Goal: Task Accomplishment & Management: Manage account settings

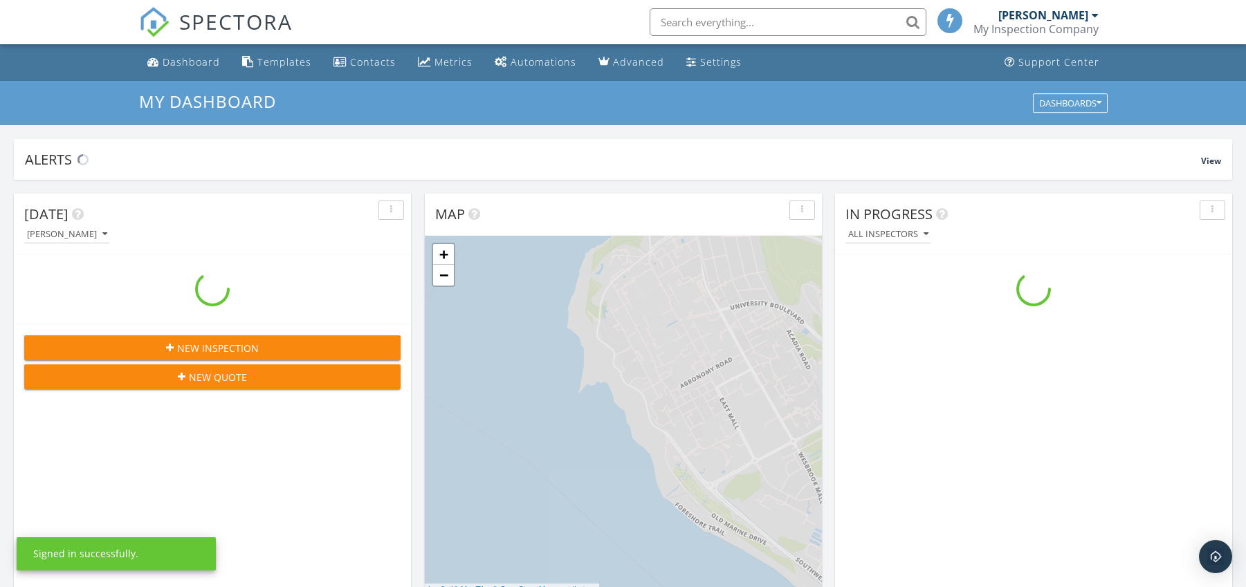
scroll to position [1280, 1267]
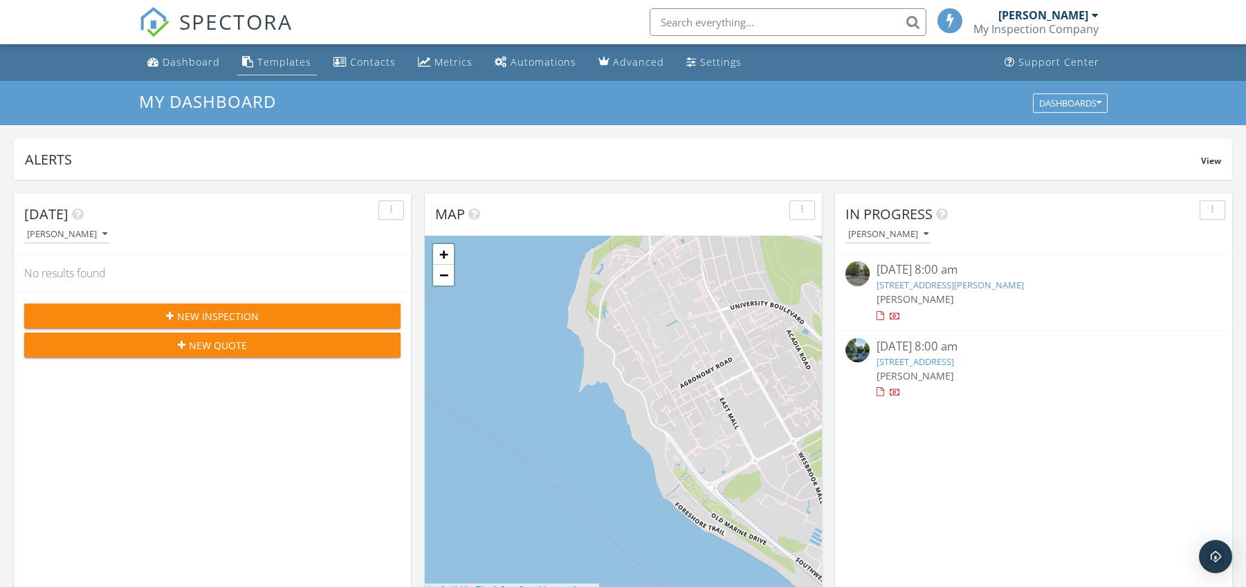
click at [284, 68] on link "Templates" at bounding box center [277, 63] width 80 height 26
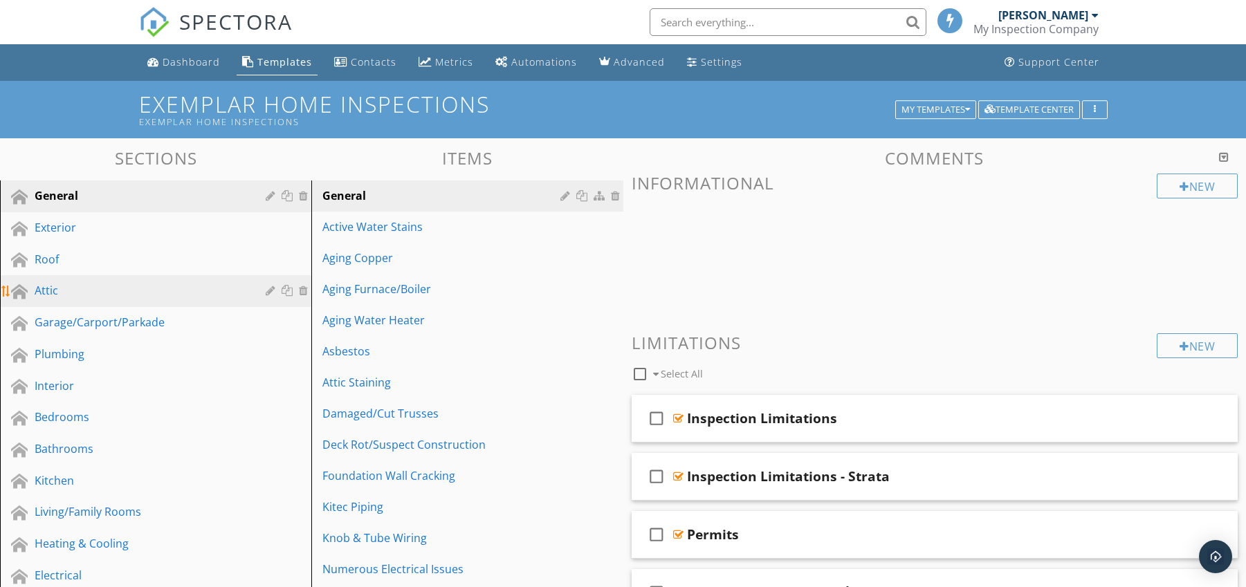
click at [108, 279] on link "Attic" at bounding box center [157, 291] width 307 height 32
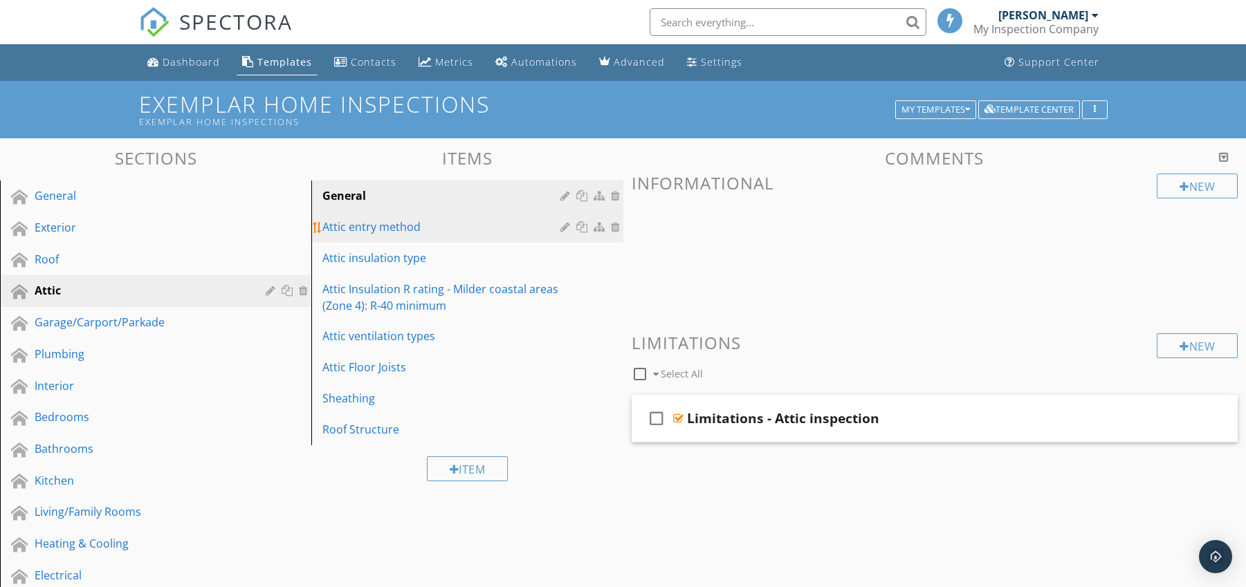
click at [399, 217] on link "Attic entry method" at bounding box center [468, 227] width 307 height 30
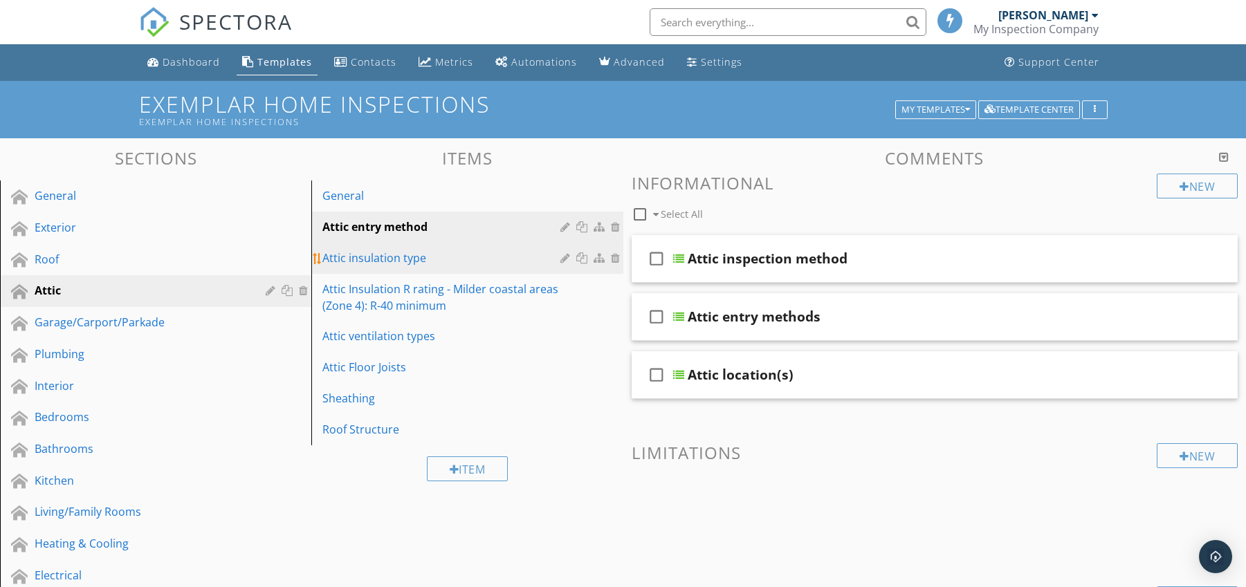
click at [390, 252] on div "Attic insulation type" at bounding box center [442, 258] width 241 height 17
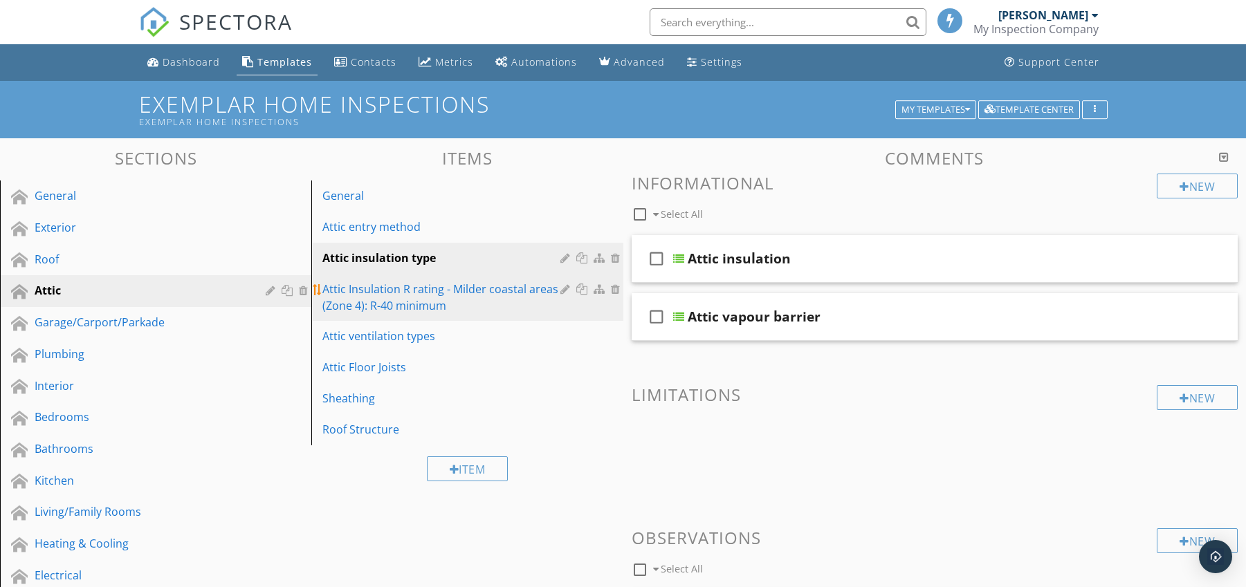
click at [401, 288] on div "Attic Insulation R rating - Milder coastal areas (Zone 4): R-40 minimum" at bounding box center [442, 297] width 241 height 33
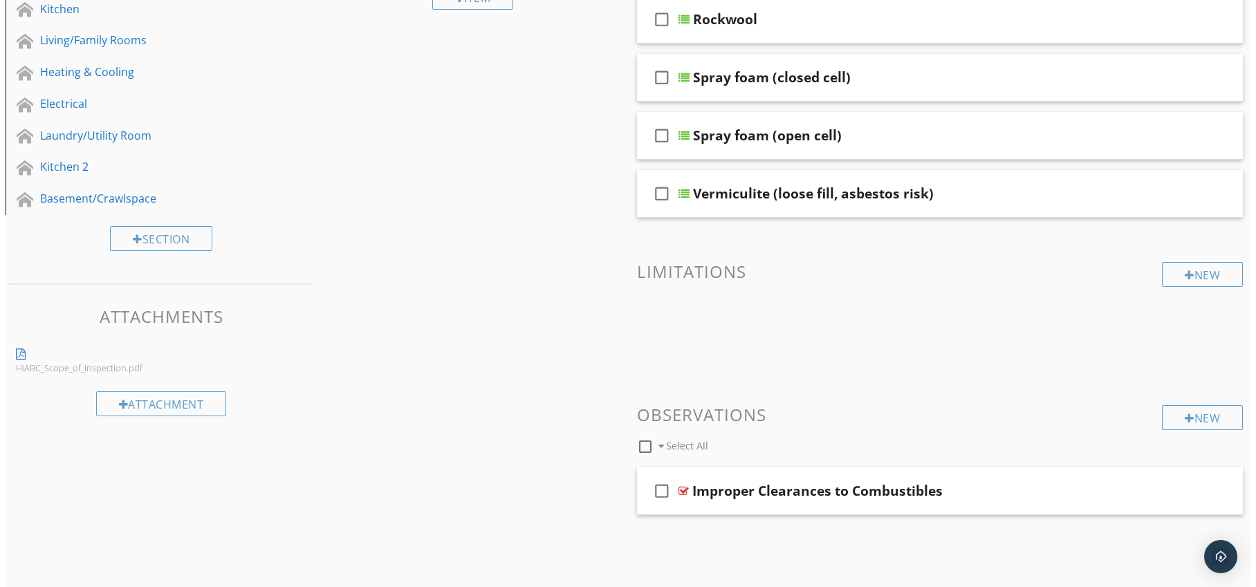
scroll to position [479, 0]
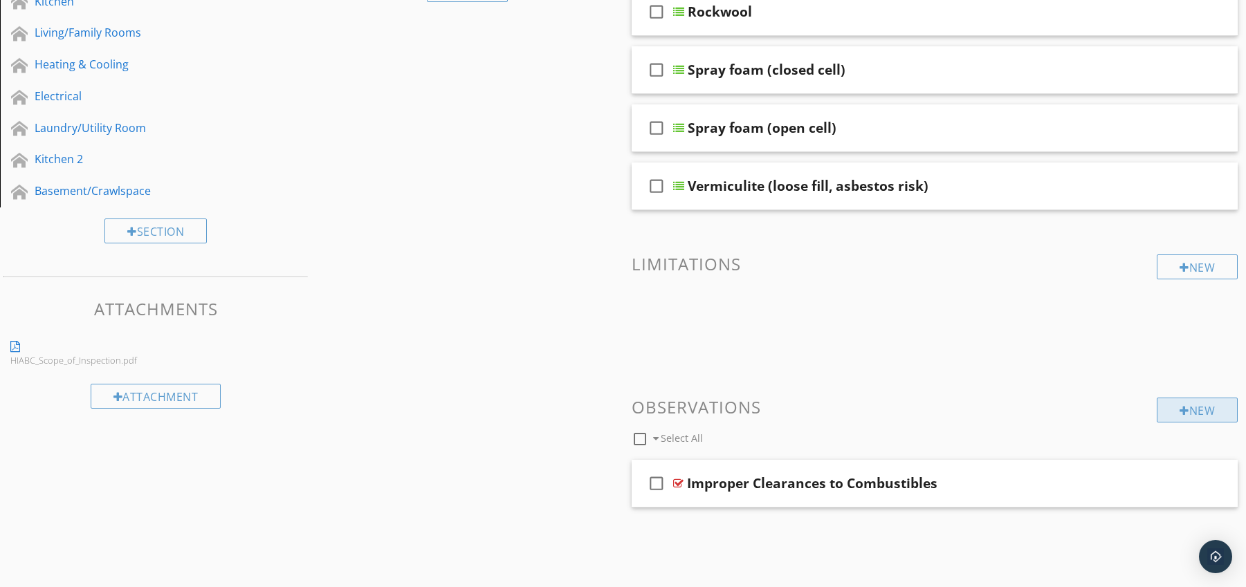
click at [1183, 413] on div at bounding box center [1184, 410] width 10 height 11
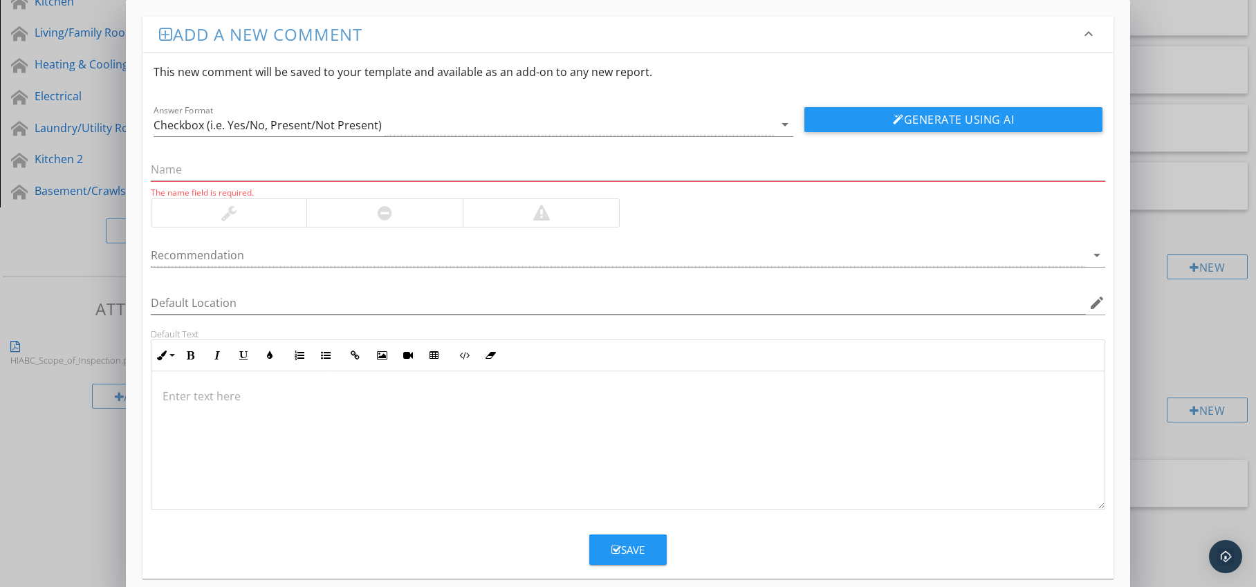
click at [397, 208] on div at bounding box center [384, 213] width 156 height 28
click at [493, 255] on div at bounding box center [619, 255] width 936 height 23
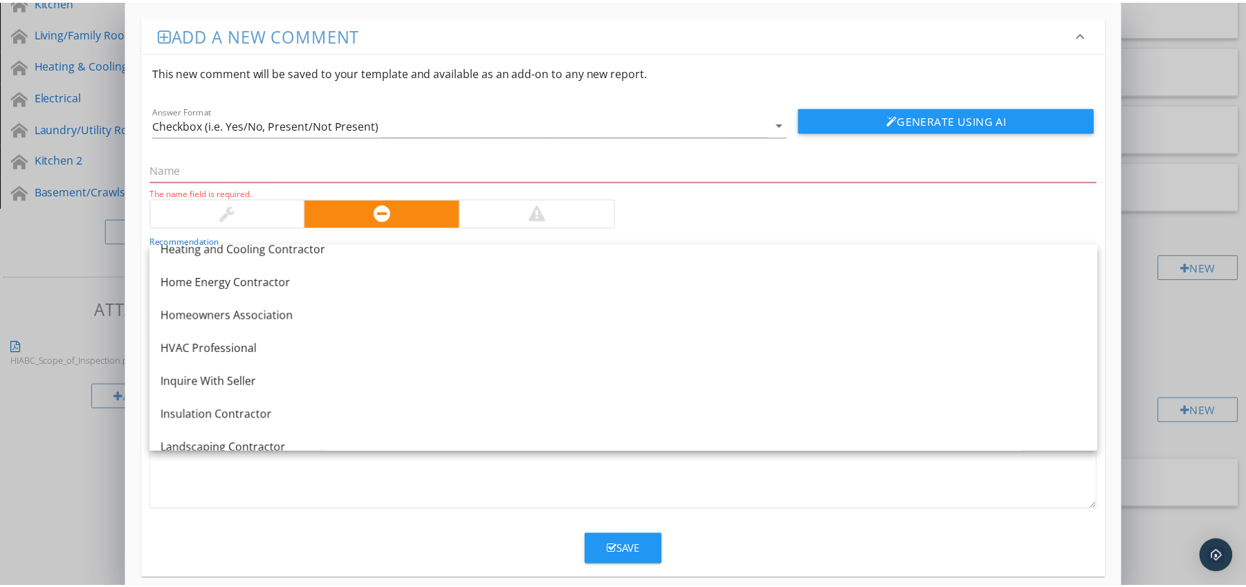
scroll to position [1057, 0]
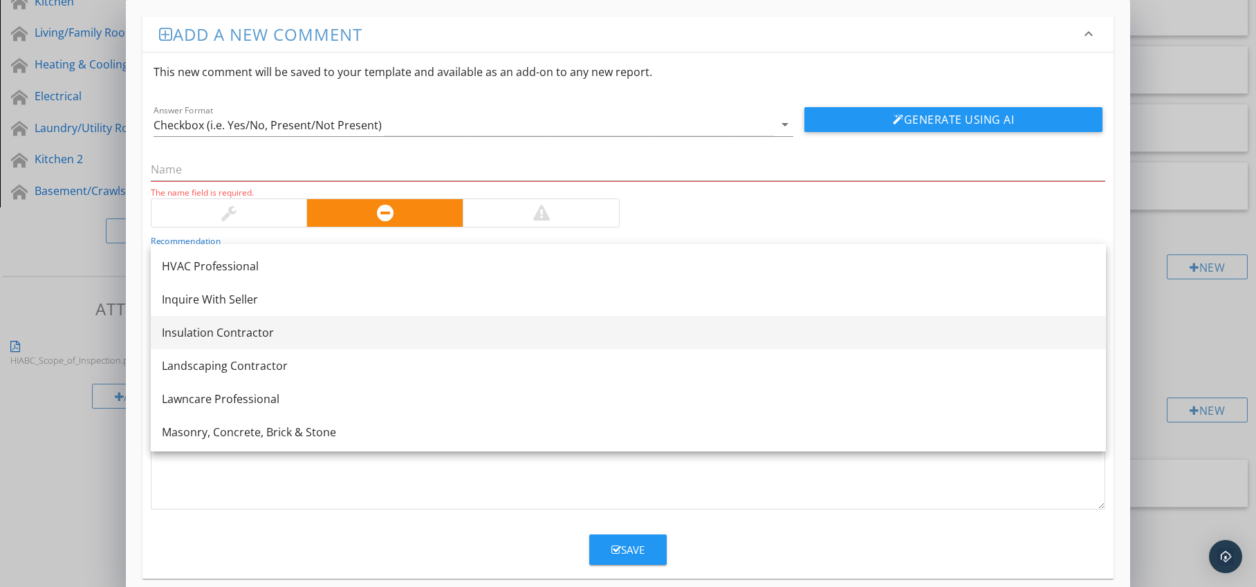
click at [407, 322] on link "Insulation Contractor" at bounding box center [628, 332] width 955 height 33
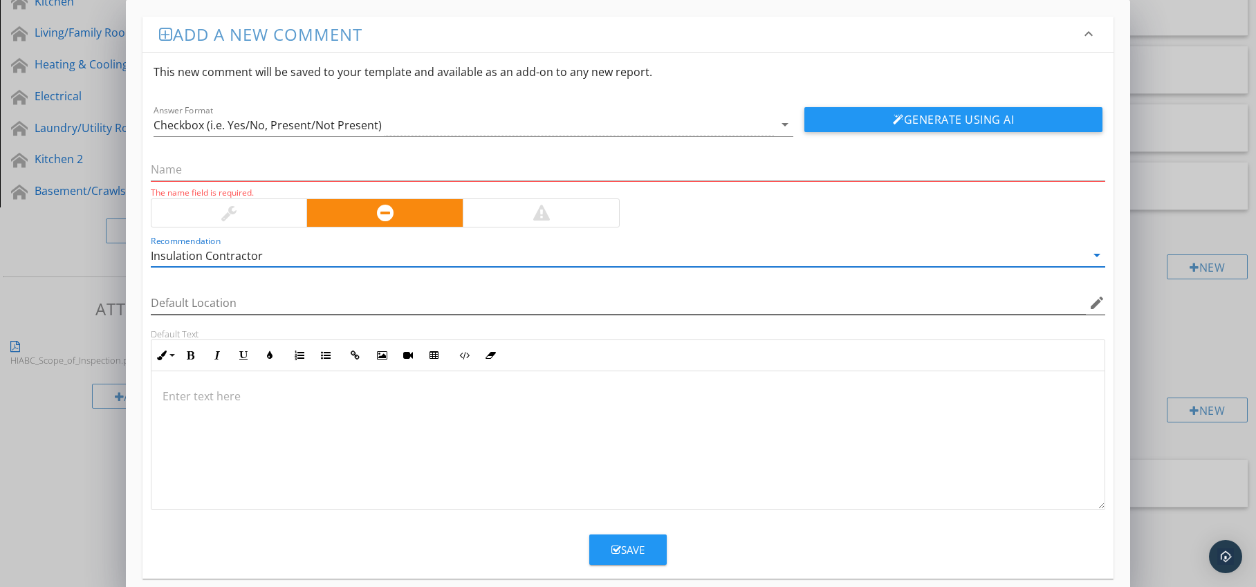
click at [1090, 311] on icon "edit" at bounding box center [1097, 303] width 17 height 17
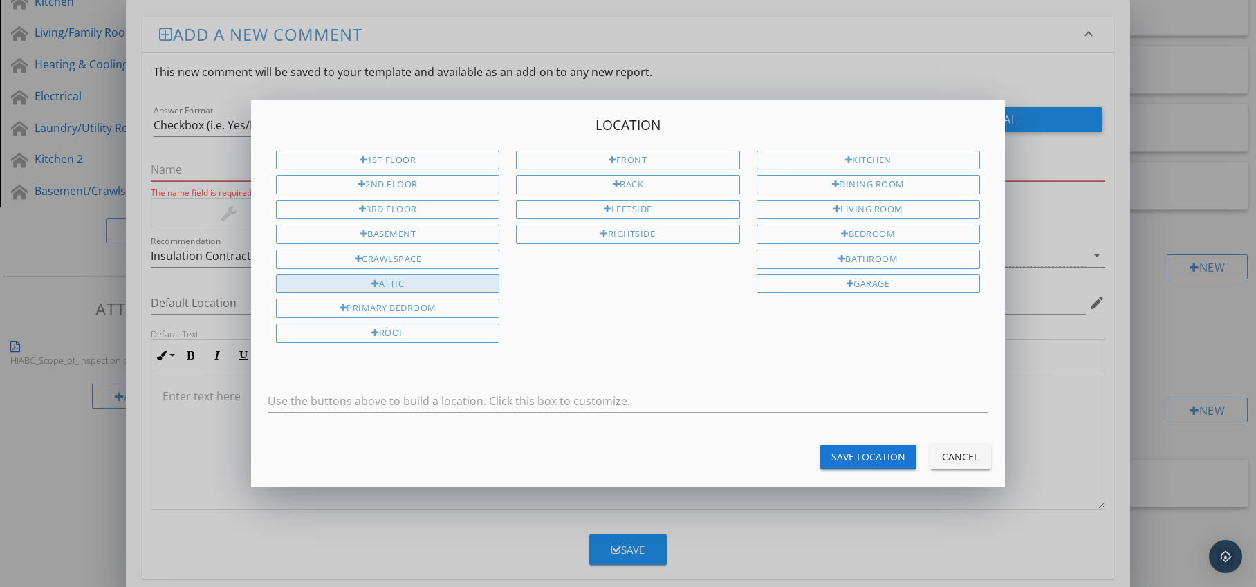
click at [459, 289] on div "Attic" at bounding box center [387, 284] width 223 height 19
type input "Attic"
click at [874, 457] on div "Save Location" at bounding box center [869, 457] width 74 height 15
type input "Attic"
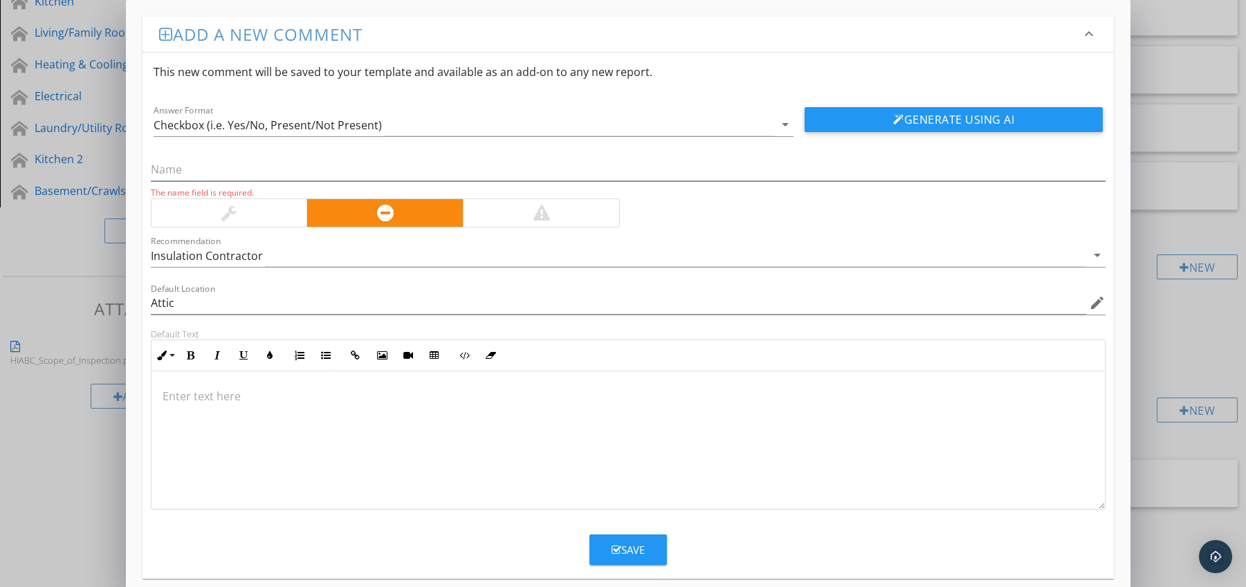
click at [235, 398] on p at bounding box center [629, 396] width 932 height 17
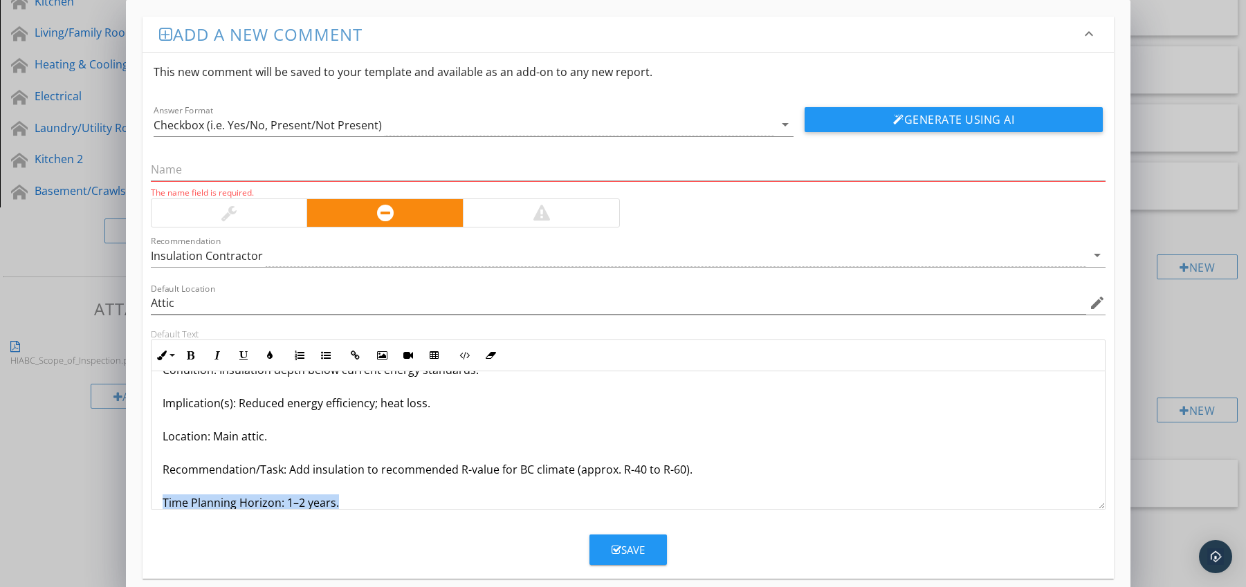
scroll to position [78, 0]
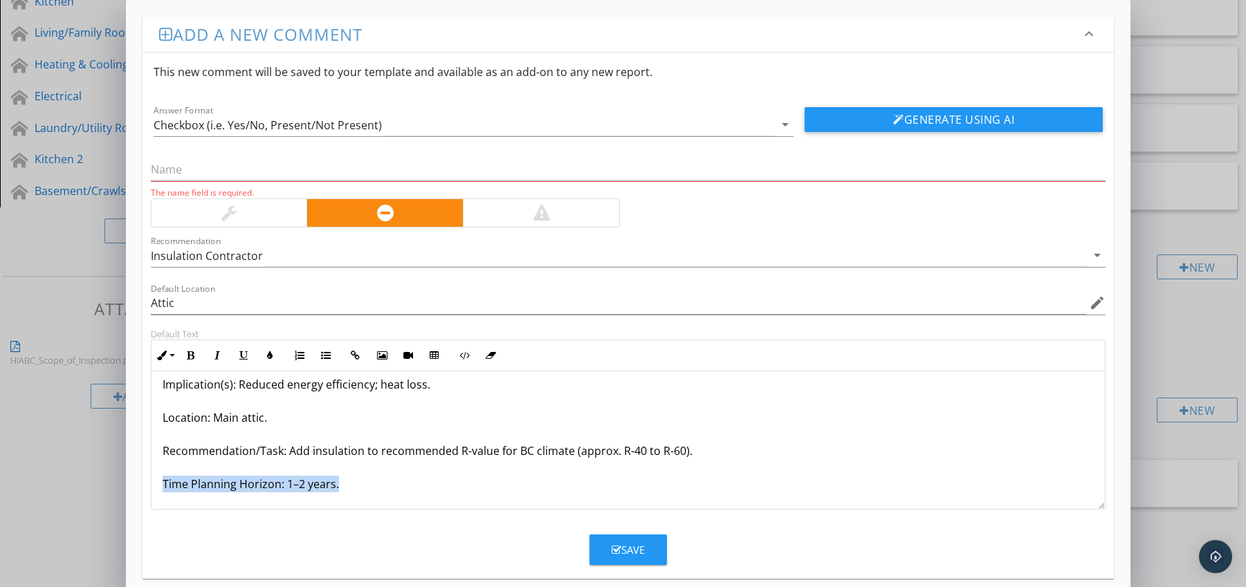
drag, startPoint x: 163, startPoint y: 501, endPoint x: 176, endPoint y: 507, distance: 14.5
click at [176, 507] on div "Insufficient Insulation Depth Condition: Insulation depth below current energy …" at bounding box center [628, 401] width 954 height 216
click at [193, 354] on icon "button" at bounding box center [191, 356] width 10 height 10
click at [268, 359] on icon "button" at bounding box center [270, 356] width 10 height 10
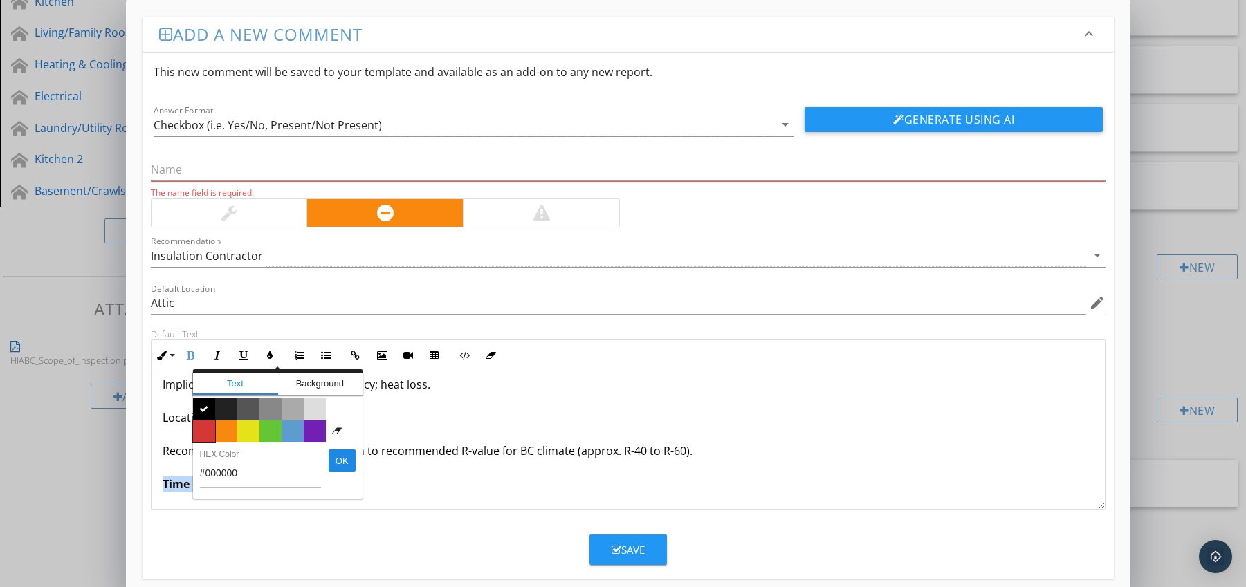
click at [206, 423] on span "Color #d53636" at bounding box center [204, 432] width 22 height 22
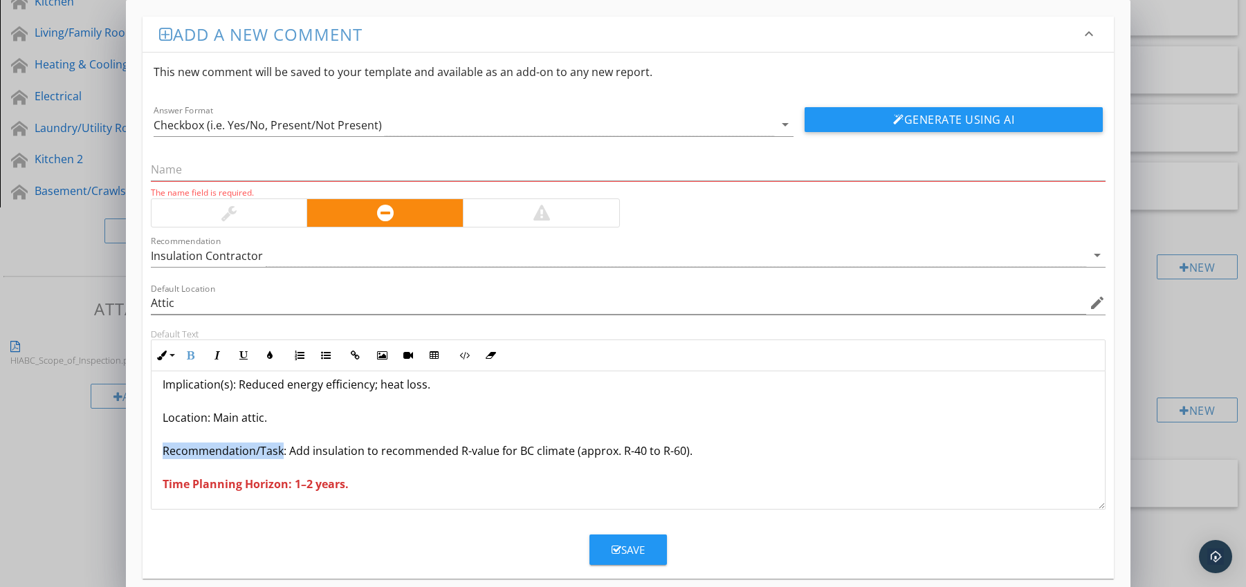
drag, startPoint x: 163, startPoint y: 450, endPoint x: 281, endPoint y: 459, distance: 117.9
click at [281, 459] on p "Insufficient Insulation Depth Condition: Insulation depth below current energy …" at bounding box center [629, 401] width 932 height 183
click at [190, 358] on icon "button" at bounding box center [191, 356] width 10 height 10
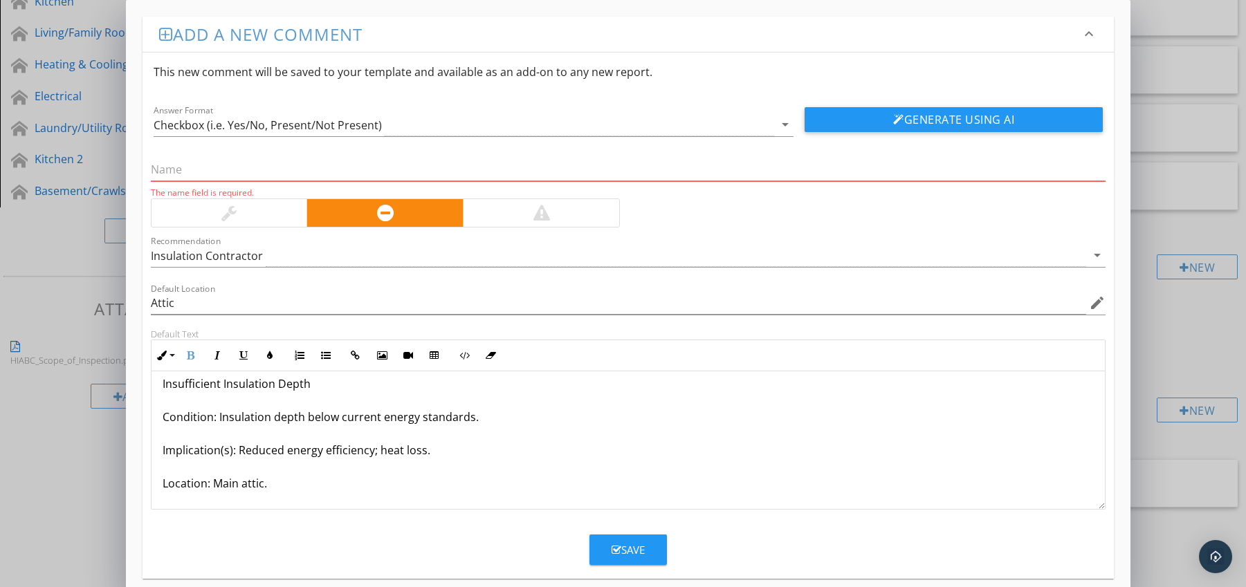
scroll to position [0, 0]
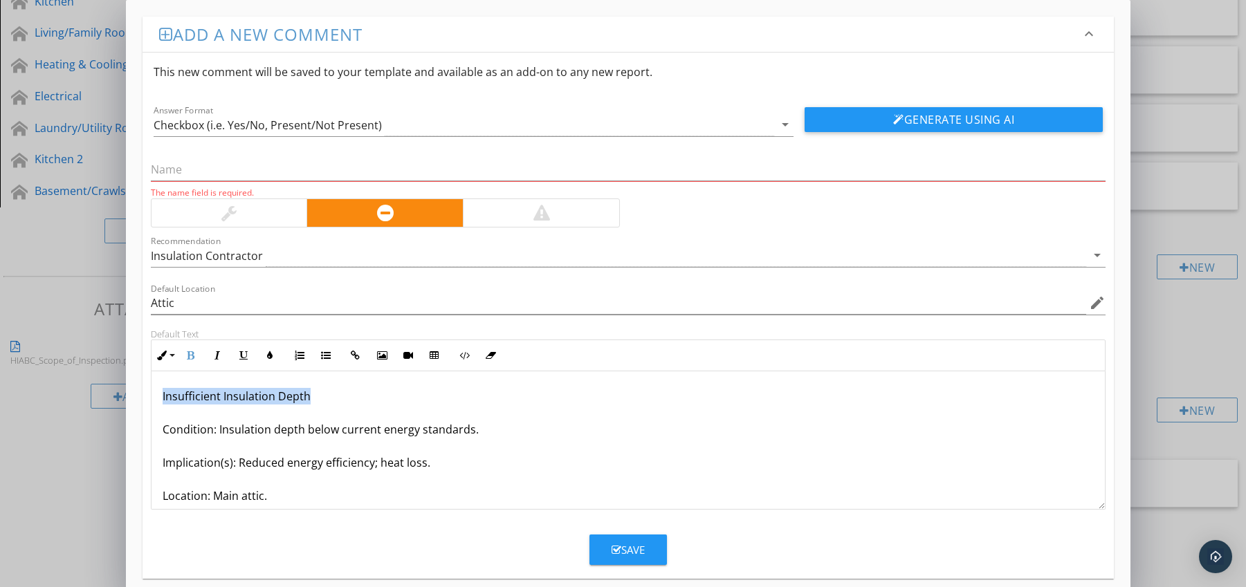
drag, startPoint x: 161, startPoint y: 398, endPoint x: 315, endPoint y: 398, distance: 153.6
click at [315, 398] on p "Insufficient Insulation Depth Condition: Insulation depth below current energy …" at bounding box center [629, 479] width 932 height 183
click at [228, 173] on input "text" at bounding box center [628, 169] width 955 height 23
paste input "Insufficient Insulation Depth"
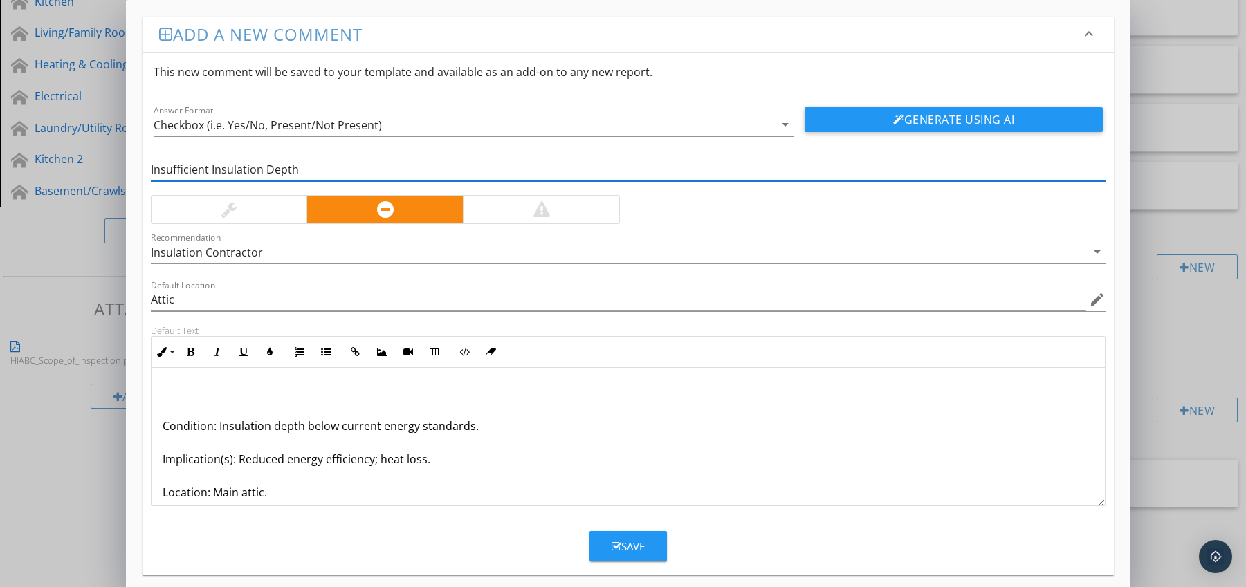
type input "Insufficient Insulation Depth"
click at [160, 425] on div "Condition: Insulation depth below current energy standards. Implication(s): Red…" at bounding box center [628, 476] width 954 height 216
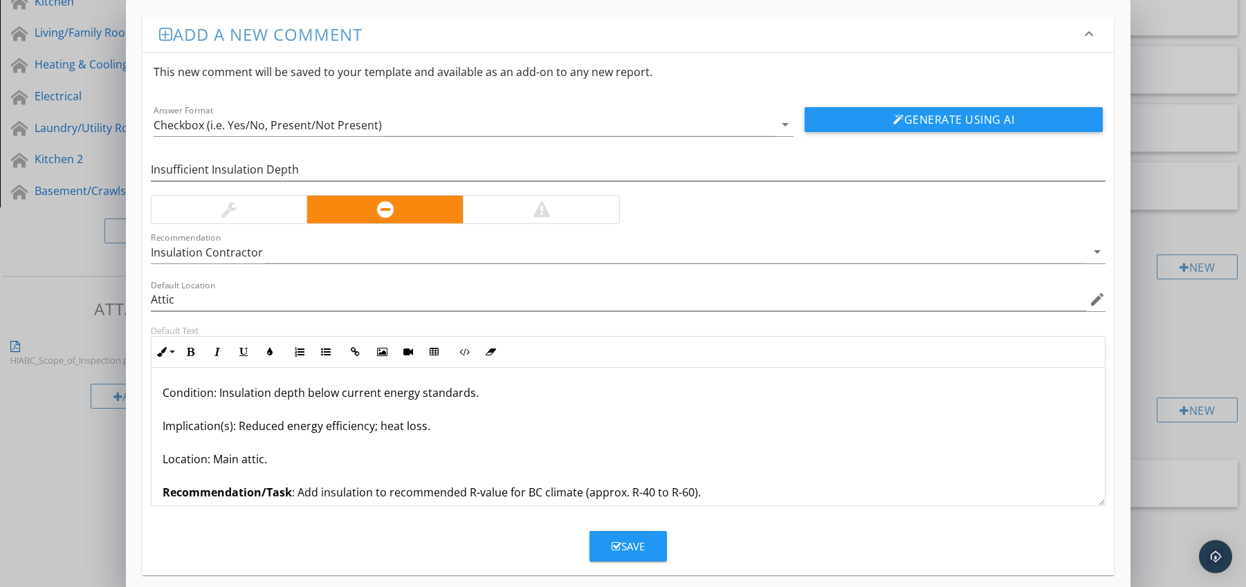
click at [616, 542] on icon "button" at bounding box center [617, 547] width 10 height 10
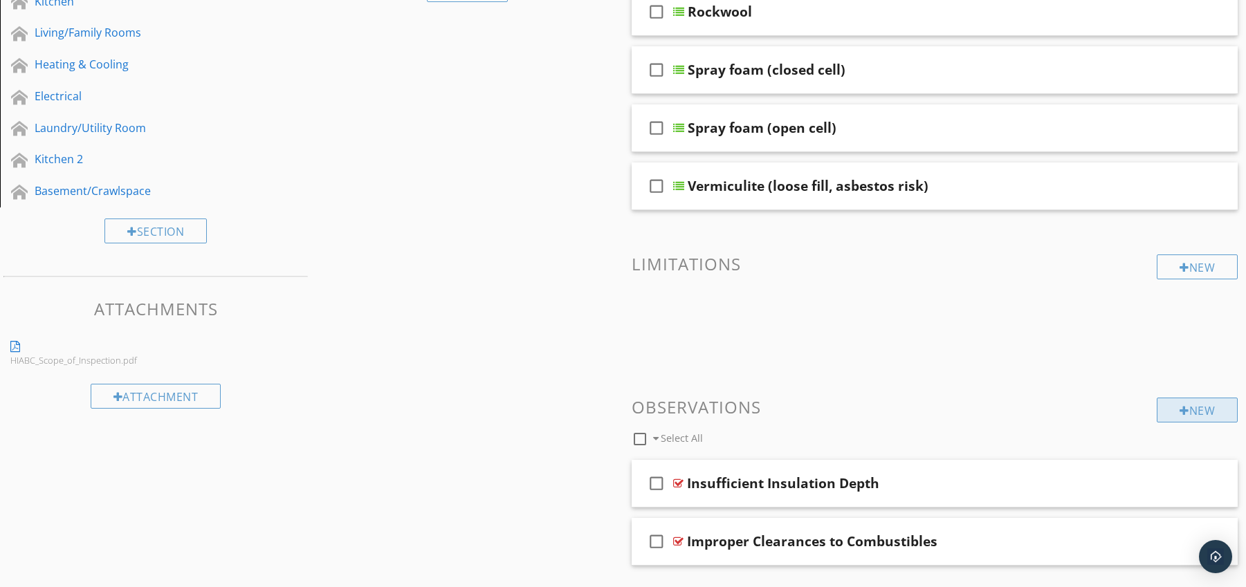
click at [1168, 402] on div "New" at bounding box center [1197, 410] width 81 height 25
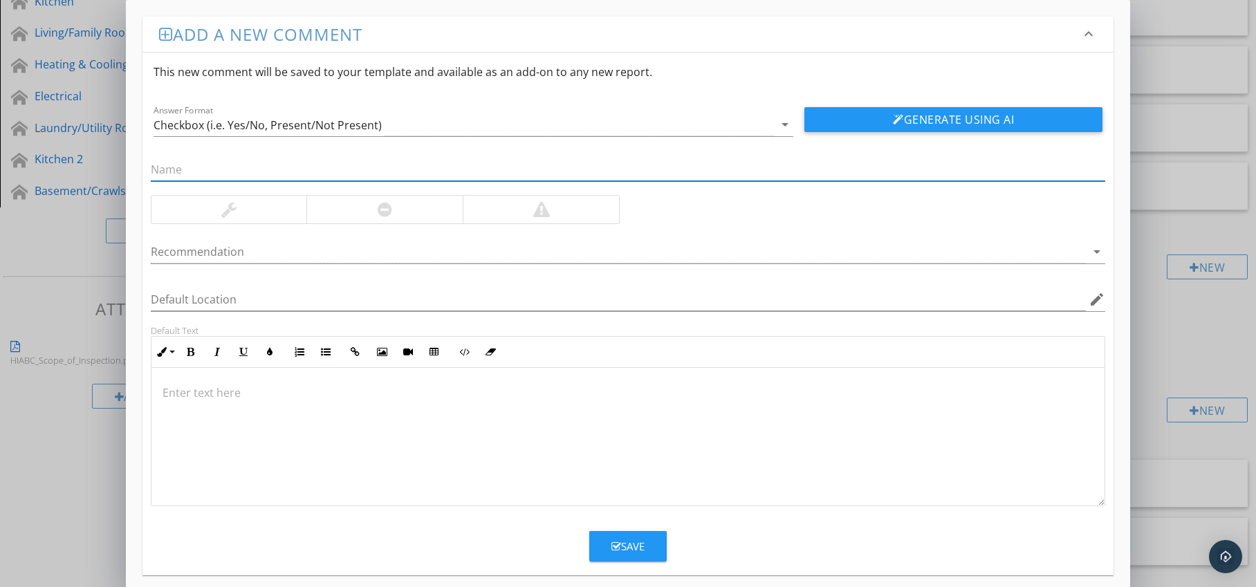
click at [437, 208] on div at bounding box center [384, 210] width 156 height 28
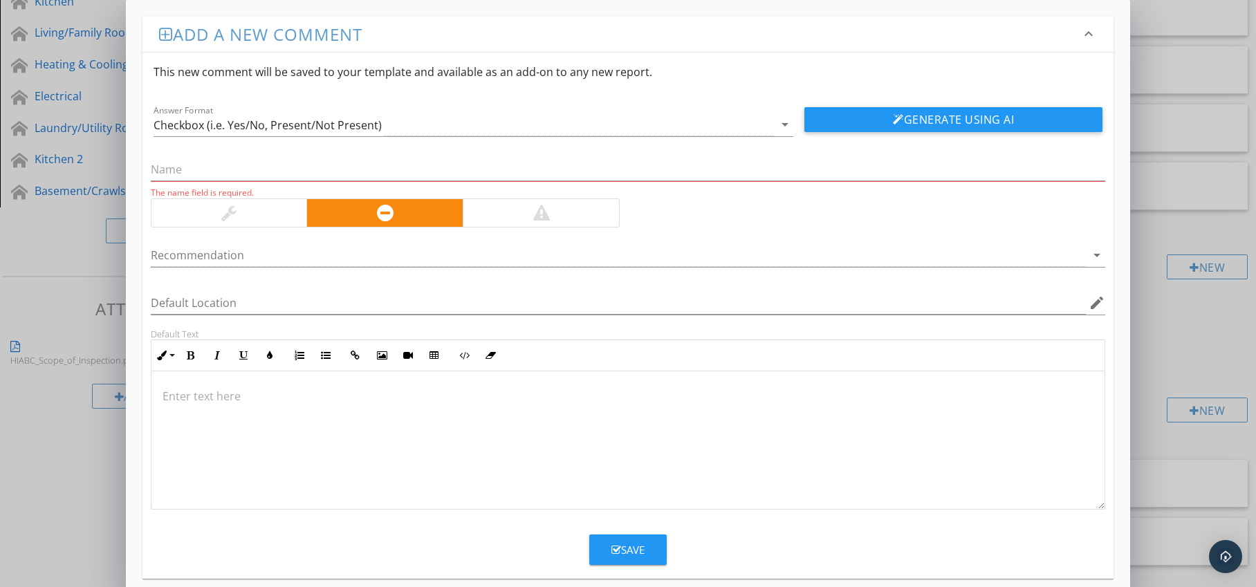
click at [396, 261] on div at bounding box center [619, 255] width 936 height 23
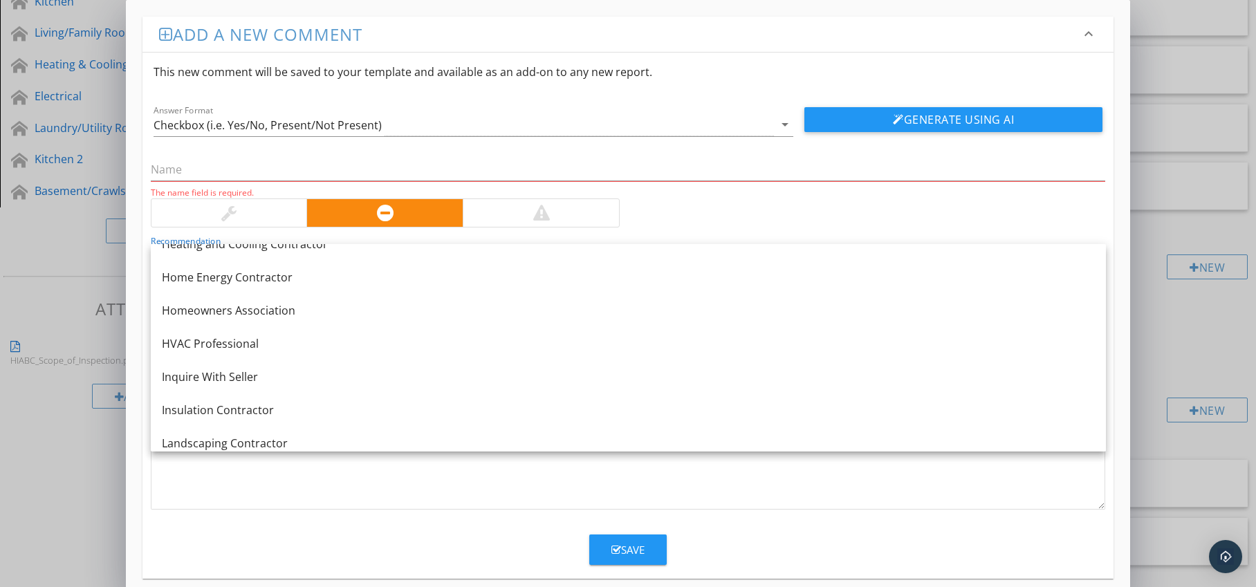
scroll to position [984, 0]
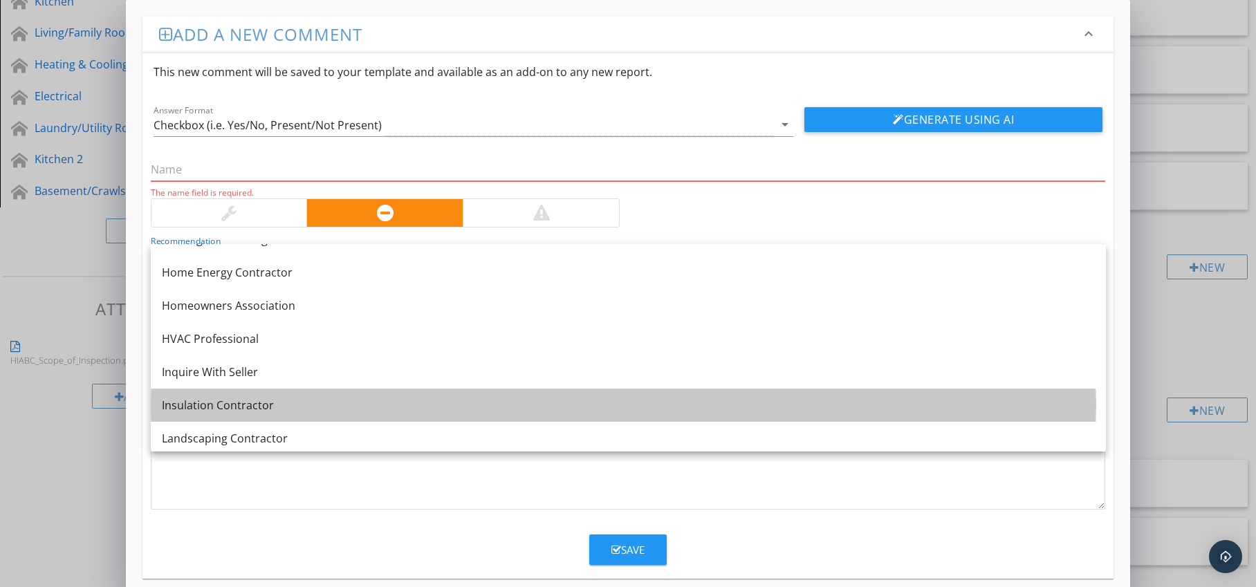
click at [391, 391] on link "Insulation Contractor" at bounding box center [628, 405] width 955 height 33
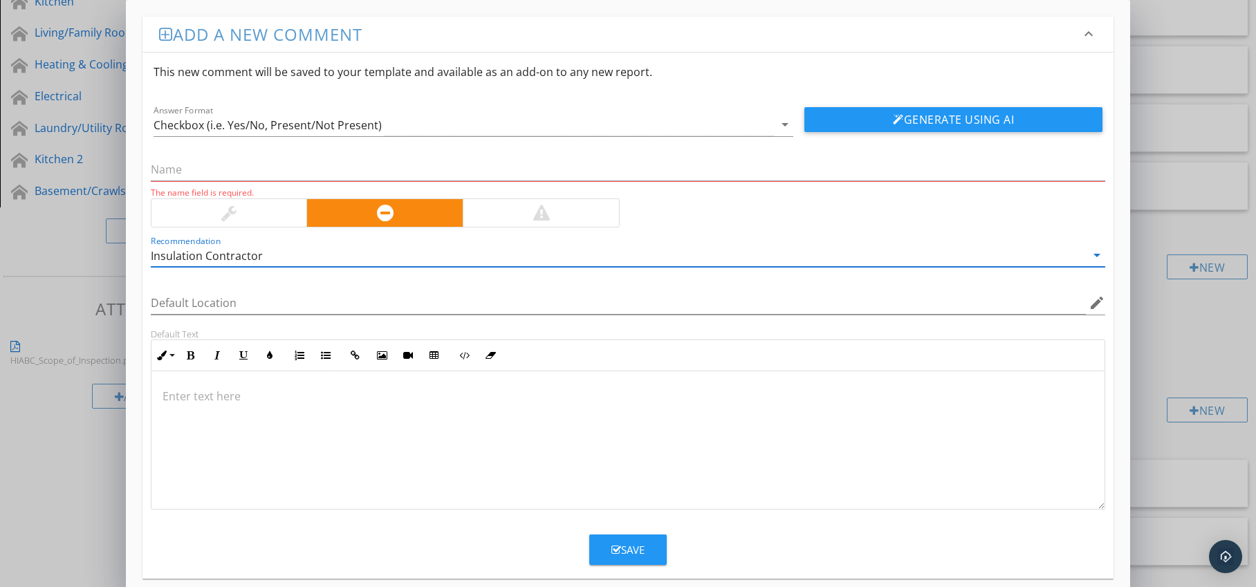
click at [286, 389] on p at bounding box center [629, 396] width 932 height 17
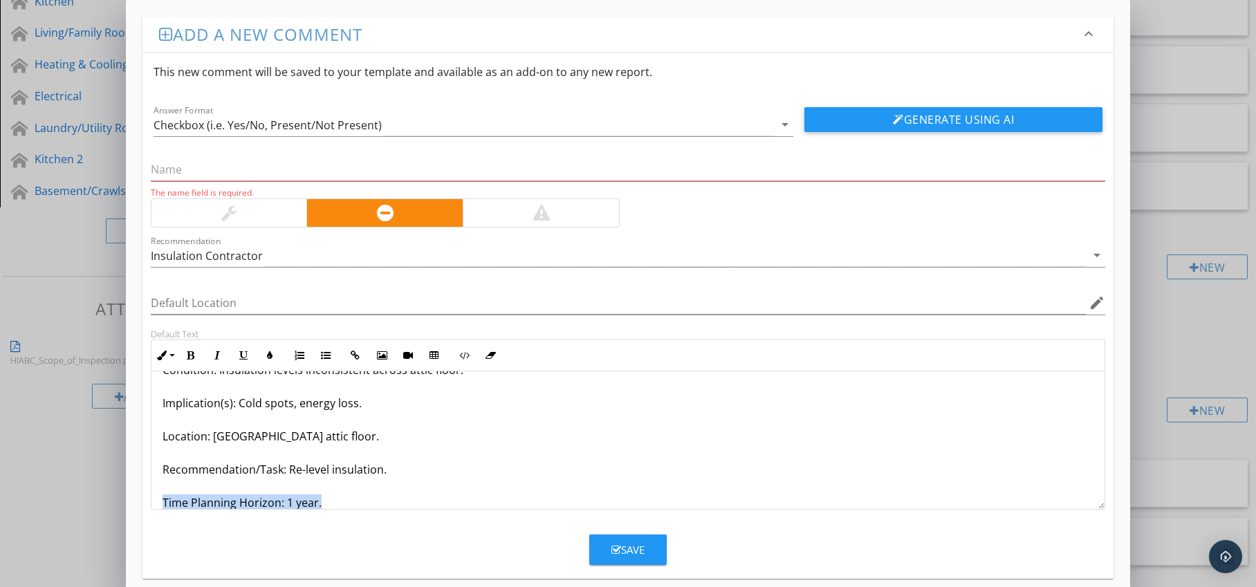
scroll to position [78, 0]
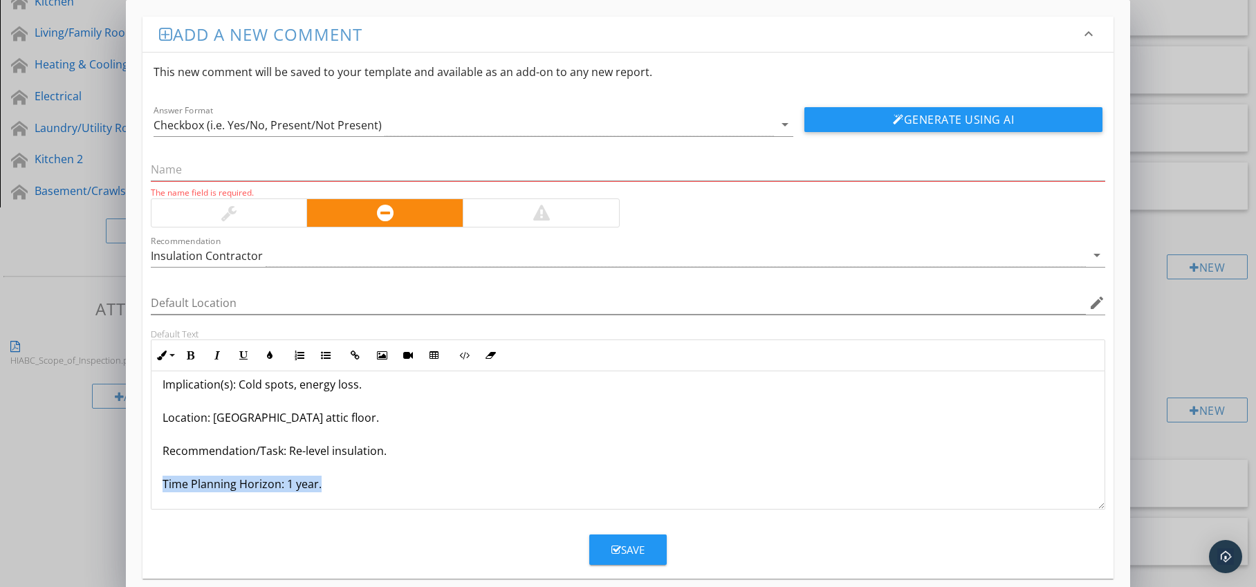
drag, startPoint x: 163, startPoint y: 504, endPoint x: 184, endPoint y: 509, distance: 22.0
click at [184, 509] on div "Insulation Unevenly Distributed Condition: Insulation levels inconsistent acros…" at bounding box center [628, 440] width 955 height 138
click at [196, 353] on button "Bold" at bounding box center [191, 355] width 26 height 26
click at [268, 361] on button "Colors" at bounding box center [270, 355] width 26 height 26
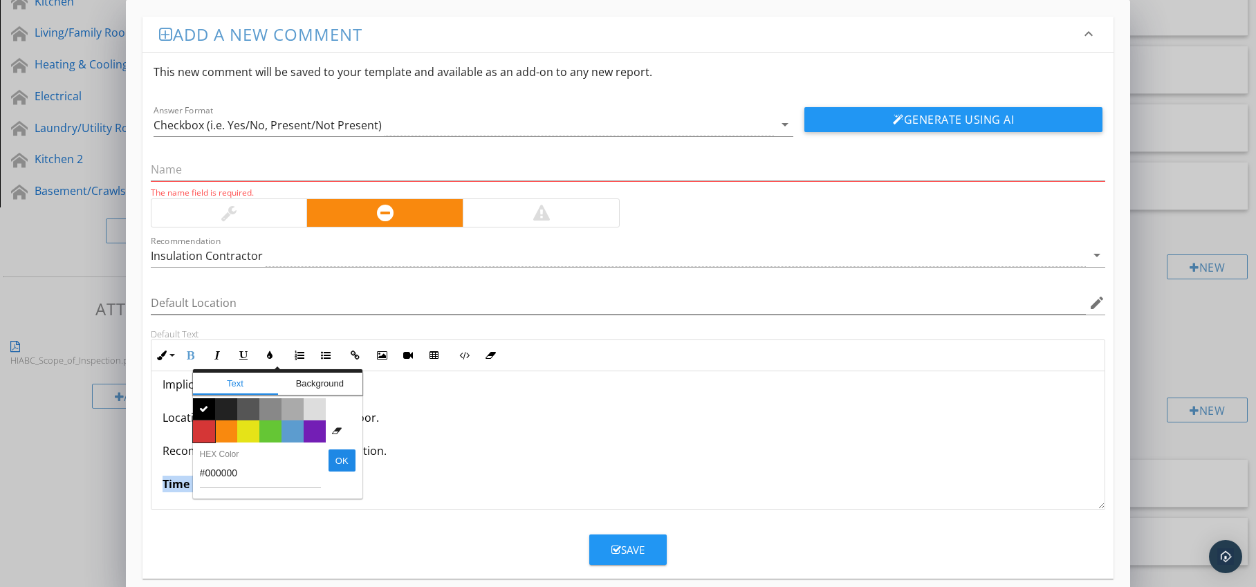
click at [200, 435] on span "Color #d53636" at bounding box center [204, 432] width 22 height 22
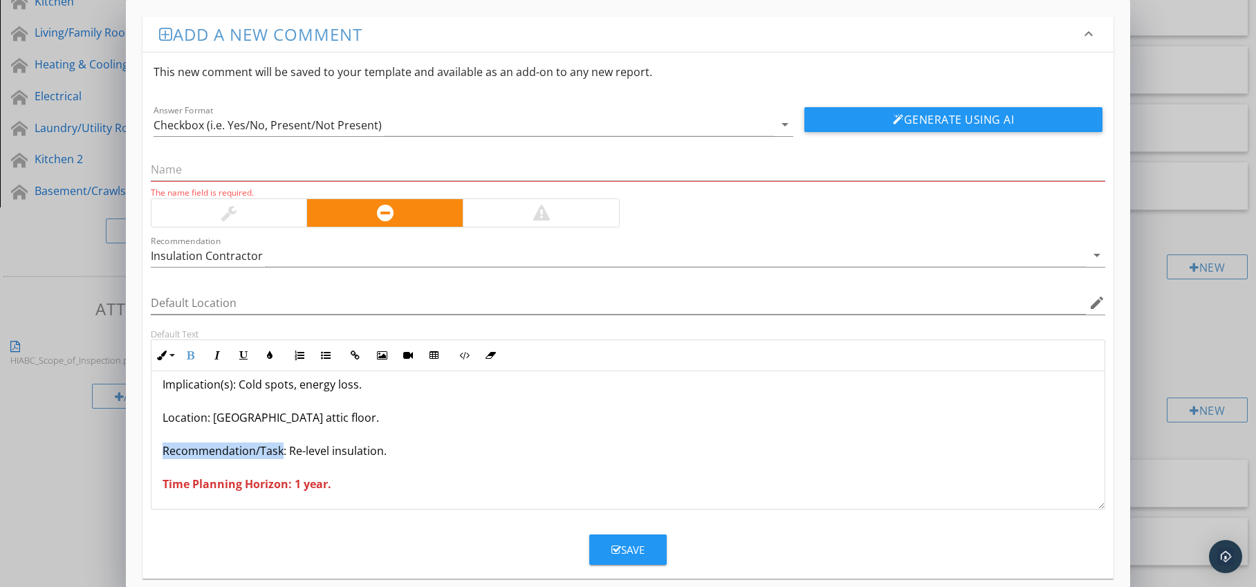
drag, startPoint x: 162, startPoint y: 452, endPoint x: 282, endPoint y: 452, distance: 119.7
click at [282, 452] on p "Insulation Unevenly Distributed Condition: Insulation levels inconsistent acros…" at bounding box center [629, 401] width 932 height 183
click at [191, 351] on icon "button" at bounding box center [191, 356] width 10 height 10
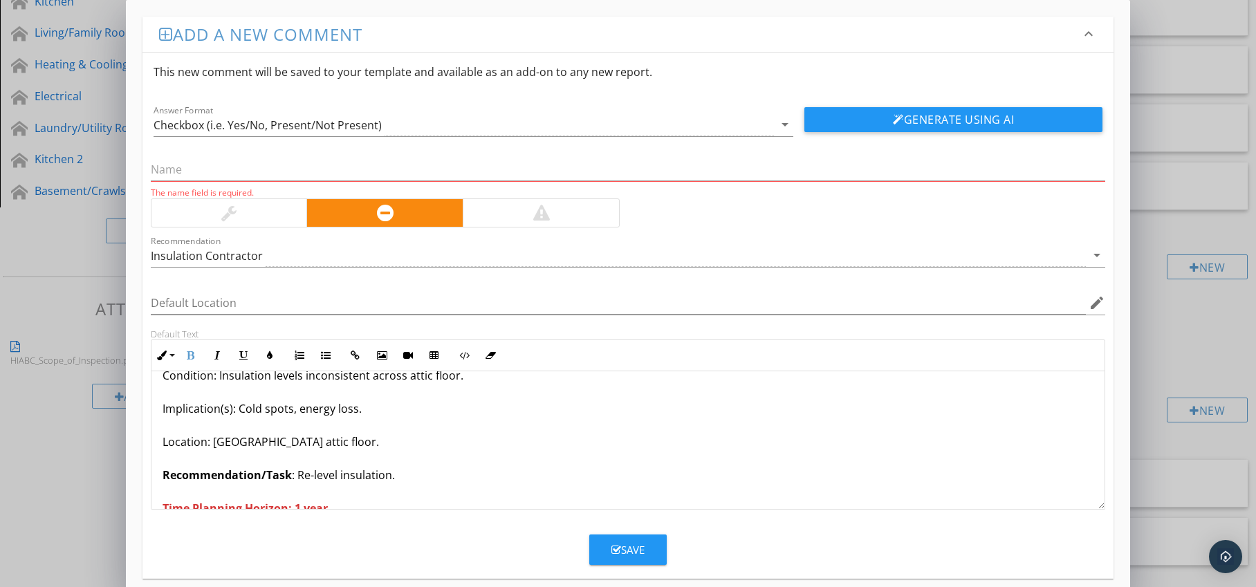
scroll to position [0, 0]
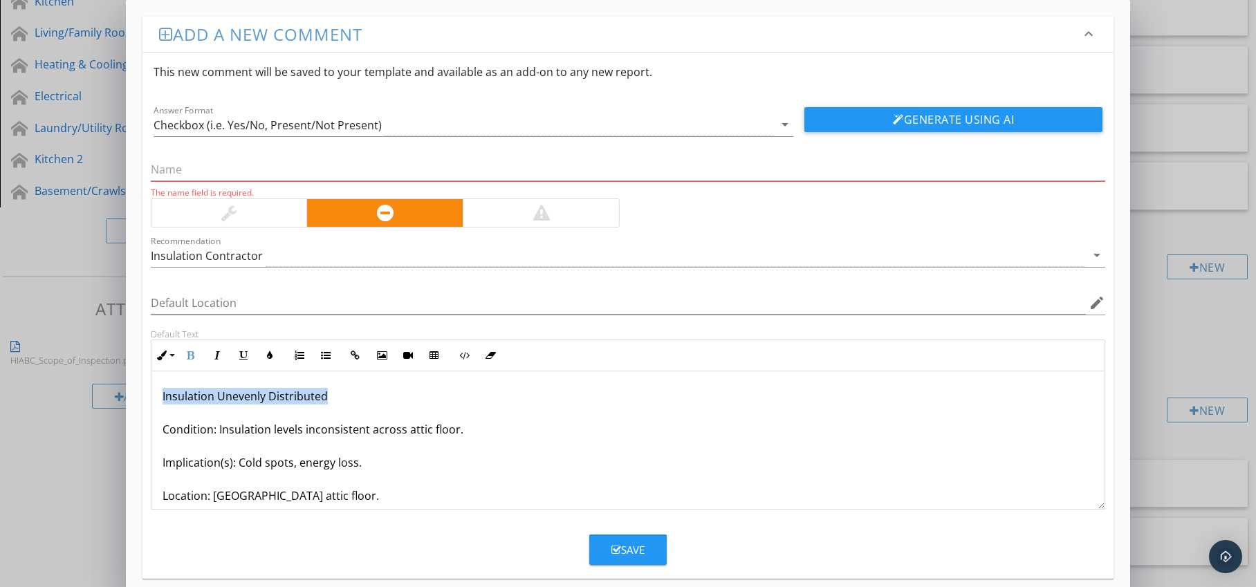
drag, startPoint x: 156, startPoint y: 394, endPoint x: 389, endPoint y: 392, distance: 233.1
click at [389, 392] on div "Insulation Unevenly Distributed Condition: Insulation levels inconsistent acros…" at bounding box center [628, 479] width 954 height 216
click at [212, 171] on input "text" at bounding box center [628, 169] width 955 height 23
paste input "Insulation Unevenly Distributed"
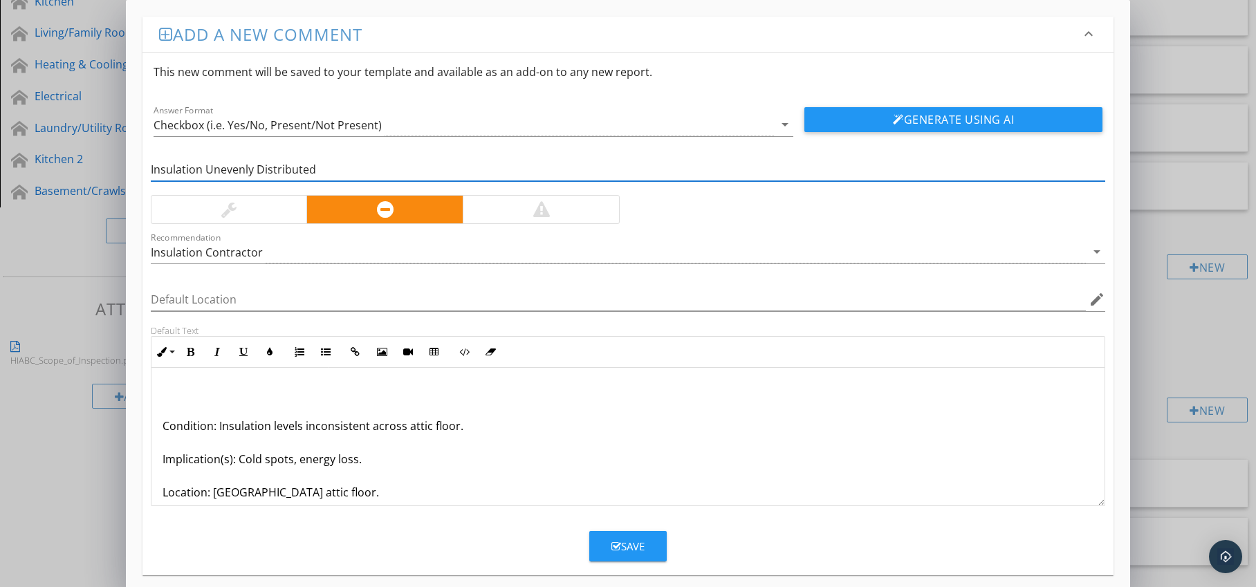
type input "Insulation Unevenly Distributed"
click at [163, 425] on p "Condition: Insulation levels inconsistent across attic floor. Implication(s): C…" at bounding box center [629, 476] width 932 height 183
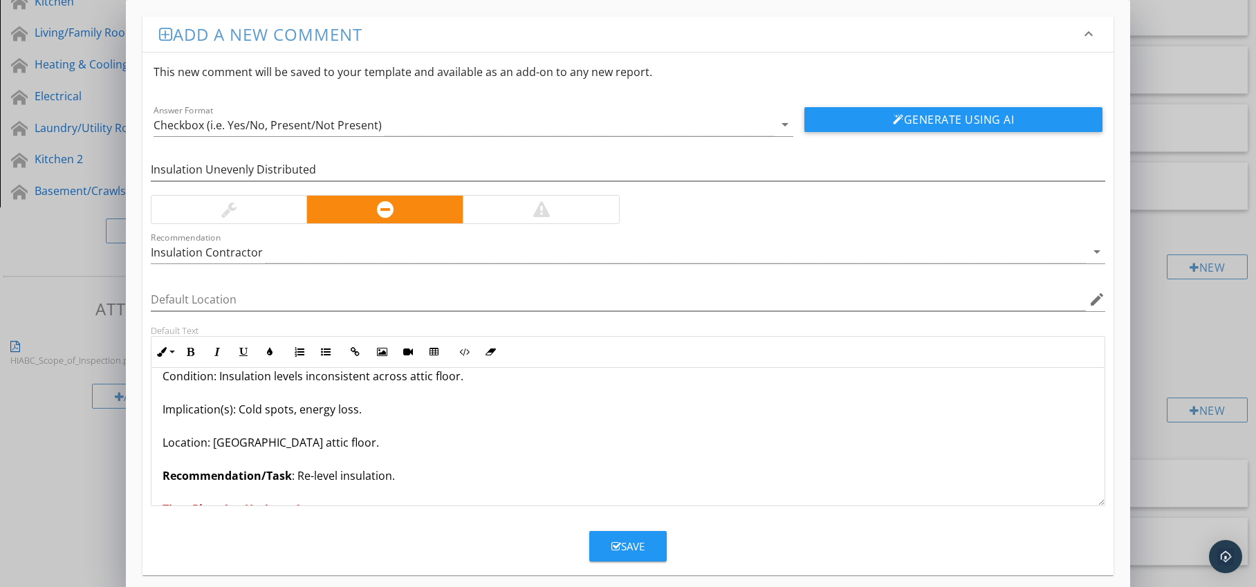
scroll to position [45, 0]
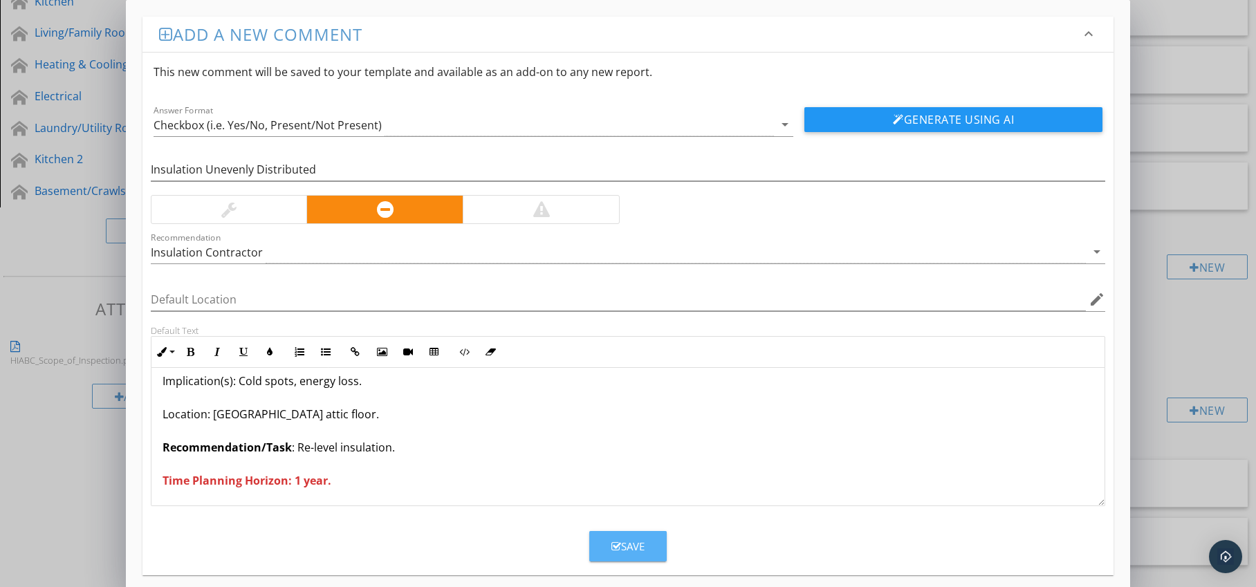
click at [634, 543] on div "Save" at bounding box center [628, 547] width 33 height 16
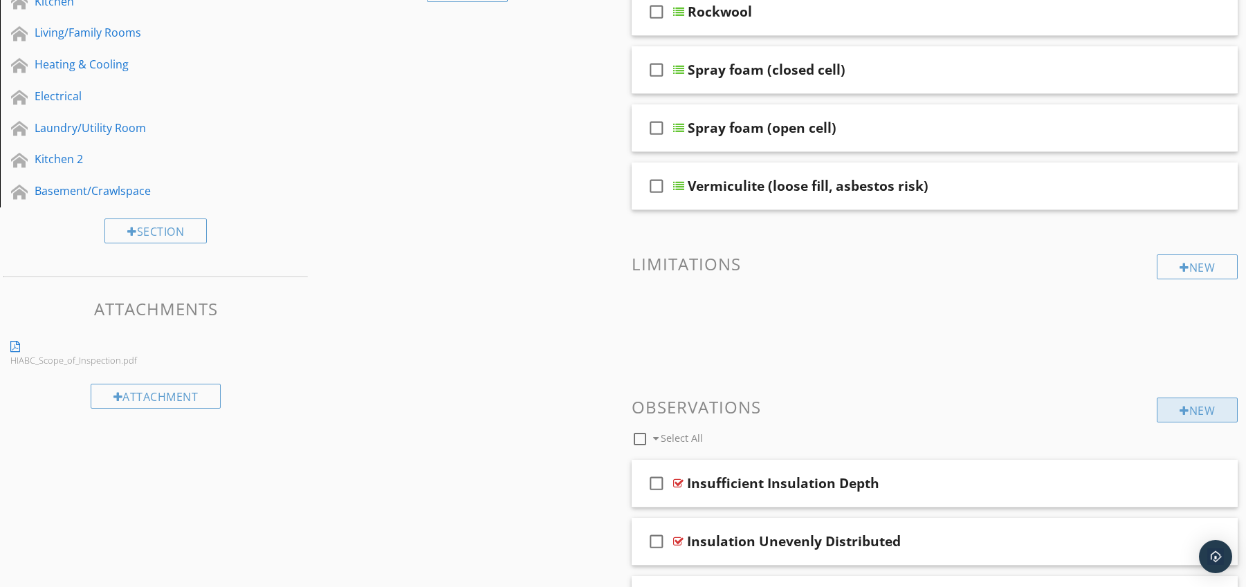
click at [1169, 412] on div "New" at bounding box center [1197, 410] width 81 height 25
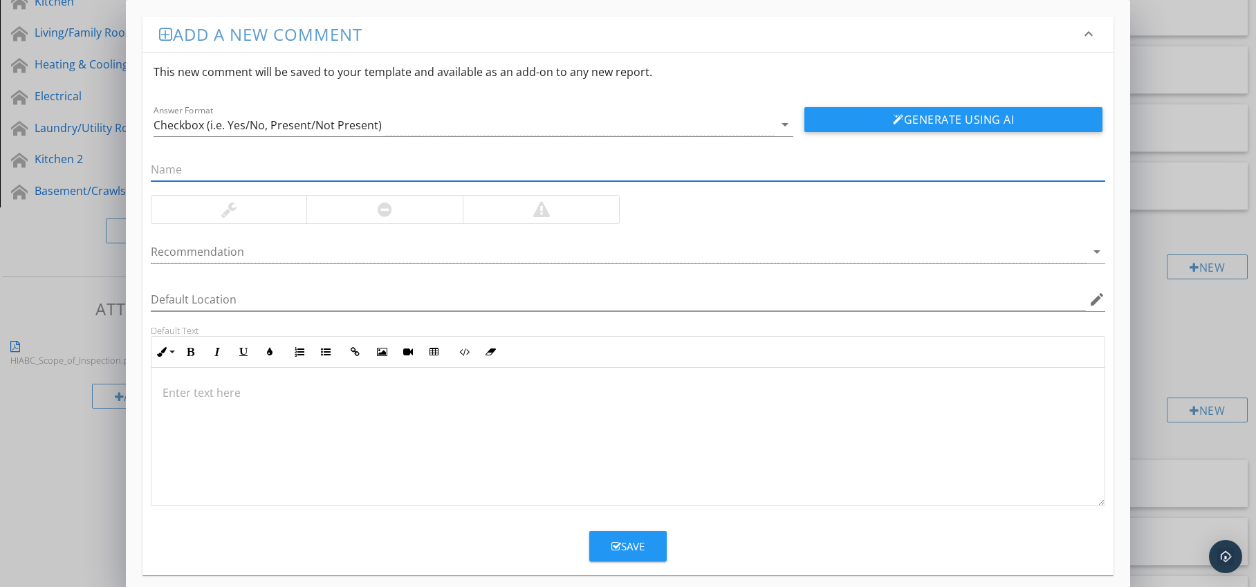
click at [383, 213] on div at bounding box center [385, 209] width 15 height 17
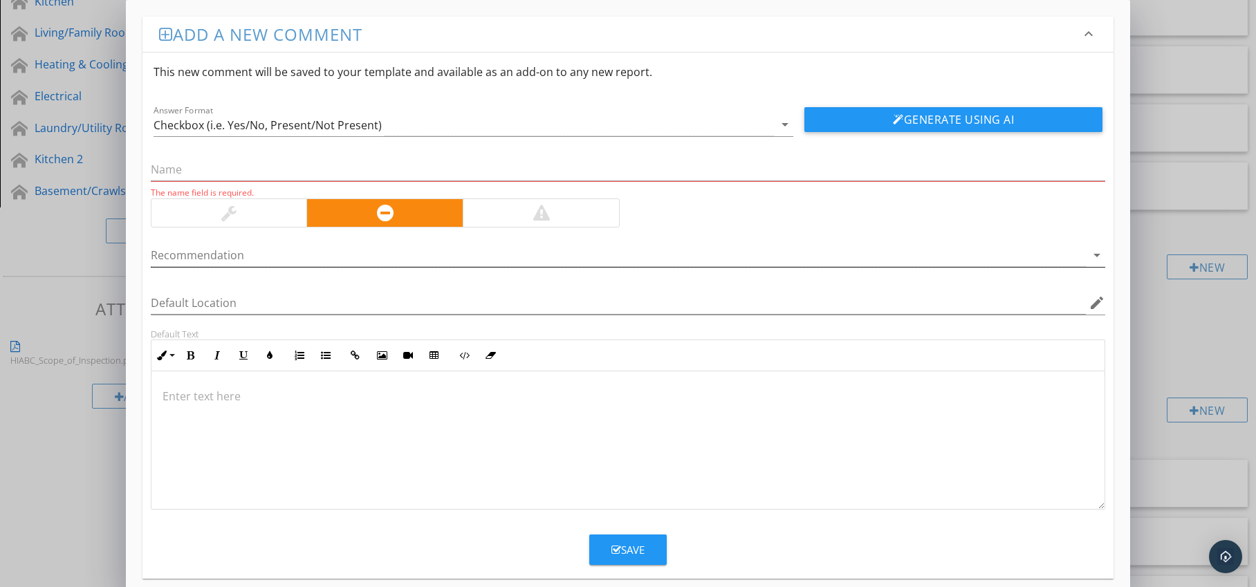
click at [448, 253] on div at bounding box center [619, 255] width 936 height 23
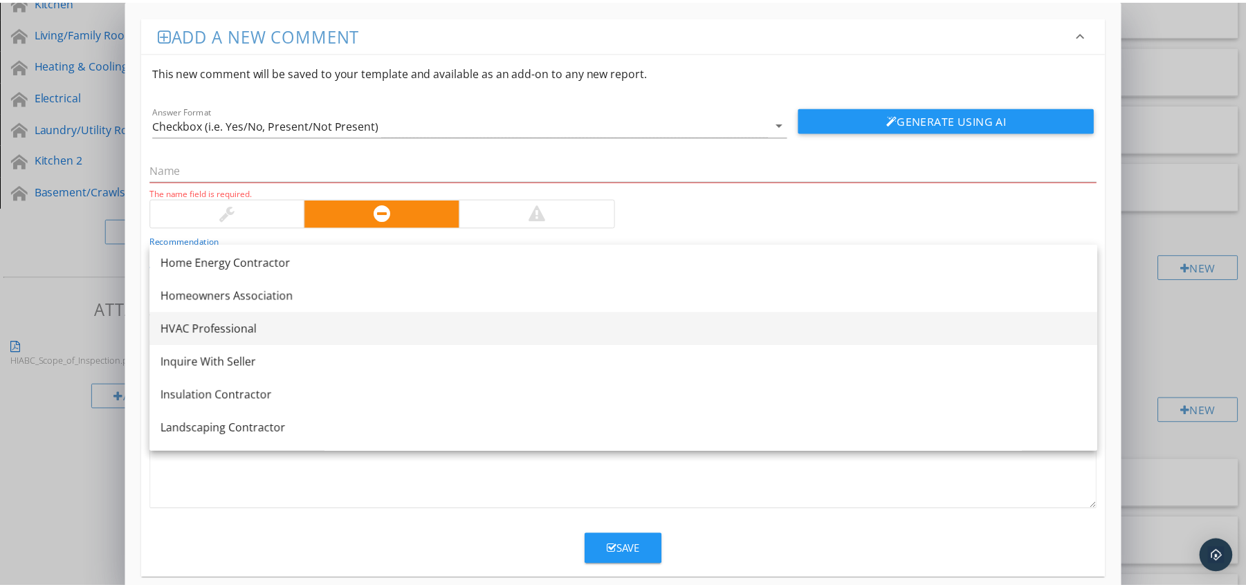
scroll to position [993, 0]
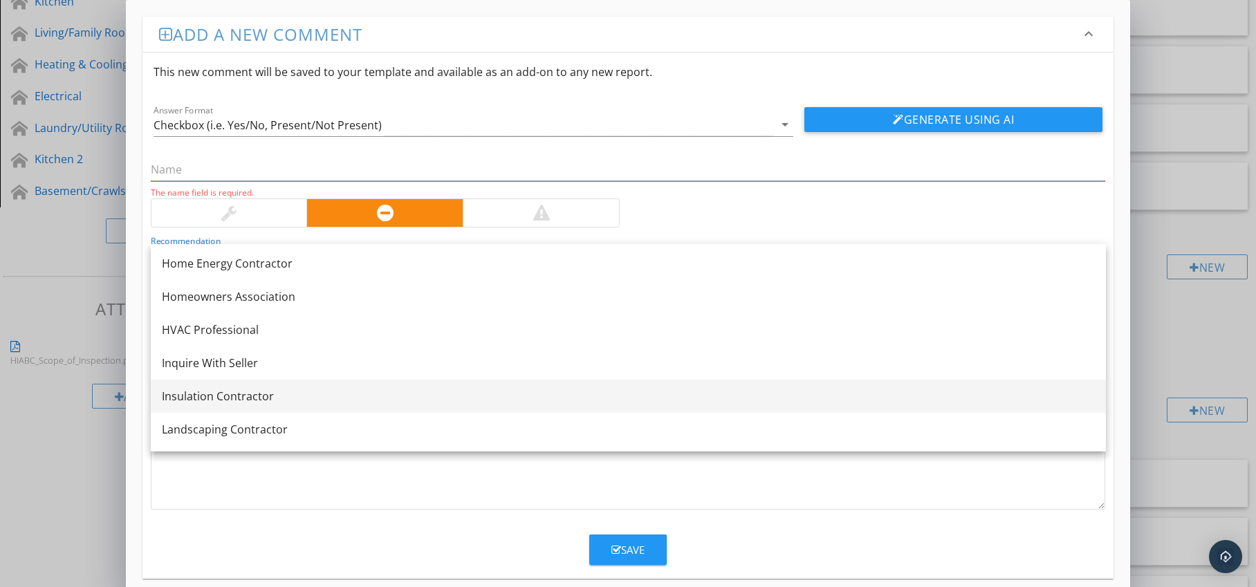
click at [316, 392] on div "Insulation Contractor" at bounding box center [628, 396] width 933 height 17
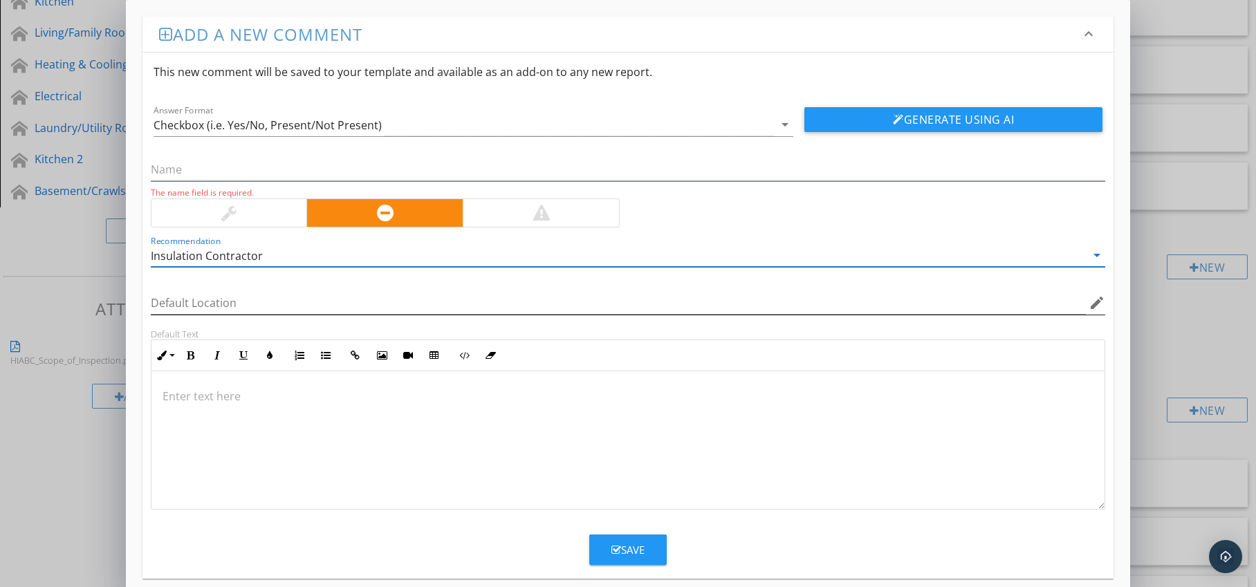
click at [1098, 307] on icon "edit" at bounding box center [1097, 303] width 17 height 17
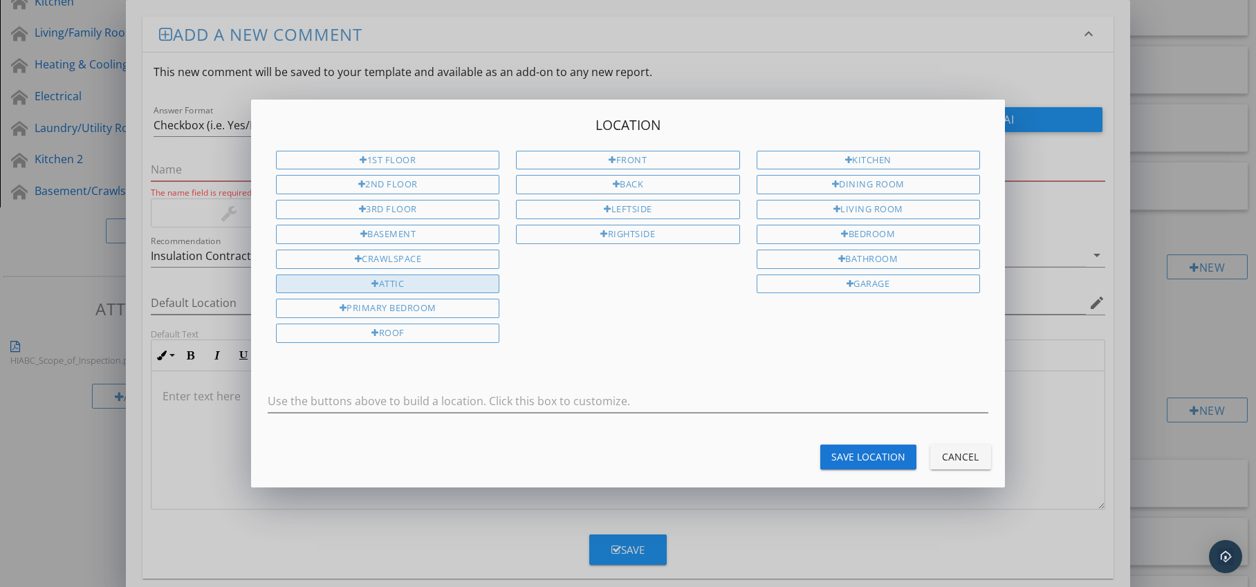
click at [462, 287] on div "Attic" at bounding box center [387, 284] width 223 height 19
type input "Attic"
click at [851, 454] on div "Save Location" at bounding box center [869, 457] width 74 height 15
type input "Attic"
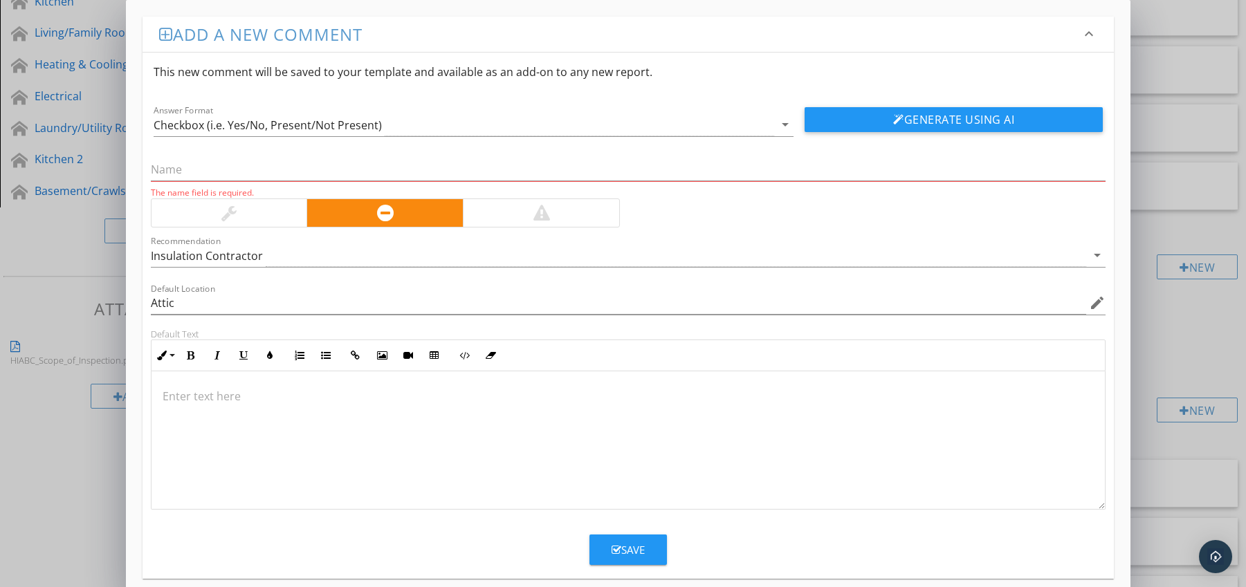
click at [322, 387] on div at bounding box center [628, 440] width 954 height 138
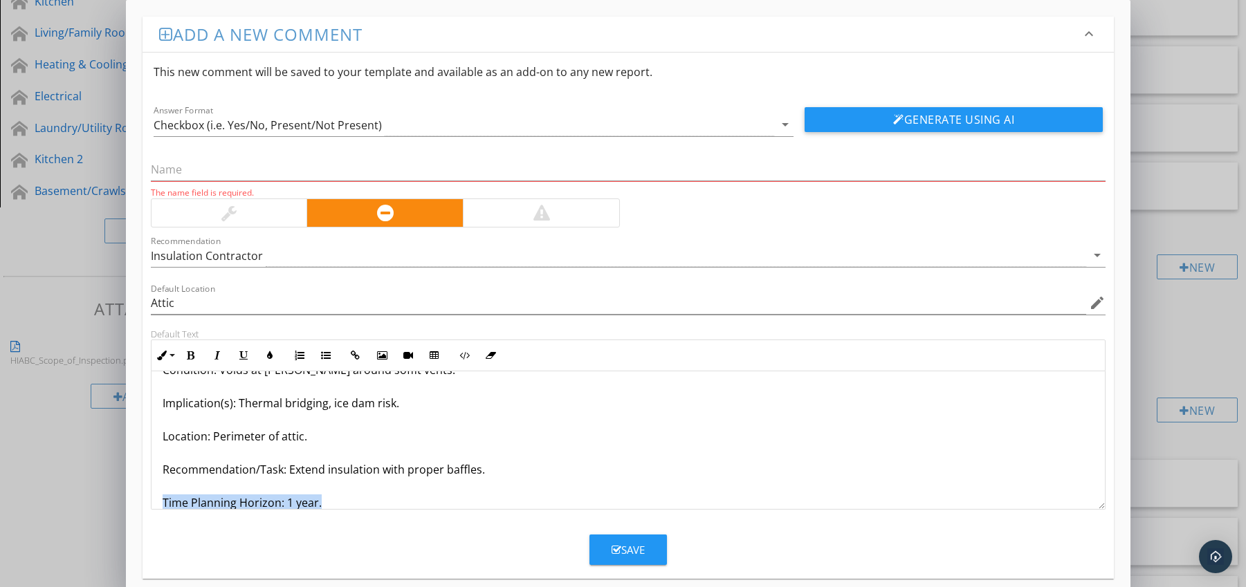
scroll to position [78, 0]
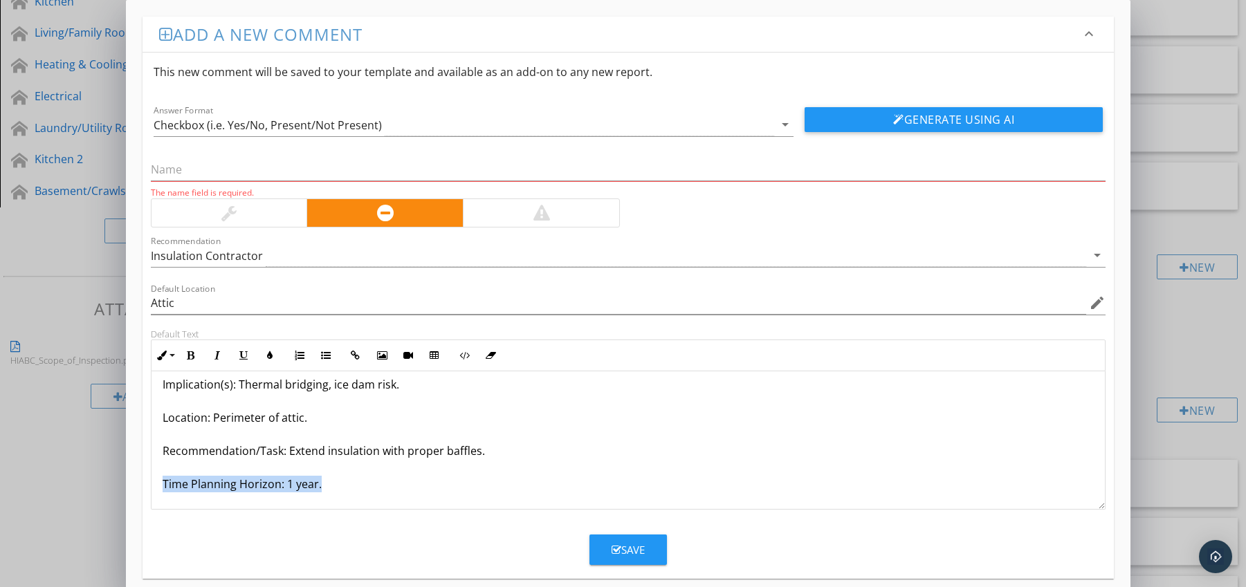
drag, startPoint x: 163, startPoint y: 499, endPoint x: 203, endPoint y: 475, distance: 46.9
click at [201, 508] on div "Missing Insulation at [PERSON_NAME] Condition: Voids at [PERSON_NAME] around so…" at bounding box center [628, 401] width 954 height 216
click at [190, 356] on icon "button" at bounding box center [191, 356] width 10 height 10
click at [265, 356] on icon "button" at bounding box center [270, 356] width 10 height 10
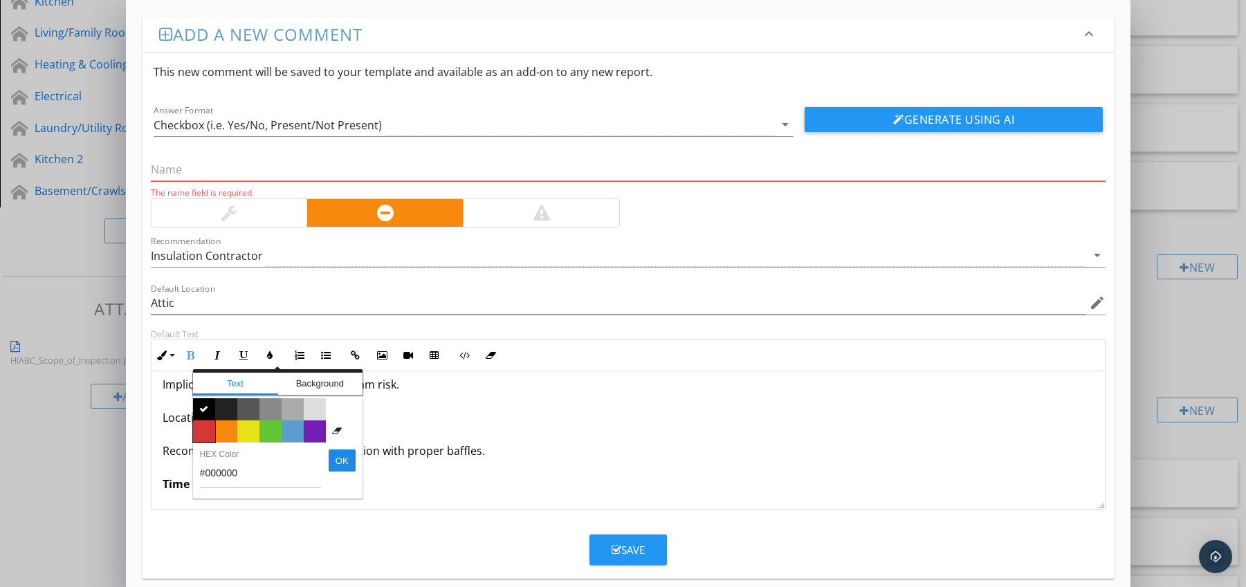
click at [208, 425] on span "Color #d53636" at bounding box center [204, 432] width 22 height 22
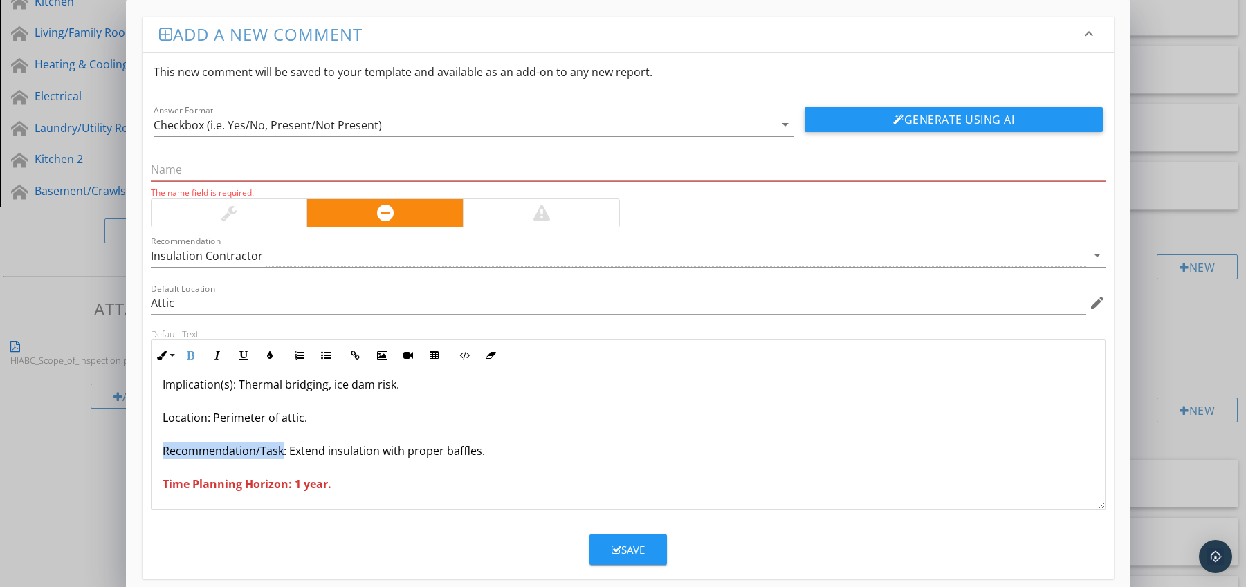
drag, startPoint x: 163, startPoint y: 453, endPoint x: 279, endPoint y: 453, distance: 116.9
click at [279, 453] on p "Missing Insulation at [PERSON_NAME] Condition: Voids at [PERSON_NAME] around so…" at bounding box center [629, 401] width 932 height 183
click at [188, 352] on icon "button" at bounding box center [191, 356] width 10 height 10
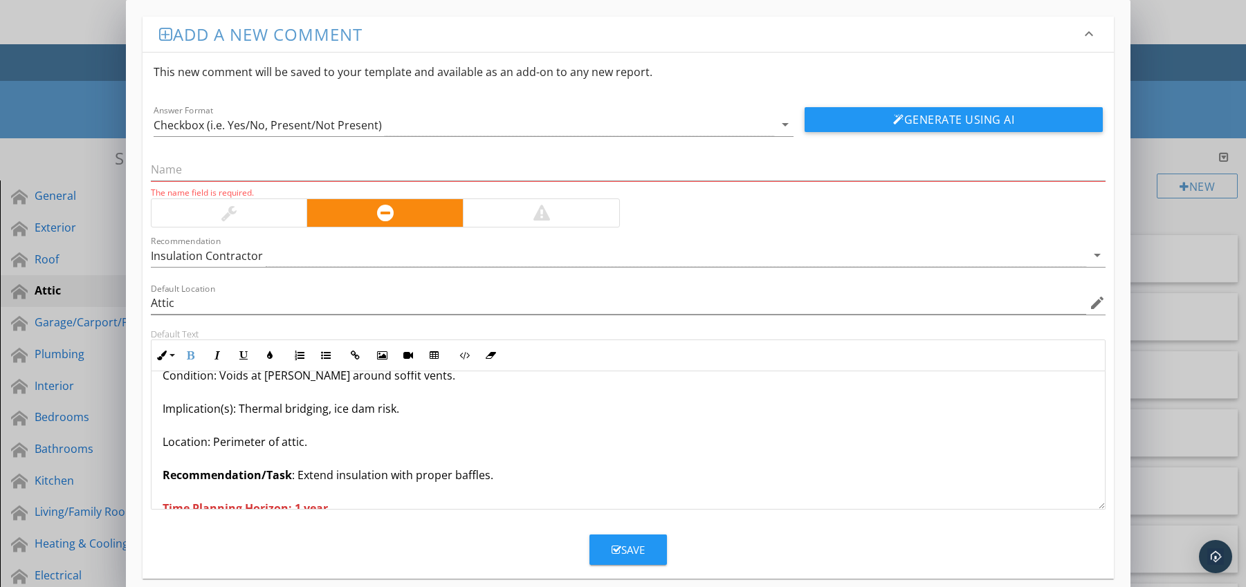
scroll to position [0, 0]
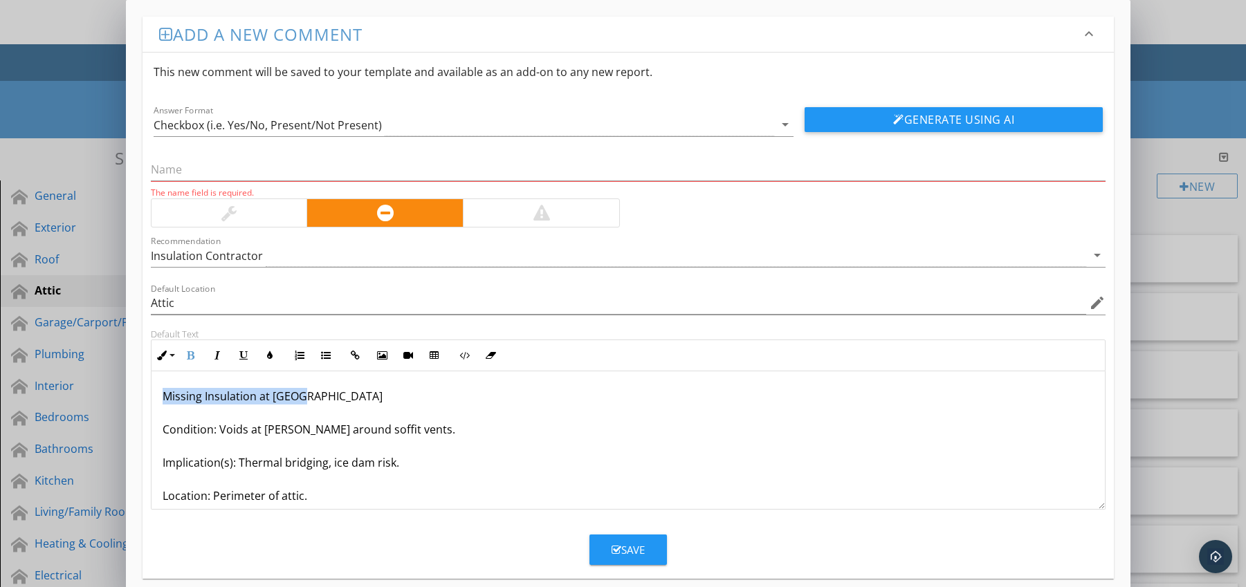
drag, startPoint x: 158, startPoint y: 398, endPoint x: 321, endPoint y: 398, distance: 163.3
click at [321, 398] on div "Missing Insulation at [PERSON_NAME] Condition: Voids at [PERSON_NAME] around so…" at bounding box center [628, 479] width 954 height 216
click at [228, 167] on input "text" at bounding box center [628, 169] width 955 height 23
paste input "Missing Insulation at [GEOGRAPHIC_DATA]"
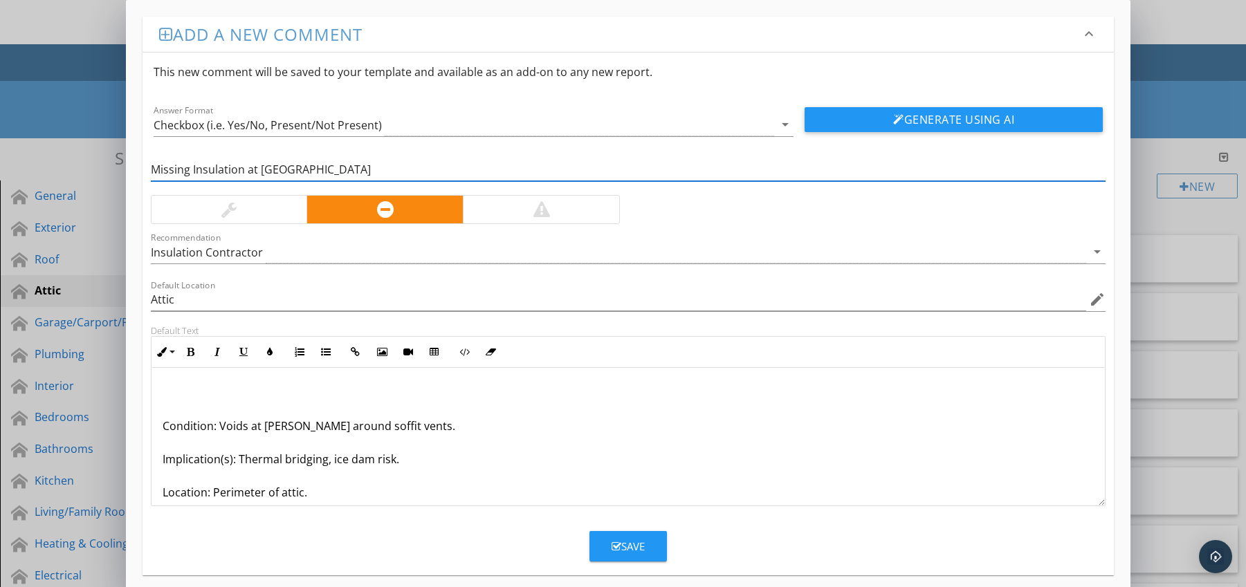
type input "Missing Insulation at [GEOGRAPHIC_DATA]"
click at [163, 429] on p "Condition: Voids at [PERSON_NAME] around soffit vents. Implication(s): Thermal …" at bounding box center [629, 476] width 932 height 183
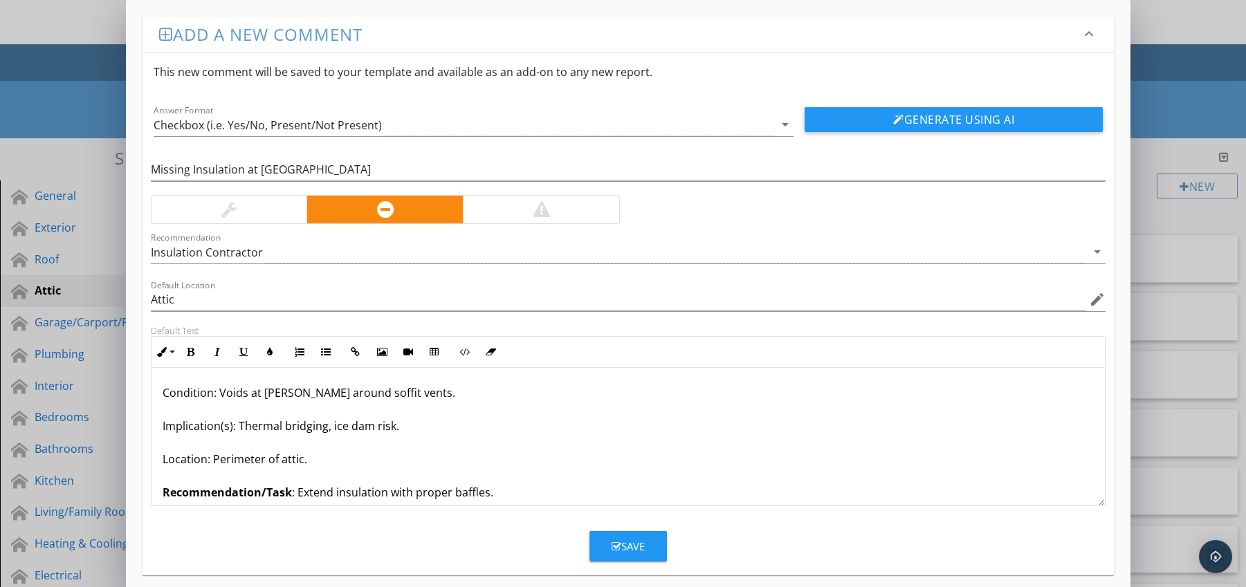
click at [625, 544] on div "Save" at bounding box center [628, 547] width 33 height 16
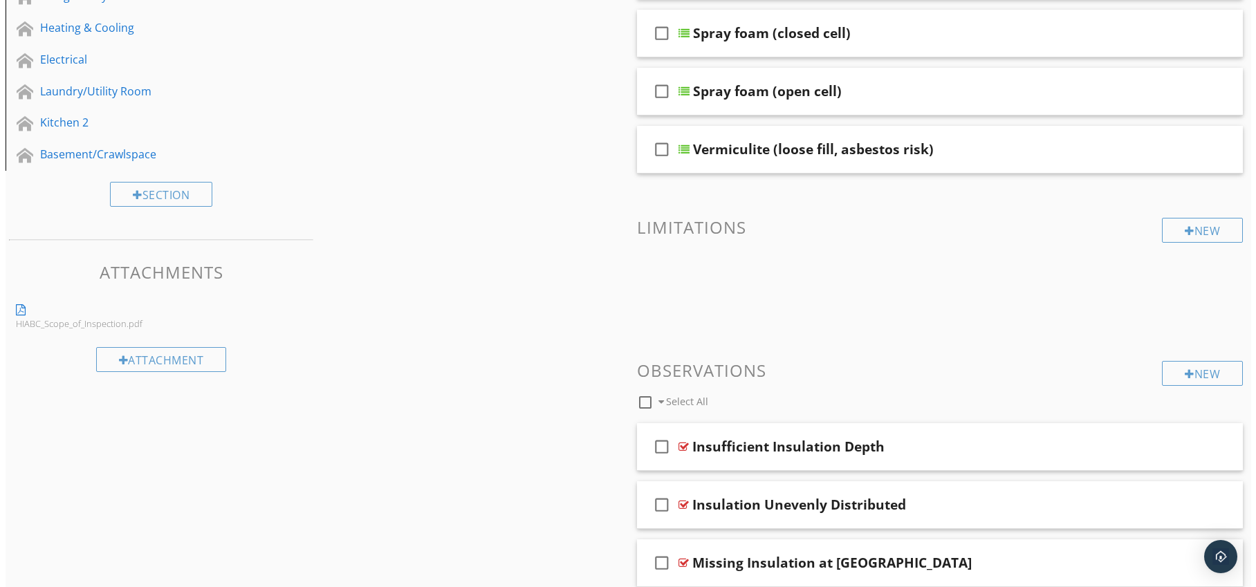
scroll to position [632, 0]
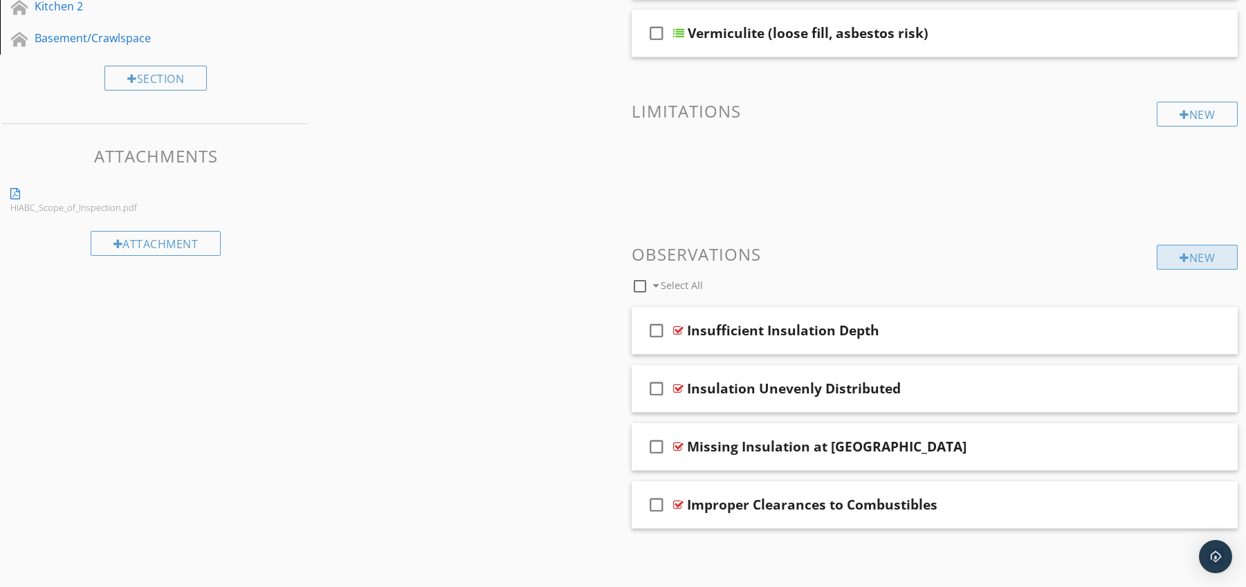
click at [1185, 259] on div "New" at bounding box center [1197, 257] width 81 height 25
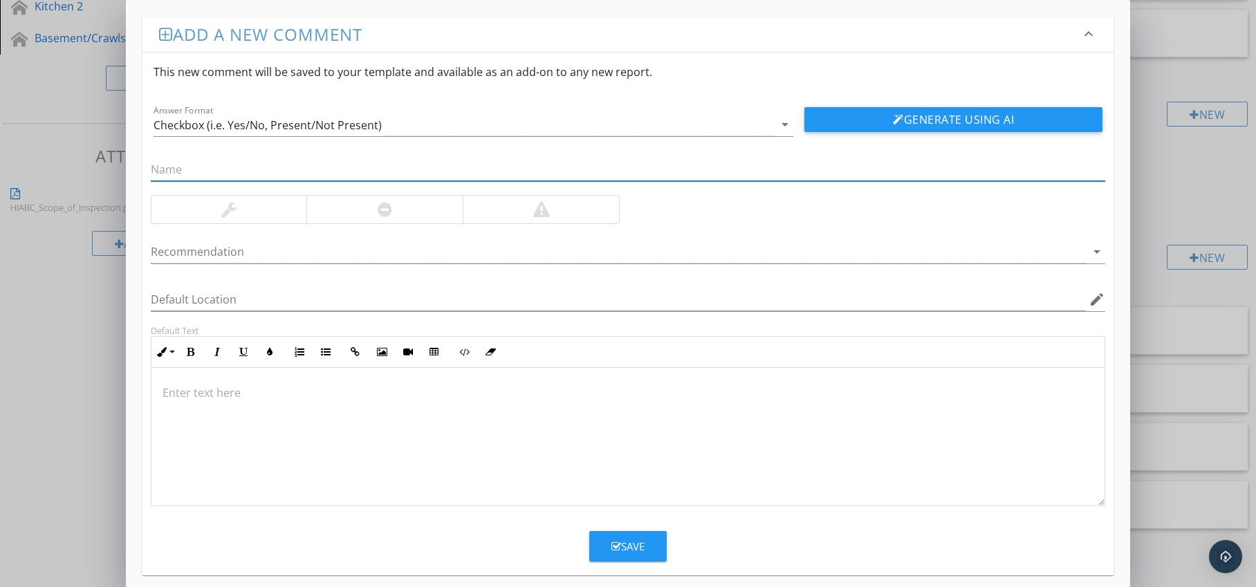
click at [408, 215] on div at bounding box center [384, 210] width 156 height 28
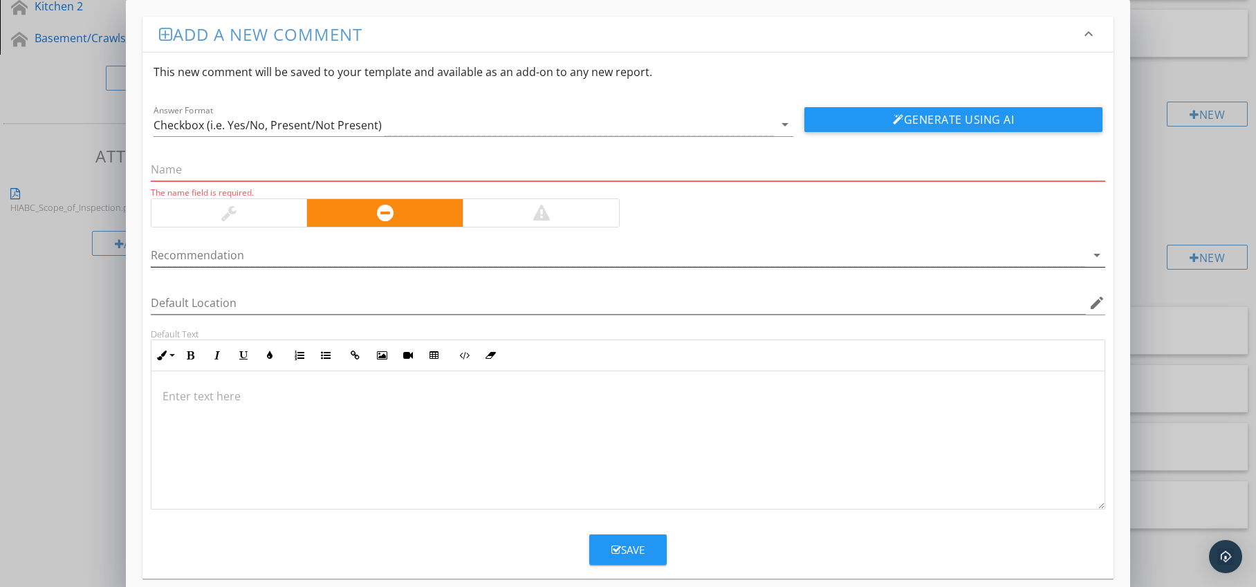
click at [385, 257] on div at bounding box center [619, 255] width 936 height 23
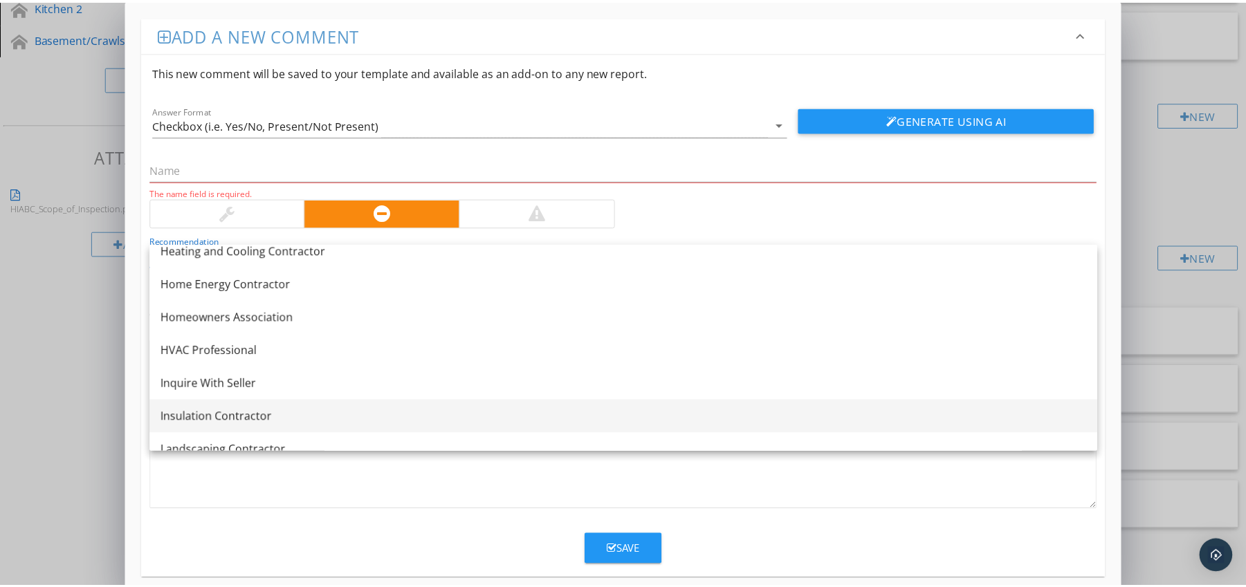
scroll to position [1002, 0]
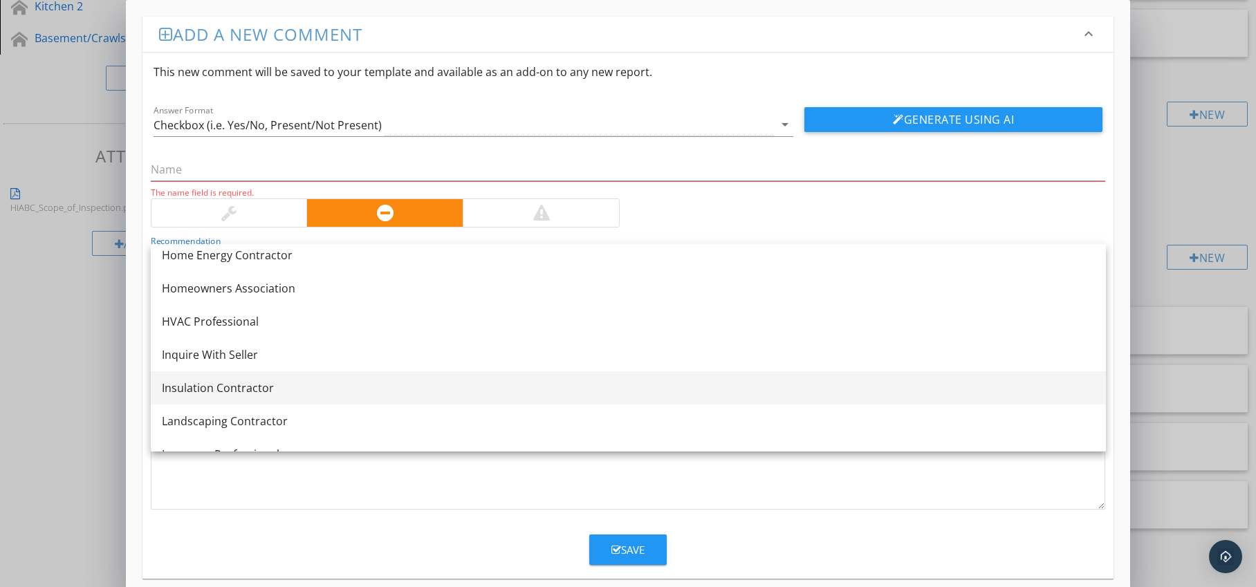
click at [374, 383] on div "Insulation Contractor" at bounding box center [628, 388] width 933 height 17
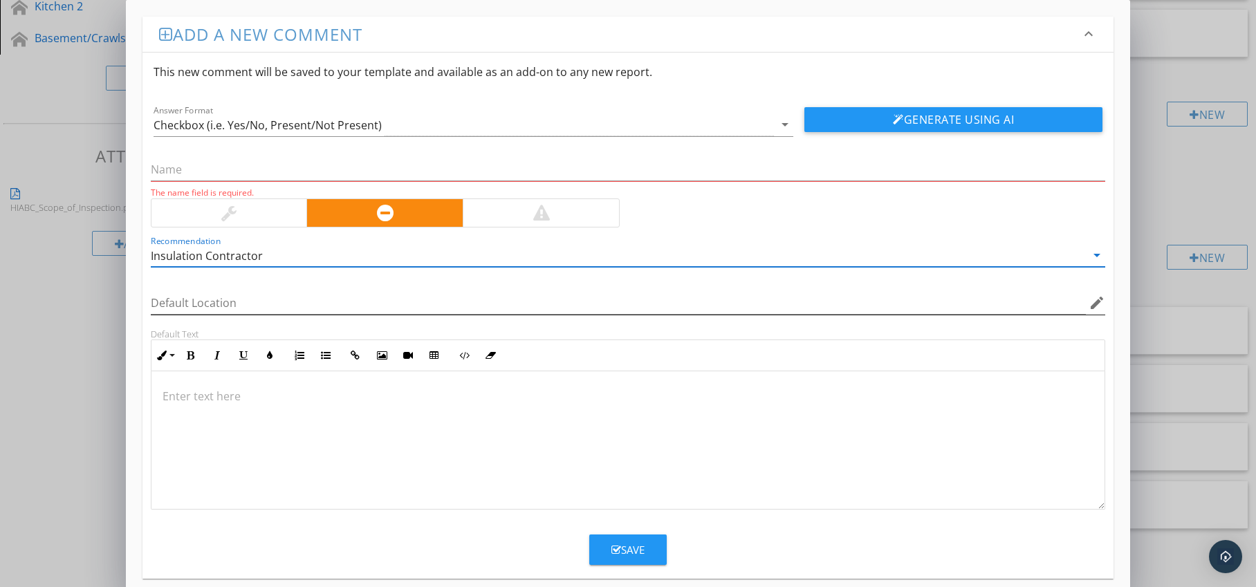
click at [1094, 302] on icon "edit" at bounding box center [1097, 303] width 17 height 17
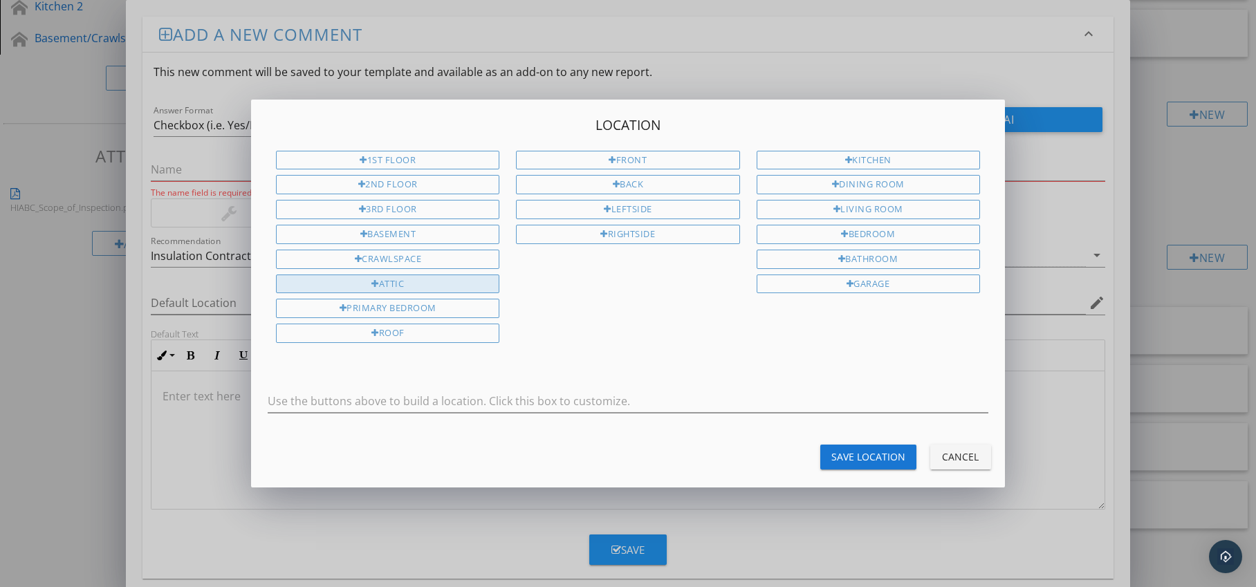
click at [449, 288] on div "Attic" at bounding box center [387, 284] width 223 height 19
type input "Attic"
click at [845, 458] on div "Save Location" at bounding box center [869, 457] width 74 height 15
type input "Attic"
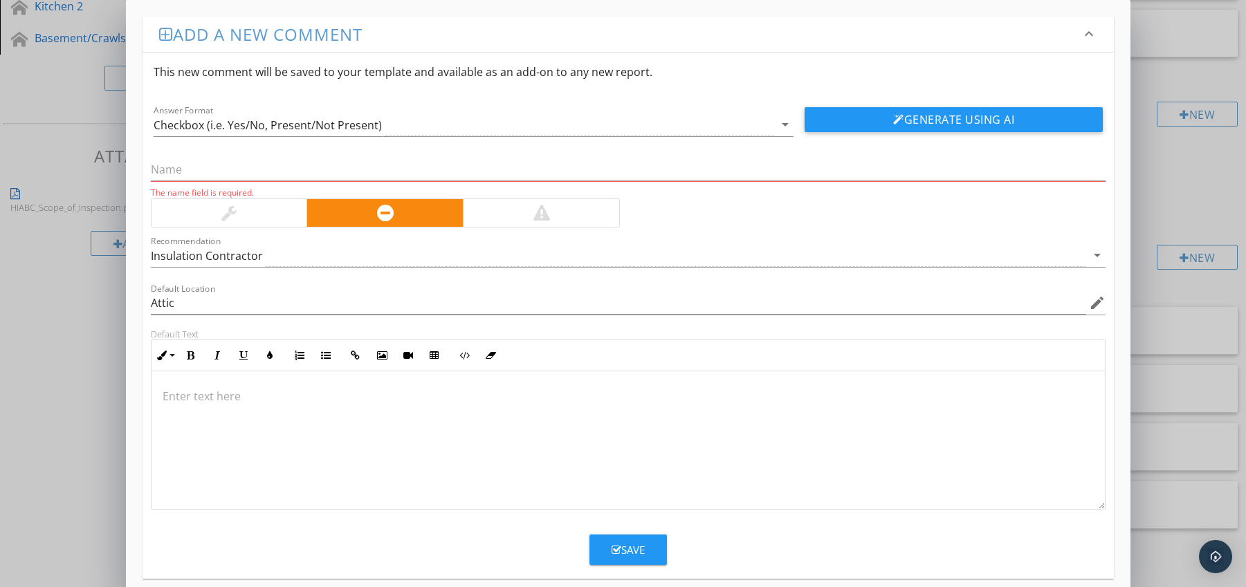
click at [347, 413] on div at bounding box center [628, 440] width 954 height 138
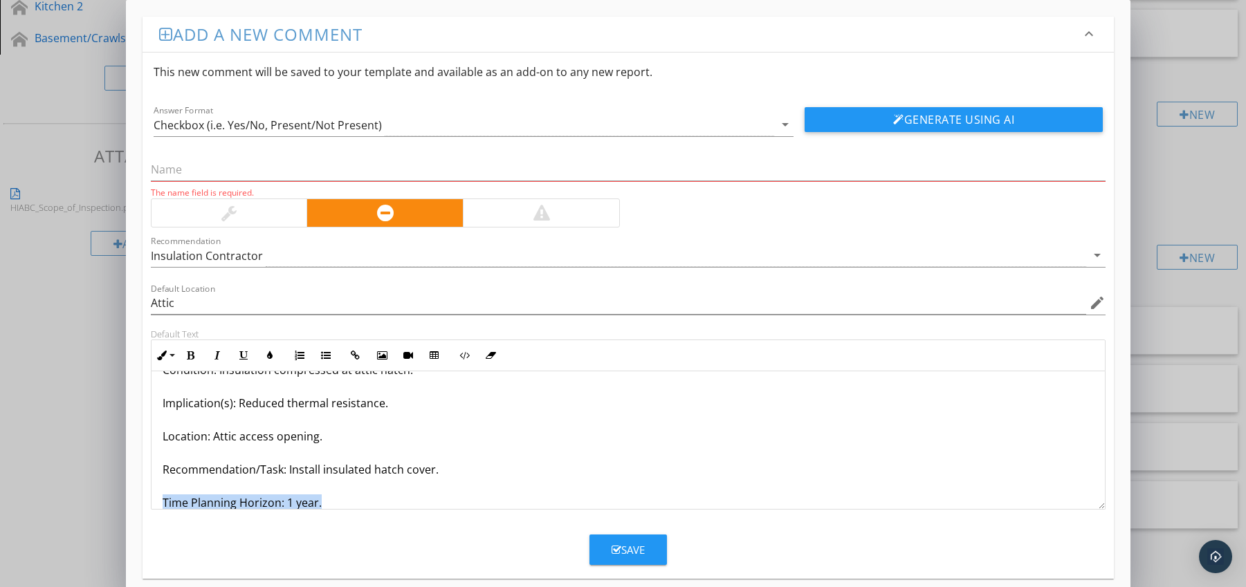
scroll to position [78, 0]
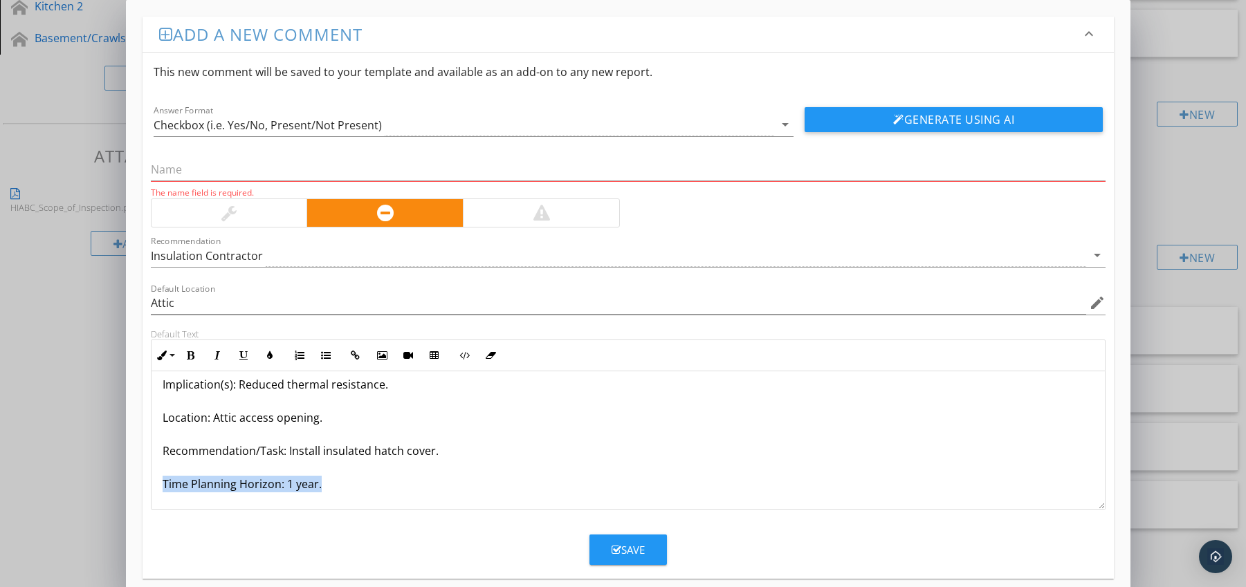
drag, startPoint x: 164, startPoint y: 497, endPoint x: 171, endPoint y: 501, distance: 7.7
click at [171, 501] on div "Compressed Insulation at Hatch Condition: Insulation compressed at [GEOGRAPHIC_…" at bounding box center [628, 401] width 954 height 216
click at [189, 358] on icon "button" at bounding box center [191, 356] width 10 height 10
click at [272, 351] on icon "button" at bounding box center [270, 356] width 10 height 10
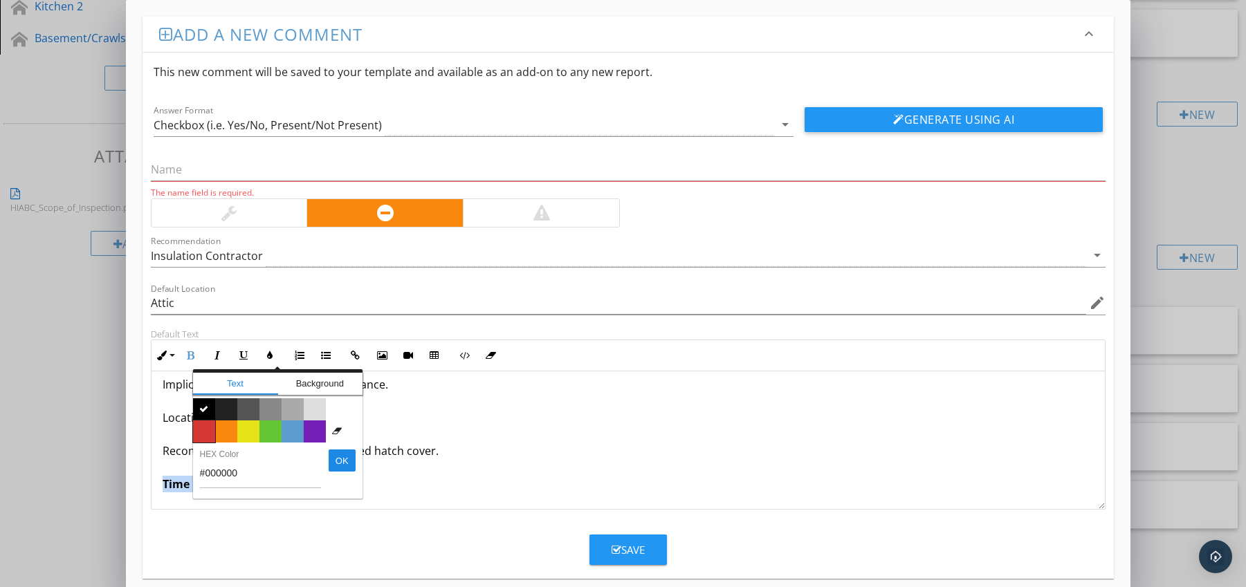
click at [210, 423] on span "Color #d53636" at bounding box center [204, 432] width 22 height 22
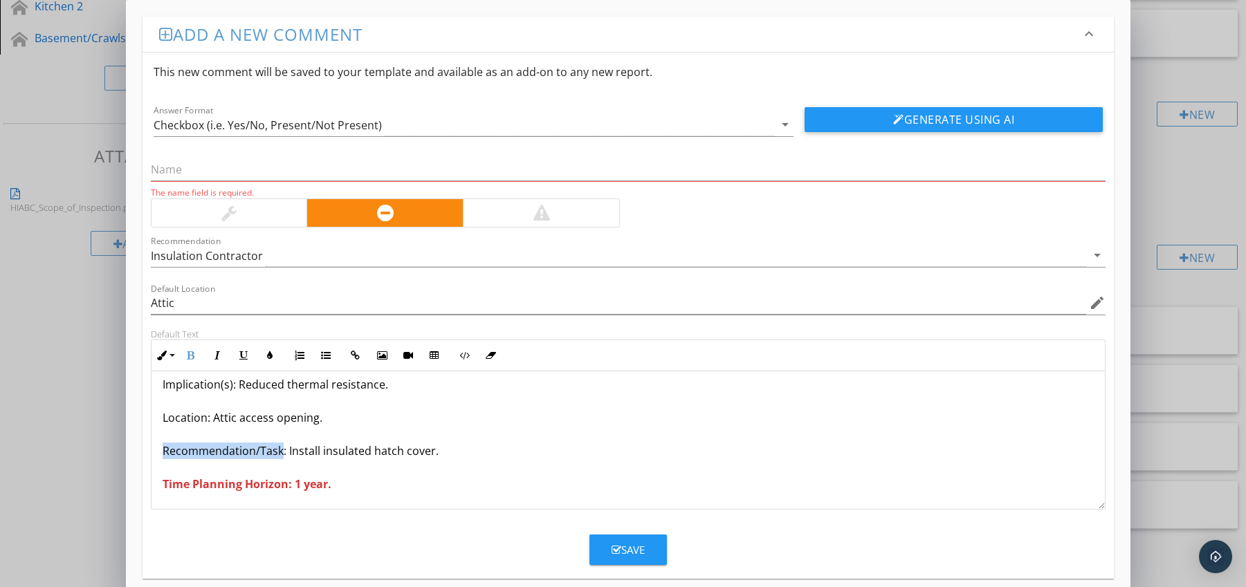
drag, startPoint x: 163, startPoint y: 452, endPoint x: 282, endPoint y: 453, distance: 119.0
click at [282, 453] on p "Compressed Insulation at Hatch Condition: Insulation compressed at [GEOGRAPHIC_…" at bounding box center [629, 401] width 932 height 183
click at [191, 355] on icon "button" at bounding box center [191, 356] width 10 height 10
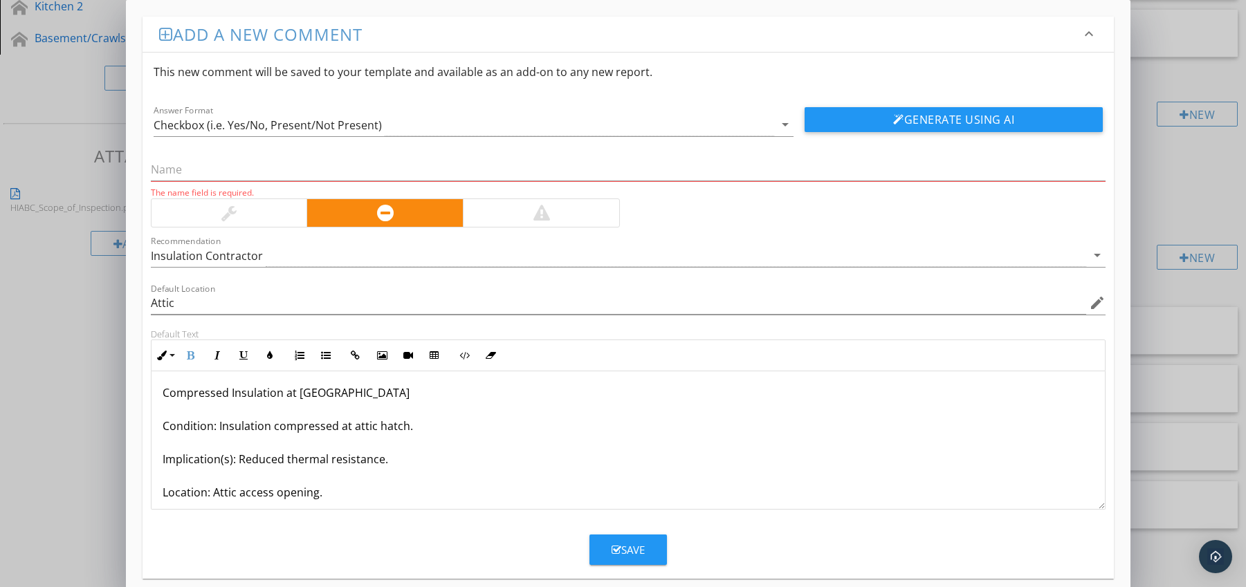
scroll to position [0, 0]
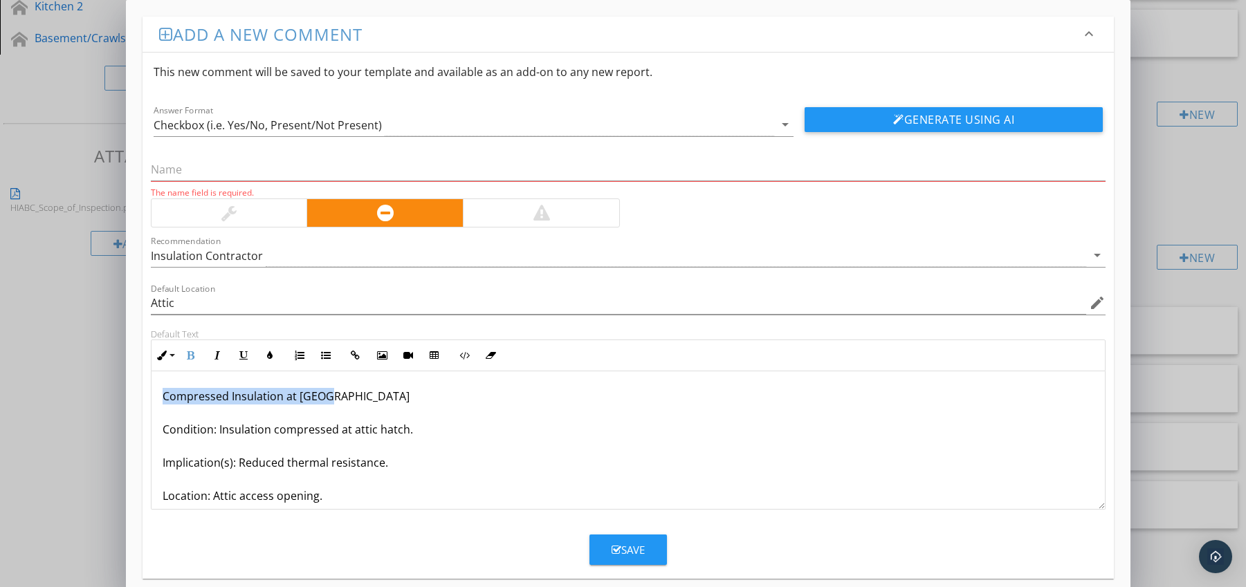
drag, startPoint x: 163, startPoint y: 396, endPoint x: 338, endPoint y: 396, distance: 175.0
click at [338, 396] on p "Compressed Insulation at Hatch Condition: Insulation compressed at [GEOGRAPHIC_…" at bounding box center [629, 479] width 932 height 183
click at [211, 167] on input "text" at bounding box center [628, 169] width 955 height 23
paste input "Compressed Insulation at [GEOGRAPHIC_DATA]"
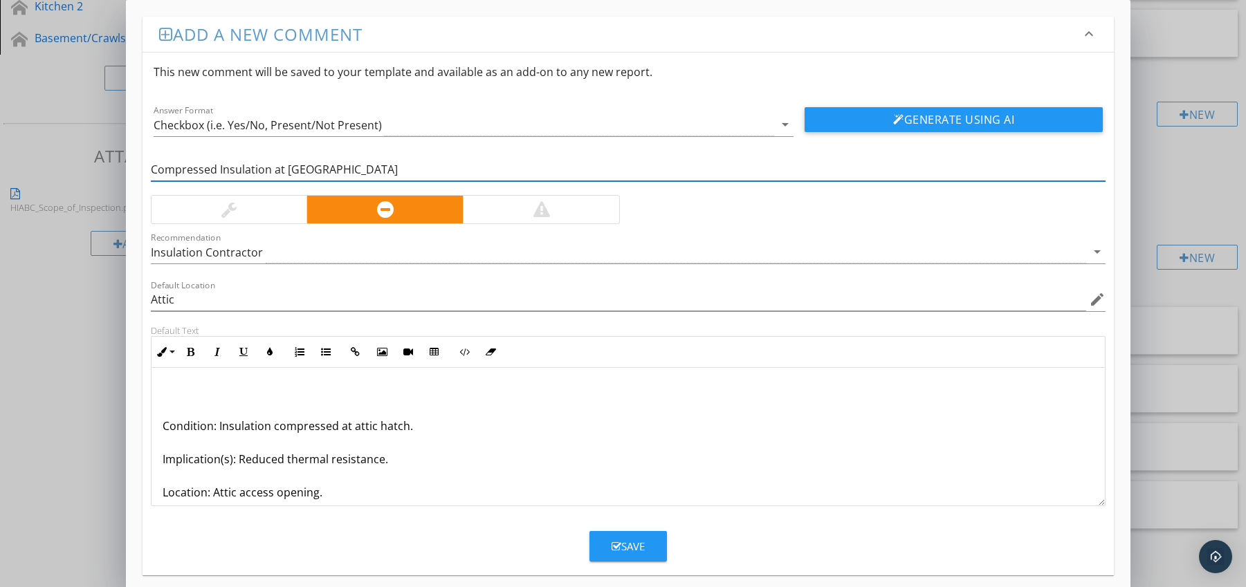
type input "Compressed Insulation at [GEOGRAPHIC_DATA]"
click at [164, 428] on p "Condition: Insulation compressed at attic hatch. Implication(s): Reduced therma…" at bounding box center [629, 476] width 932 height 183
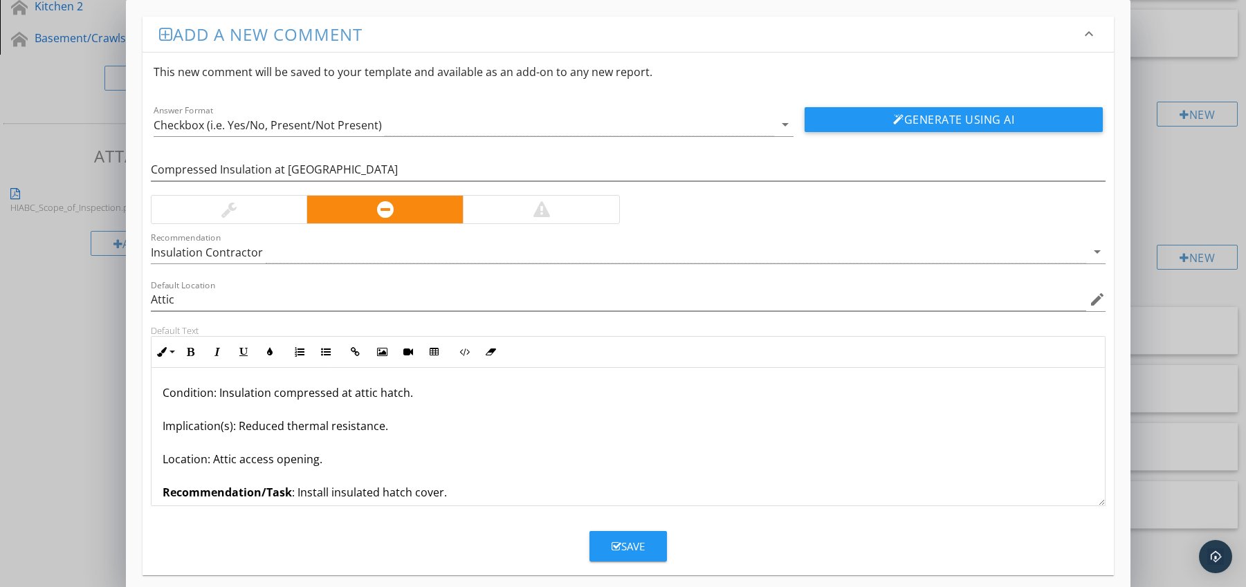
click at [625, 541] on div "Save" at bounding box center [628, 547] width 33 height 16
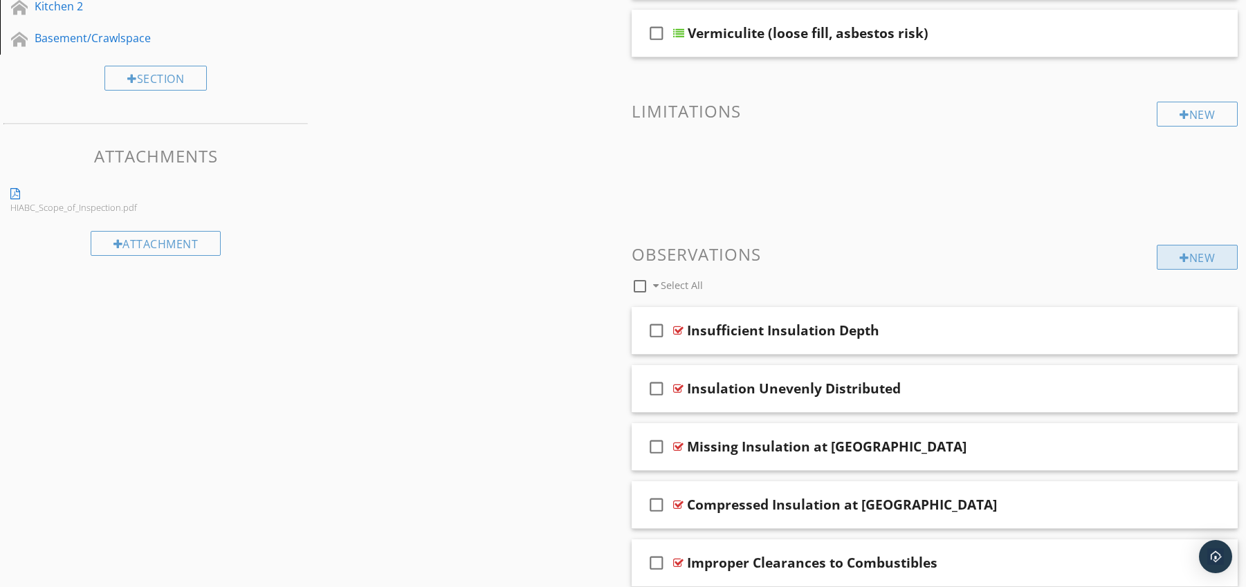
click at [1184, 251] on div "New" at bounding box center [1197, 257] width 81 height 25
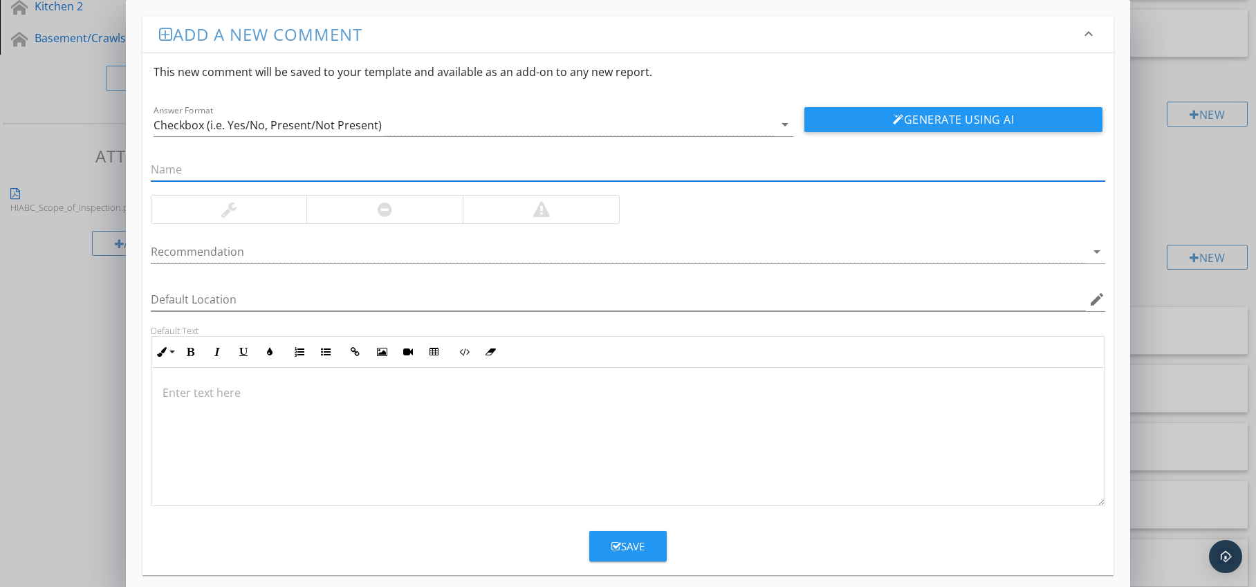
click at [401, 214] on div at bounding box center [384, 210] width 156 height 28
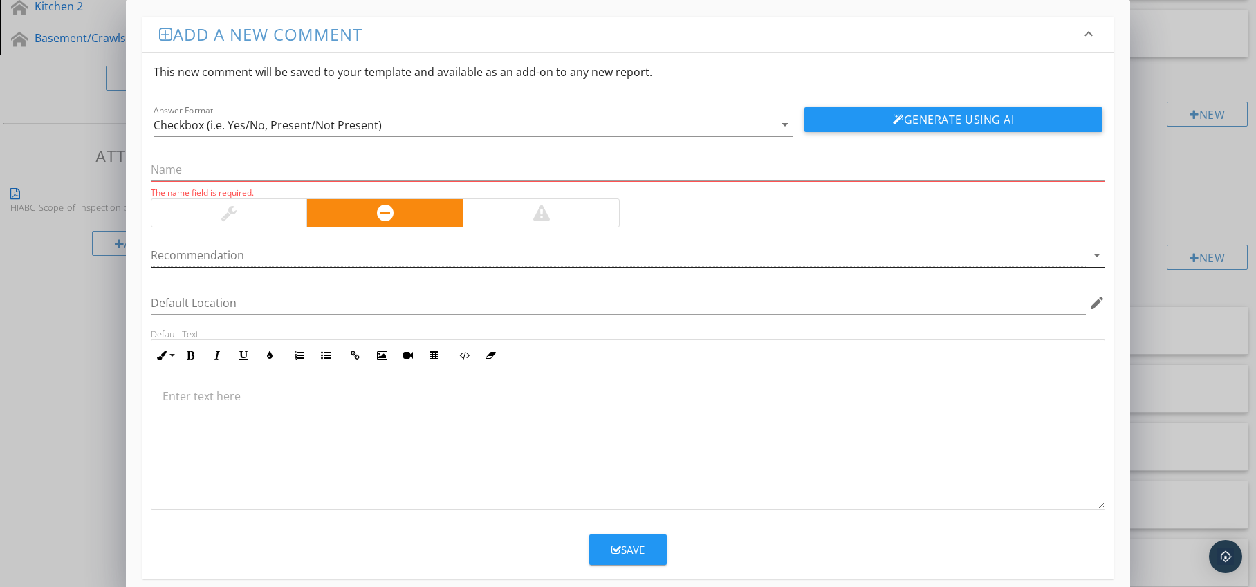
click at [393, 249] on div at bounding box center [619, 255] width 936 height 23
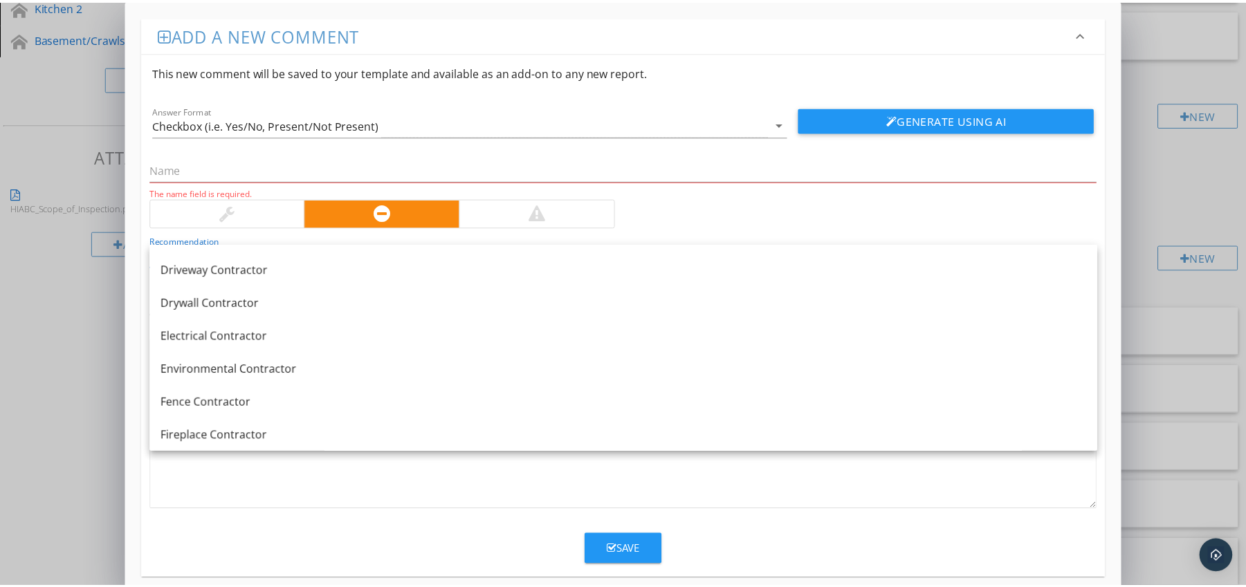
scroll to position [1073, 0]
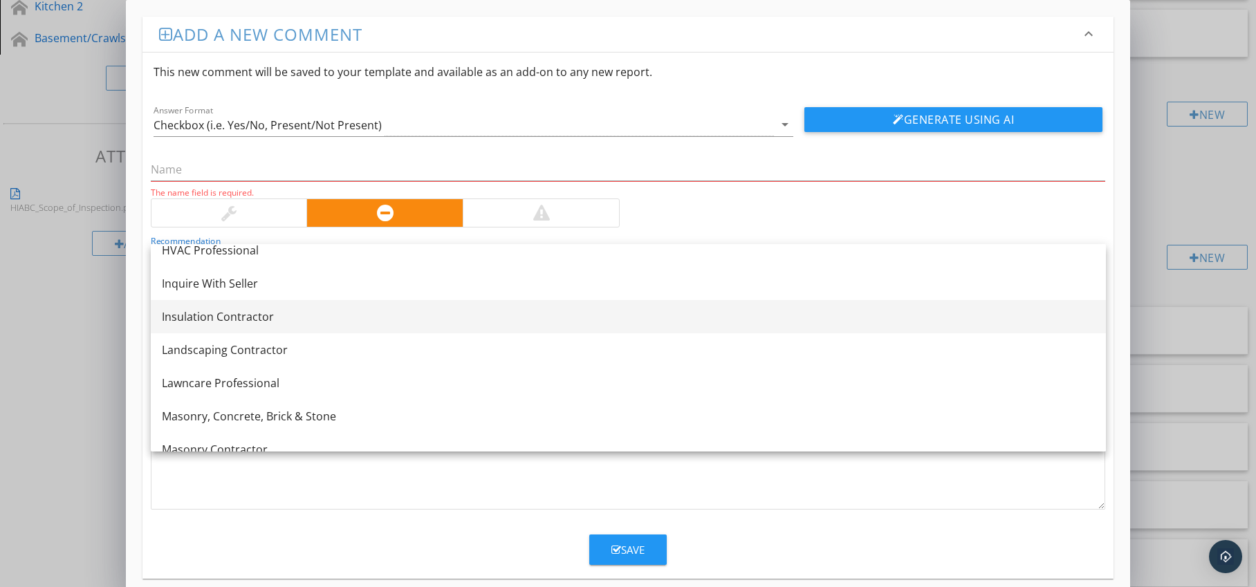
click at [314, 317] on div "Insulation Contractor" at bounding box center [628, 317] width 933 height 17
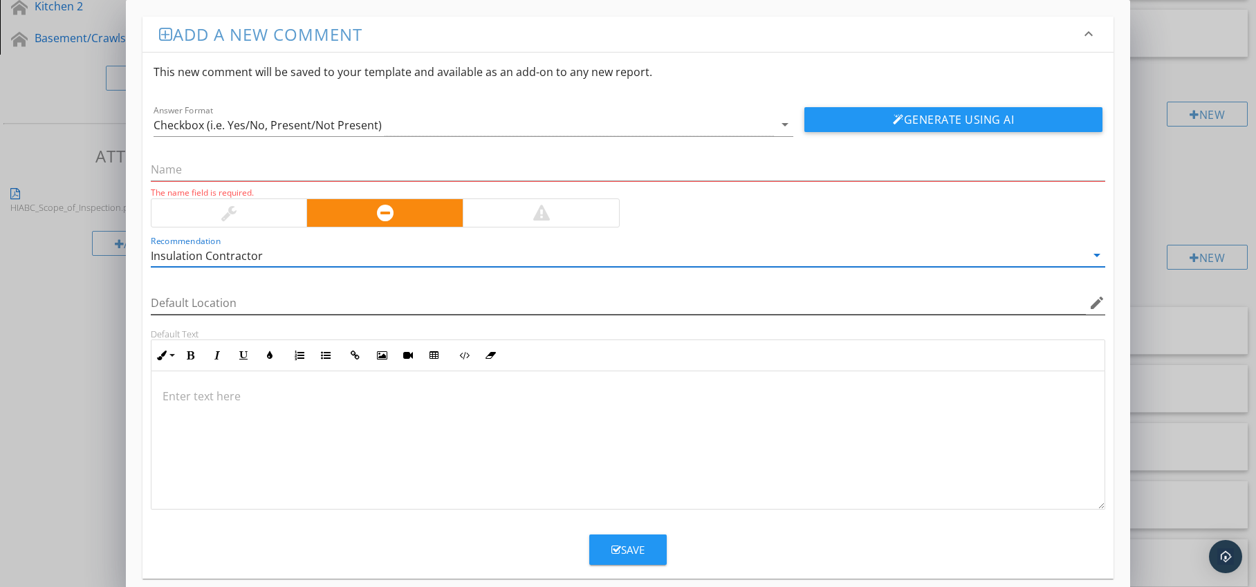
click at [1098, 306] on icon "edit" at bounding box center [1097, 303] width 17 height 17
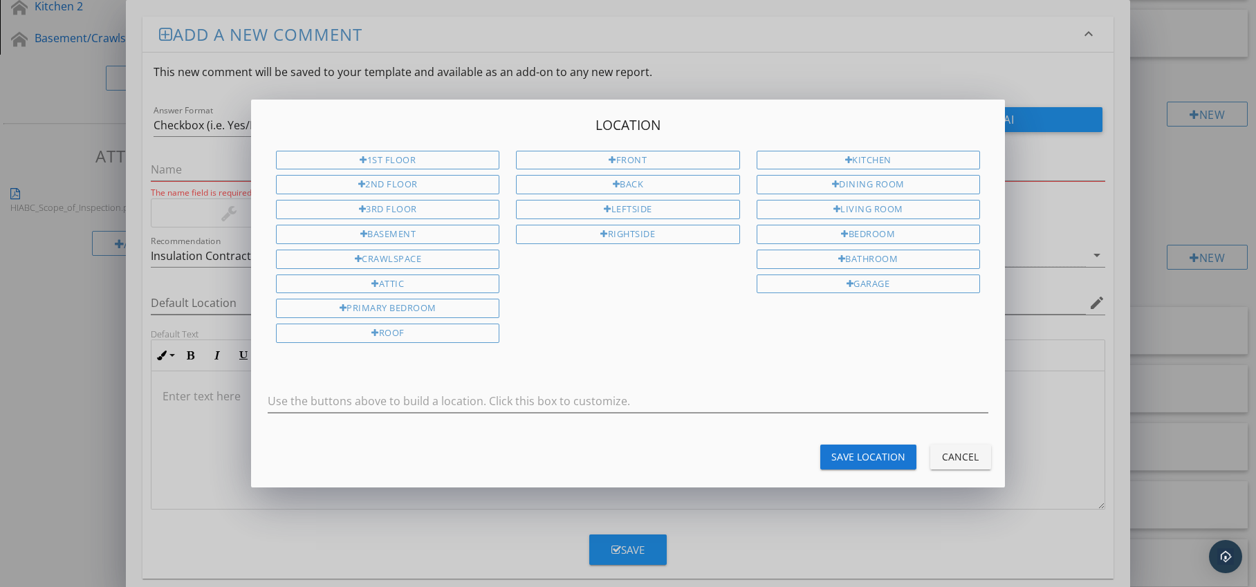
click at [439, 294] on div "1st Floor 2nd Floor 3rd Floor Basement Crawlspace Attic Primary Bedroom Roof" at bounding box center [388, 250] width 240 height 198
click at [439, 285] on div "Attic" at bounding box center [387, 284] width 223 height 19
type input "Attic"
click at [855, 461] on div "Save Location" at bounding box center [869, 457] width 74 height 15
type input "Attic"
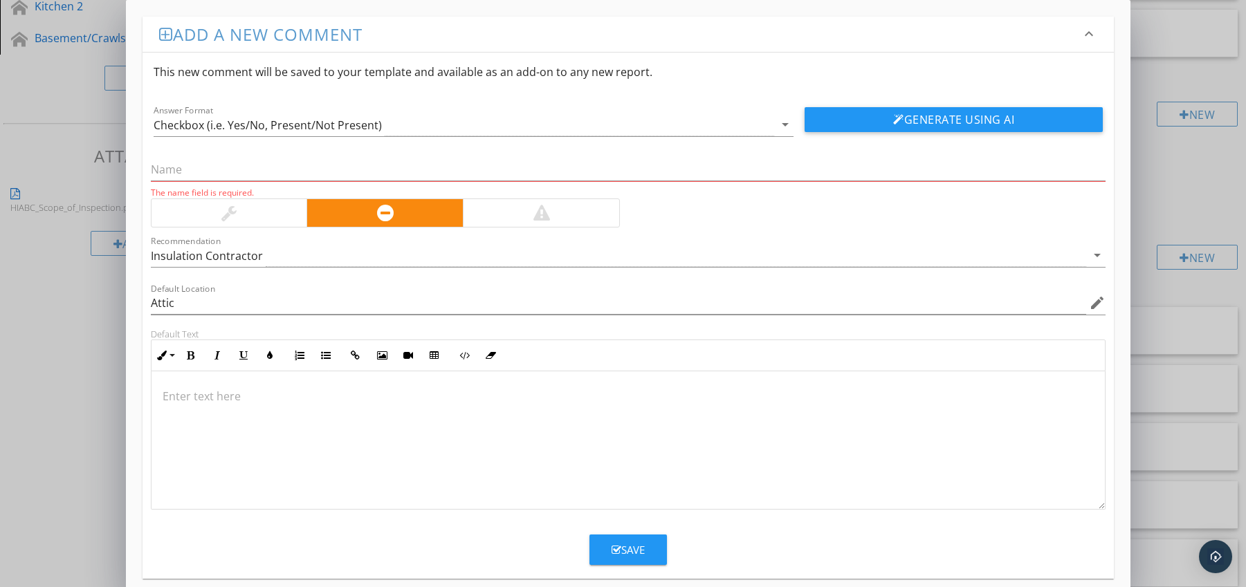
click at [319, 389] on p at bounding box center [629, 396] width 932 height 17
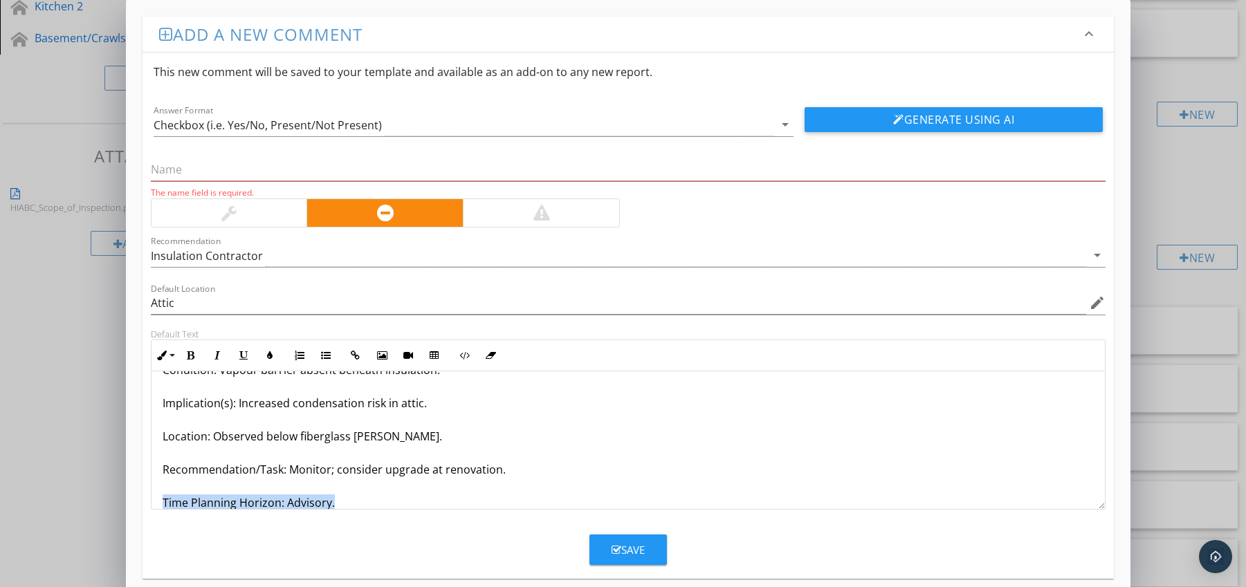
scroll to position [78, 0]
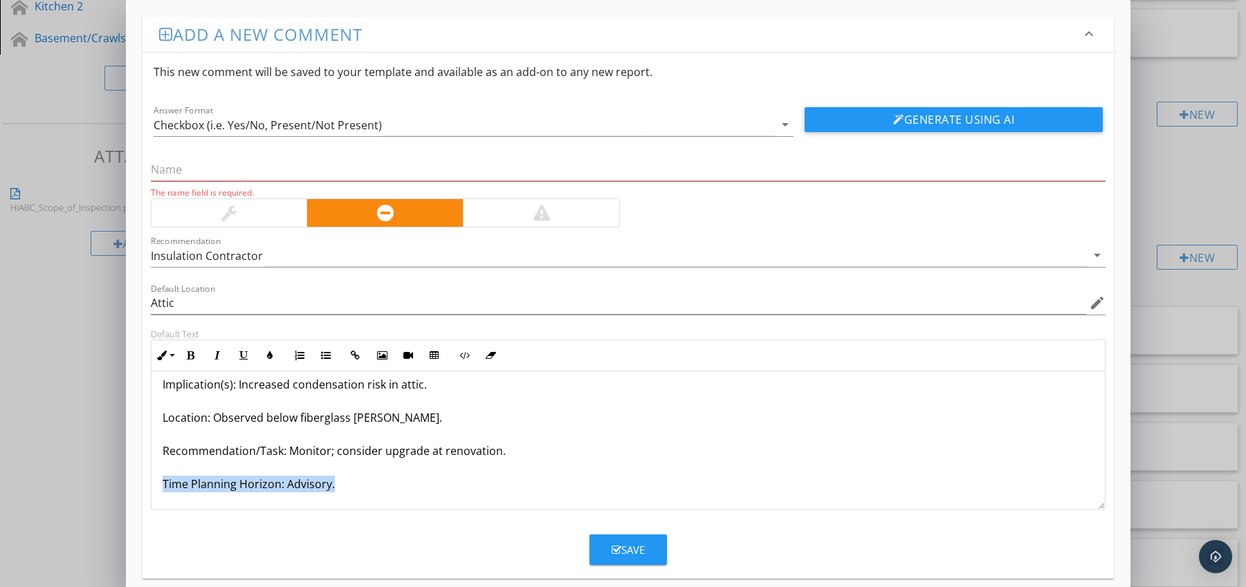
drag, startPoint x: 163, startPoint y: 499, endPoint x: 209, endPoint y: 480, distance: 50.0
click at [189, 508] on div "No Vapour Barrier Present Condition: Vapour barrier absent beneath insulation. …" at bounding box center [628, 401] width 954 height 216
click at [195, 355] on button "Bold" at bounding box center [191, 355] width 26 height 26
click at [268, 353] on icon "button" at bounding box center [270, 356] width 10 height 10
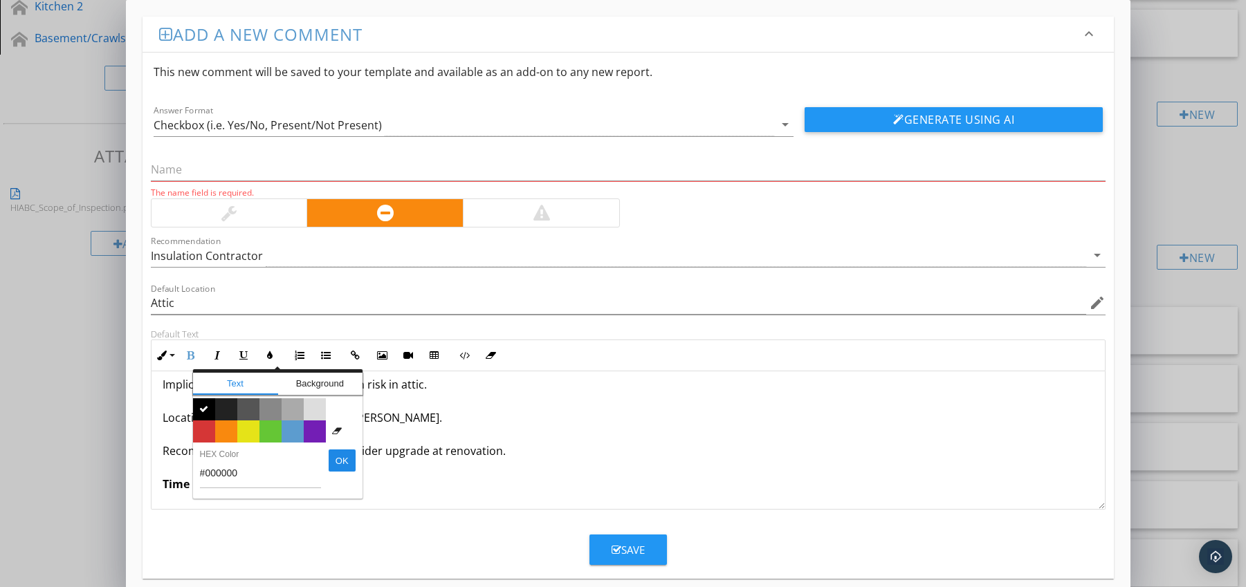
click at [208, 434] on span "Color #d53636" at bounding box center [204, 432] width 22 height 22
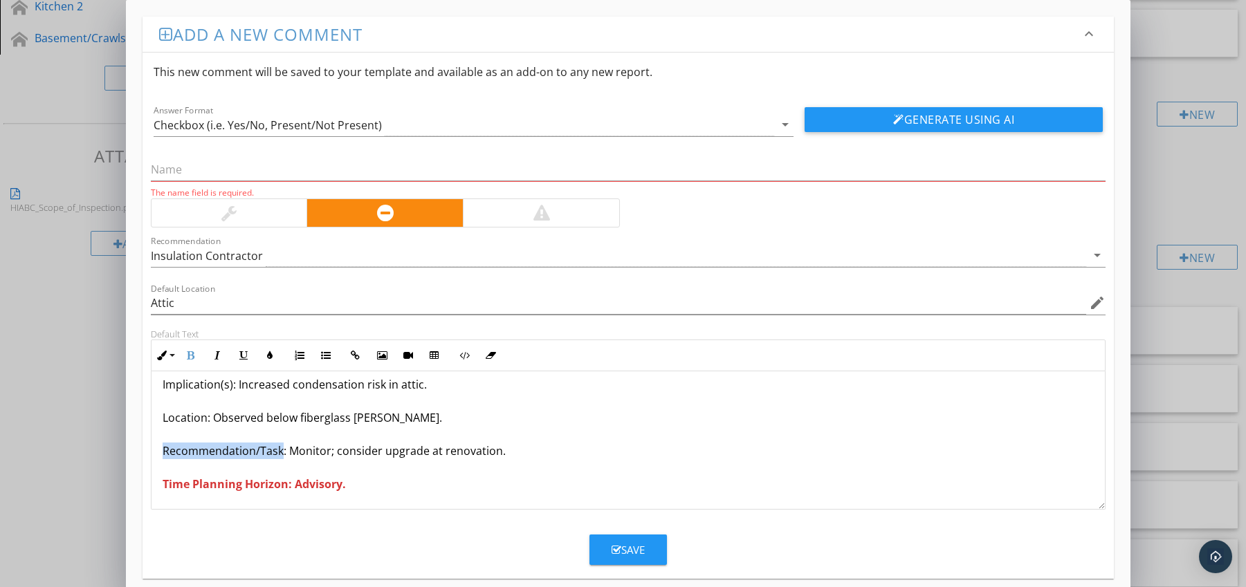
drag, startPoint x: 165, startPoint y: 451, endPoint x: 279, endPoint y: 454, distance: 114.2
click at [279, 454] on p "No Vapour Barrier Present Condition: Vapour barrier absent beneath insulation. …" at bounding box center [629, 401] width 932 height 183
click at [190, 356] on icon "button" at bounding box center [191, 356] width 10 height 10
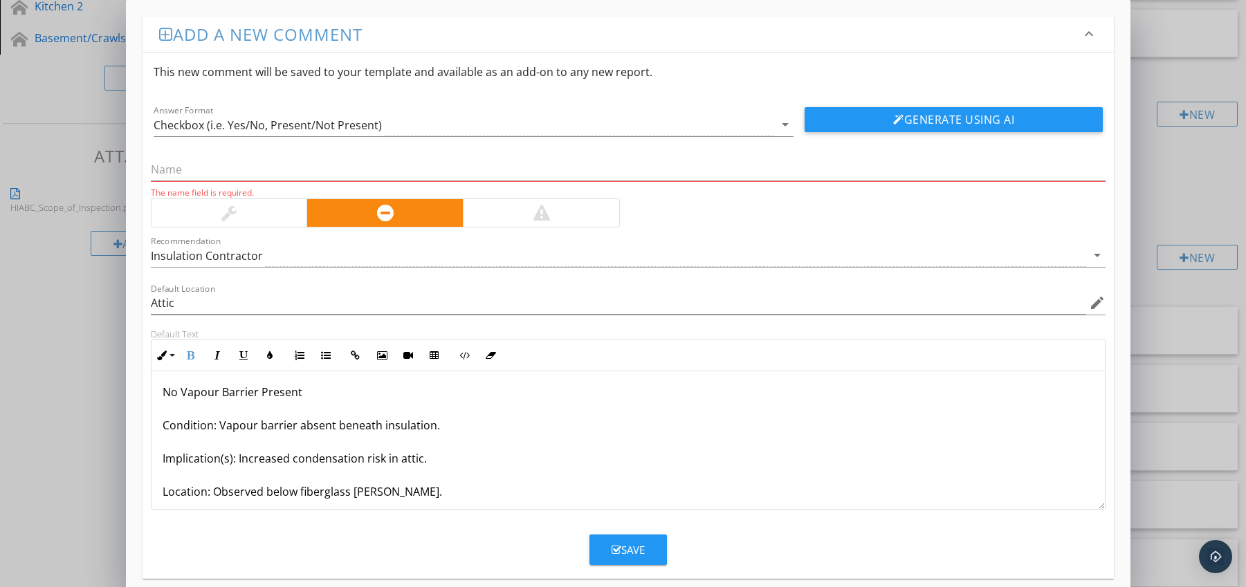
scroll to position [0, 0]
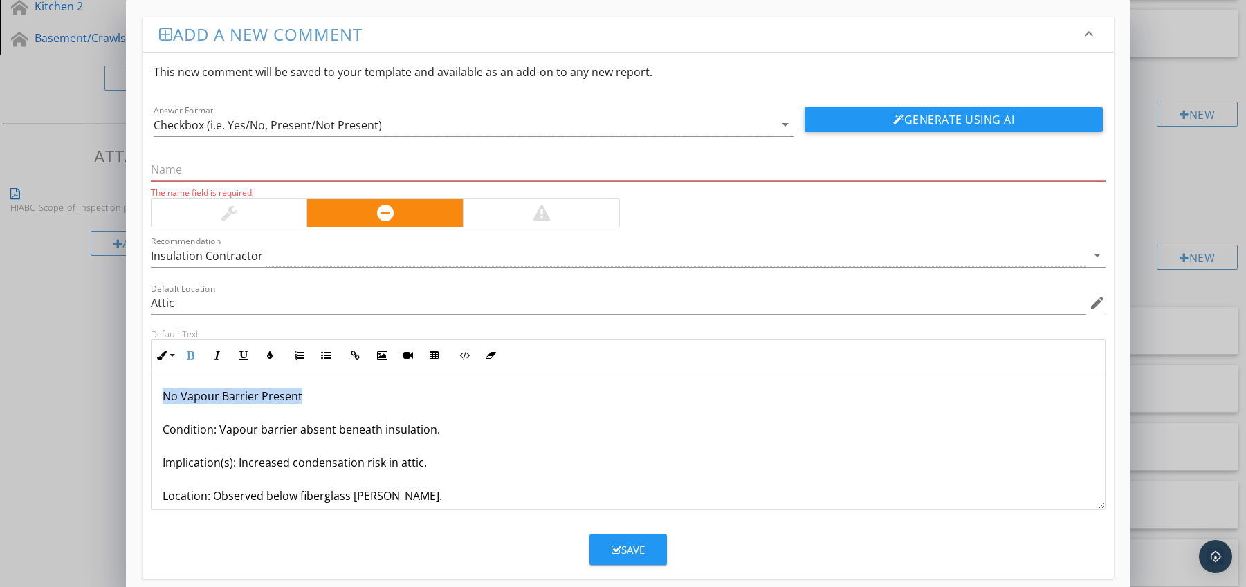
drag, startPoint x: 165, startPoint y: 402, endPoint x: 306, endPoint y: 398, distance: 140.5
click at [306, 398] on p "No Vapour Barrier Present Condition: Vapour barrier absent beneath insulation. …" at bounding box center [629, 479] width 932 height 183
click at [219, 171] on input "text" at bounding box center [628, 169] width 955 height 23
paste input "No Vapour Barrier Present"
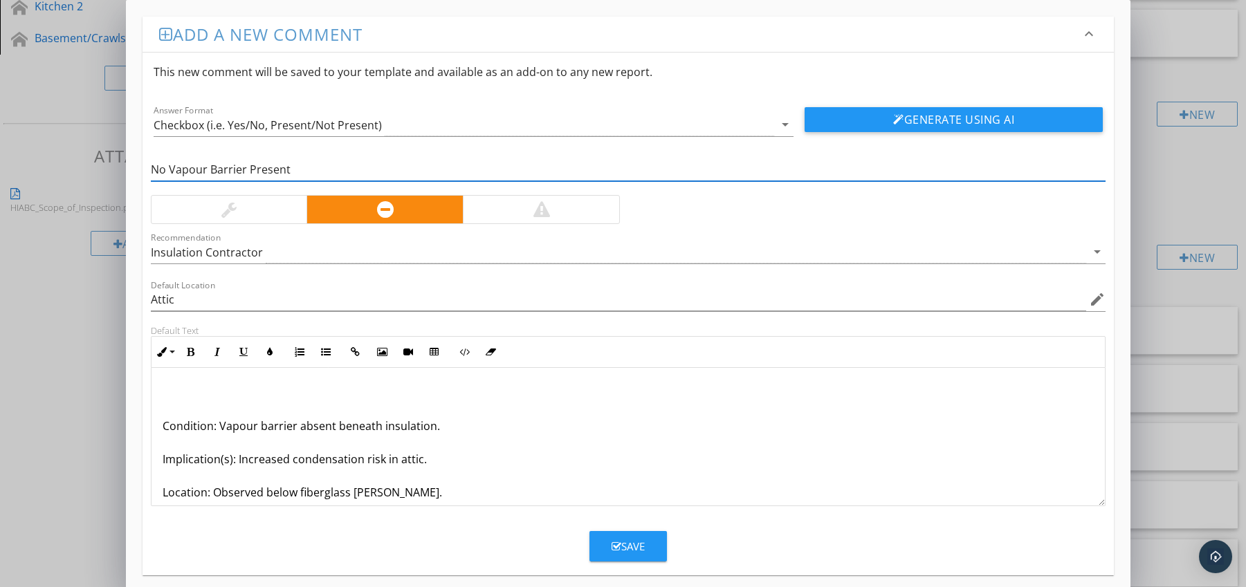
type input "No Vapour Barrier Present"
click at [161, 427] on div "Condition: Vapour barrier absent beneath insulation. Implication(s): Increased …" at bounding box center [628, 476] width 954 height 216
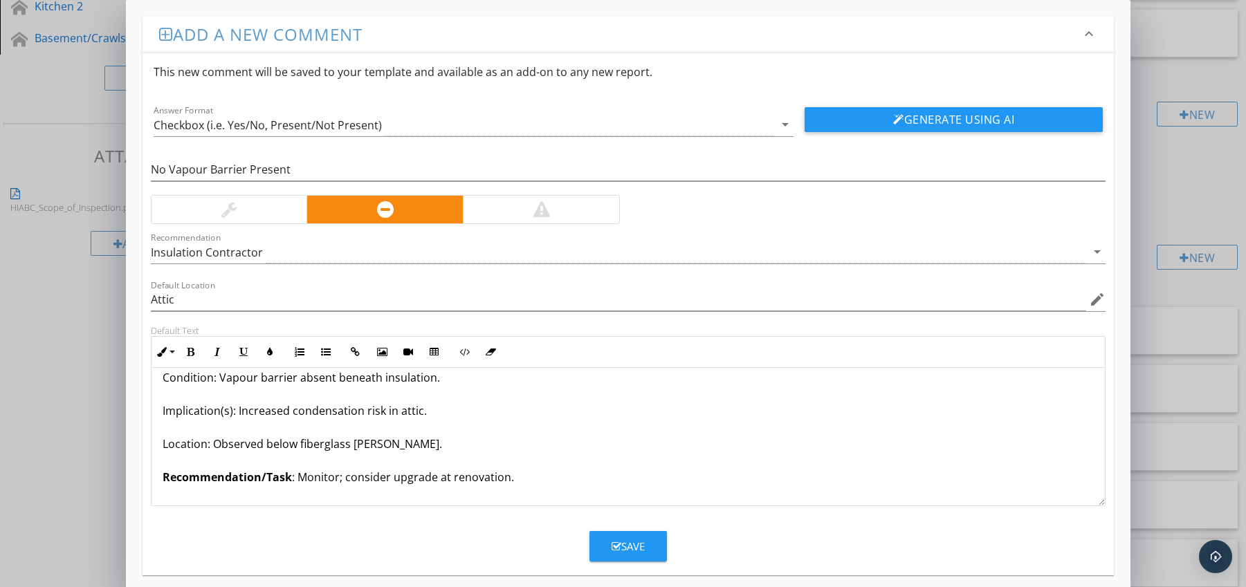
scroll to position [45, 0]
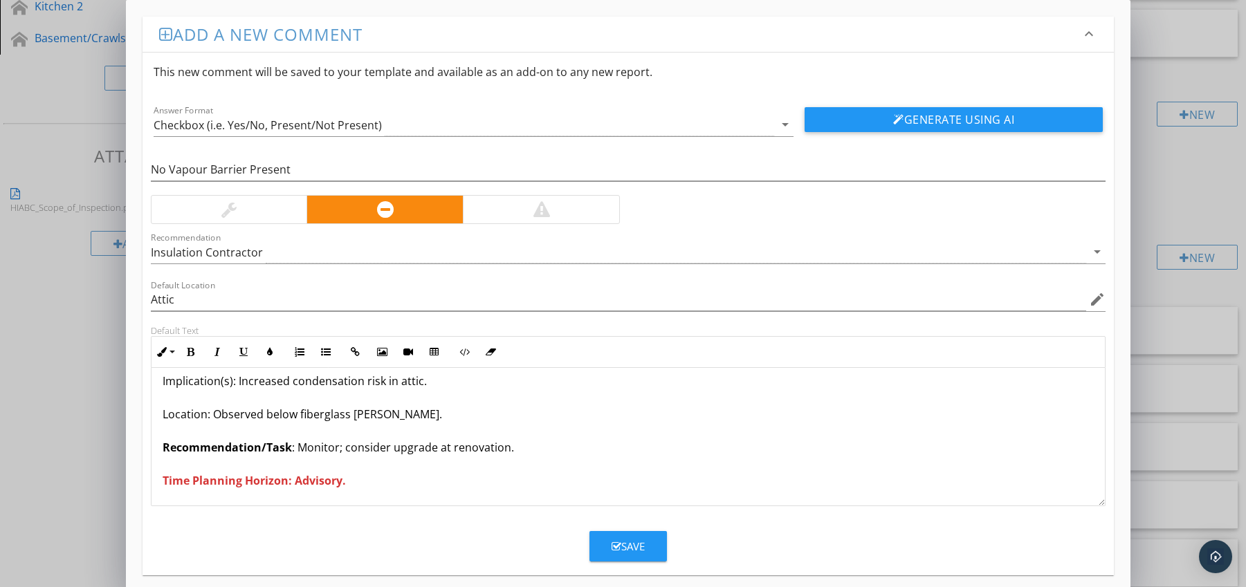
click at [627, 541] on div "Save" at bounding box center [628, 547] width 33 height 16
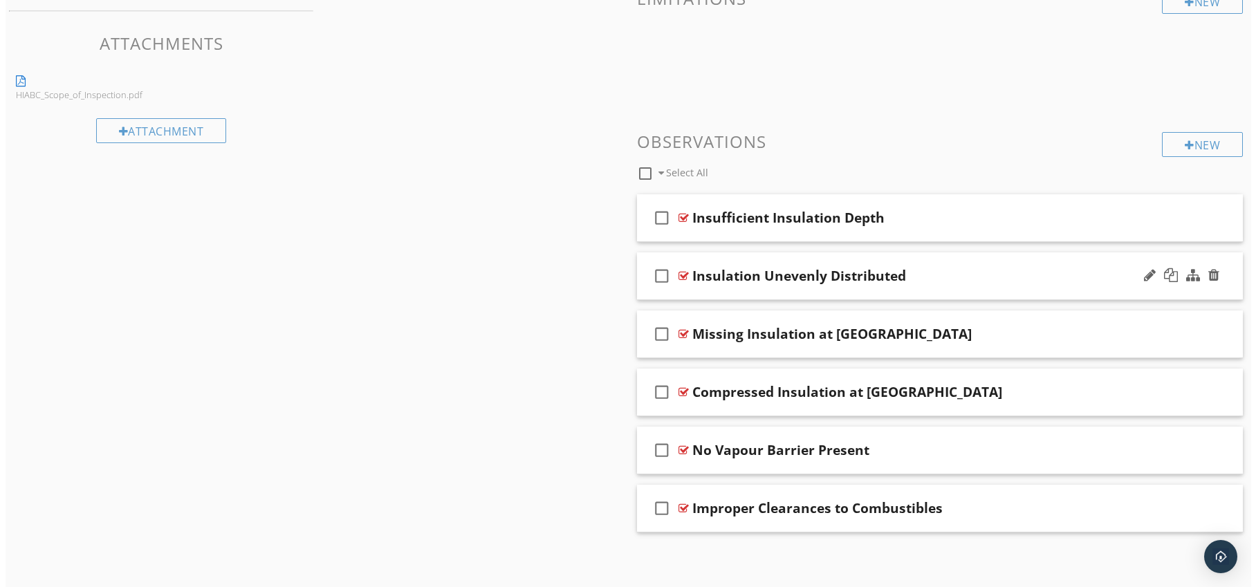
scroll to position [749, 0]
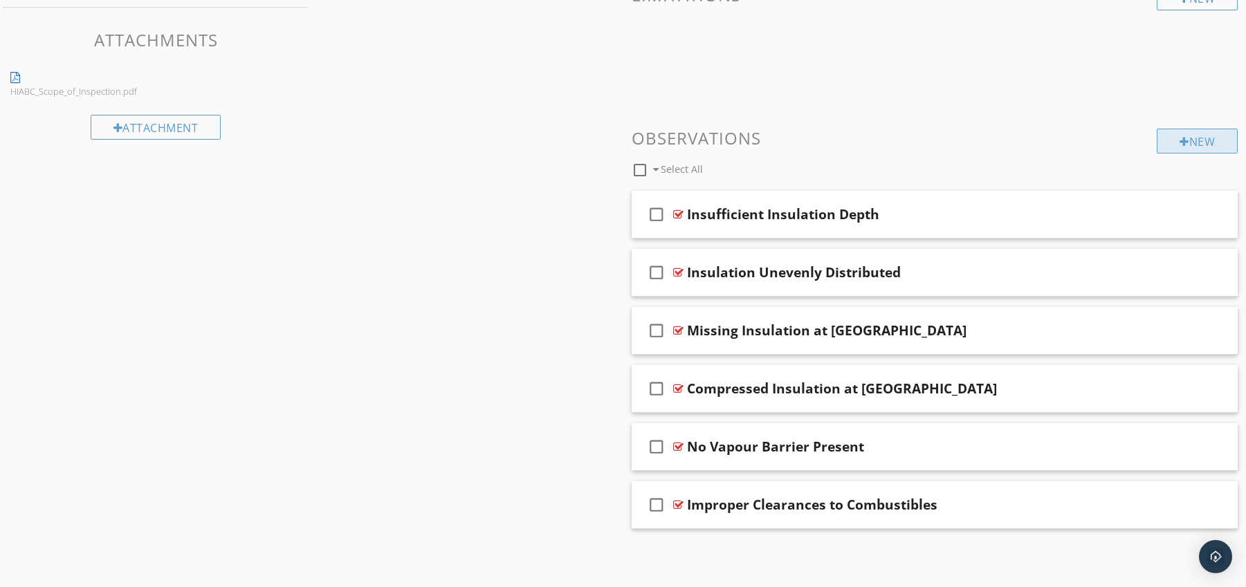
click at [1183, 145] on div at bounding box center [1184, 141] width 10 height 11
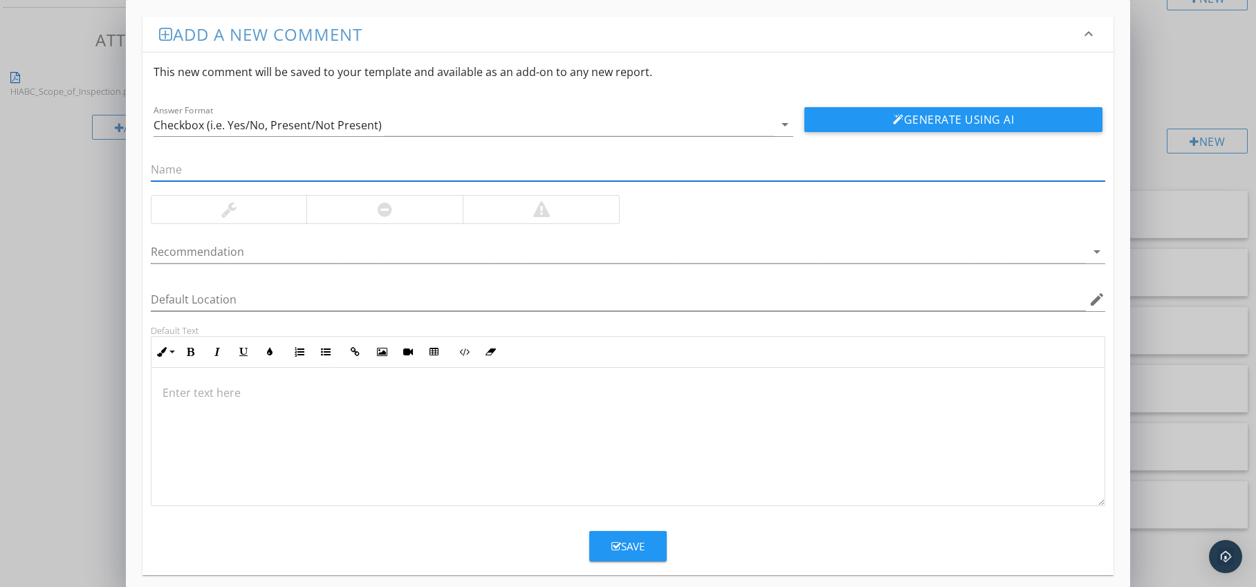
click at [403, 213] on div at bounding box center [384, 210] width 156 height 28
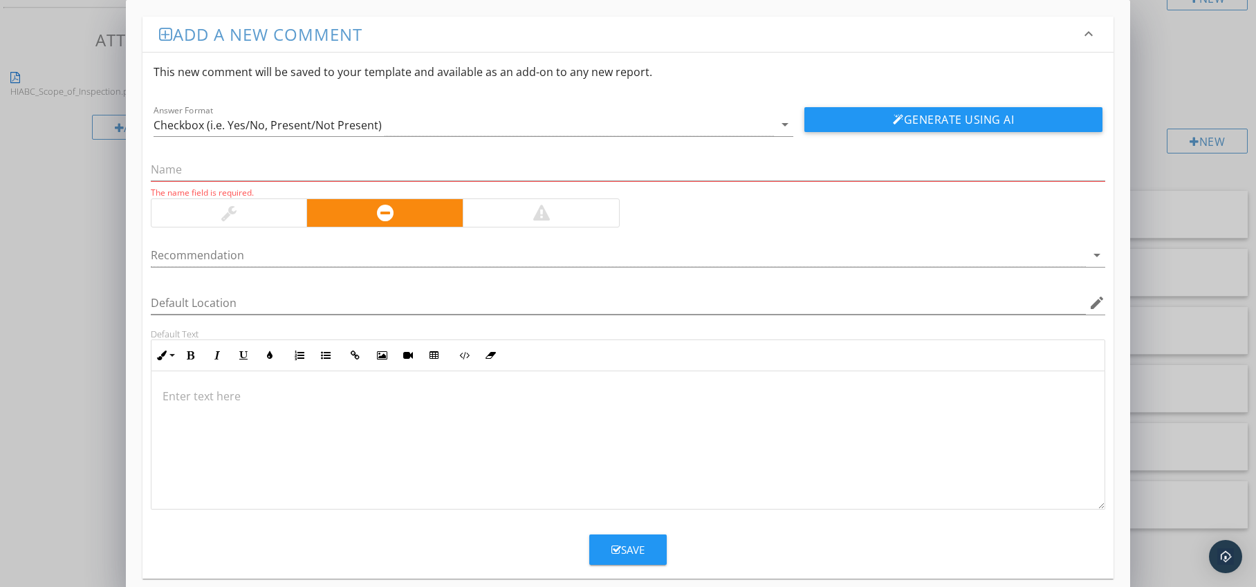
click at [221, 383] on div at bounding box center [628, 440] width 954 height 138
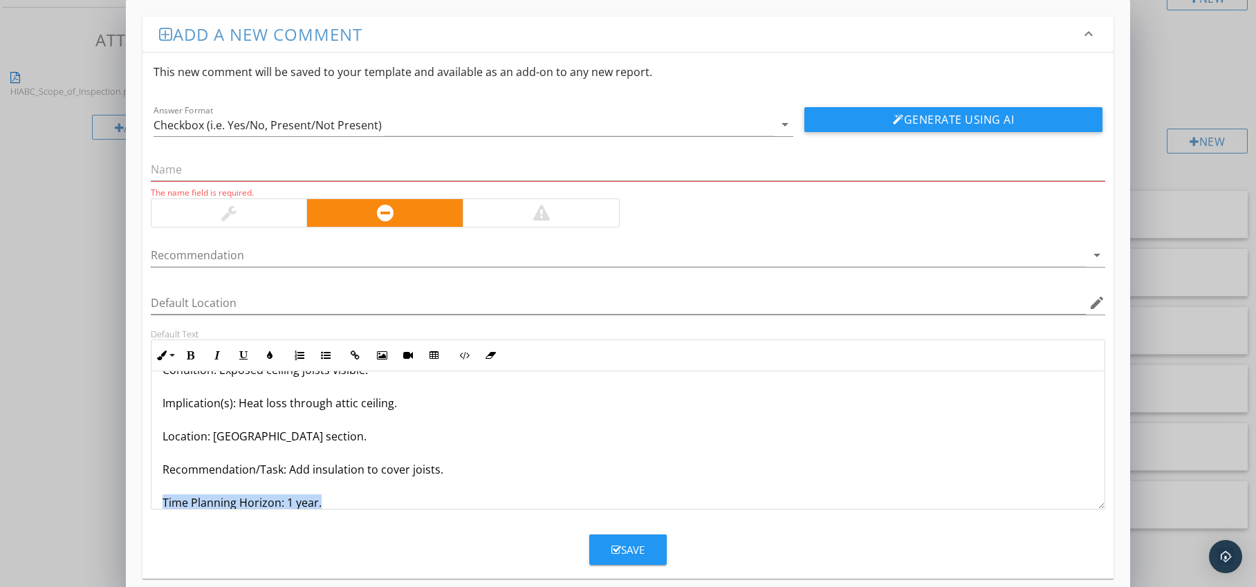
scroll to position [78, 0]
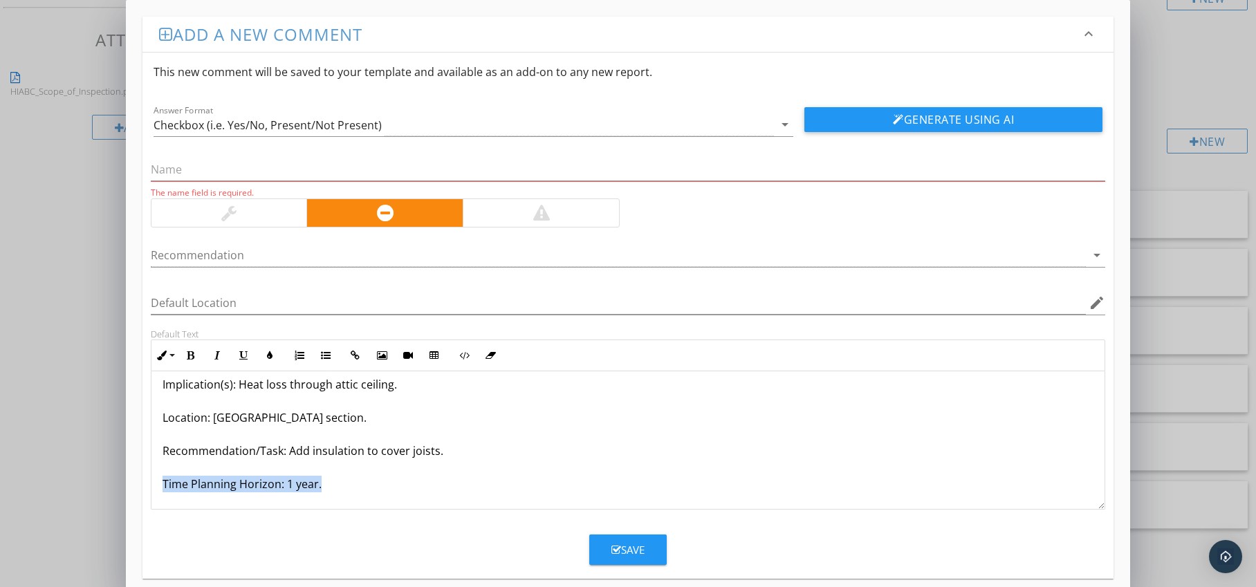
drag, startPoint x: 159, startPoint y: 501, endPoint x: 250, endPoint y: 508, distance: 90.9
click at [249, 513] on form "This new comment will be saved to your template and available as an add-on to a…" at bounding box center [629, 309] width 972 height 513
drag, startPoint x: 191, startPoint y: 356, endPoint x: 249, endPoint y: 353, distance: 58.1
click at [192, 356] on icon "button" at bounding box center [191, 356] width 10 height 10
click at [264, 352] on button "Colors" at bounding box center [270, 355] width 26 height 26
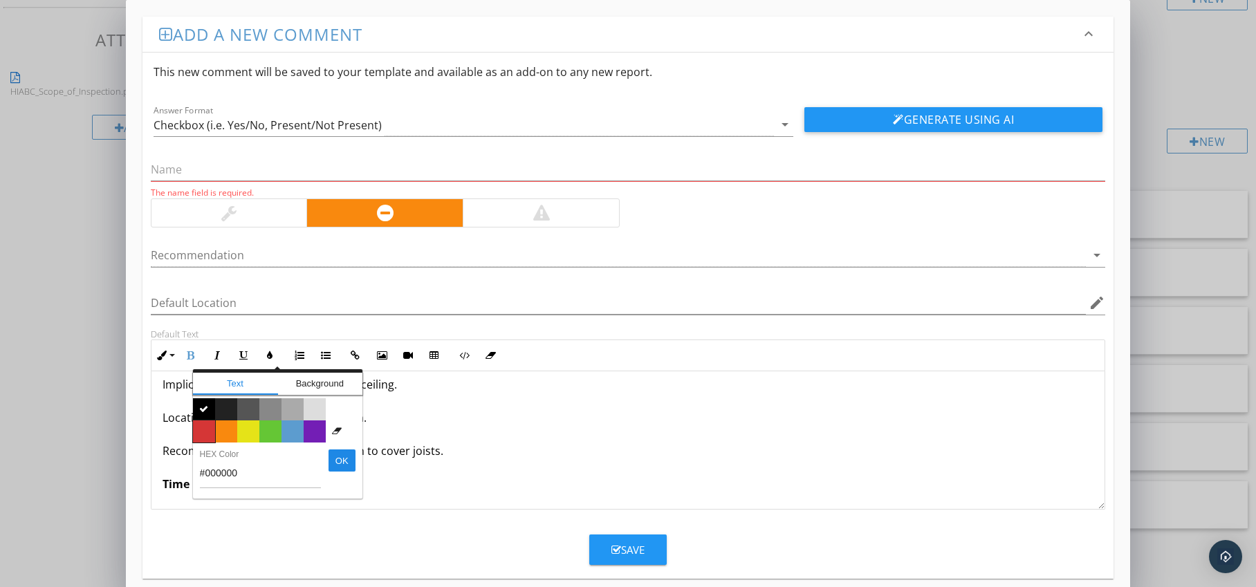
click at [205, 425] on span "Color #d53636" at bounding box center [204, 432] width 22 height 22
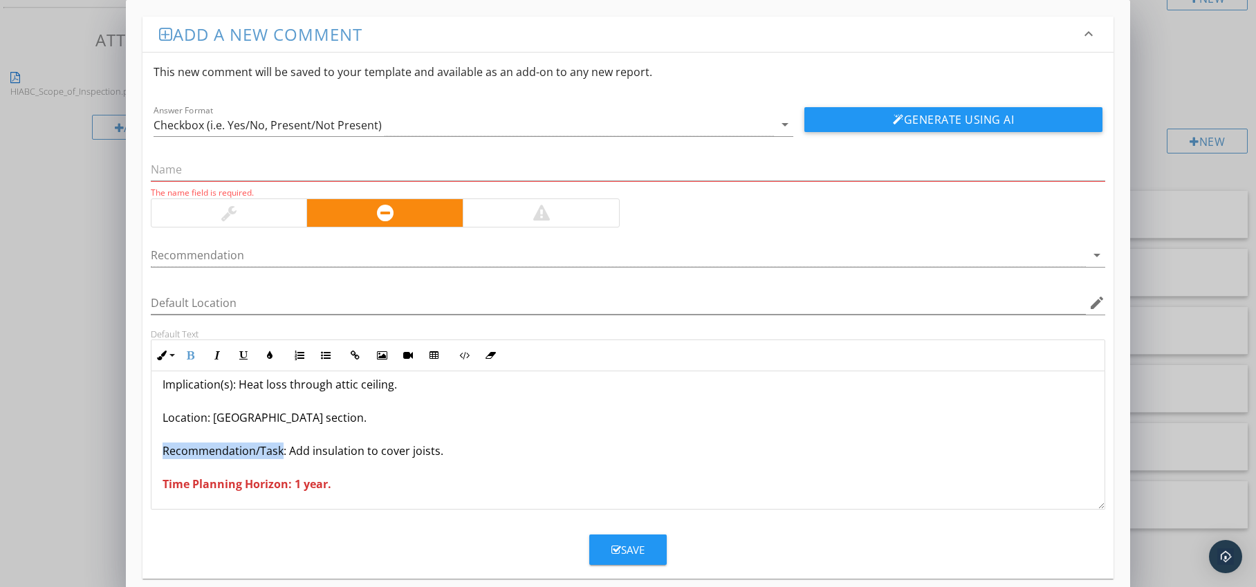
drag, startPoint x: 163, startPoint y: 452, endPoint x: 280, endPoint y: 456, distance: 117.7
click at [280, 456] on p "nsulation Missing Over Ceiling Joists Condition: Exposed ceiling joists visible…" at bounding box center [629, 401] width 932 height 183
click at [190, 353] on icon "button" at bounding box center [191, 356] width 10 height 10
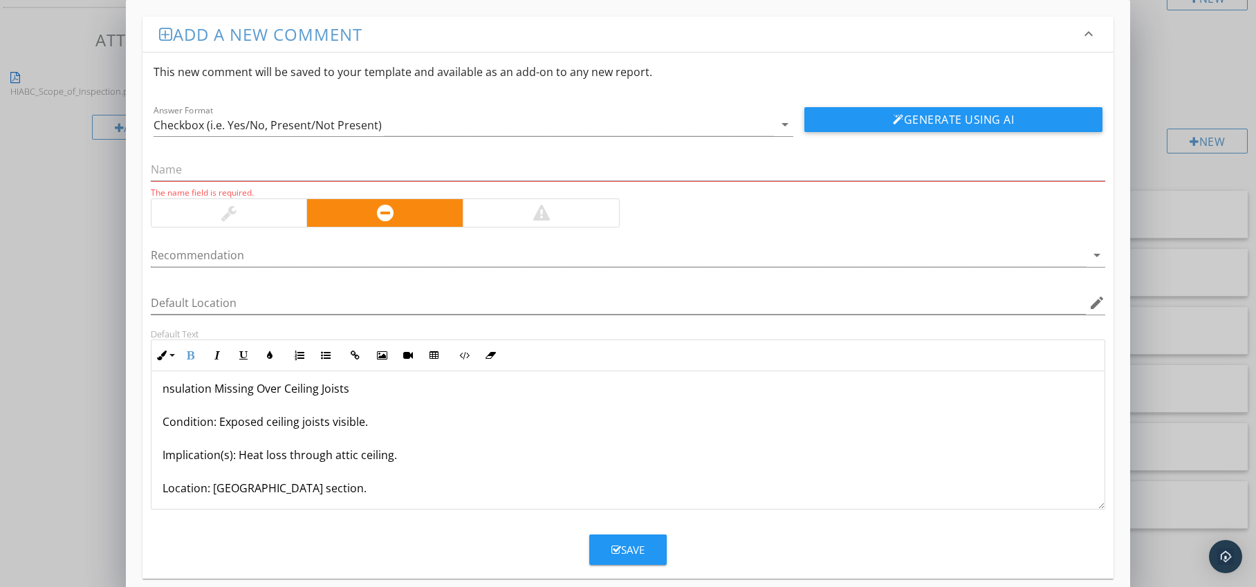
scroll to position [0, 0]
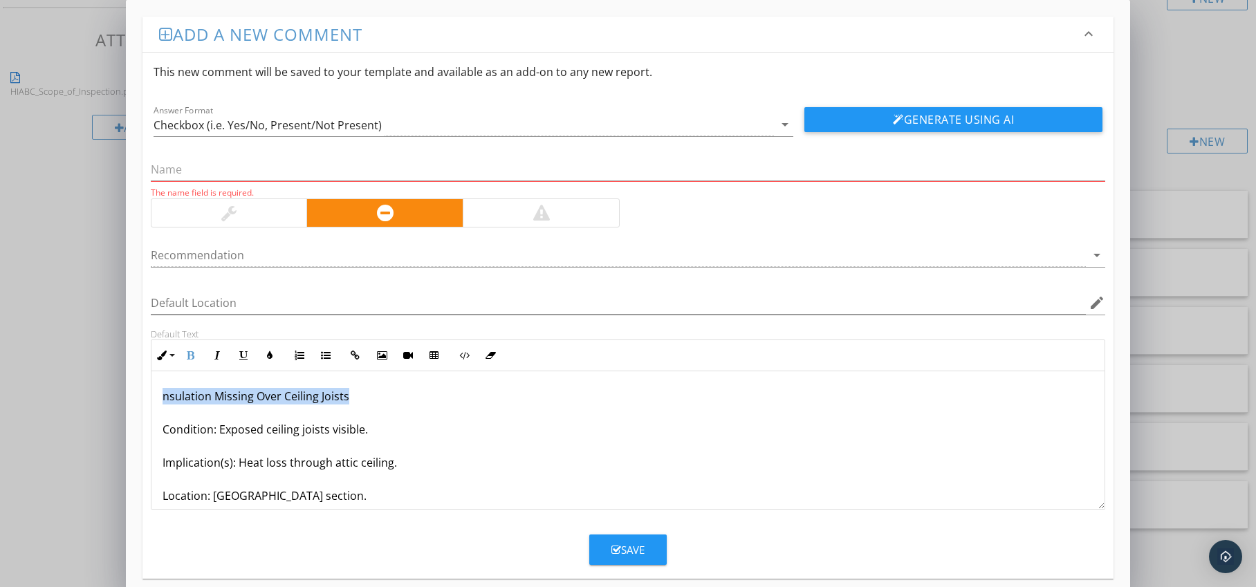
drag, startPoint x: 157, startPoint y: 393, endPoint x: 365, endPoint y: 401, distance: 207.7
click at [365, 401] on div "nsulation Missing Over Ceiling Joists Condition: Exposed ceiling joists visible…" at bounding box center [628, 479] width 954 height 216
click at [329, 251] on div at bounding box center [619, 255] width 936 height 23
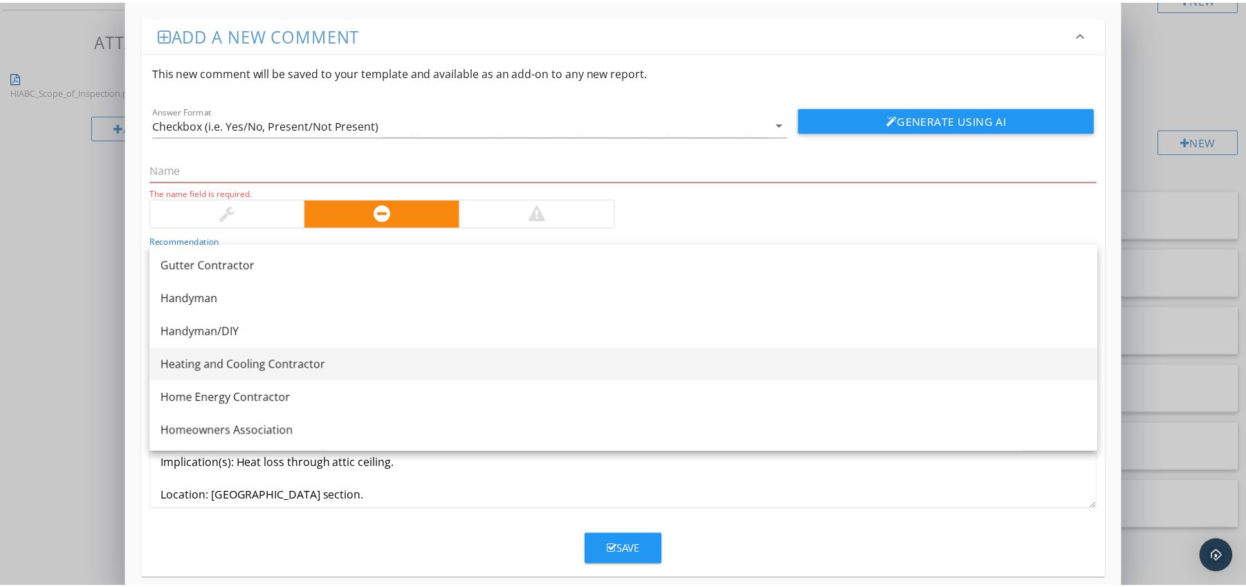
scroll to position [984, 0]
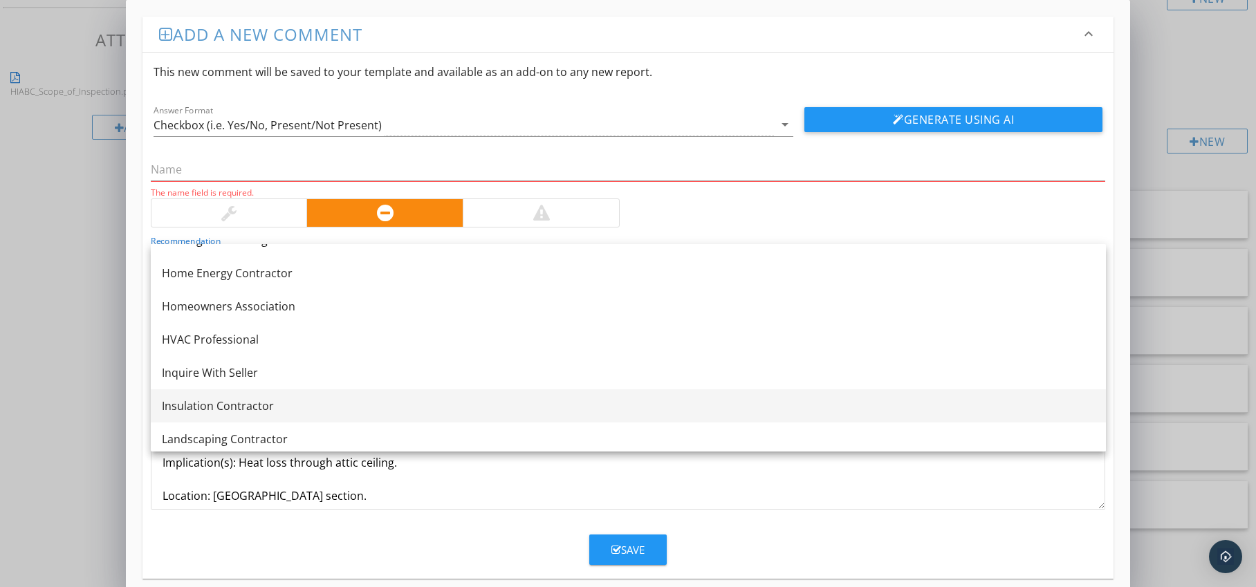
click at [266, 401] on div "Insulation Contractor" at bounding box center [628, 406] width 933 height 17
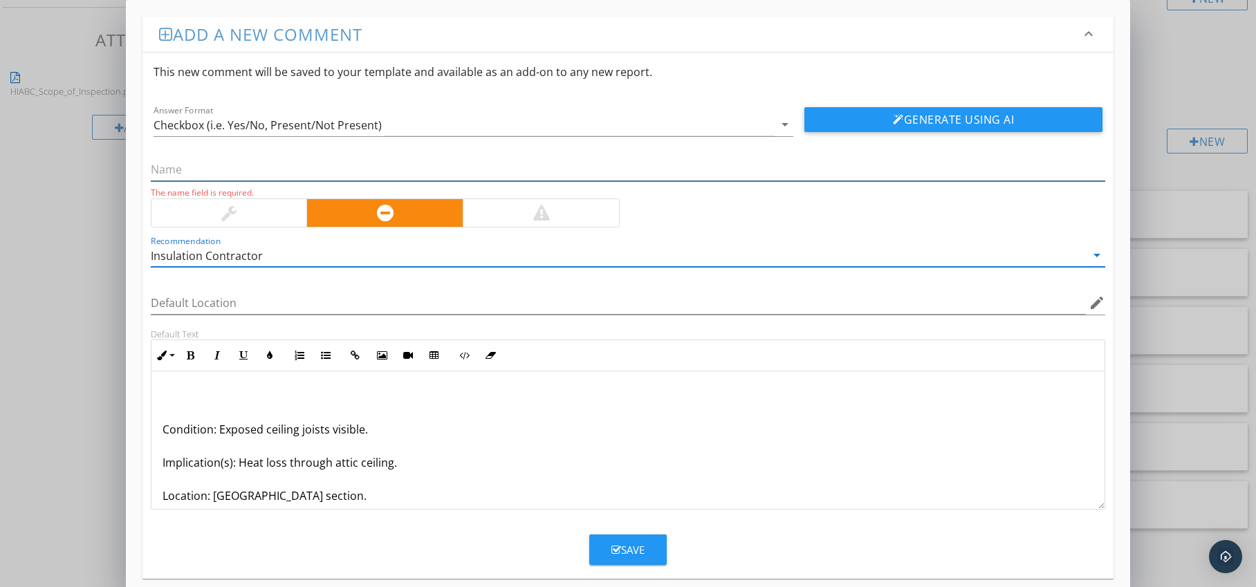
click at [221, 173] on input "text" at bounding box center [628, 169] width 955 height 23
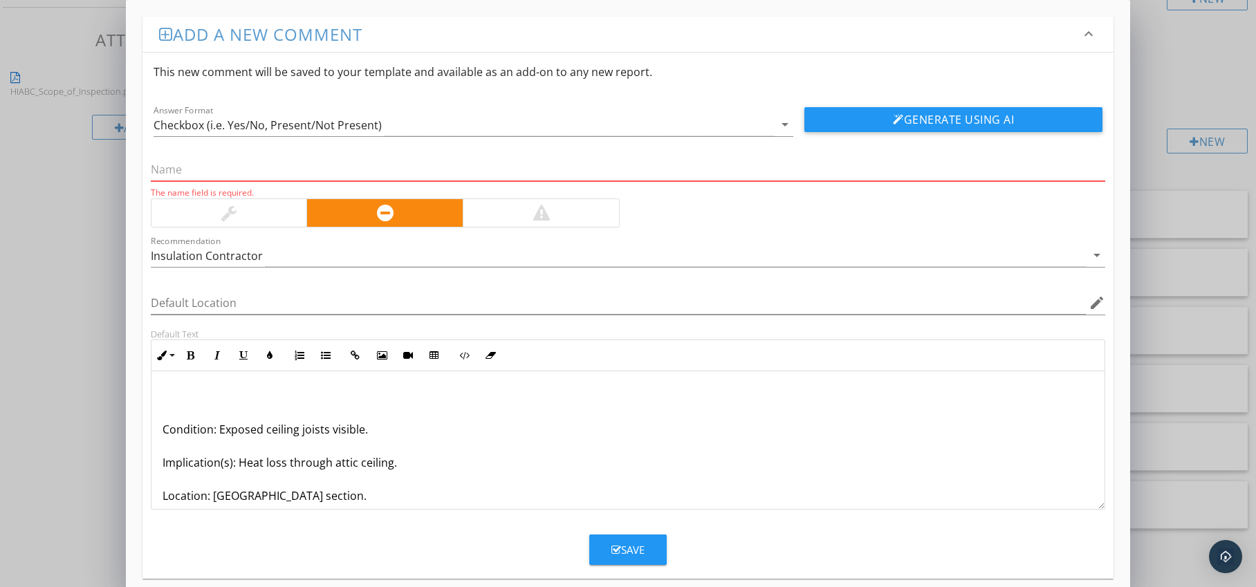
paste input "nsulation Missing Over Ceiling Joists"
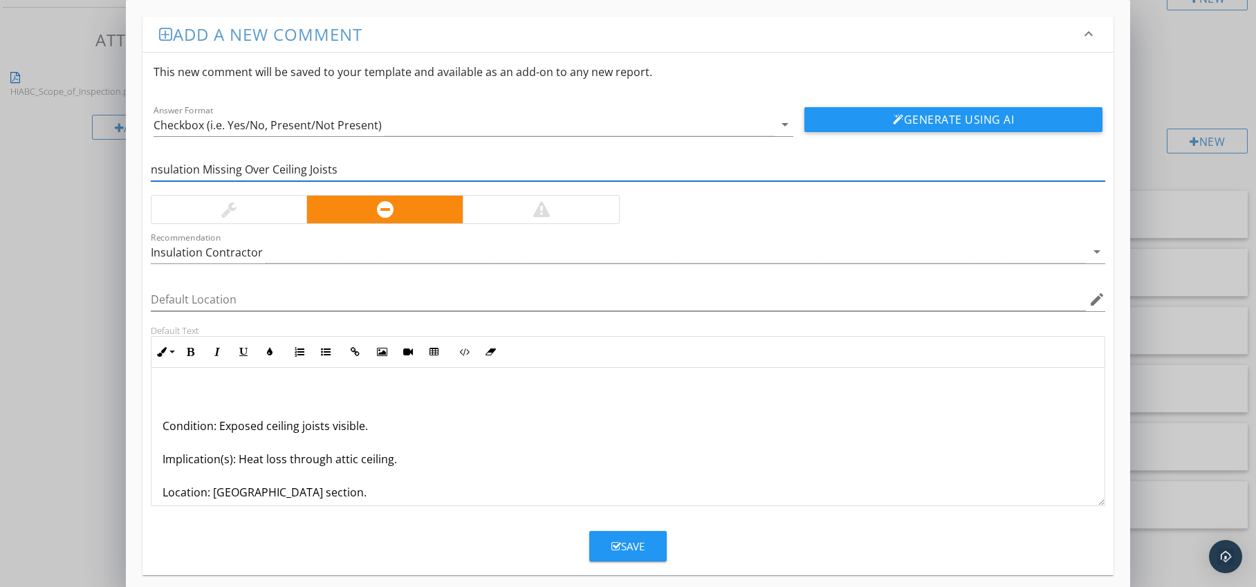
click at [151, 171] on input "nsulation Missing Over Ceiling Joists" at bounding box center [628, 169] width 955 height 23
click at [1093, 300] on icon "edit" at bounding box center [1097, 299] width 17 height 17
type input "Insulation Missing Over Ceiling Joists"
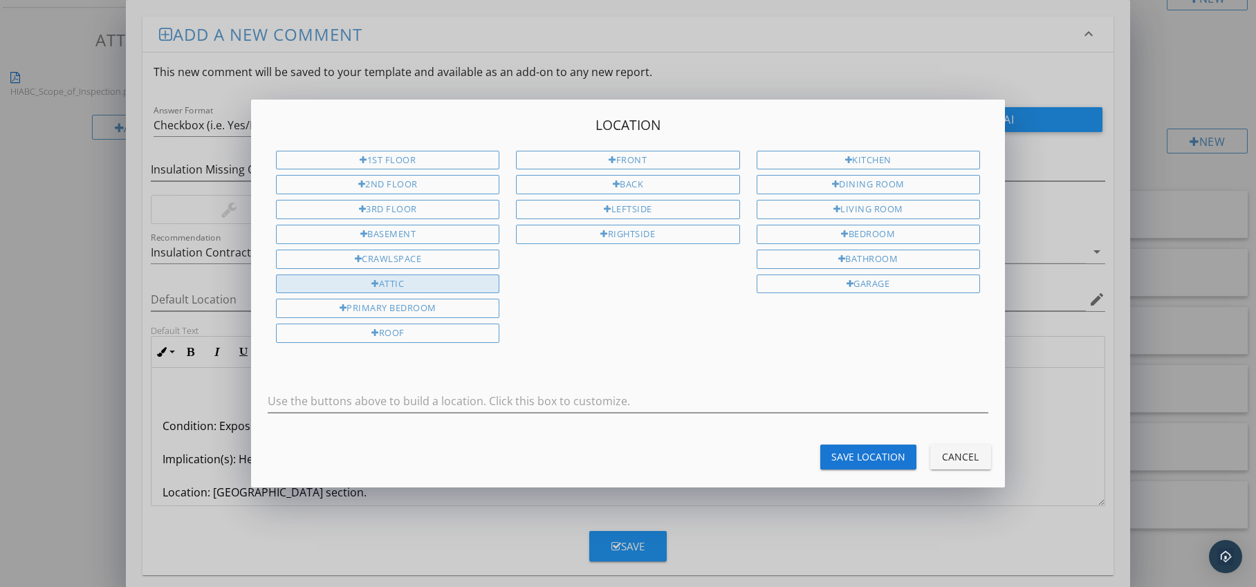
click at [452, 287] on div "Attic" at bounding box center [387, 284] width 223 height 19
type input "Attic"
click at [845, 454] on div "Save Location" at bounding box center [869, 457] width 74 height 15
type input "Attic"
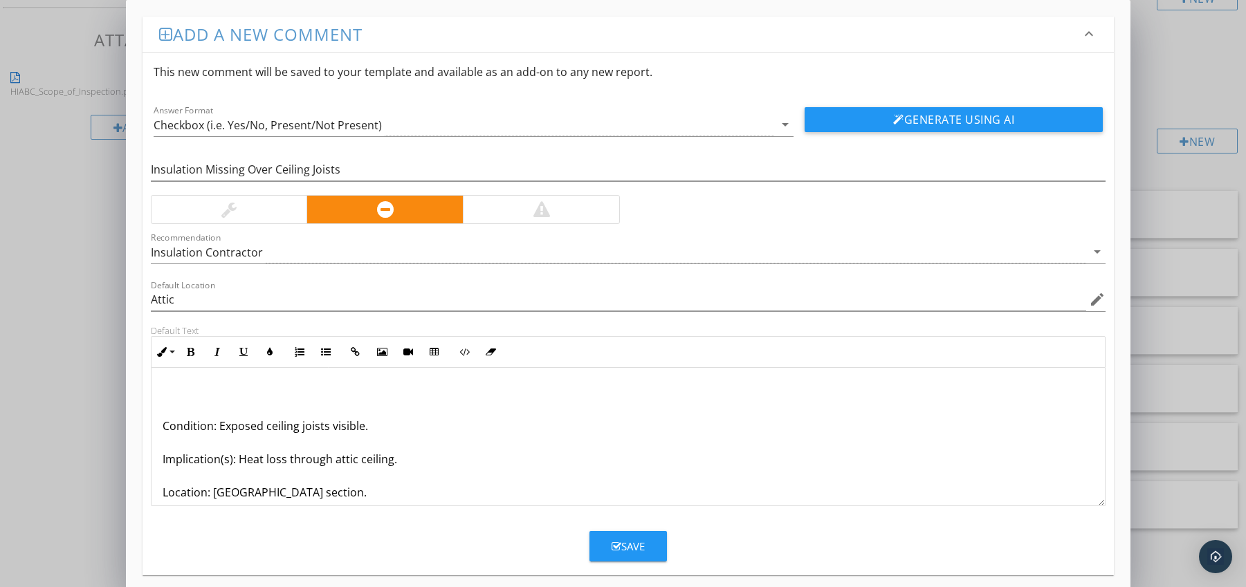
click at [160, 431] on div "Condition: Exposed ceiling joists visible. Implication(s): Heat loss through at…" at bounding box center [628, 476] width 954 height 216
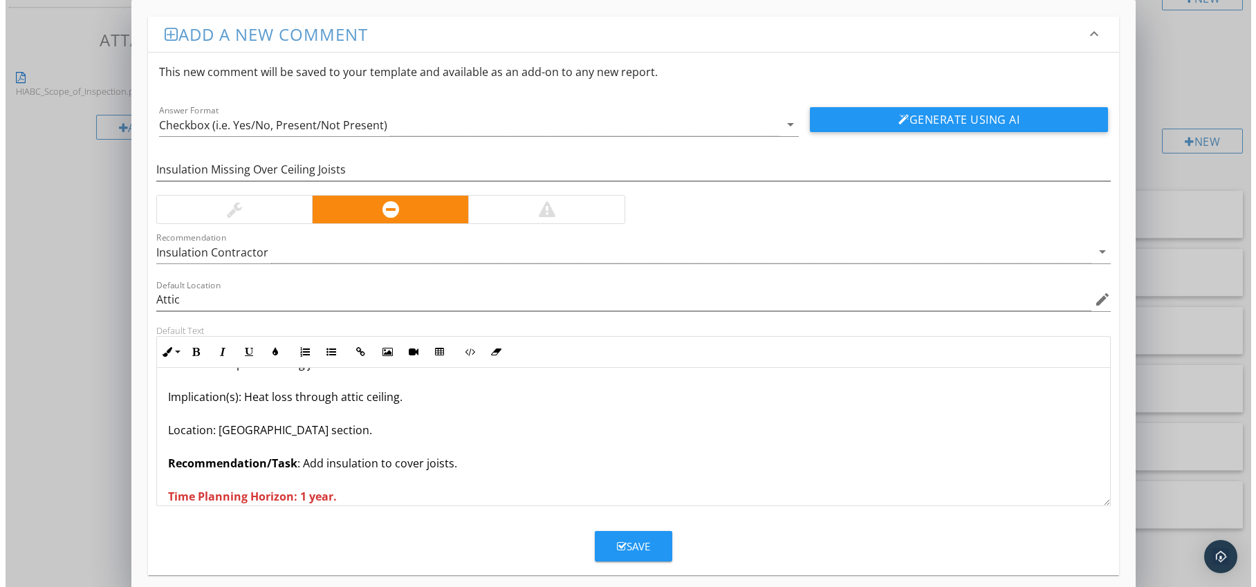
scroll to position [0, 0]
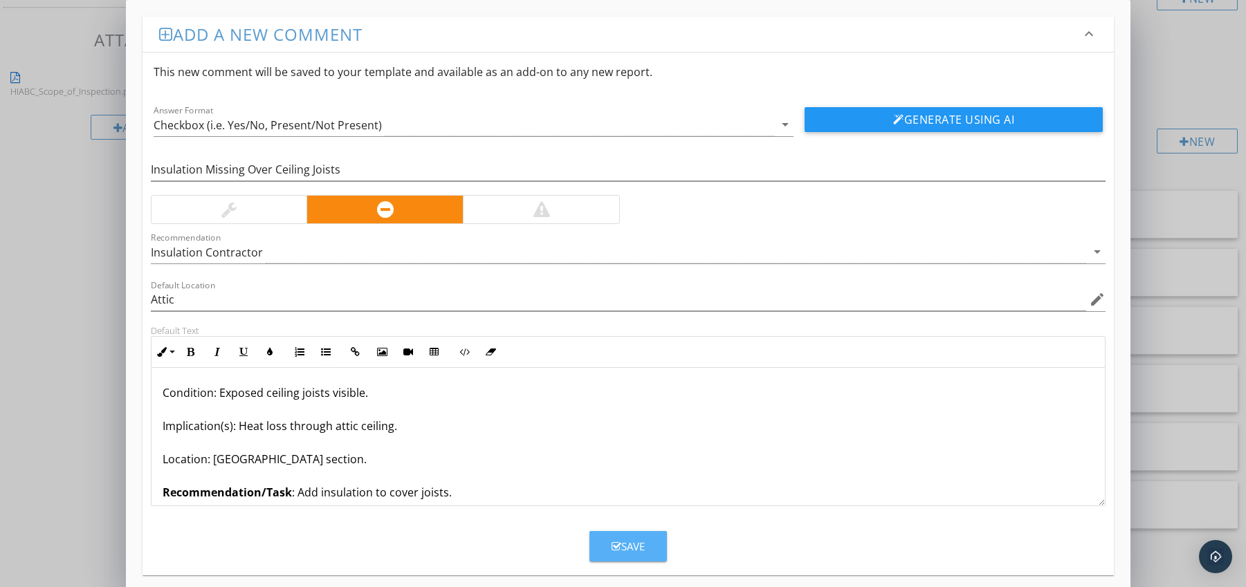
click at [627, 540] on div "Save" at bounding box center [628, 547] width 33 height 16
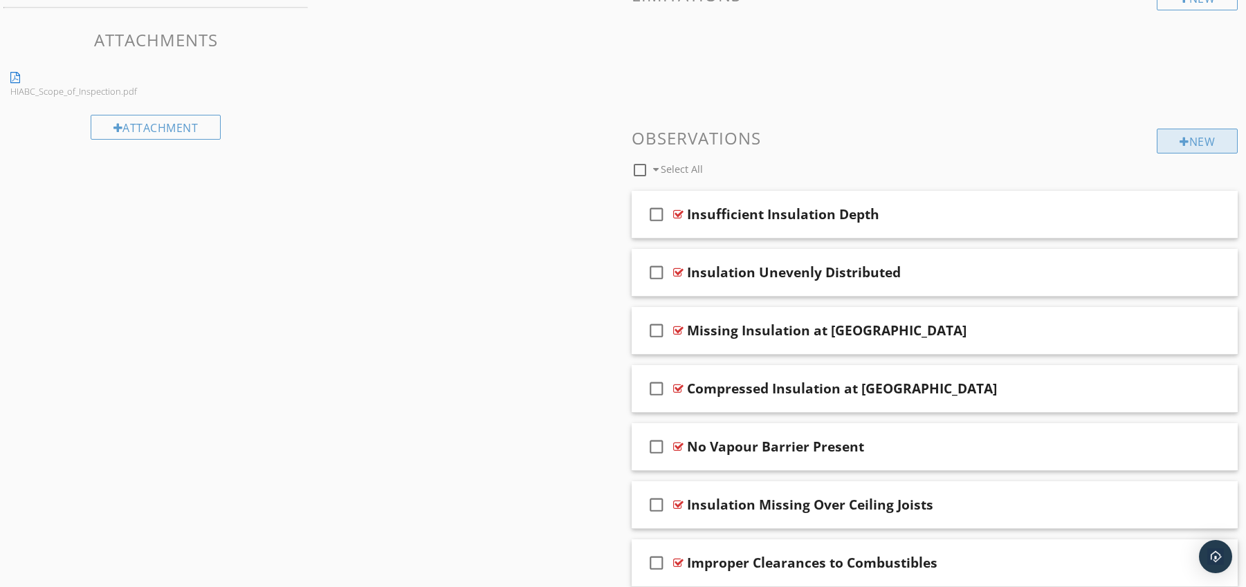
click at [1179, 140] on div at bounding box center [1184, 141] width 10 height 11
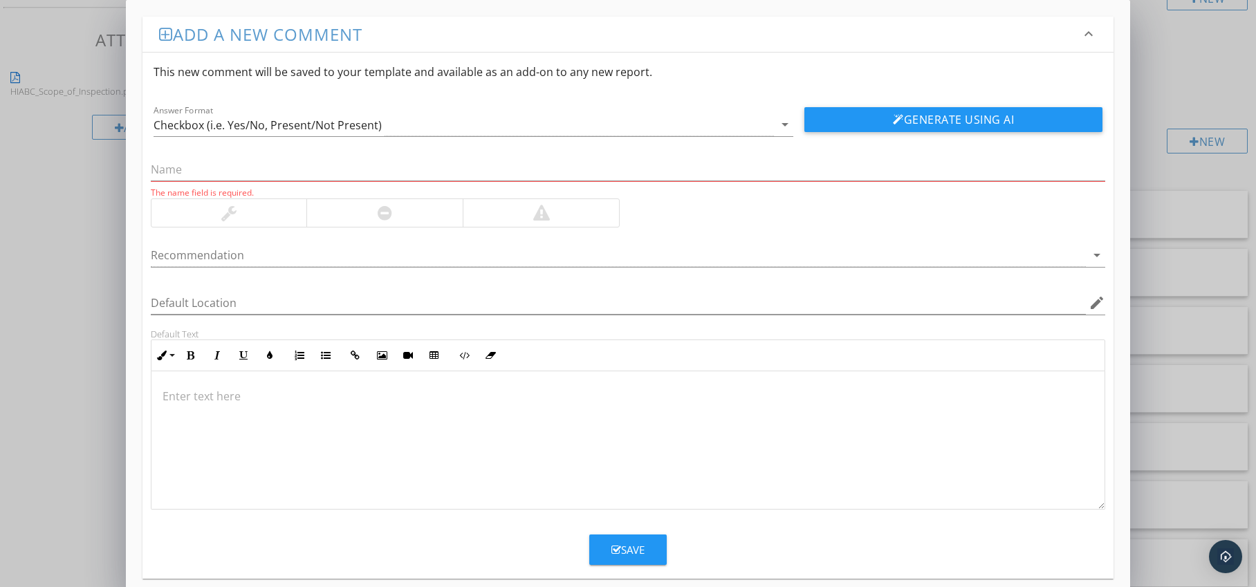
click at [433, 210] on div at bounding box center [384, 213] width 156 height 28
click at [428, 252] on div at bounding box center [619, 255] width 936 height 23
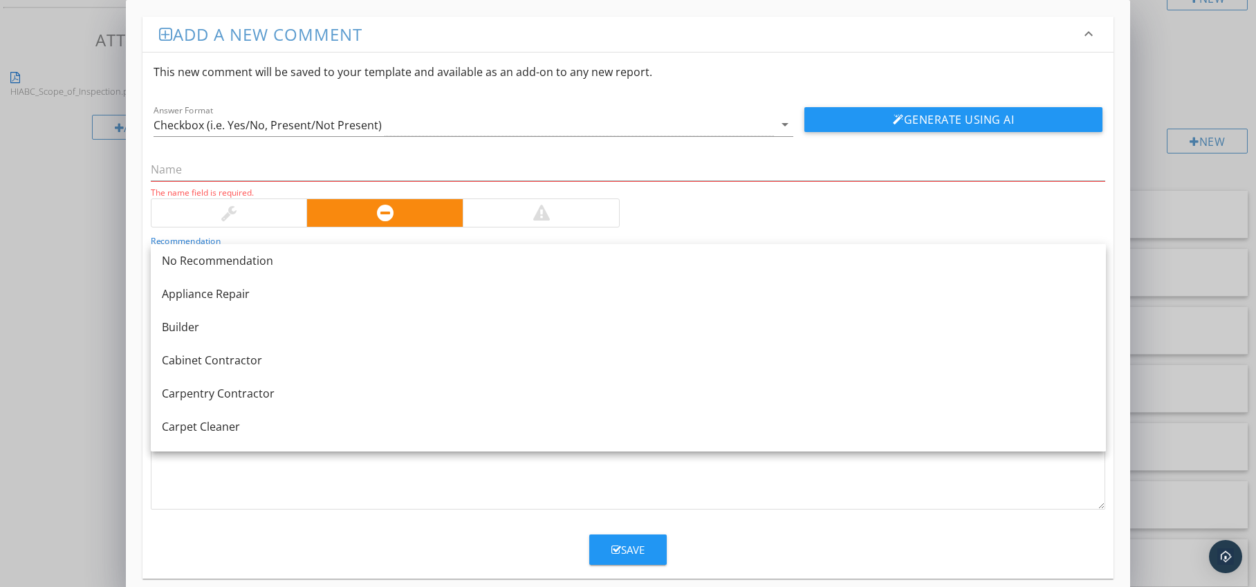
scroll to position [457, 0]
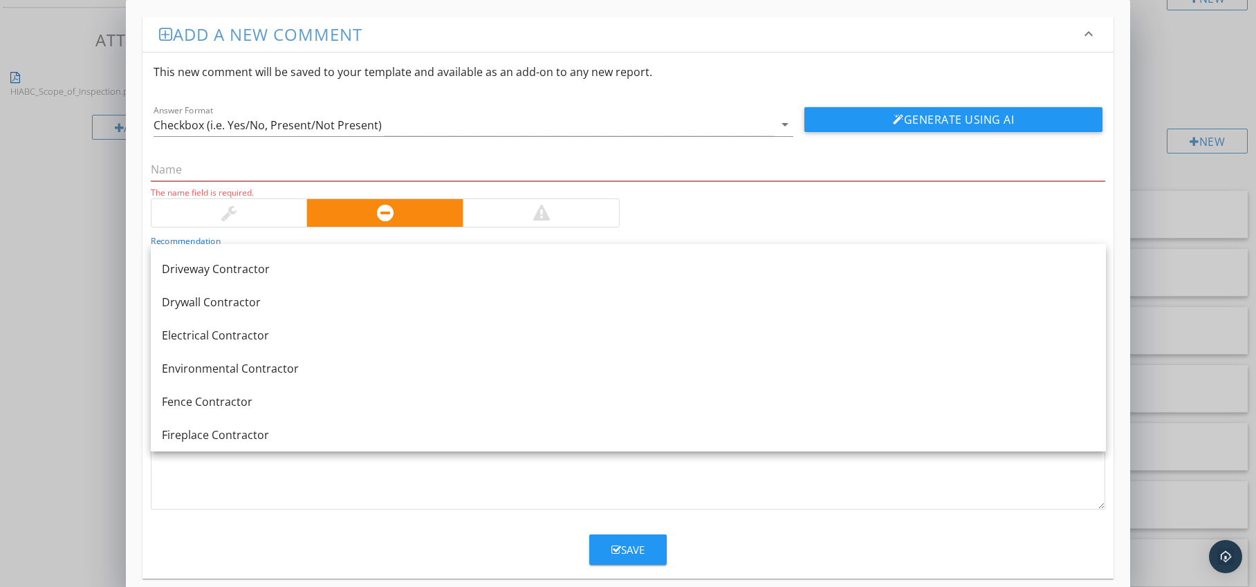
click at [270, 461] on div at bounding box center [628, 440] width 954 height 138
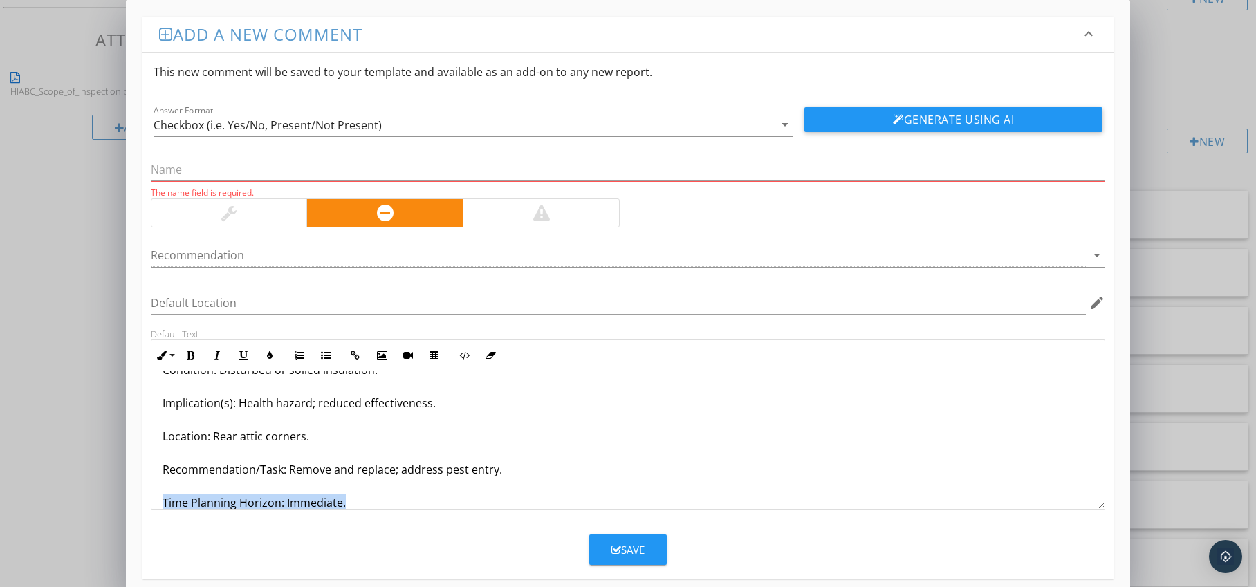
scroll to position [78, 0]
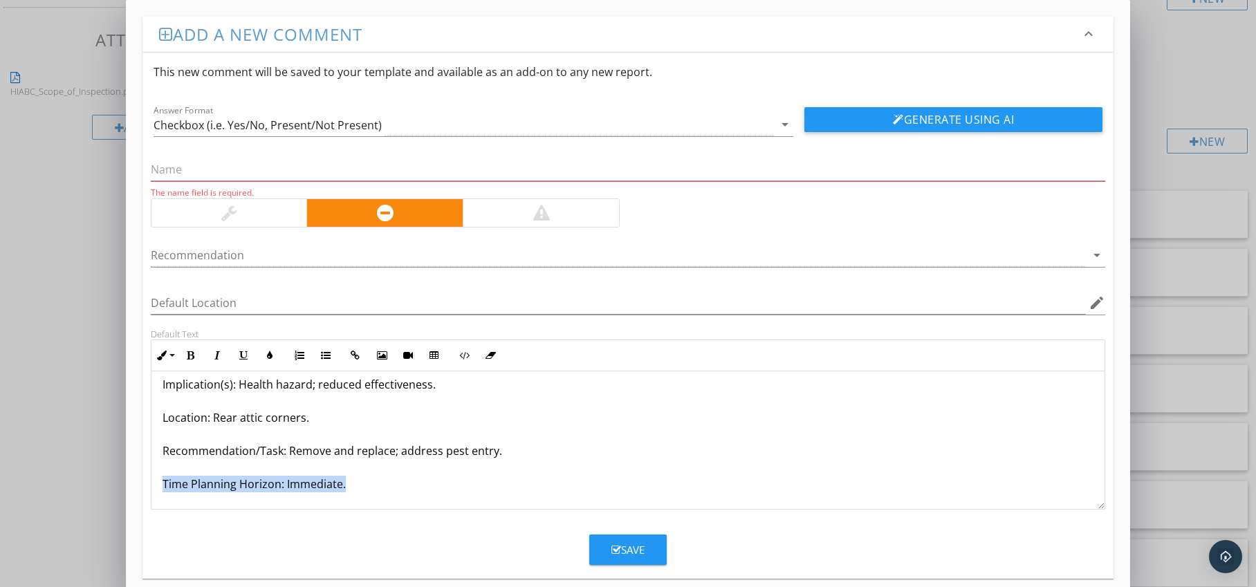
drag, startPoint x: 172, startPoint y: 504, endPoint x: 190, endPoint y: 510, distance: 19.0
click at [190, 510] on div "Inline Style XLarge Large Normal Small Light Small/Light Bold Italic Underline …" at bounding box center [628, 425] width 955 height 170
click at [194, 353] on icon "button" at bounding box center [191, 356] width 10 height 10
click at [270, 354] on icon "button" at bounding box center [270, 356] width 10 height 10
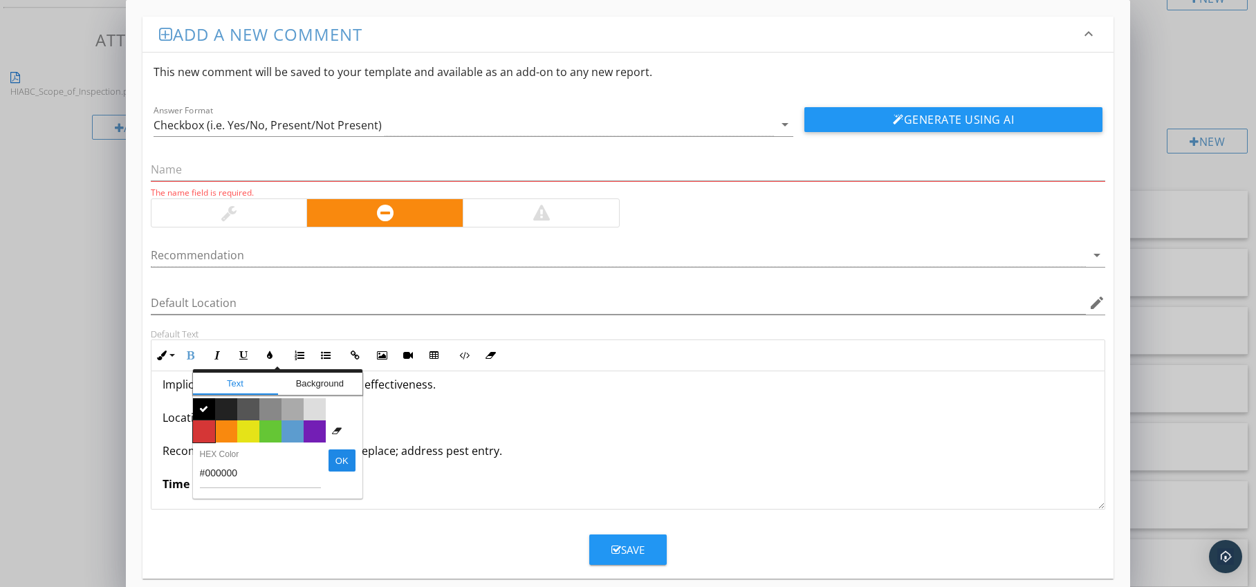
click at [207, 426] on span "Color #d53636" at bounding box center [204, 432] width 22 height 22
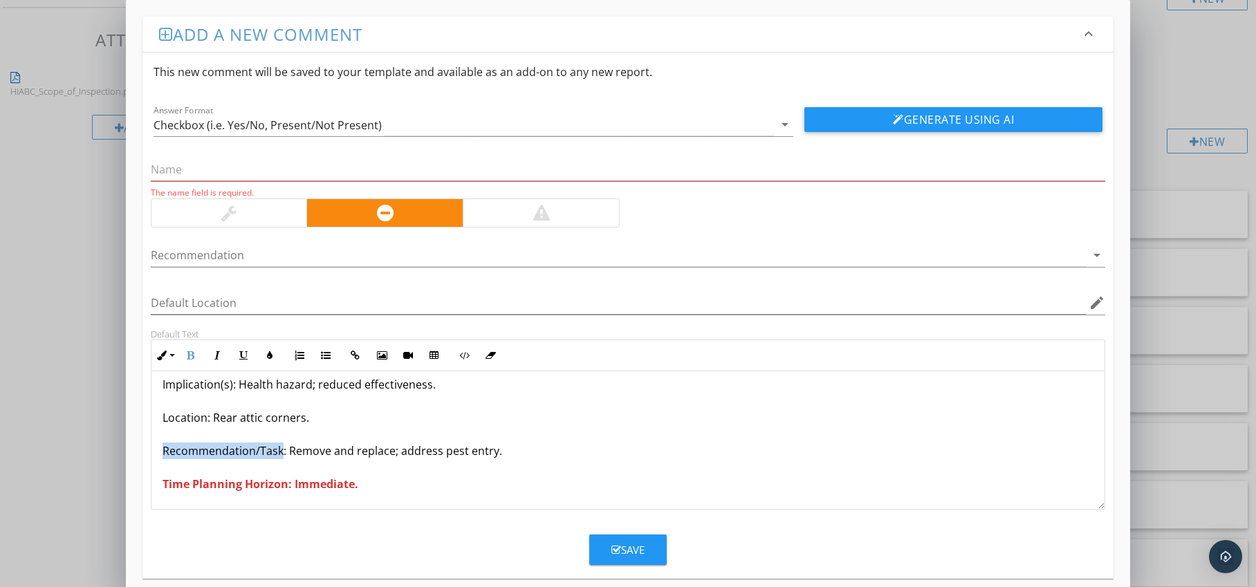
drag, startPoint x: 163, startPoint y: 448, endPoint x: 279, endPoint y: 459, distance: 116.7
click at [279, 459] on p "Insulation Damaged by Rodents/Pests Condition: Disturbed or soiled insulation. …" at bounding box center [629, 401] width 932 height 183
click at [187, 353] on icon "button" at bounding box center [191, 356] width 10 height 10
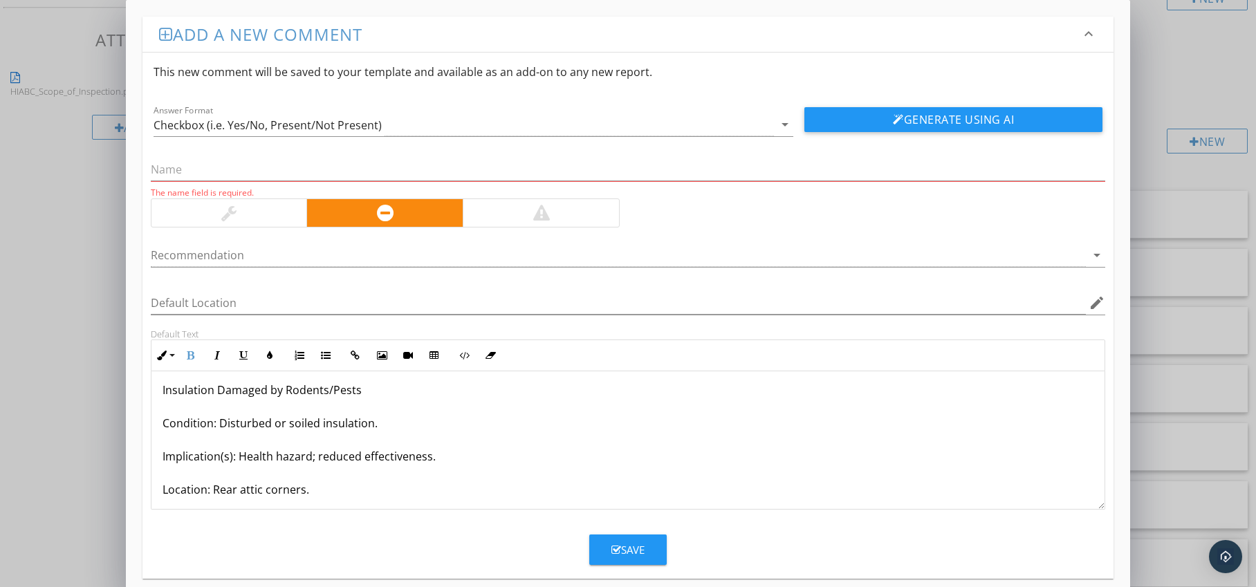
scroll to position [0, 0]
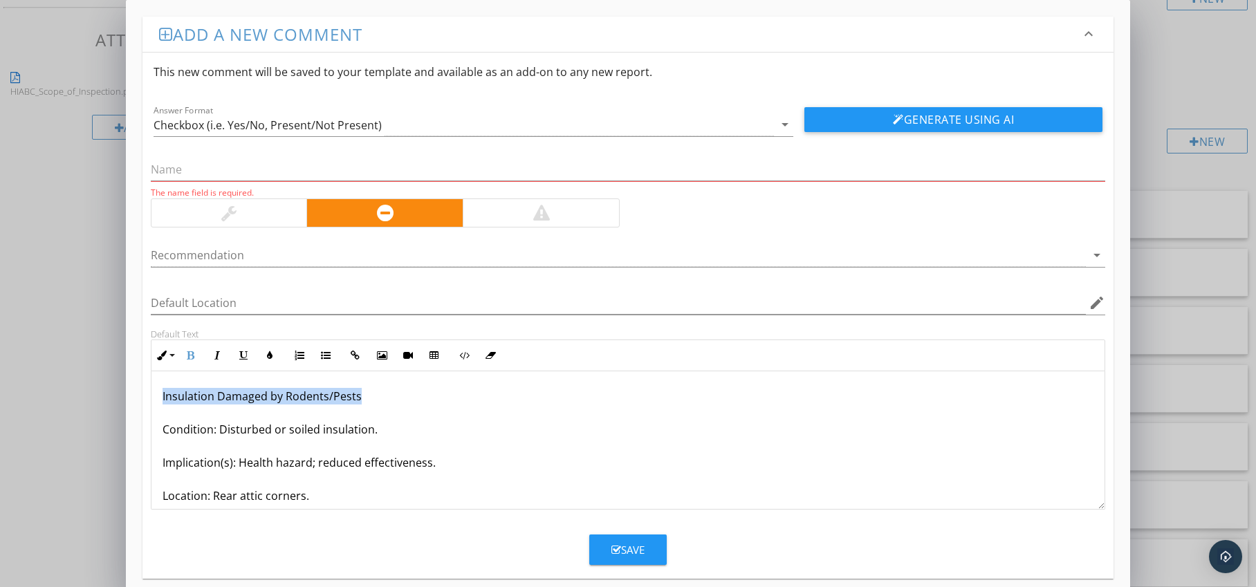
drag, startPoint x: 172, startPoint y: 396, endPoint x: 365, endPoint y: 396, distance: 193.0
click at [365, 396] on p "Insulation Damaged by Rodents/Pests Condition: Disturbed or soiled insulation. …" at bounding box center [629, 479] width 932 height 183
click at [218, 167] on input "text" at bounding box center [628, 169] width 955 height 23
paste input "Insulation Damaged by Rodents/Pests"
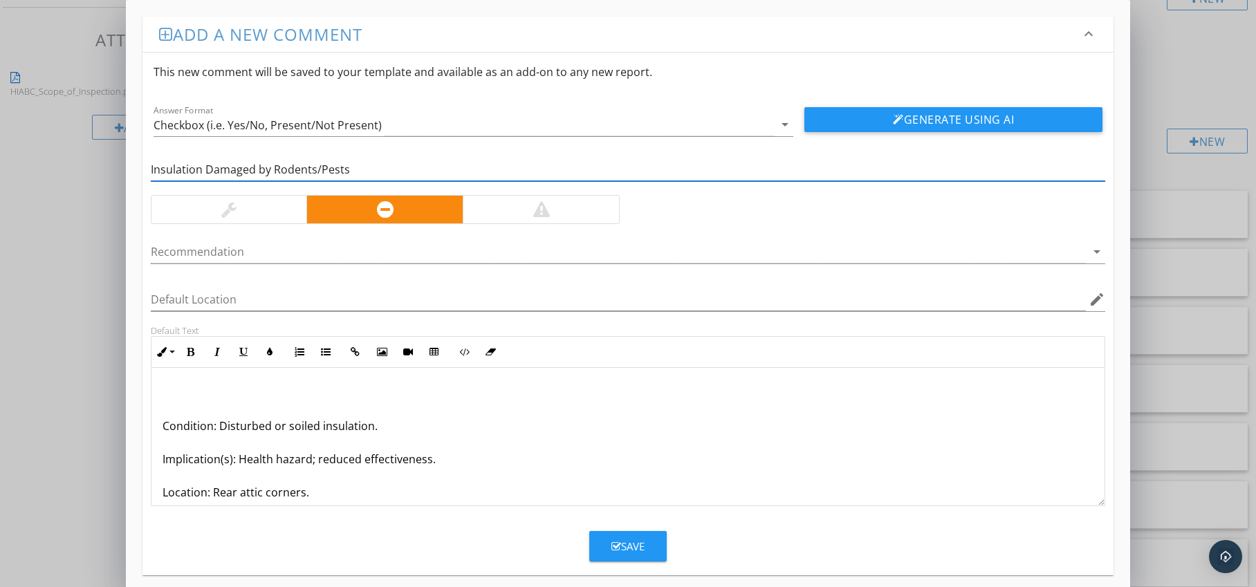
type input "Insulation Damaged by Rodents/Pests"
click at [164, 427] on p "Condition: Disturbed or soiled insulation. Implication(s): Health hazard; reduc…" at bounding box center [629, 476] width 932 height 183
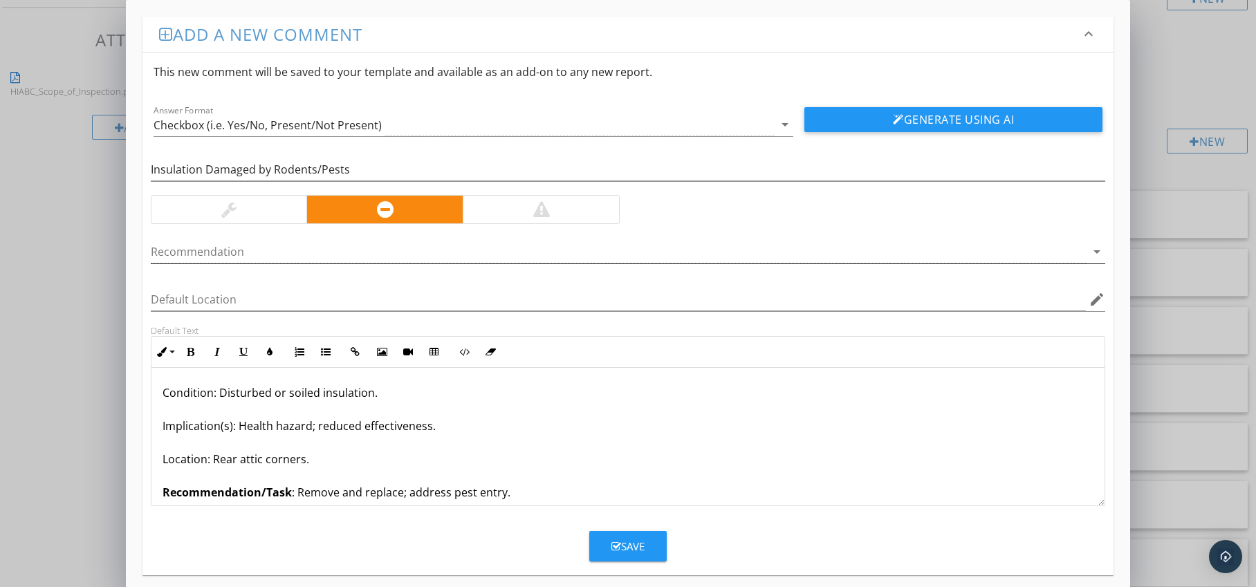
click at [262, 252] on div at bounding box center [619, 252] width 936 height 23
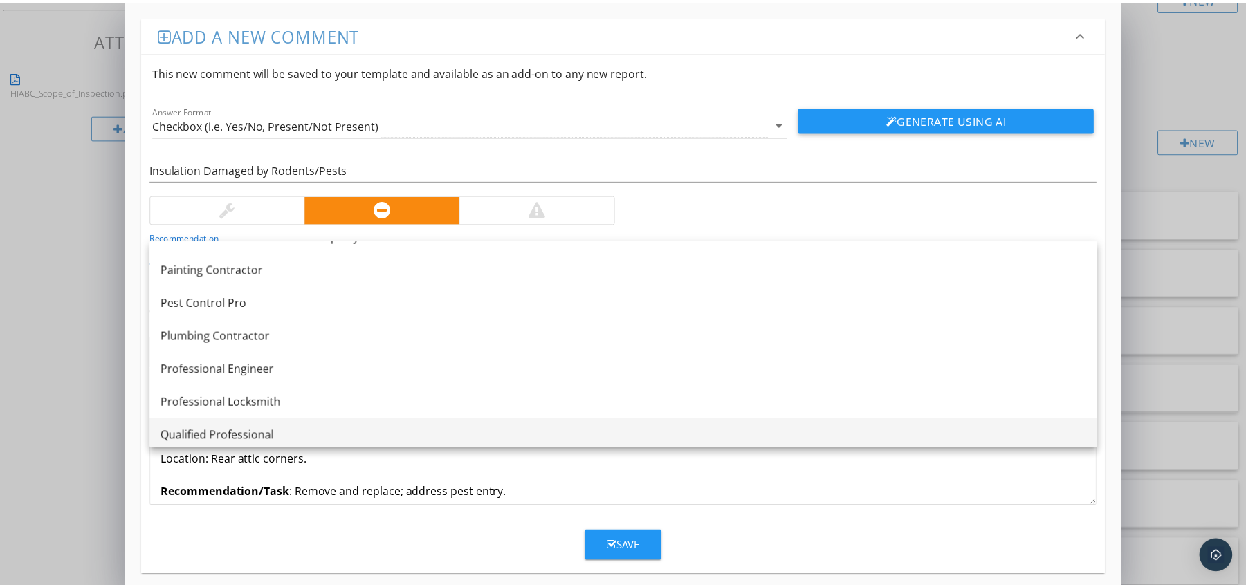
scroll to position [1406, 0]
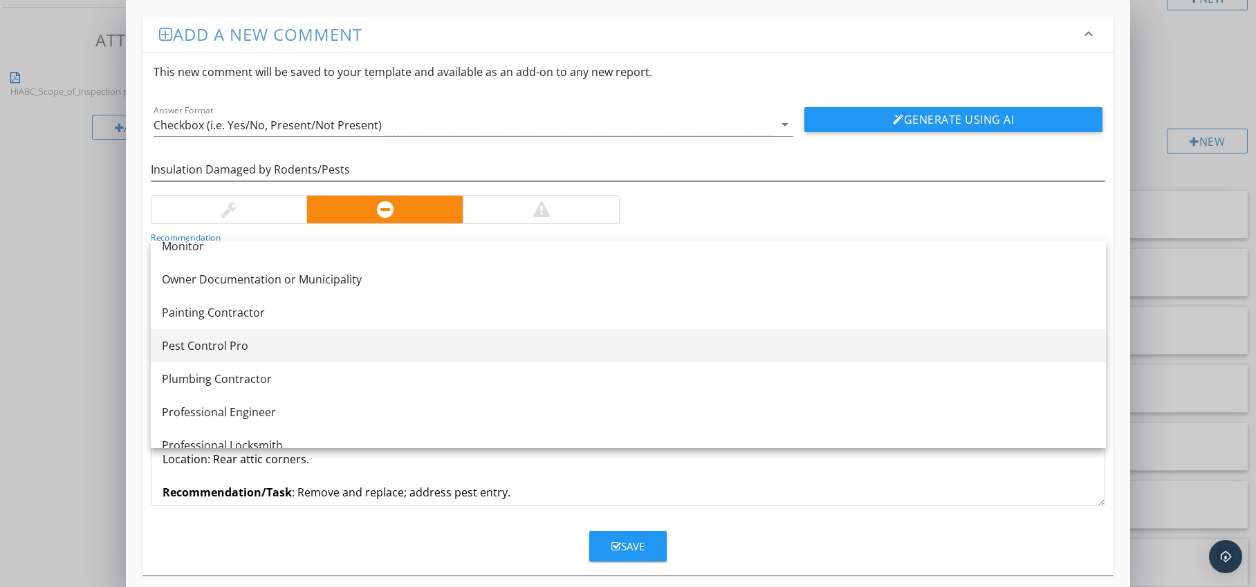
click at [258, 345] on div "Pest Control Pro" at bounding box center [628, 346] width 933 height 17
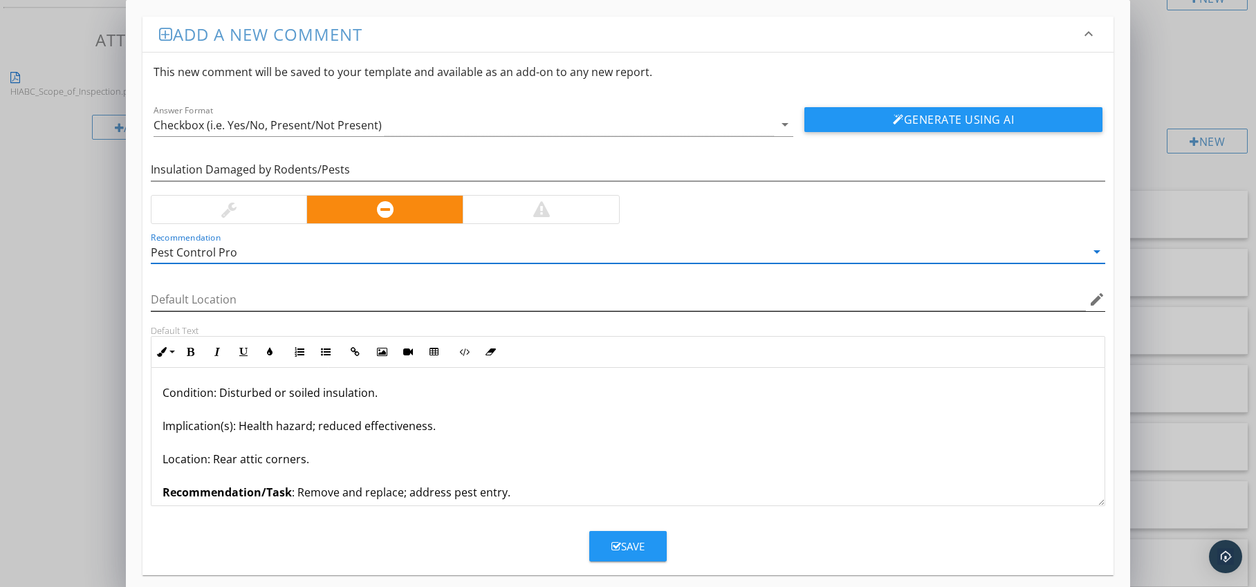
click at [1096, 305] on icon "edit" at bounding box center [1097, 299] width 17 height 17
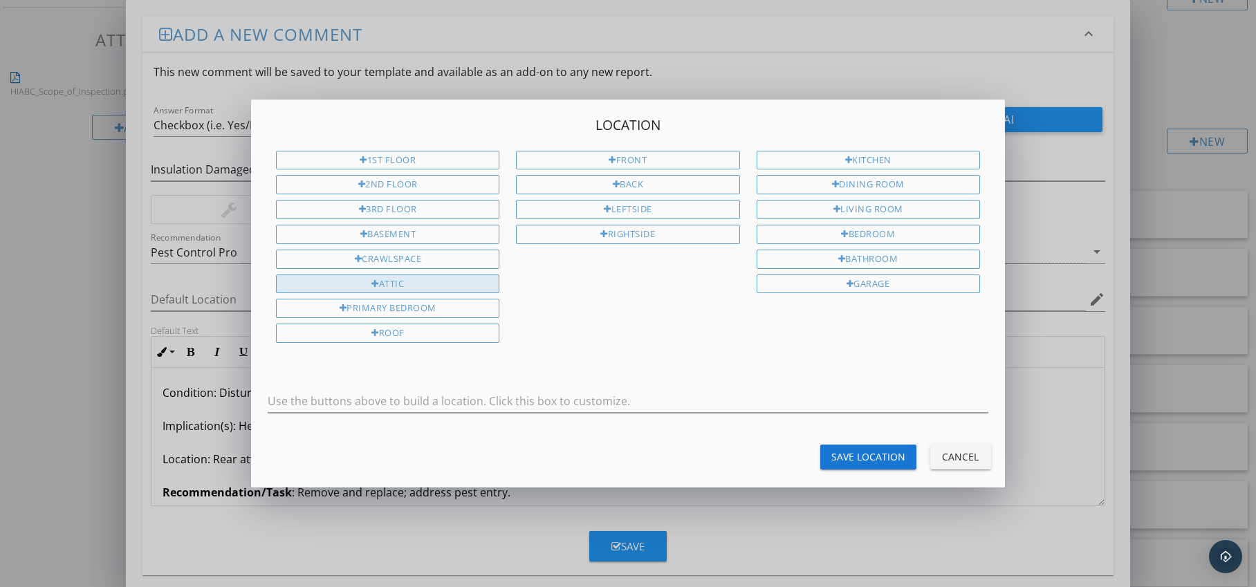
click at [427, 287] on div "Attic" at bounding box center [387, 284] width 223 height 19
type input "Attic"
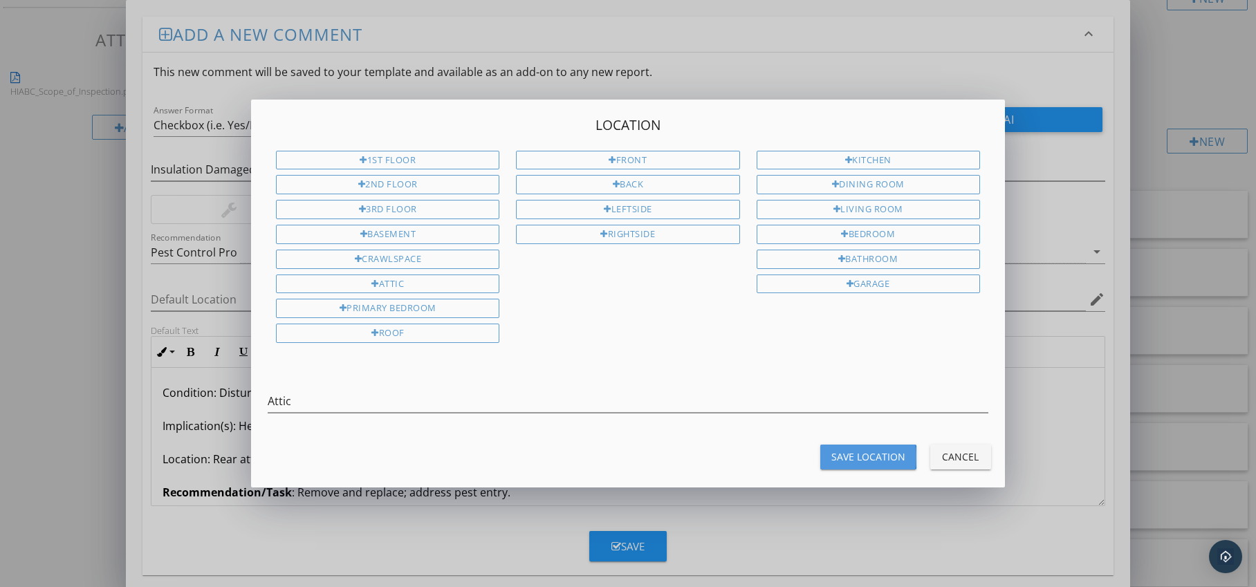
click at [886, 455] on div "Save Location" at bounding box center [869, 457] width 74 height 15
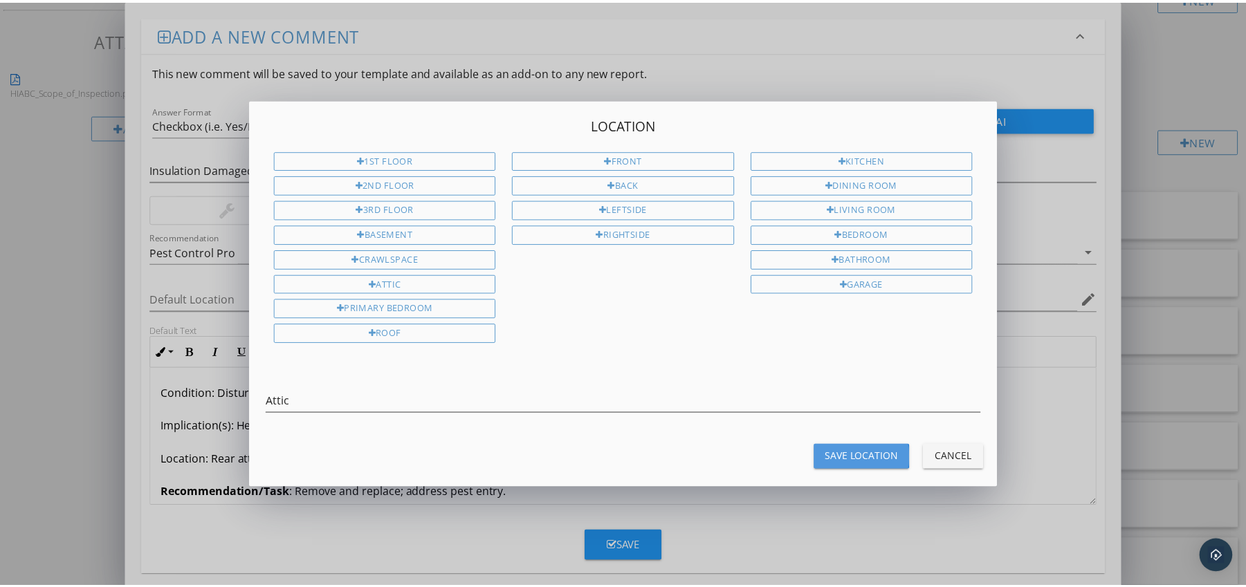
type input "Attic"
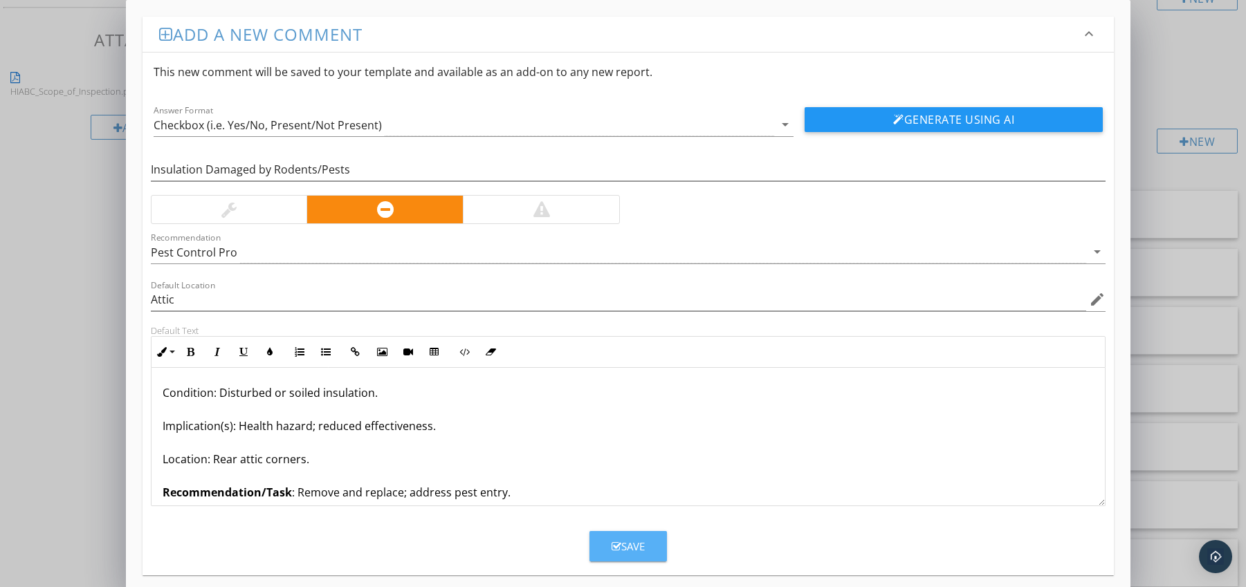
click at [624, 540] on div "Save" at bounding box center [628, 547] width 33 height 16
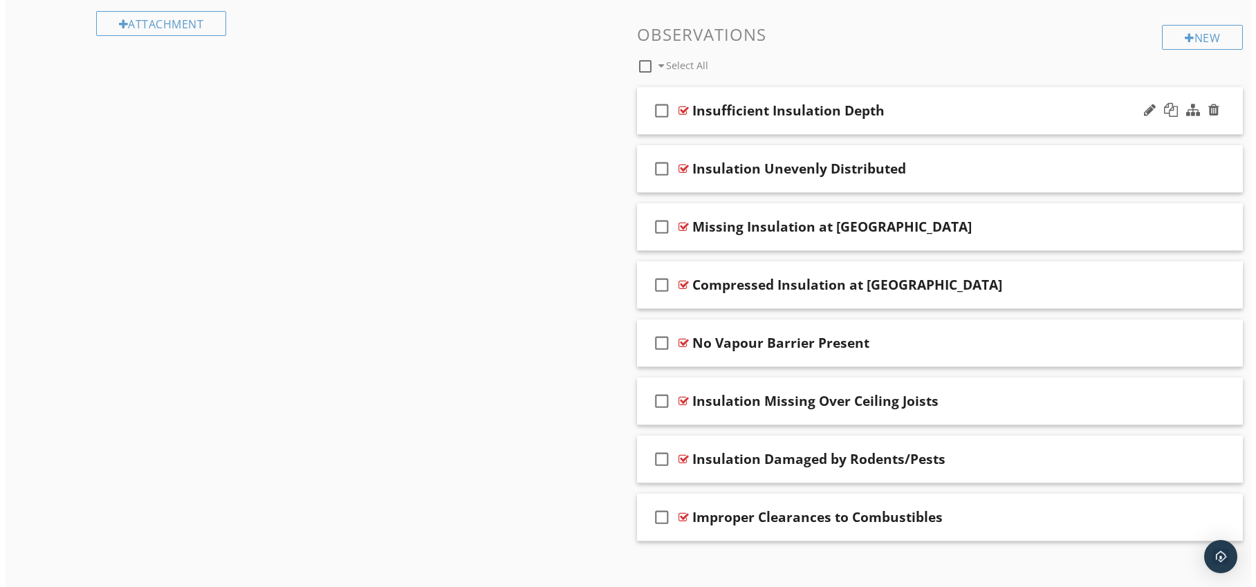
scroll to position [865, 0]
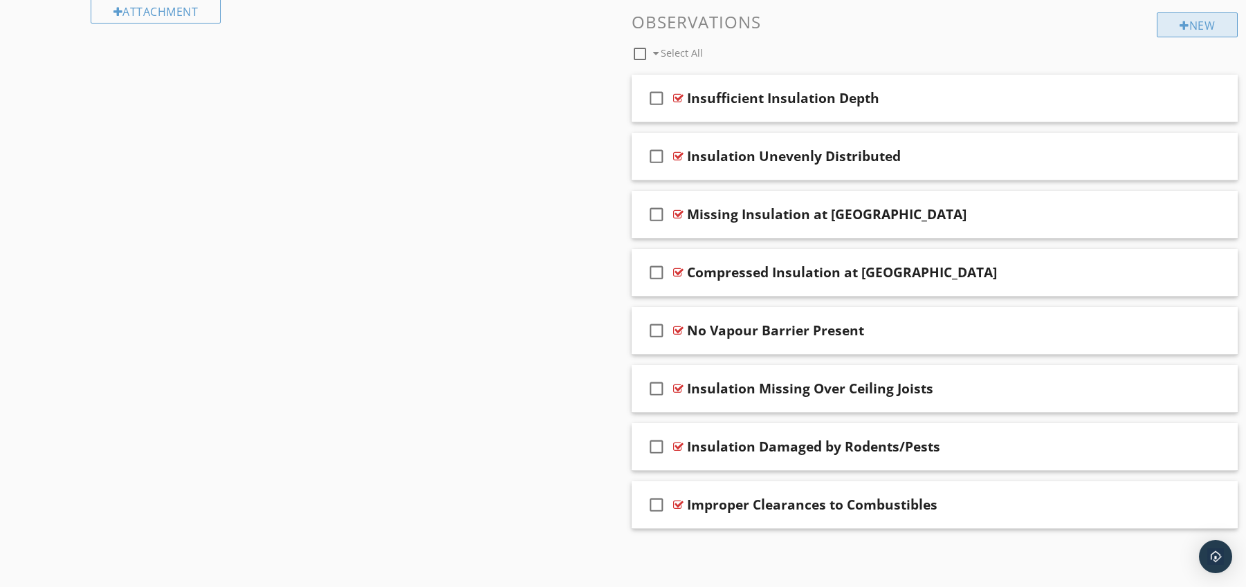
click at [1195, 29] on div "New" at bounding box center [1197, 24] width 81 height 25
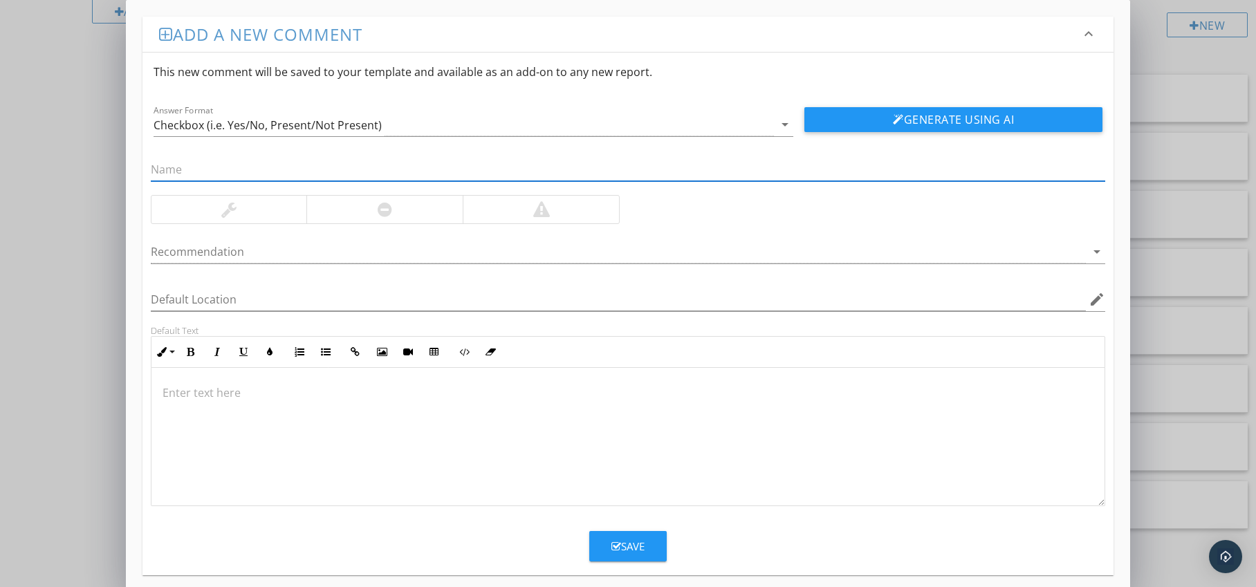
click at [395, 214] on div at bounding box center [384, 210] width 156 height 28
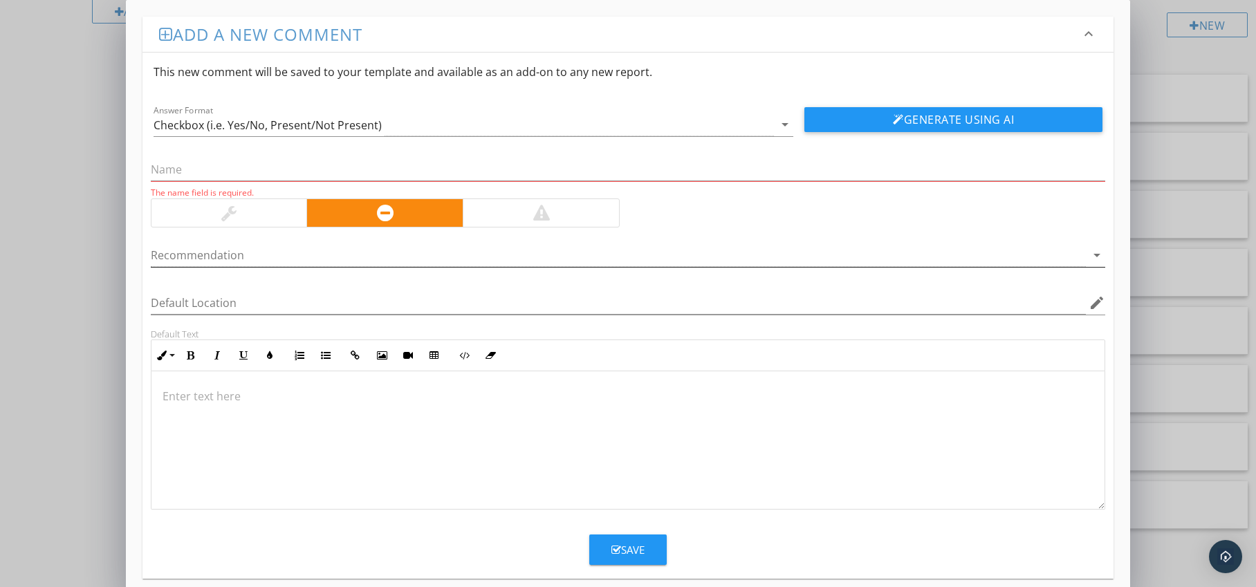
click at [394, 261] on div at bounding box center [619, 255] width 936 height 23
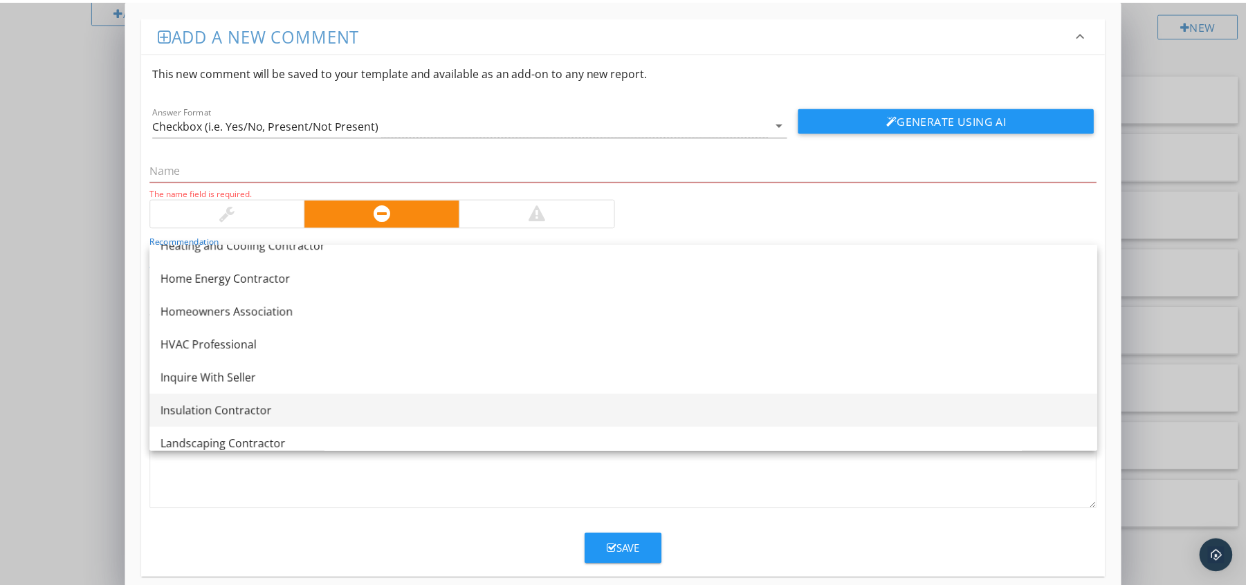
scroll to position [1013, 0]
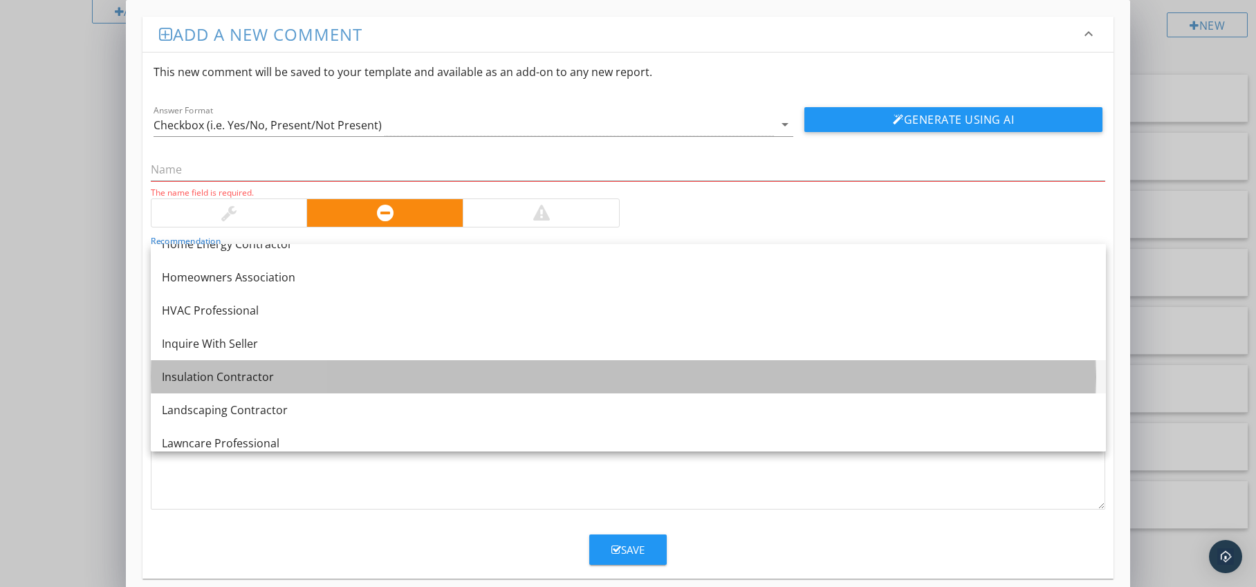
click at [320, 382] on div "Insulation Contractor" at bounding box center [628, 377] width 933 height 17
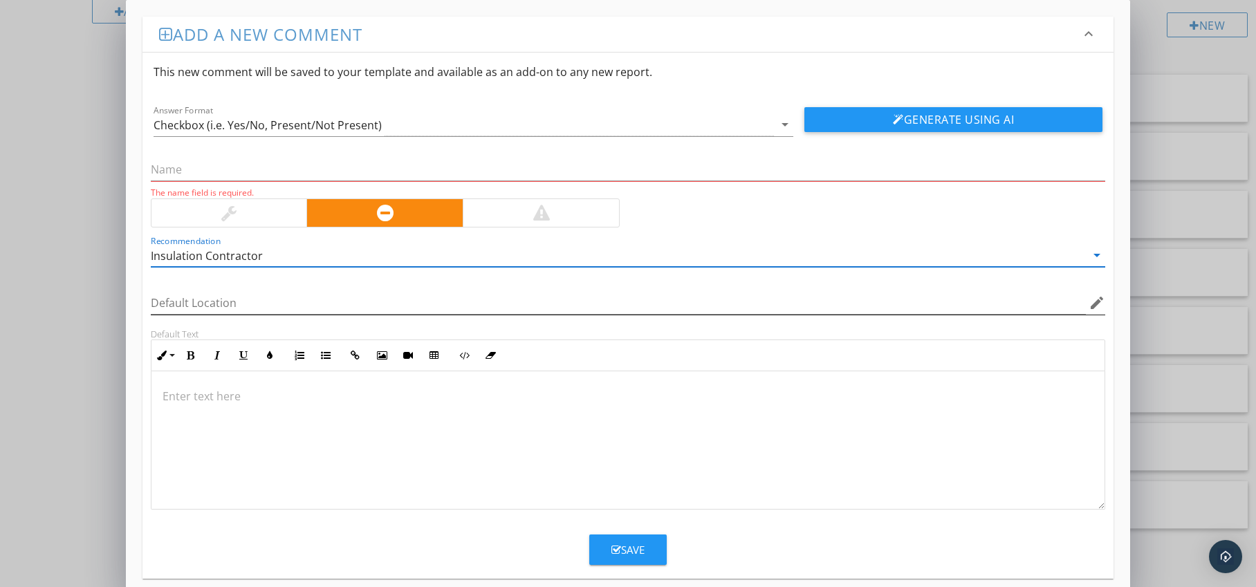
click at [1098, 304] on icon "edit" at bounding box center [1097, 303] width 17 height 17
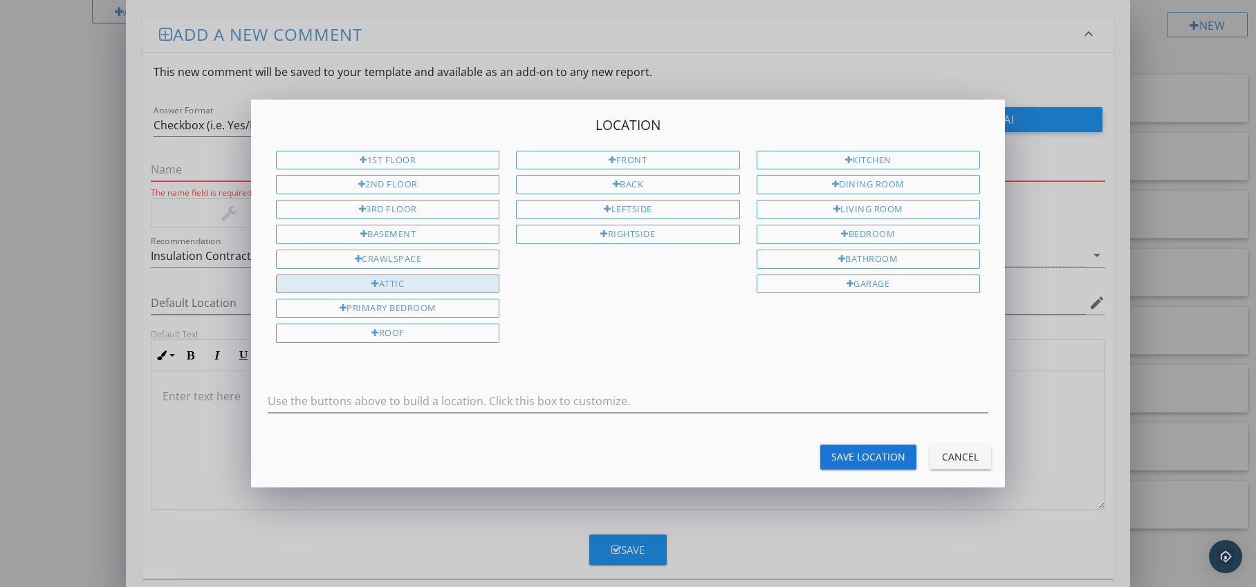
click at [414, 277] on div "Attic" at bounding box center [387, 284] width 223 height 19
type input "Attic"
drag, startPoint x: 844, startPoint y: 448, endPoint x: 834, endPoint y: 448, distance: 9.7
click at [844, 448] on button "Save Location" at bounding box center [868, 457] width 96 height 25
type input "Attic"
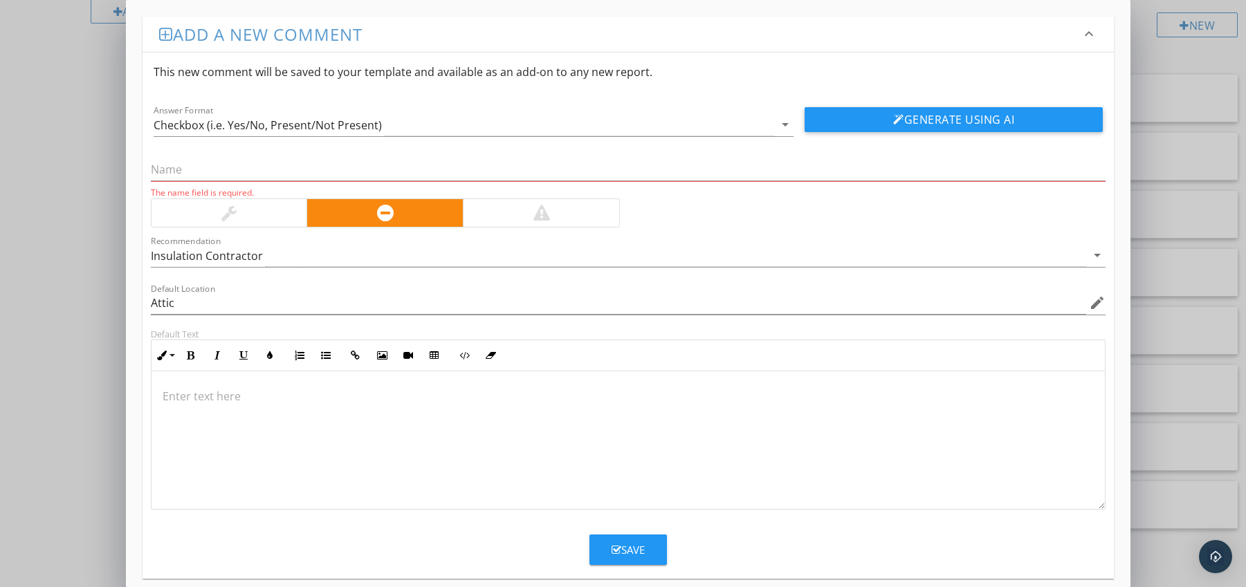
click at [276, 392] on p at bounding box center [629, 396] width 932 height 17
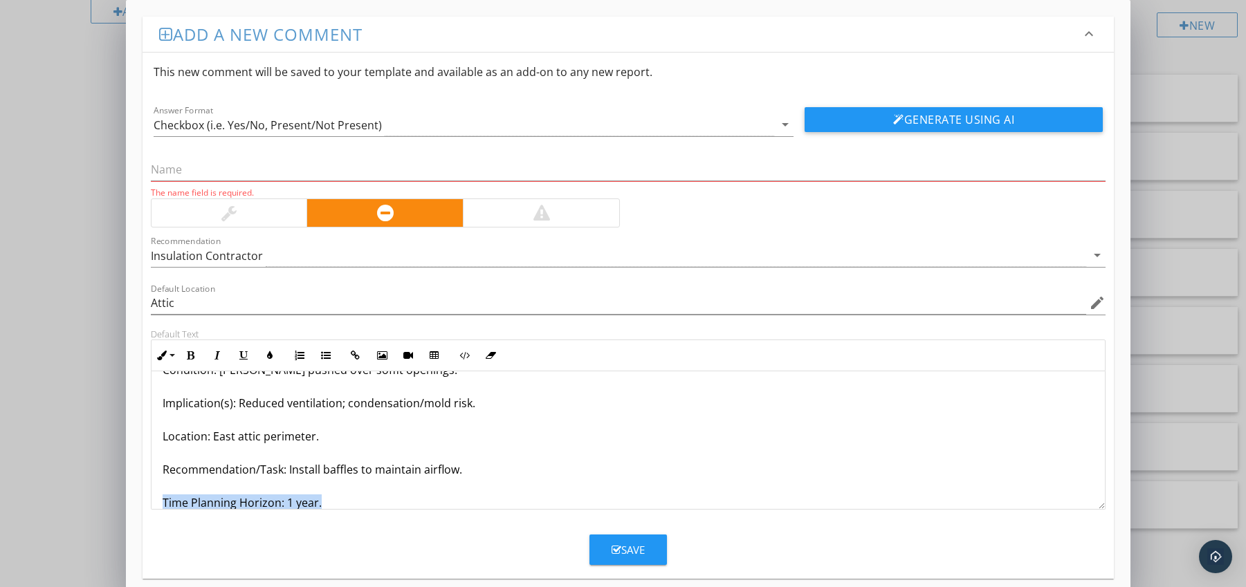
scroll to position [78, 0]
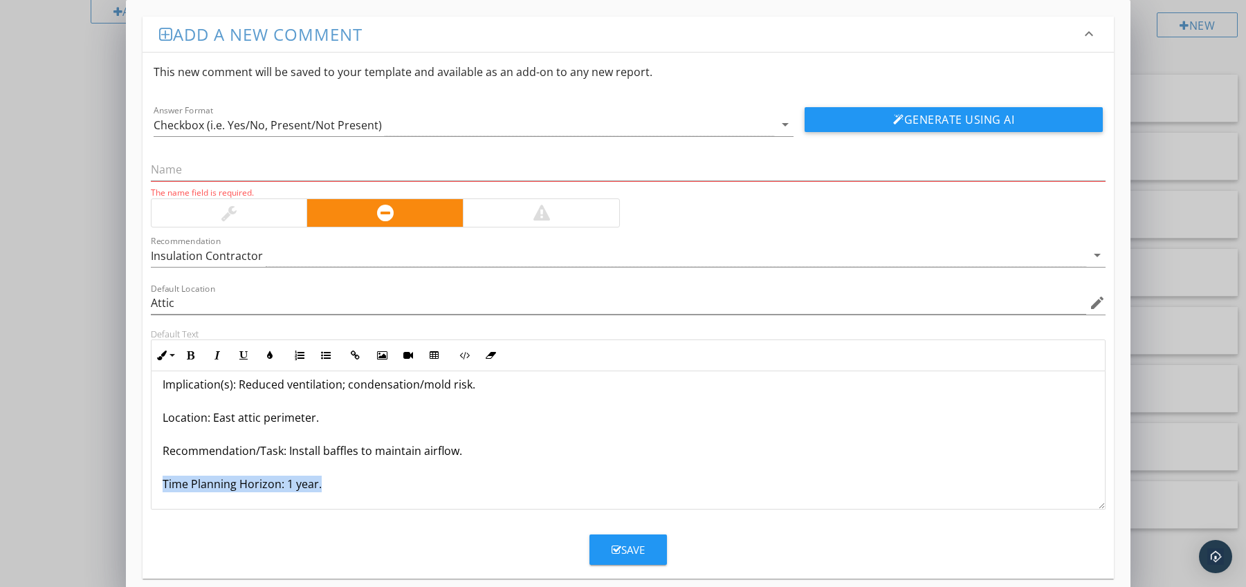
drag, startPoint x: 160, startPoint y: 500, endPoint x: 326, endPoint y: 496, distance: 165.4
click at [326, 496] on div "Insulation Blocking Soffit Vents Condition: [PERSON_NAME] pushed over soffit op…" at bounding box center [628, 401] width 954 height 216
click at [190, 358] on icon "button" at bounding box center [191, 356] width 10 height 10
click at [267, 354] on icon "button" at bounding box center [270, 356] width 10 height 10
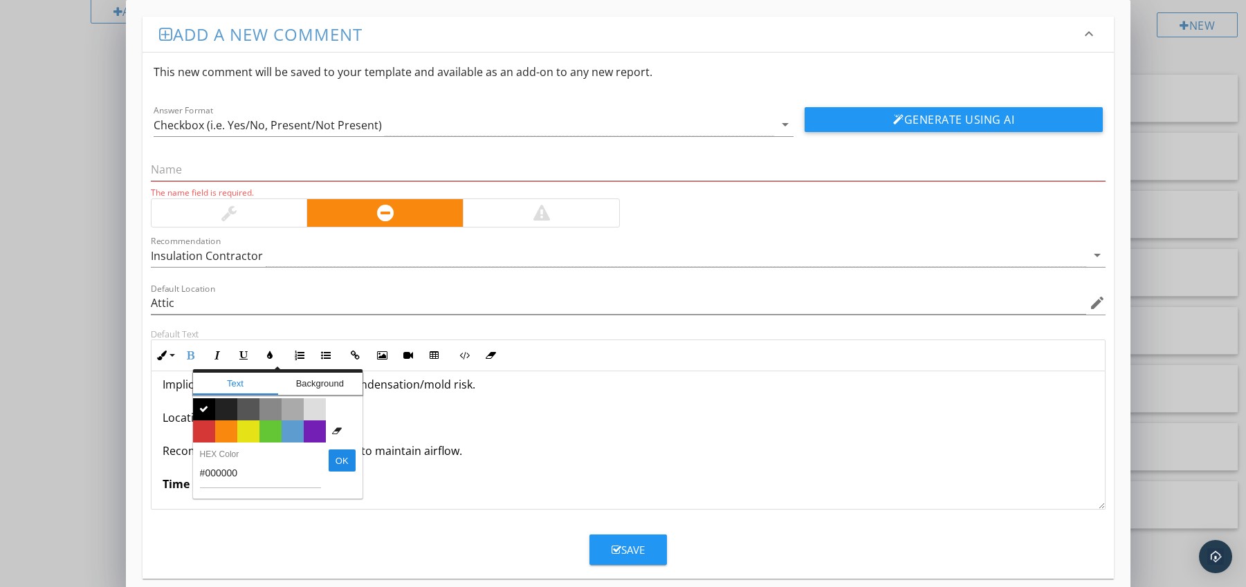
click at [205, 427] on span "Color #d53636" at bounding box center [204, 432] width 22 height 22
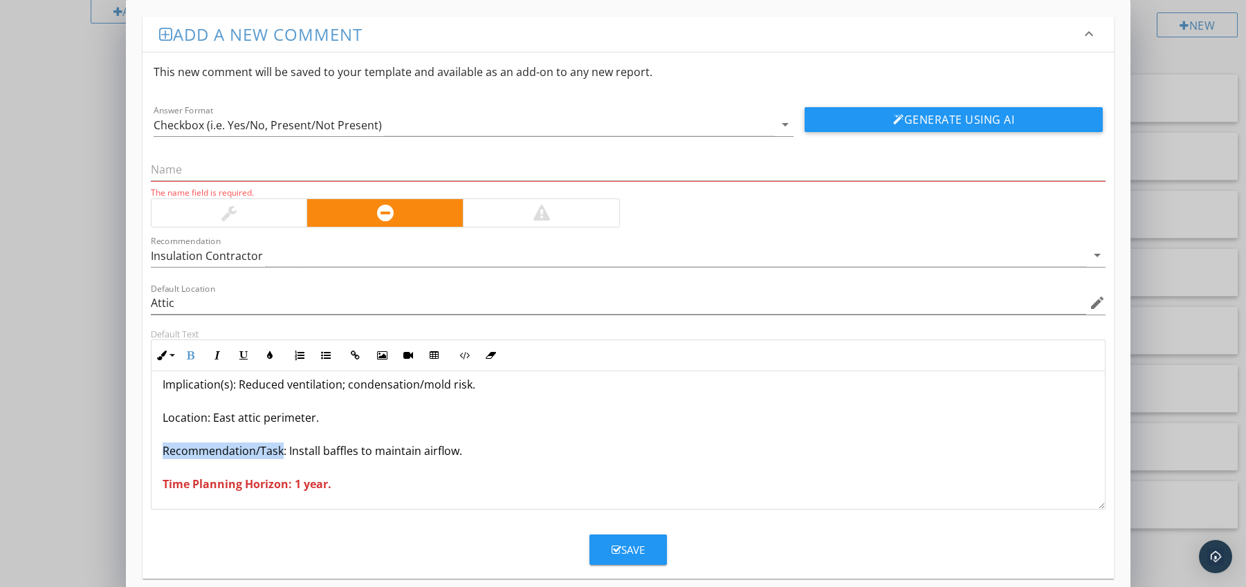
drag, startPoint x: 162, startPoint y: 453, endPoint x: 282, endPoint y: 454, distance: 119.7
click at [282, 454] on div "Insulation Blocking Soffit Vents Condition: [PERSON_NAME] pushed over soffit op…" at bounding box center [628, 401] width 954 height 216
click at [192, 355] on icon "button" at bounding box center [191, 356] width 10 height 10
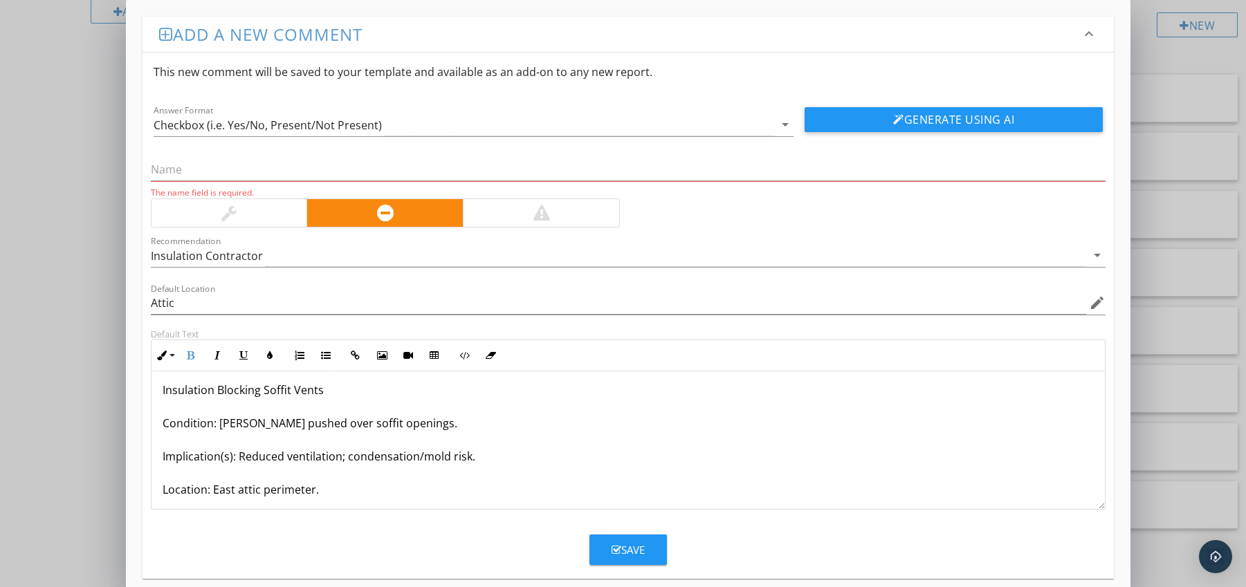
scroll to position [0, 0]
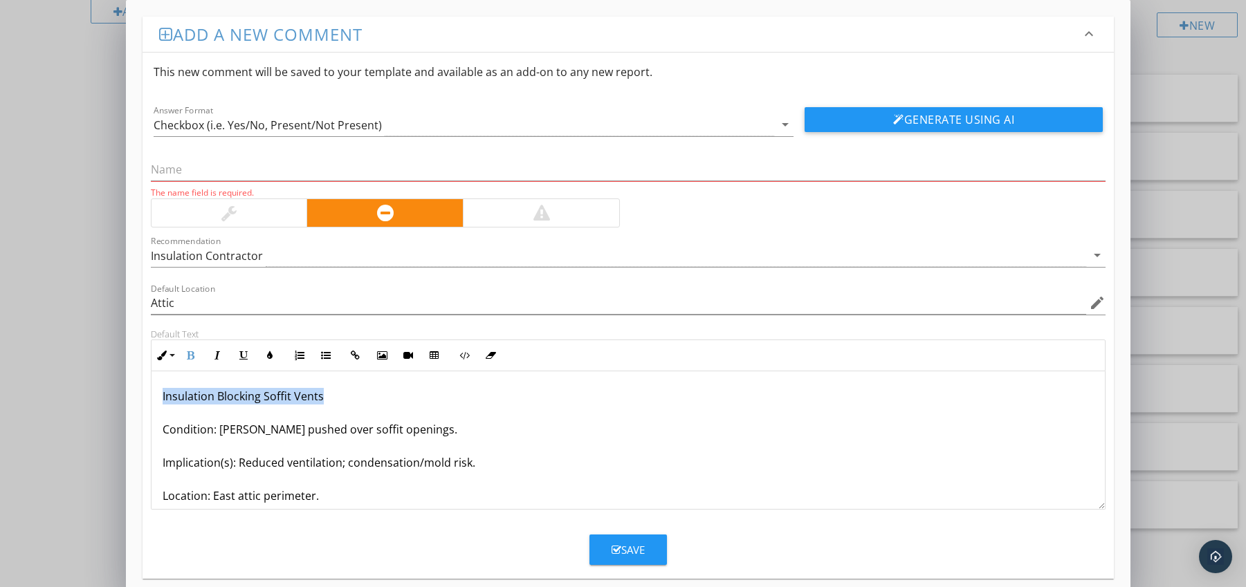
drag, startPoint x: 162, startPoint y: 396, endPoint x: 340, endPoint y: 397, distance: 177.8
click at [340, 397] on p "Insulation Blocking Soffit Vents Condition: [PERSON_NAME] pushed over soffit op…" at bounding box center [629, 479] width 932 height 183
click at [199, 174] on input "text" at bounding box center [628, 169] width 955 height 23
paste input "Insulation Blocking Soffit Vents"
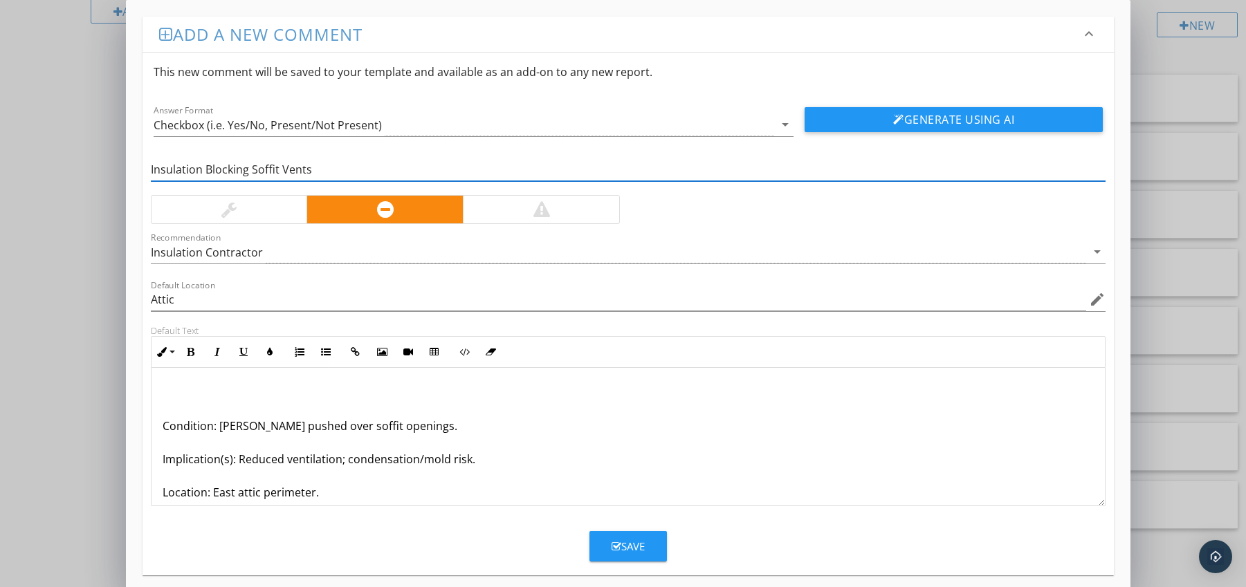
type input "Insulation Blocking Soffit Vents"
click at [160, 424] on div "Condition: [PERSON_NAME] pushed over soffit openings. Implication(s): Reduced v…" at bounding box center [628, 476] width 954 height 216
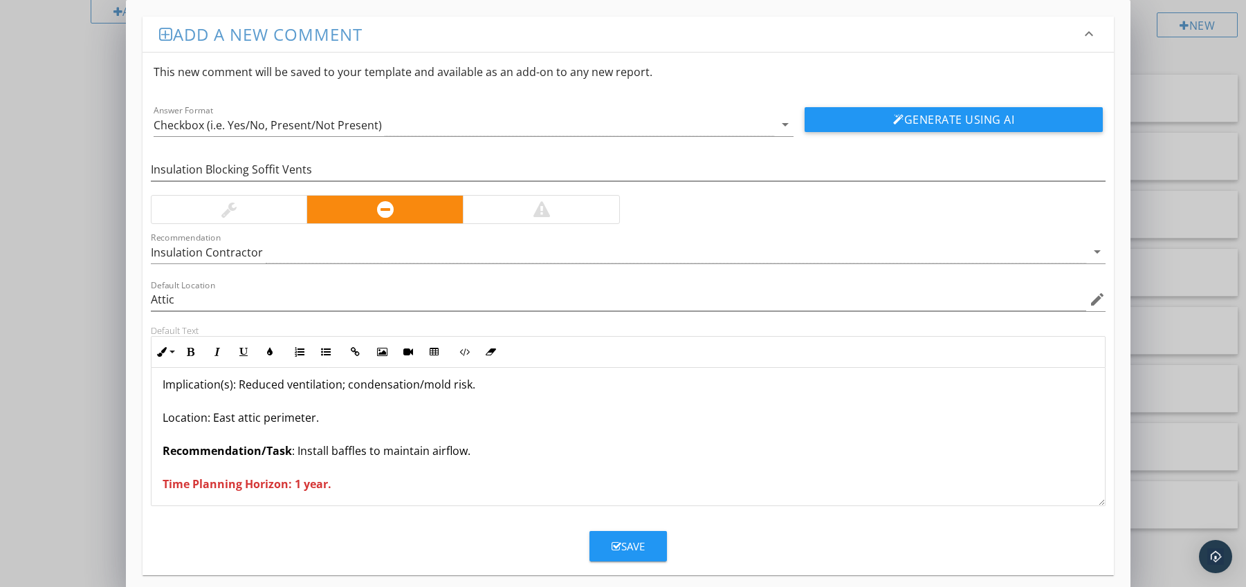
scroll to position [45, 0]
click at [607, 544] on button "Save" at bounding box center [627, 546] width 77 height 30
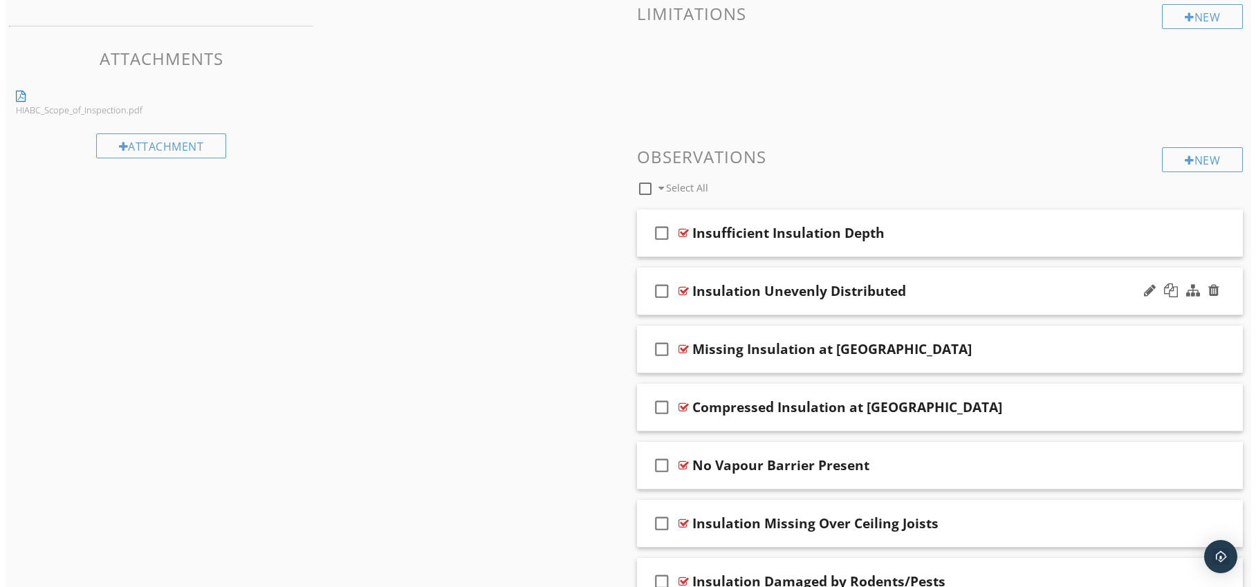
scroll to position [731, 0]
click at [1184, 161] on div at bounding box center [1184, 159] width 10 height 11
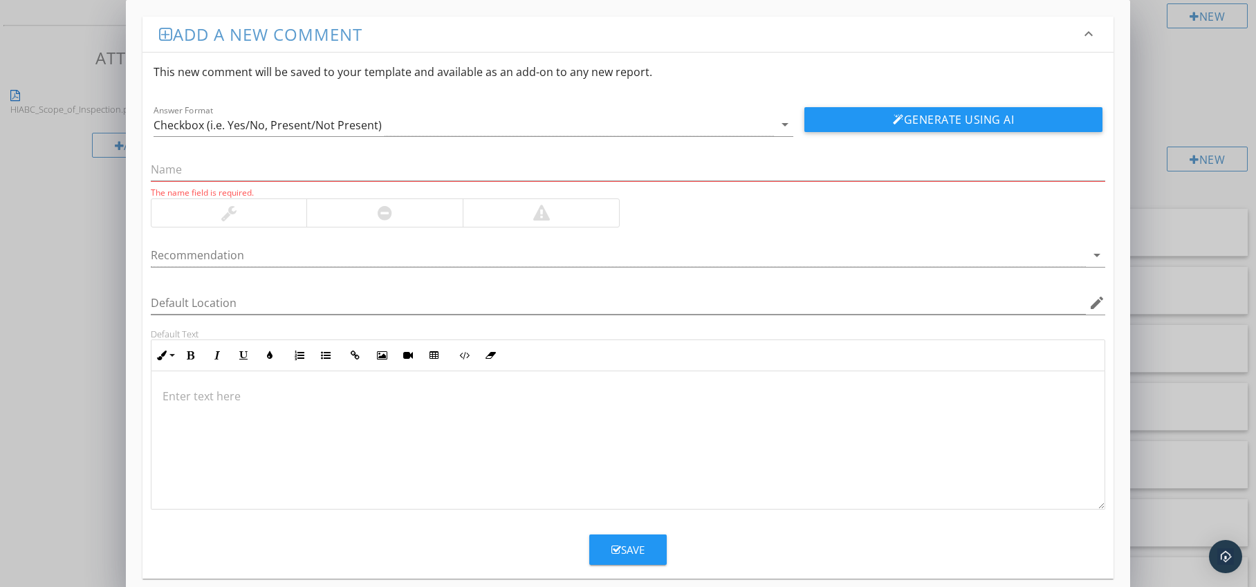
click at [437, 212] on div at bounding box center [384, 213] width 156 height 28
click at [645, 263] on div at bounding box center [619, 255] width 936 height 23
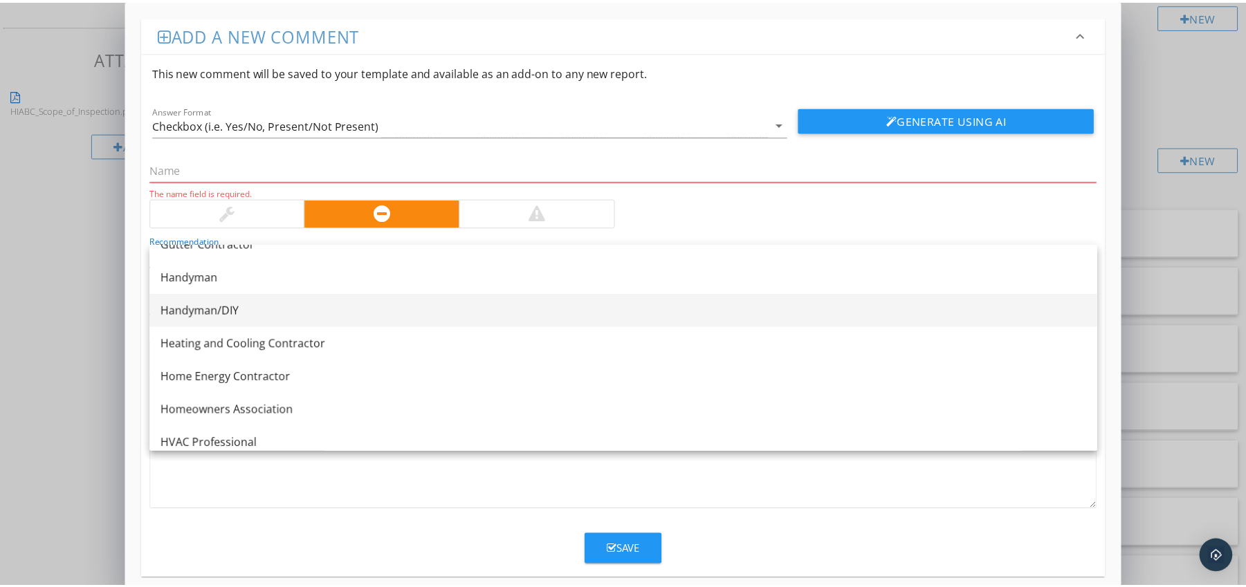
scroll to position [1119, 0]
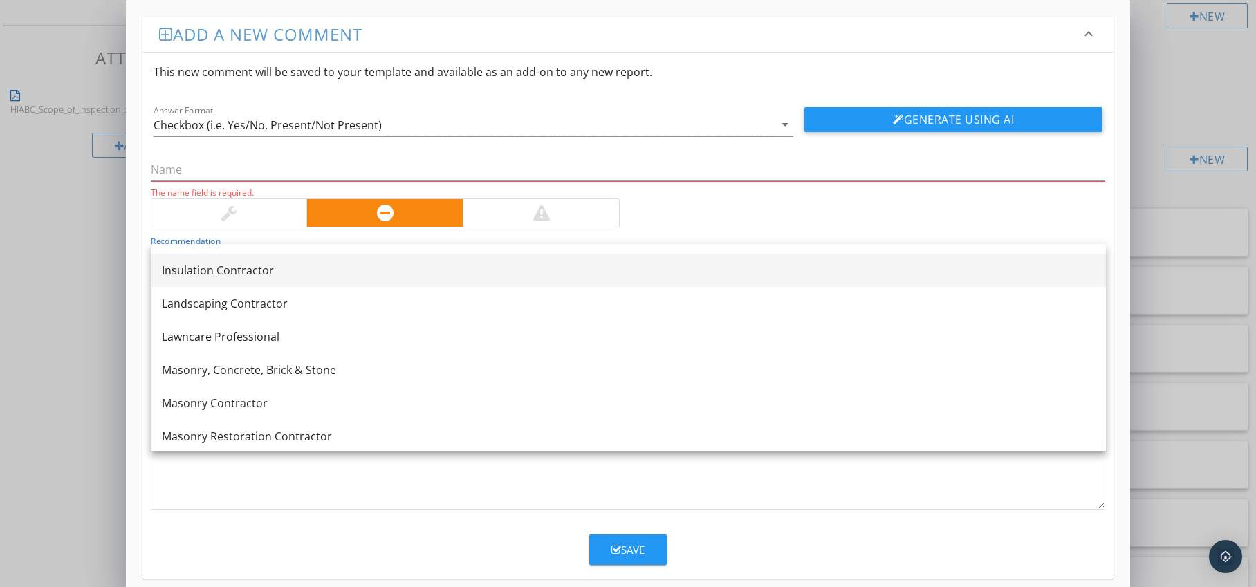
click at [421, 262] on div "Insulation Contractor" at bounding box center [628, 270] width 933 height 17
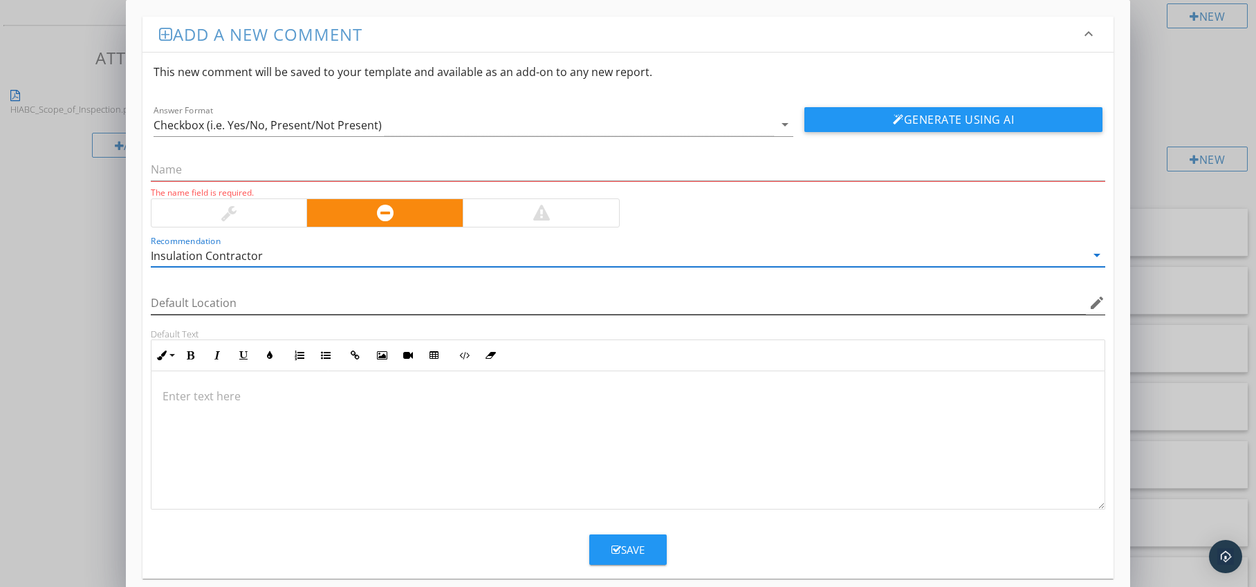
click at [1092, 304] on icon "edit" at bounding box center [1097, 303] width 17 height 17
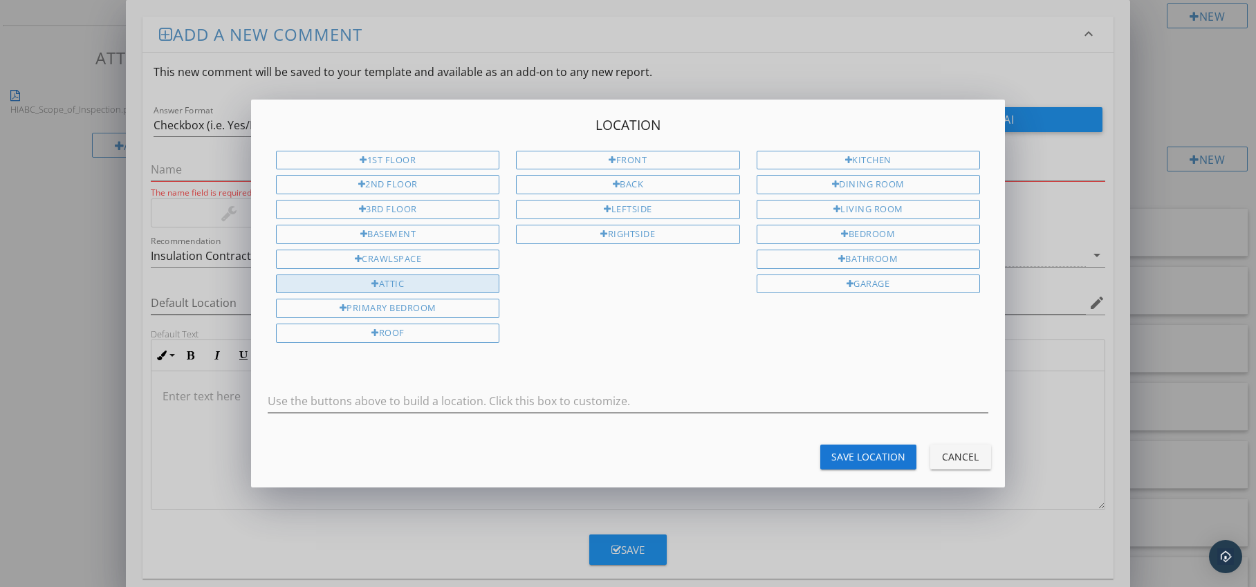
click at [454, 289] on div "Attic" at bounding box center [387, 284] width 223 height 19
type input "Attic"
click at [845, 464] on div "Save Location" at bounding box center [869, 457] width 74 height 15
type input "Attic"
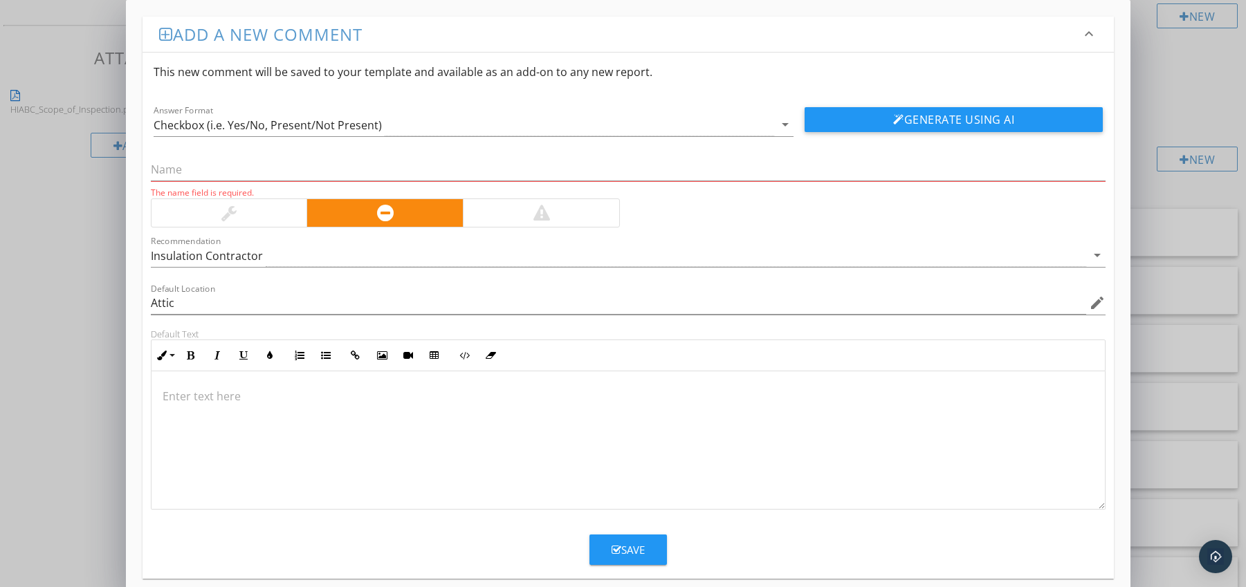
click at [260, 389] on p at bounding box center [629, 396] width 932 height 17
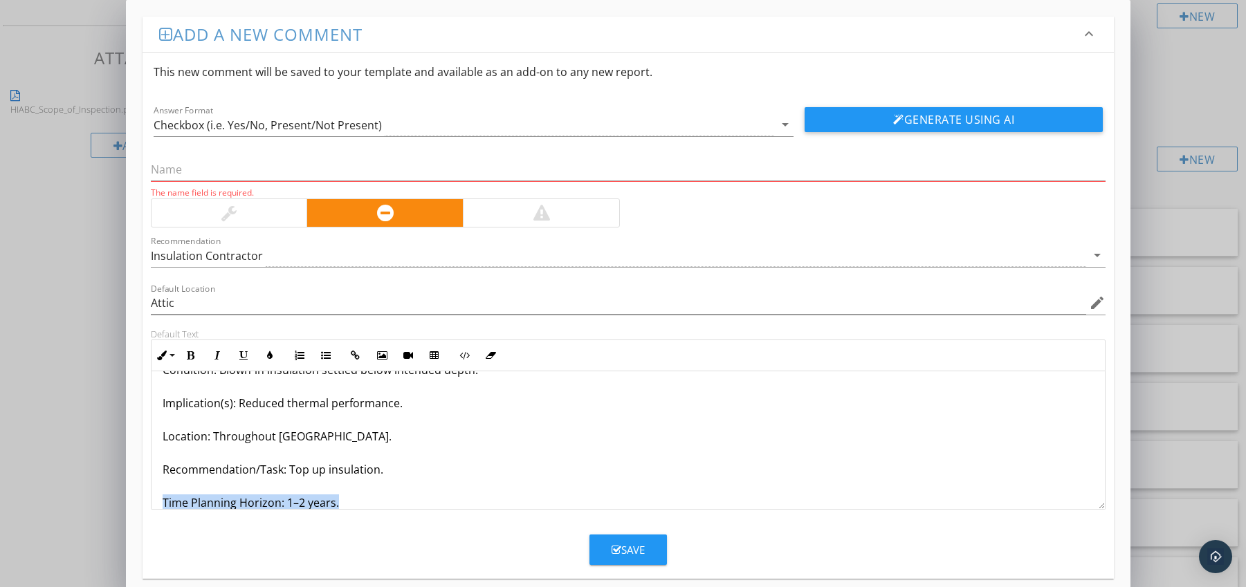
scroll to position [78, 0]
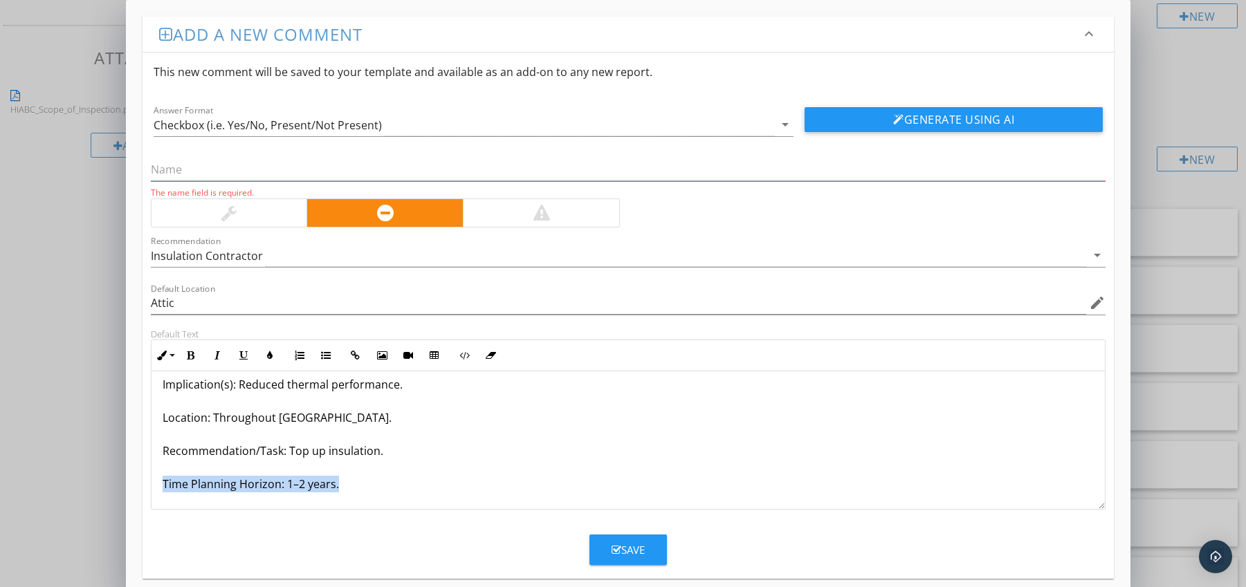
drag, startPoint x: 177, startPoint y: 504, endPoint x: 186, endPoint y: 508, distance: 9.6
click at [186, 508] on div "Settled Loose-Fill Insulation Condition: Blown-in insulation settled below inte…" at bounding box center [628, 401] width 954 height 216
click at [191, 356] on icon "button" at bounding box center [191, 356] width 10 height 10
click at [267, 358] on icon "button" at bounding box center [270, 356] width 10 height 10
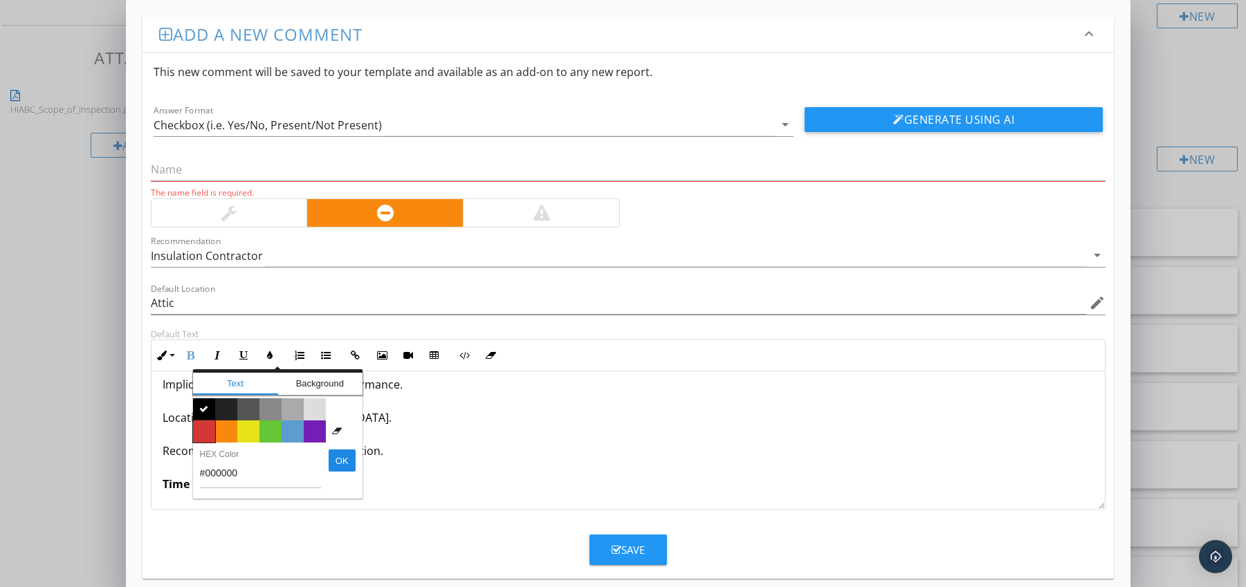
click at [208, 428] on span "Color #d53636" at bounding box center [204, 432] width 22 height 22
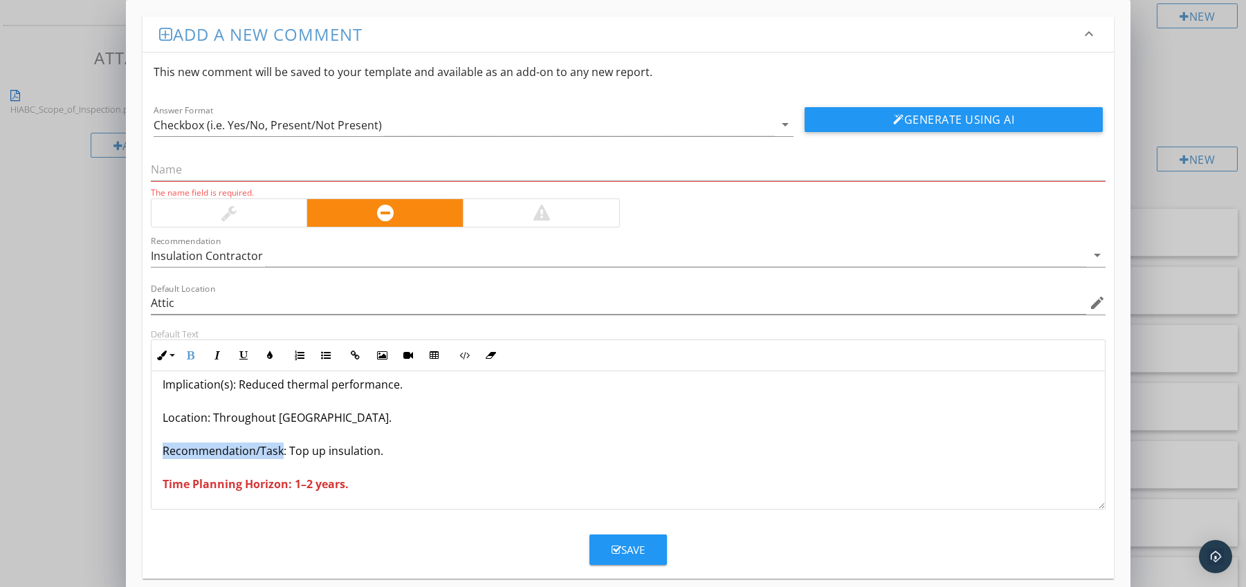
drag, startPoint x: 159, startPoint y: 452, endPoint x: 279, endPoint y: 456, distance: 120.4
click at [279, 456] on div "Settled Loose-Fill Insulation Condition: Blown-in insulation settled below inte…" at bounding box center [628, 401] width 954 height 216
click at [190, 356] on icon "button" at bounding box center [191, 356] width 10 height 10
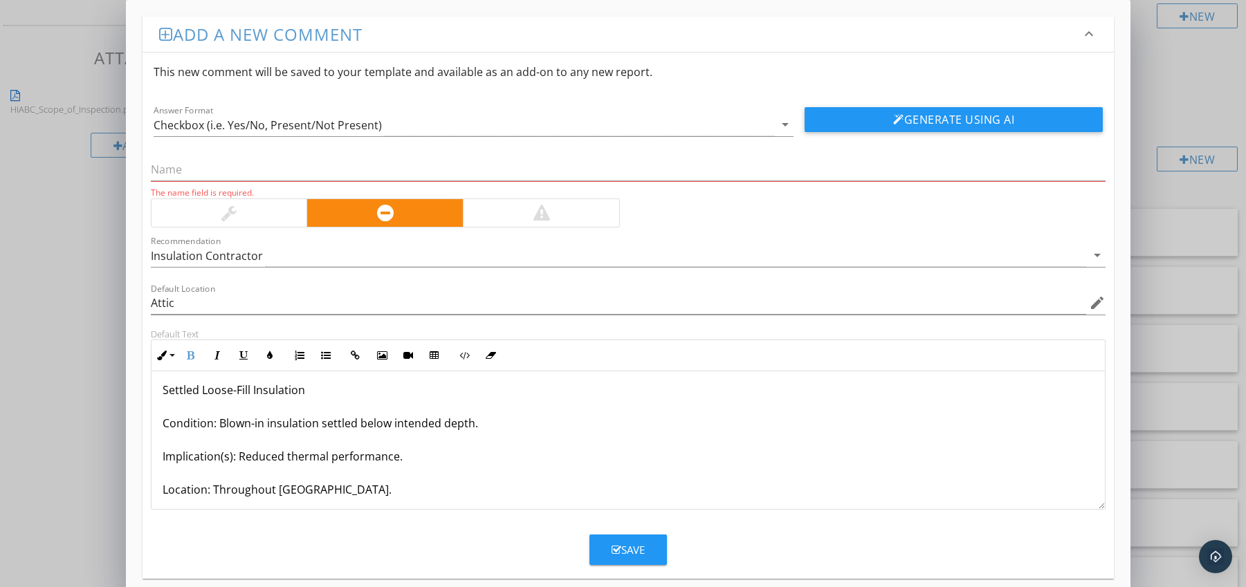
scroll to position [0, 0]
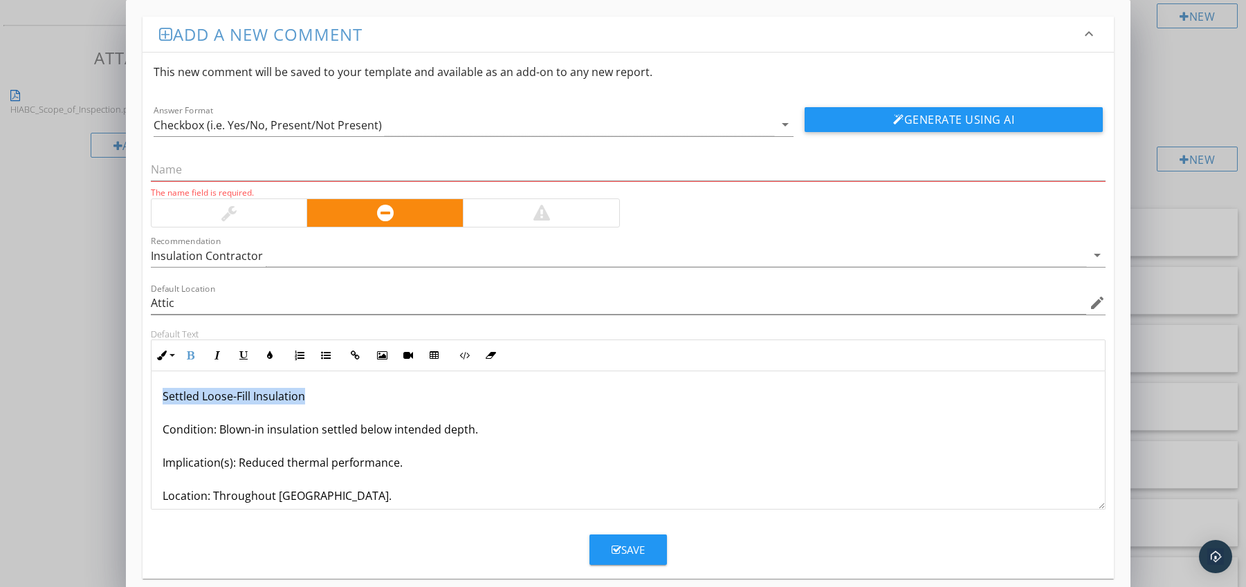
drag, startPoint x: 161, startPoint y: 402, endPoint x: 311, endPoint y: 401, distance: 149.4
click at [311, 401] on p "Settled Loose-Fill Insulation Condition: Blown-in insulation settled below inte…" at bounding box center [629, 479] width 932 height 183
click at [255, 169] on input "text" at bounding box center [628, 169] width 955 height 23
paste input "Settled Loose-Fill Insulation"
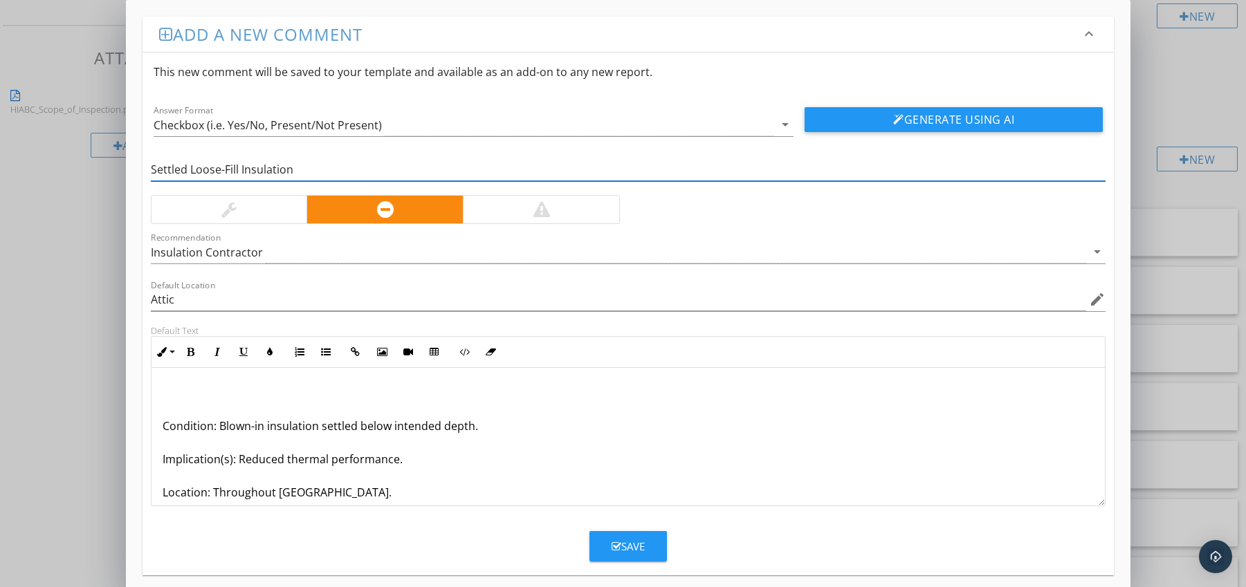
type input "Settled Loose-Fill Insulation"
click at [163, 427] on p "Condition: Blown-in insulation settled below intended depth. Implication(s): Re…" at bounding box center [629, 476] width 932 height 183
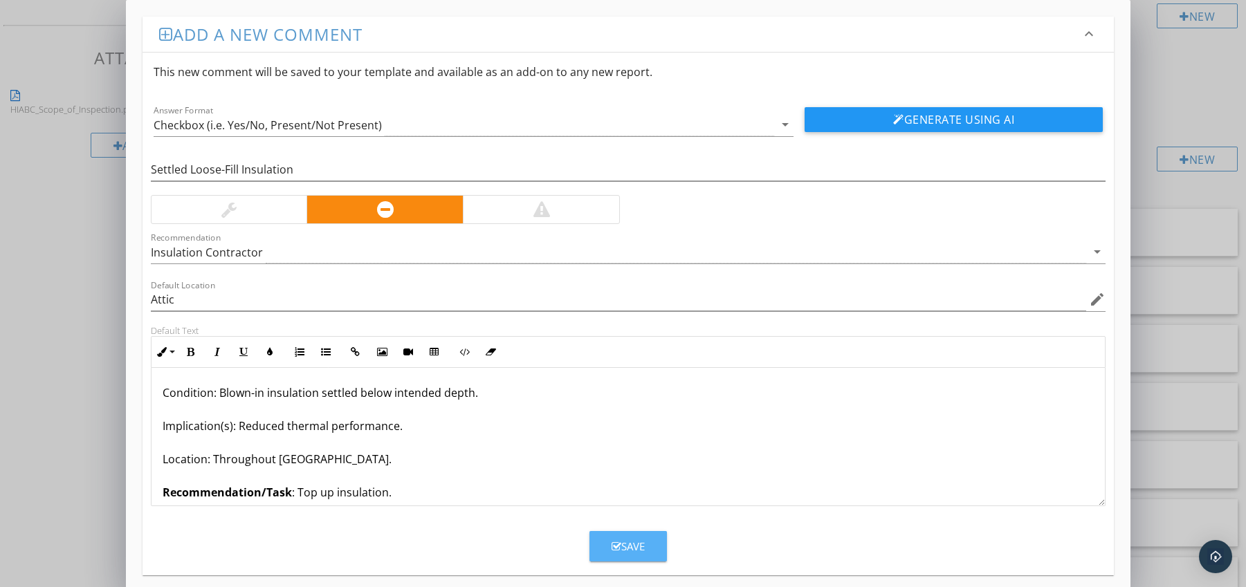
click at [612, 542] on icon "button" at bounding box center [617, 547] width 10 height 10
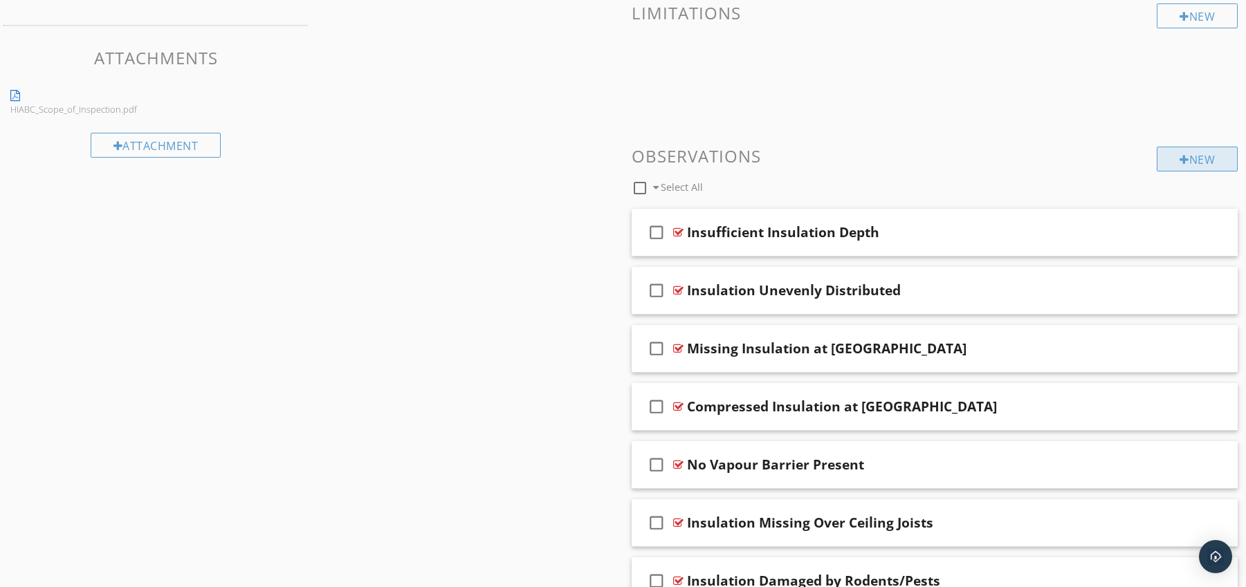
click at [1186, 160] on div "New" at bounding box center [1197, 159] width 81 height 25
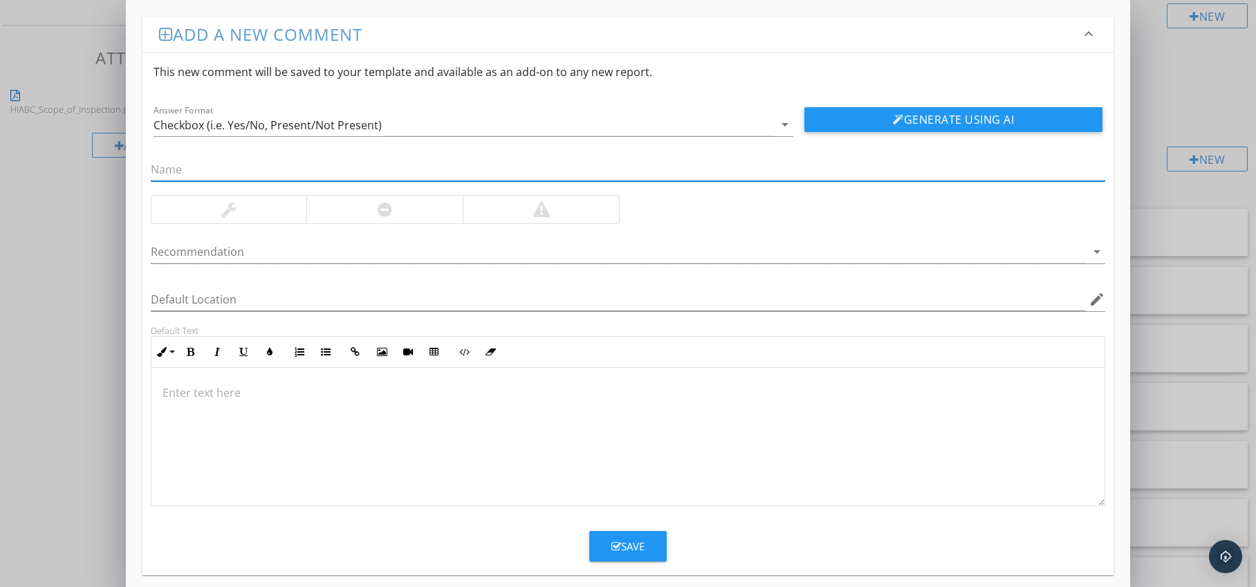
click at [396, 214] on div at bounding box center [384, 210] width 156 height 28
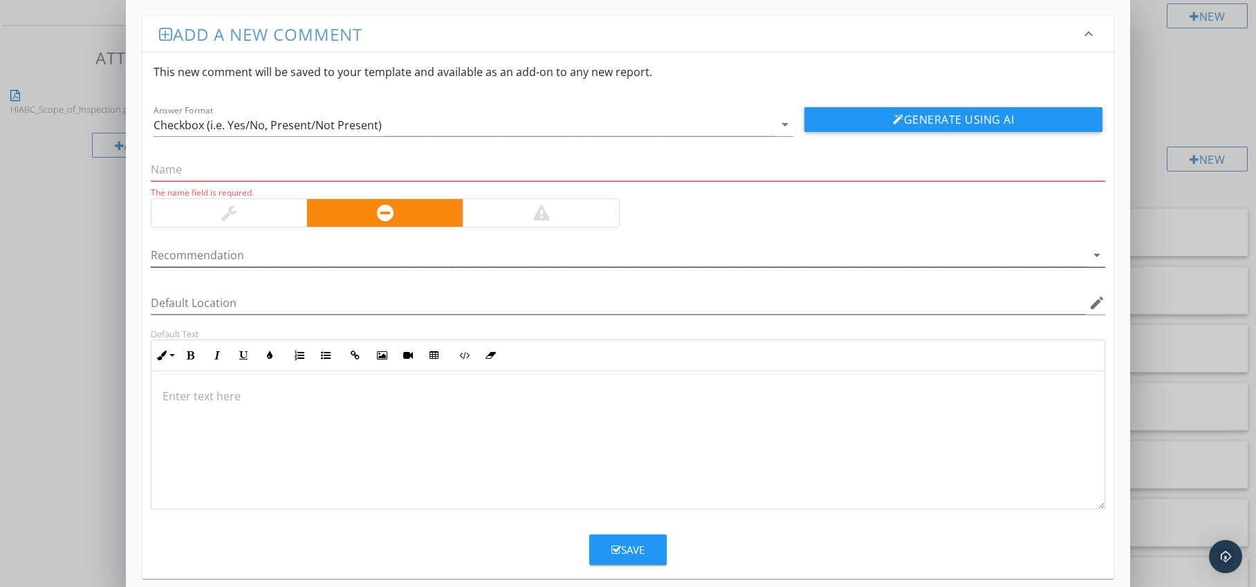
click at [401, 251] on div at bounding box center [619, 255] width 936 height 23
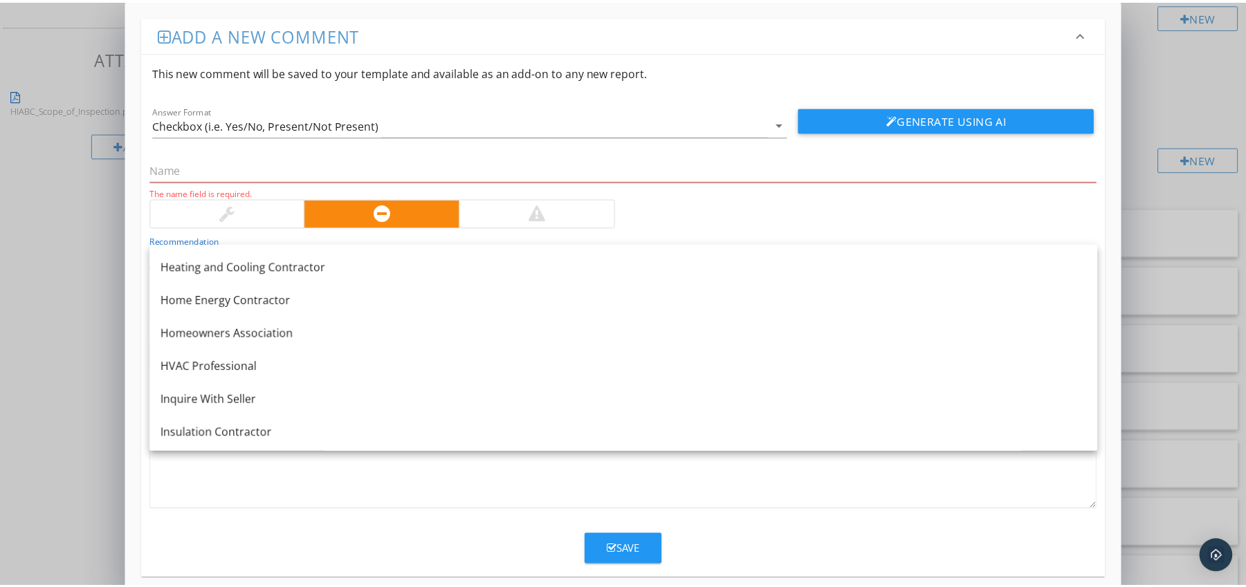
scroll to position [1042, 0]
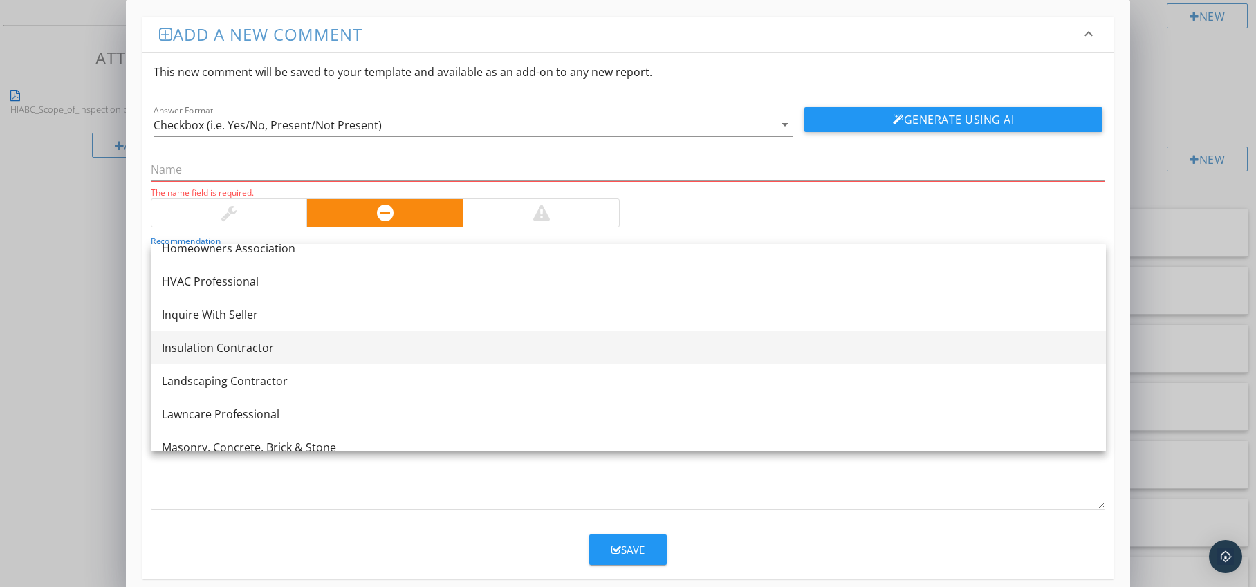
click at [301, 356] on div "Insulation Contractor" at bounding box center [628, 348] width 933 height 17
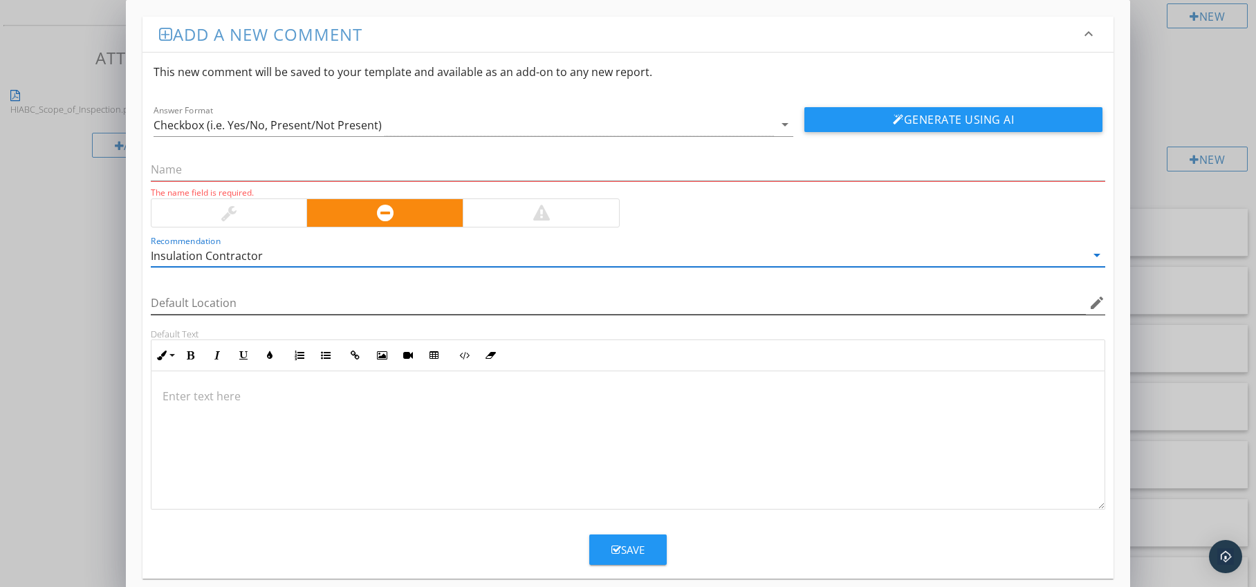
click at [1098, 304] on icon "edit" at bounding box center [1097, 303] width 17 height 17
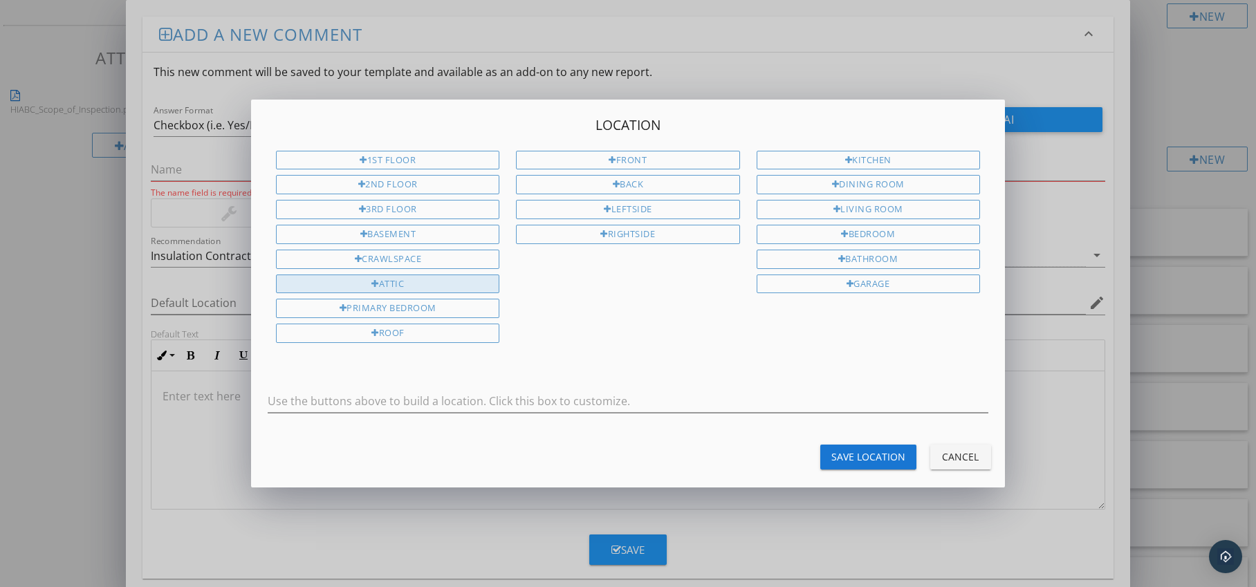
click at [385, 281] on div "Attic" at bounding box center [387, 284] width 223 height 19
type input "Attic"
click at [852, 458] on div "Save Location" at bounding box center [869, 457] width 74 height 15
type input "Attic"
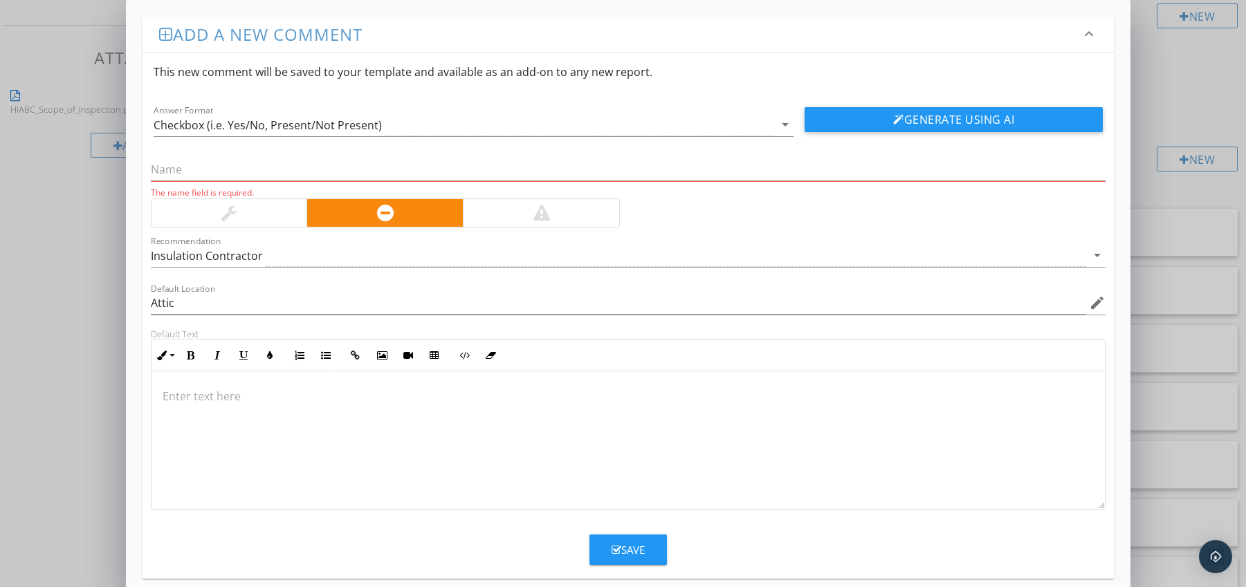
click at [221, 385] on div at bounding box center [628, 440] width 954 height 138
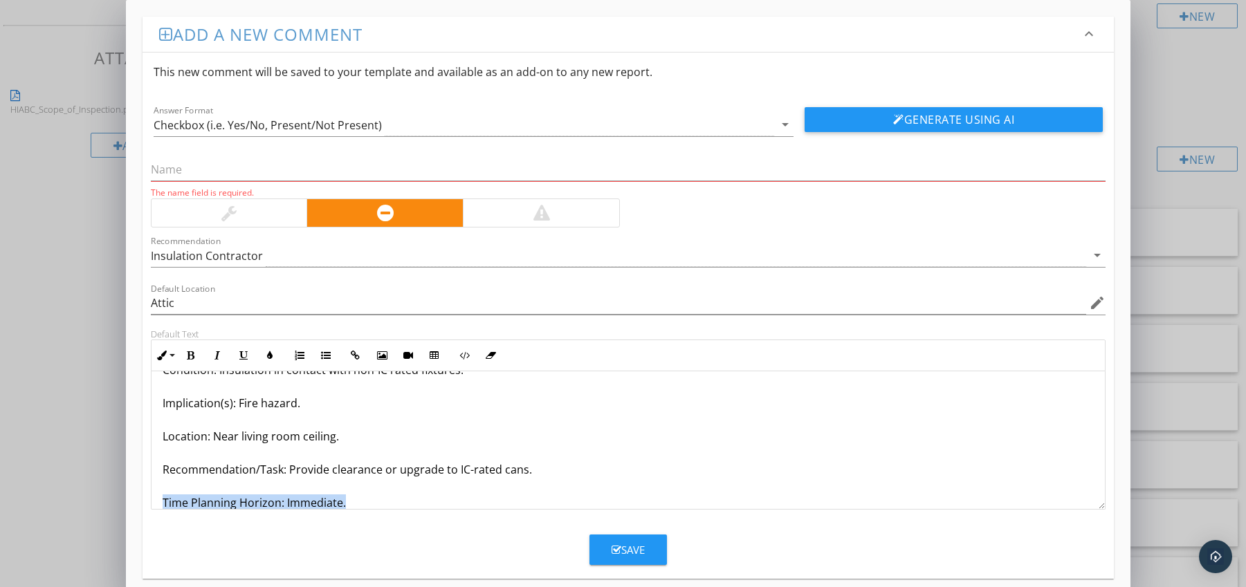
scroll to position [78, 0]
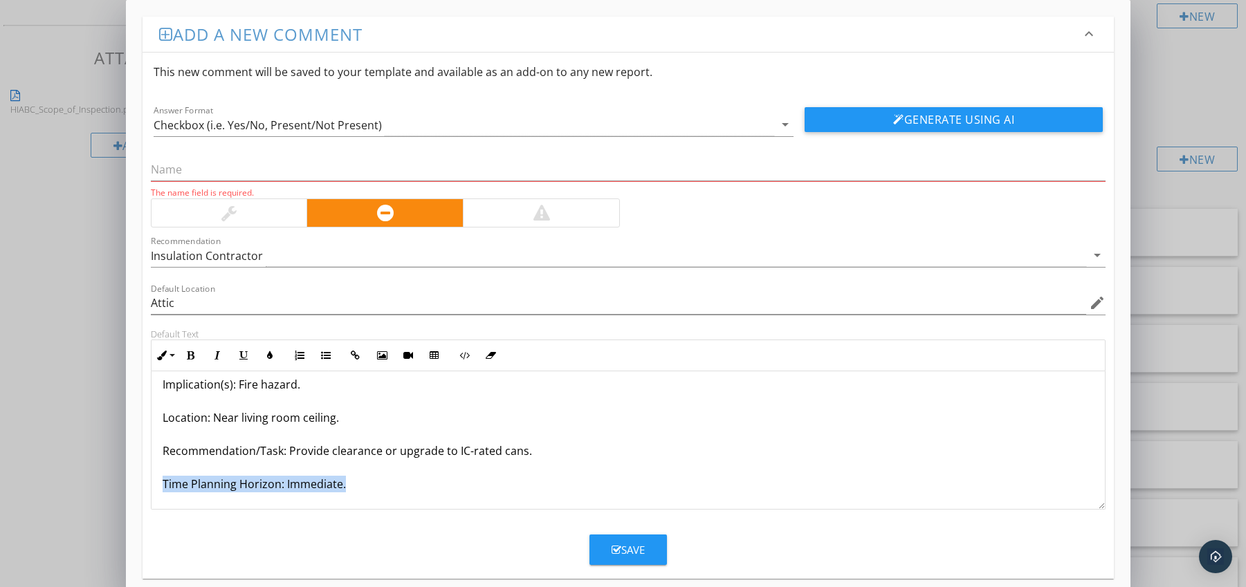
drag, startPoint x: 163, startPoint y: 504, endPoint x: 185, endPoint y: 512, distance: 24.3
click at [185, 512] on form "This new comment will be saved to your template and available as an add-on to a…" at bounding box center [629, 309] width 972 height 513
click at [194, 354] on icon "button" at bounding box center [191, 356] width 10 height 10
click at [270, 354] on icon "button" at bounding box center [270, 356] width 10 height 10
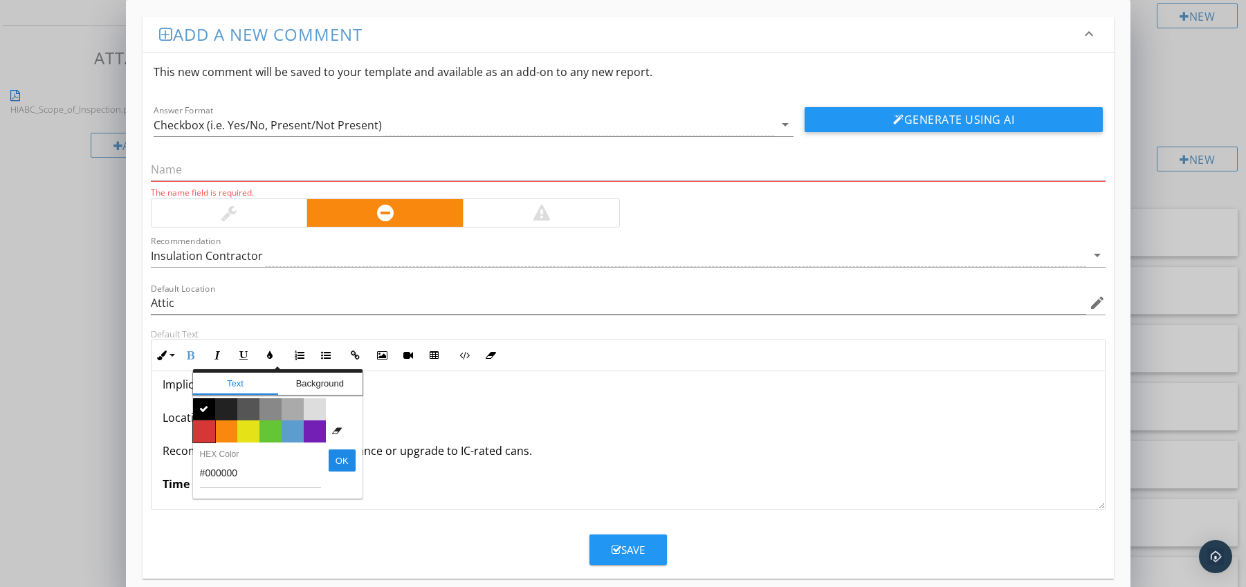
click at [202, 423] on span "Color #d53636" at bounding box center [204, 432] width 22 height 22
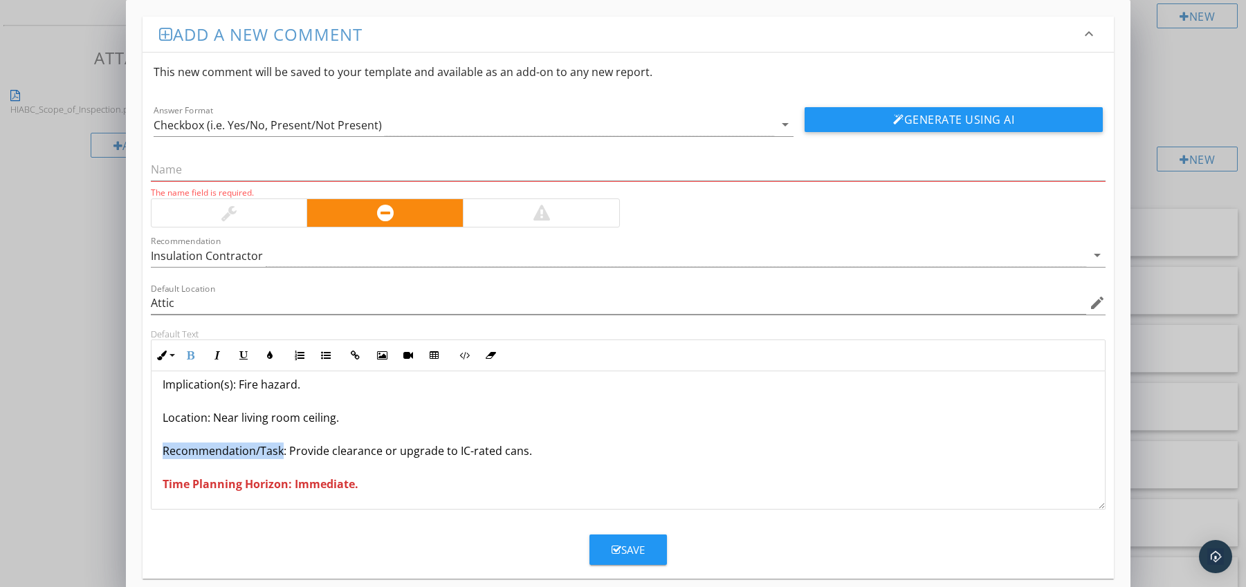
drag, startPoint x: 163, startPoint y: 448, endPoint x: 279, endPoint y: 452, distance: 117.0
click at [279, 452] on p "Insulation Around Recessed Lights Improper Condition: Insulation in contact wit…" at bounding box center [629, 401] width 932 height 183
click at [194, 353] on icon "button" at bounding box center [191, 356] width 10 height 10
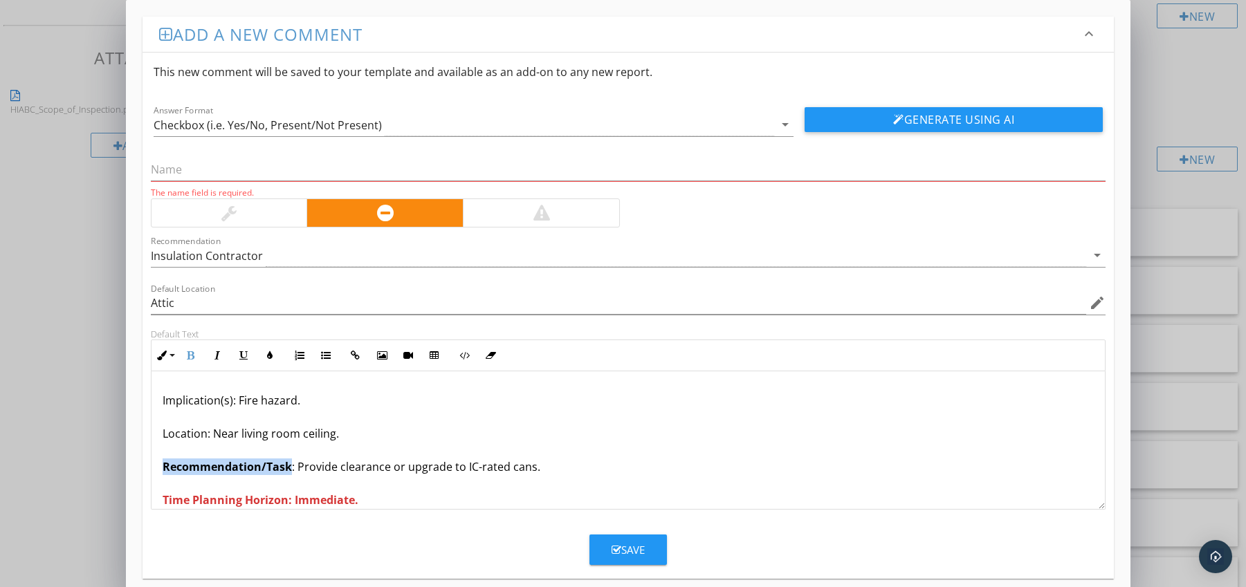
scroll to position [0, 0]
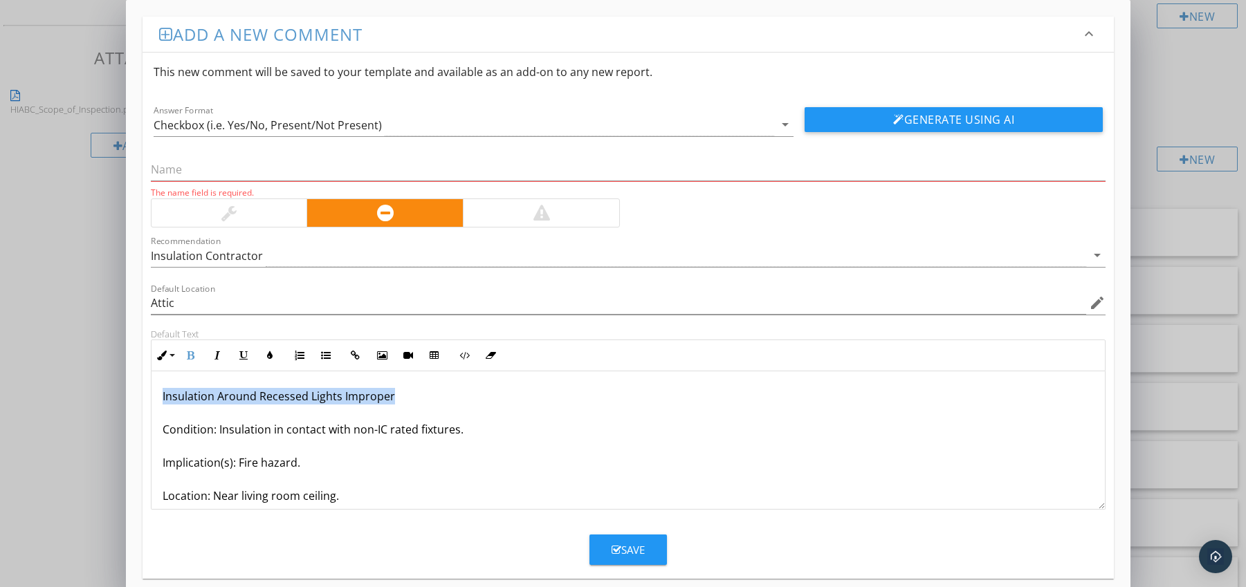
drag, startPoint x: 164, startPoint y: 397, endPoint x: 398, endPoint y: 394, distance: 234.5
click at [398, 394] on div "Insulation Around Recessed Lights Improper Condition: Insulation in contact wit…" at bounding box center [628, 479] width 954 height 216
click at [214, 171] on input "text" at bounding box center [628, 169] width 955 height 23
paste input "Insulation Around Recessed Lights Improper"
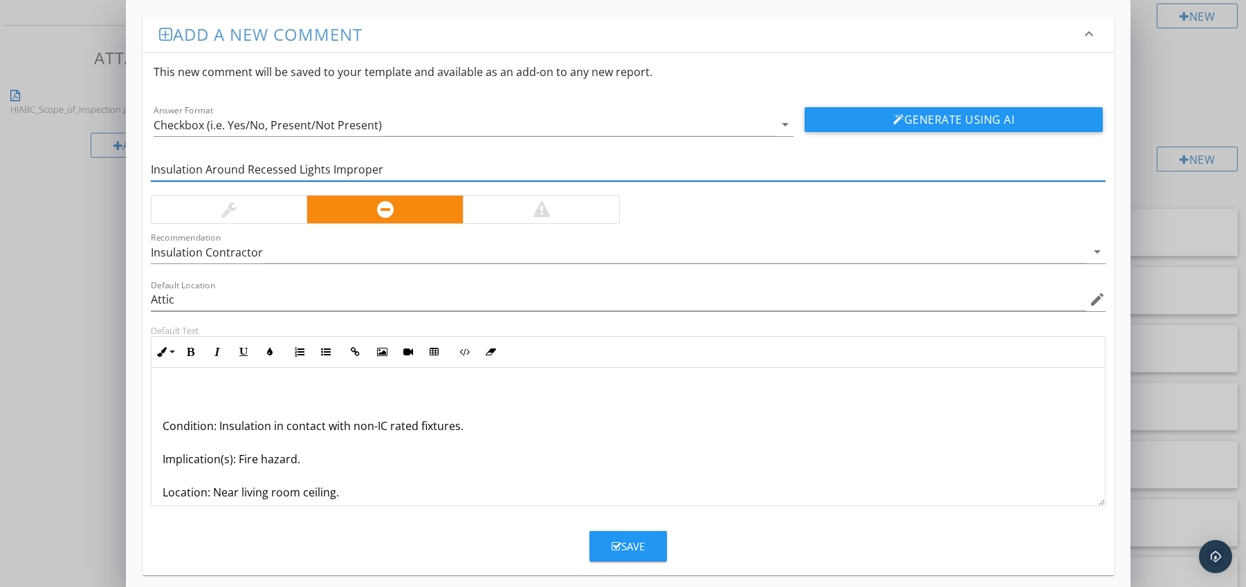
type input "Insulation Around Recessed Lights Improper"
click at [160, 429] on div "Condition: Insulation in contact with non-IC rated fixtures. Implication(s): Fi…" at bounding box center [628, 476] width 954 height 216
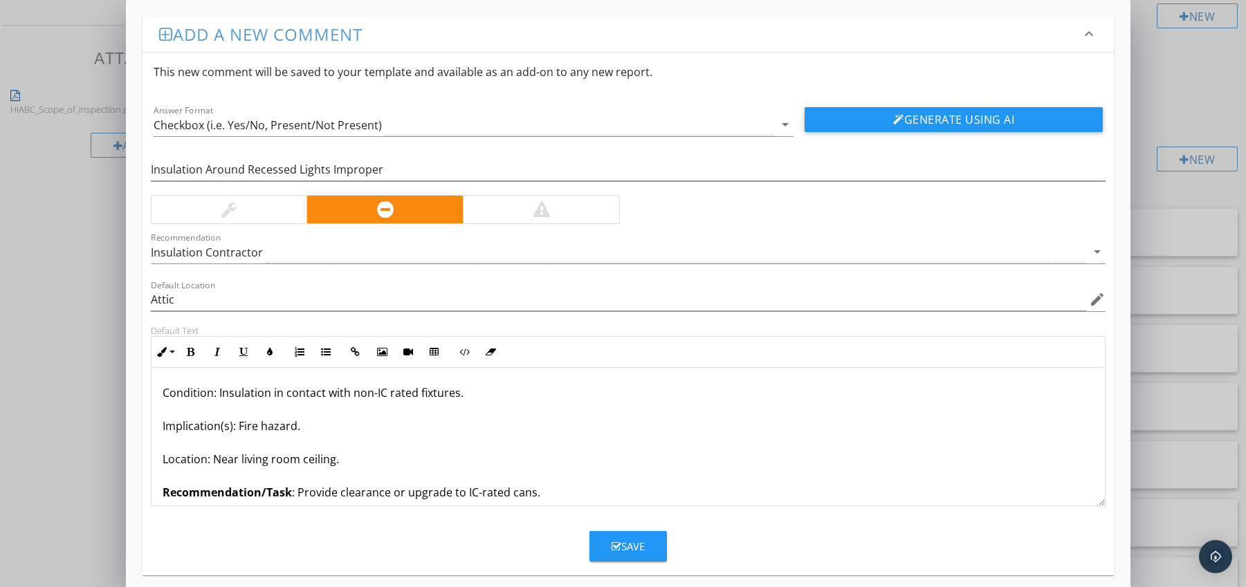
click at [533, 217] on div at bounding box center [541, 209] width 17 height 17
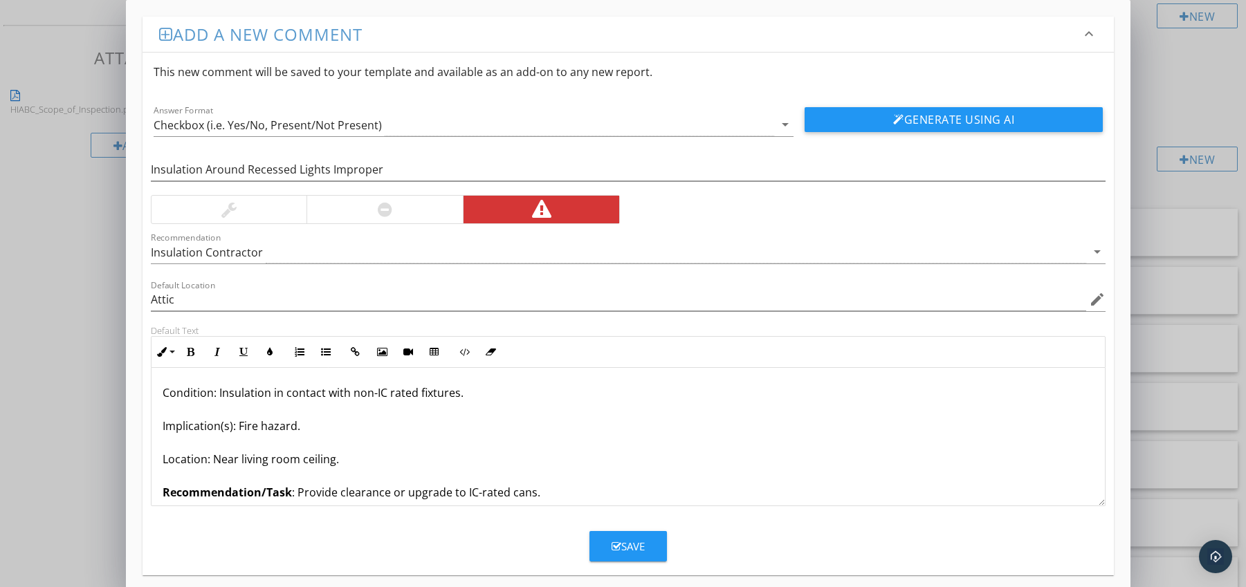
click at [624, 540] on div "Save" at bounding box center [628, 547] width 33 height 16
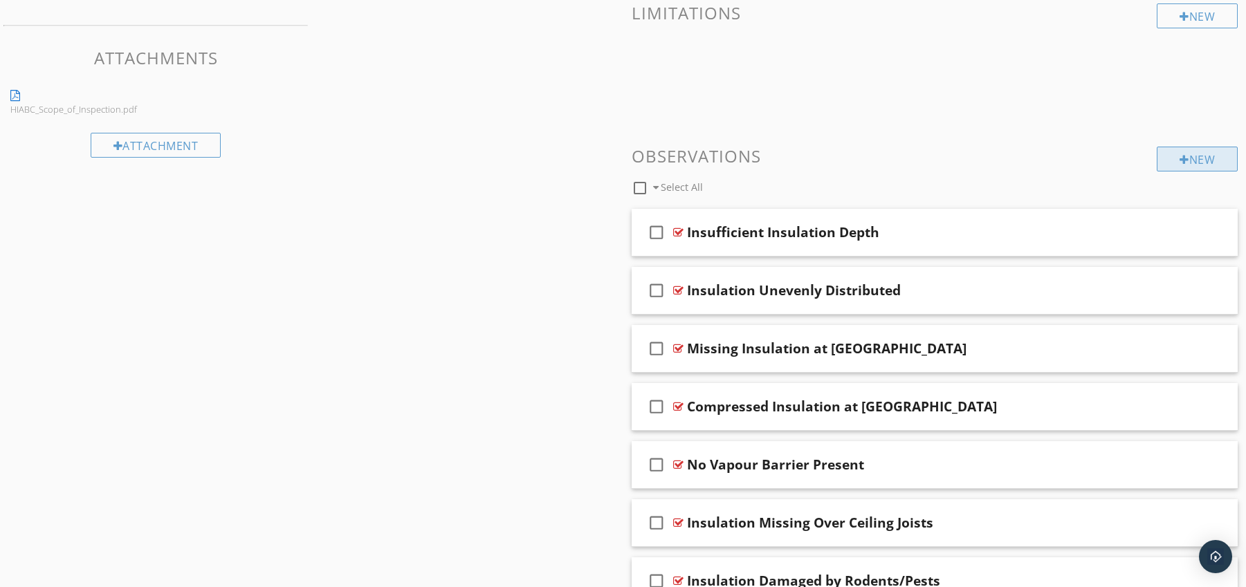
click at [1173, 160] on div "New" at bounding box center [1197, 159] width 81 height 25
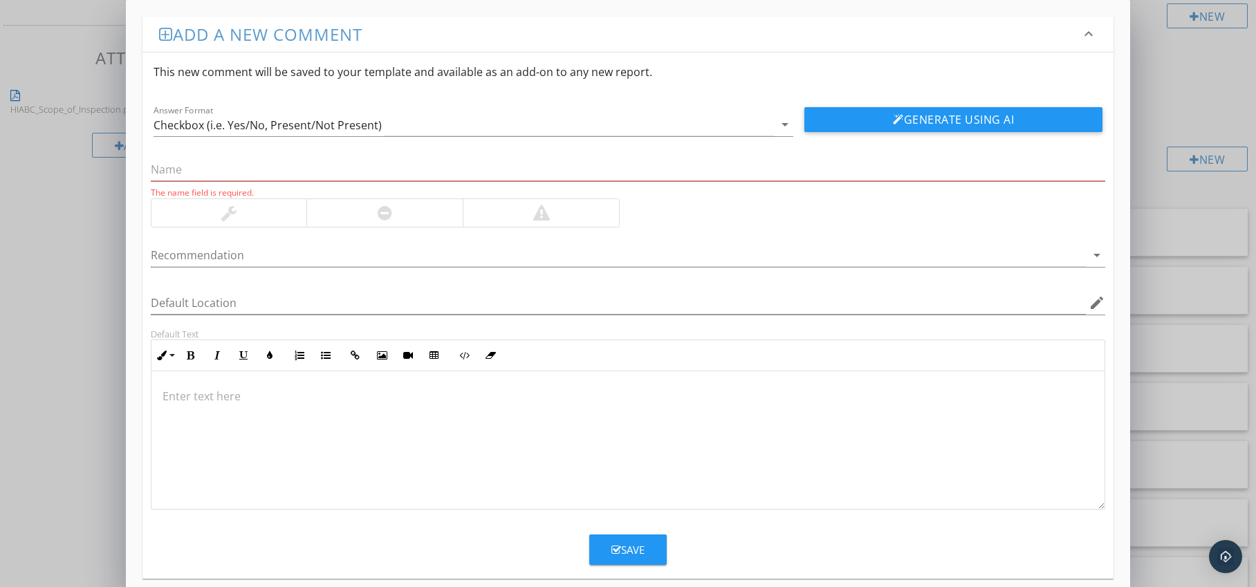
click at [412, 211] on div at bounding box center [384, 213] width 156 height 28
click at [479, 259] on div at bounding box center [619, 255] width 936 height 23
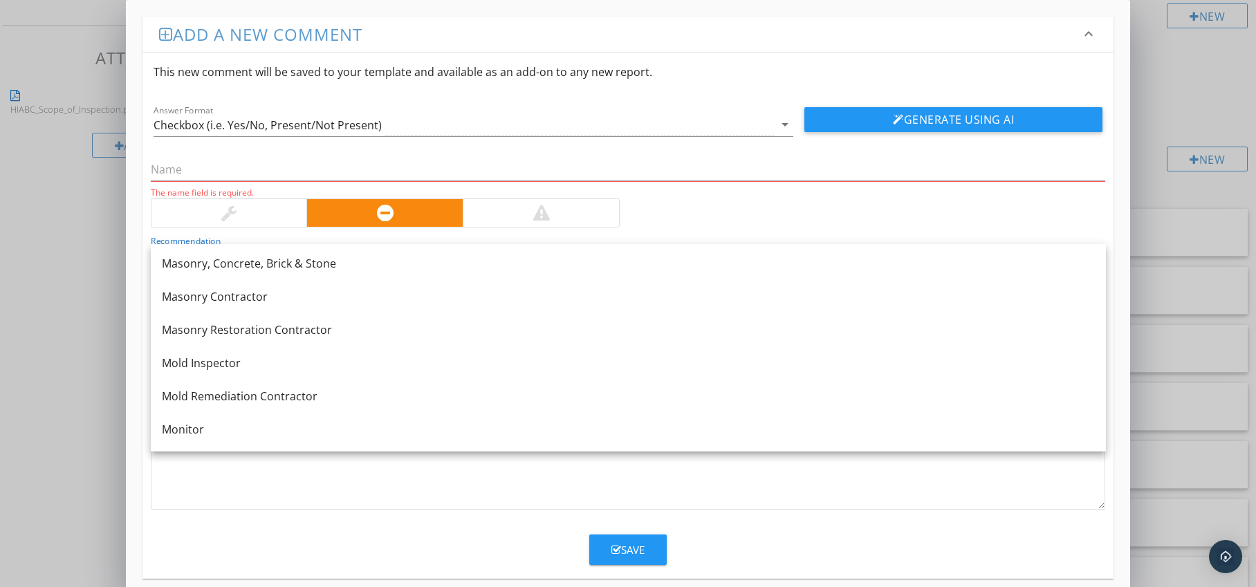
scroll to position [1258, 0]
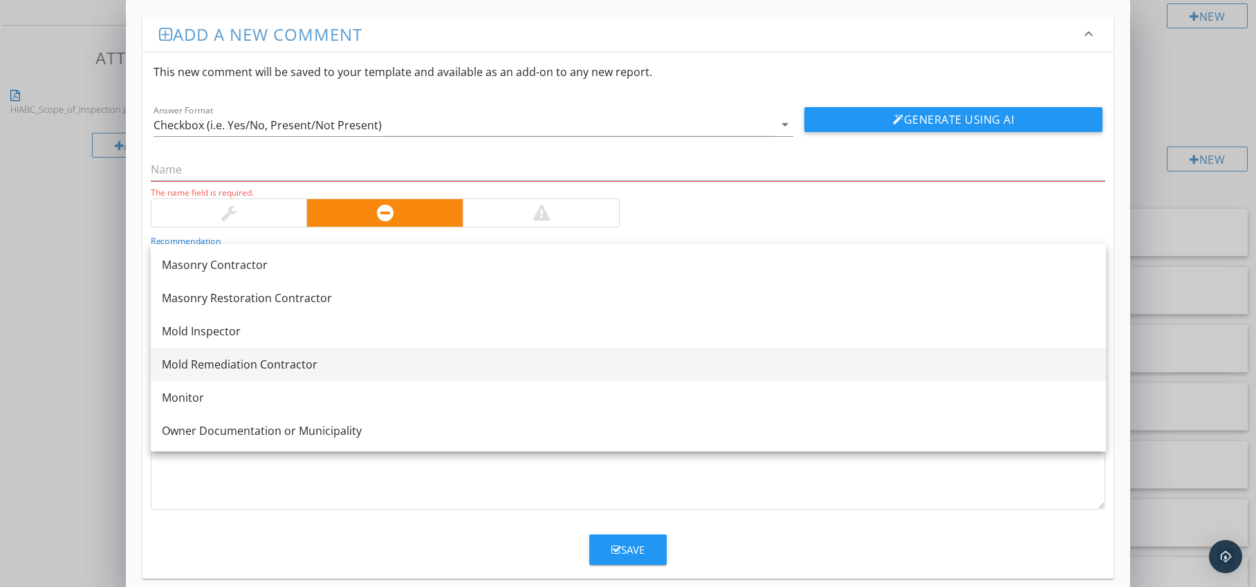
click at [313, 360] on div "Mold Remediation Contractor" at bounding box center [628, 364] width 933 height 17
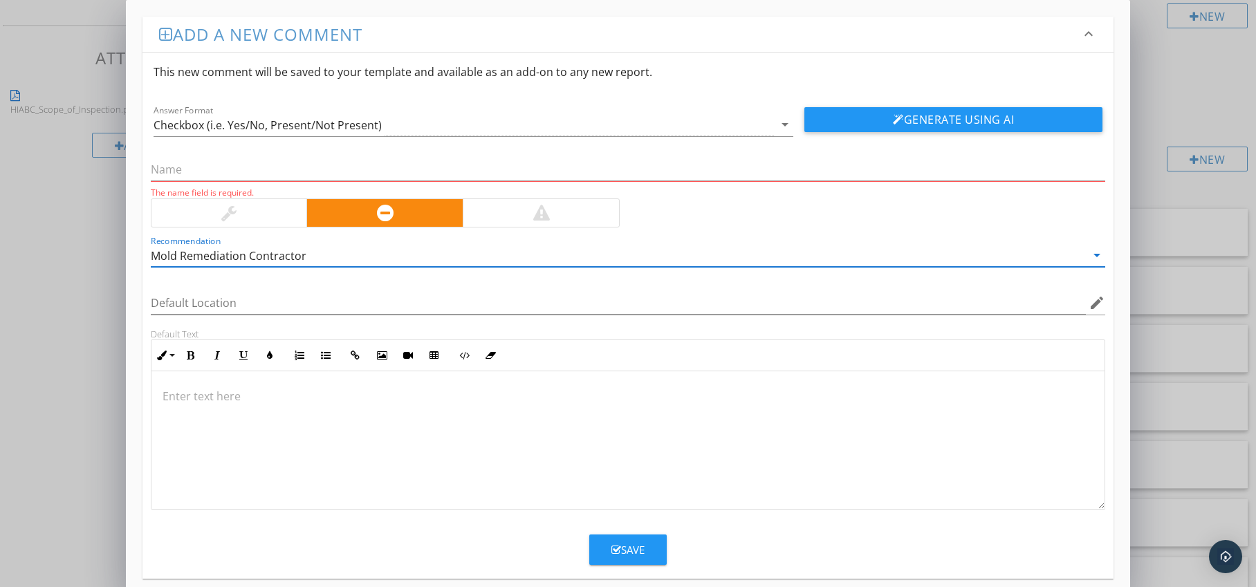
click at [221, 387] on div at bounding box center [628, 440] width 954 height 138
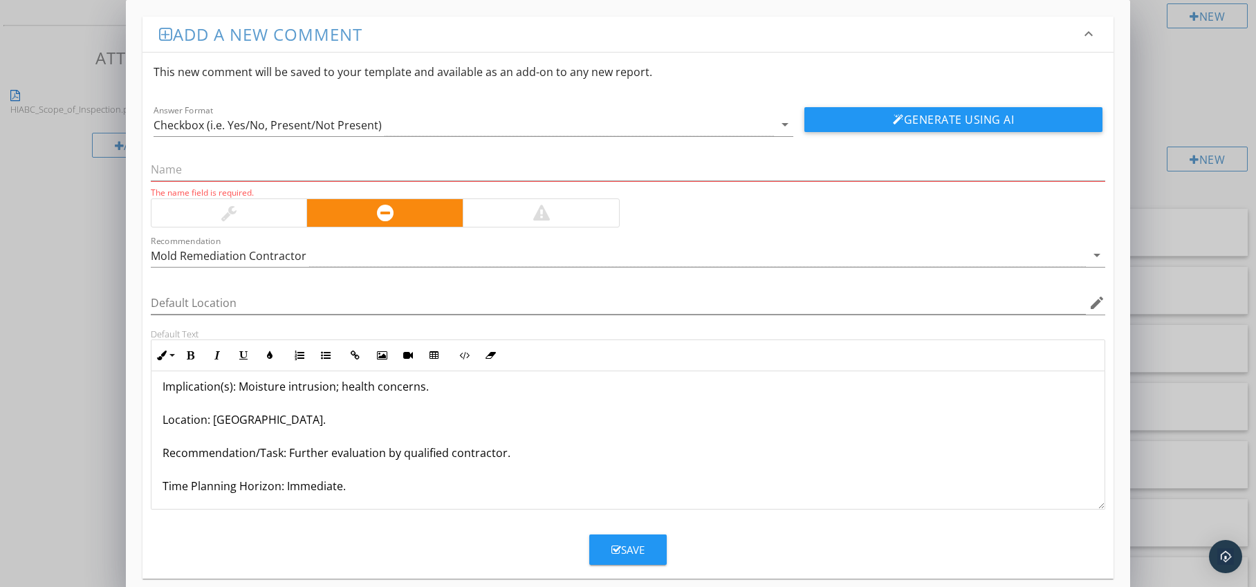
scroll to position [78, 0]
drag, startPoint x: 158, startPoint y: 483, endPoint x: 343, endPoint y: 487, distance: 184.8
click at [343, 487] on div "Mold on Insulation Surface Condition: Black staining visible on insulation. Imp…" at bounding box center [628, 401] width 954 height 216
click at [193, 357] on icon "button" at bounding box center [191, 356] width 10 height 10
click at [270, 353] on icon "button" at bounding box center [270, 356] width 10 height 10
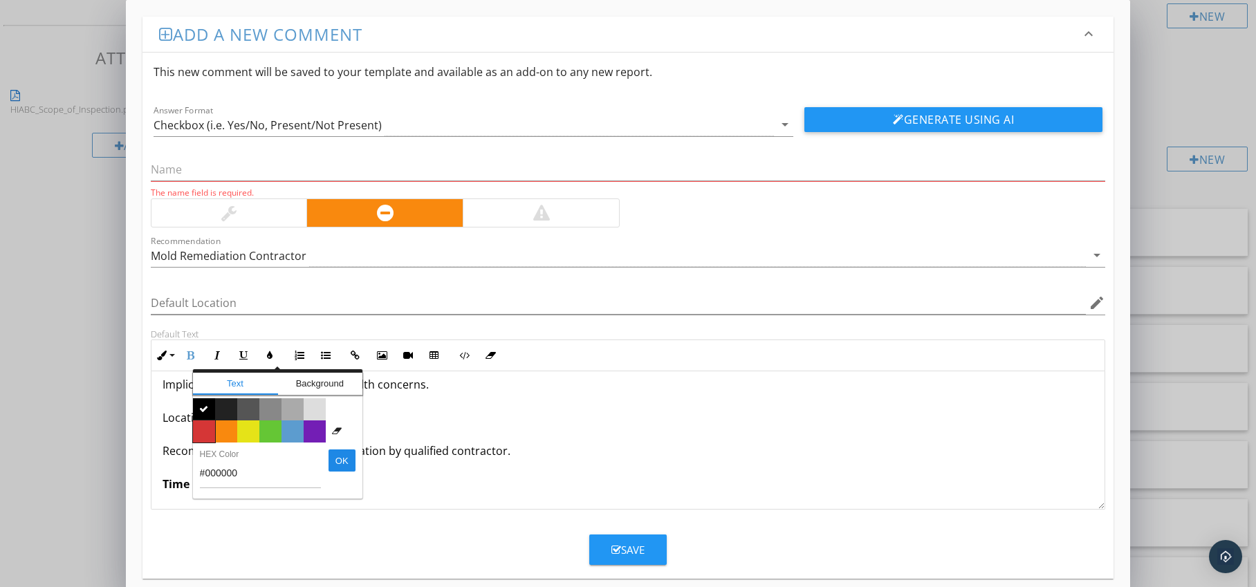
click at [206, 423] on span "Color #d53636" at bounding box center [204, 432] width 22 height 22
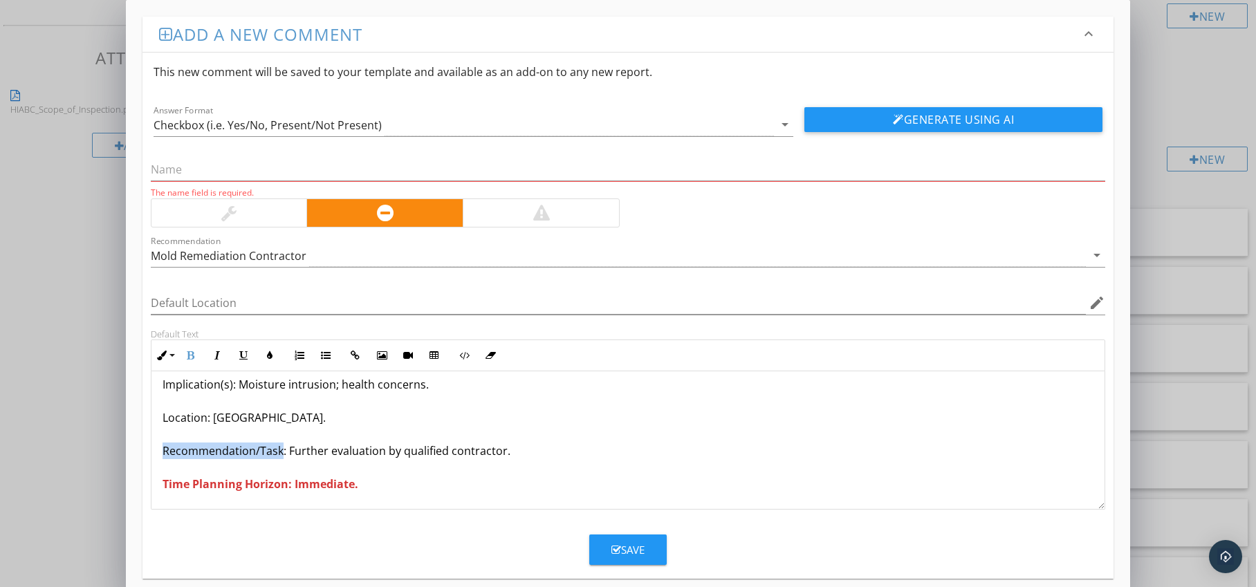
drag, startPoint x: 164, startPoint y: 451, endPoint x: 281, endPoint y: 450, distance: 116.9
click at [281, 450] on div "Mold on Insulation Surface Condition: Black staining visible on insulation. Imp…" at bounding box center [628, 401] width 954 height 216
click at [194, 354] on icon "button" at bounding box center [191, 356] width 10 height 10
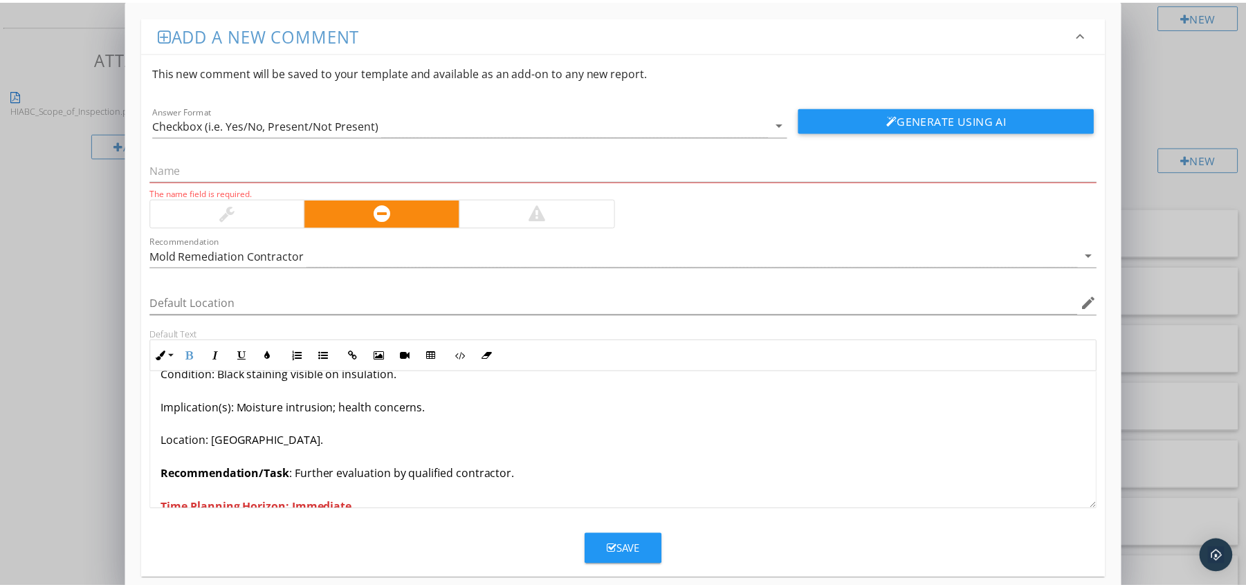
scroll to position [0, 0]
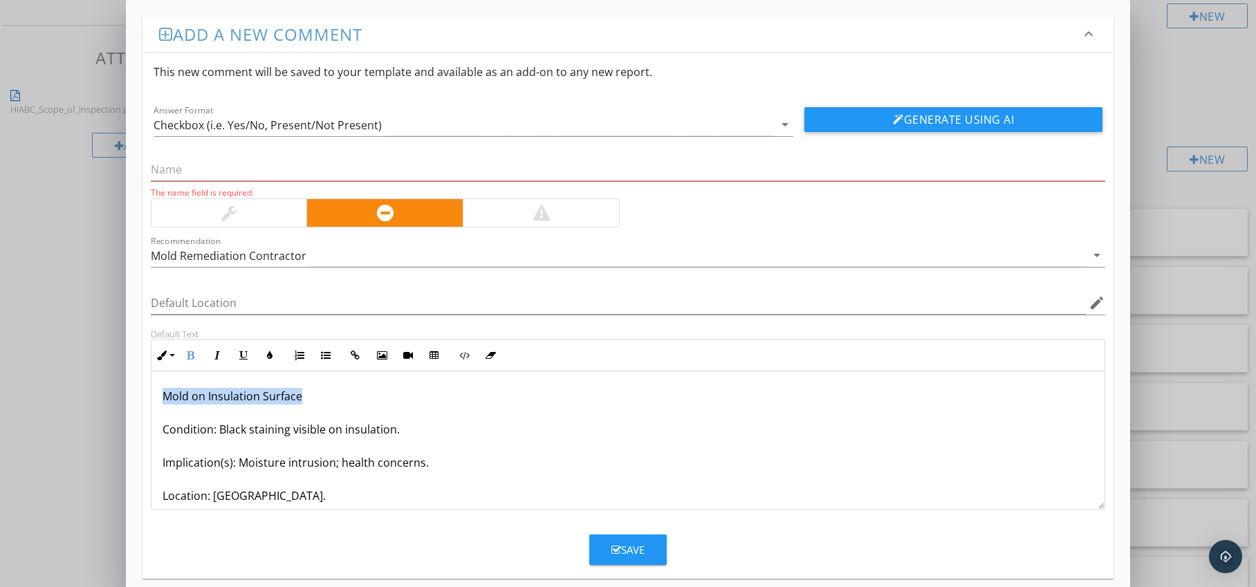
drag, startPoint x: 162, startPoint y: 396, endPoint x: 305, endPoint y: 395, distance: 143.2
click at [305, 395] on p "Mold on Insulation Surface Condition: Black staining visible on insulation. Imp…" at bounding box center [629, 479] width 932 height 183
click at [246, 171] on input "text" at bounding box center [628, 169] width 955 height 23
paste input "Mold on Insulation Surface"
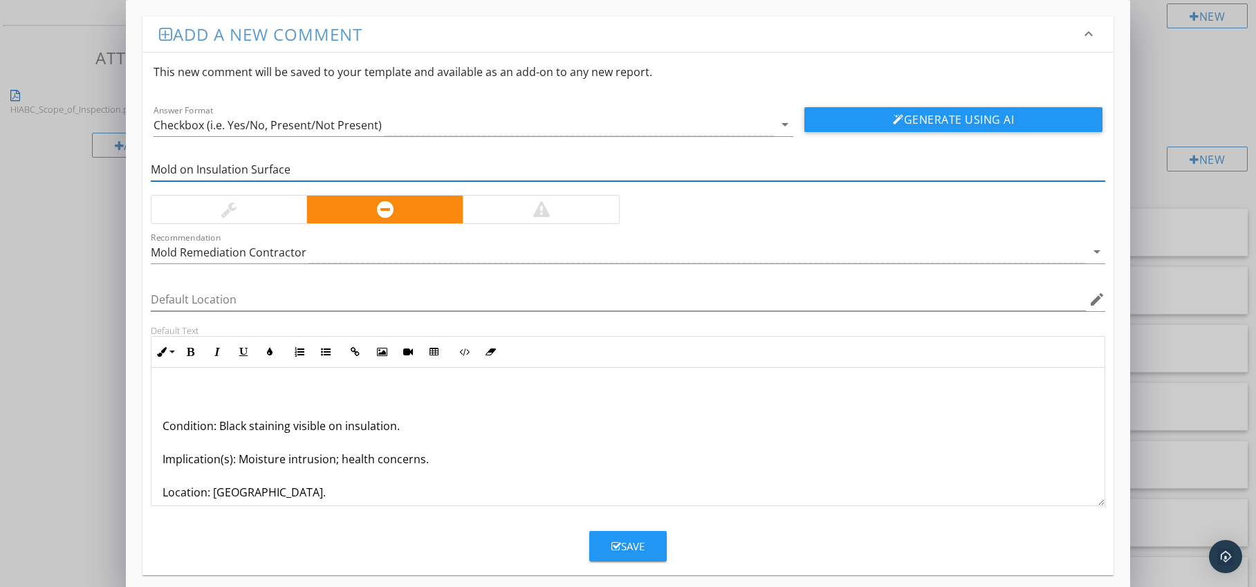
click at [178, 168] on input "Mold on Insulation Surface" at bounding box center [628, 169] width 955 height 23
click at [1095, 300] on icon "edit" at bounding box center [1097, 299] width 17 height 17
type input "Organic Growth on Insulation Surface"
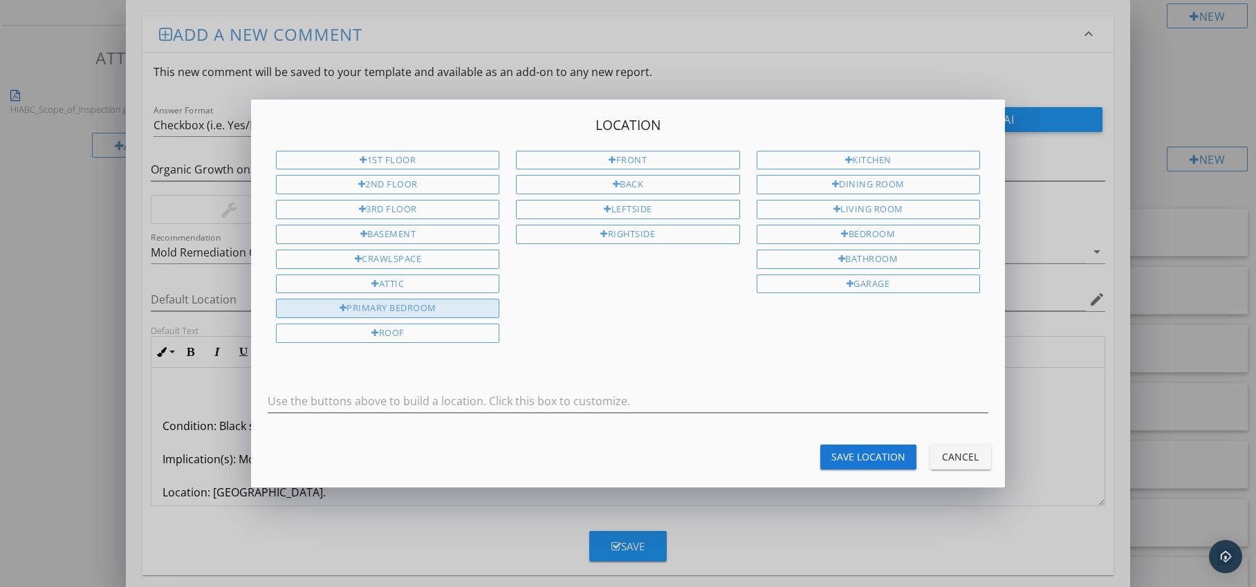
drag, startPoint x: 421, startPoint y: 285, endPoint x: 468, endPoint y: 300, distance: 49.2
click at [421, 285] on div "Attic" at bounding box center [387, 284] width 223 height 19
type input "Attic"
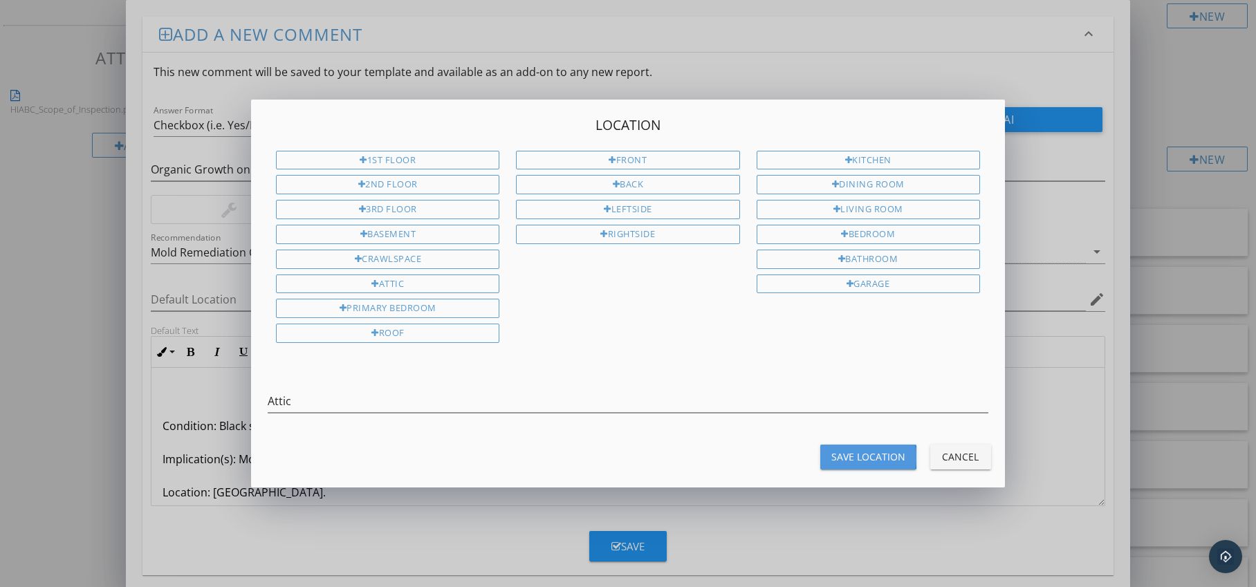
click at [840, 454] on div "Save Location" at bounding box center [869, 457] width 74 height 15
type input "Attic"
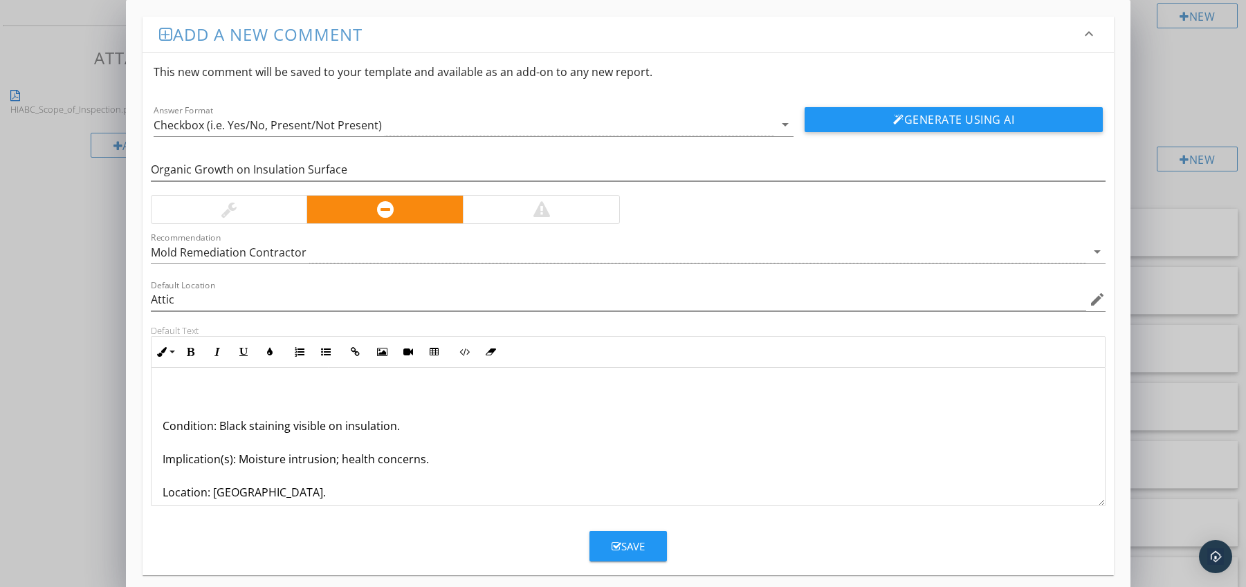
click at [165, 428] on p "Condition: Black staining visible on insulation. Implication(s): Moisture intru…" at bounding box center [629, 476] width 932 height 183
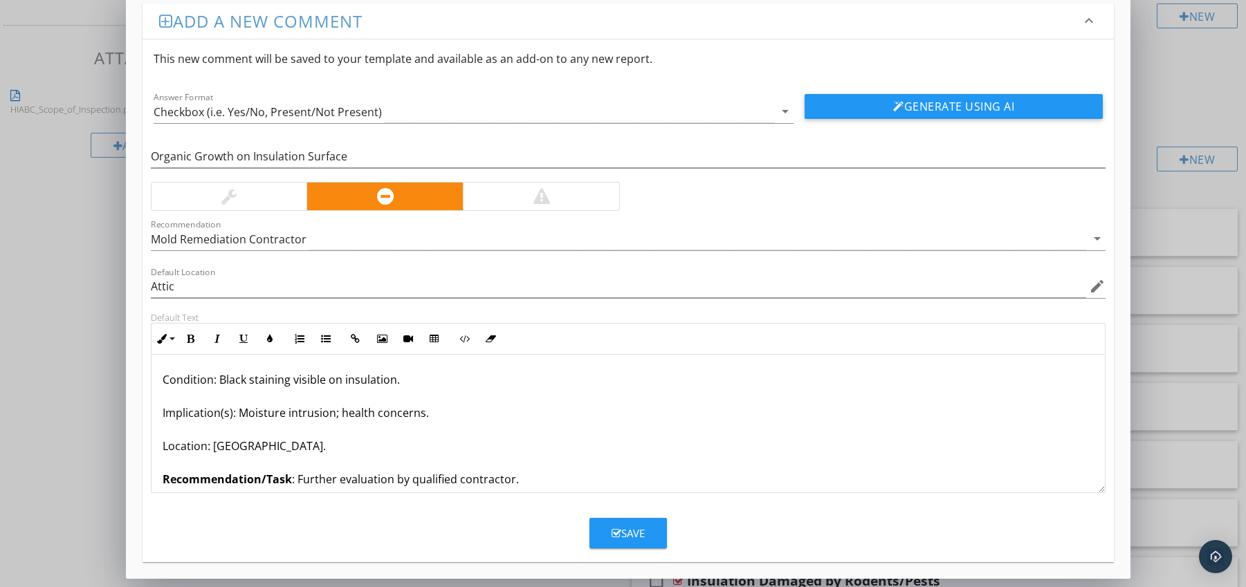
click at [551, 193] on div at bounding box center [541, 197] width 156 height 28
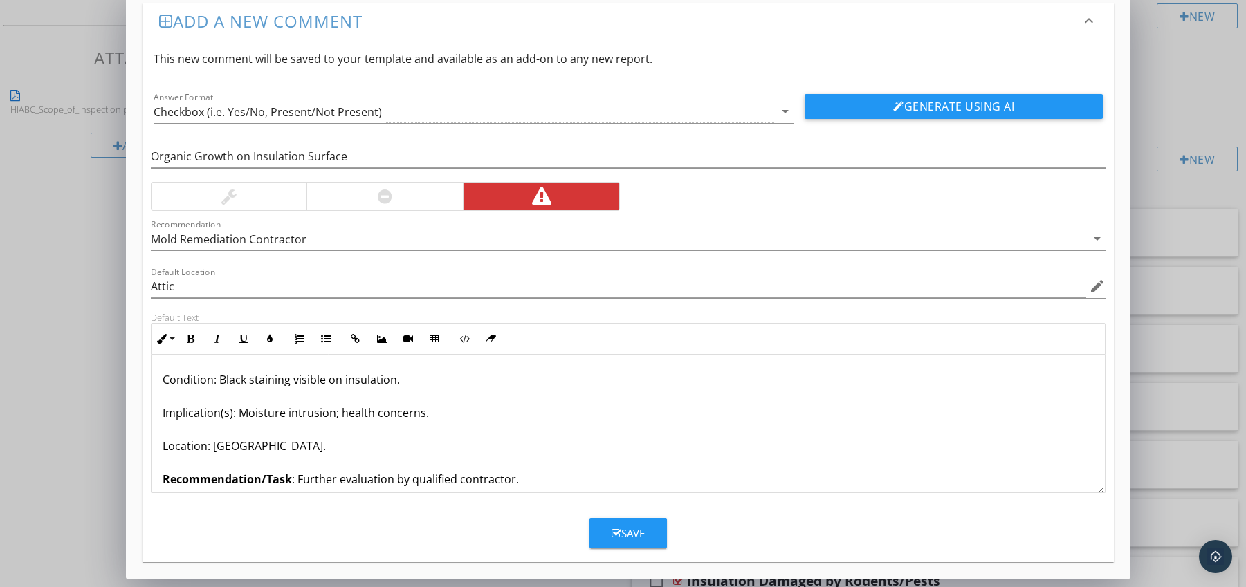
click at [640, 529] on div "Save" at bounding box center [628, 534] width 33 height 16
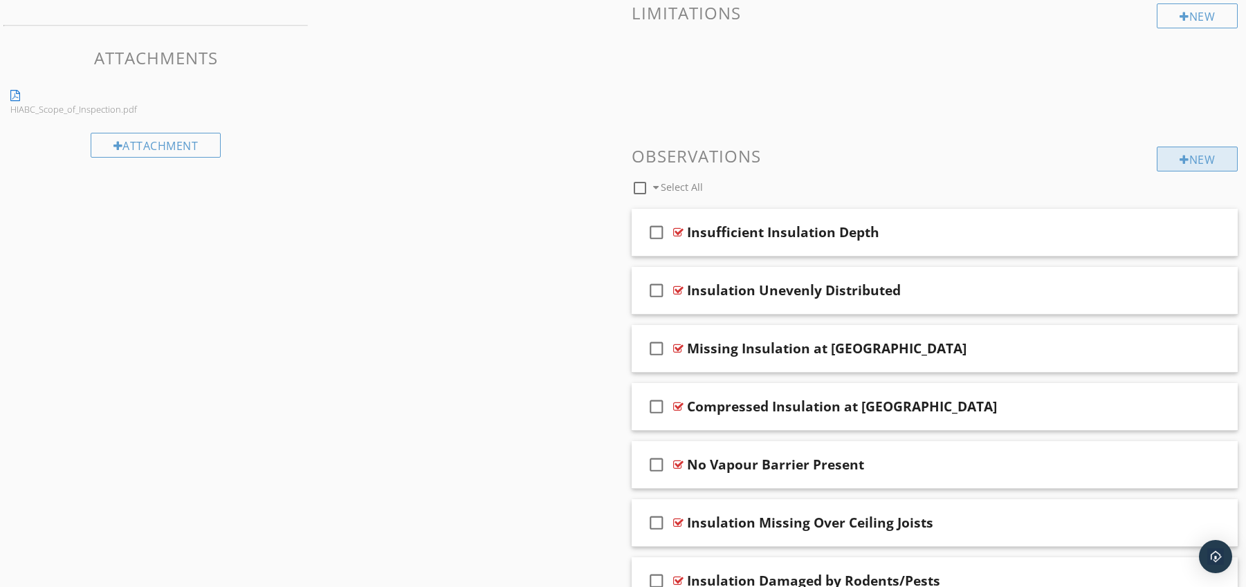
click at [1179, 159] on div at bounding box center [1184, 159] width 10 height 11
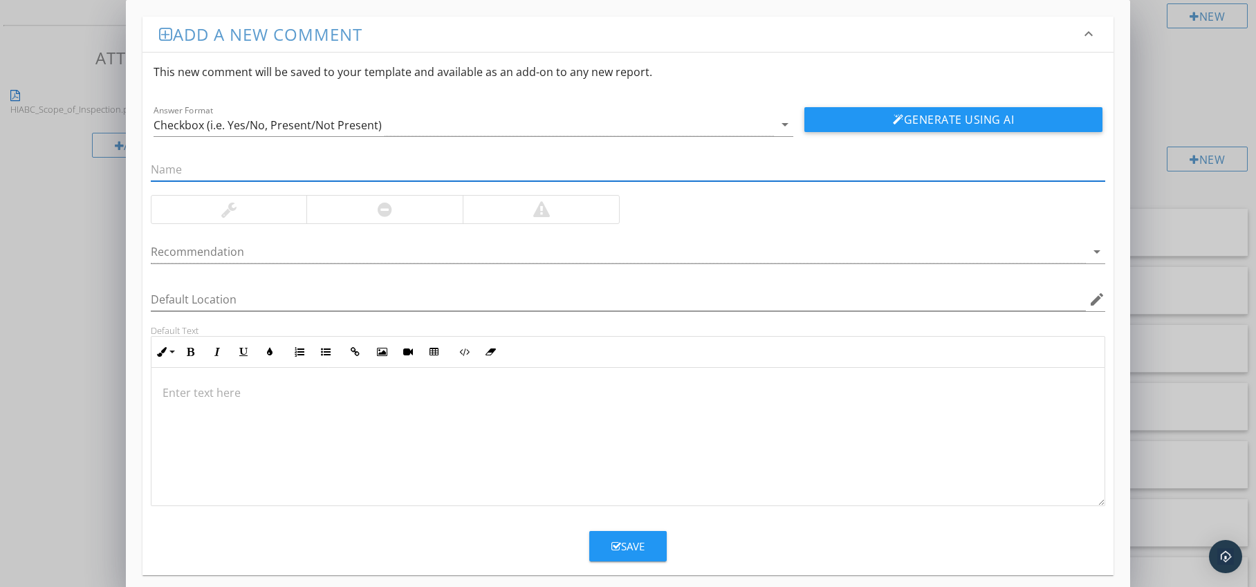
click at [383, 216] on div at bounding box center [385, 209] width 15 height 17
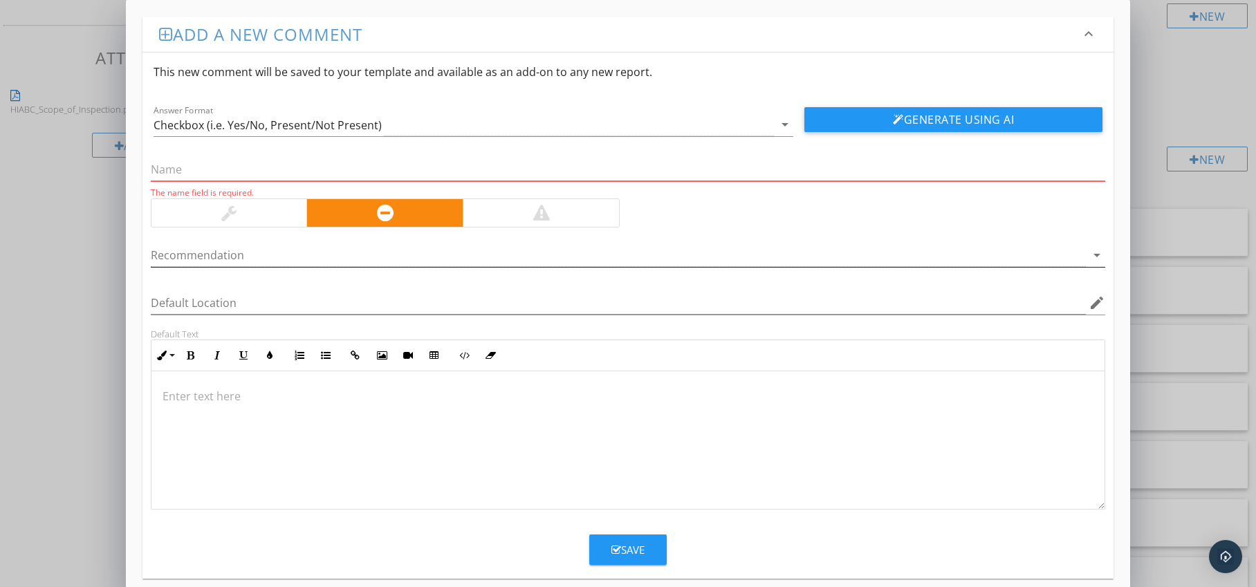
click at [369, 255] on div at bounding box center [619, 255] width 936 height 23
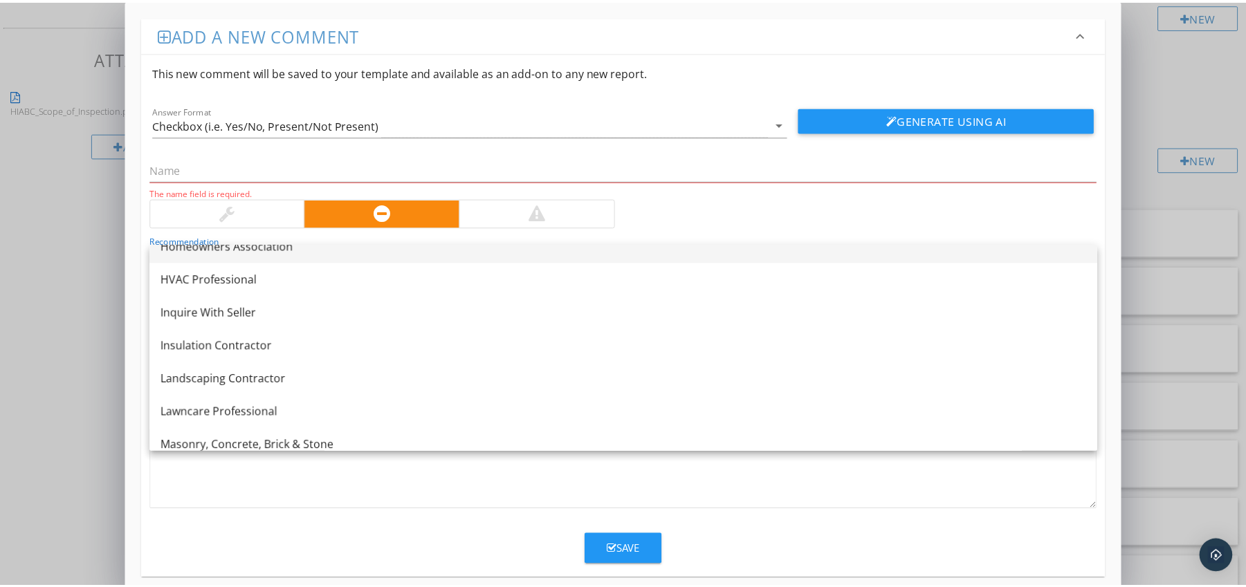
scroll to position [1084, 0]
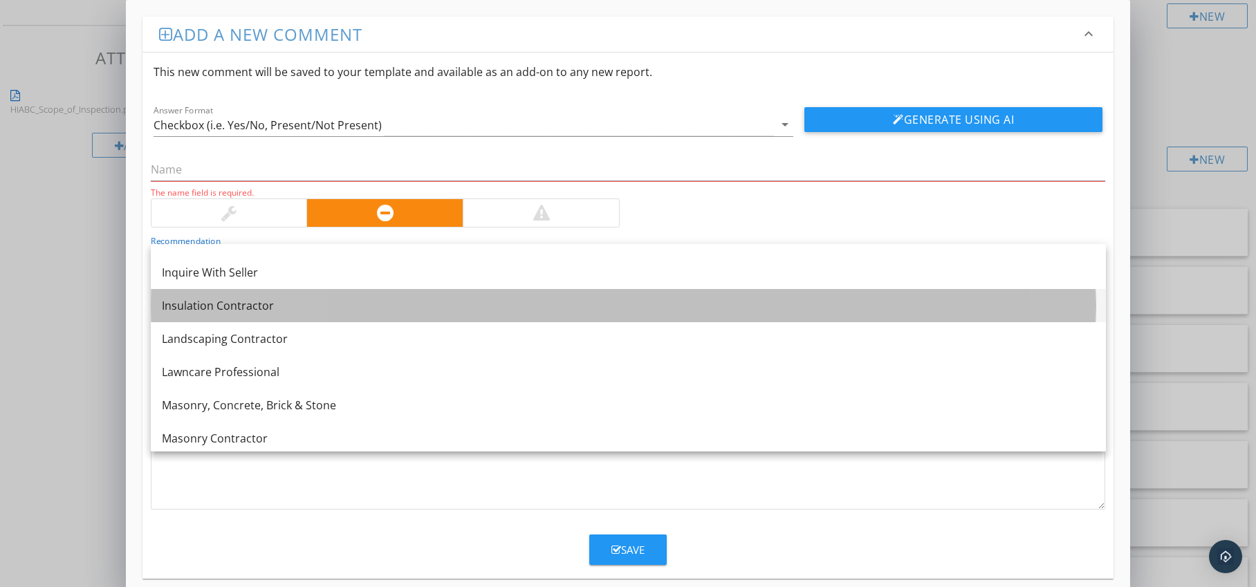
click at [307, 310] on div "Insulation Contractor" at bounding box center [628, 305] width 933 height 17
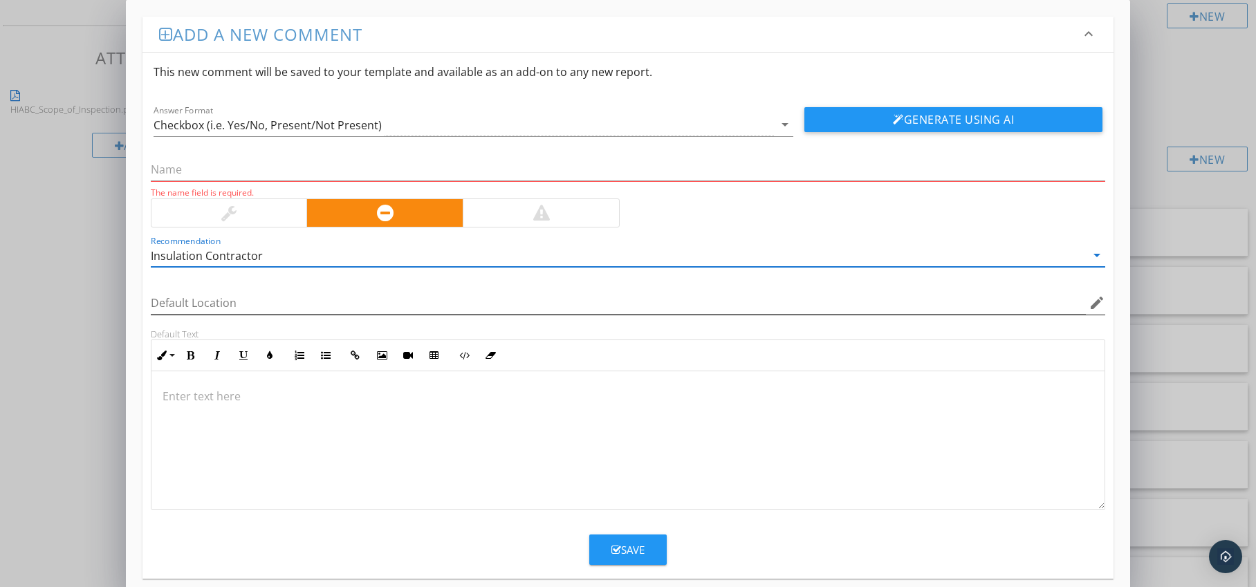
click at [1095, 301] on icon "edit" at bounding box center [1097, 303] width 17 height 17
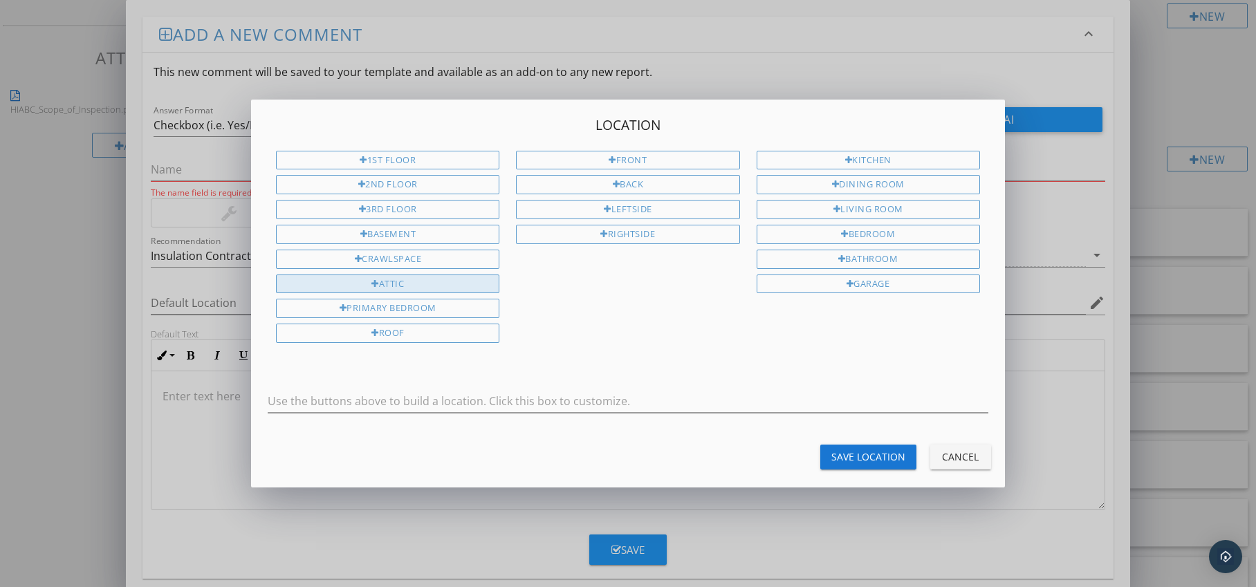
click at [407, 286] on div "Attic" at bounding box center [387, 284] width 223 height 19
type input "Attic"
click at [848, 457] on div "Save Location" at bounding box center [869, 457] width 74 height 15
type input "Attic"
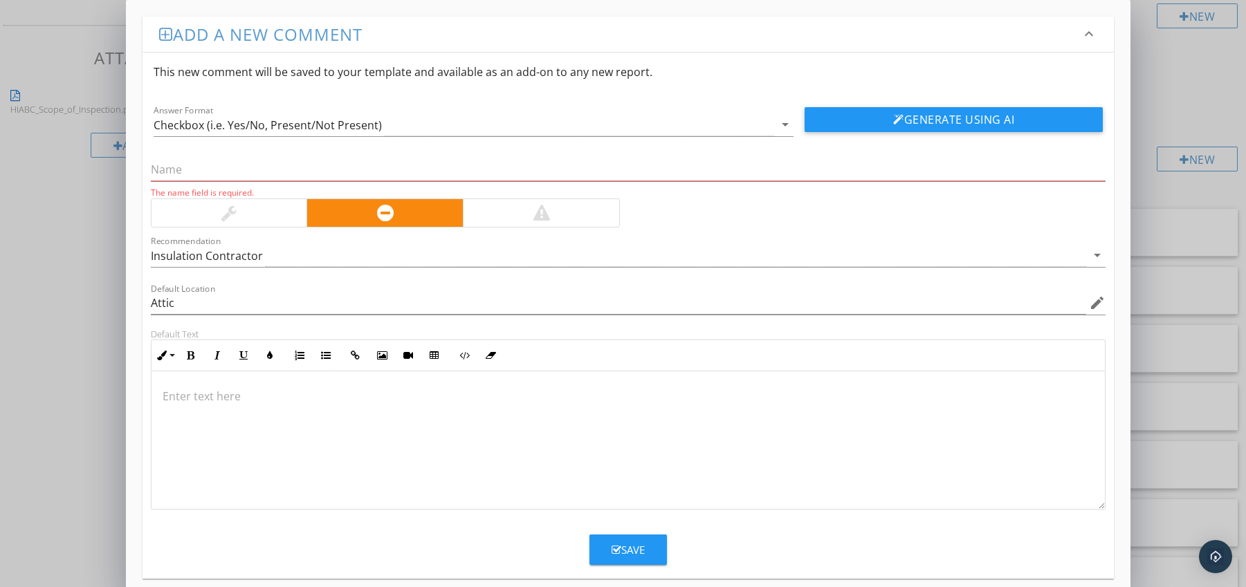
click at [260, 394] on p at bounding box center [629, 396] width 932 height 17
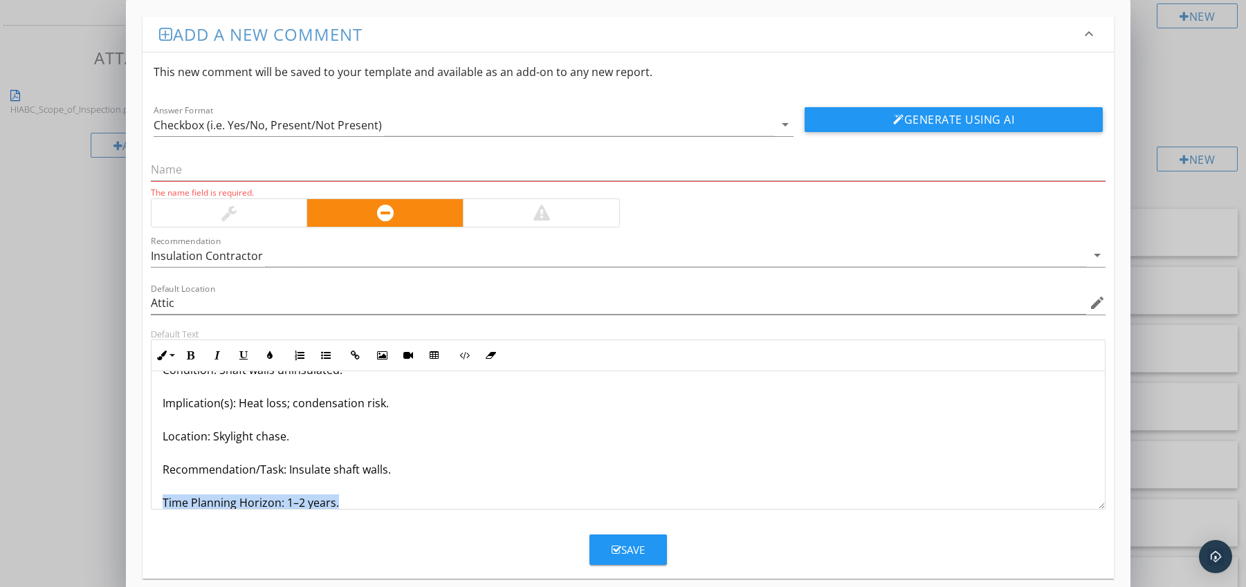
scroll to position [78, 0]
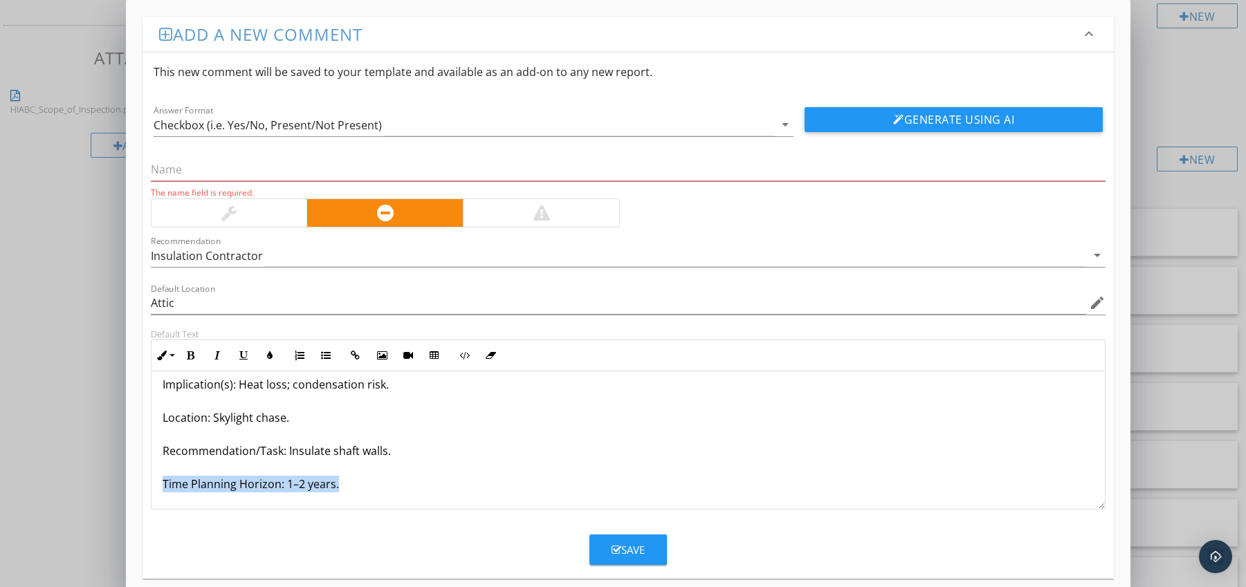
drag, startPoint x: 163, startPoint y: 499, endPoint x: 279, endPoint y: 508, distance: 117.3
click at [279, 508] on div "Insulation Missing at Skylight Shaft Condition: Shaft walls uninsulated. Implic…" at bounding box center [628, 401] width 954 height 216
click at [199, 352] on button "Bold" at bounding box center [191, 355] width 26 height 26
click at [266, 355] on icon "button" at bounding box center [270, 356] width 10 height 10
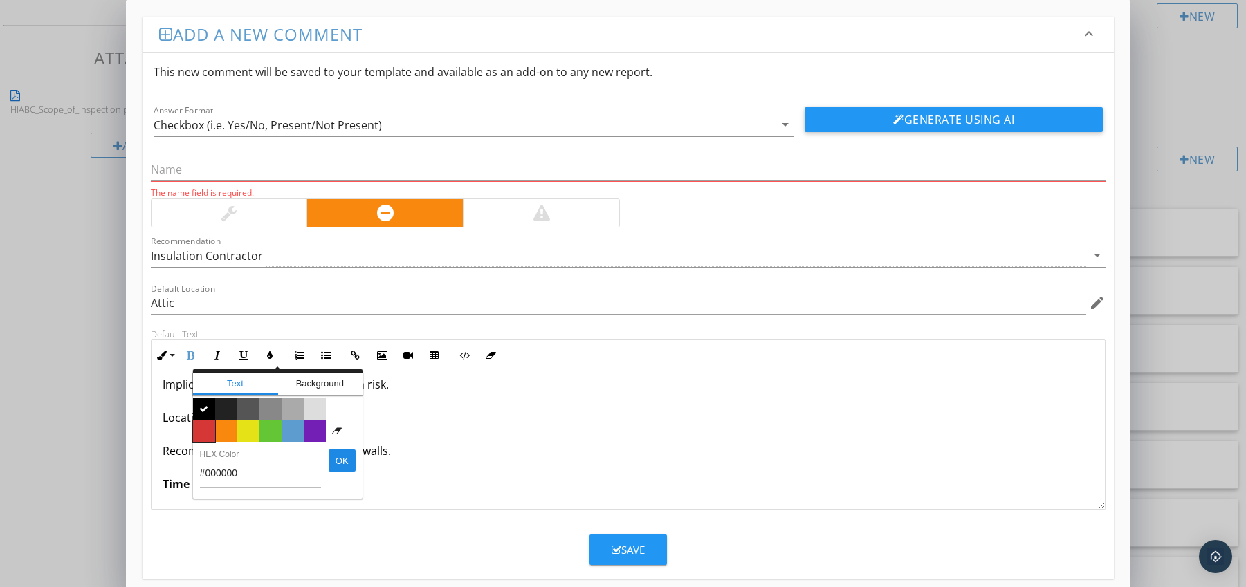
click at [209, 425] on span "Color #d53636" at bounding box center [204, 432] width 22 height 22
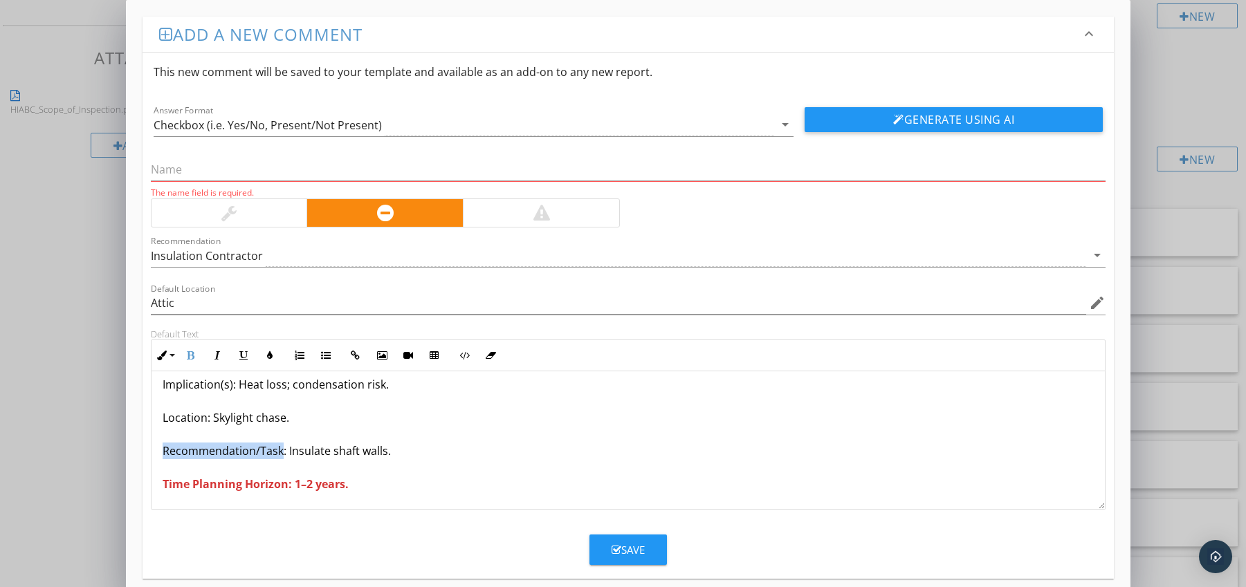
drag, startPoint x: 157, startPoint y: 451, endPoint x: 279, endPoint y: 452, distance: 122.5
click at [279, 452] on div "Insulation Missing at Skylight Shaft Condition: Shaft walls uninsulated. Implic…" at bounding box center [628, 401] width 954 height 216
click at [192, 351] on icon "button" at bounding box center [191, 356] width 10 height 10
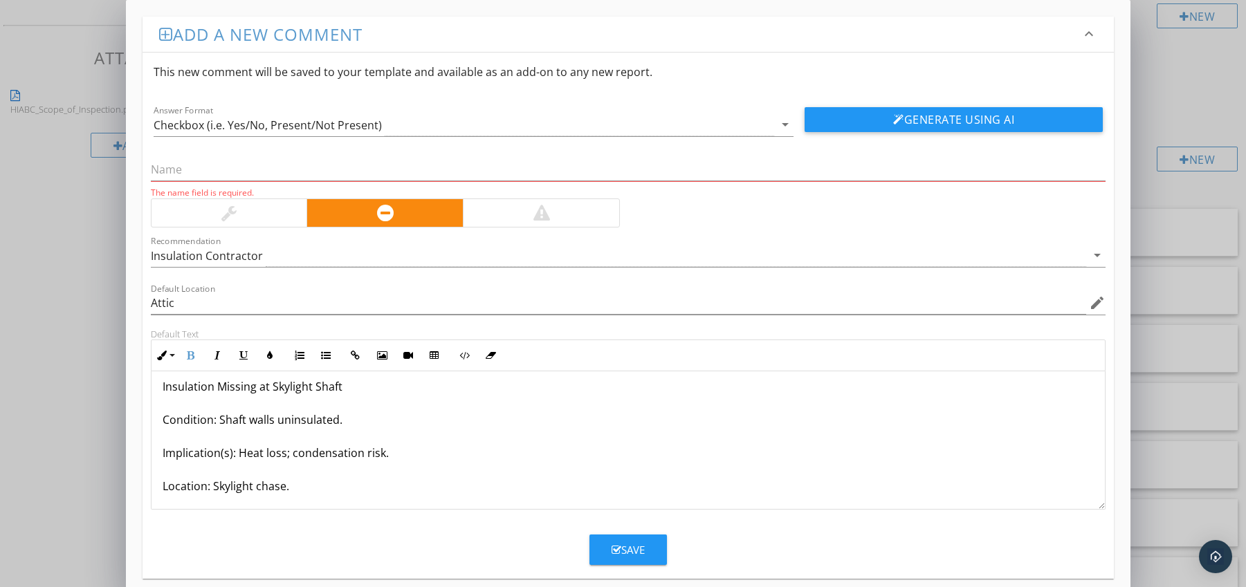
scroll to position [0, 0]
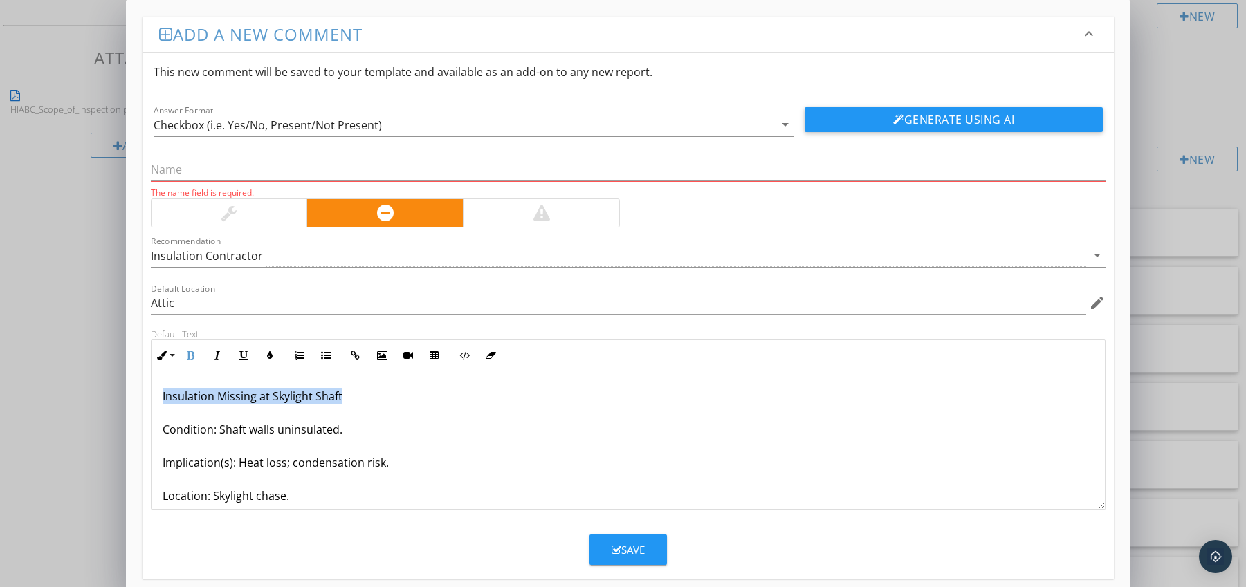
drag, startPoint x: 160, startPoint y: 400, endPoint x: 371, endPoint y: 394, distance: 210.4
click at [371, 394] on div "Insulation Missing at Skylight Shaft Condition: Shaft walls uninsulated. Implic…" at bounding box center [628, 479] width 954 height 216
click at [192, 166] on input "text" at bounding box center [628, 169] width 955 height 23
paste input "Insulation Missing at Skylight Shaft"
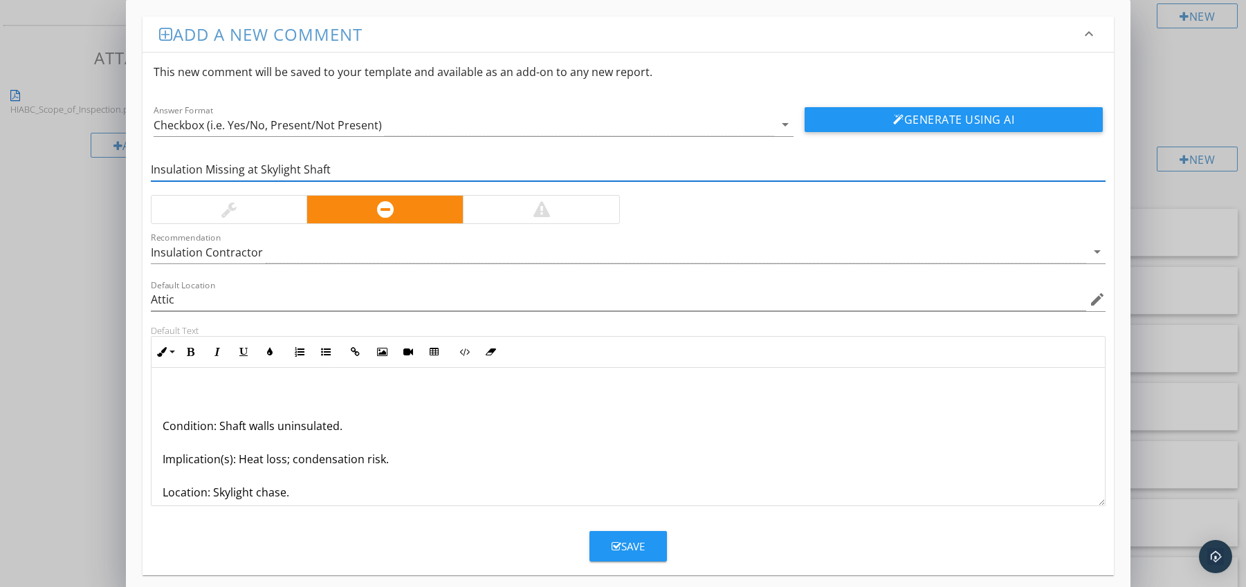
type input "Insulation Missing at Skylight Shaft"
click at [163, 426] on p "Condition: Shaft walls uninsulated. Implication(s): Heat loss; condensation ris…" at bounding box center [629, 476] width 932 height 183
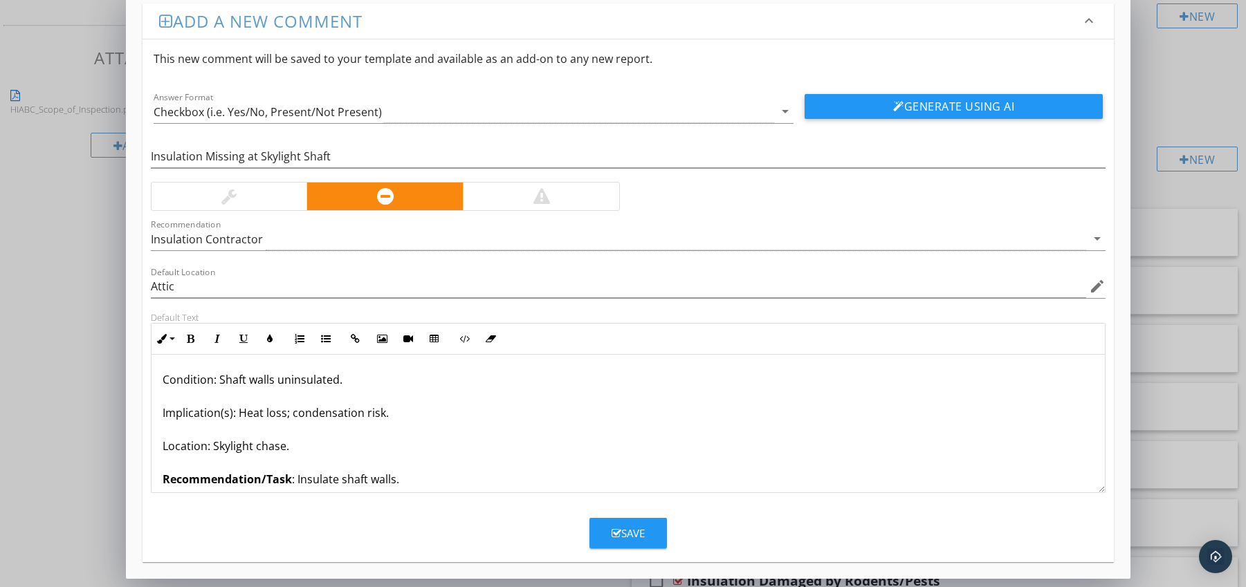
click at [617, 529] on icon "button" at bounding box center [617, 534] width 10 height 10
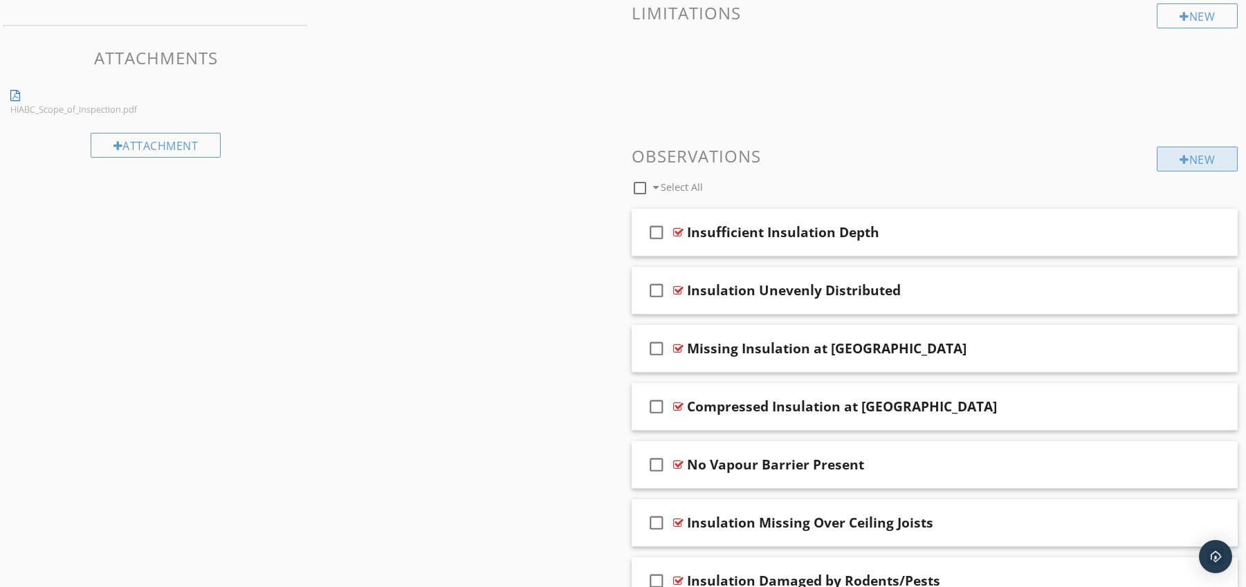
click at [1172, 160] on div "New" at bounding box center [1197, 159] width 81 height 25
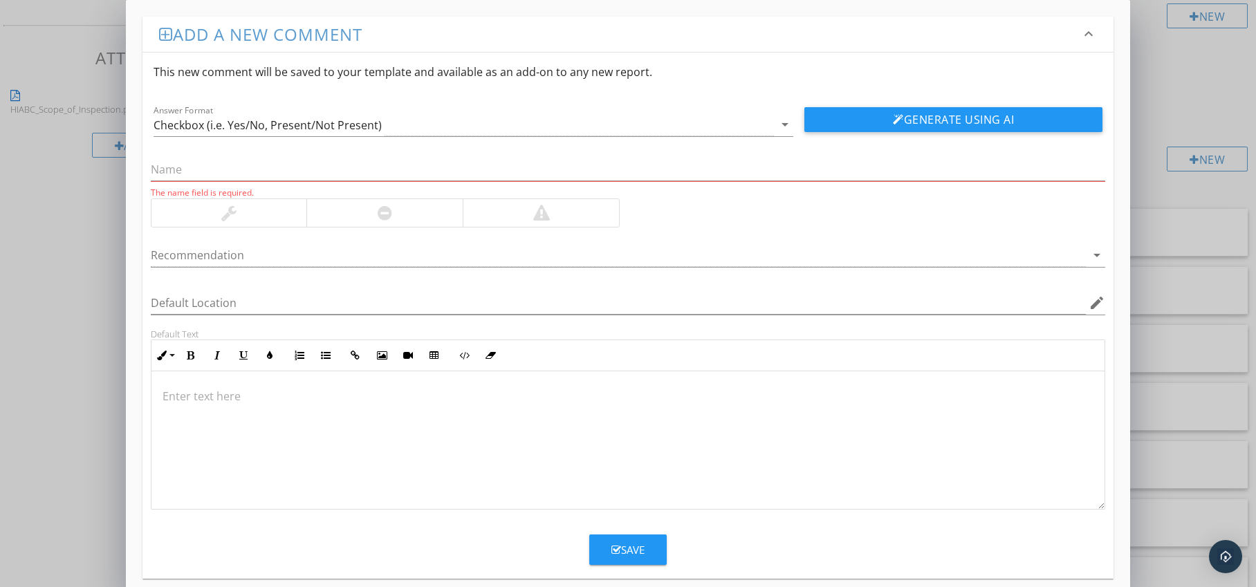
click at [430, 215] on div at bounding box center [384, 213] width 156 height 28
click at [404, 248] on div at bounding box center [619, 255] width 936 height 23
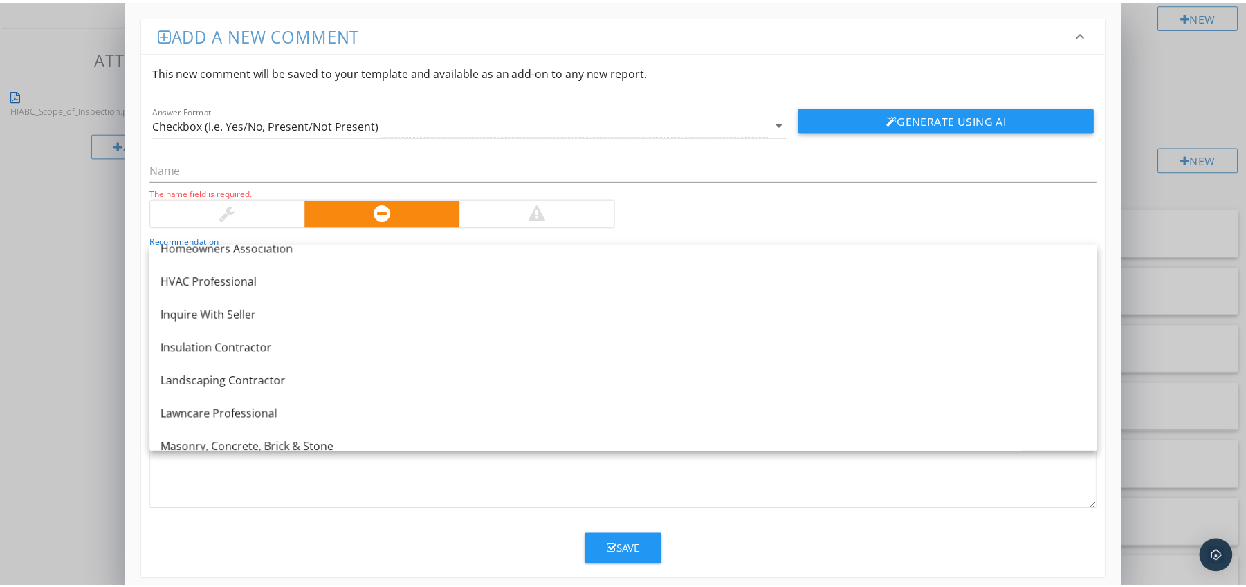
scroll to position [1121, 0]
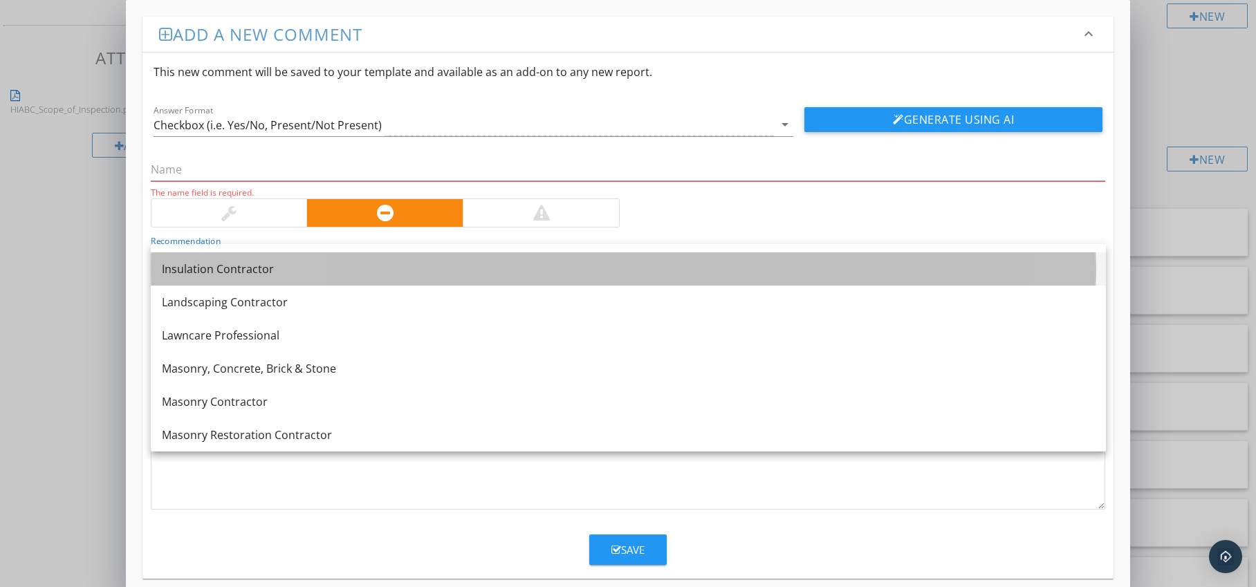
click at [281, 281] on link "Insulation Contractor" at bounding box center [628, 268] width 955 height 33
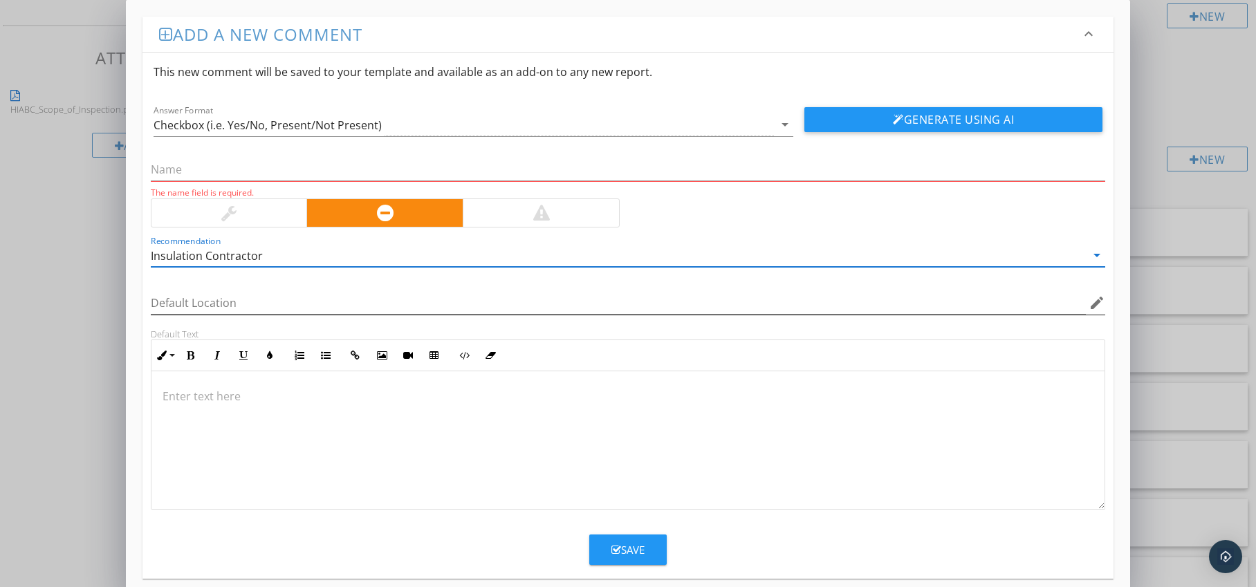
click at [1101, 302] on icon "edit" at bounding box center [1097, 303] width 17 height 17
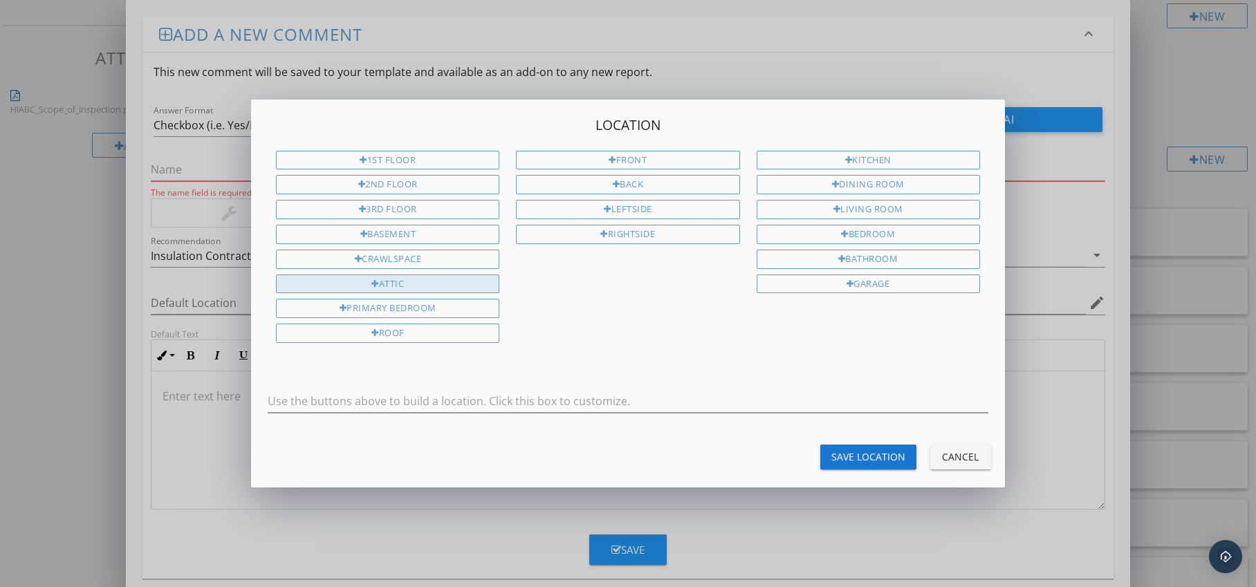
click at [433, 287] on div "Attic" at bounding box center [387, 284] width 223 height 19
type input "Attic"
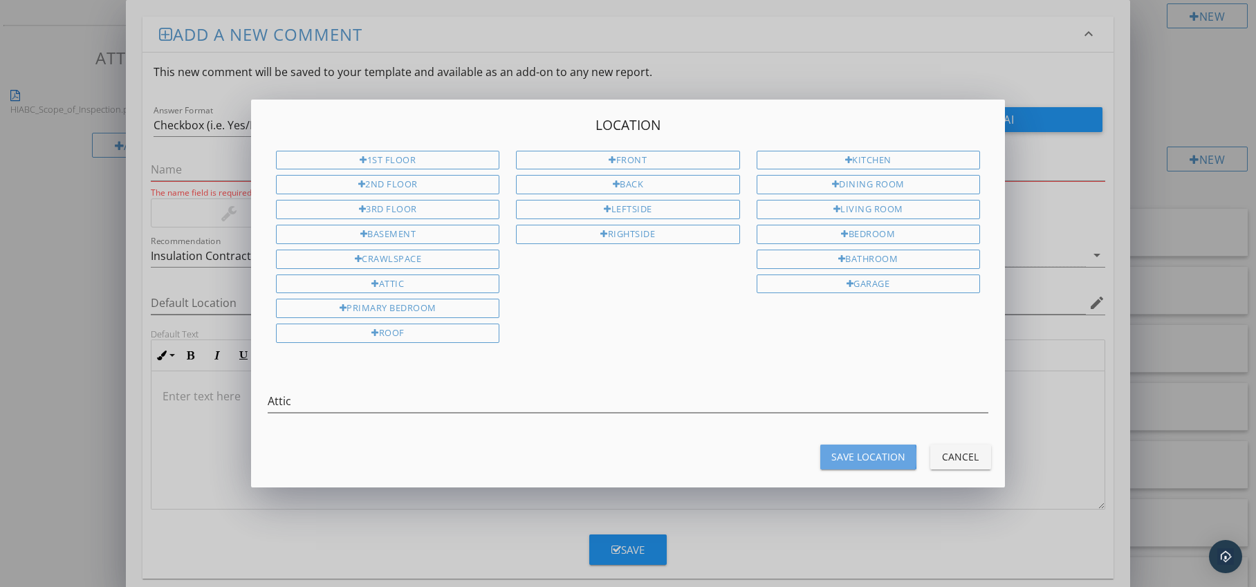
drag, startPoint x: 842, startPoint y: 453, endPoint x: 795, endPoint y: 448, distance: 47.4
click at [841, 453] on div "Save Location" at bounding box center [869, 457] width 74 height 15
type input "Attic"
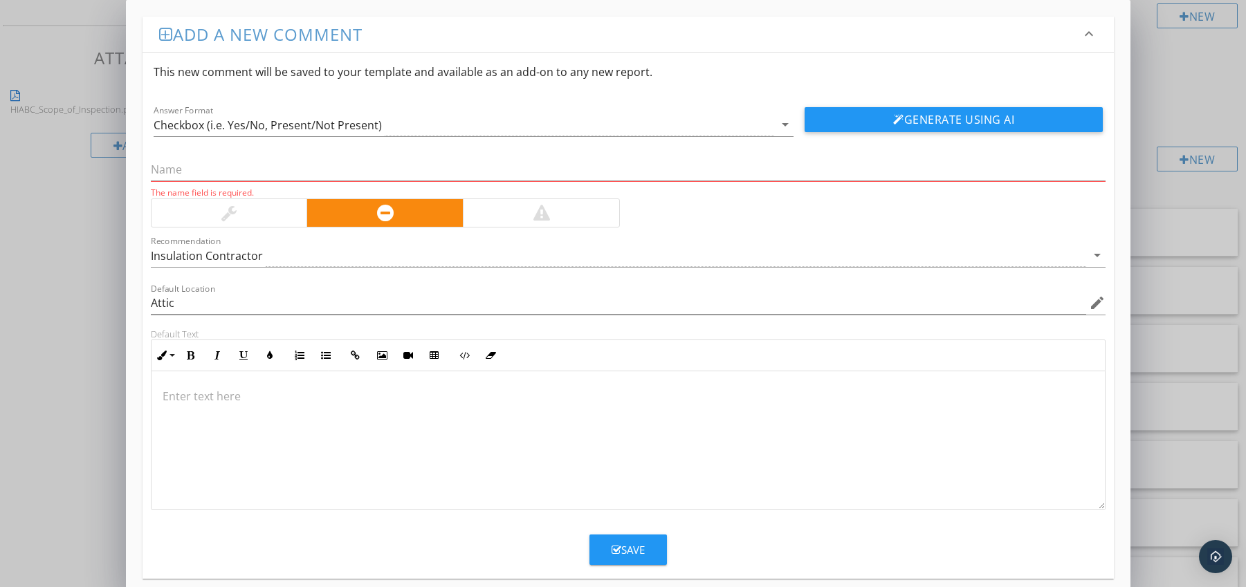
click at [193, 390] on p at bounding box center [629, 396] width 932 height 17
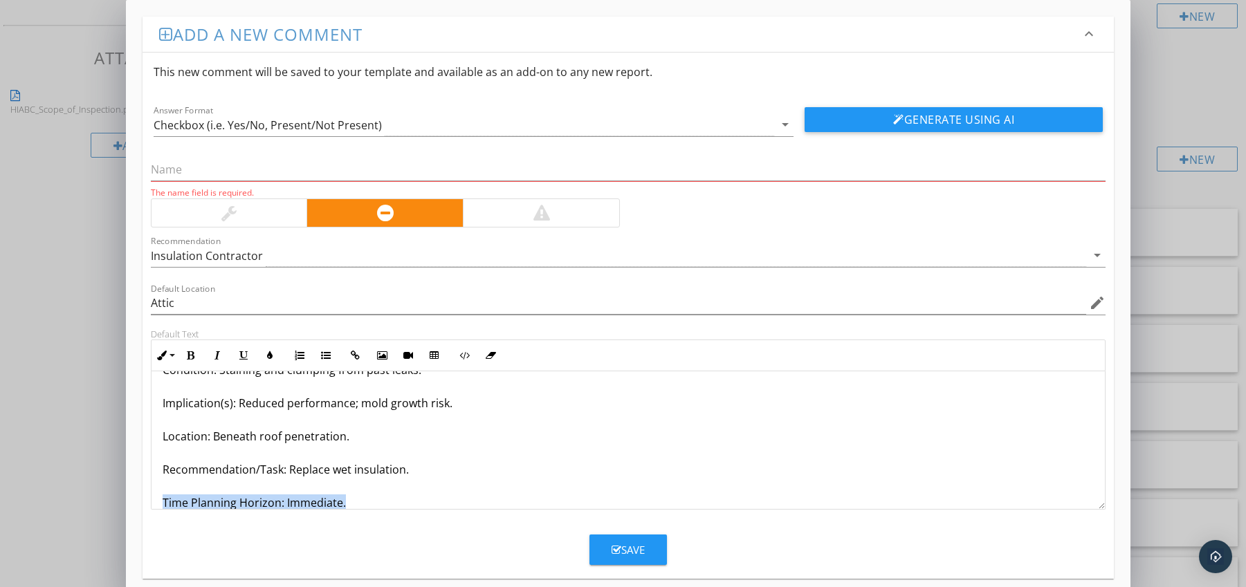
scroll to position [78, 0]
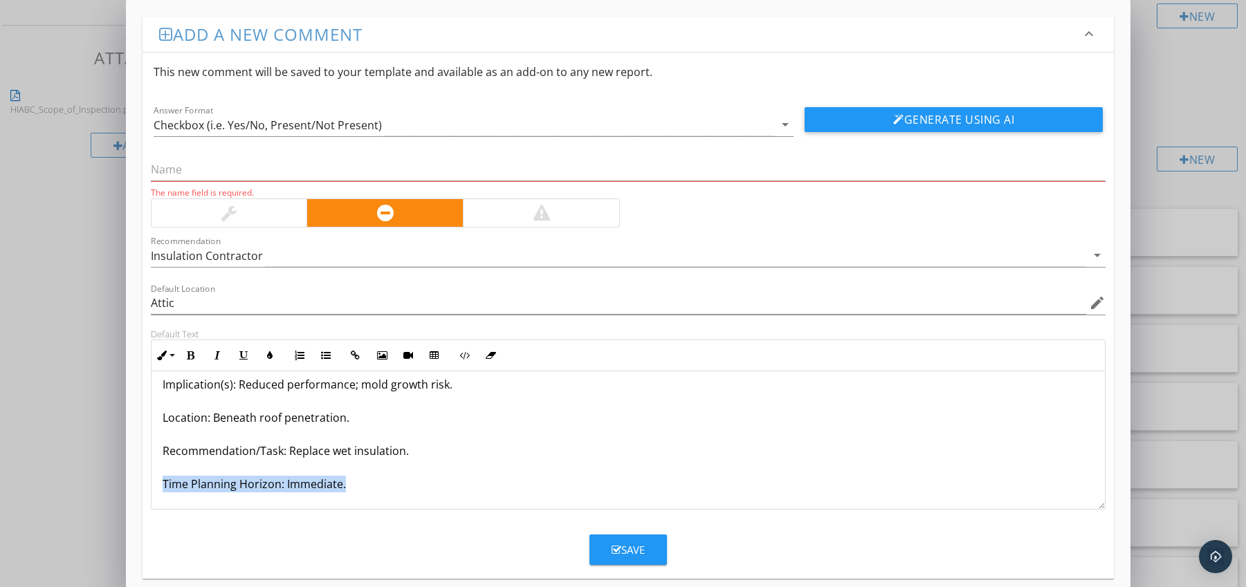
drag, startPoint x: 163, startPoint y: 499, endPoint x: 195, endPoint y: 506, distance: 33.2
click at [194, 507] on div "Insulation Soiled by Water Leaks Condition: Staining and clumping from past lea…" at bounding box center [628, 401] width 954 height 216
click at [187, 357] on icon "button" at bounding box center [191, 356] width 10 height 10
click at [266, 358] on icon "button" at bounding box center [270, 356] width 10 height 10
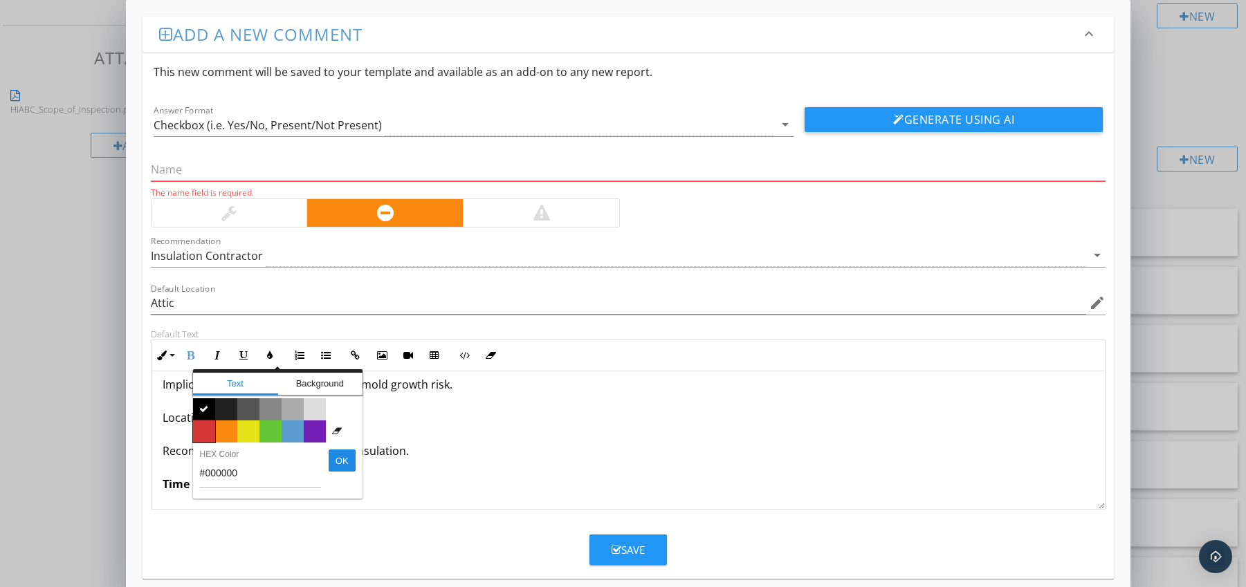
click at [203, 430] on span "Color #d53636" at bounding box center [204, 432] width 22 height 22
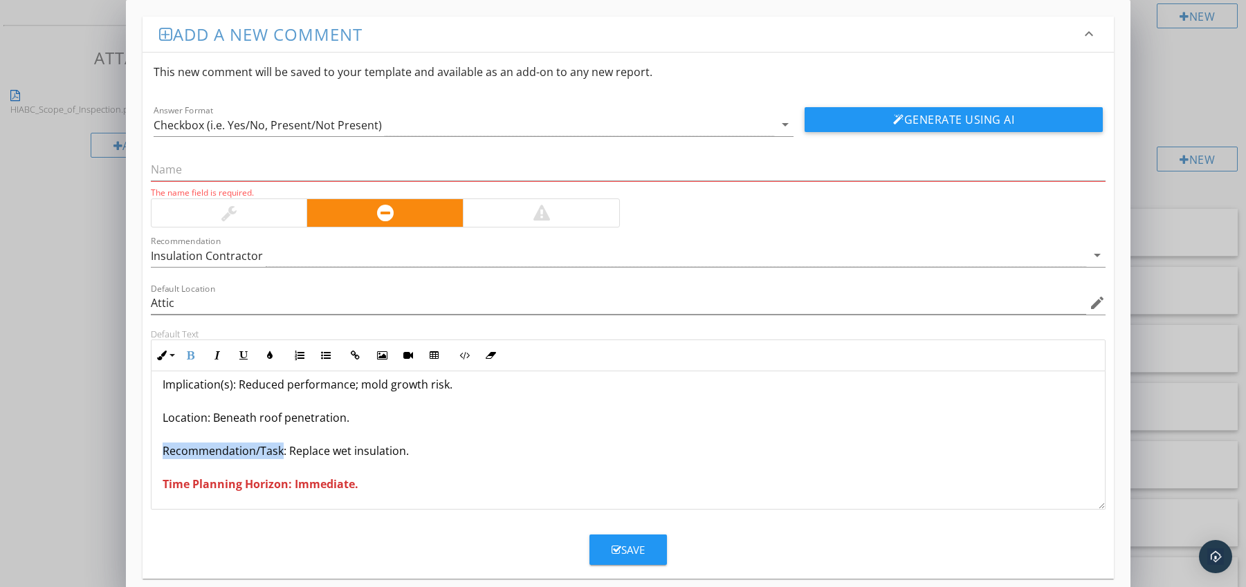
drag, startPoint x: 162, startPoint y: 451, endPoint x: 279, endPoint y: 458, distance: 117.8
click at [279, 458] on p "Insulation Soiled by Water Leaks Condition: Staining and clumping from past lea…" at bounding box center [629, 401] width 932 height 183
click at [194, 353] on icon "button" at bounding box center [191, 356] width 10 height 10
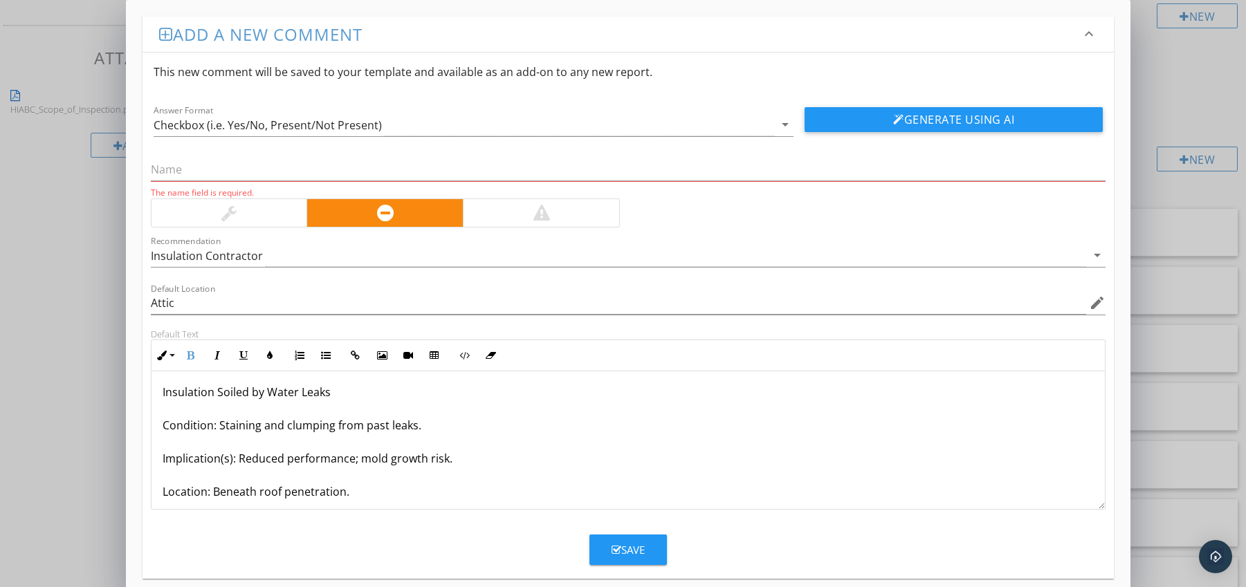
scroll to position [0, 0]
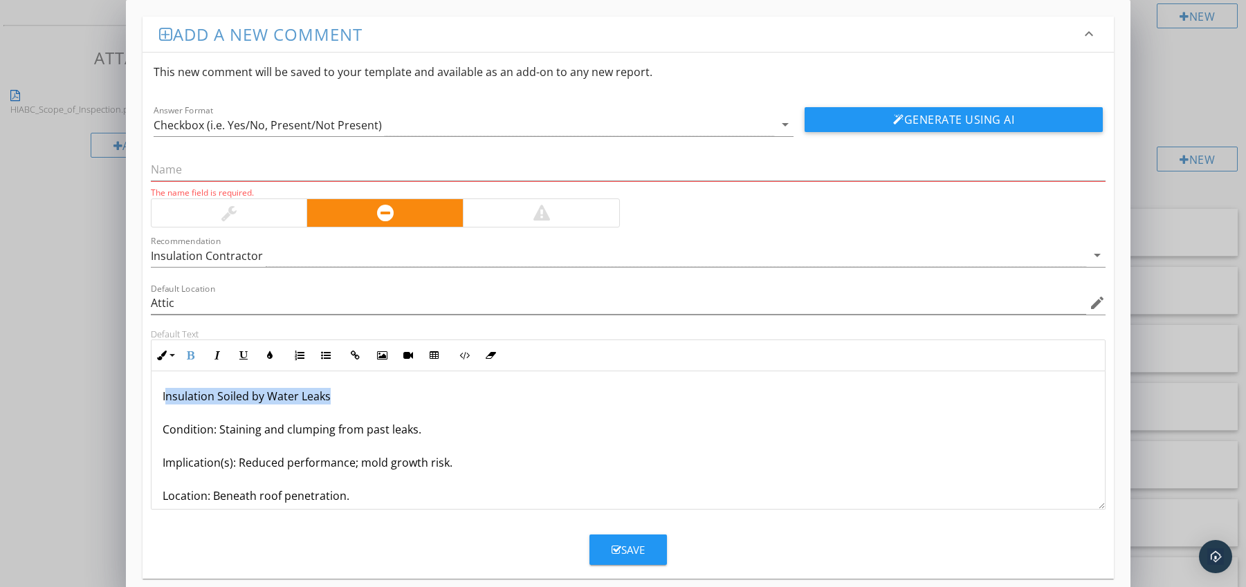
drag, startPoint x: 164, startPoint y: 398, endPoint x: 353, endPoint y: 400, distance: 188.9
click at [353, 400] on p "Insulation Soiled by Water Leaks Condition: Staining and clumping from past lea…" at bounding box center [629, 479] width 932 height 183
click at [282, 405] on p "Insulation Soiled by Water Leaks Condition: Staining and clumping from past lea…" at bounding box center [629, 479] width 932 height 183
drag, startPoint x: 158, startPoint y: 396, endPoint x: 336, endPoint y: 392, distance: 178.5
click at [336, 392] on div "Insulation Soiled by Water Leaks Condition: Staining and clumping from past lea…" at bounding box center [628, 479] width 954 height 216
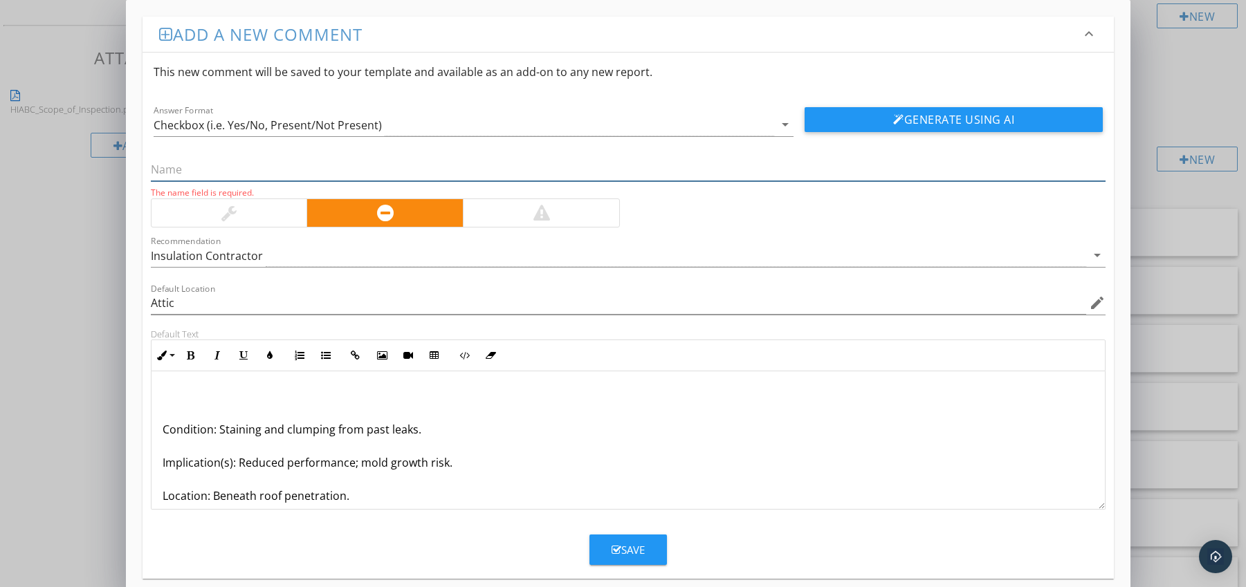
click at [211, 167] on input "text" at bounding box center [628, 169] width 955 height 23
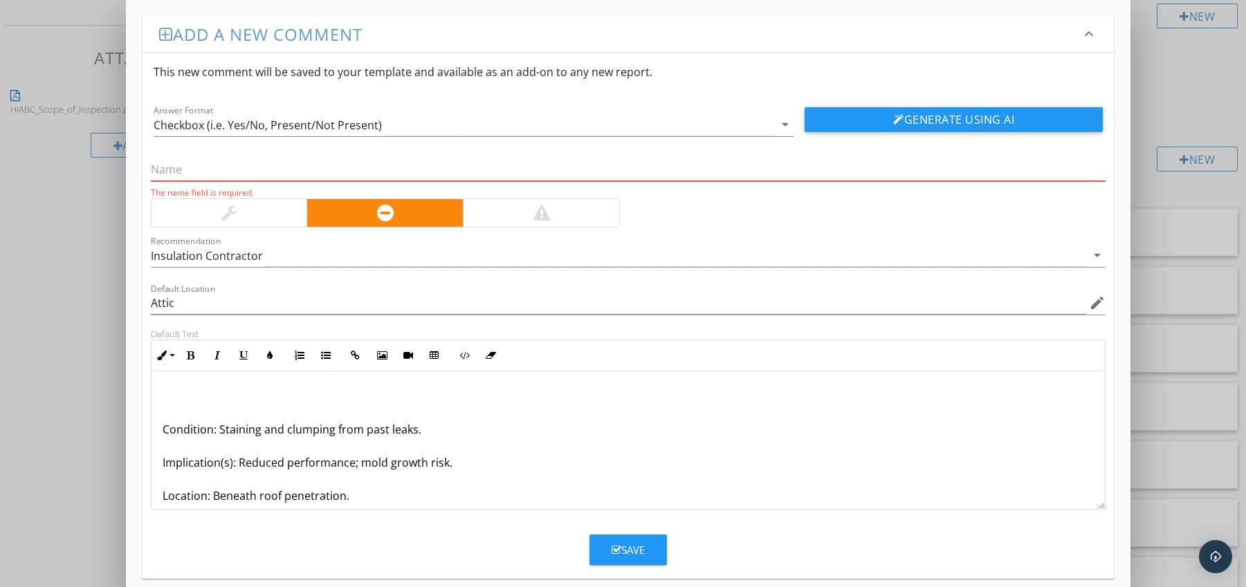
paste input "Insulation Soiled by Water Leaks"
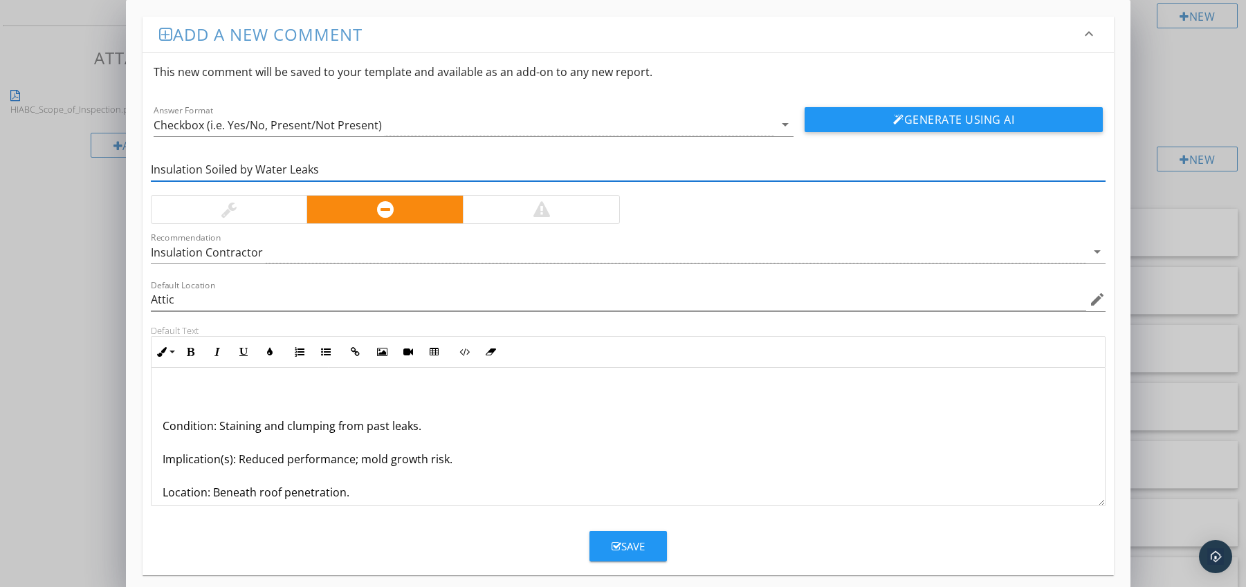
type input "Insulation Soiled by Water Leaks"
click at [164, 428] on p "Condition: Staining and clumping from past leaks. Implication(s): Reduced perfo…" at bounding box center [629, 476] width 932 height 183
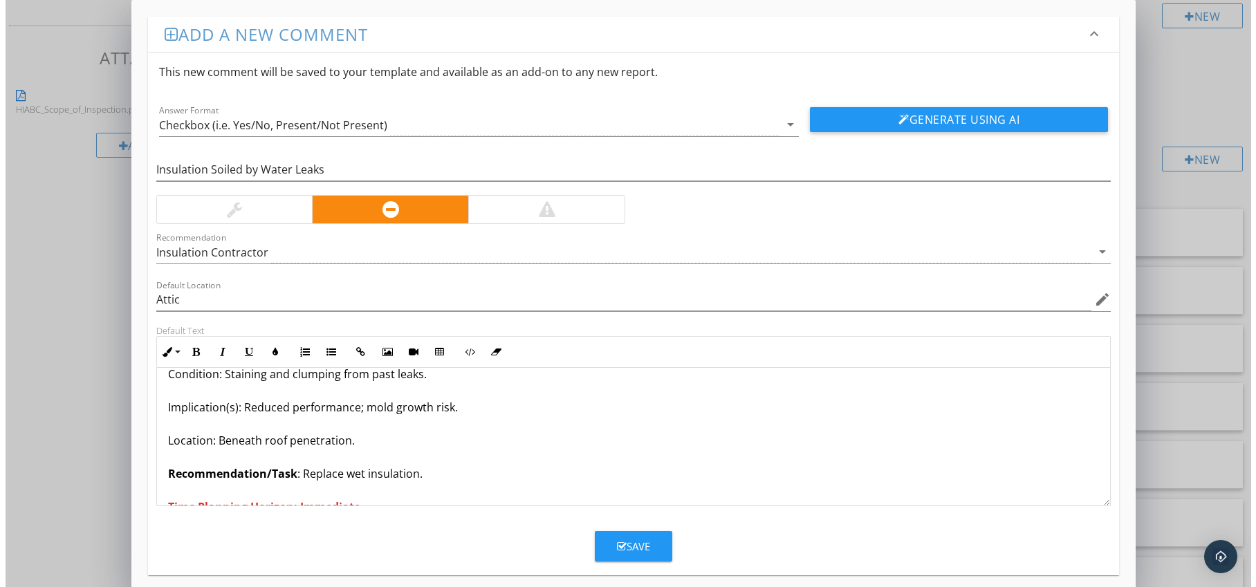
scroll to position [45, 0]
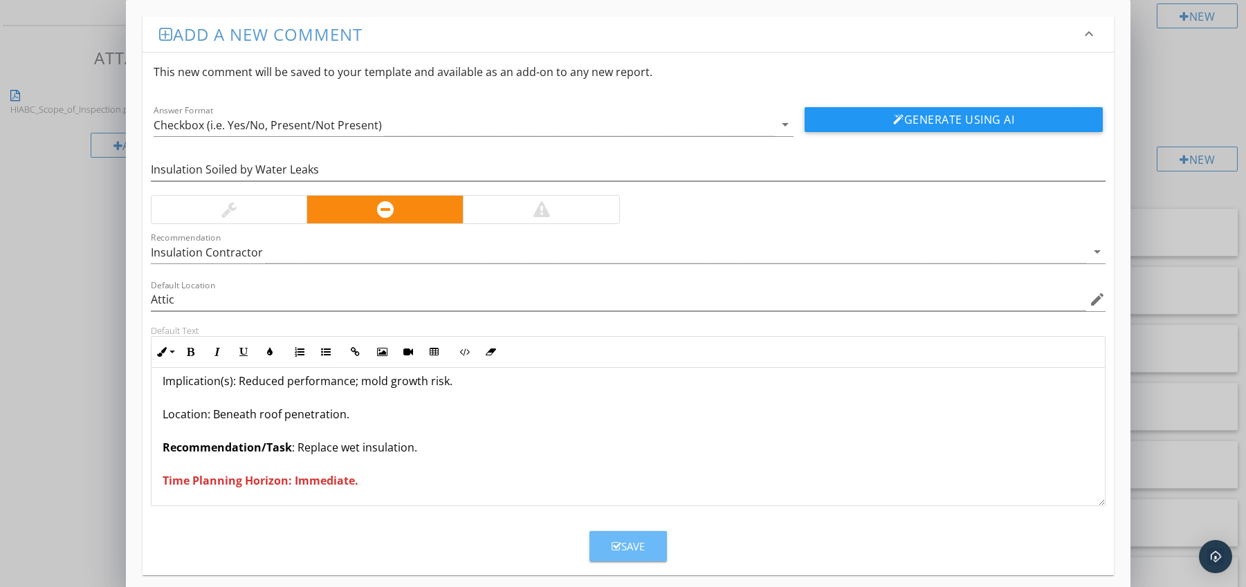
drag, startPoint x: 611, startPoint y: 544, endPoint x: 604, endPoint y: 537, distance: 9.8
click at [612, 544] on icon "button" at bounding box center [617, 547] width 10 height 10
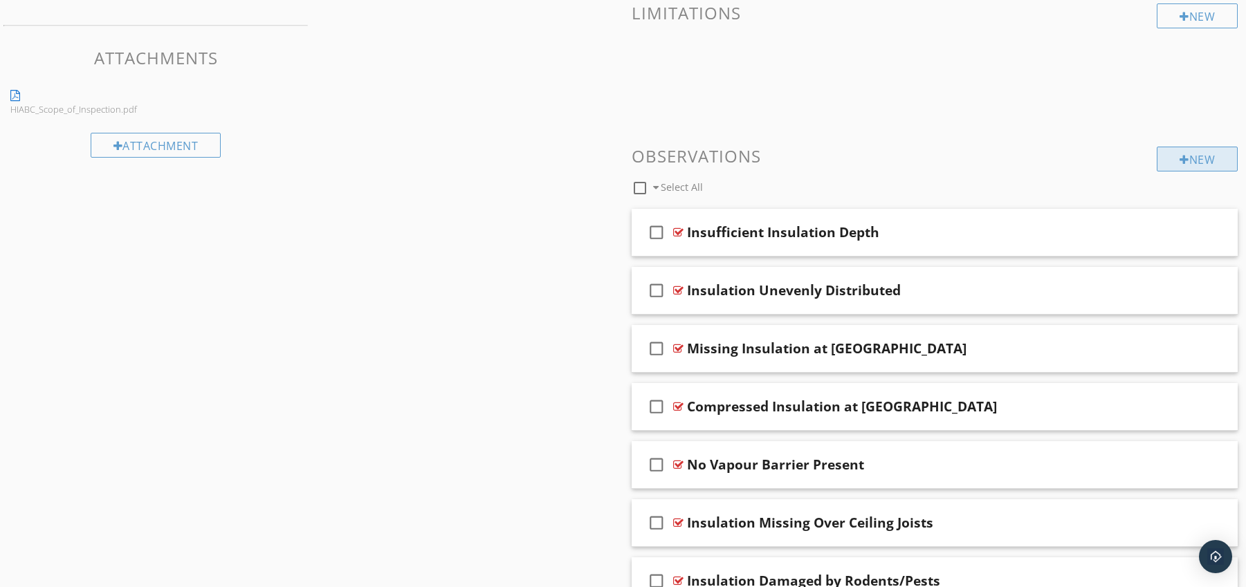
click at [1198, 152] on div "New" at bounding box center [1197, 159] width 81 height 25
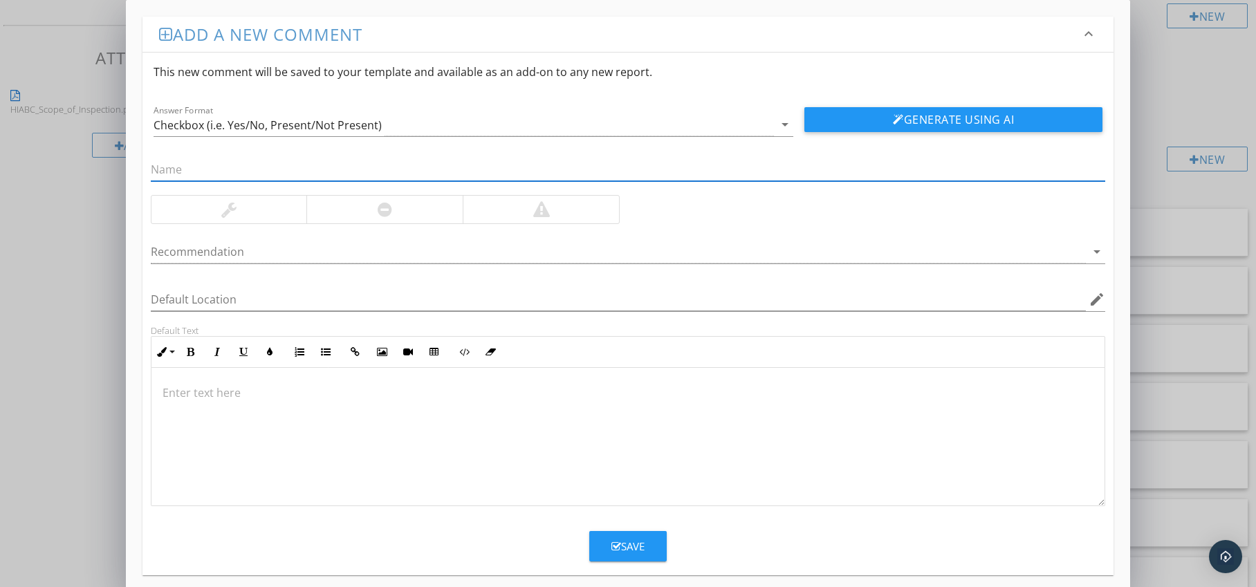
click at [537, 208] on div at bounding box center [541, 209] width 17 height 17
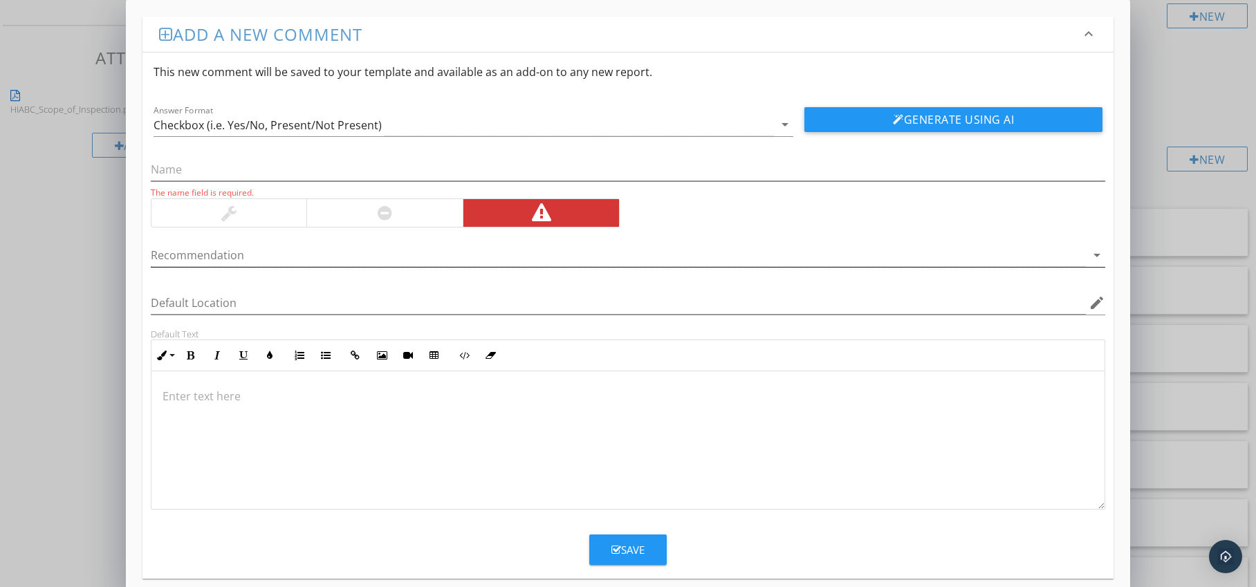
click at [367, 244] on div at bounding box center [619, 255] width 936 height 23
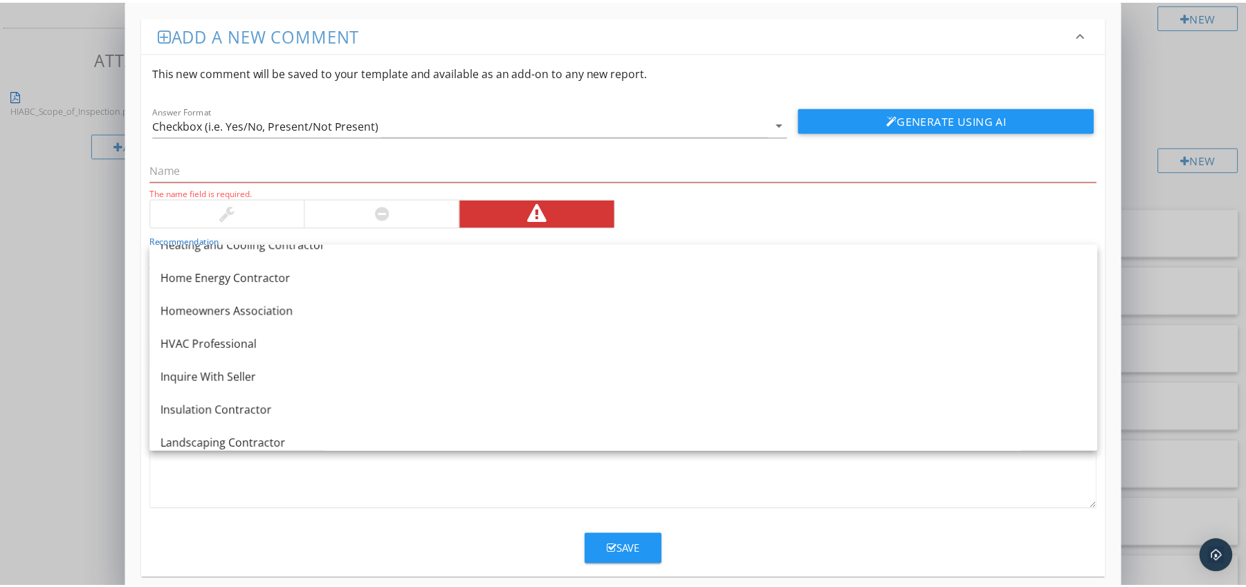
scroll to position [989, 0]
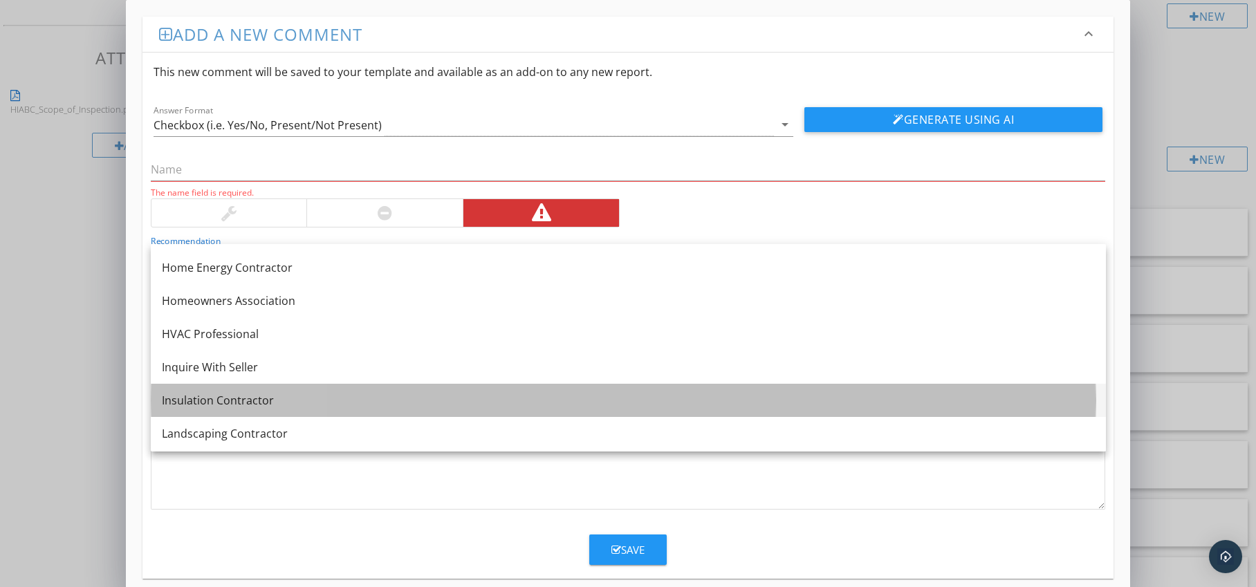
click at [342, 394] on div "Insulation Contractor" at bounding box center [628, 400] width 933 height 17
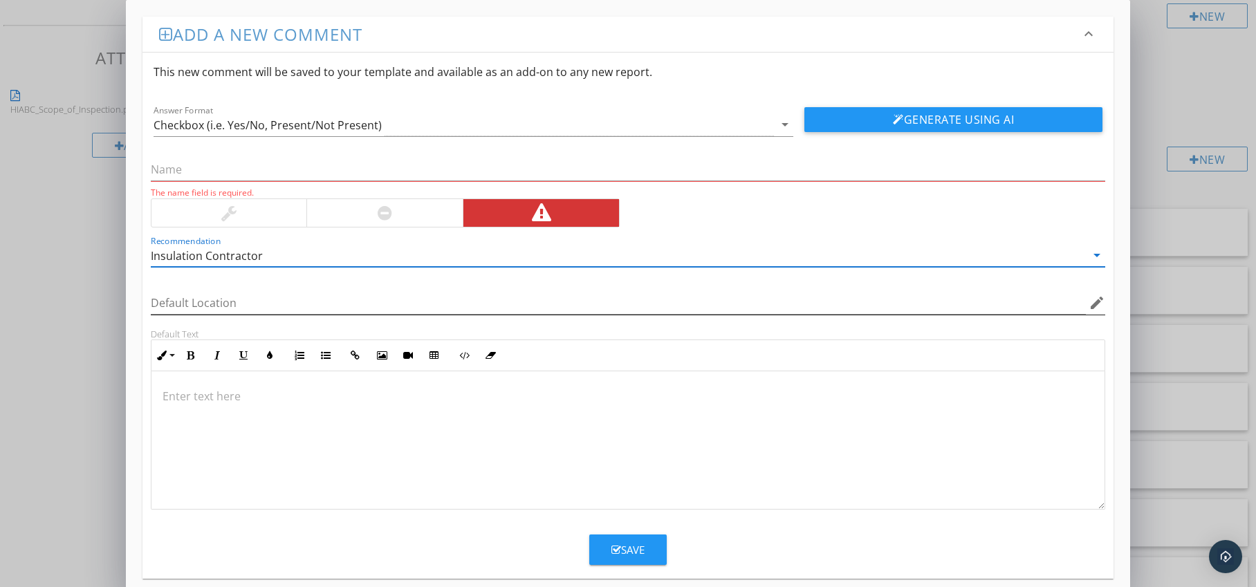
click at [1092, 306] on icon "edit" at bounding box center [1097, 303] width 17 height 17
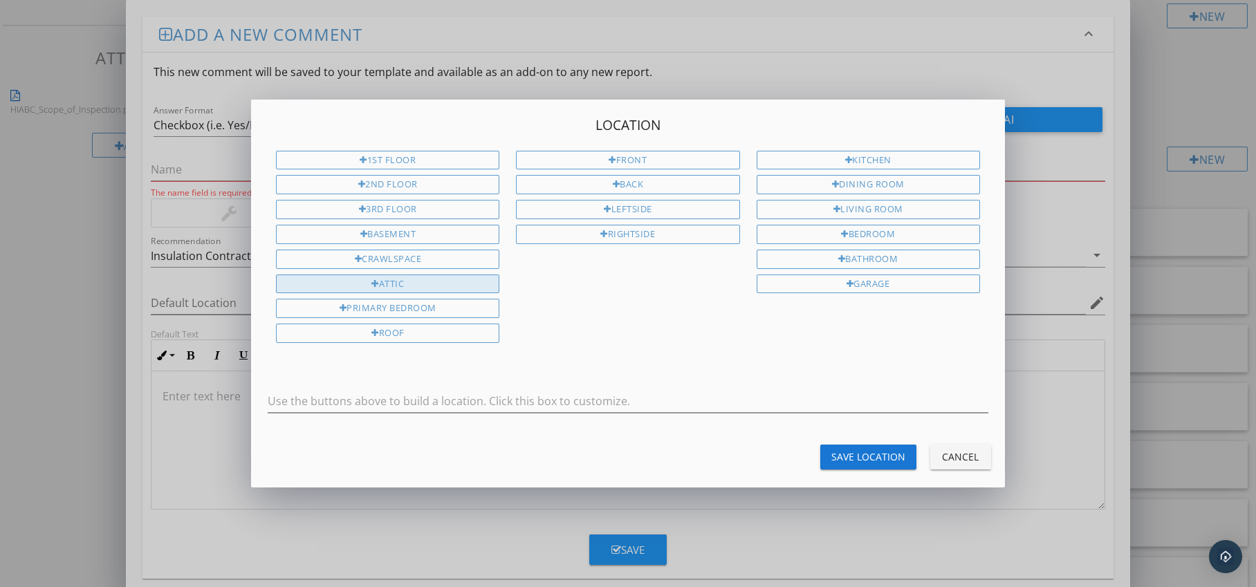
click at [495, 281] on div "Attic" at bounding box center [387, 284] width 223 height 19
type input "Attic"
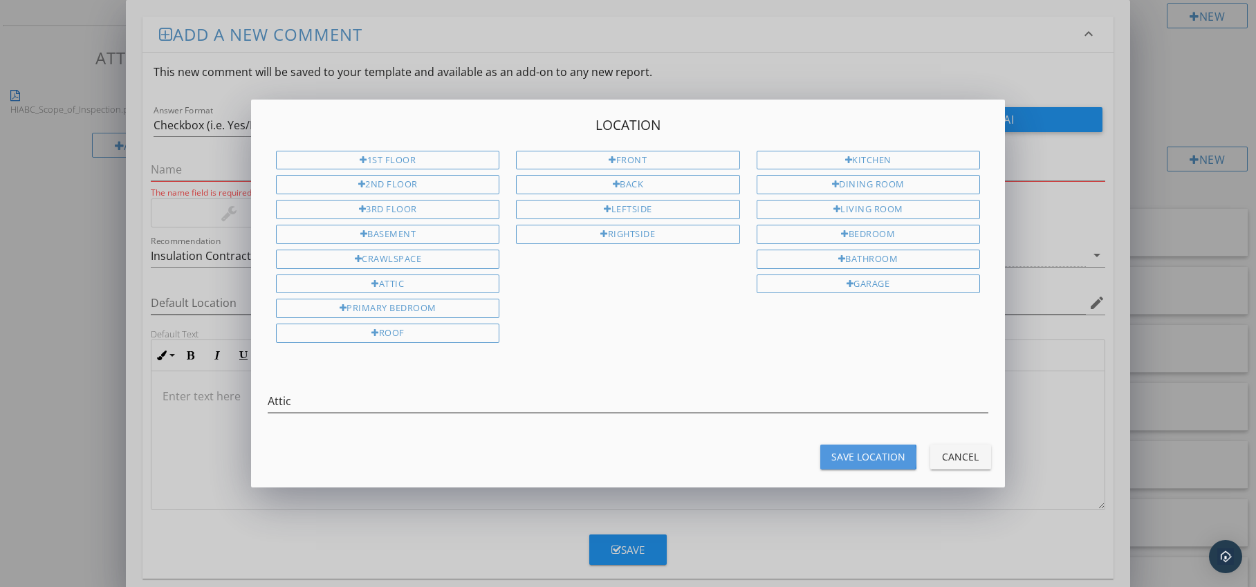
click at [841, 452] on div "Save Location" at bounding box center [869, 457] width 74 height 15
type input "Attic"
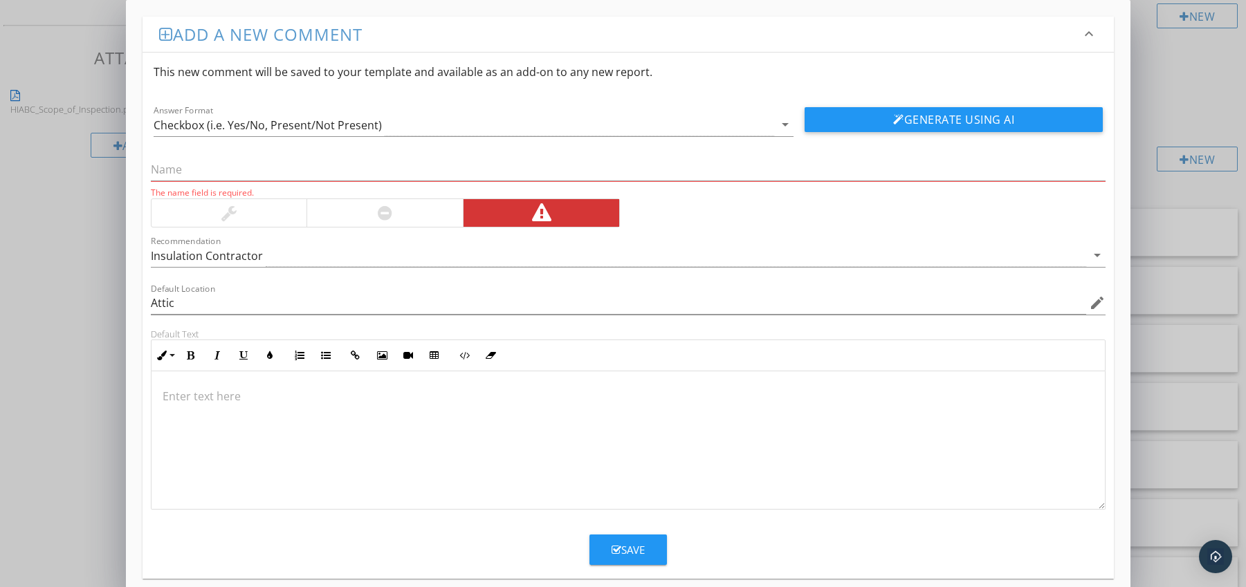
click at [275, 380] on div at bounding box center [628, 440] width 954 height 138
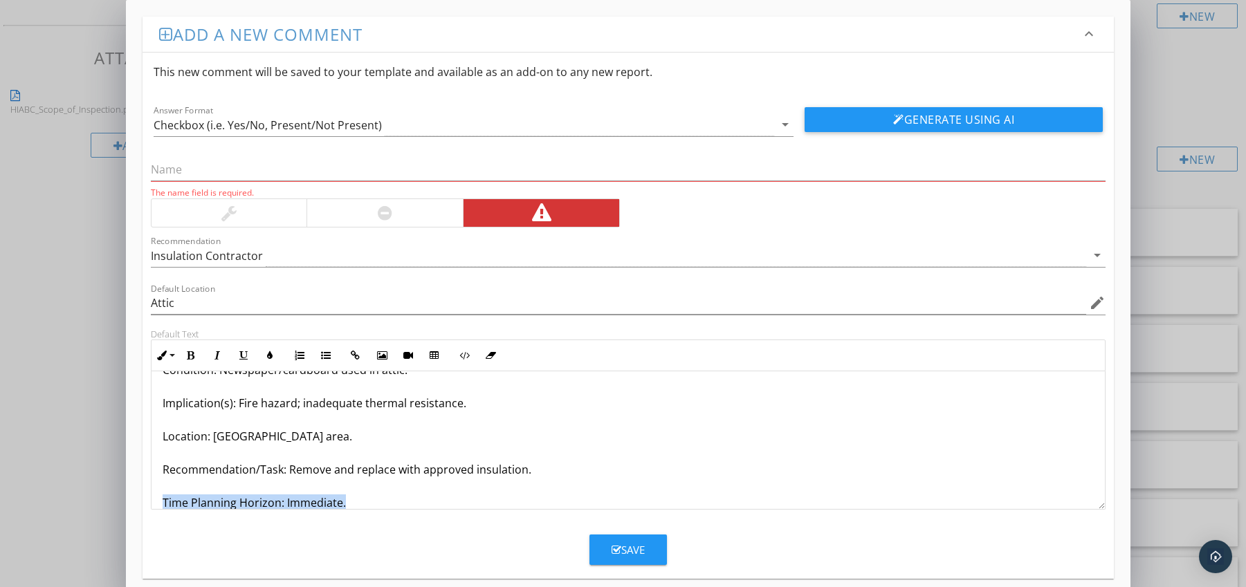
scroll to position [78, 0]
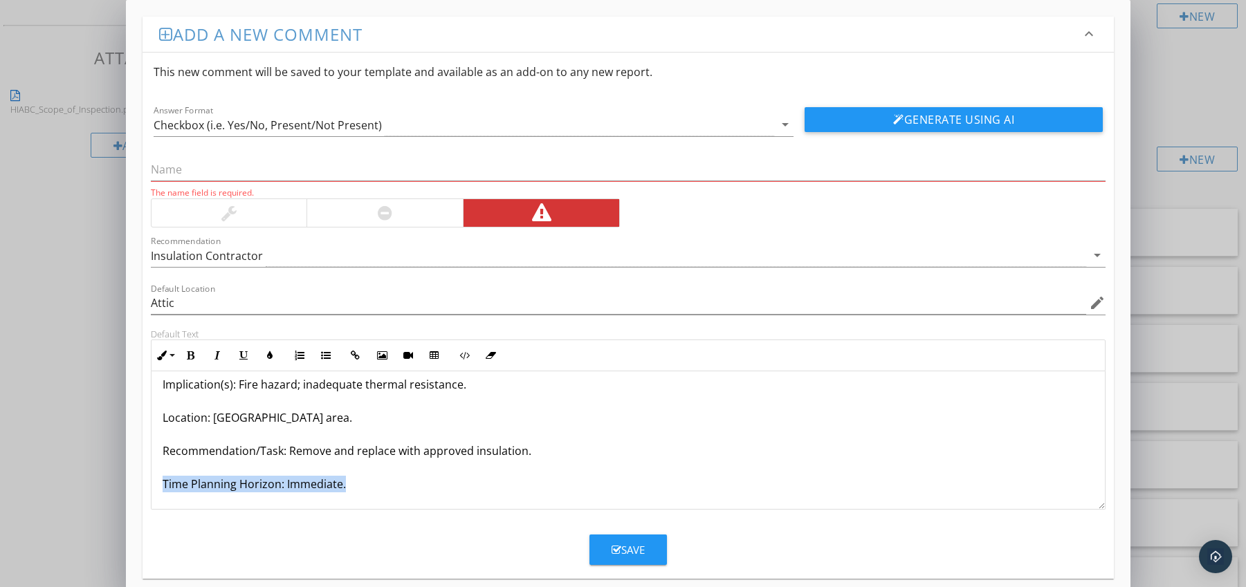
drag, startPoint x: 163, startPoint y: 501, endPoint x: 292, endPoint y: 502, distance: 128.7
click at [289, 508] on div "Non-Approved Materials Used as Insulation Condition: Newspaper/cardboard used i…" at bounding box center [628, 401] width 954 height 216
click at [192, 356] on icon "button" at bounding box center [191, 356] width 10 height 10
click at [268, 356] on icon "button" at bounding box center [270, 356] width 10 height 10
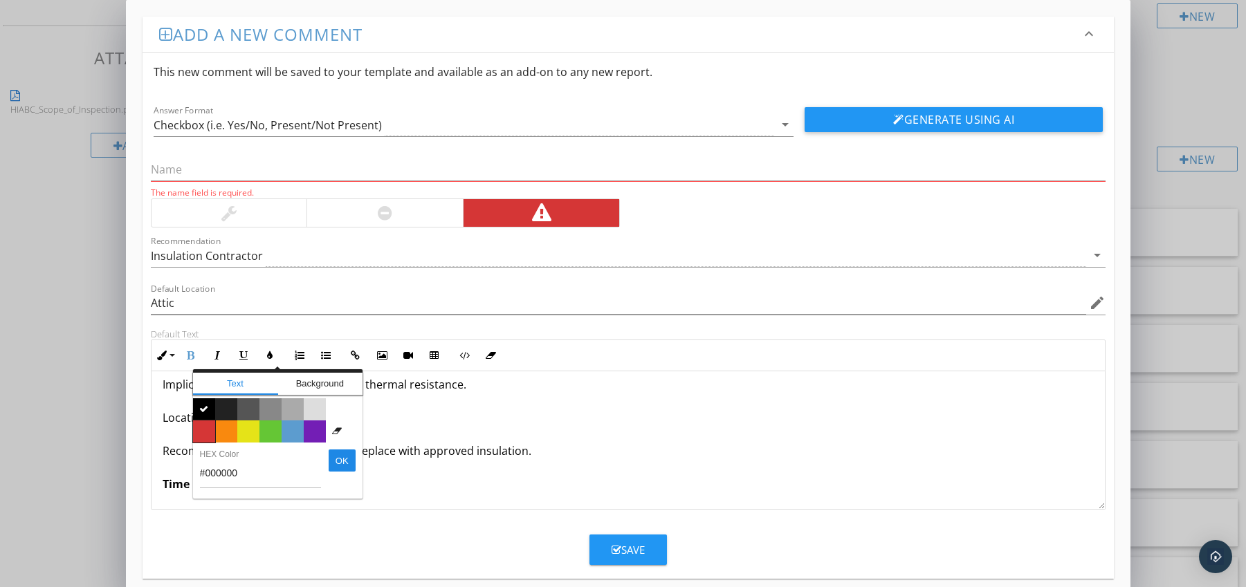
click at [208, 428] on span "Color #d53636" at bounding box center [204, 432] width 22 height 22
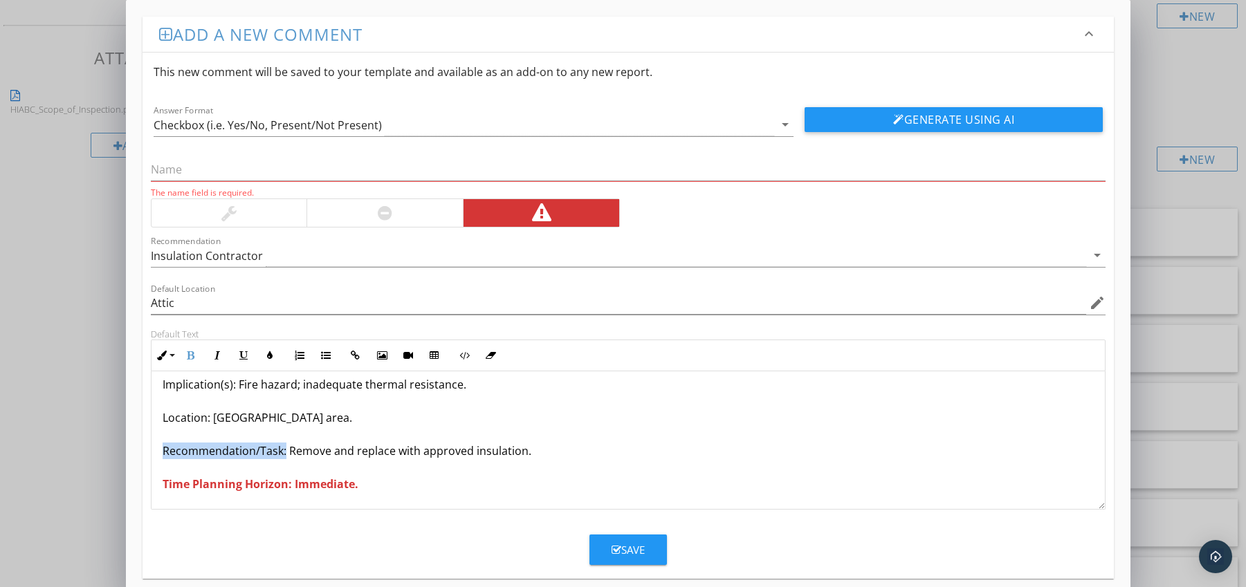
drag, startPoint x: 155, startPoint y: 450, endPoint x: 283, endPoint y: 451, distance: 128.0
click at [283, 451] on div "Non-Approved Materials Used as Insulation Condition: Newspaper/cardboard used i…" at bounding box center [628, 401] width 954 height 216
click at [264, 454] on p "Non-Approved Materials Used as Insulation Condition: Newspaper/cardboard used i…" at bounding box center [629, 401] width 932 height 183
drag, startPoint x: 163, startPoint y: 451, endPoint x: 281, endPoint y: 455, distance: 118.4
click at [281, 455] on p "Non-Approved Materials Used as Insulation Condition: Newspaper/cardboard used i…" at bounding box center [629, 401] width 932 height 183
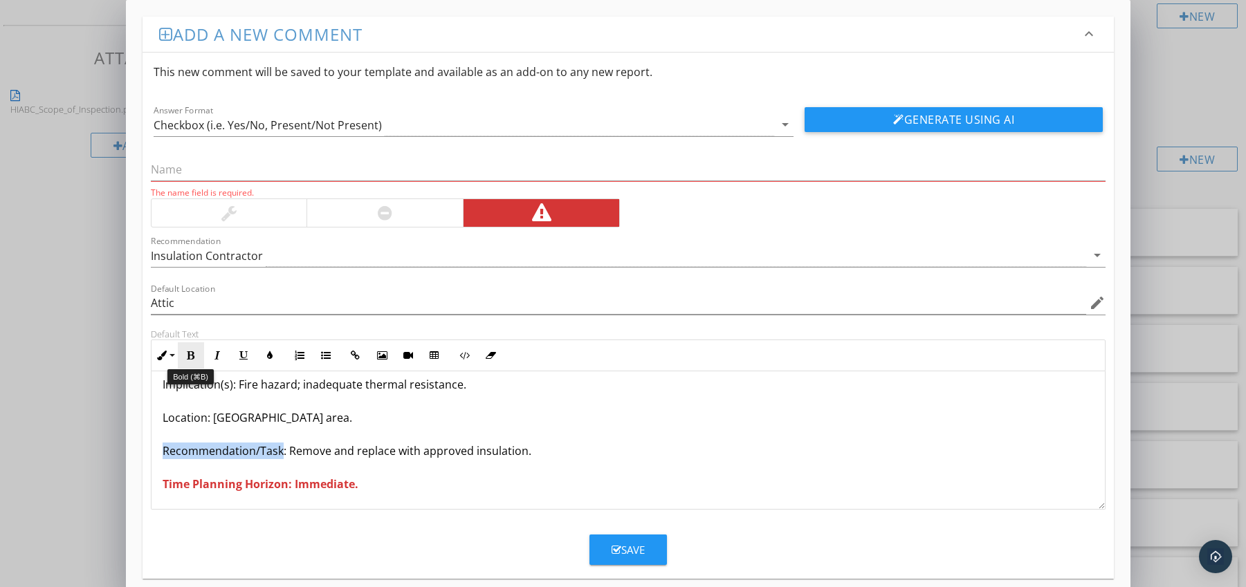
click at [192, 356] on icon "button" at bounding box center [191, 356] width 10 height 10
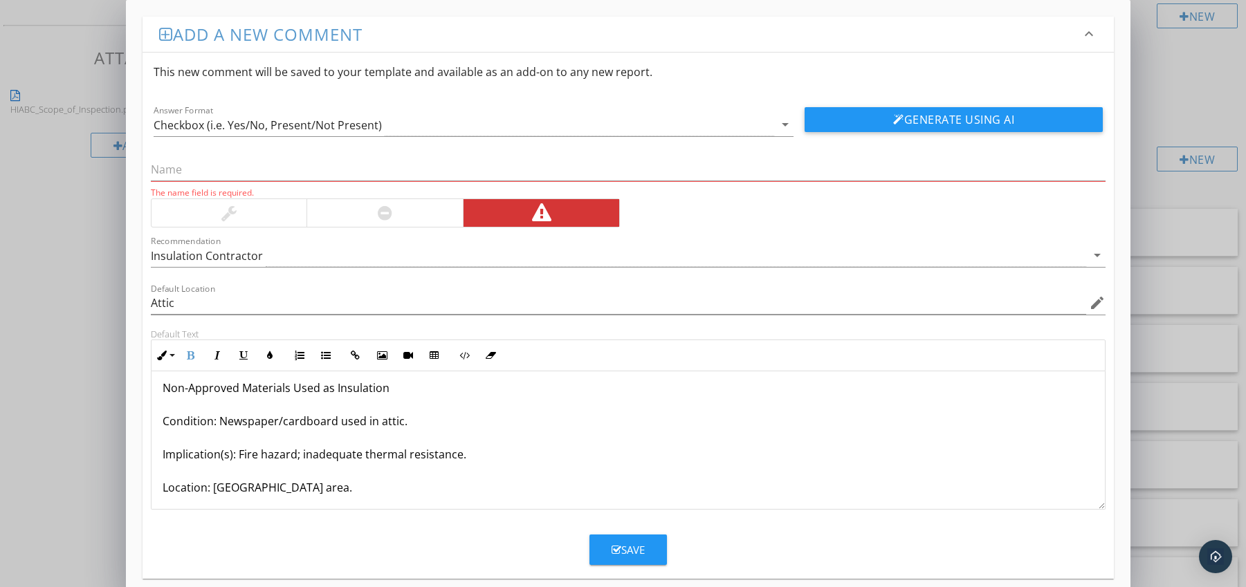
scroll to position [0, 0]
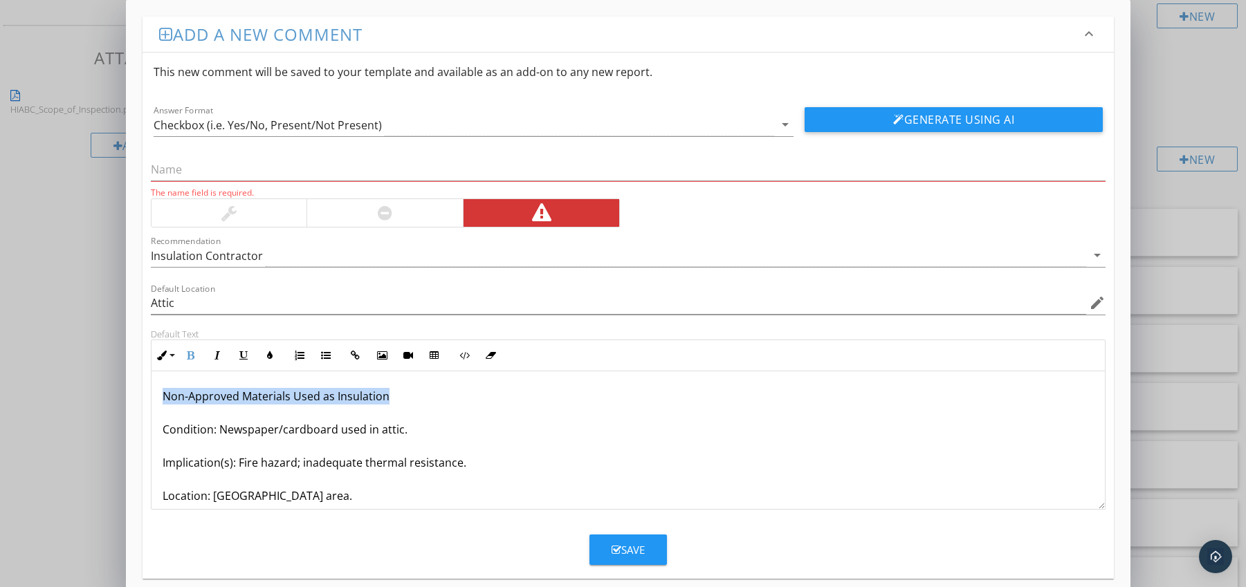
drag, startPoint x: 160, startPoint y: 396, endPoint x: 393, endPoint y: 392, distance: 232.5
click at [393, 392] on div "Non-Approved Materials Used as Insulation Condition: Newspaper/cardboard used i…" at bounding box center [628, 479] width 954 height 216
click at [261, 174] on input "text" at bounding box center [628, 169] width 955 height 23
paste input "Non-Approved Materials Used as Insulation"
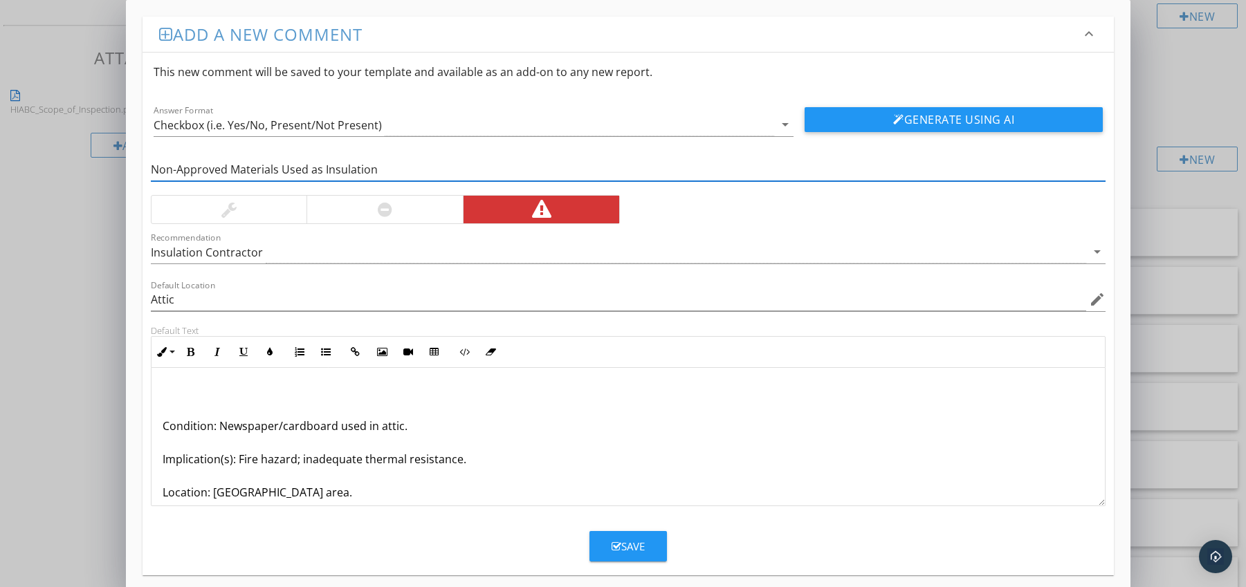
type input "Non-Approved Materials Used as Insulation"
click at [163, 424] on p "Condition: Newspaper/cardboard used in attic. Implication(s): Fire hazard; inad…" at bounding box center [629, 476] width 932 height 183
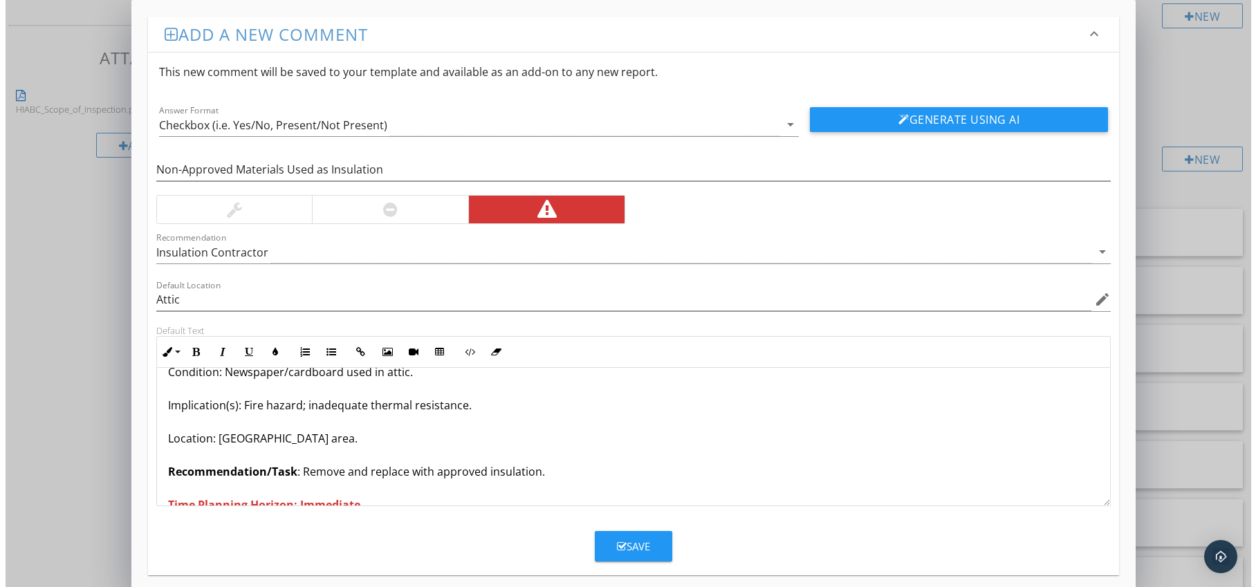
scroll to position [45, 0]
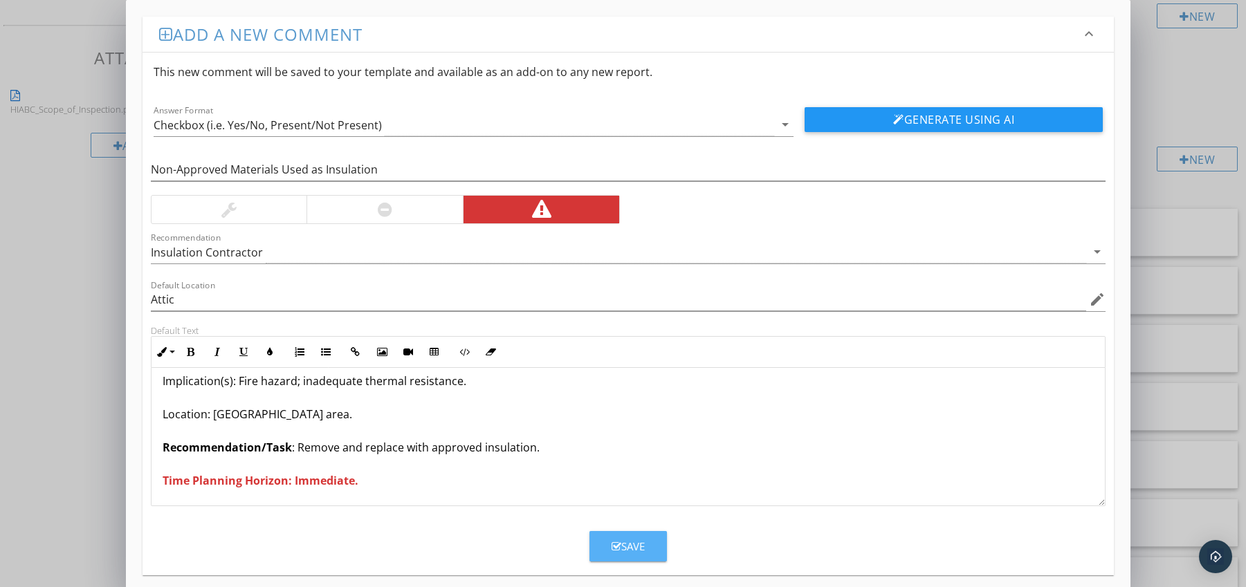
click at [630, 541] on div "Save" at bounding box center [628, 547] width 33 height 16
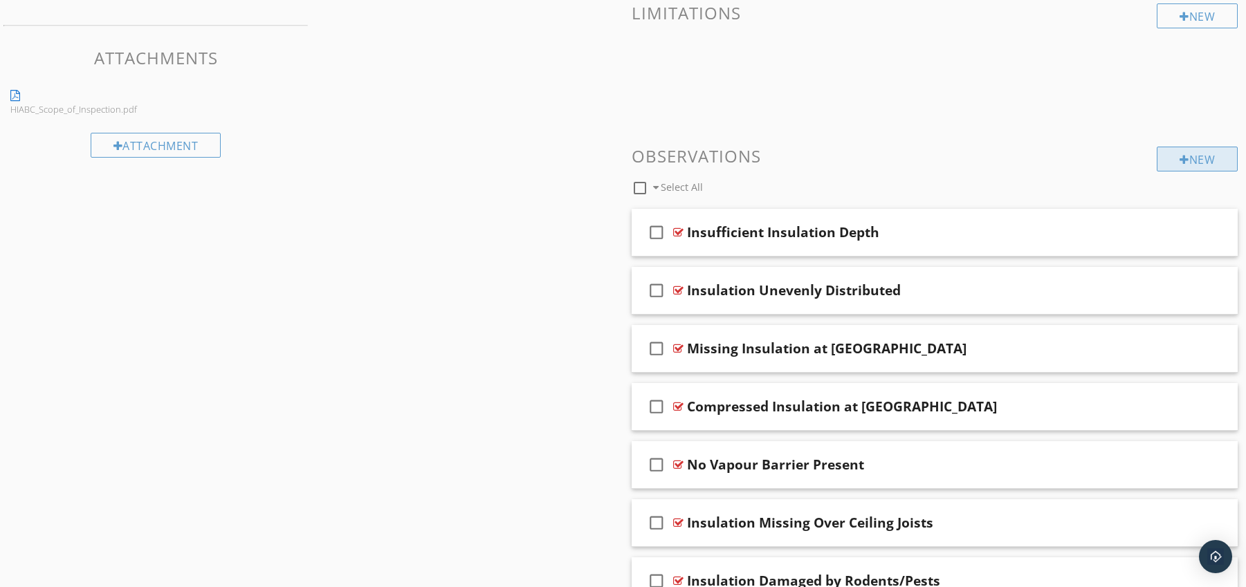
click at [1179, 163] on div at bounding box center [1184, 159] width 10 height 11
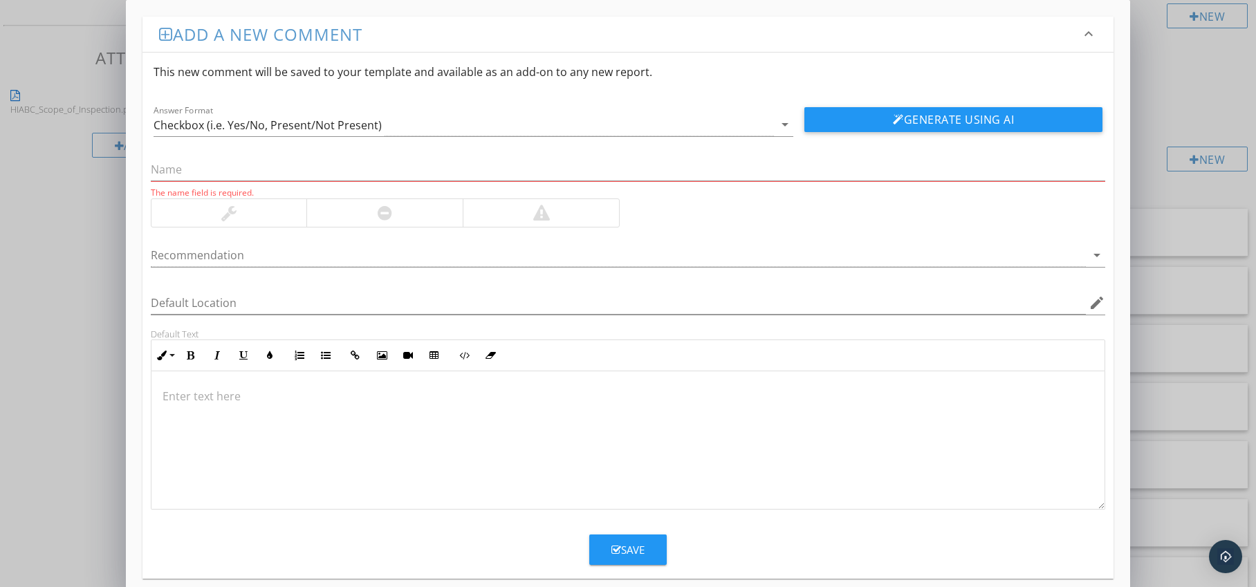
click at [405, 221] on div at bounding box center [384, 213] width 156 height 28
click at [387, 256] on div at bounding box center [619, 255] width 936 height 23
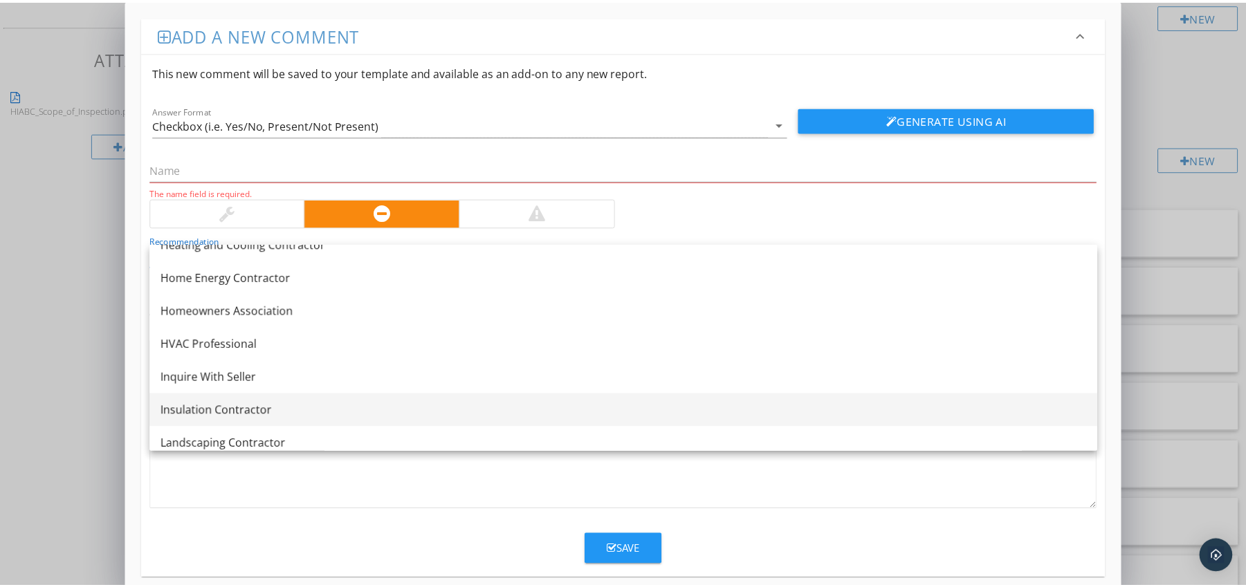
scroll to position [1004, 0]
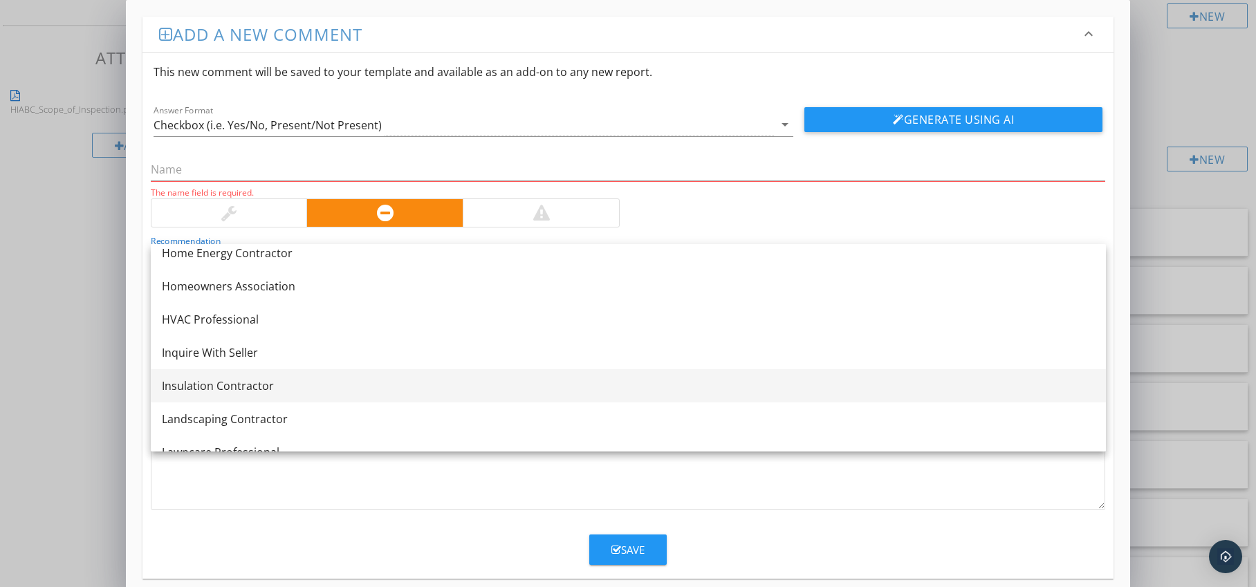
click at [306, 379] on div "Insulation Contractor" at bounding box center [628, 386] width 933 height 17
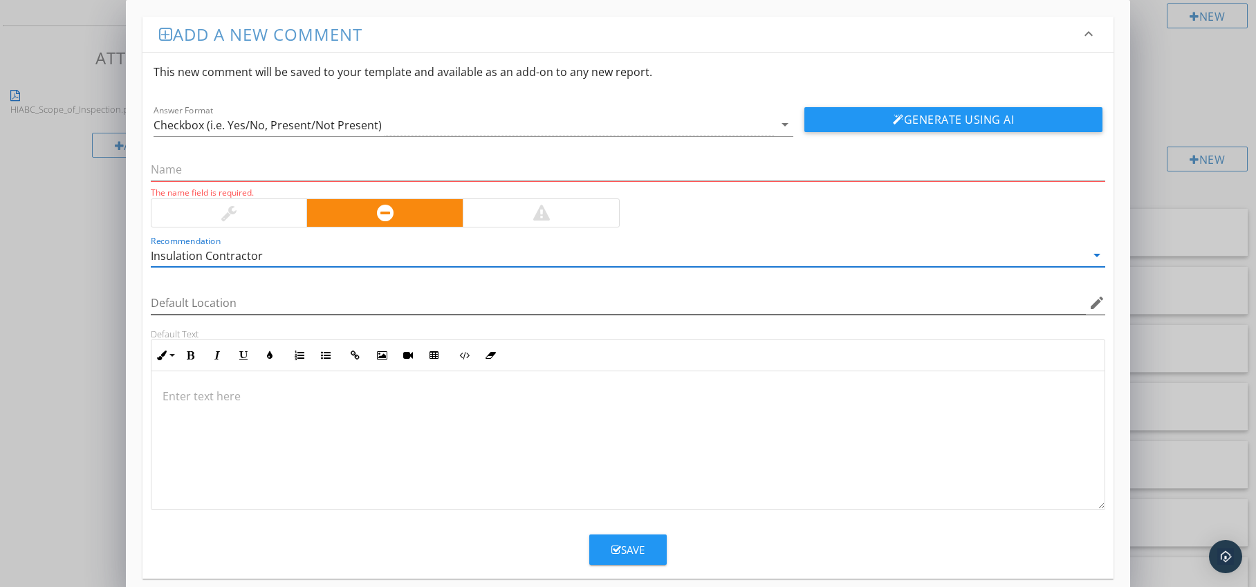
click at [1096, 304] on icon "edit" at bounding box center [1097, 303] width 17 height 17
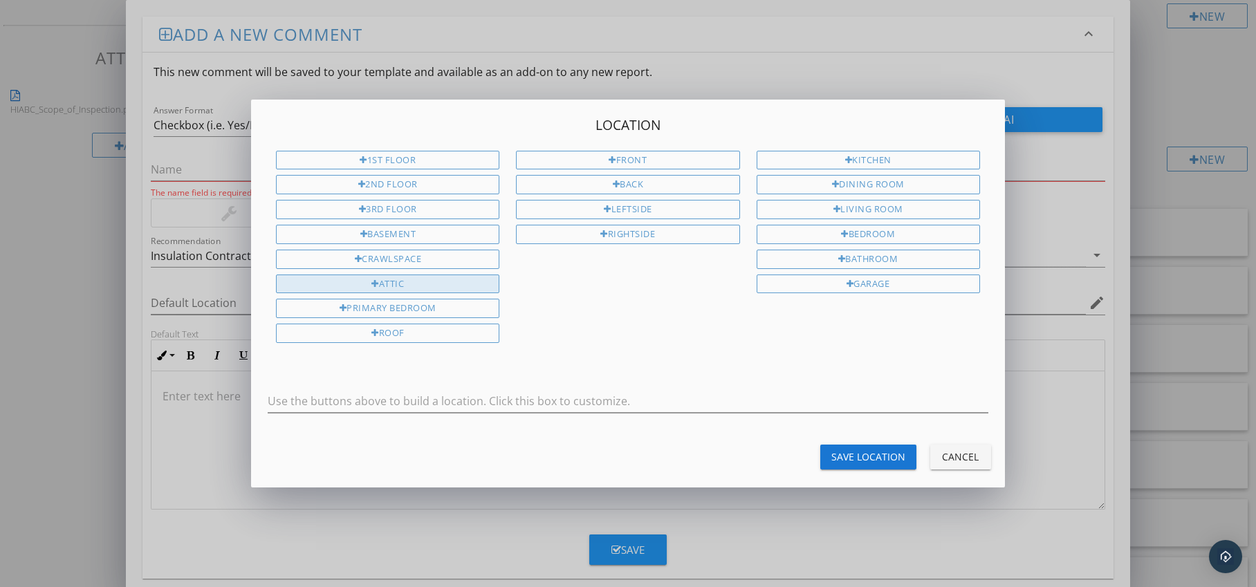
click at [392, 282] on div "Attic" at bounding box center [387, 284] width 223 height 19
type input "Attic"
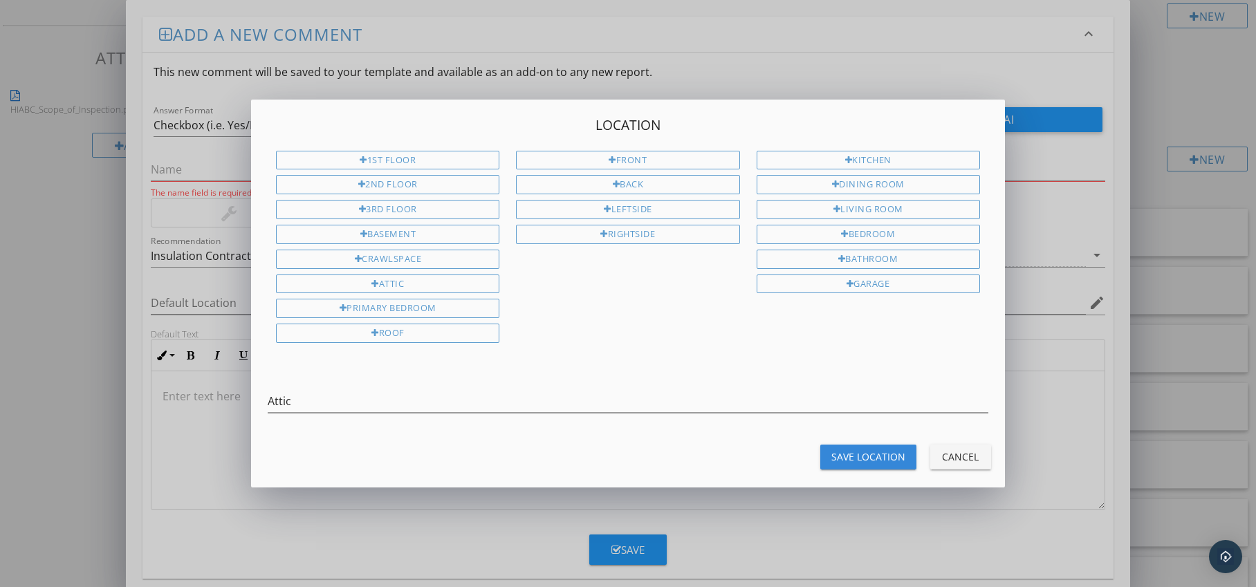
drag, startPoint x: 838, startPoint y: 453, endPoint x: 801, endPoint y: 448, distance: 37.1
click at [838, 453] on div "Save Location" at bounding box center [869, 457] width 74 height 15
type input "Attic"
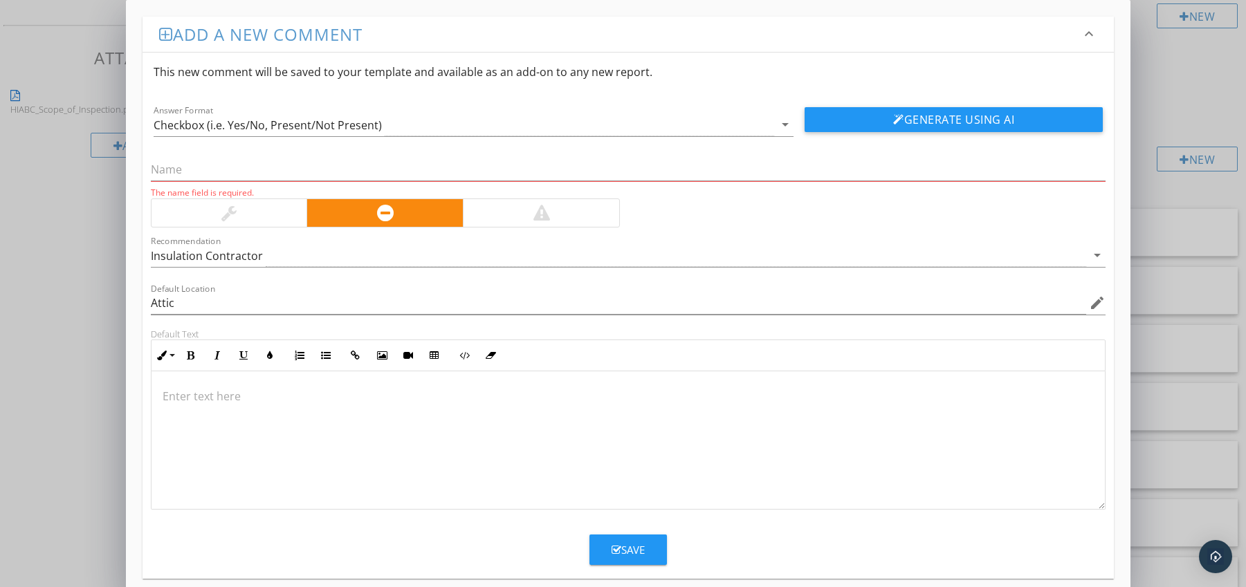
click at [275, 395] on p at bounding box center [629, 396] width 932 height 17
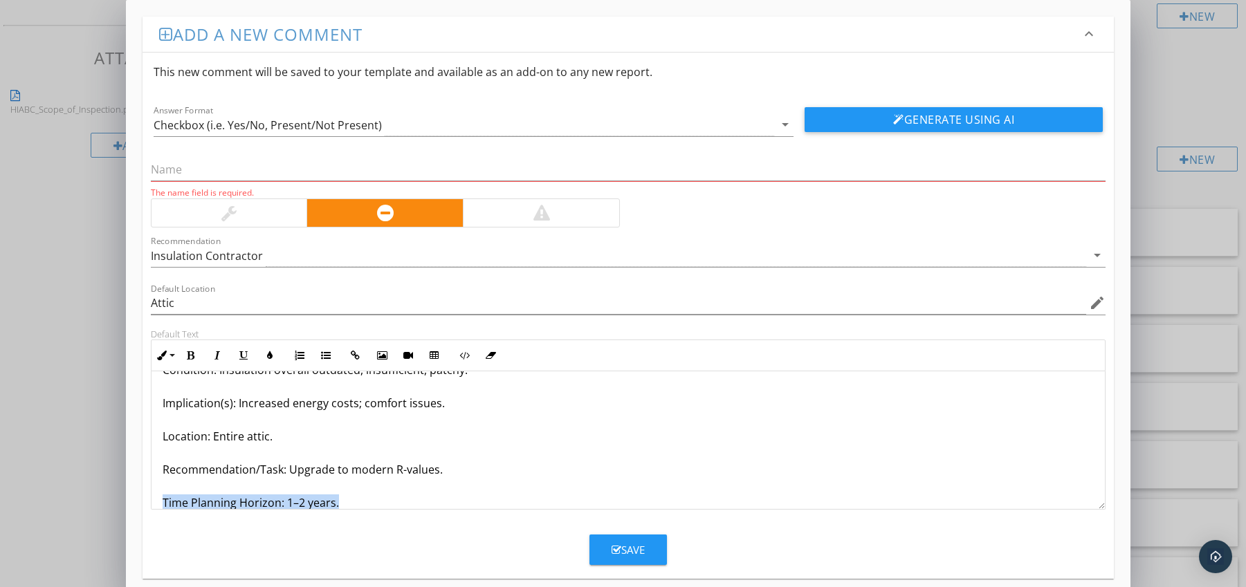
scroll to position [78, 0]
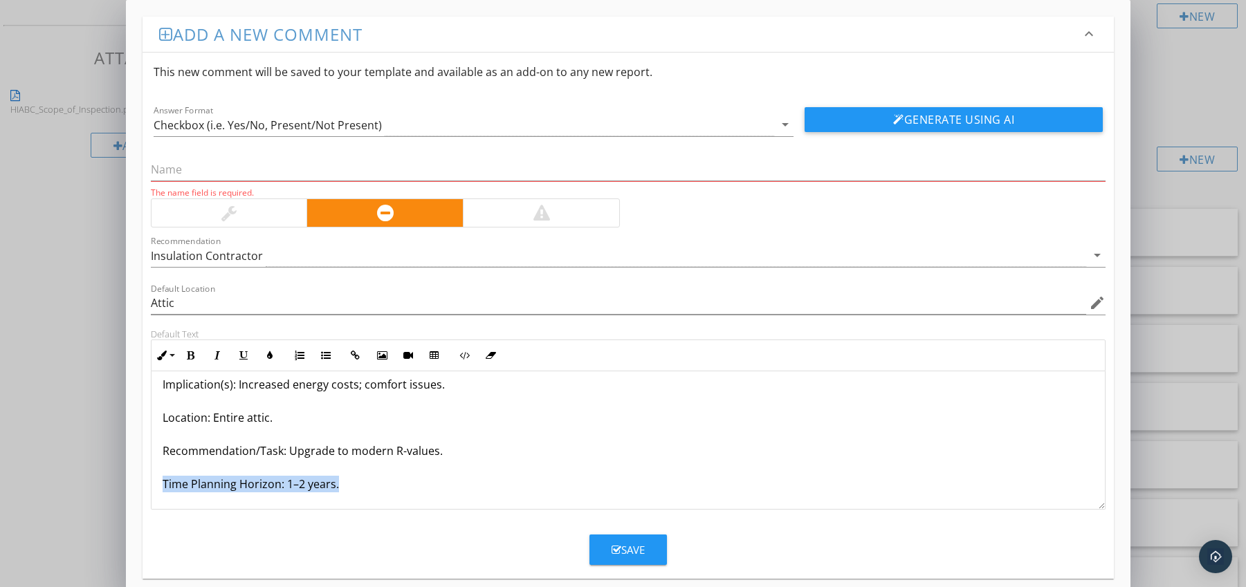
drag, startPoint x: 181, startPoint y: 503, endPoint x: 266, endPoint y: 513, distance: 86.4
click at [266, 513] on form "This new comment will be saved to your template and available as an add-on to a…" at bounding box center [629, 309] width 972 height 513
click at [190, 350] on button "Bold" at bounding box center [191, 355] width 26 height 26
click at [265, 360] on icon "button" at bounding box center [270, 356] width 10 height 10
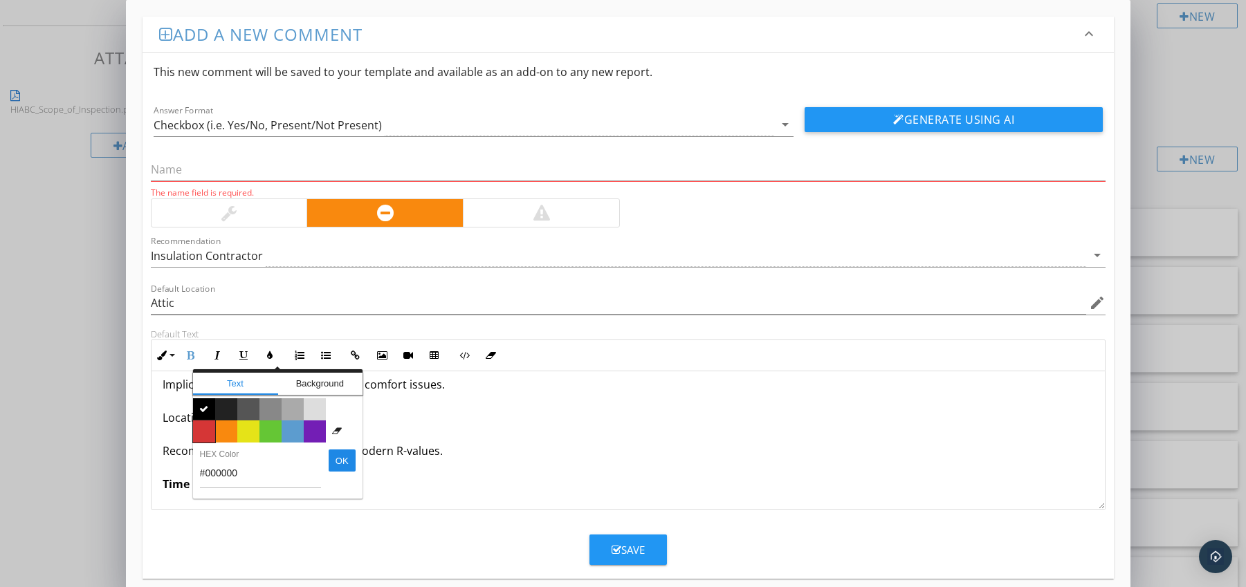
click at [208, 422] on span "Color #d53636" at bounding box center [204, 432] width 22 height 22
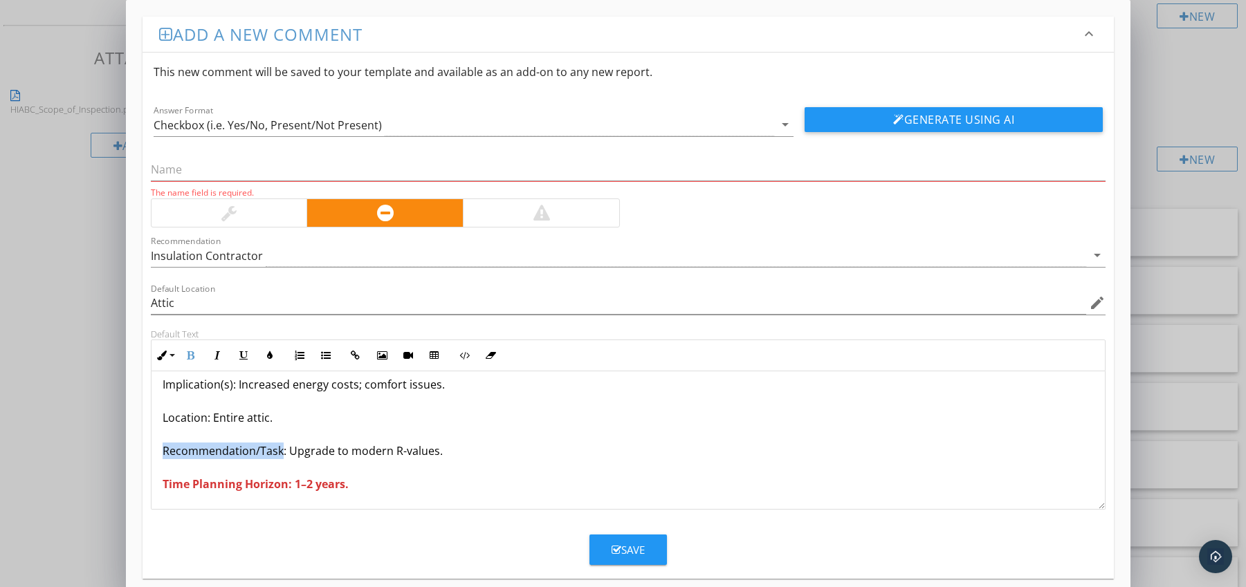
drag, startPoint x: 165, startPoint y: 451, endPoint x: 279, endPoint y: 454, distance: 114.9
click at [279, 454] on p "Entire Insulation System Inadequate Condition: Insulation overall outdated, ins…" at bounding box center [629, 401] width 932 height 183
click at [190, 351] on icon "button" at bounding box center [191, 356] width 10 height 10
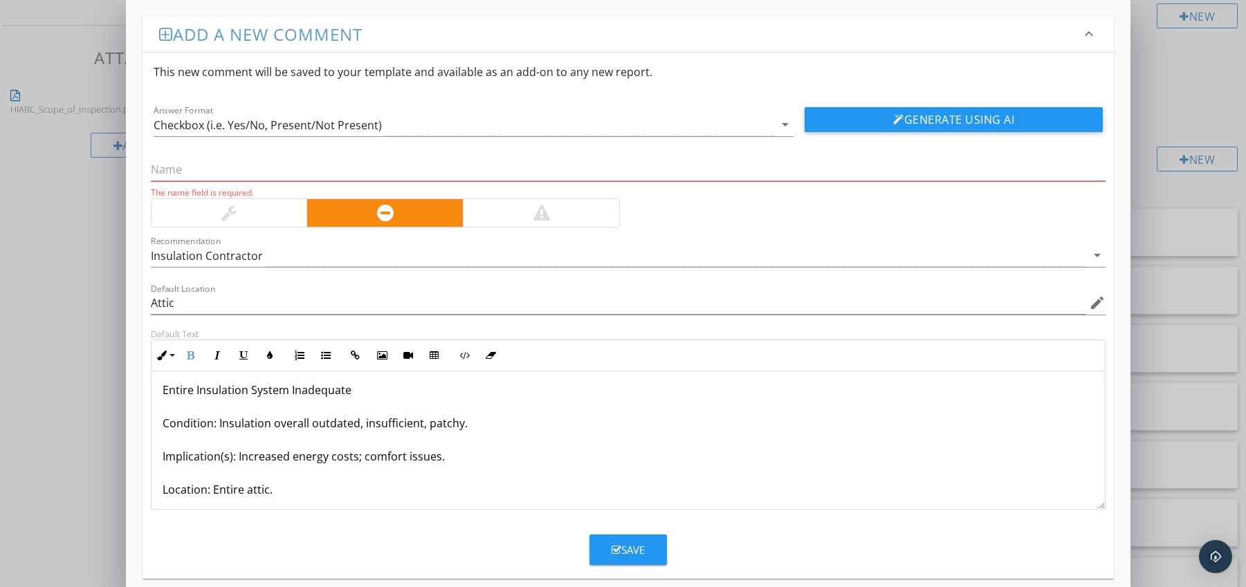
scroll to position [0, 0]
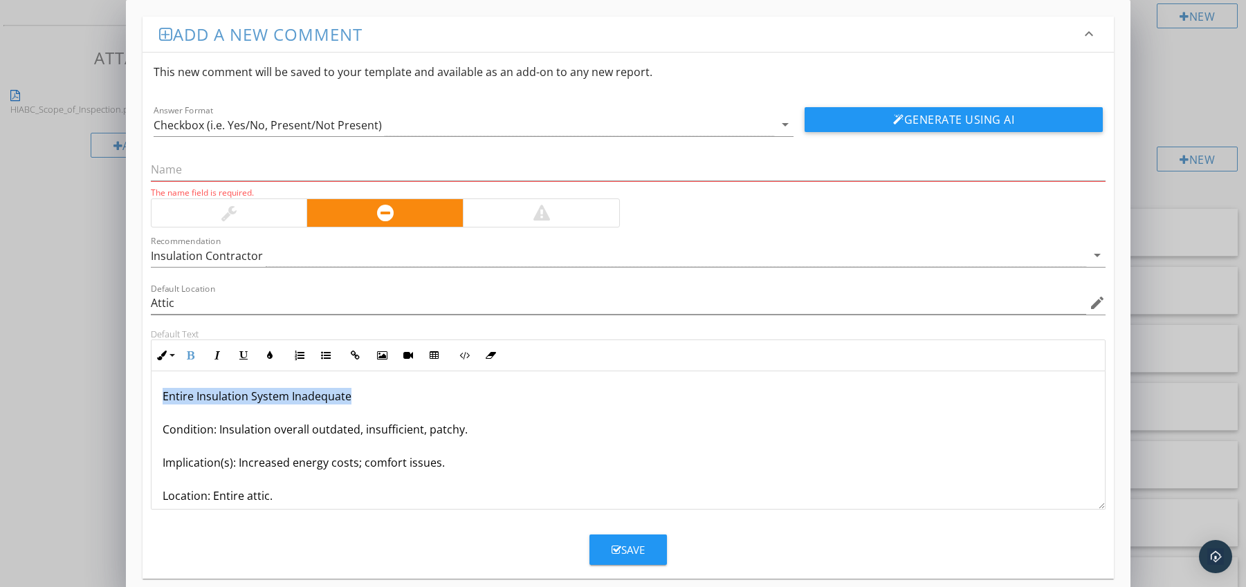
drag, startPoint x: 161, startPoint y: 397, endPoint x: 384, endPoint y: 396, distance: 222.8
click at [384, 396] on p "Entire Insulation System Inadequate Condition: Insulation overall outdated, ins…" at bounding box center [629, 479] width 932 height 183
click at [183, 167] on input "text" at bounding box center [628, 169] width 955 height 23
paste input "Entire Insulation System Inadequate"
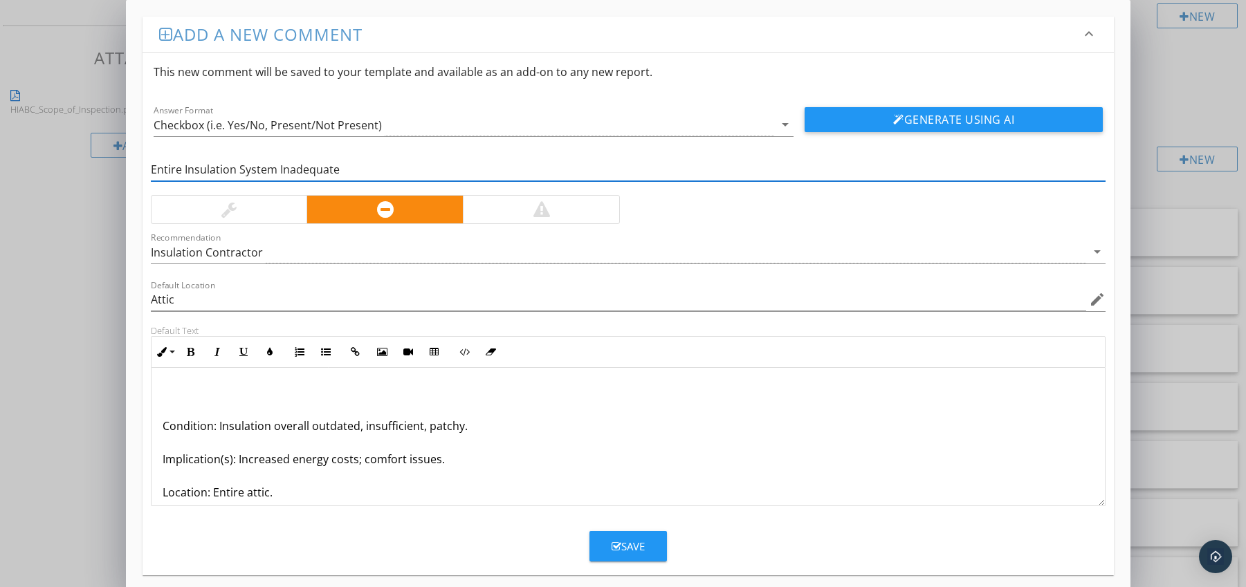
type input "Entire Insulation System Inadequate"
click at [161, 430] on div "Condition: Insulation overall outdated, insufficient, patchy. Implication(s): I…" at bounding box center [628, 476] width 954 height 216
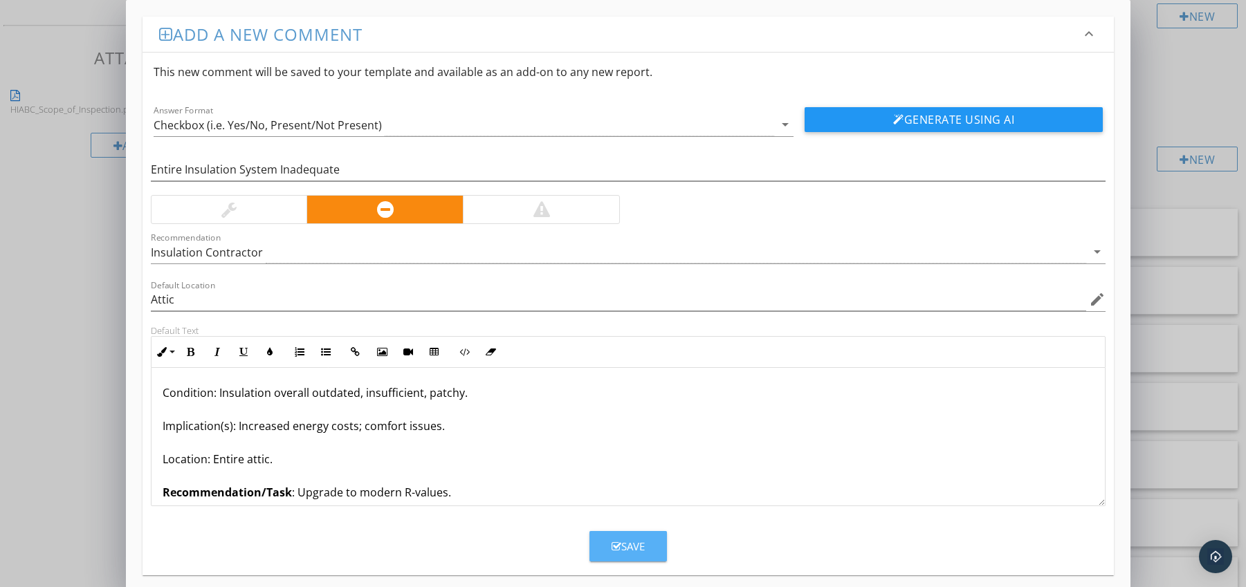
click at [614, 540] on div "Save" at bounding box center [628, 547] width 33 height 16
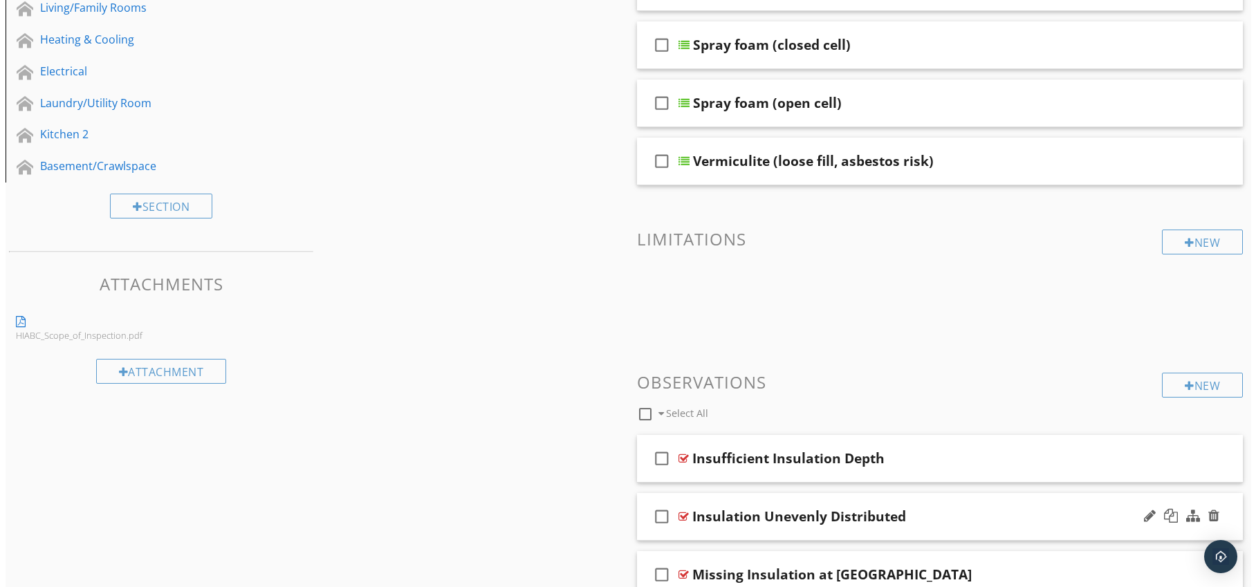
scroll to position [636, 0]
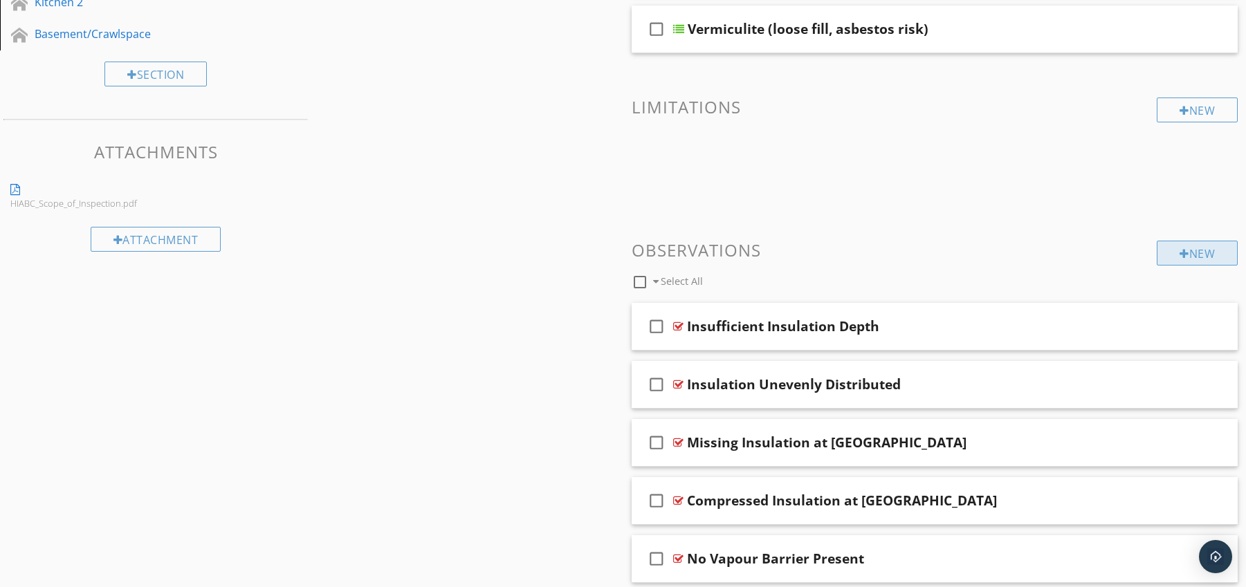
click at [1188, 245] on div "New" at bounding box center [1197, 253] width 81 height 25
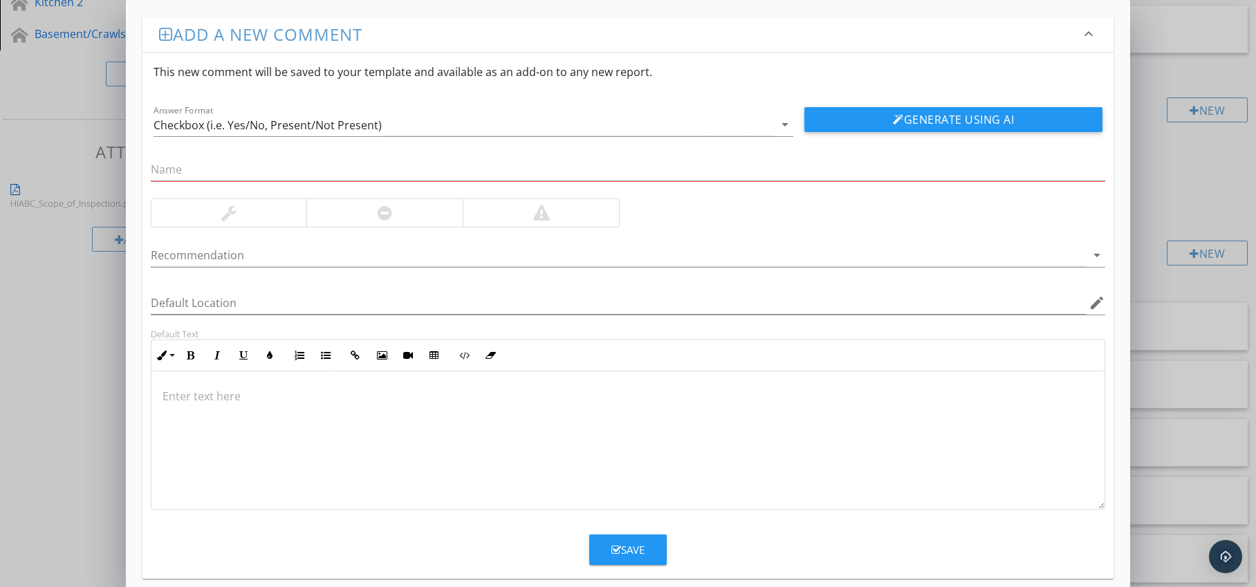
click at [398, 218] on div at bounding box center [384, 213] width 156 height 28
click at [398, 246] on div at bounding box center [619, 255] width 936 height 23
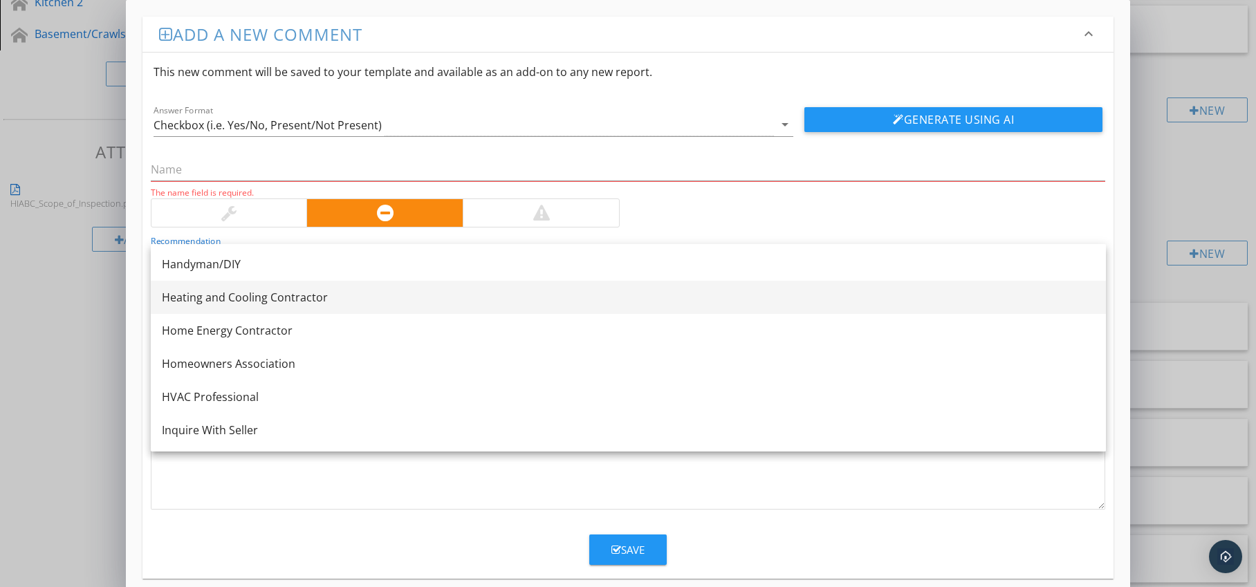
scroll to position [962, 0]
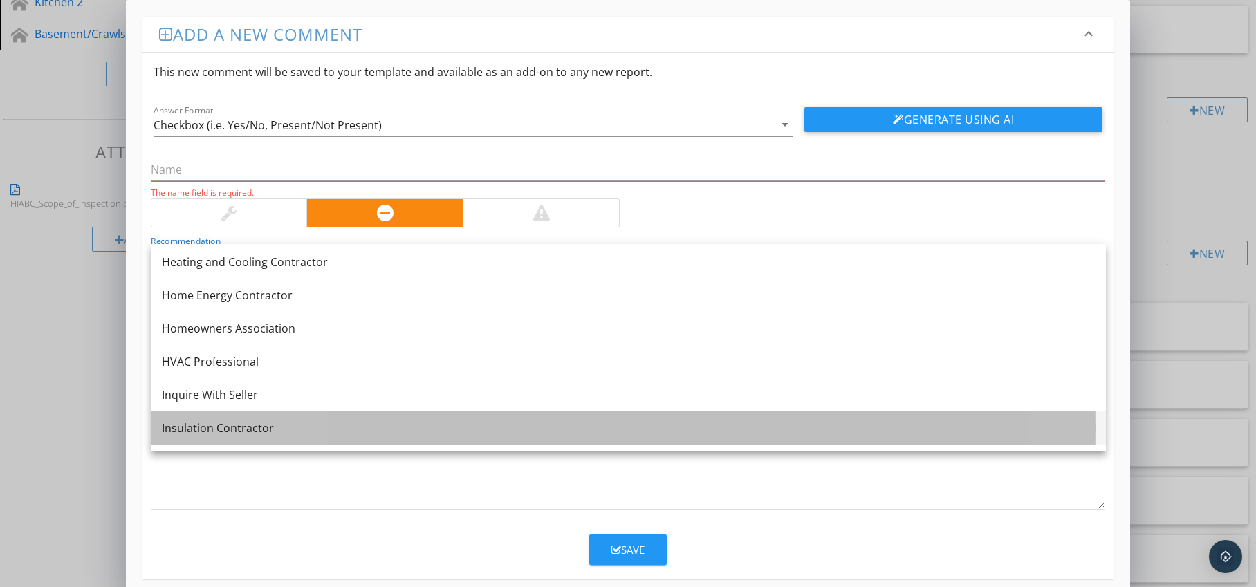
click at [333, 423] on div "Insulation Contractor" at bounding box center [628, 428] width 933 height 17
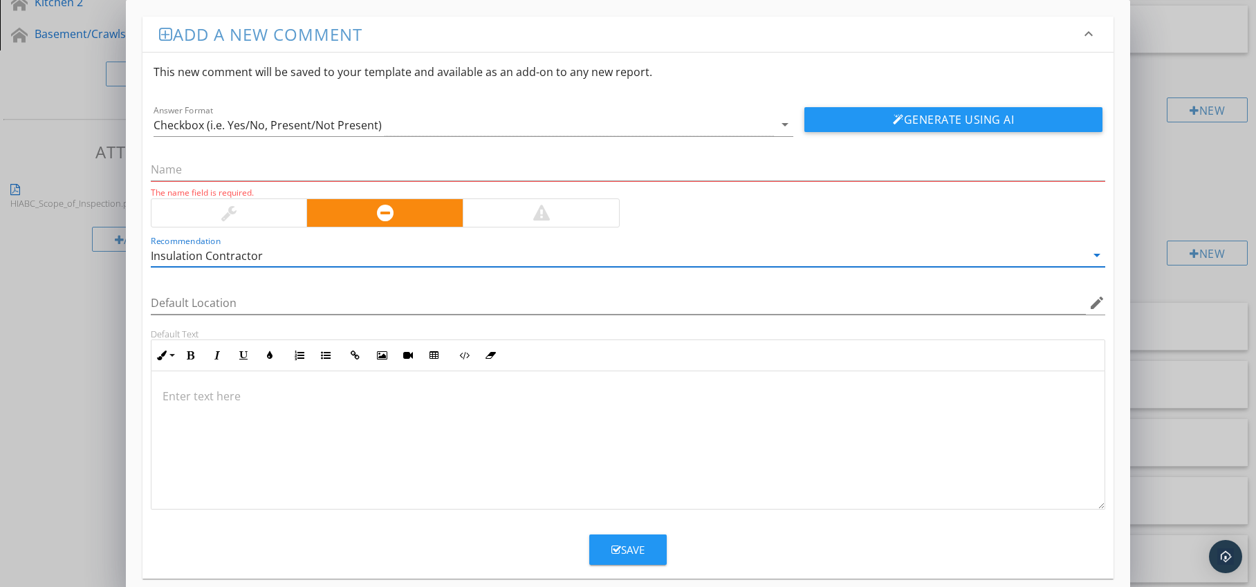
click at [239, 388] on p at bounding box center [629, 396] width 932 height 17
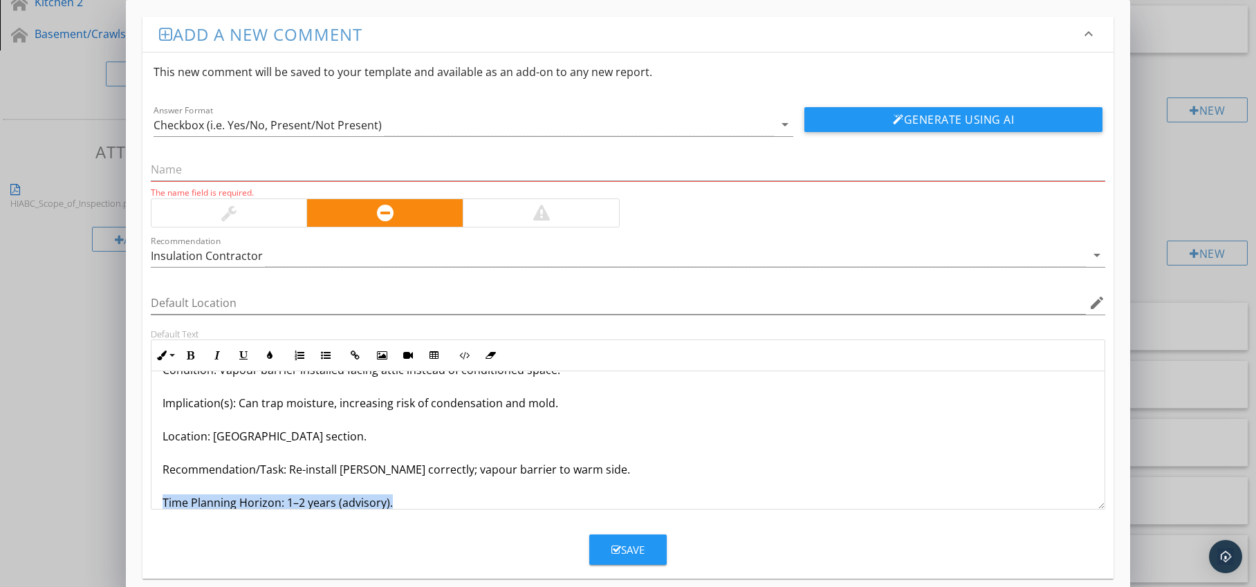
scroll to position [78, 0]
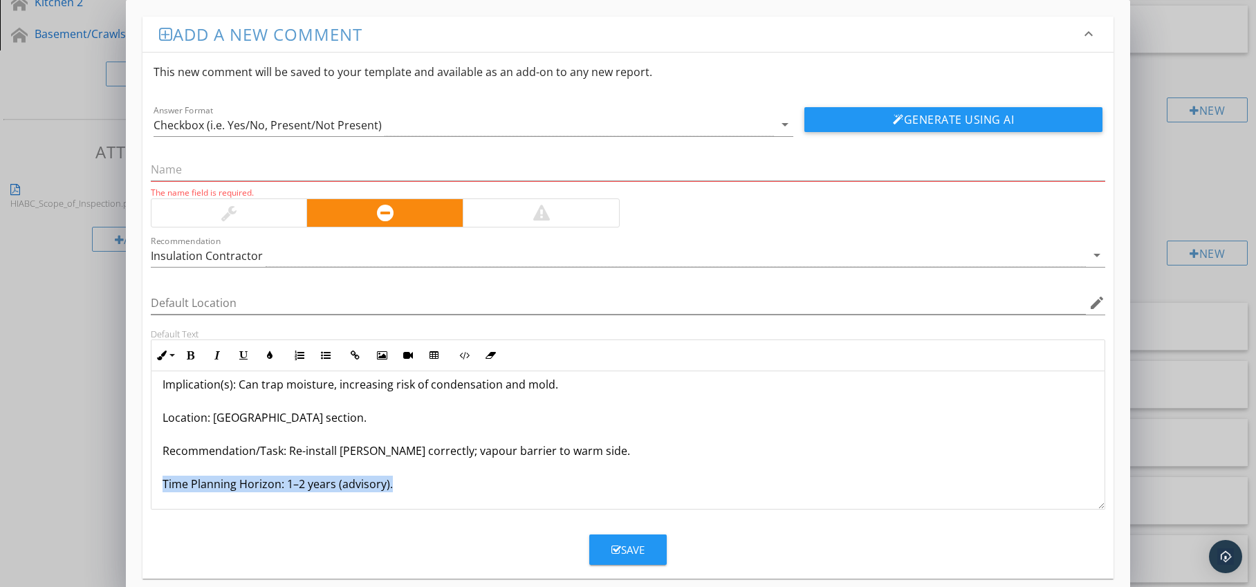
drag, startPoint x: 163, startPoint y: 501, endPoint x: 174, endPoint y: 508, distance: 13.4
click at [174, 508] on div "Batt Insulation Installed Backwards (vapour barrier up) Condition: Vapour barri…" at bounding box center [628, 401] width 954 height 216
click at [192, 356] on icon "button" at bounding box center [191, 356] width 10 height 10
click at [272, 358] on icon "button" at bounding box center [270, 356] width 10 height 10
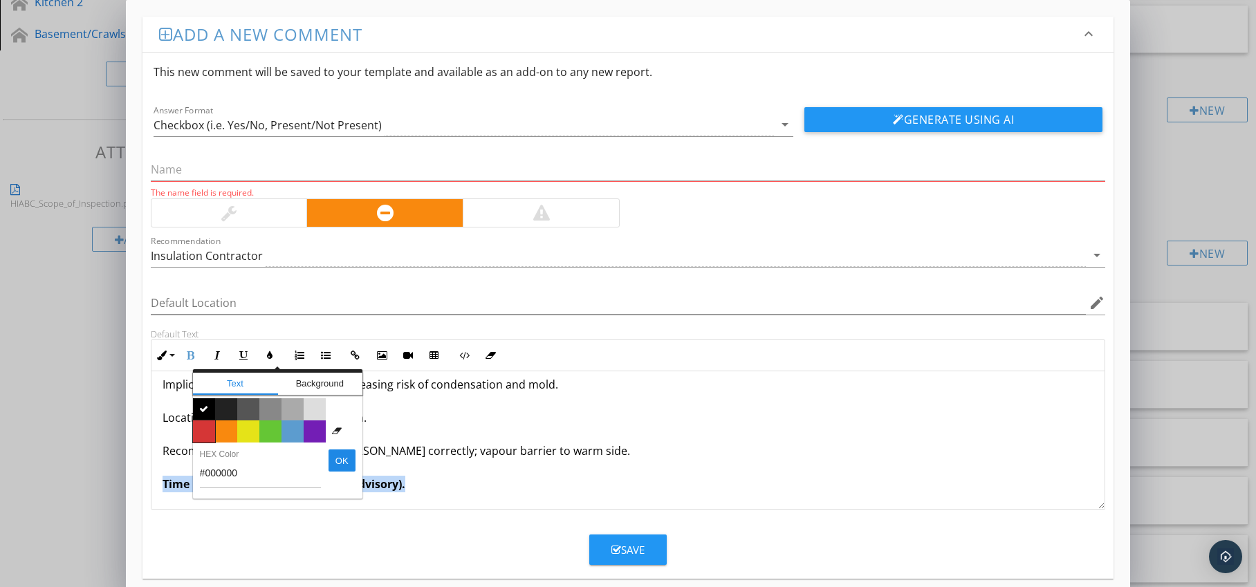
click at [202, 430] on span "Color #d53636" at bounding box center [204, 432] width 22 height 22
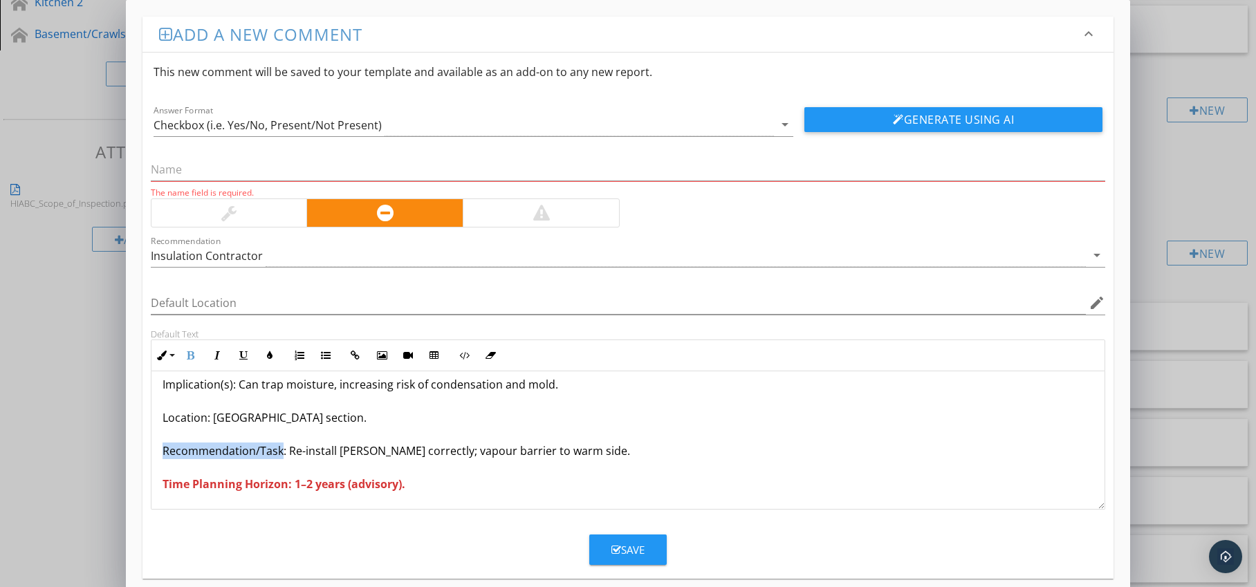
drag, startPoint x: 160, startPoint y: 453, endPoint x: 279, endPoint y: 450, distance: 119.7
click at [279, 450] on div "Batt Insulation Installed Backwards (vapour barrier up) Condition: Vapour barri…" at bounding box center [628, 401] width 954 height 216
click at [190, 359] on icon "button" at bounding box center [191, 356] width 10 height 10
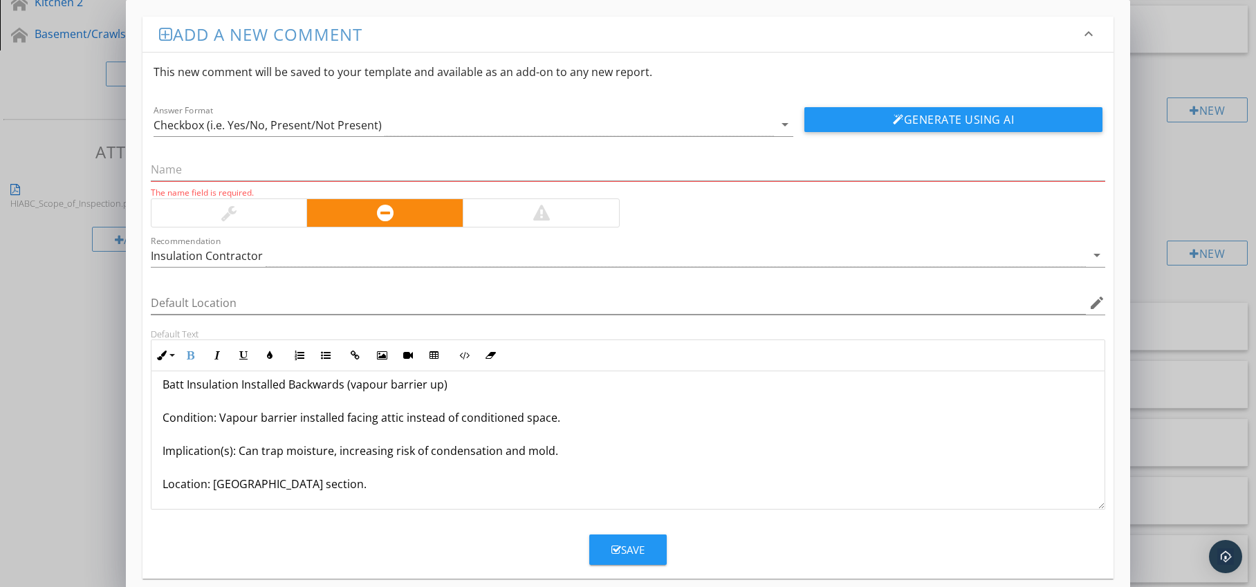
scroll to position [0, 0]
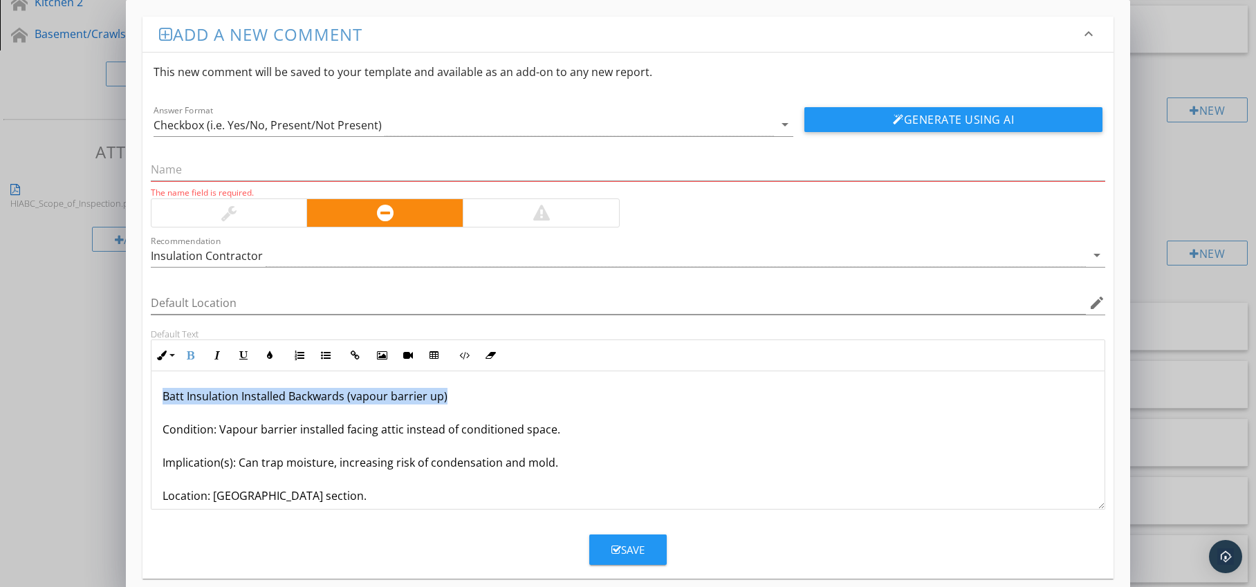
drag, startPoint x: 158, startPoint y: 397, endPoint x: 454, endPoint y: 398, distance: 296.1
click at [454, 398] on div "Batt Insulation Installed Backwards (vapour barrier up) Condition: Vapour barri…" at bounding box center [628, 479] width 954 height 216
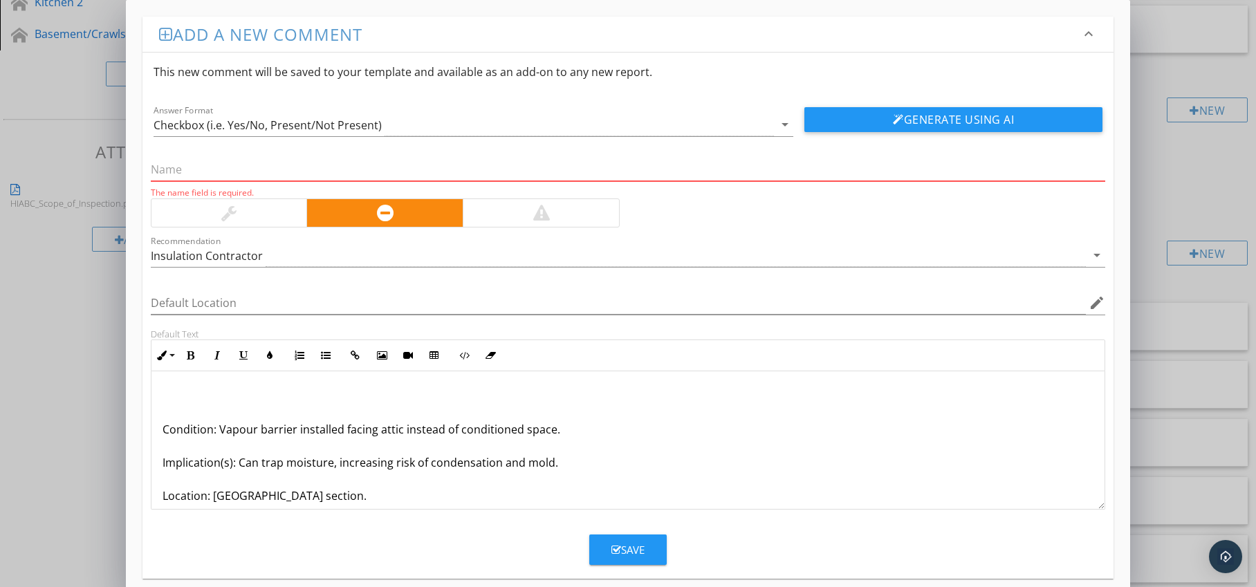
click at [263, 169] on input "text" at bounding box center [628, 169] width 955 height 23
paste input "Batt Insulation Installed Backwards (vapour barrier up)"
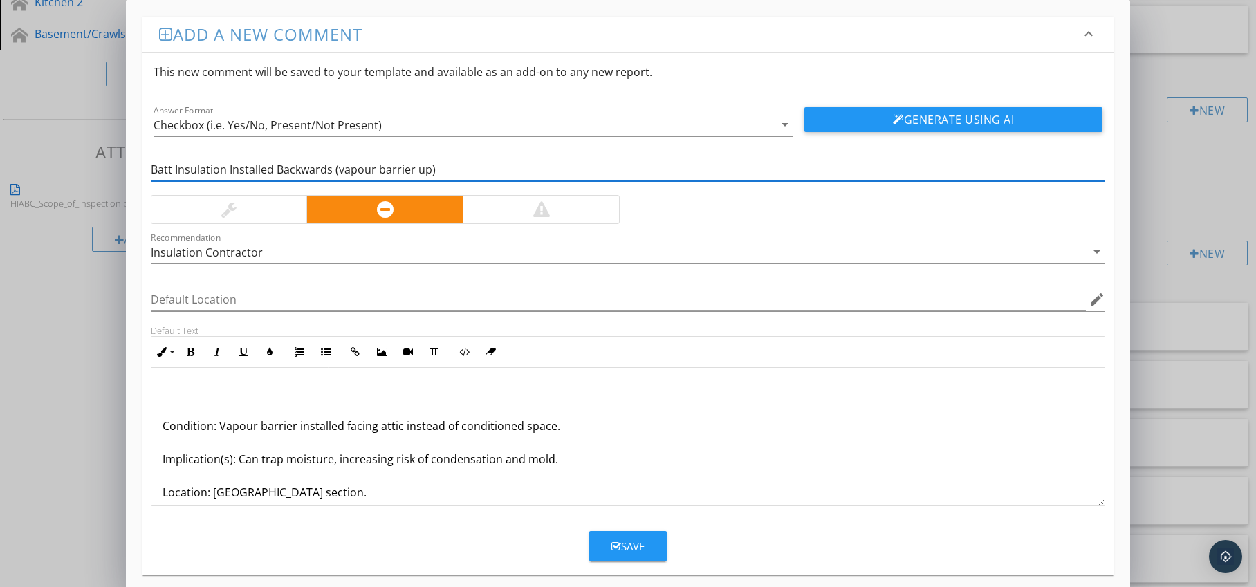
type input "Batt Insulation Installed Backwards (vapour barrier up)"
click at [160, 425] on div "Condition: Vapour barrier installed facing attic instead of conditioned space. …" at bounding box center [628, 476] width 954 height 216
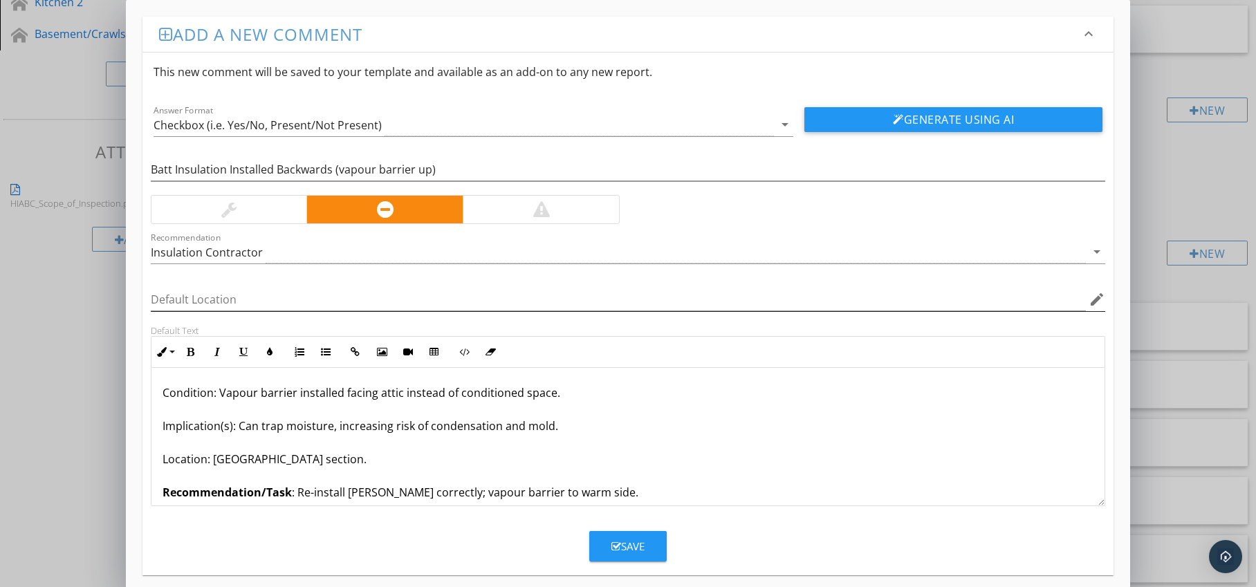
click at [1096, 295] on icon "edit" at bounding box center [1097, 299] width 17 height 17
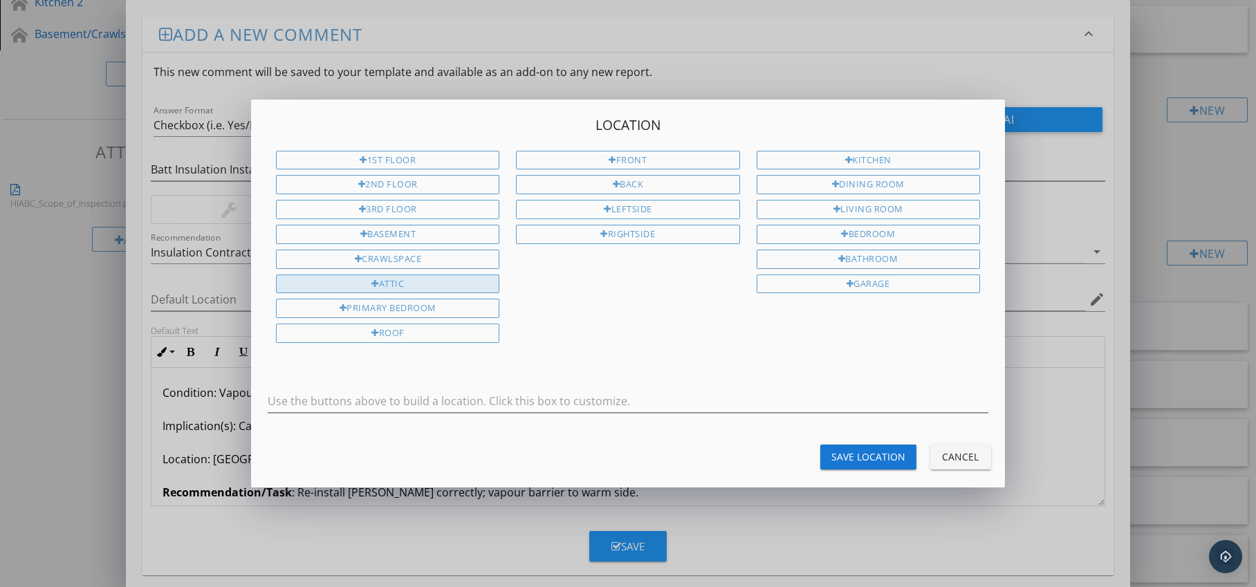
click at [454, 288] on div "Attic" at bounding box center [387, 284] width 223 height 19
type input "Attic"
click at [857, 461] on div "Save Location" at bounding box center [869, 457] width 74 height 15
type input "Attic"
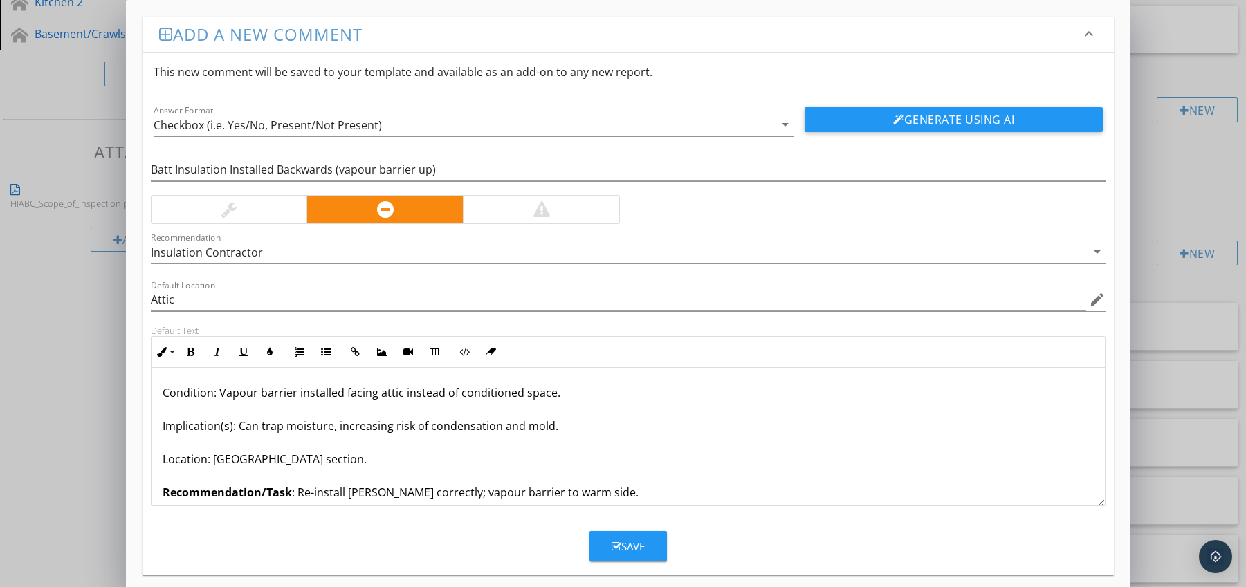
click at [638, 544] on div "Save" at bounding box center [628, 547] width 33 height 16
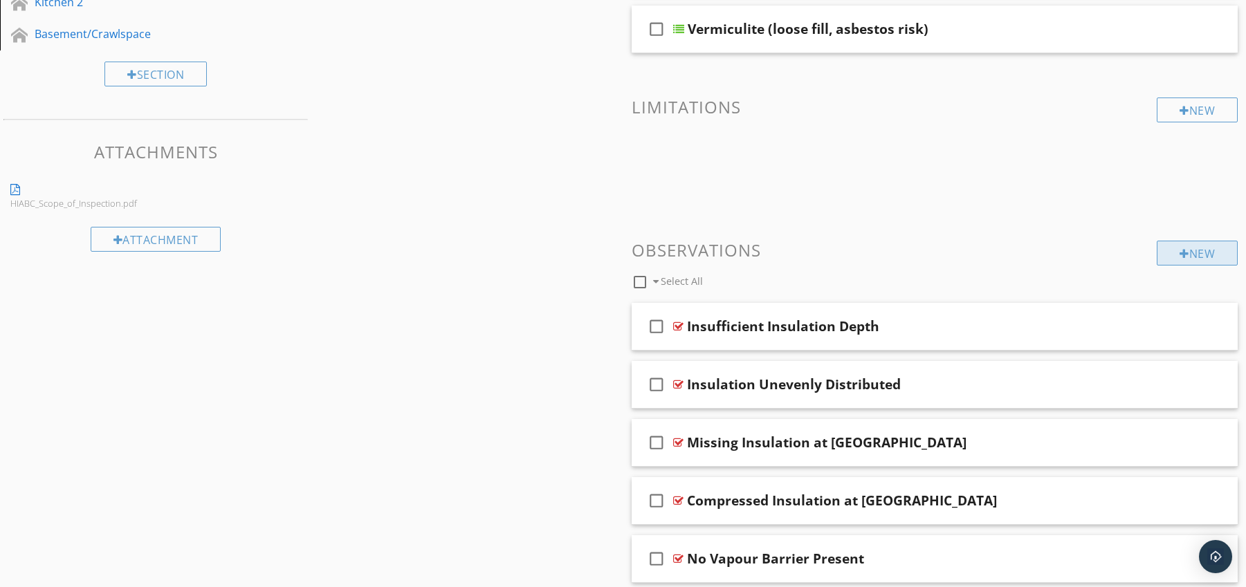
click at [1191, 250] on div "New" at bounding box center [1197, 253] width 81 height 25
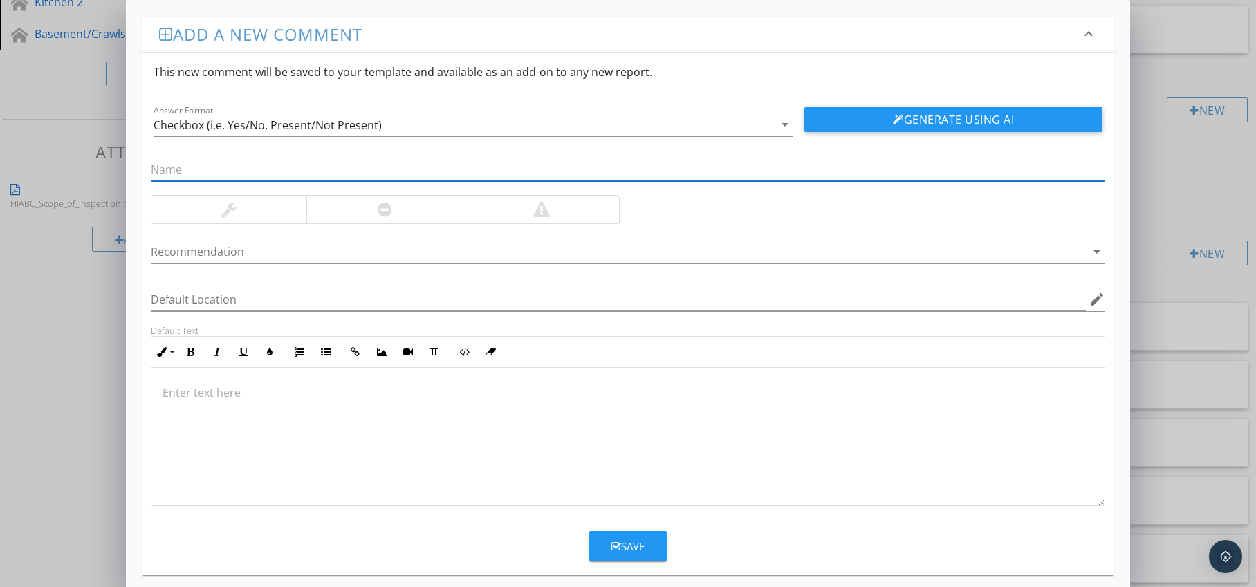
click at [447, 208] on div at bounding box center [384, 210] width 156 height 28
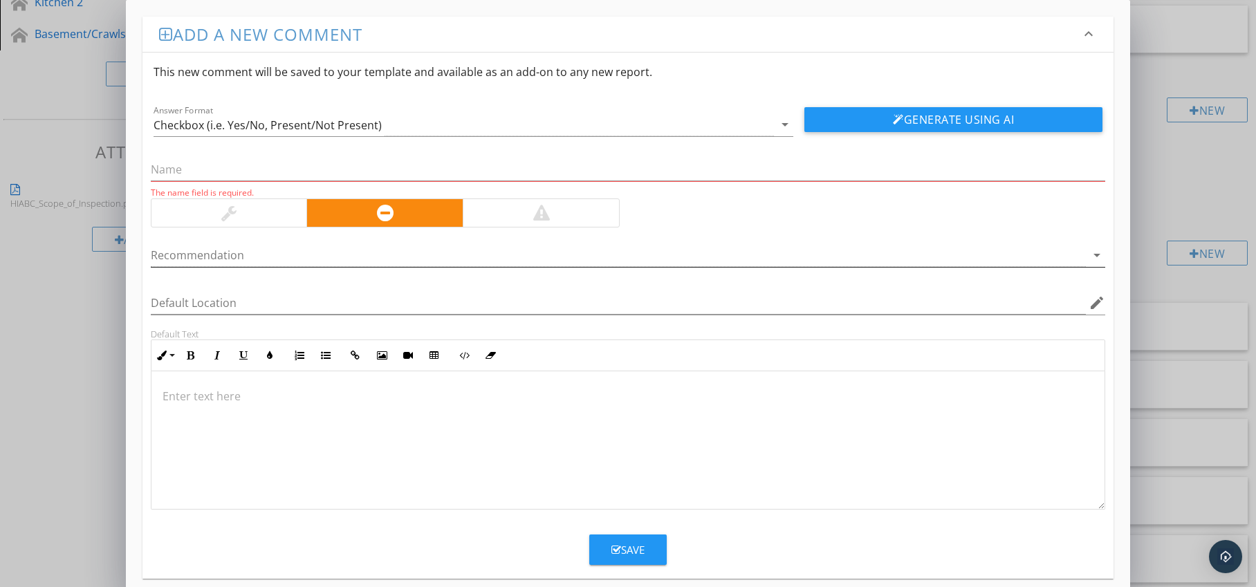
click at [448, 252] on div at bounding box center [619, 255] width 936 height 23
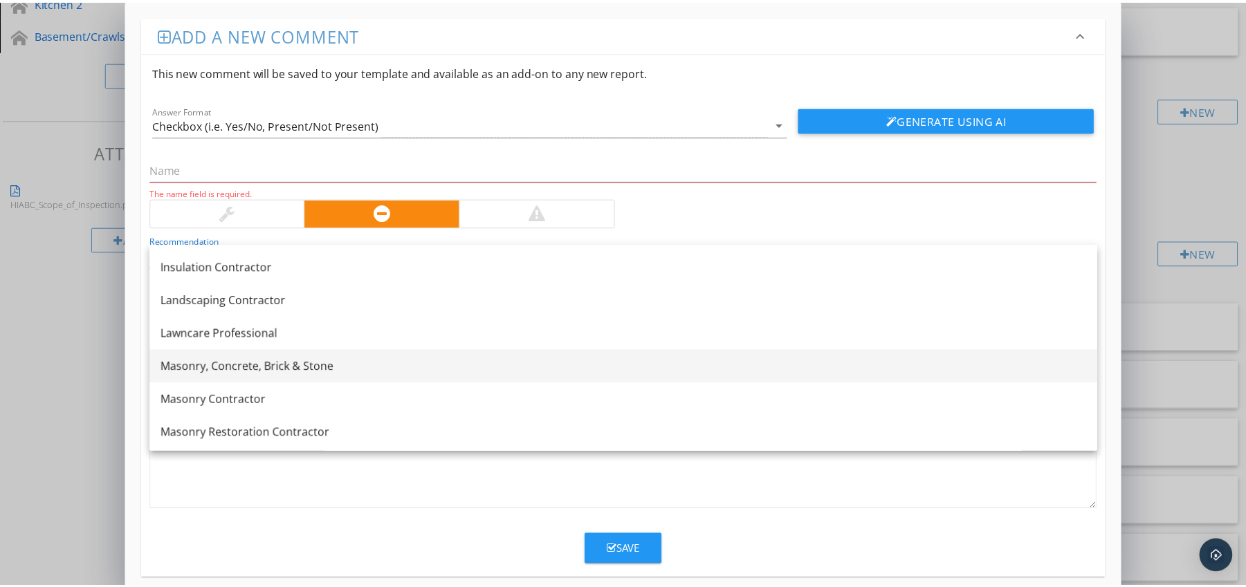
scroll to position [1123, 0]
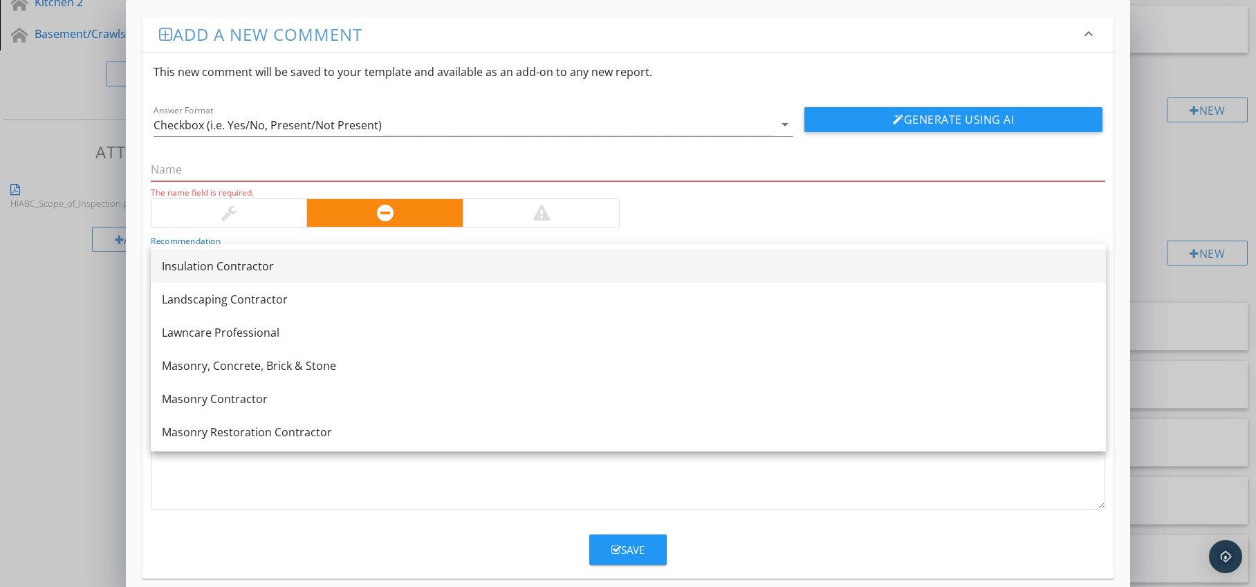
click at [353, 266] on div "Insulation Contractor" at bounding box center [628, 266] width 933 height 17
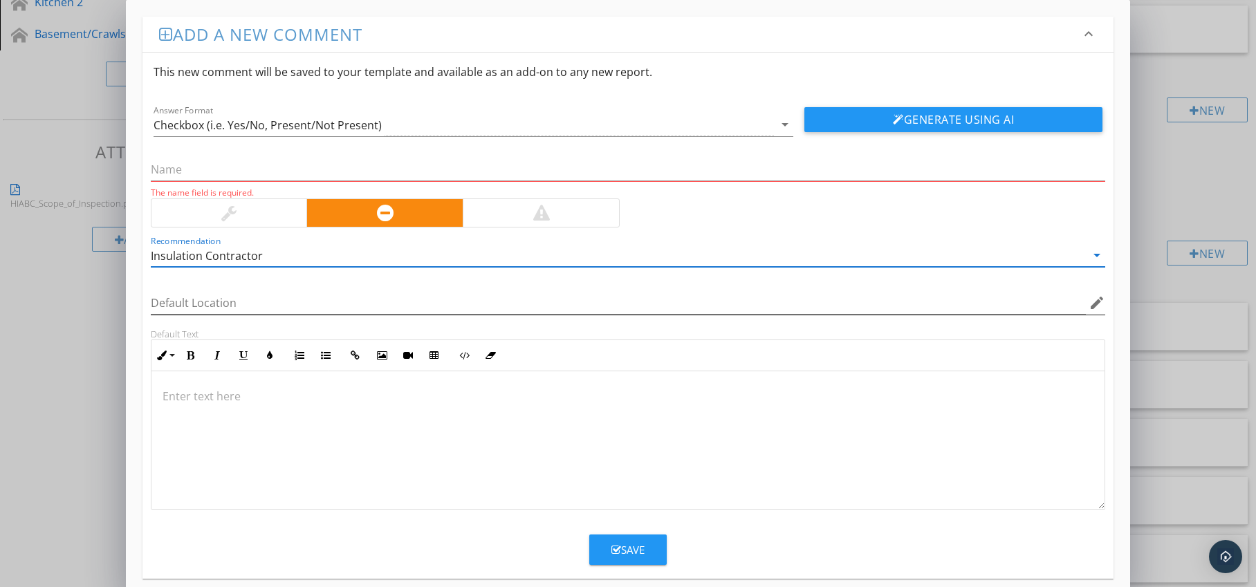
click at [1099, 298] on icon "edit" at bounding box center [1097, 303] width 17 height 17
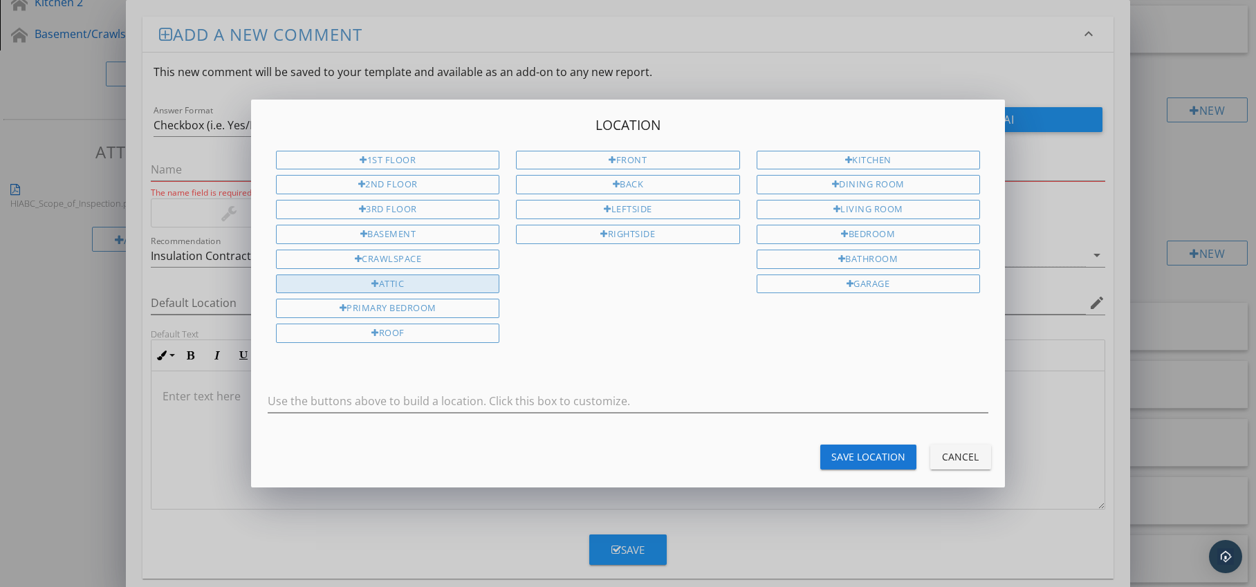
click at [443, 279] on div "Attic" at bounding box center [387, 284] width 223 height 19
type input "Attic"
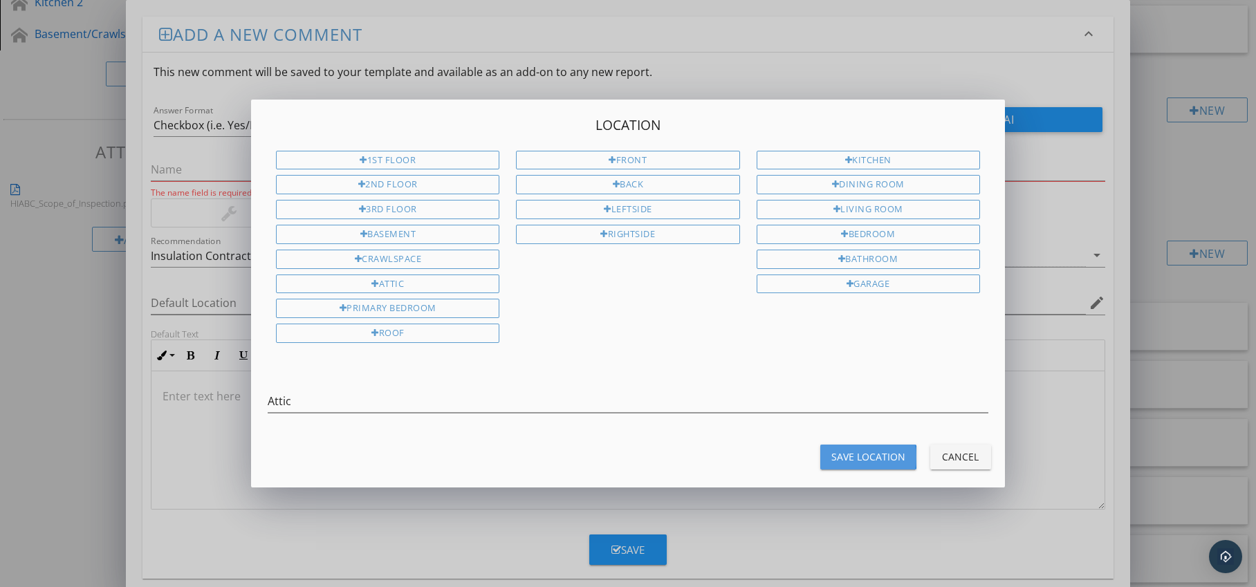
click at [827, 450] on button "Save Location" at bounding box center [868, 457] width 96 height 25
type input "Attic"
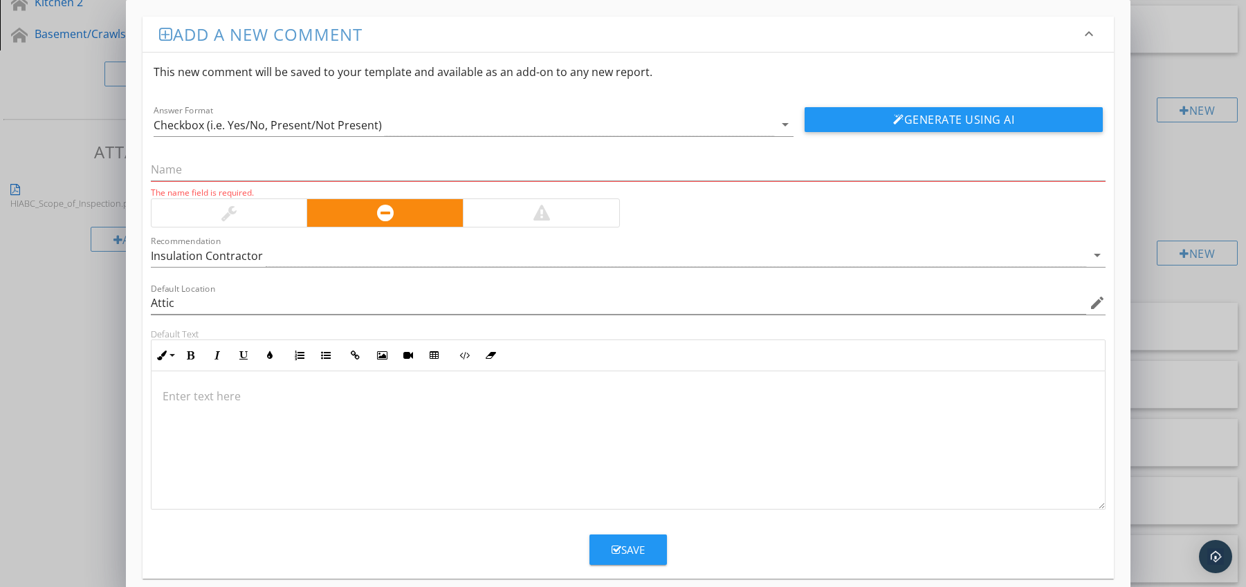
click at [195, 395] on p at bounding box center [629, 396] width 932 height 17
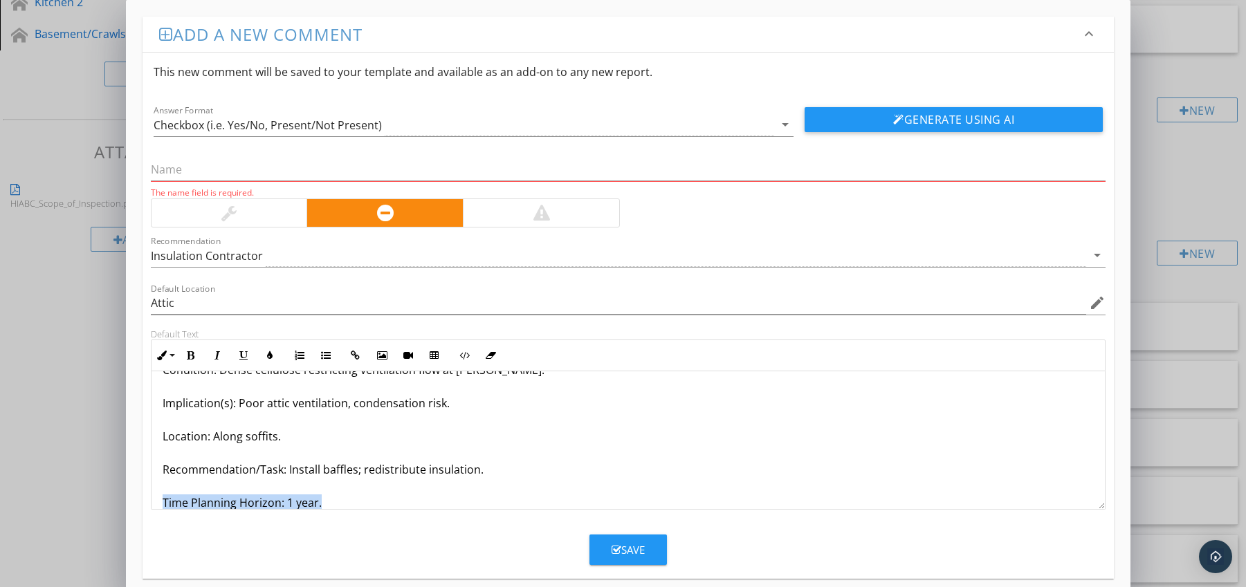
scroll to position [78, 0]
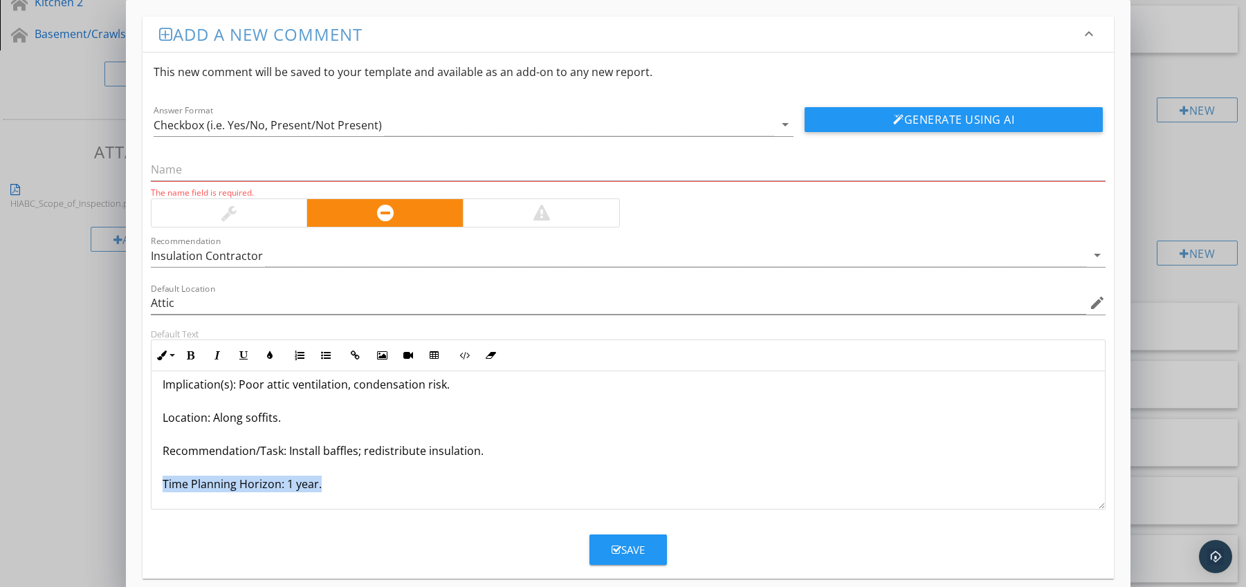
drag, startPoint x: 162, startPoint y: 500, endPoint x: 241, endPoint y: 508, distance: 79.2
click at [240, 508] on div "Cellulose Overly Compacted (air circulation blocked) Condition: Dense cellulose…" at bounding box center [628, 401] width 954 height 216
click at [192, 358] on icon "button" at bounding box center [191, 356] width 10 height 10
click at [270, 356] on icon "button" at bounding box center [270, 356] width 10 height 10
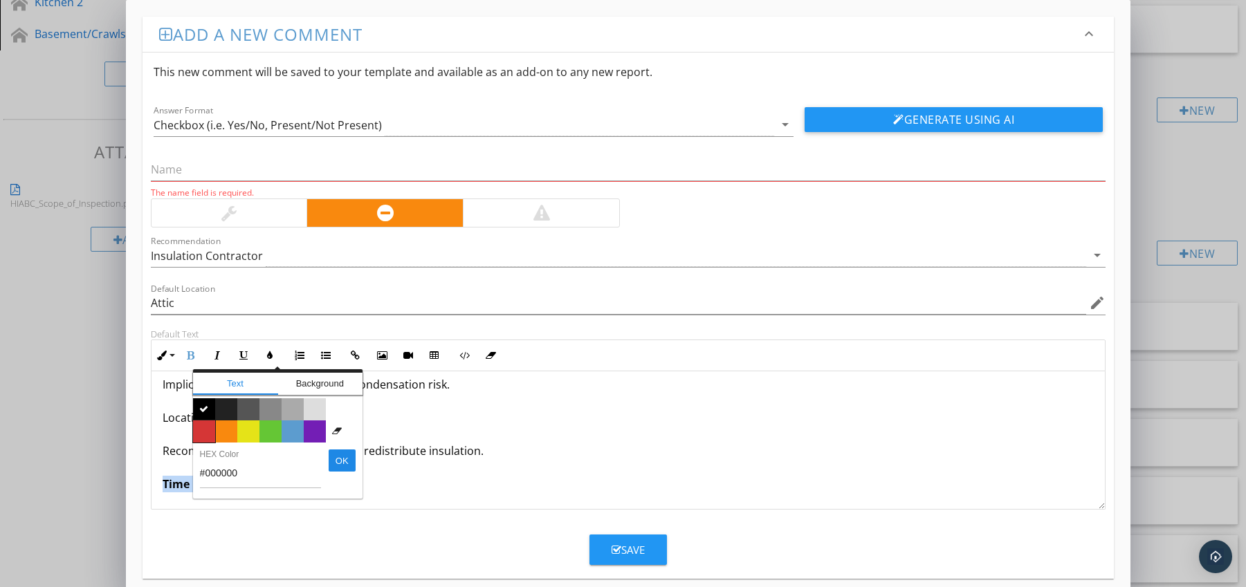
click at [203, 425] on span "Color #d53636" at bounding box center [204, 432] width 22 height 22
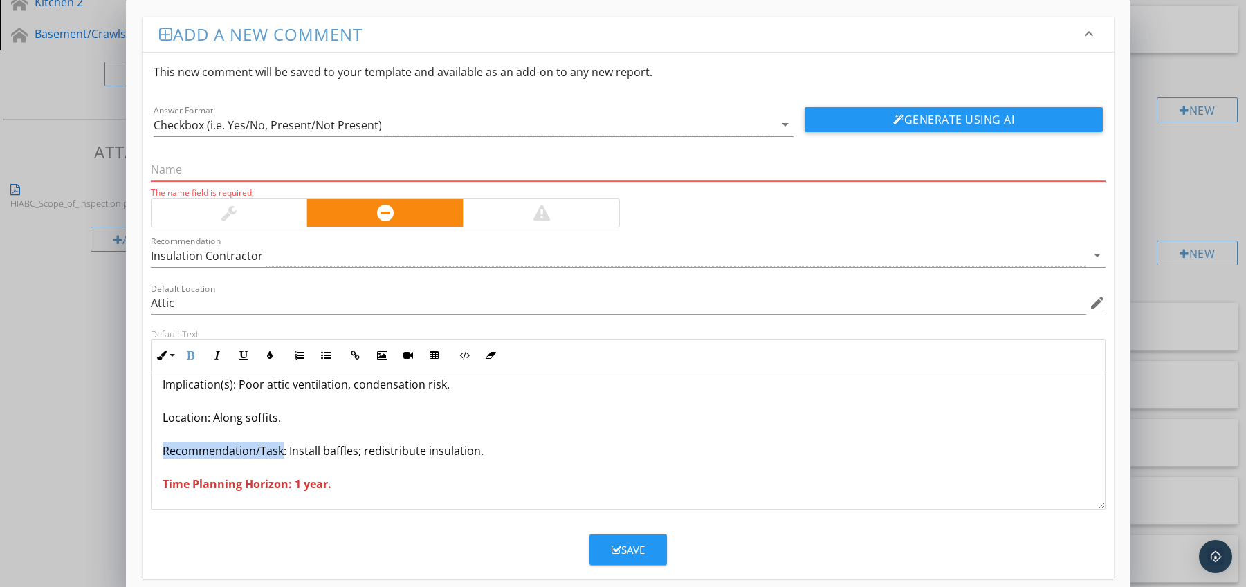
drag, startPoint x: 163, startPoint y: 451, endPoint x: 279, endPoint y: 457, distance: 116.4
click at [279, 457] on p "Cellulose Overly Compacted (air circulation blocked) Condition: Dense cellulose…" at bounding box center [629, 401] width 932 height 183
click at [189, 353] on icon "button" at bounding box center [191, 356] width 10 height 10
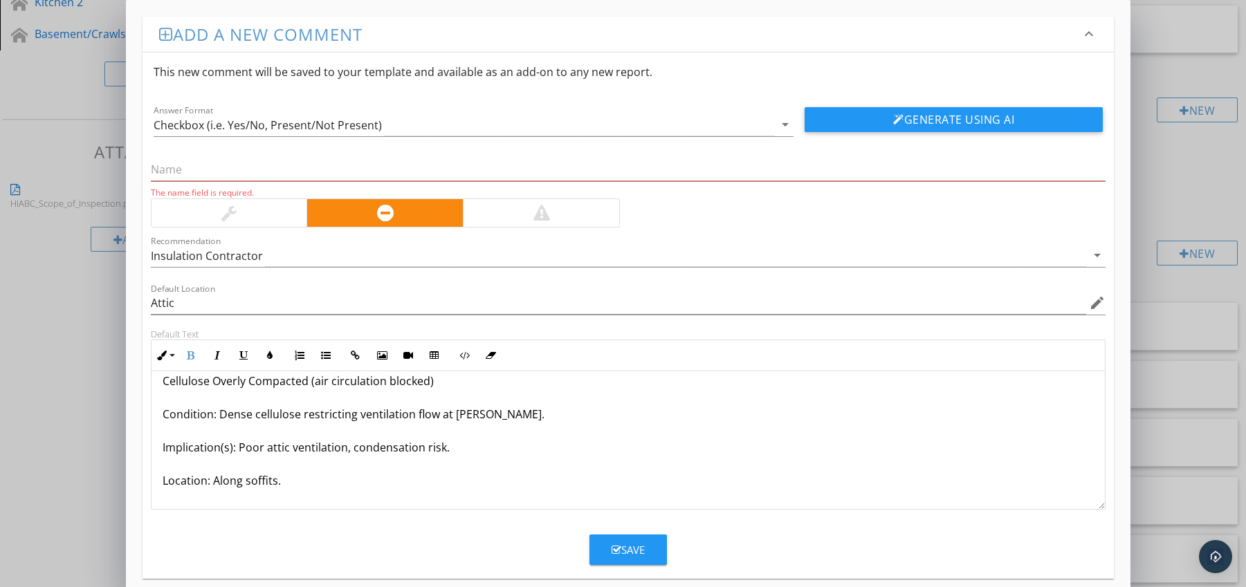
scroll to position [0, 0]
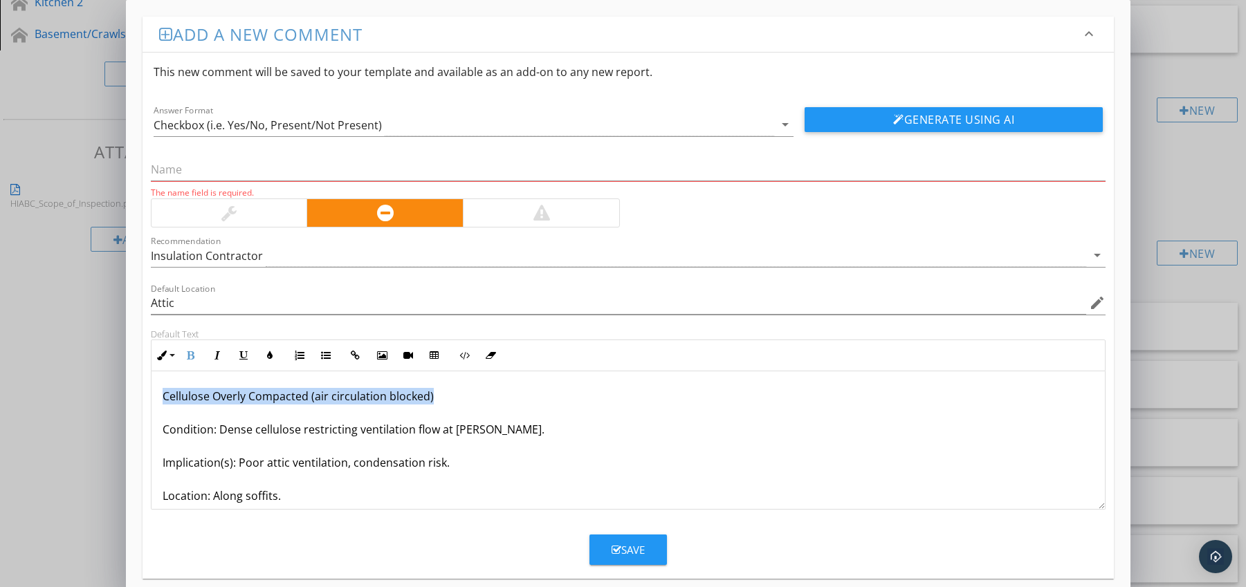
drag, startPoint x: 165, startPoint y: 396, endPoint x: 447, endPoint y: 396, distance: 281.6
click at [448, 396] on div "Cellulose Overly Compacted (air circulation blocked) Condition: Dense cellulose…" at bounding box center [628, 479] width 954 height 216
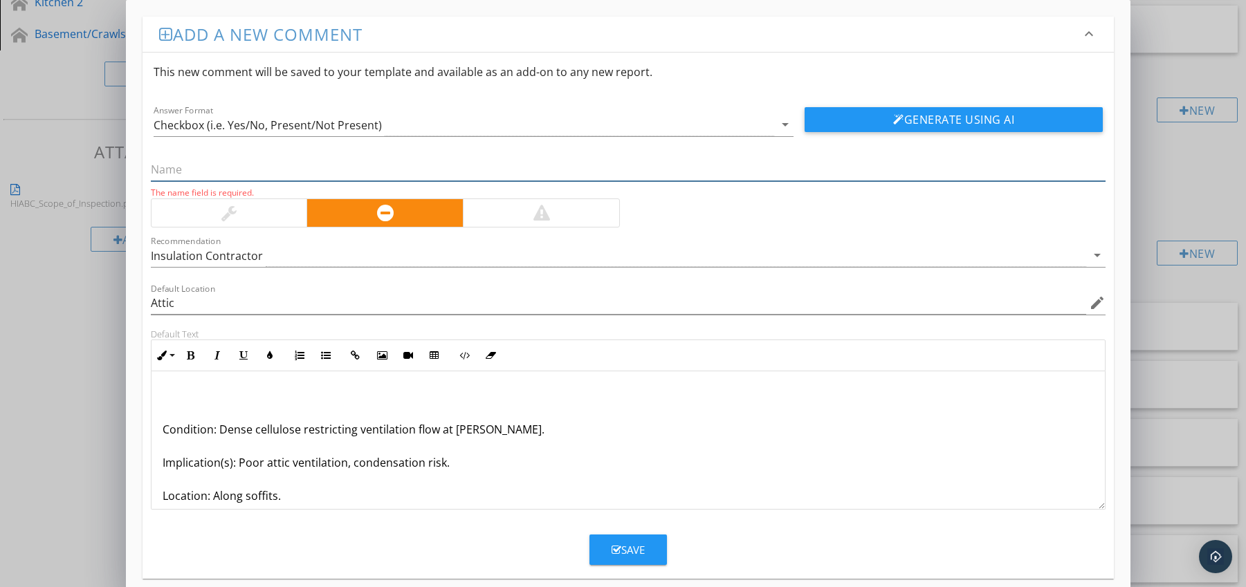
click at [292, 176] on input "text" at bounding box center [628, 169] width 955 height 23
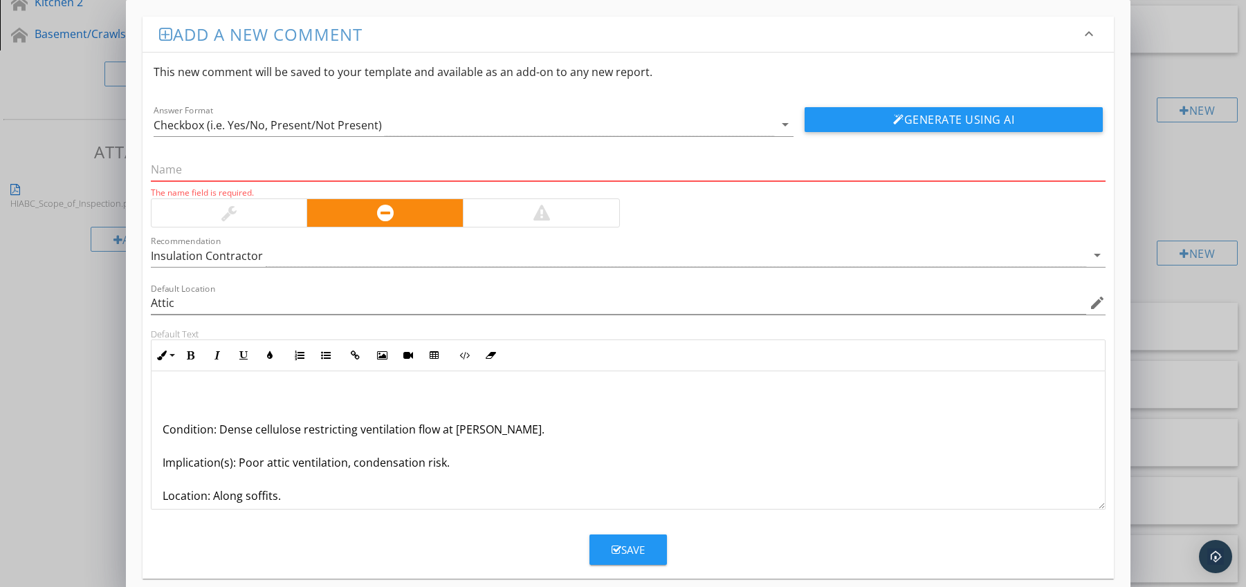
paste input "Cellulose Overly Compacted (air circulation blocked)"
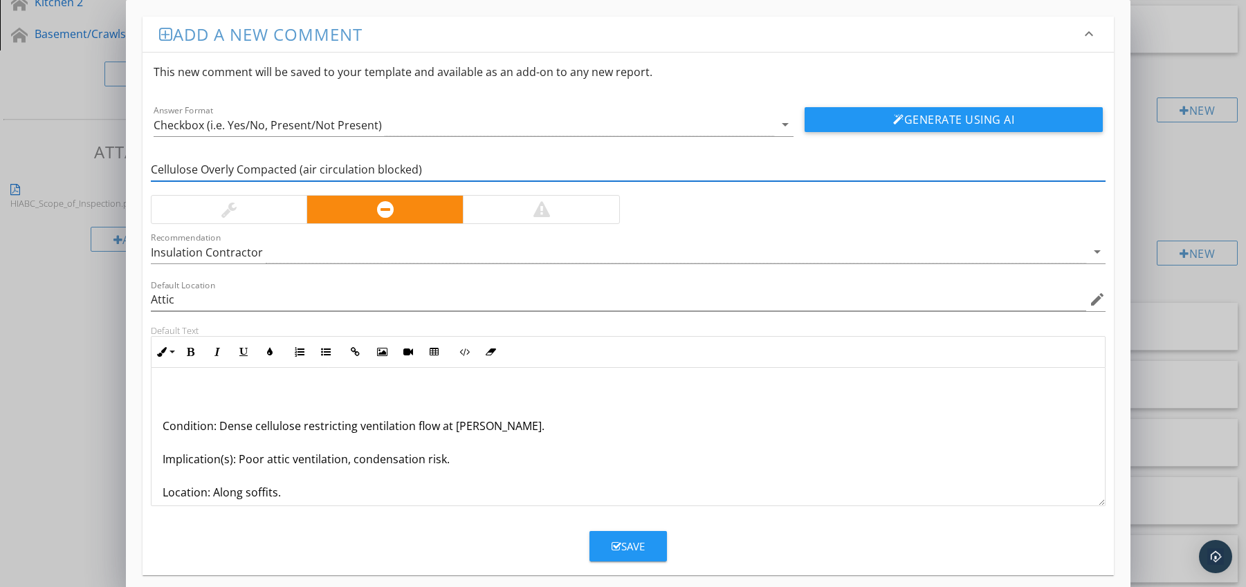
type input "Cellulose Overly Compacted (air circulation blocked)"
click at [158, 424] on div "Condition: Dense cellulose restricting ventilation flow at [PERSON_NAME]. Impli…" at bounding box center [628, 476] width 954 height 216
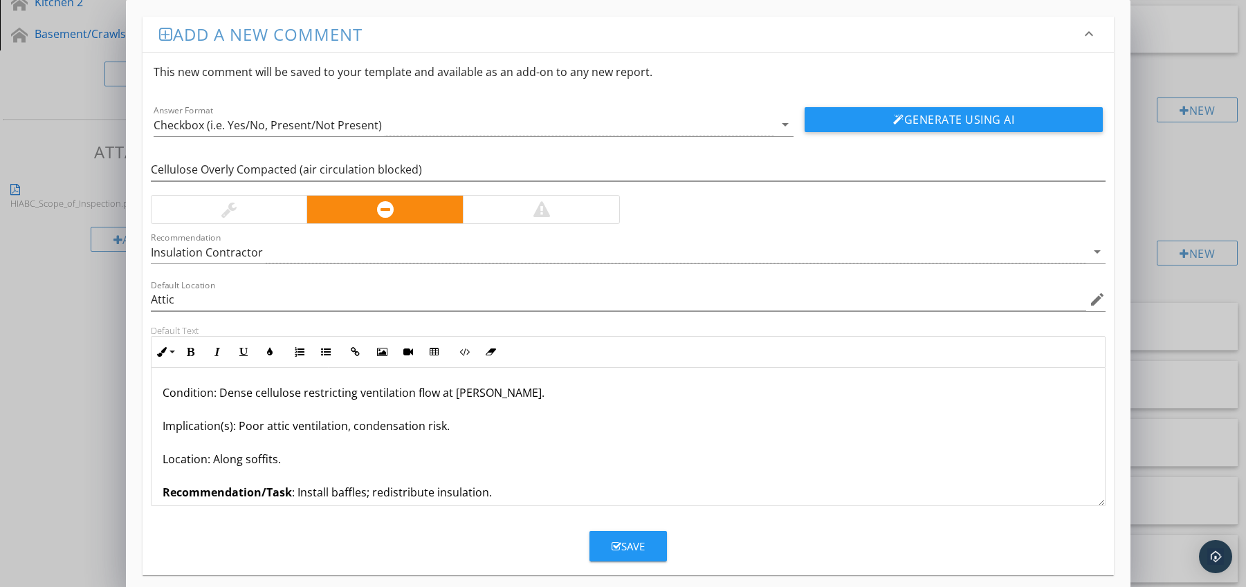
click at [606, 543] on button "Save" at bounding box center [627, 546] width 77 height 30
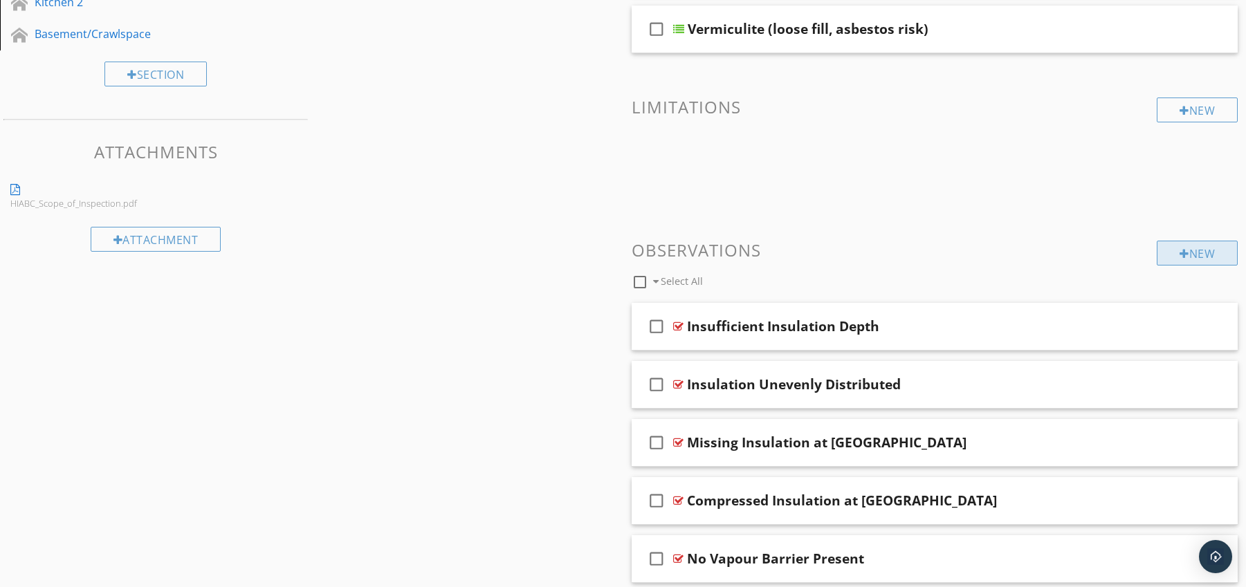
click at [1184, 252] on div at bounding box center [1184, 253] width 10 height 11
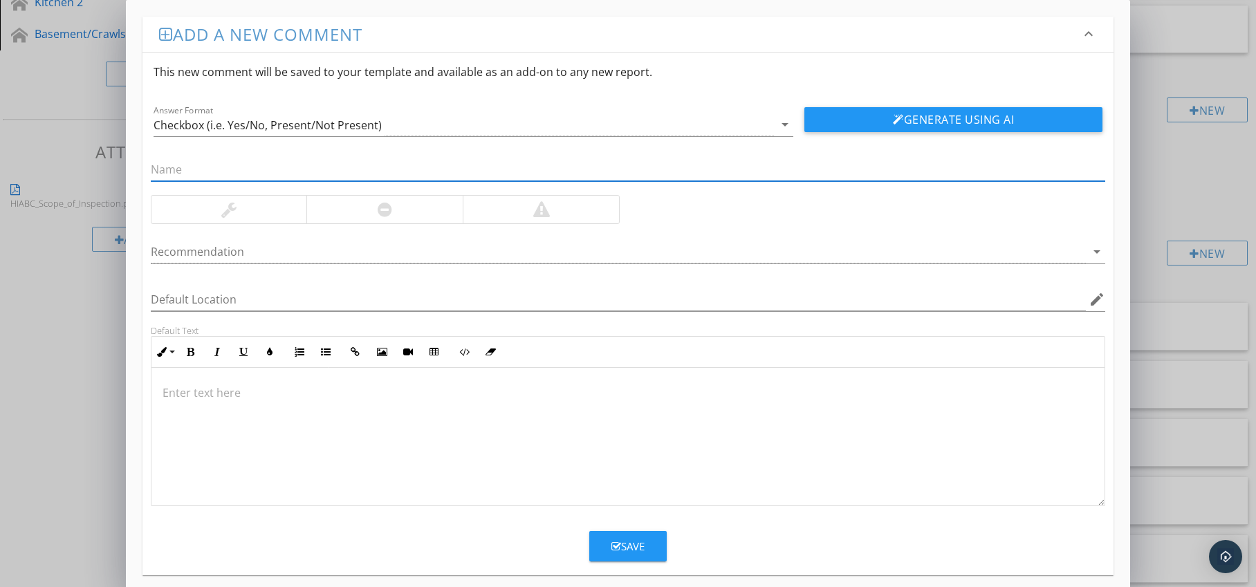
click at [412, 211] on div at bounding box center [384, 210] width 156 height 28
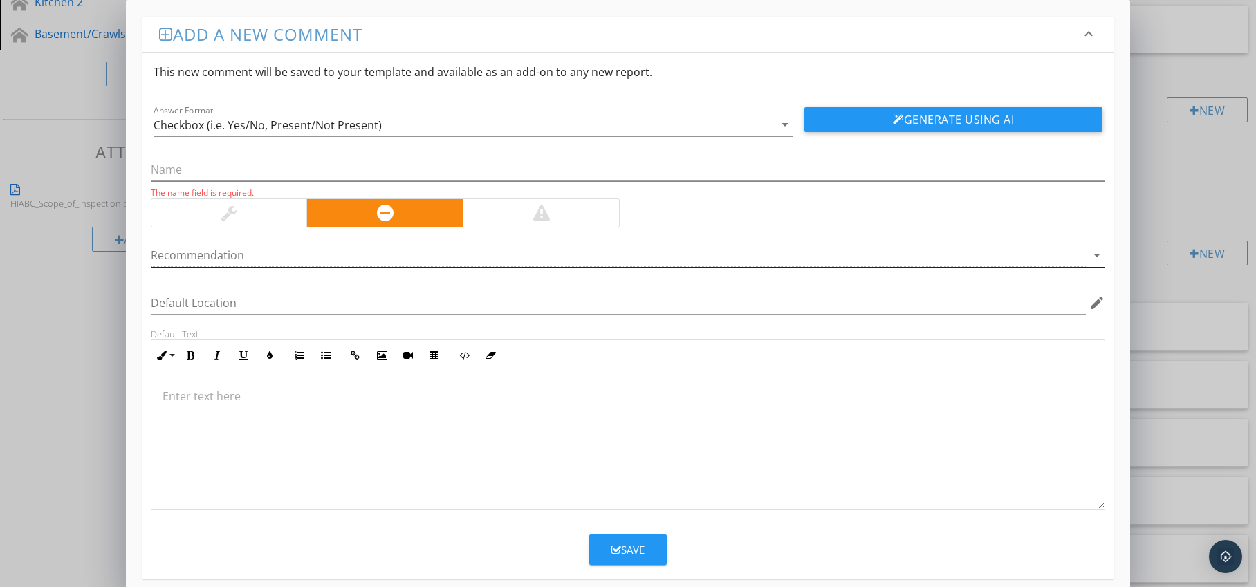
click at [397, 250] on div at bounding box center [619, 255] width 936 height 23
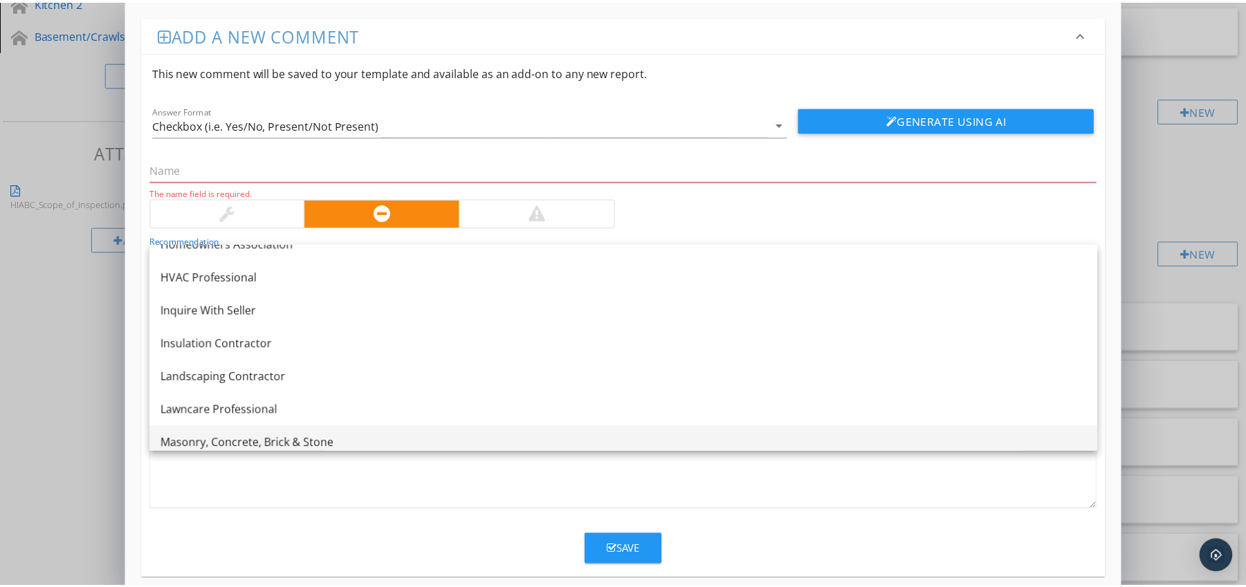
scroll to position [991, 0]
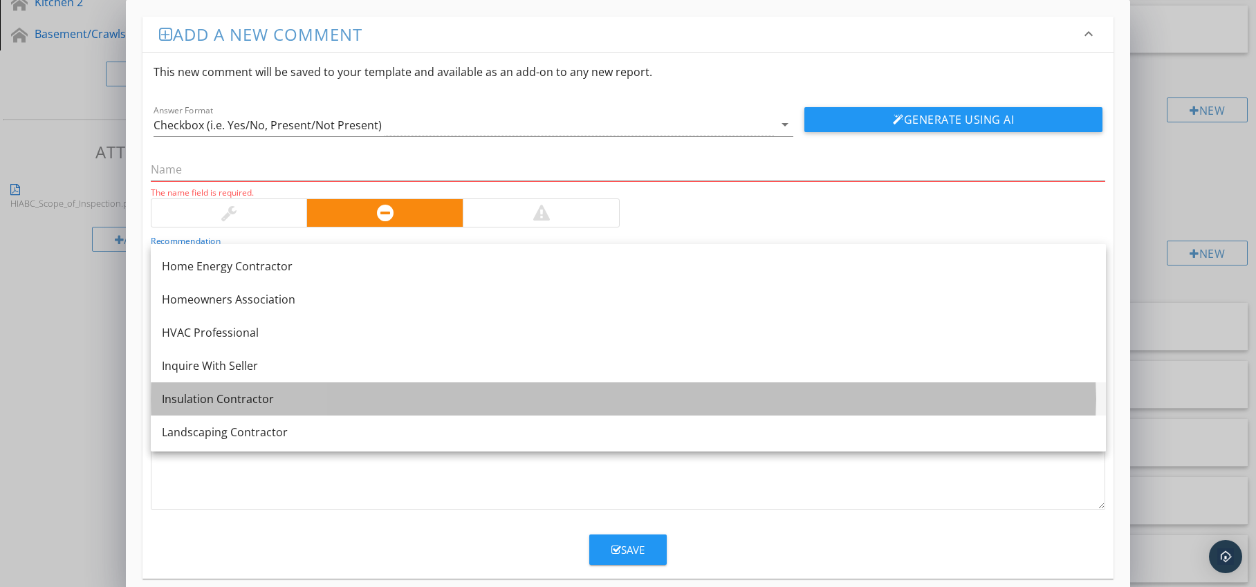
click at [307, 403] on div "Insulation Contractor" at bounding box center [628, 399] width 933 height 17
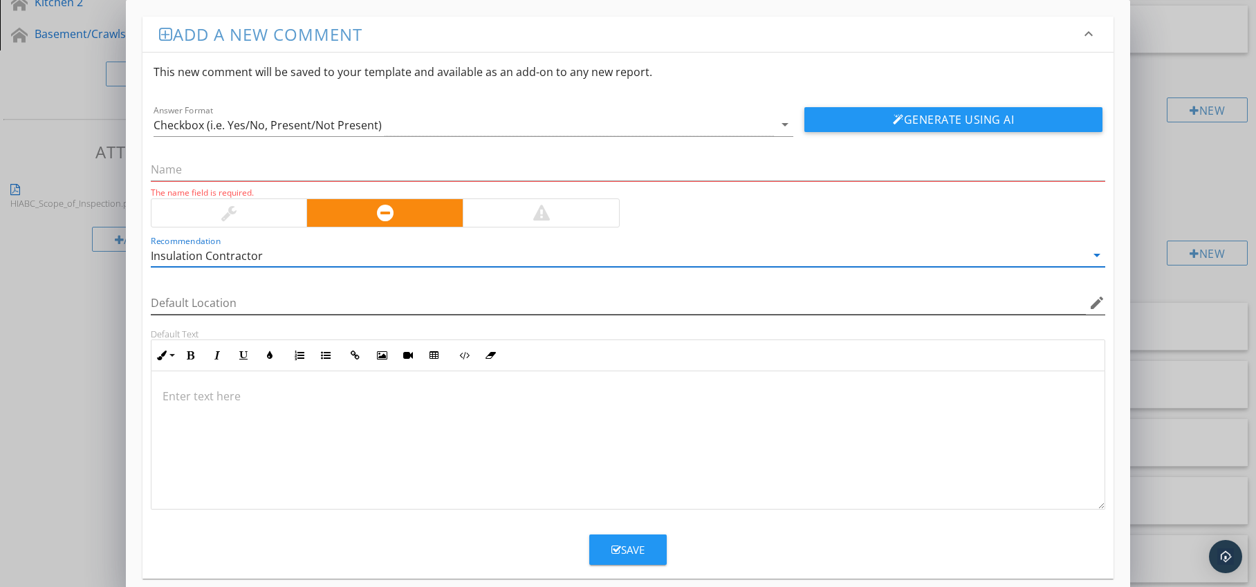
click at [1095, 302] on icon "edit" at bounding box center [1097, 303] width 17 height 17
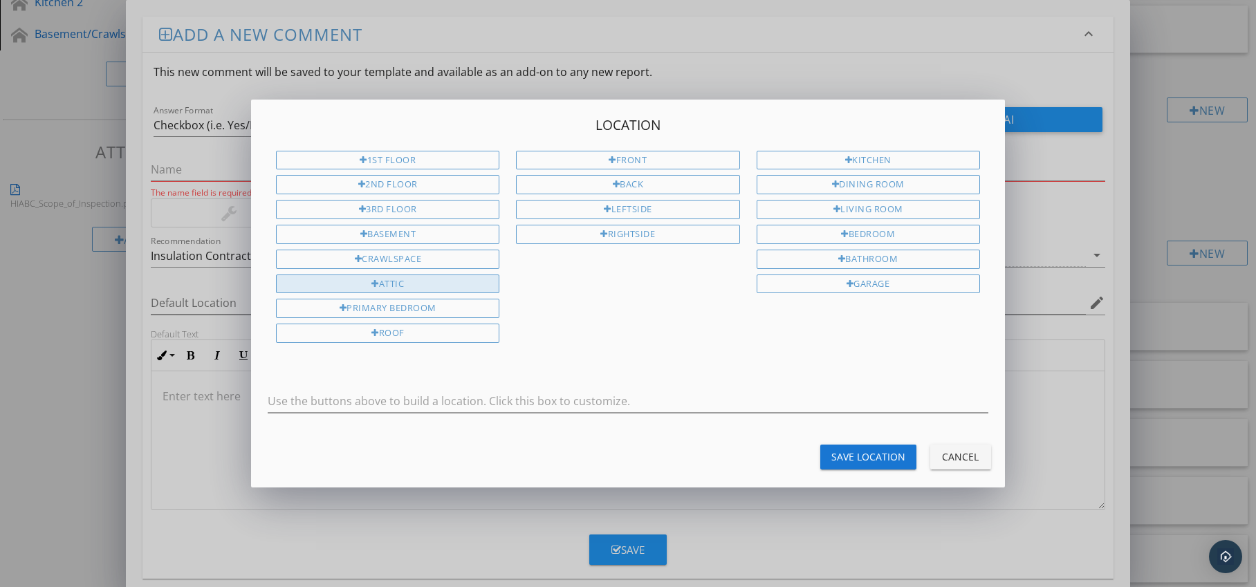
click at [454, 287] on div "Attic" at bounding box center [387, 284] width 223 height 19
type input "Attic"
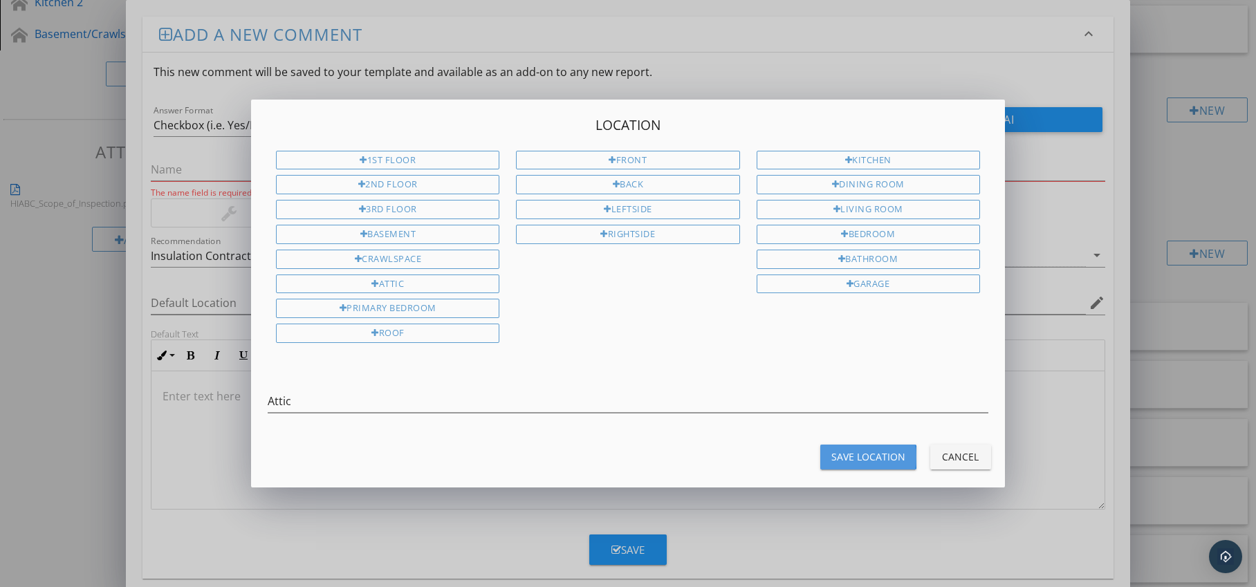
click at [858, 457] on div "Save Location" at bounding box center [869, 457] width 74 height 15
type input "Attic"
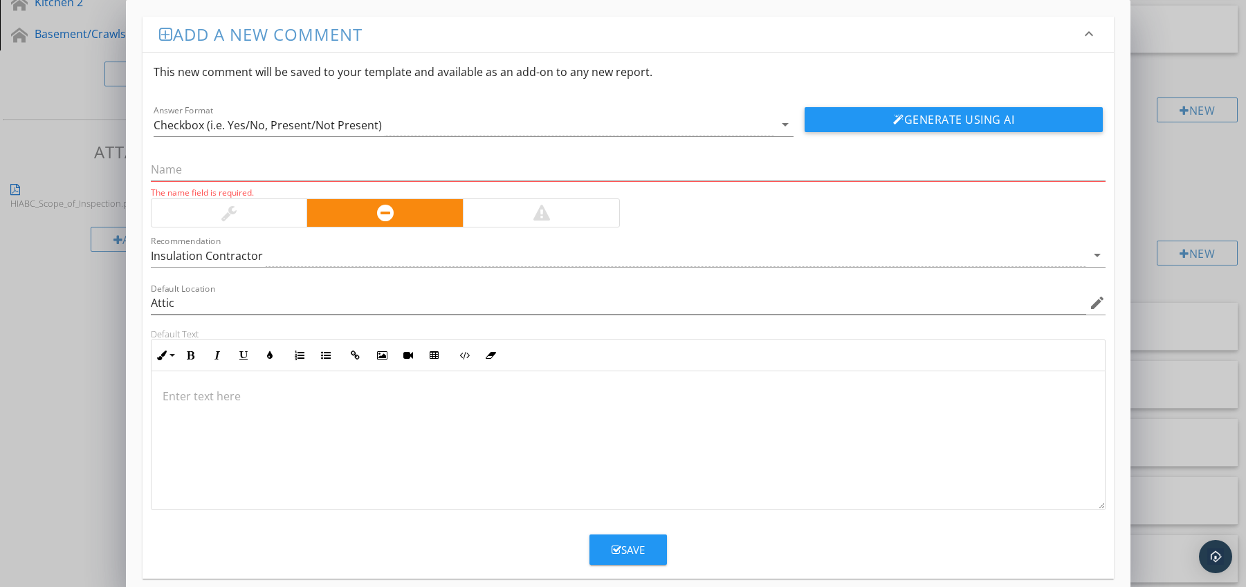
click at [194, 390] on p at bounding box center [629, 396] width 932 height 17
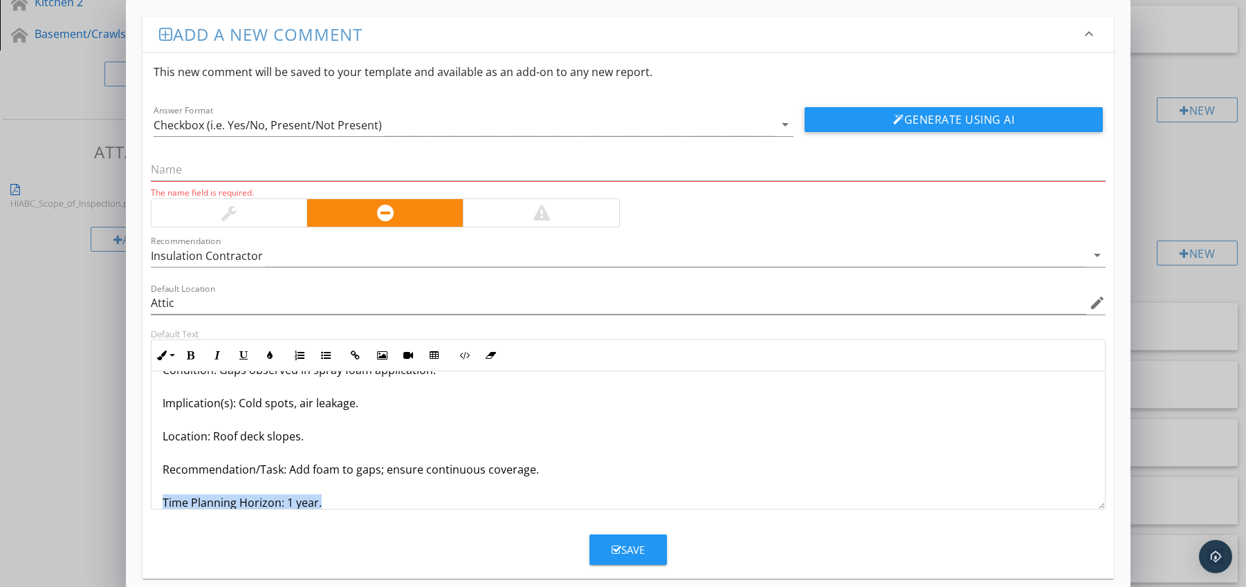
scroll to position [78, 0]
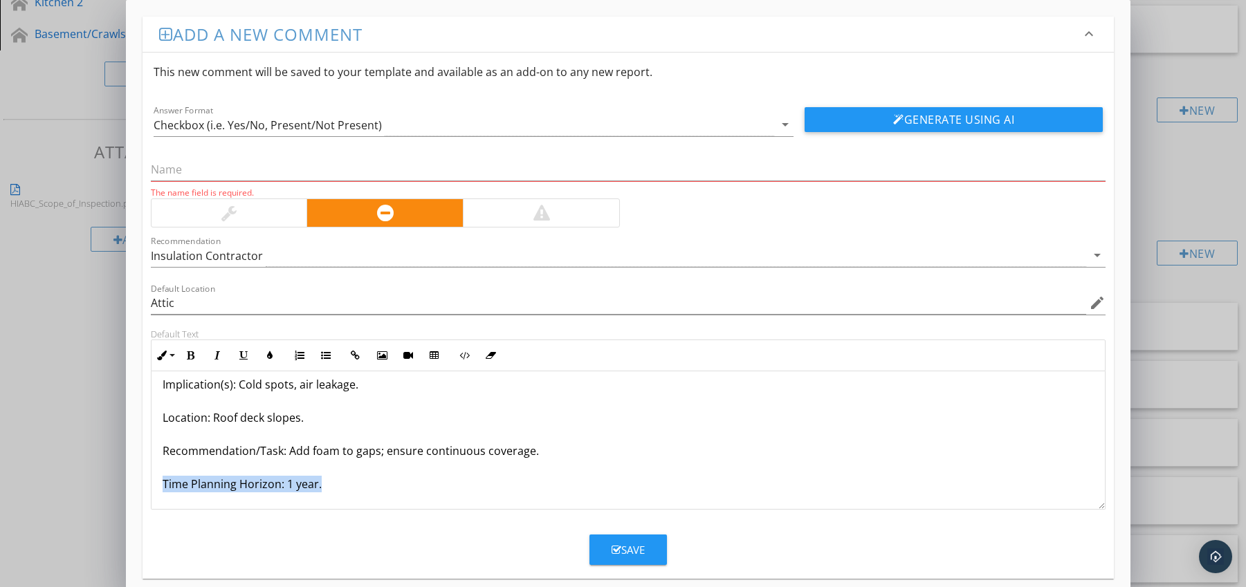
drag, startPoint x: 174, startPoint y: 504, endPoint x: 192, endPoint y: 511, distance: 20.2
click at [192, 511] on form "This new comment will be saved to your template and available as an add-on to a…" at bounding box center [629, 309] width 972 height 513
click at [193, 354] on icon "button" at bounding box center [191, 356] width 10 height 10
click at [267, 356] on icon "button" at bounding box center [270, 356] width 10 height 10
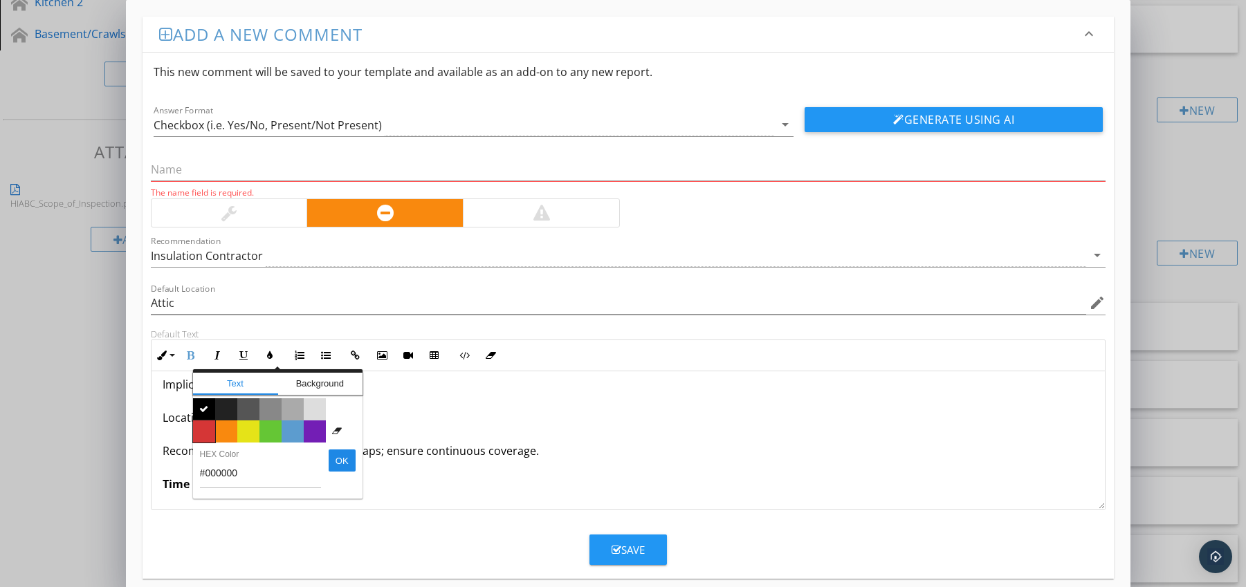
click at [206, 430] on span "Color #d53636" at bounding box center [204, 432] width 22 height 22
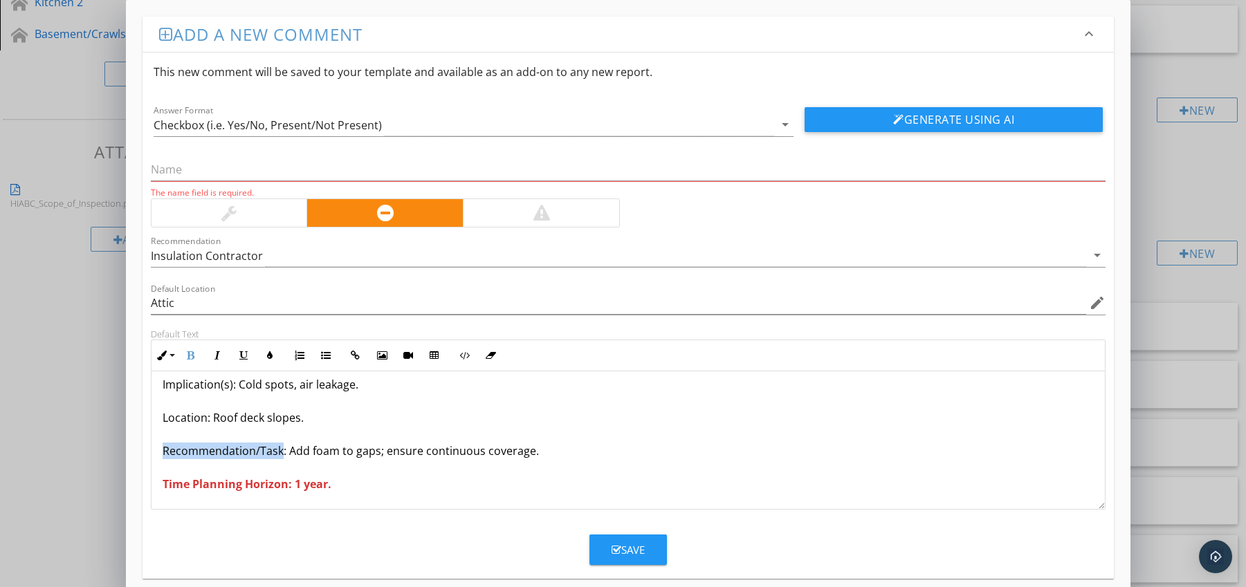
drag, startPoint x: 164, startPoint y: 454, endPoint x: 279, endPoint y: 452, distance: 115.5
click at [279, 452] on p "Spray Foam Incomplete Coverage / Gaps Condition: Gaps observed in spray foam ap…" at bounding box center [629, 401] width 932 height 183
click at [193, 352] on icon "button" at bounding box center [191, 356] width 10 height 10
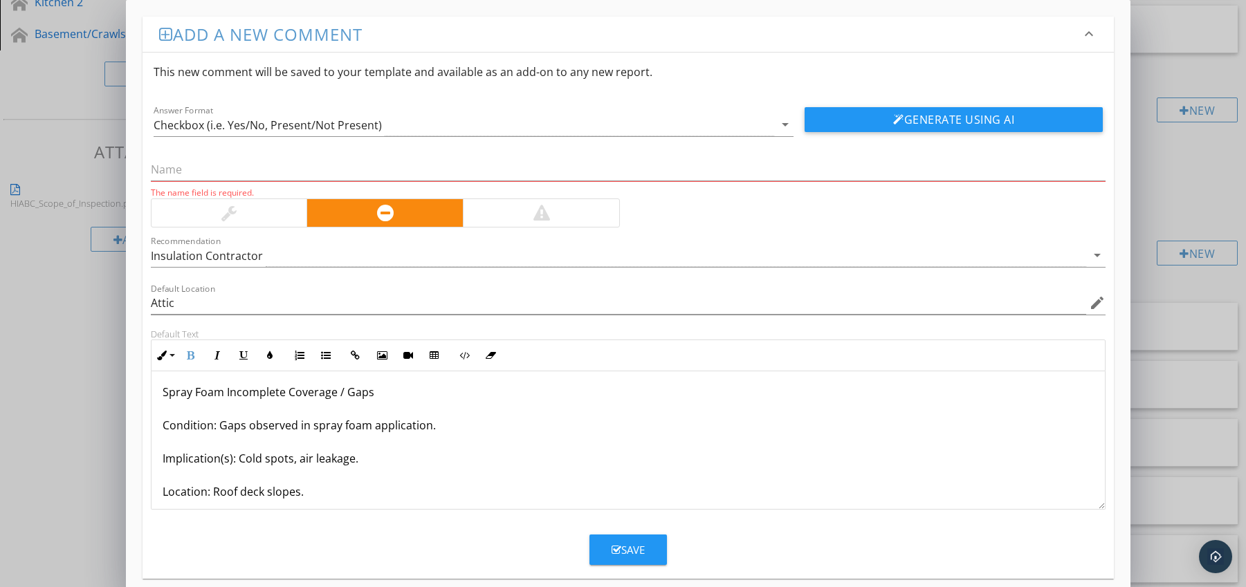
scroll to position [0, 0]
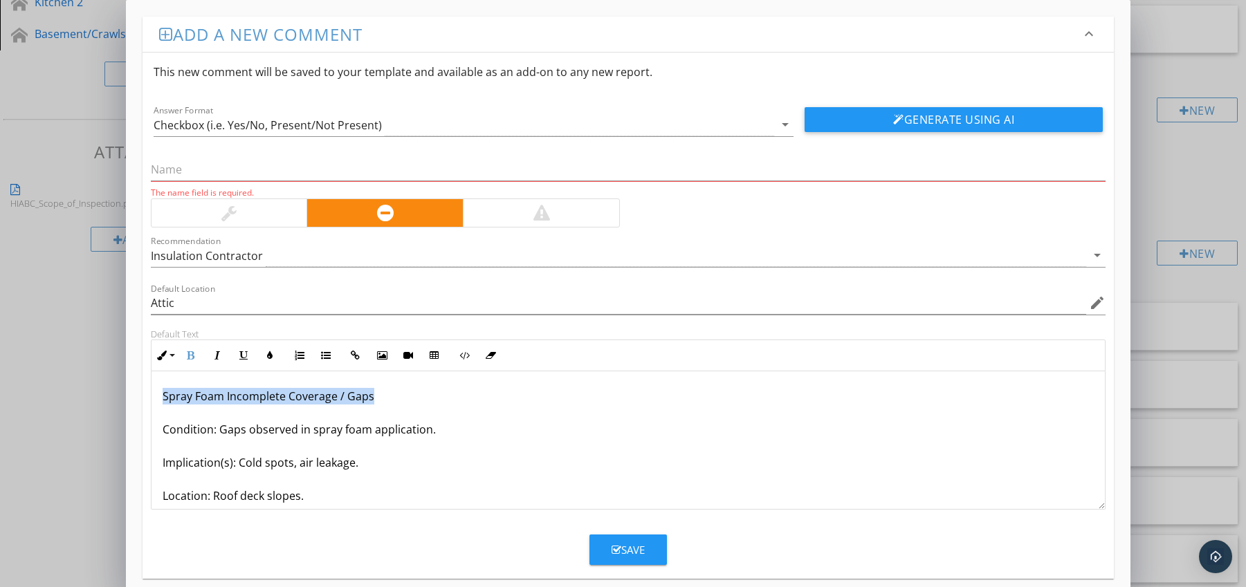
drag, startPoint x: 162, startPoint y: 394, endPoint x: 378, endPoint y: 396, distance: 216.5
click at [378, 396] on p "Spray Foam Incomplete Coverage / Gaps Condition: Gaps observed in spray foam ap…" at bounding box center [629, 479] width 932 height 183
click at [244, 167] on input "text" at bounding box center [628, 169] width 955 height 23
paste input "Spray Foam Incomplete Coverage / Gaps"
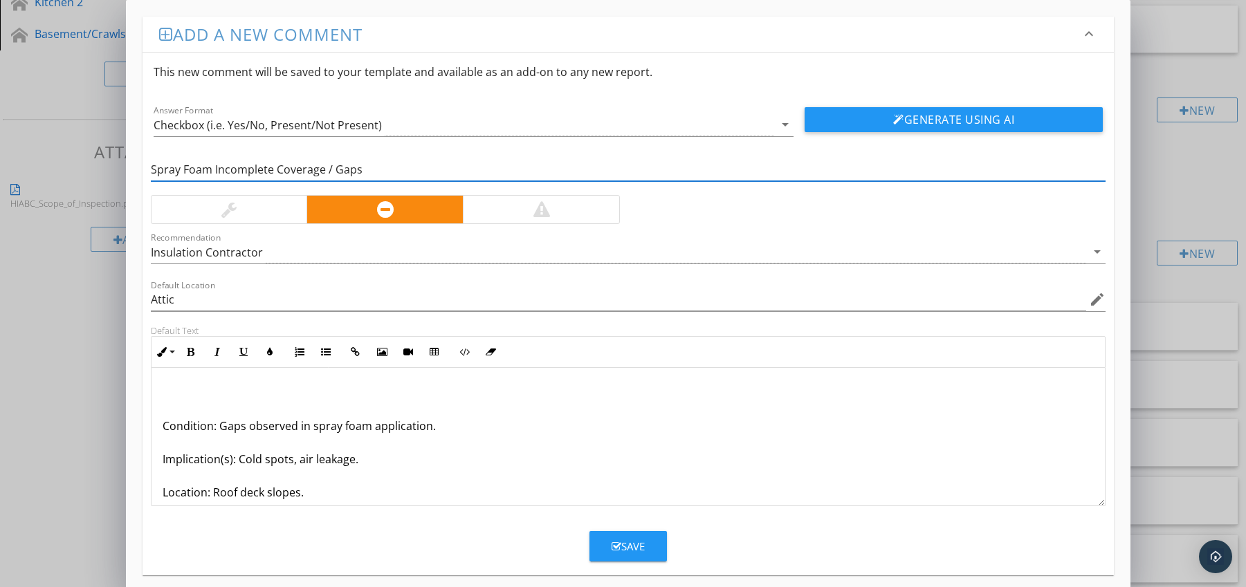
type input "Spray Foam Incomplete Coverage / Gaps"
click at [160, 424] on div "Condition: Gaps observed in spray foam application. Implication(s): Cold spots,…" at bounding box center [628, 476] width 954 height 216
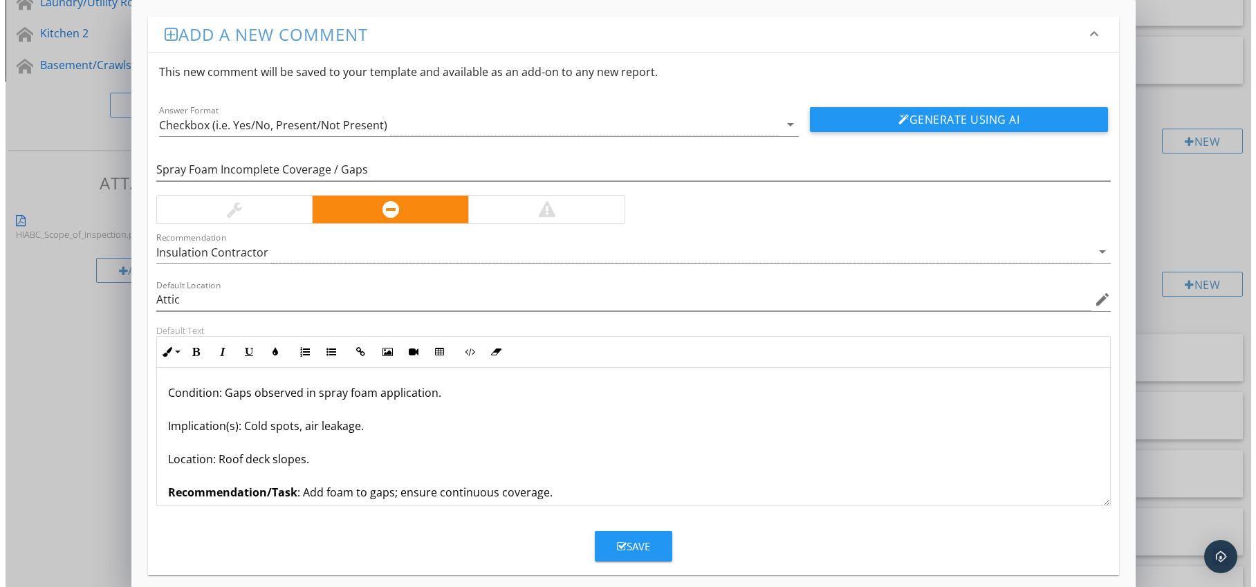
scroll to position [605, 0]
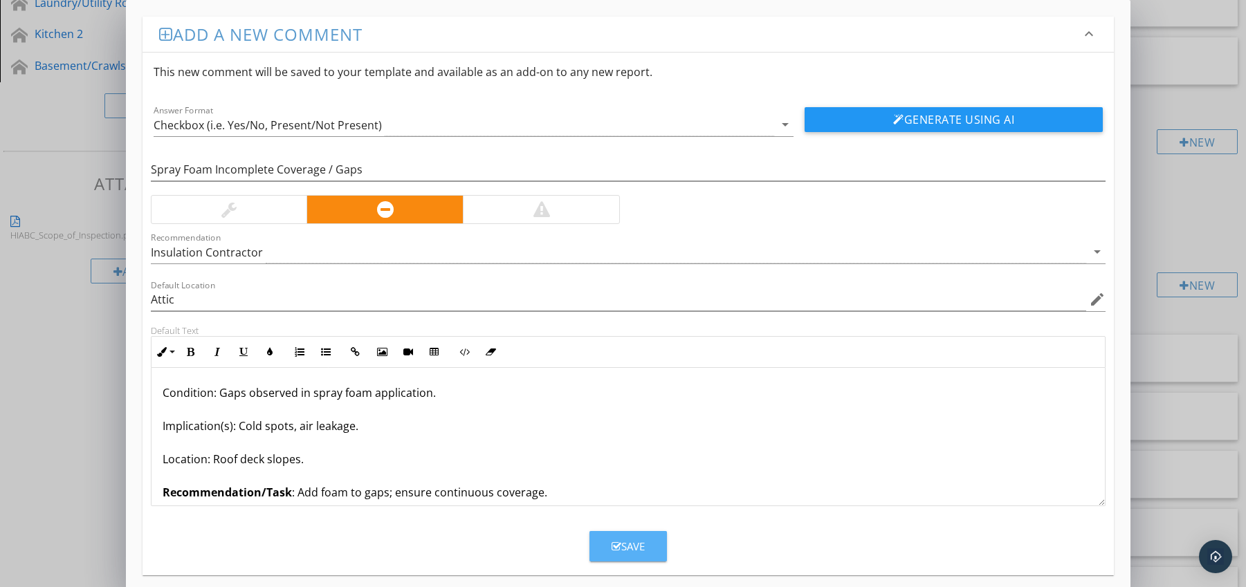
click at [630, 537] on button "Save" at bounding box center [627, 546] width 77 height 30
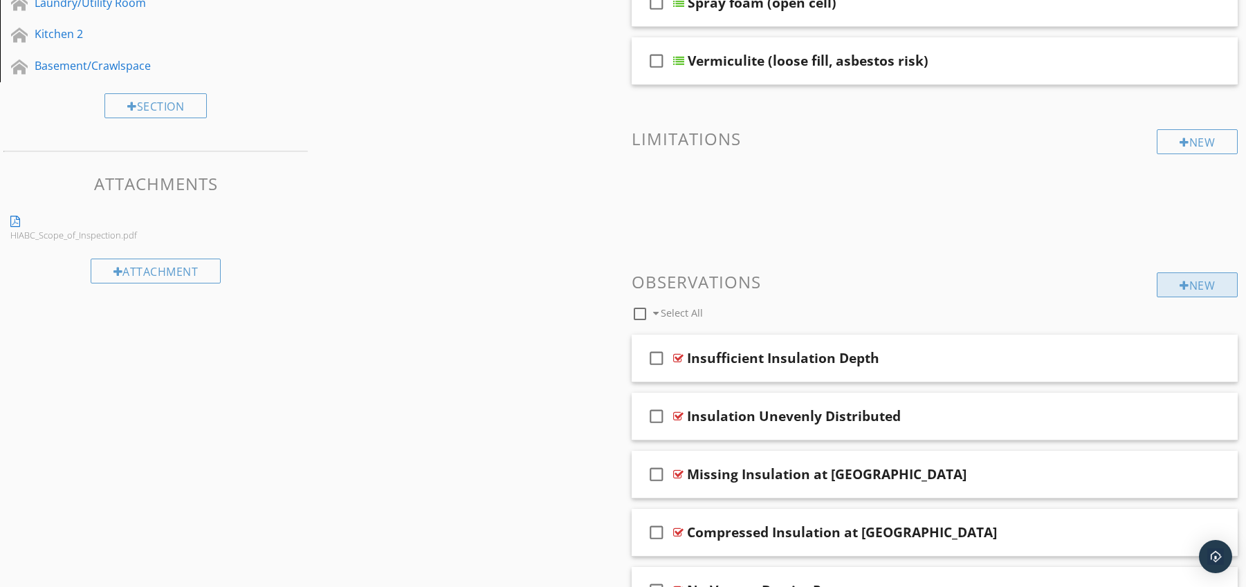
click at [1188, 292] on div "New" at bounding box center [1197, 285] width 81 height 25
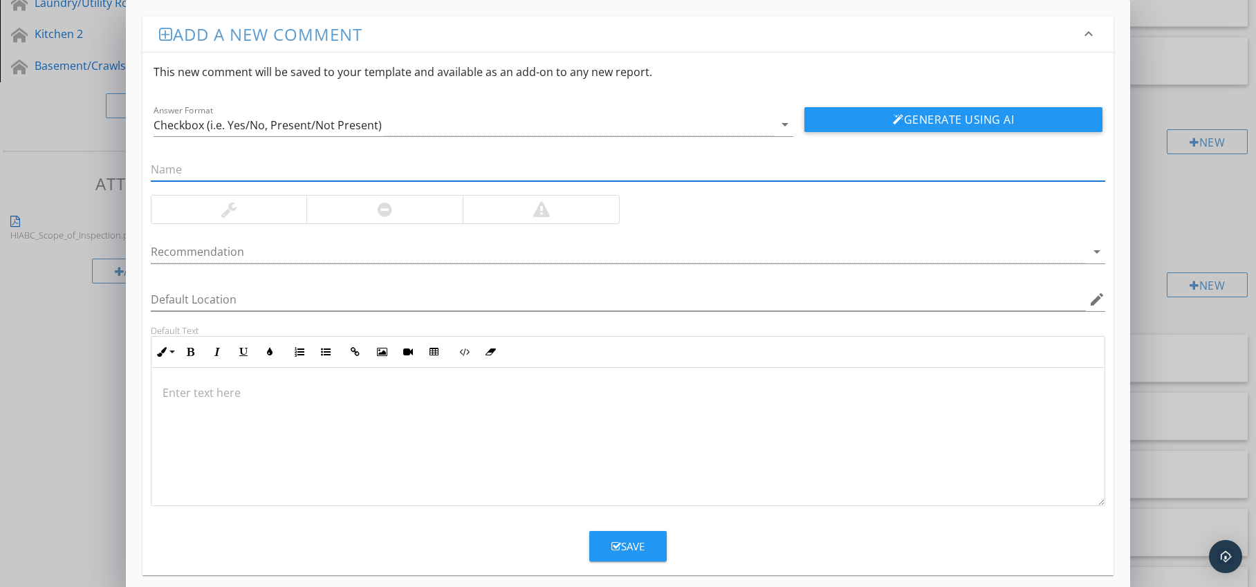
click at [425, 218] on div at bounding box center [384, 210] width 156 height 28
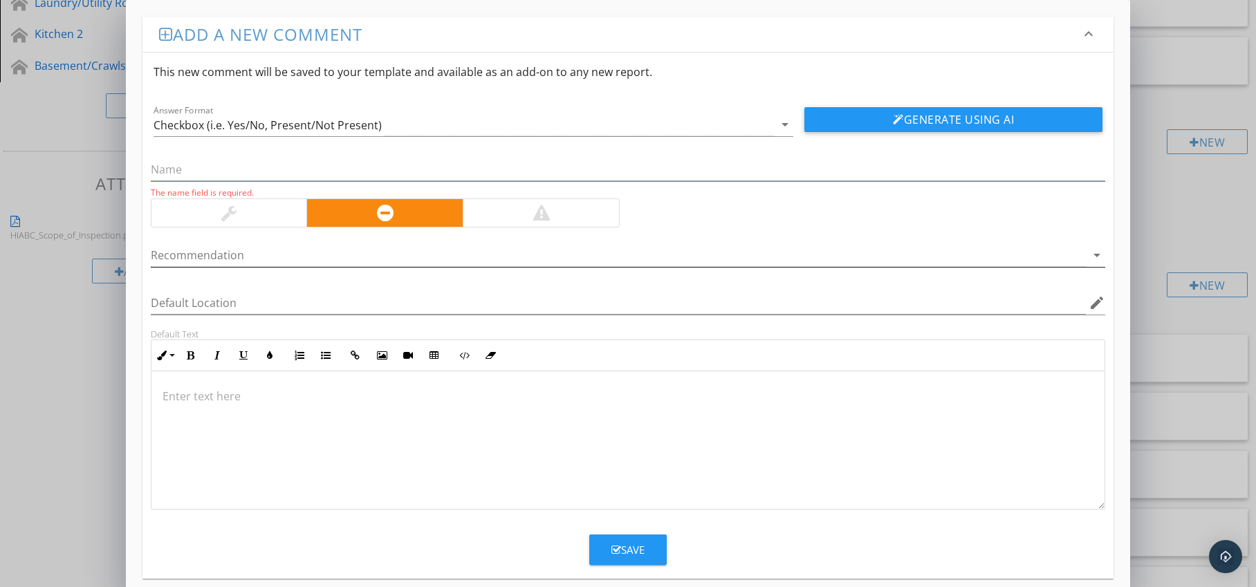
click at [422, 250] on div at bounding box center [619, 255] width 936 height 23
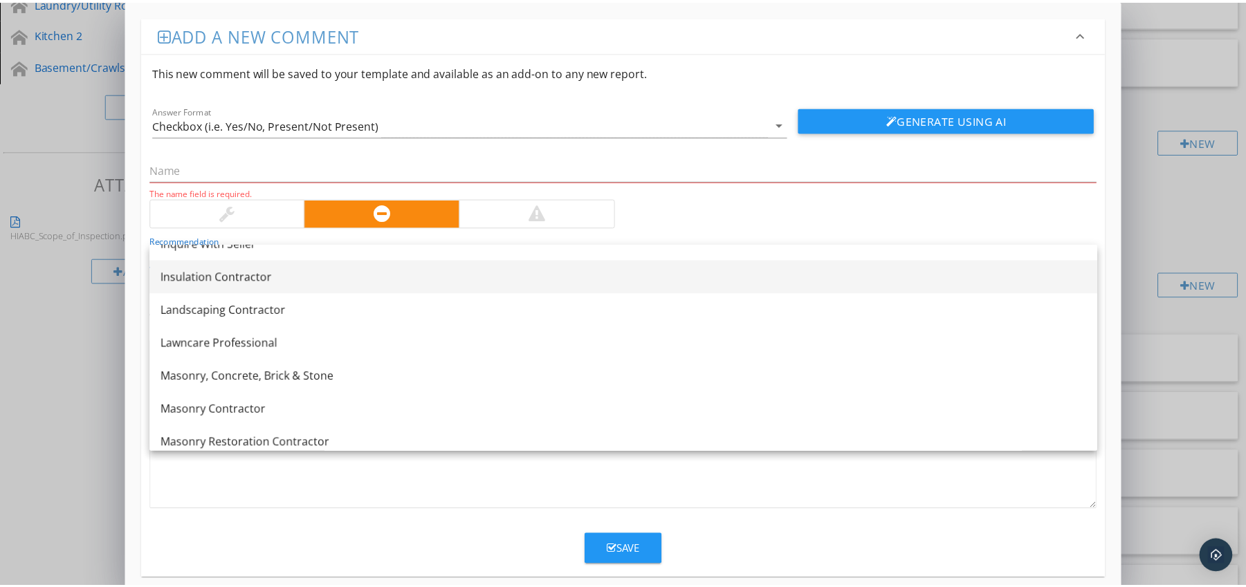
scroll to position [1114, 0]
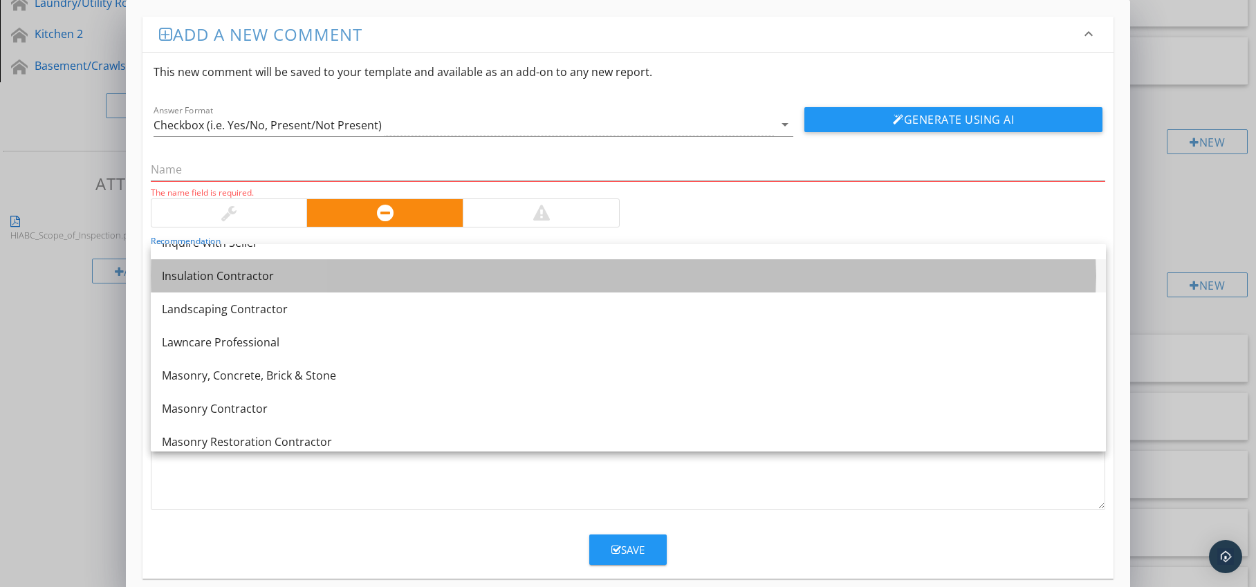
click at [374, 278] on div "Insulation Contractor" at bounding box center [628, 276] width 933 height 17
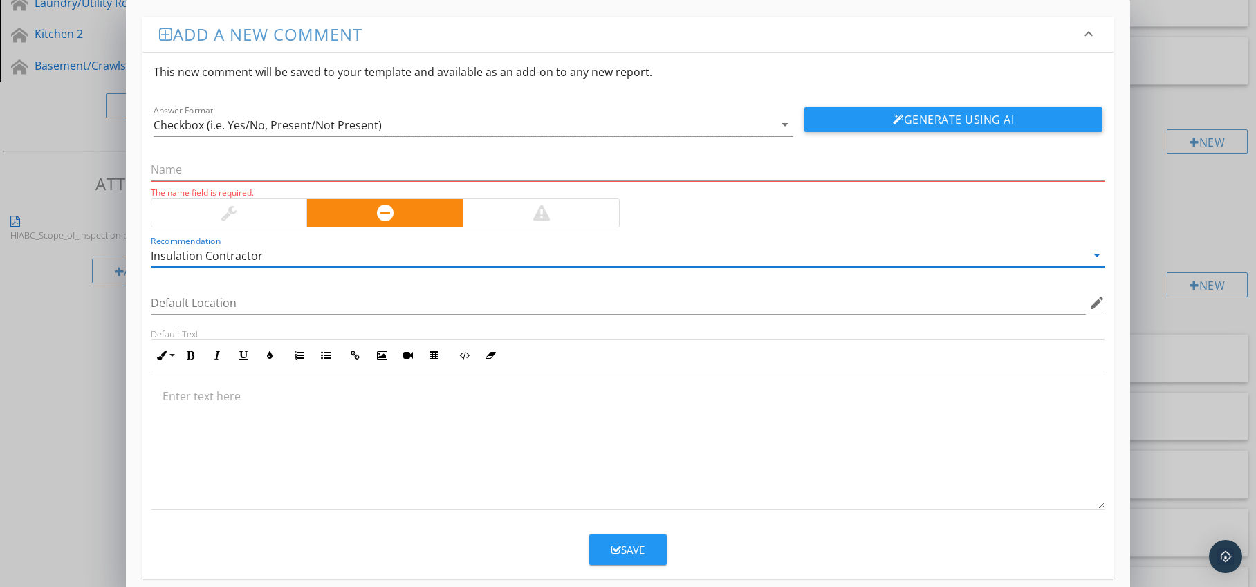
click at [1101, 302] on icon "edit" at bounding box center [1097, 303] width 17 height 17
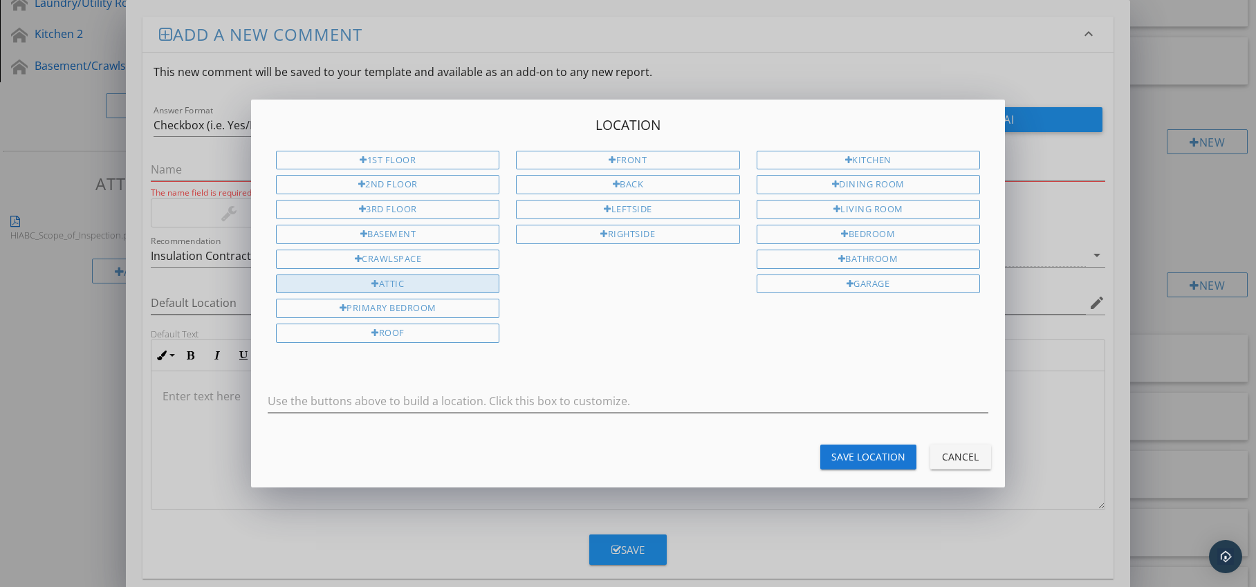
click at [454, 288] on div "Attic" at bounding box center [387, 284] width 223 height 19
type input "Attic"
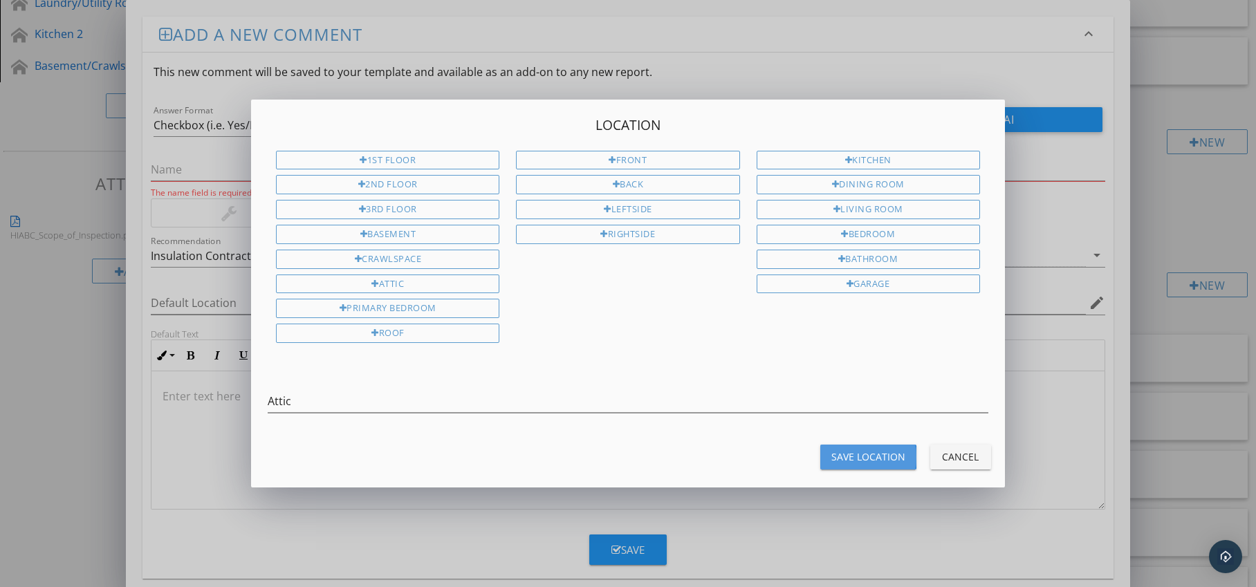
click at [881, 460] on div "Save Location" at bounding box center [869, 457] width 74 height 15
type input "Attic"
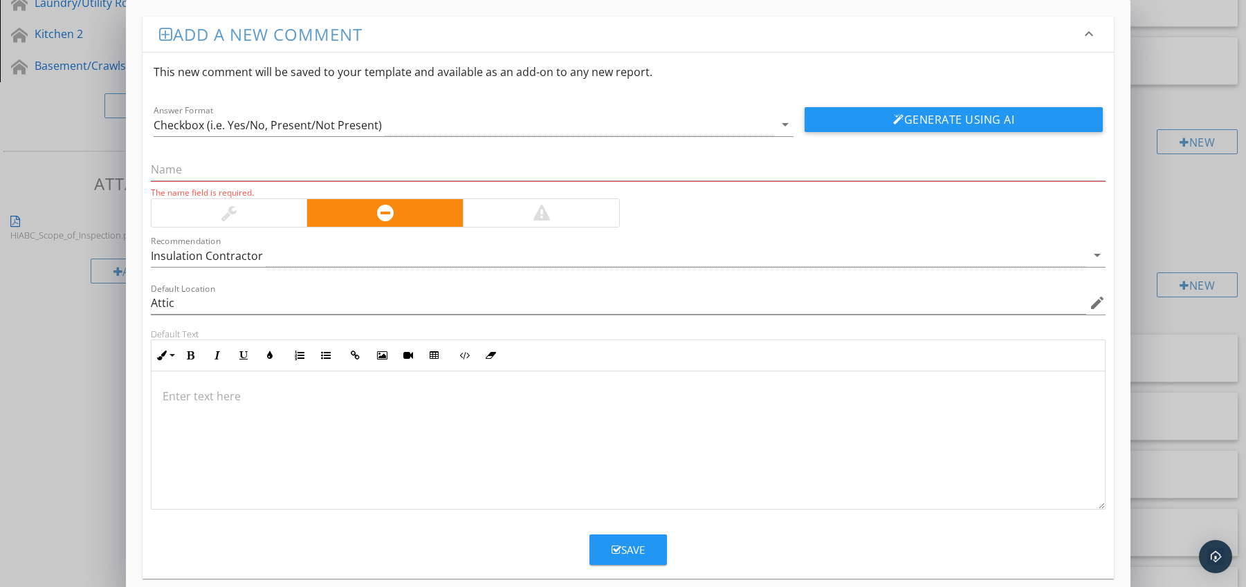
click at [183, 380] on div at bounding box center [628, 440] width 954 height 138
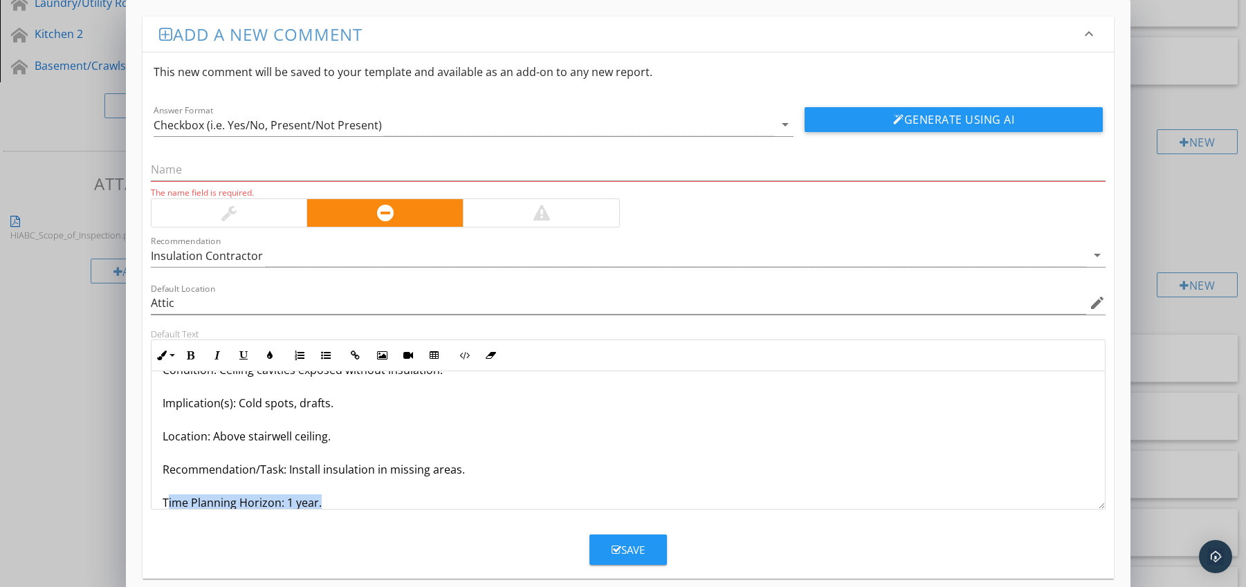
scroll to position [78, 0]
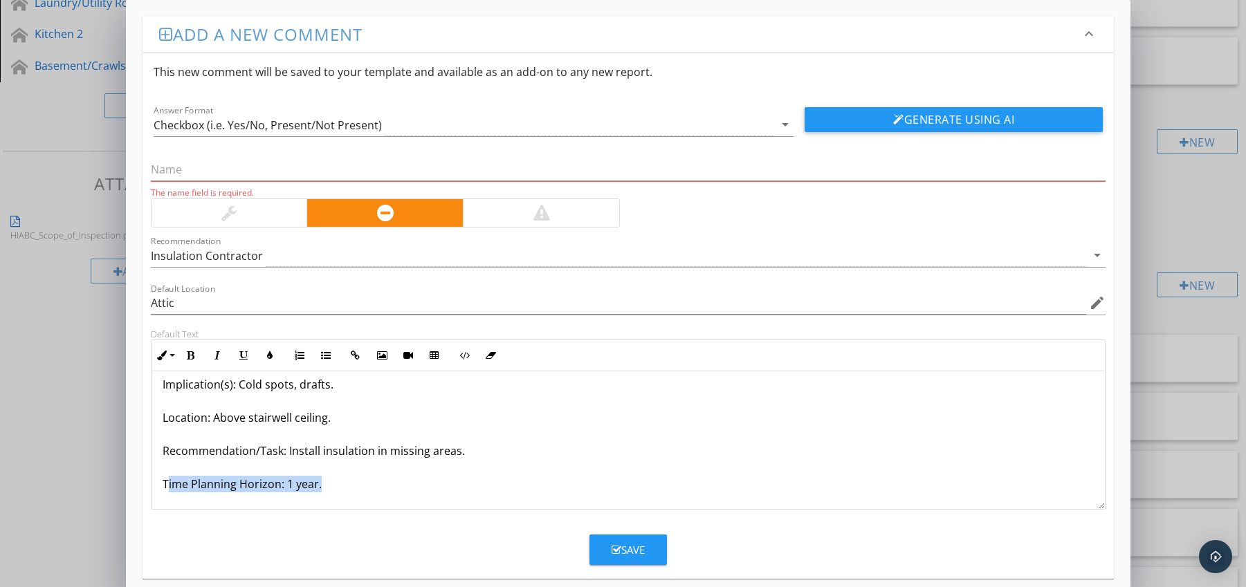
drag, startPoint x: 166, startPoint y: 499, endPoint x: 181, endPoint y: 506, distance: 15.8
click at [181, 506] on div "Insulation Missing Above Stairwell / Porch Ceiling Condition: Ceiling cavities …" at bounding box center [628, 401] width 954 height 216
click at [180, 504] on div "Insulation Missing Above Stairwell / Porch Ceiling Condition: Ceiling cavities …" at bounding box center [628, 401] width 954 height 216
drag, startPoint x: 159, startPoint y: 482, endPoint x: 315, endPoint y: 462, distance: 156.9
click at [337, 488] on div "Insulation Missing Above Stairwell / Porch Ceiling Condition: Ceiling cavities …" at bounding box center [628, 401] width 954 height 216
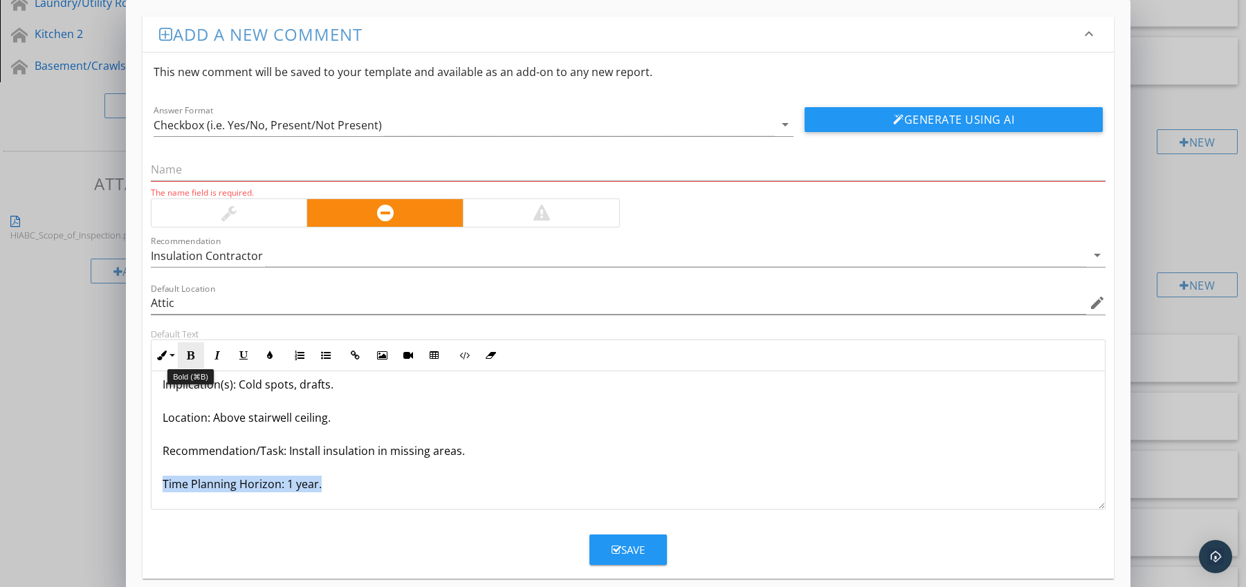
click at [190, 353] on icon "button" at bounding box center [191, 356] width 10 height 10
click at [265, 356] on icon "button" at bounding box center [270, 356] width 10 height 10
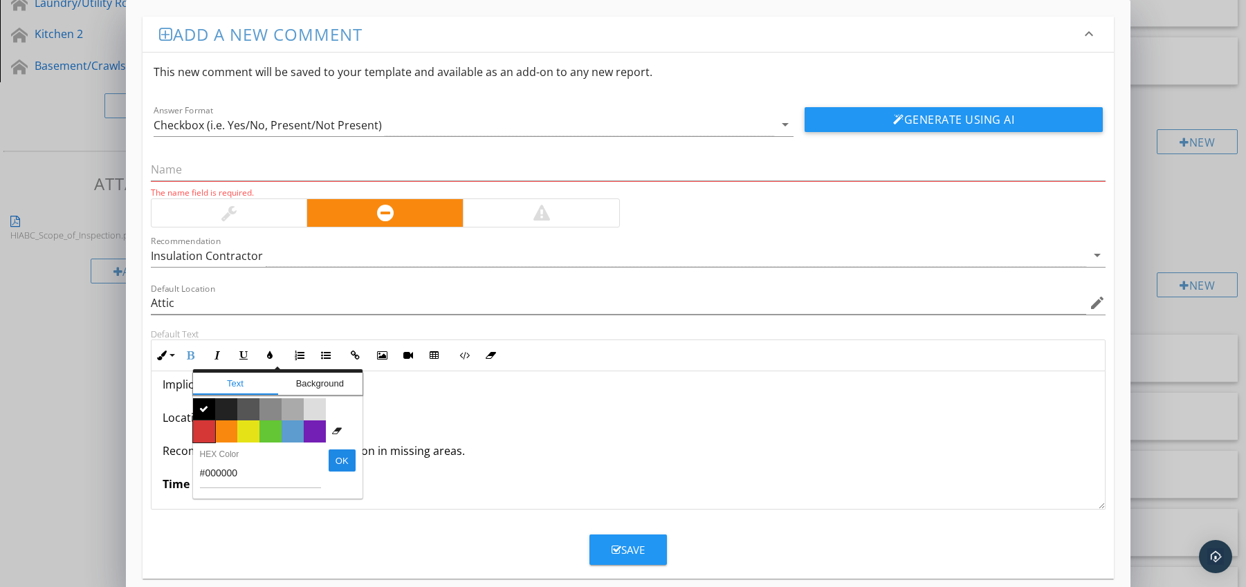
click at [207, 423] on span "Color #d53636" at bounding box center [204, 432] width 22 height 22
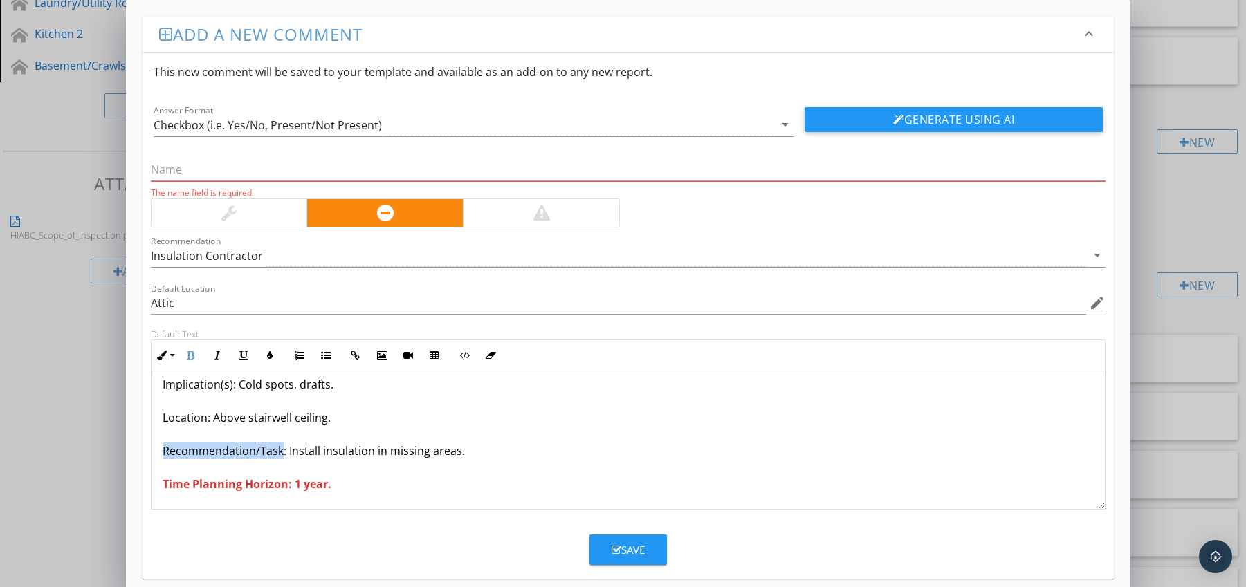
drag, startPoint x: 163, startPoint y: 450, endPoint x: 280, endPoint y: 459, distance: 117.9
click at [280, 459] on p "Insulation Missing Above Stairwell / Porch Ceiling Condition: Ceiling cavities …" at bounding box center [629, 401] width 932 height 183
click at [193, 355] on icon "button" at bounding box center [191, 356] width 10 height 10
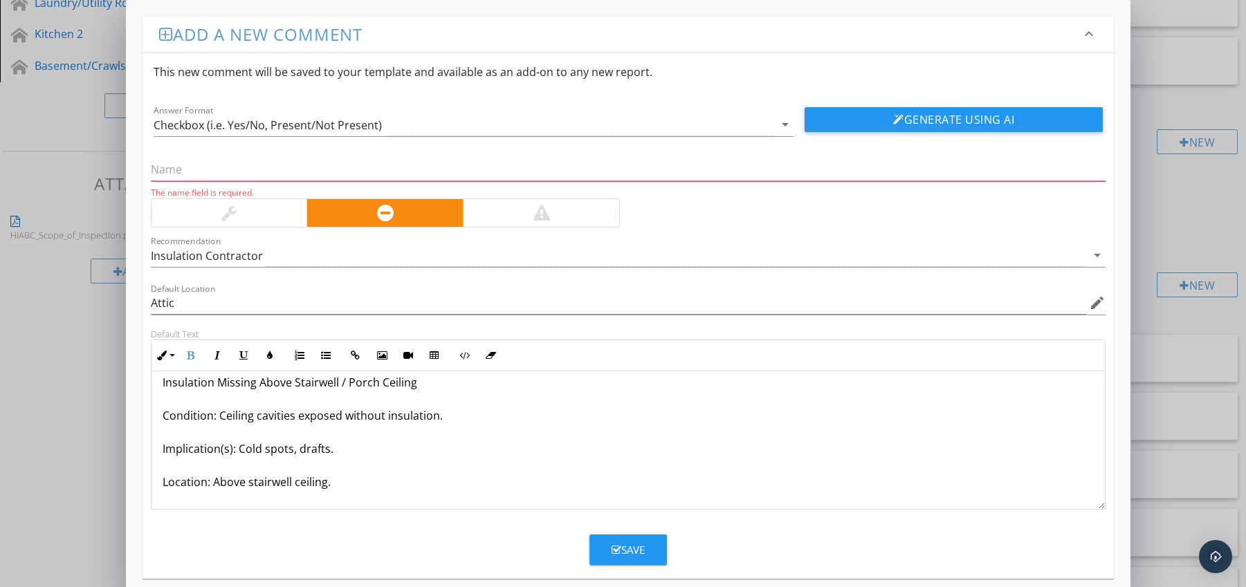
scroll to position [0, 0]
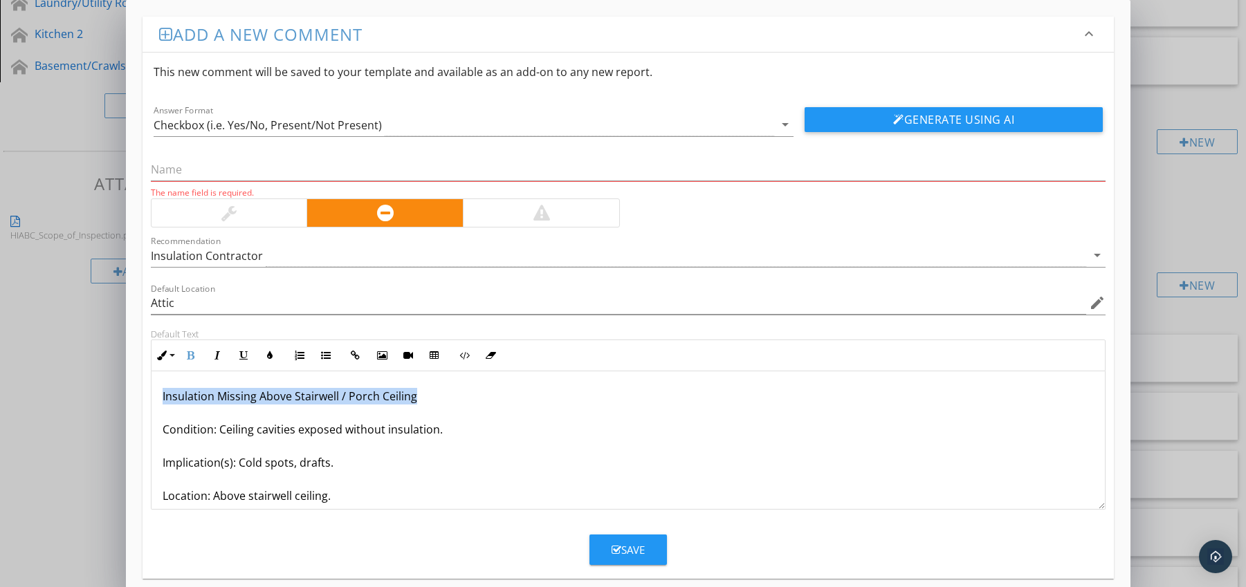
drag, startPoint x: 158, startPoint y: 396, endPoint x: 443, endPoint y: 393, distance: 285.7
click at [443, 393] on div "Insulation Missing Above Stairwell / Porch Ceiling Condition: Ceiling cavities …" at bounding box center [628, 479] width 954 height 216
click at [239, 168] on input "text" at bounding box center [628, 169] width 955 height 23
paste input "Insulation Missing Above Stairwell / Porch Ceiling"
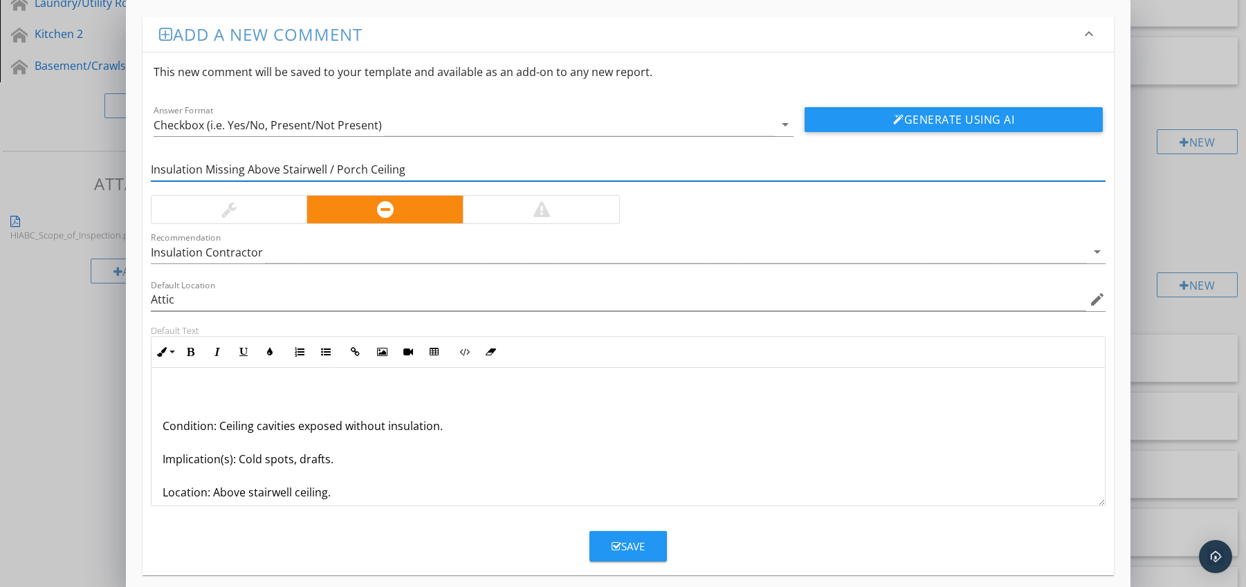
type input "Insulation Missing Above Stairwell / Porch Ceiling"
click at [160, 425] on div "Condition: Ceiling cavities exposed without insulation. Implication(s): Cold sp…" at bounding box center [628, 476] width 954 height 216
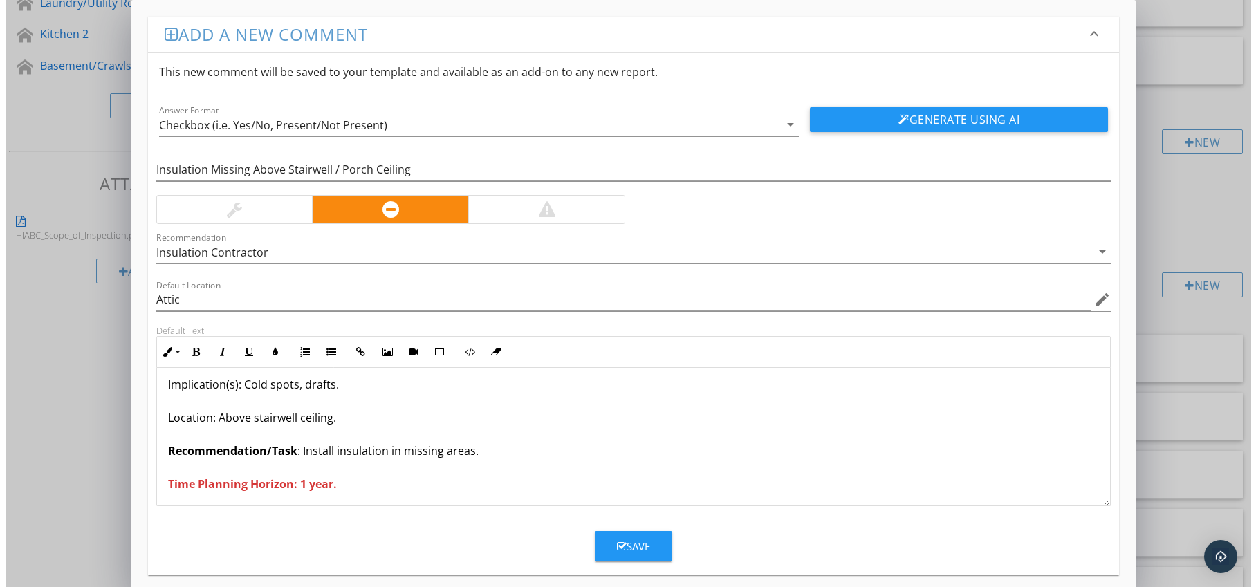
scroll to position [45, 0]
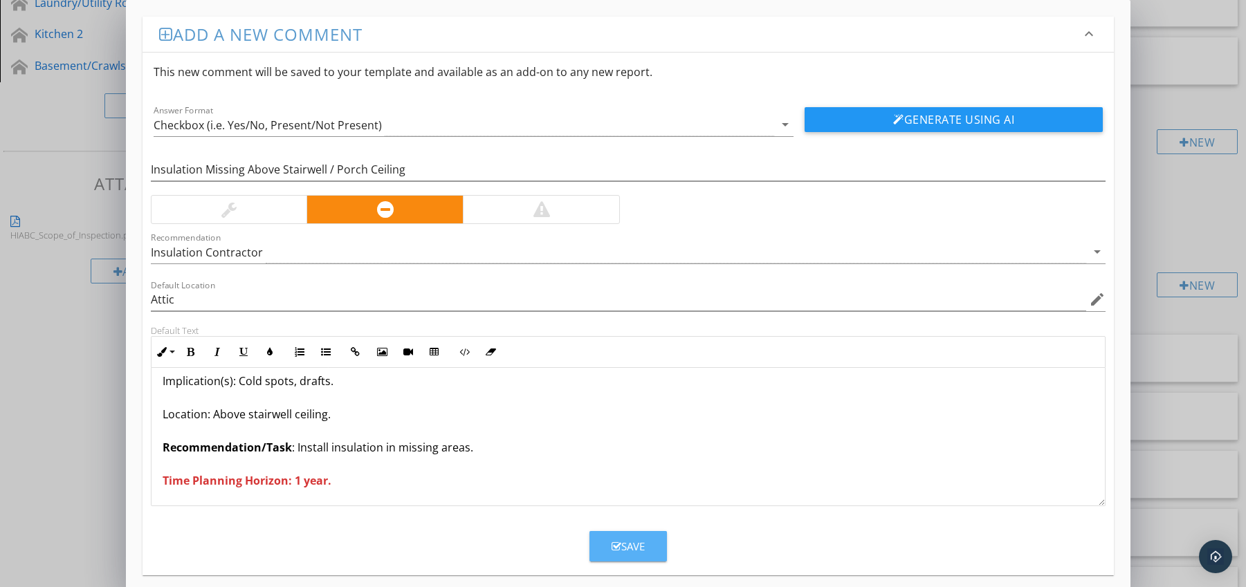
click at [607, 546] on button "Save" at bounding box center [627, 546] width 77 height 30
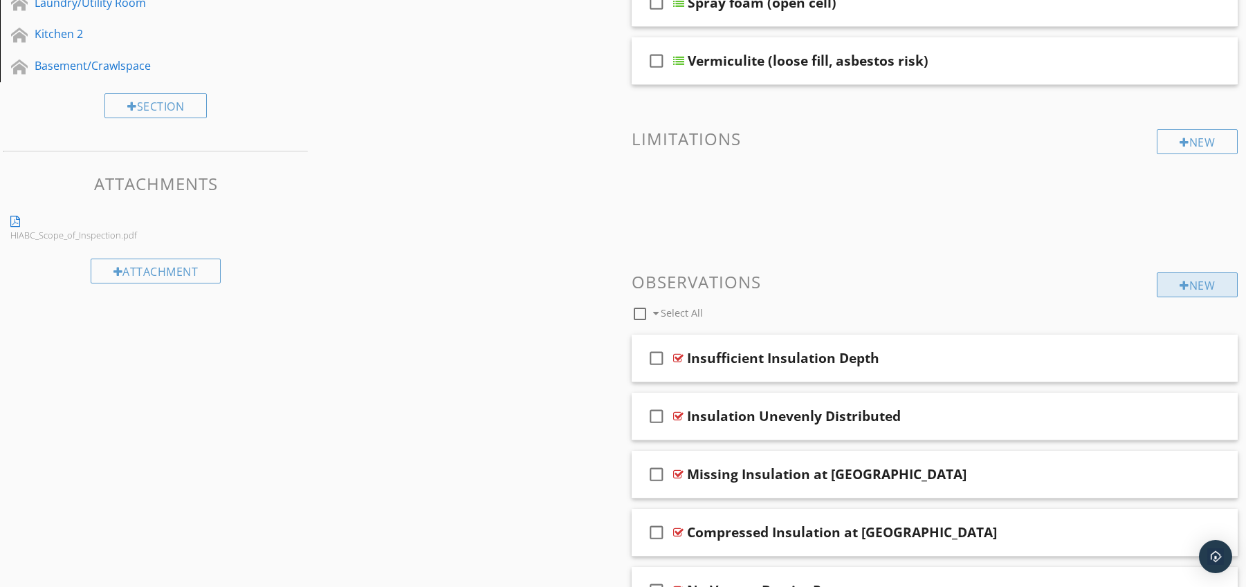
click at [1218, 282] on div "New" at bounding box center [1197, 285] width 81 height 25
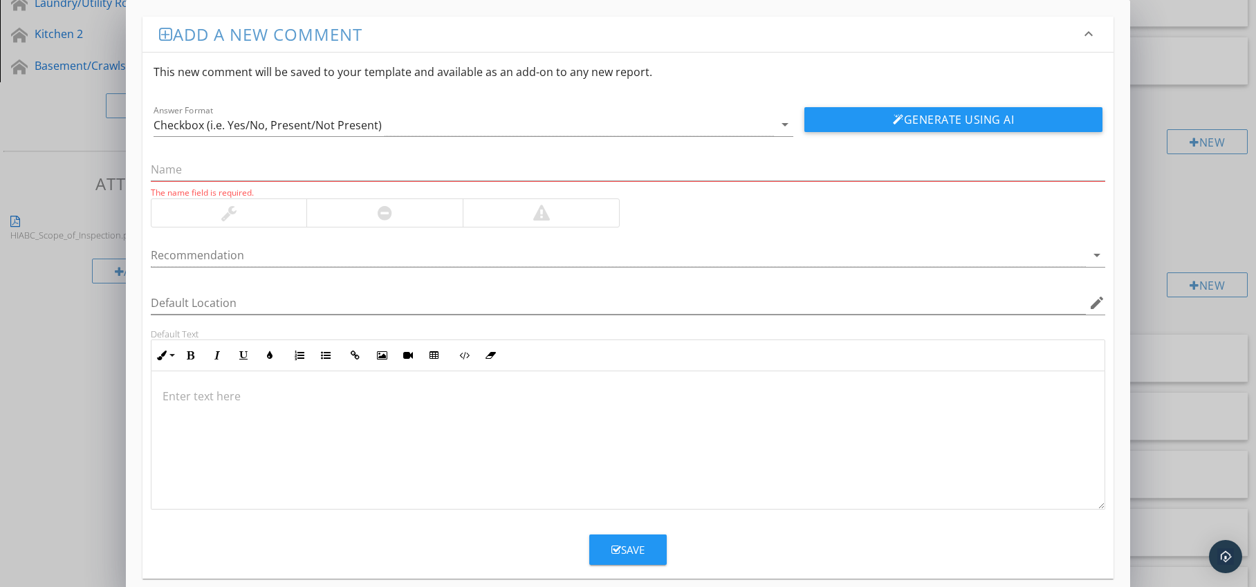
click at [429, 205] on div at bounding box center [384, 213] width 156 height 28
drag, startPoint x: 486, startPoint y: 248, endPoint x: 447, endPoint y: 261, distance: 41.1
click at [486, 248] on div at bounding box center [619, 255] width 936 height 23
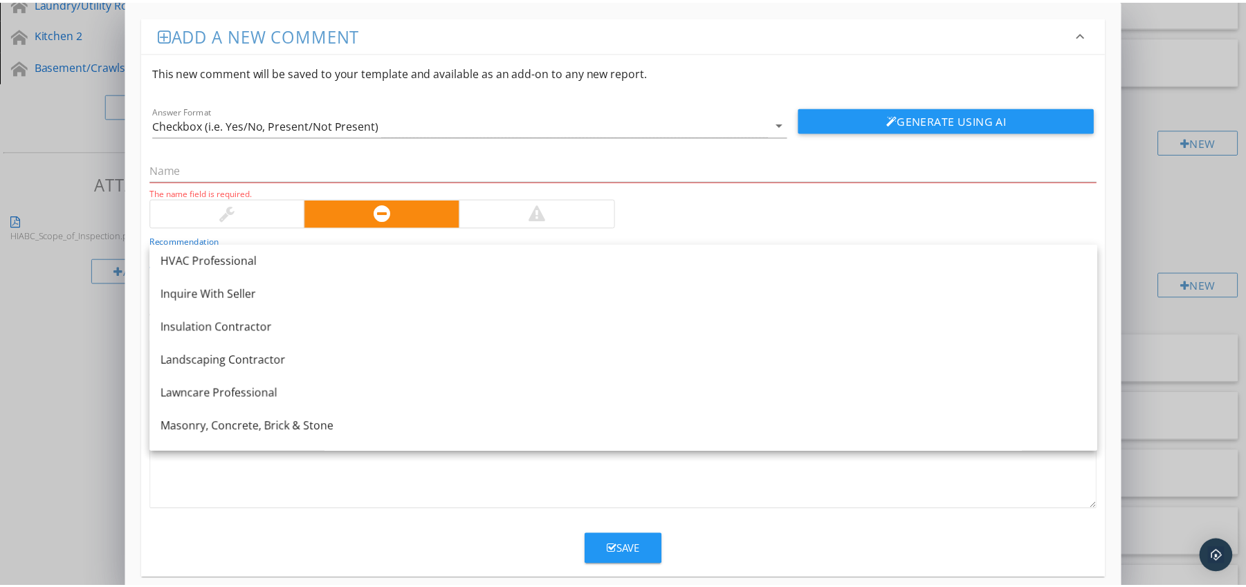
scroll to position [1121, 0]
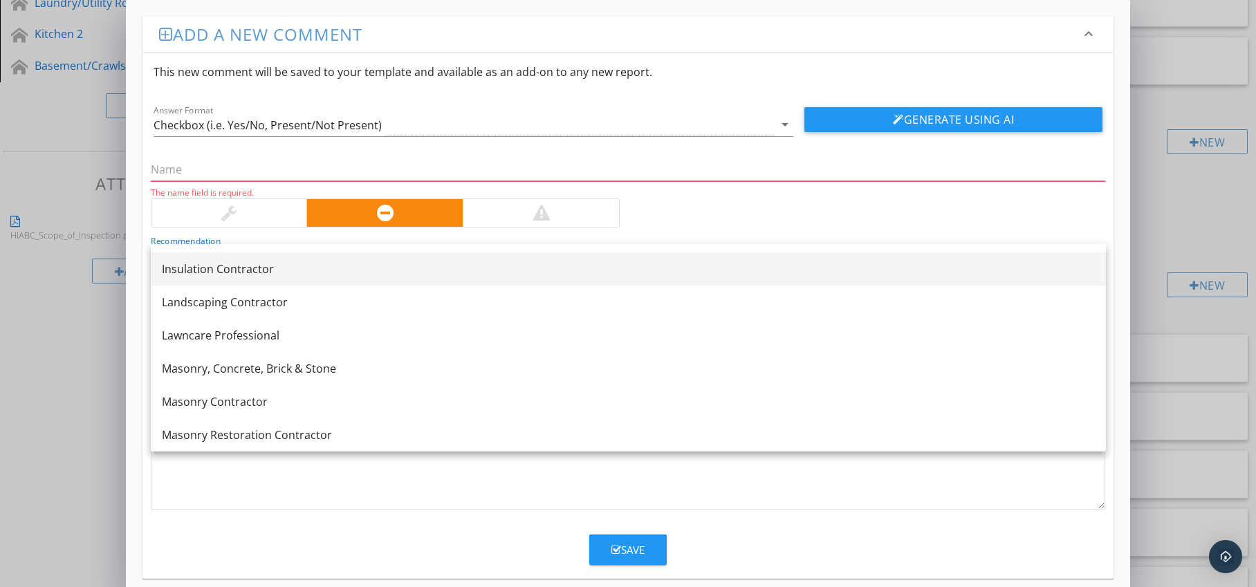
click at [339, 277] on div "Insulation Contractor" at bounding box center [628, 269] width 933 height 17
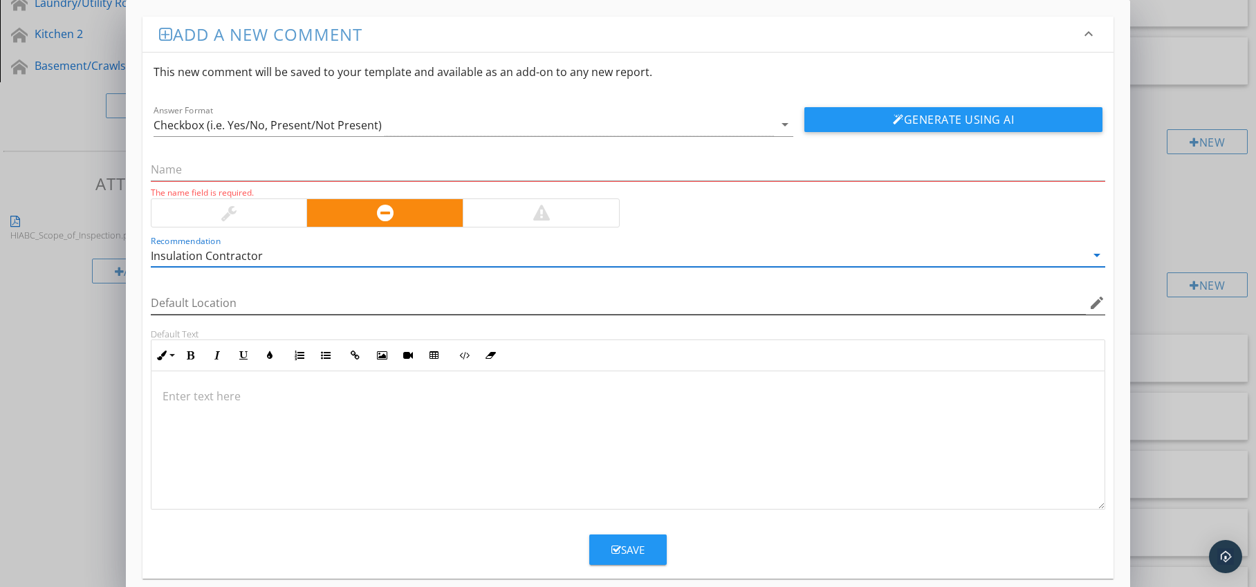
click at [1098, 302] on icon "edit" at bounding box center [1097, 303] width 17 height 17
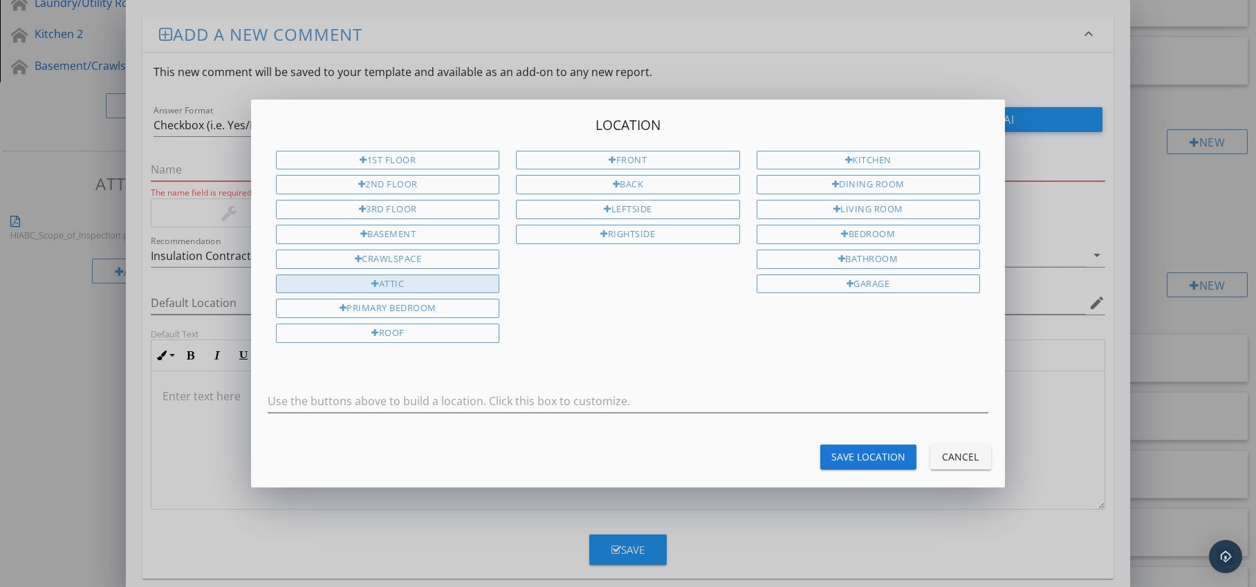
click at [466, 286] on div "Attic" at bounding box center [387, 284] width 223 height 19
type input "Attic"
click at [842, 458] on div "Save Location" at bounding box center [869, 457] width 74 height 15
type input "Attic"
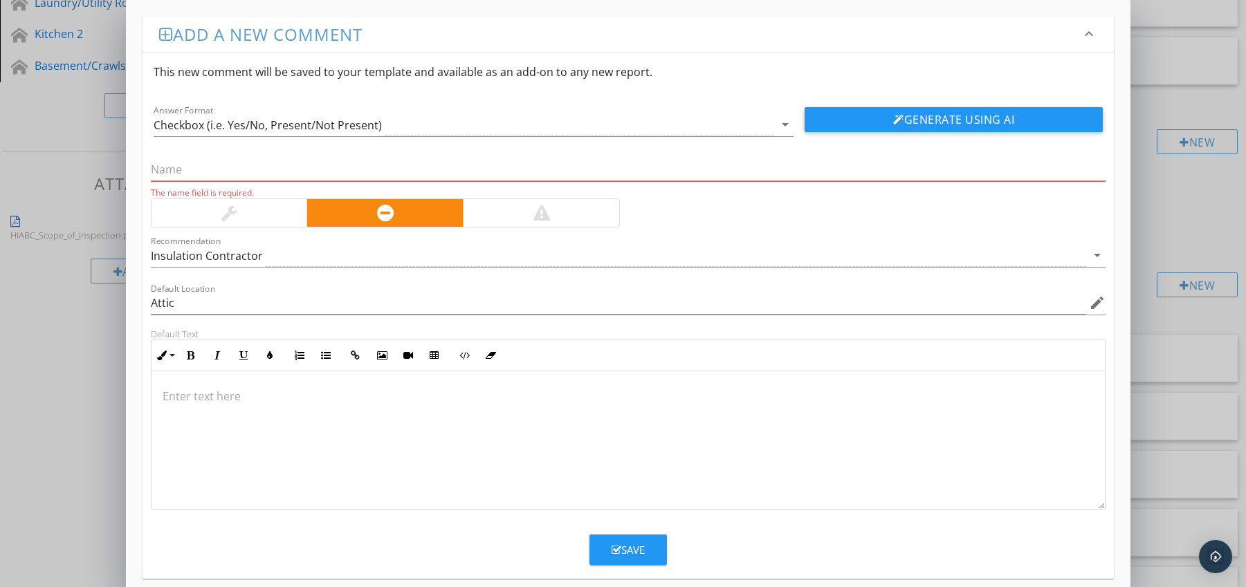
click at [224, 397] on p at bounding box center [629, 396] width 932 height 17
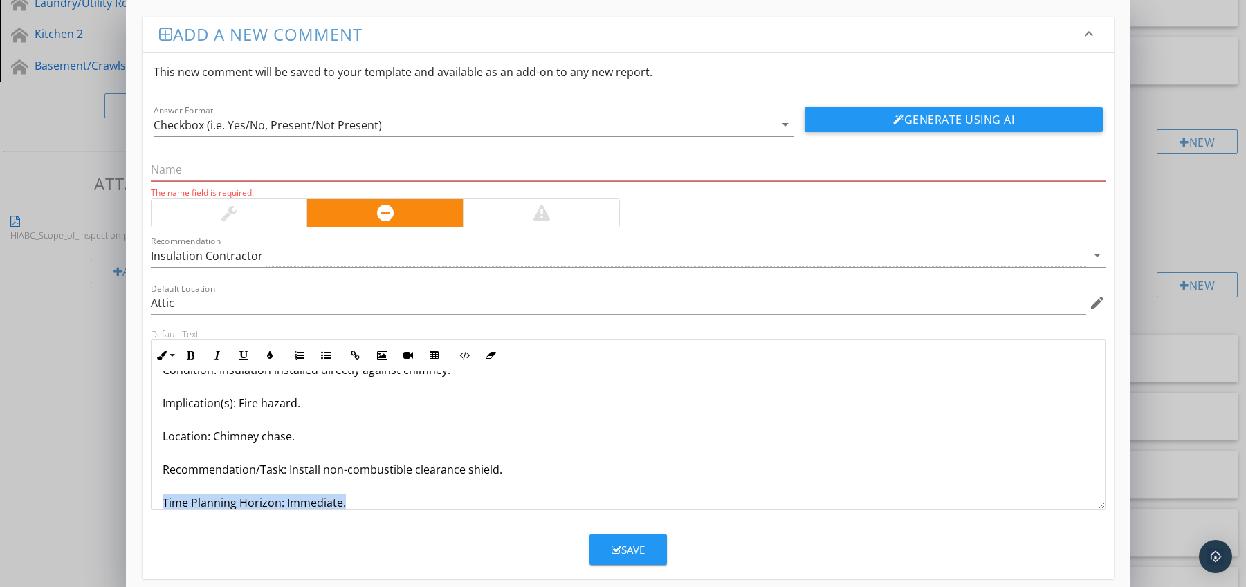
scroll to position [78, 0]
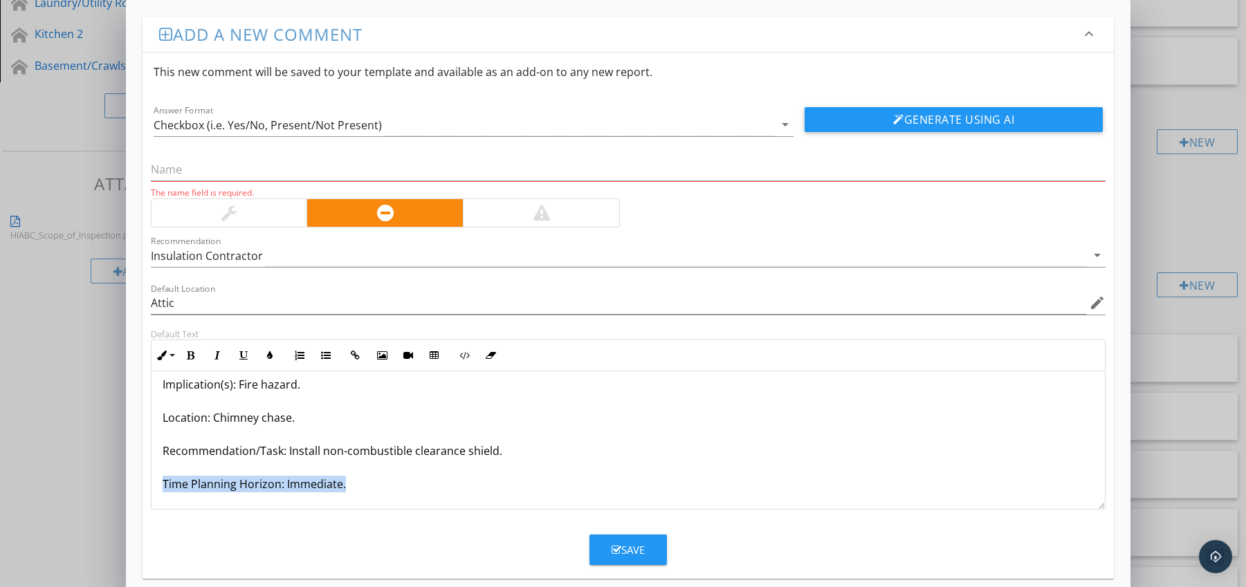
drag, startPoint x: 172, startPoint y: 500, endPoint x: 196, endPoint y: 504, distance: 25.2
click at [196, 504] on div "Insulation Around Chimney Lacking Clearance Shield Condition: Insulation instal…" at bounding box center [628, 401] width 954 height 216
click at [187, 354] on icon "button" at bounding box center [191, 356] width 10 height 10
drag, startPoint x: 272, startPoint y: 353, endPoint x: 266, endPoint y: 359, distance: 7.8
click at [272, 353] on icon "button" at bounding box center [270, 356] width 10 height 10
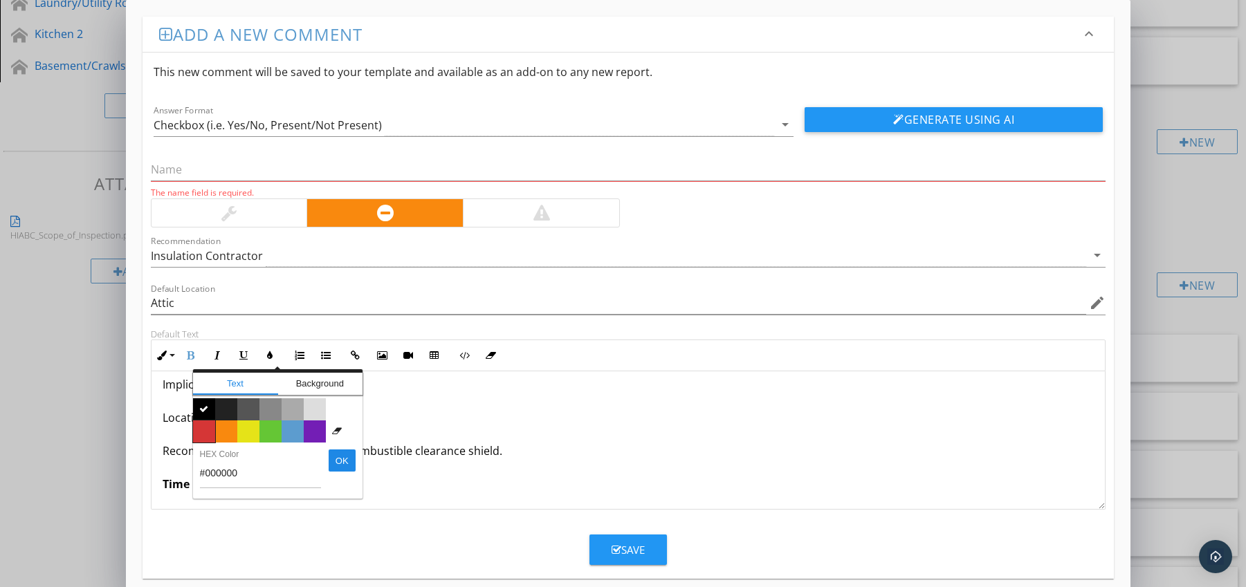
click at [203, 437] on span "Color #d53636" at bounding box center [204, 432] width 22 height 22
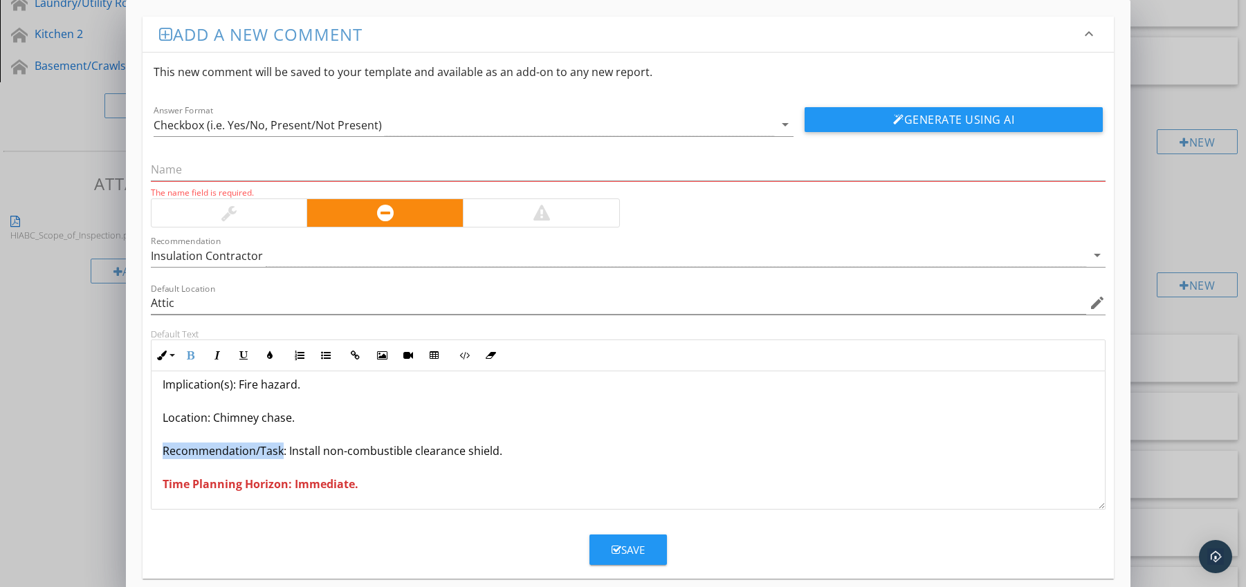
drag, startPoint x: 163, startPoint y: 453, endPoint x: 279, endPoint y: 457, distance: 115.6
click at [279, 457] on p "Insulation Around Chimney Lacking Clearance Shield Condition: Insulation instal…" at bounding box center [629, 401] width 932 height 183
click at [192, 353] on icon "button" at bounding box center [191, 356] width 10 height 10
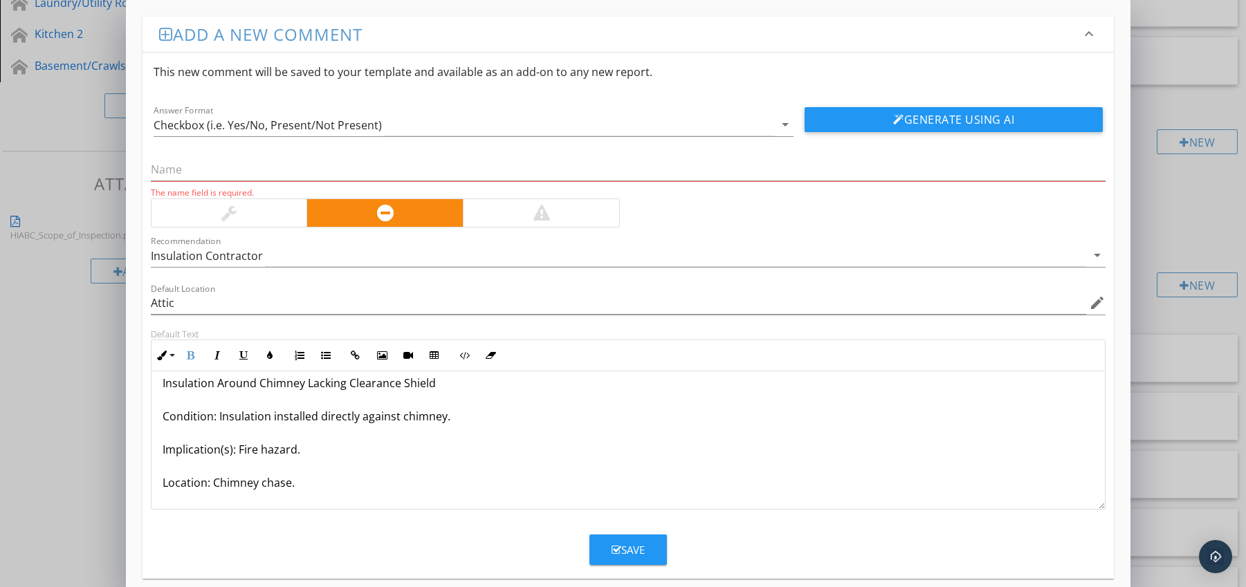
scroll to position [0, 0]
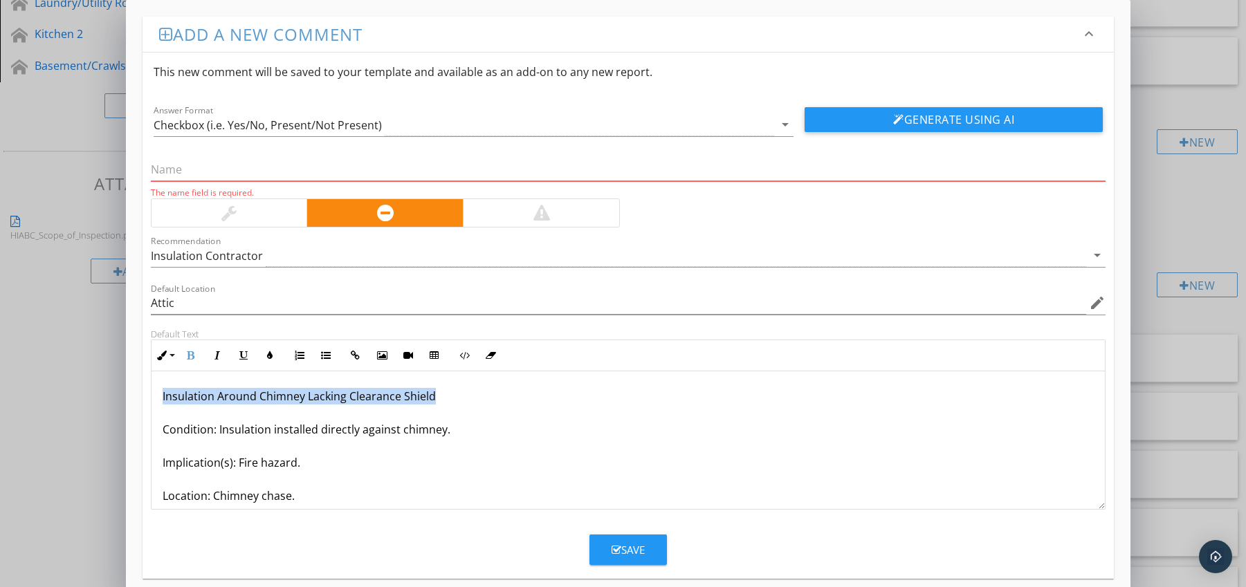
drag, startPoint x: 158, startPoint y: 394, endPoint x: 457, endPoint y: 392, distance: 299.5
click at [457, 392] on div "Insulation Around Chimney Lacking Clearance Shield Condition: Insulation instal…" at bounding box center [628, 479] width 954 height 216
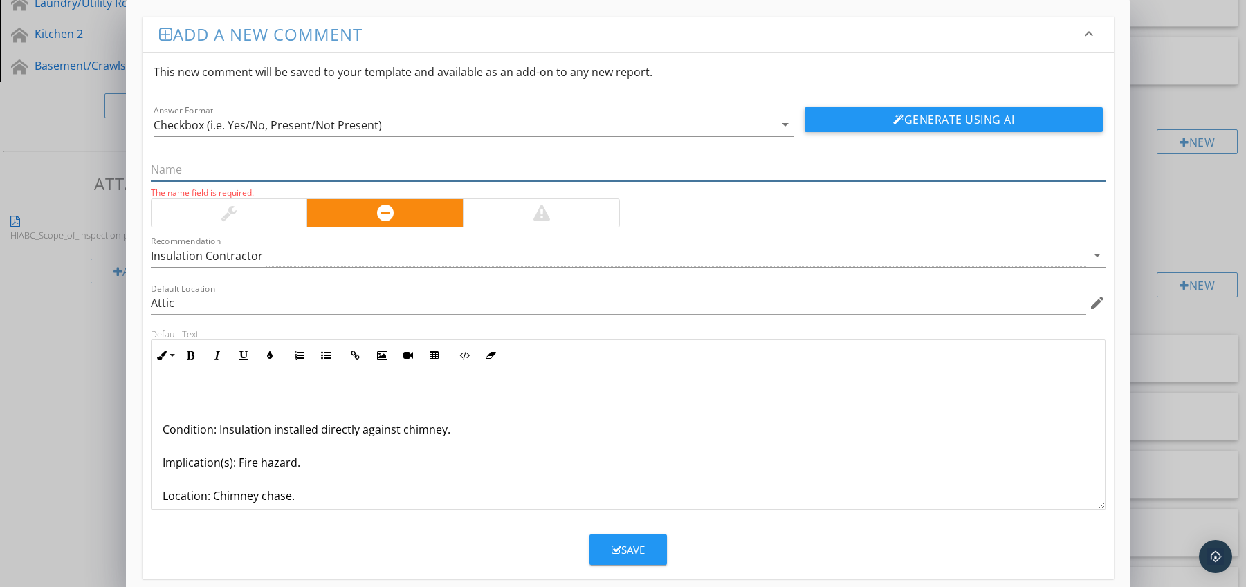
click at [230, 163] on input "text" at bounding box center [628, 169] width 955 height 23
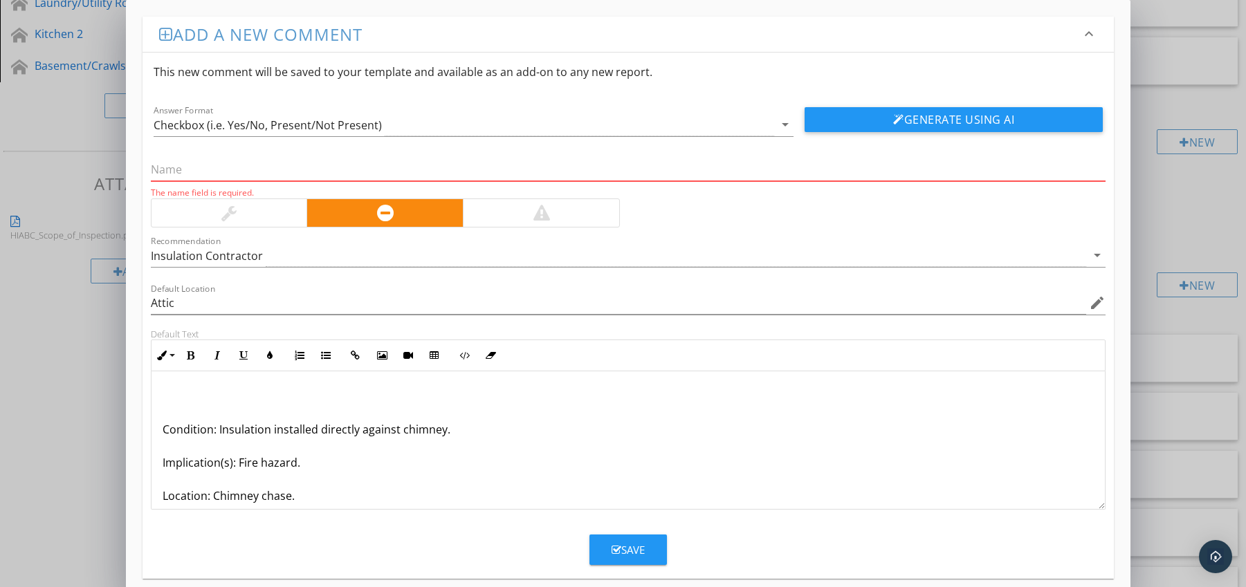
paste input "Insulation Around Chimney Lacking Clearance Shield"
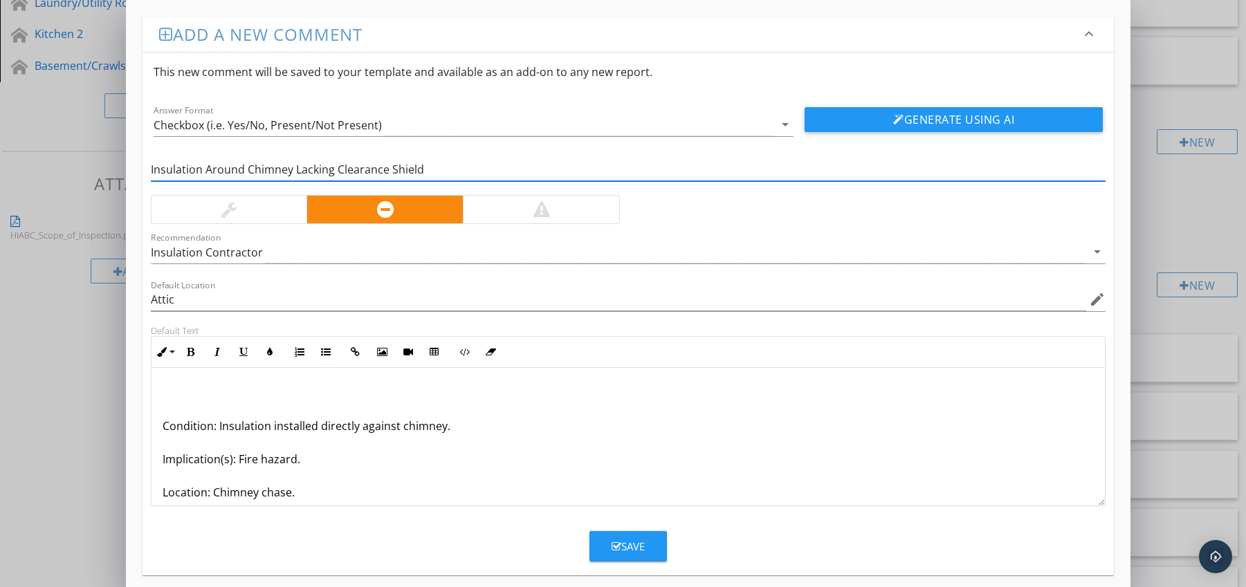
type input "Insulation Around Chimney Lacking Clearance Shield"
click at [161, 425] on div "Condition: Insulation installed directly against chimney. Implication(s): Fire …" at bounding box center [628, 476] width 954 height 216
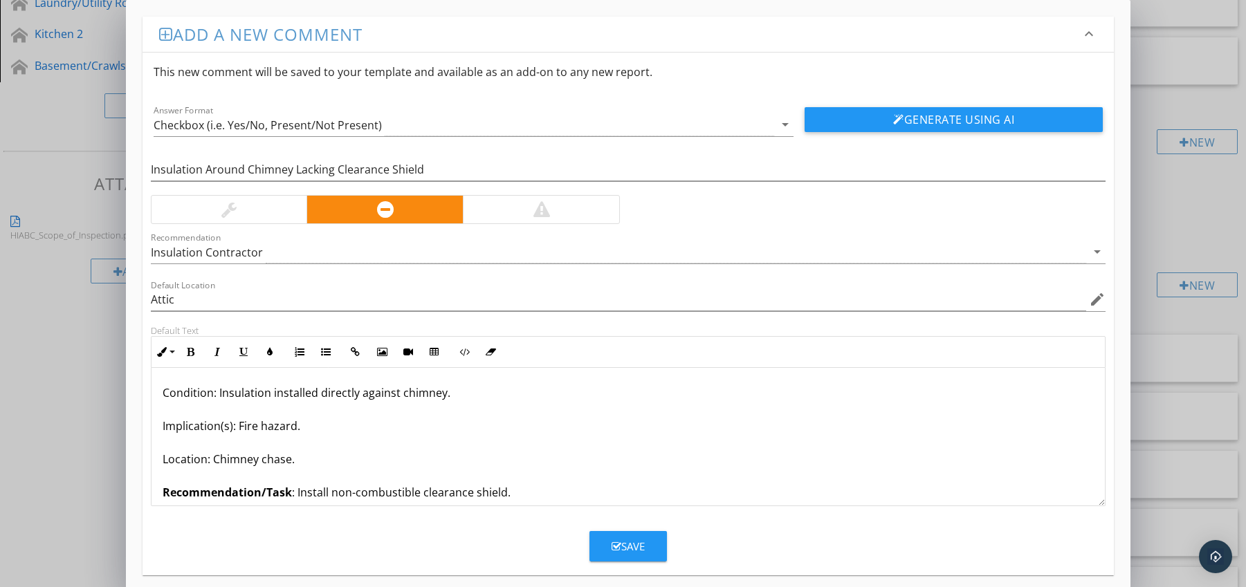
click at [625, 547] on div "Save" at bounding box center [628, 547] width 33 height 16
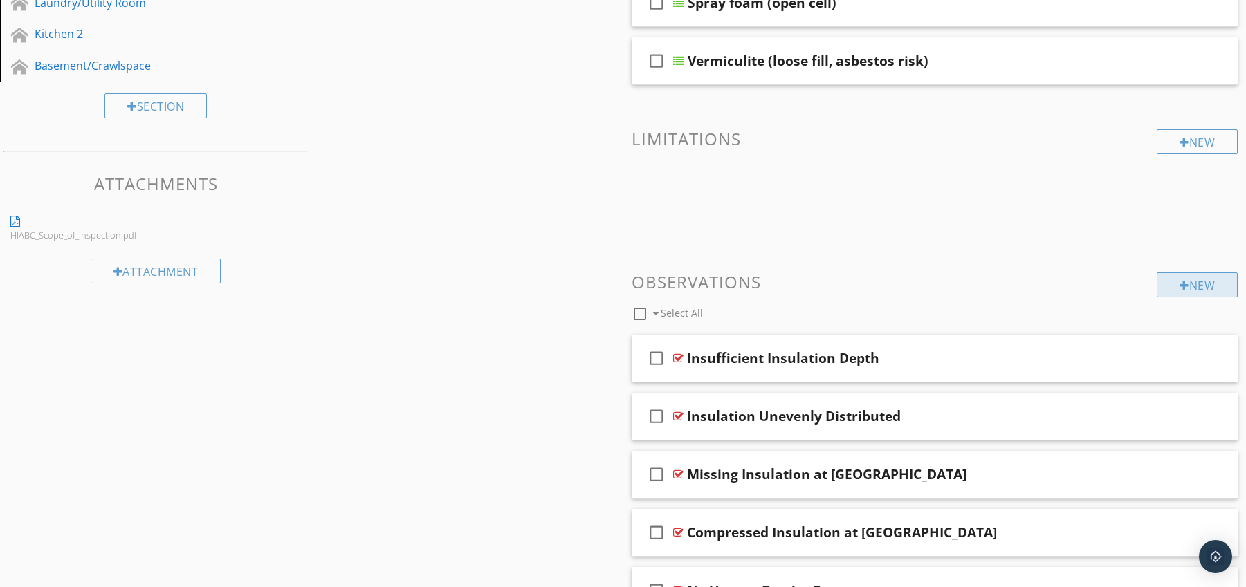
click at [1202, 289] on div "New" at bounding box center [1197, 285] width 81 height 25
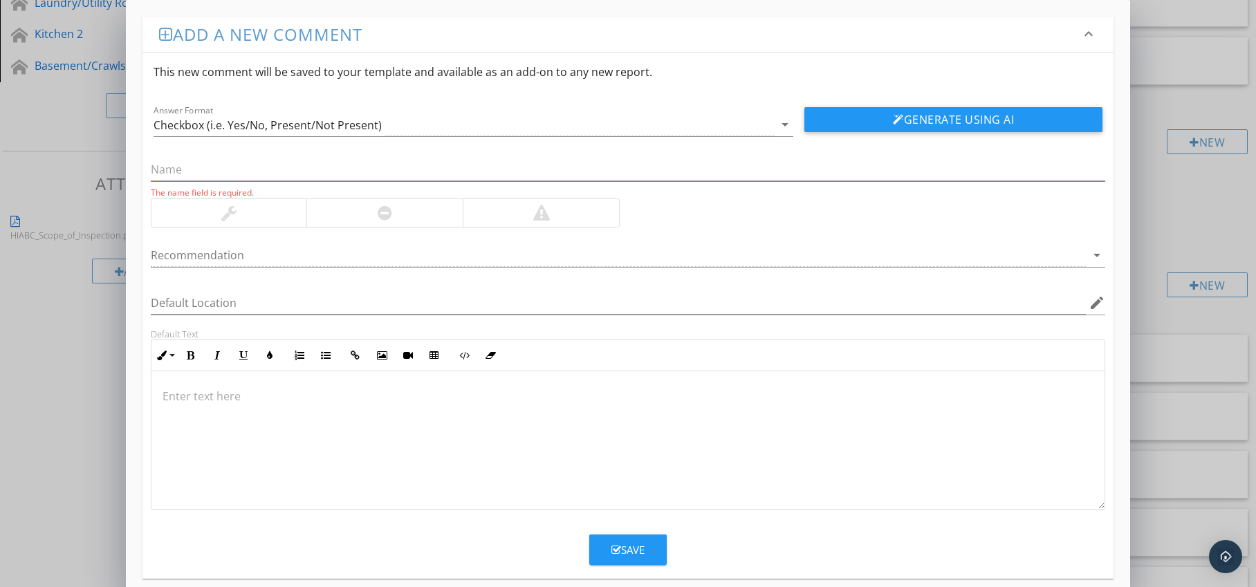
click at [410, 210] on div at bounding box center [384, 213] width 156 height 28
click at [395, 247] on div at bounding box center [619, 255] width 936 height 23
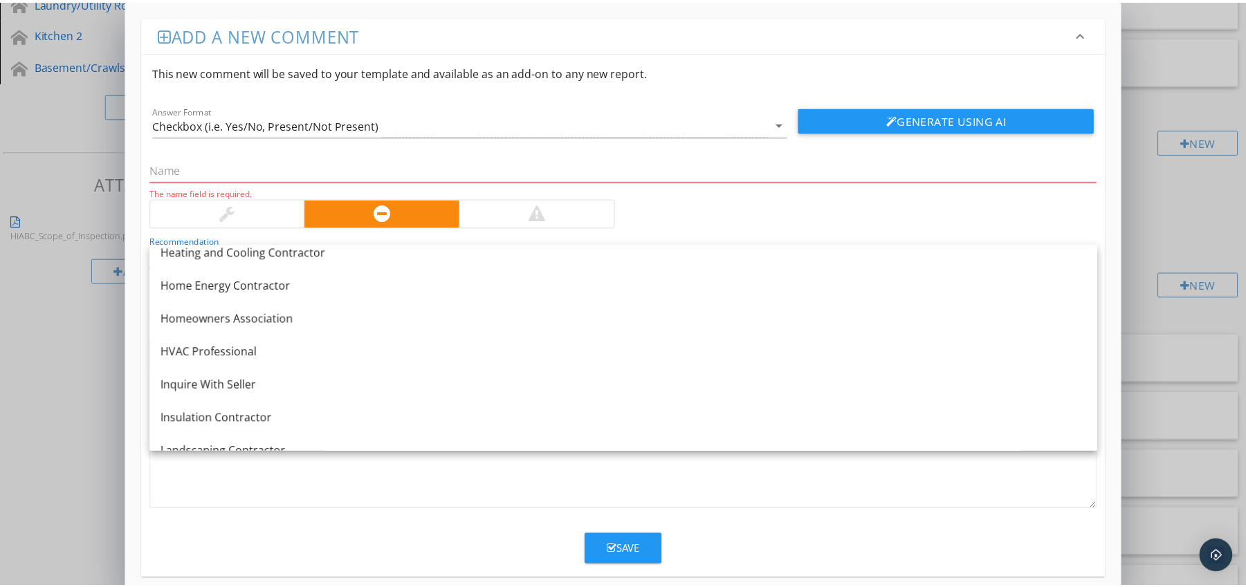
scroll to position [1009, 0]
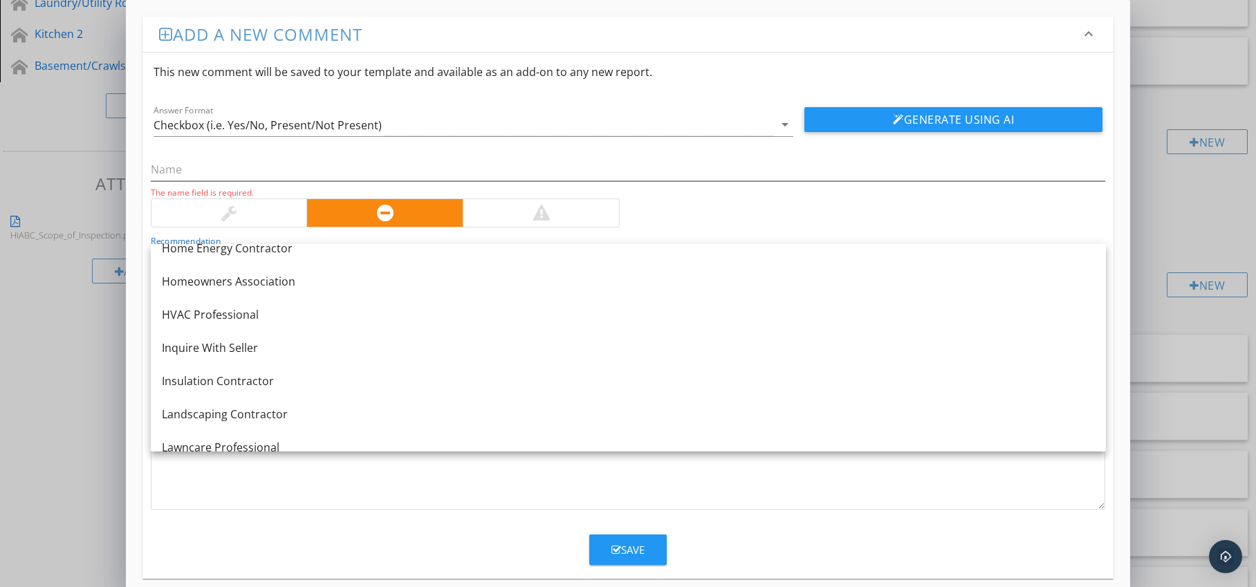
click at [336, 370] on link "Insulation Contractor" at bounding box center [628, 381] width 955 height 33
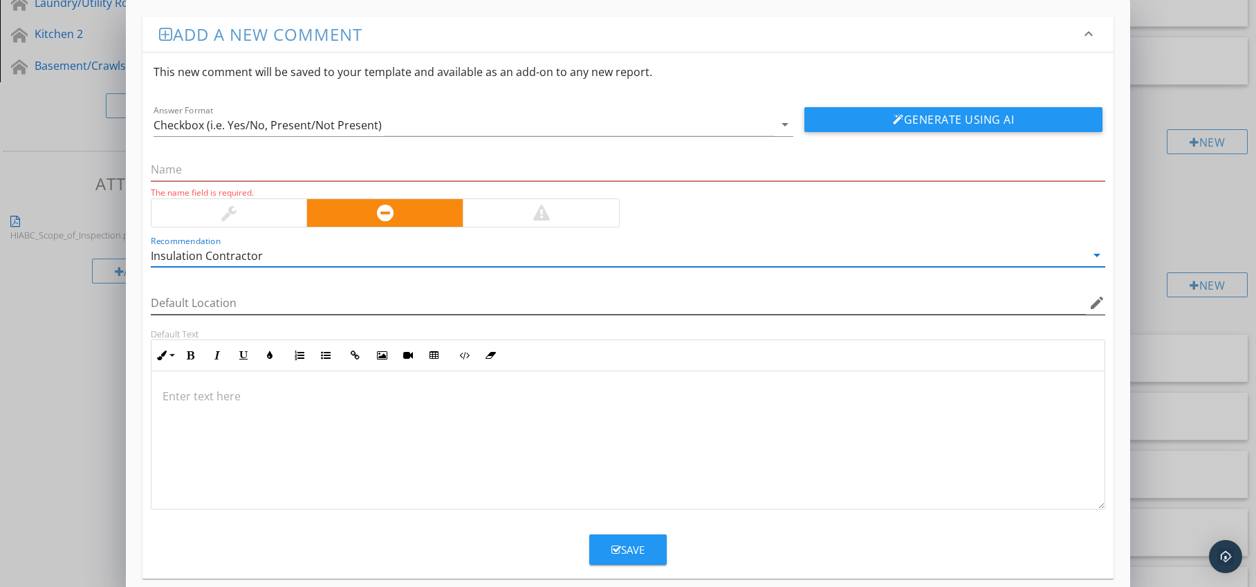
click at [1094, 307] on icon "edit" at bounding box center [1097, 303] width 17 height 17
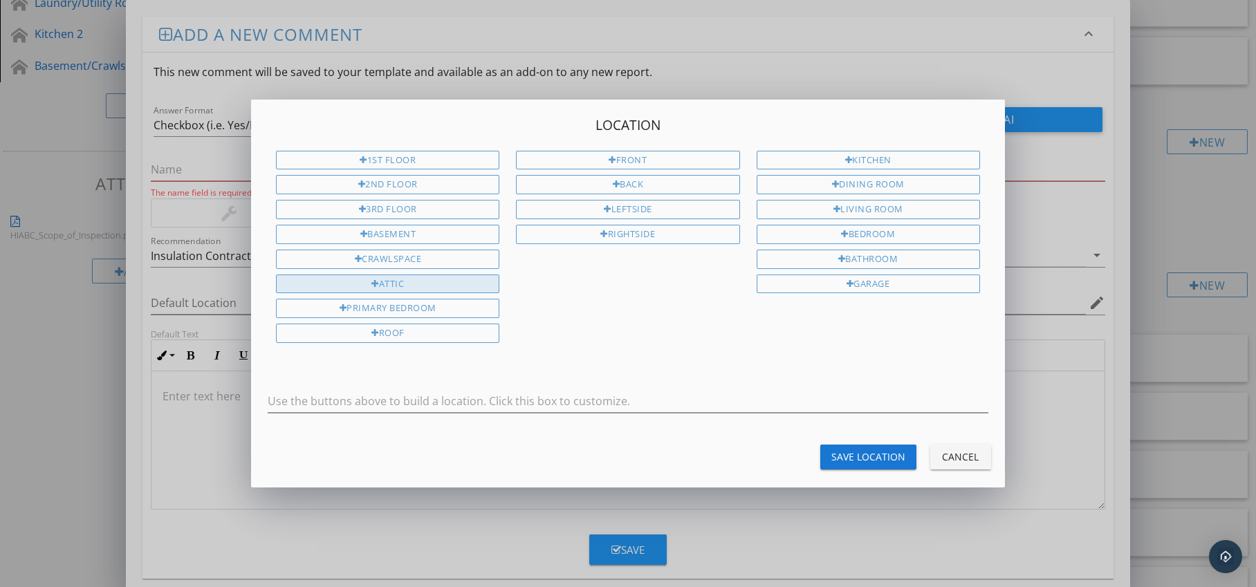
click at [419, 288] on div "Attic" at bounding box center [387, 284] width 223 height 19
type input "Attic"
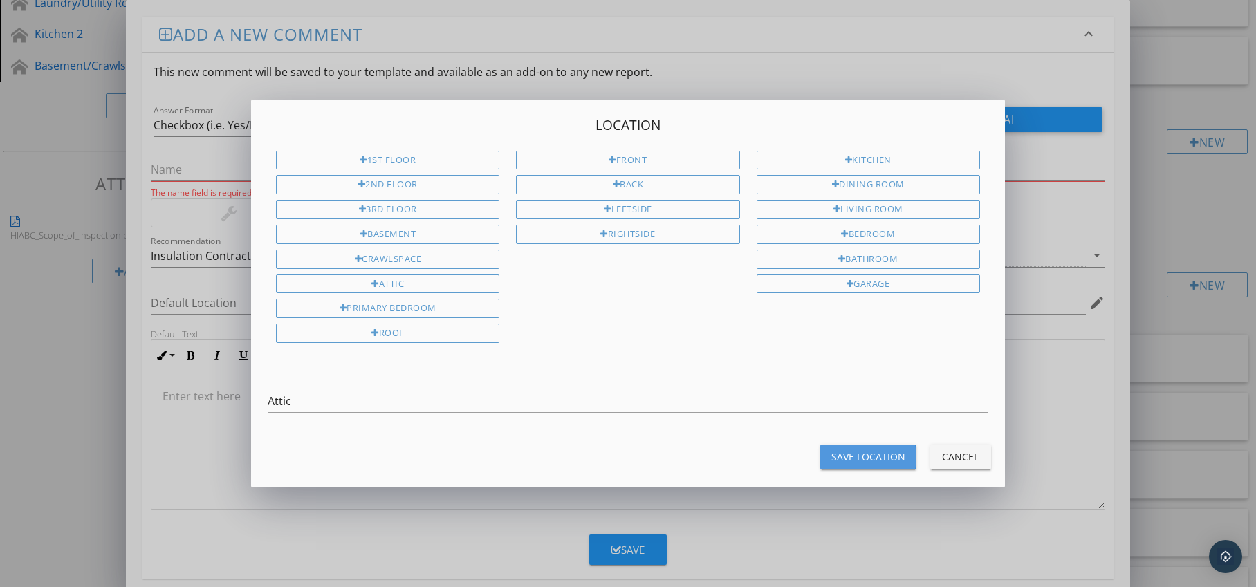
click at [843, 454] on div "Save Location" at bounding box center [869, 457] width 74 height 15
type input "Attic"
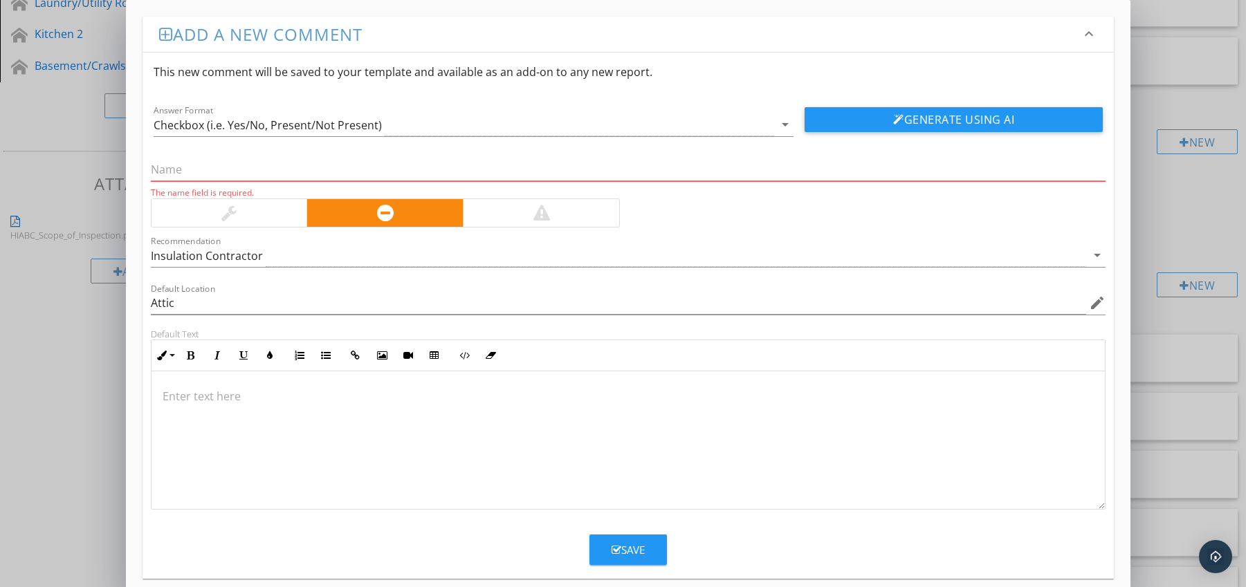
click at [206, 389] on p at bounding box center [629, 396] width 932 height 17
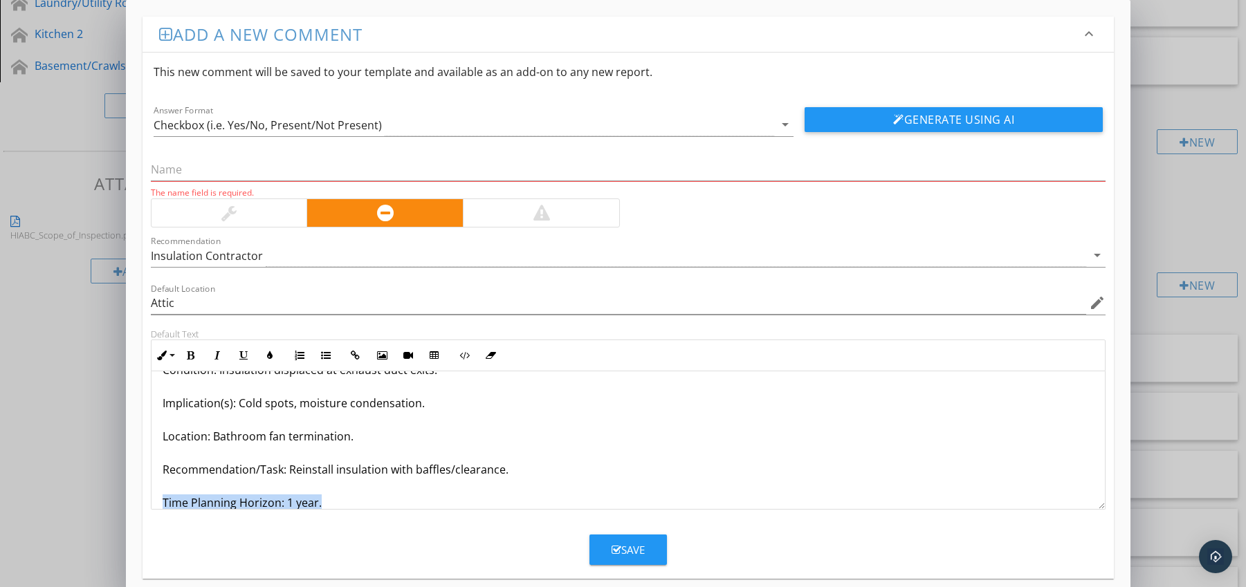
scroll to position [78, 0]
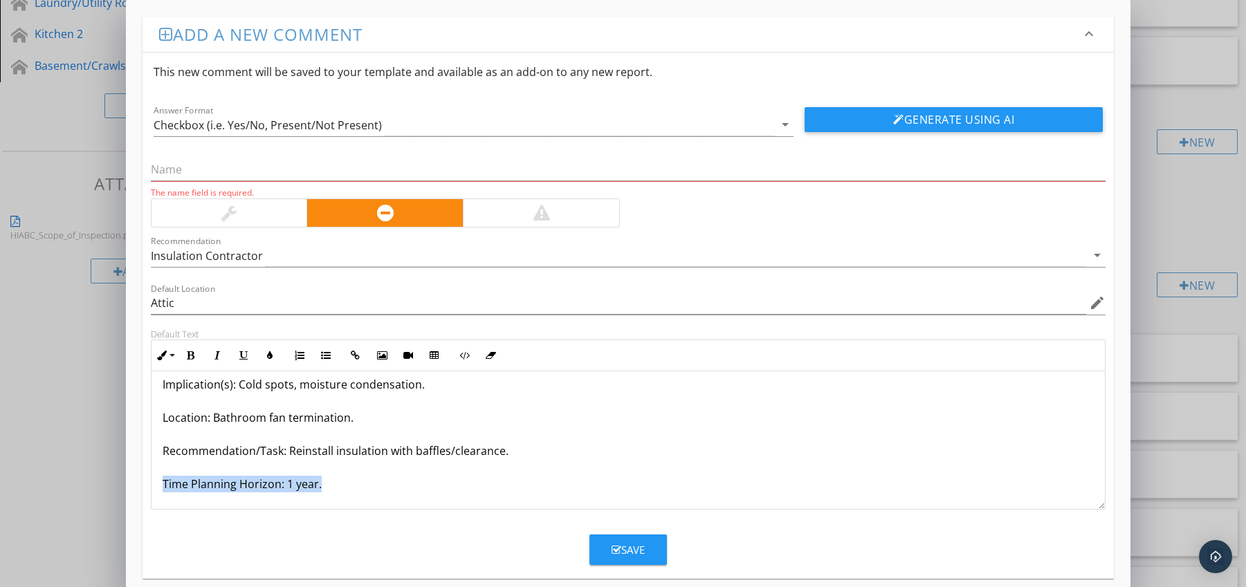
drag, startPoint x: 162, startPoint y: 501, endPoint x: 190, endPoint y: 510, distance: 29.8
click at [190, 510] on form "This new comment will be saved to your template and available as an add-on to a…" at bounding box center [629, 309] width 972 height 513
click at [190, 351] on icon "button" at bounding box center [191, 356] width 10 height 10
click at [273, 356] on icon "button" at bounding box center [270, 356] width 10 height 10
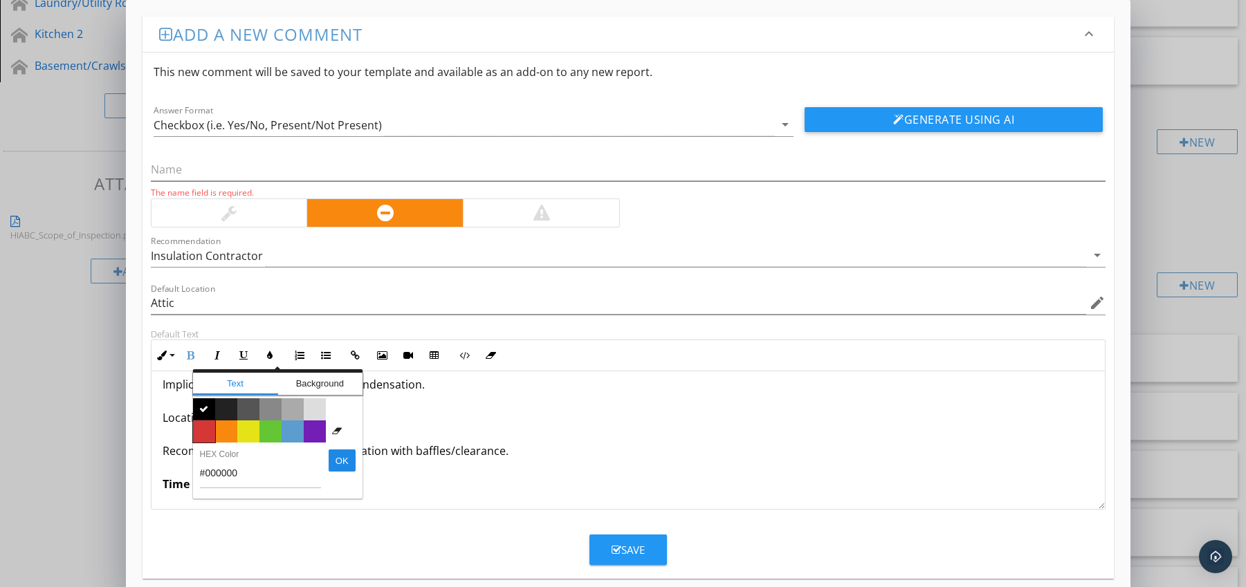
click at [210, 425] on span "Color #d53636" at bounding box center [204, 432] width 22 height 22
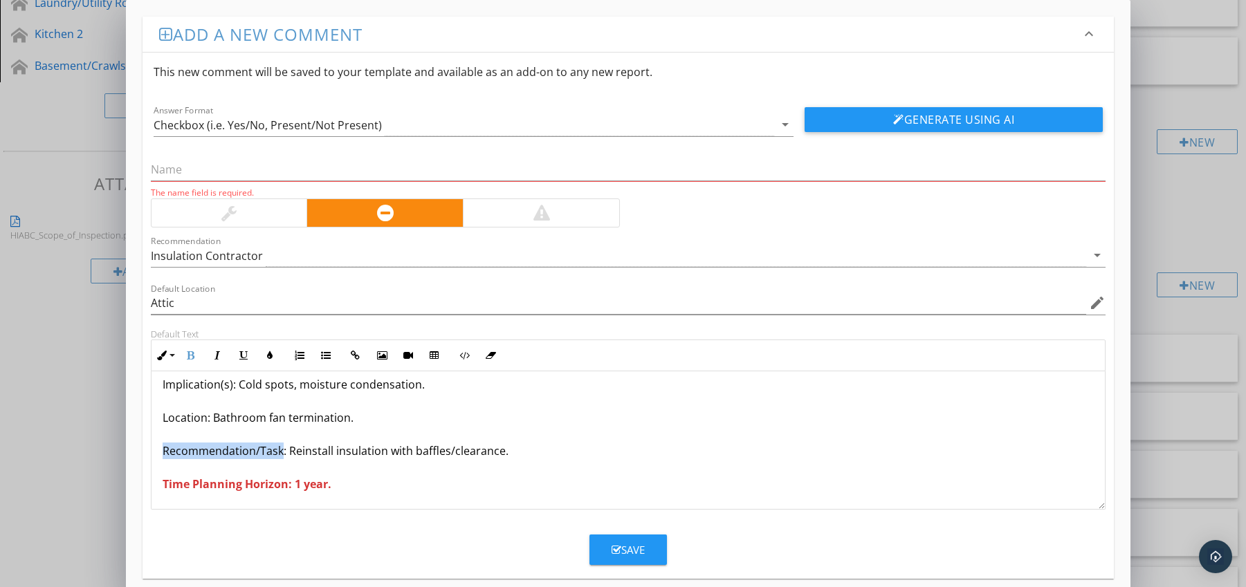
drag, startPoint x: 161, startPoint y: 452, endPoint x: 281, endPoint y: 457, distance: 119.8
click at [281, 457] on div "Insulation Around Exhaust Vent Terminations Missing / Disturbed Condition: Insu…" at bounding box center [628, 401] width 954 height 216
click at [193, 355] on icon "button" at bounding box center [191, 356] width 10 height 10
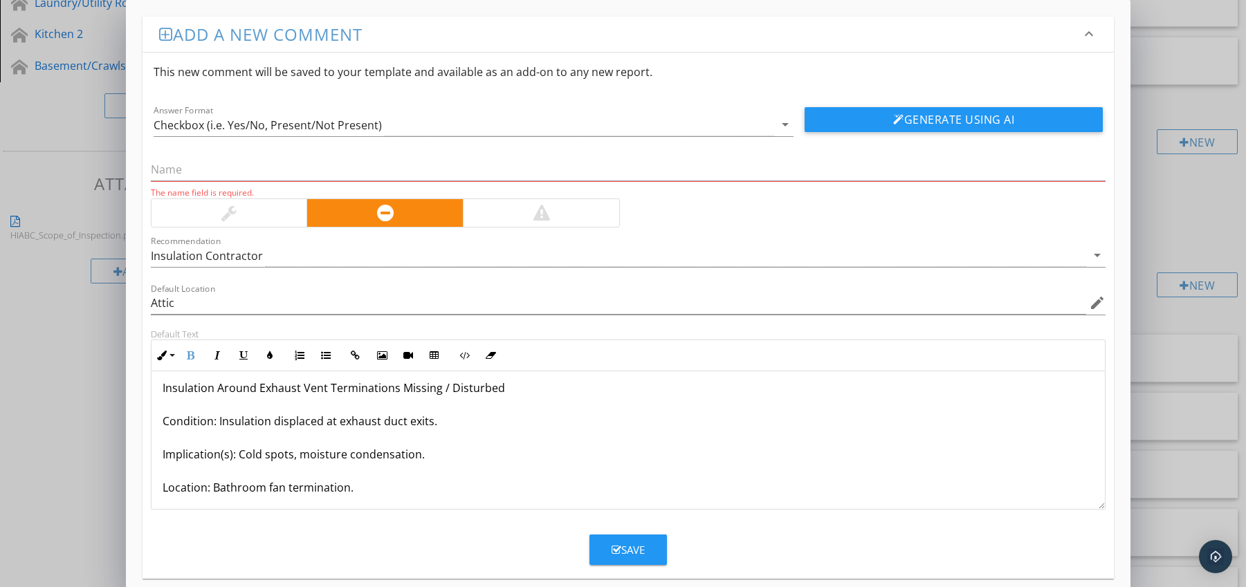
scroll to position [0, 0]
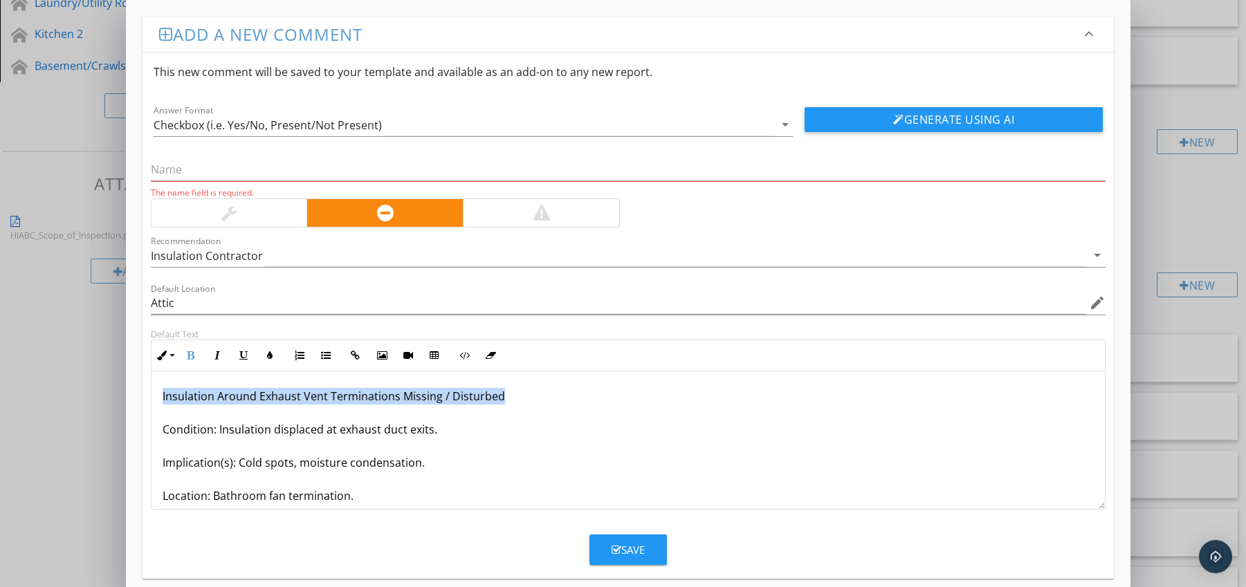
drag, startPoint x: 160, startPoint y: 397, endPoint x: 538, endPoint y: 396, distance: 377.7
click at [538, 396] on div "Insulation Around Exhaust Vent Terminations Missing / Disturbed Condition: Insu…" at bounding box center [628, 479] width 954 height 216
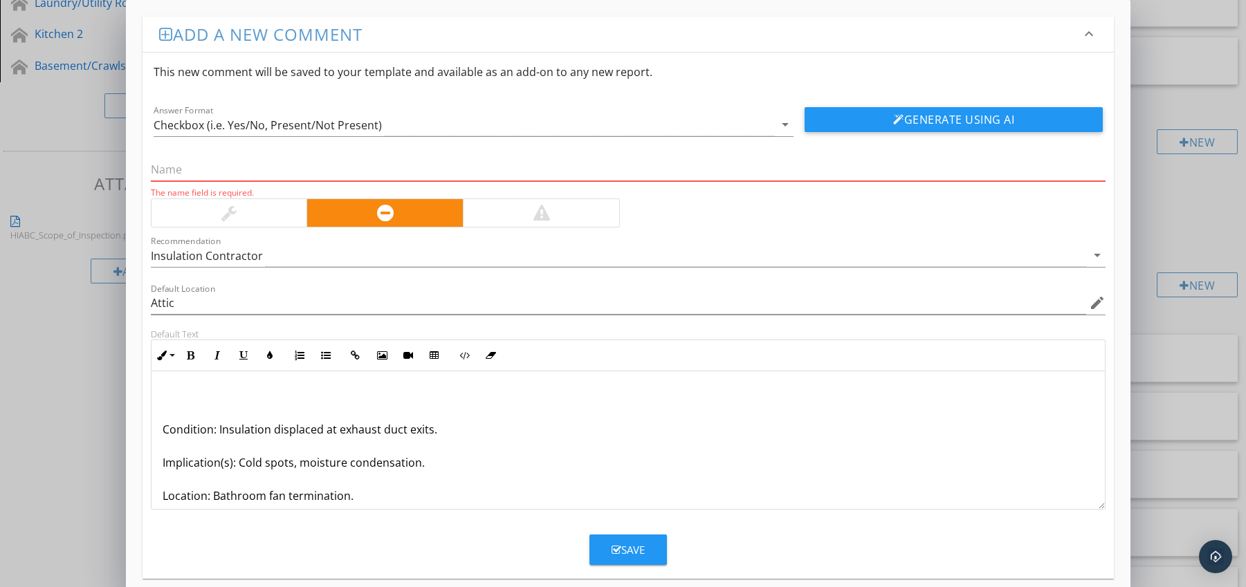
click at [337, 165] on input "text" at bounding box center [628, 169] width 955 height 23
paste input "Insulation Around Exhaust Vent Terminations Missing / Disturbed"
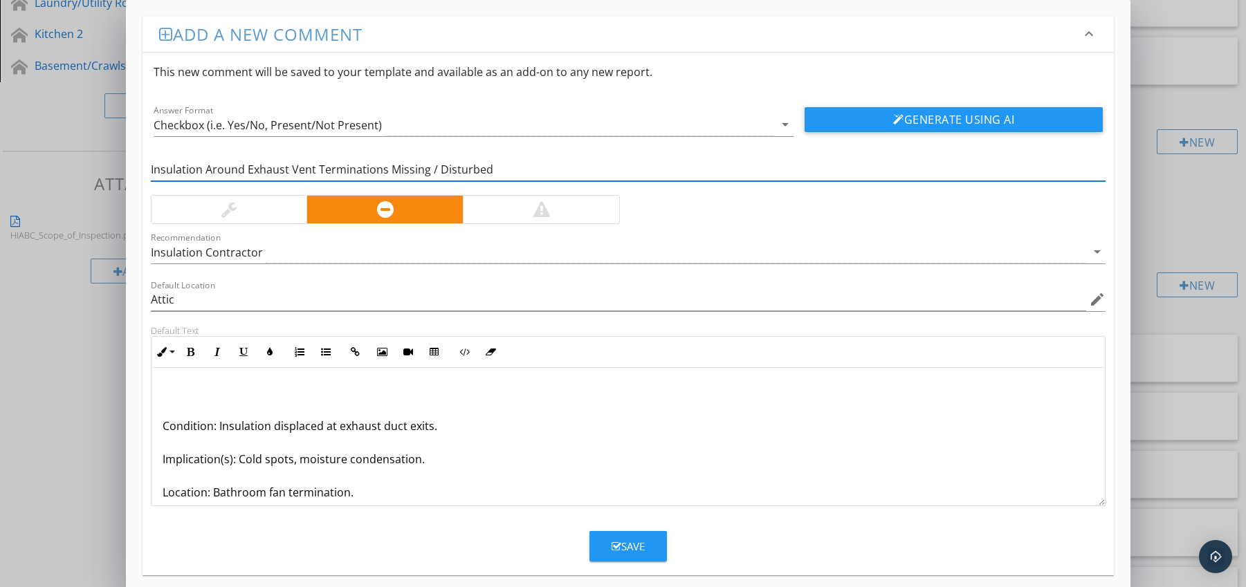
type input "Insulation Around Exhaust Vent Terminations Missing / Disturbed"
click at [158, 426] on div "Condition: Insulation displaced at exhaust duct exits. Implication(s): Cold spo…" at bounding box center [628, 476] width 954 height 216
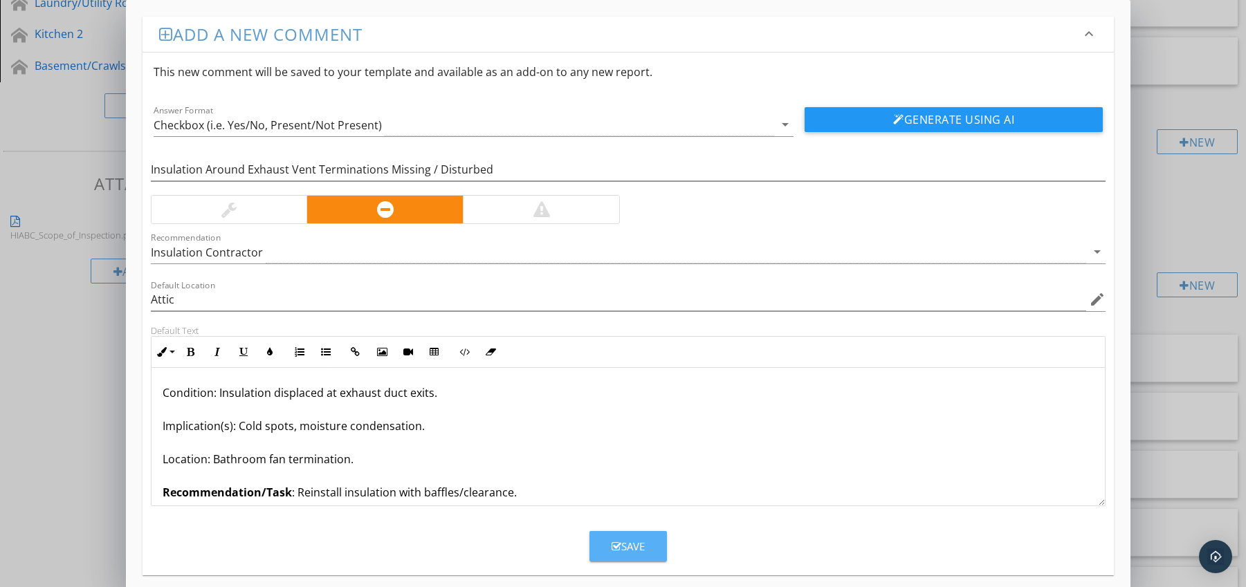
click at [636, 544] on div "Save" at bounding box center [628, 547] width 33 height 16
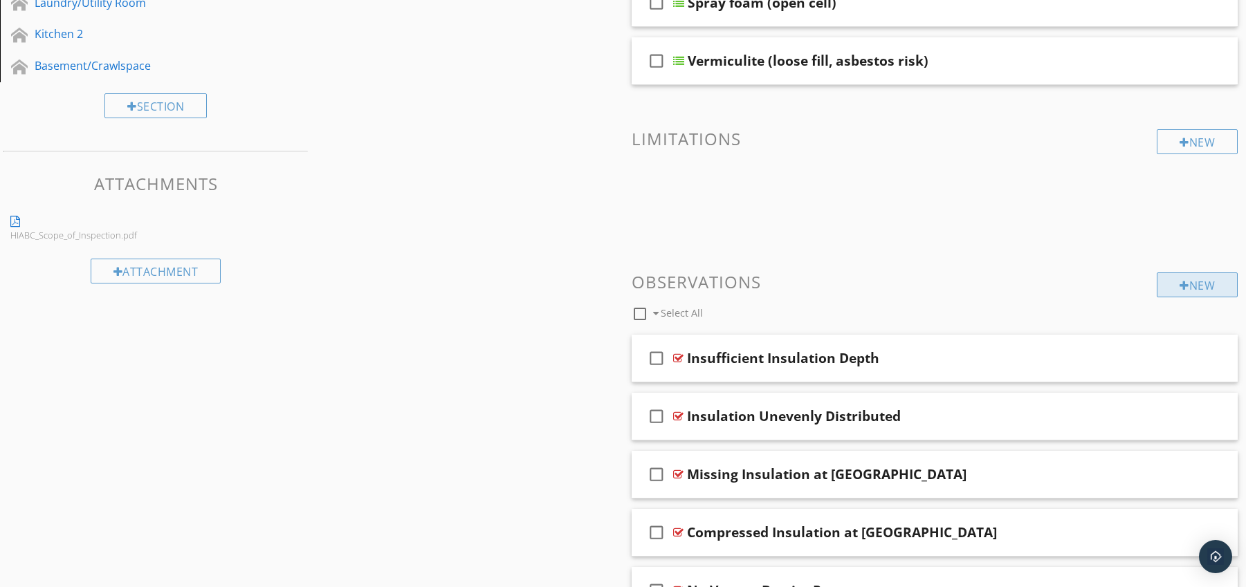
click at [1165, 284] on div "New" at bounding box center [1197, 285] width 81 height 25
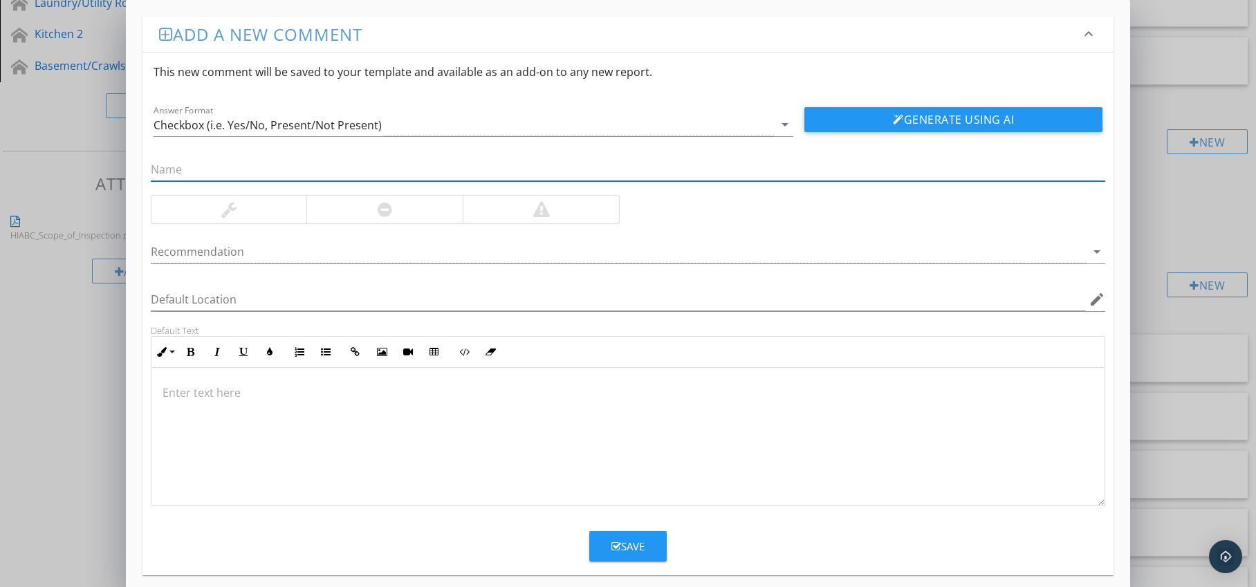
click at [546, 208] on div at bounding box center [541, 209] width 17 height 17
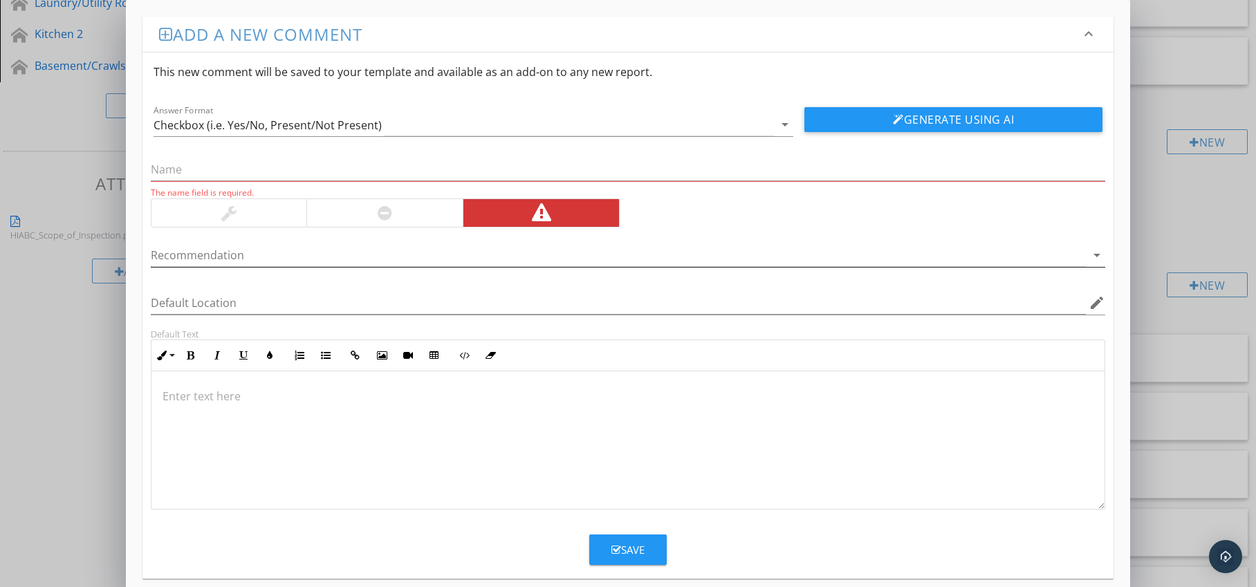
click at [522, 254] on div at bounding box center [619, 255] width 936 height 23
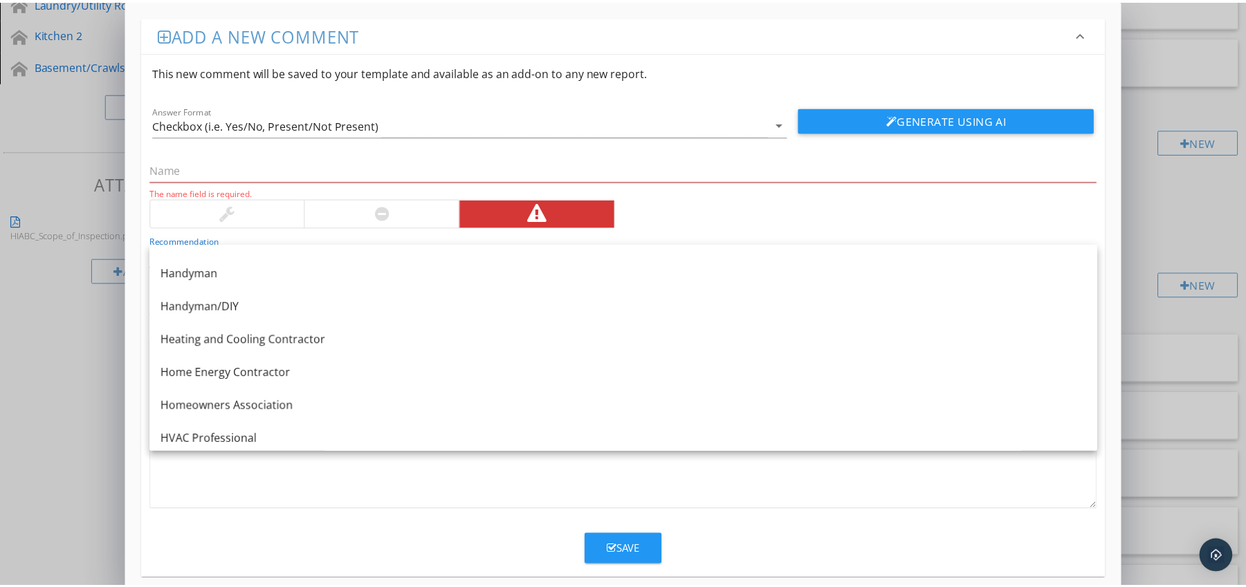
scroll to position [998, 0]
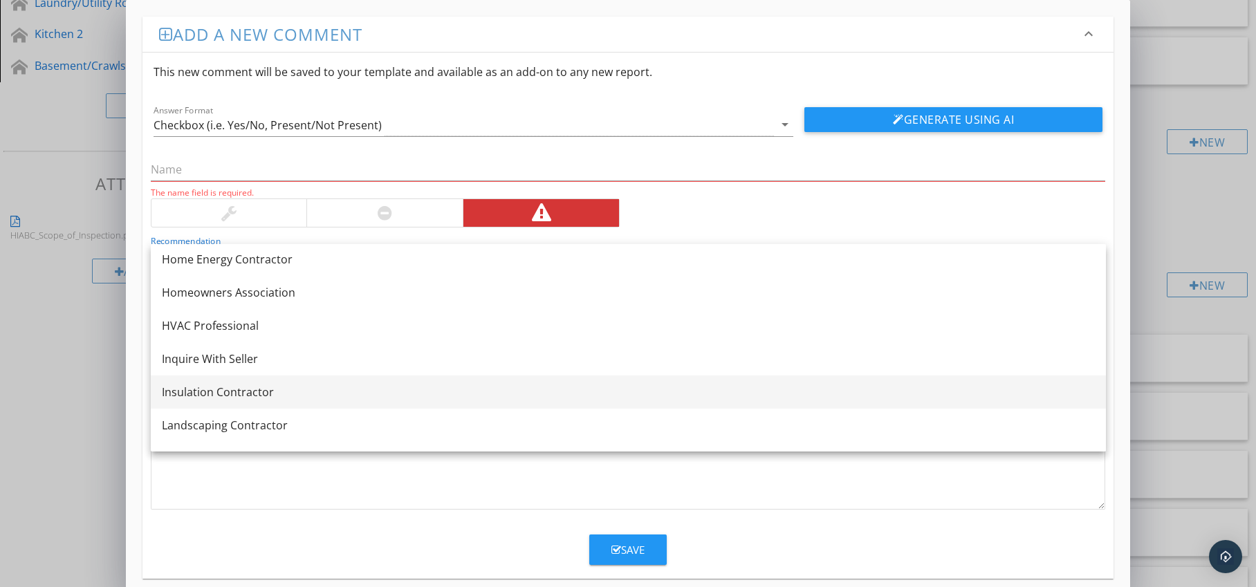
click at [335, 385] on div "Insulation Contractor" at bounding box center [628, 392] width 933 height 17
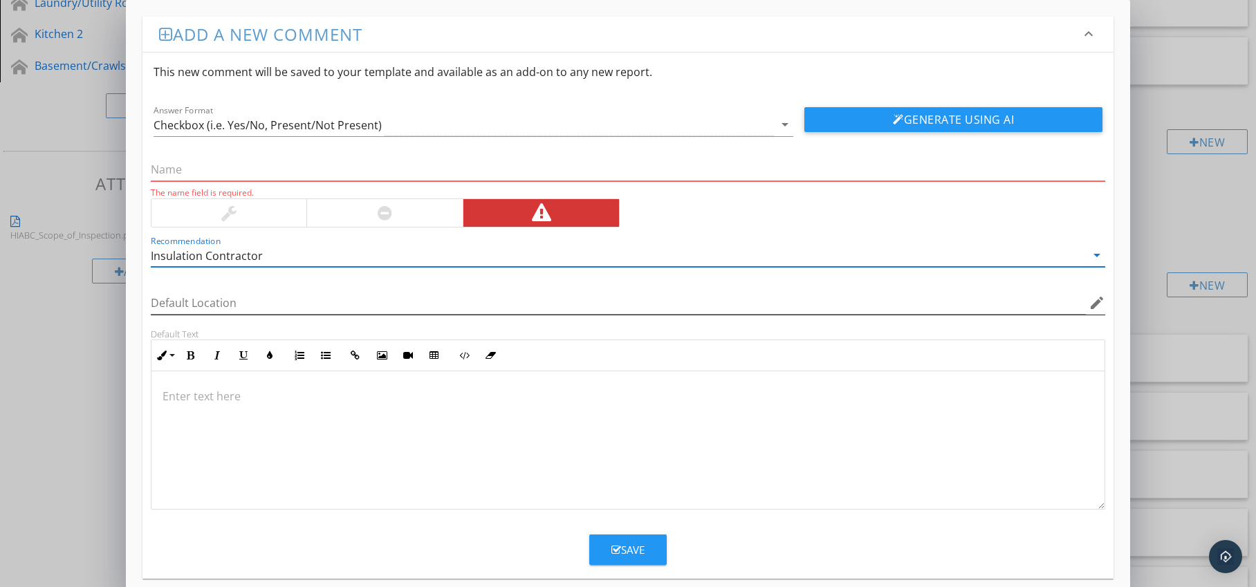
click at [1093, 302] on icon "edit" at bounding box center [1097, 303] width 17 height 17
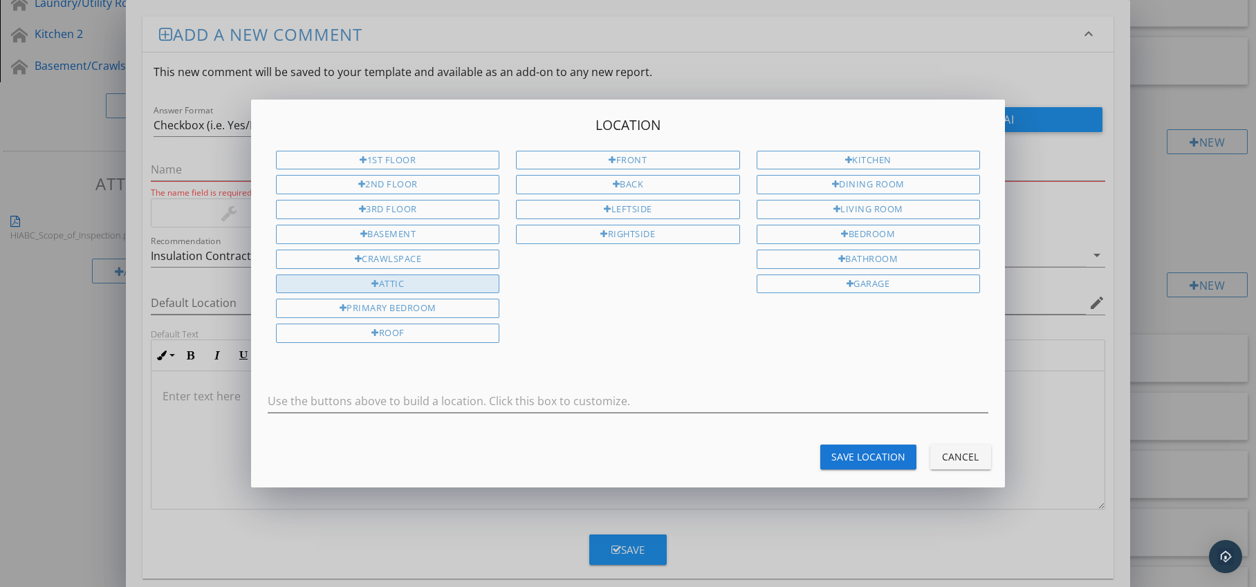
click at [435, 288] on div "Attic" at bounding box center [387, 284] width 223 height 19
type input "Attic"
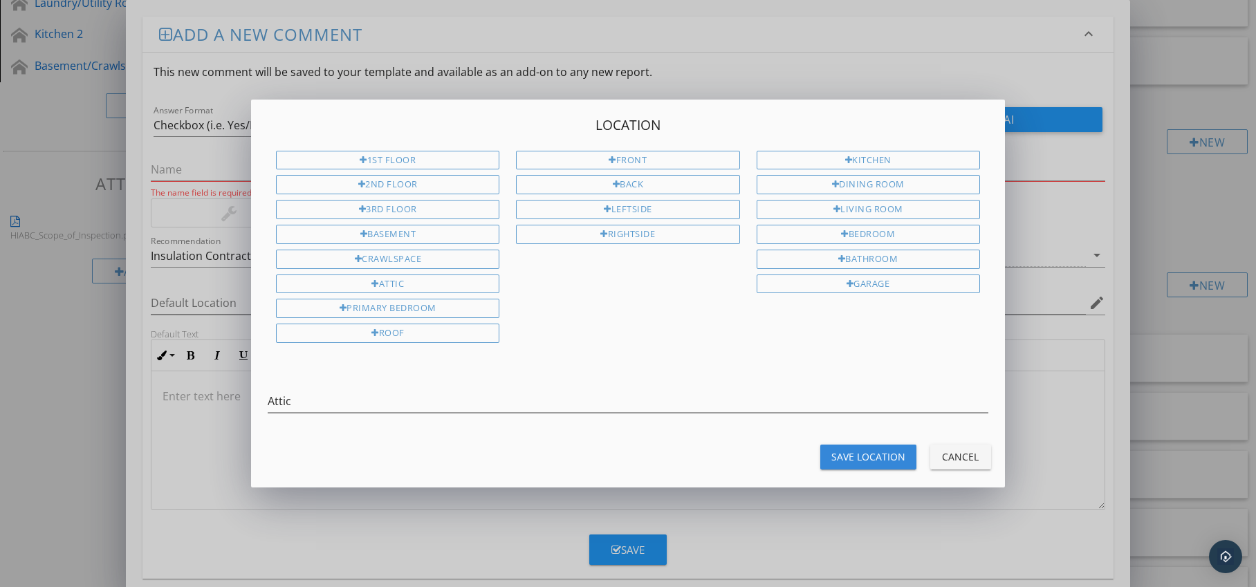
drag, startPoint x: 845, startPoint y: 450, endPoint x: 724, endPoint y: 451, distance: 121.1
click at [845, 450] on div "Save Location" at bounding box center [869, 457] width 74 height 15
type input "Attic"
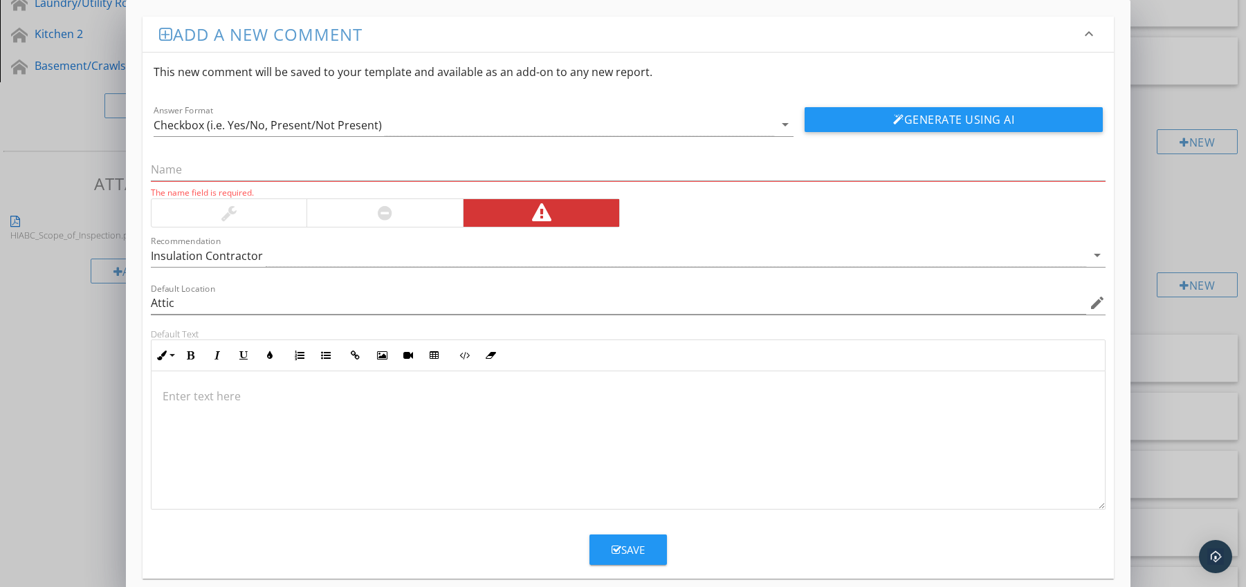
click at [236, 393] on p at bounding box center [629, 396] width 932 height 17
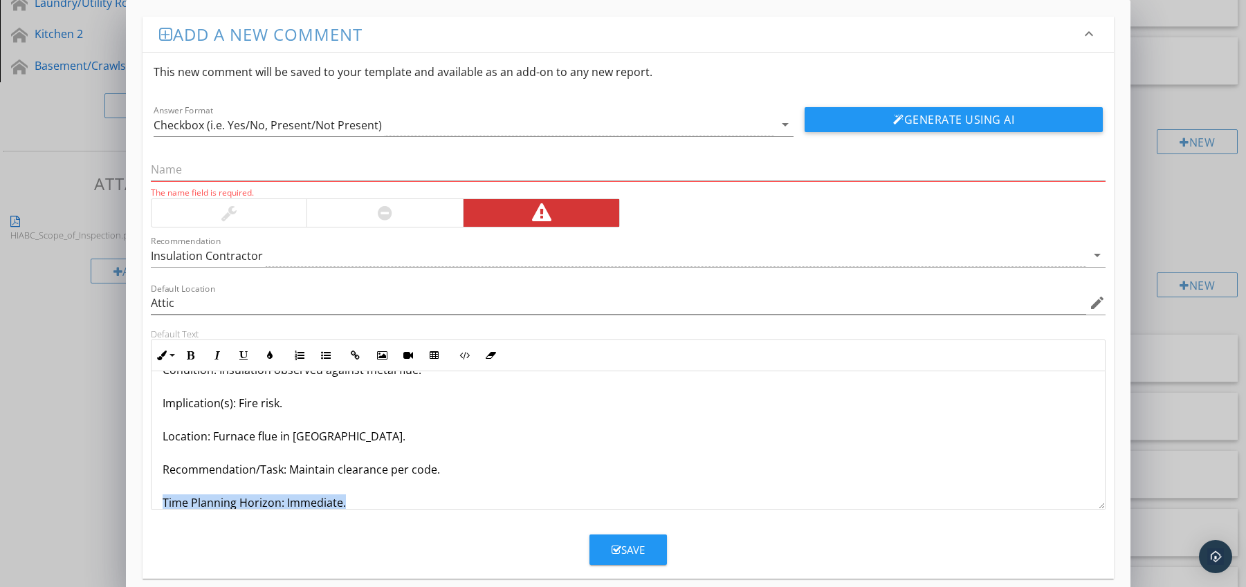
scroll to position [78, 0]
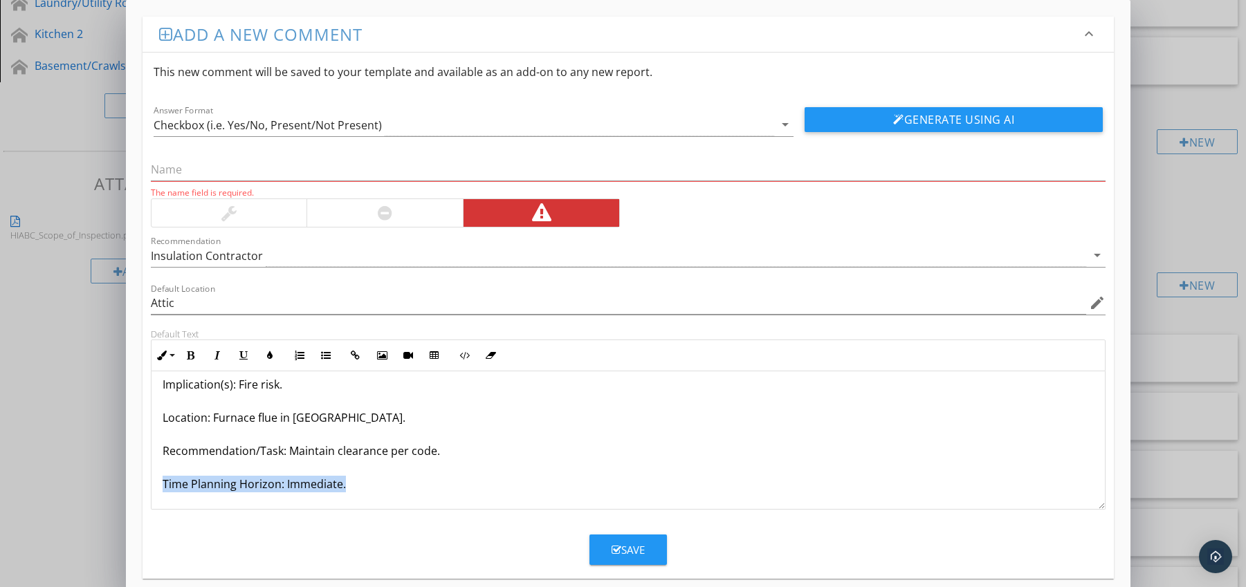
drag, startPoint x: 158, startPoint y: 501, endPoint x: 208, endPoint y: 508, distance: 51.0
click at [208, 508] on div "Insulation Contact with Flue Pipe (Fire Hazard) Condition: Insulation observed …" at bounding box center [628, 401] width 954 height 216
click at [189, 358] on icon "button" at bounding box center [191, 356] width 10 height 10
click at [268, 356] on icon "button" at bounding box center [270, 356] width 10 height 10
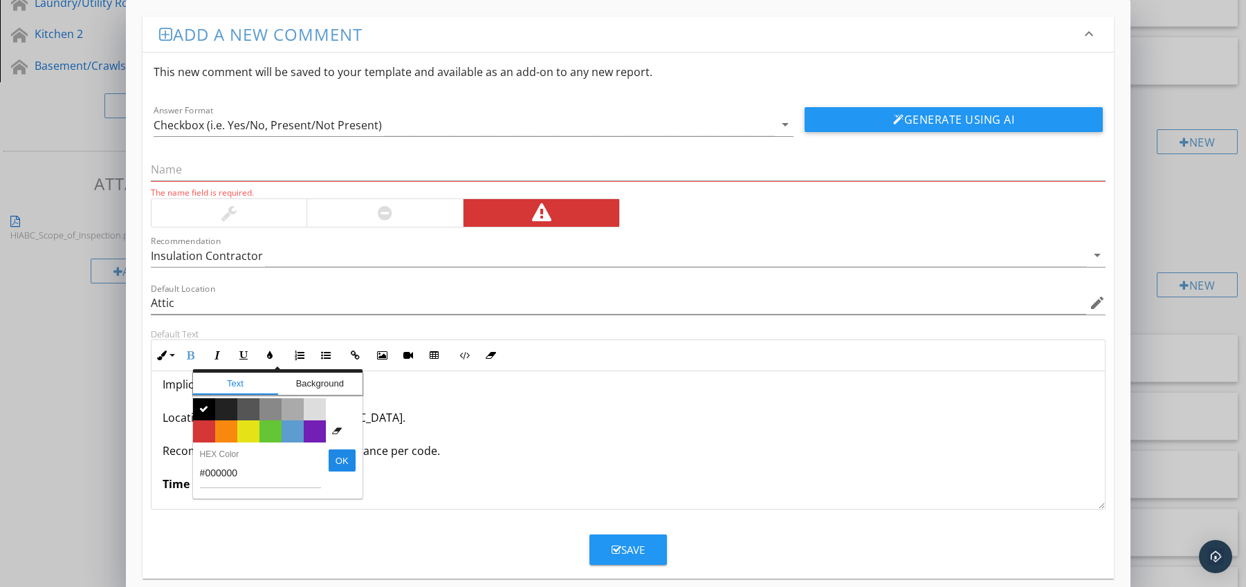
click at [199, 430] on span "Color #d53636" at bounding box center [204, 432] width 22 height 22
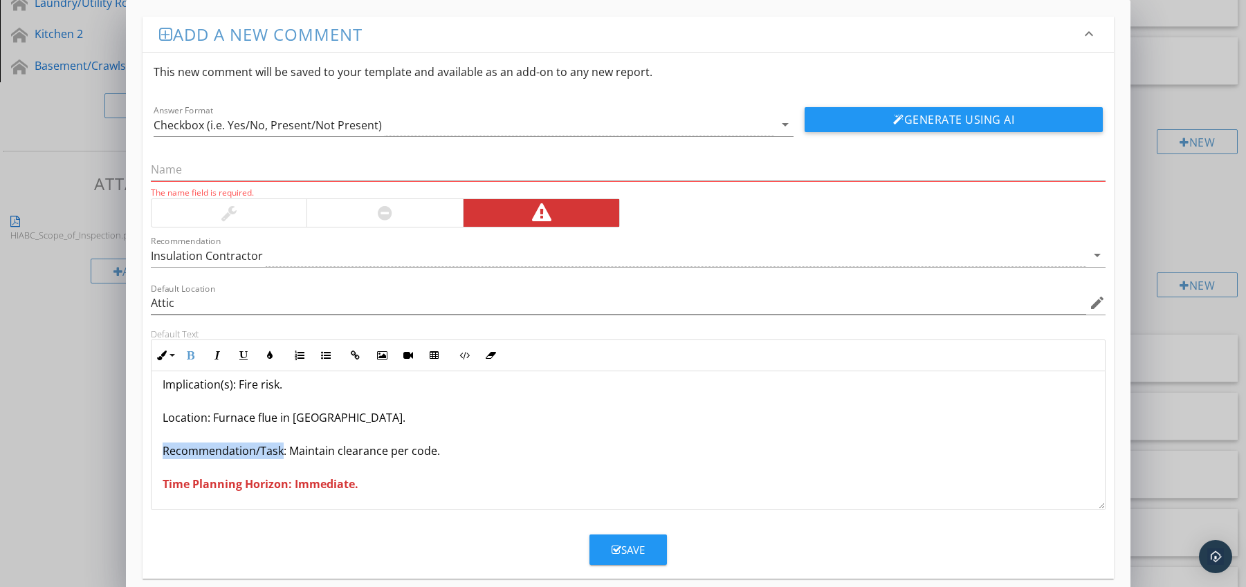
drag, startPoint x: 160, startPoint y: 448, endPoint x: 280, endPoint y: 454, distance: 119.9
click at [280, 454] on div "Insulation Contact with Flue Pipe (Fire Hazard) Condition: Insulation observed …" at bounding box center [628, 401] width 954 height 216
click at [192, 354] on icon "button" at bounding box center [191, 356] width 10 height 10
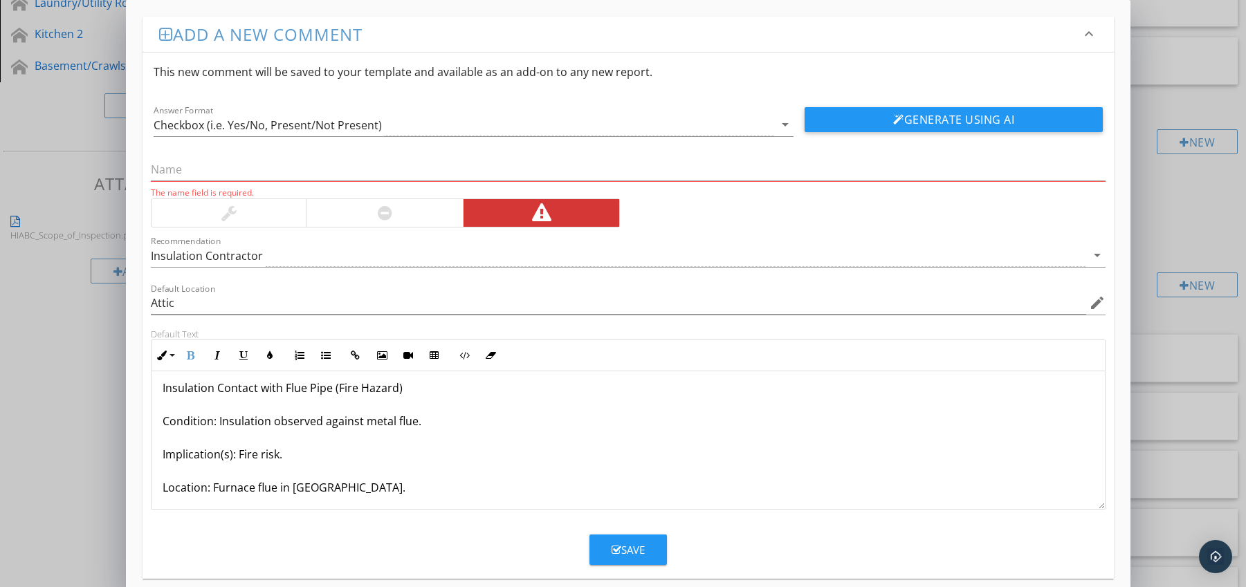
scroll to position [0, 0]
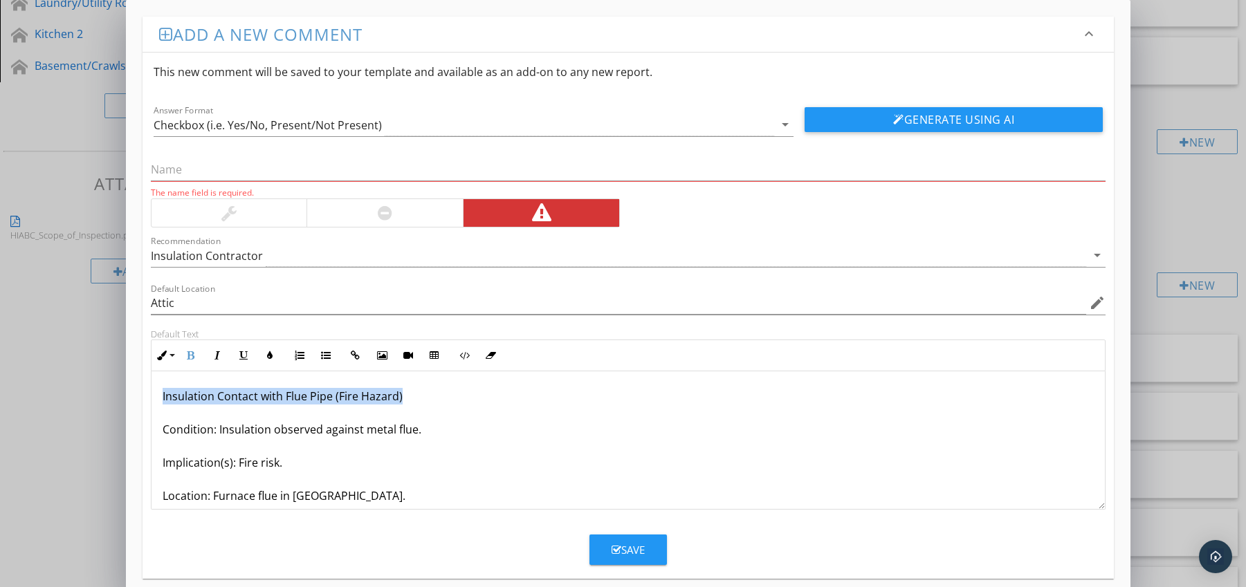
drag, startPoint x: 161, startPoint y: 400, endPoint x: 417, endPoint y: 402, distance: 256.0
click at [417, 402] on div "Insulation Contact with Flue Pipe (Fire Hazard) Condition: Insulation observed …" at bounding box center [628, 479] width 954 height 216
click at [241, 166] on input "text" at bounding box center [628, 169] width 955 height 23
paste input "Insulation Contact with Flue Pipe (Fire Hazard)"
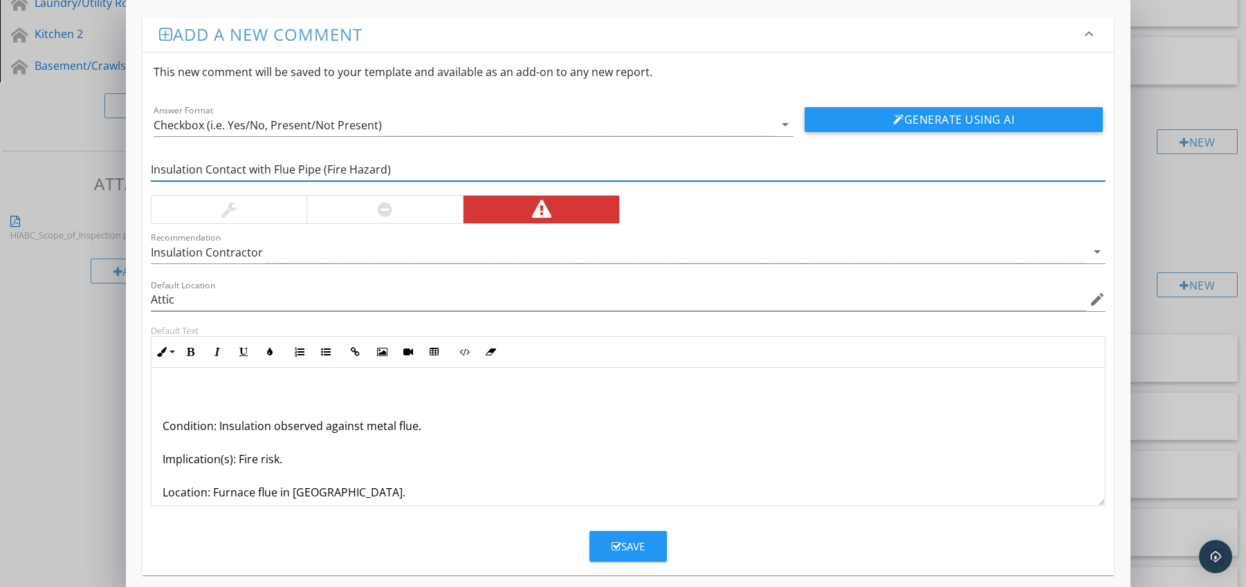
type input "Insulation Contact with Flue Pipe (Fire Hazard)"
click at [163, 426] on p "Condition: Insulation observed against metal flue. Implication(s): Fire risk. L…" at bounding box center [629, 476] width 932 height 183
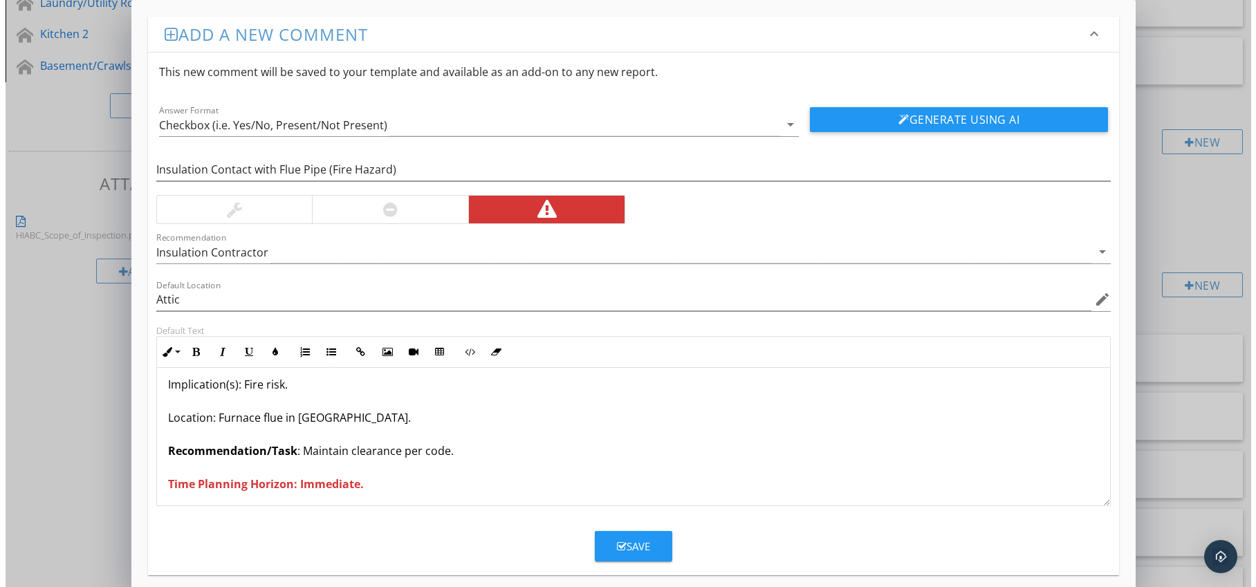
scroll to position [45, 0]
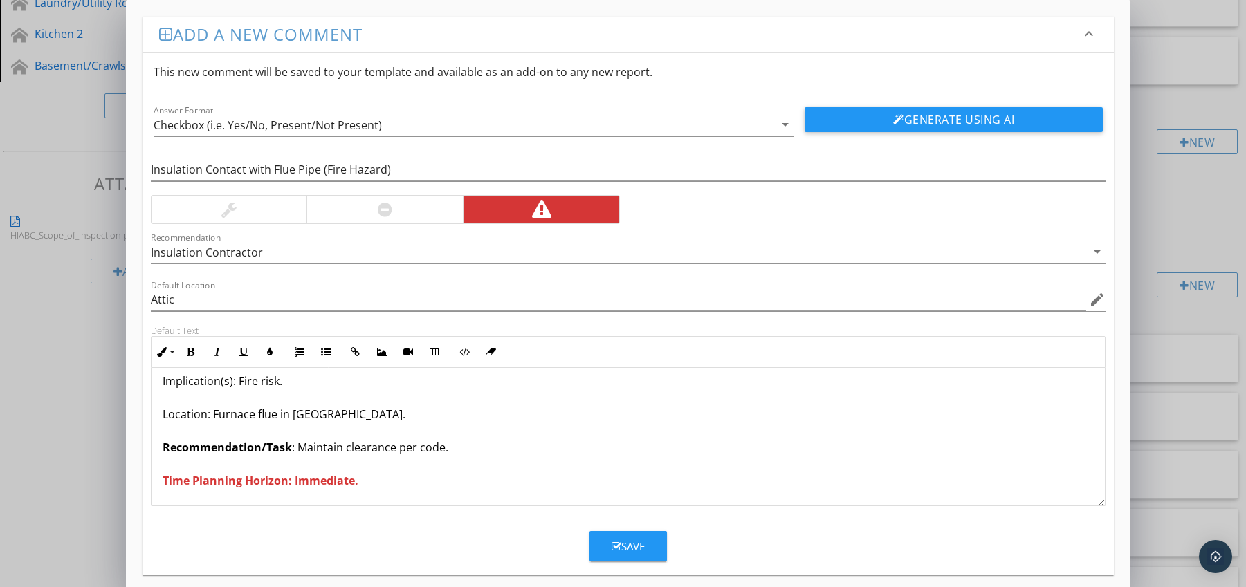
click at [623, 546] on div "Save" at bounding box center [628, 547] width 33 height 16
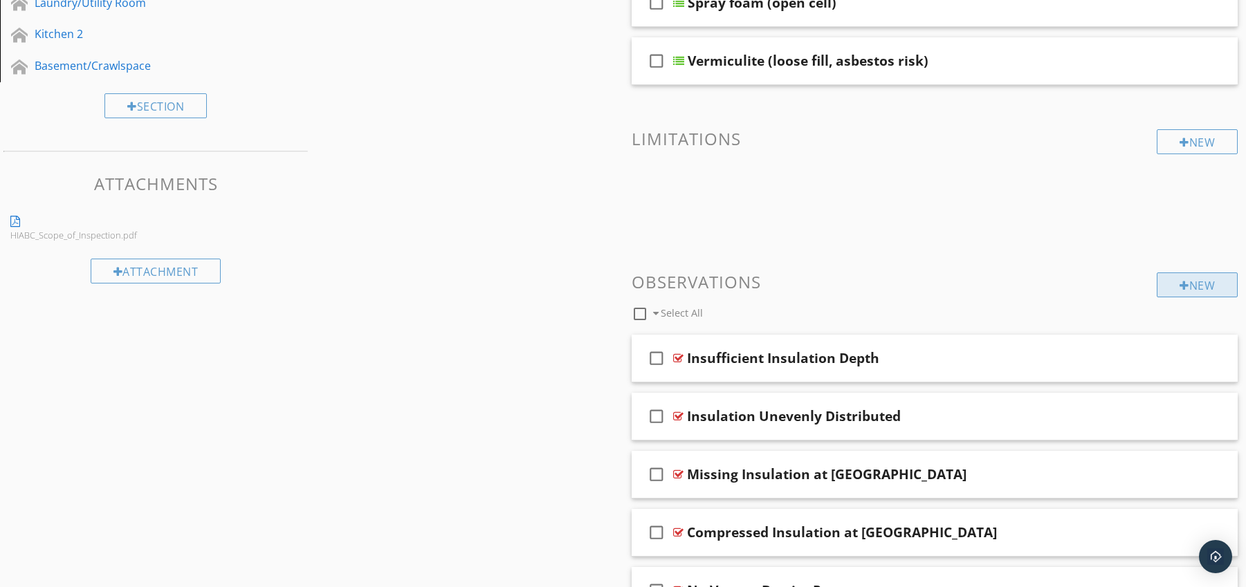
click at [1184, 278] on div "New" at bounding box center [1197, 285] width 81 height 25
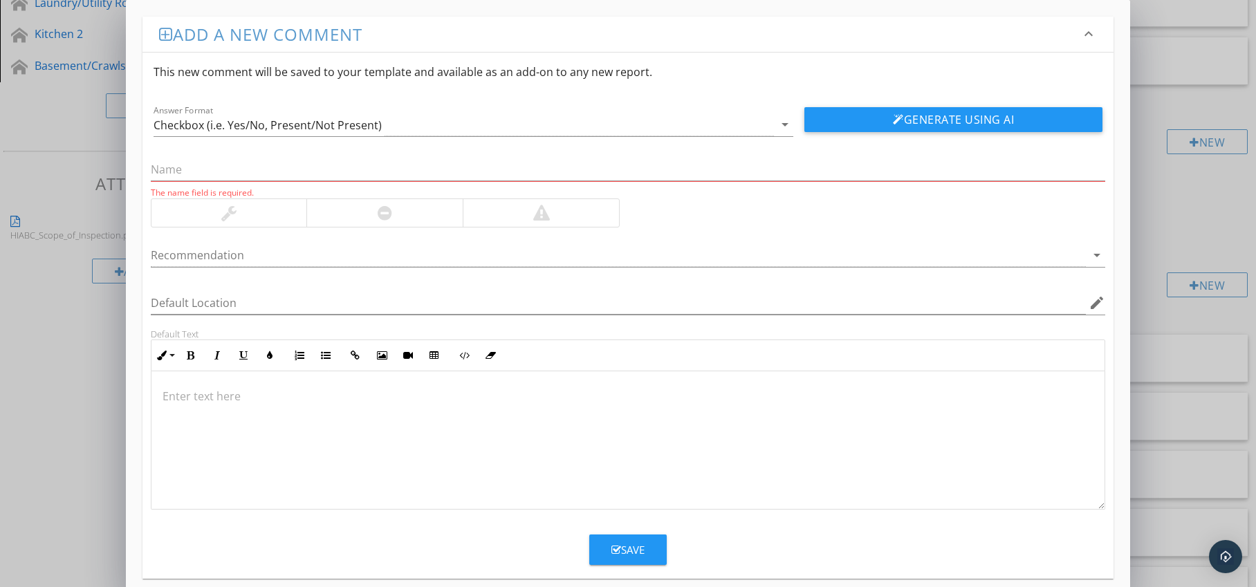
click at [401, 219] on div at bounding box center [384, 213] width 156 height 28
click at [416, 257] on div at bounding box center [619, 255] width 936 height 23
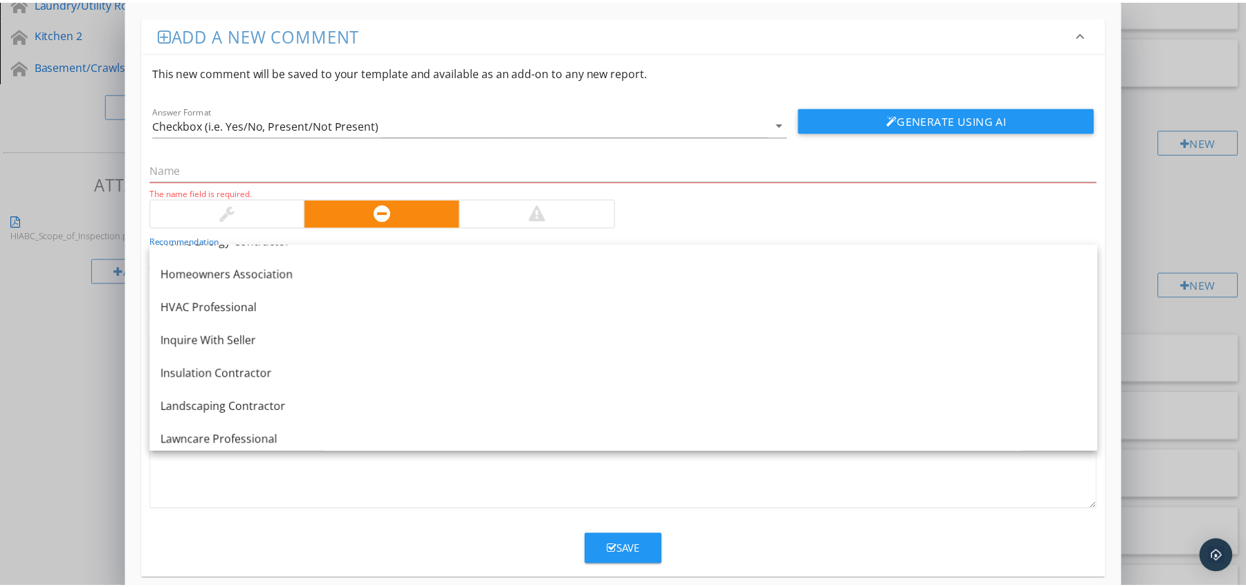
scroll to position [1121, 0]
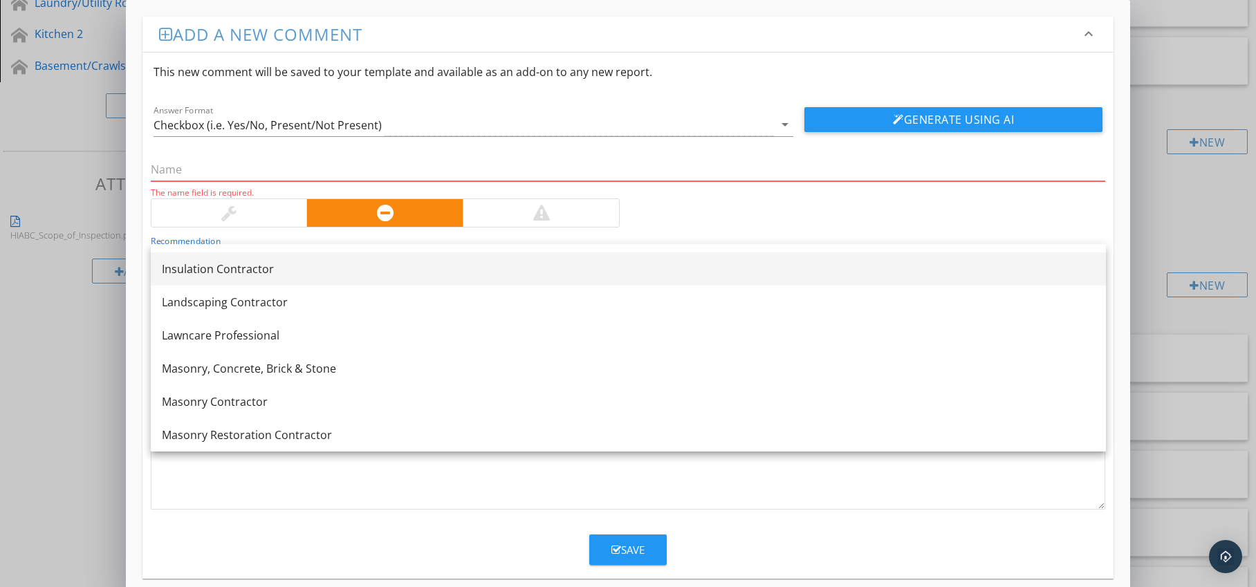
click at [306, 275] on div "Insulation Contractor" at bounding box center [628, 269] width 933 height 17
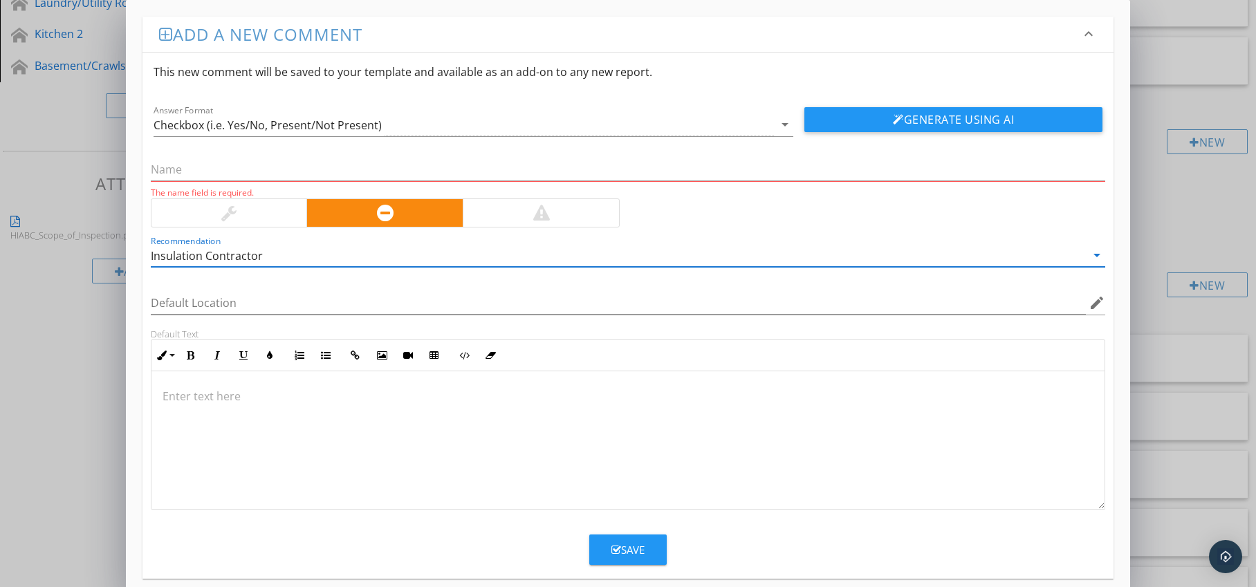
click at [549, 210] on div at bounding box center [541, 213] width 17 height 17
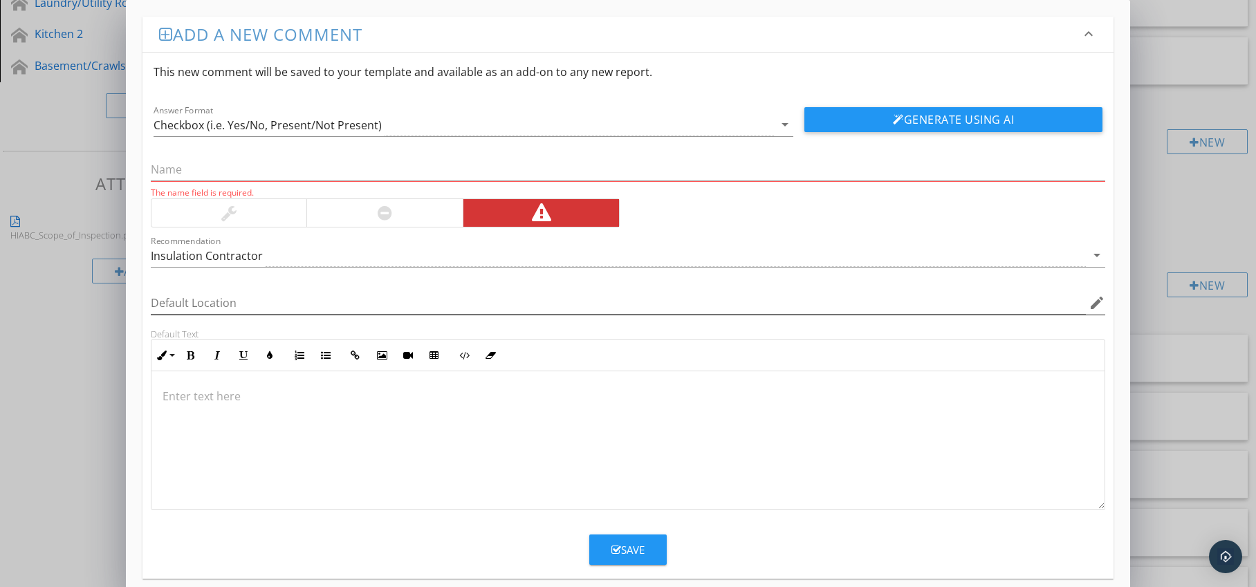
click at [1096, 301] on icon "edit" at bounding box center [1097, 303] width 17 height 17
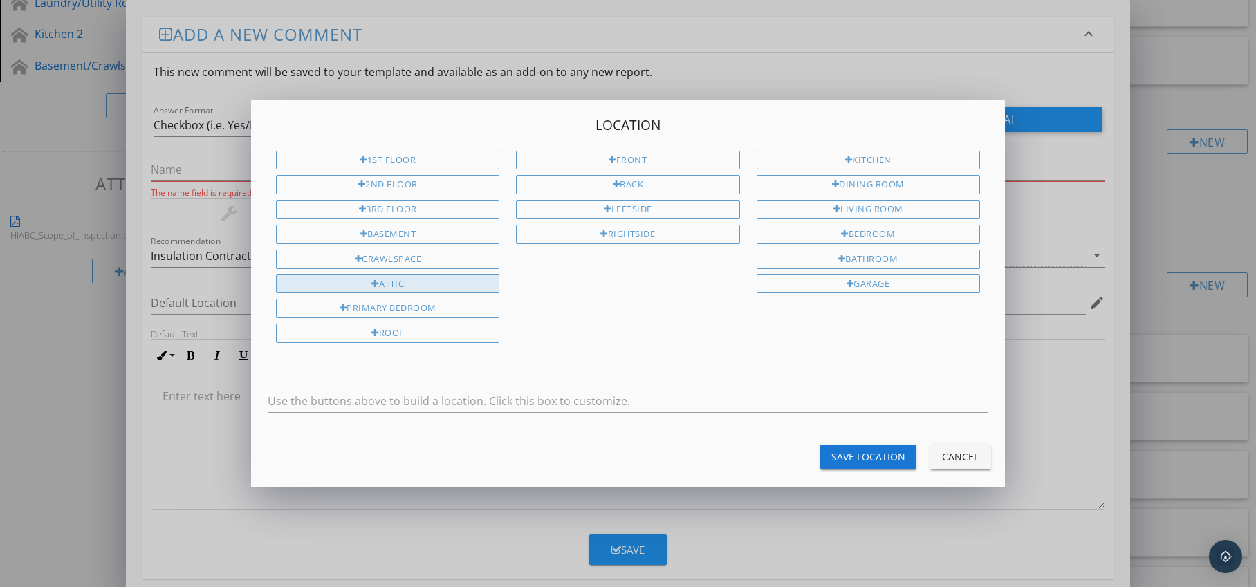
click at [406, 284] on div "Attic" at bounding box center [387, 284] width 223 height 19
type input "Attic"
click at [850, 459] on div "Save Location" at bounding box center [869, 457] width 74 height 15
type input "Attic"
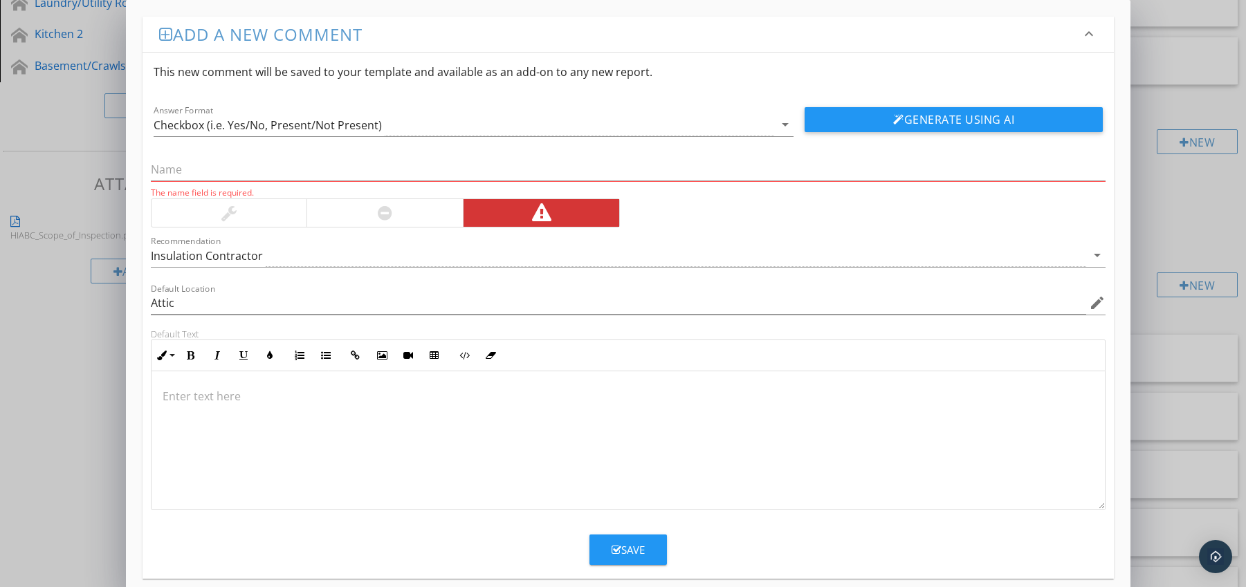
click at [222, 392] on p at bounding box center [629, 396] width 932 height 17
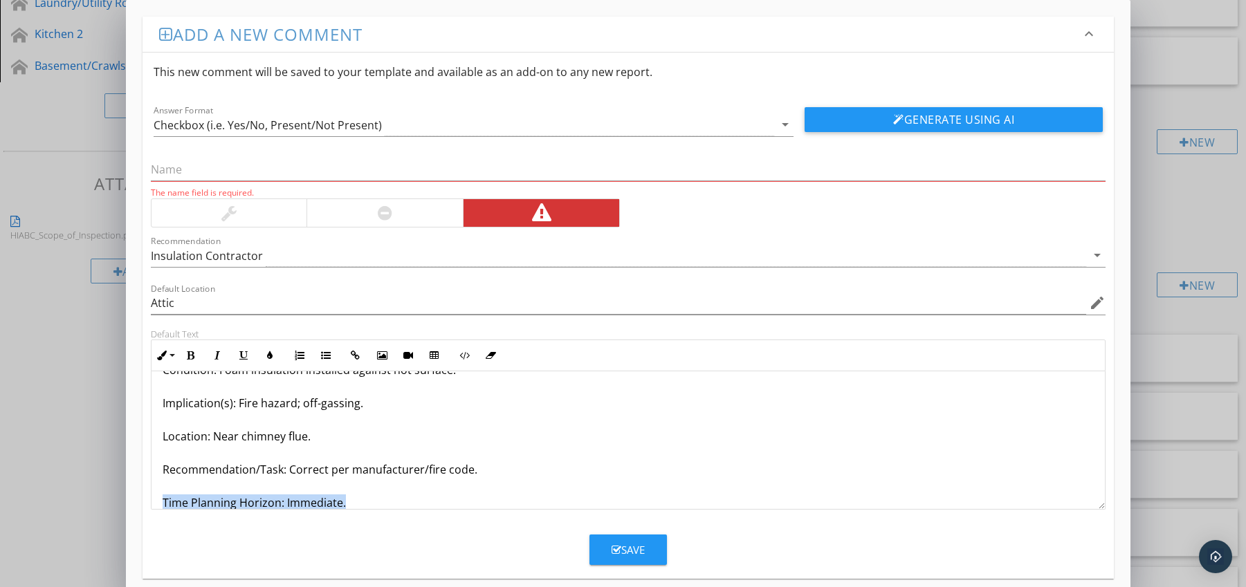
scroll to position [78, 0]
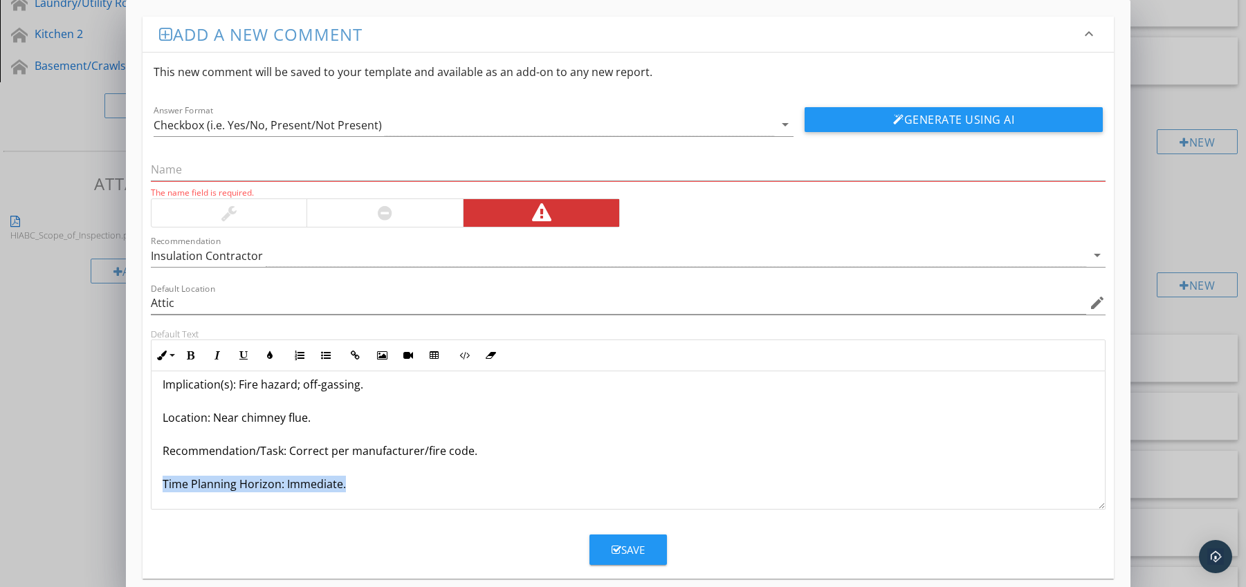
drag, startPoint x: 162, startPoint y: 499, endPoint x: 203, endPoint y: 513, distance: 43.5
click at [203, 513] on form "This new comment will be saved to your template and available as an add-on to a…" at bounding box center [629, 309] width 972 height 513
click at [192, 356] on icon "button" at bounding box center [191, 356] width 10 height 10
click at [270, 356] on icon "button" at bounding box center [270, 356] width 10 height 10
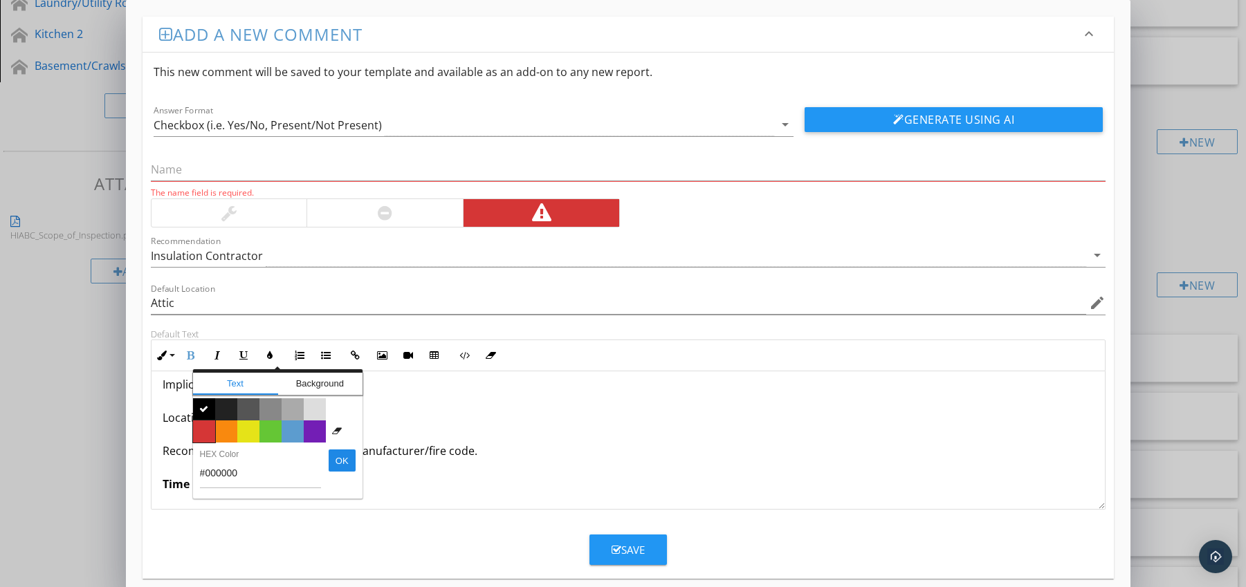
click at [199, 425] on span "Color #d53636" at bounding box center [204, 432] width 22 height 22
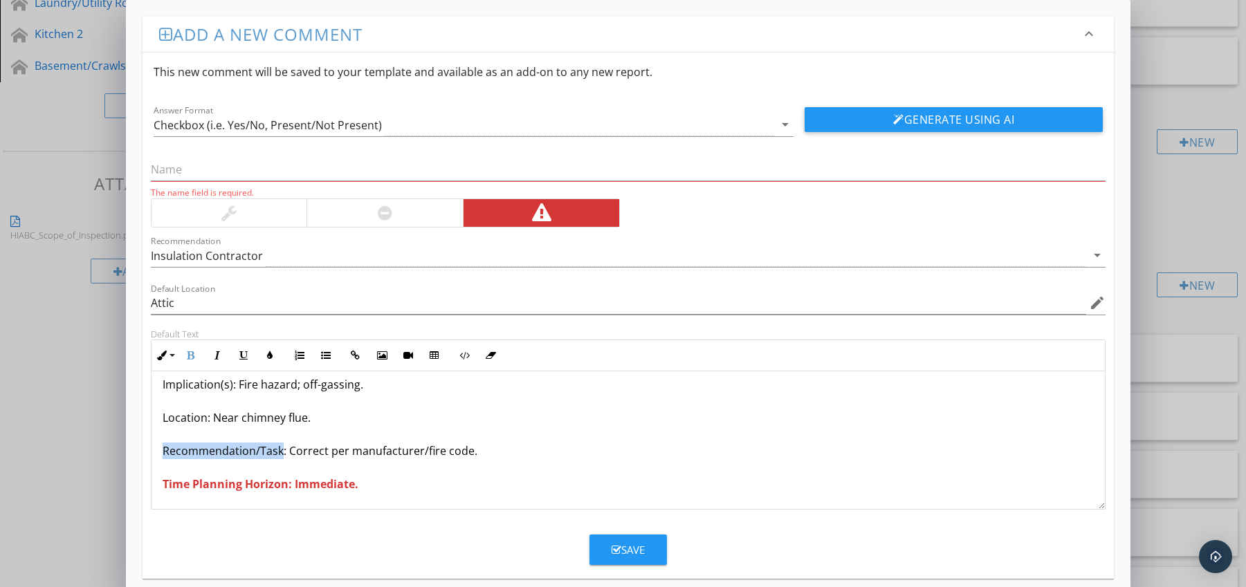
drag, startPoint x: 161, startPoint y: 455, endPoint x: 281, endPoint y: 454, distance: 119.7
click at [281, 454] on div "Spray Foam Applied Too Close to Heat Source Condition: Foam insulation installe…" at bounding box center [628, 401] width 954 height 216
click at [188, 358] on icon "button" at bounding box center [191, 356] width 10 height 10
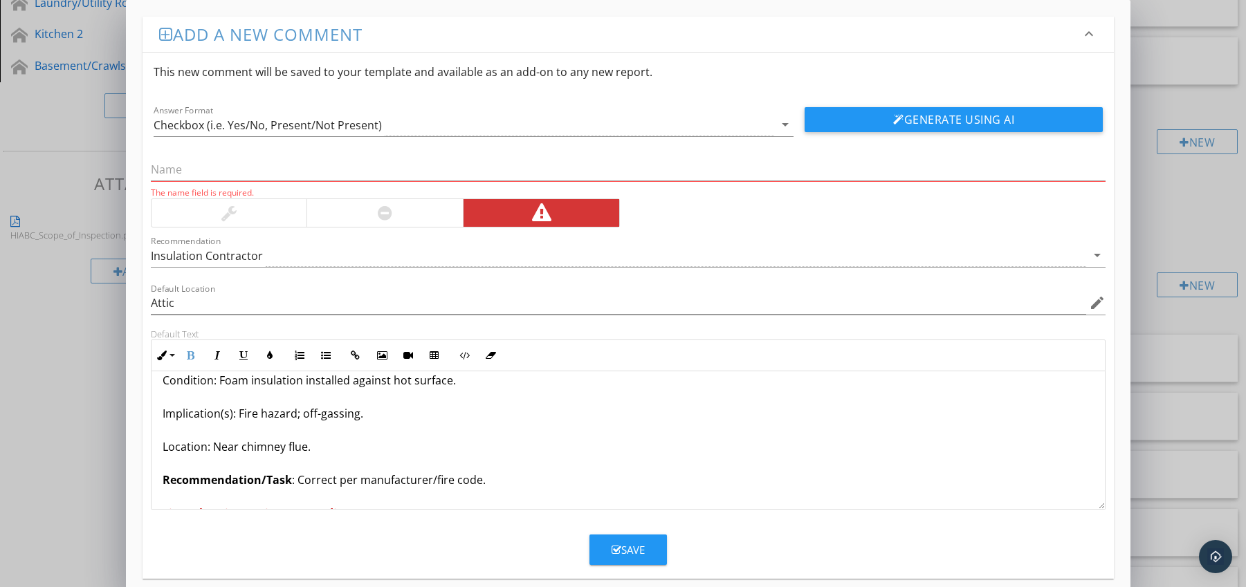
scroll to position [0, 0]
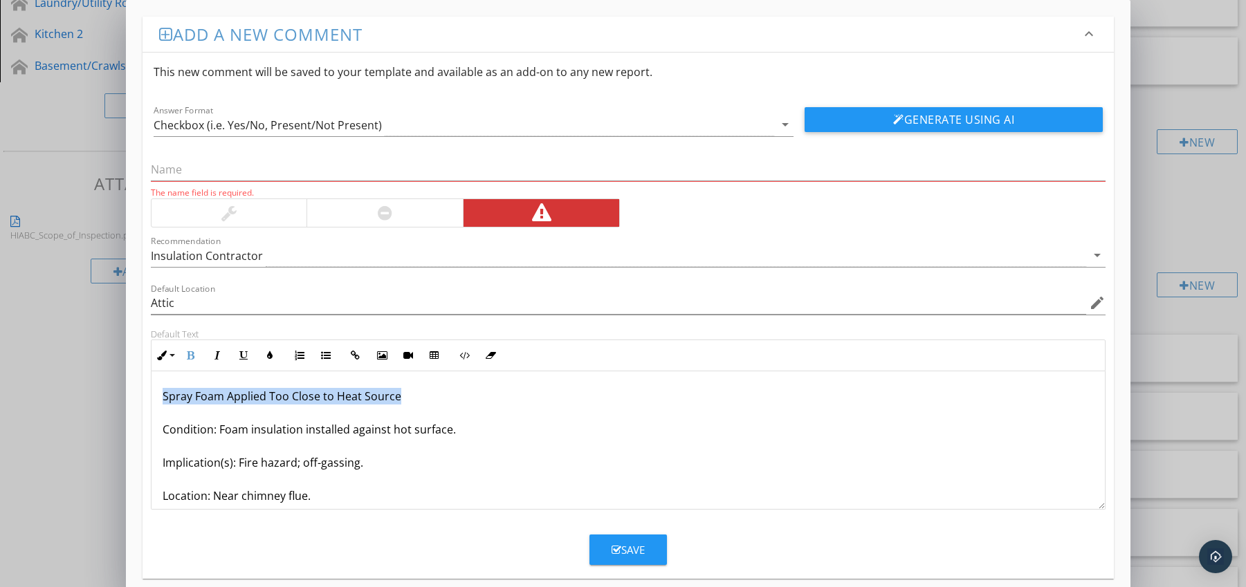
drag, startPoint x: 160, startPoint y: 394, endPoint x: 405, endPoint y: 401, distance: 245.0
click at [405, 401] on div "Spray Foam Applied Too Close to Heat Source Condition: Foam insulation installe…" at bounding box center [628, 479] width 954 height 216
click at [286, 167] on input "text" at bounding box center [628, 169] width 955 height 23
paste input "Spray Foam Applied Too Close to Heat Source"
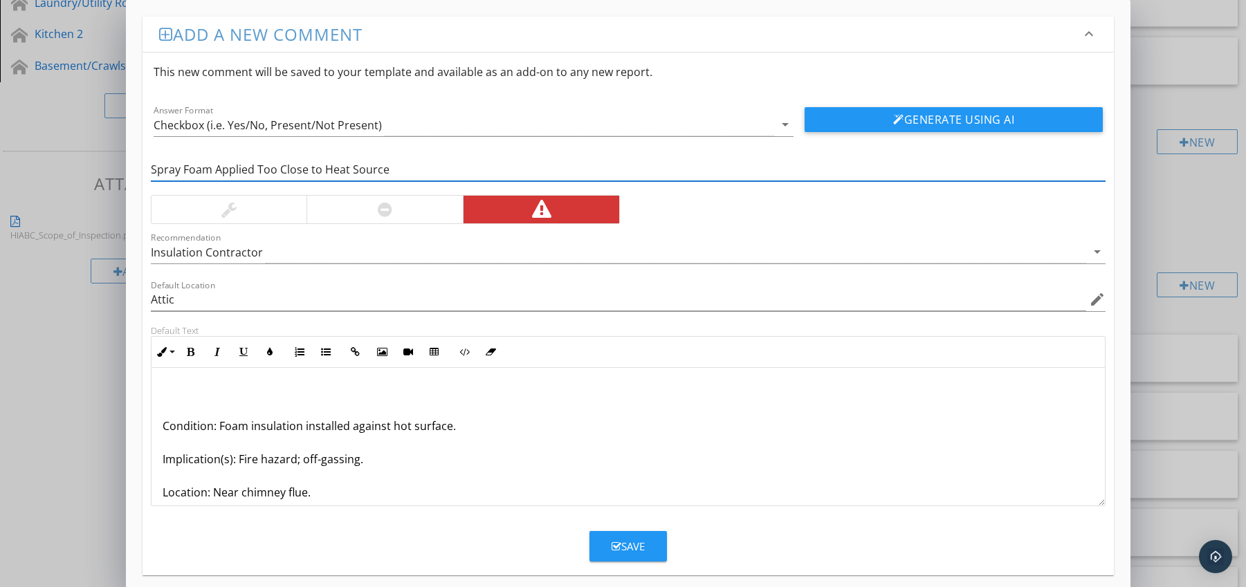
type input "Spray Foam Applied Too Close to Heat Source"
click at [160, 425] on div "Condition: Foam insulation installed against hot surface. Implication(s): Fire …" at bounding box center [628, 476] width 954 height 216
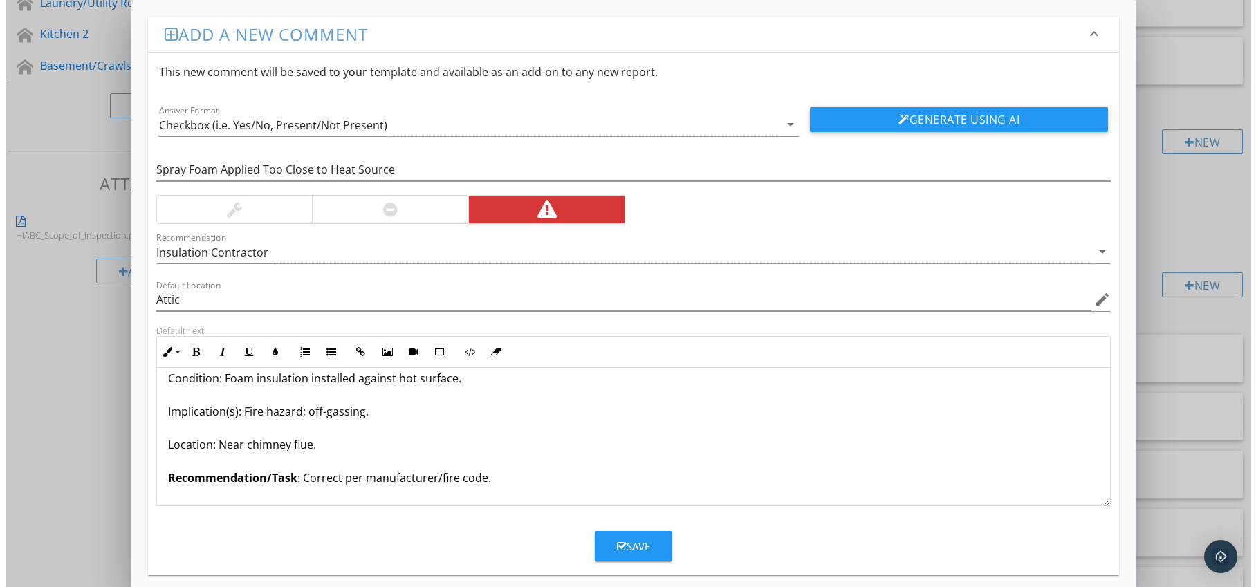
scroll to position [45, 0]
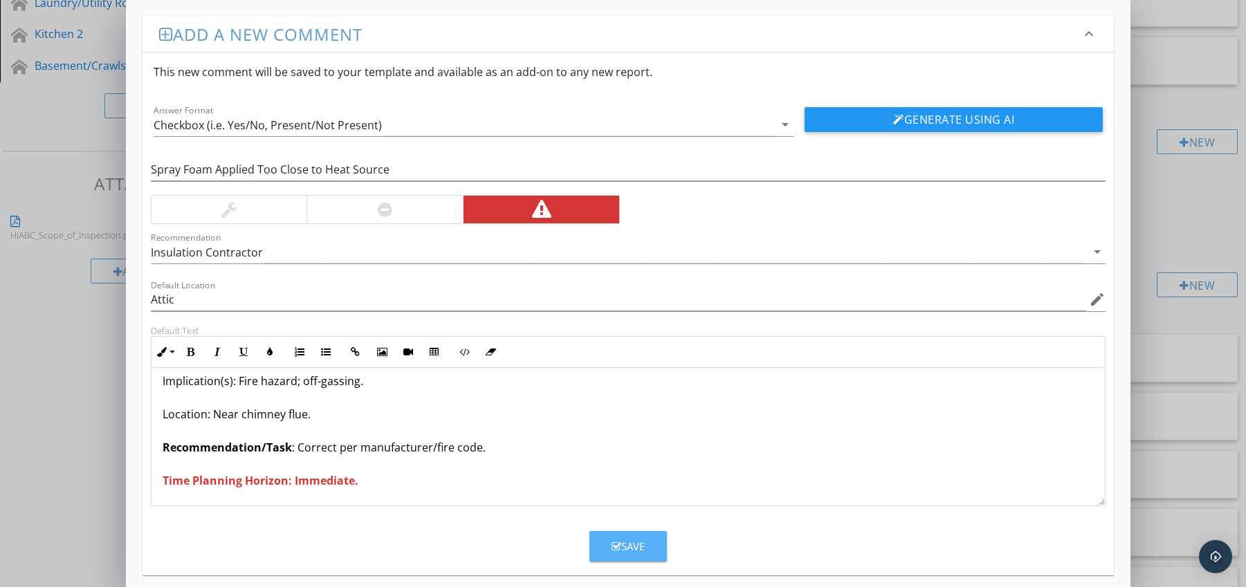
click at [615, 542] on icon "button" at bounding box center [617, 547] width 10 height 10
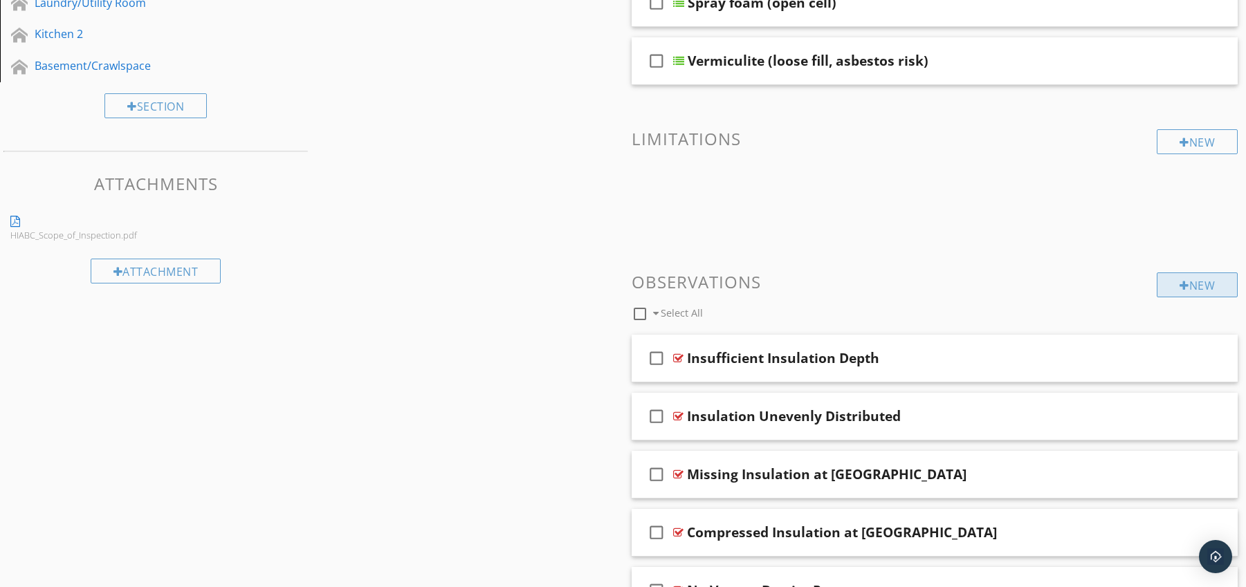
click at [1193, 281] on div "New" at bounding box center [1197, 285] width 81 height 25
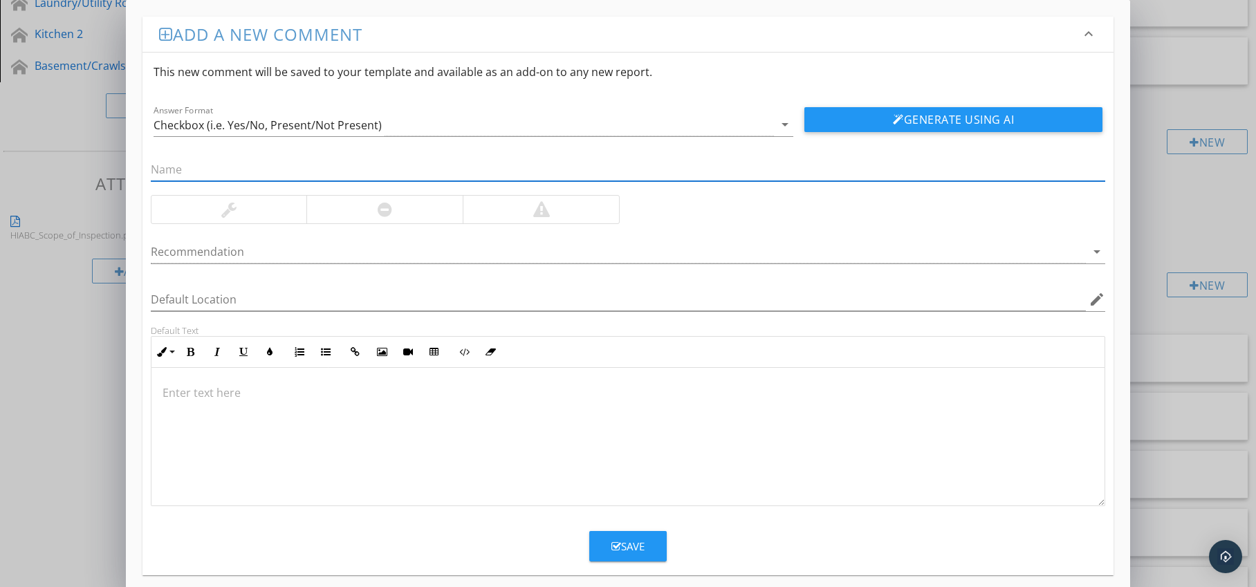
click at [555, 214] on div at bounding box center [541, 210] width 156 height 28
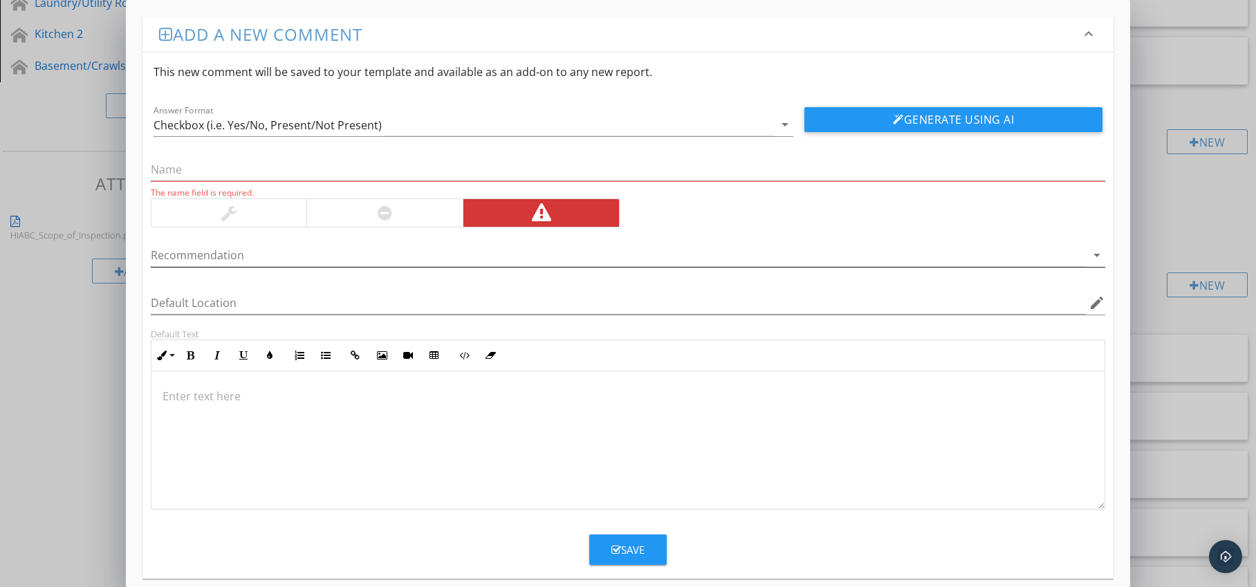
click at [554, 250] on div at bounding box center [619, 255] width 936 height 23
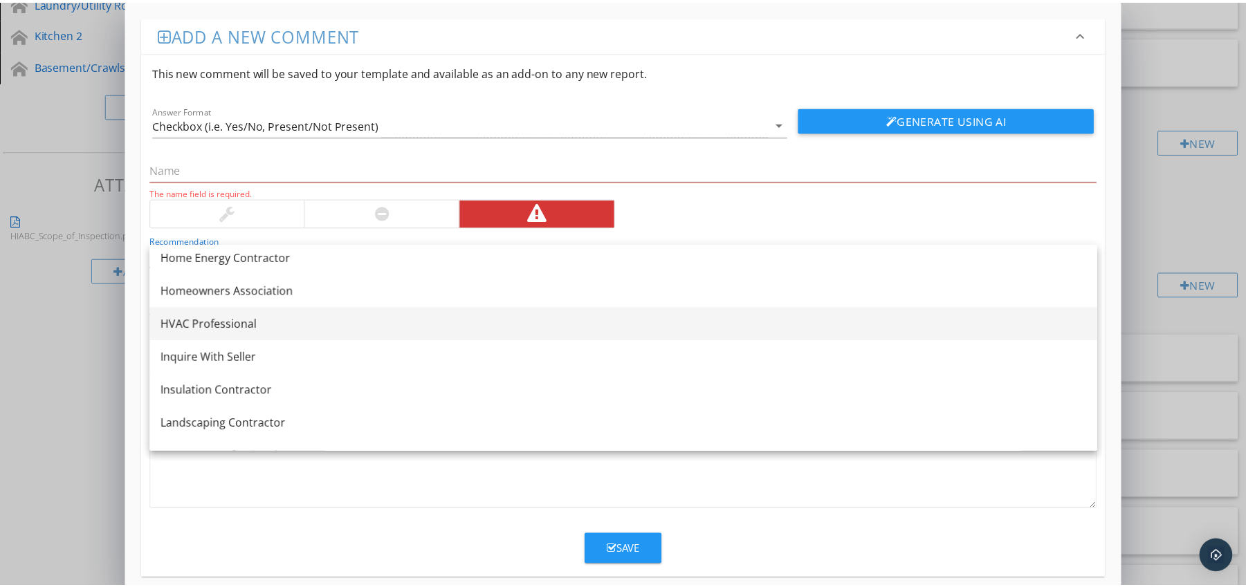
scroll to position [1034, 0]
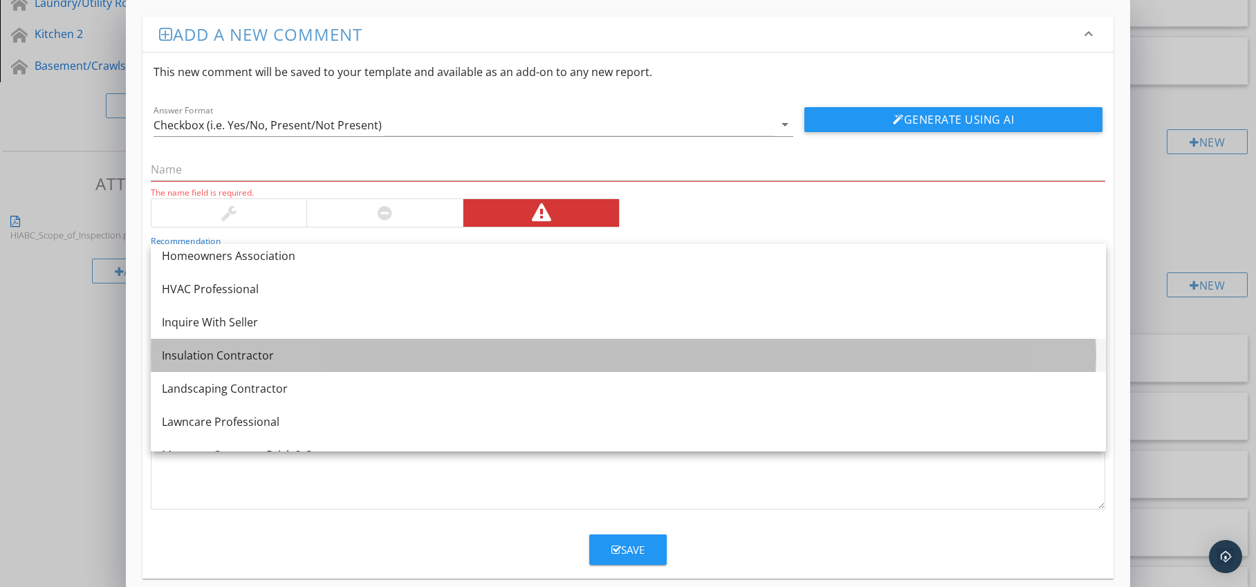
click at [272, 356] on div "Insulation Contractor" at bounding box center [628, 355] width 933 height 17
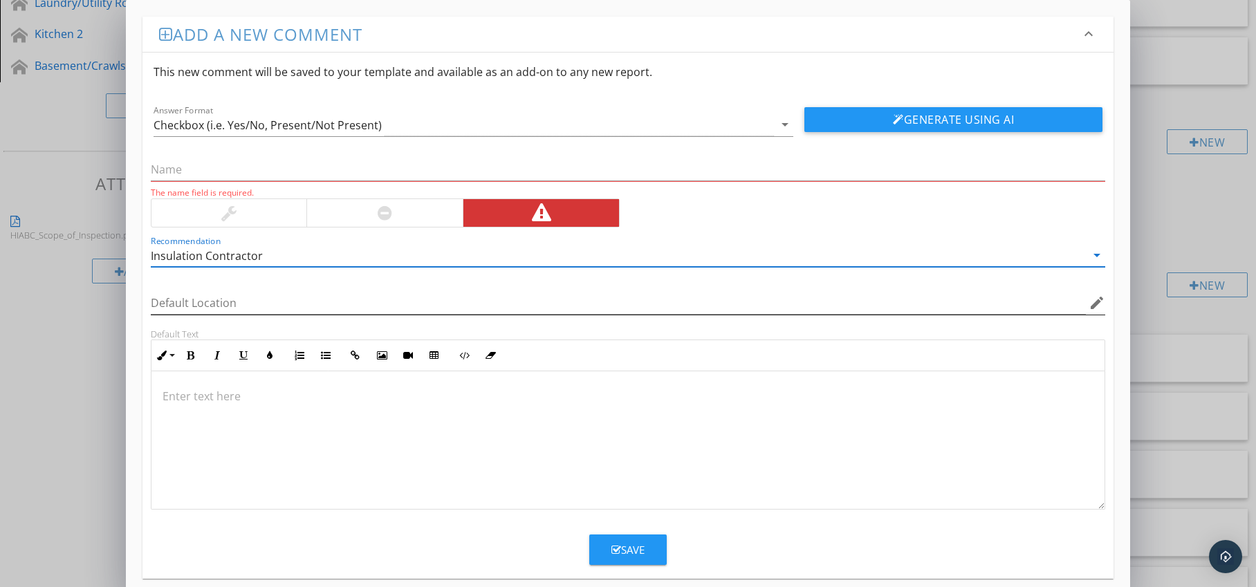
click at [1101, 297] on icon "edit" at bounding box center [1097, 303] width 17 height 17
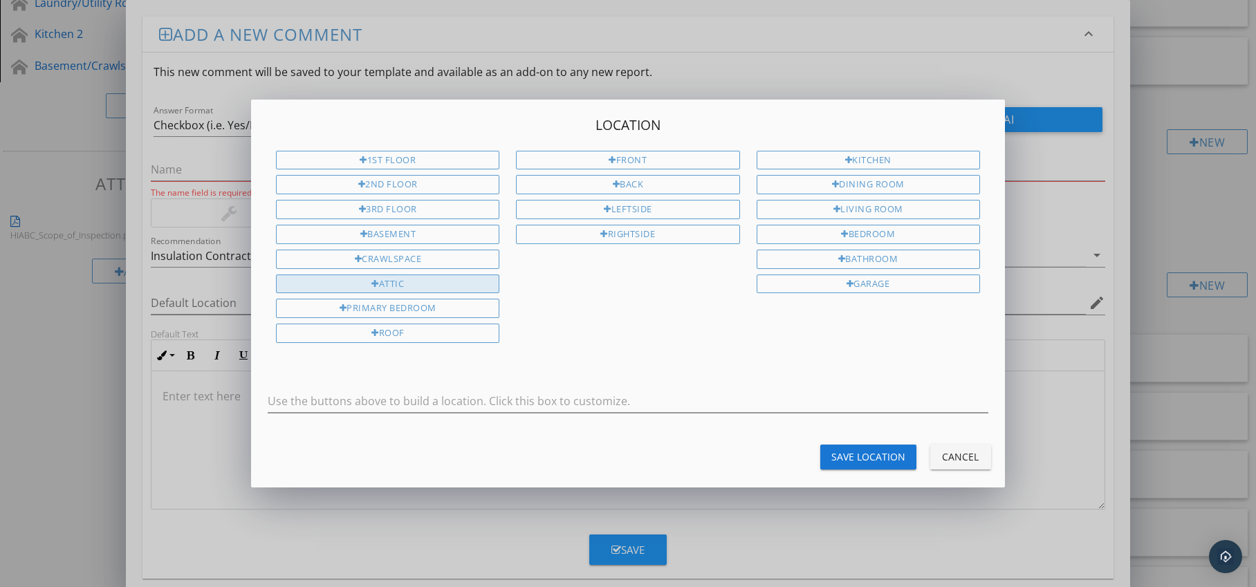
click at [459, 279] on div "Attic" at bounding box center [387, 284] width 223 height 19
type input "Attic"
click at [864, 461] on div "Save Location" at bounding box center [869, 457] width 74 height 15
type input "Attic"
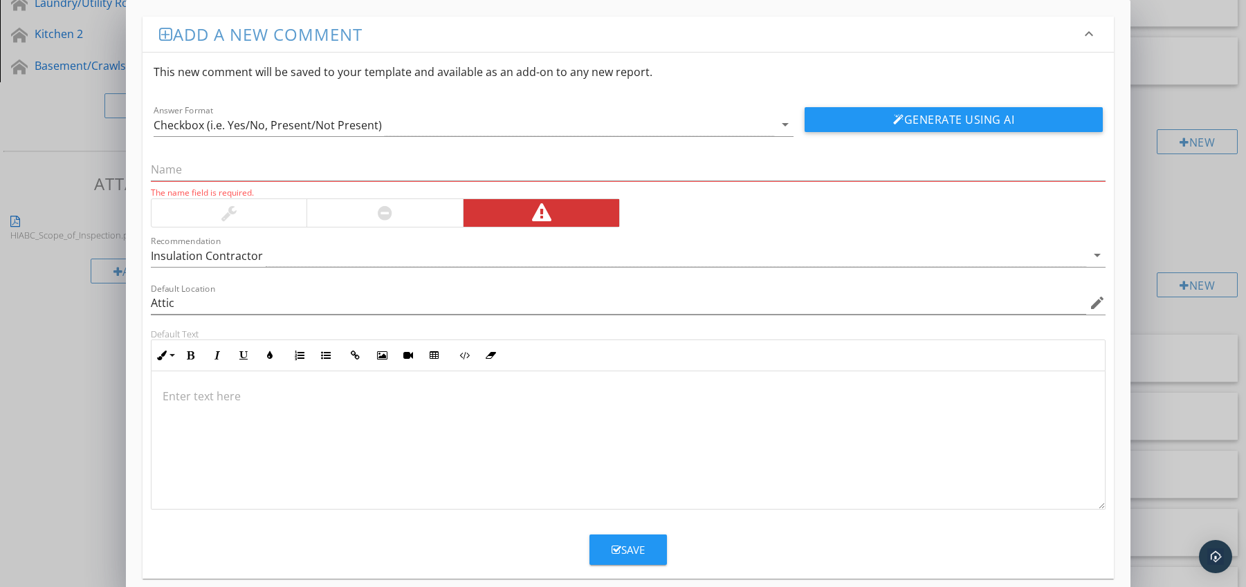
click at [277, 394] on p at bounding box center [629, 396] width 932 height 17
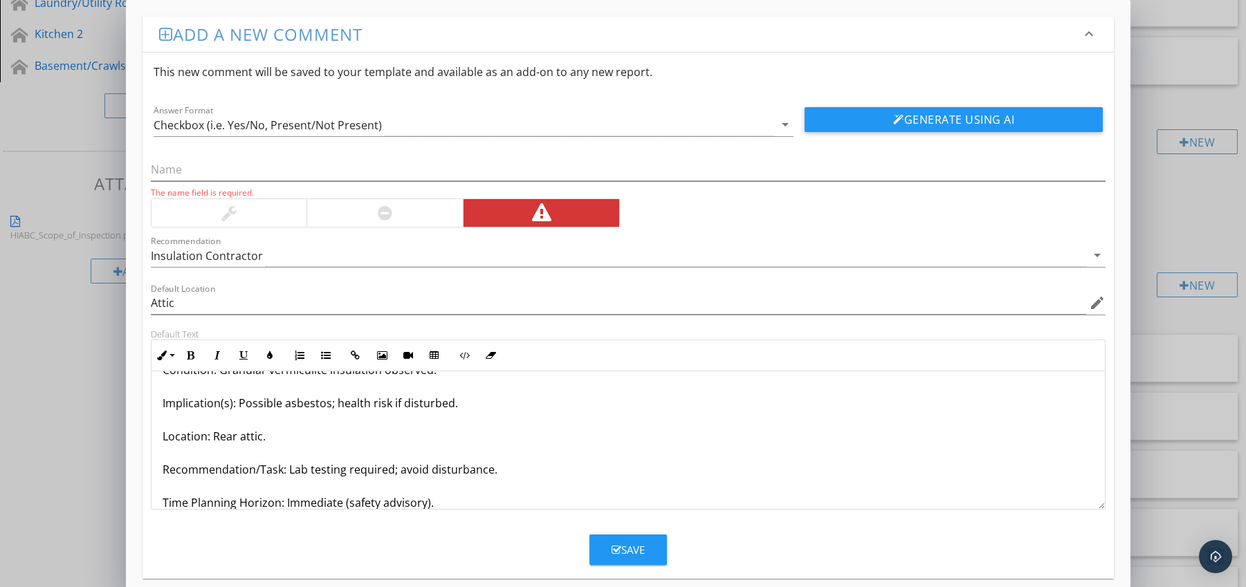
scroll to position [78, 0]
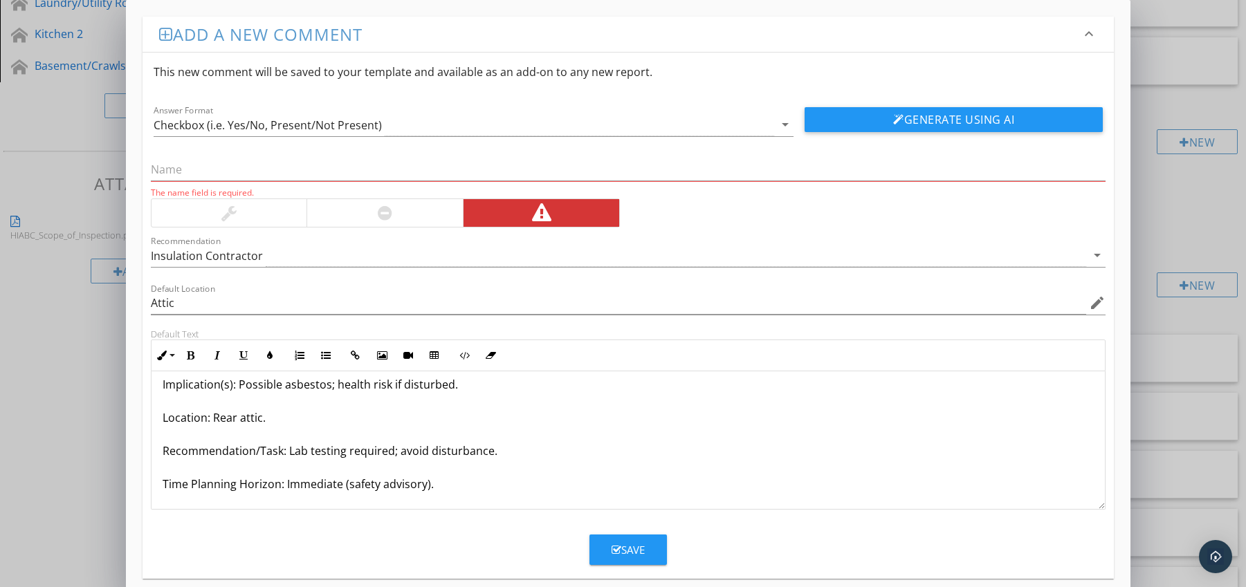
drag, startPoint x: 158, startPoint y: 499, endPoint x: 160, endPoint y: 481, distance: 18.9
click at [166, 504] on div "Vermiculite Insulation Present (possible asbestos) Condition: Granular vermicul…" at bounding box center [628, 401] width 954 height 216
drag, startPoint x: 160, startPoint y: 481, endPoint x: 204, endPoint y: 498, distance: 47.5
click at [204, 498] on div "Vermiculite Insulation Present (possible asbestos) Condition: Granular vermicul…" at bounding box center [628, 401] width 954 height 216
click at [190, 355] on icon "button" at bounding box center [191, 356] width 10 height 10
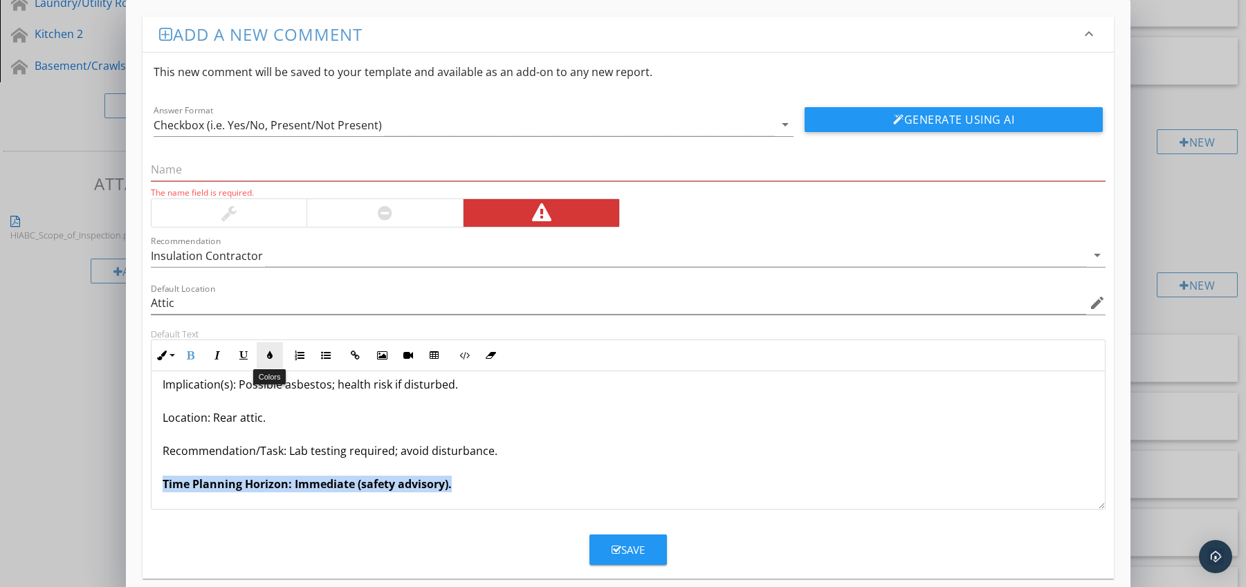
click at [273, 354] on icon "button" at bounding box center [270, 356] width 10 height 10
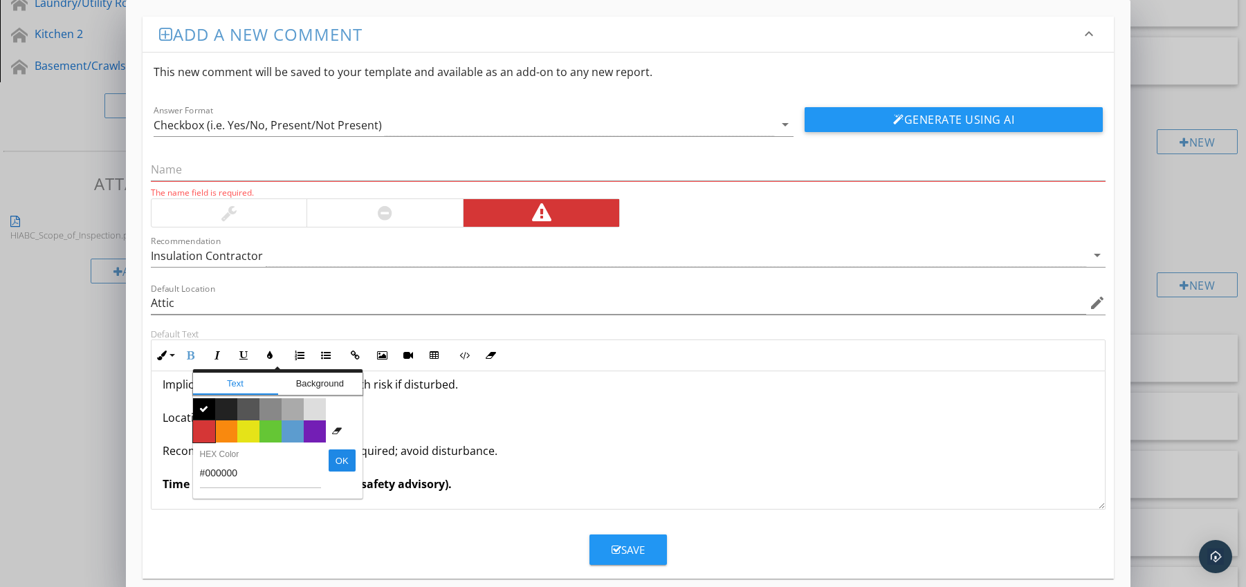
click at [203, 435] on span "Color #d53636" at bounding box center [204, 432] width 22 height 22
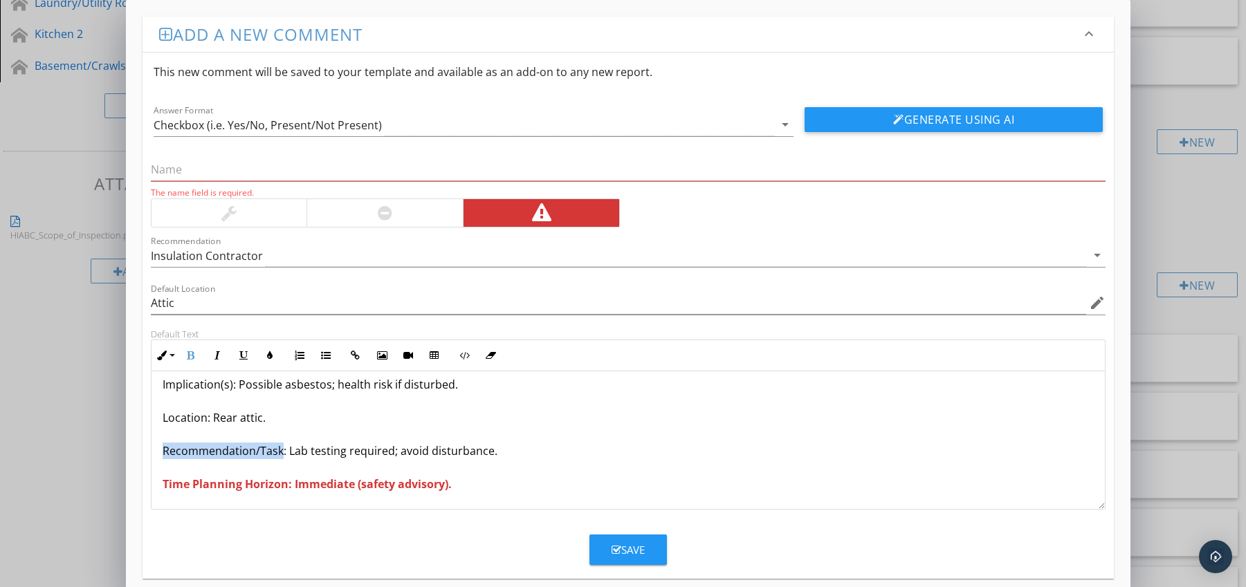
drag, startPoint x: 164, startPoint y: 454, endPoint x: 281, endPoint y: 458, distance: 117.0
click at [281, 458] on p "Vermiculite Insulation Present (possible asbestos) Condition: Granular vermicul…" at bounding box center [629, 401] width 932 height 183
click at [189, 354] on icon "button" at bounding box center [191, 356] width 10 height 10
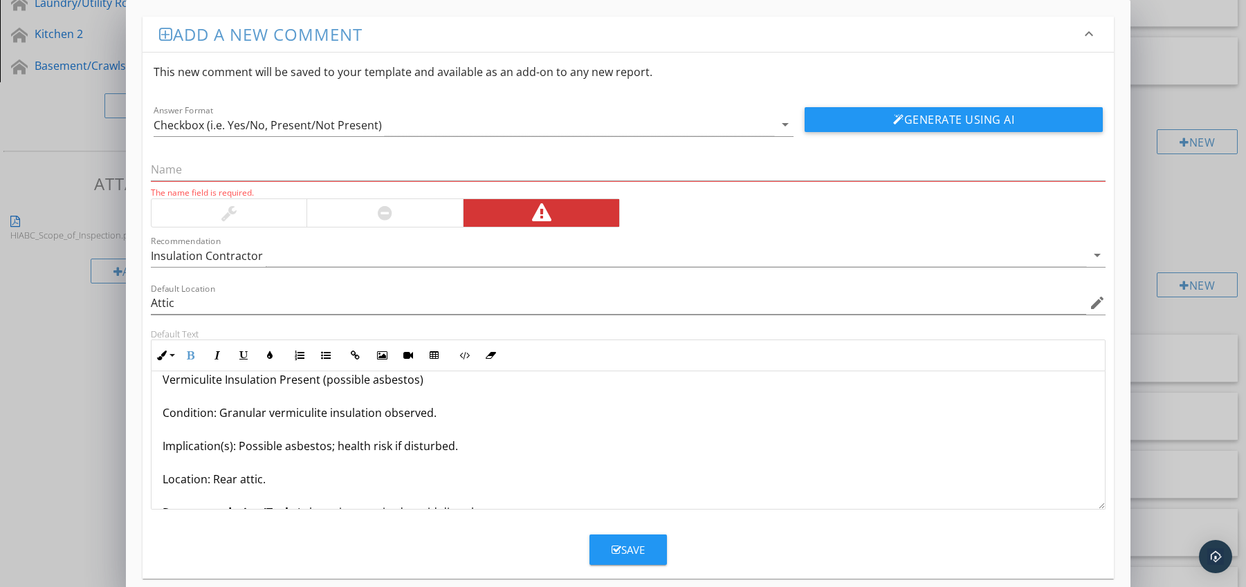
scroll to position [0, 0]
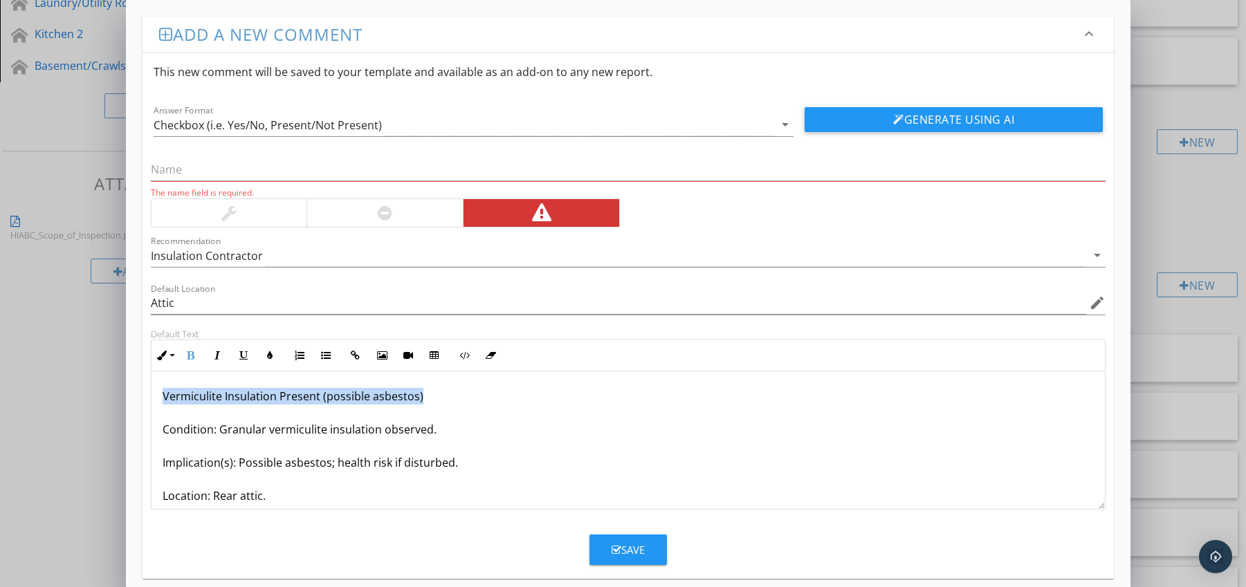
drag, startPoint x: 158, startPoint y: 398, endPoint x: 432, endPoint y: 402, distance: 274.7
click at [432, 402] on div "Vermiculite Insulation Present (possible asbestos) Condition: Granular vermicul…" at bounding box center [628, 479] width 954 height 216
click at [252, 176] on input "text" at bounding box center [628, 169] width 955 height 23
paste input "Vermiculite Insulation Present (possible asbestos)"
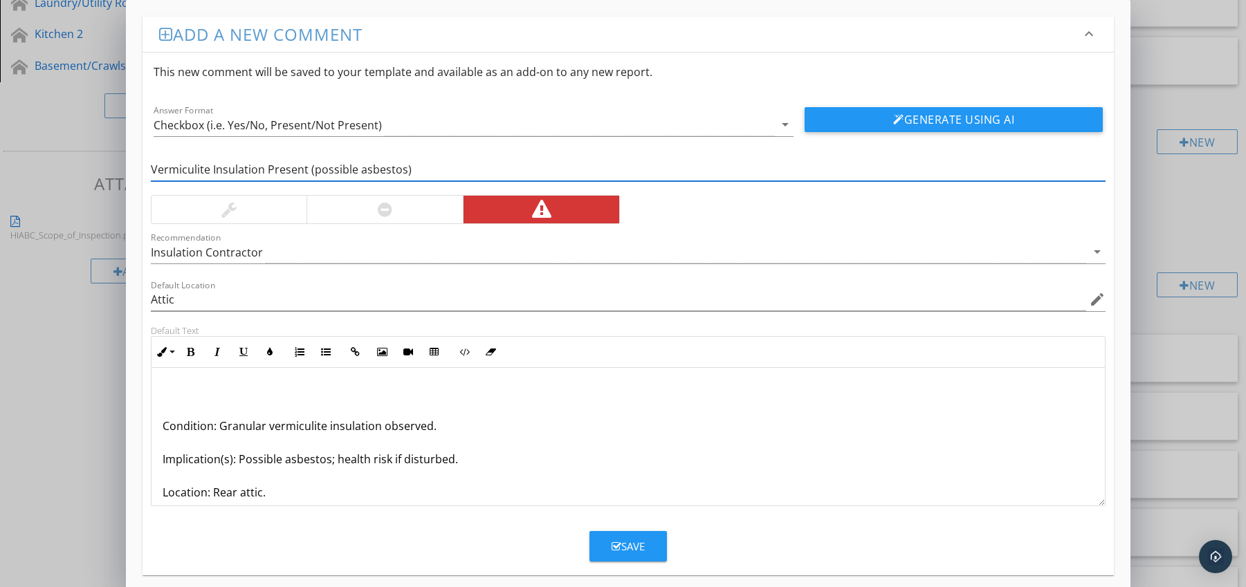
type input "Vermiculite Insulation Present (possible asbestos)"
click at [163, 428] on p "Condition: Granular vermiculite insulation observed. Implication(s): Possible a…" at bounding box center [629, 476] width 932 height 183
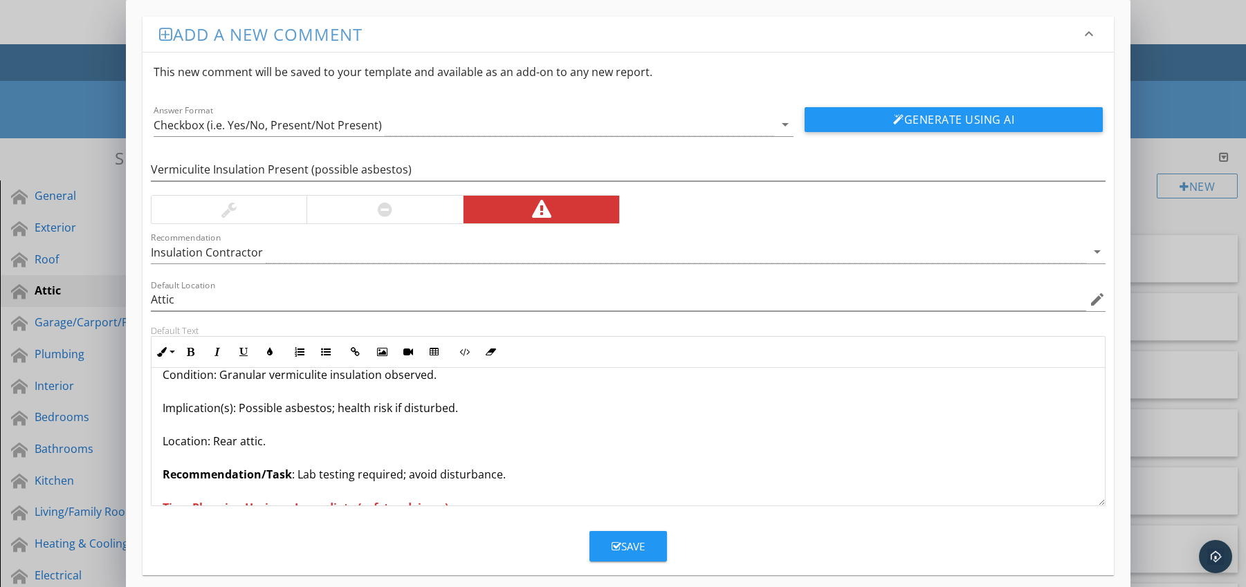
scroll to position [45, 0]
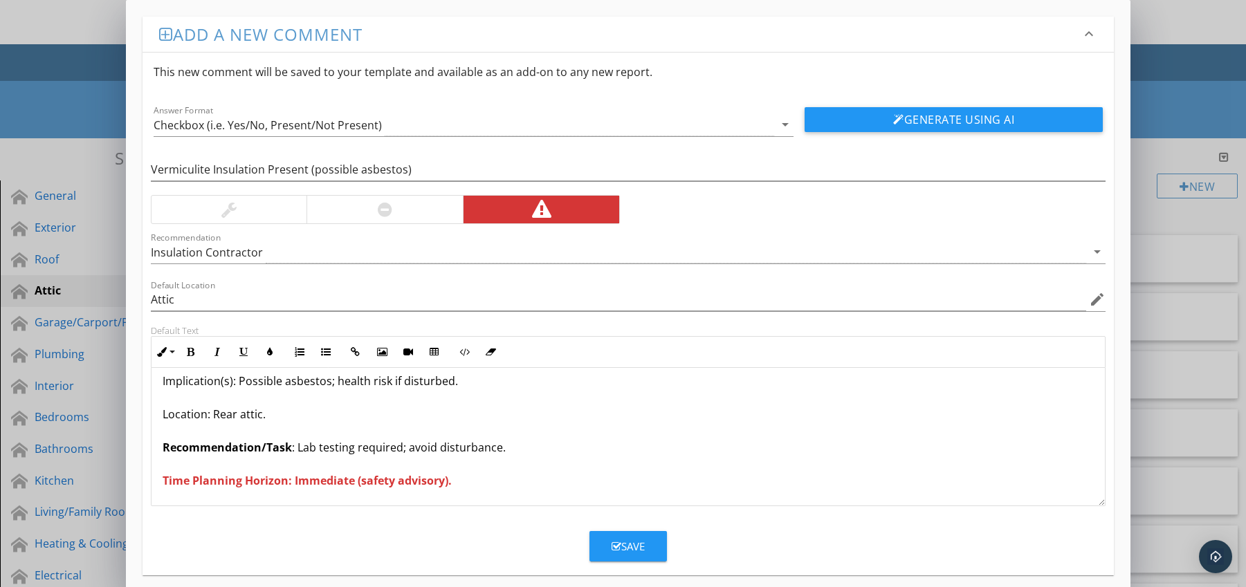
click at [629, 541] on div "Save" at bounding box center [628, 547] width 33 height 16
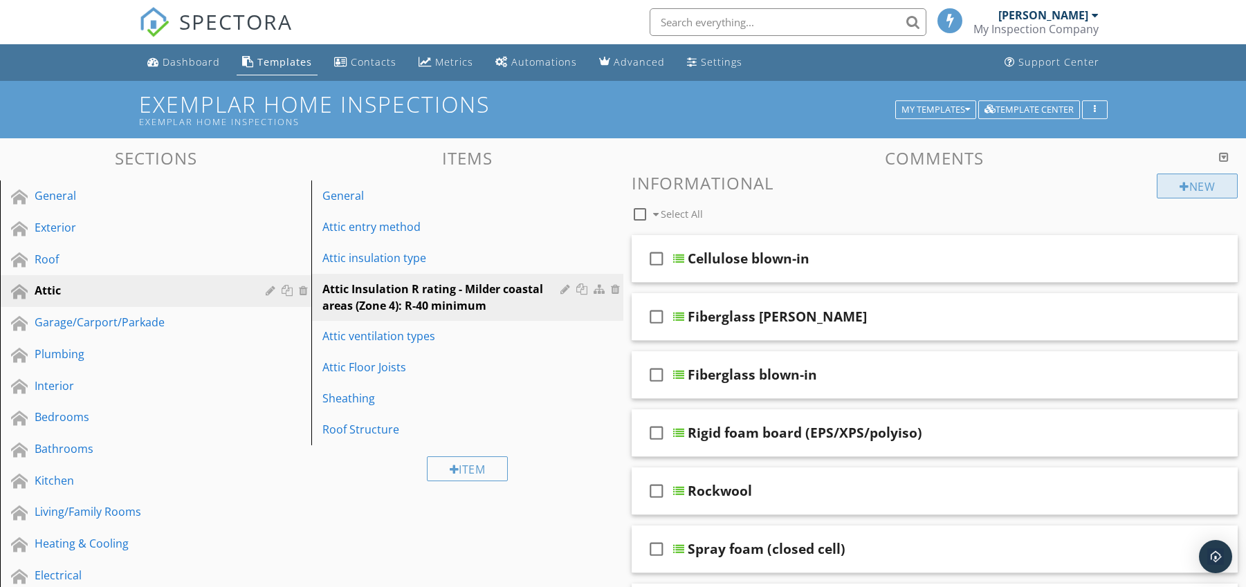
click at [1205, 185] on div "New" at bounding box center [1197, 186] width 81 height 25
click at [1164, 134] on div at bounding box center [628, 293] width 1256 height 587
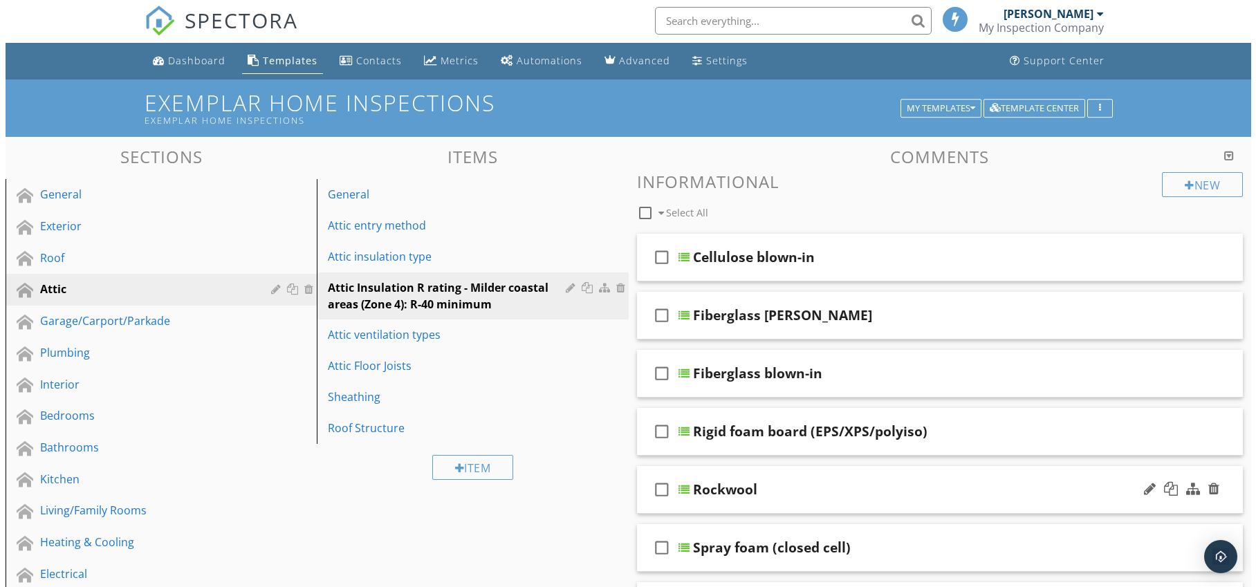
scroll to position [419, 0]
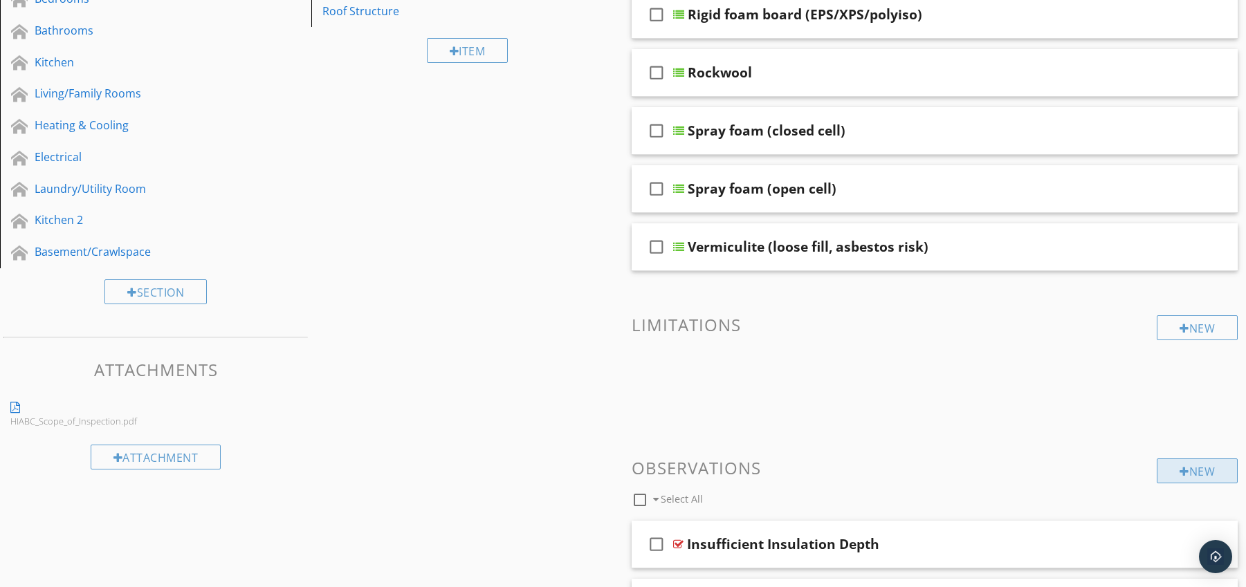
click at [1177, 466] on div "New" at bounding box center [1197, 471] width 81 height 25
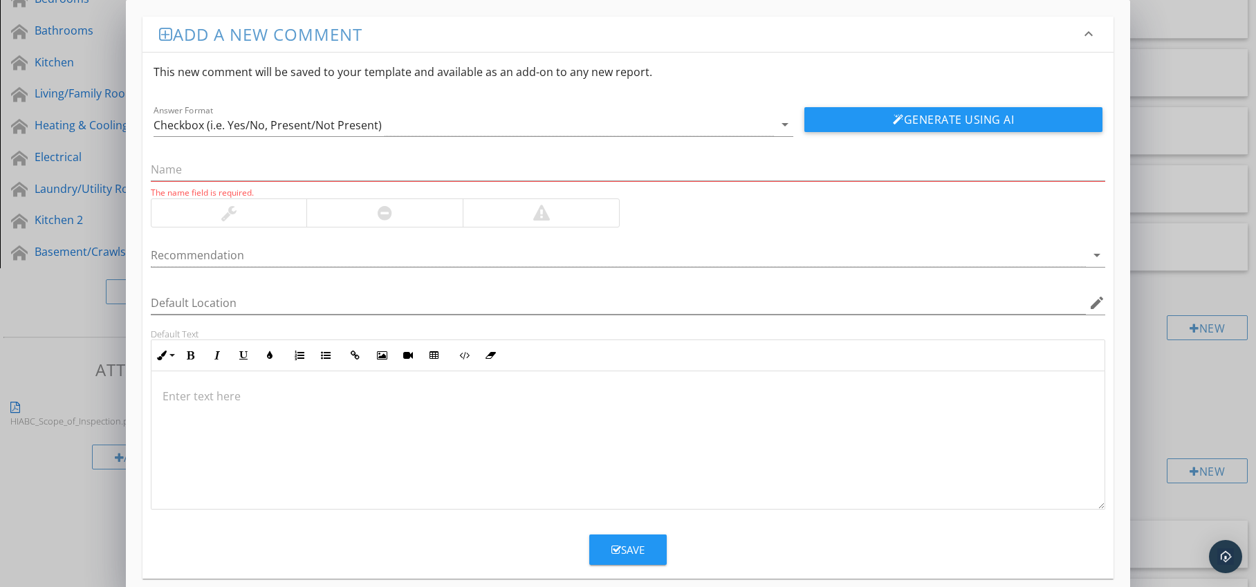
click at [365, 210] on div at bounding box center [384, 213] width 156 height 28
click at [340, 250] on div at bounding box center [619, 255] width 936 height 23
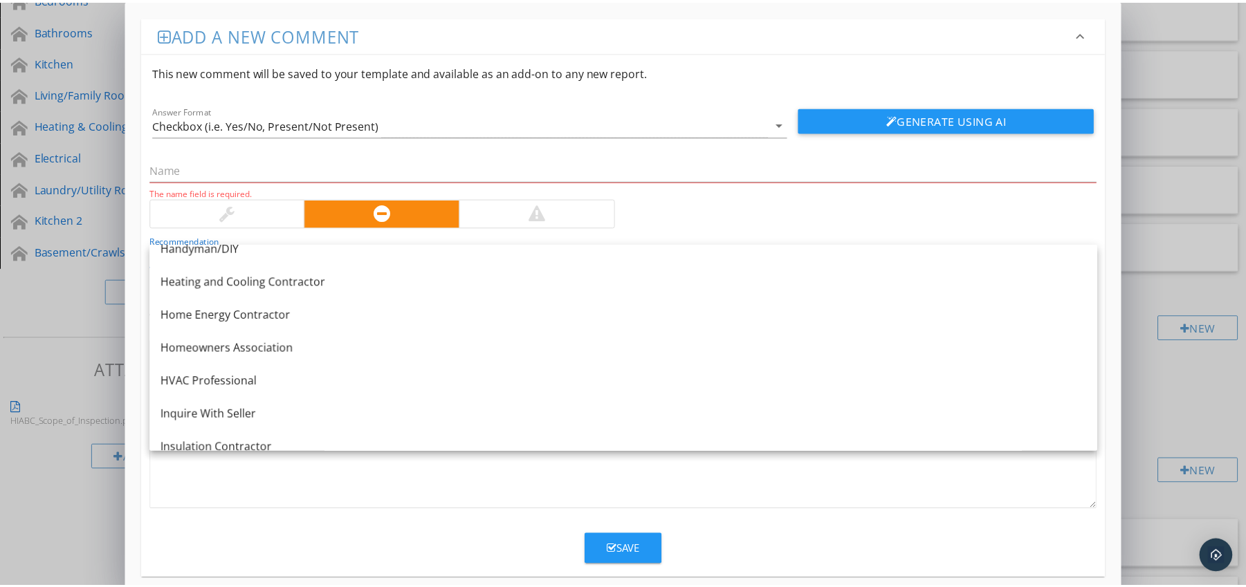
scroll to position [977, 0]
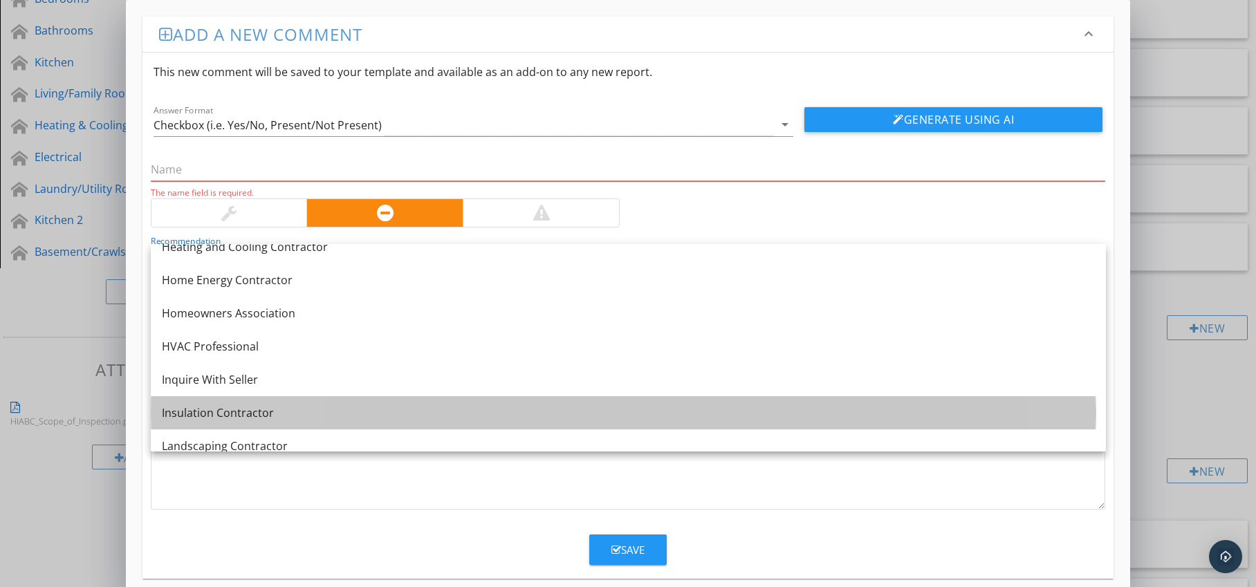
drag, startPoint x: 277, startPoint y: 410, endPoint x: 407, endPoint y: 399, distance: 129.8
click at [277, 410] on div "Insulation Contractor" at bounding box center [628, 413] width 933 height 17
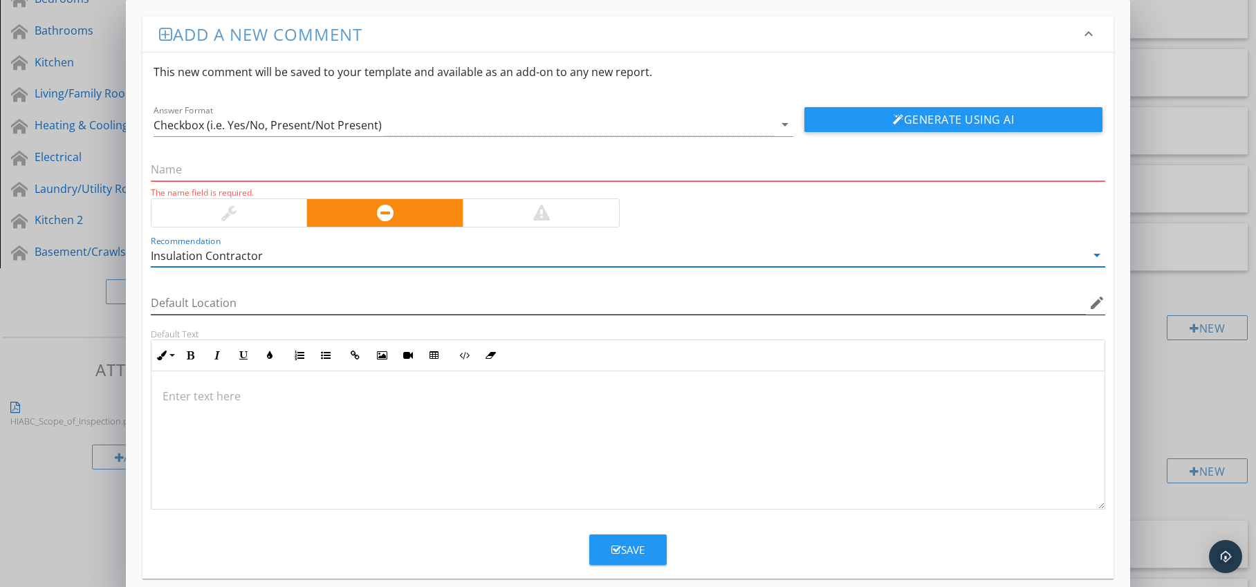
click at [1099, 301] on icon "edit" at bounding box center [1097, 303] width 17 height 17
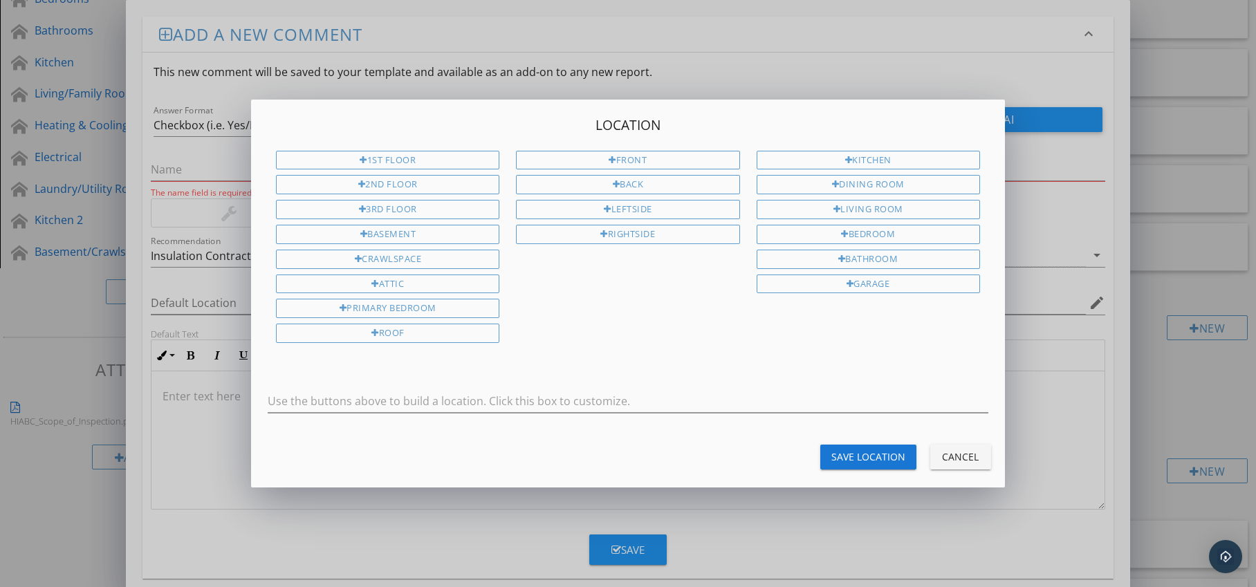
drag, startPoint x: 446, startPoint y: 286, endPoint x: 490, endPoint y: 295, distance: 45.2
click at [446, 286] on div "Attic" at bounding box center [387, 284] width 223 height 19
type input "Attic"
drag, startPoint x: 847, startPoint y: 461, endPoint x: 661, endPoint y: 428, distance: 189.7
click at [847, 461] on div "Save Location" at bounding box center [869, 457] width 74 height 15
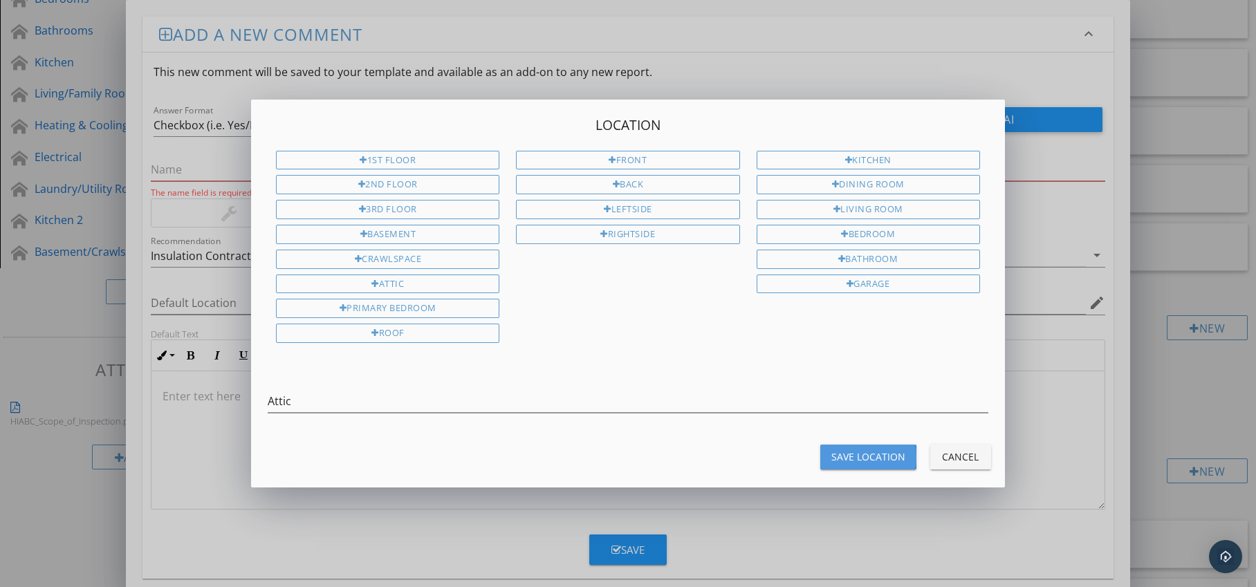
type input "Attic"
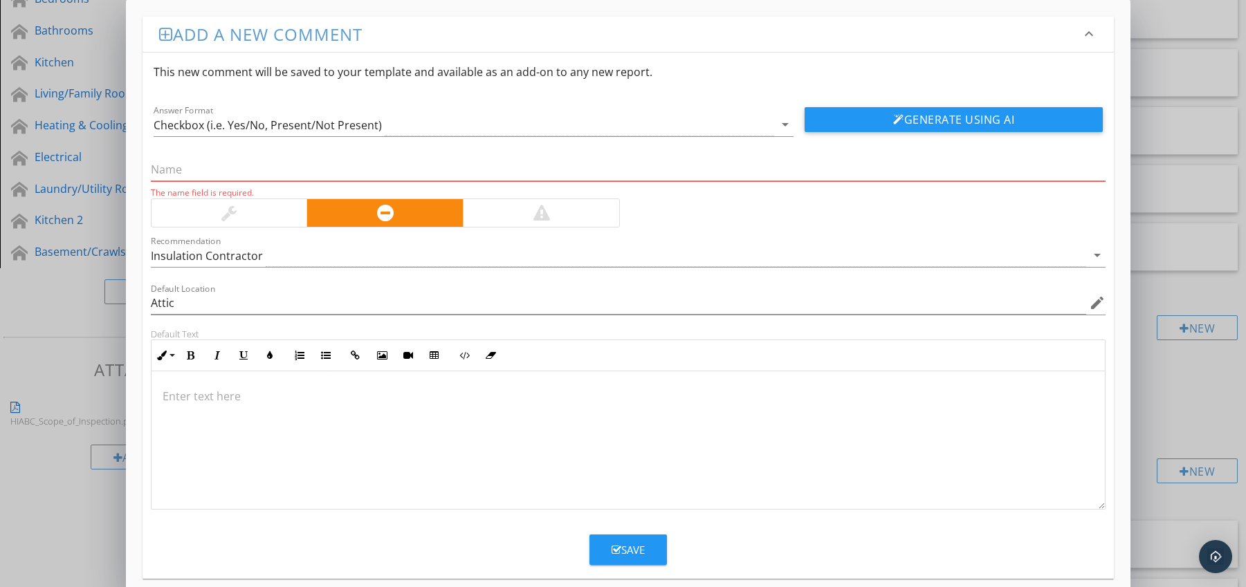
click at [182, 390] on p at bounding box center [629, 396] width 932 height 17
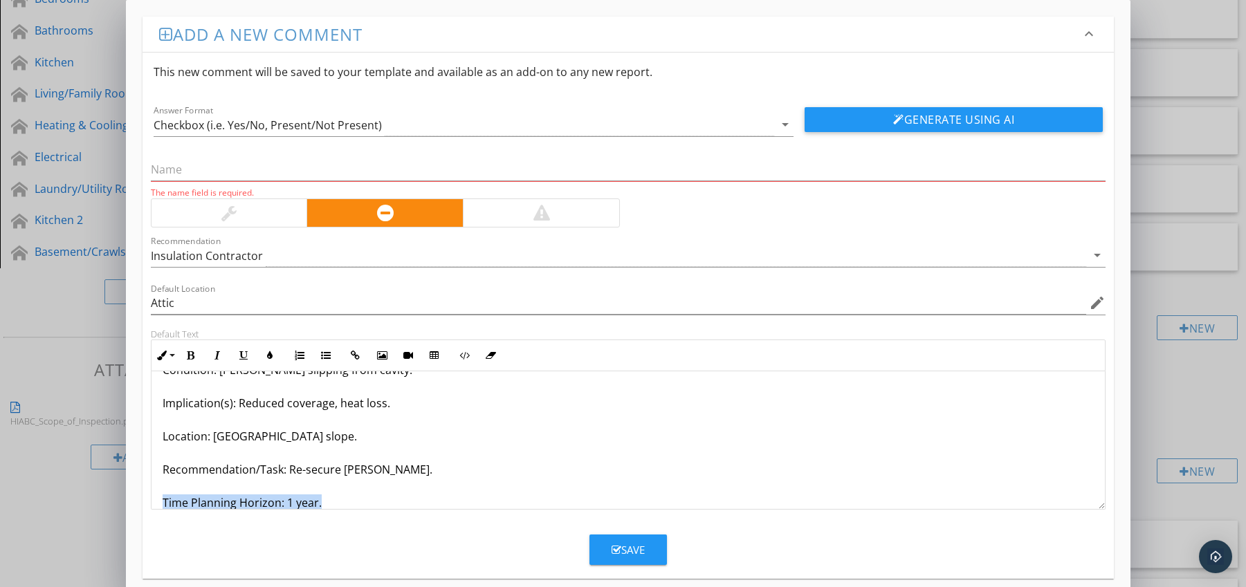
scroll to position [78, 0]
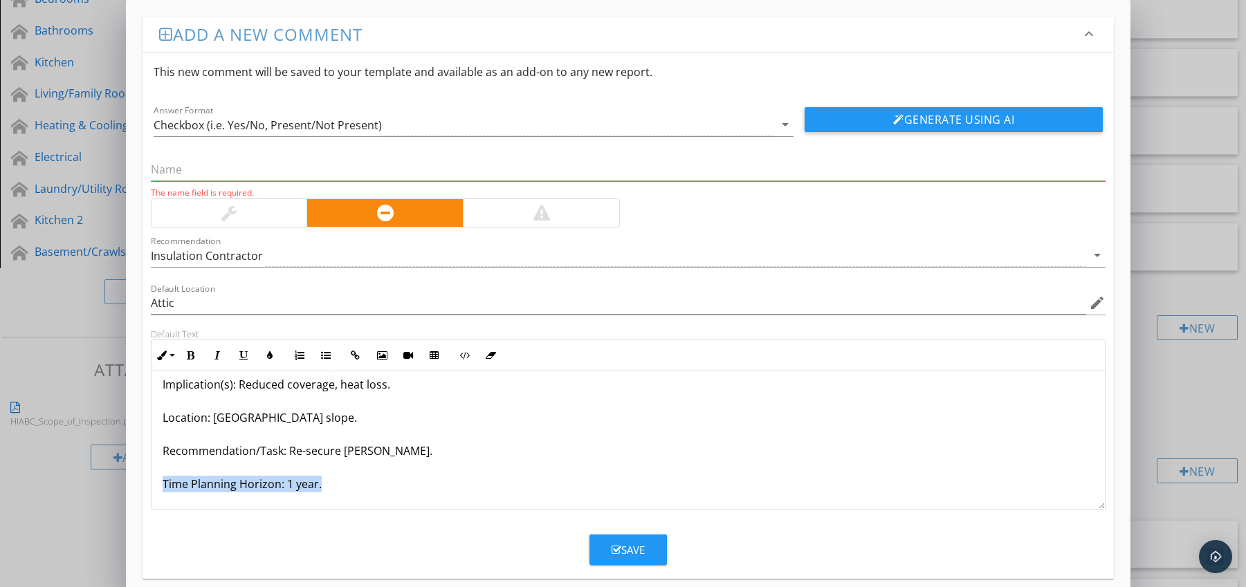
drag, startPoint x: 165, startPoint y: 501, endPoint x: 217, endPoint y: 506, distance: 51.5
click at [220, 506] on div "Fiberglass [PERSON_NAME] Sagging Between Joists Condition: [PERSON_NAME] slippi…" at bounding box center [628, 401] width 954 height 216
click at [192, 349] on button "Bold" at bounding box center [191, 355] width 26 height 26
click at [269, 354] on icon "button" at bounding box center [270, 356] width 10 height 10
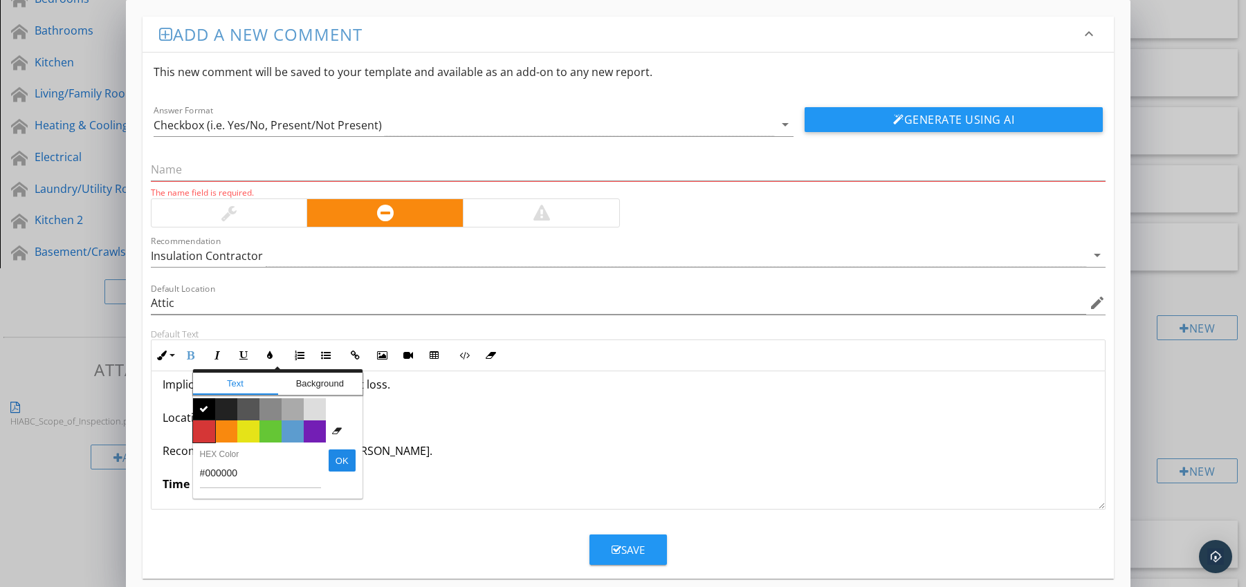
click at [208, 425] on span "Color #d53636" at bounding box center [204, 432] width 22 height 22
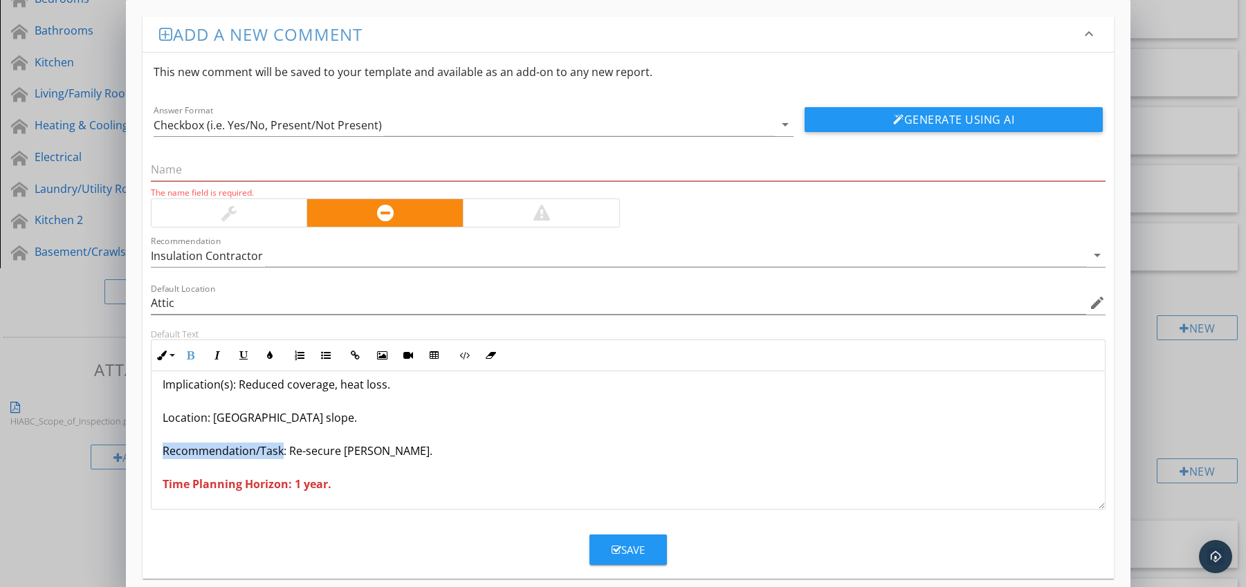
drag, startPoint x: 162, startPoint y: 449, endPoint x: 279, endPoint y: 452, distance: 117.0
click at [279, 452] on p "Fiberglass [PERSON_NAME] Sagging Between Joists Condition: [PERSON_NAME] slippi…" at bounding box center [629, 401] width 932 height 183
click at [186, 351] on icon "button" at bounding box center [191, 356] width 10 height 10
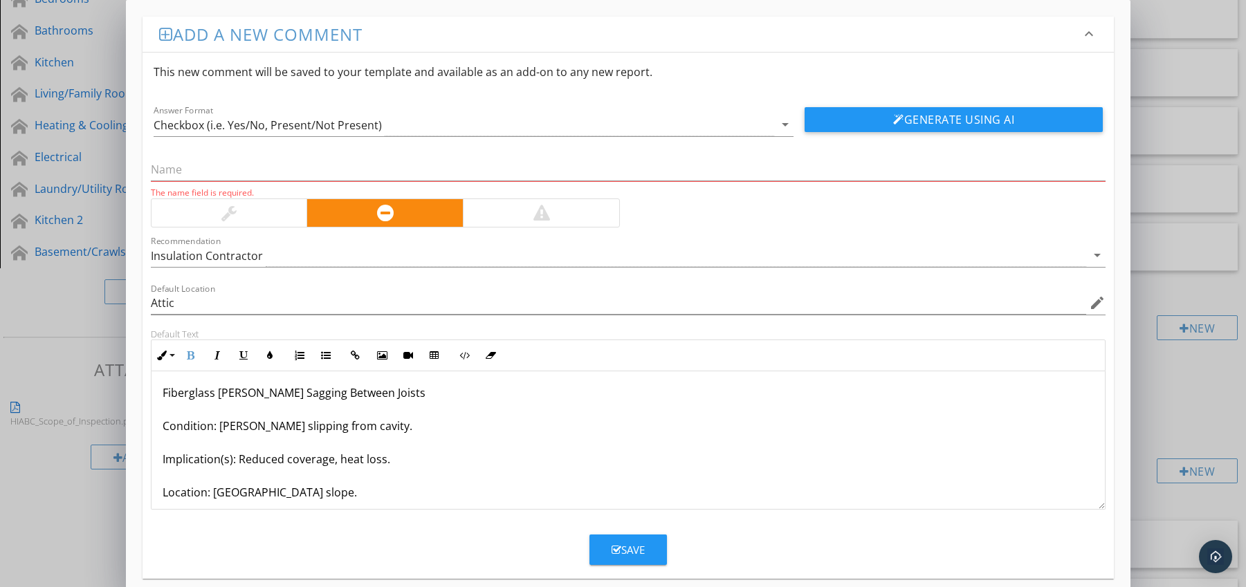
scroll to position [0, 0]
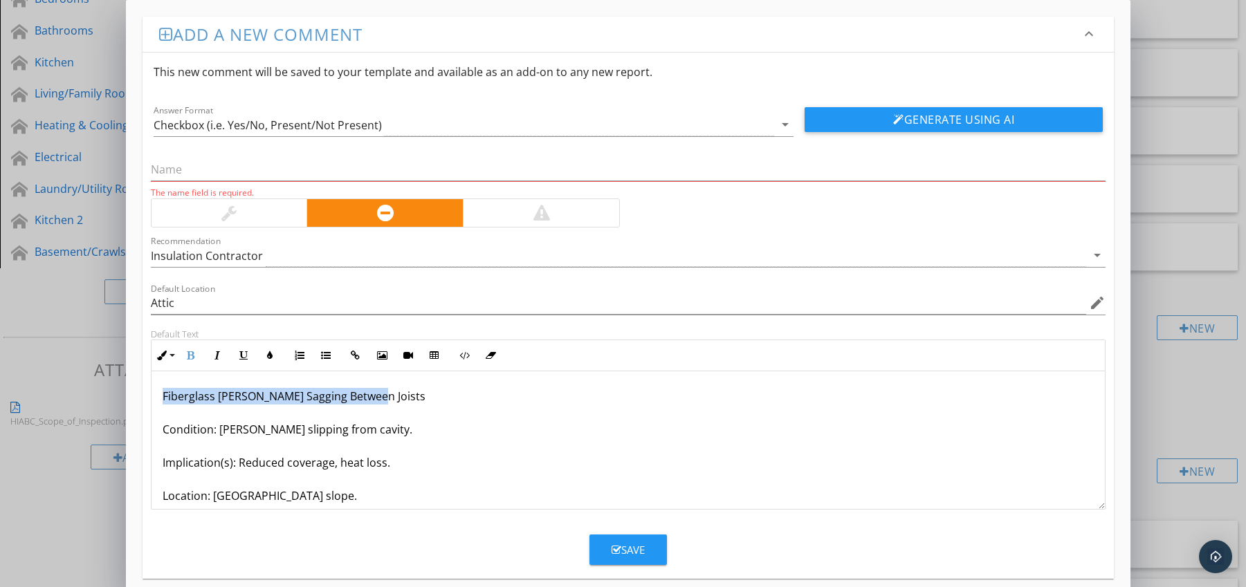
drag, startPoint x: 161, startPoint y: 394, endPoint x: 378, endPoint y: 401, distance: 217.3
click at [378, 401] on div "Fiberglass [PERSON_NAME] Sagging Between Joists Condition: [PERSON_NAME] slippi…" at bounding box center [628, 479] width 954 height 216
click at [224, 170] on input "text" at bounding box center [628, 169] width 955 height 23
paste input "Fiberglass [PERSON_NAME] Sagging Between Joists"
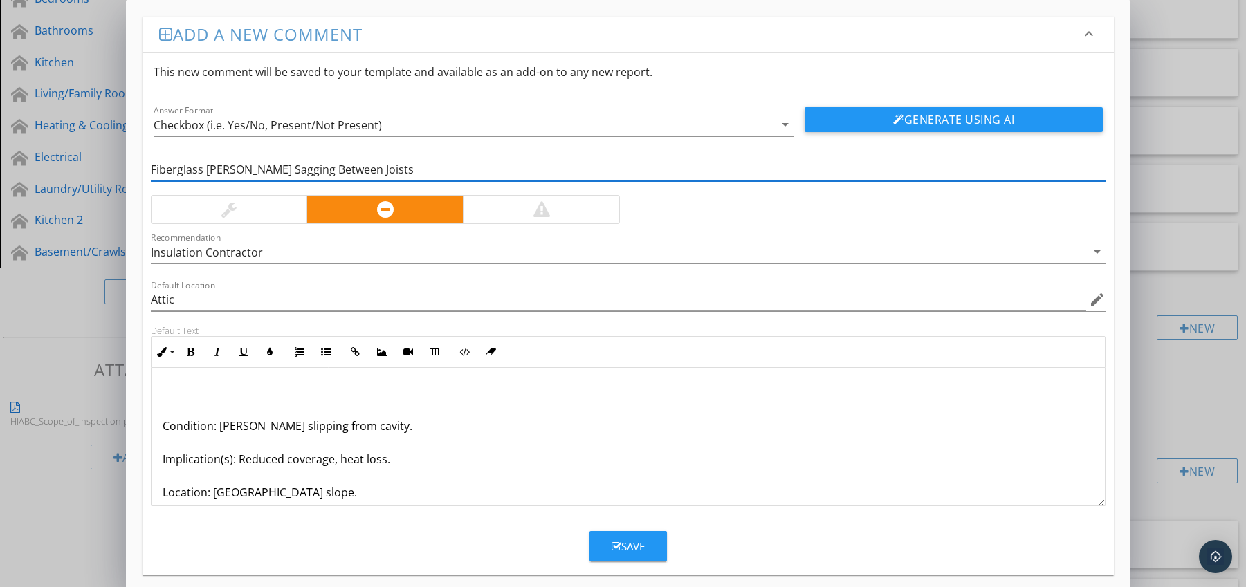
type input "Fiberglass [PERSON_NAME] Sagging Between Joists"
click at [163, 430] on p "Condition: [PERSON_NAME] slipping from cavity. Implication(s): Reduced coverage…" at bounding box center [629, 476] width 932 height 183
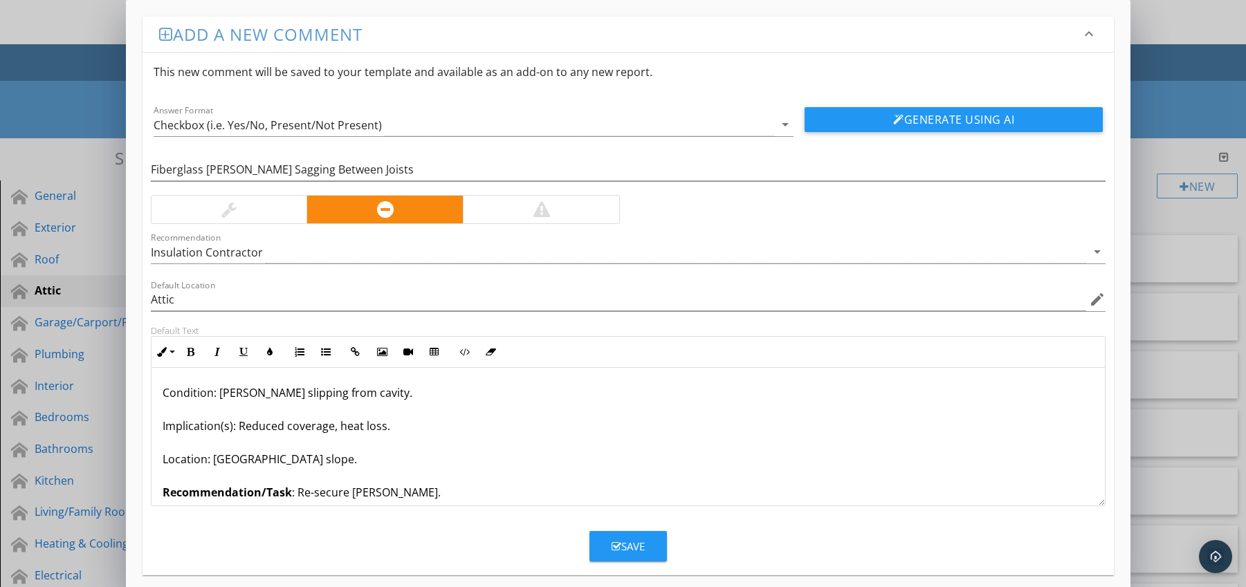
click at [625, 544] on div "Save" at bounding box center [628, 547] width 33 height 16
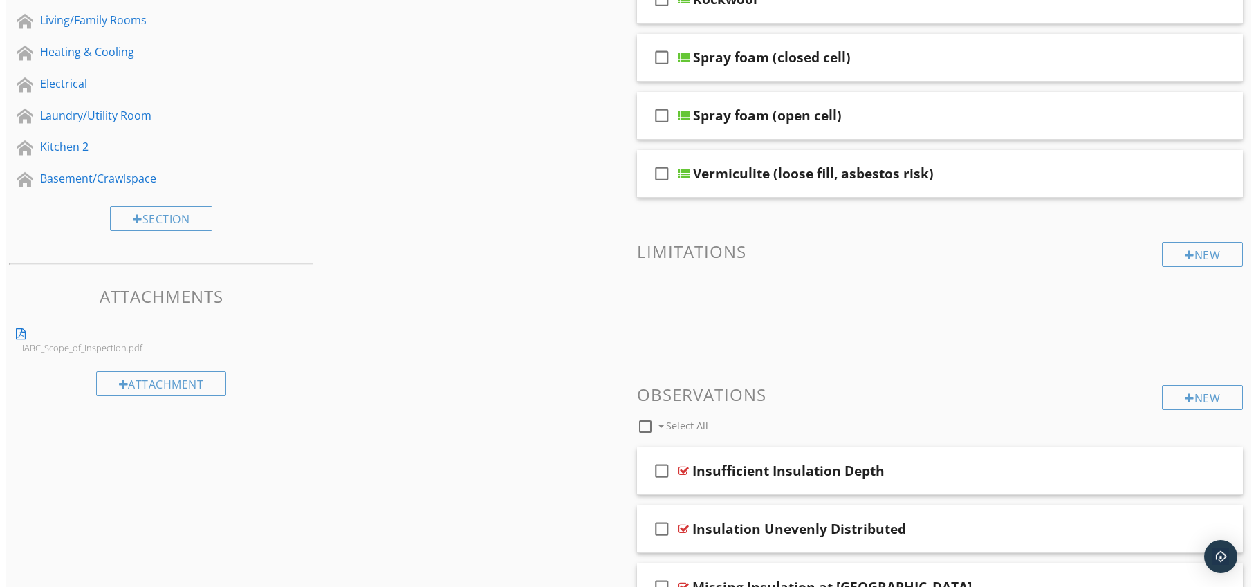
scroll to position [506, 0]
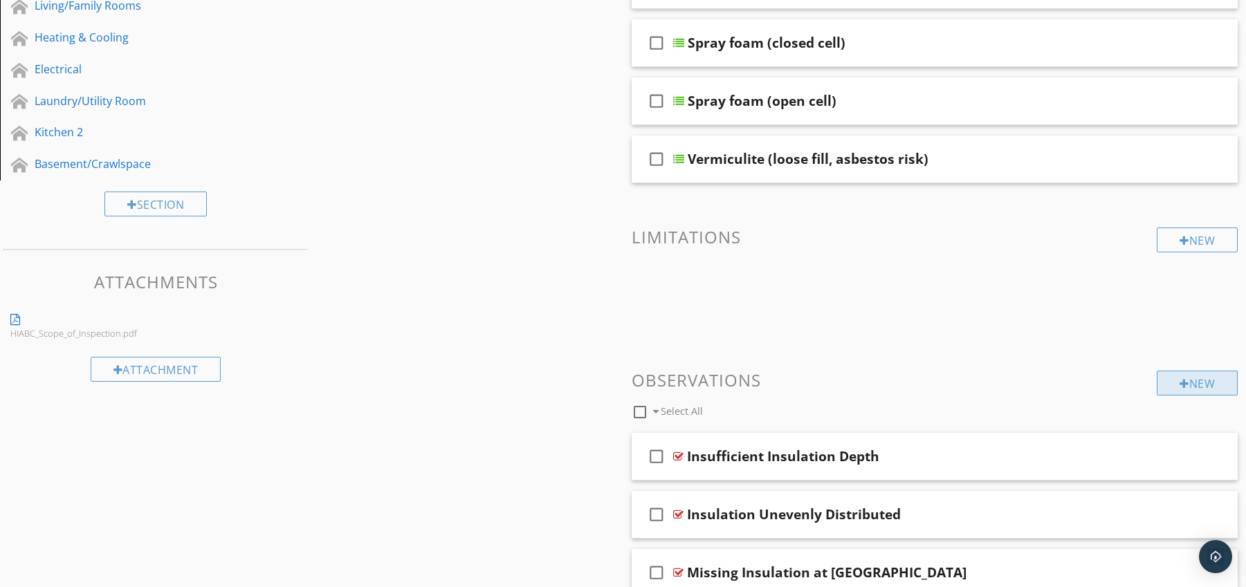
click at [1190, 388] on div "New" at bounding box center [1197, 383] width 81 height 25
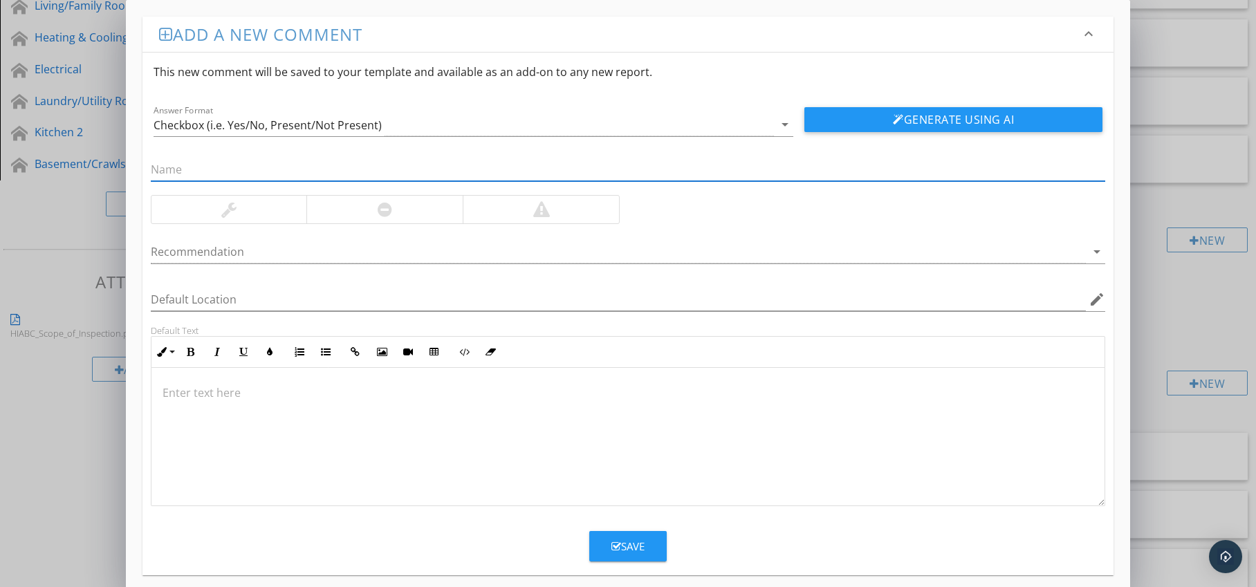
click at [405, 214] on div at bounding box center [384, 210] width 156 height 28
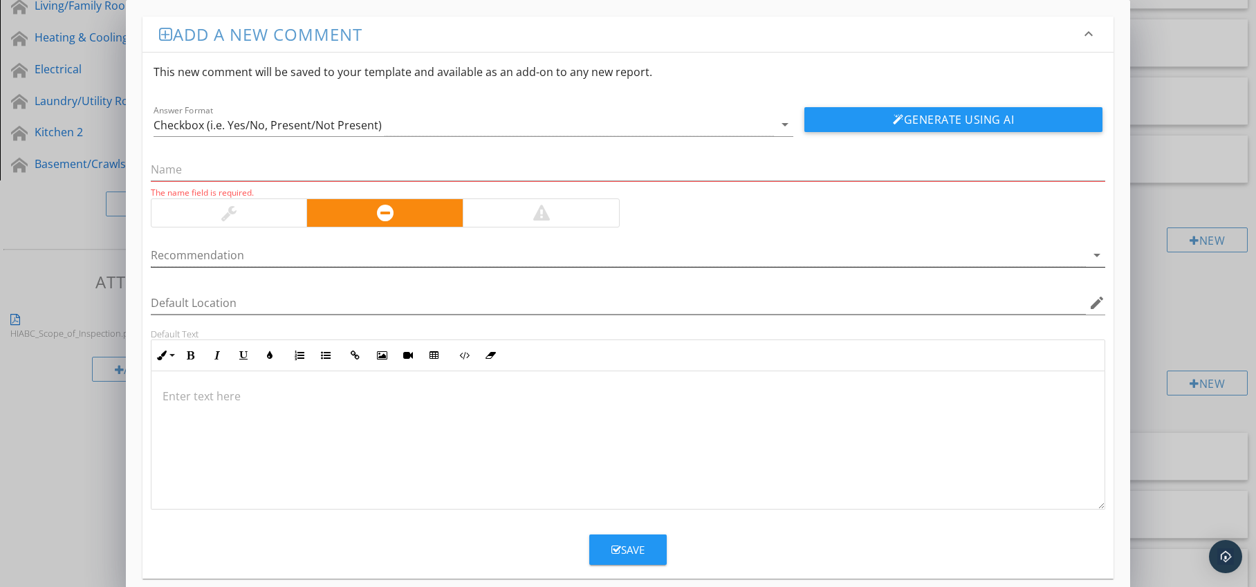
click at [430, 255] on div at bounding box center [619, 255] width 936 height 23
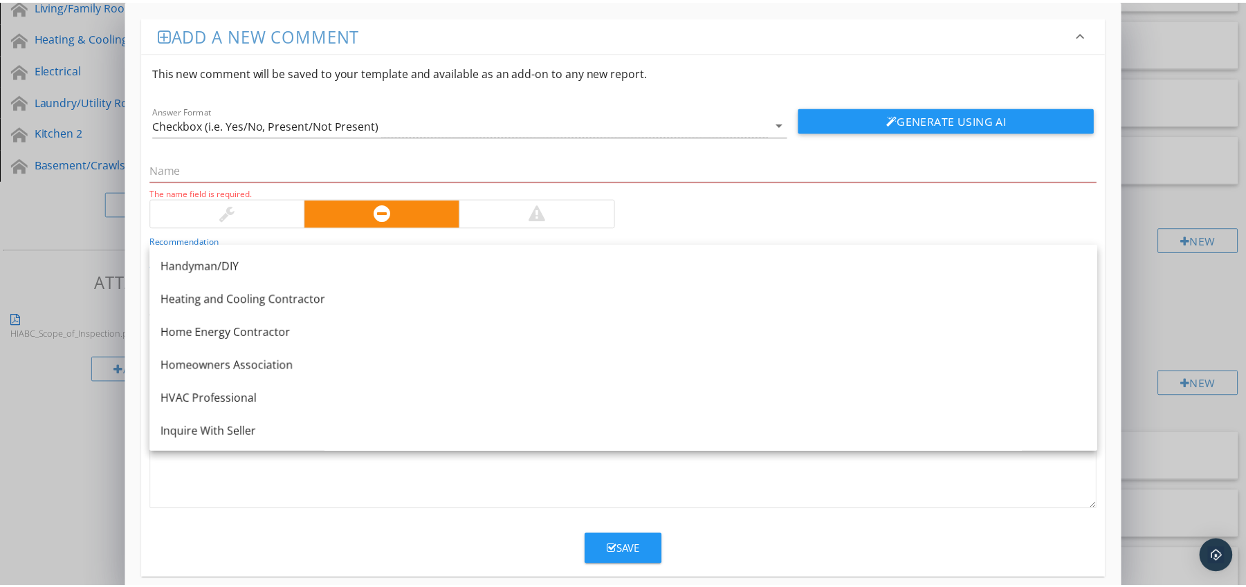
scroll to position [955, 0]
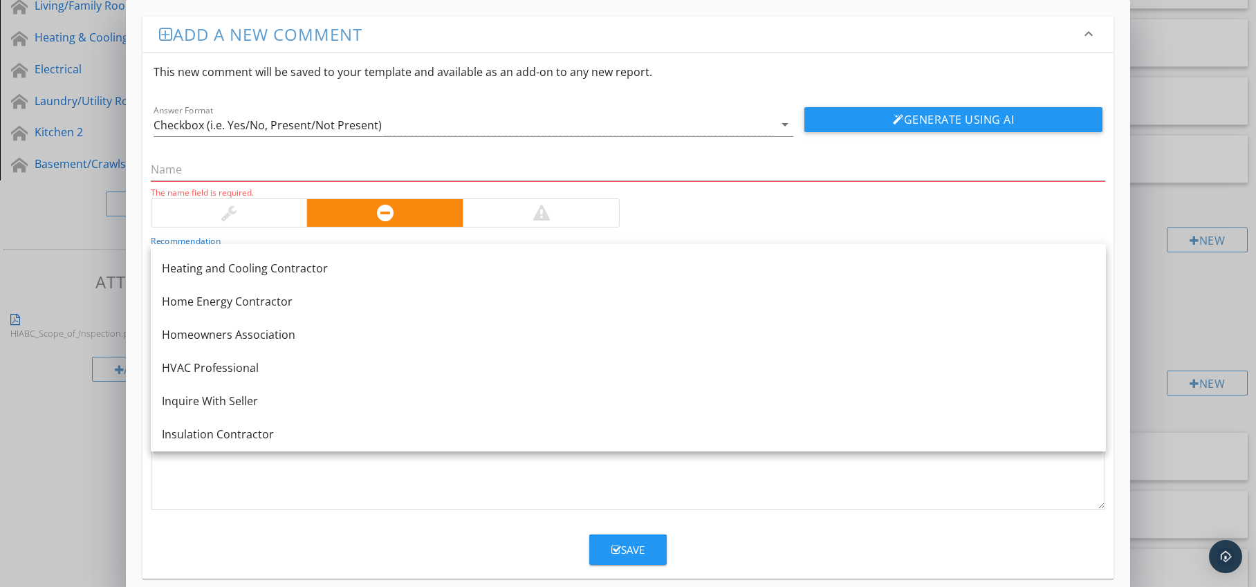
click at [295, 431] on div "Insulation Contractor" at bounding box center [628, 434] width 933 height 17
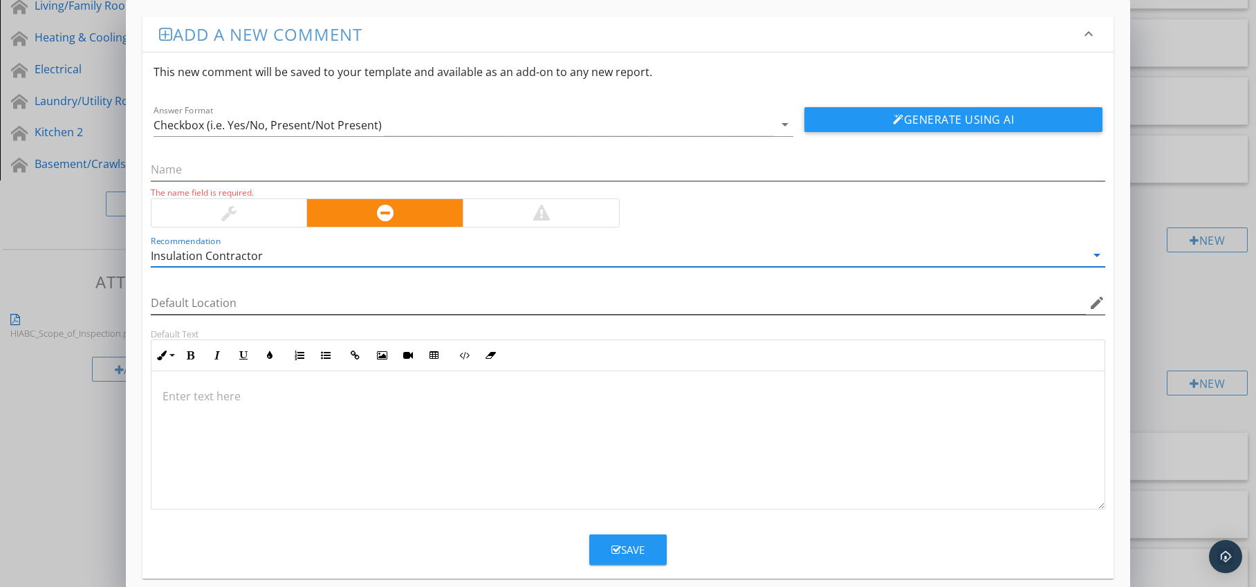
click at [1094, 306] on icon "edit" at bounding box center [1097, 303] width 17 height 17
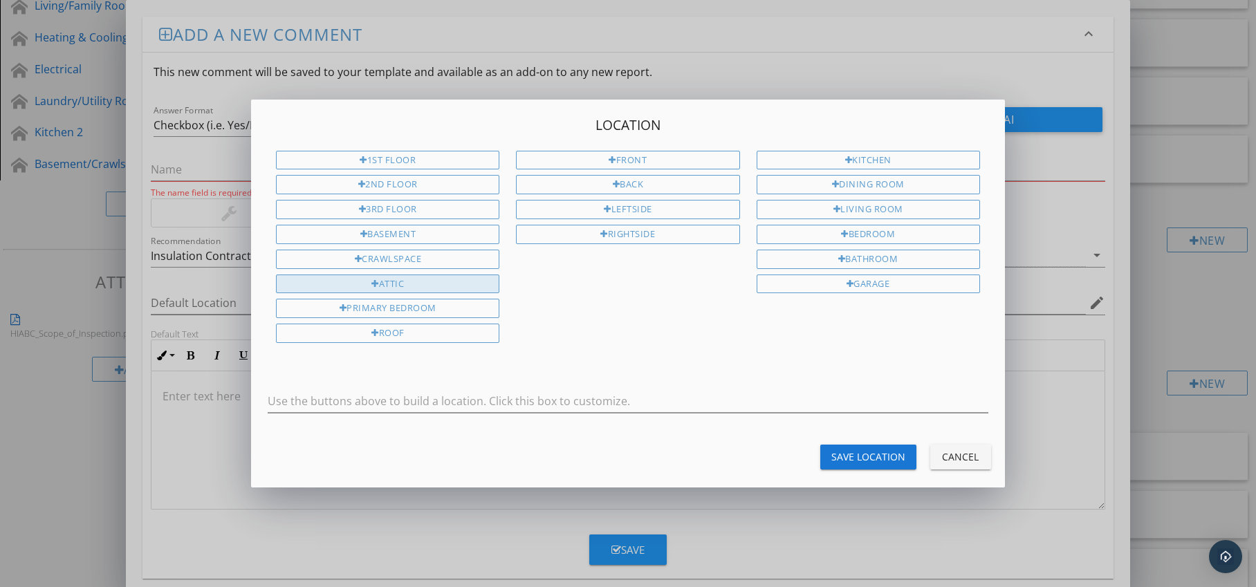
click at [461, 281] on div "Attic" at bounding box center [387, 284] width 223 height 19
type input "Attic"
drag, startPoint x: 860, startPoint y: 452, endPoint x: 853, endPoint y: 453, distance: 7.1
click at [859, 452] on div "Save Location" at bounding box center [869, 457] width 74 height 15
type input "Attic"
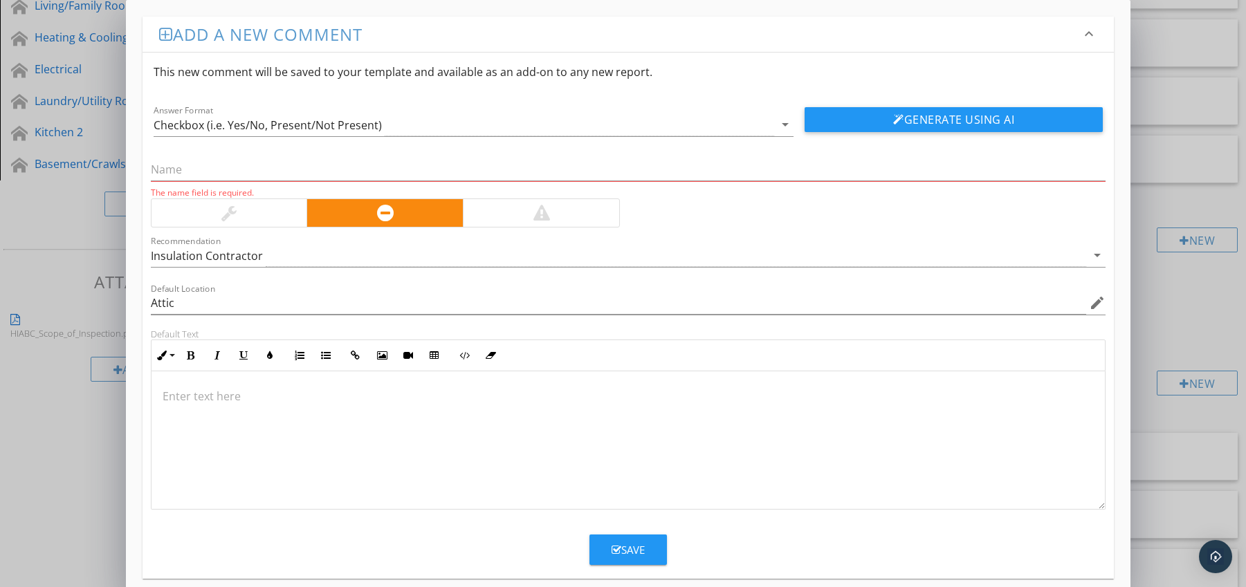
click at [242, 386] on div at bounding box center [628, 440] width 954 height 138
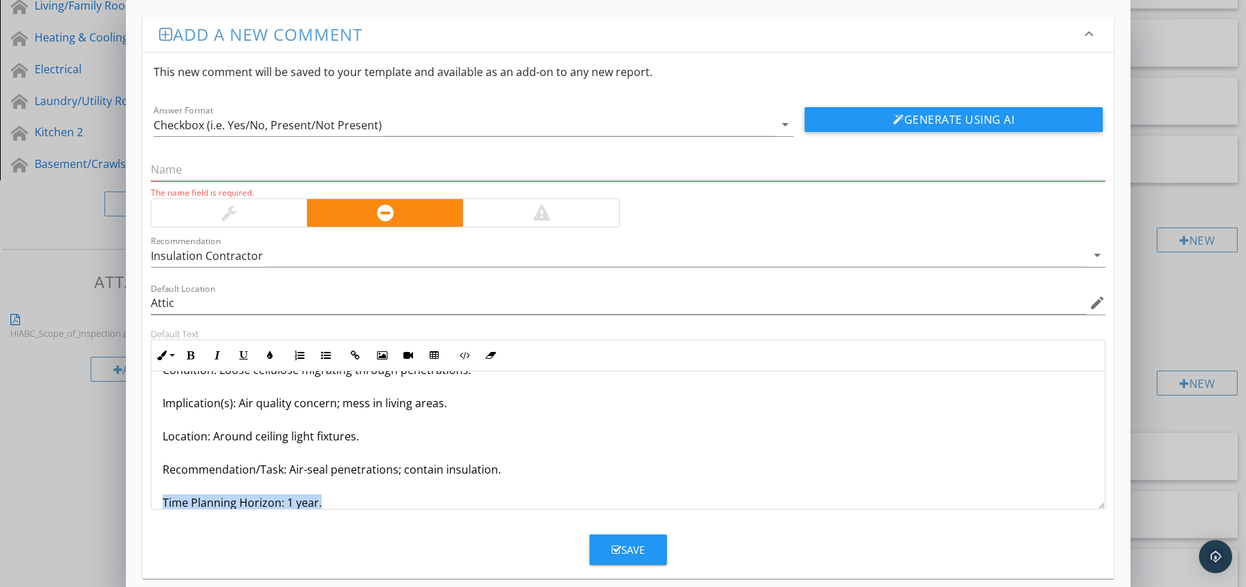
scroll to position [78, 0]
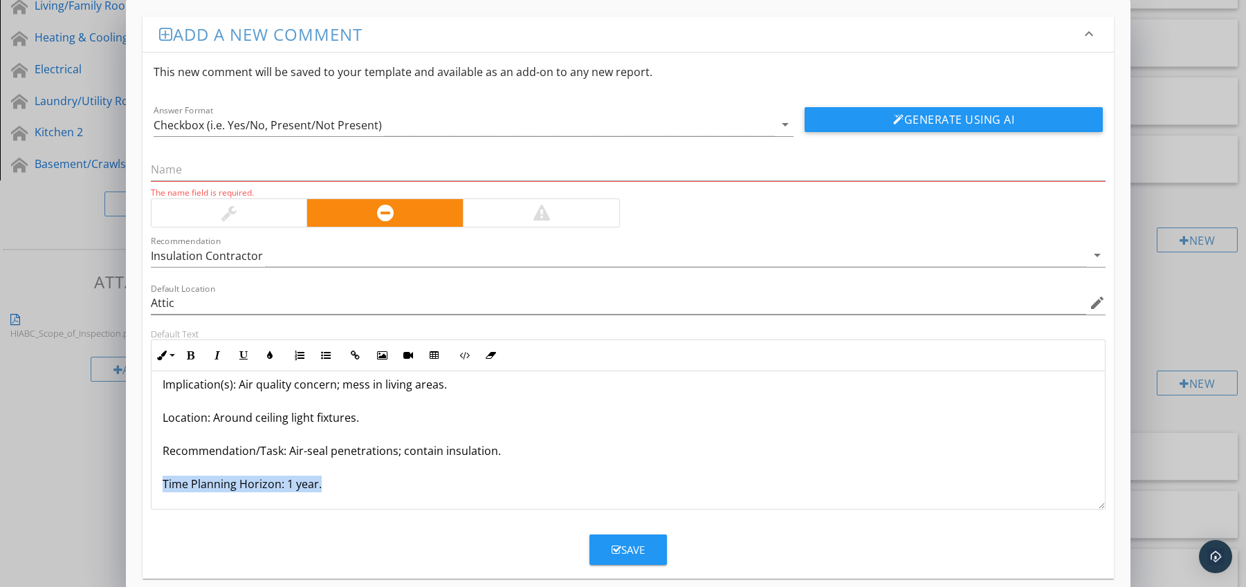
drag, startPoint x: 162, startPoint y: 499, endPoint x: 181, endPoint y: 508, distance: 21.4
click at [181, 508] on div "Cellulose Dusting Into Living Space (leaks at penetrations) Condition: Loose ce…" at bounding box center [628, 401] width 954 height 216
click at [190, 355] on icon "button" at bounding box center [191, 356] width 10 height 10
click at [265, 355] on icon "button" at bounding box center [270, 356] width 10 height 10
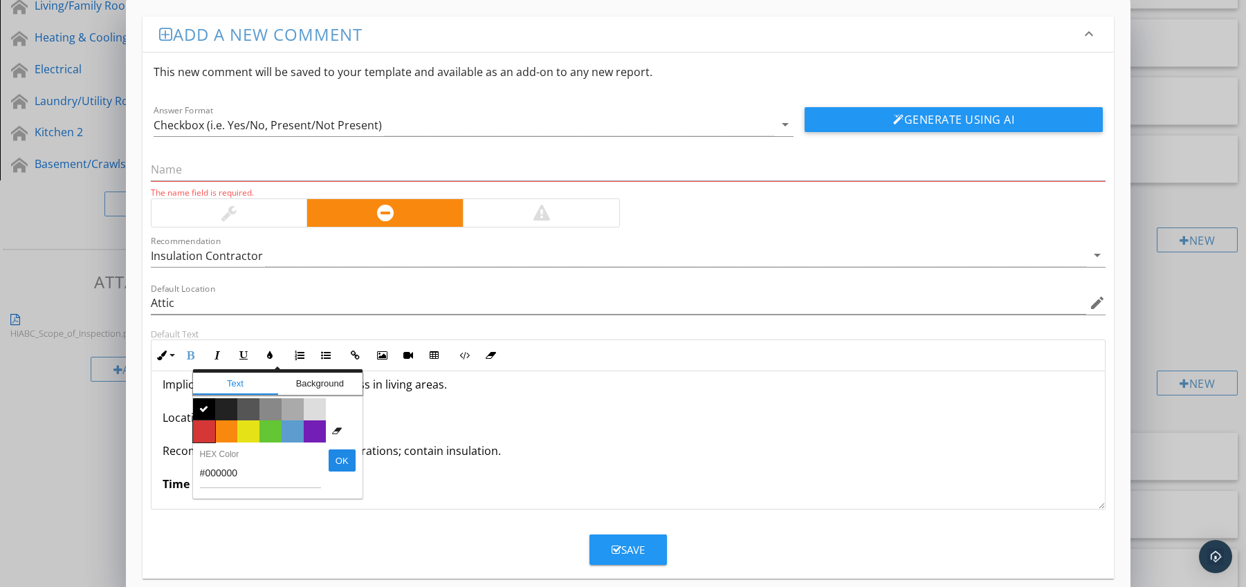
click at [195, 428] on span "Color #d53636" at bounding box center [204, 432] width 22 height 22
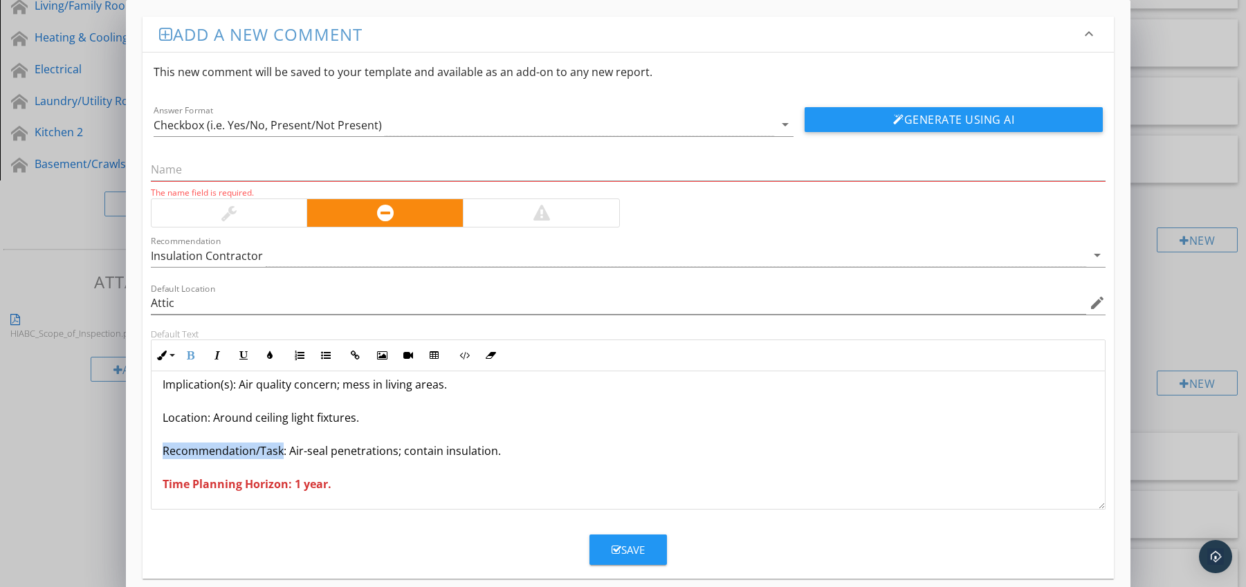
drag, startPoint x: 163, startPoint y: 450, endPoint x: 281, endPoint y: 453, distance: 118.3
click at [281, 453] on p "Cellulose Dusting Into Living Space (leaks at penetrations) Condition: Loose ce…" at bounding box center [629, 401] width 932 height 183
click at [189, 357] on icon "button" at bounding box center [191, 356] width 10 height 10
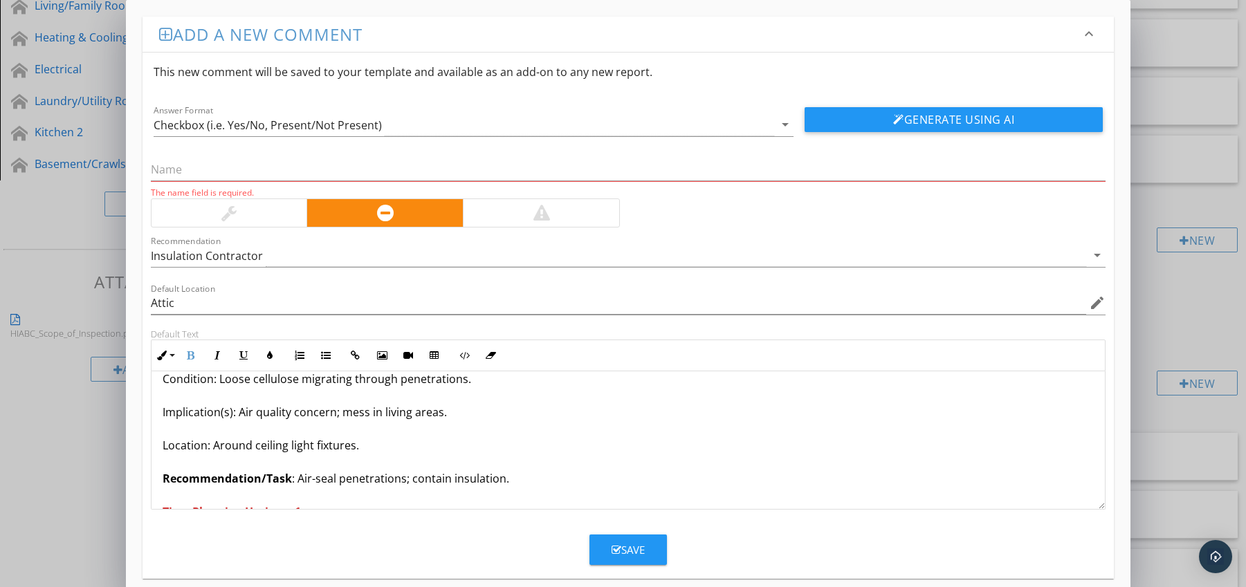
scroll to position [0, 0]
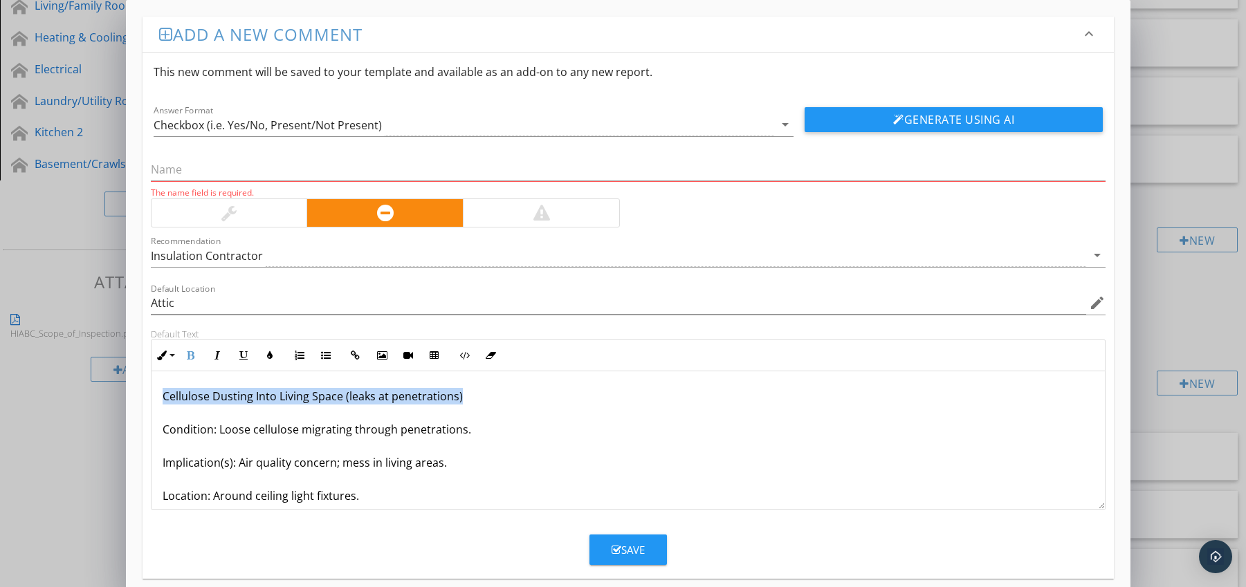
drag, startPoint x: 159, startPoint y: 399, endPoint x: 477, endPoint y: 394, distance: 318.3
click at [477, 394] on div "Cellulose Dusting Into Living Space (leaks at penetrations) Condition: Loose ce…" at bounding box center [628, 479] width 954 height 216
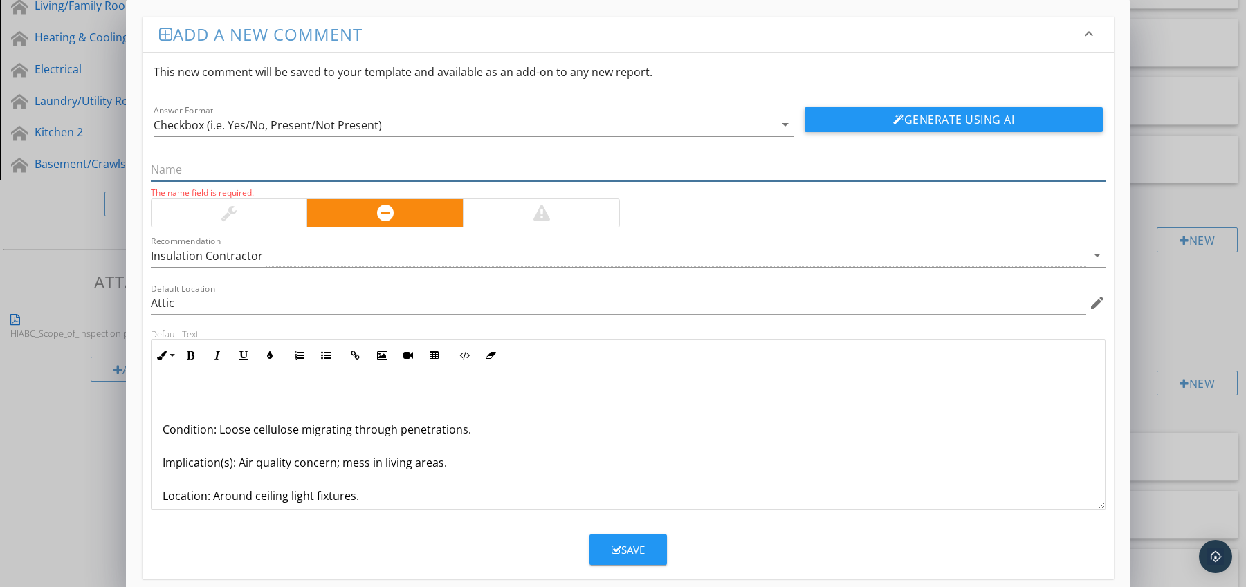
click at [273, 169] on input "text" at bounding box center [628, 169] width 955 height 23
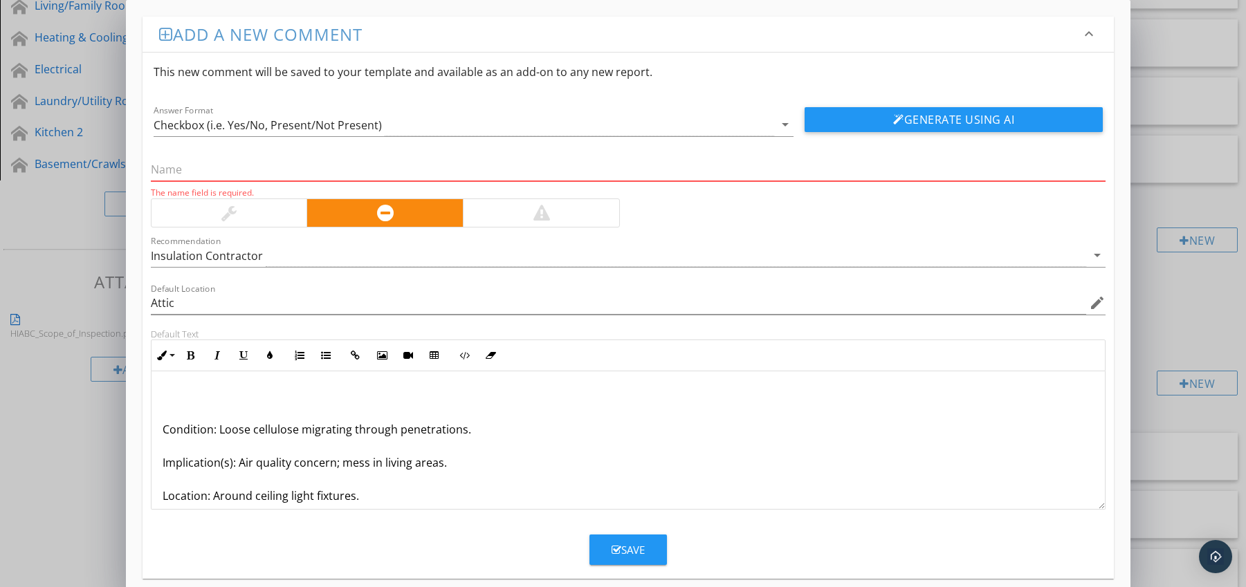
paste input "Cellulose Dusting Into Living Space (leaks at penetrations)"
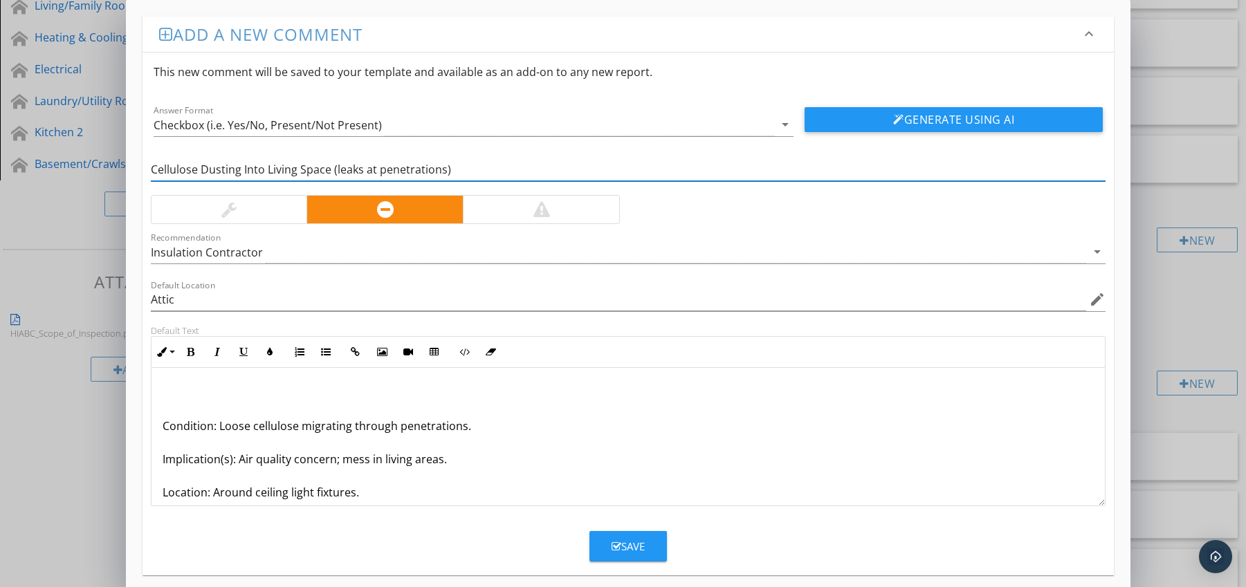
type input "Cellulose Dusting Into Living Space (leaks at penetrations)"
click at [160, 428] on div "Condition: Loose cellulose migrating through penetrations. Implication(s): Air …" at bounding box center [628, 476] width 954 height 216
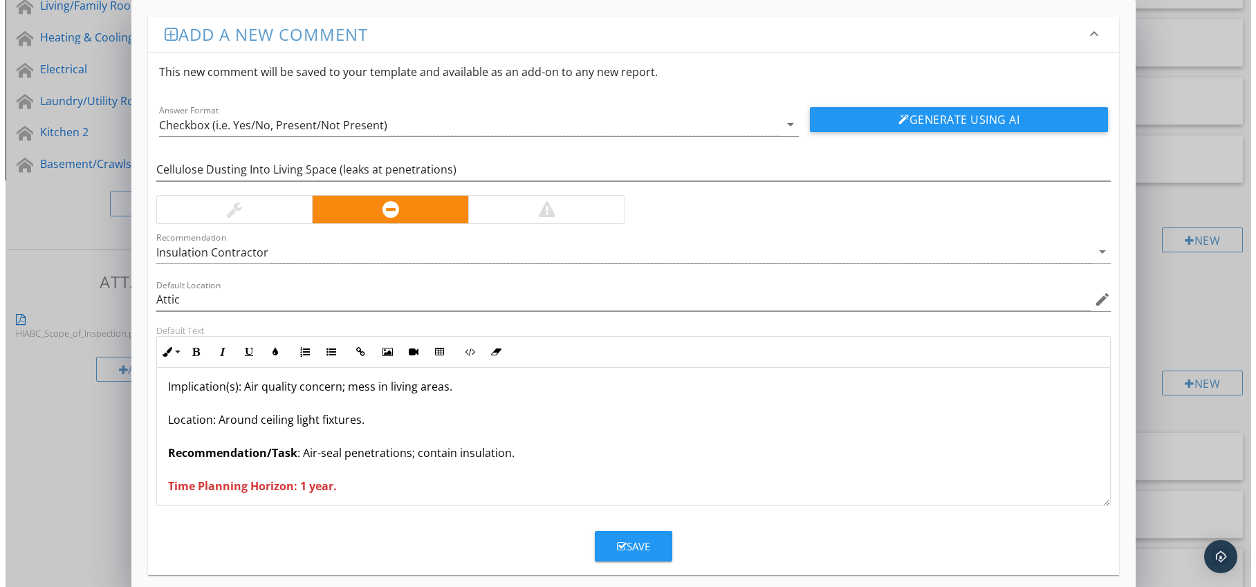
scroll to position [45, 0]
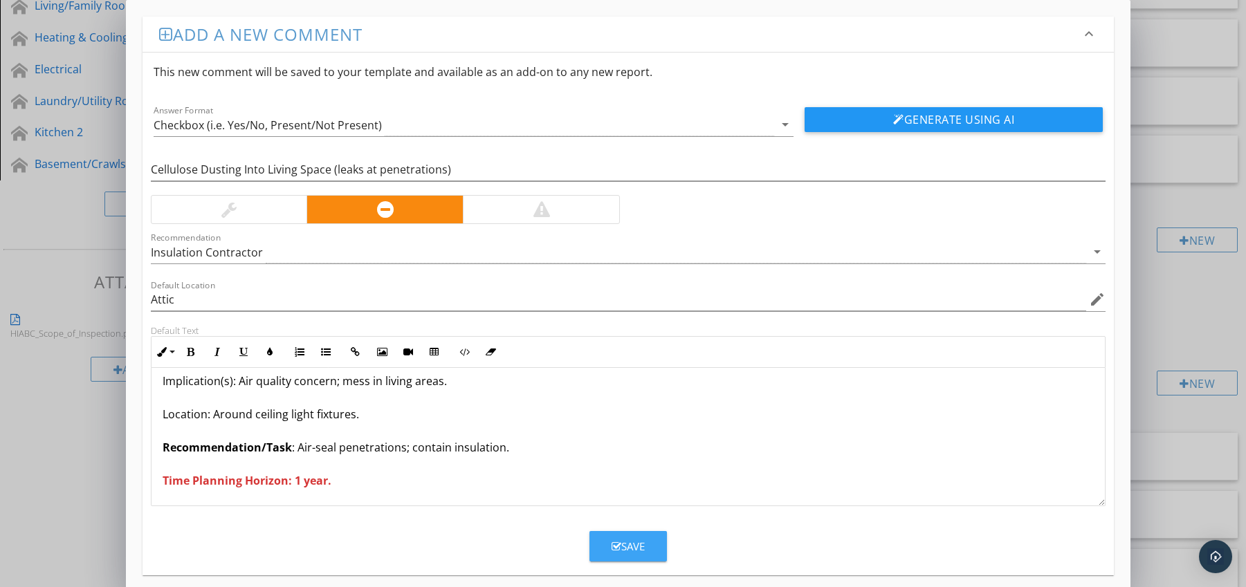
click at [616, 542] on icon "button" at bounding box center [617, 547] width 10 height 10
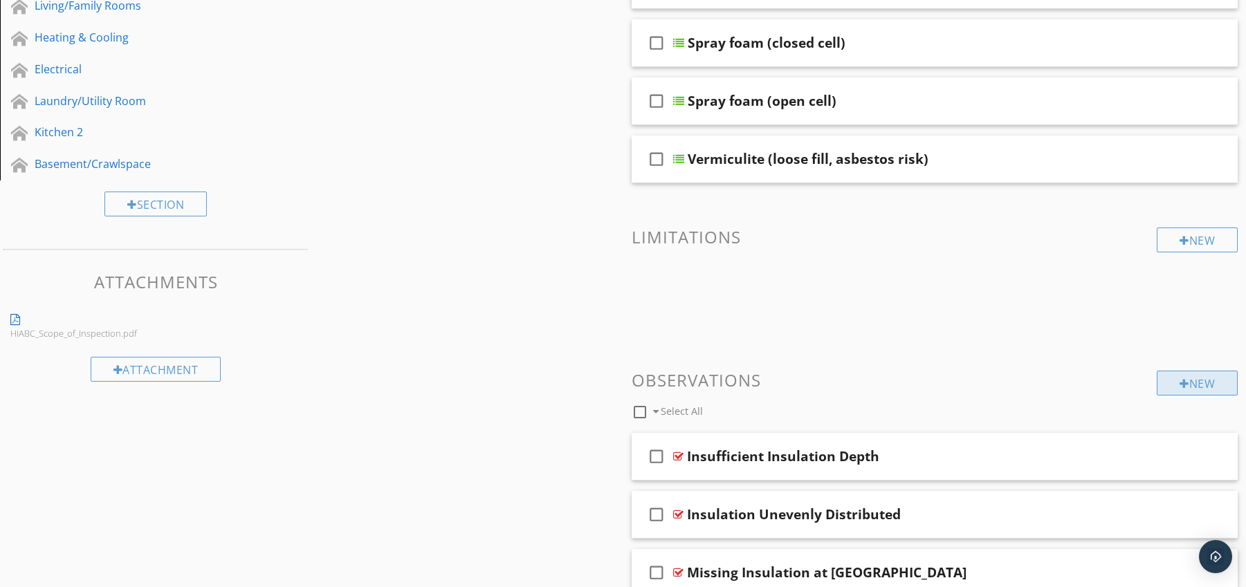
click at [1177, 375] on div "New" at bounding box center [1197, 383] width 81 height 25
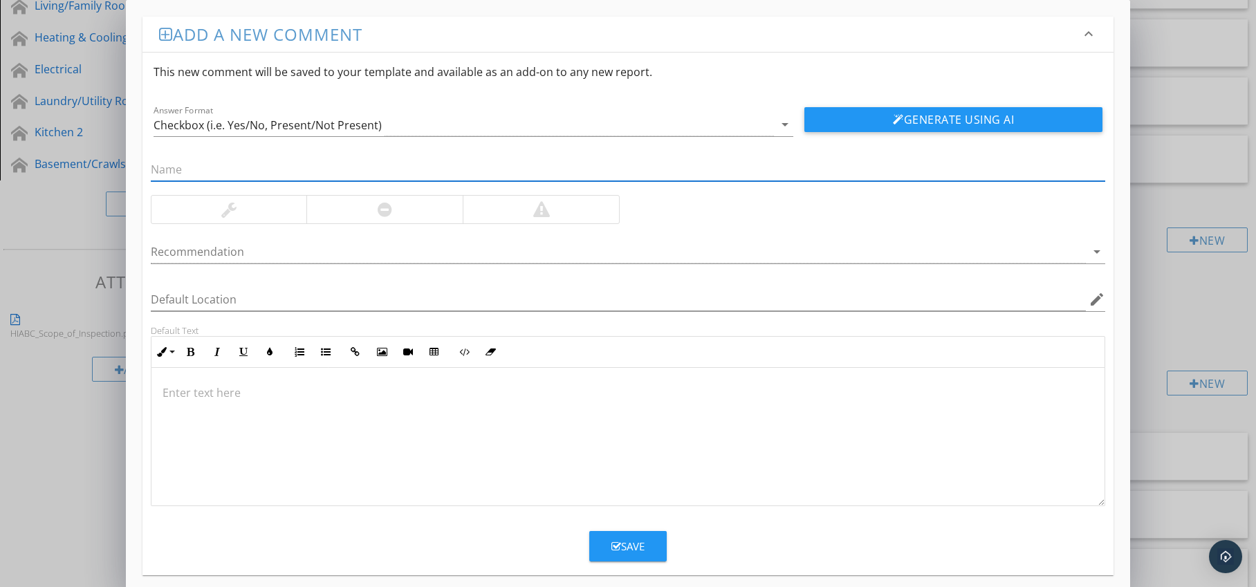
click at [394, 214] on div at bounding box center [384, 210] width 156 height 28
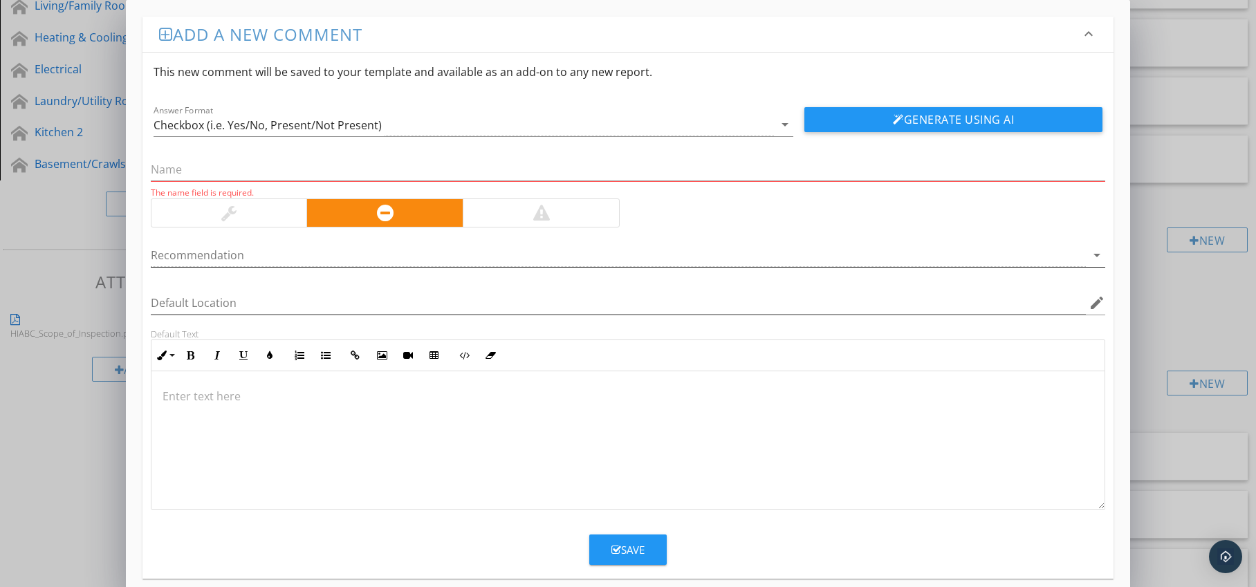
click at [391, 261] on div at bounding box center [619, 255] width 936 height 23
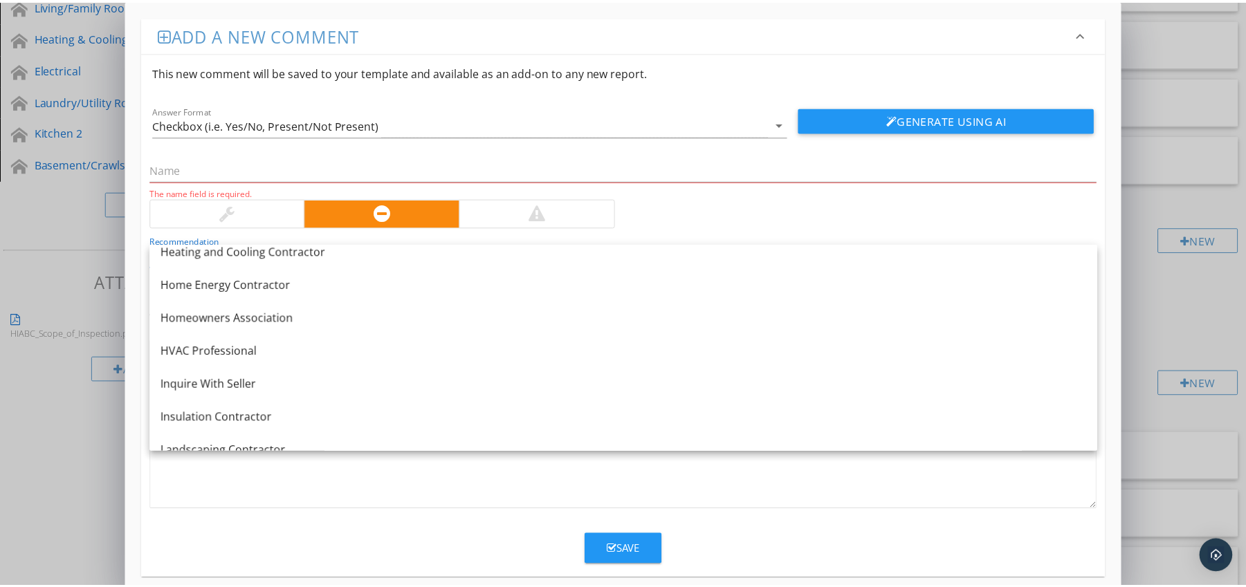
scroll to position [977, 0]
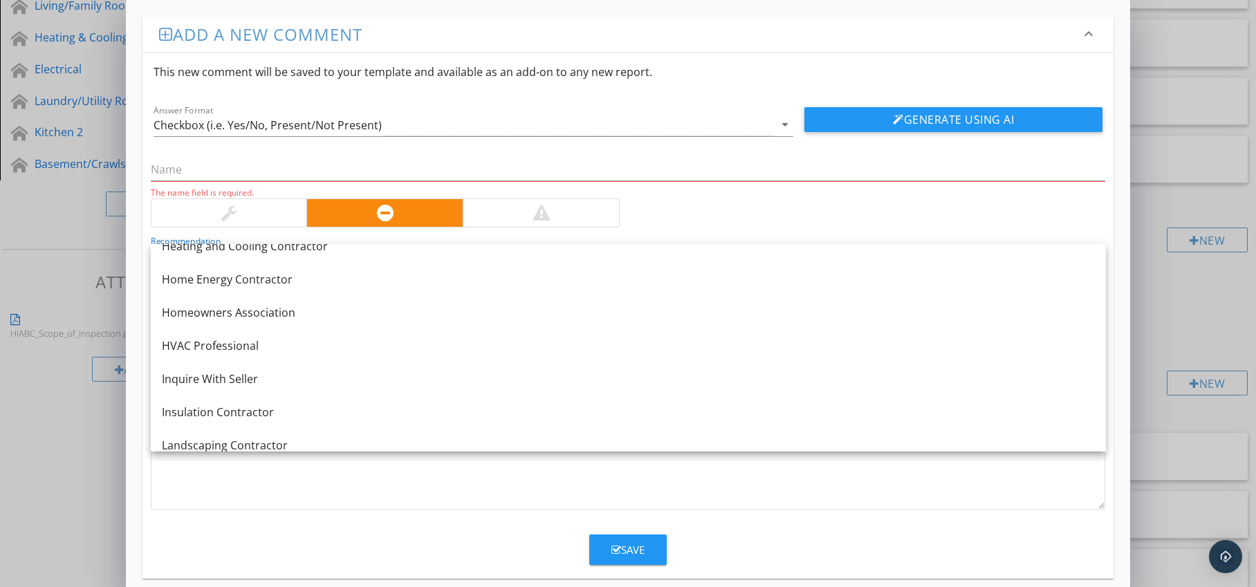
click at [343, 402] on link "Insulation Contractor" at bounding box center [628, 412] width 955 height 33
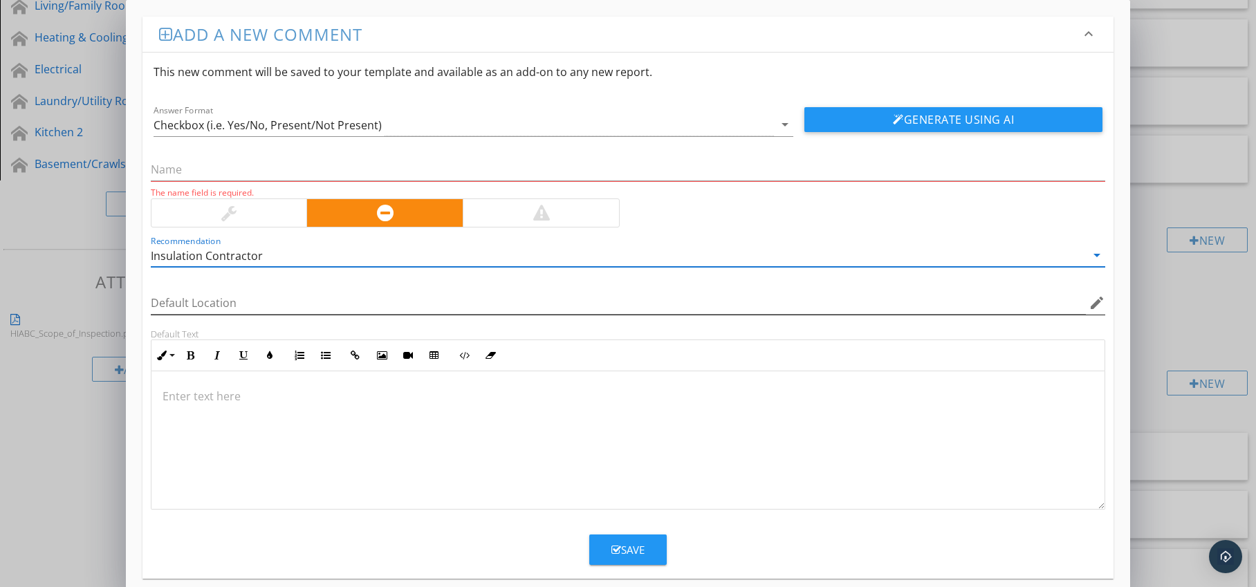
click at [1096, 304] on icon "edit" at bounding box center [1097, 303] width 17 height 17
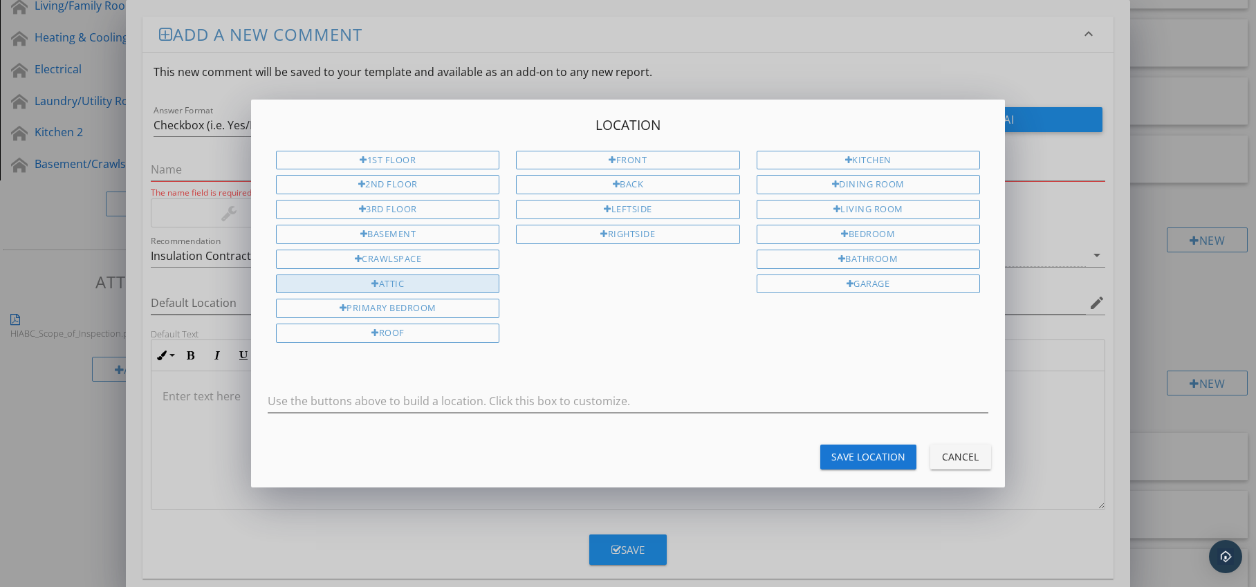
click at [434, 286] on div "Attic" at bounding box center [387, 284] width 223 height 19
type input "Attic"
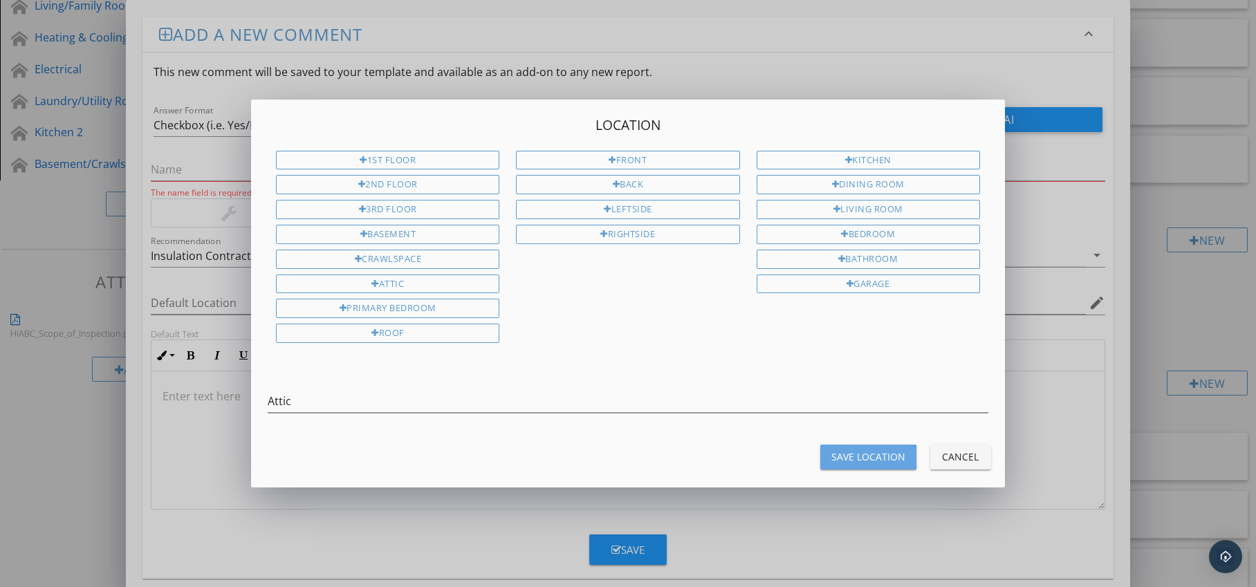
drag, startPoint x: 856, startPoint y: 458, endPoint x: 560, endPoint y: 457, distance: 296.1
click at [856, 458] on div "Save Location" at bounding box center [869, 457] width 74 height 15
type input "Attic"
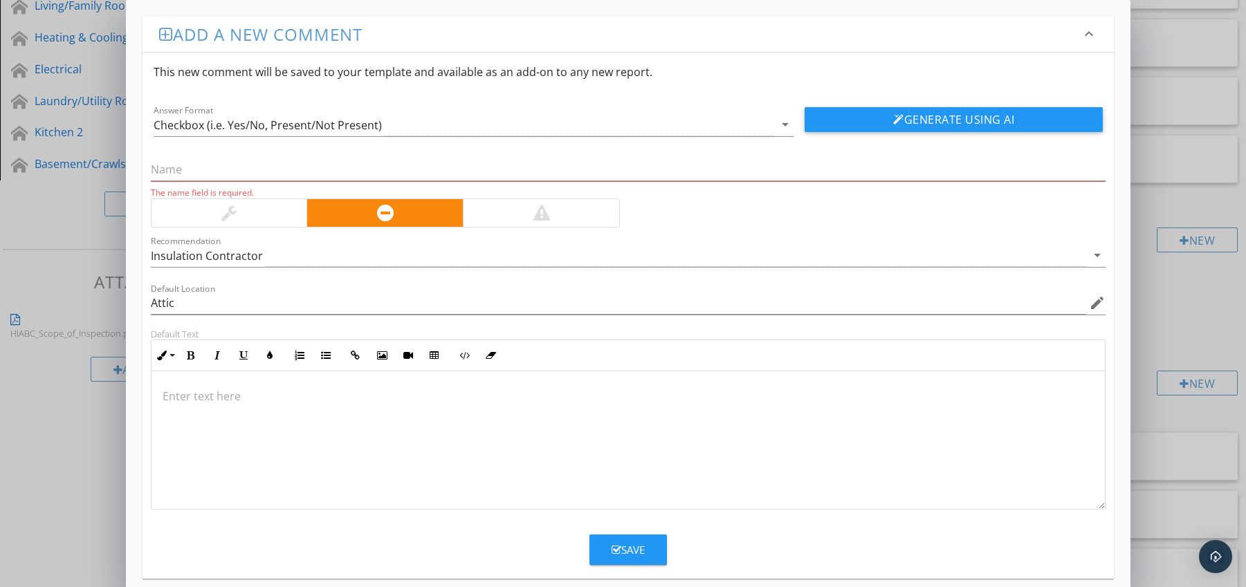
click at [299, 399] on p at bounding box center [629, 396] width 932 height 17
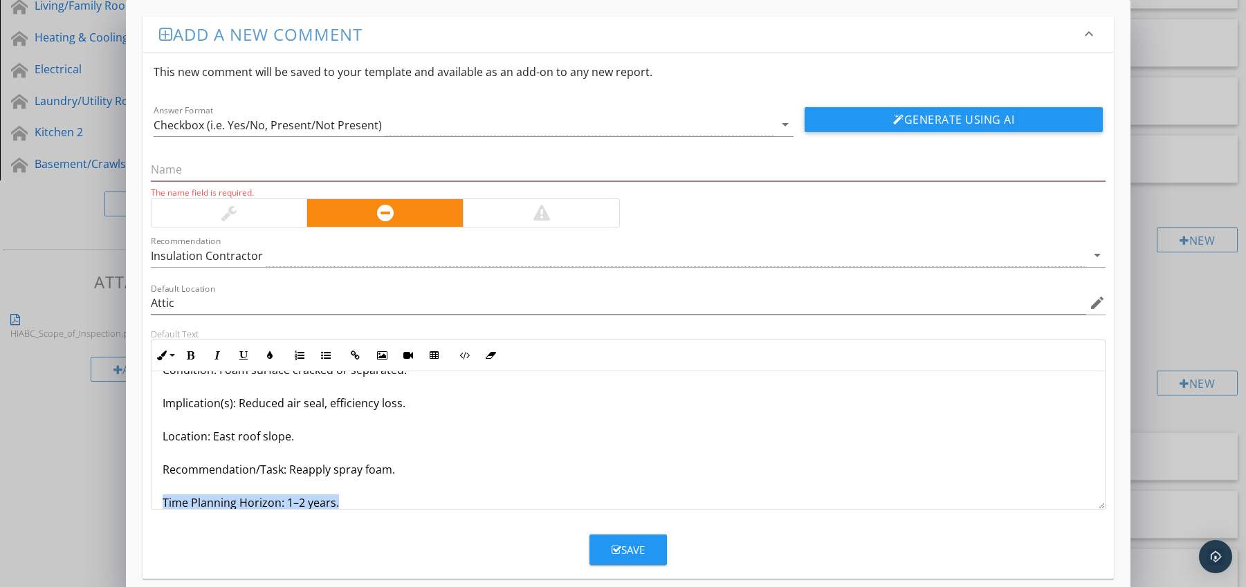
scroll to position [78, 0]
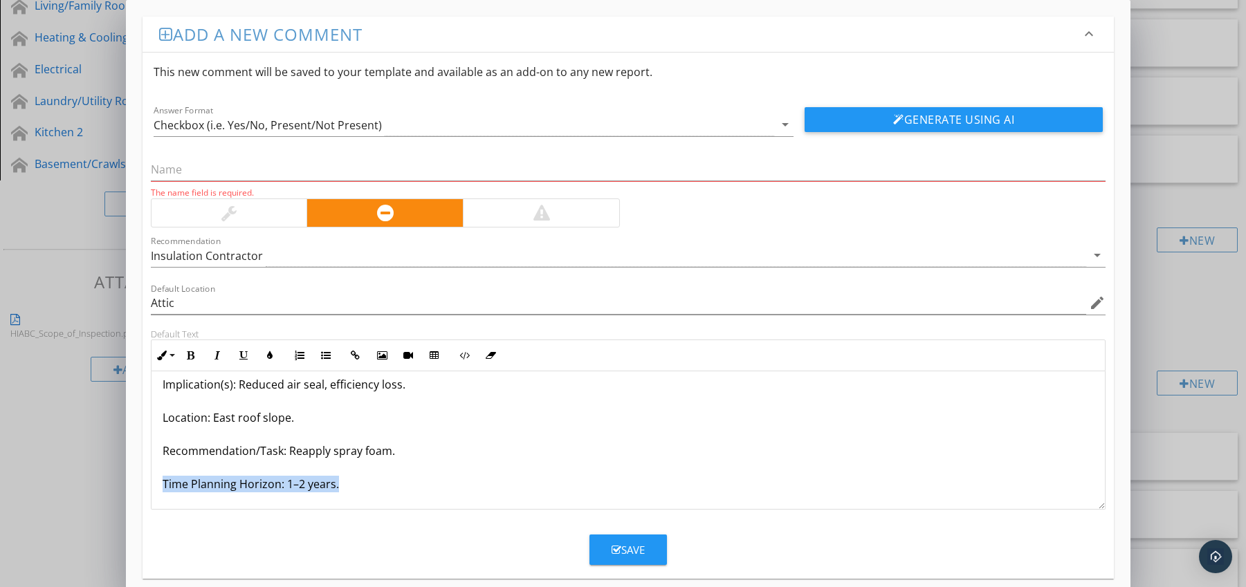
drag, startPoint x: 163, startPoint y: 501, endPoint x: 184, endPoint y: 507, distance: 22.3
click at [184, 507] on div "Spray Foam Deteriorating / Cracking Condition: Foam surface cracked or separate…" at bounding box center [628, 401] width 954 height 216
drag, startPoint x: 185, startPoint y: 350, endPoint x: 192, endPoint y: 351, distance: 7.1
click at [186, 350] on button "Bold" at bounding box center [191, 355] width 26 height 26
click at [268, 356] on icon "button" at bounding box center [270, 356] width 10 height 10
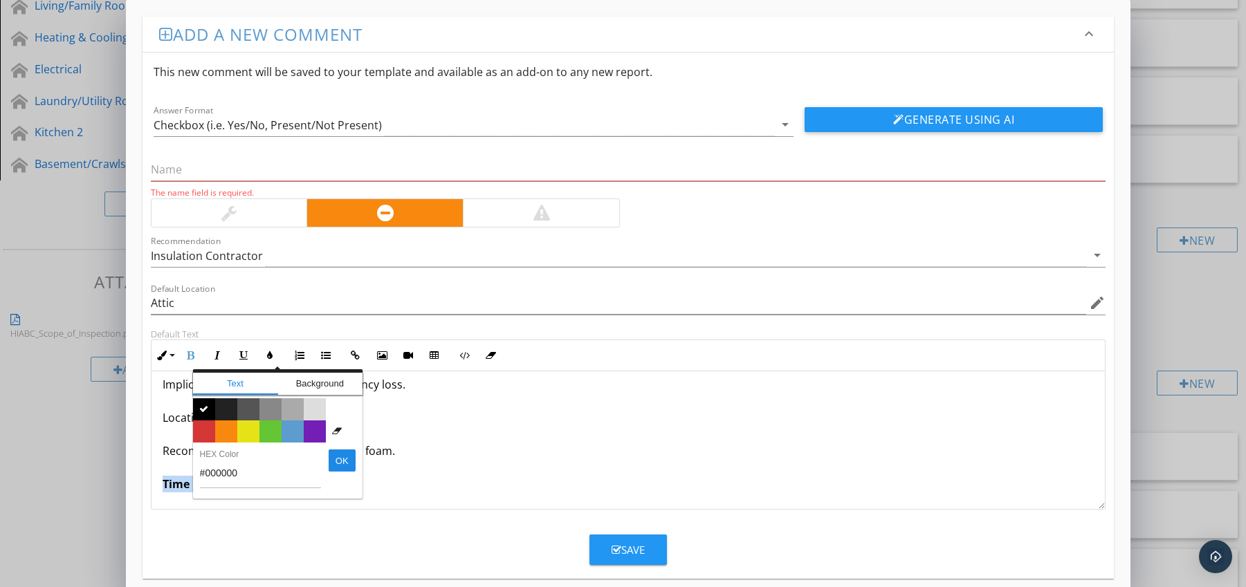
click at [199, 430] on span "Color #d53636" at bounding box center [204, 432] width 22 height 22
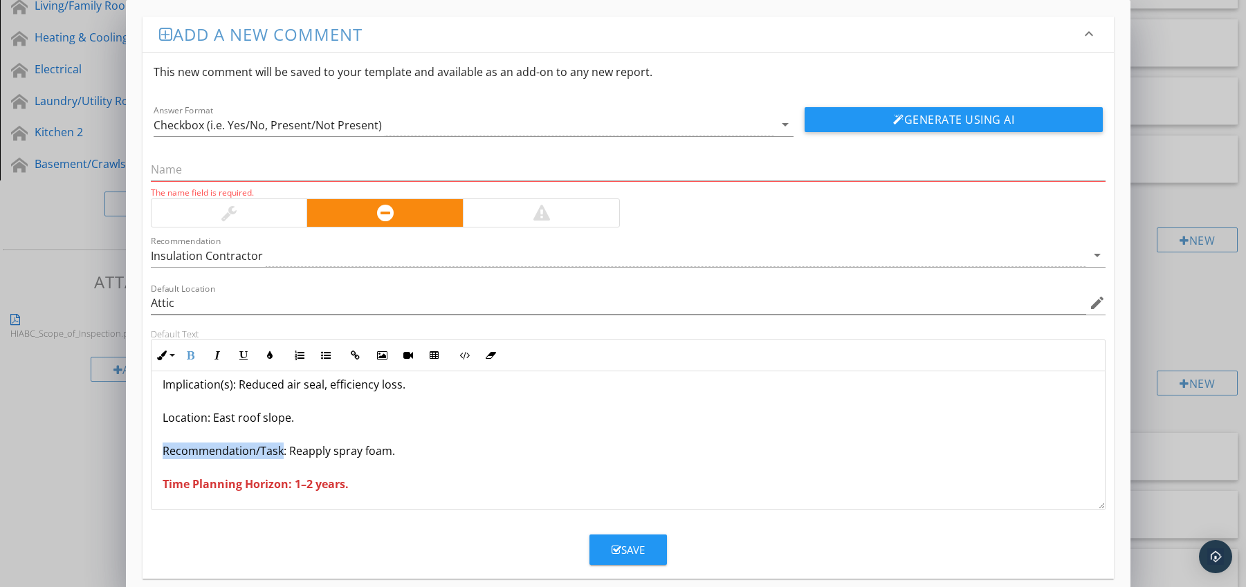
drag, startPoint x: 159, startPoint y: 451, endPoint x: 280, endPoint y: 456, distance: 121.2
click at [280, 456] on div "Spray Foam Deteriorating / Cracking Condition: Foam surface cracked or separate…" at bounding box center [628, 401] width 954 height 216
click at [190, 356] on icon "button" at bounding box center [191, 356] width 10 height 10
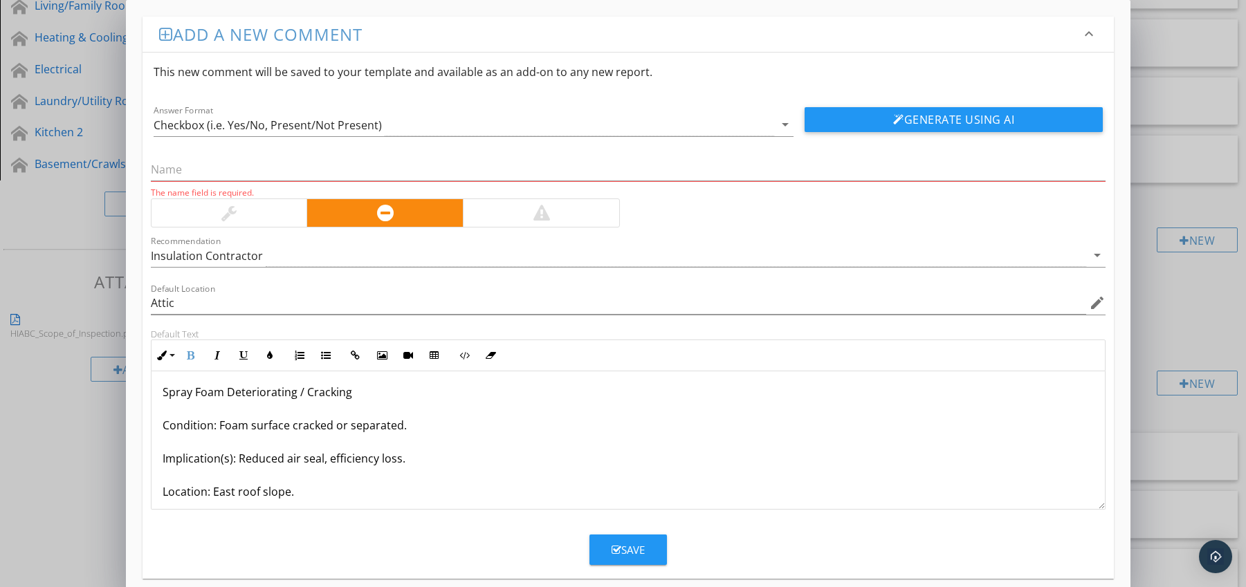
scroll to position [0, 0]
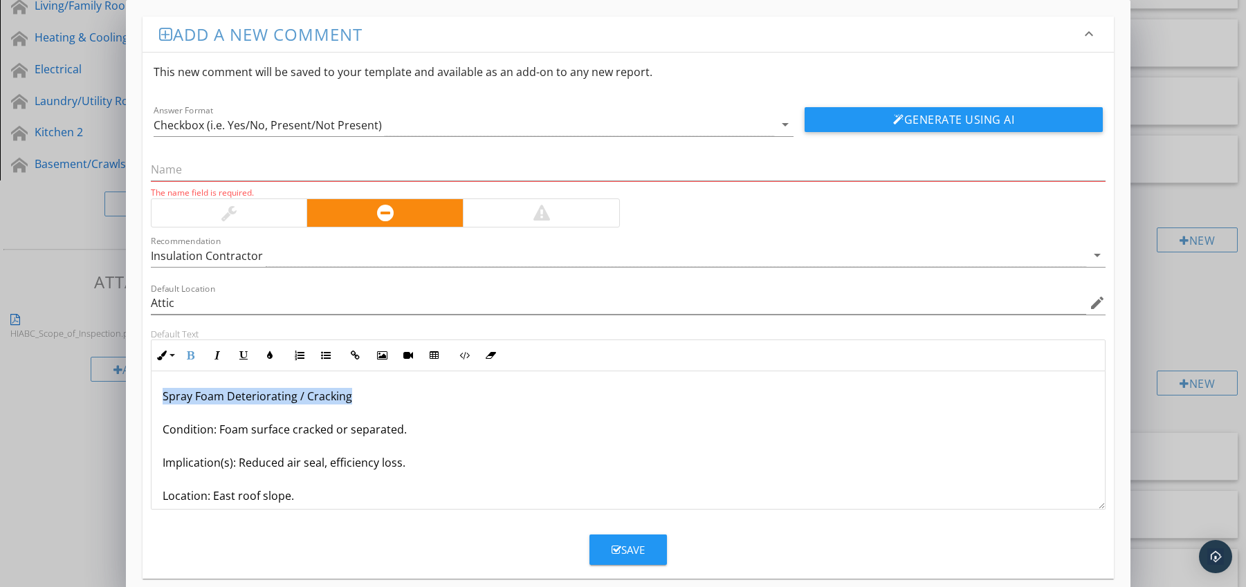
drag, startPoint x: 161, startPoint y: 398, endPoint x: 385, endPoint y: 396, distance: 224.1
click at [385, 396] on div "Spray Foam Deteriorating / Cracking Condition: Foam surface cracked or separate…" at bounding box center [628, 479] width 954 height 216
click at [221, 171] on input "text" at bounding box center [628, 169] width 955 height 23
paste input "Spray Foam Deteriorating / Cracking"
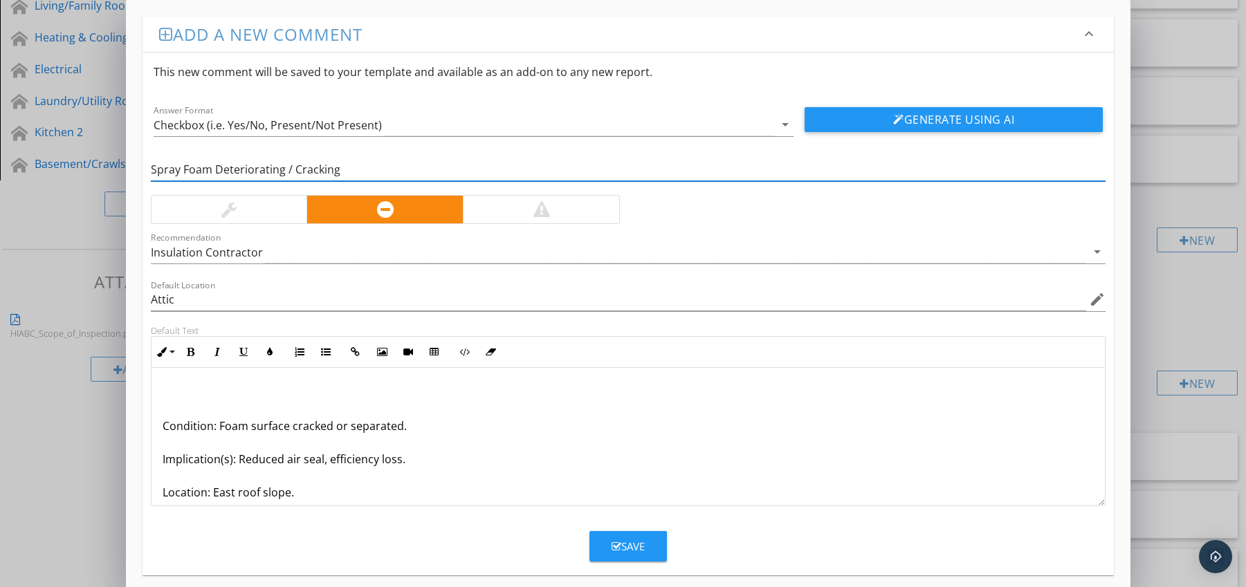
type input "Spray Foam Deteriorating / Cracking"
click at [163, 428] on p "Condition: Foam surface cracked or separated. Implication(s): Reduced air seal,…" at bounding box center [629, 476] width 932 height 183
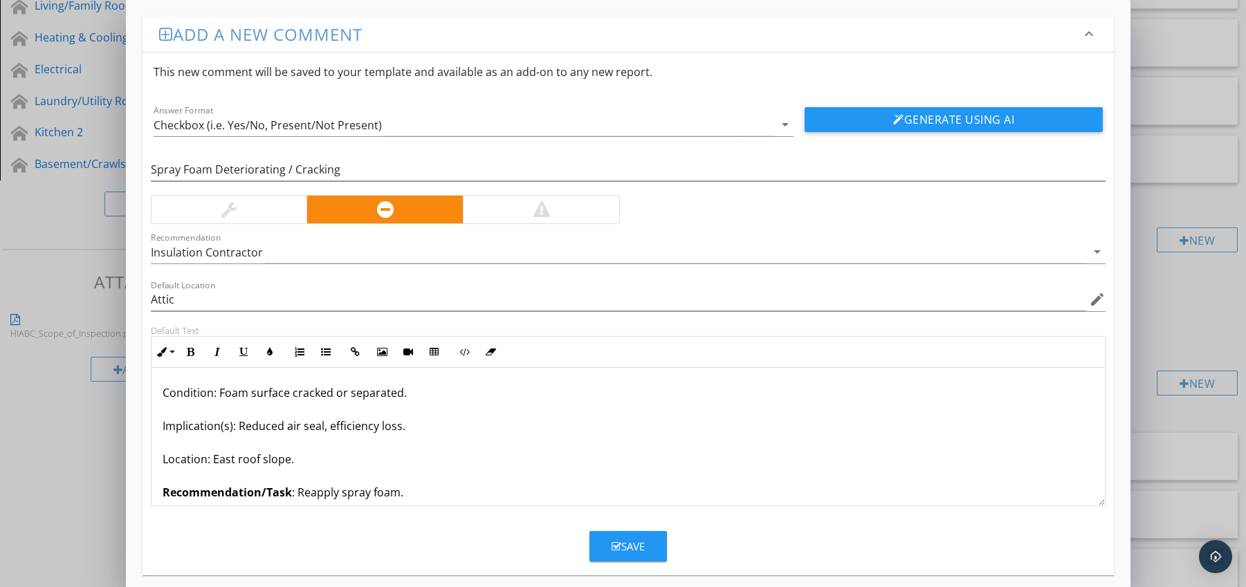
click at [626, 544] on div "Save" at bounding box center [628, 547] width 33 height 16
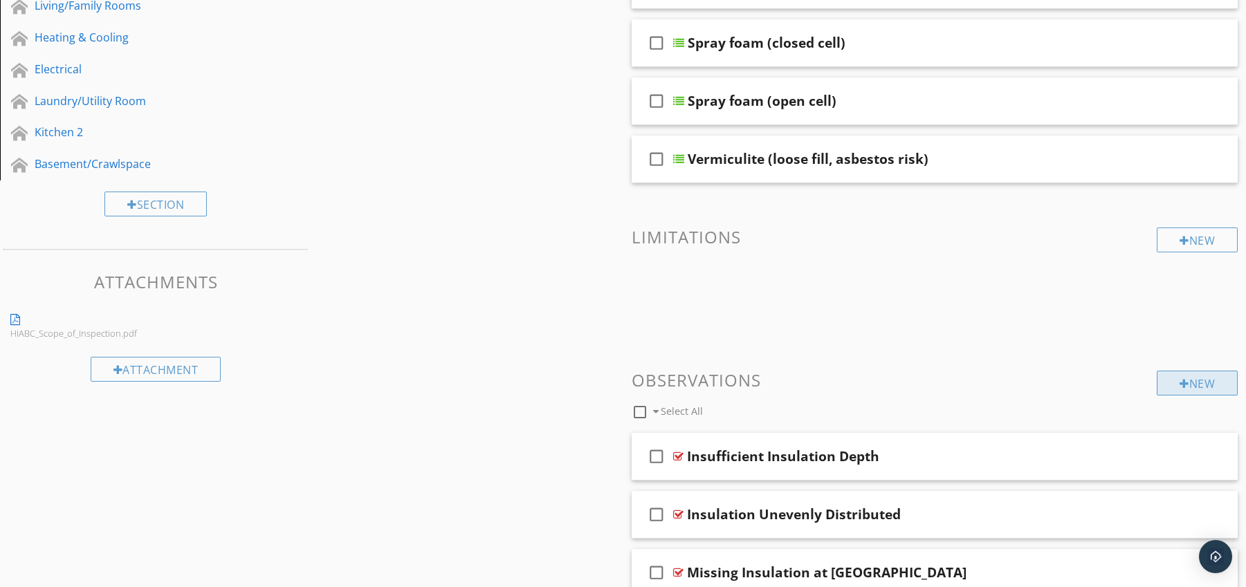
click at [1173, 389] on div "New" at bounding box center [1197, 383] width 81 height 25
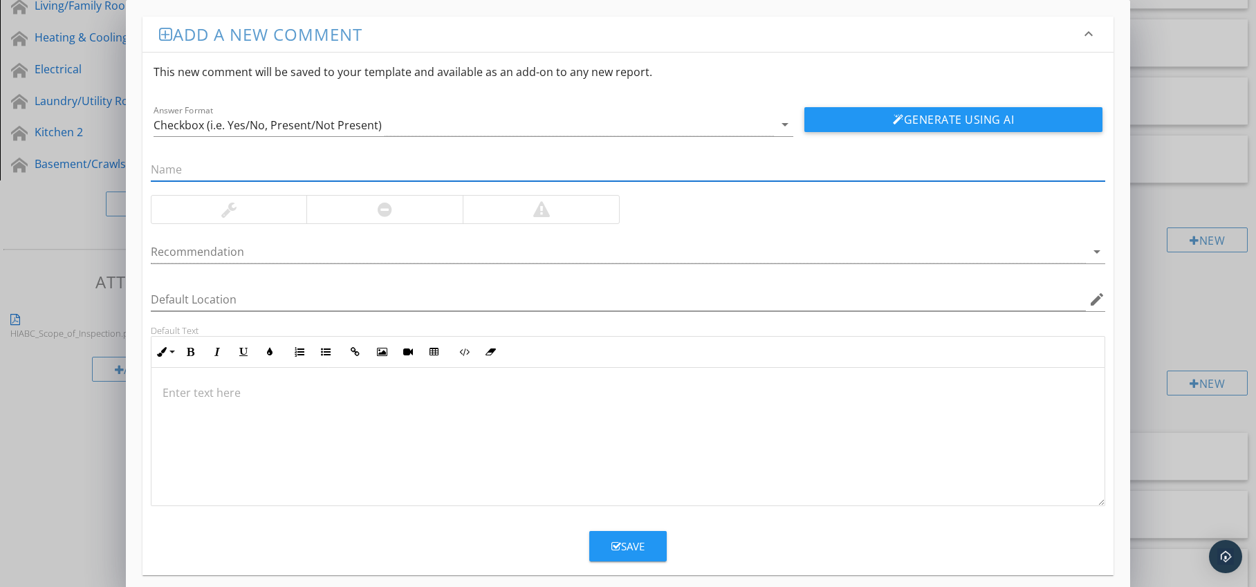
click at [426, 222] on div at bounding box center [384, 210] width 156 height 28
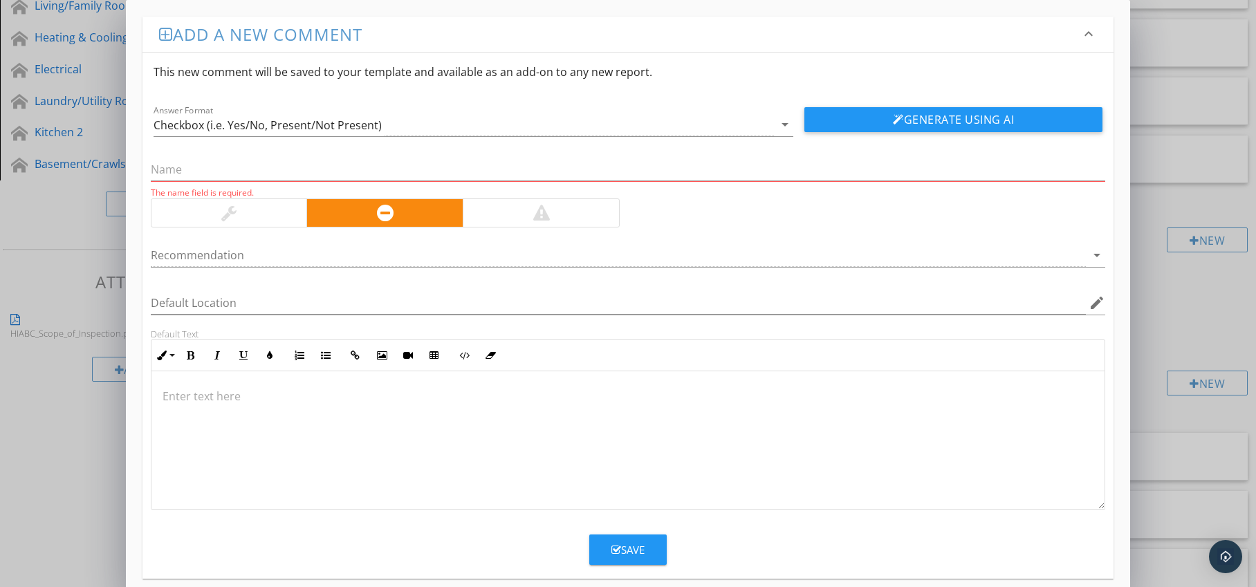
drag, startPoint x: 437, startPoint y: 256, endPoint x: 440, endPoint y: 274, distance: 18.3
click at [437, 256] on div at bounding box center [619, 255] width 936 height 23
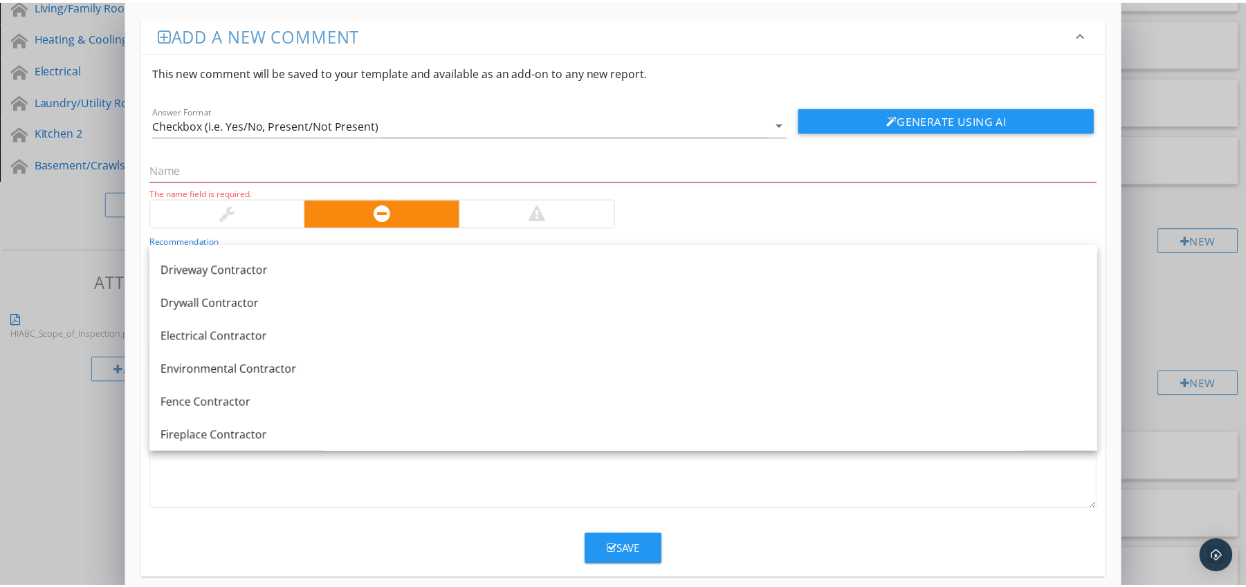
scroll to position [1101, 0]
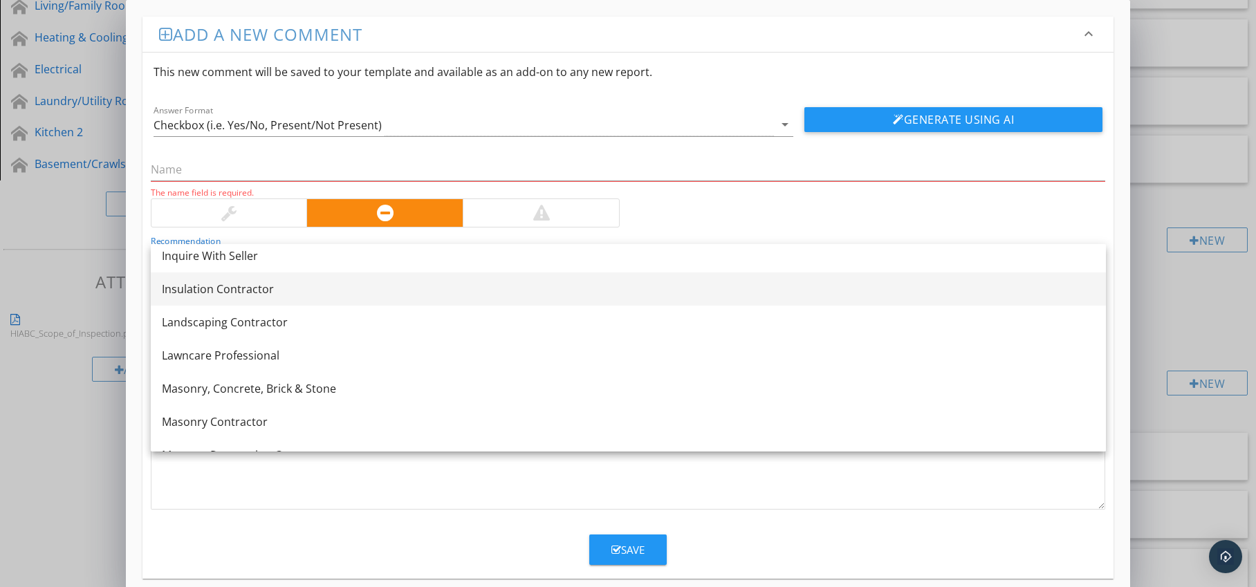
click at [425, 290] on div "Insulation Contractor" at bounding box center [628, 289] width 933 height 17
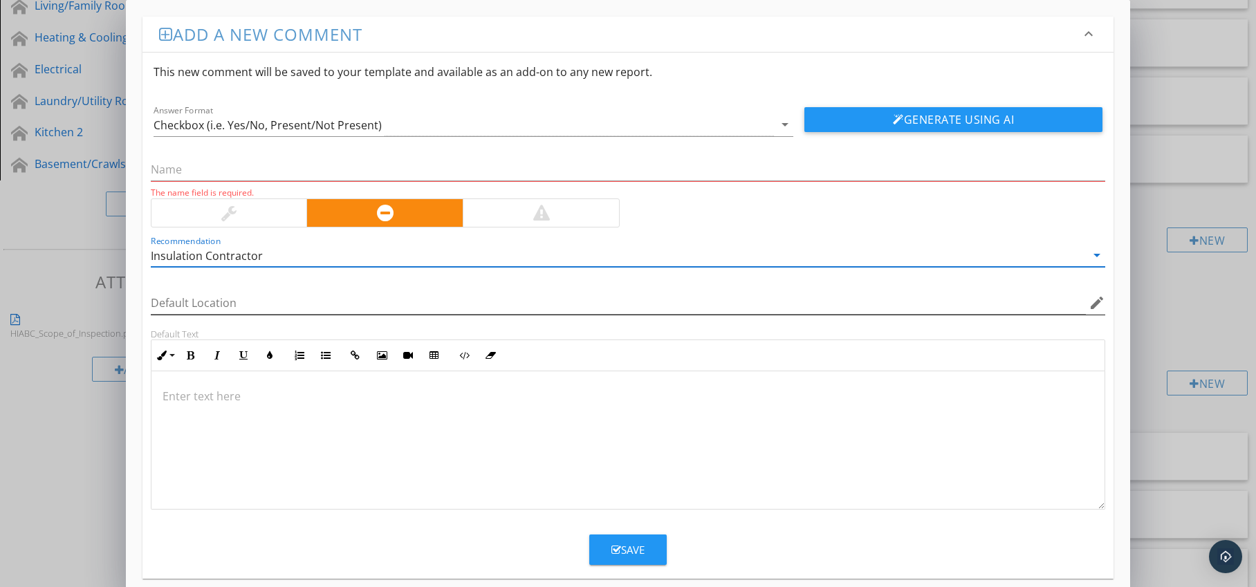
click at [1098, 305] on icon "edit" at bounding box center [1097, 303] width 17 height 17
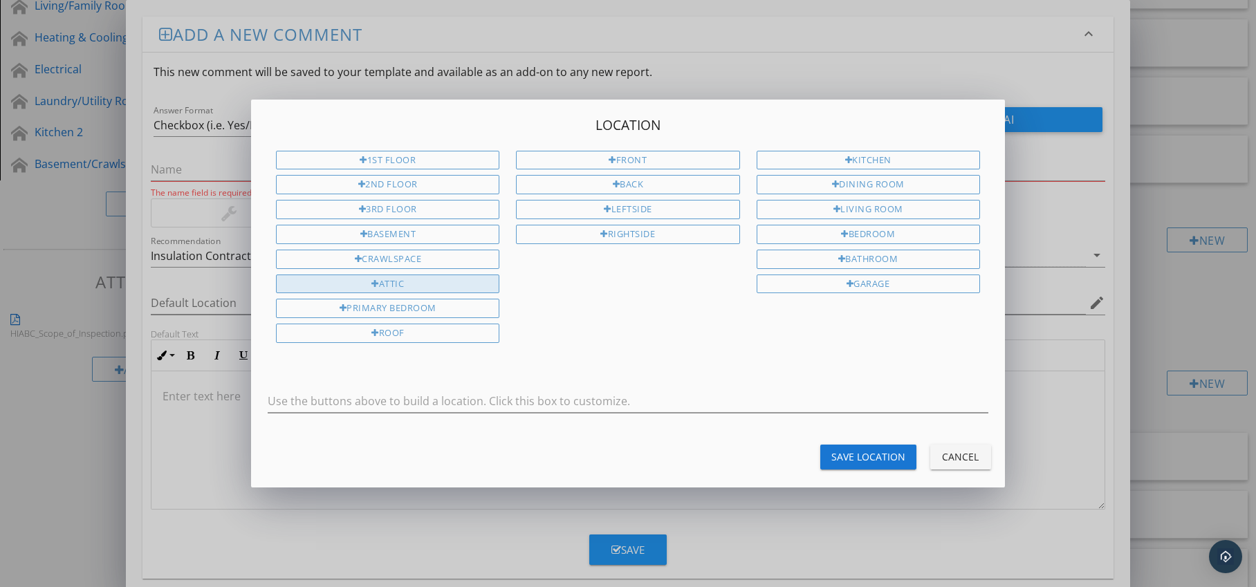
click at [458, 286] on div "Attic" at bounding box center [387, 284] width 223 height 19
type input "Attic"
click at [858, 457] on div "Save Location" at bounding box center [869, 457] width 74 height 15
type input "Attic"
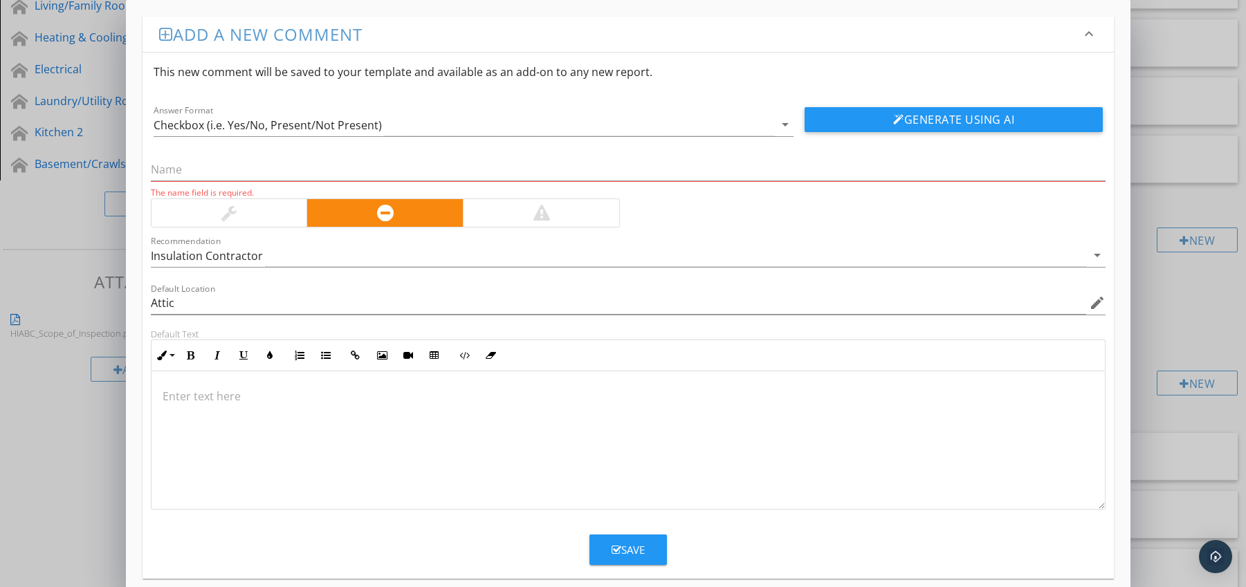
click at [226, 388] on p at bounding box center [629, 396] width 932 height 17
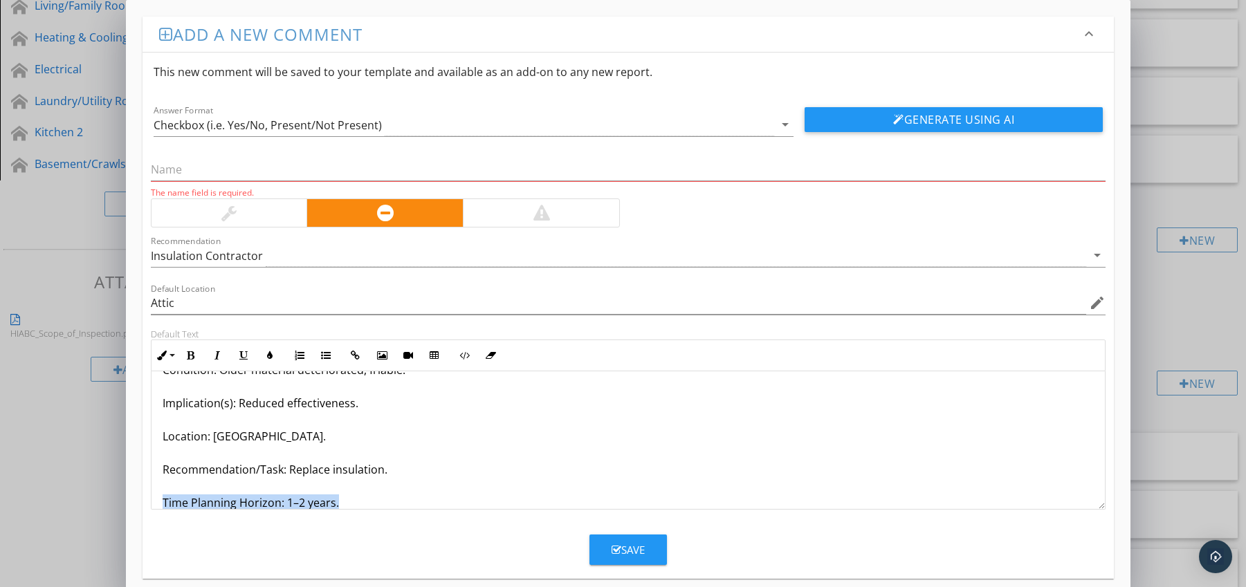
scroll to position [78, 0]
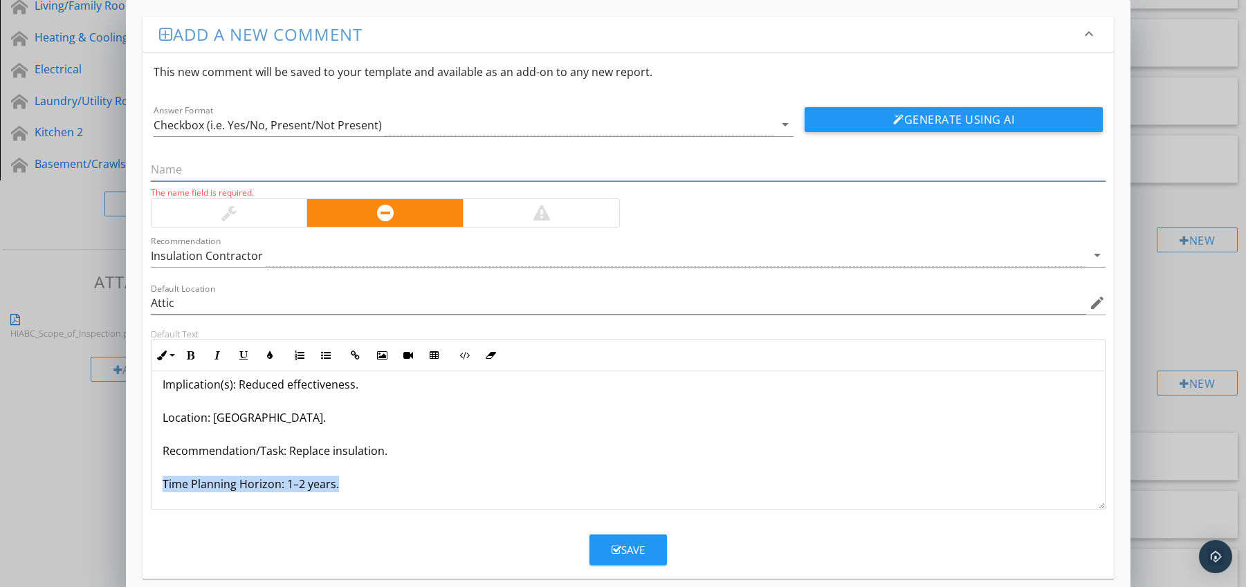
drag, startPoint x: 165, startPoint y: 501, endPoint x: 174, endPoint y: 504, distance: 9.6
click at [174, 504] on div "Insulation Brittle With Age (crumbles on contact) Condition: Older material det…" at bounding box center [628, 401] width 954 height 216
click at [190, 356] on icon "button" at bounding box center [191, 356] width 10 height 10
click at [268, 357] on icon "button" at bounding box center [270, 356] width 10 height 10
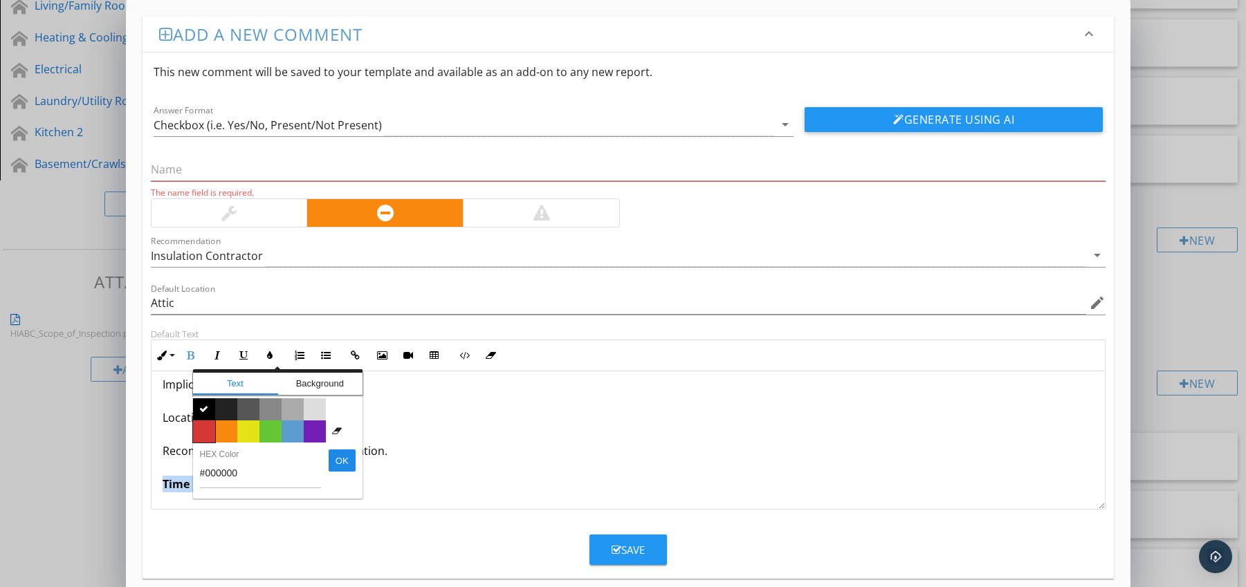
click at [209, 427] on span "Color #d53636" at bounding box center [204, 432] width 22 height 22
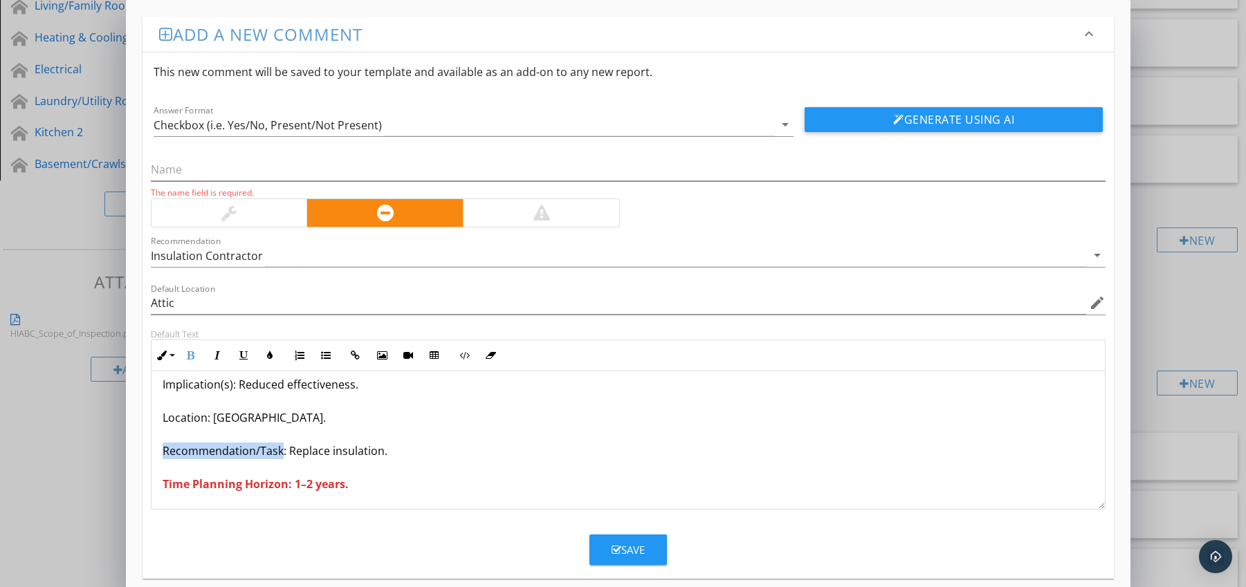
drag, startPoint x: 156, startPoint y: 450, endPoint x: 279, endPoint y: 457, distance: 124.0
click at [279, 457] on div "Insulation Brittle With Age (crumbles on contact) Condition: Older material det…" at bounding box center [628, 401] width 954 height 216
click at [188, 351] on icon "button" at bounding box center [191, 356] width 10 height 10
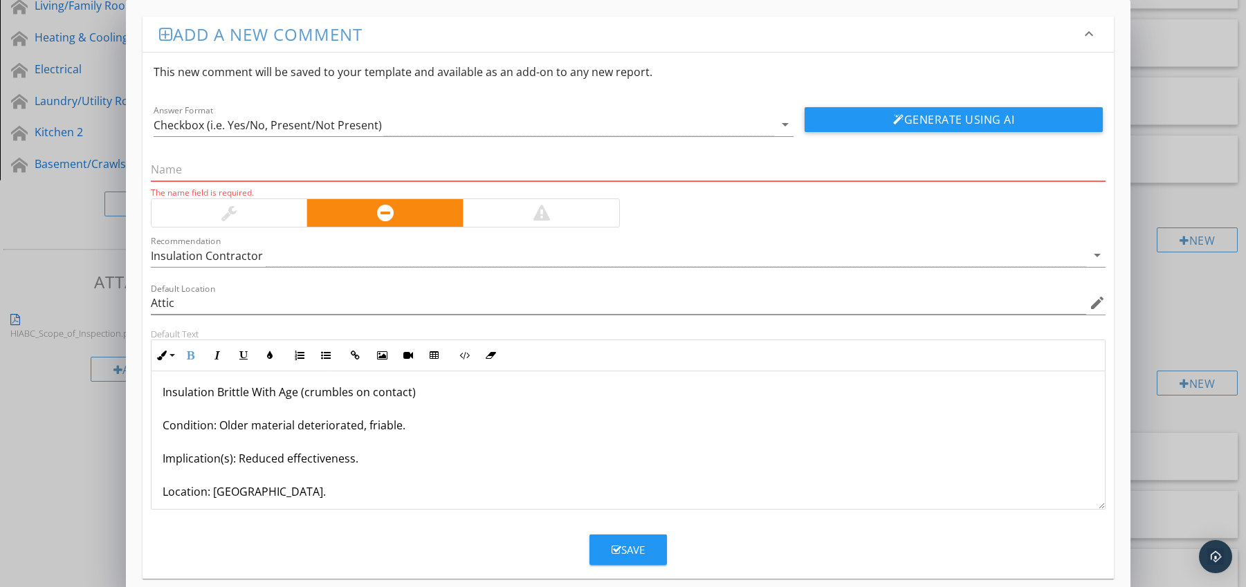
scroll to position [0, 0]
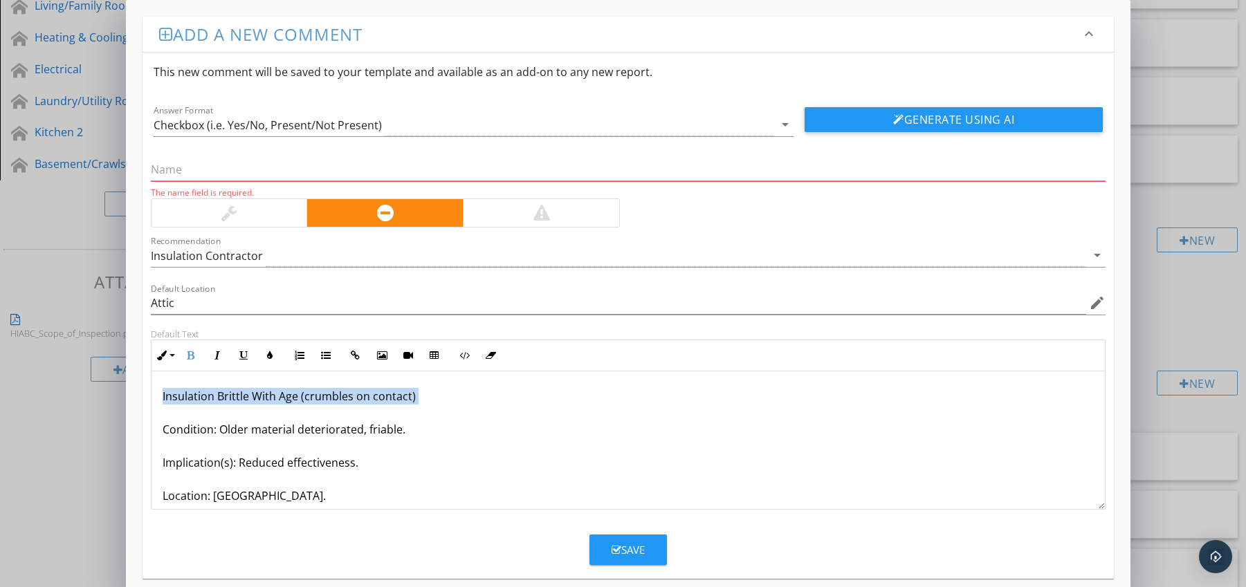
drag, startPoint x: 162, startPoint y: 394, endPoint x: 411, endPoint y: 405, distance: 249.3
click at [411, 405] on div "Insulation Brittle With Age (crumbles on contact) Condition: Older material det…" at bounding box center [628, 479] width 954 height 216
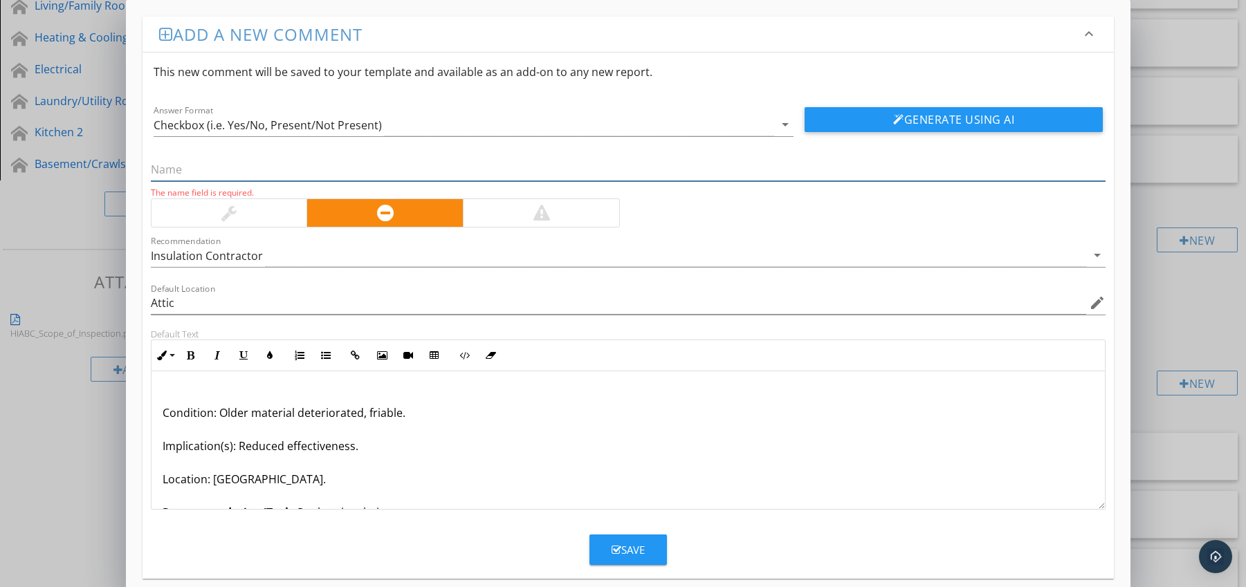
click at [268, 174] on input "text" at bounding box center [628, 169] width 955 height 23
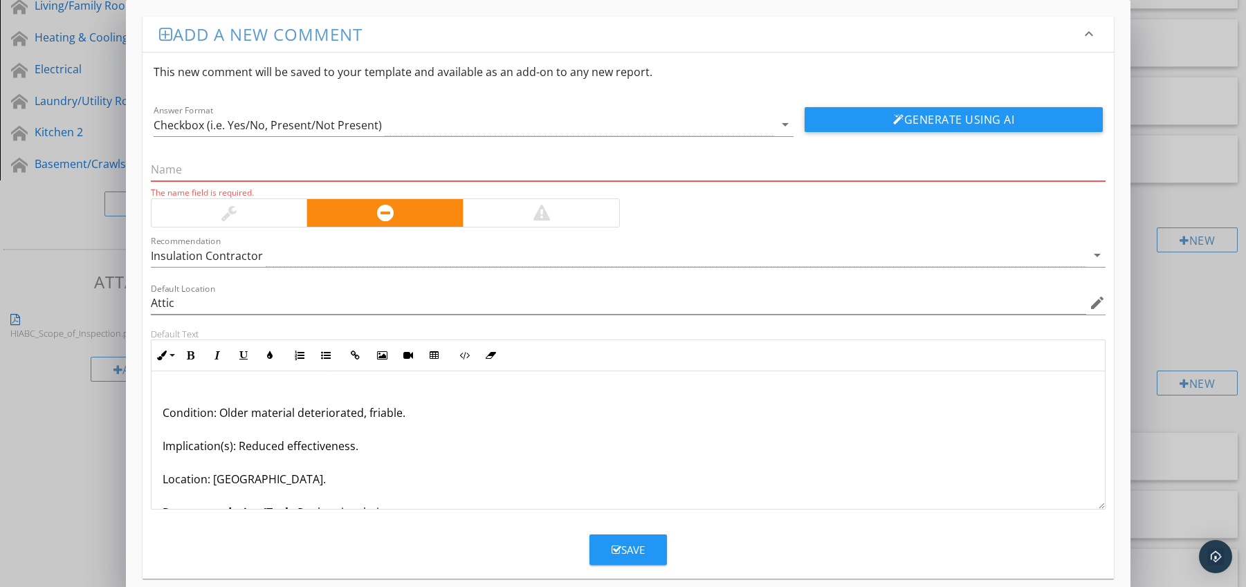
paste input "Insulation Brittle With Age (crumbles on contact)"
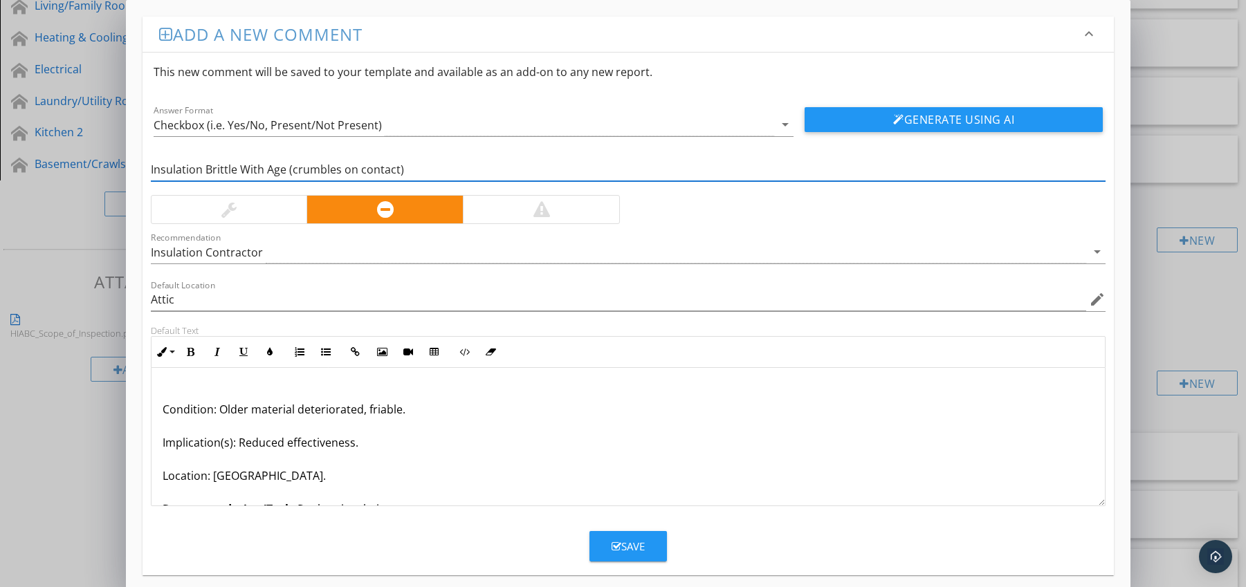
type input "Insulation Brittle With Age (crumbles on contact)"
click at [163, 406] on p "Condition: Older material deteriorated, friable. Implication(s): Reduced effect…" at bounding box center [629, 468] width 932 height 166
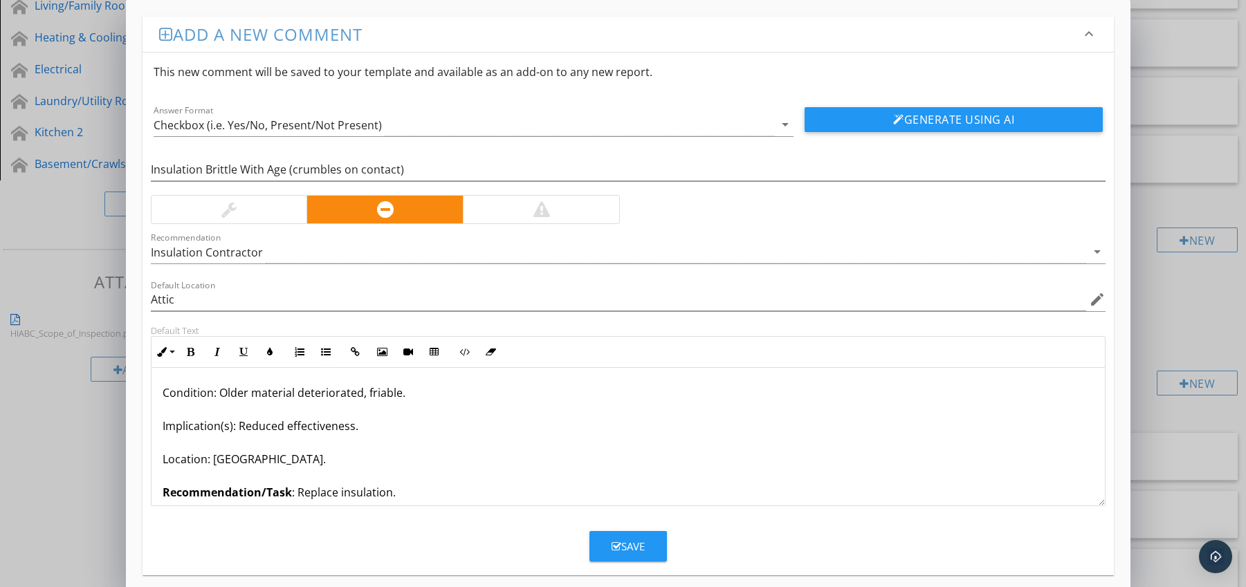
click at [616, 544] on icon "button" at bounding box center [617, 547] width 10 height 10
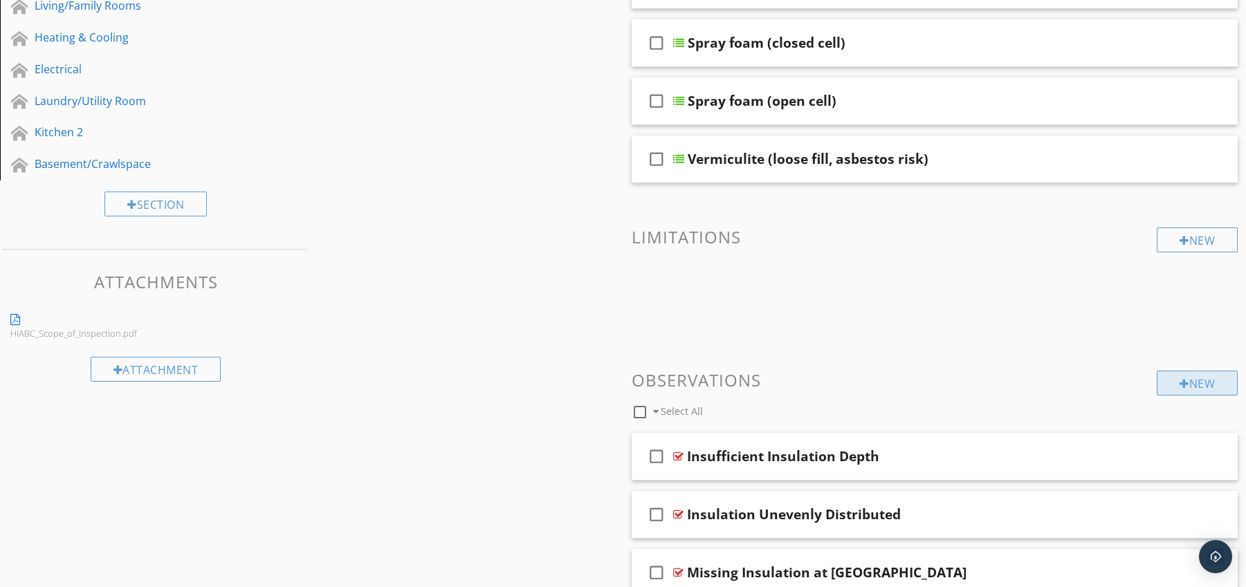
click at [1164, 383] on div "New" at bounding box center [1197, 383] width 81 height 25
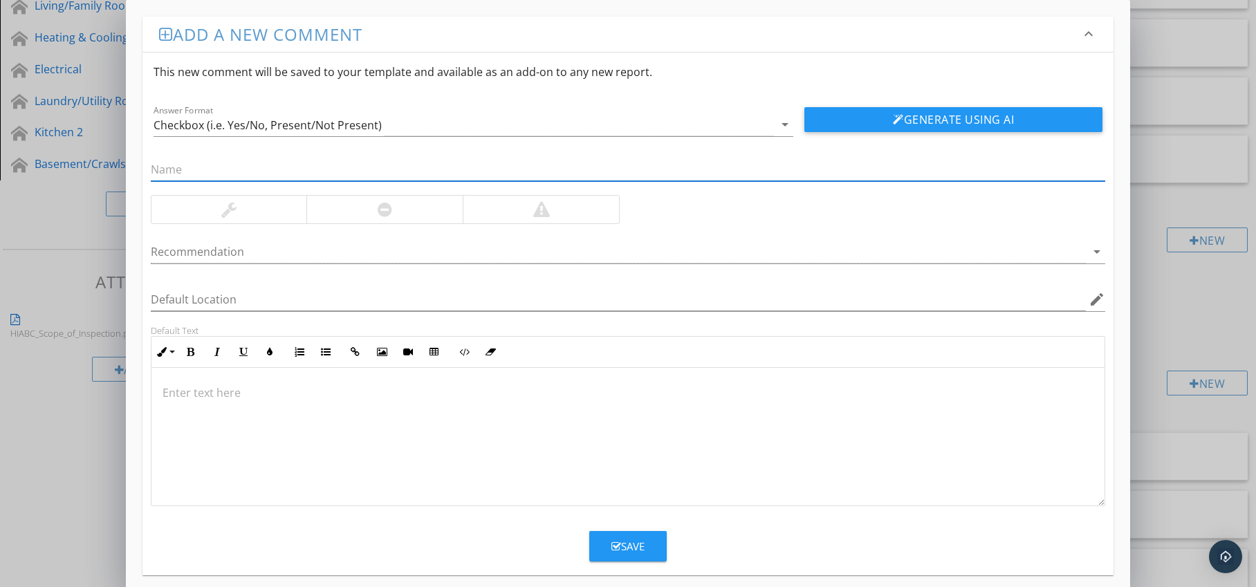
click at [443, 216] on div at bounding box center [384, 210] width 156 height 28
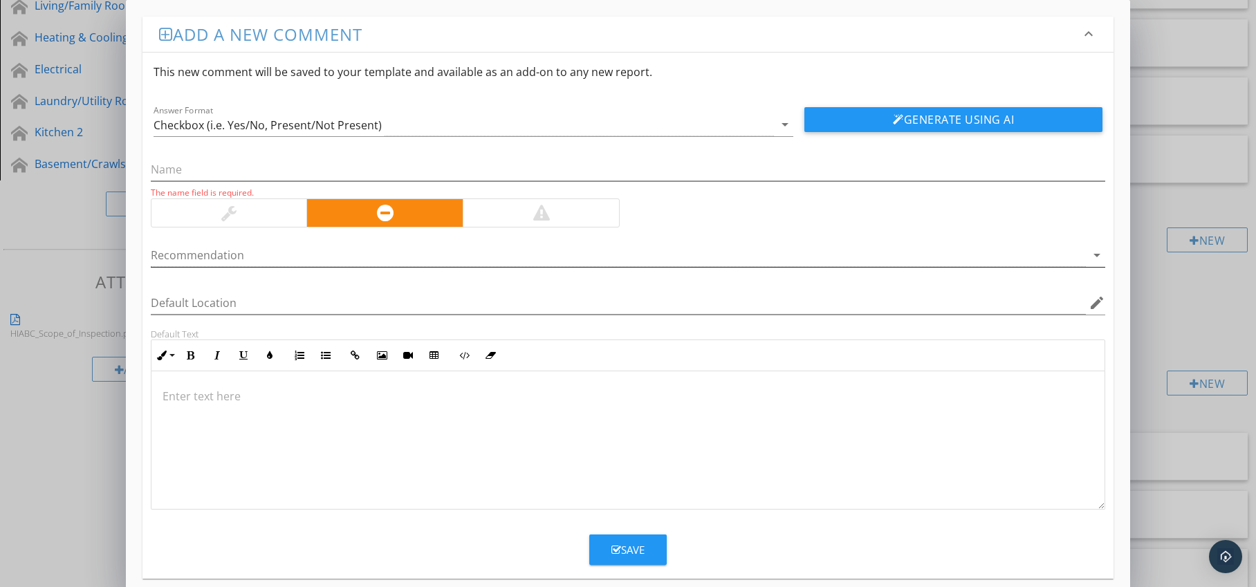
click at [439, 248] on div at bounding box center [619, 255] width 936 height 23
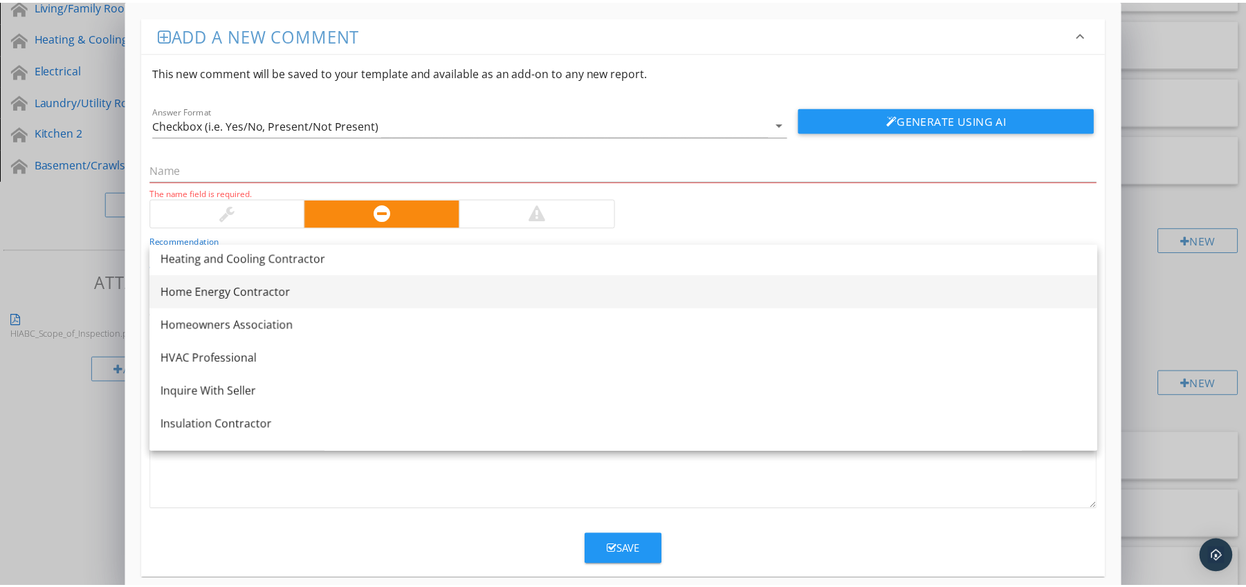
scroll to position [1112, 0]
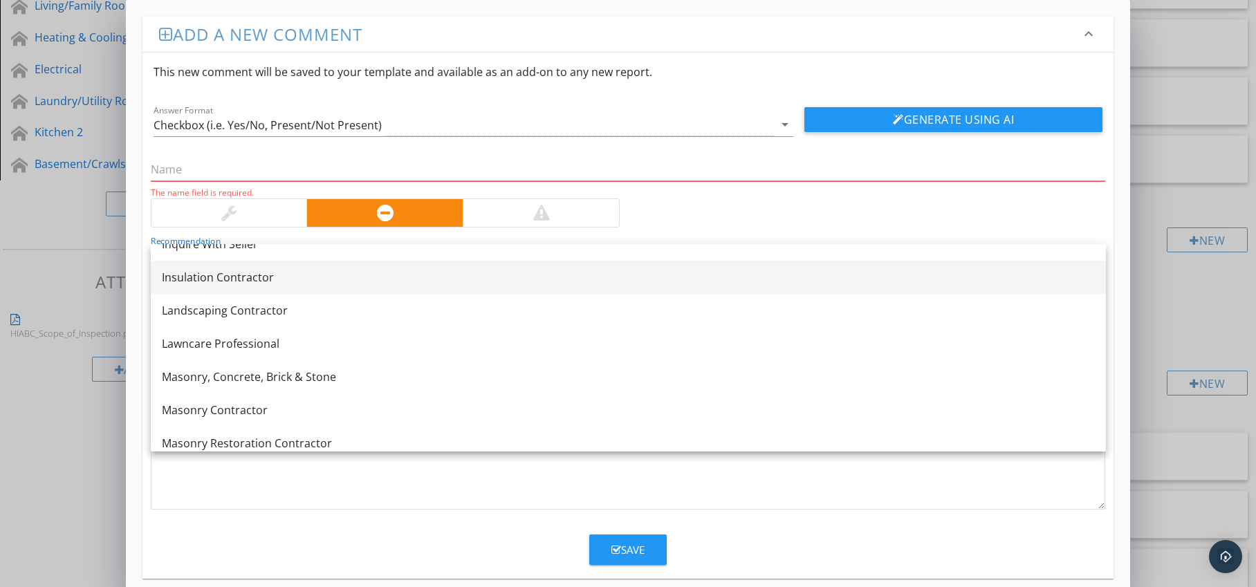
click at [336, 282] on div "Insulation Contractor" at bounding box center [628, 277] width 933 height 17
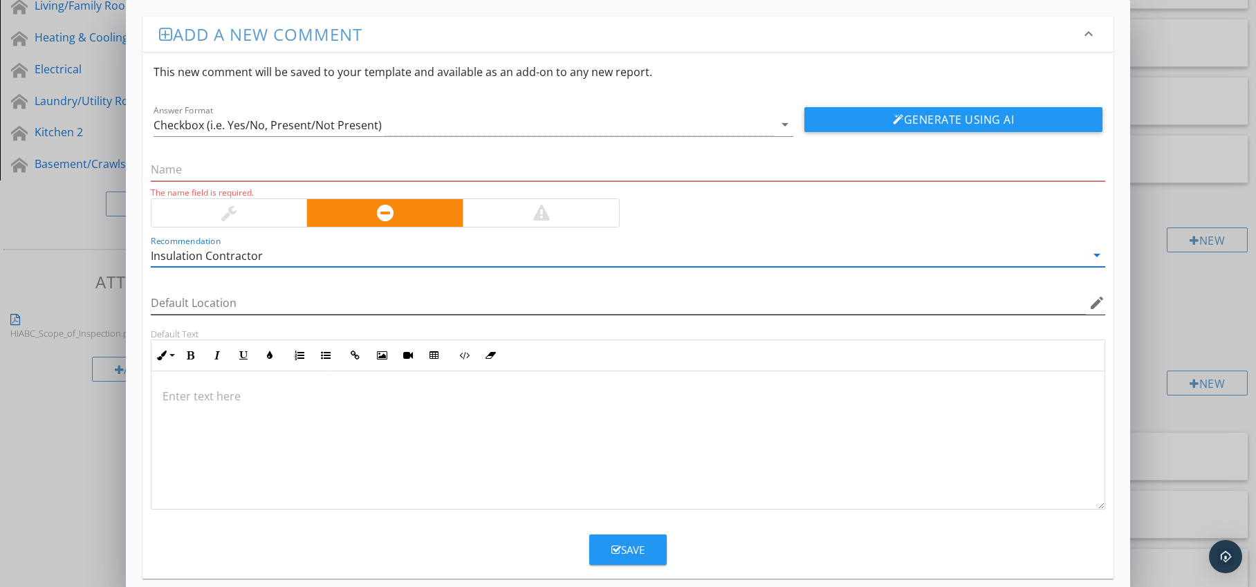
click at [1091, 302] on icon "edit" at bounding box center [1097, 303] width 17 height 17
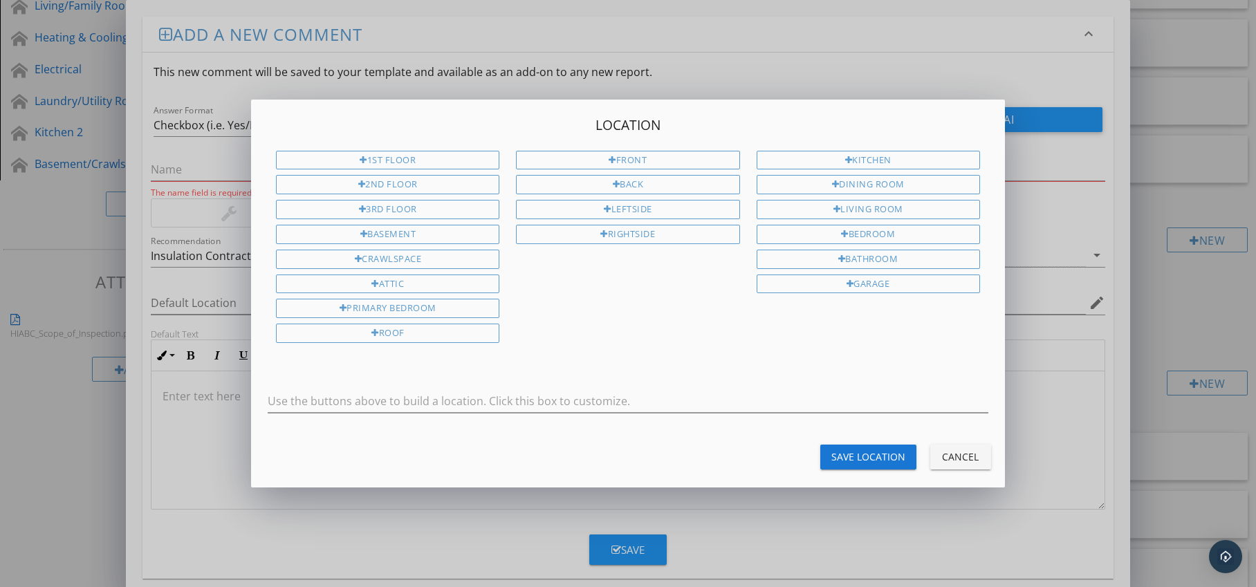
drag, startPoint x: 444, startPoint y: 286, endPoint x: 694, endPoint y: 345, distance: 256.6
click at [444, 286] on div "Attic" at bounding box center [387, 284] width 223 height 19
type input "Attic"
click at [864, 452] on div "Save Location" at bounding box center [869, 457] width 74 height 15
type input "Attic"
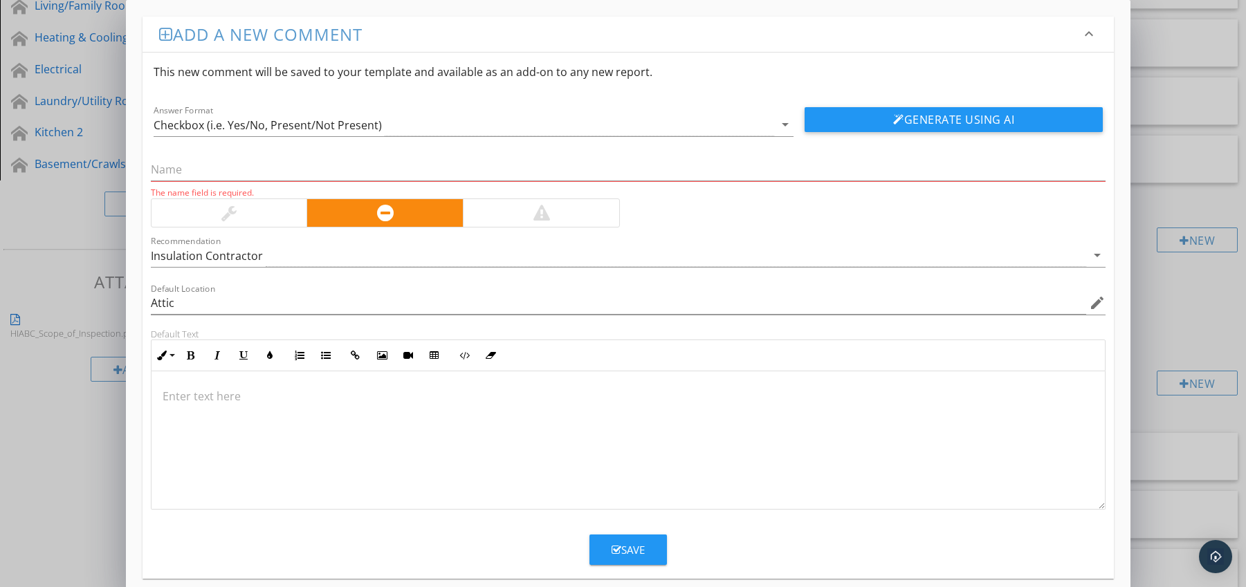
click at [248, 403] on p at bounding box center [629, 396] width 932 height 17
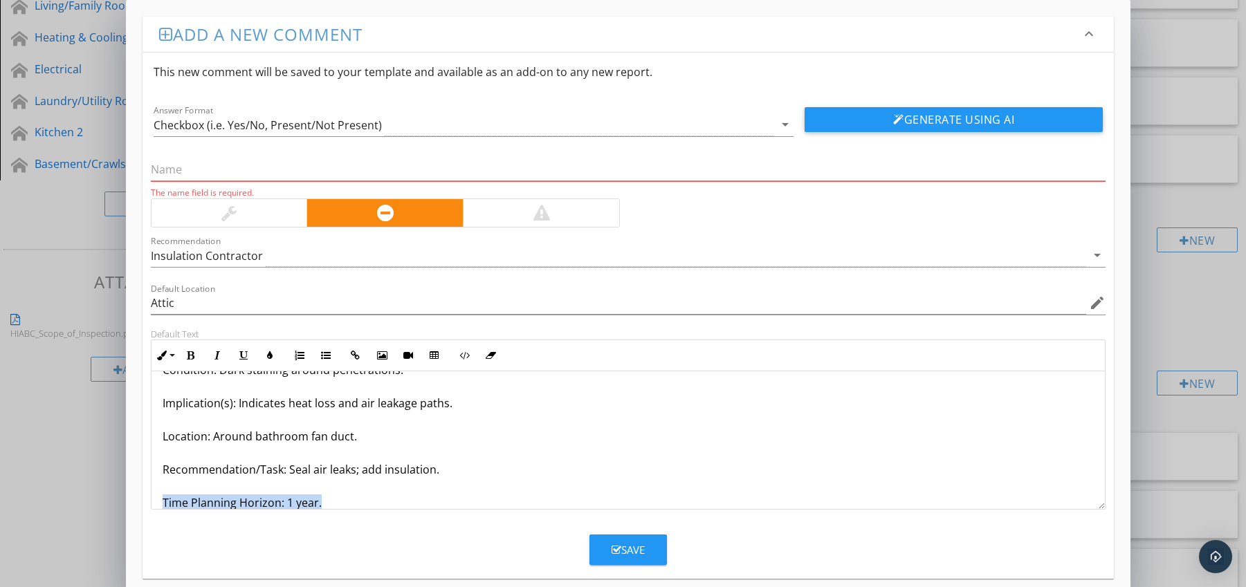
scroll to position [78, 0]
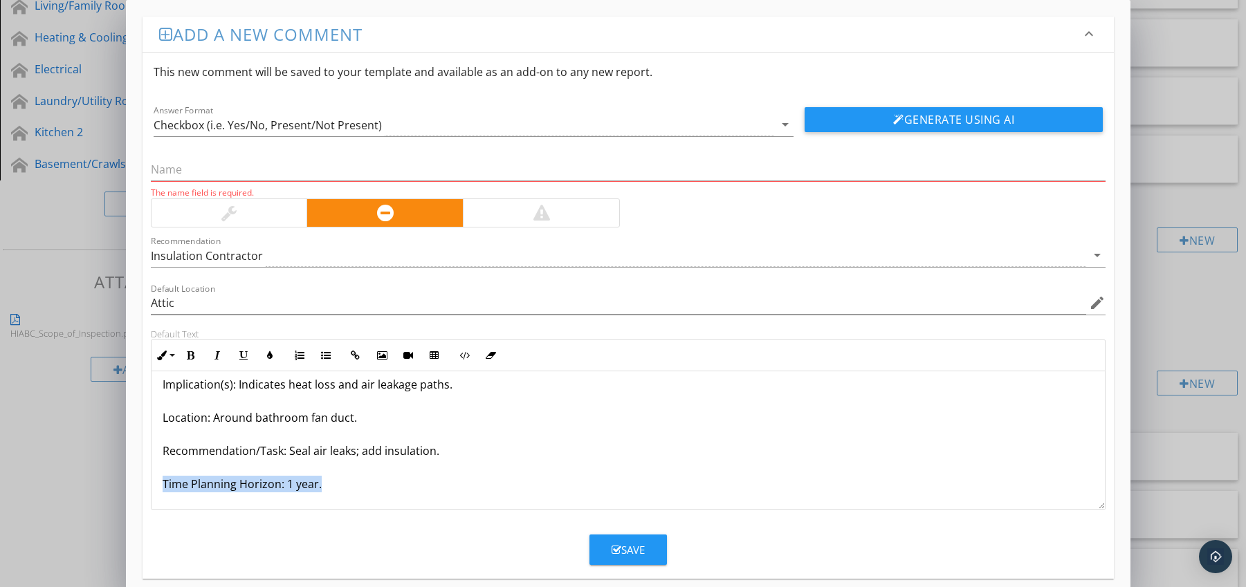
drag, startPoint x: 161, startPoint y: 501, endPoint x: 185, endPoint y: 506, distance: 24.8
click at [185, 506] on div "Insulation Heavily Discoloured from Air Leakage Condition: Dark staining around…" at bounding box center [628, 401] width 954 height 216
click at [191, 358] on icon "button" at bounding box center [191, 356] width 10 height 10
click at [269, 355] on icon "button" at bounding box center [270, 356] width 10 height 10
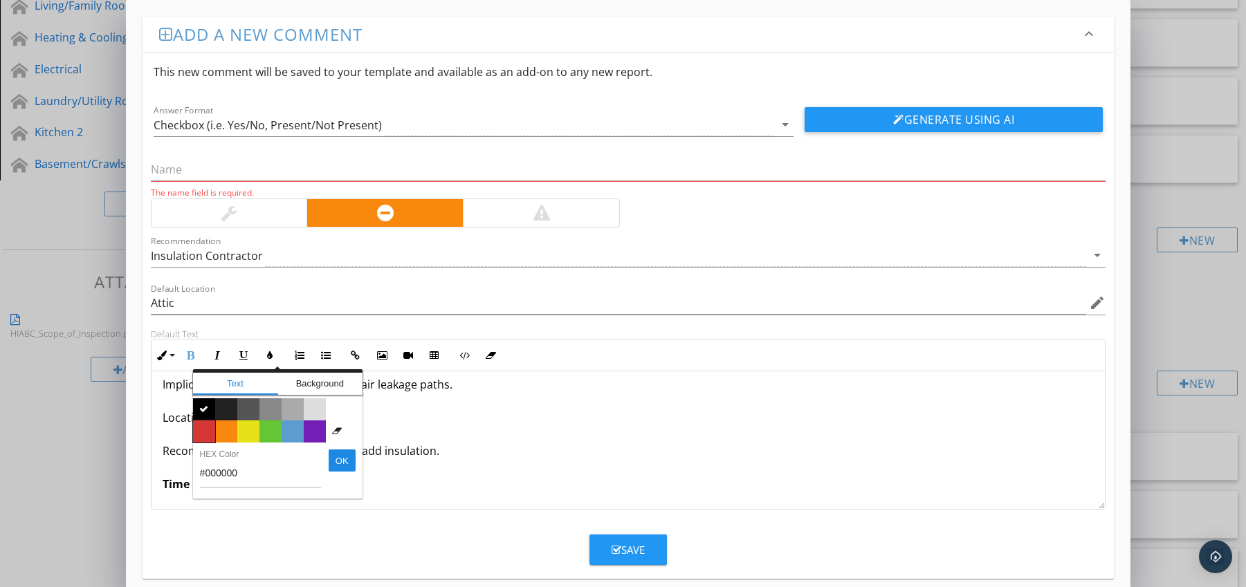
click at [208, 427] on span "Color #d53636" at bounding box center [204, 432] width 22 height 22
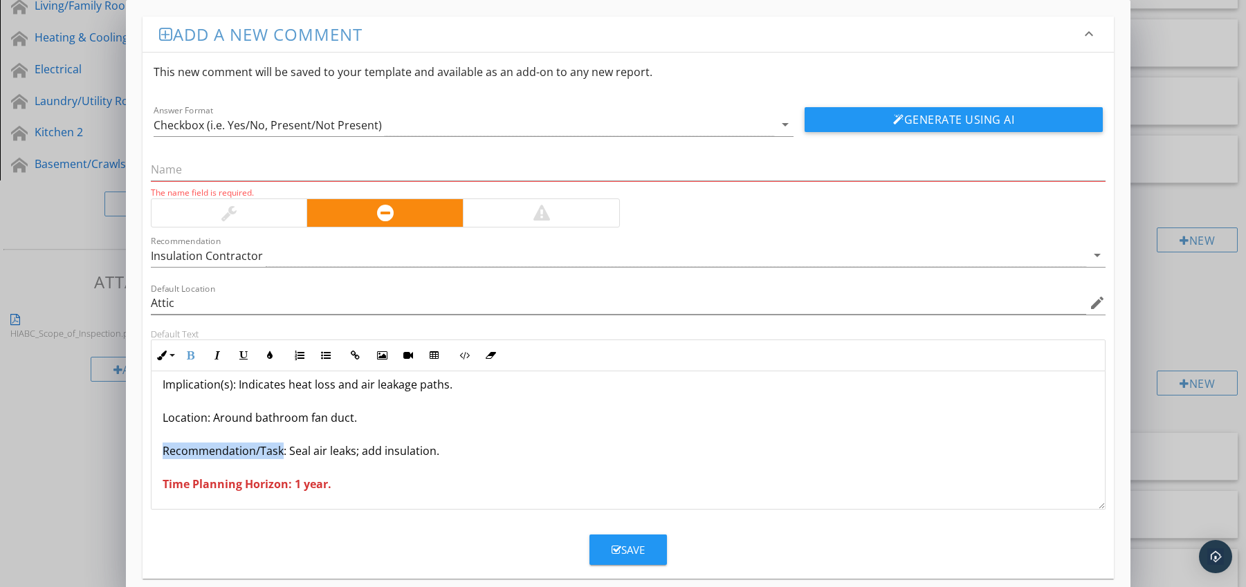
drag, startPoint x: 160, startPoint y: 452, endPoint x: 281, endPoint y: 456, distance: 120.4
click at [281, 456] on div "Insulation Heavily Discoloured from Air Leakage Condition: Dark staining around…" at bounding box center [628, 401] width 954 height 216
click at [195, 356] on button "Bold" at bounding box center [191, 355] width 26 height 26
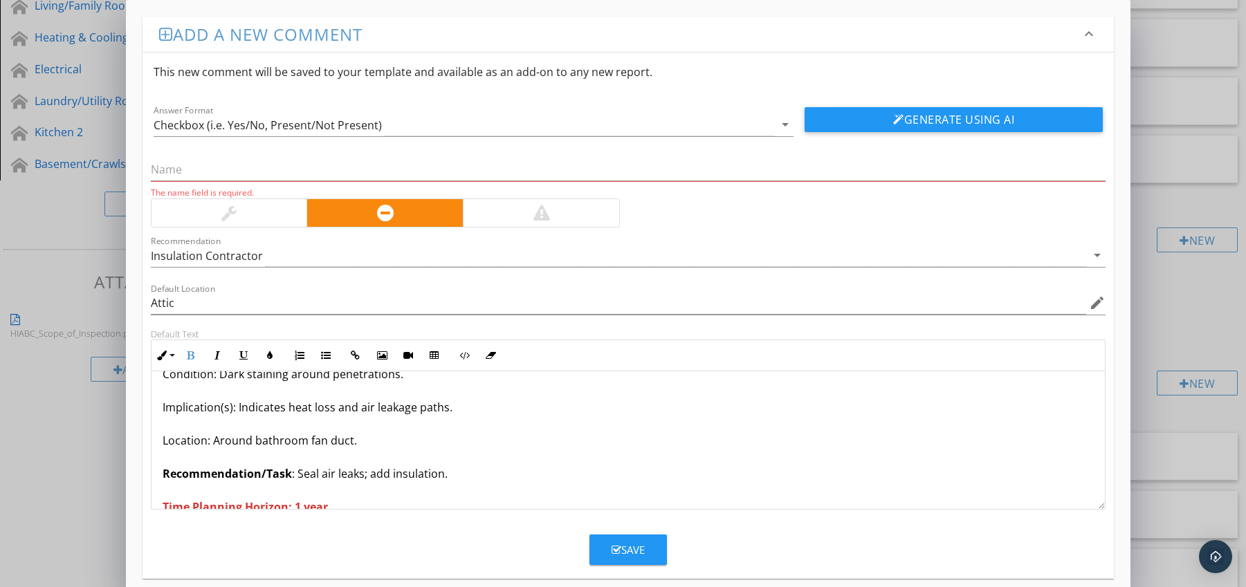
scroll to position [0, 0]
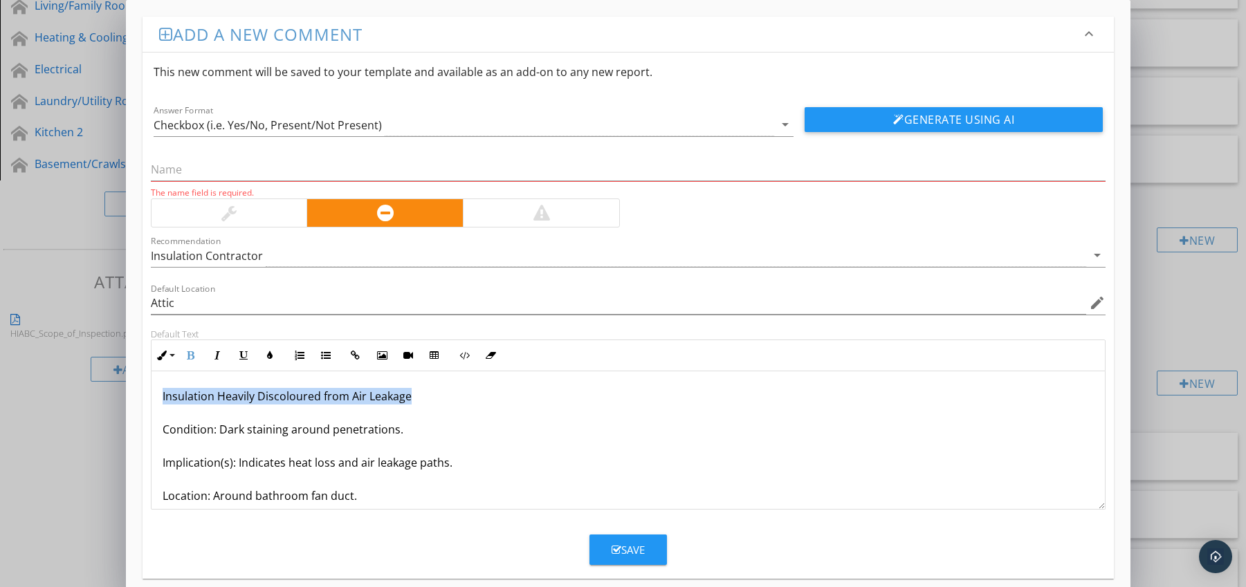
drag, startPoint x: 158, startPoint y: 392, endPoint x: 442, endPoint y: 399, distance: 284.4
click at [443, 399] on div "Insulation Heavily Discoloured from Air Leakage Condition: Dark staining around…" at bounding box center [628, 479] width 954 height 216
click at [252, 164] on input "text" at bounding box center [628, 169] width 955 height 23
paste input "Insulation Heavily Discoloured from Air Leakage"
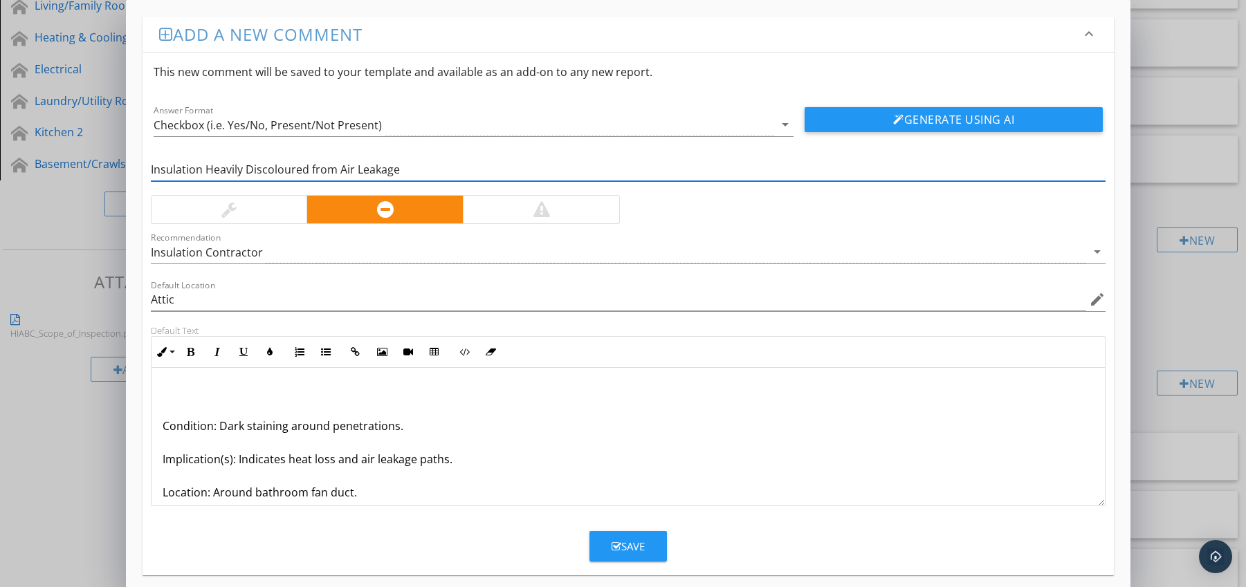
type input "Insulation Heavily Discoloured from Air Leakage"
click at [163, 426] on p "Condition: Dark staining around penetrations. Implication(s): Indicates heat lo…" at bounding box center [629, 476] width 932 height 183
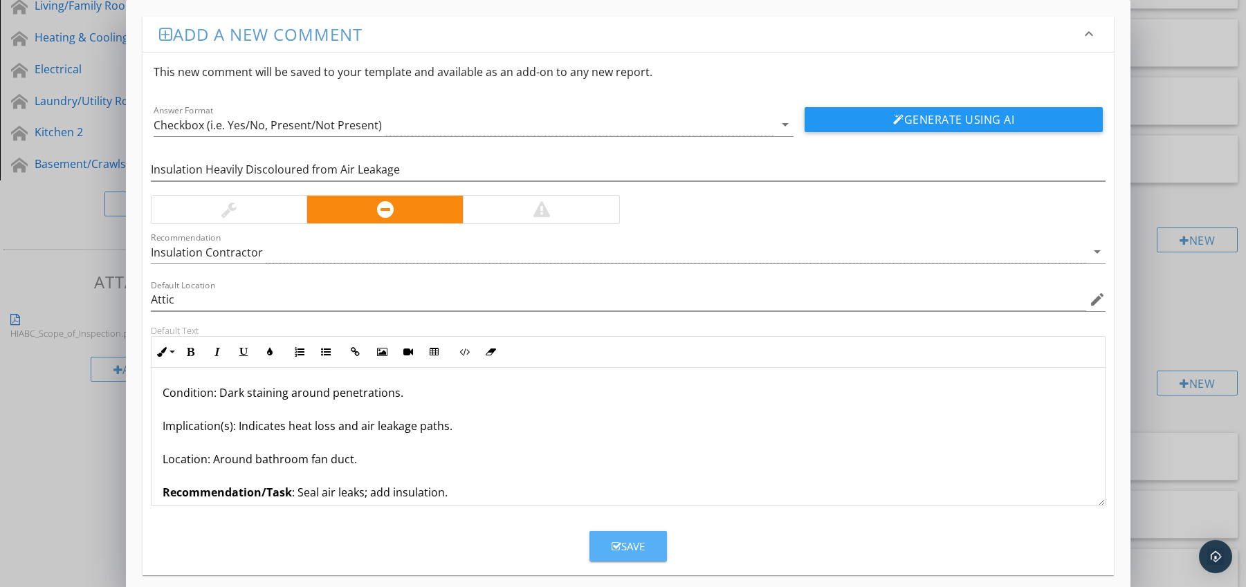
click at [606, 538] on button "Save" at bounding box center [627, 546] width 77 height 30
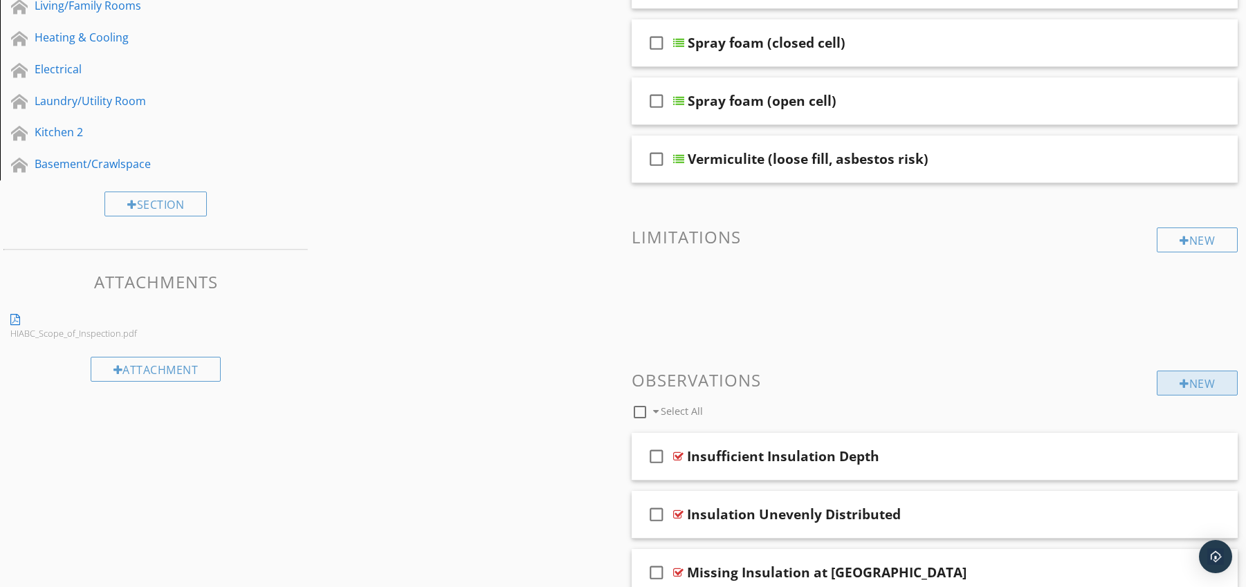
click at [1193, 384] on div "New" at bounding box center [1197, 383] width 81 height 25
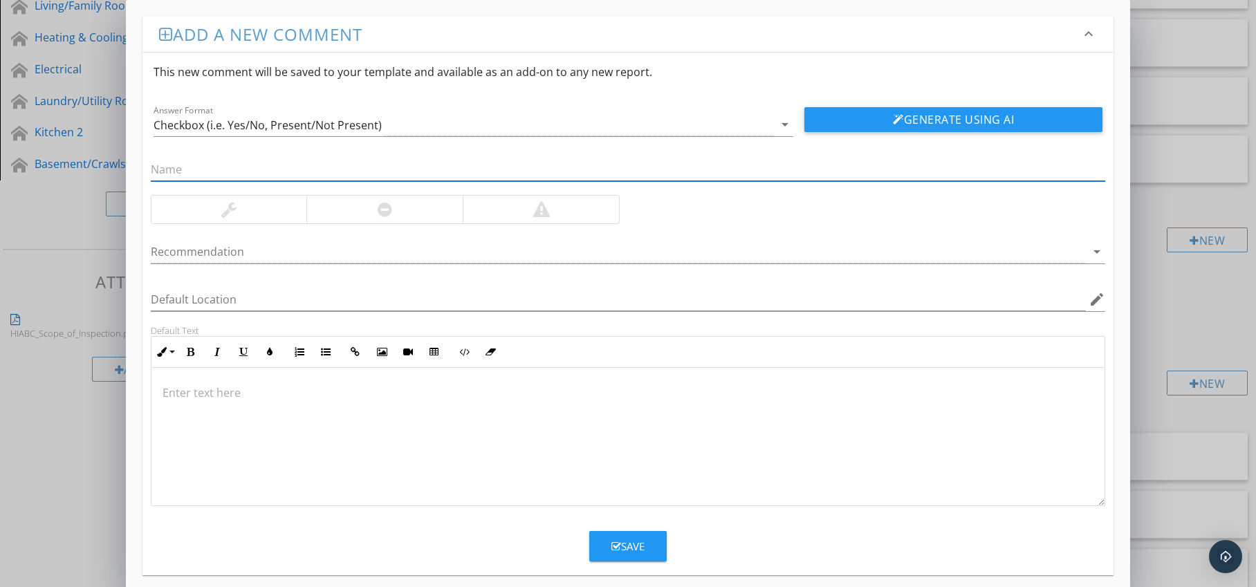
click at [405, 214] on div at bounding box center [384, 210] width 156 height 28
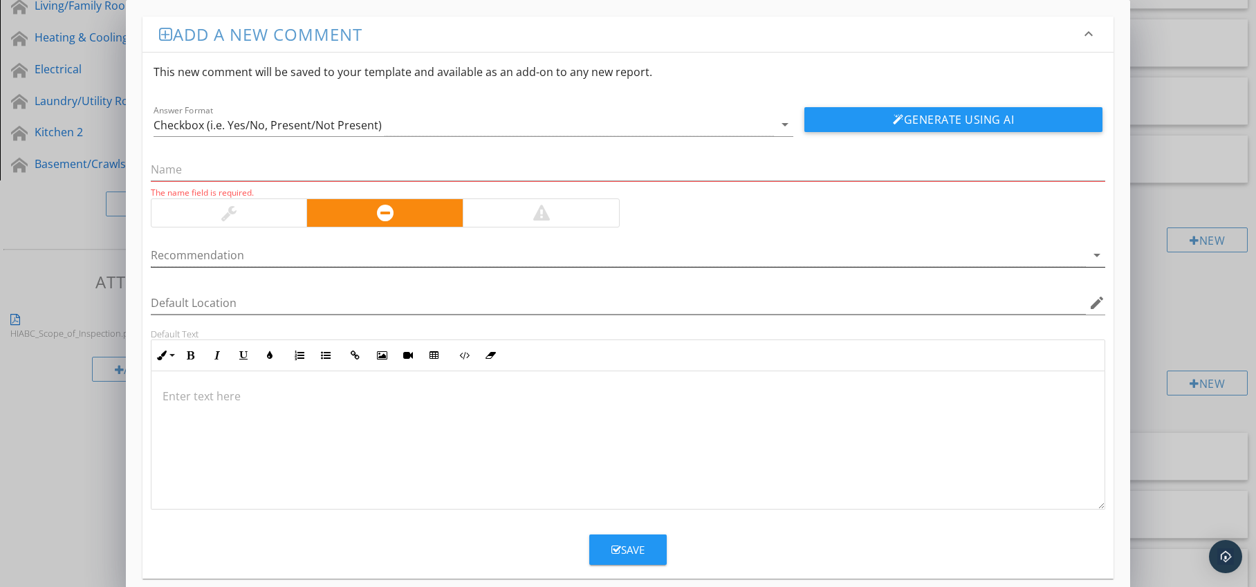
click at [421, 259] on div at bounding box center [619, 255] width 936 height 23
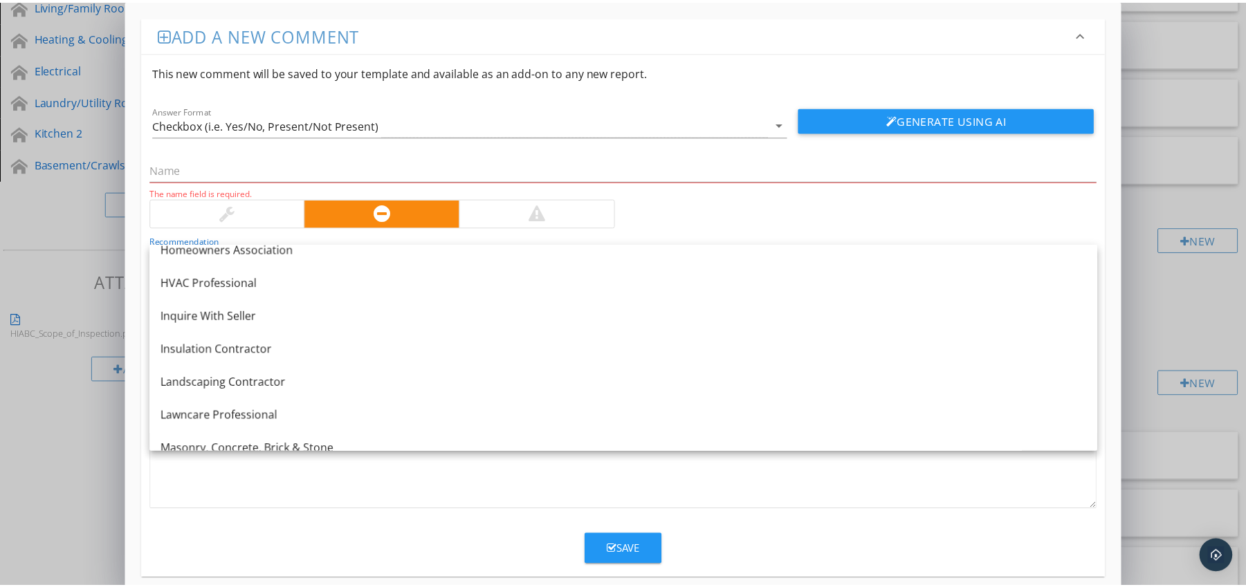
scroll to position [1042, 0]
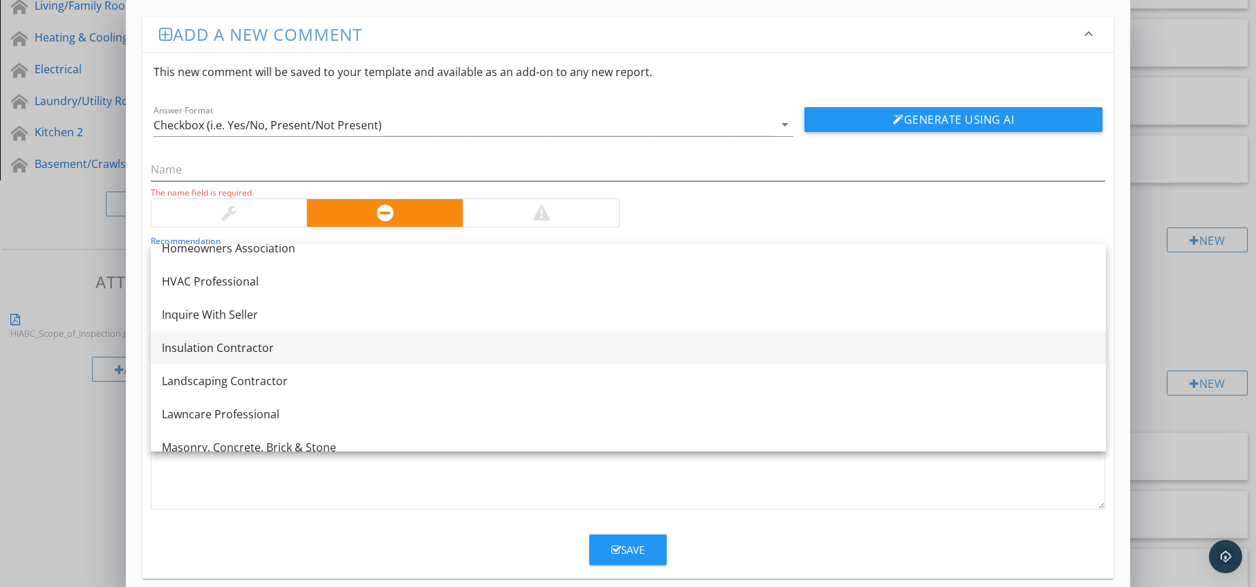
click at [364, 340] on div "Insulation Contractor" at bounding box center [628, 348] width 933 height 17
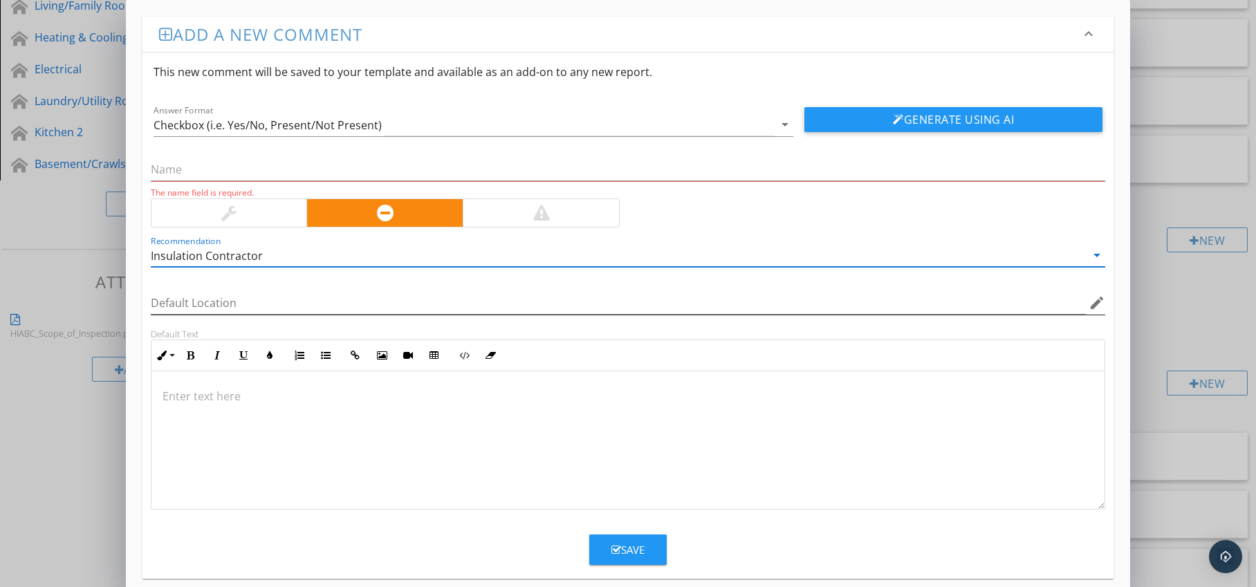
click at [1098, 302] on icon "edit" at bounding box center [1097, 303] width 17 height 17
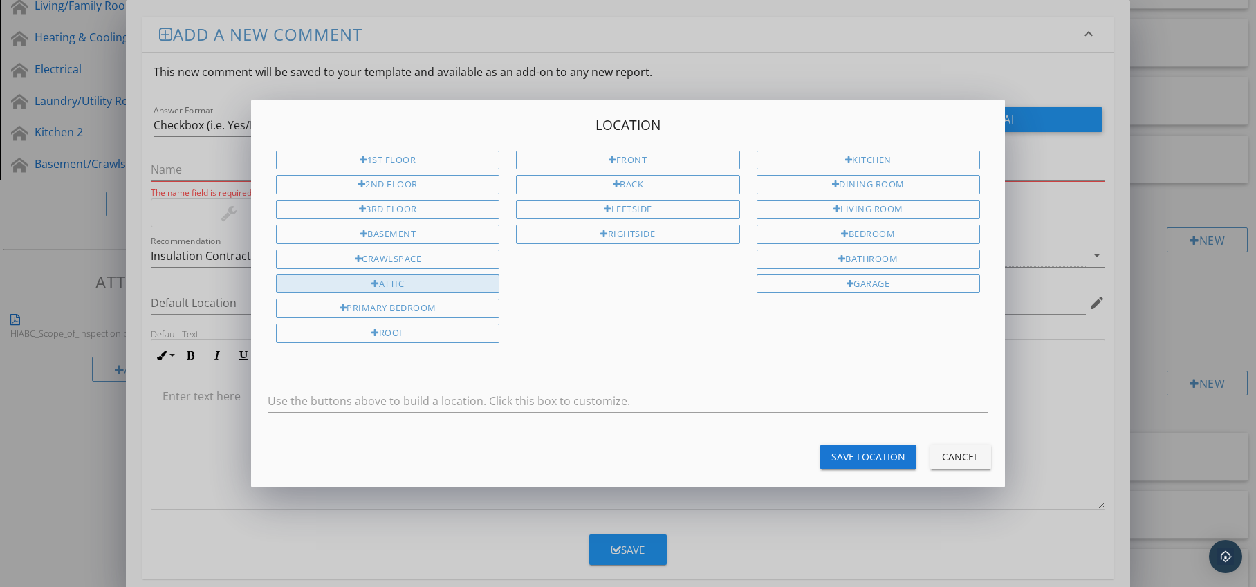
click at [410, 282] on div "Attic" at bounding box center [387, 284] width 223 height 19
type input "Attic"
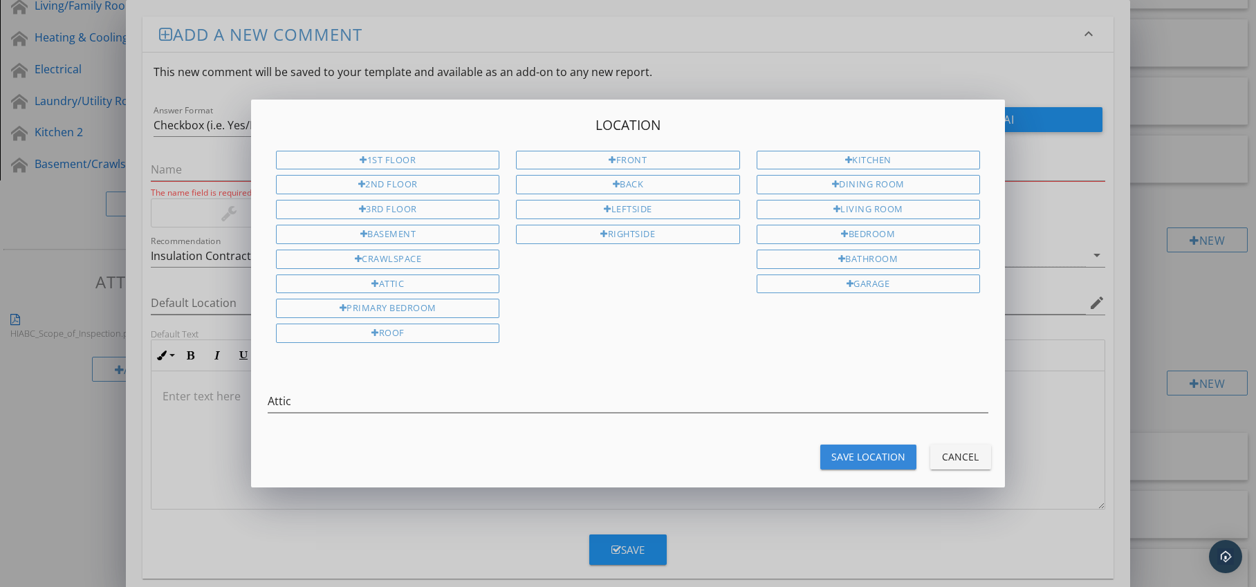
drag, startPoint x: 873, startPoint y: 459, endPoint x: 763, endPoint y: 450, distance: 110.3
click at [873, 458] on div "Save Location" at bounding box center [869, 457] width 74 height 15
type input "Attic"
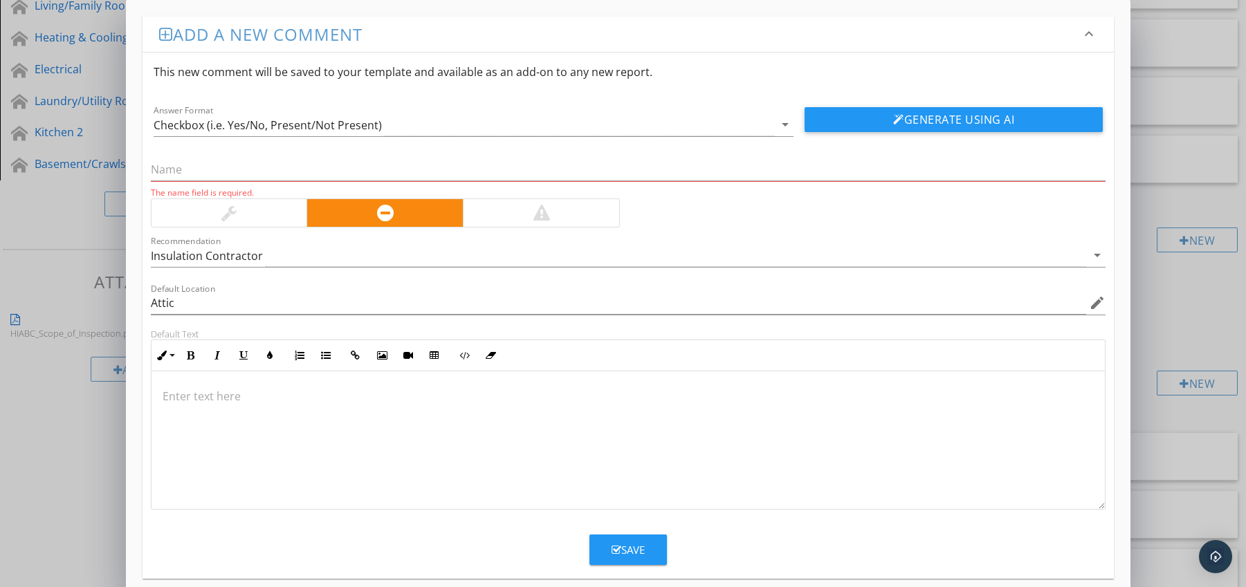
click at [268, 394] on p at bounding box center [629, 396] width 932 height 17
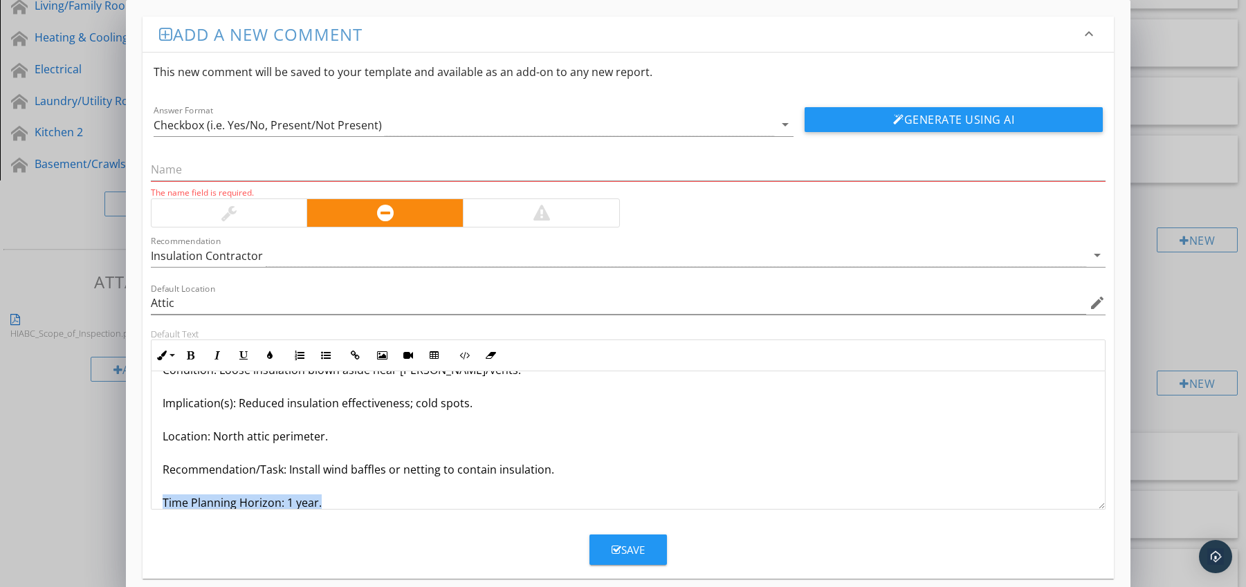
scroll to position [78, 0]
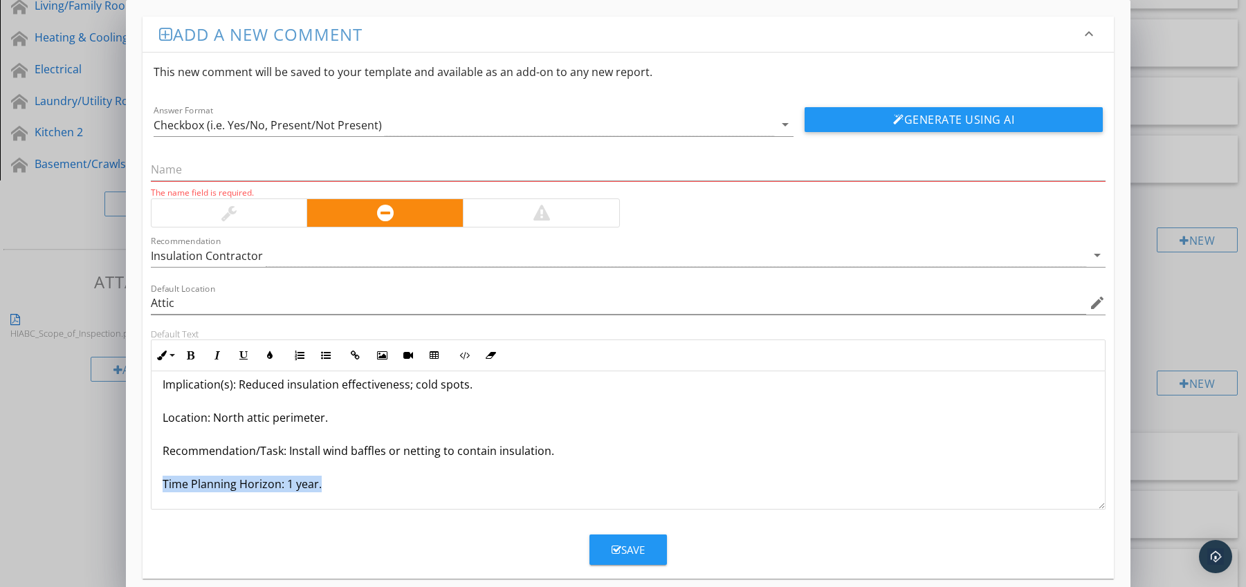
drag, startPoint x: 163, startPoint y: 502, endPoint x: 201, endPoint y: 511, distance: 39.1
click at [201, 511] on form "This new comment will be saved to your template and available as an add-on to a…" at bounding box center [629, 309] width 972 height 513
click at [188, 360] on button "Bold" at bounding box center [191, 355] width 26 height 26
click at [269, 355] on icon "button" at bounding box center [270, 356] width 10 height 10
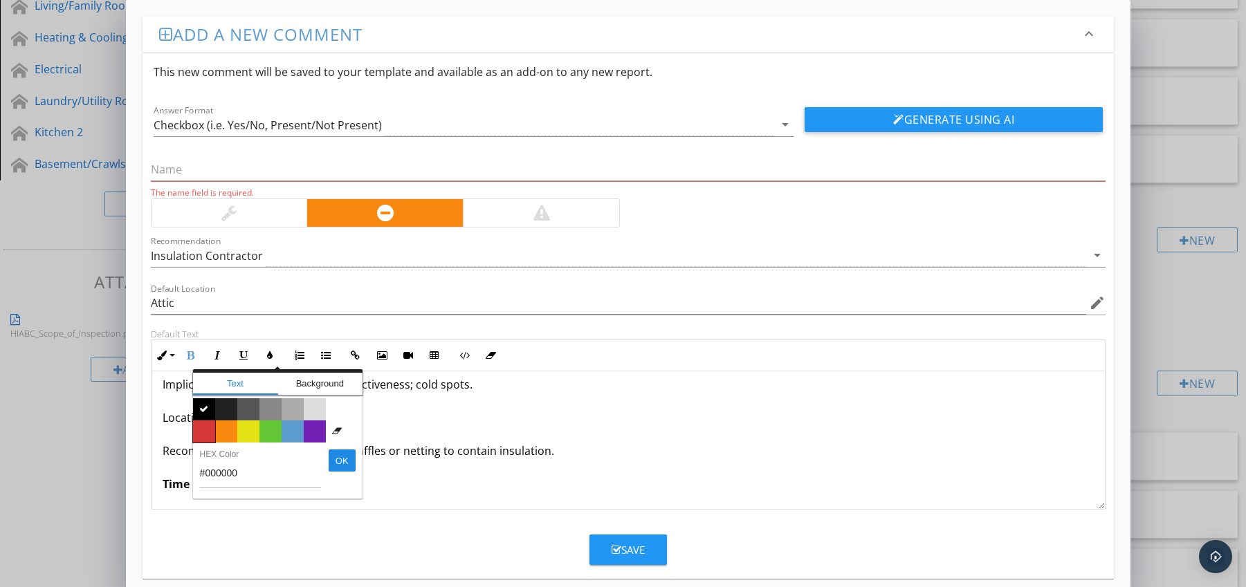
click at [208, 434] on span "Color #d53636" at bounding box center [204, 432] width 22 height 22
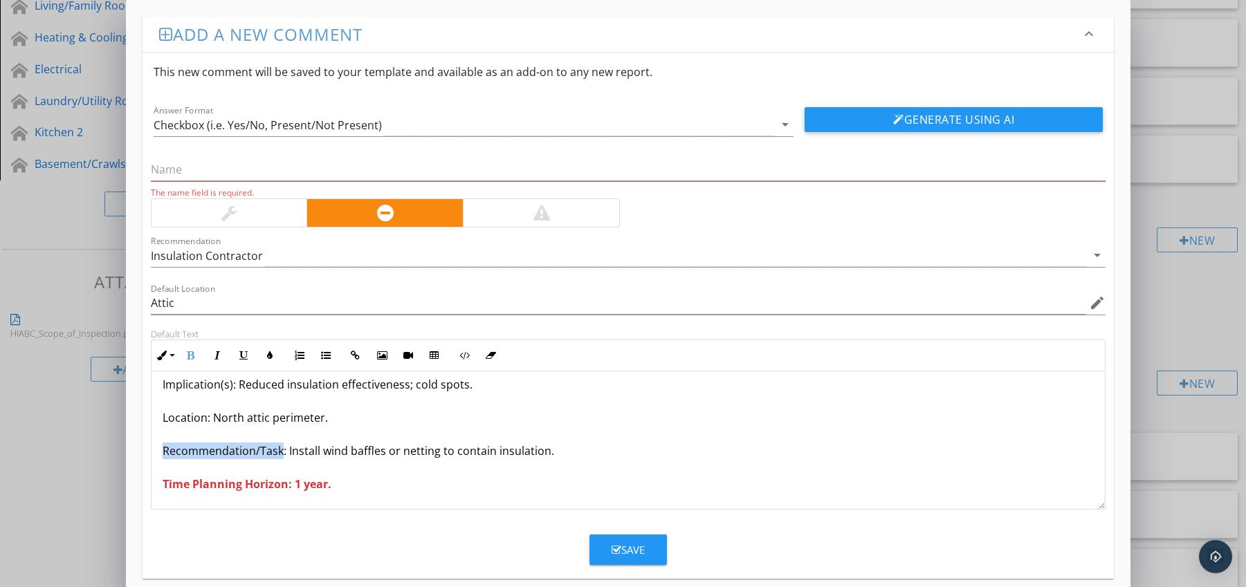
drag, startPoint x: 156, startPoint y: 451, endPoint x: 280, endPoint y: 457, distance: 124.0
click at [280, 457] on div "Wind-Washed Insulation (displaced by airflow) Condition: Loose insulation blown…" at bounding box center [628, 401] width 954 height 216
click at [188, 358] on icon "button" at bounding box center [191, 356] width 10 height 10
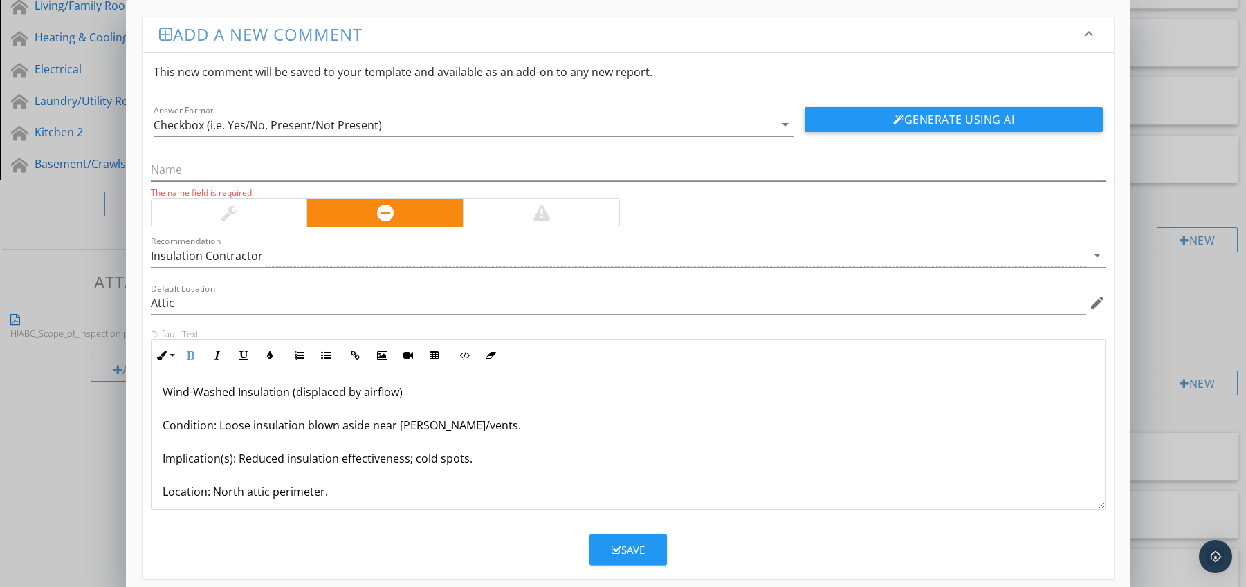
scroll to position [0, 0]
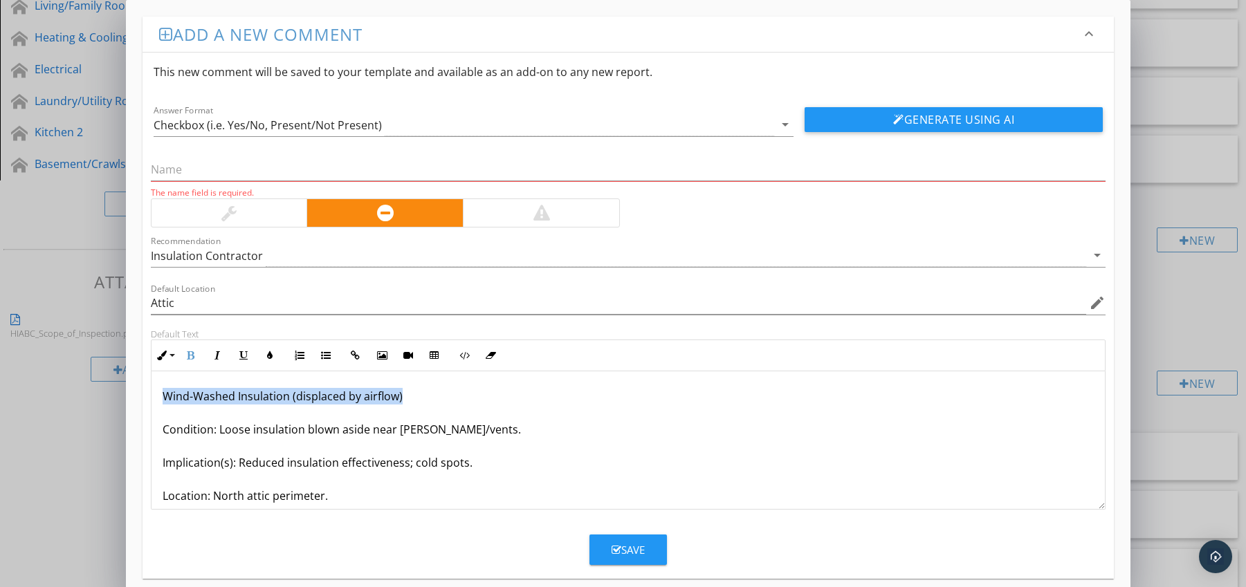
drag, startPoint x: 163, startPoint y: 396, endPoint x: 412, endPoint y: 396, distance: 249.7
click at [412, 396] on p "Wind-Washed Insulation (displaced by airflow) Condition: Loose insulation blown…" at bounding box center [629, 479] width 932 height 183
click at [217, 174] on input "text" at bounding box center [628, 169] width 955 height 23
paste input "Wind-Washed Insulation (displaced by airflow)"
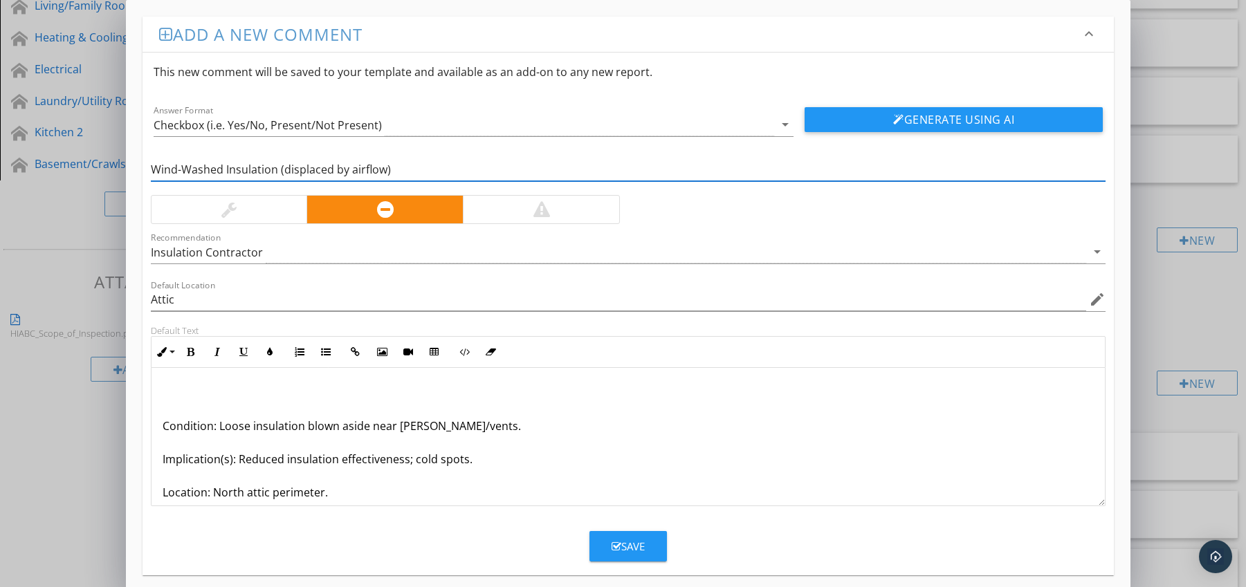
type input "Wind-Washed Insulation (displaced by airflow)"
click at [158, 429] on div "Condition: Loose insulation blown aside near [PERSON_NAME]/vents. Implication(s…" at bounding box center [628, 476] width 954 height 216
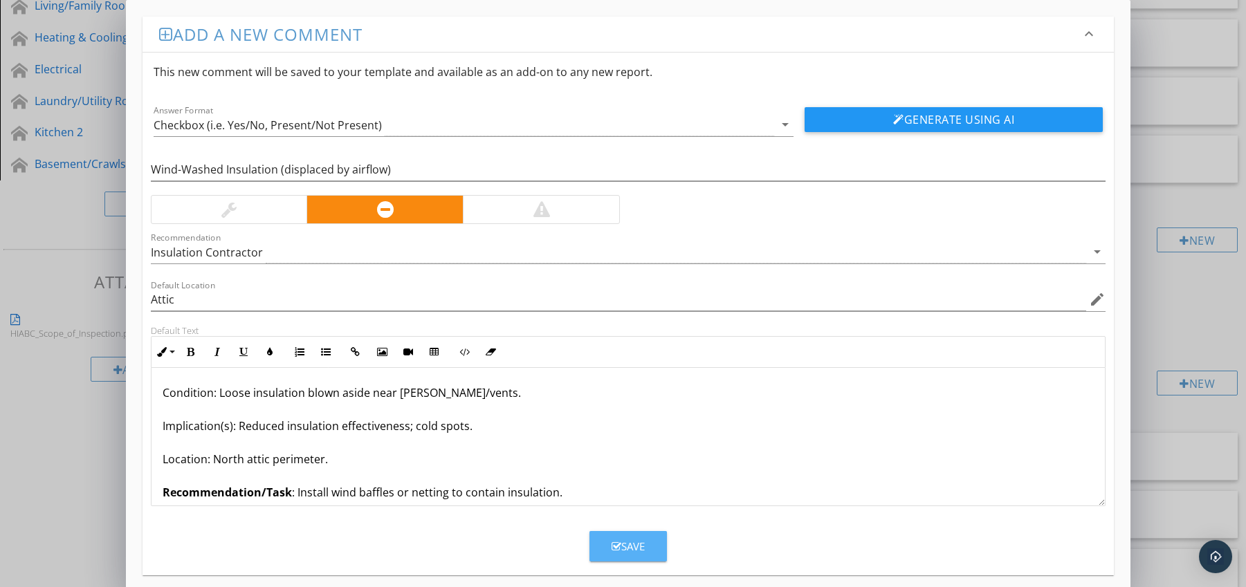
click at [630, 543] on div "Save" at bounding box center [628, 547] width 33 height 16
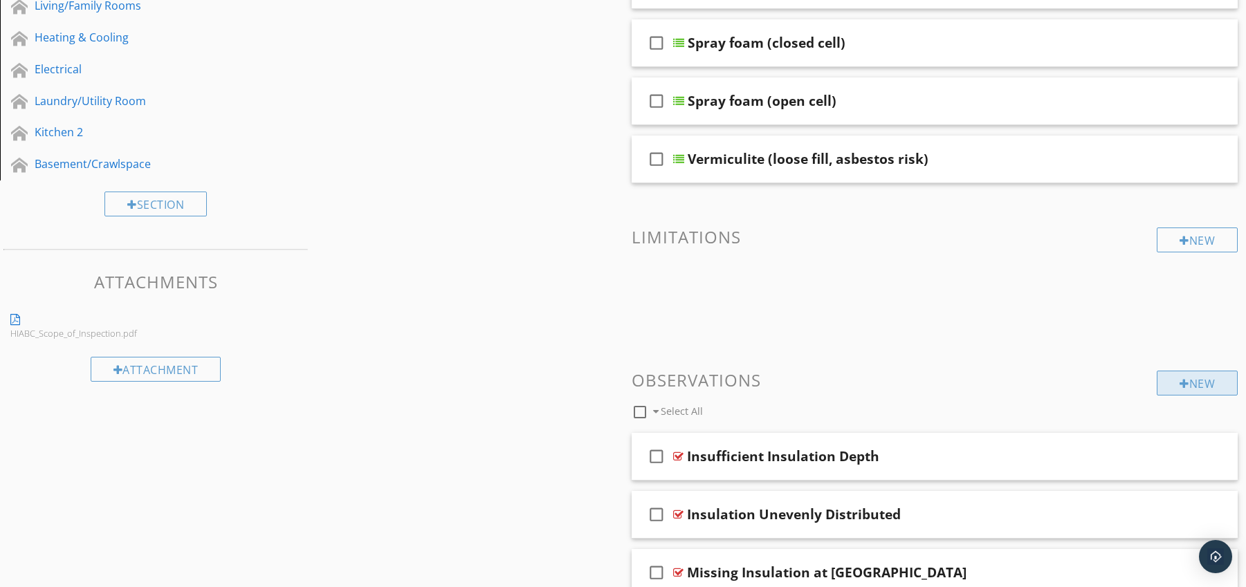
click at [1188, 385] on div "New" at bounding box center [1197, 383] width 81 height 25
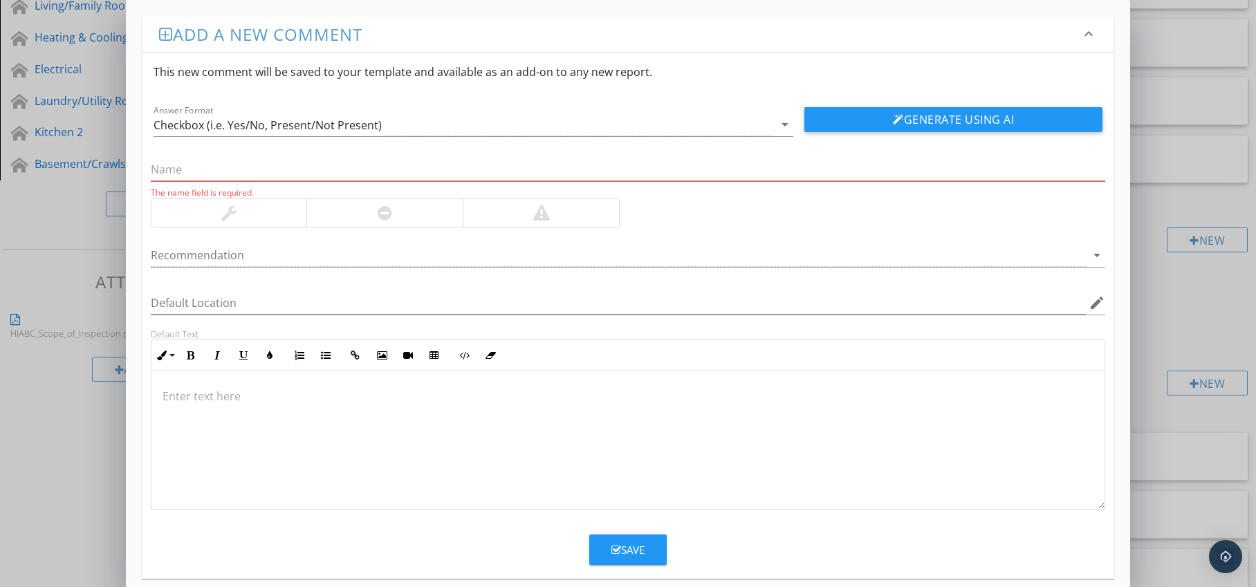
click at [401, 215] on div at bounding box center [384, 213] width 156 height 28
click at [406, 251] on div at bounding box center [619, 255] width 936 height 23
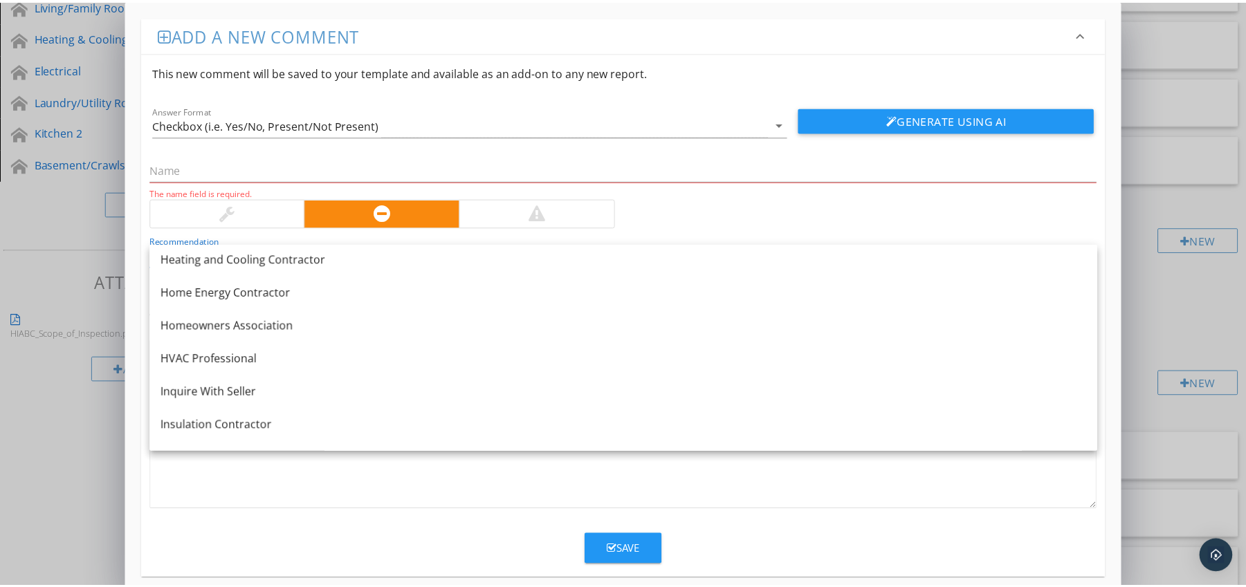
scroll to position [1103, 0]
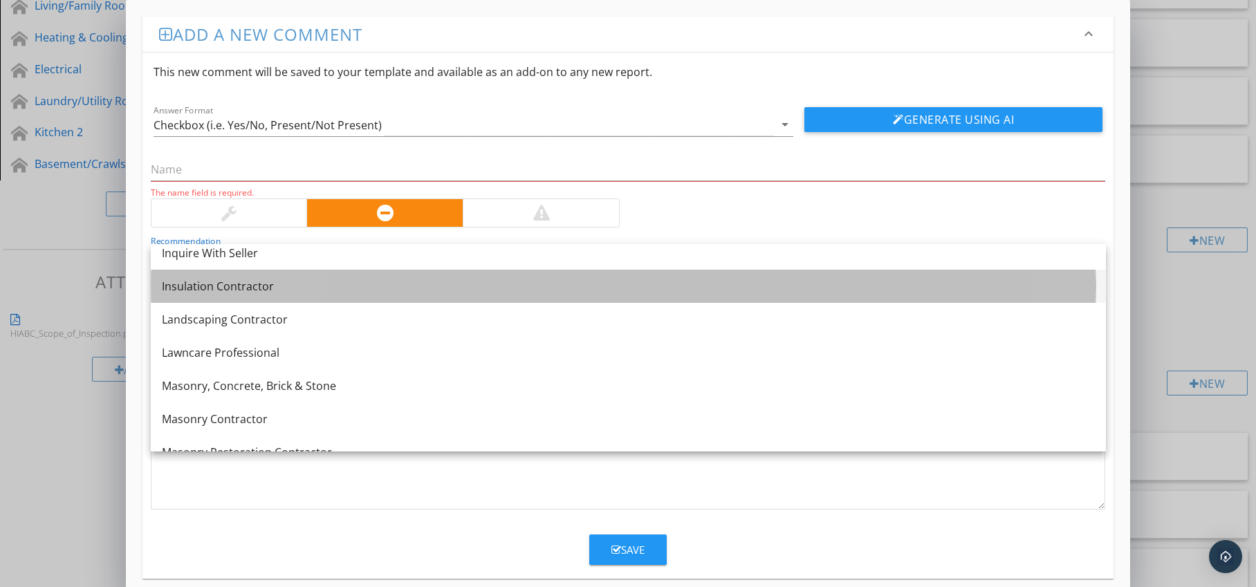
click at [351, 284] on div "Insulation Contractor" at bounding box center [628, 286] width 933 height 17
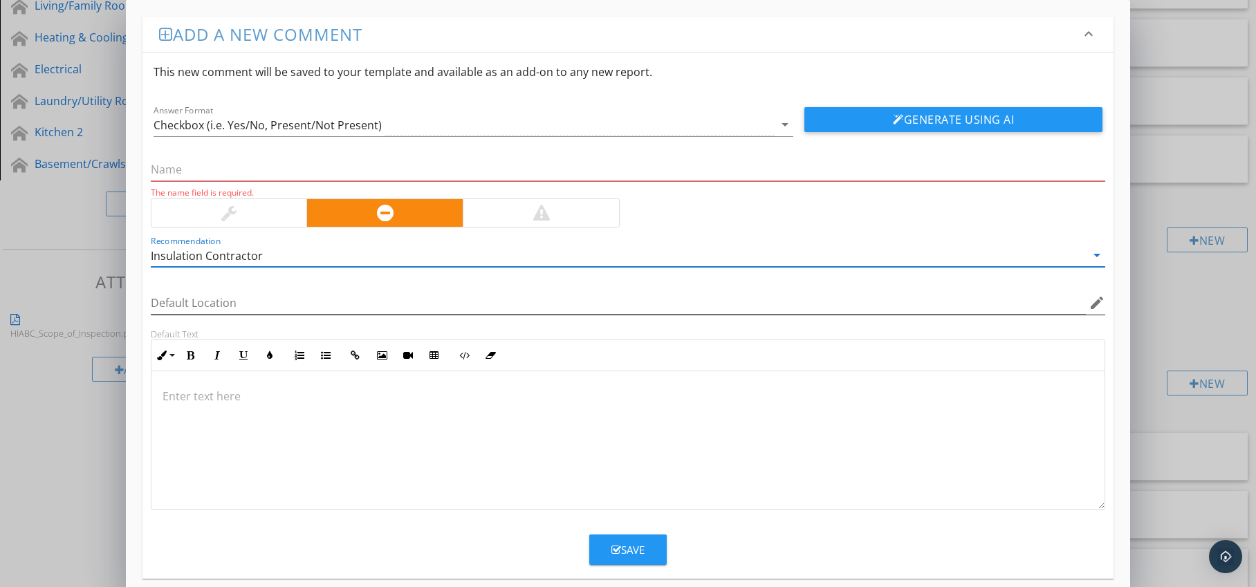
click at [1097, 302] on icon "edit" at bounding box center [1097, 303] width 17 height 17
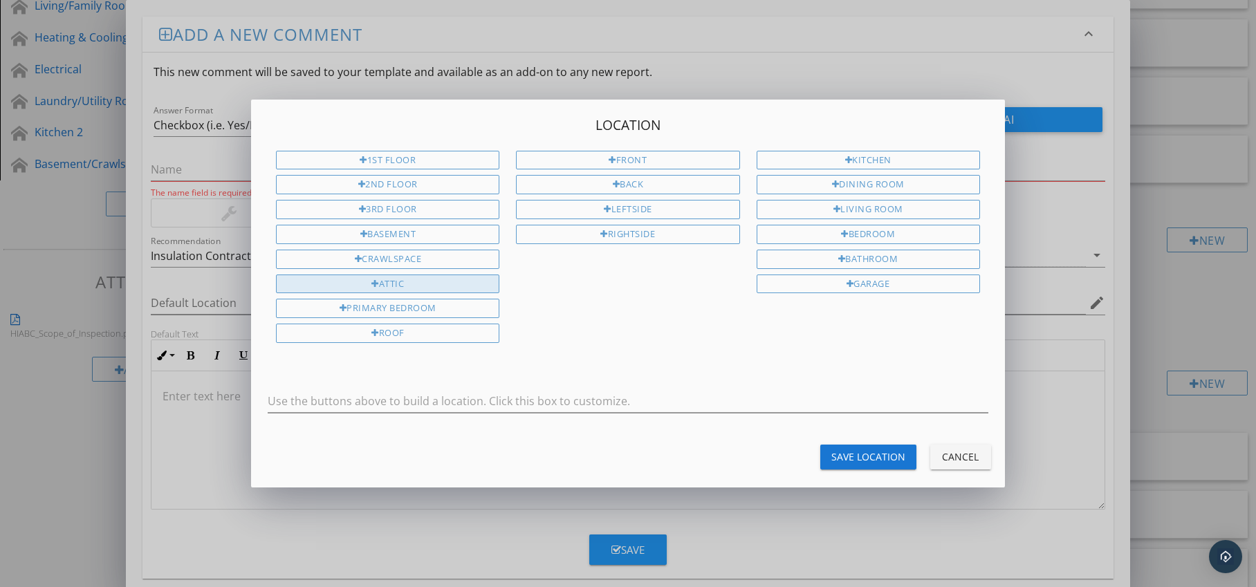
click at [461, 282] on div "Attic" at bounding box center [387, 284] width 223 height 19
type input "Attic"
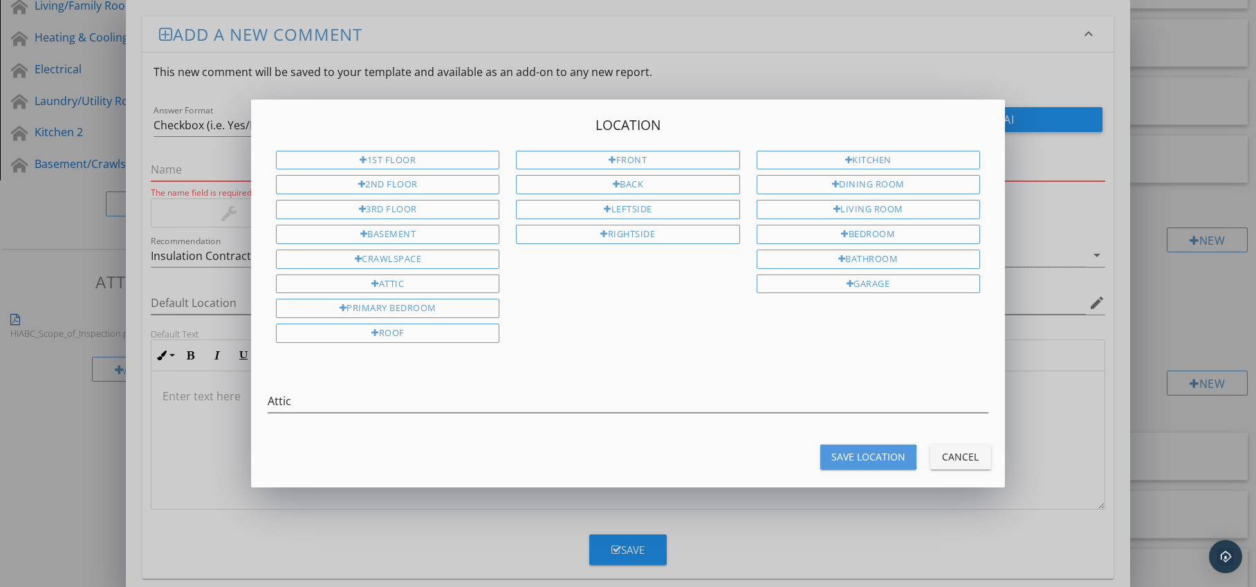
click at [847, 450] on div "Save Location" at bounding box center [869, 457] width 74 height 15
type input "Attic"
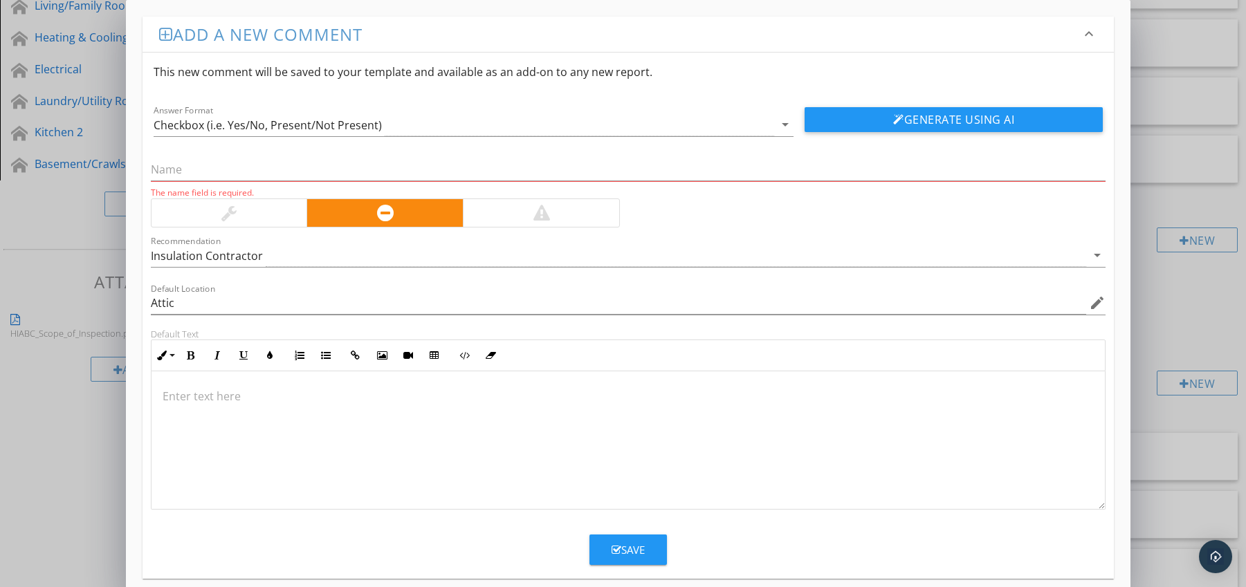
click at [234, 392] on p at bounding box center [629, 396] width 932 height 17
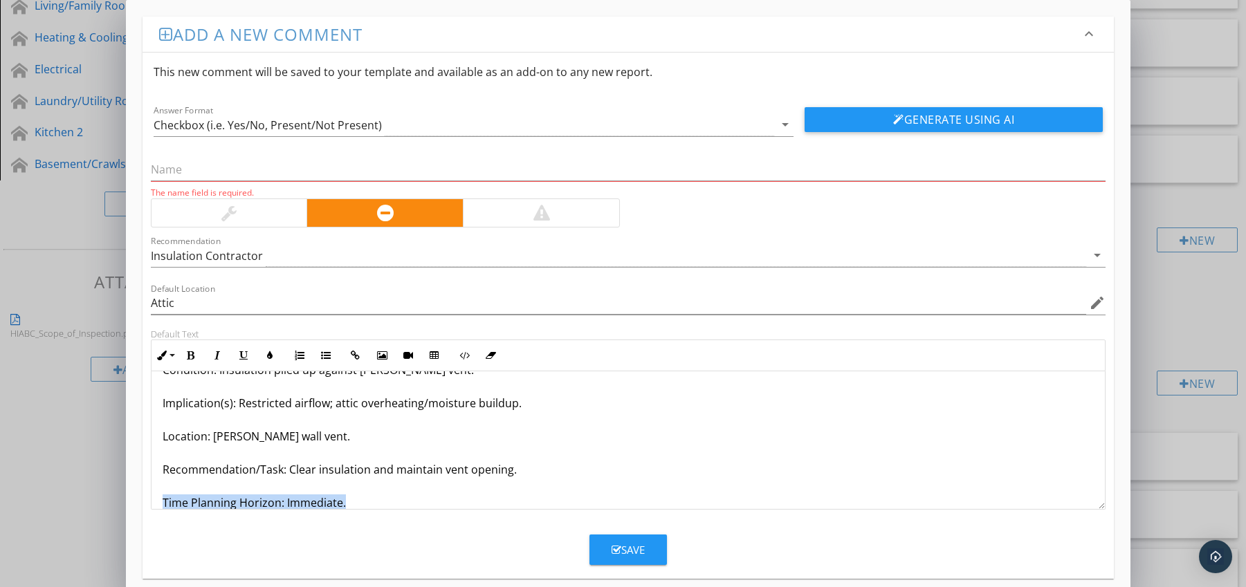
scroll to position [78, 0]
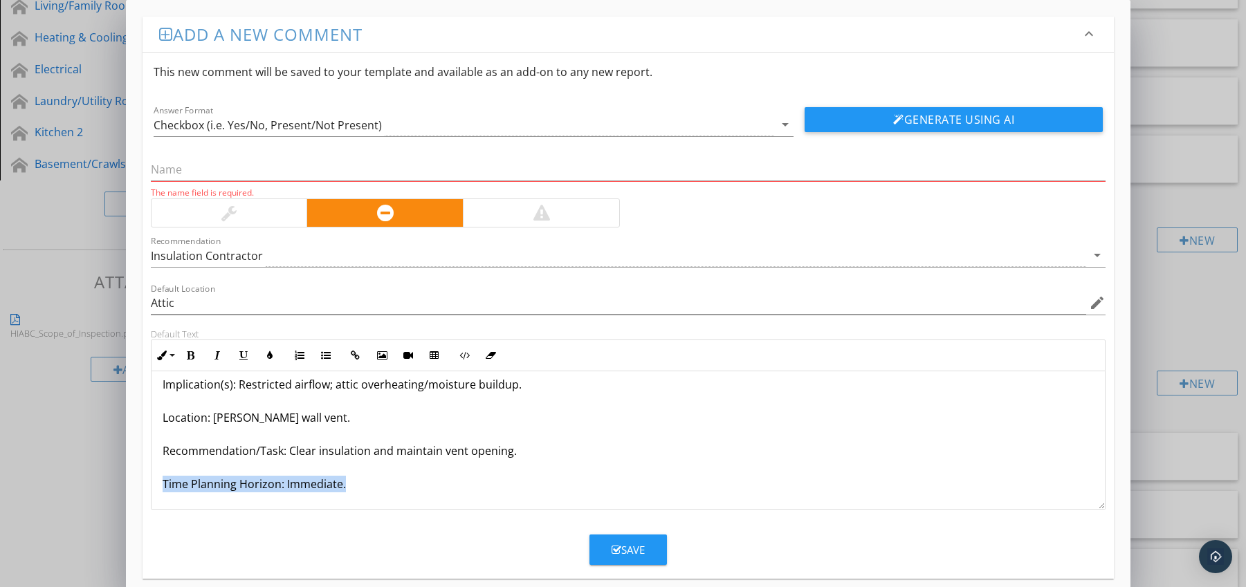
drag, startPoint x: 185, startPoint y: 505, endPoint x: 239, endPoint y: 511, distance: 54.9
click at [239, 511] on form "This new comment will be saved to your template and available as an add-on to a…" at bounding box center [629, 309] width 972 height 513
click at [193, 356] on icon "button" at bounding box center [191, 356] width 10 height 10
click at [267, 356] on icon "button" at bounding box center [270, 356] width 10 height 10
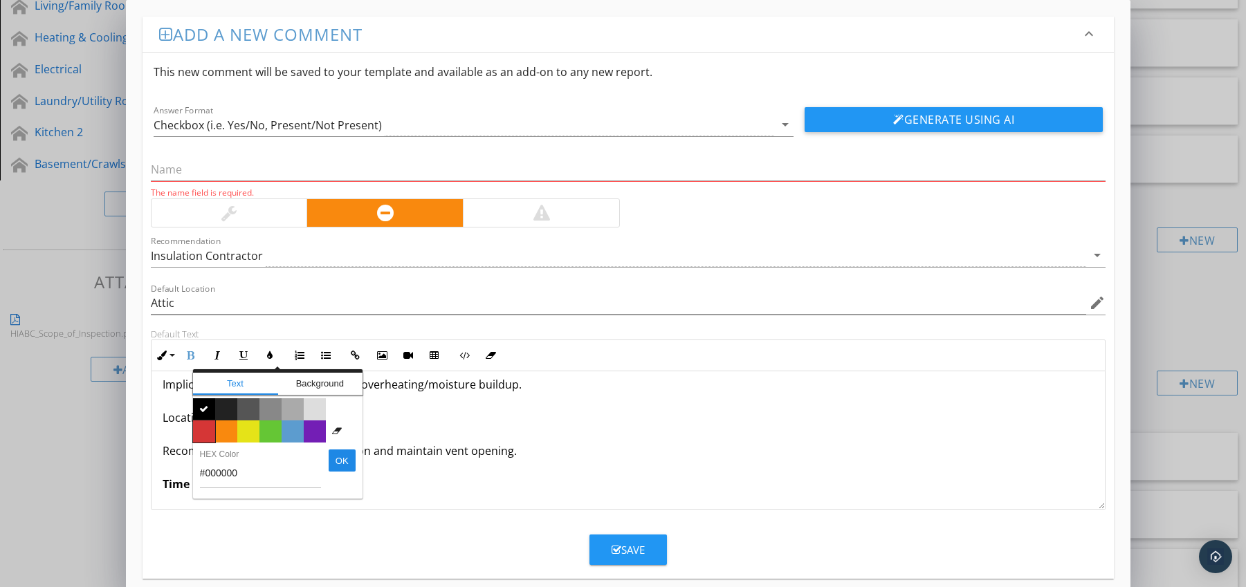
click at [203, 423] on span "Color #d53636" at bounding box center [204, 432] width 22 height 22
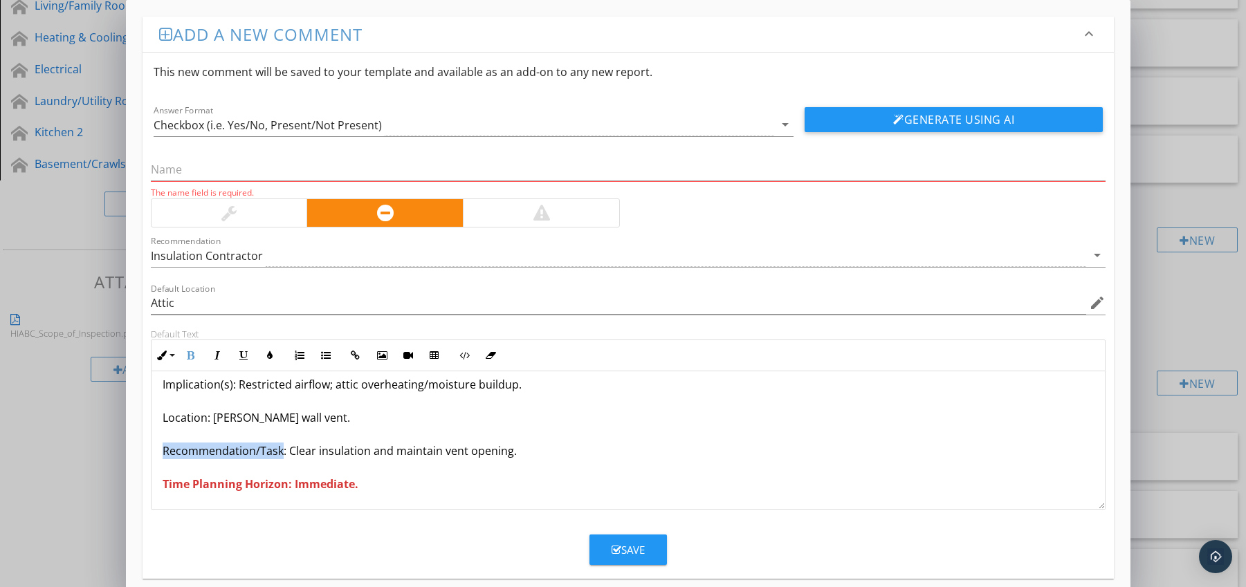
drag, startPoint x: 165, startPoint y: 452, endPoint x: 282, endPoint y: 455, distance: 117.0
click at [282, 455] on p "Insulation Blocking [PERSON_NAME] Vent Condition: Insulation piled up against […" at bounding box center [629, 401] width 932 height 183
drag, startPoint x: 189, startPoint y: 350, endPoint x: 203, endPoint y: 395, distance: 47.3
click at [190, 351] on icon "button" at bounding box center [191, 356] width 10 height 10
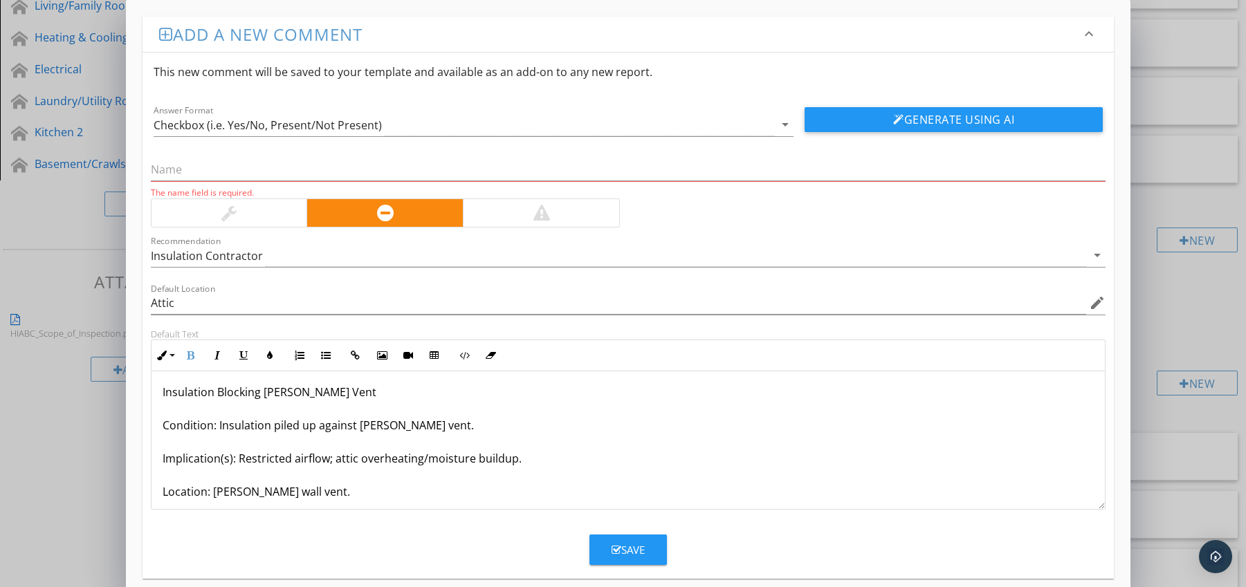
scroll to position [0, 0]
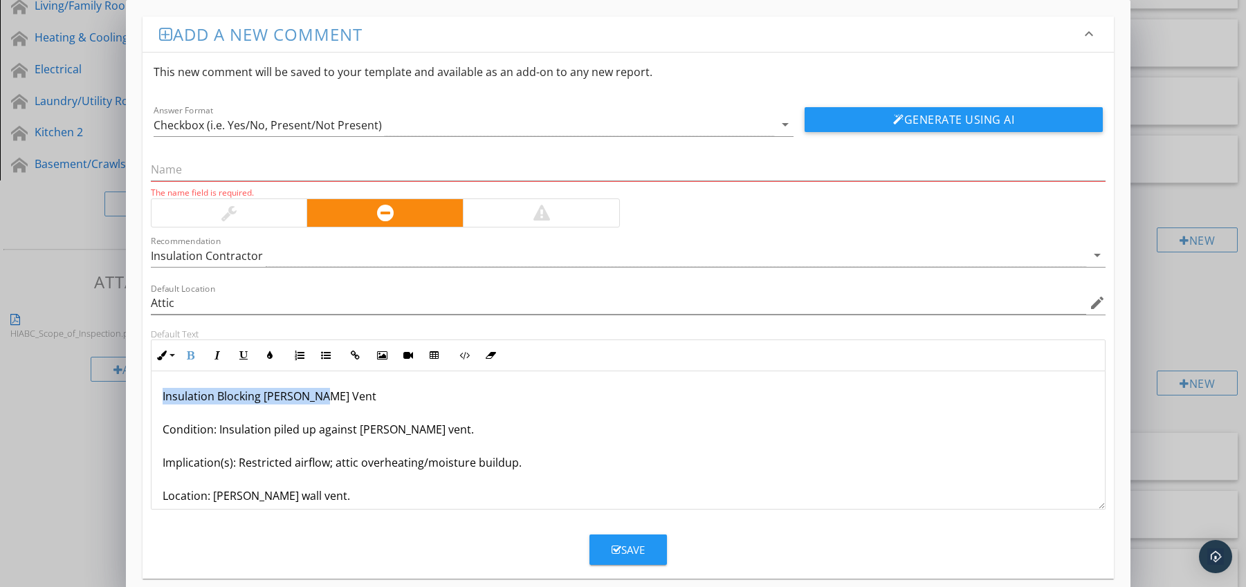
drag, startPoint x: 159, startPoint y: 396, endPoint x: 365, endPoint y: 393, distance: 205.5
click at [365, 393] on div "Insulation Blocking [PERSON_NAME] Vent Condition: Insulation piled up against […" at bounding box center [628, 479] width 954 height 216
click at [251, 174] on input "text" at bounding box center [628, 169] width 955 height 23
paste input "Insulation Blocking [PERSON_NAME] Vent"
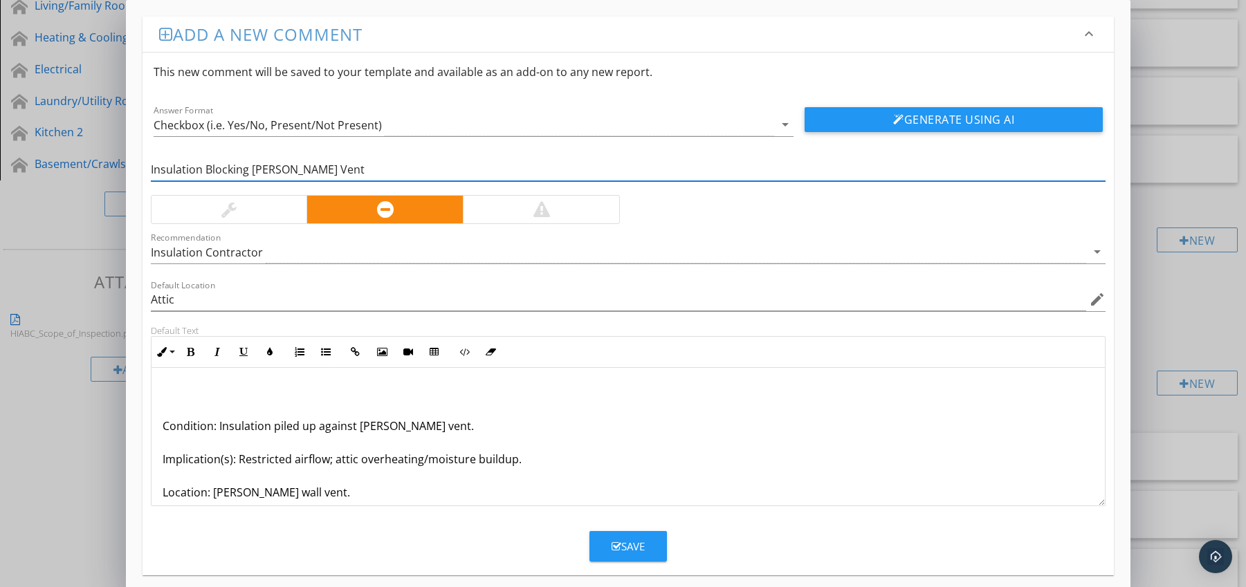
type input "Insulation Blocking [PERSON_NAME] Vent"
click at [160, 424] on div "Condition: Insulation piled up against [PERSON_NAME] vent. Implication(s): Rest…" at bounding box center [628, 476] width 954 height 216
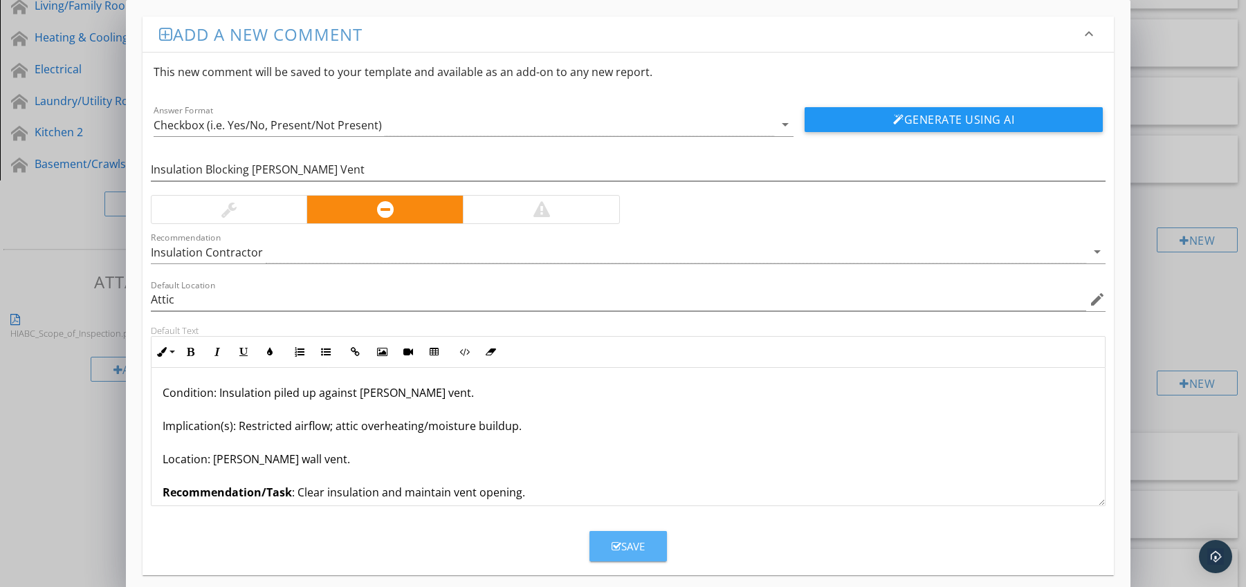
click at [640, 541] on div "Save" at bounding box center [628, 547] width 33 height 16
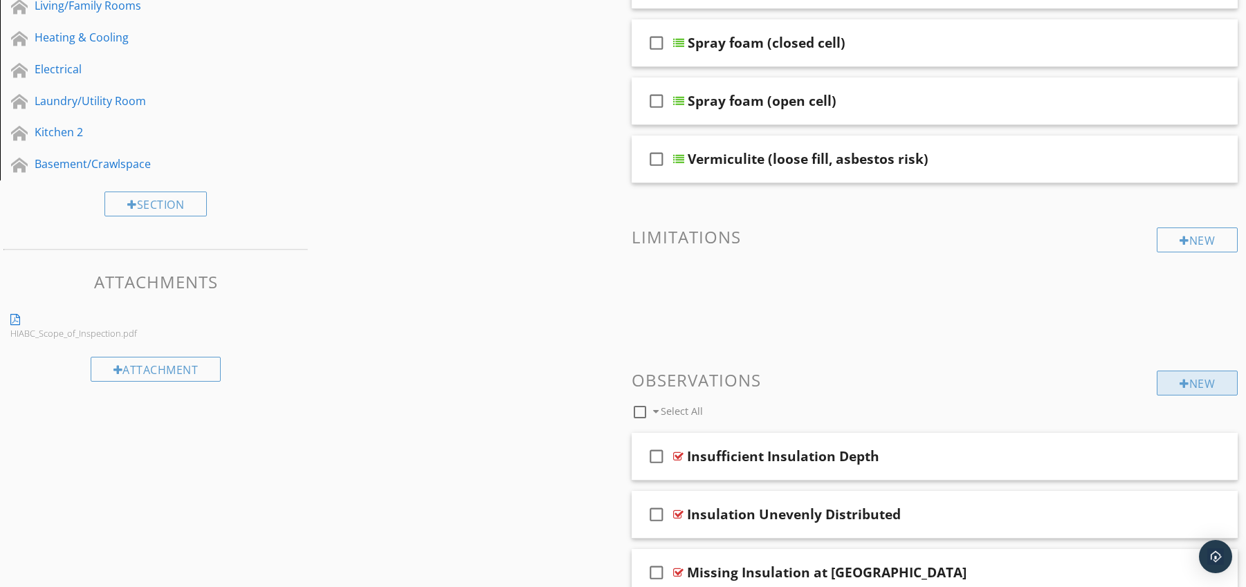
click at [1175, 374] on div "New" at bounding box center [1197, 383] width 81 height 25
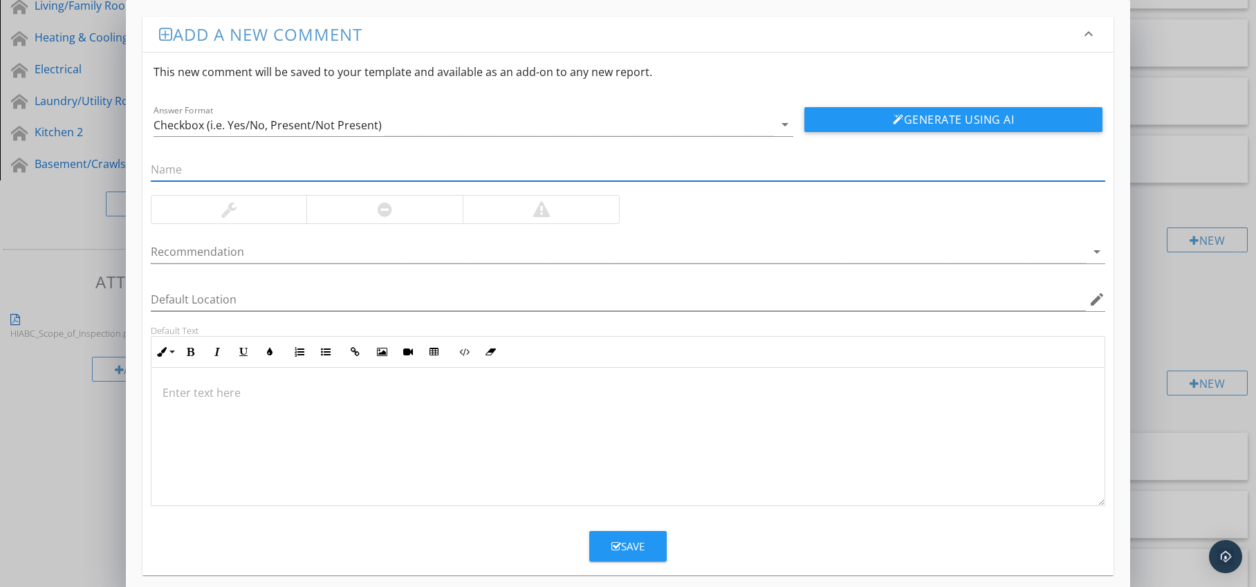
click at [351, 205] on div at bounding box center [384, 210] width 156 height 28
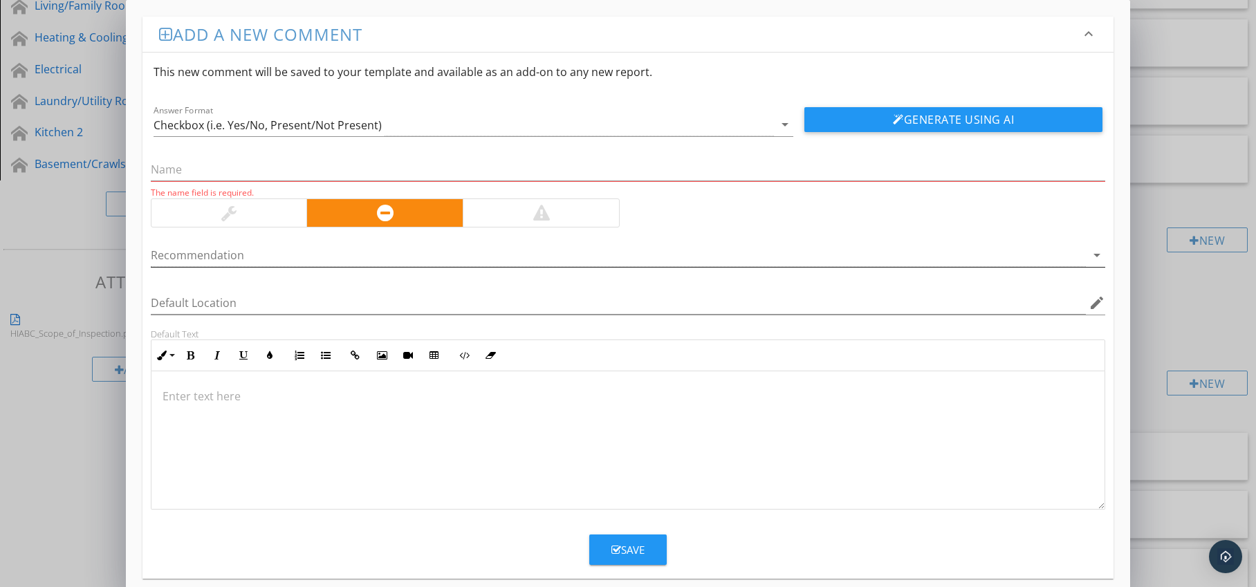
click at [321, 247] on div at bounding box center [619, 255] width 936 height 23
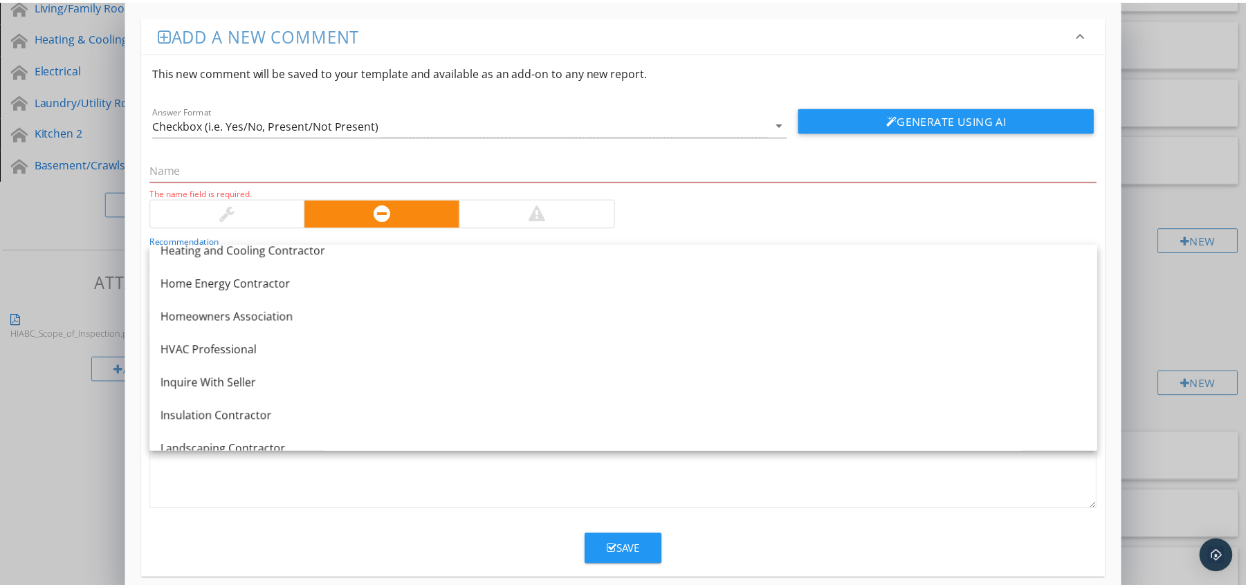
scroll to position [976, 0]
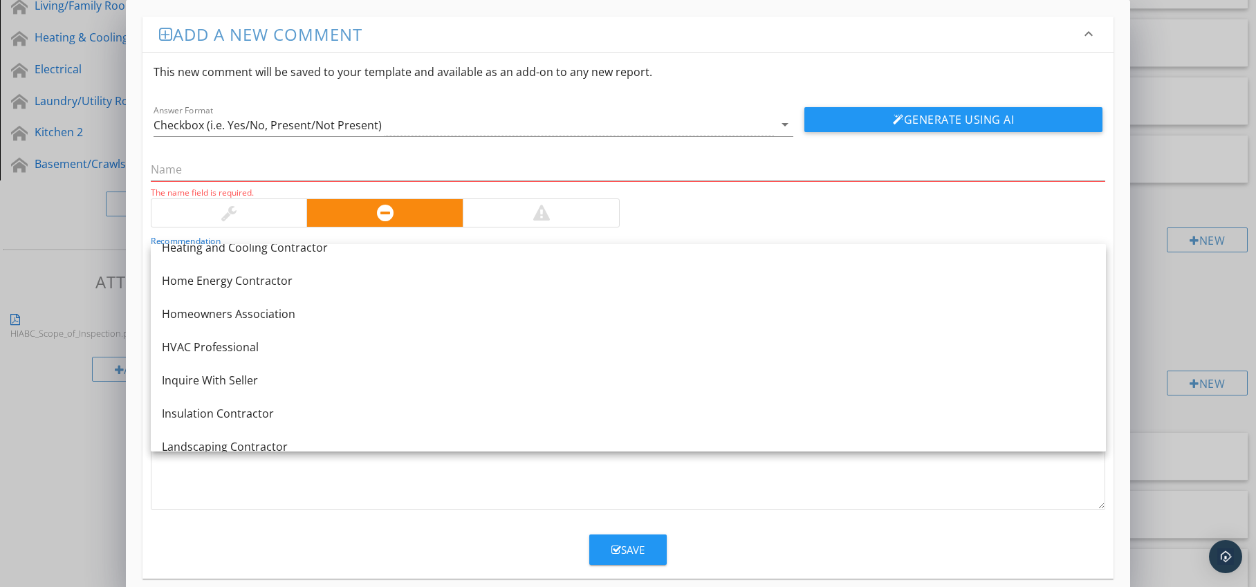
click at [256, 405] on div "Insulation Contractor" at bounding box center [628, 413] width 933 height 17
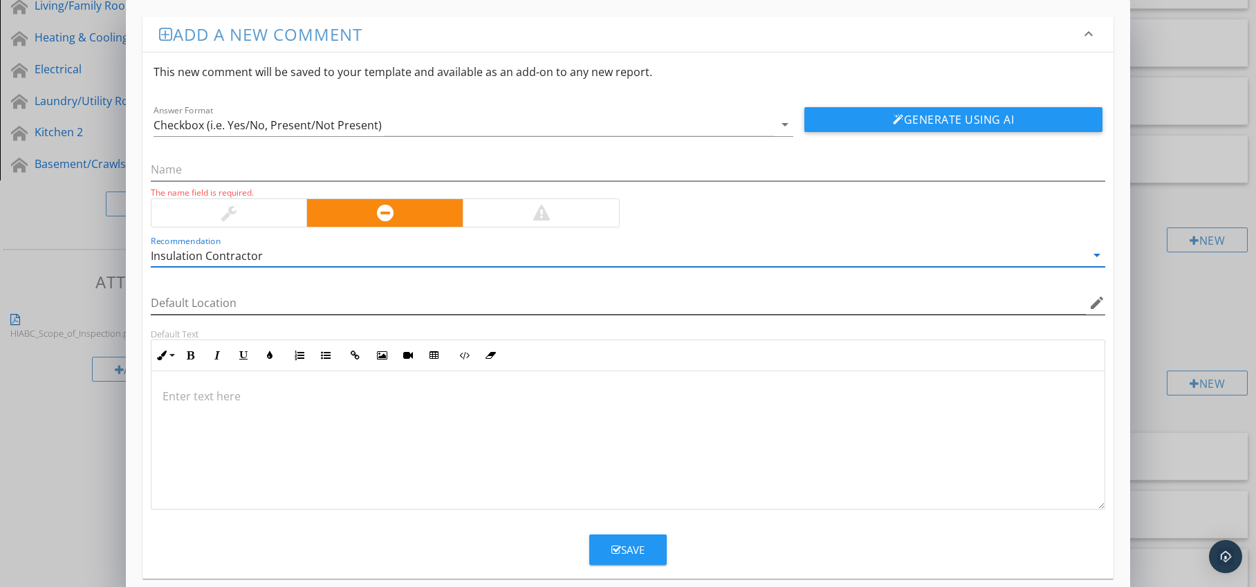
click at [1094, 306] on icon "edit" at bounding box center [1097, 303] width 17 height 17
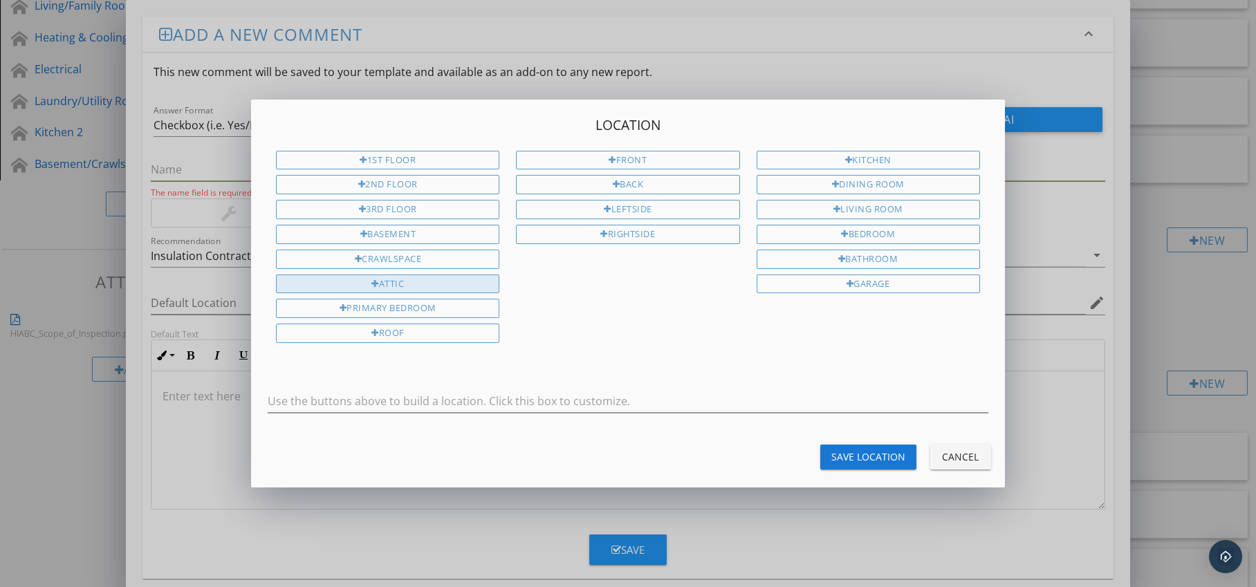
click at [439, 280] on div "Attic" at bounding box center [387, 284] width 223 height 19
type input "Attic"
click at [850, 452] on div "Save Location" at bounding box center [869, 457] width 74 height 15
type input "Attic"
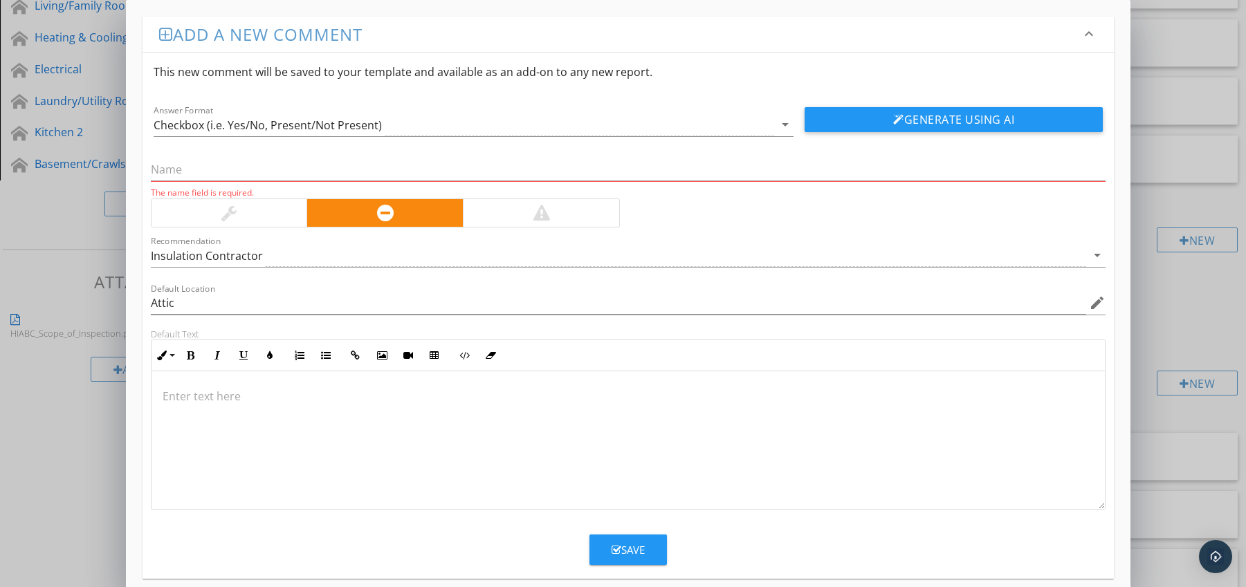
click at [232, 380] on div at bounding box center [628, 440] width 954 height 138
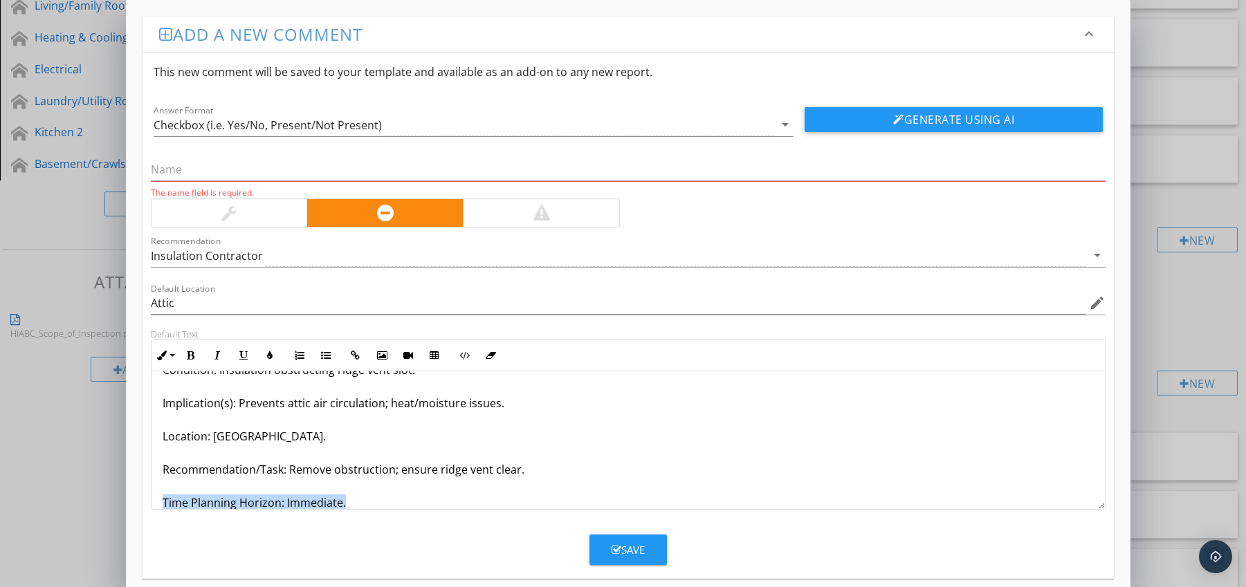
scroll to position [78, 0]
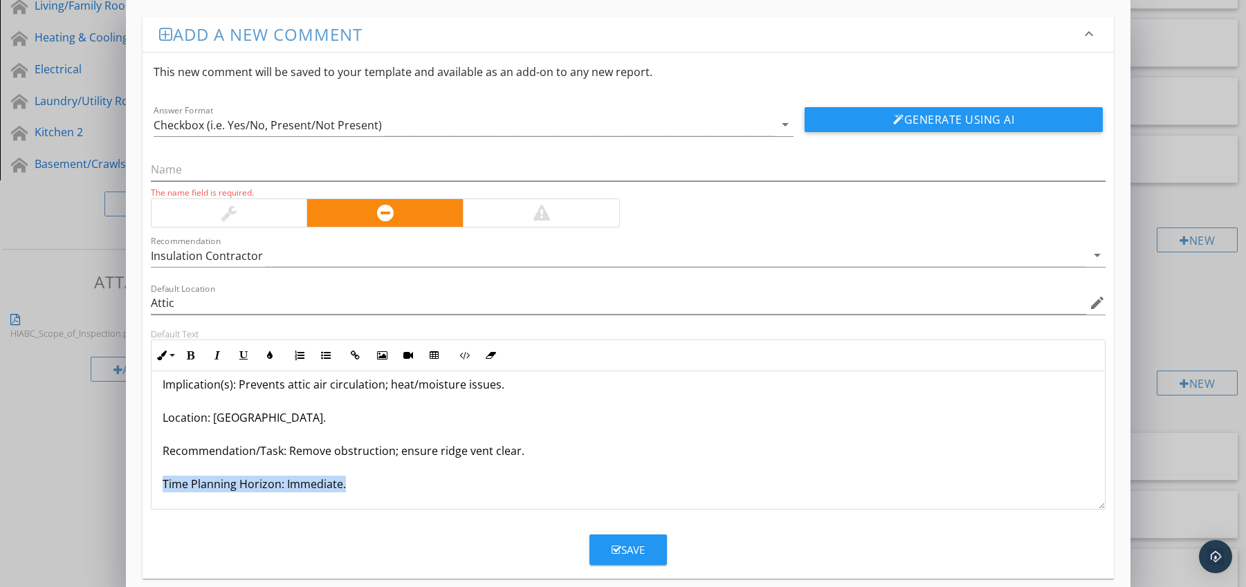
drag, startPoint x: 163, startPoint y: 500, endPoint x: 194, endPoint y: 508, distance: 32.9
click at [194, 509] on div "Insulation Blocking Roof Ridge Vent Condition: Insulation obstructing ridge ven…" at bounding box center [628, 440] width 955 height 138
click at [193, 358] on icon "button" at bounding box center [191, 356] width 10 height 10
click at [267, 354] on icon "button" at bounding box center [270, 356] width 10 height 10
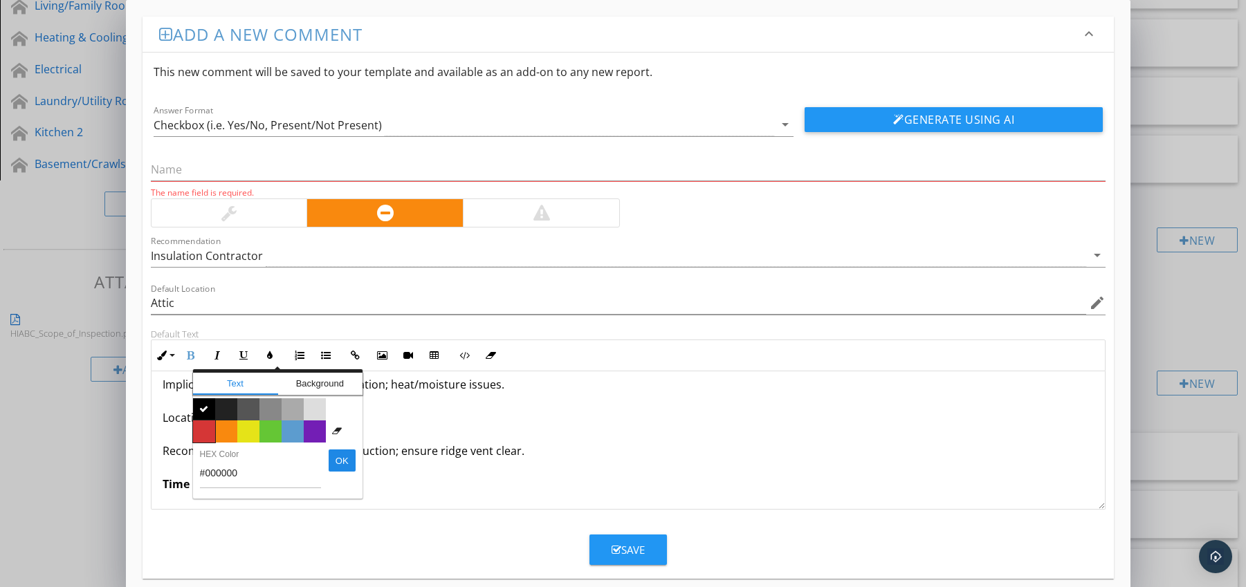
click at [201, 439] on span "Color #d53636" at bounding box center [204, 432] width 22 height 22
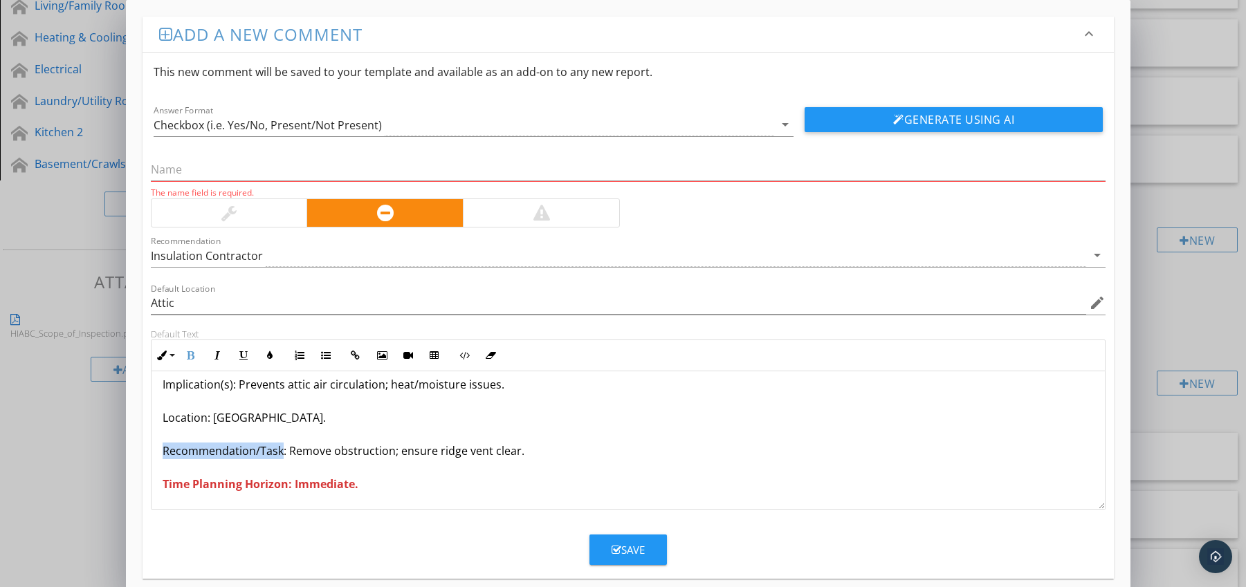
drag, startPoint x: 157, startPoint y: 450, endPoint x: 279, endPoint y: 455, distance: 121.8
click at [279, 455] on div "Insulation Blocking Roof Ridge Vent Condition: Insulation obstructing ridge ven…" at bounding box center [628, 401] width 954 height 216
click at [187, 354] on icon "button" at bounding box center [191, 356] width 10 height 10
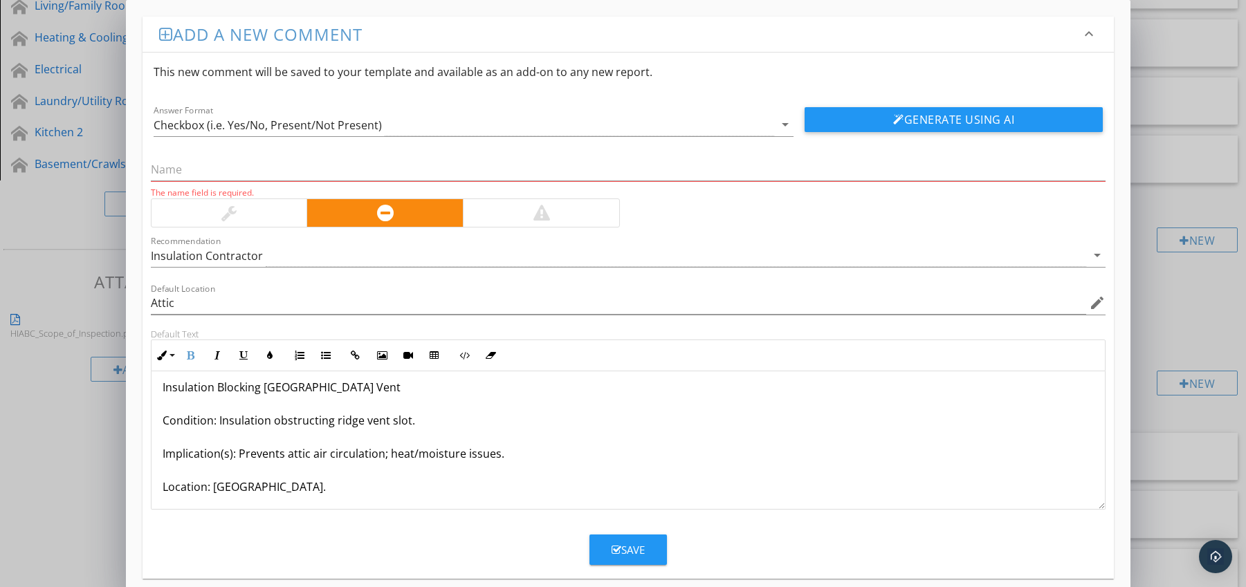
scroll to position [0, 0]
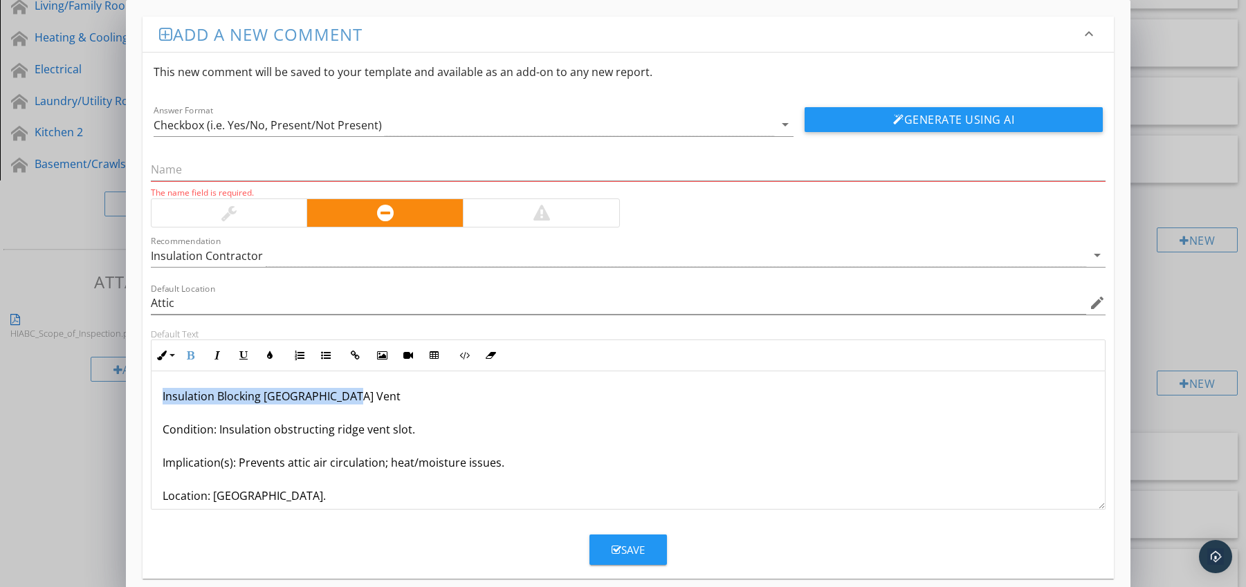
drag, startPoint x: 162, startPoint y: 398, endPoint x: 348, endPoint y: 394, distance: 186.1
click at [348, 394] on p "Insulation Blocking Roof Ridge Vent Condition: Insulation obstructing ridge ven…" at bounding box center [629, 479] width 932 height 183
click at [237, 163] on input "text" at bounding box center [628, 169] width 955 height 23
paste input "Insulation Blocking [GEOGRAPHIC_DATA] Vent"
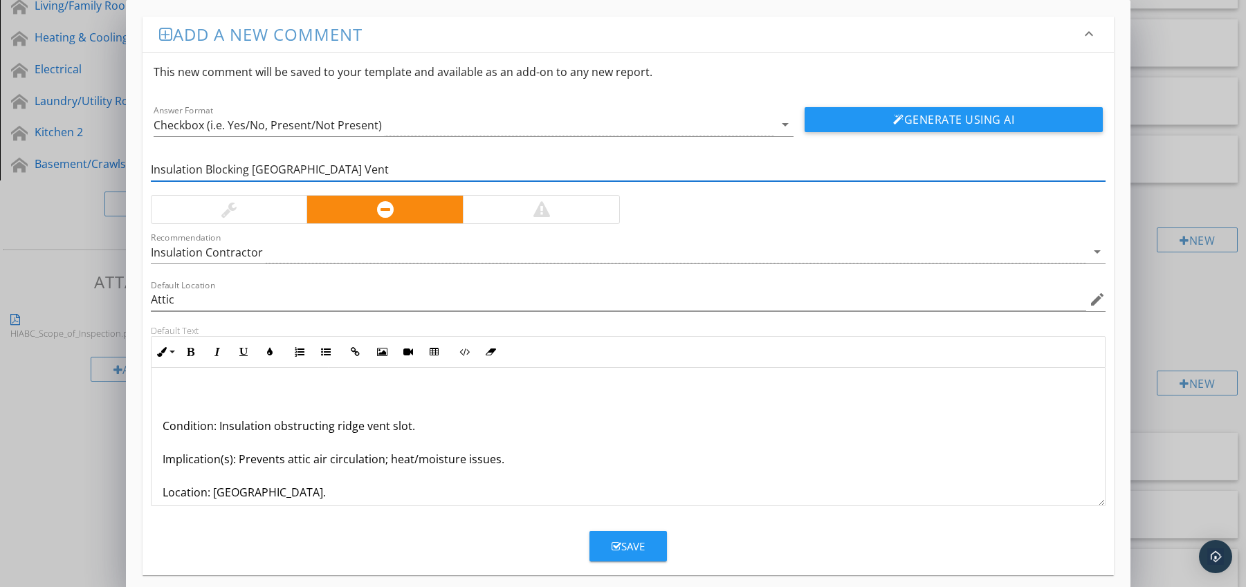
type input "Insulation Blocking [GEOGRAPHIC_DATA] Vent"
click at [161, 427] on div "Condition: Insulation obstructing ridge vent slot. Implication(s): Prevents att…" at bounding box center [628, 476] width 954 height 216
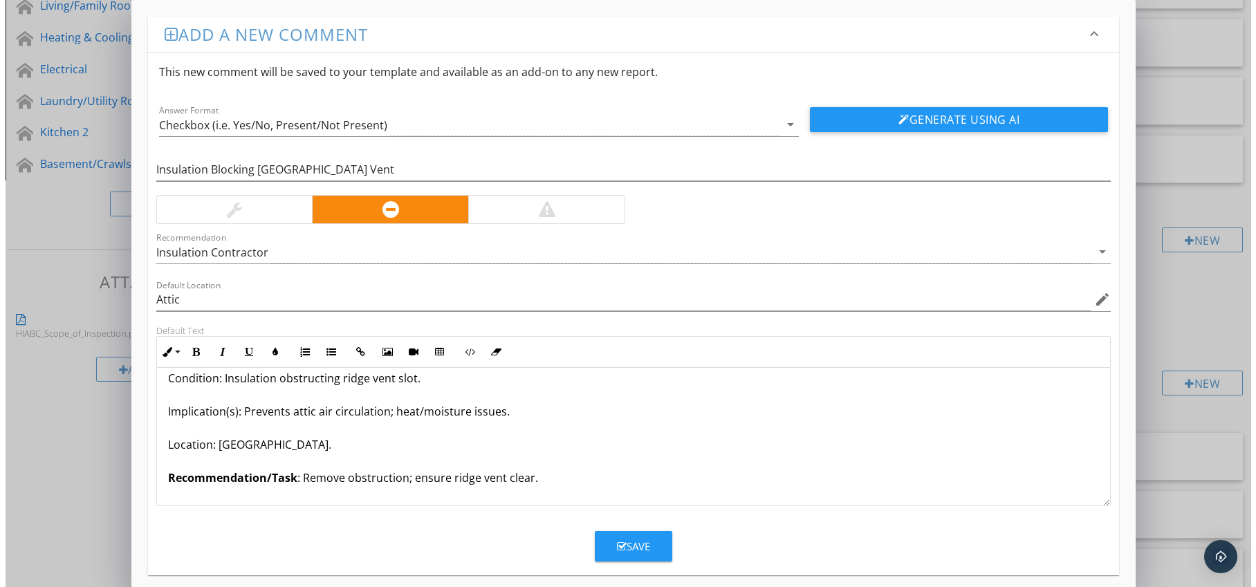
scroll to position [45, 0]
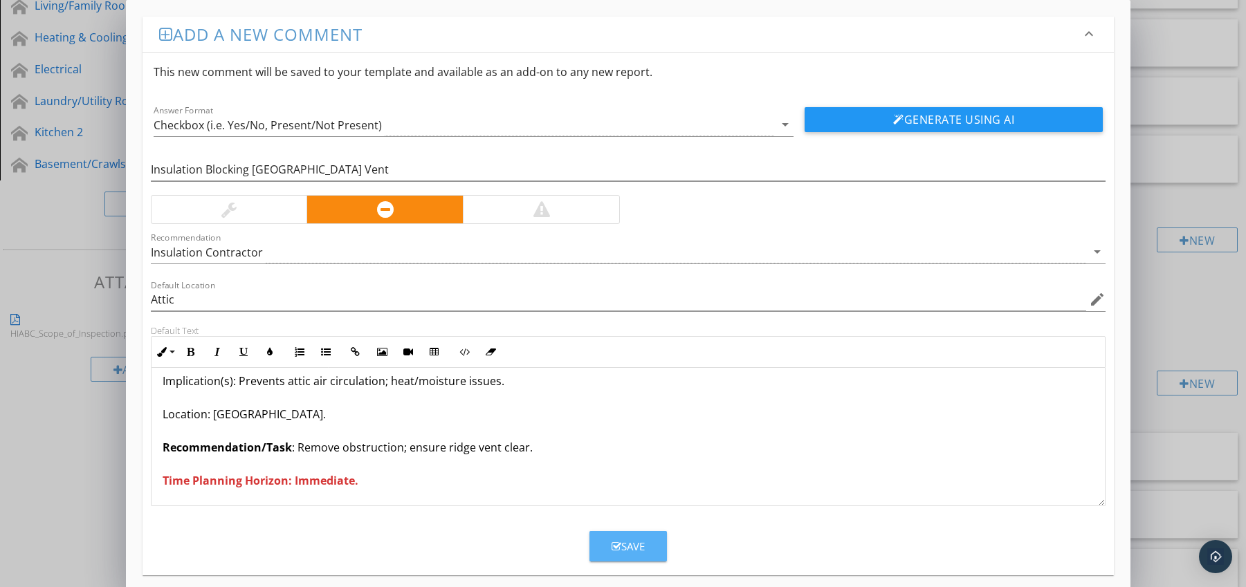
click at [625, 540] on div "Save" at bounding box center [628, 547] width 33 height 16
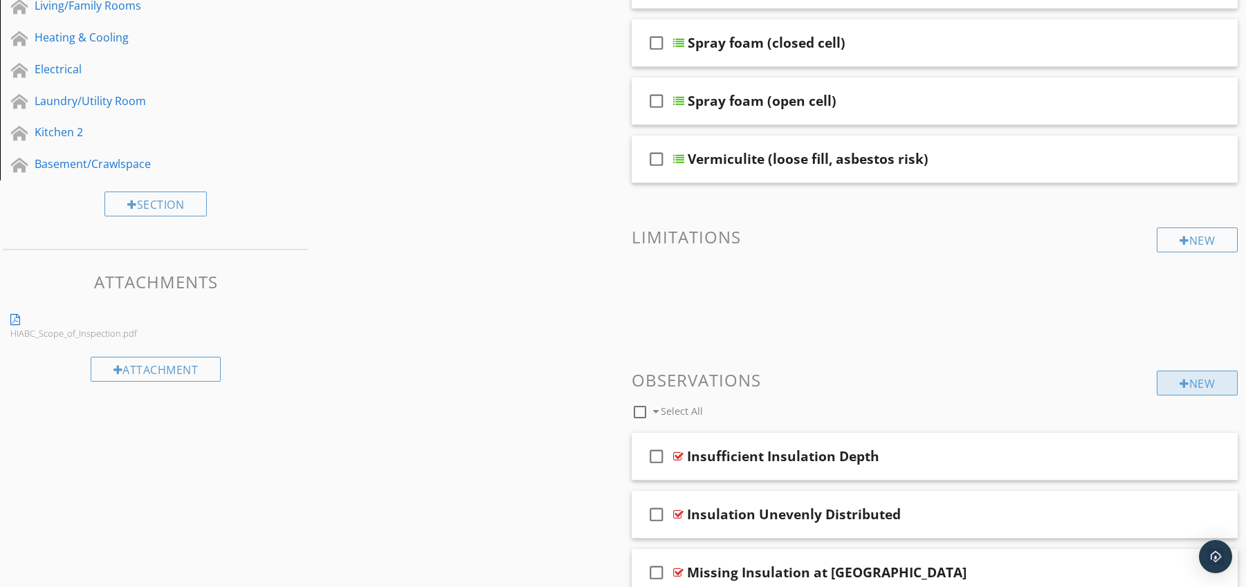
click at [1179, 381] on div at bounding box center [1184, 383] width 10 height 11
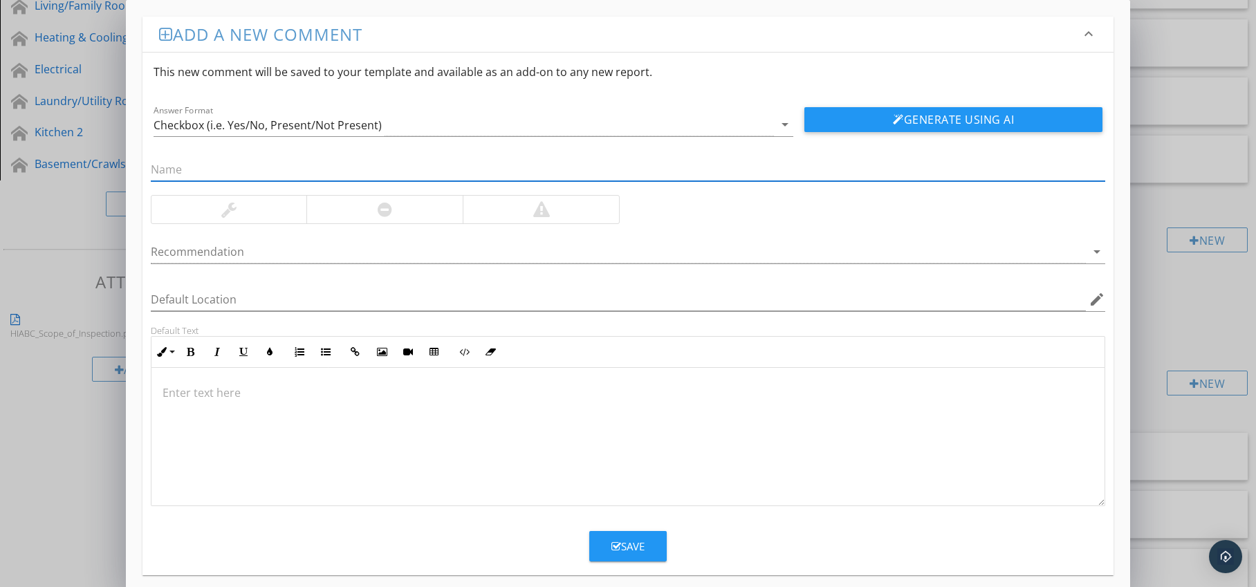
click at [410, 219] on div at bounding box center [384, 210] width 156 height 28
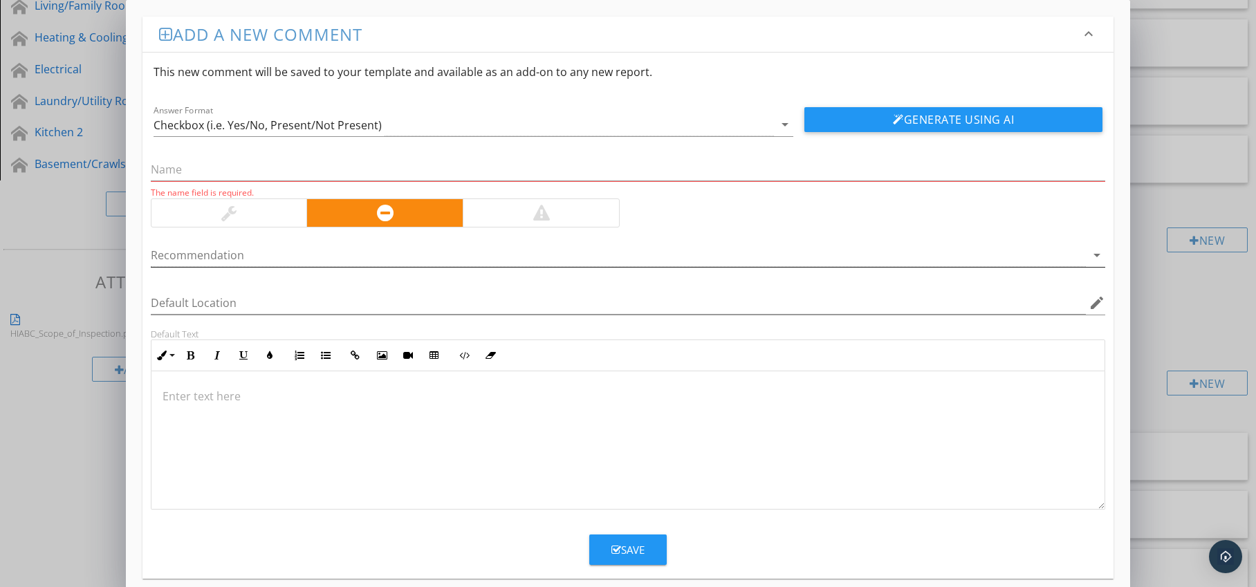
click at [421, 259] on div at bounding box center [619, 255] width 936 height 23
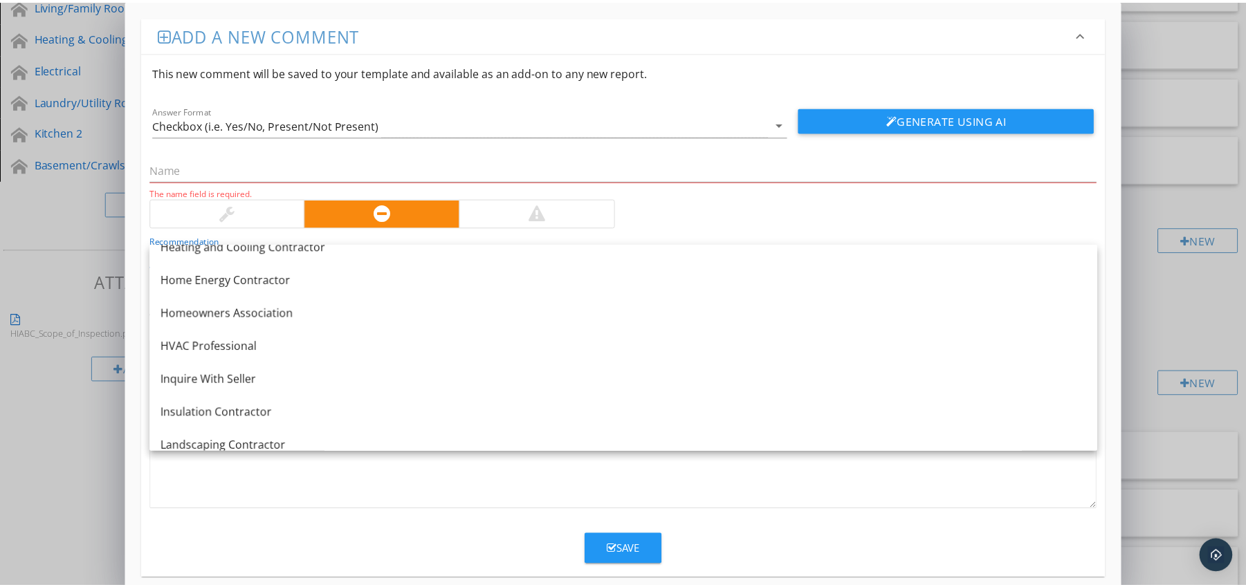
scroll to position [996, 0]
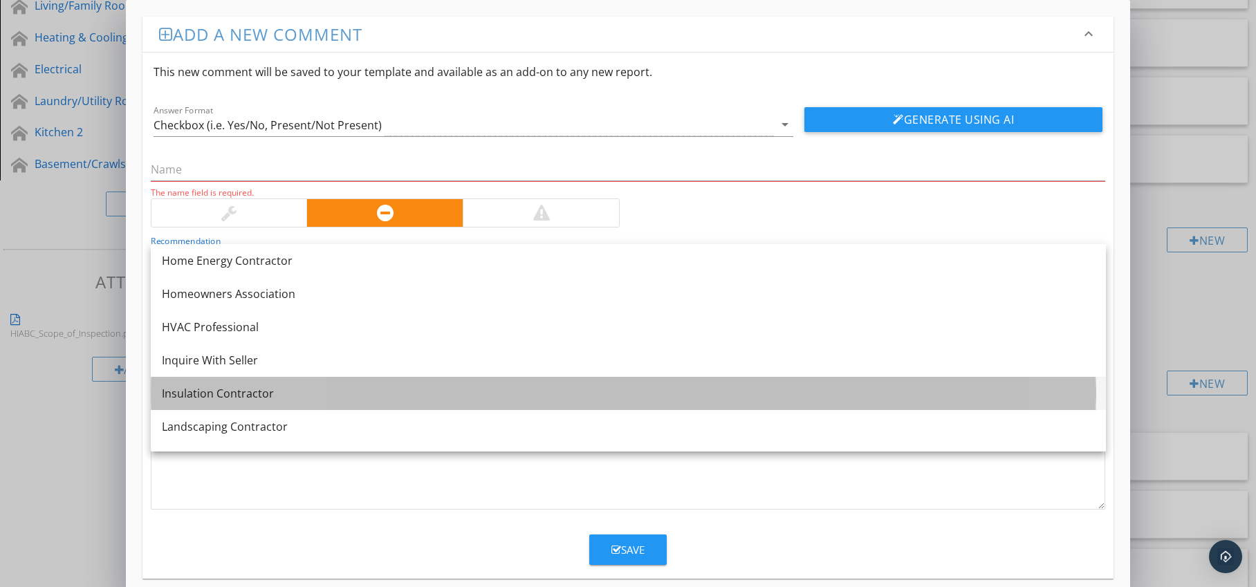
click at [331, 379] on link "Insulation Contractor" at bounding box center [628, 393] width 955 height 33
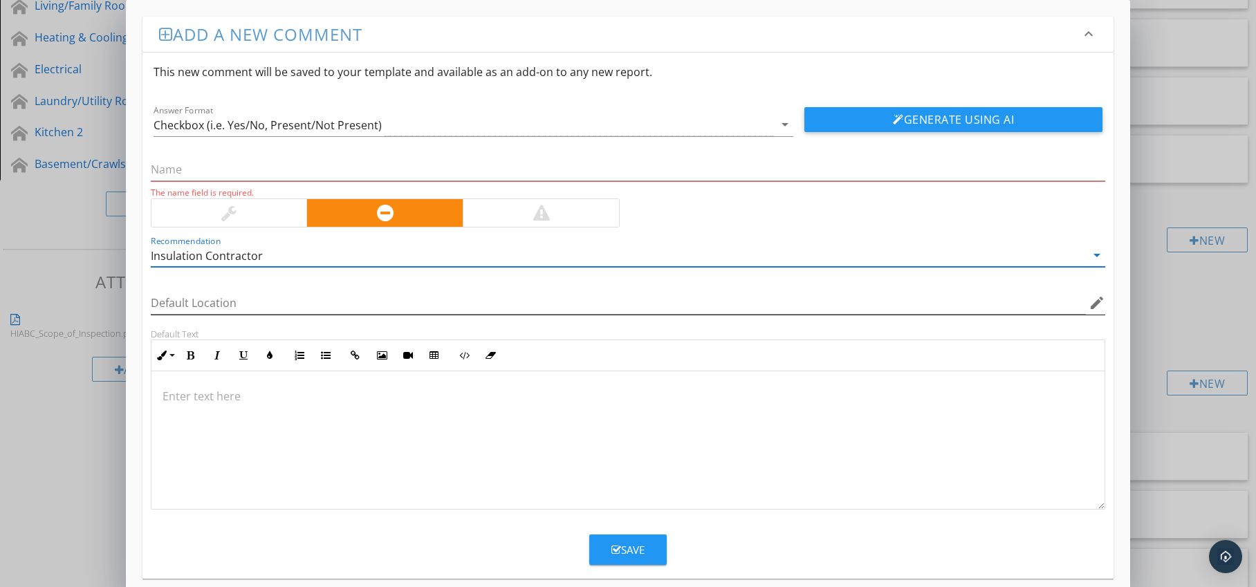
click at [1094, 304] on icon "edit" at bounding box center [1097, 303] width 17 height 17
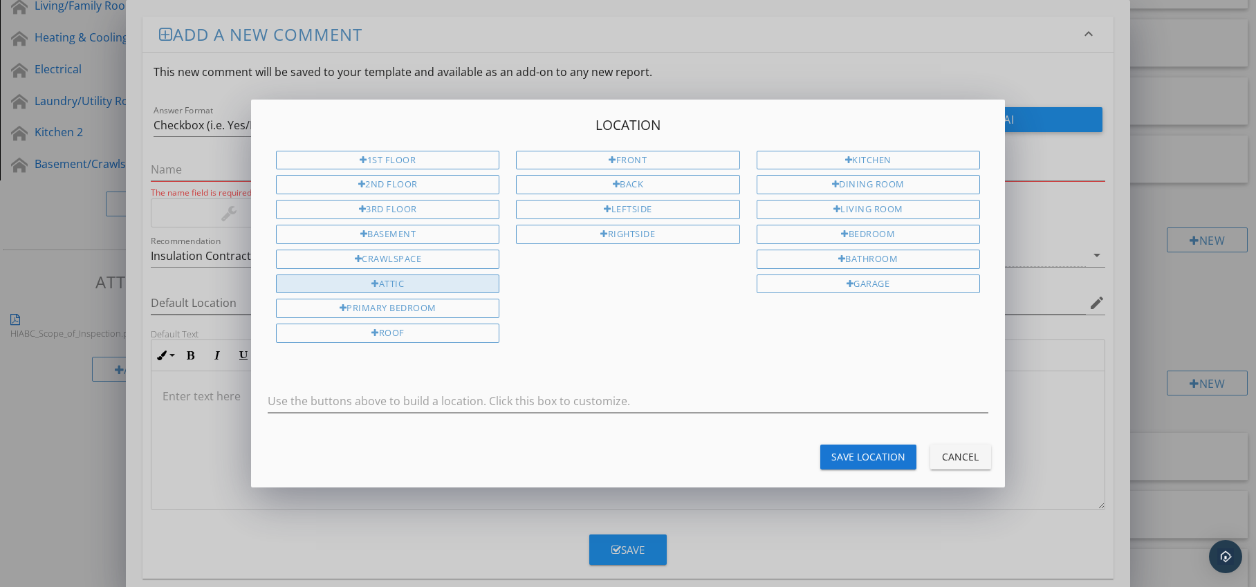
click at [446, 284] on div "Attic" at bounding box center [387, 284] width 223 height 19
type input "Attic"
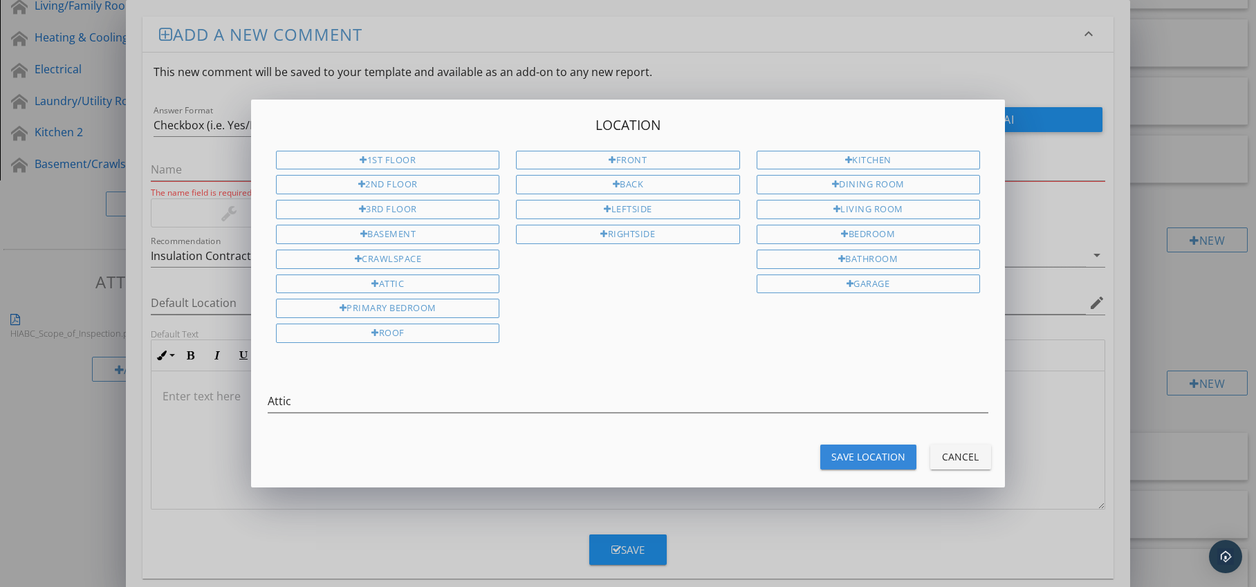
drag, startPoint x: 841, startPoint y: 449, endPoint x: 670, endPoint y: 427, distance: 172.3
click at [841, 450] on div "Save Location" at bounding box center [869, 457] width 74 height 15
type input "Attic"
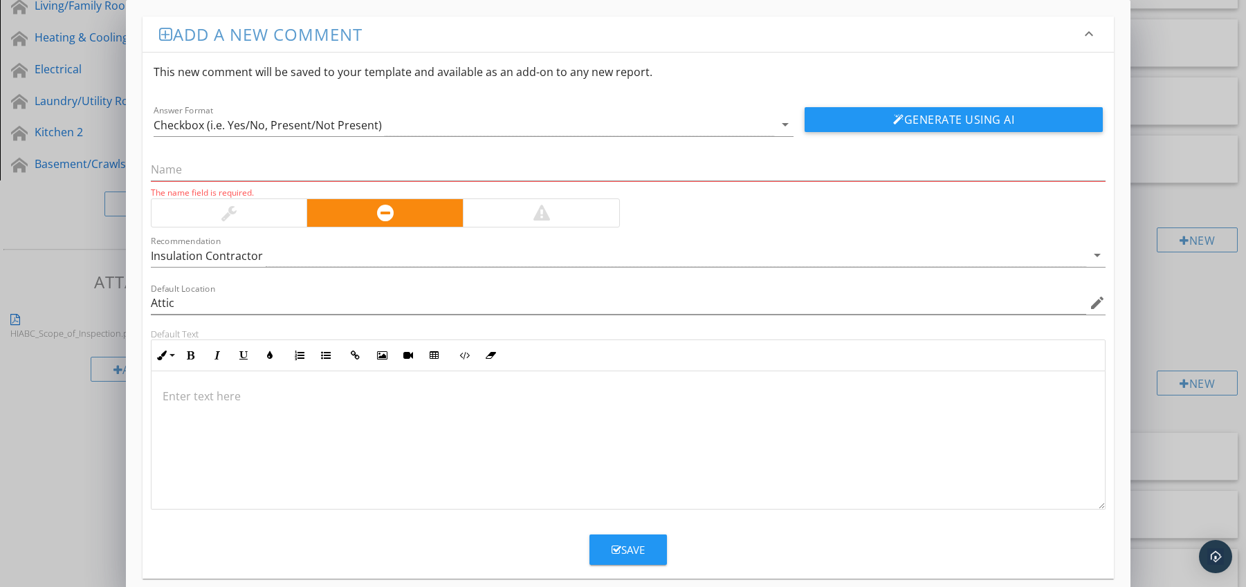
click at [230, 388] on p at bounding box center [629, 396] width 932 height 17
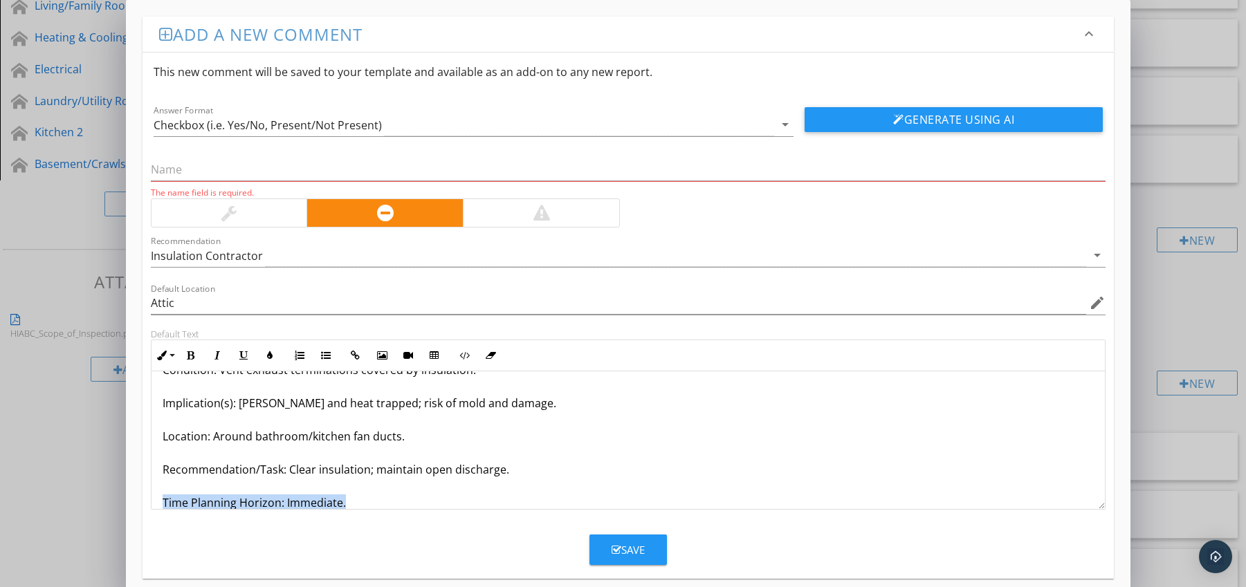
scroll to position [78, 0]
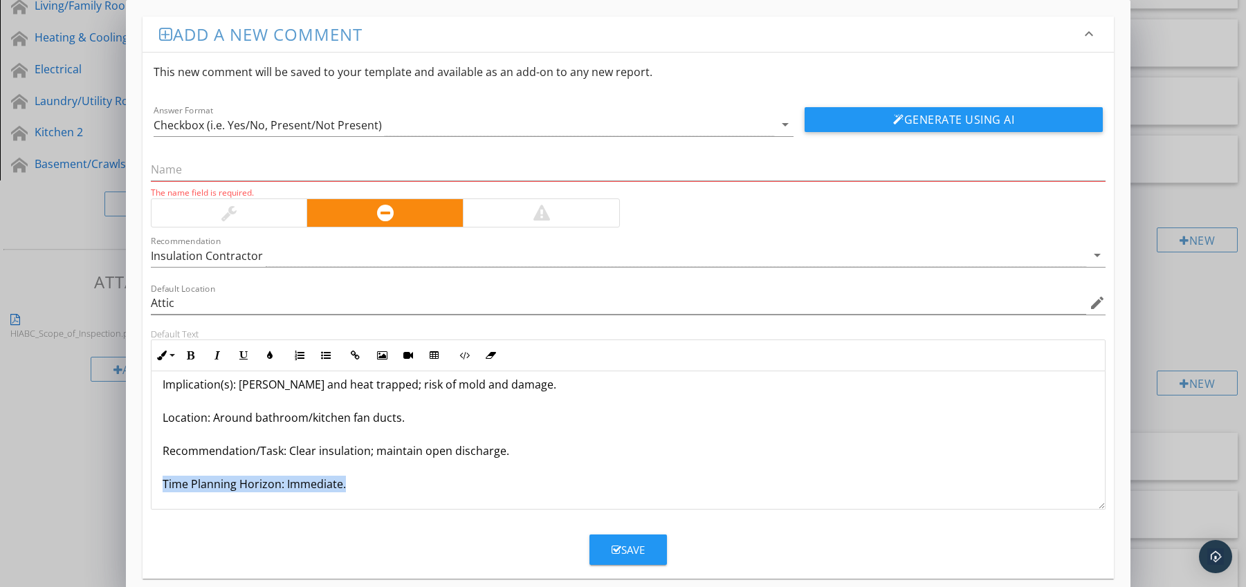
drag, startPoint x: 160, startPoint y: 499, endPoint x: 200, endPoint y: 513, distance: 41.6
click at [200, 513] on form "This new comment will be saved to your template and available as an add-on to a…" at bounding box center [629, 309] width 972 height 513
click at [196, 356] on button "Bold" at bounding box center [191, 355] width 26 height 26
drag, startPoint x: 266, startPoint y: 356, endPoint x: 261, endPoint y: 362, distance: 7.5
click at [266, 356] on icon "button" at bounding box center [270, 356] width 10 height 10
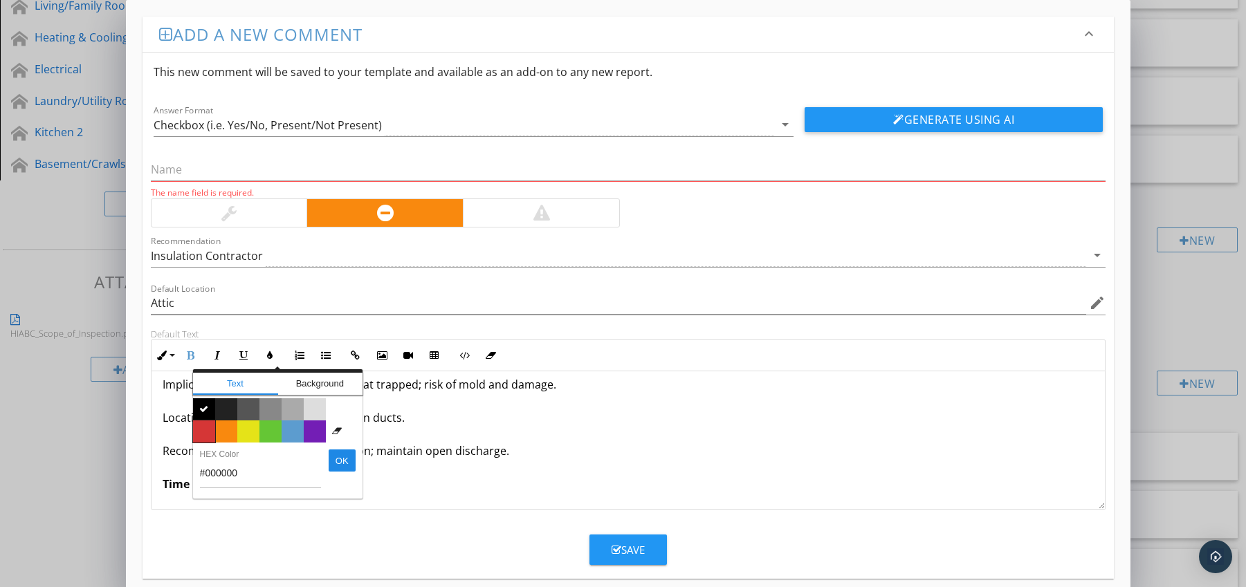
click at [210, 422] on span "Color #d53636" at bounding box center [204, 432] width 22 height 22
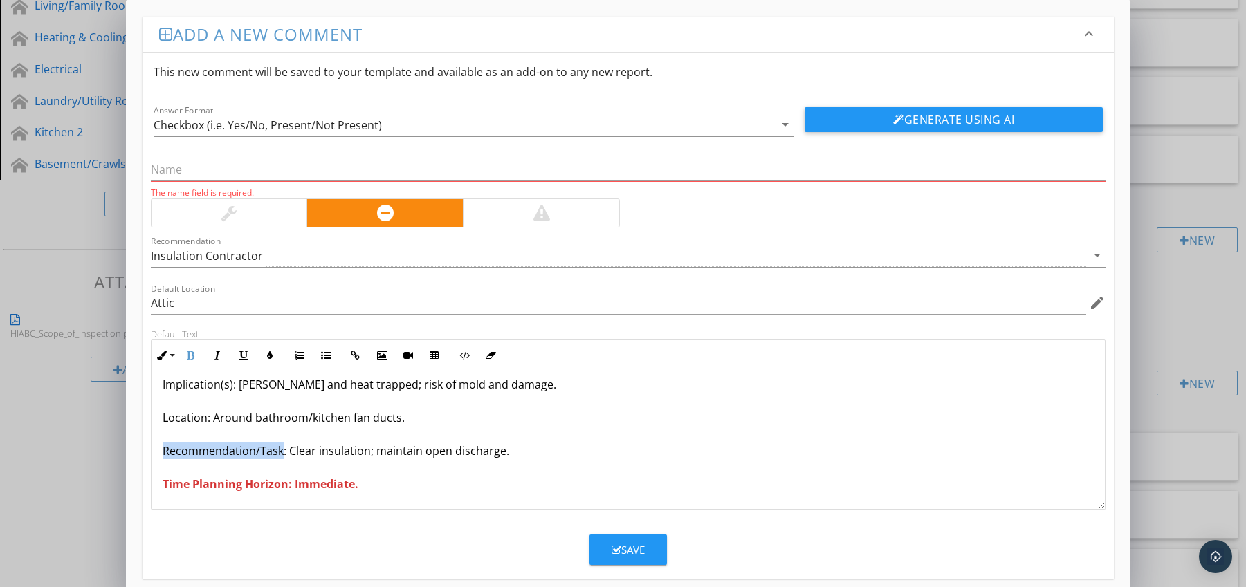
drag, startPoint x: 162, startPoint y: 449, endPoint x: 279, endPoint y: 455, distance: 117.1
click at [279, 455] on p "Insulation Blocking Mechanical Vent Openings Condition: Vent exhaust terminatio…" at bounding box center [629, 401] width 932 height 183
click at [194, 357] on icon "button" at bounding box center [191, 356] width 10 height 10
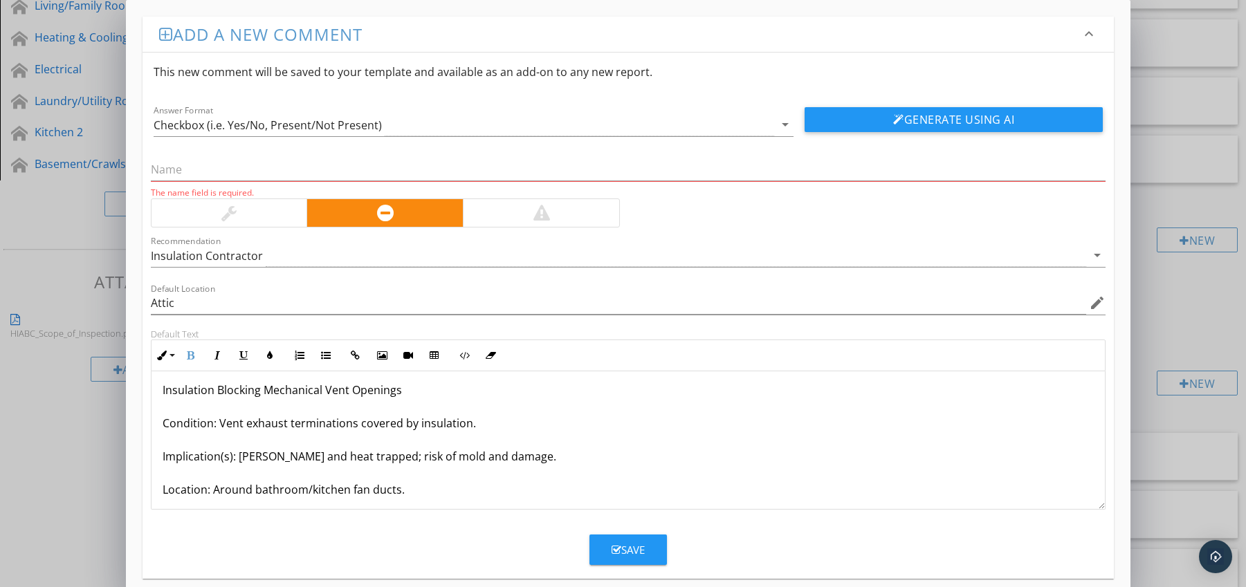
scroll to position [0, 0]
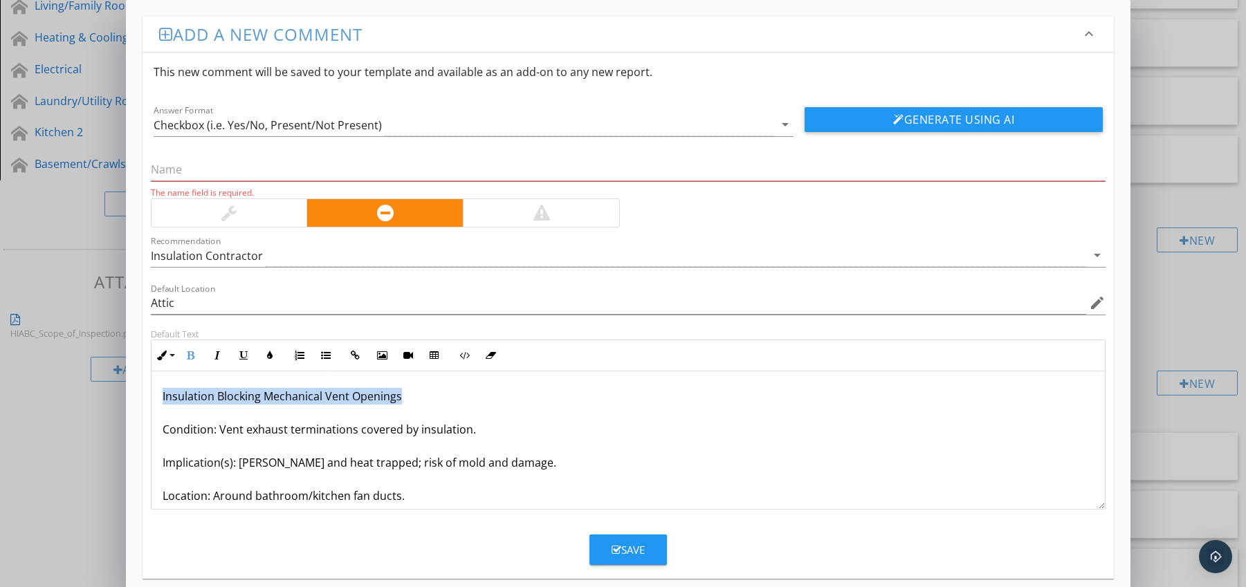
drag, startPoint x: 156, startPoint y: 396, endPoint x: 413, endPoint y: 392, distance: 256.7
click at [413, 392] on div "Insulation Blocking Mechanical Vent Openings Condition: Vent exhaust terminatio…" at bounding box center [628, 479] width 954 height 216
click at [311, 172] on input "text" at bounding box center [628, 169] width 955 height 23
paste input "Insulation Blocking Mechanical Vent Openings"
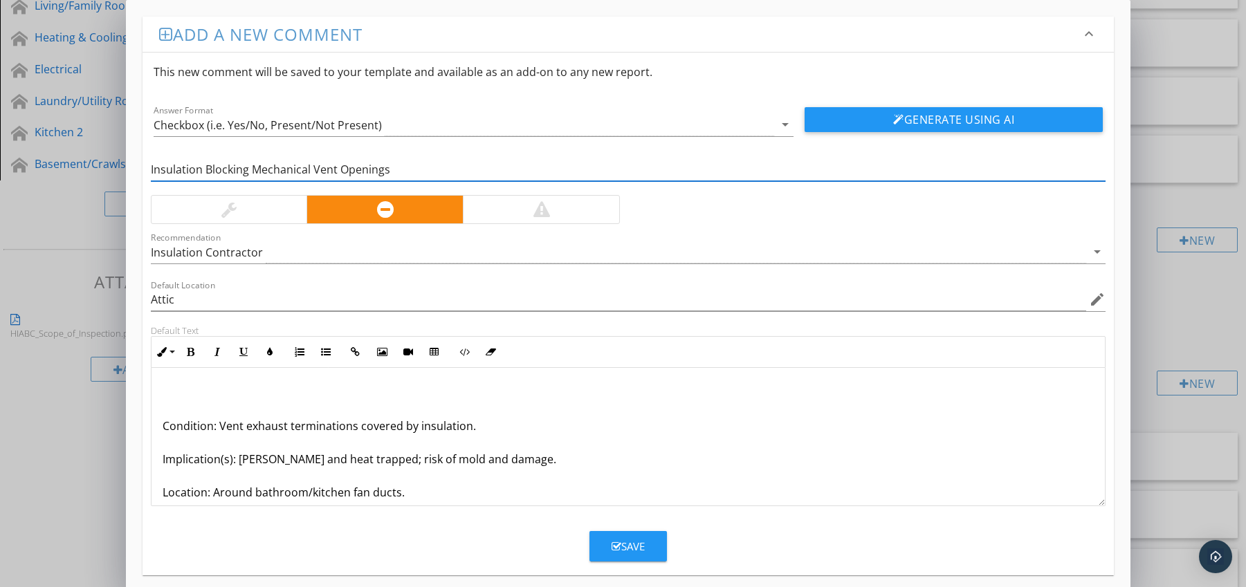
type input "Insulation Blocking Mechanical Vent Openings"
click at [157, 428] on div "Condition: Vent exhaust terminations covered by insulation. Implication(s): [PE…" at bounding box center [628, 476] width 954 height 216
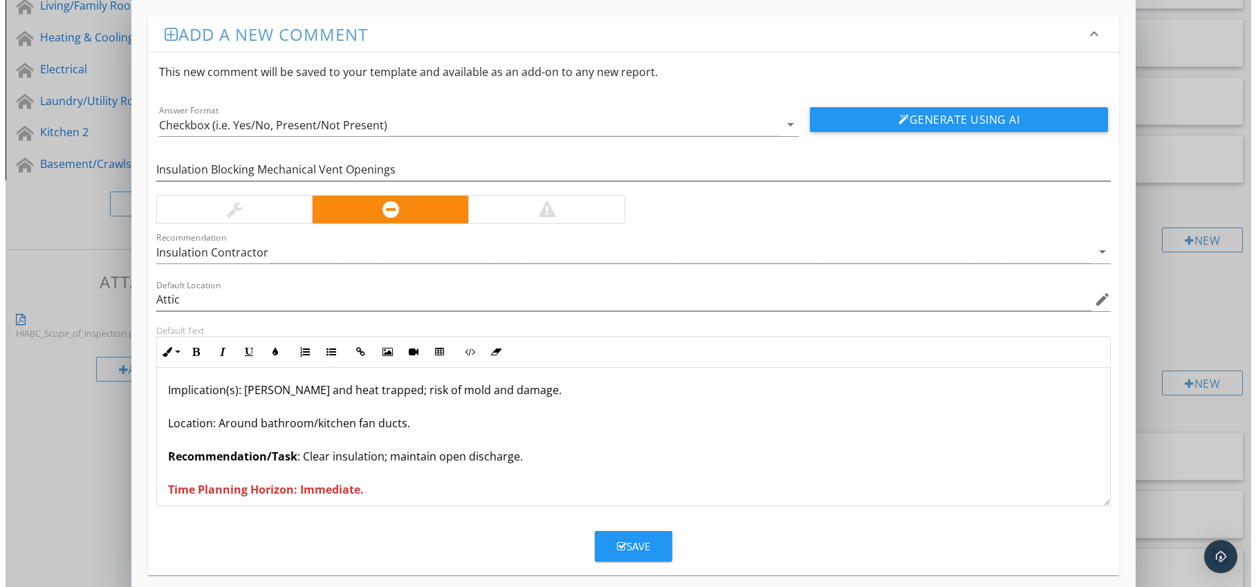
scroll to position [45, 0]
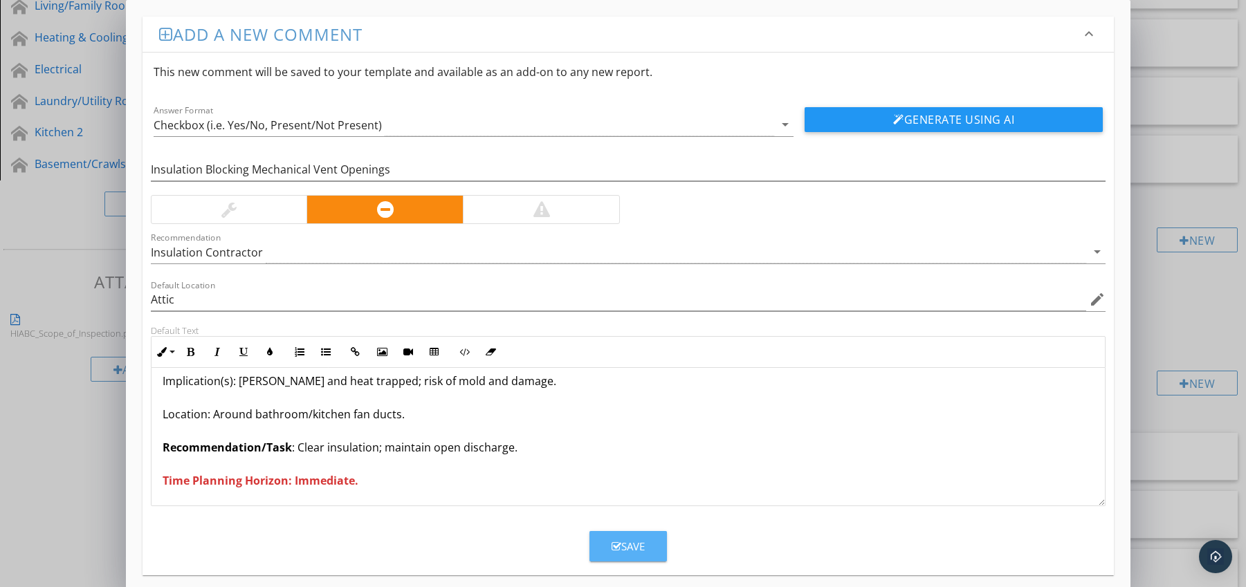
click at [621, 542] on div "Save" at bounding box center [628, 547] width 33 height 16
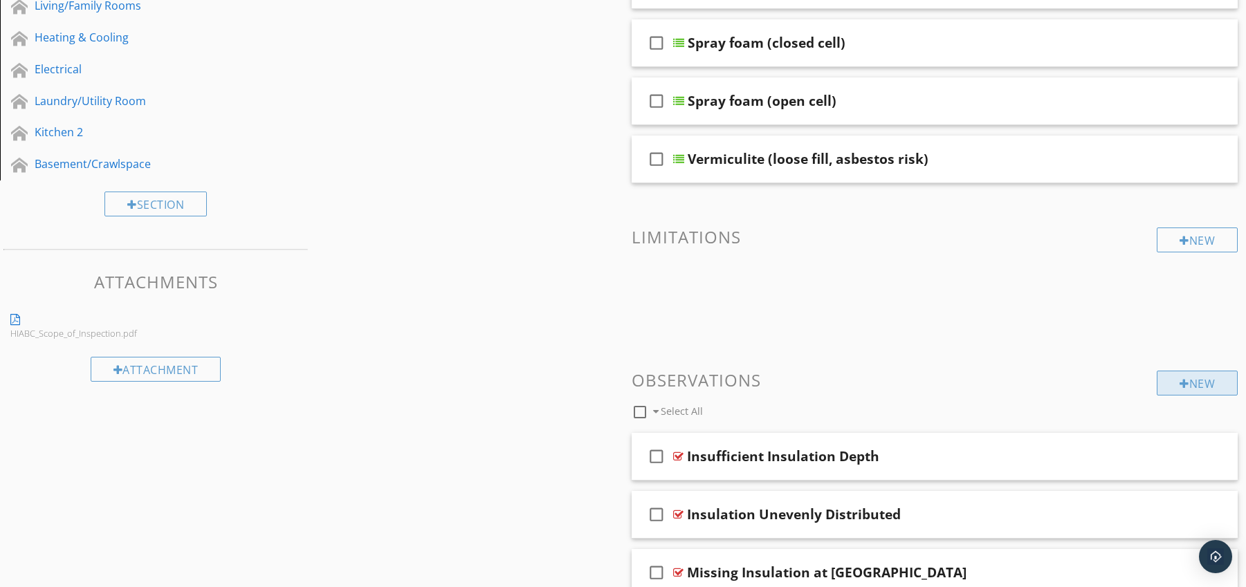
click at [1194, 380] on div "New" at bounding box center [1197, 383] width 81 height 25
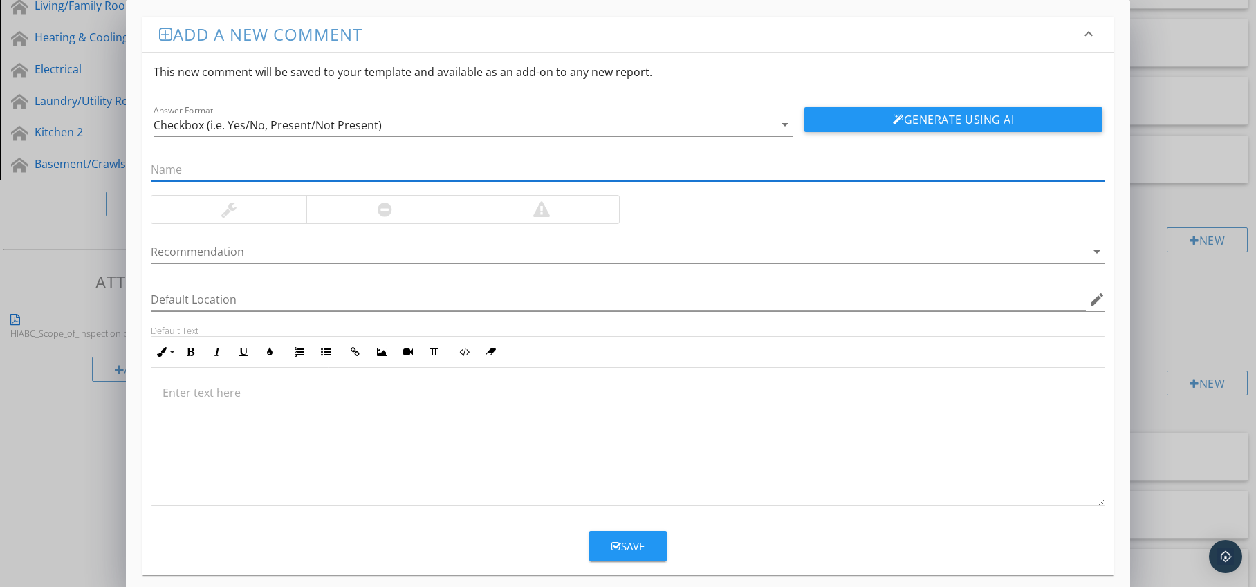
click at [407, 203] on div at bounding box center [384, 210] width 156 height 28
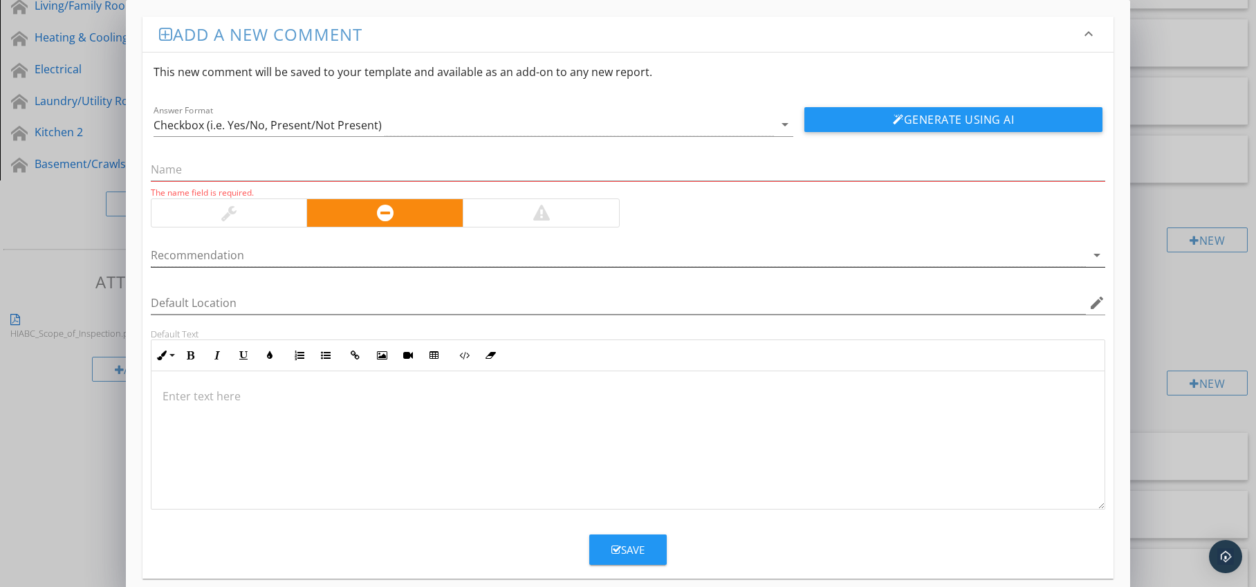
click at [395, 257] on div at bounding box center [619, 255] width 936 height 23
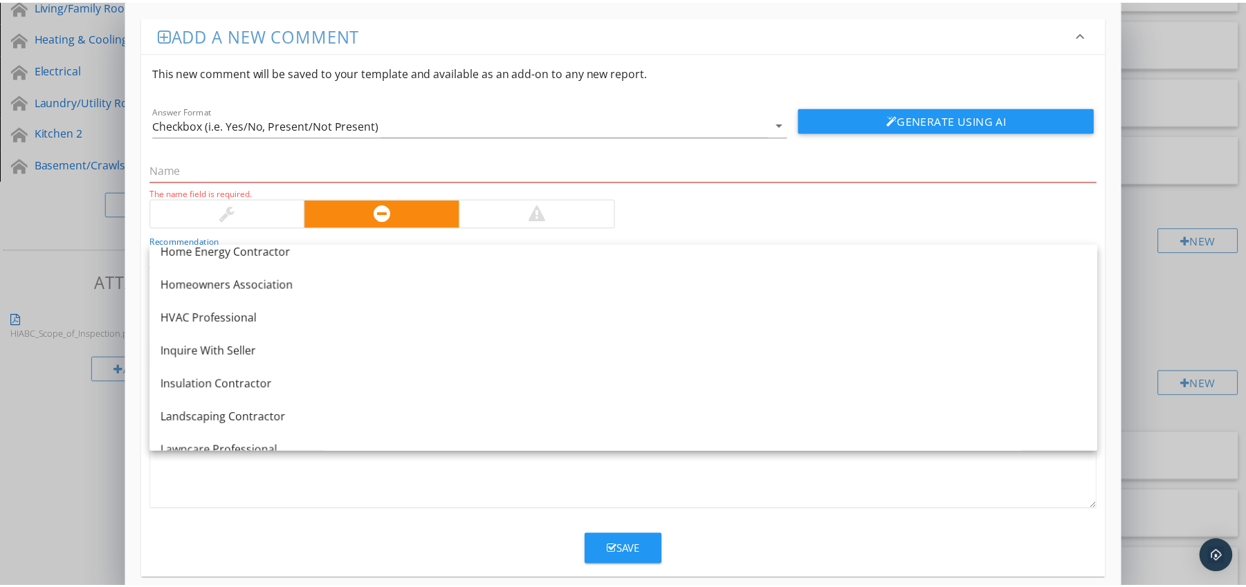
scroll to position [1022, 0]
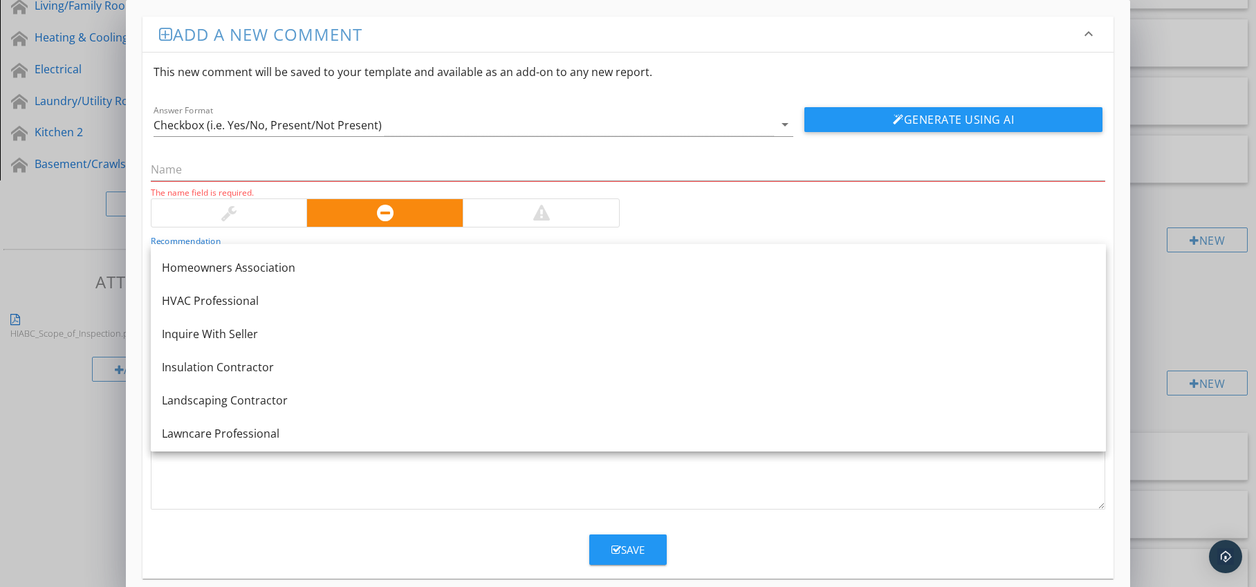
drag, startPoint x: 337, startPoint y: 358, endPoint x: 347, endPoint y: 353, distance: 11.5
click at [337, 359] on div "Insulation Contractor" at bounding box center [628, 367] width 933 height 17
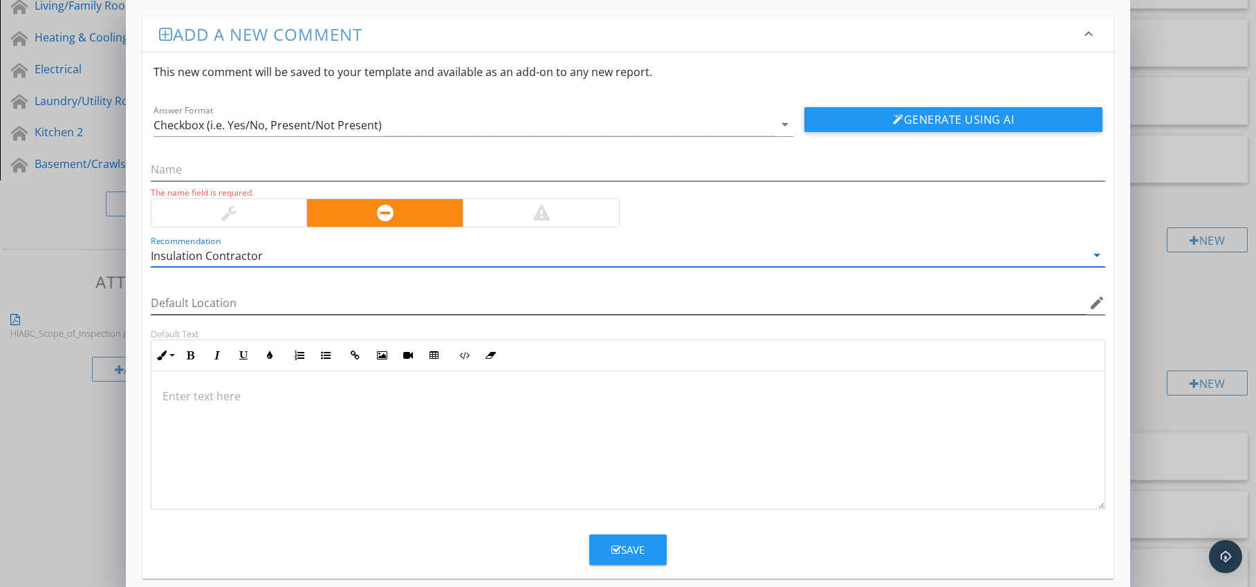
click at [1100, 302] on icon "edit" at bounding box center [1097, 303] width 17 height 17
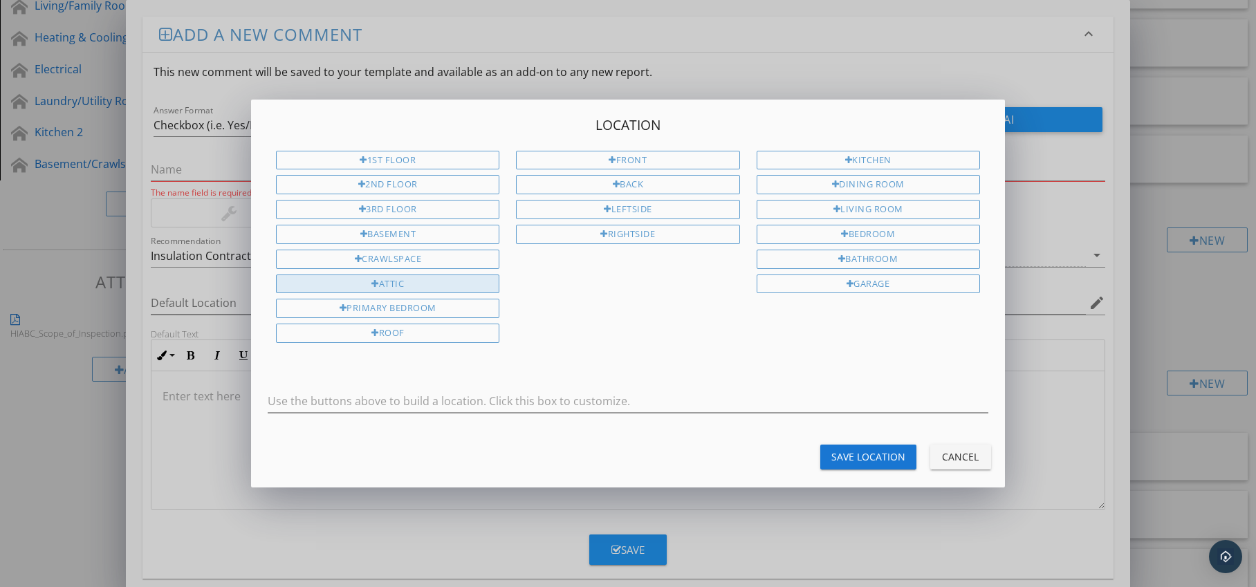
click at [420, 285] on div "Attic" at bounding box center [387, 284] width 223 height 19
type input "Attic"
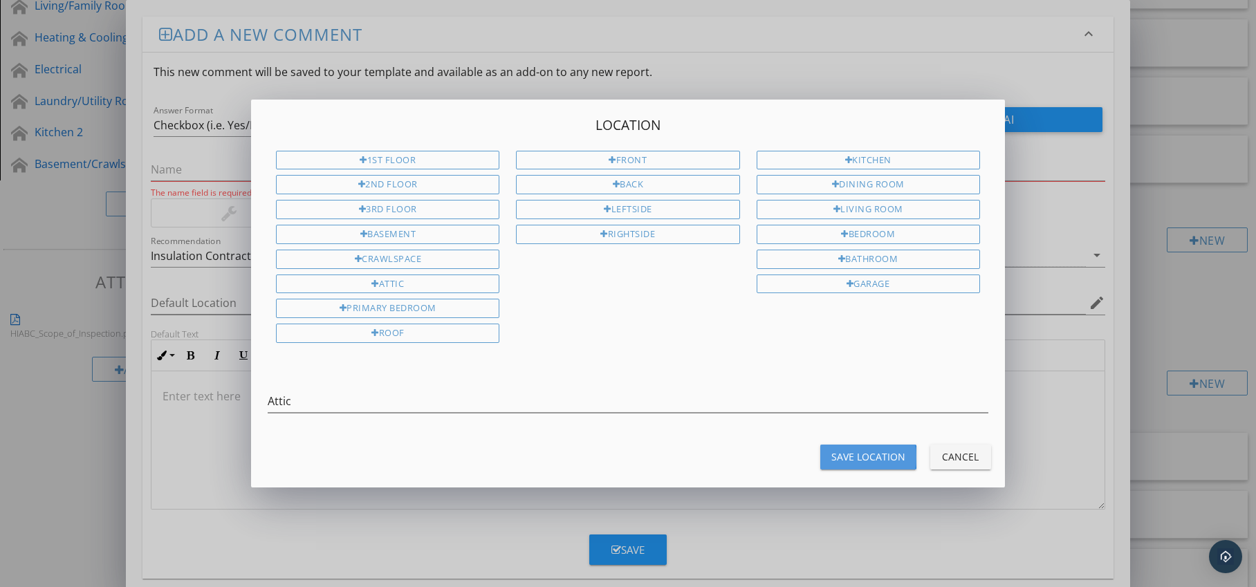
click at [841, 448] on button "Save Location" at bounding box center [868, 457] width 96 height 25
type input "Attic"
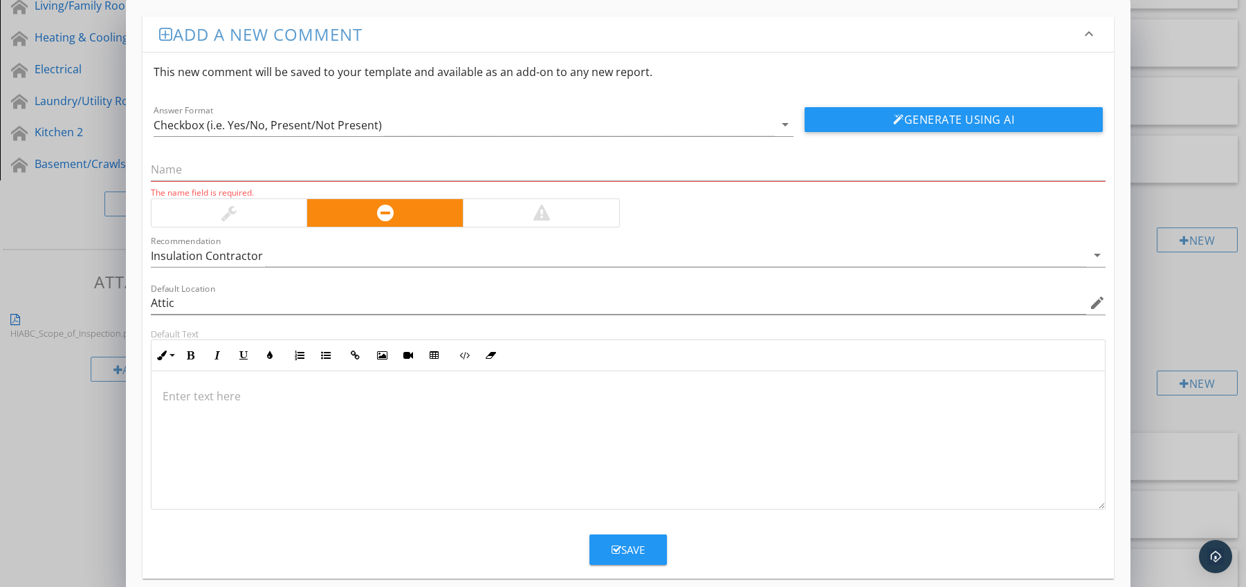
click at [231, 385] on div at bounding box center [628, 440] width 954 height 138
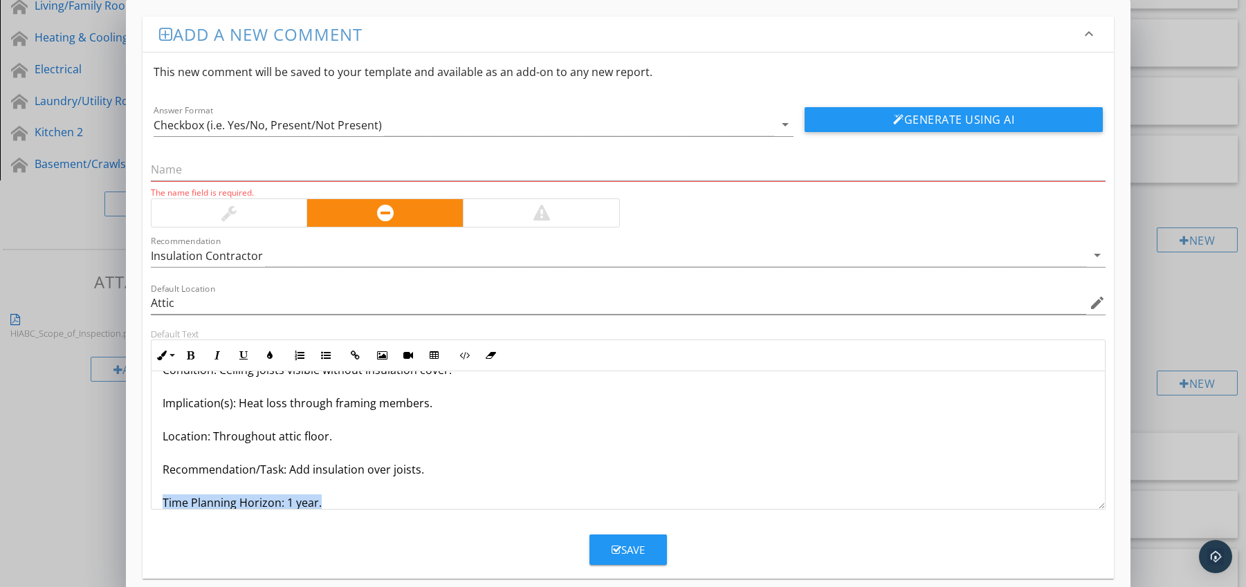
scroll to position [78, 0]
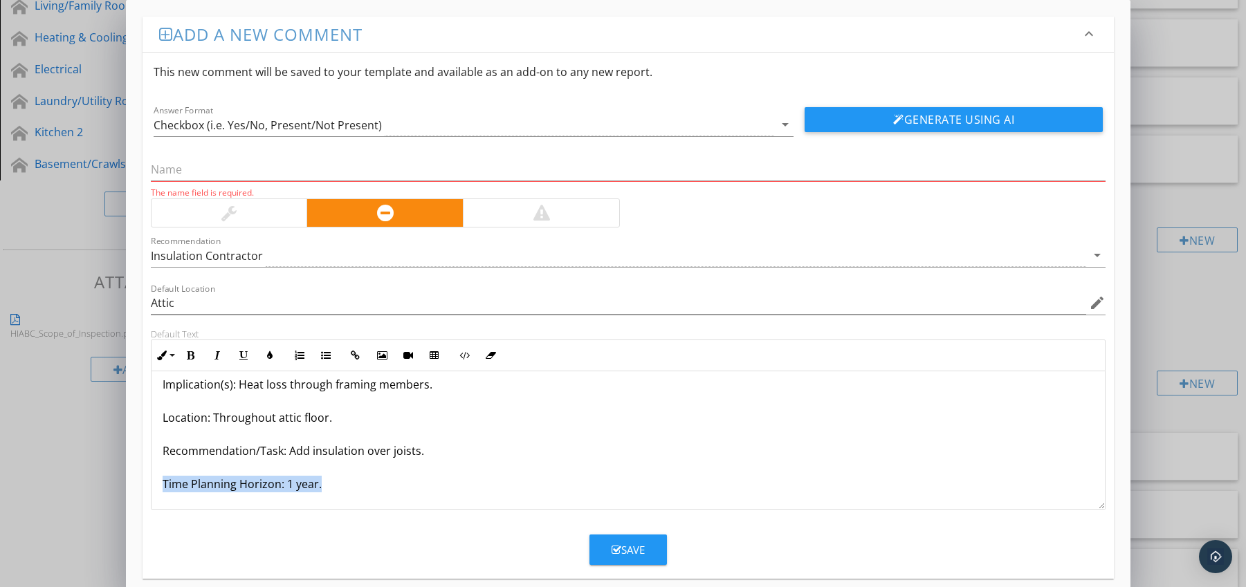
drag, startPoint x: 163, startPoint y: 502, endPoint x: 196, endPoint y: 502, distance: 33.2
click at [196, 511] on form "This new comment will be saved to your template and available as an add-on to a…" at bounding box center [629, 309] width 972 height 513
click at [190, 356] on icon "button" at bounding box center [191, 356] width 10 height 10
click at [274, 355] on icon "button" at bounding box center [270, 356] width 10 height 10
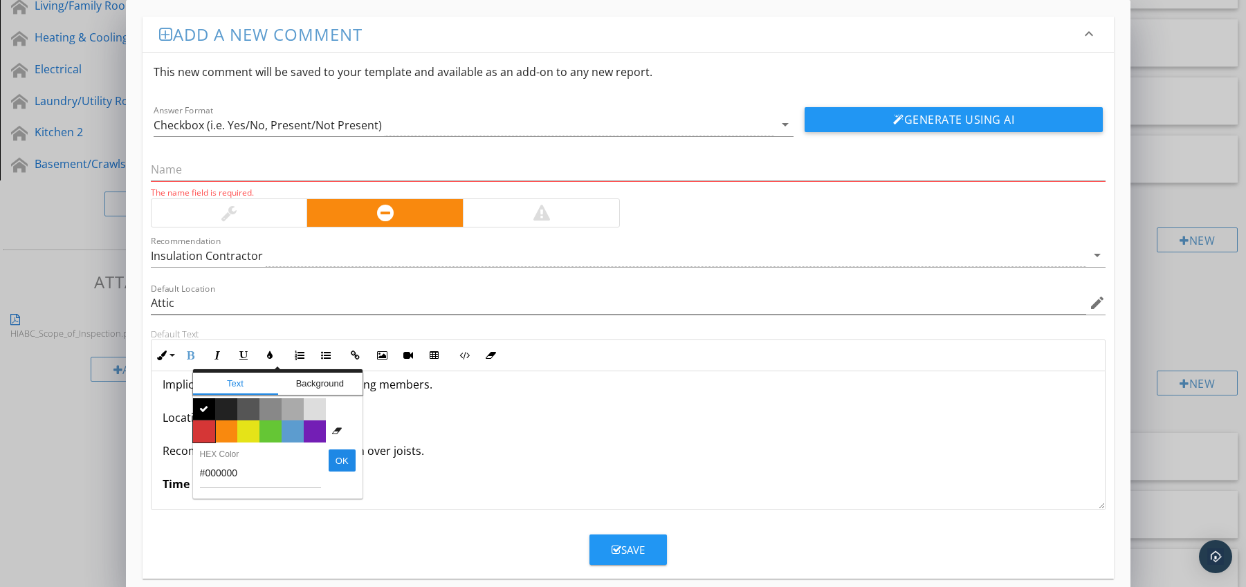
click at [199, 433] on span "Color #d53636" at bounding box center [204, 432] width 22 height 22
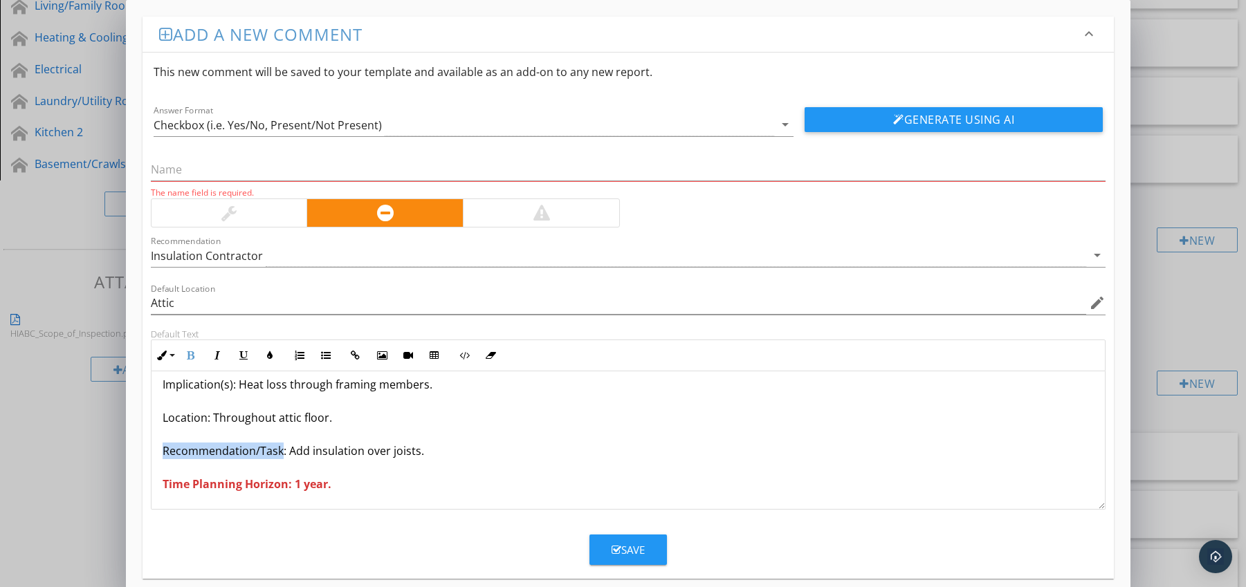
drag, startPoint x: 162, startPoint y: 451, endPoint x: 282, endPoint y: 454, distance: 120.4
click at [282, 454] on p "Joists Exposed (thermal bridges) Condition: Ceiling joists visible without insu…" at bounding box center [629, 401] width 932 height 183
click at [186, 354] on icon "button" at bounding box center [191, 356] width 10 height 10
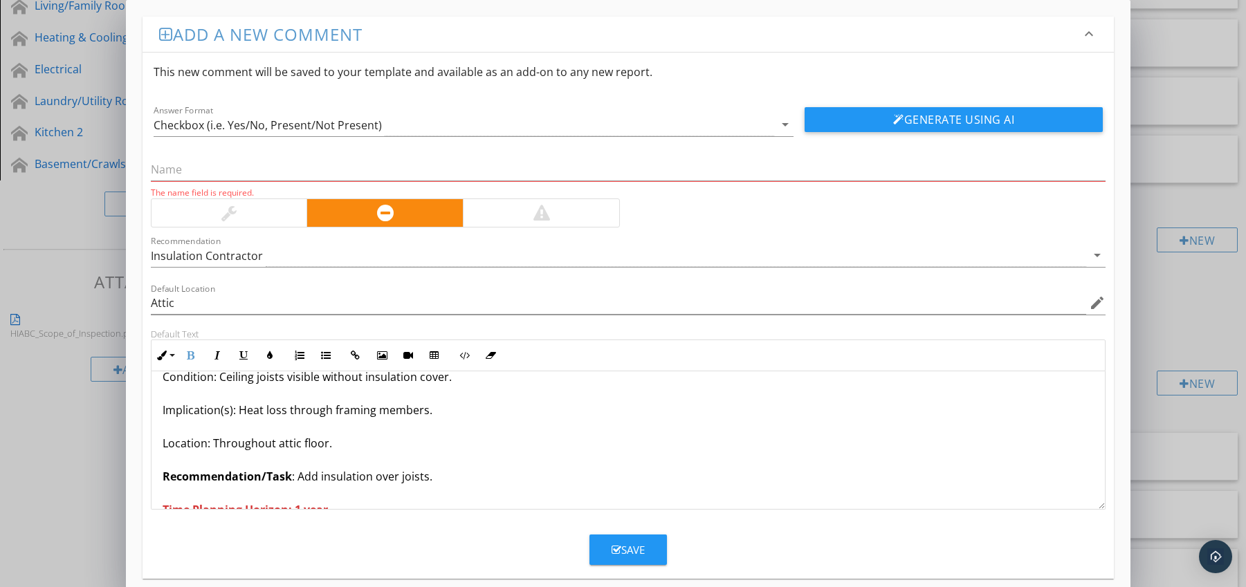
scroll to position [0, 0]
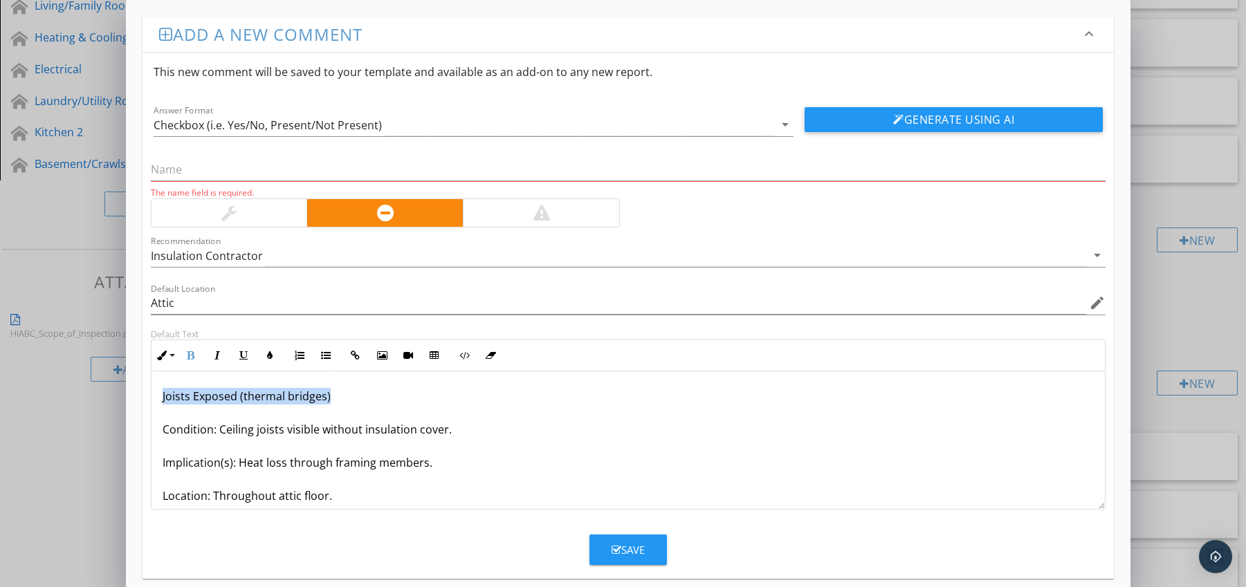
drag, startPoint x: 156, startPoint y: 396, endPoint x: 325, endPoint y: 400, distance: 169.5
click at [333, 400] on div "Joists Exposed (thermal bridges) Condition: Ceiling joists visible without insu…" at bounding box center [628, 479] width 954 height 216
click at [226, 167] on input "text" at bounding box center [628, 169] width 955 height 23
paste input "Joists Exposed (thermal bridges)"
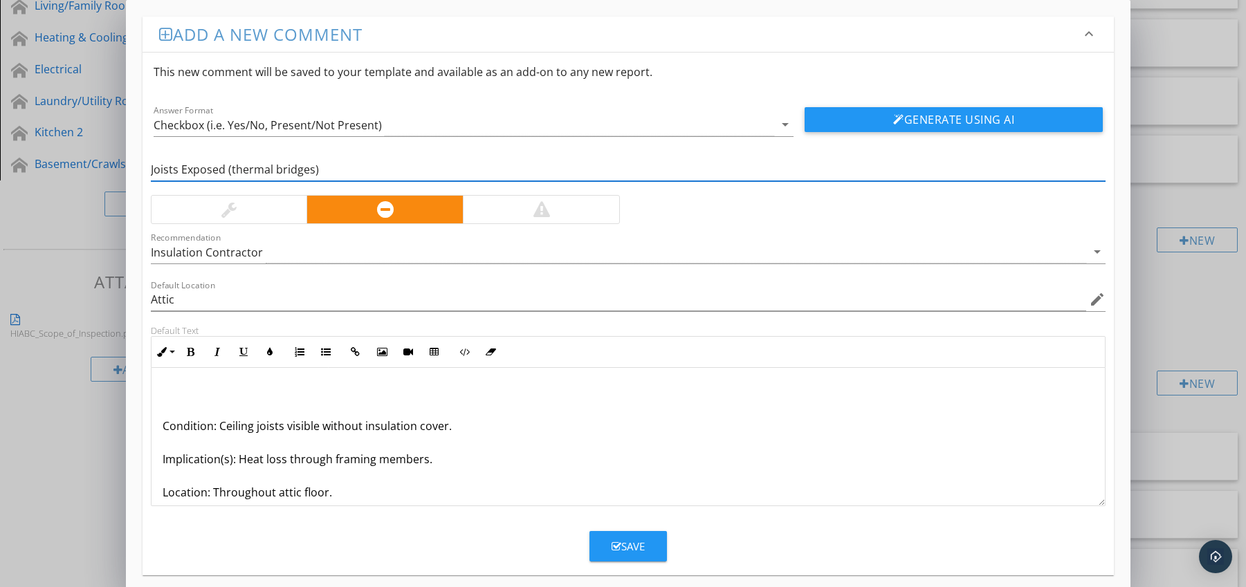
type input "Joists Exposed (thermal bridges)"
click at [163, 426] on p "Condition: Ceiling joists visible without insulation cover. Implication(s): Hea…" at bounding box center [629, 476] width 932 height 183
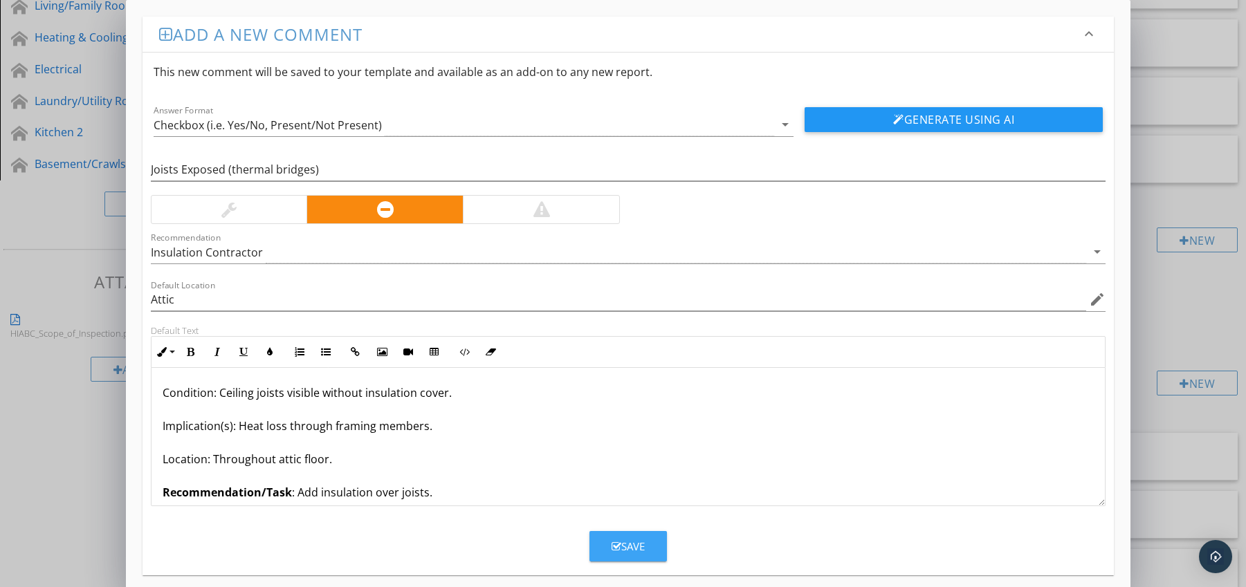
click at [639, 539] on div "Save" at bounding box center [628, 547] width 33 height 16
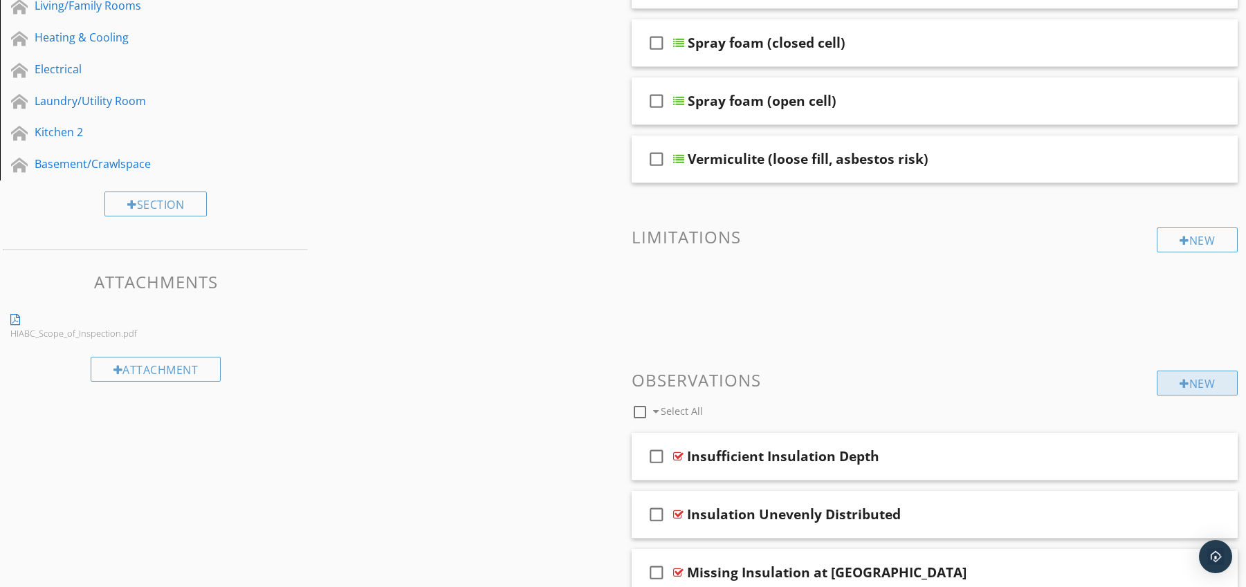
click at [1195, 383] on div "New" at bounding box center [1197, 383] width 81 height 25
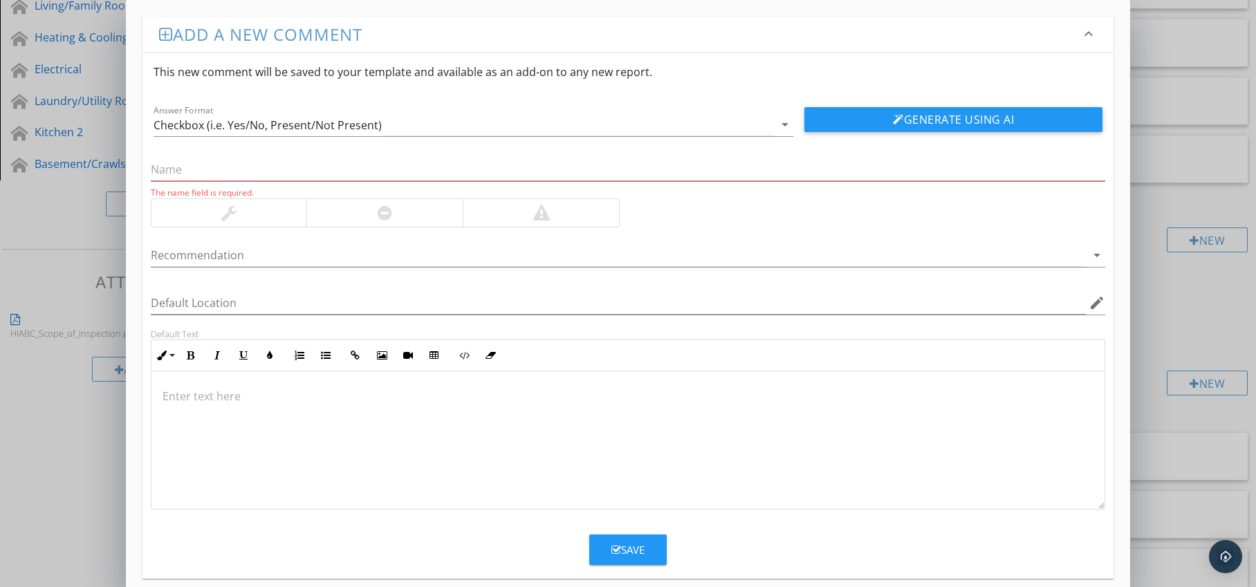
click at [370, 206] on div at bounding box center [384, 213] width 156 height 28
click at [374, 252] on div at bounding box center [619, 255] width 936 height 23
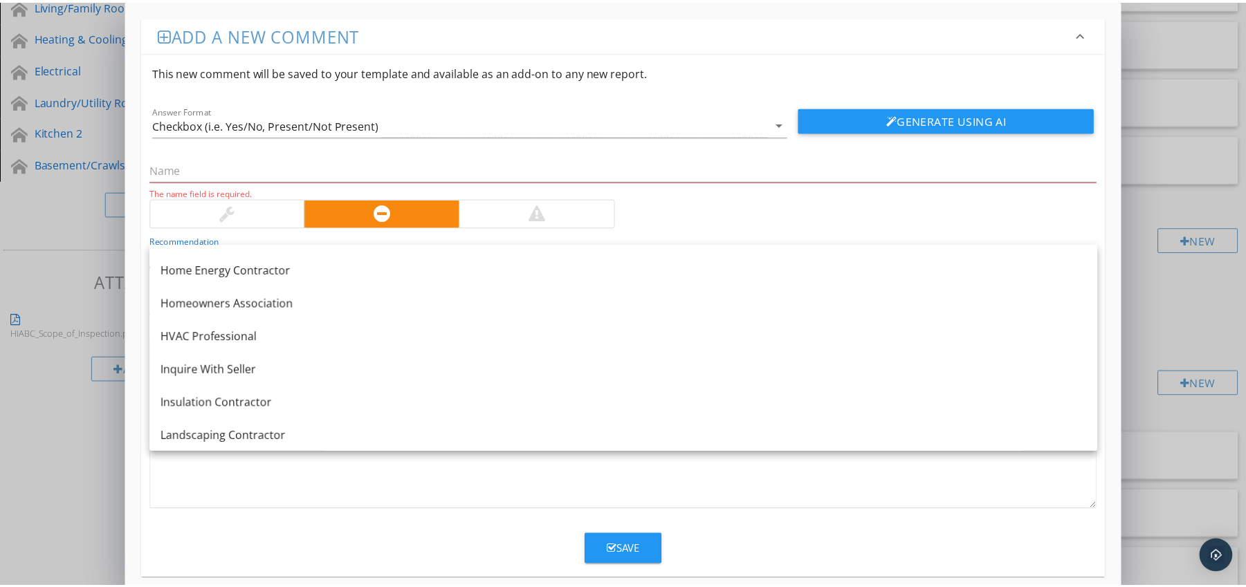
scroll to position [977, 0]
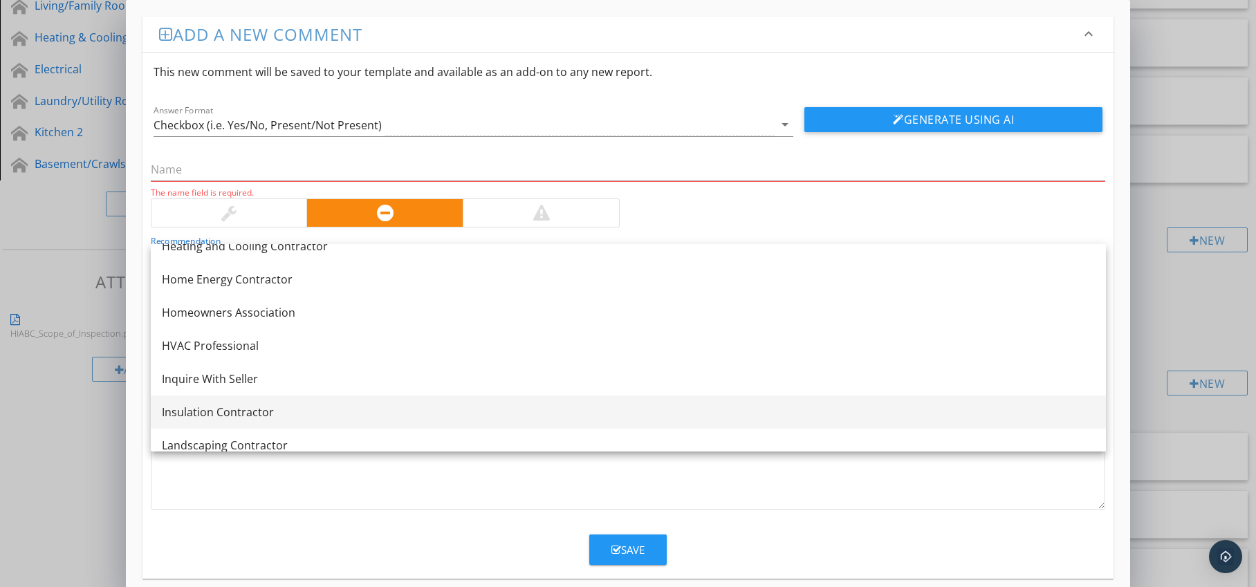
click at [293, 404] on div "Insulation Contractor" at bounding box center [628, 412] width 933 height 17
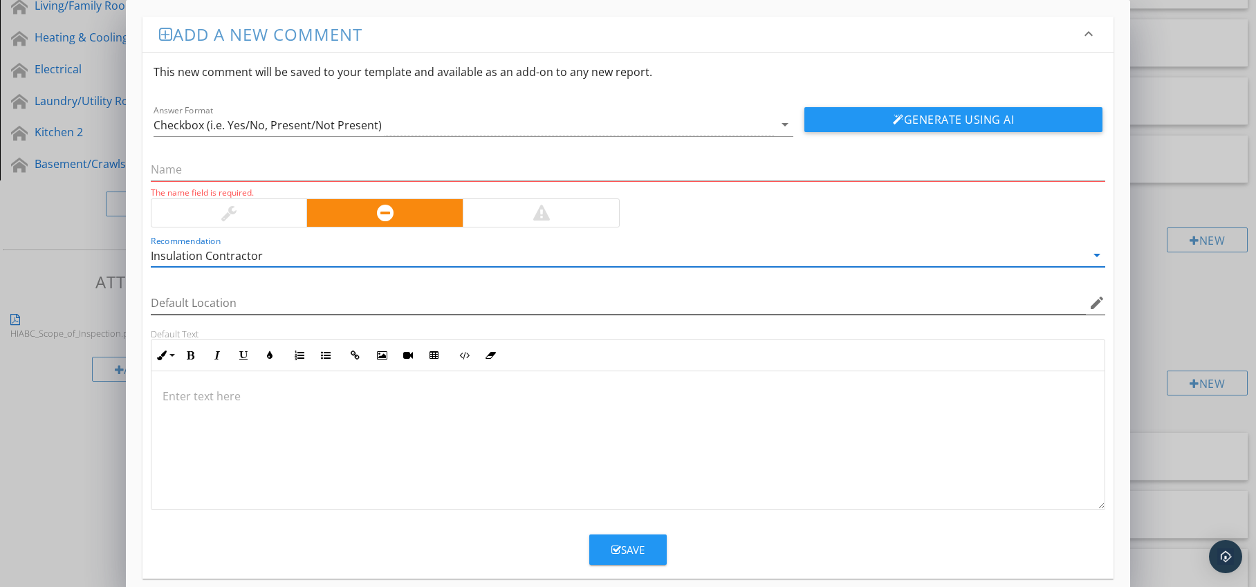
click at [1092, 303] on icon "edit" at bounding box center [1097, 303] width 17 height 17
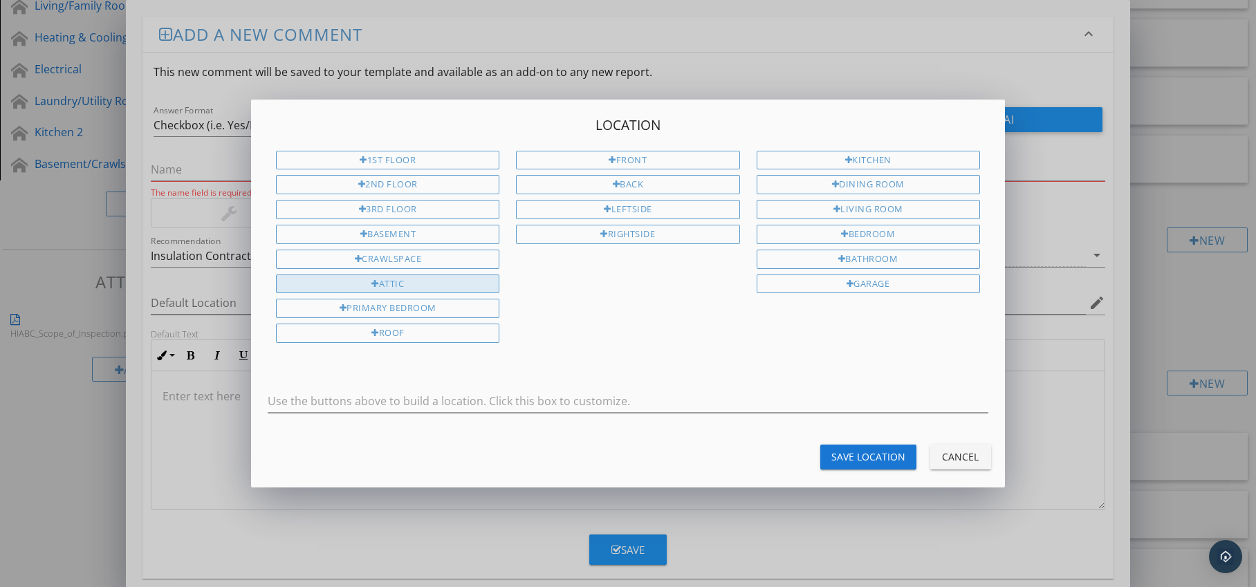
click at [442, 287] on div "Attic" at bounding box center [387, 284] width 223 height 19
type input "Attic"
click at [849, 452] on div "Save Location" at bounding box center [869, 457] width 74 height 15
type input "Attic"
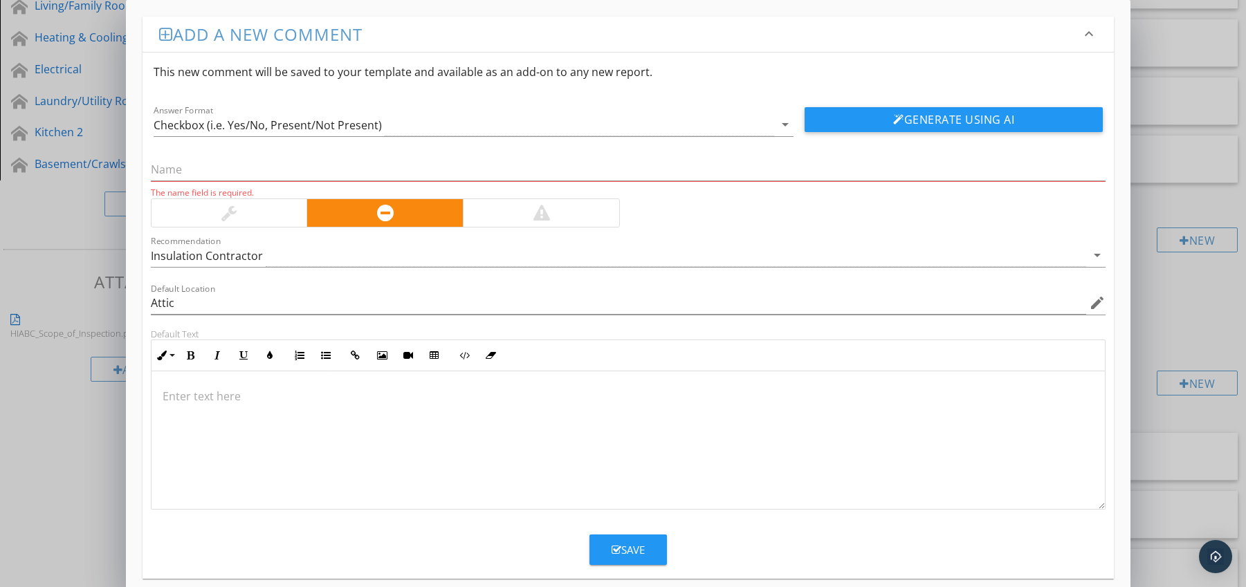
click at [201, 394] on p at bounding box center [629, 396] width 932 height 17
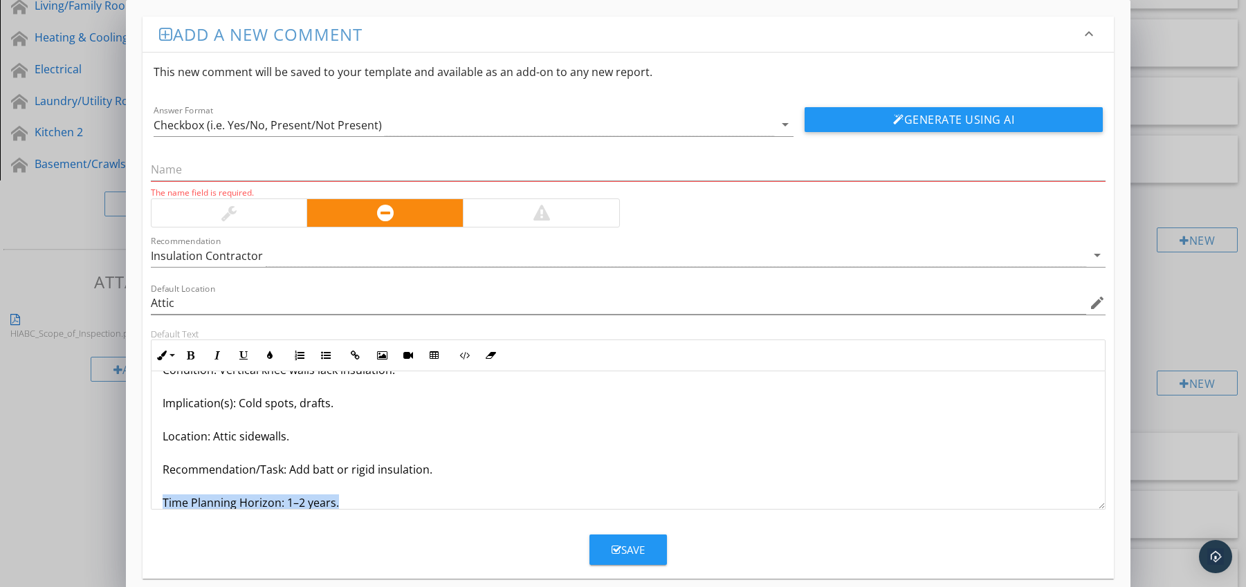
scroll to position [78, 0]
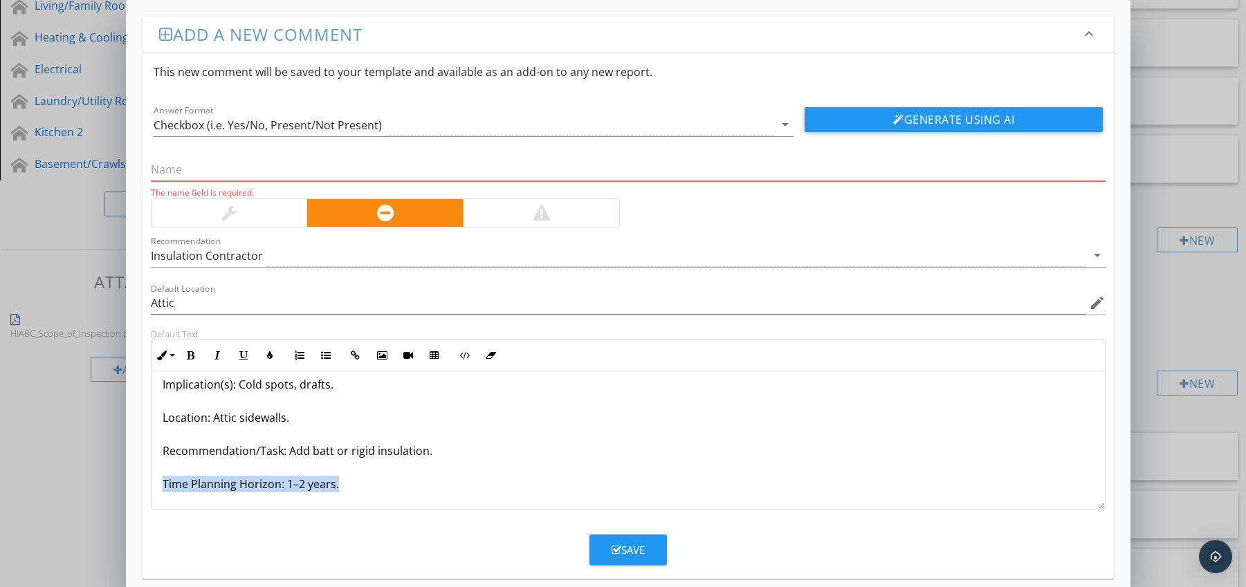
drag, startPoint x: 163, startPoint y: 502, endPoint x: 183, endPoint y: 509, distance: 21.2
click at [183, 509] on div "Attic Kneewall Areas Uninsulated Condition: Vertical knee walls lack insulation…" at bounding box center [628, 401] width 954 height 216
click at [186, 353] on icon "button" at bounding box center [191, 356] width 10 height 10
click at [268, 358] on icon "button" at bounding box center [270, 356] width 10 height 10
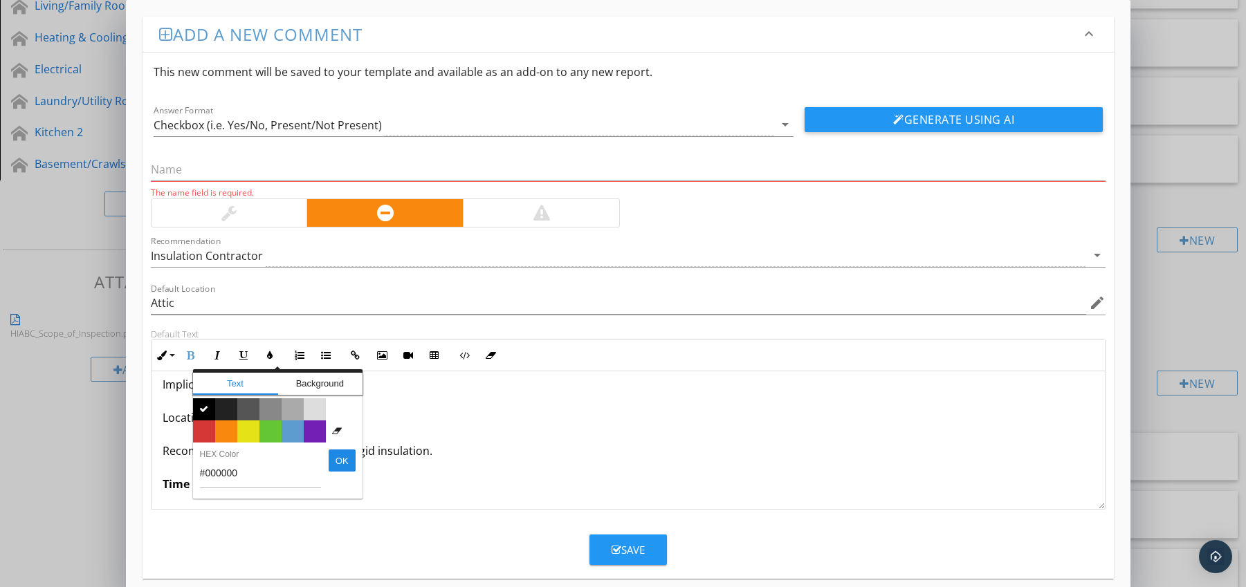
click at [206, 435] on span "Color #d53636" at bounding box center [204, 432] width 22 height 22
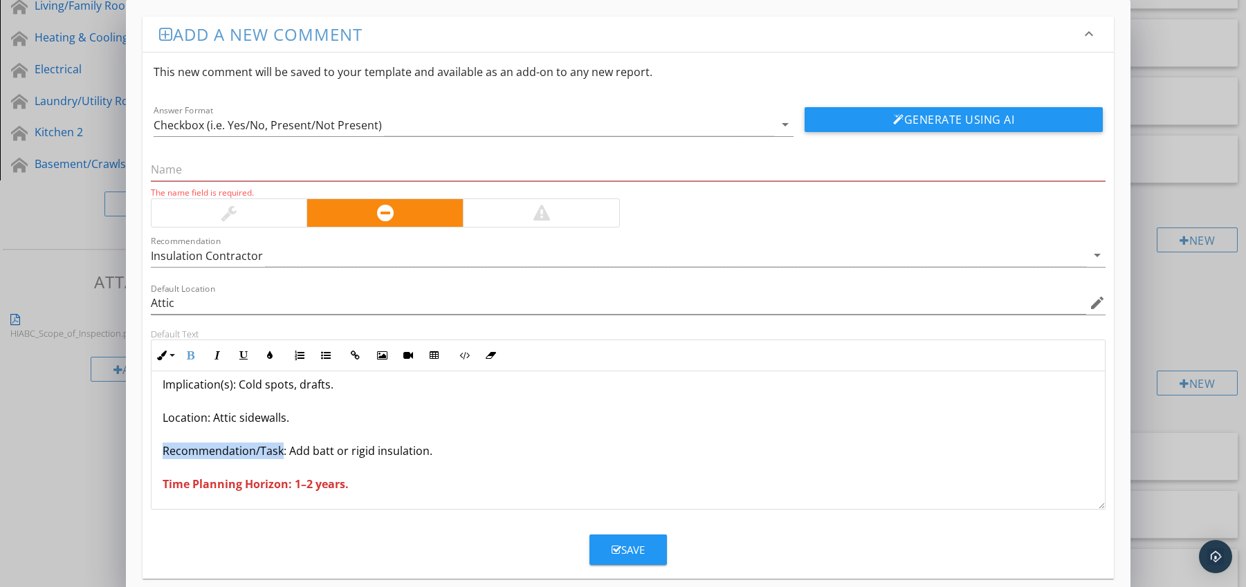
drag, startPoint x: 163, startPoint y: 451, endPoint x: 280, endPoint y: 457, distance: 117.1
click at [280, 457] on p "Attic Kneewall Areas Uninsulated Condition: Vertical knee walls lack insulation…" at bounding box center [629, 401] width 932 height 183
click at [190, 358] on icon "button" at bounding box center [191, 356] width 10 height 10
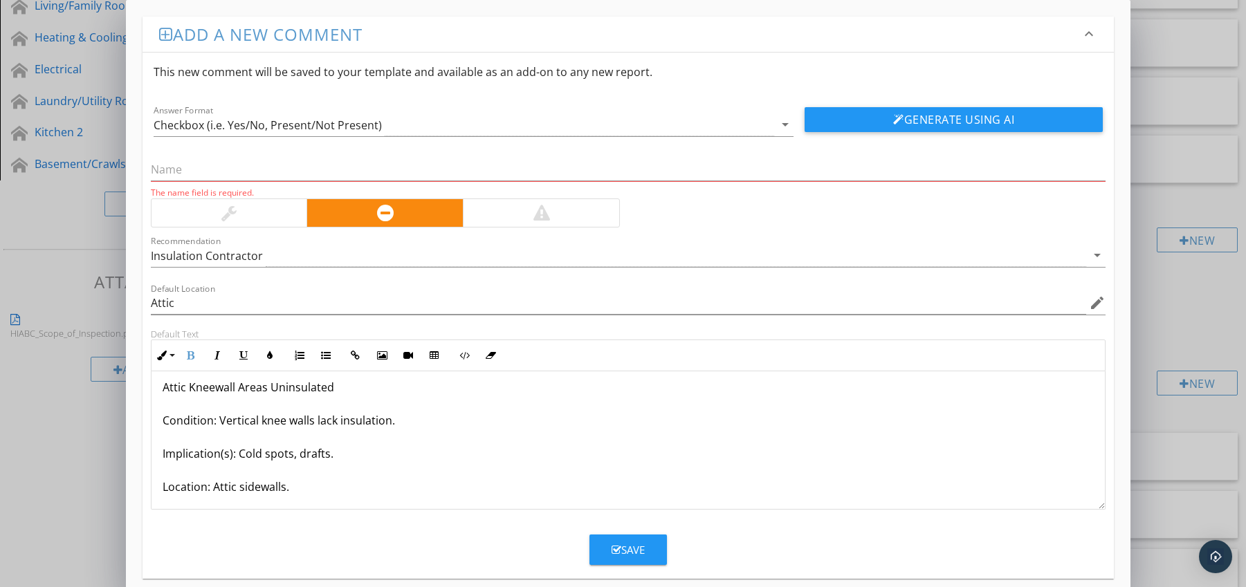
scroll to position [0, 0]
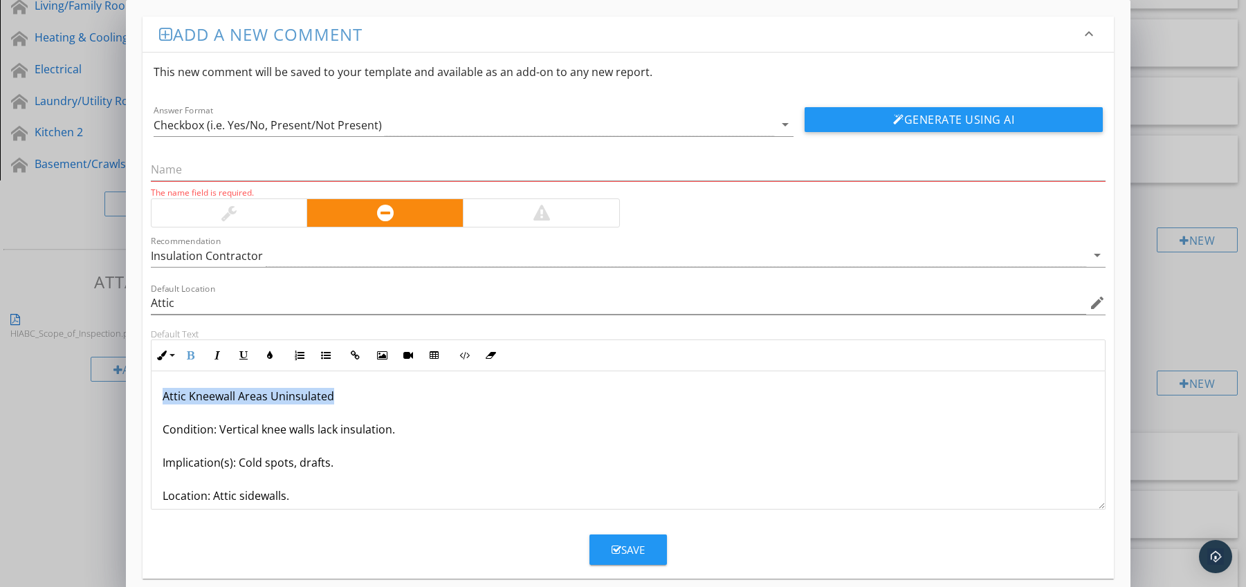
drag, startPoint x: 158, startPoint y: 398, endPoint x: 334, endPoint y: 400, distance: 176.4
click at [338, 401] on div "Attic Kneewall Areas Uninsulated Condition: Vertical knee walls lack insulation…" at bounding box center [628, 479] width 954 height 216
click at [196, 167] on input "text" at bounding box center [628, 169] width 955 height 23
paste input "Attic Kneewall Areas Uninsulated"
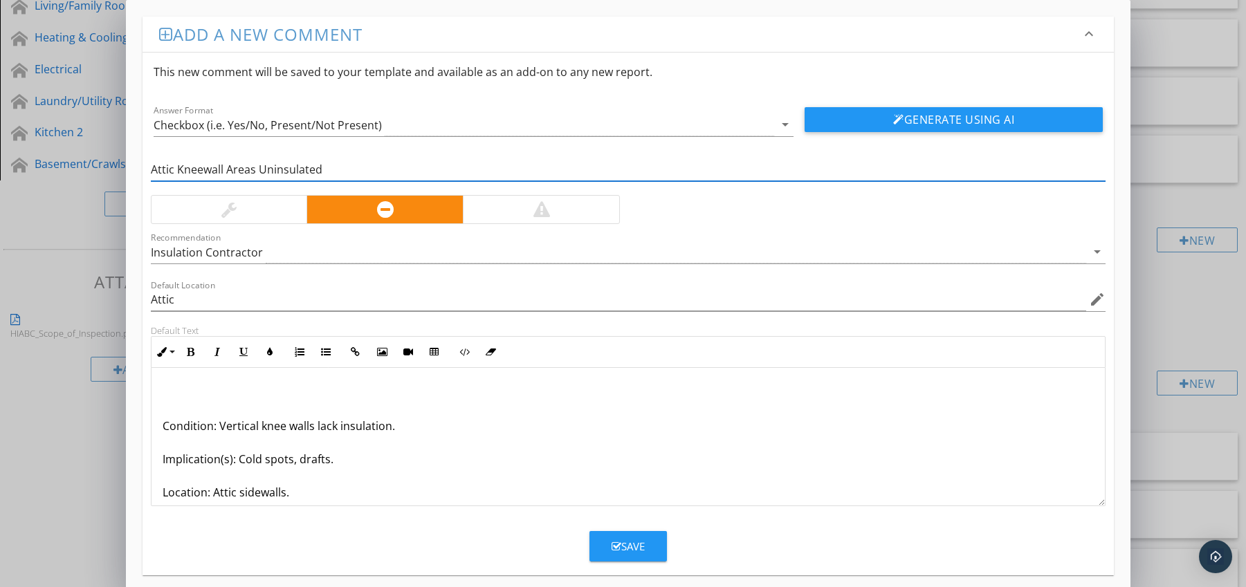
type input "Attic Kneewall Areas Uninsulated"
click at [164, 428] on p "Condition: Vertical knee walls lack insulation. Implication(s): Cold spots, dra…" at bounding box center [629, 476] width 932 height 183
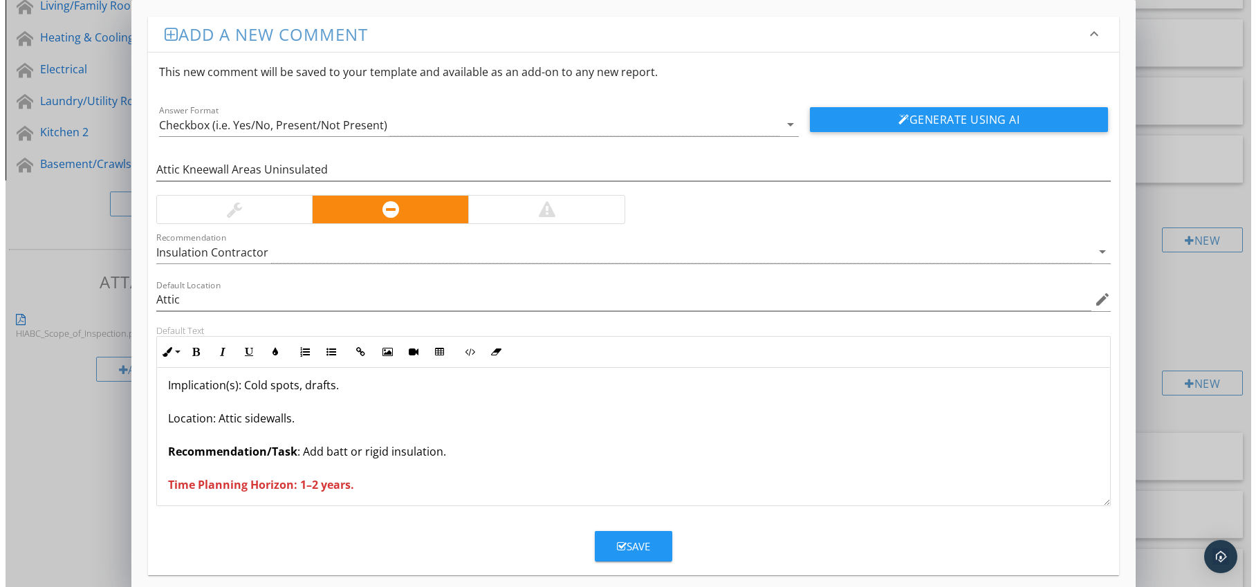
scroll to position [45, 0]
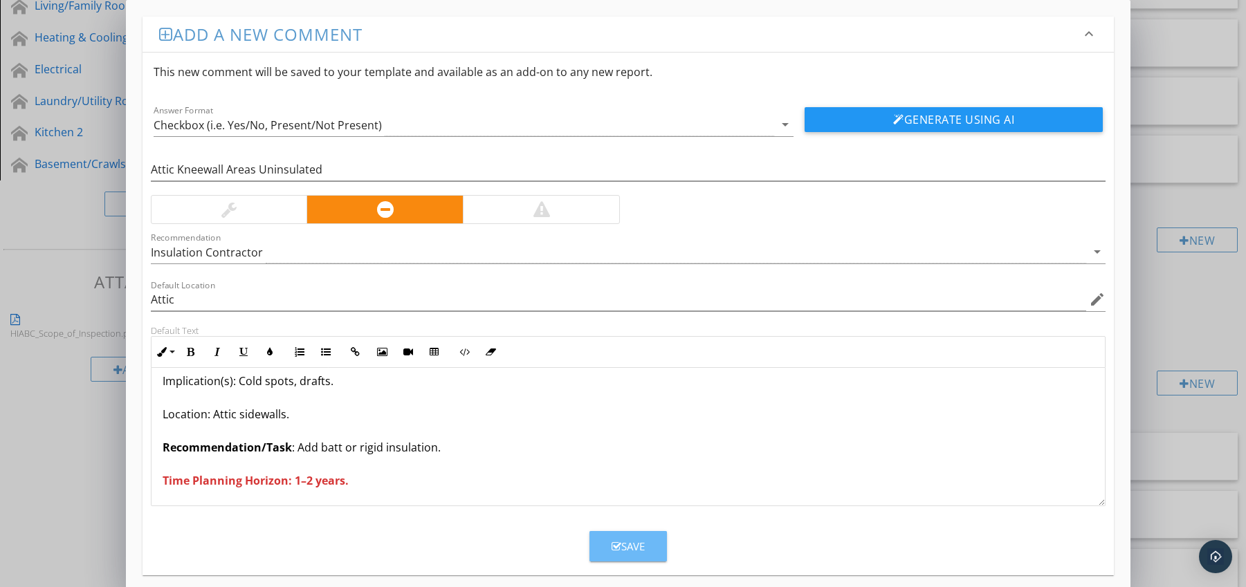
drag, startPoint x: 624, startPoint y: 550, endPoint x: 607, endPoint y: 533, distance: 24.5
click at [623, 550] on div "Save" at bounding box center [628, 547] width 33 height 16
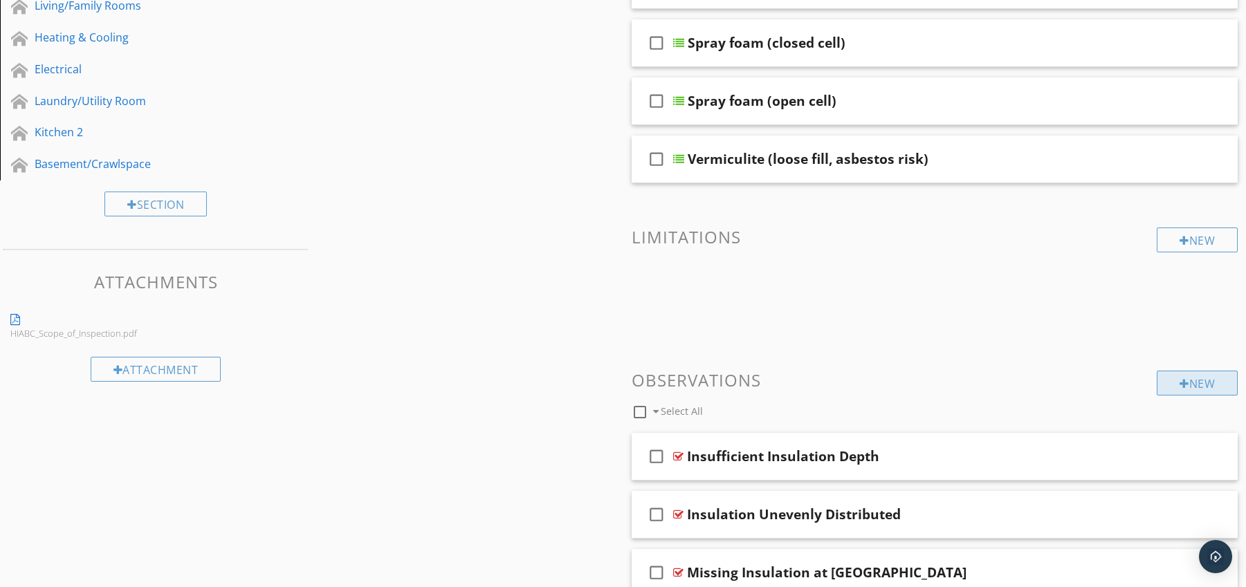
click at [1182, 374] on div "New" at bounding box center [1197, 383] width 81 height 25
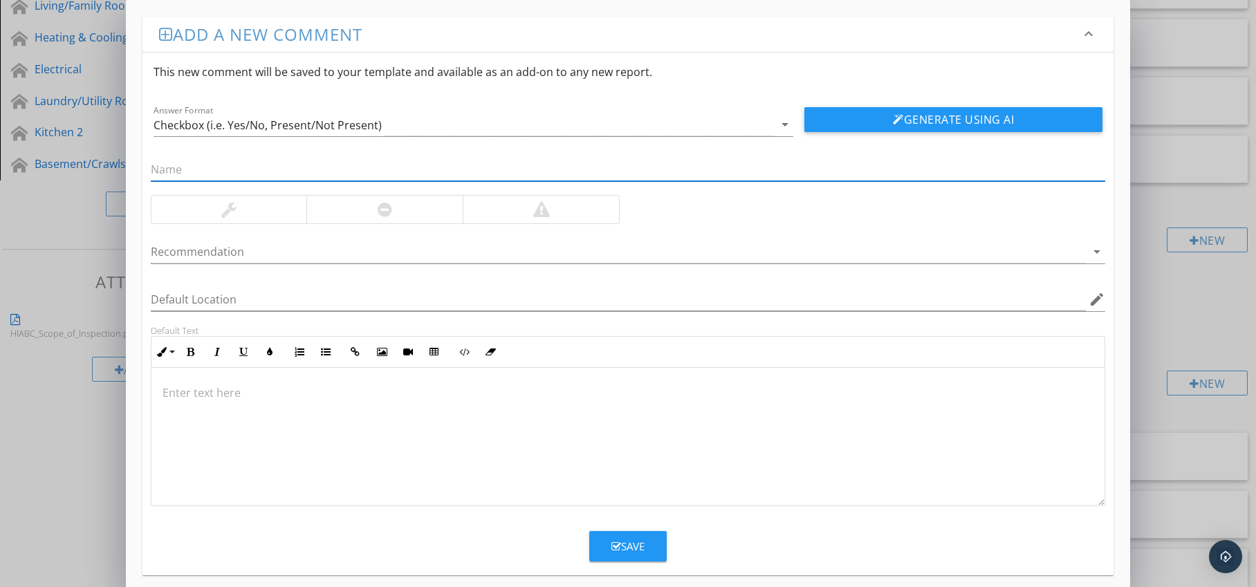
click at [434, 214] on div at bounding box center [384, 210] width 156 height 28
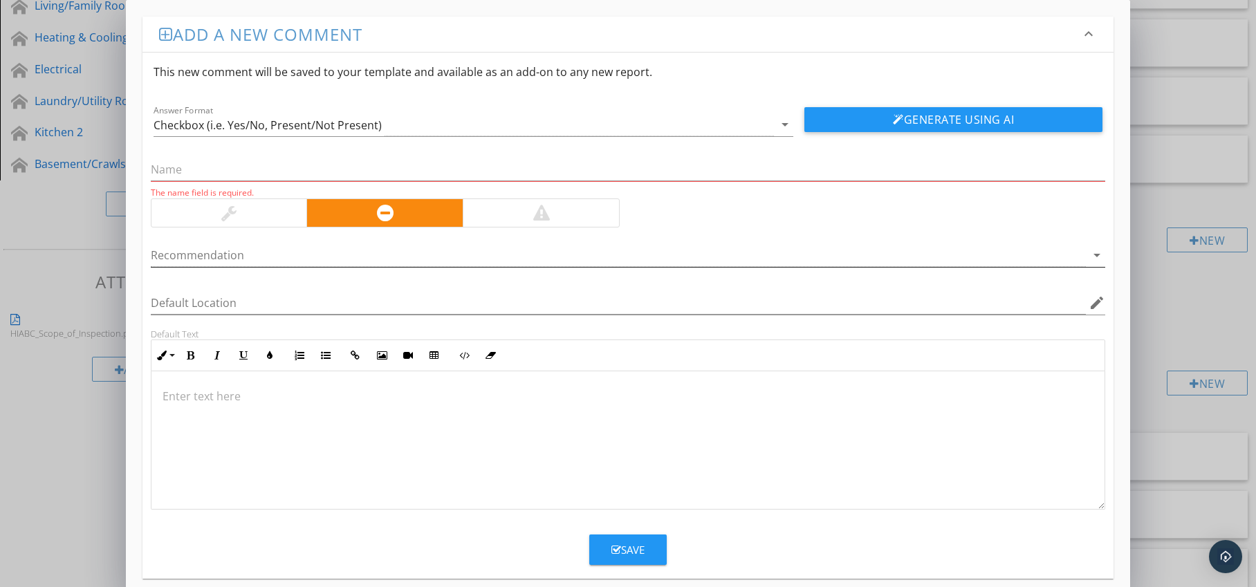
click at [448, 249] on div at bounding box center [619, 255] width 936 height 23
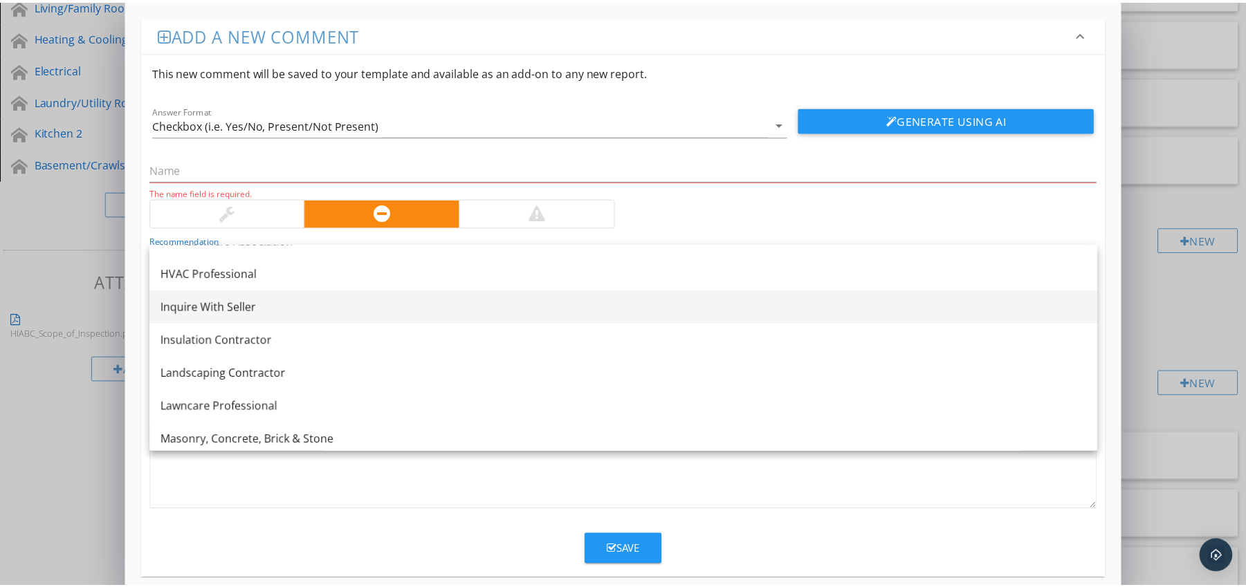
scroll to position [1052, 0]
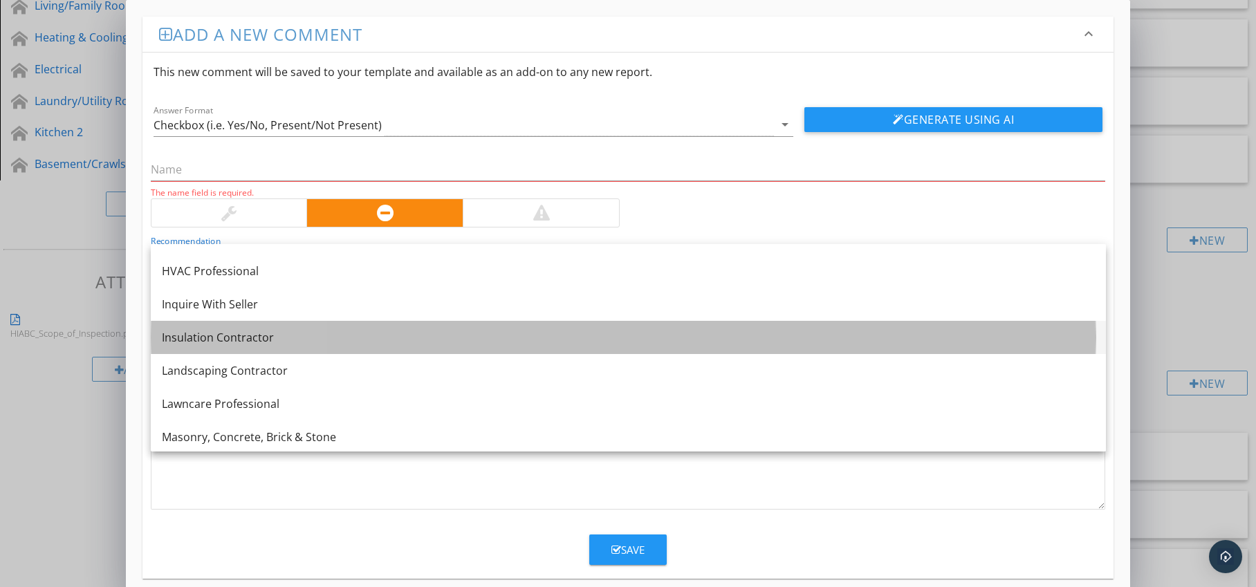
click at [301, 342] on div "Insulation Contractor" at bounding box center [628, 337] width 933 height 17
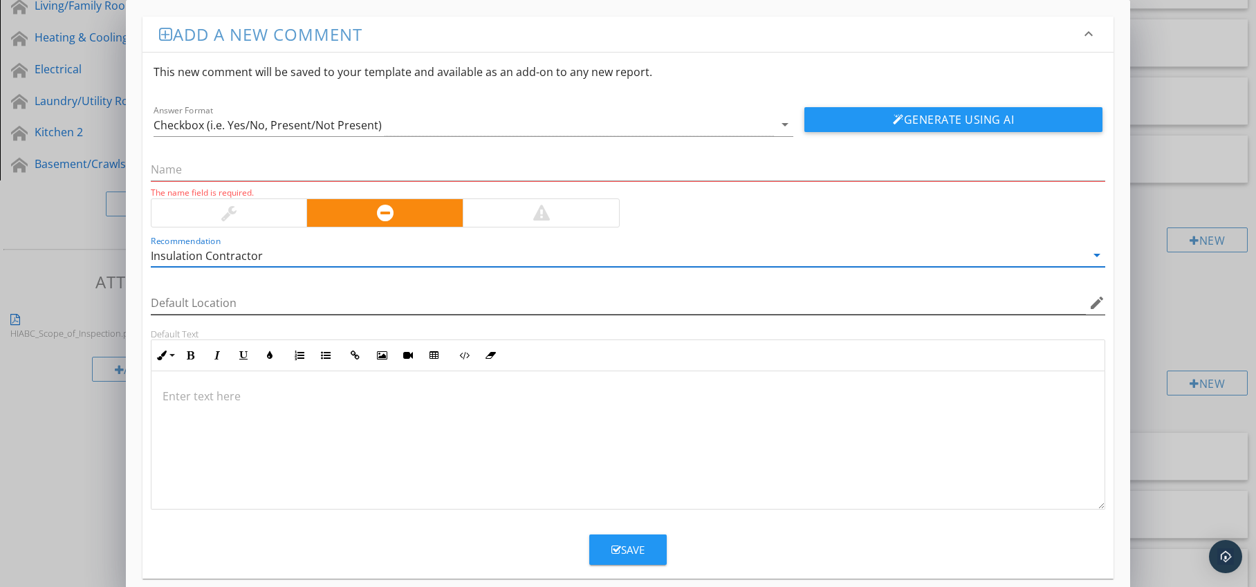
click at [1092, 302] on icon "edit" at bounding box center [1097, 303] width 17 height 17
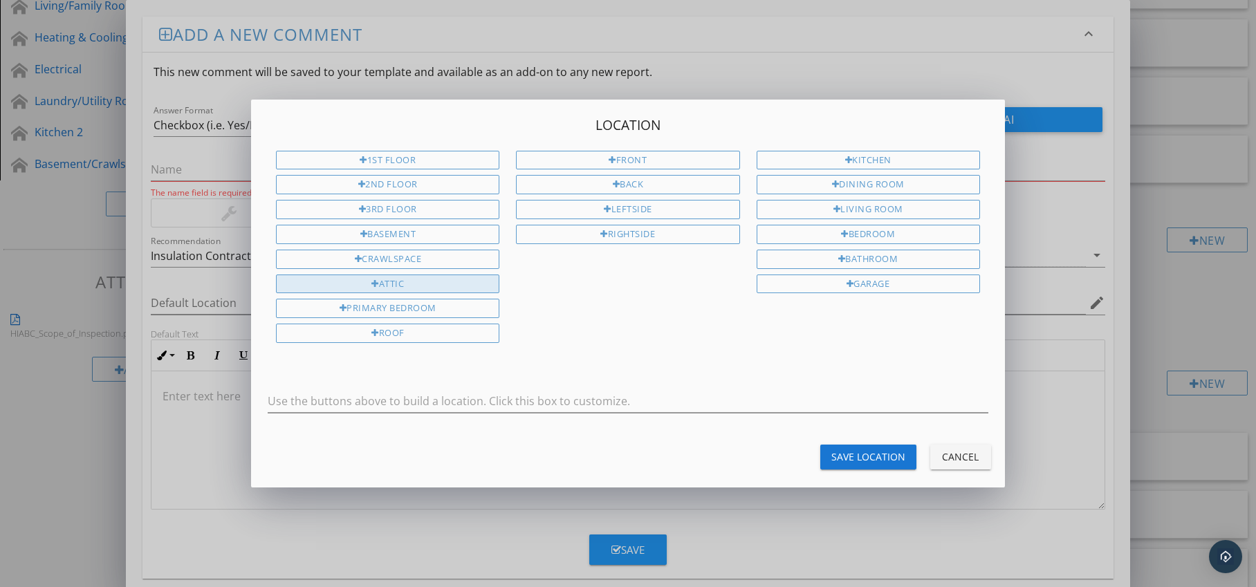
click at [421, 286] on div "Attic" at bounding box center [387, 284] width 223 height 19
type input "Attic"
click at [836, 454] on div "Save Location" at bounding box center [869, 457] width 74 height 15
type input "Attic"
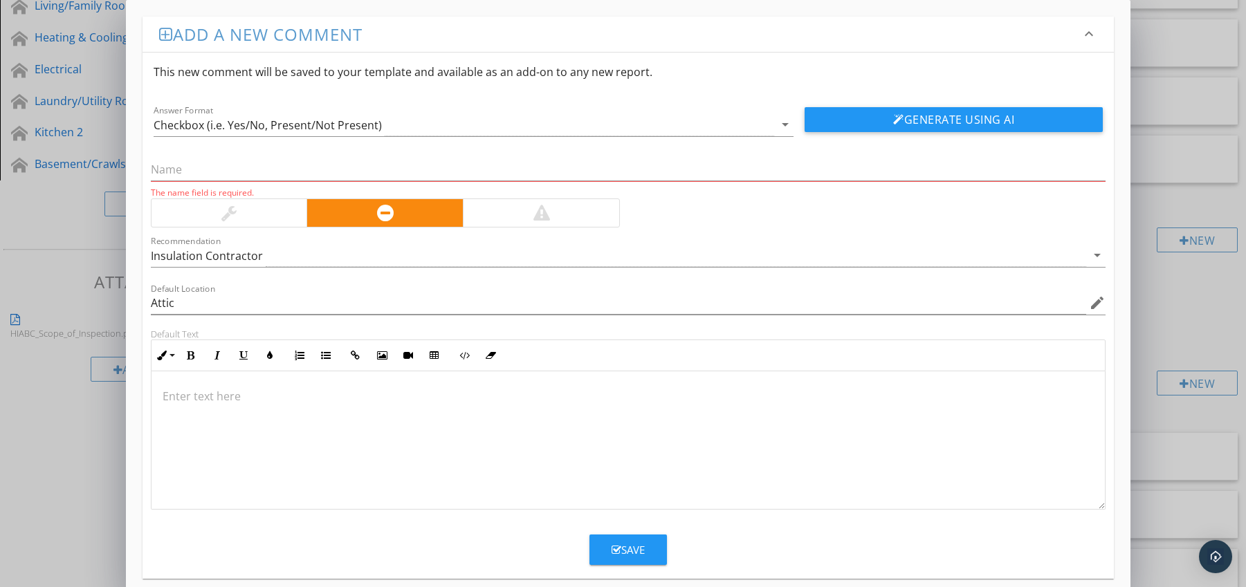
click at [237, 398] on p at bounding box center [629, 396] width 932 height 17
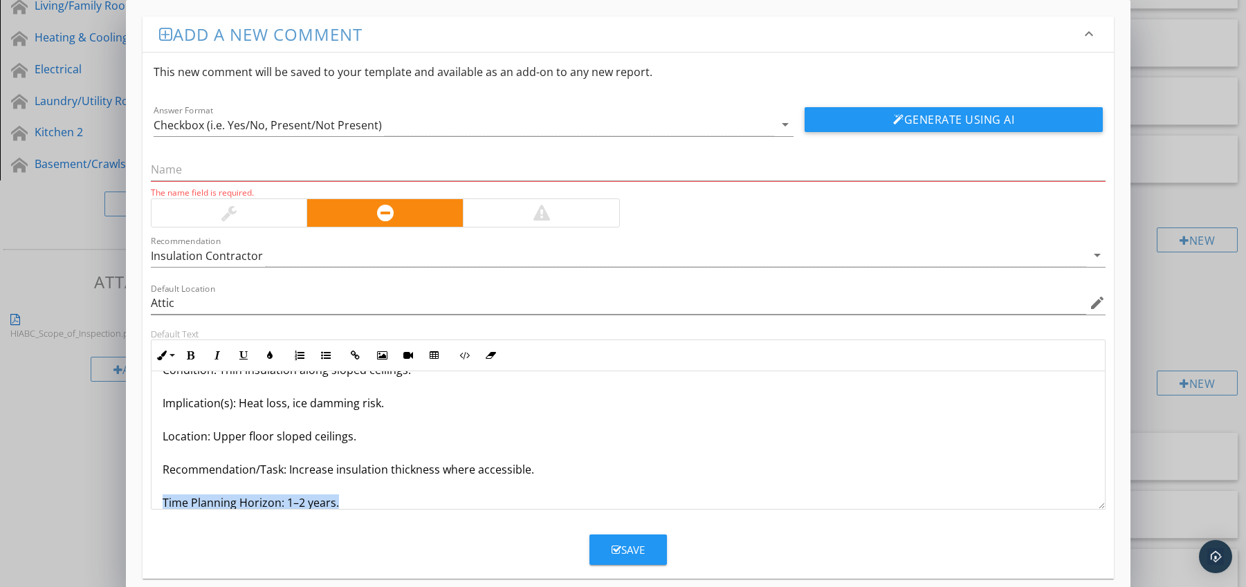
scroll to position [78, 0]
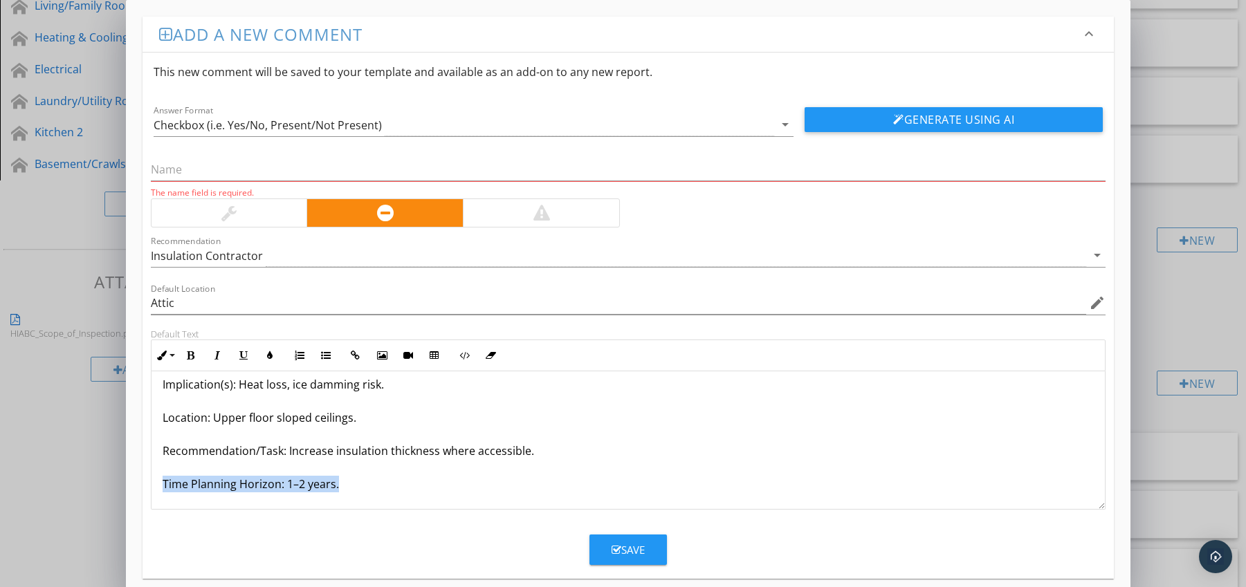
drag, startPoint x: 156, startPoint y: 500, endPoint x: 214, endPoint y: 513, distance: 59.4
click at [214, 513] on form "This new comment will be saved to your template and available as an add-on to a…" at bounding box center [629, 309] width 972 height 513
click at [191, 359] on icon "button" at bounding box center [191, 356] width 10 height 10
click at [262, 356] on button "Colors" at bounding box center [270, 355] width 26 height 26
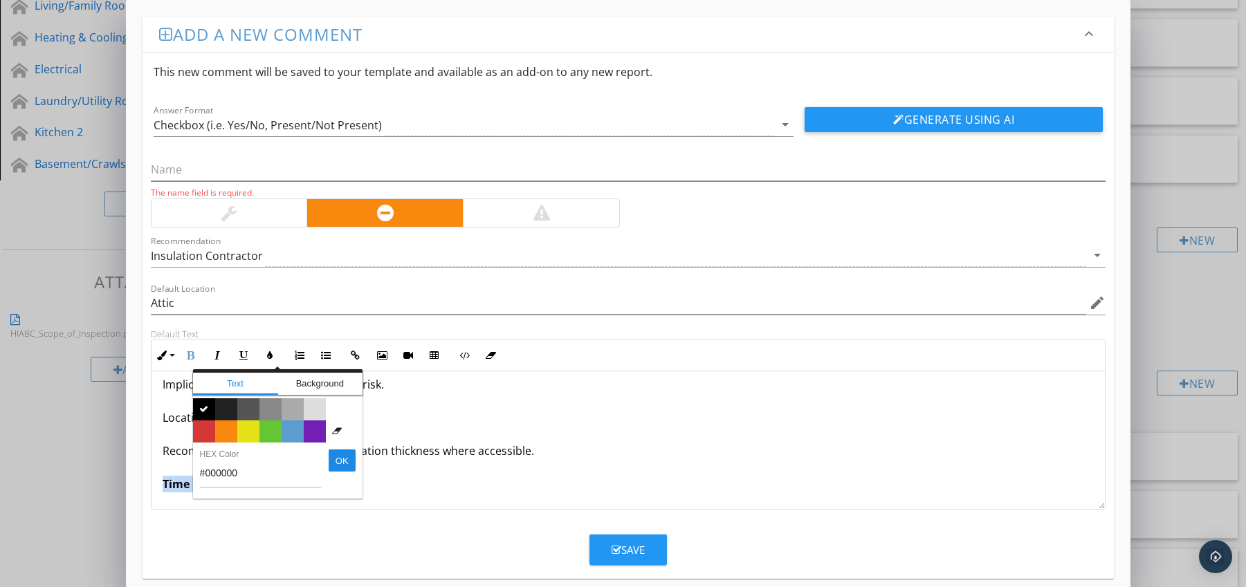
click at [204, 429] on span "Color #d53636" at bounding box center [204, 432] width 22 height 22
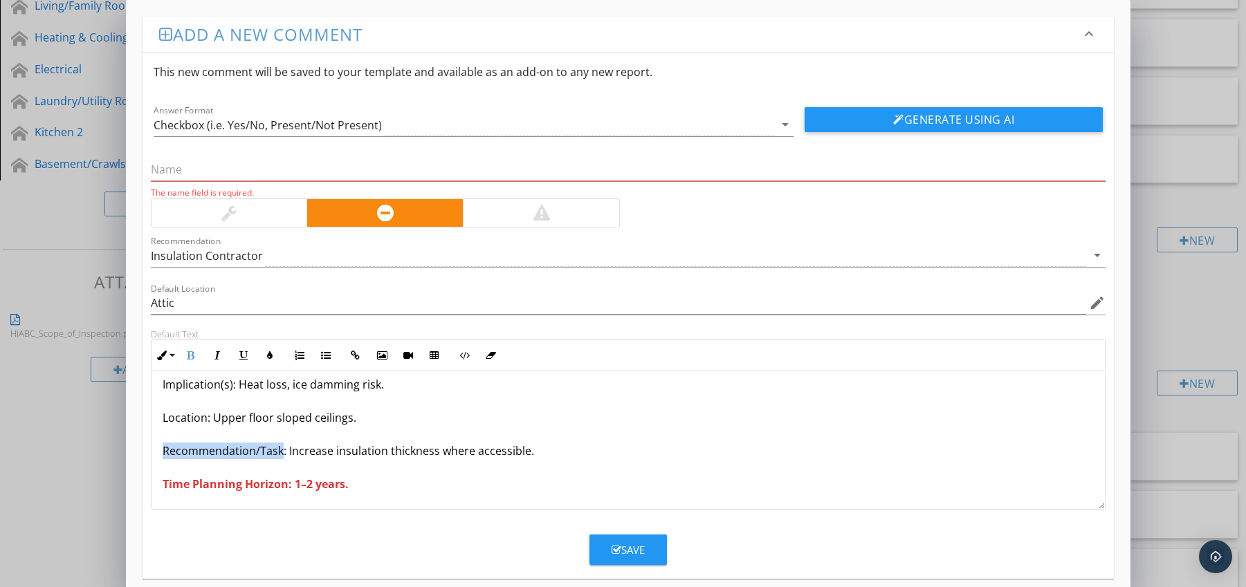
drag, startPoint x: 162, startPoint y: 452, endPoint x: 280, endPoint y: 455, distance: 118.3
click at [280, 455] on p "Sloped Roof Sections Poorly Insulated Condition: Thin insulation along sloped c…" at bounding box center [629, 401] width 932 height 183
click at [190, 355] on icon "button" at bounding box center [191, 356] width 10 height 10
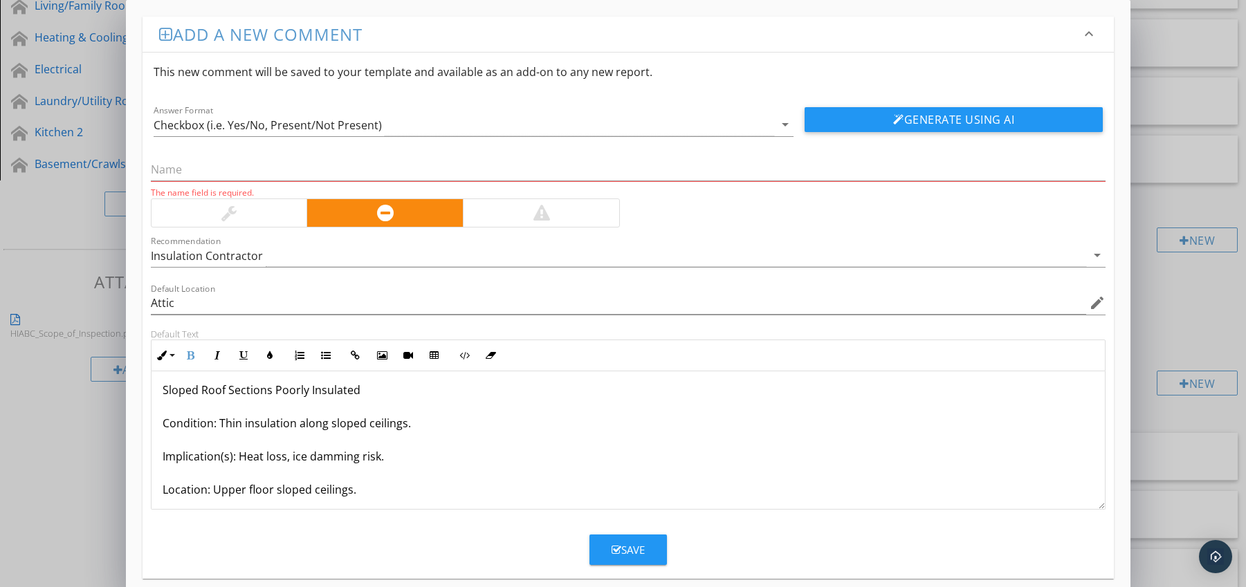
scroll to position [0, 0]
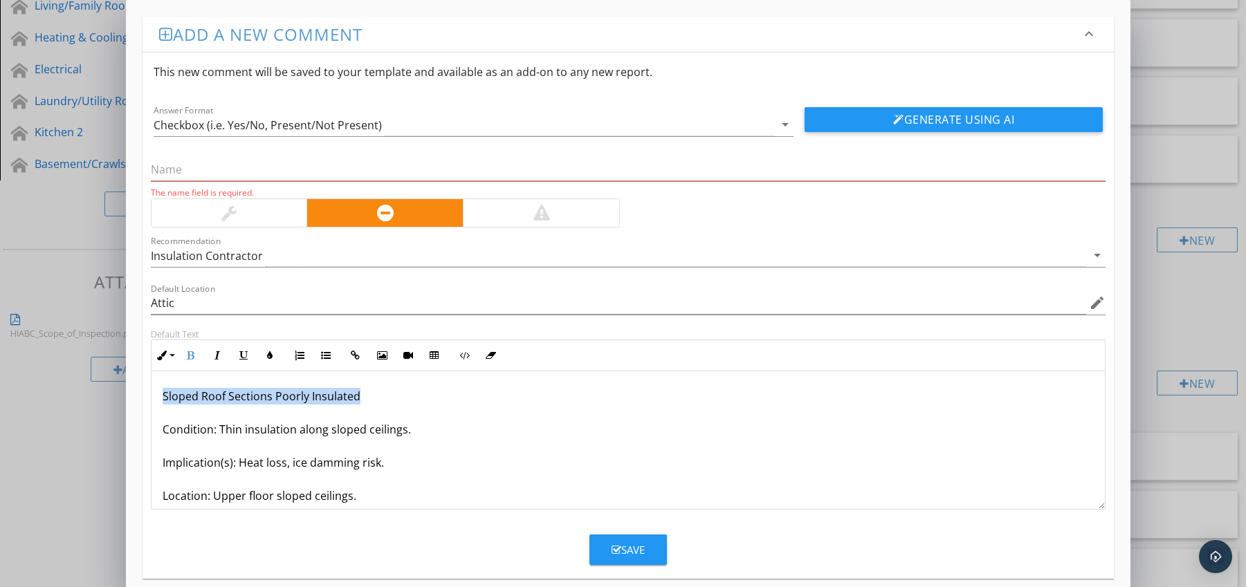
drag, startPoint x: 163, startPoint y: 398, endPoint x: 356, endPoint y: 401, distance: 193.7
click at [356, 401] on p "Sloped Roof Sections Poorly Insulated Condition: Thin insulation along sloped c…" at bounding box center [629, 479] width 932 height 183
click at [301, 169] on input "text" at bounding box center [628, 169] width 955 height 23
paste input "Sloped Roof Sections Poorly Insulated"
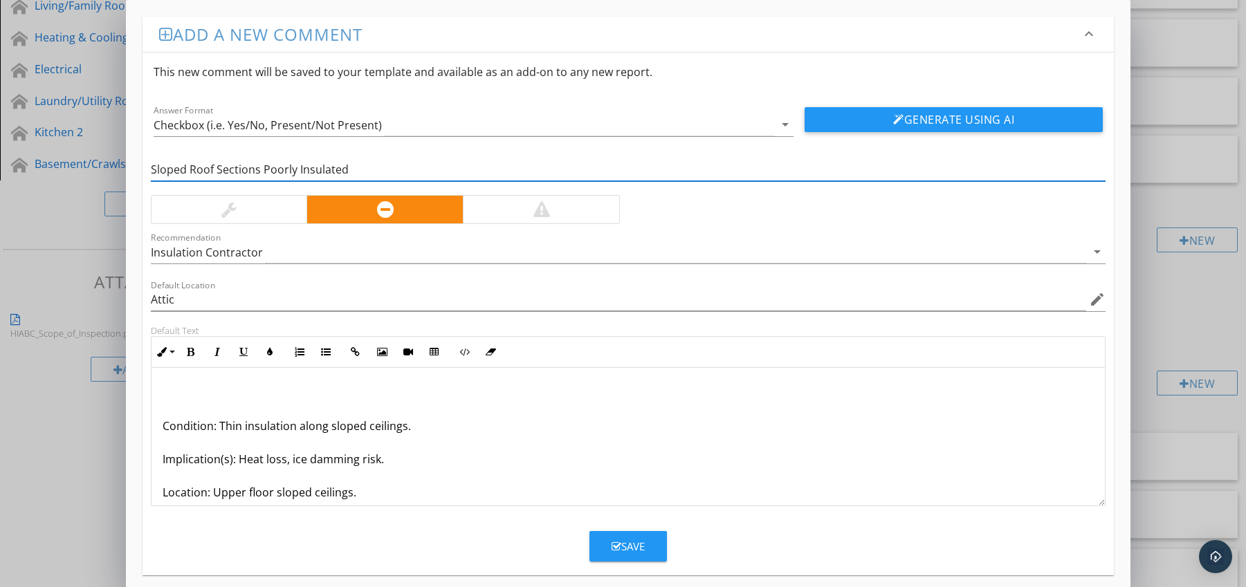
type input "Sloped Roof Sections Poorly Insulated"
click at [160, 426] on div "Condition: Thin insulation along sloped ceilings. Implication(s): Heat loss, ic…" at bounding box center [628, 476] width 954 height 216
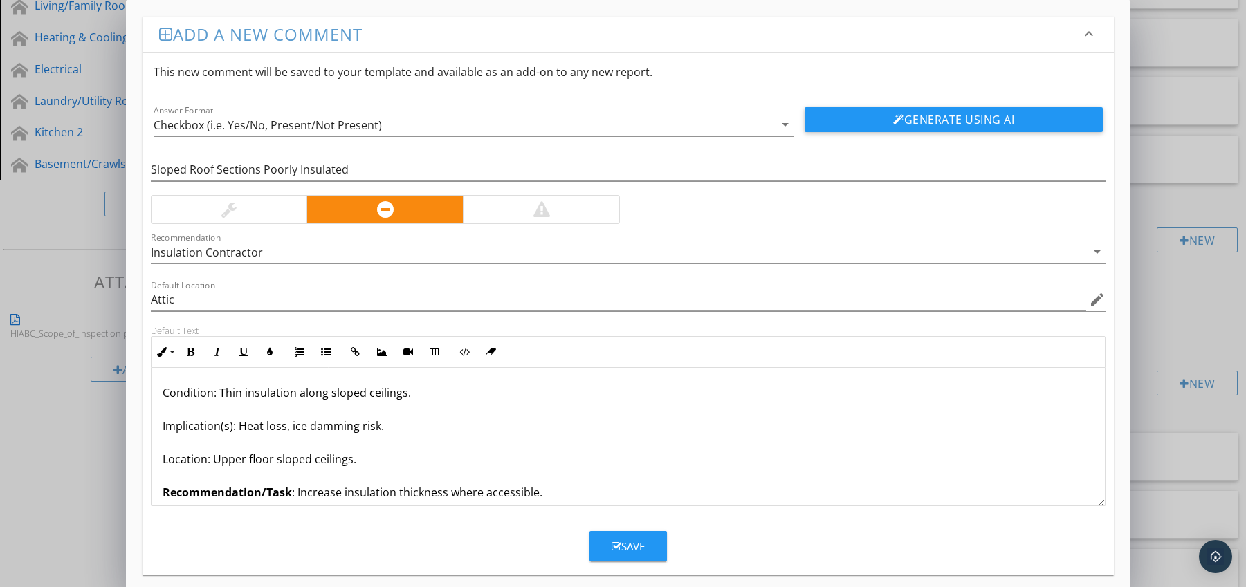
click at [614, 539] on div "Save" at bounding box center [628, 547] width 33 height 16
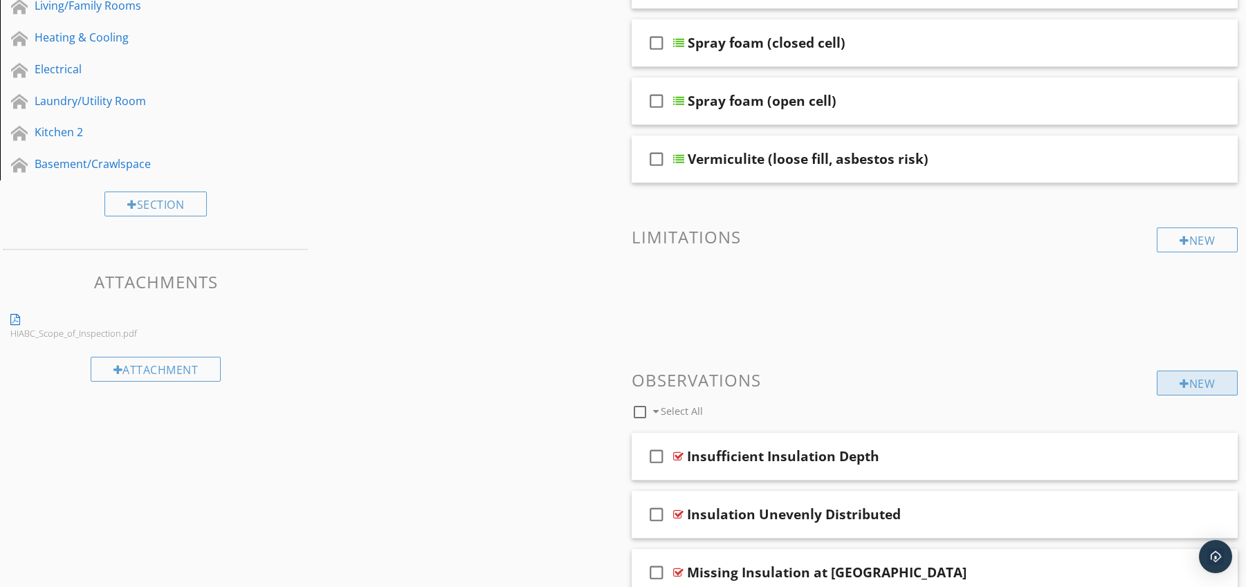
click at [1212, 385] on div "New" at bounding box center [1197, 383] width 81 height 25
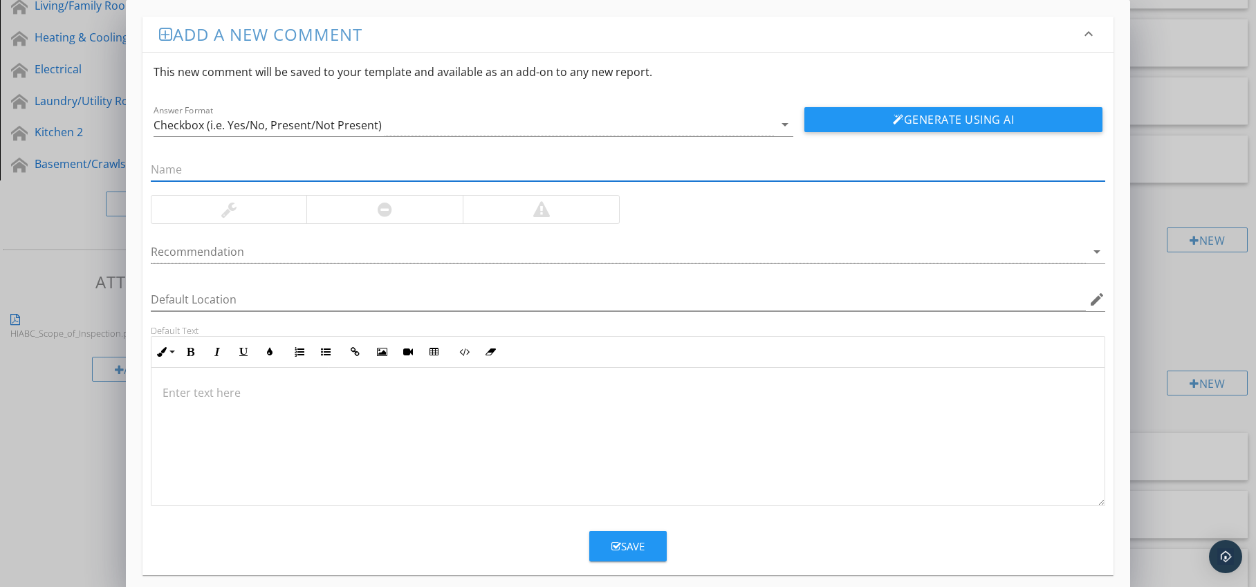
click at [401, 215] on div at bounding box center [384, 210] width 156 height 28
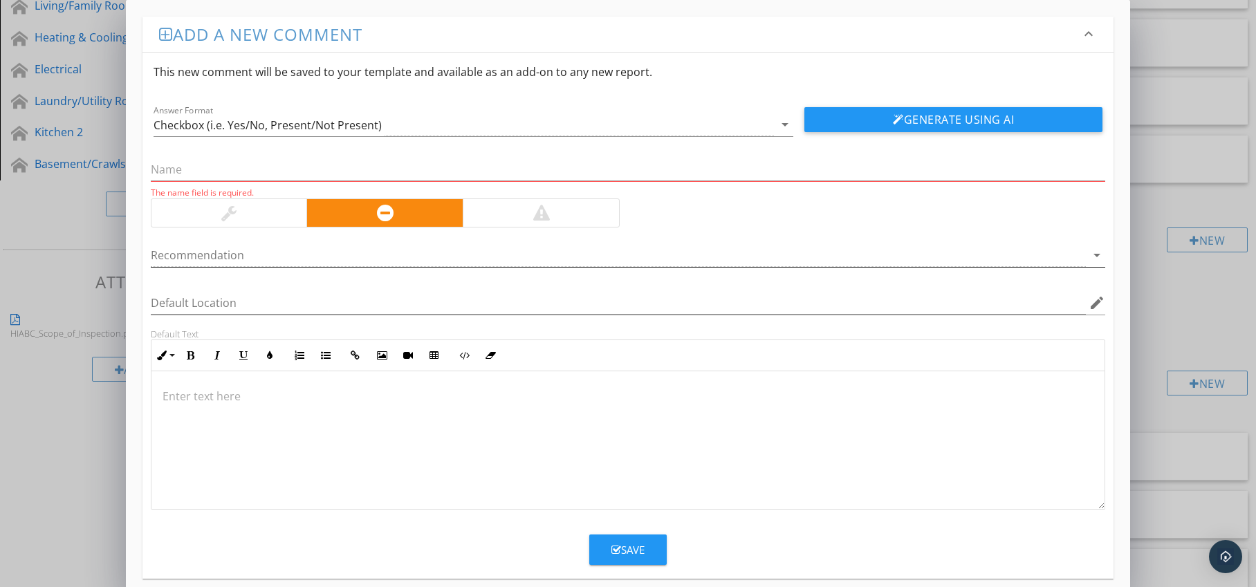
click at [407, 250] on div at bounding box center [619, 255] width 936 height 23
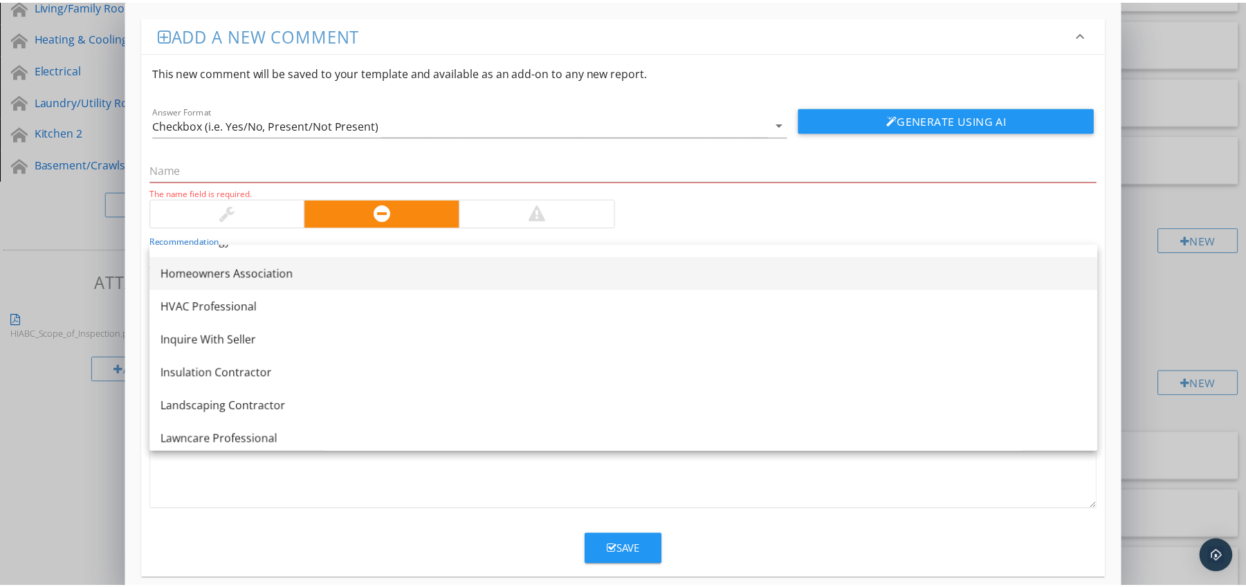
scroll to position [1032, 0]
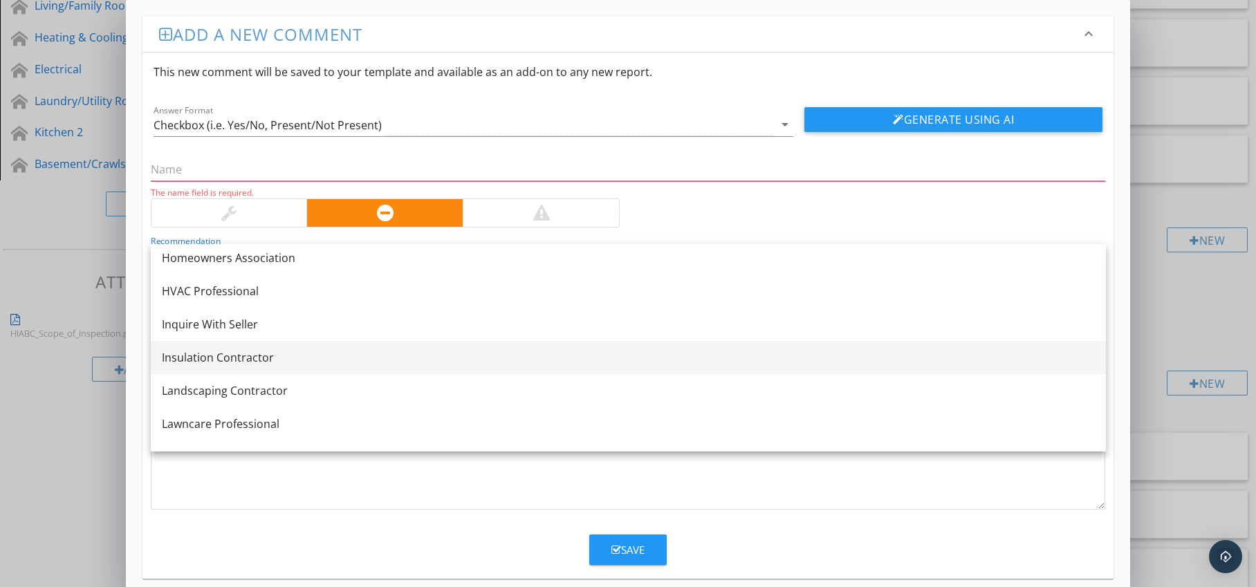
click at [355, 362] on div "Insulation Contractor" at bounding box center [628, 357] width 933 height 17
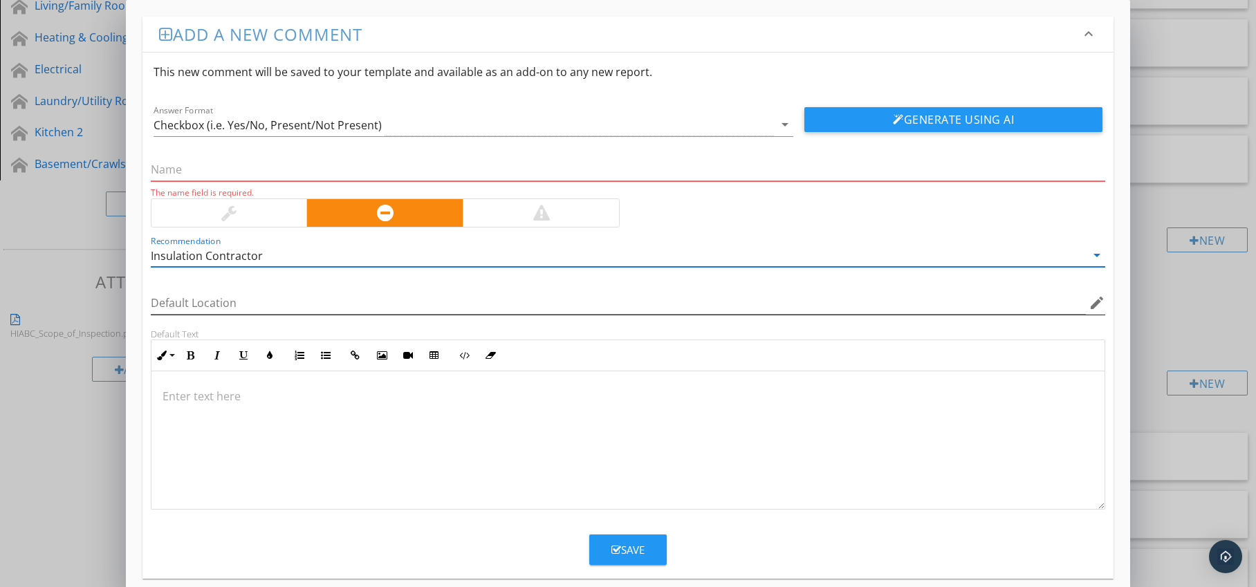
click at [1094, 306] on icon "edit" at bounding box center [1097, 303] width 17 height 17
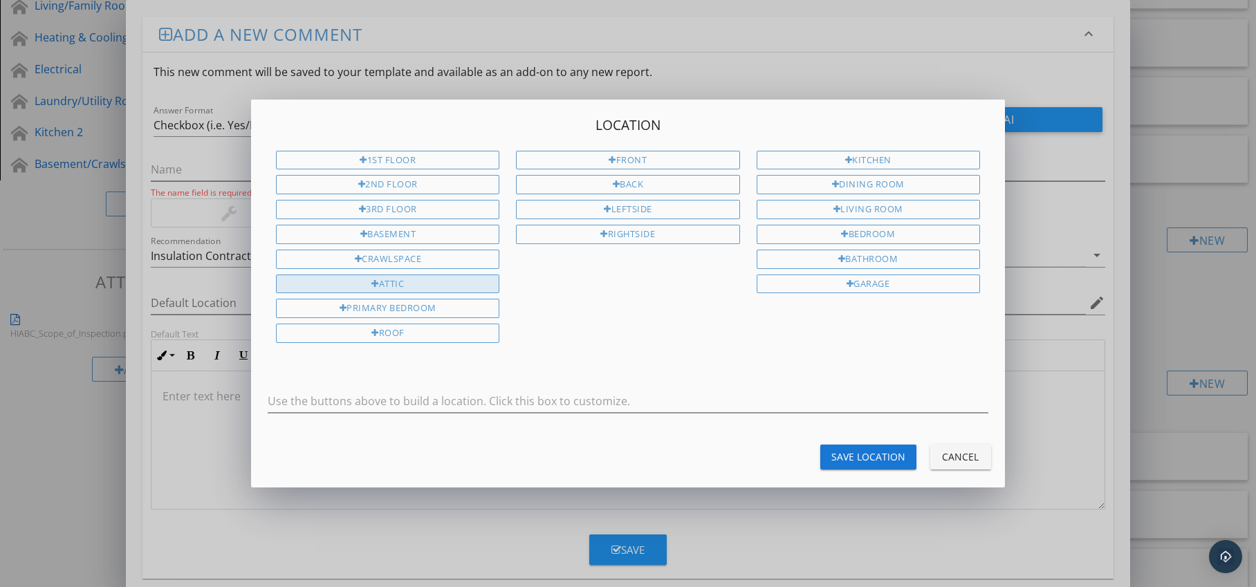
click at [466, 288] on div "Attic" at bounding box center [387, 284] width 223 height 19
type input "Attic"
click at [861, 453] on div "Save Location" at bounding box center [869, 457] width 74 height 15
type input "Attic"
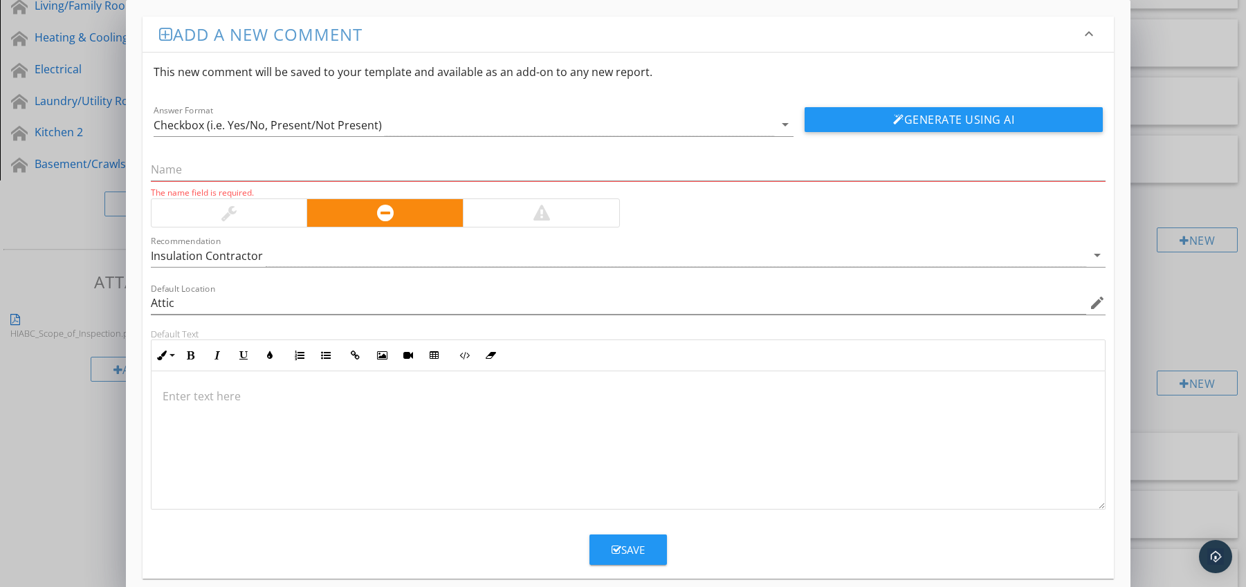
click at [203, 394] on p at bounding box center [629, 396] width 932 height 17
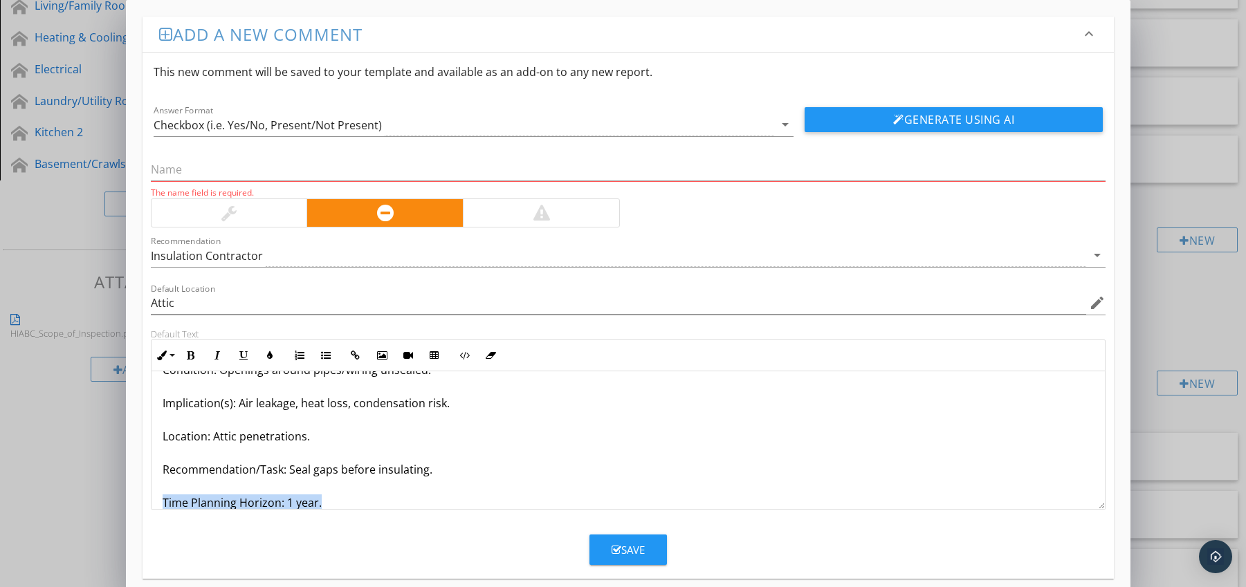
scroll to position [78, 0]
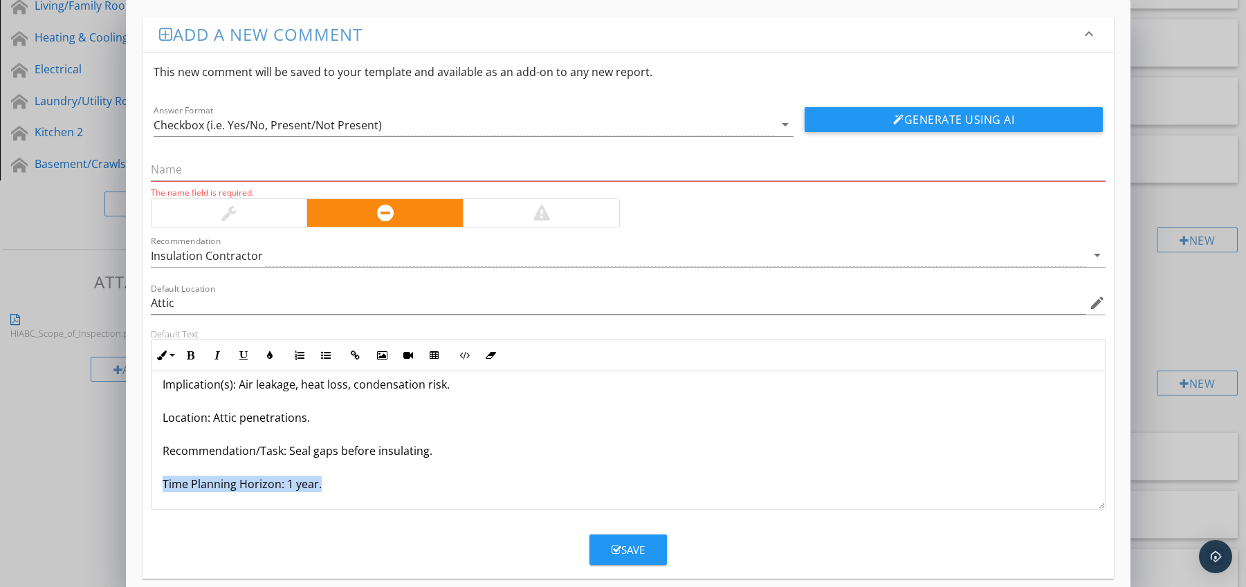
drag, startPoint x: 162, startPoint y: 502, endPoint x: 178, endPoint y: 506, distance: 17.0
click at [178, 506] on div "Air Gaps Around Electrical / Plumbing Penetrations Condition: Openings around p…" at bounding box center [628, 401] width 954 height 216
click at [193, 355] on icon "button" at bounding box center [191, 356] width 10 height 10
click at [266, 360] on icon "button" at bounding box center [270, 356] width 10 height 10
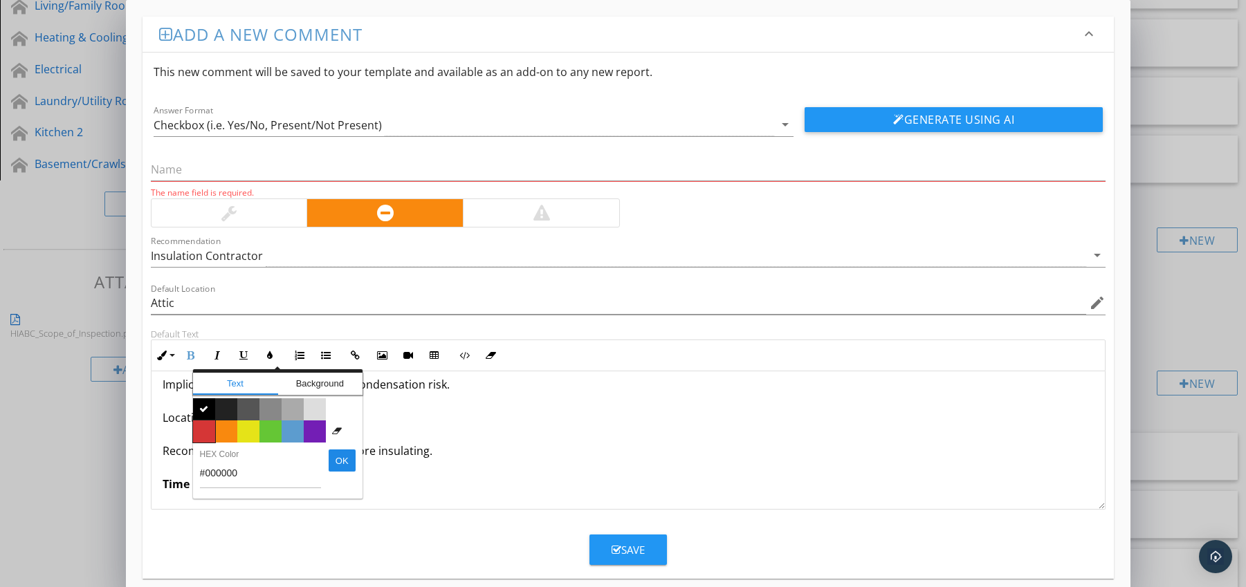
click at [206, 429] on span "Color #d53636" at bounding box center [204, 432] width 22 height 22
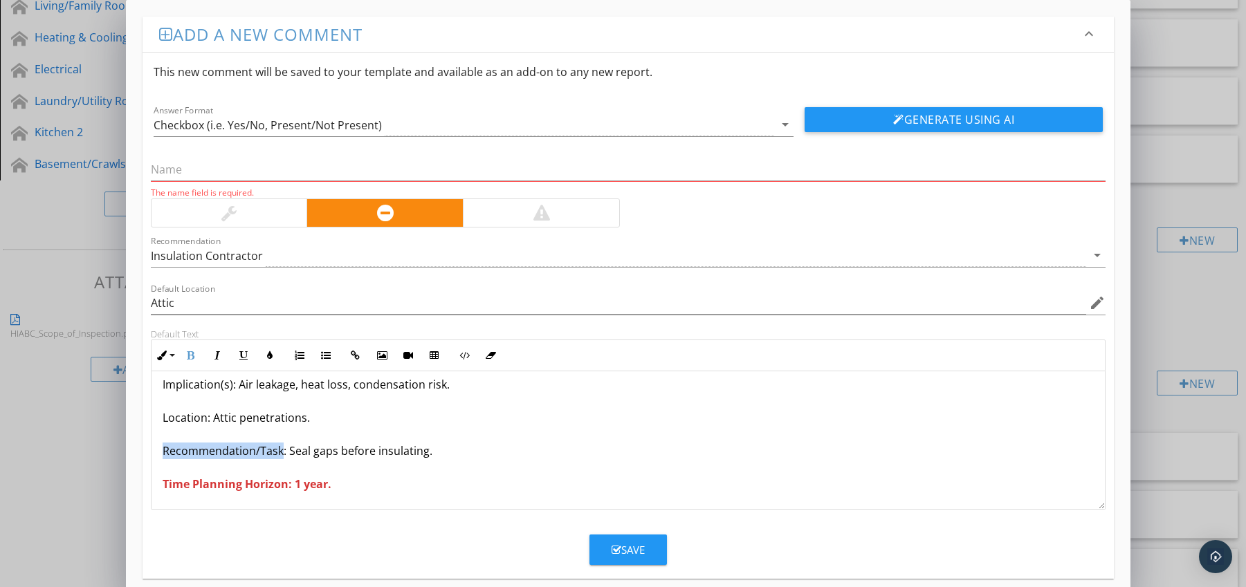
drag, startPoint x: 154, startPoint y: 451, endPoint x: 279, endPoint y: 454, distance: 124.6
click at [279, 454] on div "Air Gaps Around Electrical / Plumbing Penetrations Condition: Openings around p…" at bounding box center [628, 401] width 954 height 216
click at [191, 357] on icon "button" at bounding box center [191, 356] width 10 height 10
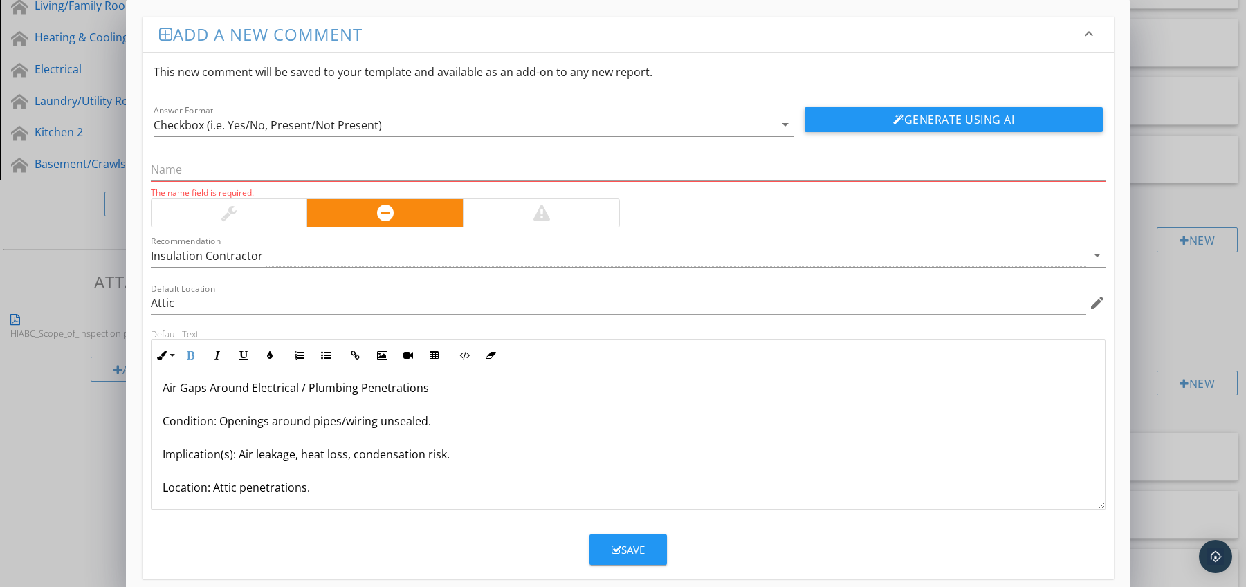
scroll to position [0, 0]
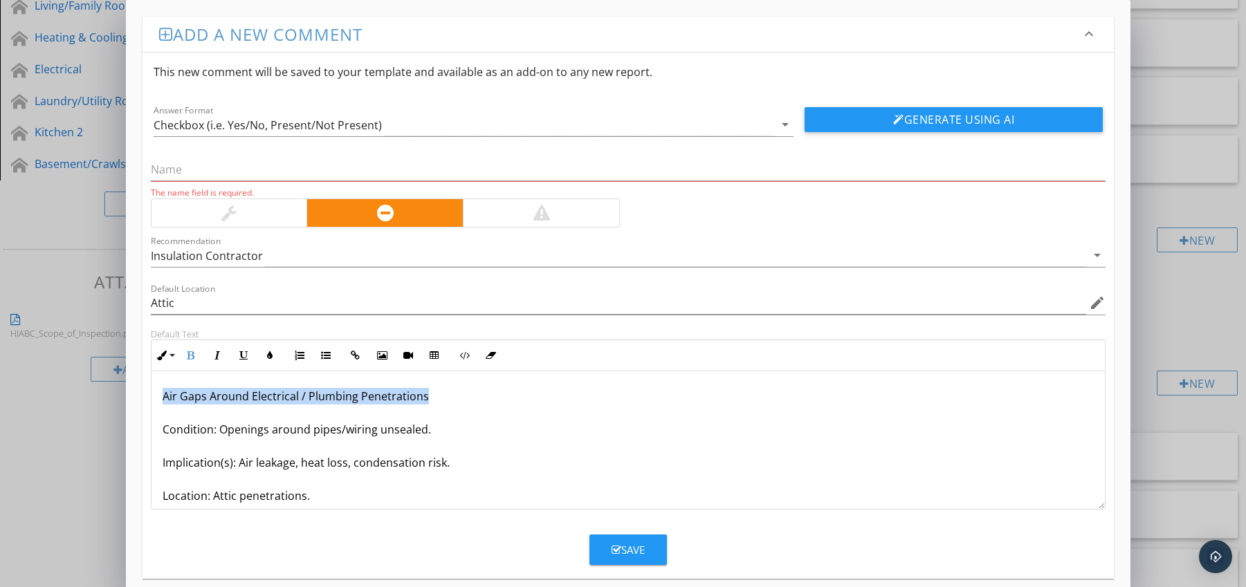
drag, startPoint x: 159, startPoint y: 398, endPoint x: 431, endPoint y: 401, distance: 271.9
click at [431, 401] on div "Air Gaps Around Electrical / Plumbing Penetrations Condition: Openings around p…" at bounding box center [628, 479] width 954 height 216
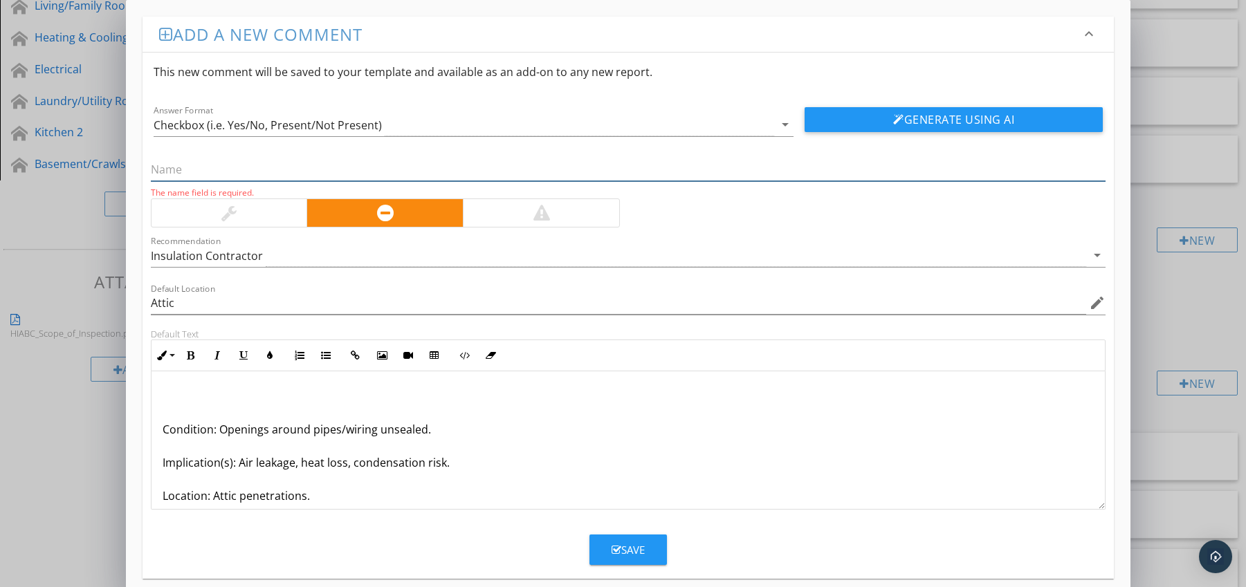
click at [242, 169] on input "text" at bounding box center [628, 169] width 955 height 23
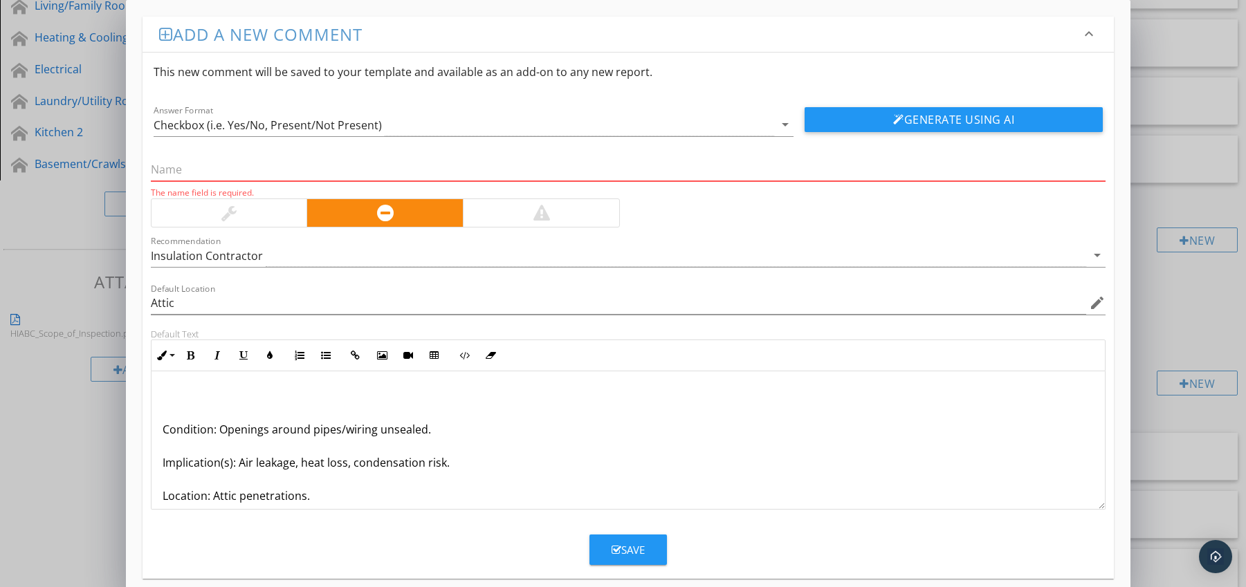
paste input "Air Gaps Around Electrical / Plumbing Penetrations"
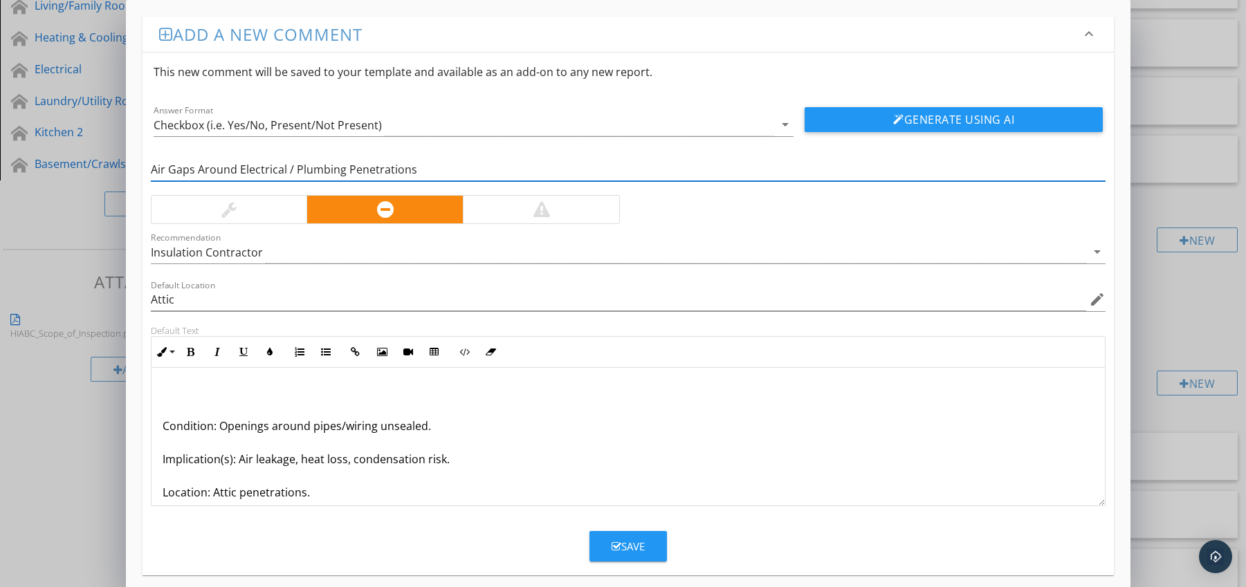
type input "Air Gaps Around Electrical / Plumbing Penetrations"
click at [164, 428] on p "Condition: Openings around pipes/wiring unsealed. Implication(s): Air leakage, …" at bounding box center [629, 476] width 932 height 183
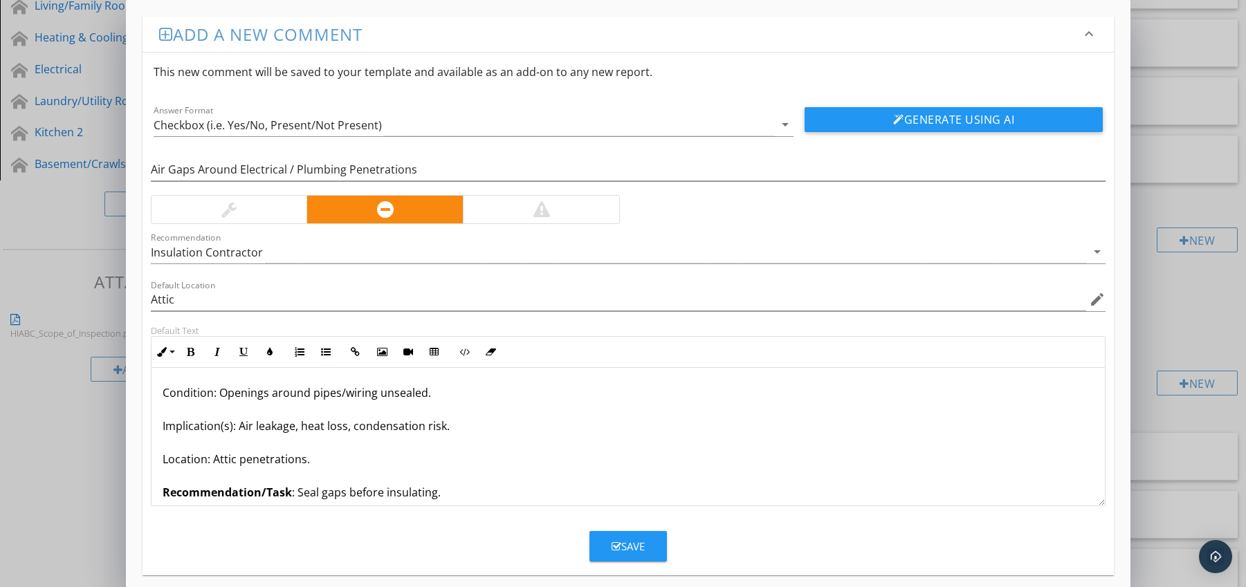
click at [614, 540] on div "Save" at bounding box center [628, 547] width 33 height 16
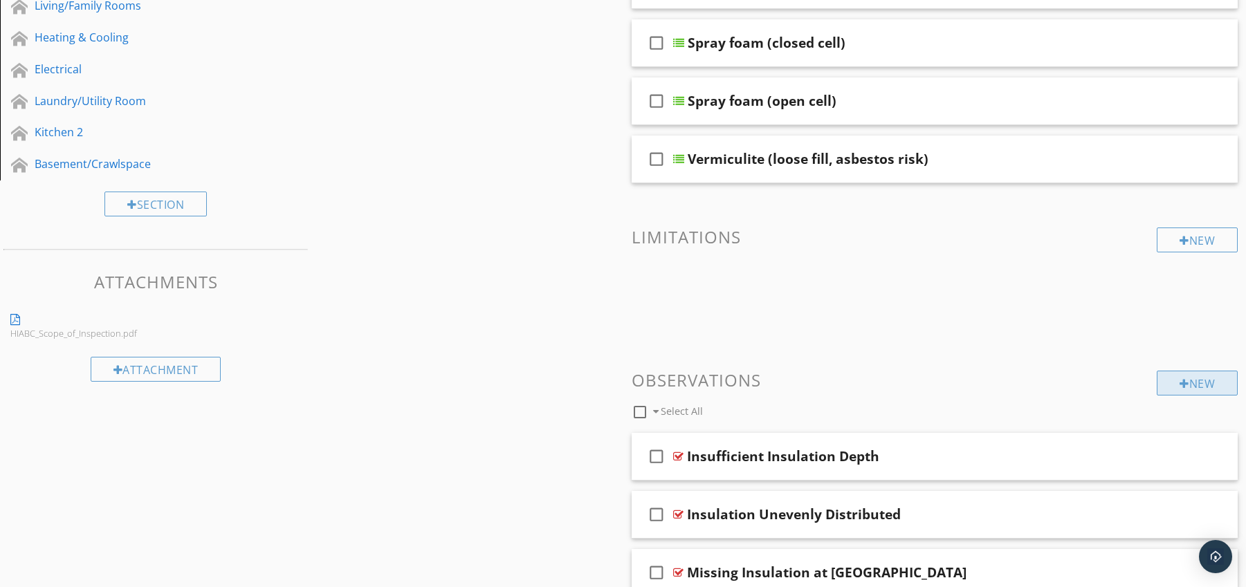
click at [1188, 383] on div "New" at bounding box center [1197, 383] width 81 height 25
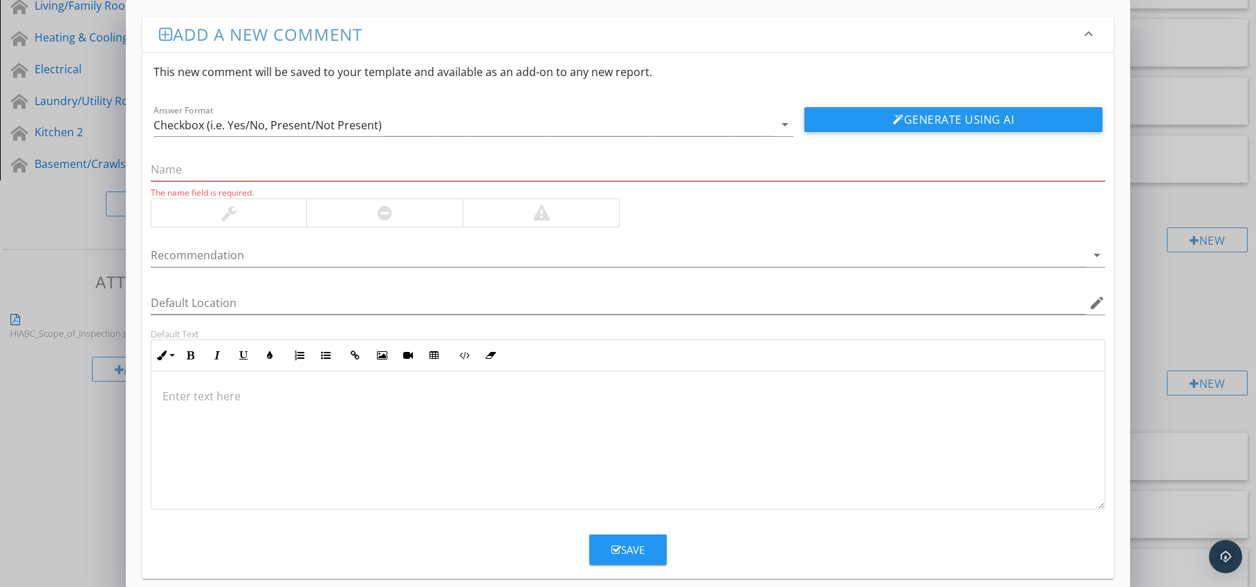
click at [401, 203] on div at bounding box center [384, 213] width 156 height 28
click at [679, 252] on div at bounding box center [619, 255] width 936 height 23
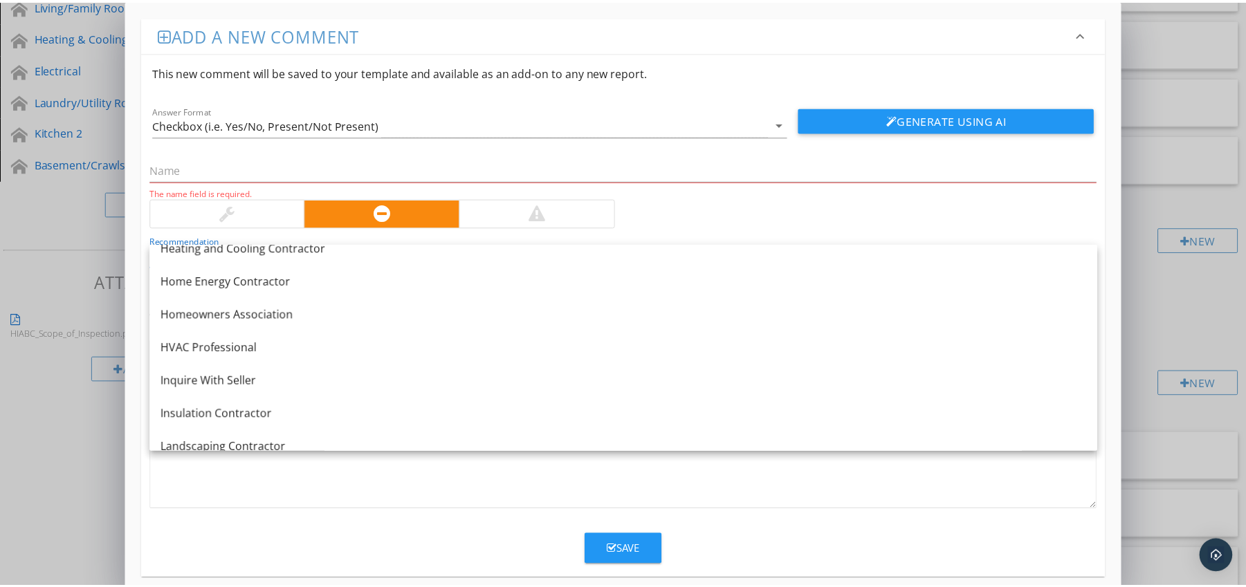
scroll to position [1009, 0]
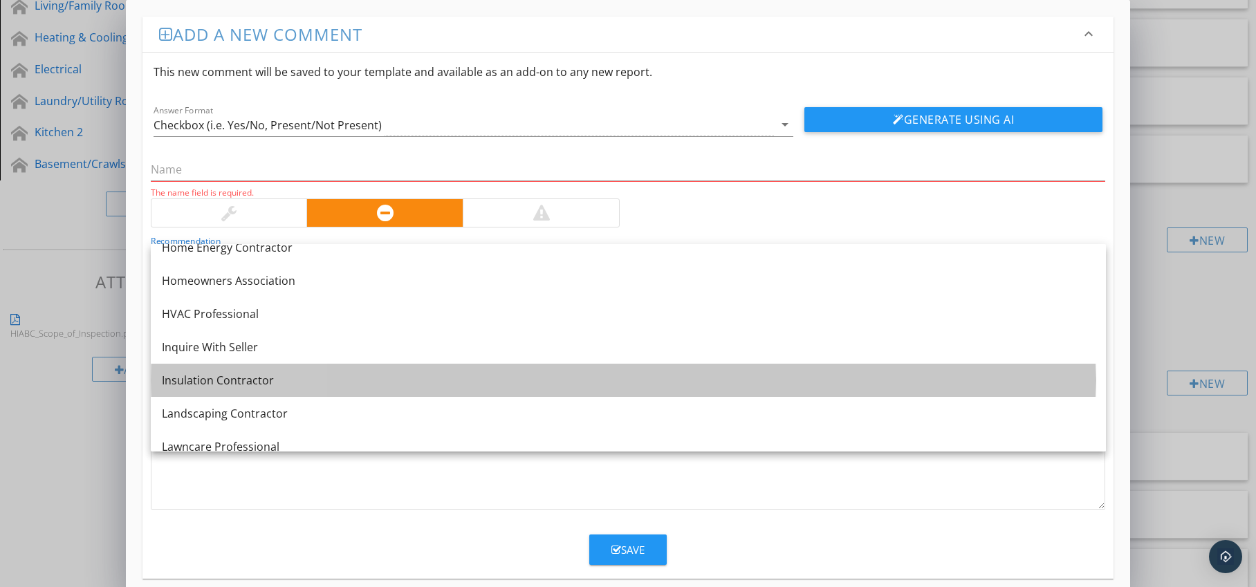
click at [313, 369] on link "Insulation Contractor" at bounding box center [628, 380] width 955 height 33
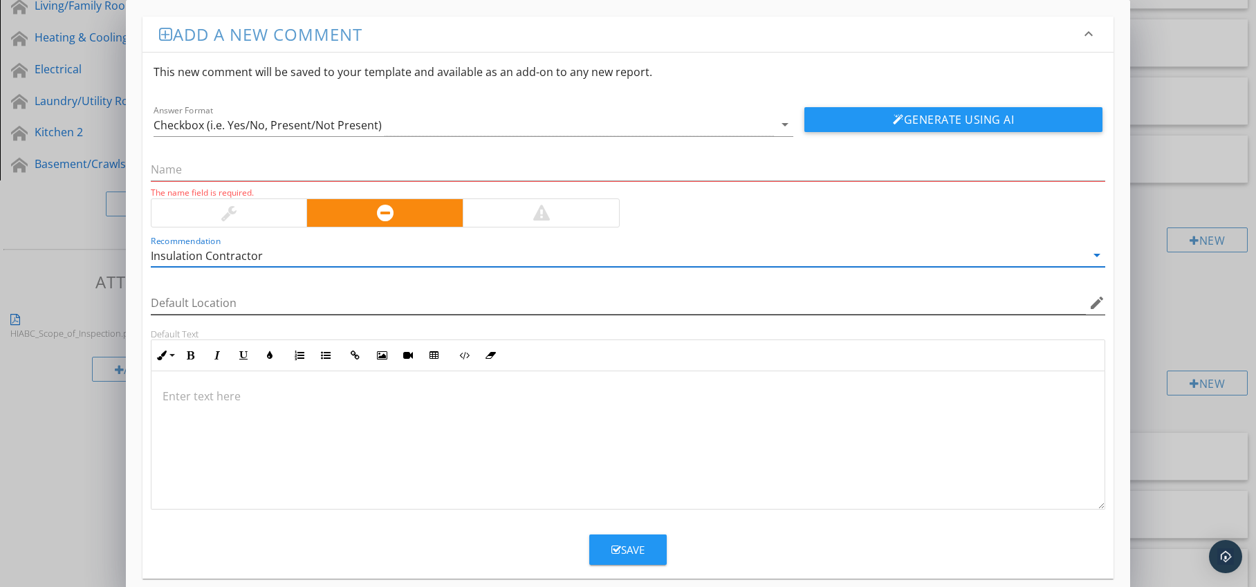
click at [1095, 301] on icon "edit" at bounding box center [1097, 303] width 17 height 17
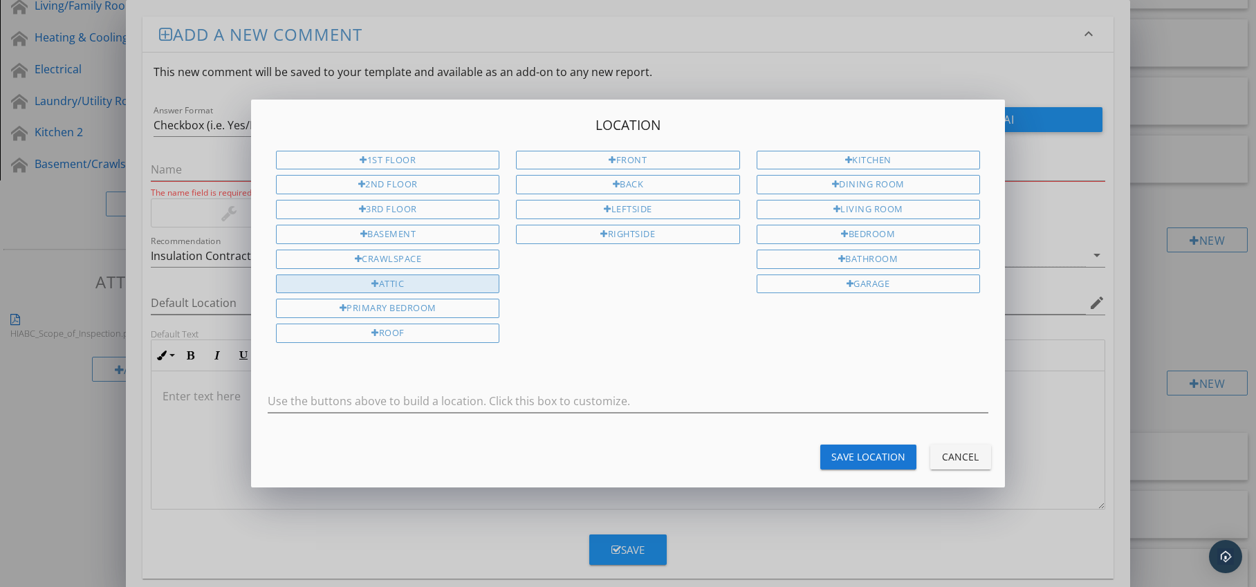
click at [453, 289] on div "Attic" at bounding box center [387, 284] width 223 height 19
type input "Attic"
click at [838, 452] on div "Save Location" at bounding box center [869, 457] width 74 height 15
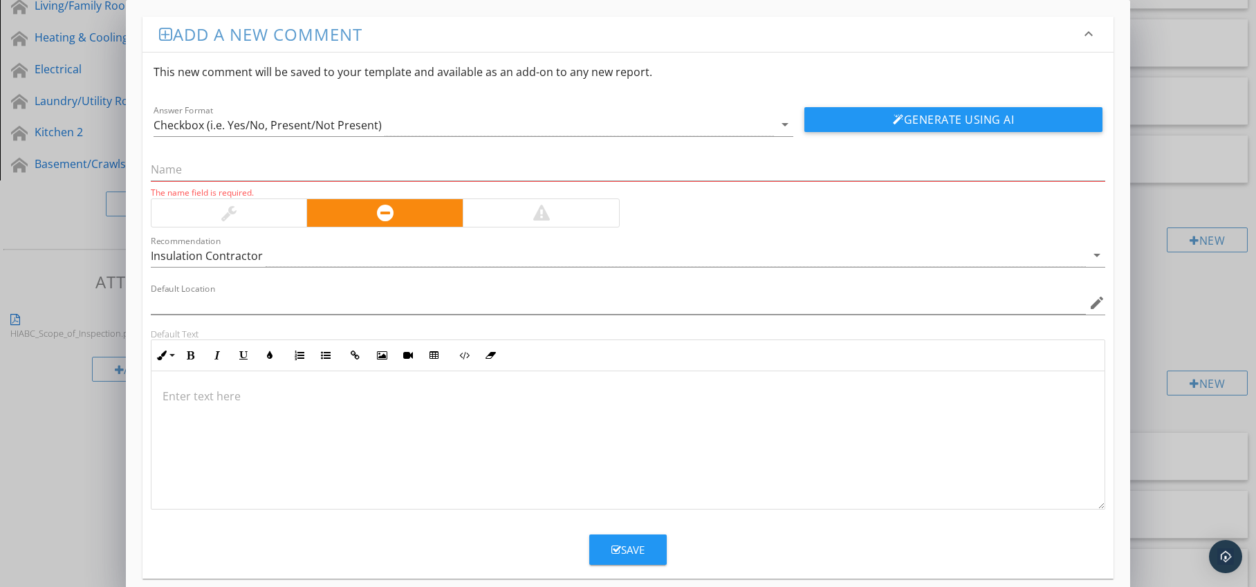
type input "Attic"
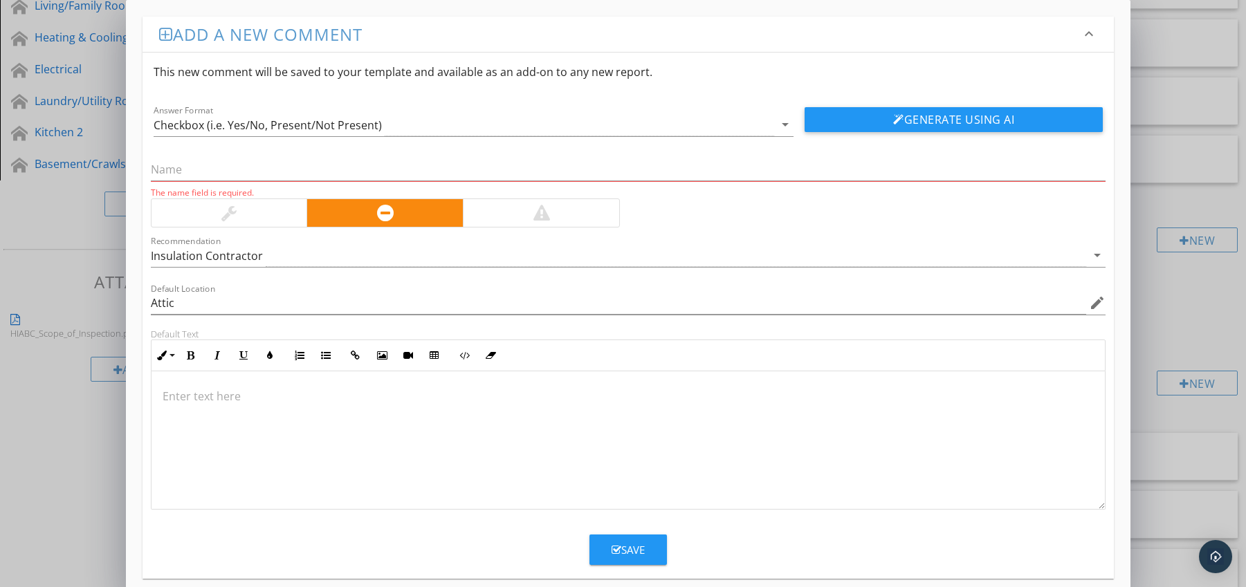
click at [266, 391] on p at bounding box center [629, 396] width 932 height 17
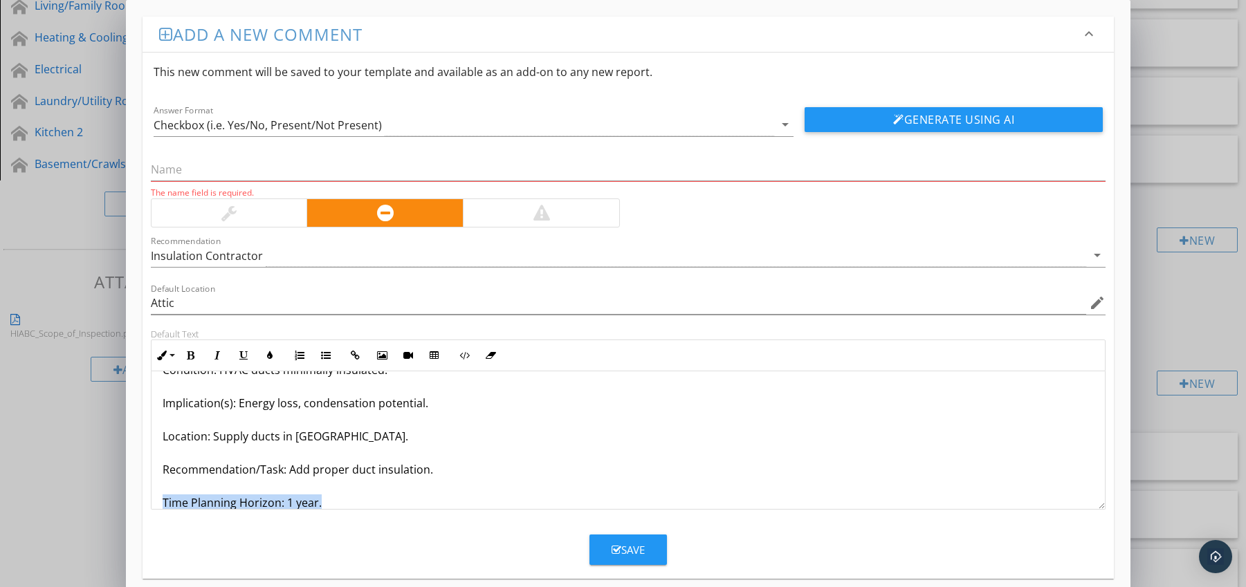
scroll to position [78, 0]
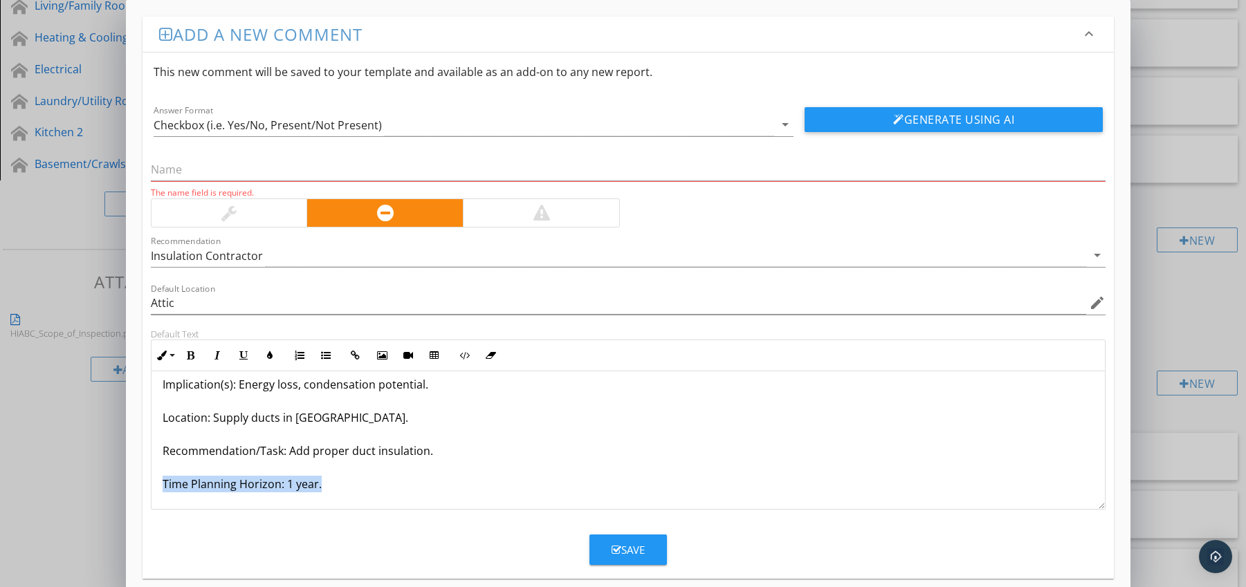
drag, startPoint x: 163, startPoint y: 502, endPoint x: 172, endPoint y: 505, distance: 9.4
click at [172, 505] on div "Ducts in Attic Poorly Insulated Condition: HVAC ducts minimally insulated. Impl…" at bounding box center [628, 401] width 954 height 216
click at [191, 356] on icon "button" at bounding box center [191, 356] width 10 height 10
click at [267, 355] on icon "button" at bounding box center [270, 356] width 10 height 10
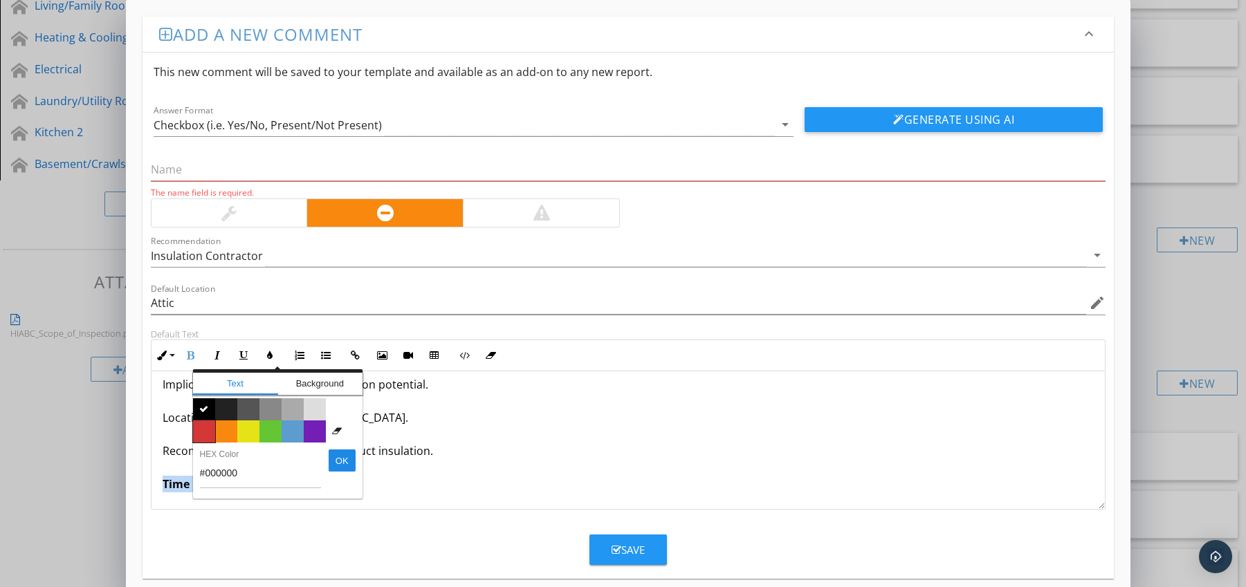
click at [201, 436] on span "Color #d53636" at bounding box center [204, 432] width 22 height 22
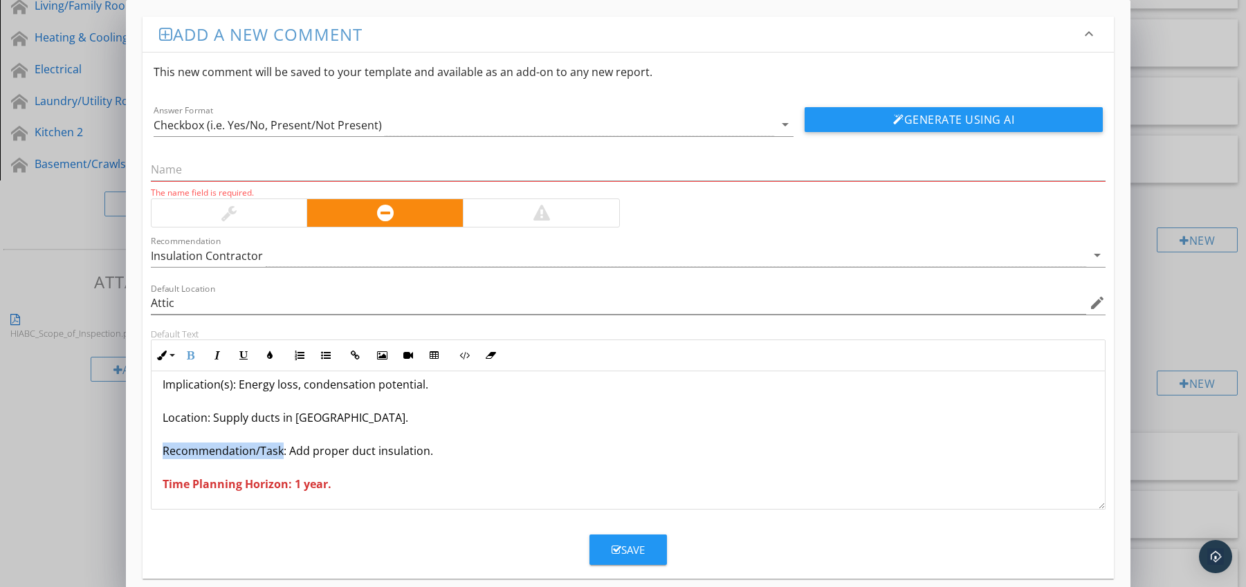
drag, startPoint x: 162, startPoint y: 452, endPoint x: 280, endPoint y: 454, distance: 118.3
click at [280, 454] on p "Ducts in Attic Poorly Insulated Condition: HVAC ducts minimally insulated. Impl…" at bounding box center [629, 401] width 932 height 183
click at [192, 360] on icon "button" at bounding box center [191, 356] width 10 height 10
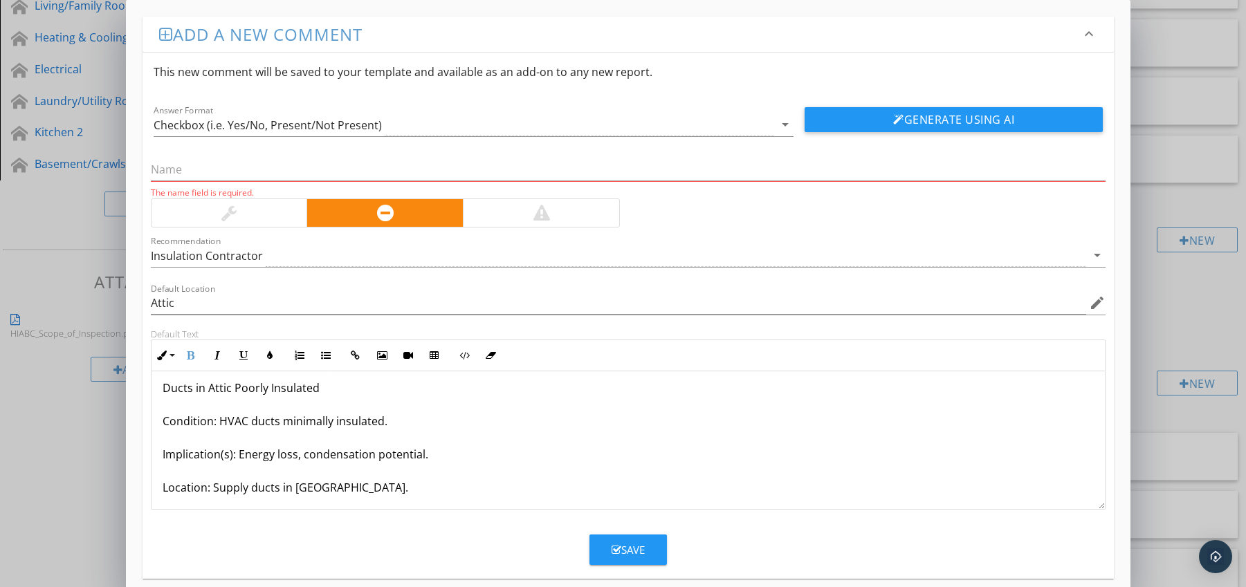
scroll to position [0, 0]
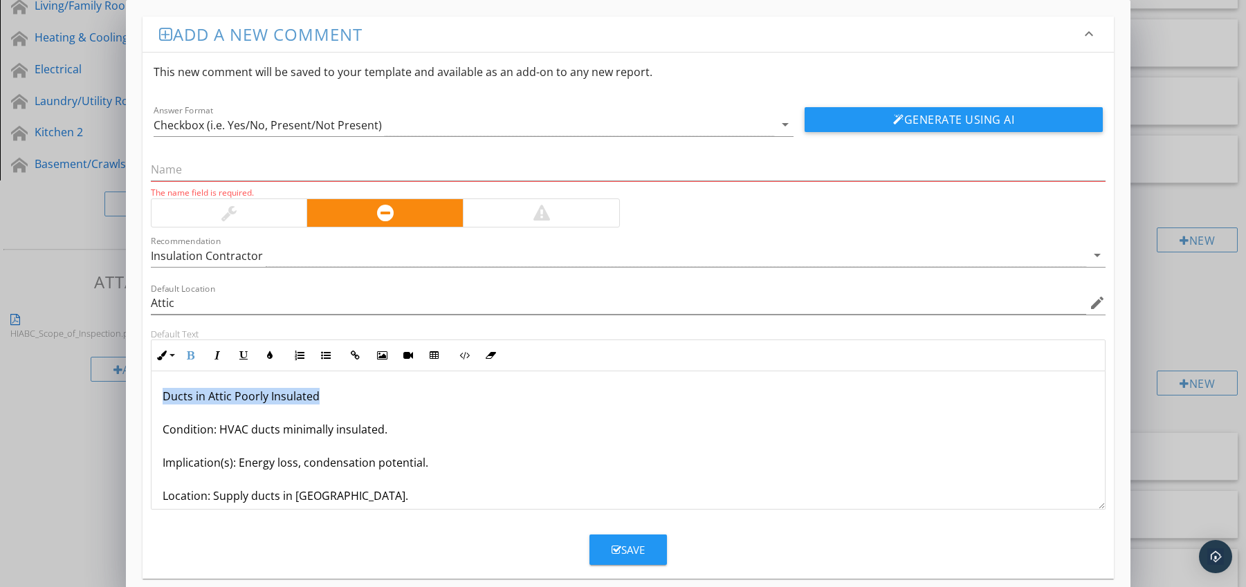
drag, startPoint x: 159, startPoint y: 396, endPoint x: 315, endPoint y: 396, distance: 155.6
click at [338, 396] on div "Ducts in Attic Poorly Insulated Condition: HVAC ducts minimally insulated. Impl…" at bounding box center [628, 479] width 954 height 216
click at [197, 167] on input "text" at bounding box center [628, 169] width 955 height 23
paste input "Ducts in Attic Poorly Insulated"
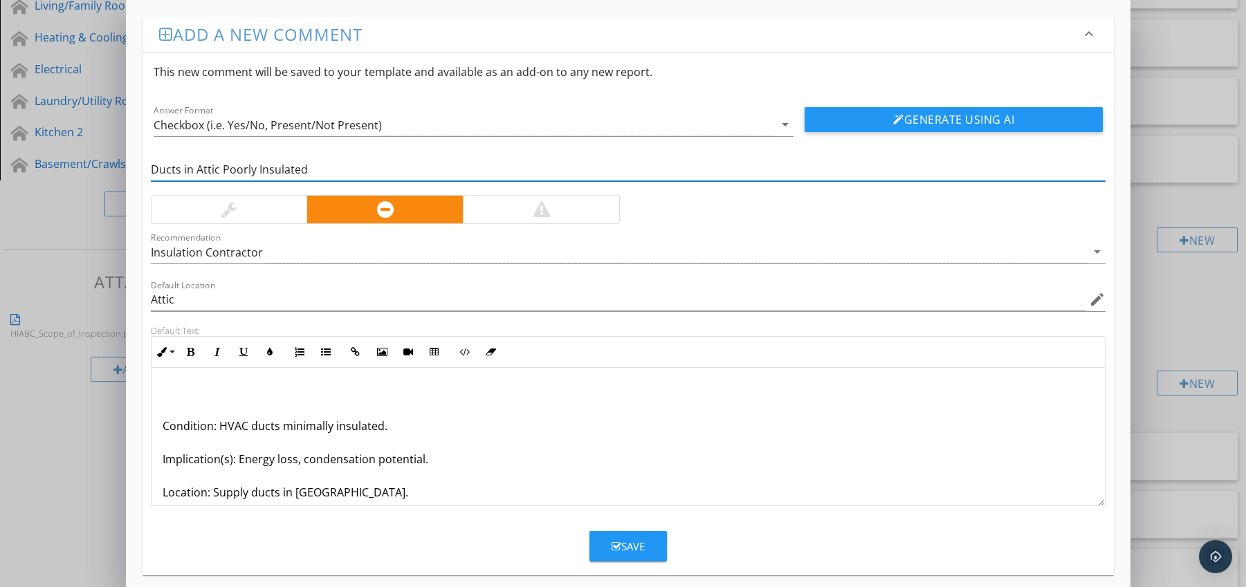
type input "Ducts in Attic Poorly Insulated"
click at [159, 431] on div "Condition: HVAC ducts minimally insulated. Implication(s): Energy loss, condens…" at bounding box center [628, 476] width 954 height 216
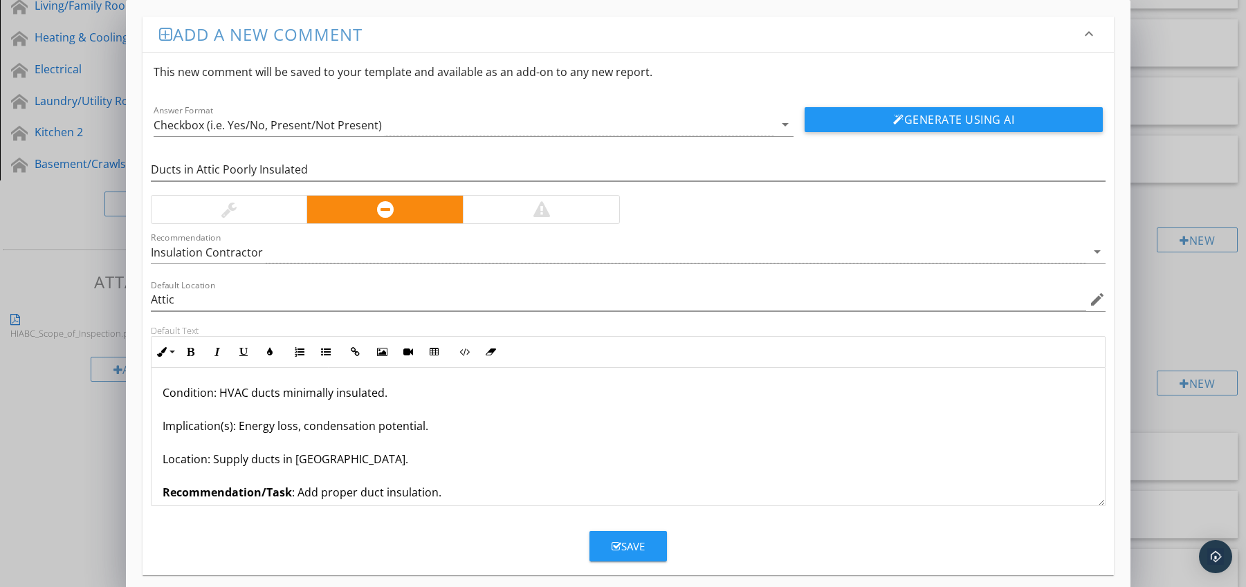
click at [625, 544] on div "Save" at bounding box center [628, 547] width 33 height 16
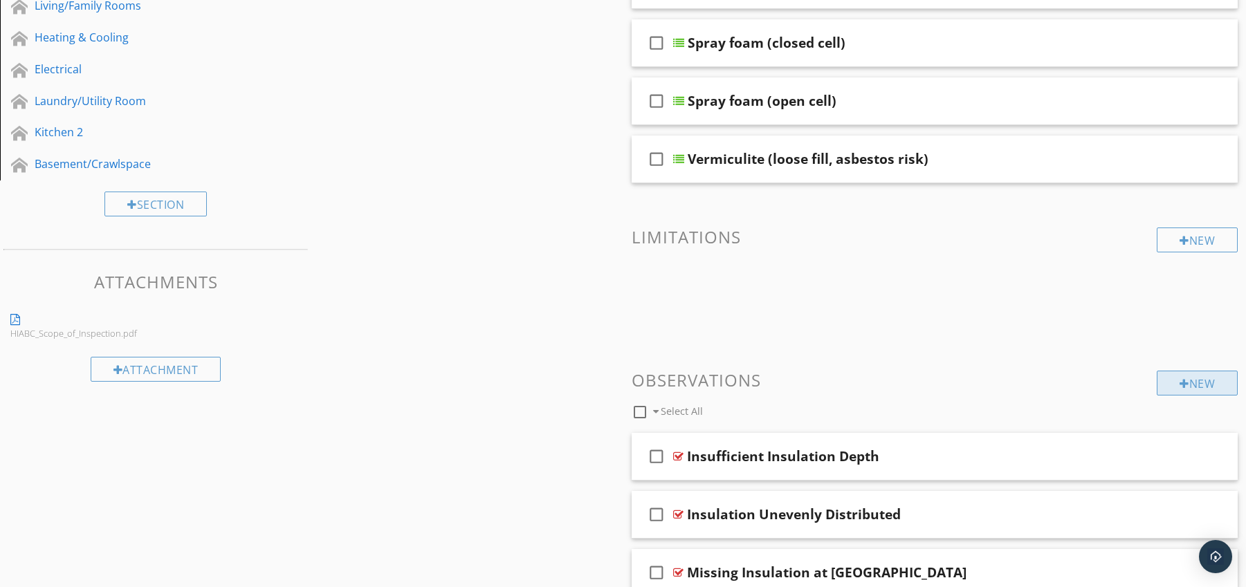
click at [1185, 378] on div "New" at bounding box center [1197, 383] width 81 height 25
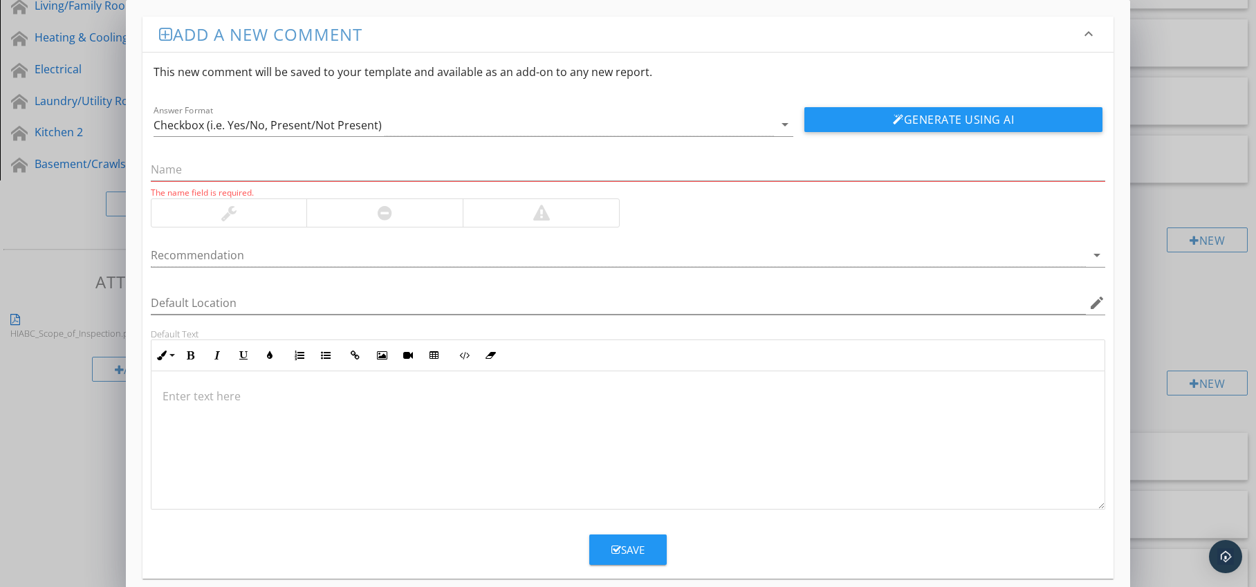
click at [399, 208] on div at bounding box center [384, 213] width 156 height 28
click at [403, 250] on div at bounding box center [619, 255] width 936 height 23
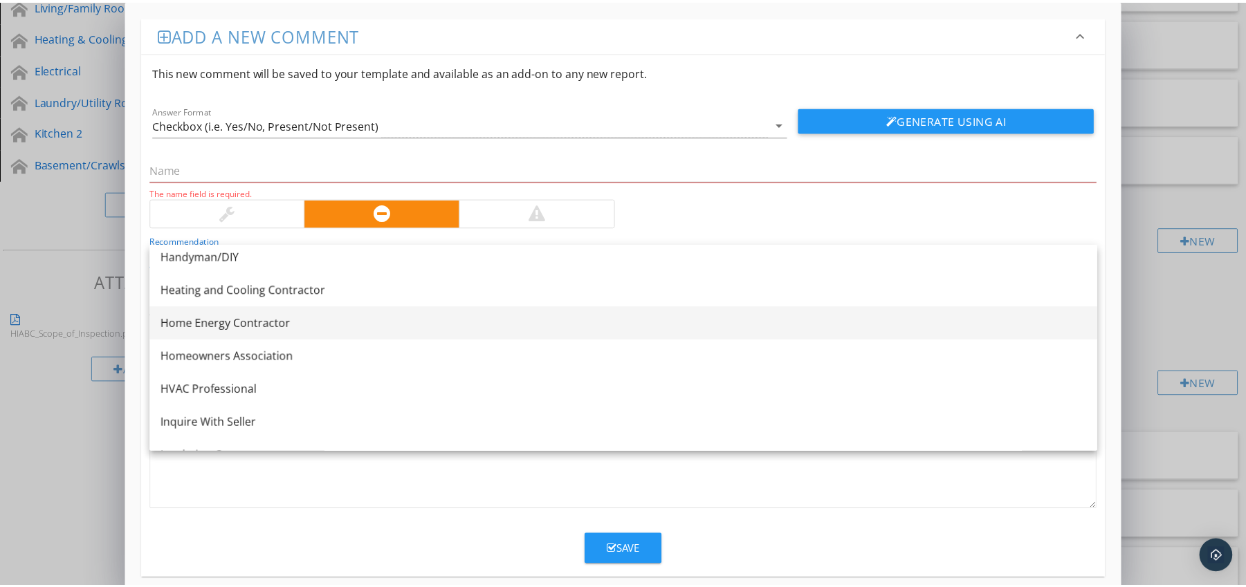
scroll to position [1056, 0]
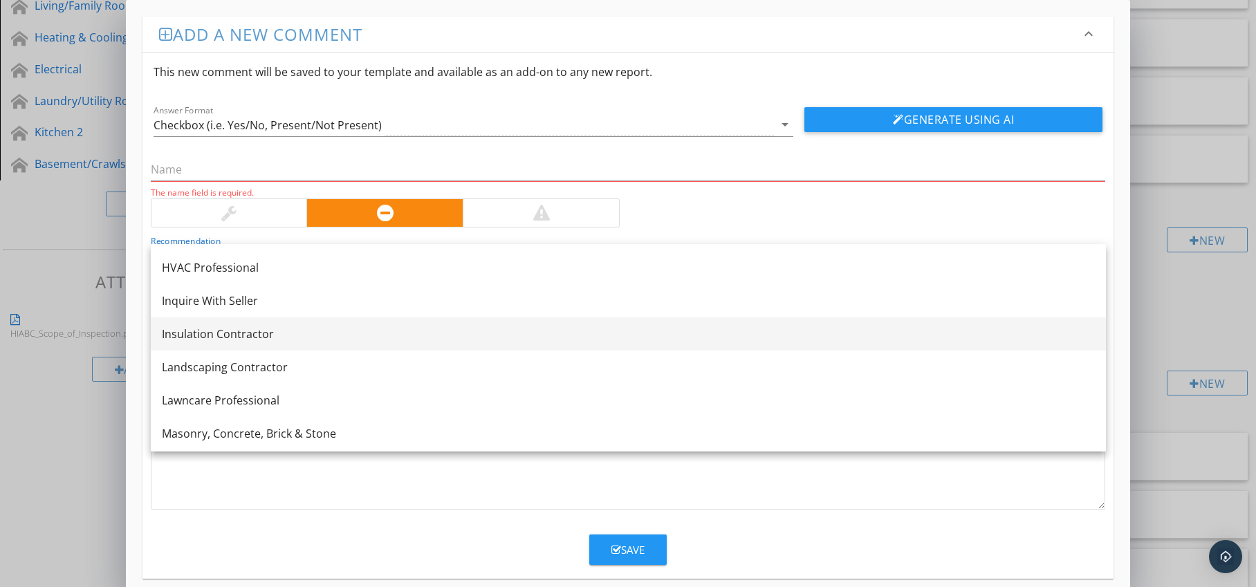
click at [271, 336] on div "Insulation Contractor" at bounding box center [628, 334] width 933 height 17
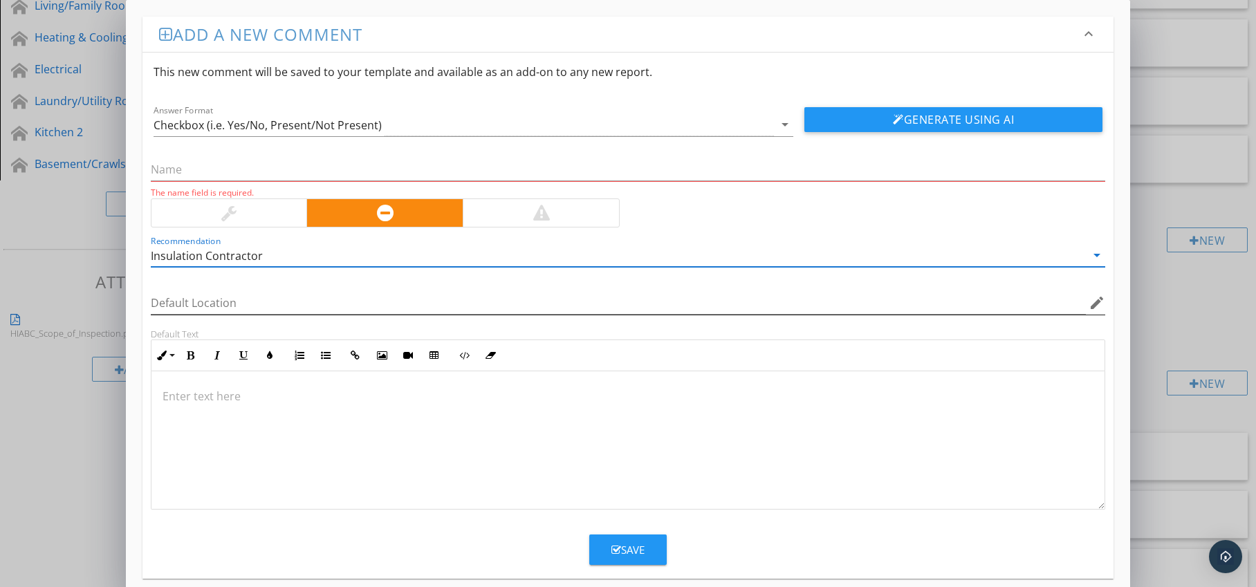
click at [1094, 304] on icon "edit" at bounding box center [1097, 303] width 17 height 17
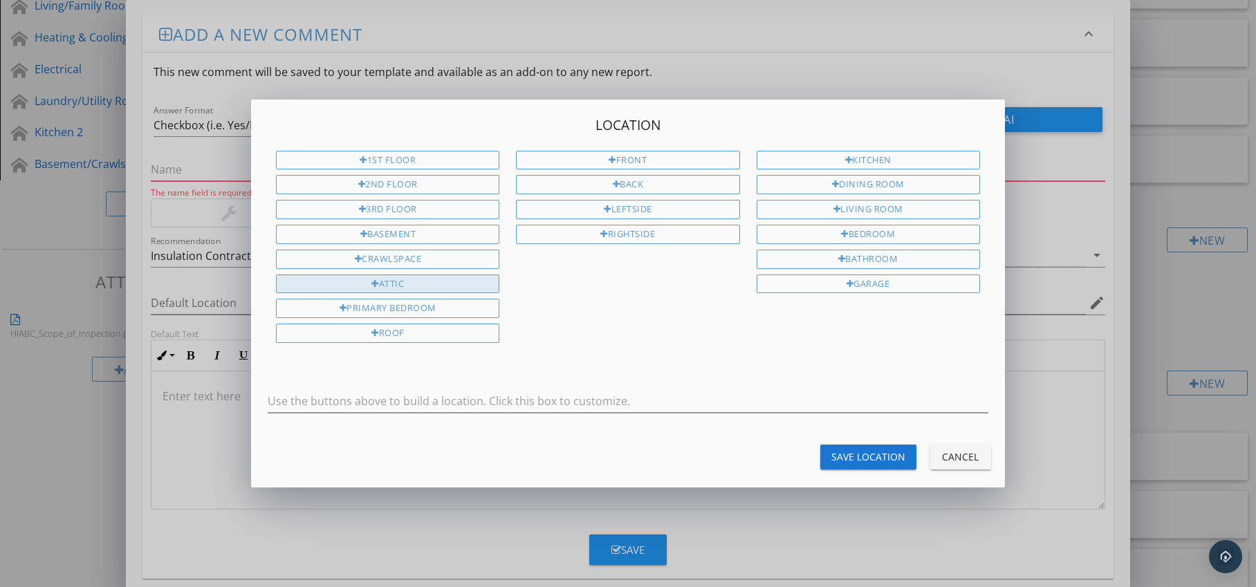
click at [454, 284] on div "Attic" at bounding box center [387, 284] width 223 height 19
type input "Attic"
click at [849, 454] on div "Save Location" at bounding box center [869, 457] width 74 height 15
type input "Attic"
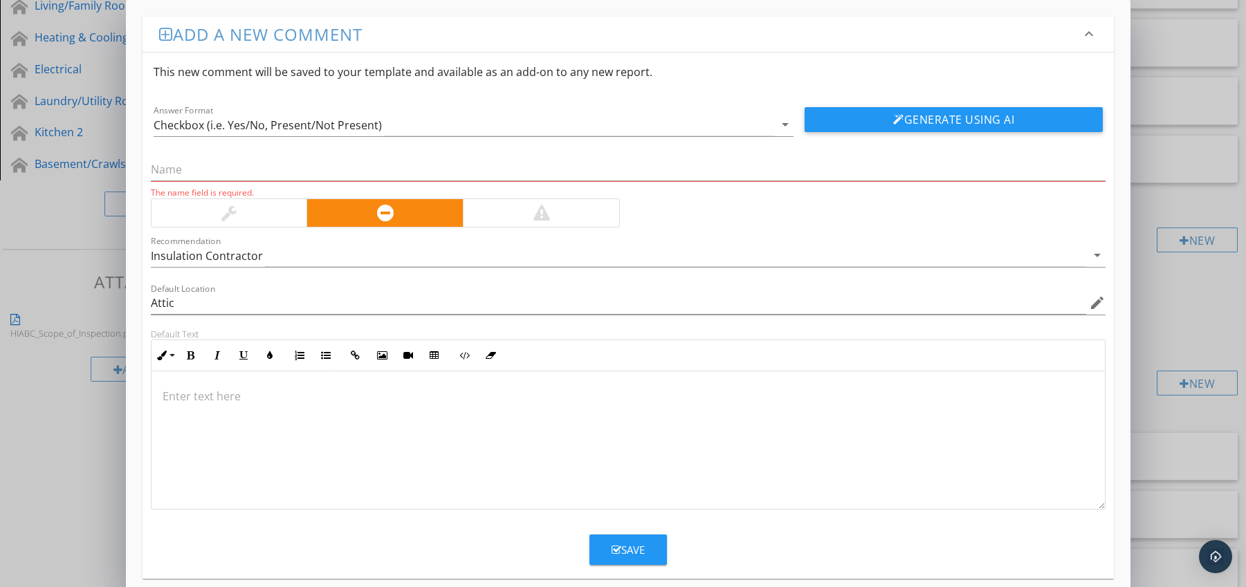
click at [196, 391] on p at bounding box center [629, 396] width 932 height 17
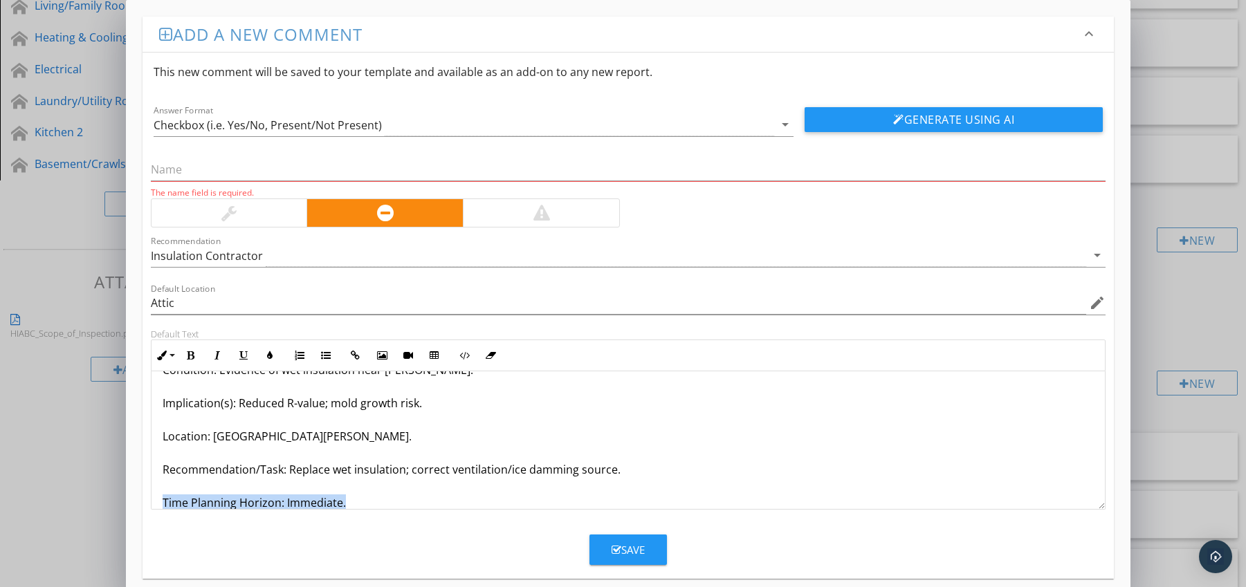
scroll to position [78, 0]
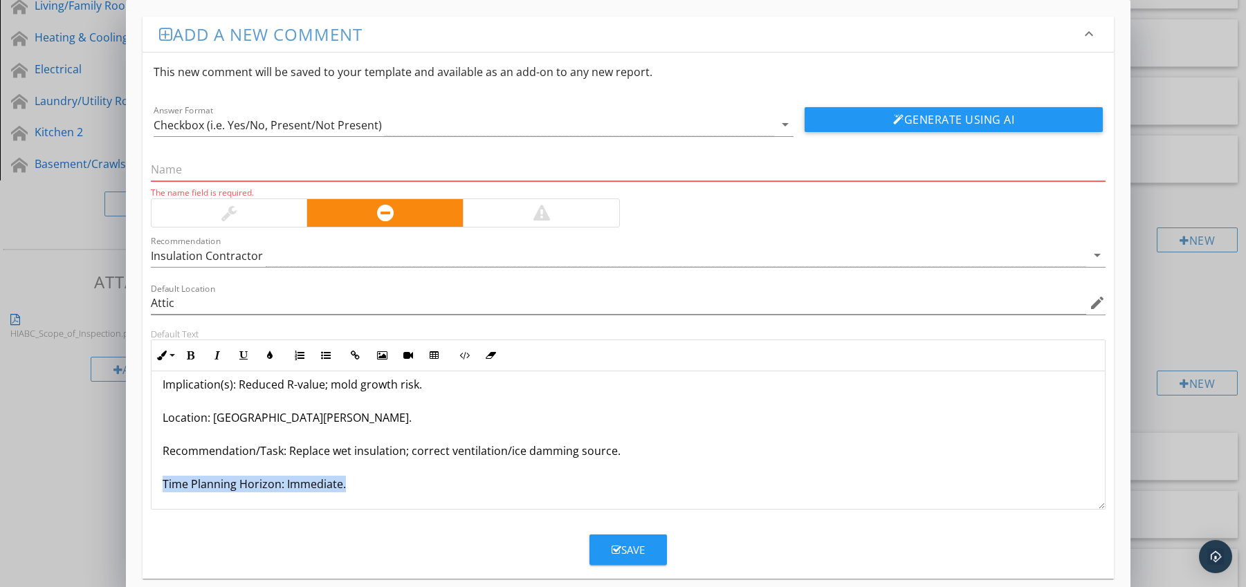
drag, startPoint x: 157, startPoint y: 495, endPoint x: 201, endPoint y: 505, distance: 45.3
click at [201, 505] on div "Insulation Soaked at [PERSON_NAME] From Ice Damming Condition: Evidence of wet …" at bounding box center [628, 401] width 954 height 216
click at [190, 358] on icon "button" at bounding box center [191, 356] width 10 height 10
click at [267, 352] on icon "button" at bounding box center [270, 356] width 10 height 10
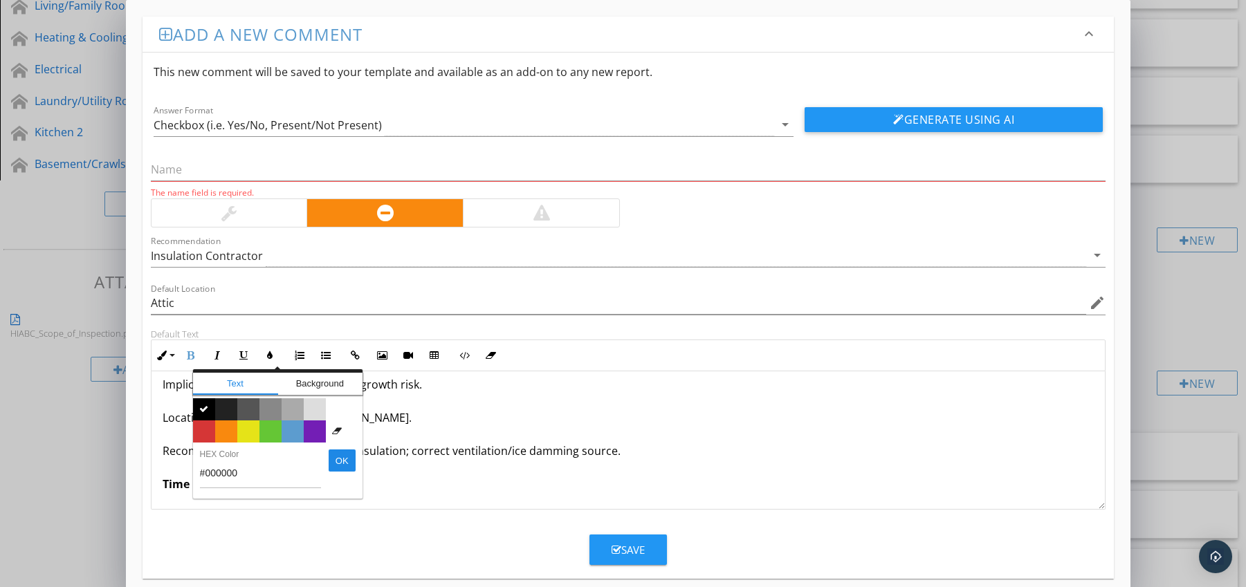
click at [202, 425] on span "Color #d53636" at bounding box center [204, 432] width 22 height 22
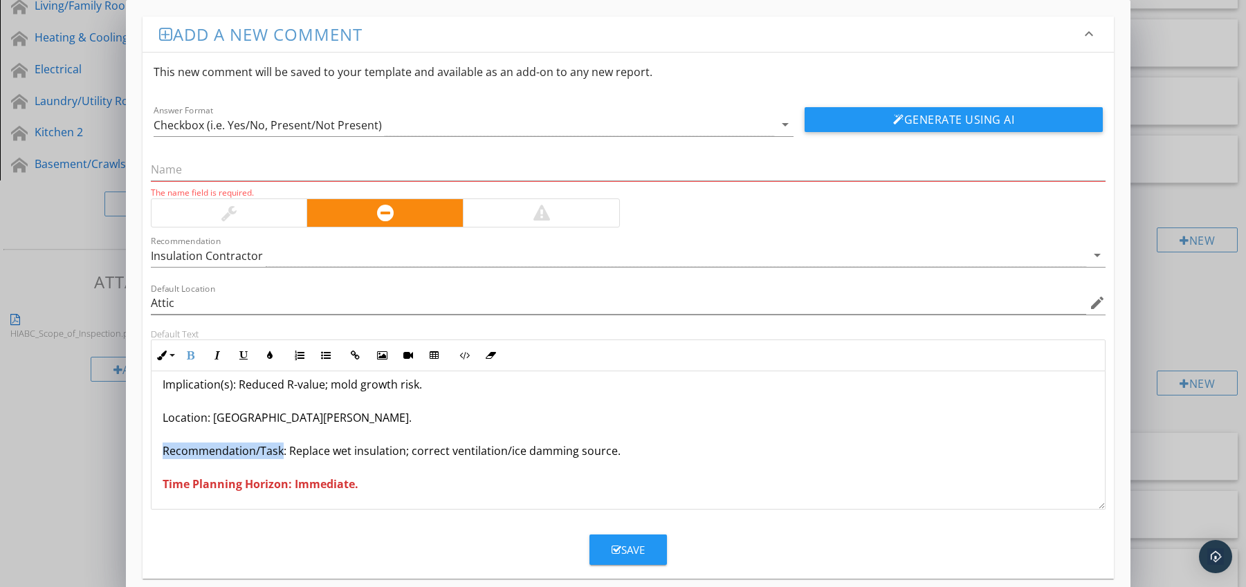
drag, startPoint x: 162, startPoint y: 451, endPoint x: 279, endPoint y: 450, distance: 116.9
click at [279, 450] on p "Insulation Soaked at [PERSON_NAME] From Ice Damming Condition: Evidence of wet …" at bounding box center [629, 401] width 932 height 183
click at [194, 354] on icon "button" at bounding box center [191, 356] width 10 height 10
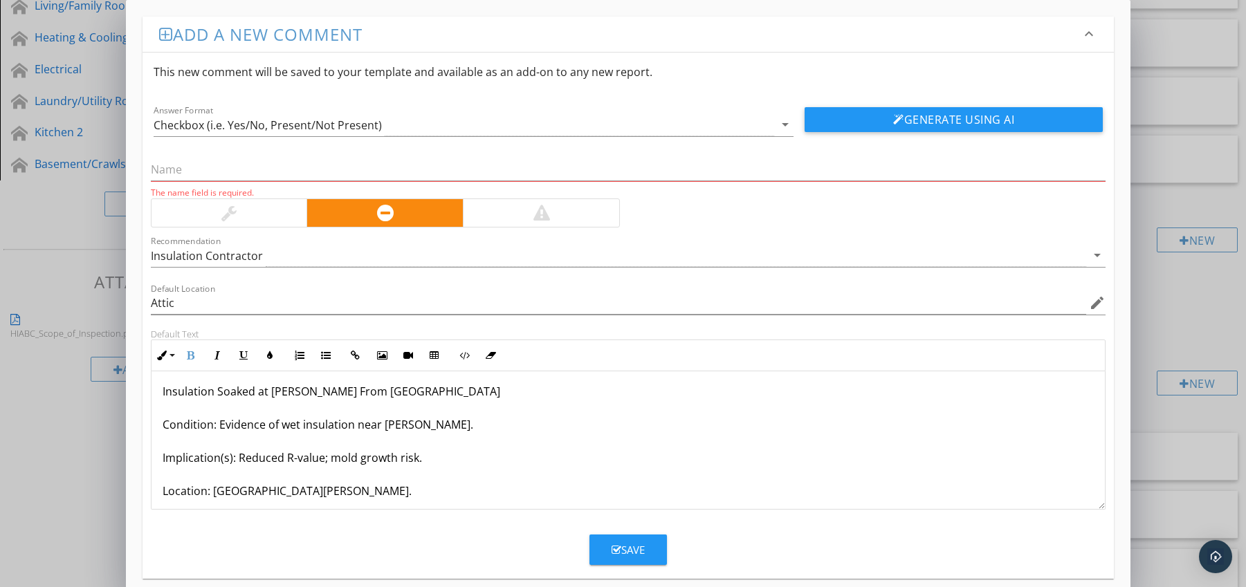
scroll to position [0, 0]
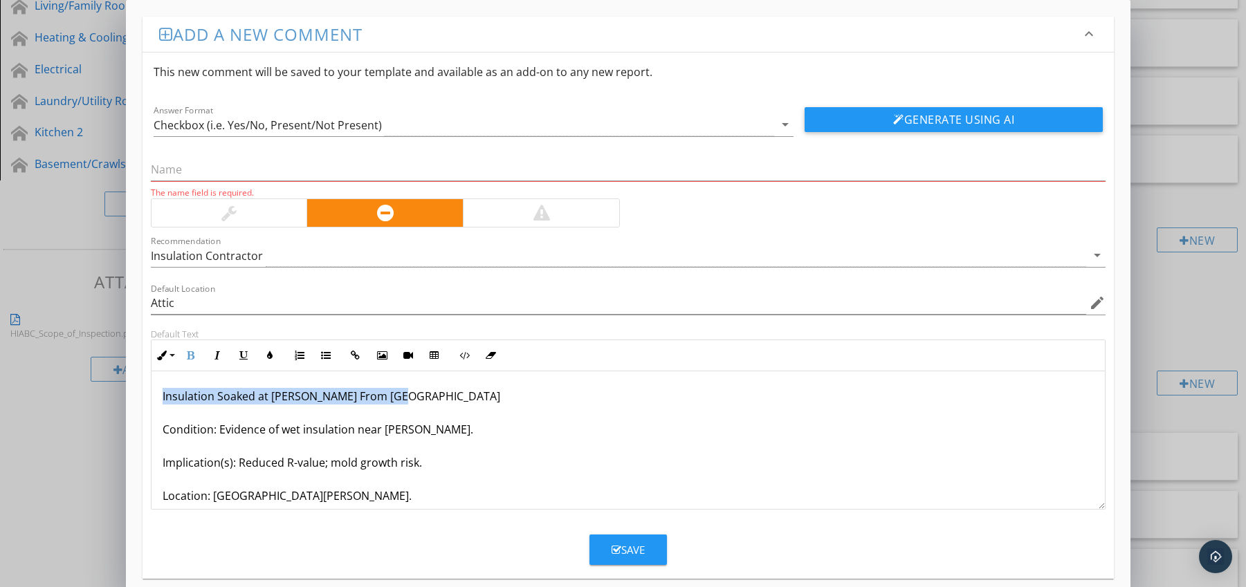
drag, startPoint x: 161, startPoint y: 397, endPoint x: 424, endPoint y: 396, distance: 262.9
click at [424, 396] on p "Insulation Soaked at [PERSON_NAME] From Ice Damming Condition: Evidence of wet …" at bounding box center [629, 479] width 932 height 183
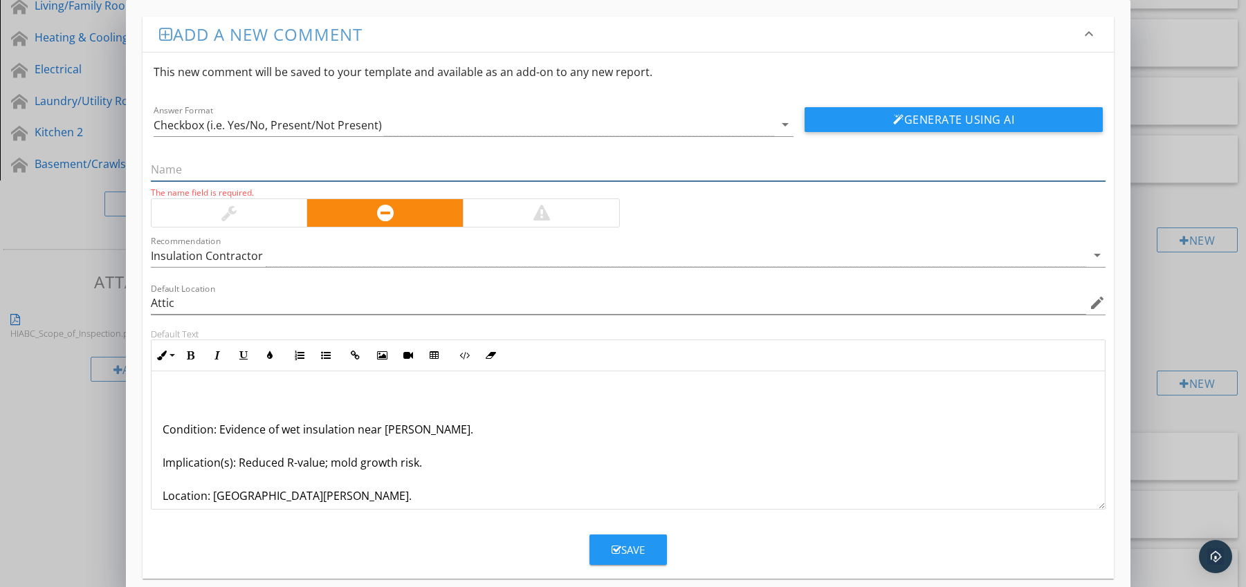
click at [219, 165] on input "text" at bounding box center [628, 169] width 955 height 23
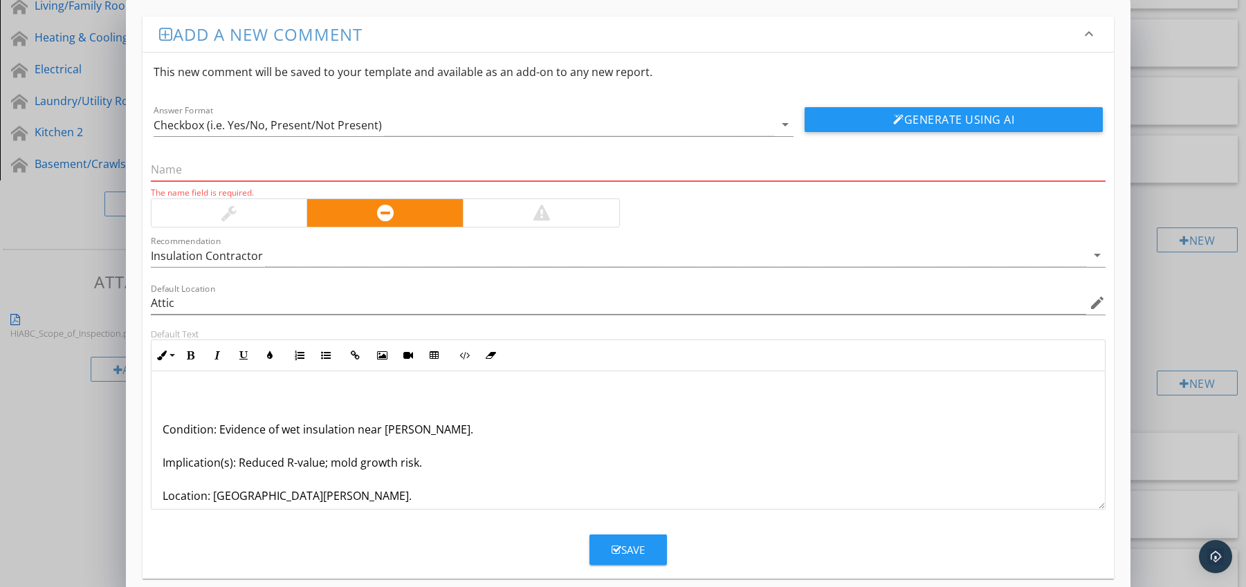
paste input "Insulation Soaked at [PERSON_NAME] From [GEOGRAPHIC_DATA]"
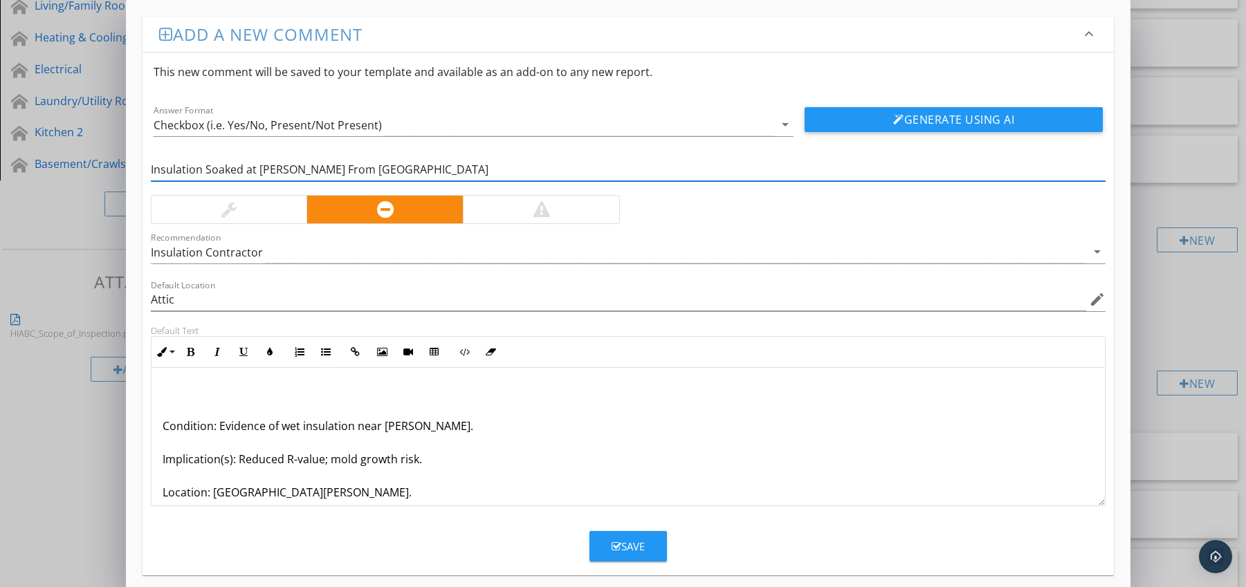
type input "Insulation Soaked at [PERSON_NAME] From [GEOGRAPHIC_DATA]"
click at [158, 425] on div "Condition: Evidence of wet insulation near [PERSON_NAME]. Implication(s): Reduc…" at bounding box center [628, 476] width 954 height 216
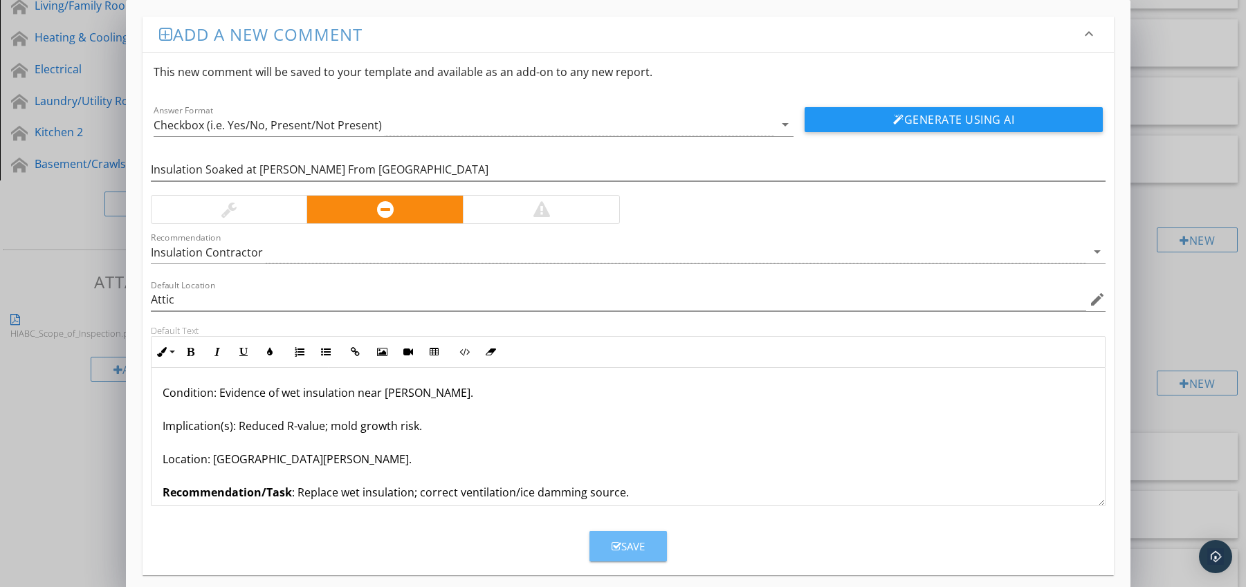
click at [615, 545] on icon "button" at bounding box center [617, 547] width 10 height 10
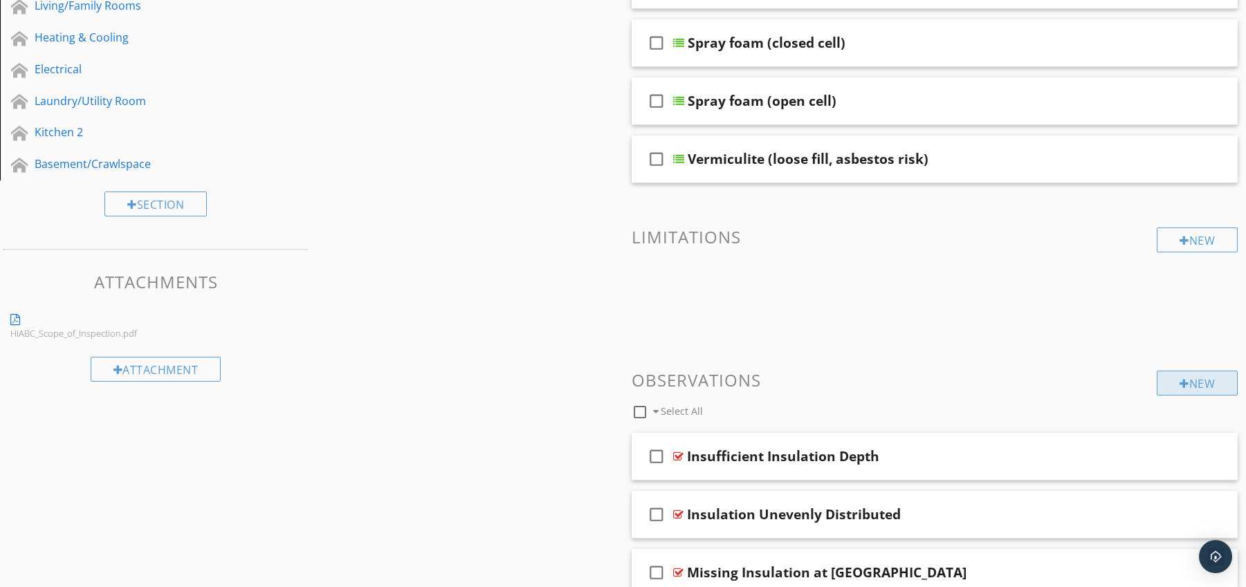
click at [1179, 379] on div at bounding box center [1184, 383] width 10 height 11
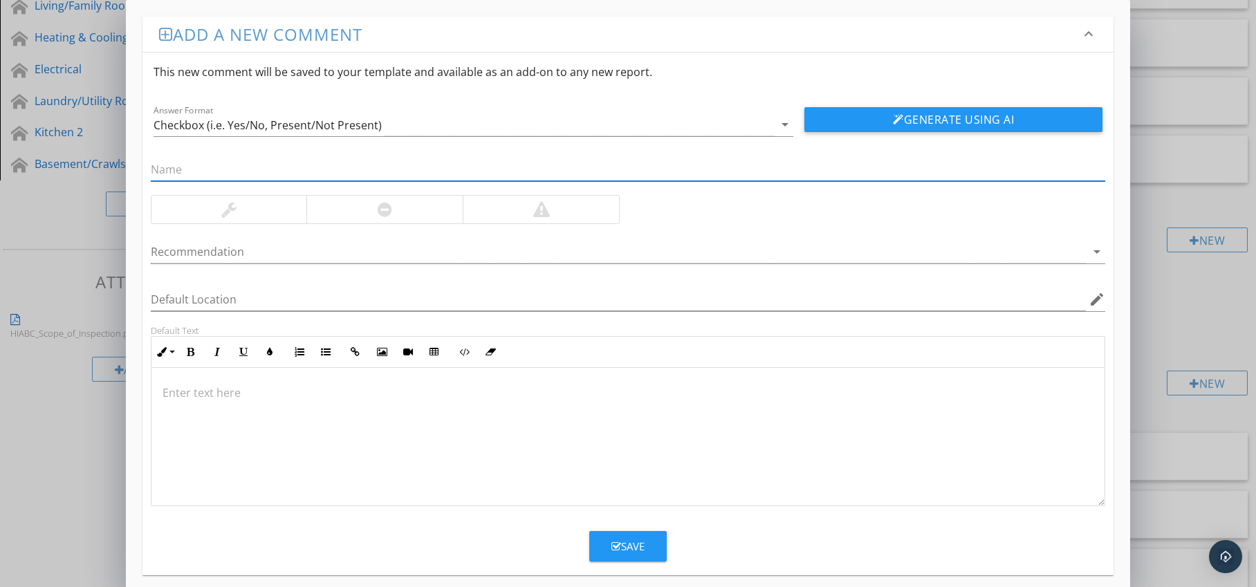
click at [392, 212] on div at bounding box center [385, 209] width 15 height 17
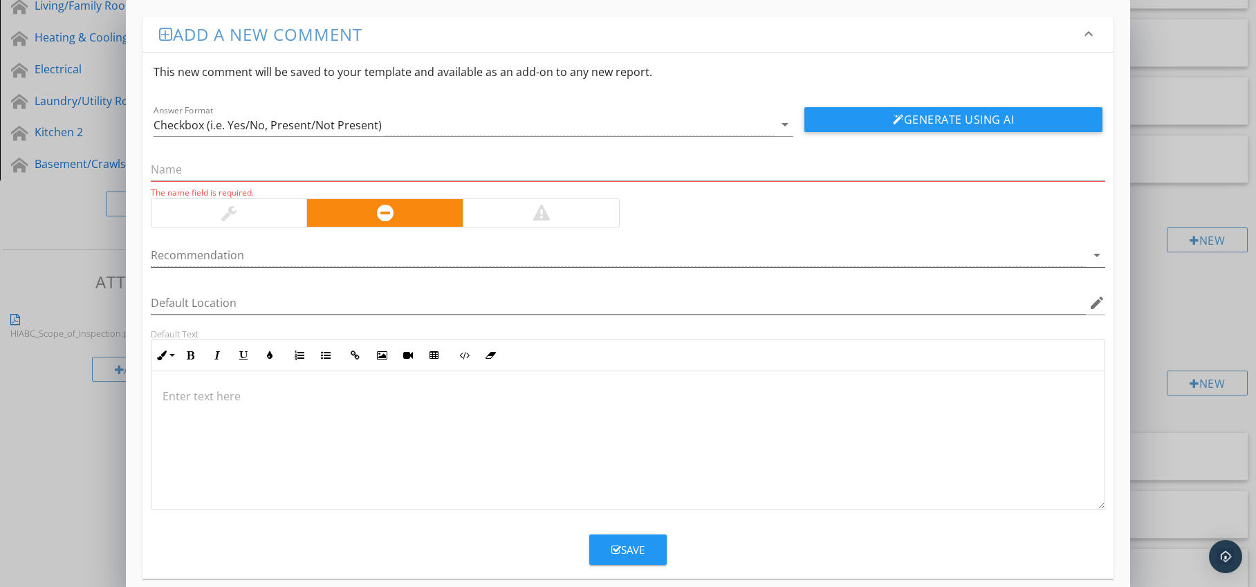
click at [371, 253] on div at bounding box center [619, 255] width 936 height 23
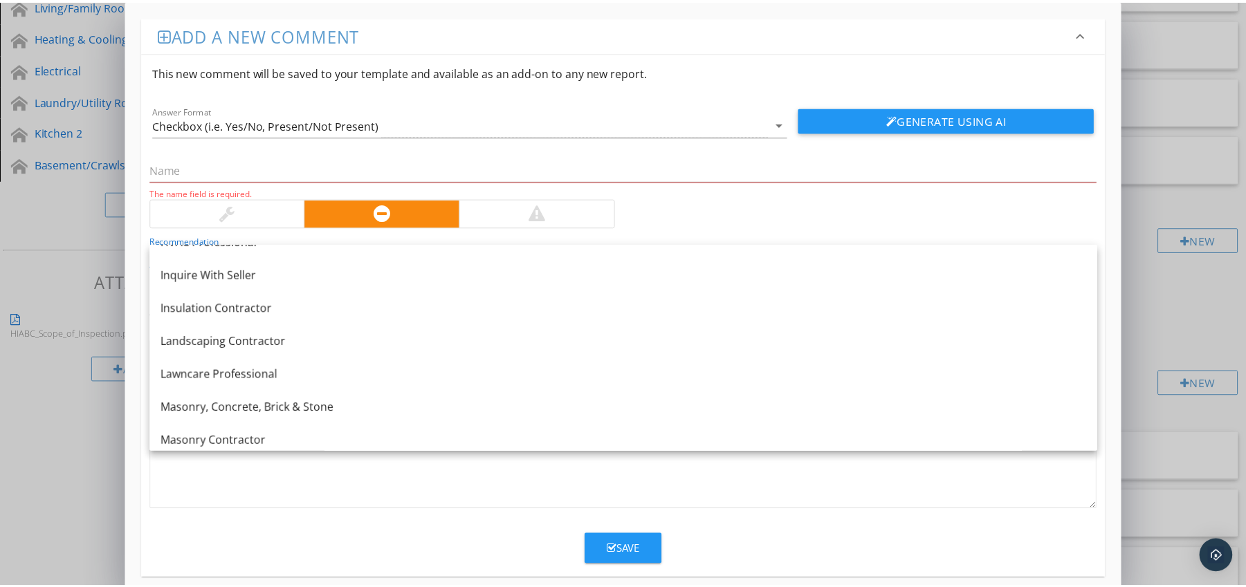
scroll to position [1121, 0]
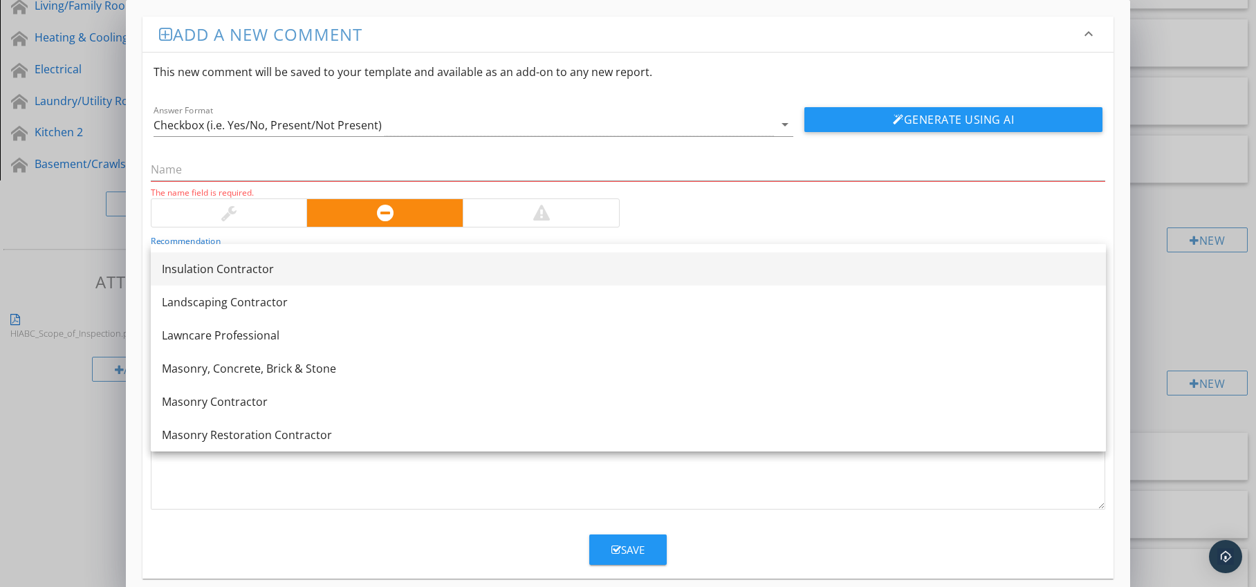
click at [284, 275] on div "Insulation Contractor" at bounding box center [628, 269] width 933 height 17
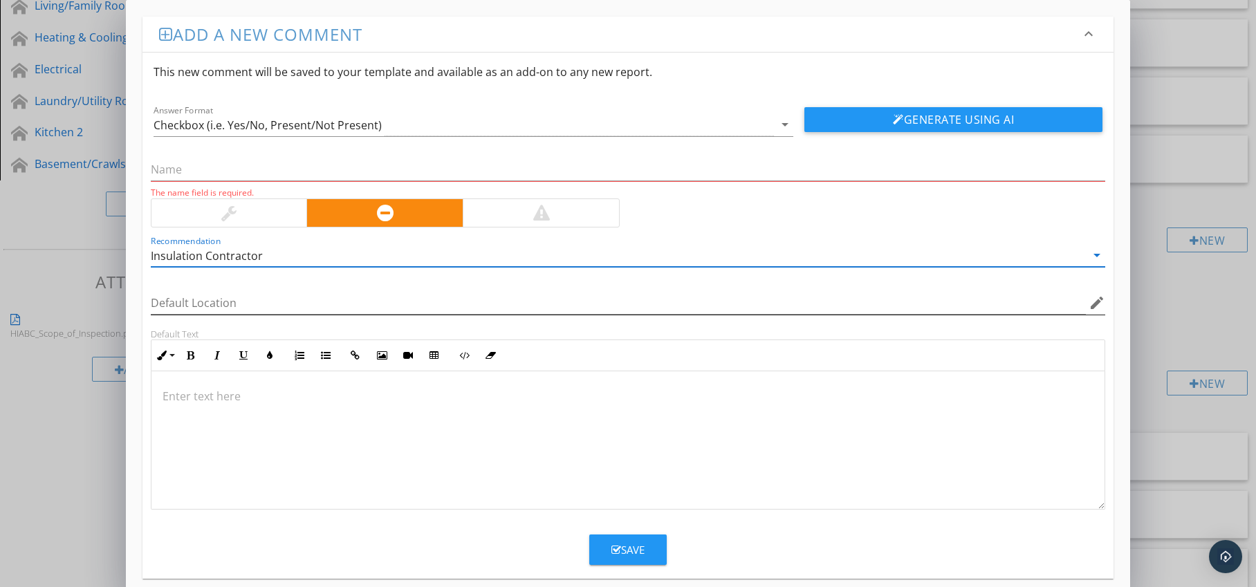
click at [1094, 304] on icon "edit" at bounding box center [1097, 303] width 17 height 17
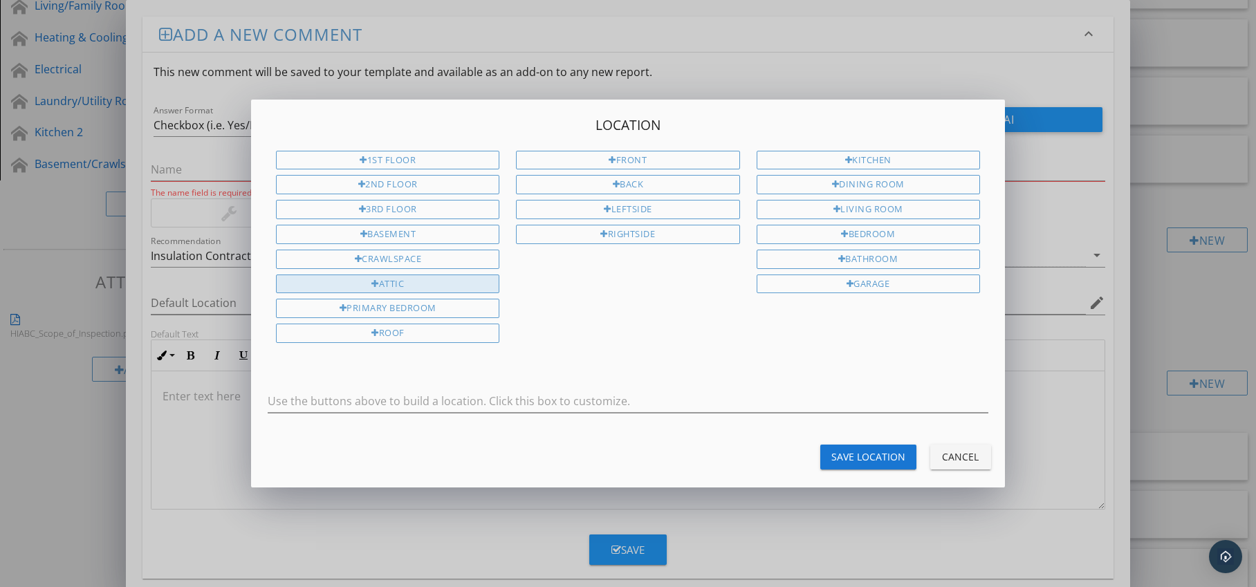
click at [472, 284] on div "Attic" at bounding box center [387, 284] width 223 height 19
type input "Attic"
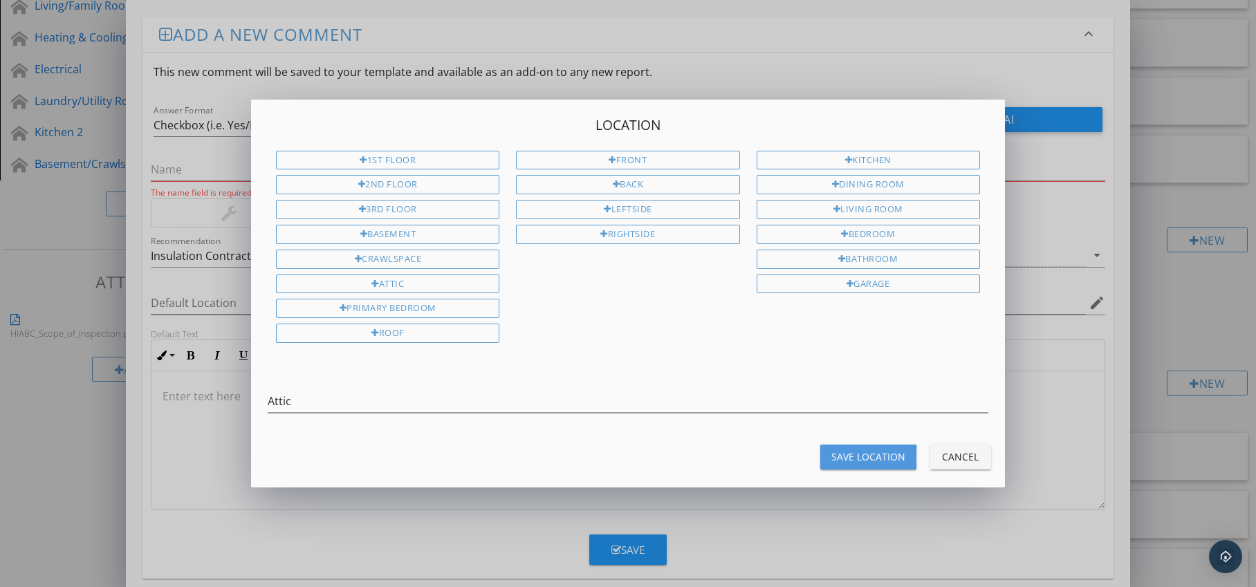
click at [863, 453] on div "Save Location" at bounding box center [869, 457] width 74 height 15
type input "Attic"
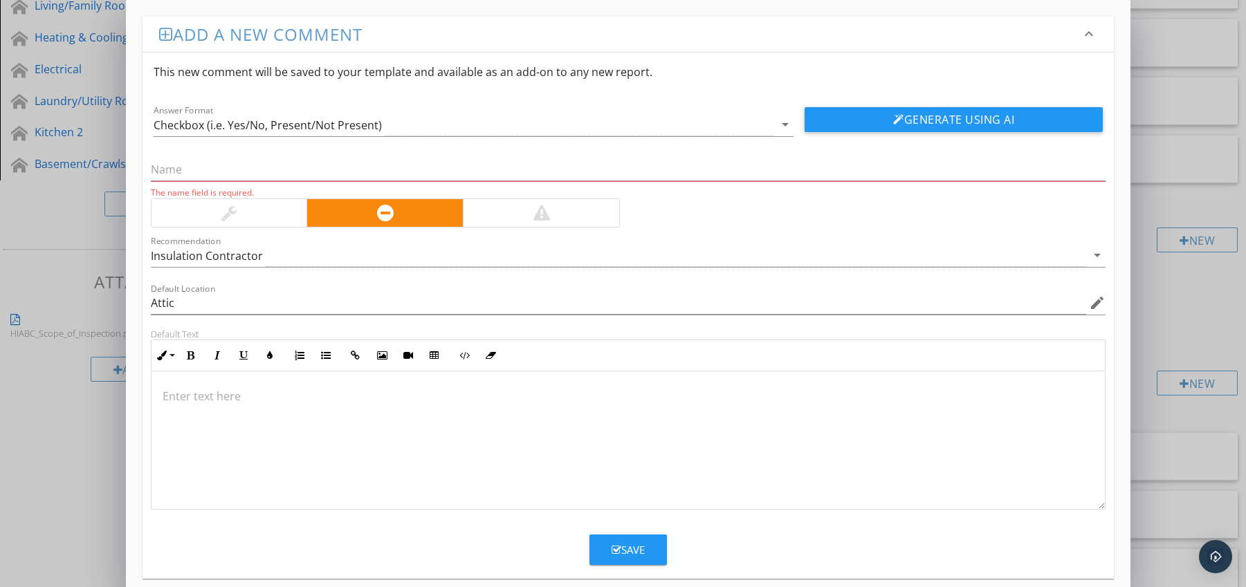
click at [190, 396] on p at bounding box center [629, 396] width 932 height 17
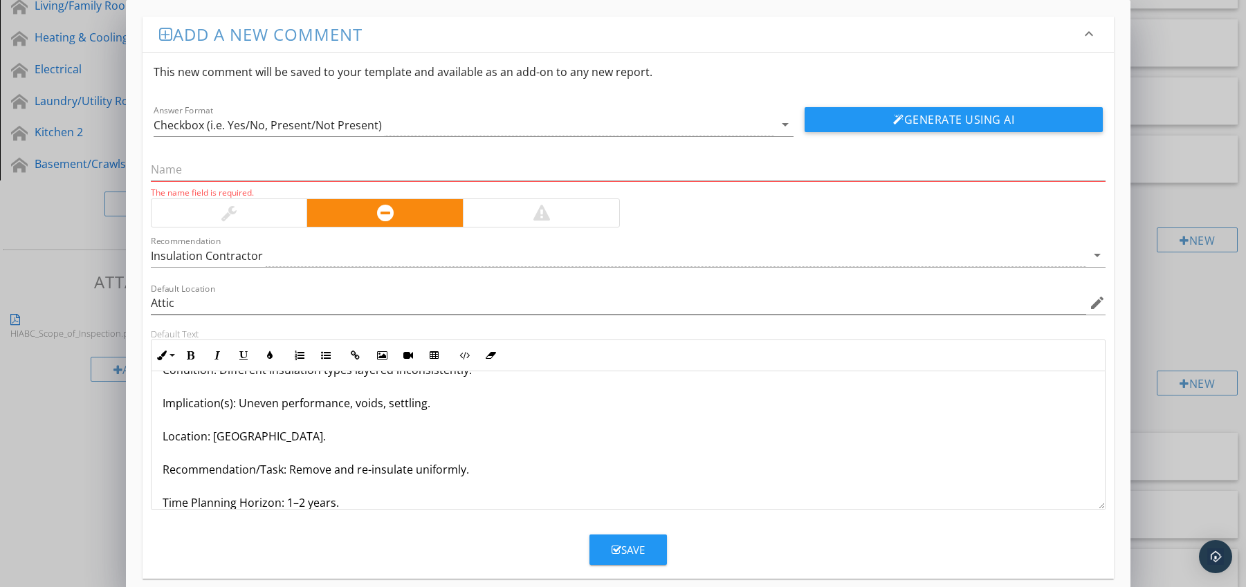
scroll to position [78, 0]
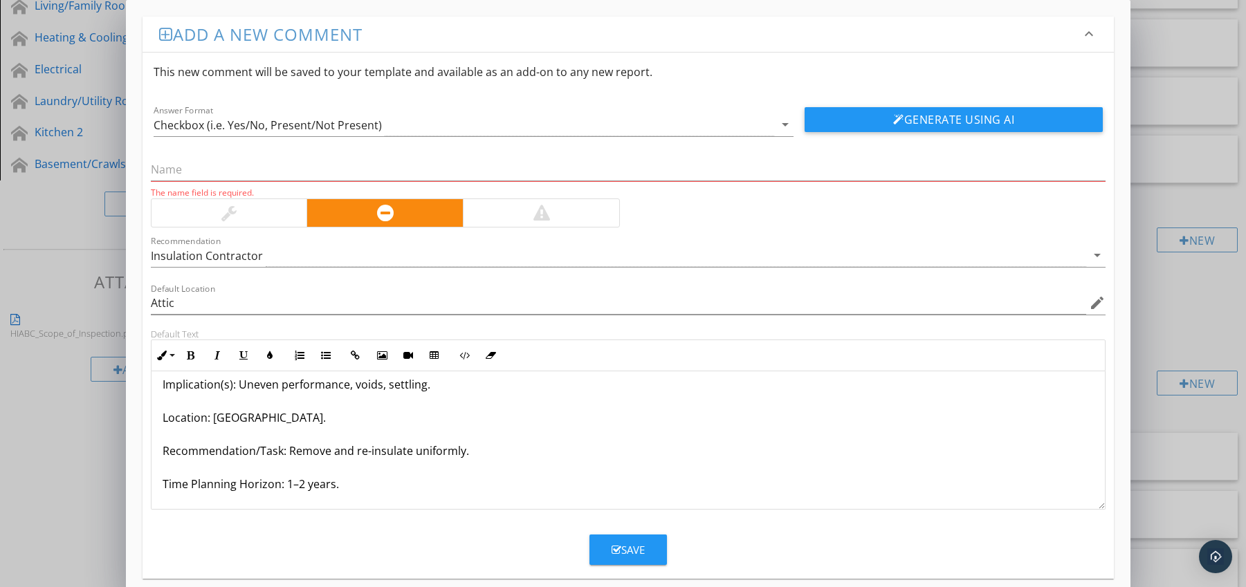
drag, startPoint x: 158, startPoint y: 501, endPoint x: 171, endPoint y: 506, distance: 13.4
click at [171, 506] on div "Previous Insulation Patchwork With Mixed Materials Condition: Different insulat…" at bounding box center [628, 401] width 954 height 216
drag, startPoint x: 161, startPoint y: 479, endPoint x: 316, endPoint y: 496, distance: 155.9
click at [314, 503] on div "Previous Insulation Patchwork With Mixed Materials Condition: Different insulat…" at bounding box center [628, 401] width 954 height 216
click at [191, 353] on icon "button" at bounding box center [191, 356] width 10 height 10
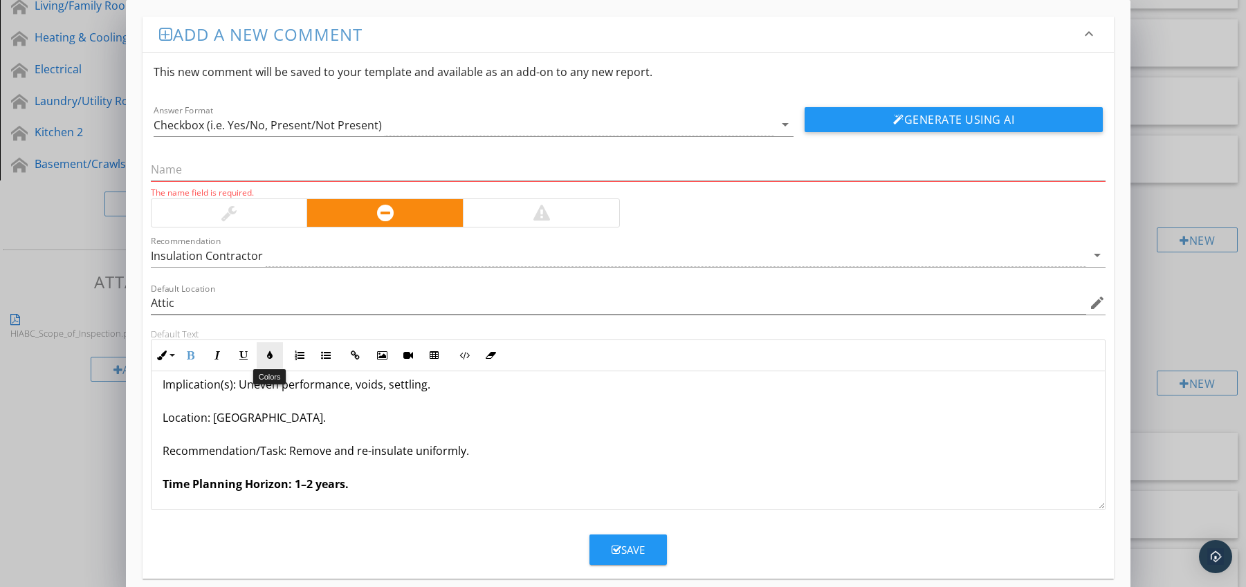
click at [266, 356] on icon "button" at bounding box center [270, 356] width 10 height 10
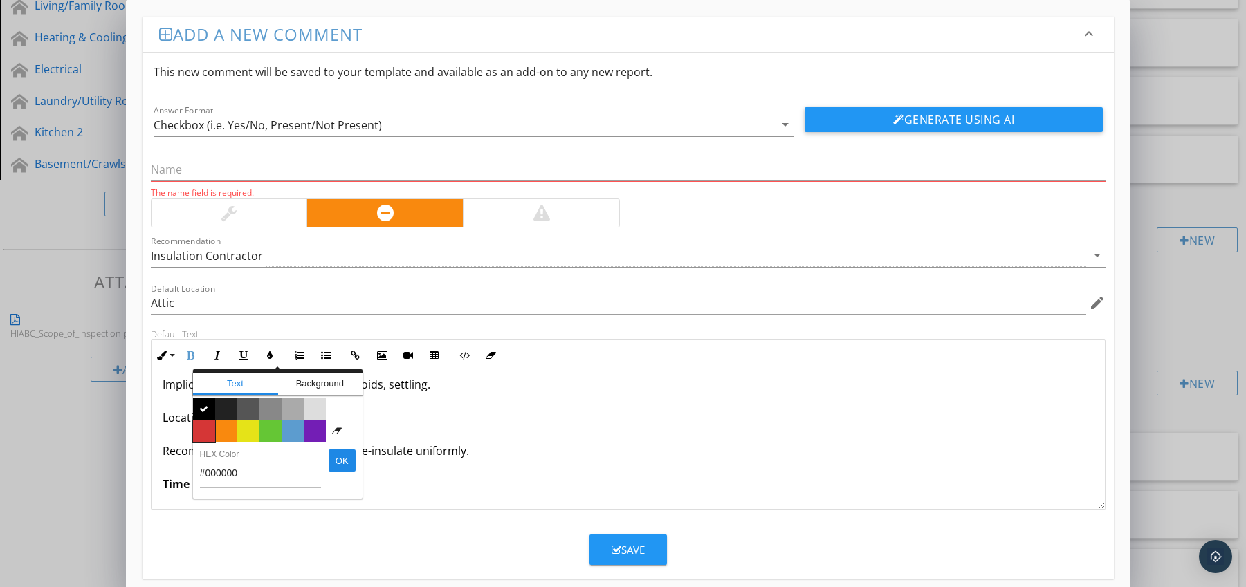
click at [207, 424] on span "Color #d53636" at bounding box center [204, 432] width 22 height 22
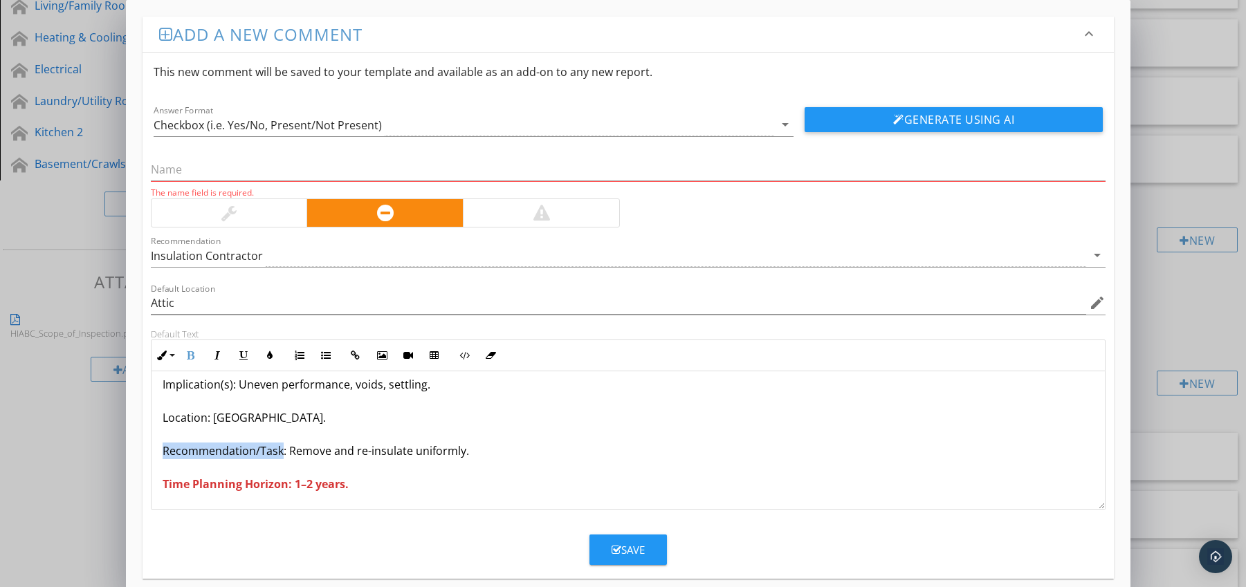
drag, startPoint x: 159, startPoint y: 453, endPoint x: 281, endPoint y: 455, distance: 121.8
click at [281, 455] on div "Previous Insulation Patchwork With Mixed Materials Condition: Different insulat…" at bounding box center [628, 401] width 954 height 216
click at [192, 354] on icon "button" at bounding box center [191, 356] width 10 height 10
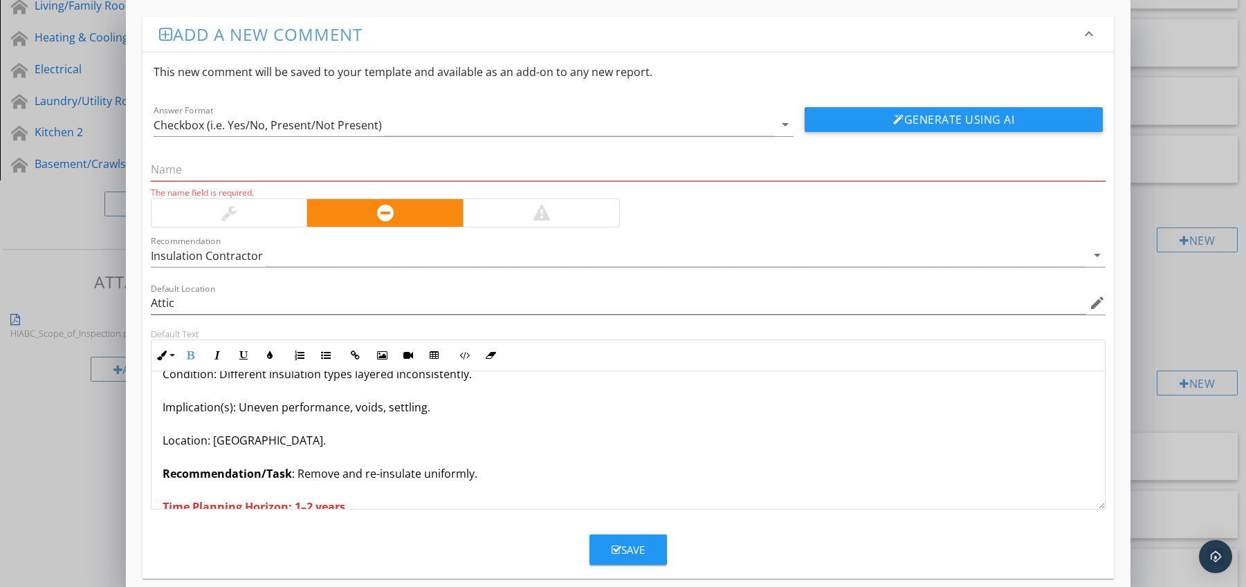
scroll to position [0, 0]
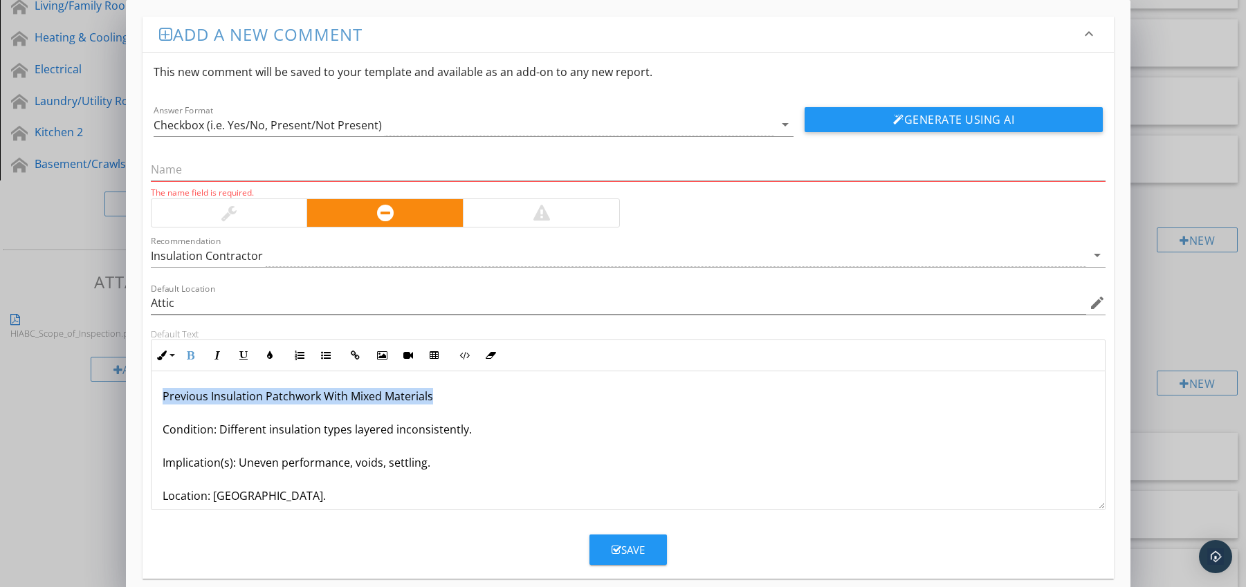
drag, startPoint x: 163, startPoint y: 395, endPoint x: 436, endPoint y: 400, distance: 273.3
click at [436, 400] on p "Previous Insulation Patchwork With Mixed Materials Condition: Different insulat…" at bounding box center [629, 479] width 932 height 183
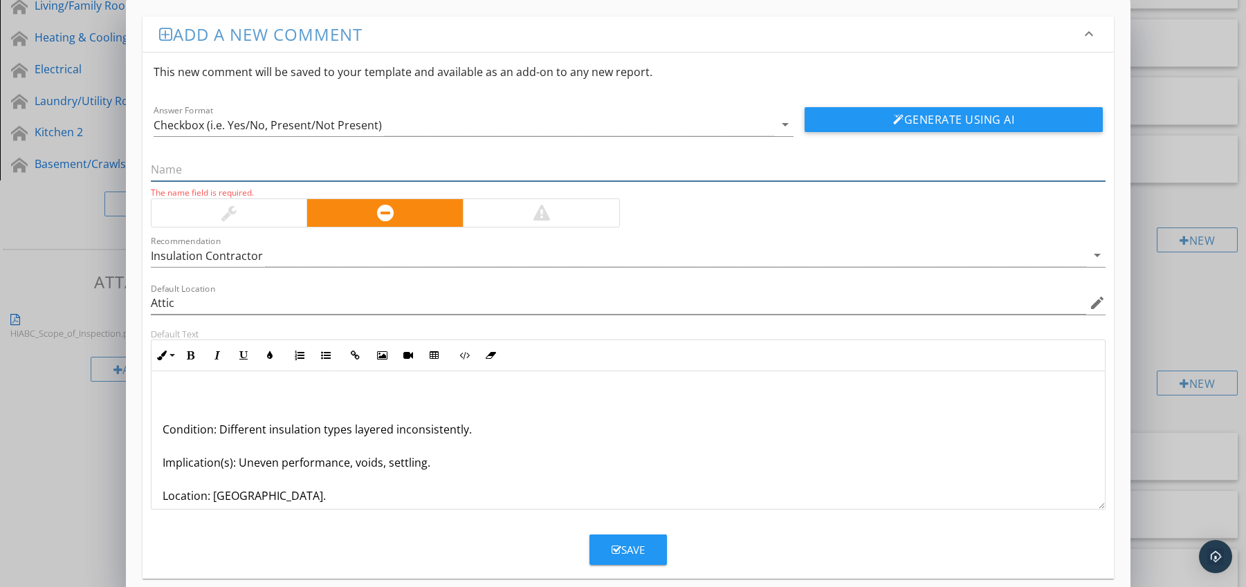
click at [253, 169] on input "text" at bounding box center [628, 169] width 955 height 23
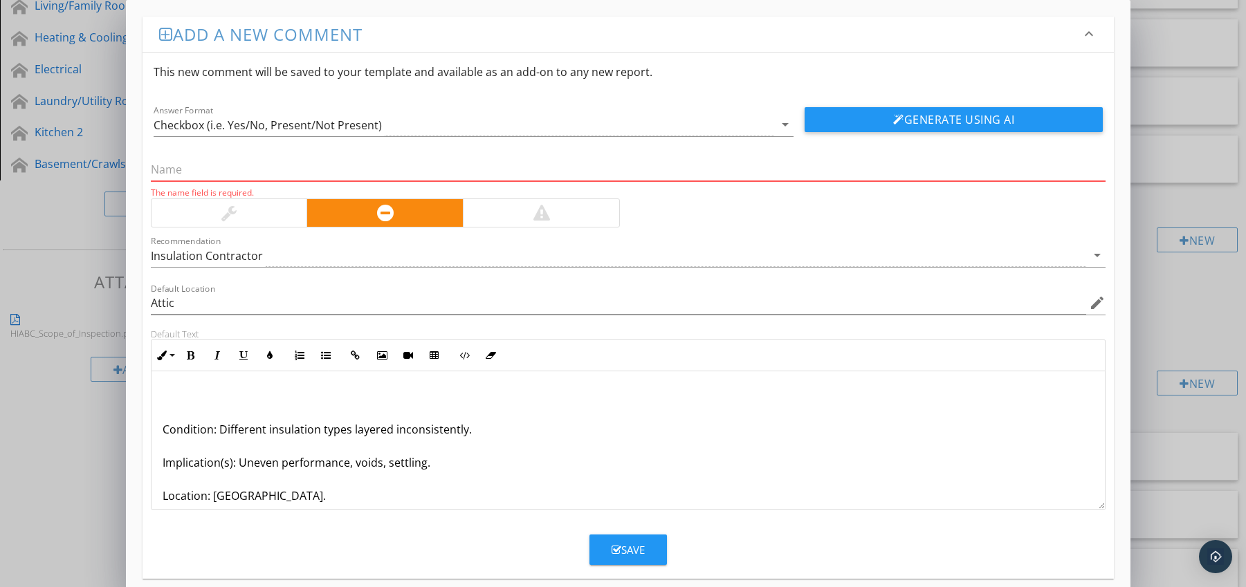
paste input "Previous Insulation Patchwork With Mixed Materials"
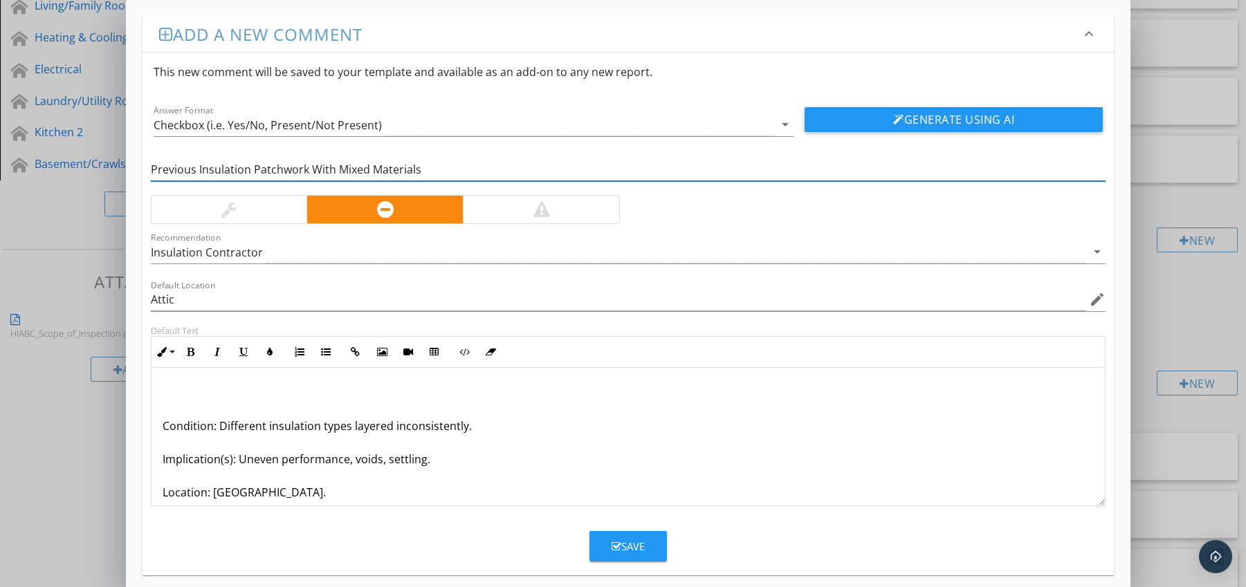
type input "Previous Insulation Patchwork With Mixed Materials"
click at [164, 427] on p "Condition: Different insulation types layered inconsistently. Implication(s): U…" at bounding box center [629, 476] width 932 height 183
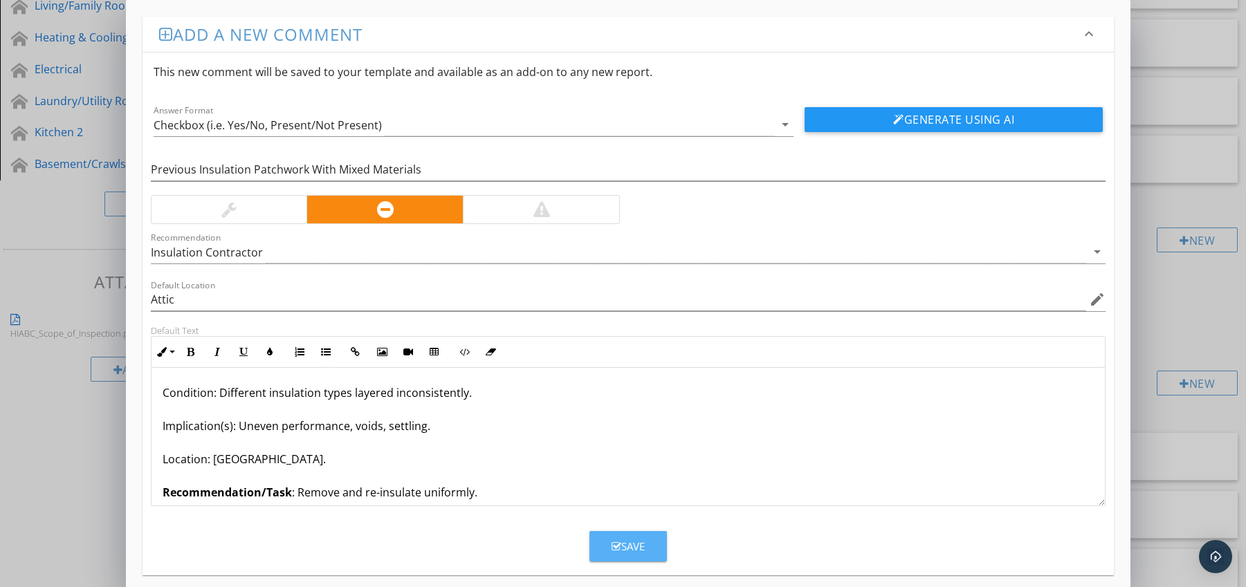
click at [619, 542] on icon "button" at bounding box center [617, 547] width 10 height 10
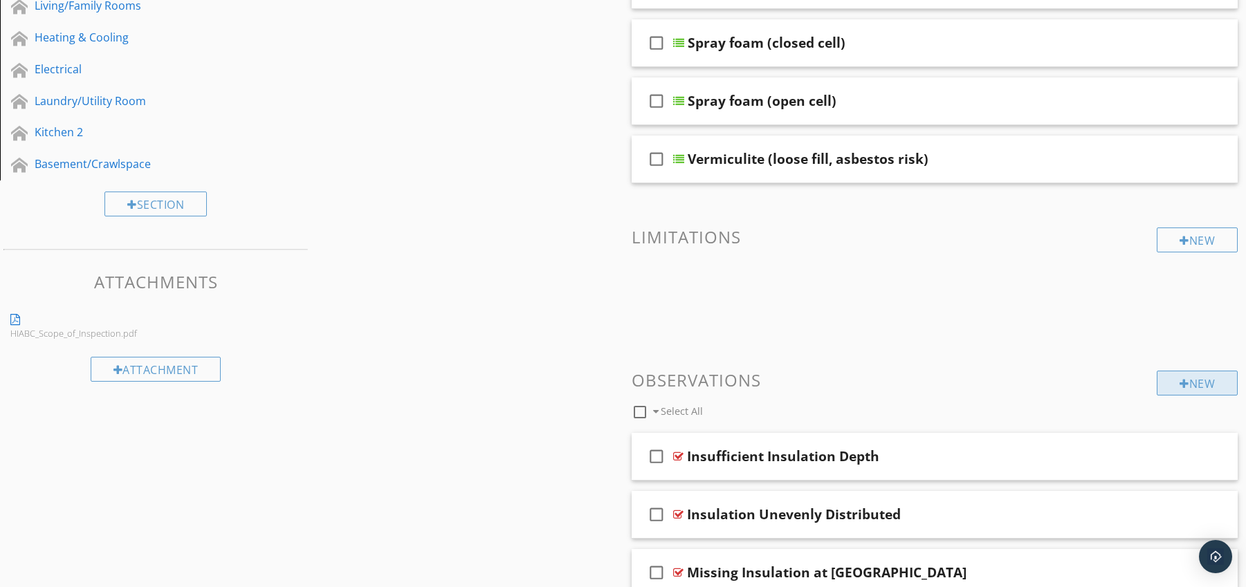
click at [1190, 385] on div "New" at bounding box center [1197, 383] width 81 height 25
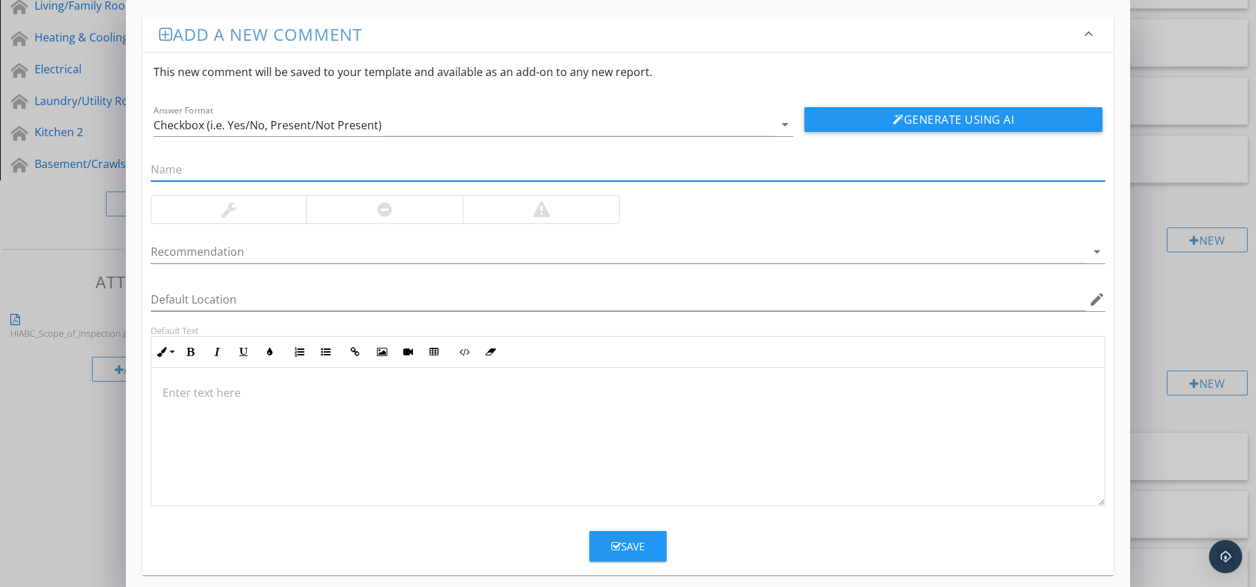
click at [396, 212] on div at bounding box center [384, 210] width 156 height 28
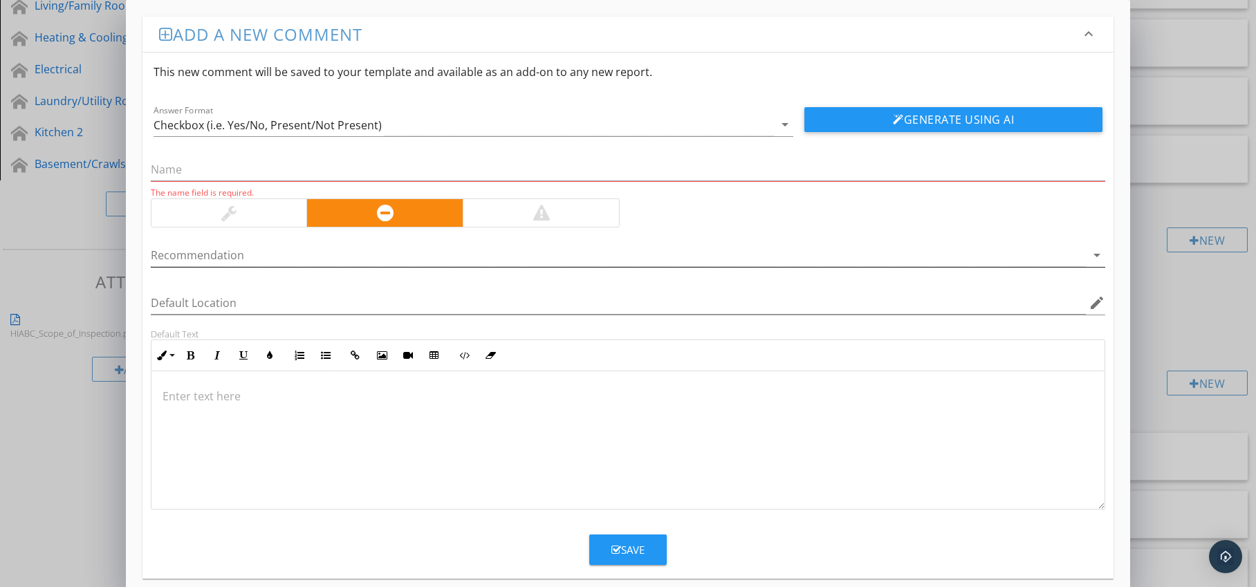
click at [394, 244] on div at bounding box center [619, 255] width 936 height 23
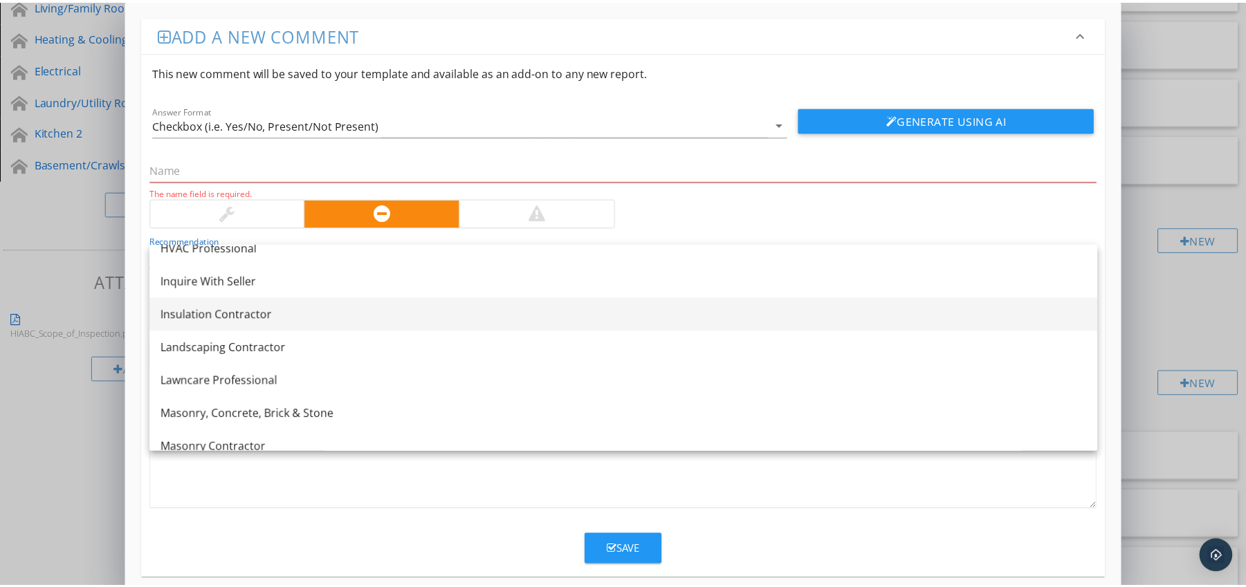
scroll to position [1081, 0]
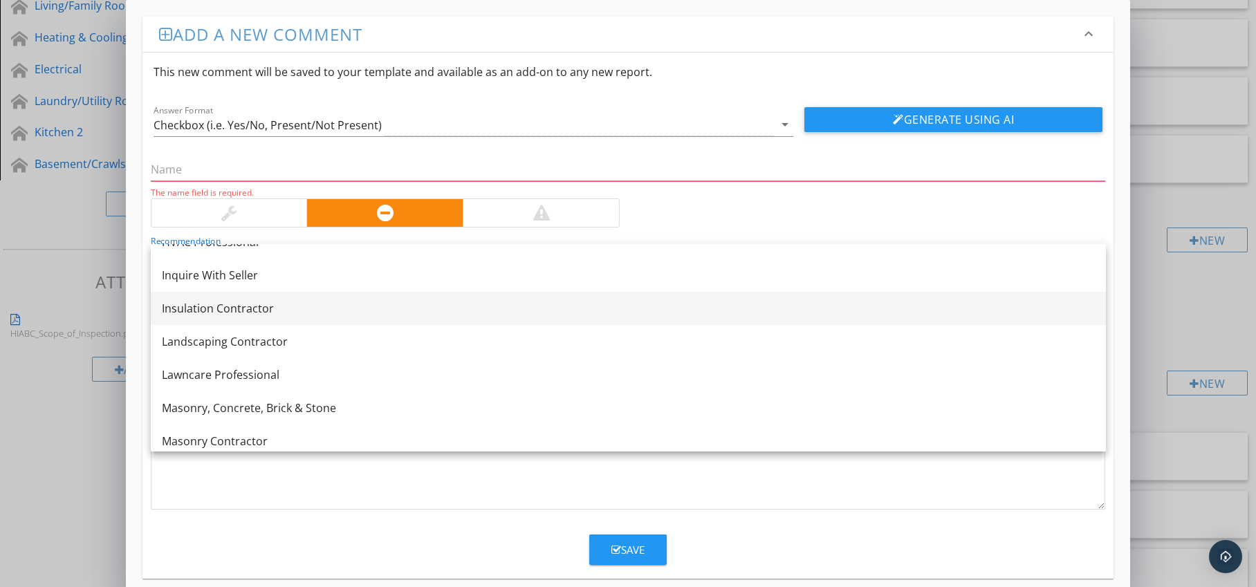
click at [343, 307] on div "Insulation Contractor" at bounding box center [628, 308] width 933 height 17
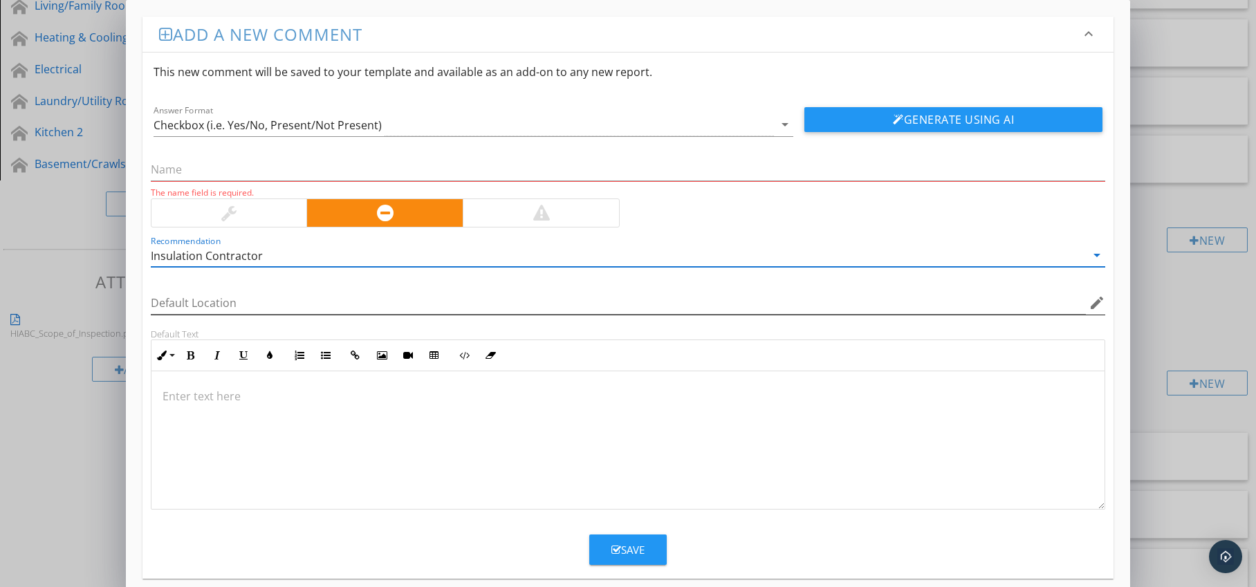
click at [1094, 304] on icon "edit" at bounding box center [1097, 303] width 17 height 17
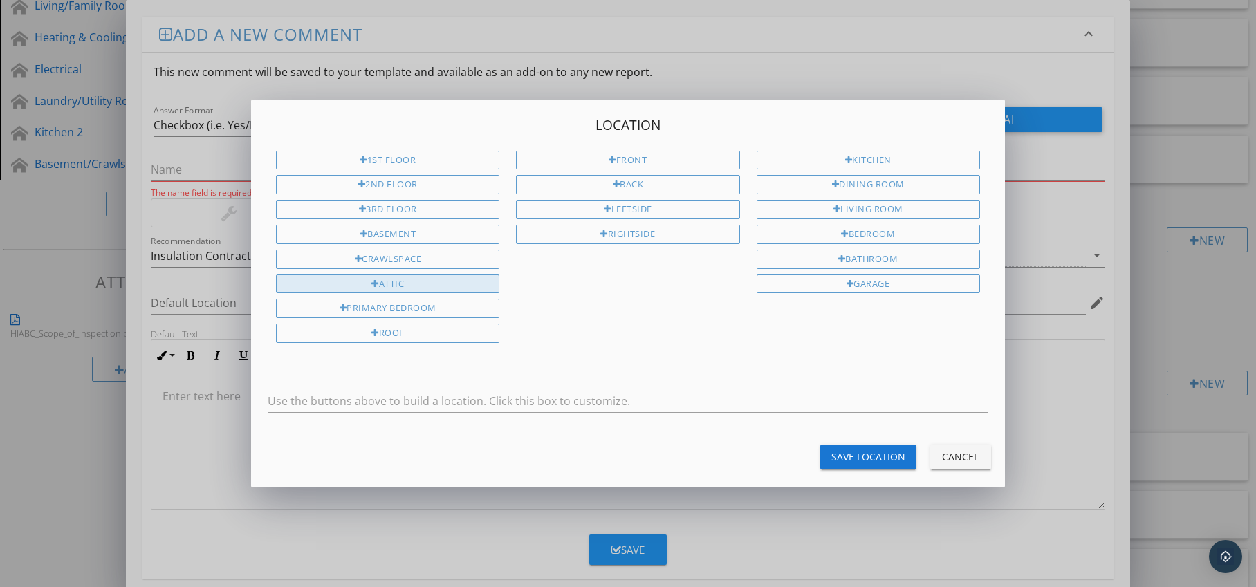
click at [437, 285] on div "Attic" at bounding box center [387, 284] width 223 height 19
type input "Attic"
click at [855, 455] on div "Save Location" at bounding box center [869, 457] width 74 height 15
type input "Attic"
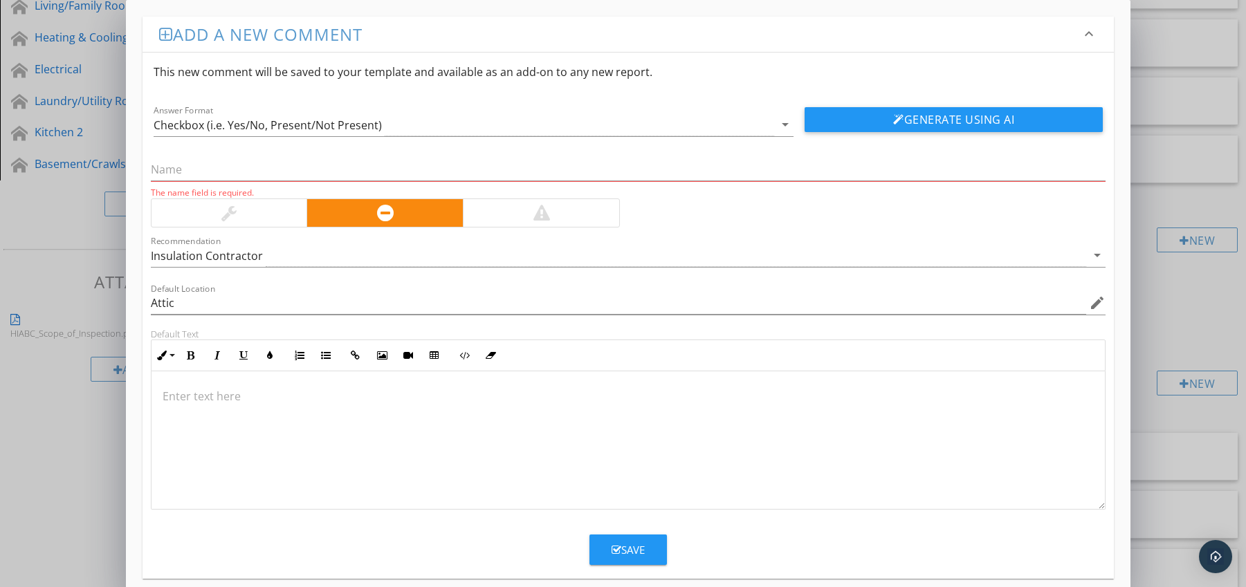
click at [252, 387] on div at bounding box center [628, 440] width 954 height 138
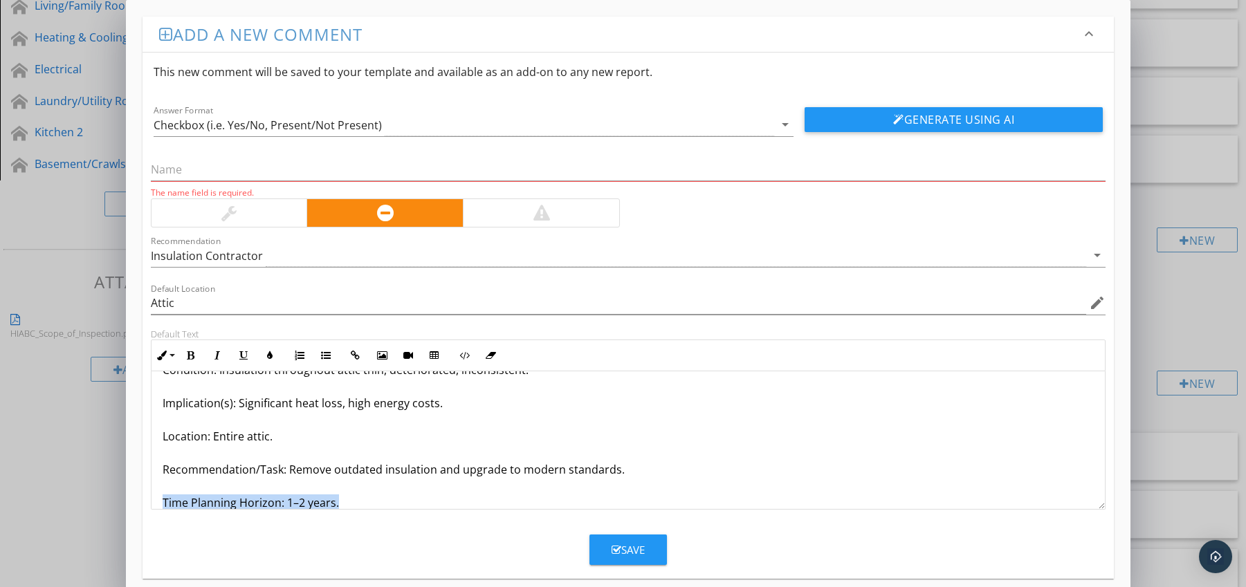
scroll to position [78, 0]
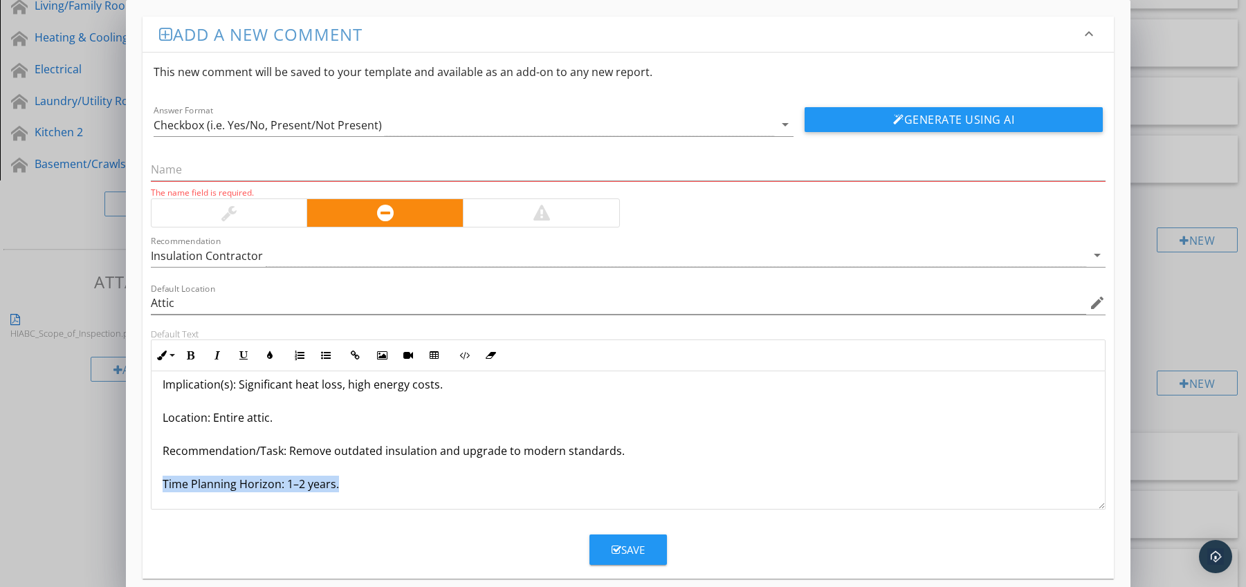
drag, startPoint x: 161, startPoint y: 500, endPoint x: 187, endPoint y: 507, distance: 26.5
click at [187, 507] on div "Entire Attic Insulation System Outdated / Inadequate Condition: Insulation thro…" at bounding box center [628, 401] width 954 height 216
click at [189, 353] on icon "button" at bounding box center [191, 356] width 10 height 10
click at [270, 356] on icon "button" at bounding box center [270, 356] width 10 height 10
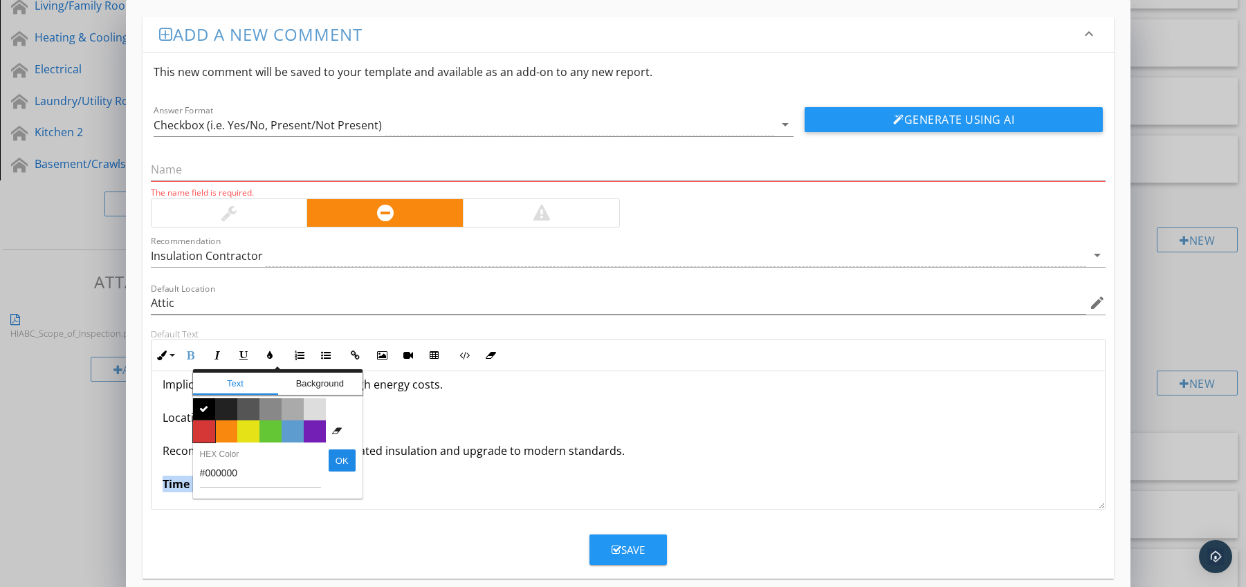
click at [202, 432] on span "Color #d53636" at bounding box center [204, 432] width 22 height 22
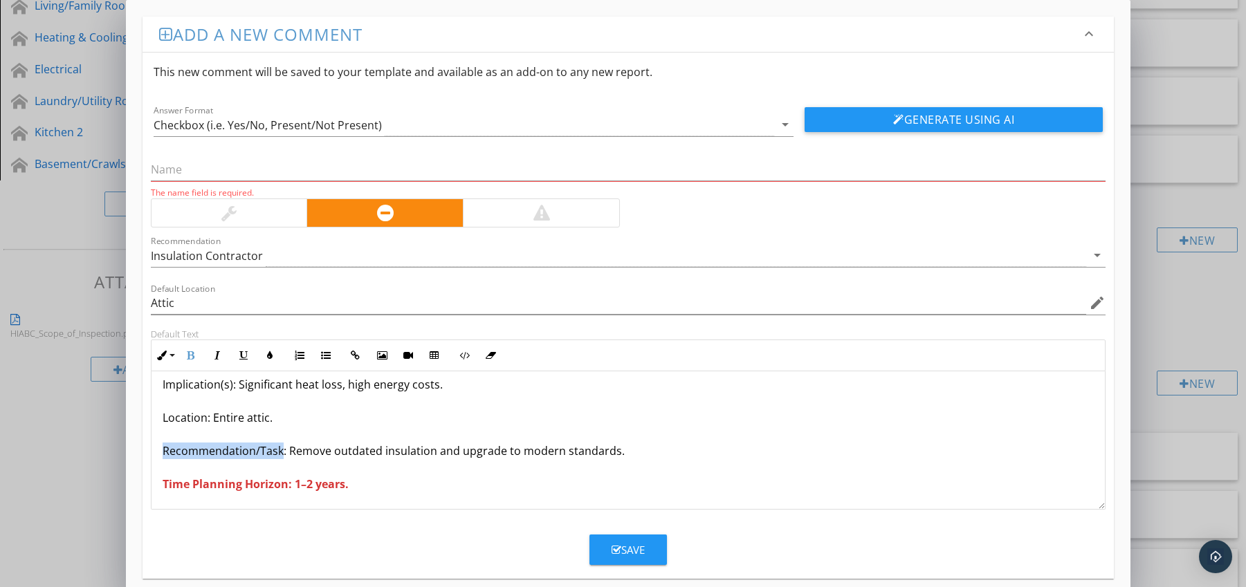
drag, startPoint x: 162, startPoint y: 451, endPoint x: 279, endPoint y: 452, distance: 117.6
click at [279, 452] on p "Entire Attic Insulation System Outdated / Inadequate Condition: Insulation thro…" at bounding box center [629, 401] width 932 height 183
click at [192, 356] on icon "button" at bounding box center [191, 356] width 10 height 10
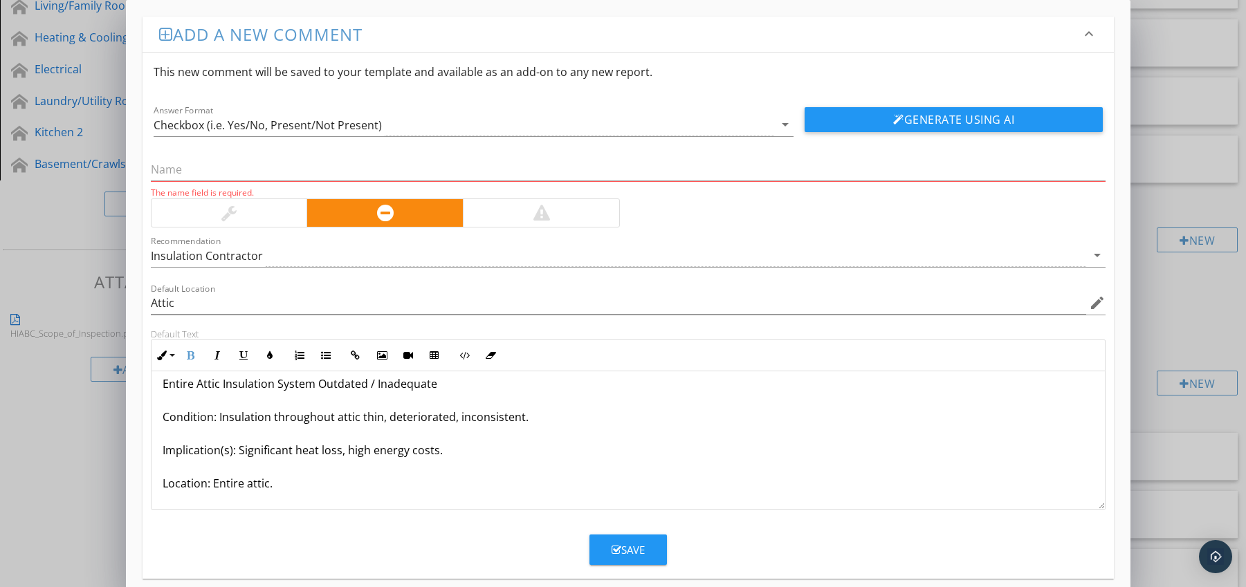
scroll to position [0, 0]
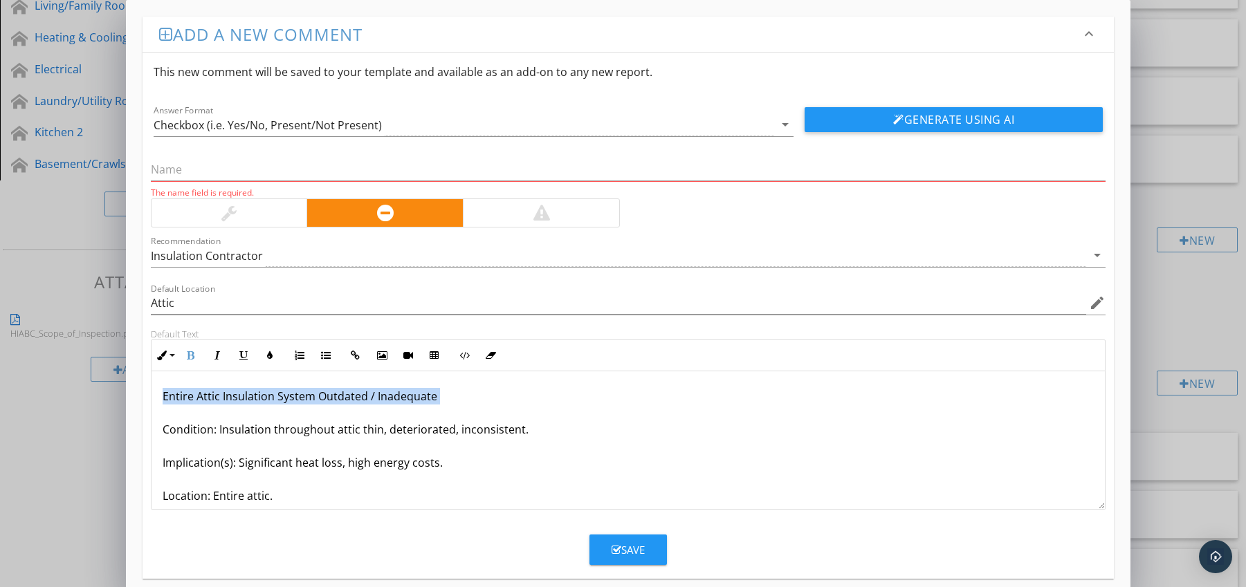
drag, startPoint x: 162, startPoint y: 396, endPoint x: 453, endPoint y: 405, distance: 291.4
click at [453, 405] on p "Entire Attic Insulation System Outdated / Inadequate Condition: Insulation thro…" at bounding box center [629, 479] width 932 height 183
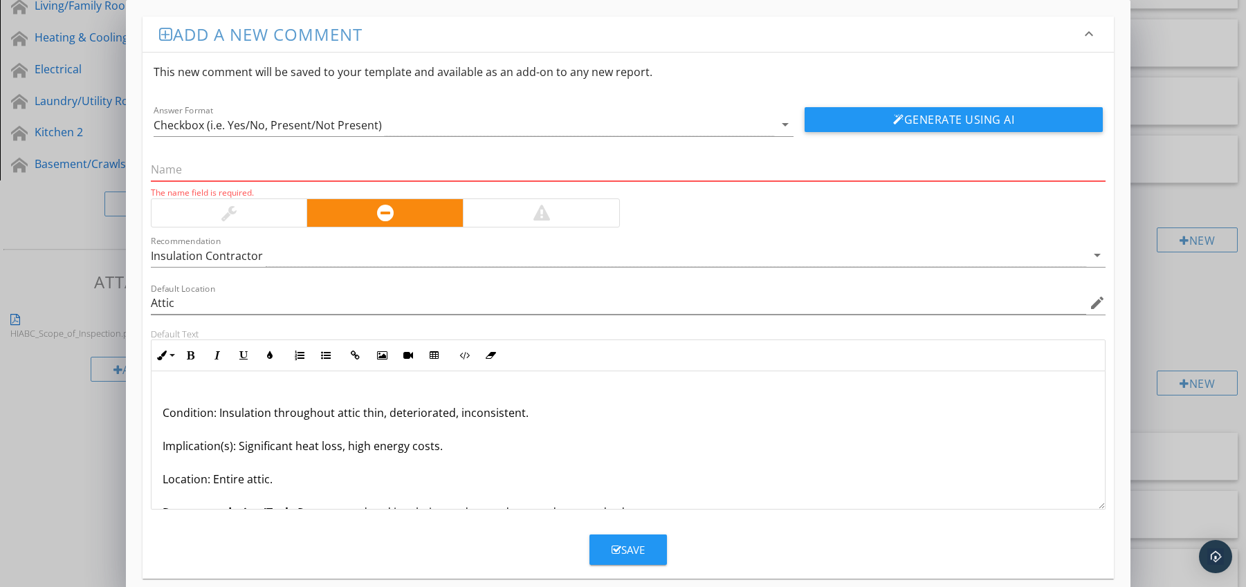
click at [296, 165] on input "text" at bounding box center [628, 169] width 955 height 23
paste input "Entire Attic Insulation System Outdated / Inadequate"
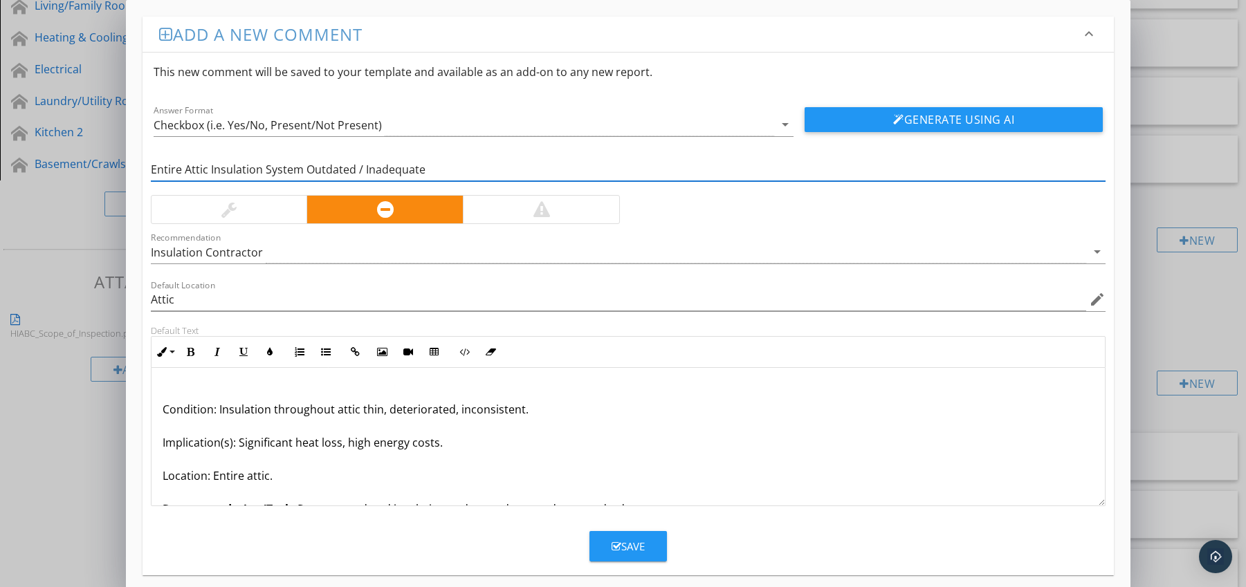
type input "Entire Attic Insulation System Outdated / Inadequate"
click at [159, 410] on div "Condition: Insulation throughout attic thin, deteriorated, inconsistent. Implic…" at bounding box center [628, 467] width 954 height 199
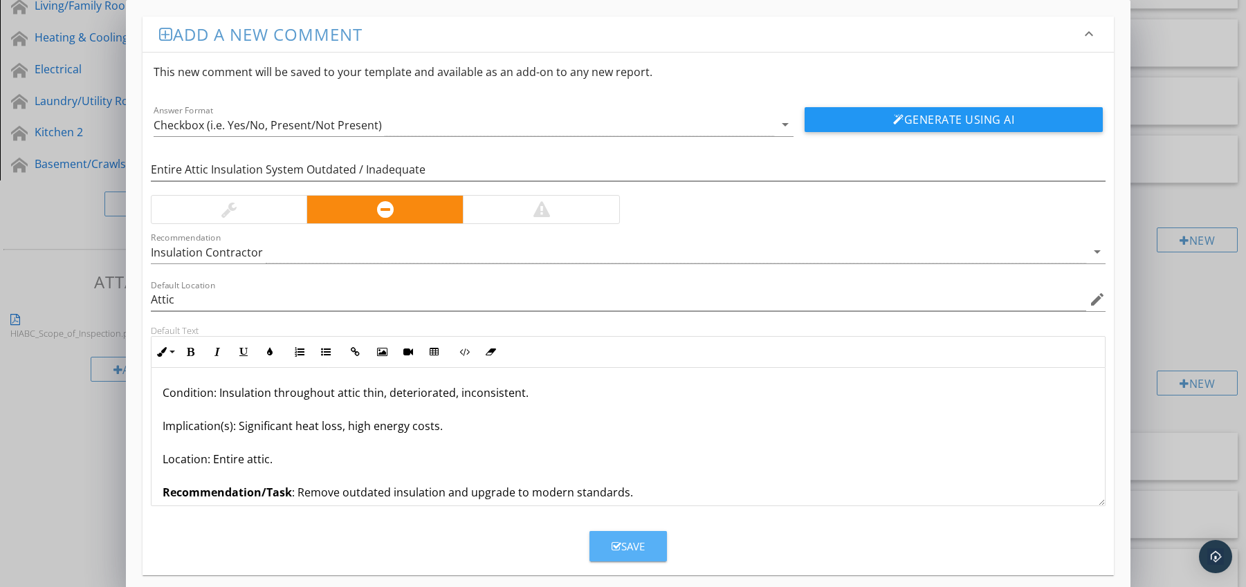
click at [623, 544] on div "Save" at bounding box center [628, 547] width 33 height 16
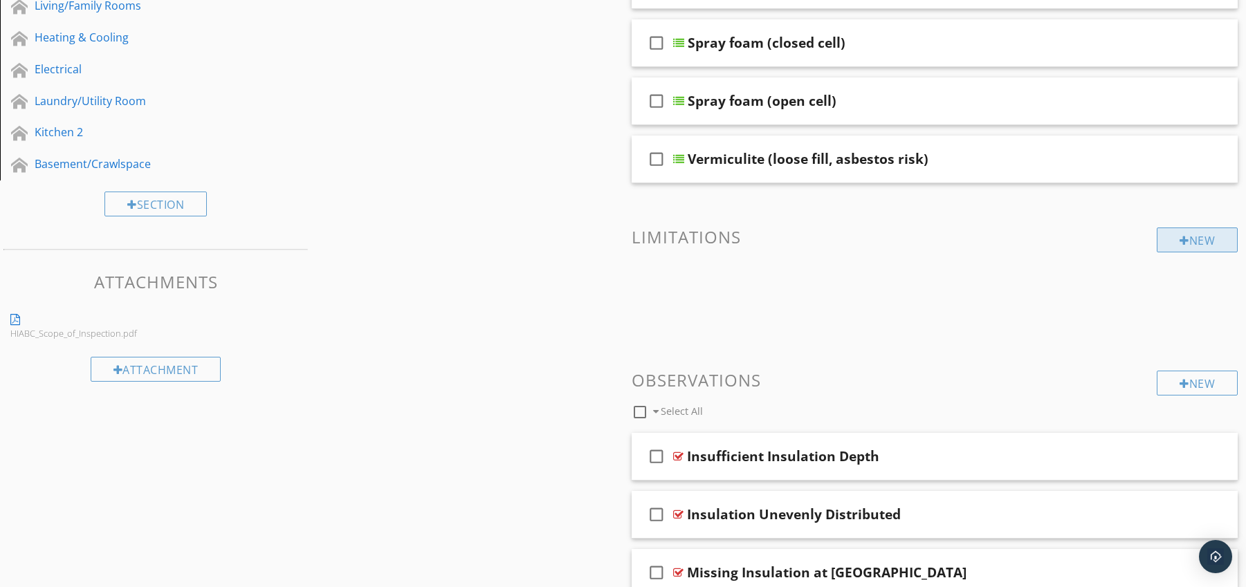
click at [1196, 236] on div "New" at bounding box center [1197, 240] width 81 height 25
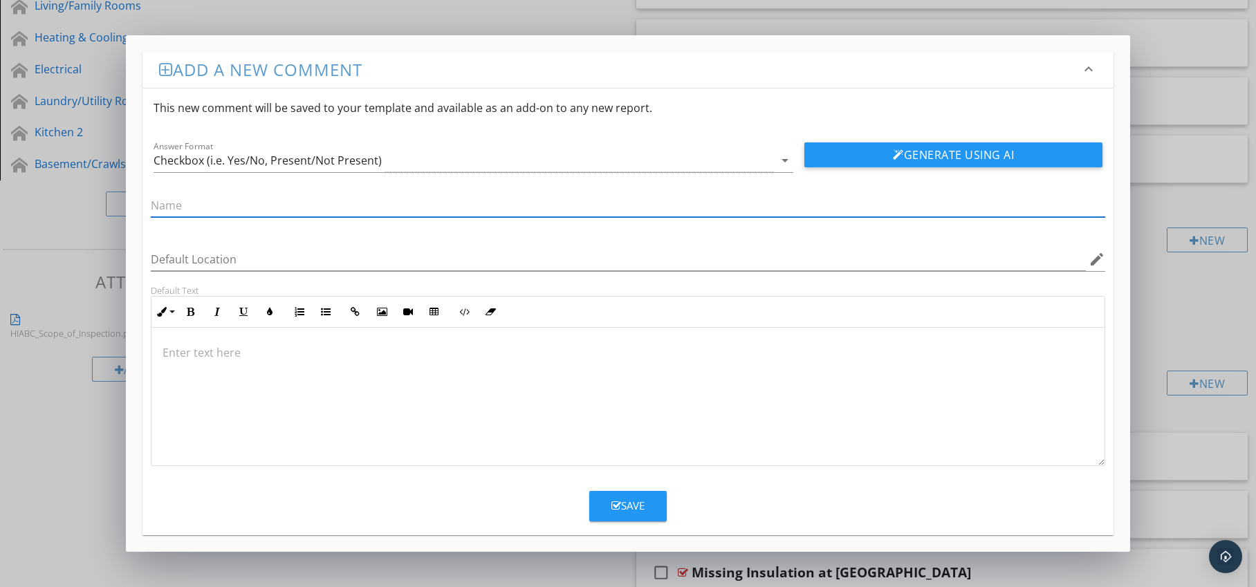
click at [315, 342] on div at bounding box center [628, 397] width 954 height 138
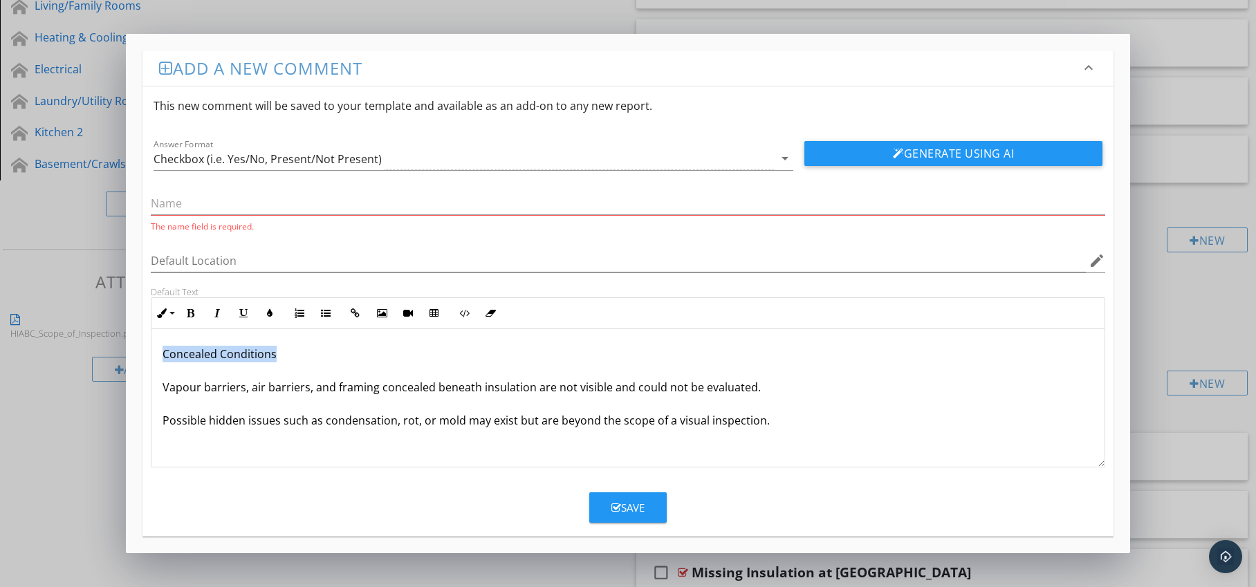
drag, startPoint x: 161, startPoint y: 356, endPoint x: 287, endPoint y: 356, distance: 125.9
click at [287, 356] on div "Concealed Conditions Vapour barriers, air barriers, and framing concealed benea…" at bounding box center [628, 398] width 954 height 138
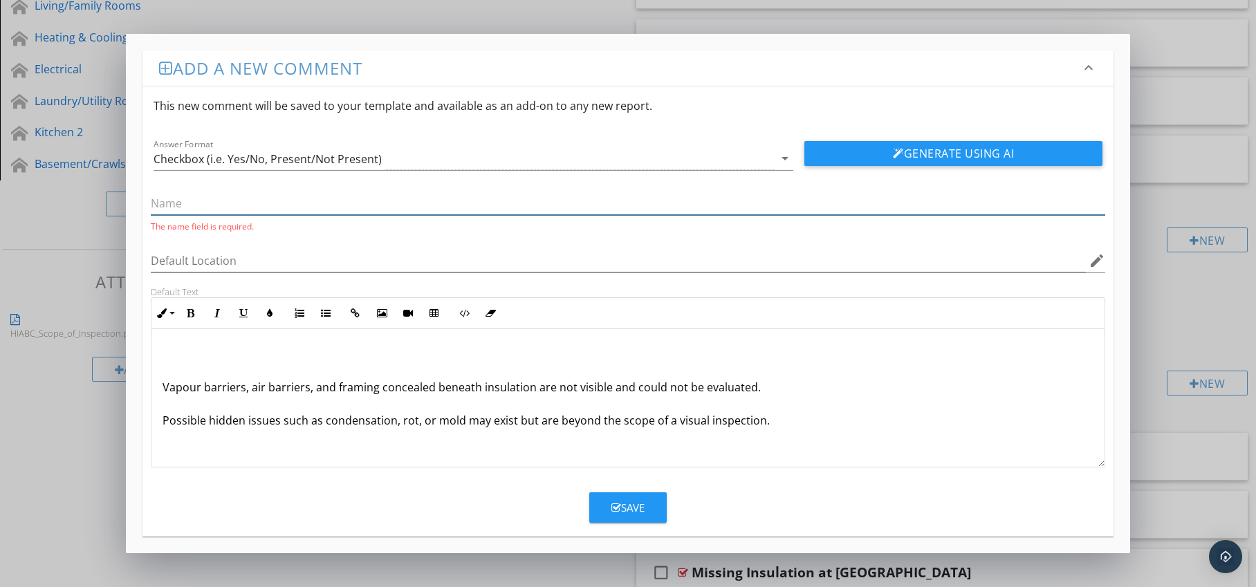
click at [210, 208] on input "text" at bounding box center [628, 203] width 955 height 23
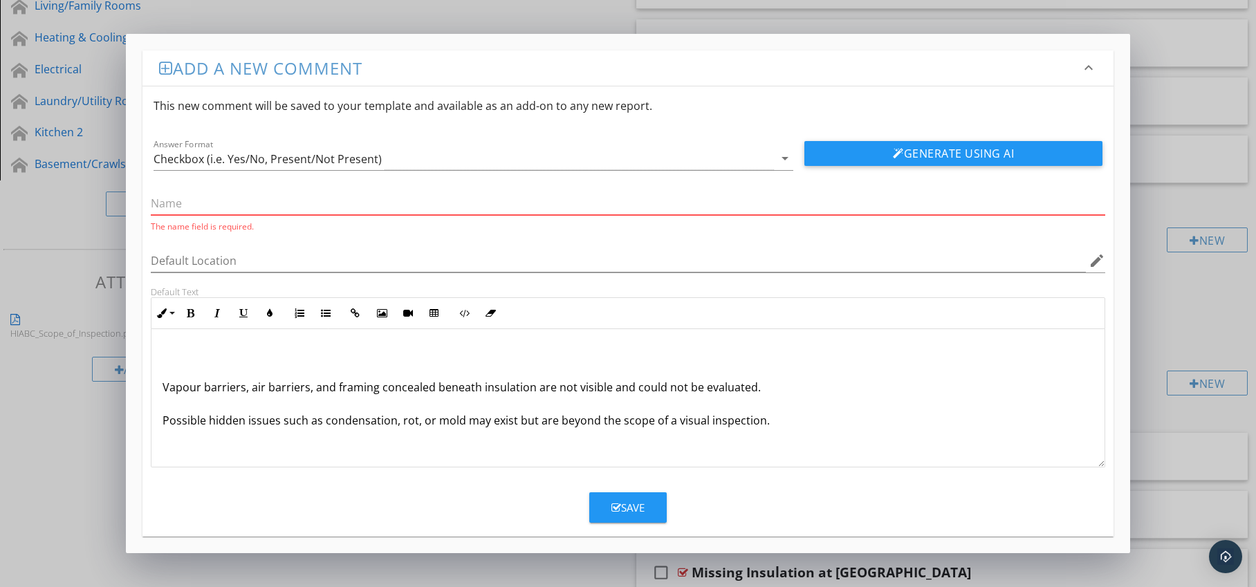
paste input "Concealed Conditions"
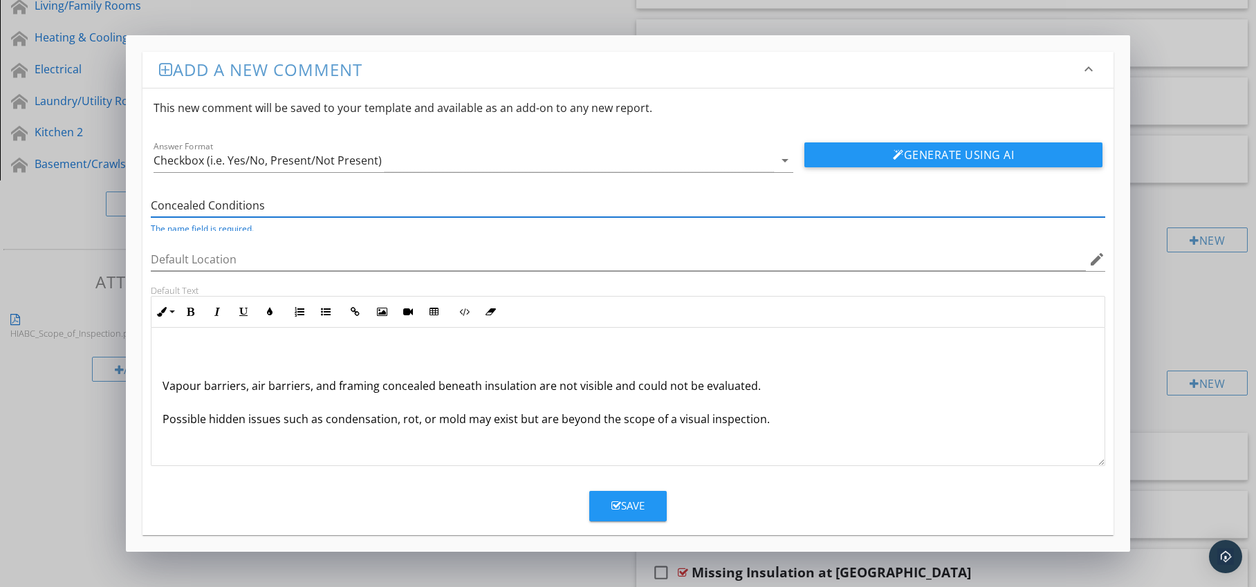
type input "Concealed Conditions"
click at [165, 383] on p "Vapour barriers, air barriers, and framing concealed beneath insulation are not…" at bounding box center [629, 386] width 932 height 83
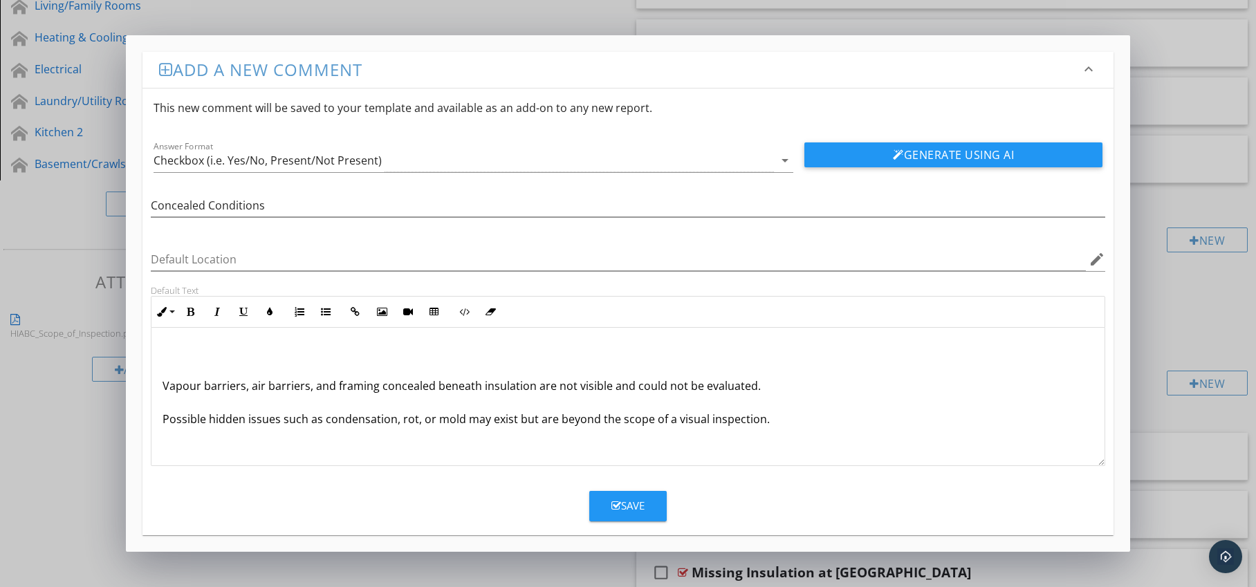
click at [158, 393] on div "Vapour barriers, air barriers, and framing concealed beneath insulation are not…" at bounding box center [628, 397] width 954 height 138
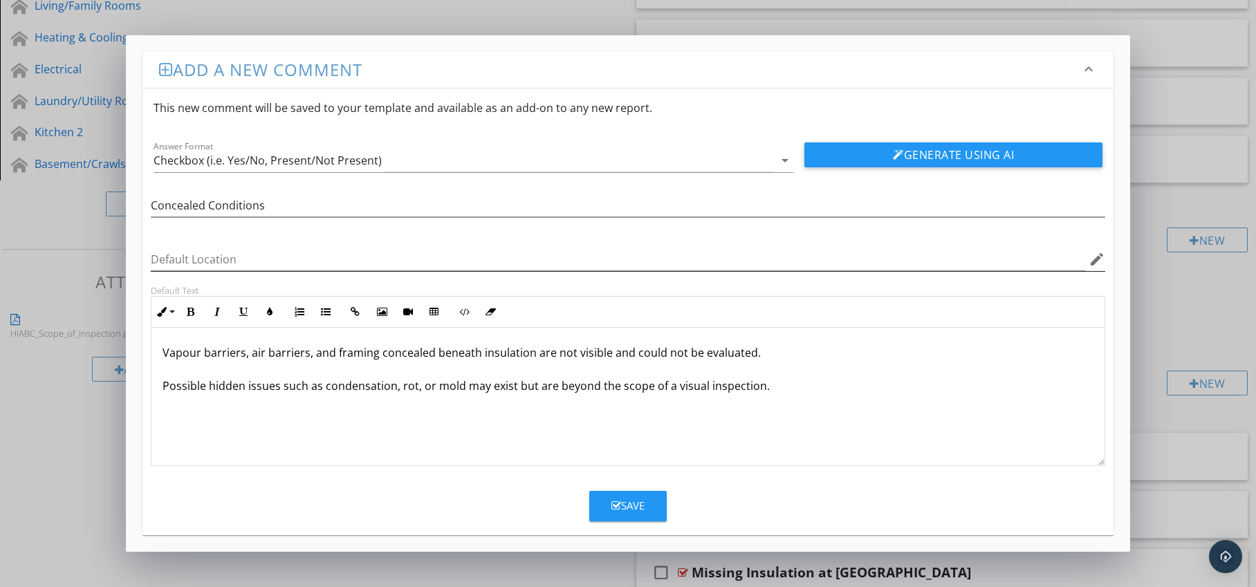
click at [1092, 264] on icon "edit" at bounding box center [1097, 259] width 17 height 17
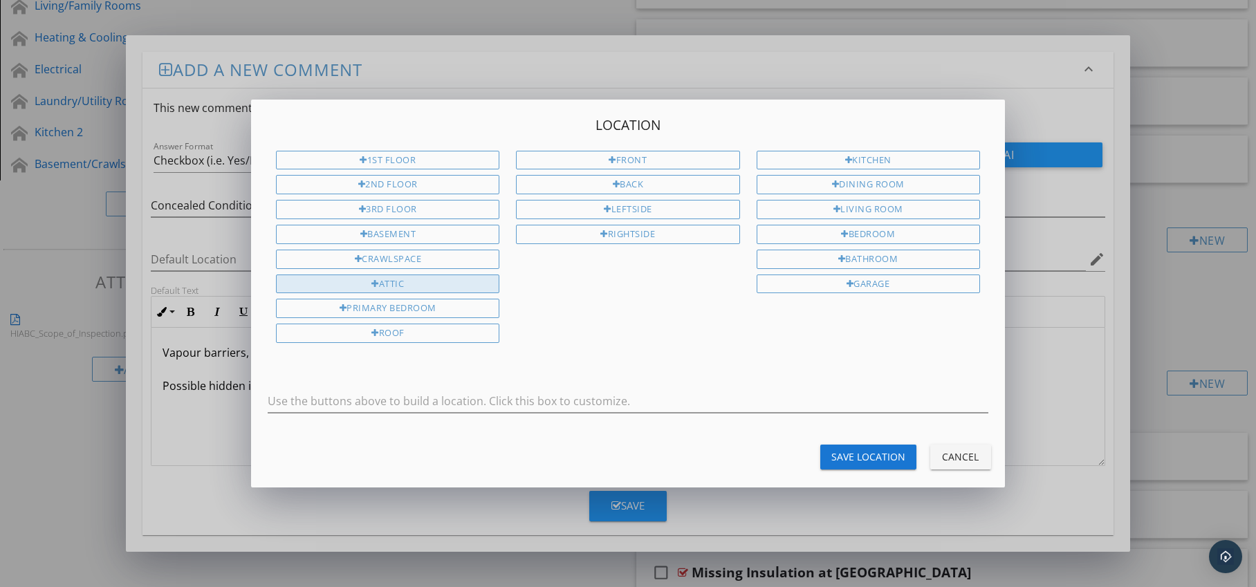
click at [481, 282] on div "Attic" at bounding box center [387, 284] width 223 height 19
type input "Attic"
click at [846, 452] on div "Save Location" at bounding box center [869, 457] width 74 height 15
type input "Attic"
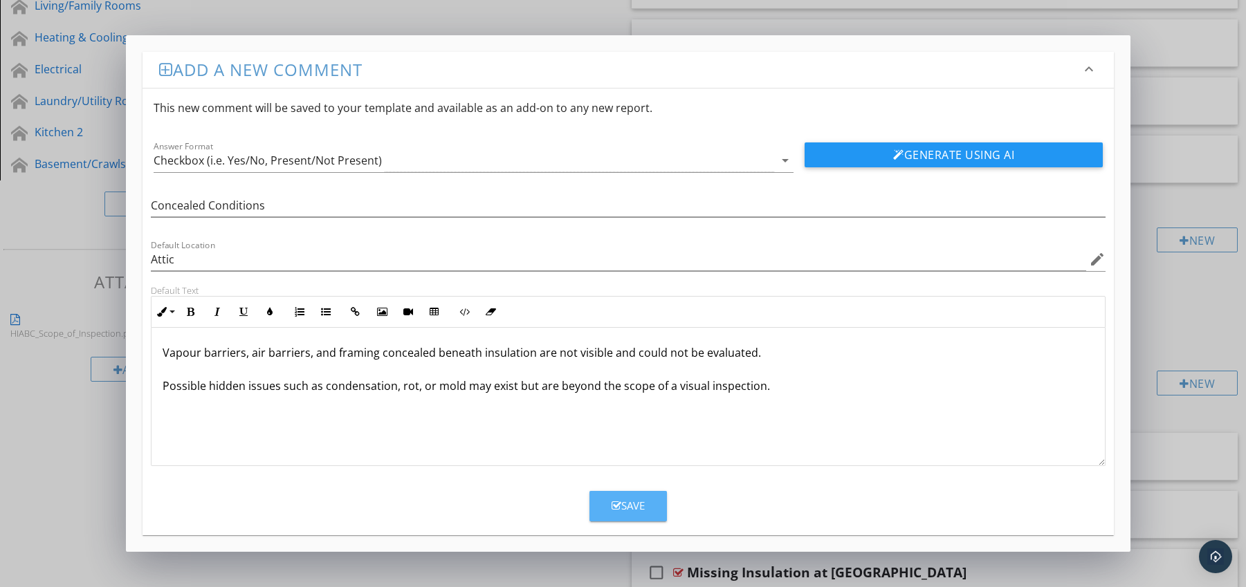
click at [634, 504] on div "Save" at bounding box center [628, 506] width 33 height 16
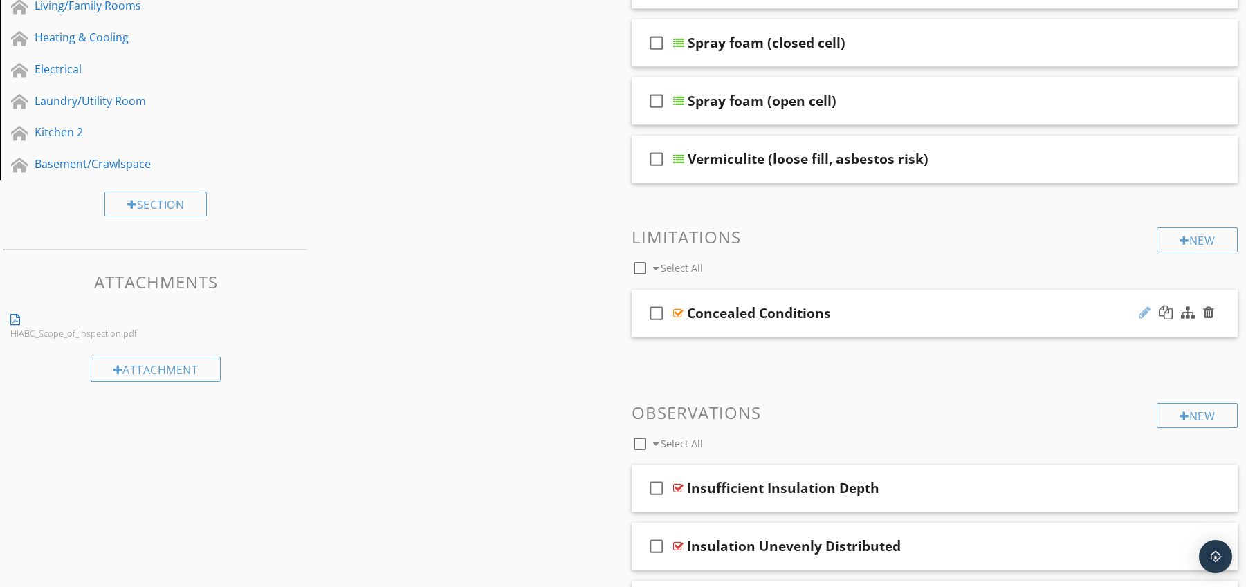
click at [1144, 313] on div at bounding box center [1145, 313] width 12 height 14
click at [679, 313] on div at bounding box center [678, 313] width 10 height 11
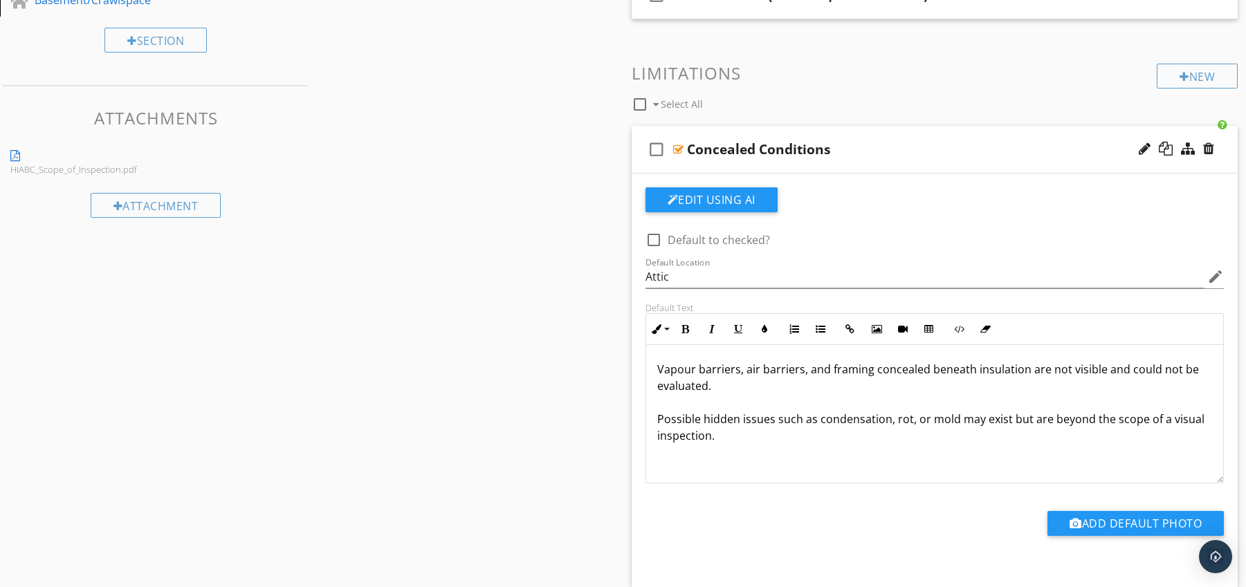
scroll to position [700, 0]
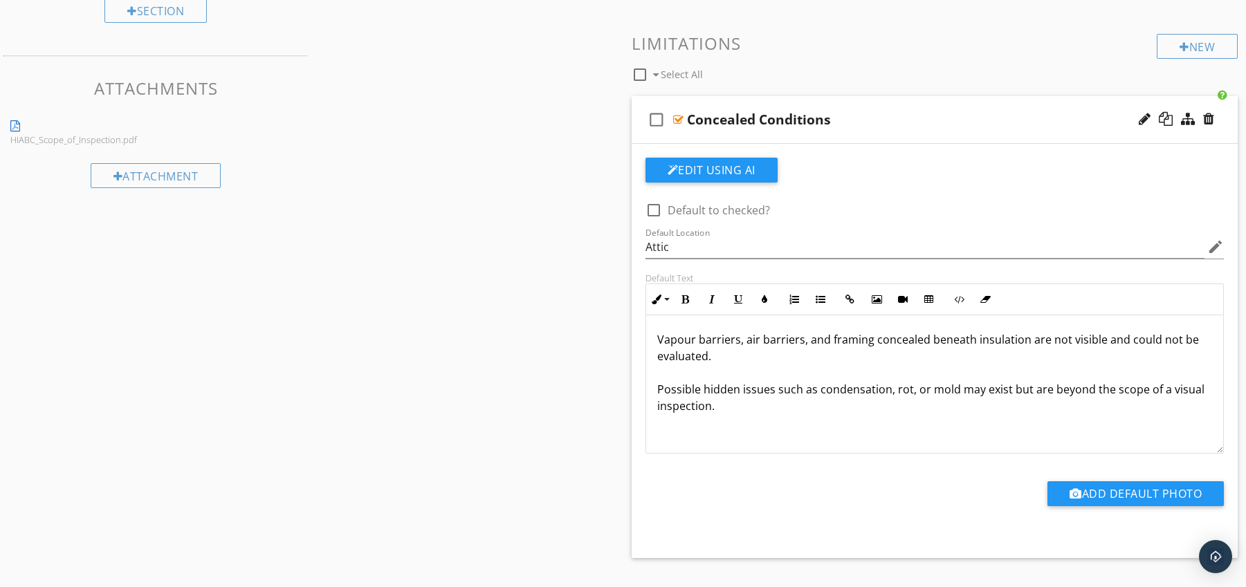
click at [680, 118] on div at bounding box center [678, 119] width 10 height 11
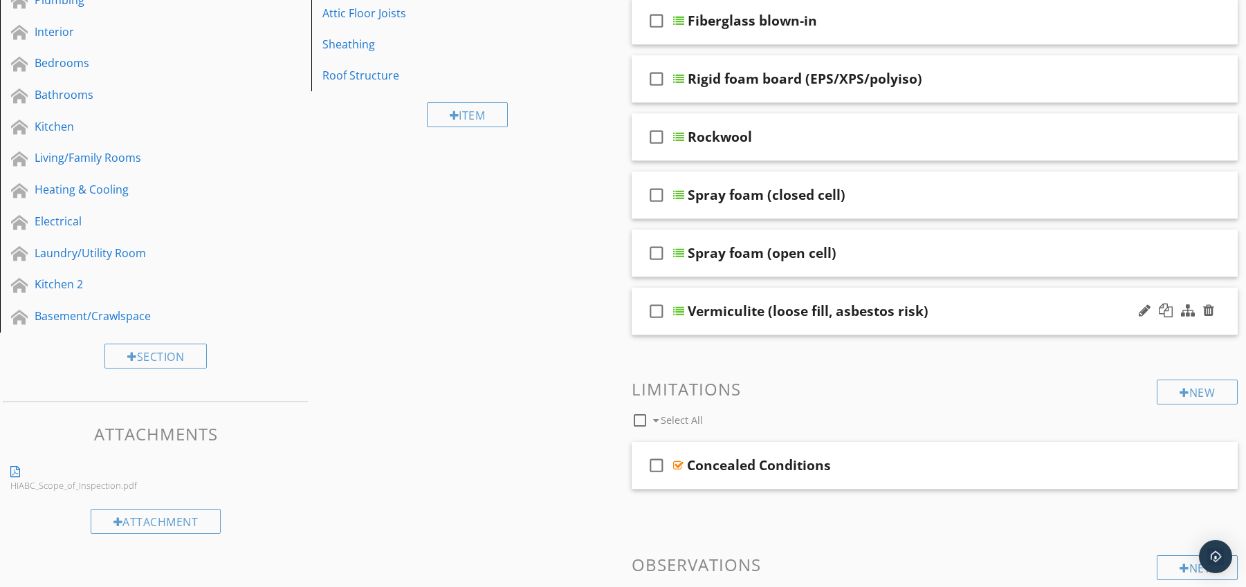
scroll to position [372, 0]
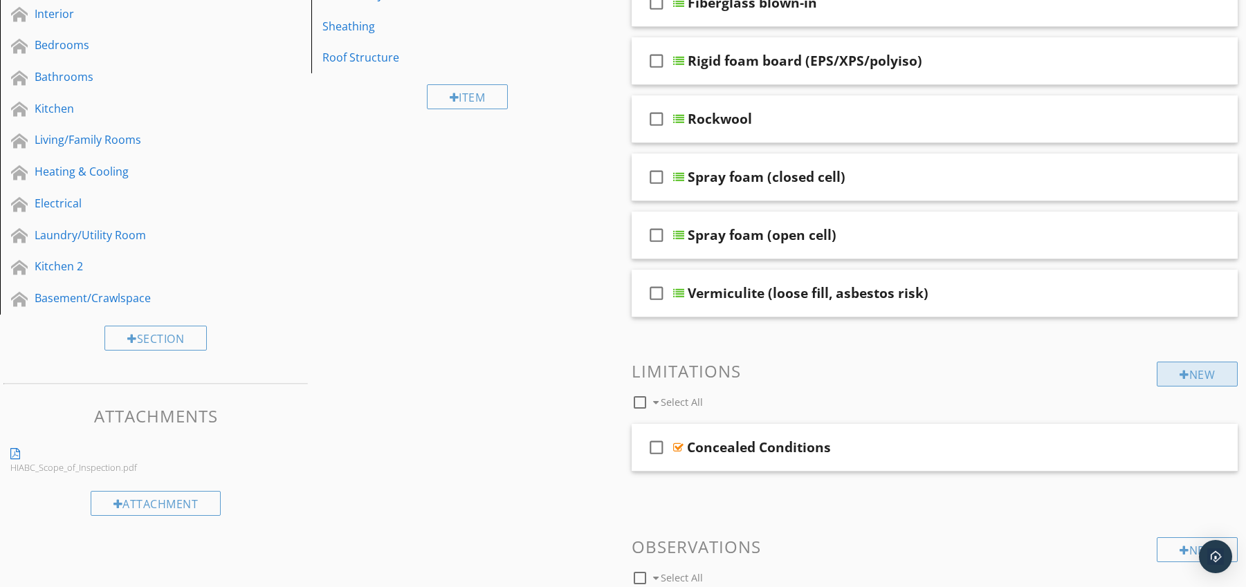
click at [1188, 366] on div "New" at bounding box center [1197, 374] width 81 height 25
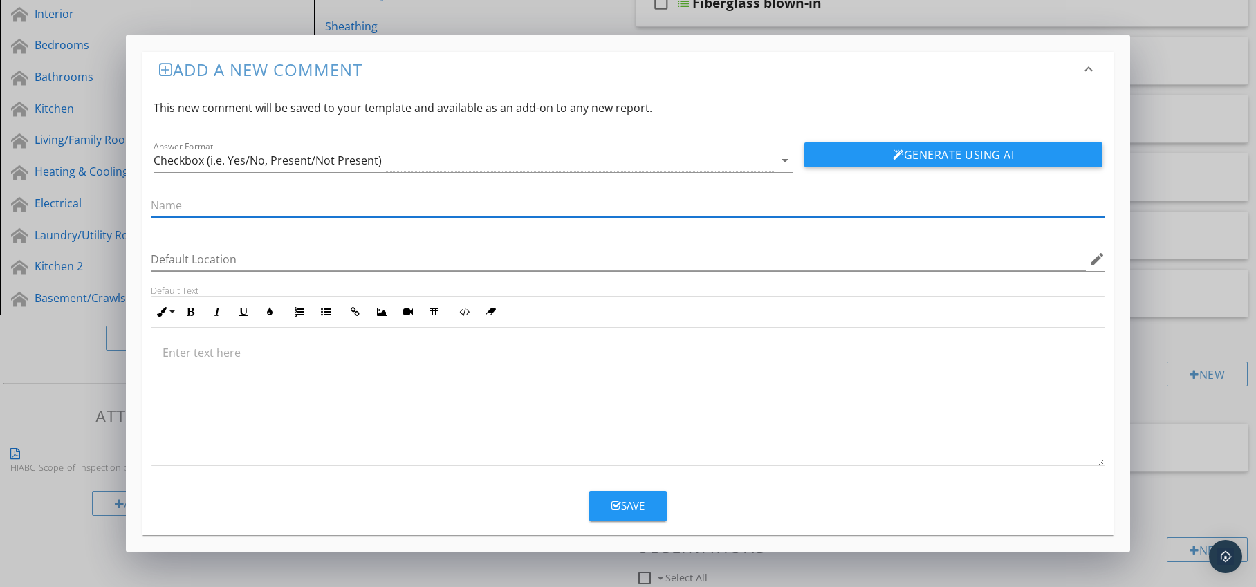
click at [228, 351] on p at bounding box center [629, 353] width 932 height 17
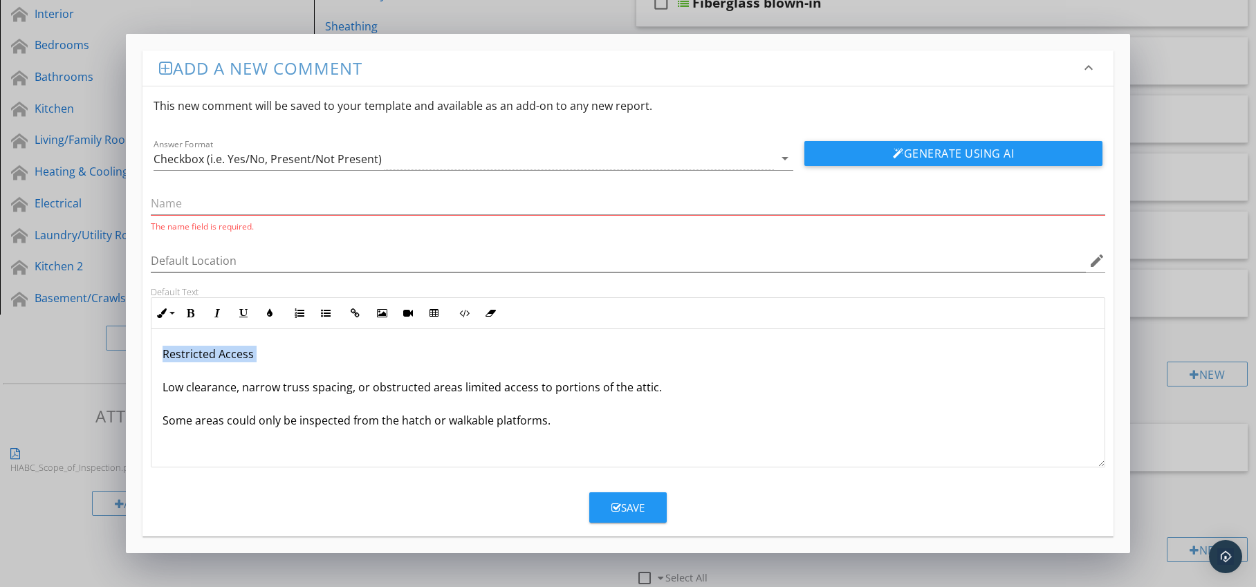
drag, startPoint x: 158, startPoint y: 356, endPoint x: 282, endPoint y: 364, distance: 124.1
click at [282, 364] on div "Restricted Access Low clearance, narrow truss spacing, or obstructed areas limi…" at bounding box center [628, 398] width 954 height 138
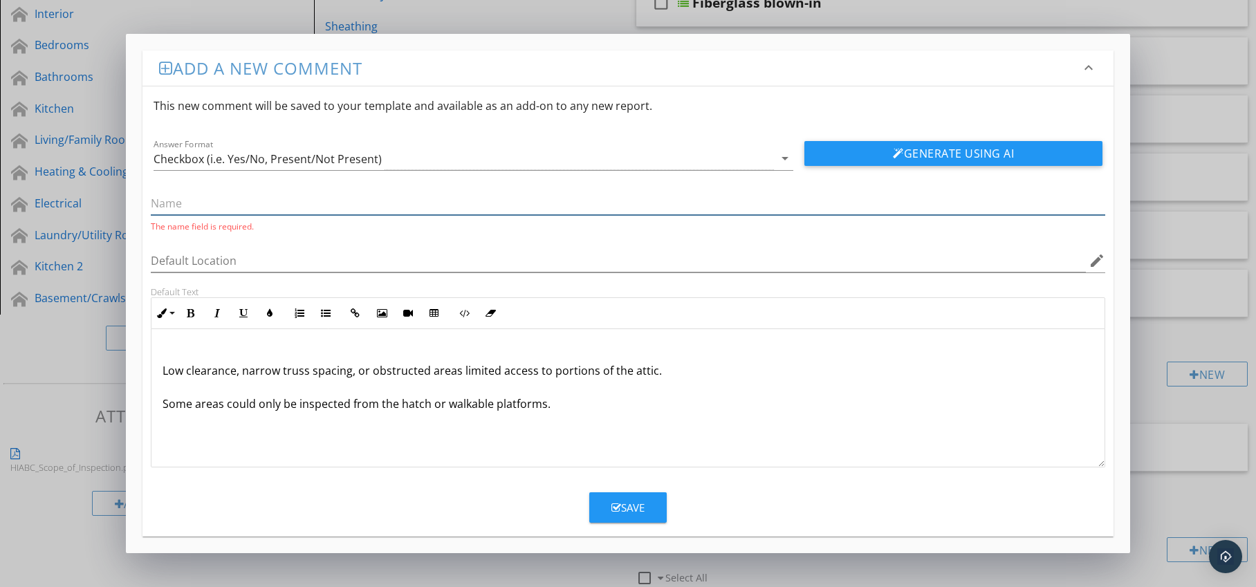
click at [232, 207] on input "text" at bounding box center [628, 203] width 955 height 23
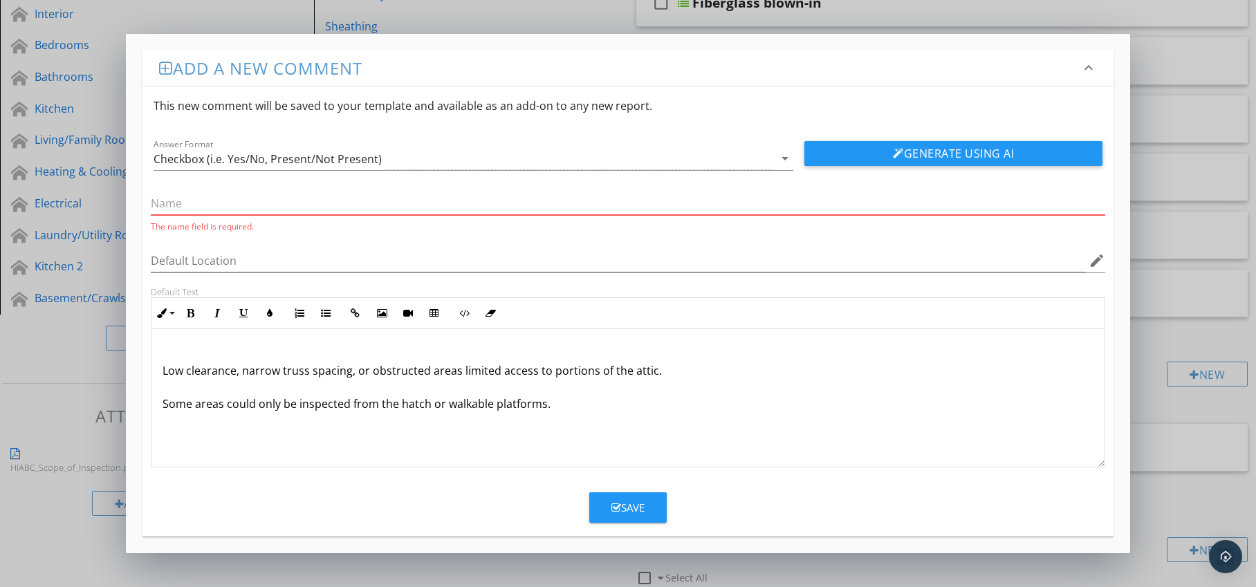
paste input "Restricted Access"
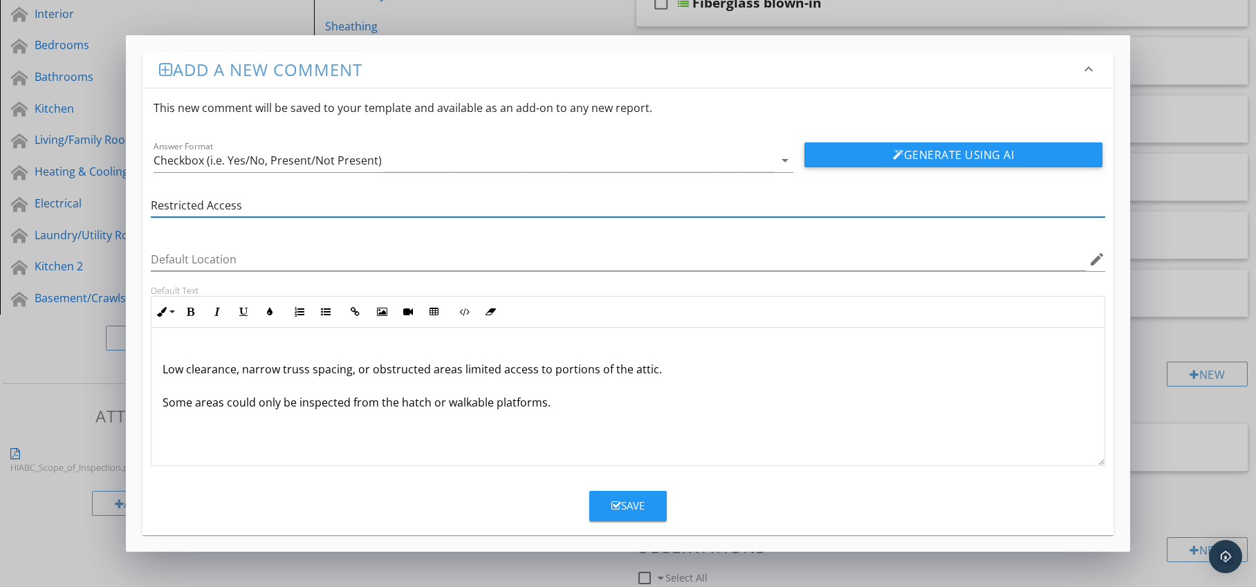
type input "Restricted Access"
click at [161, 370] on div "Low clearance, narrow truss spacing, or obstructed areas limited access to port…" at bounding box center [628, 397] width 954 height 138
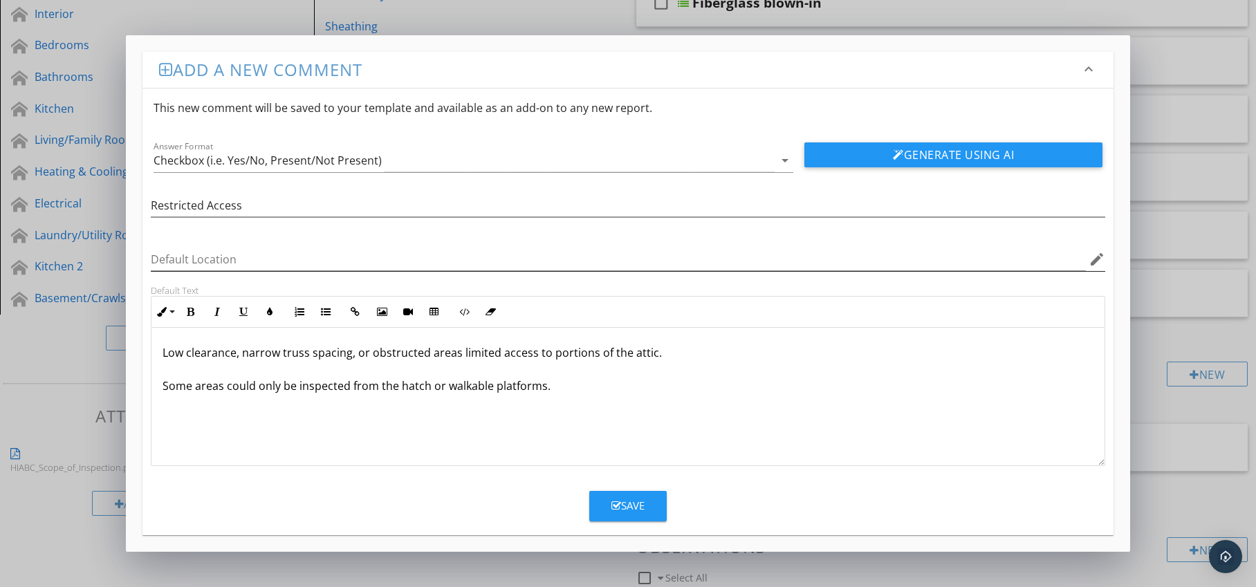
click at [1096, 260] on icon "edit" at bounding box center [1097, 259] width 17 height 17
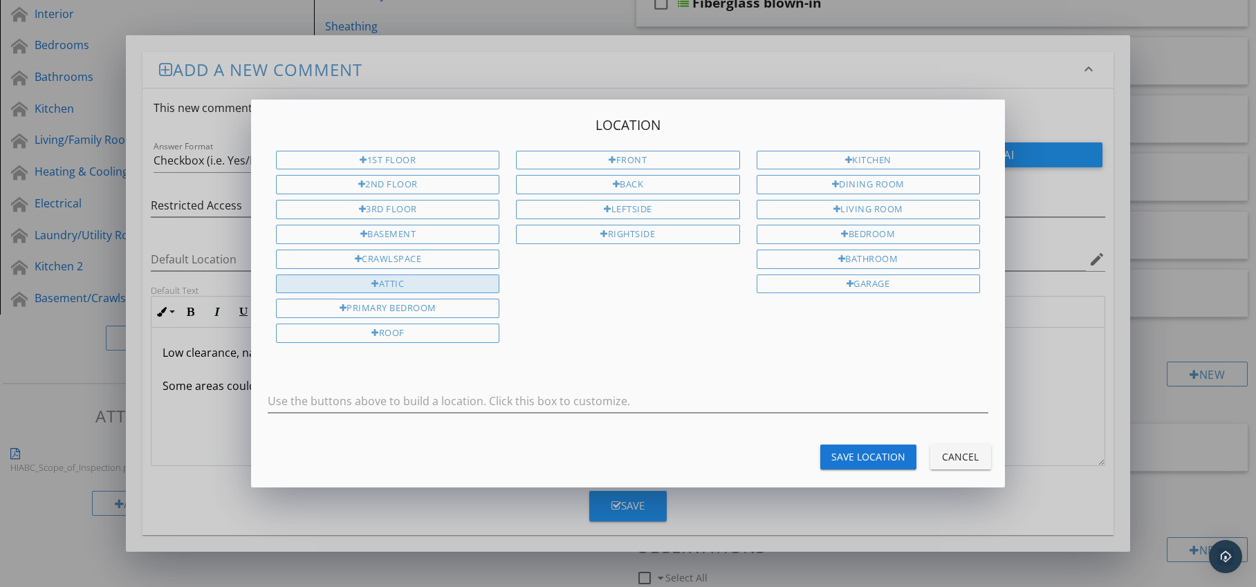
click at [479, 282] on div "Attic" at bounding box center [387, 284] width 223 height 19
type input "Attic"
click at [875, 464] on div "Save Location" at bounding box center [869, 457] width 74 height 15
type input "Attic"
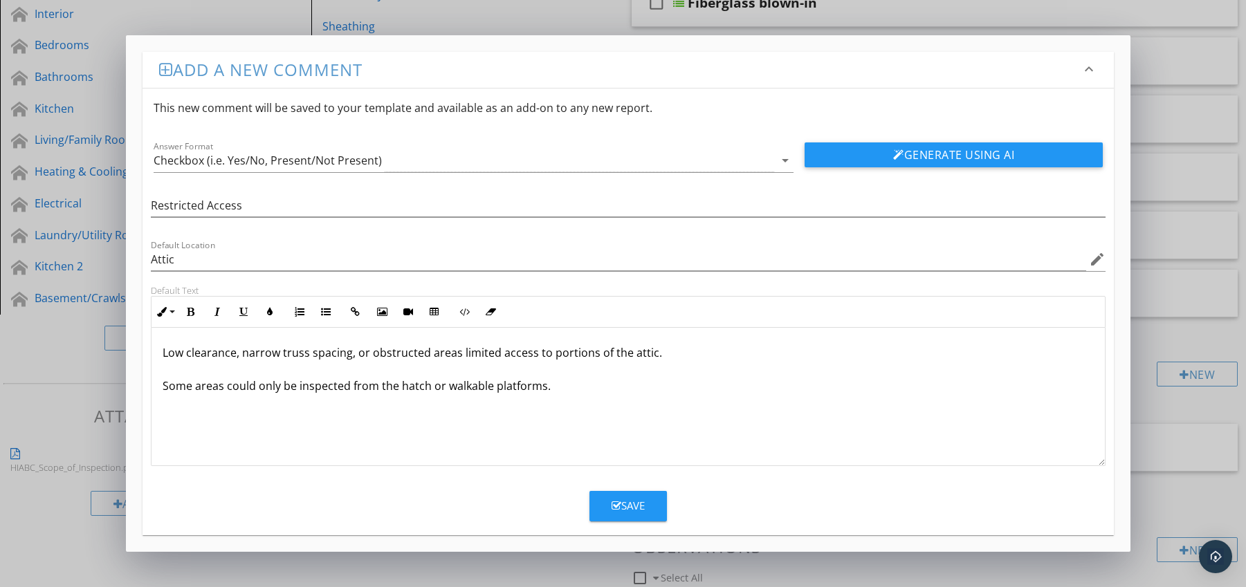
click at [633, 504] on div "Save" at bounding box center [628, 506] width 33 height 16
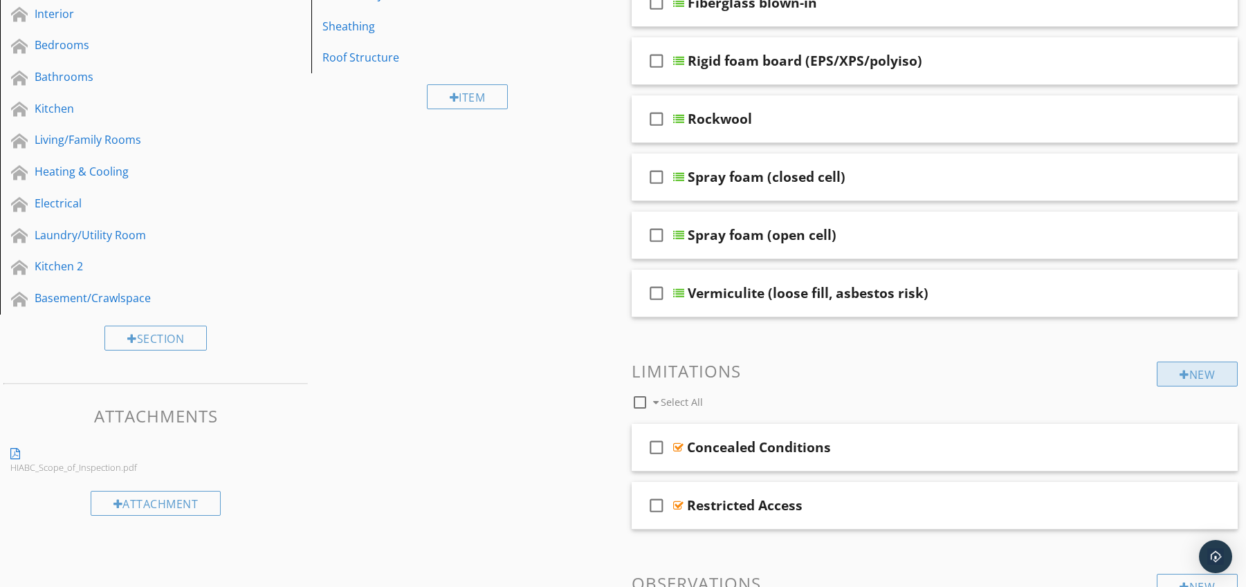
click at [1177, 364] on div "New" at bounding box center [1197, 374] width 81 height 25
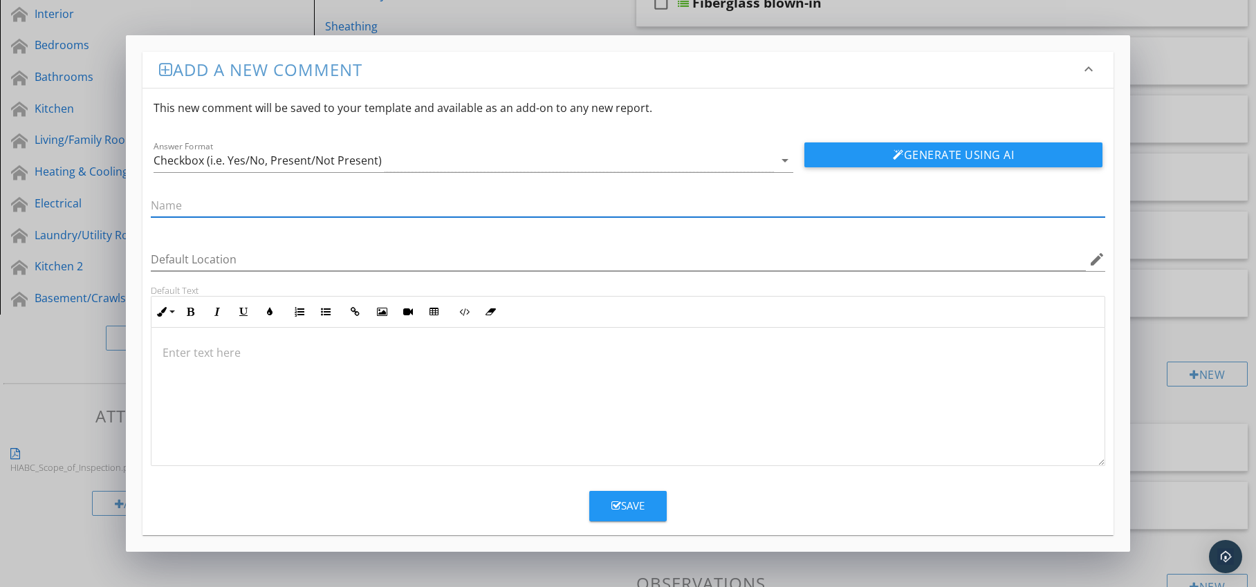
click at [251, 348] on p at bounding box center [629, 353] width 932 height 17
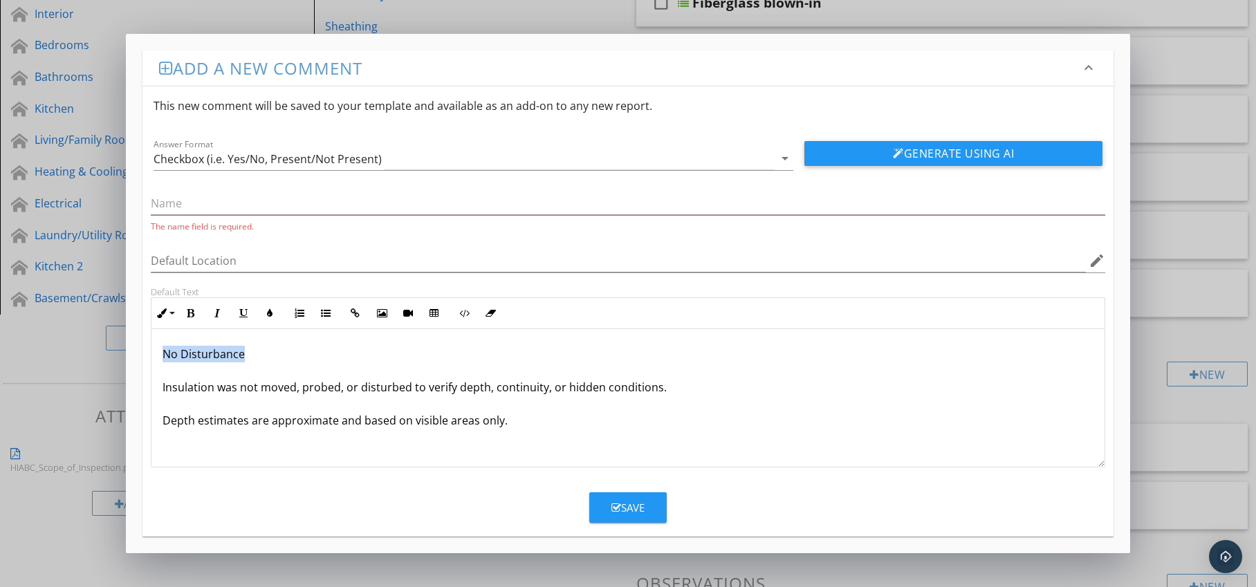
drag, startPoint x: 159, startPoint y: 356, endPoint x: 272, endPoint y: 351, distance: 112.8
click at [272, 351] on div "No Disturbance Insulation was not moved, probed, or disturbed to verify depth, …" at bounding box center [628, 398] width 954 height 138
click at [211, 210] on input "text" at bounding box center [628, 203] width 955 height 23
paste input "No Disturbance"
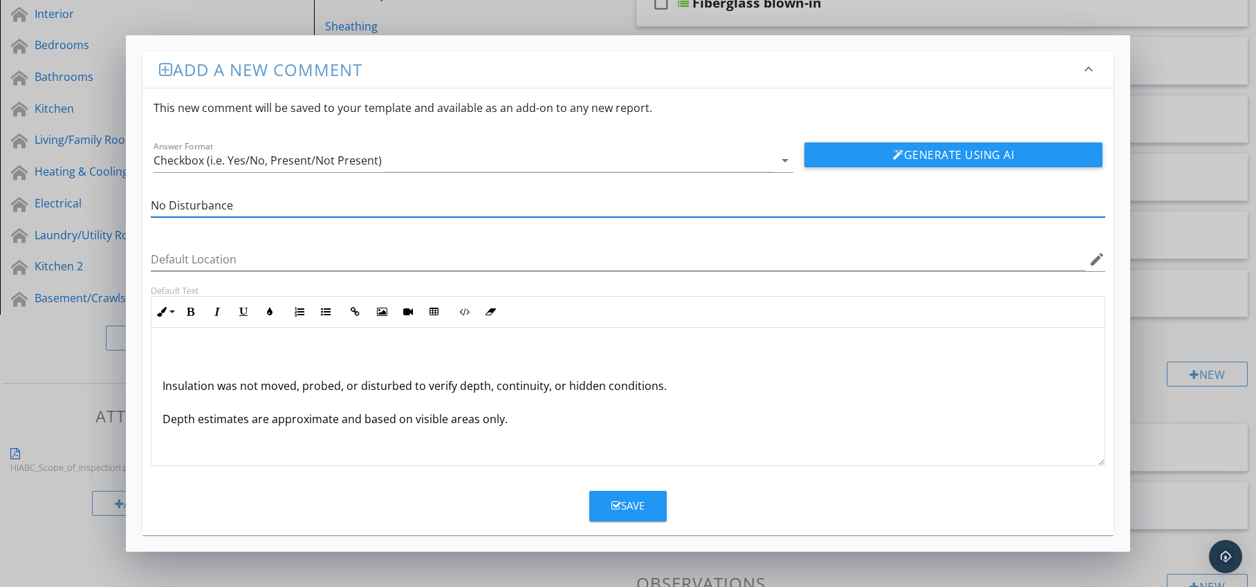
type input "No Disturbance"
click at [159, 387] on div "Insulation was not moved, probed, or disturbed to verify depth, continuity, or …" at bounding box center [628, 397] width 954 height 138
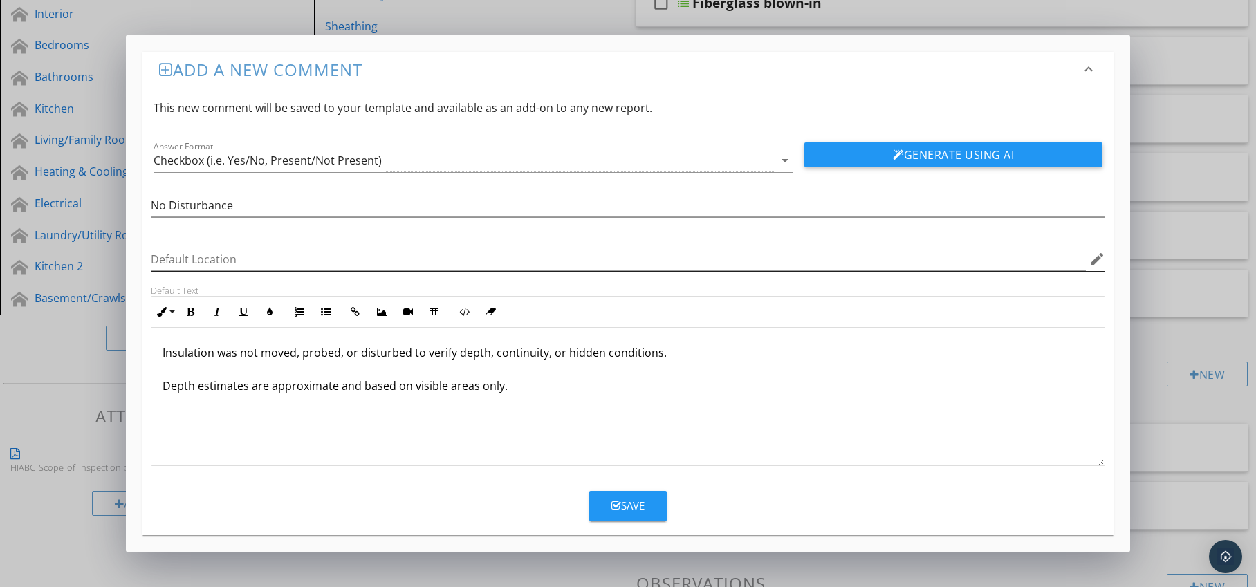
click at [1102, 255] on icon "edit" at bounding box center [1097, 259] width 17 height 17
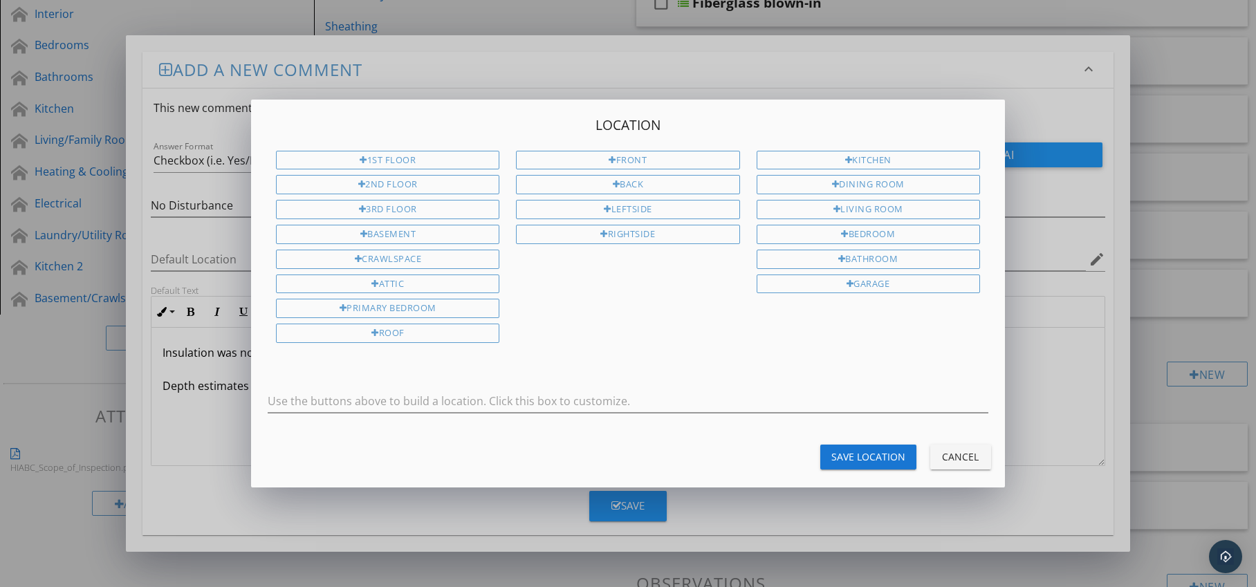
drag, startPoint x: 459, startPoint y: 284, endPoint x: 500, endPoint y: 299, distance: 44.2
click at [459, 284] on div "Attic" at bounding box center [387, 284] width 223 height 19
type input "Attic"
click at [847, 457] on div "Save Location" at bounding box center [869, 457] width 74 height 15
type input "Attic"
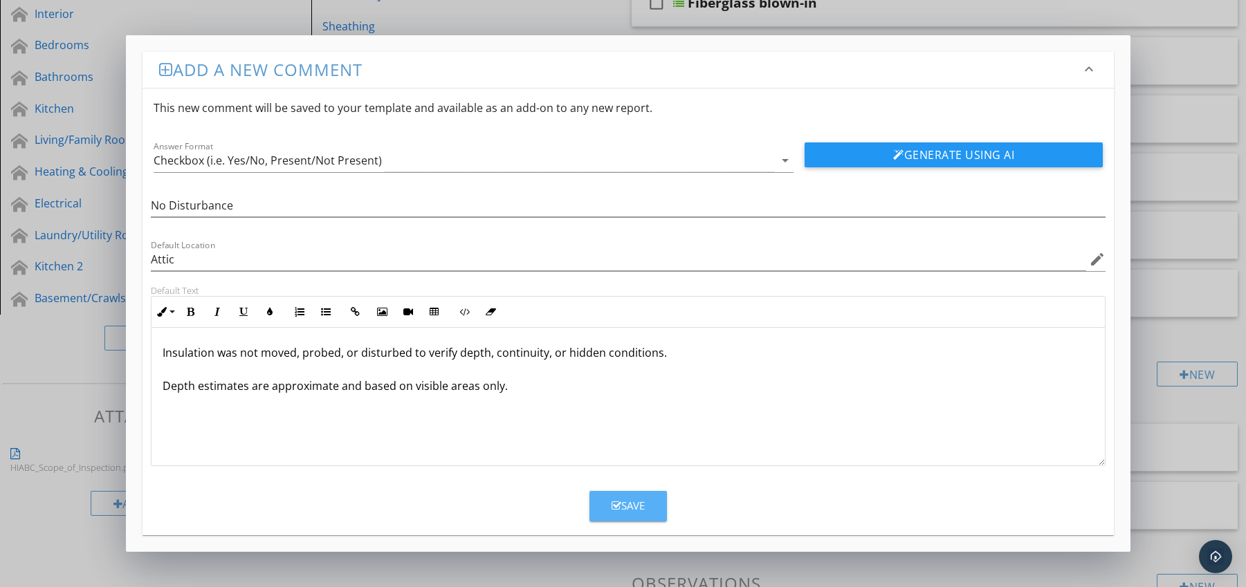
click at [627, 504] on div "Save" at bounding box center [628, 506] width 33 height 16
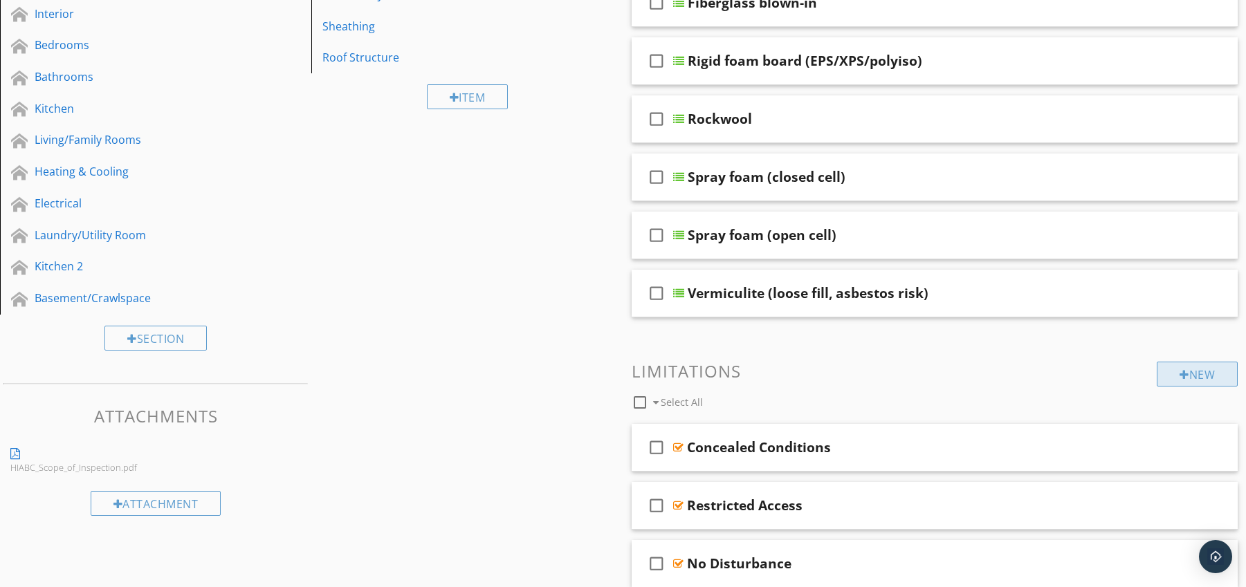
click at [1172, 369] on div "New" at bounding box center [1197, 374] width 81 height 25
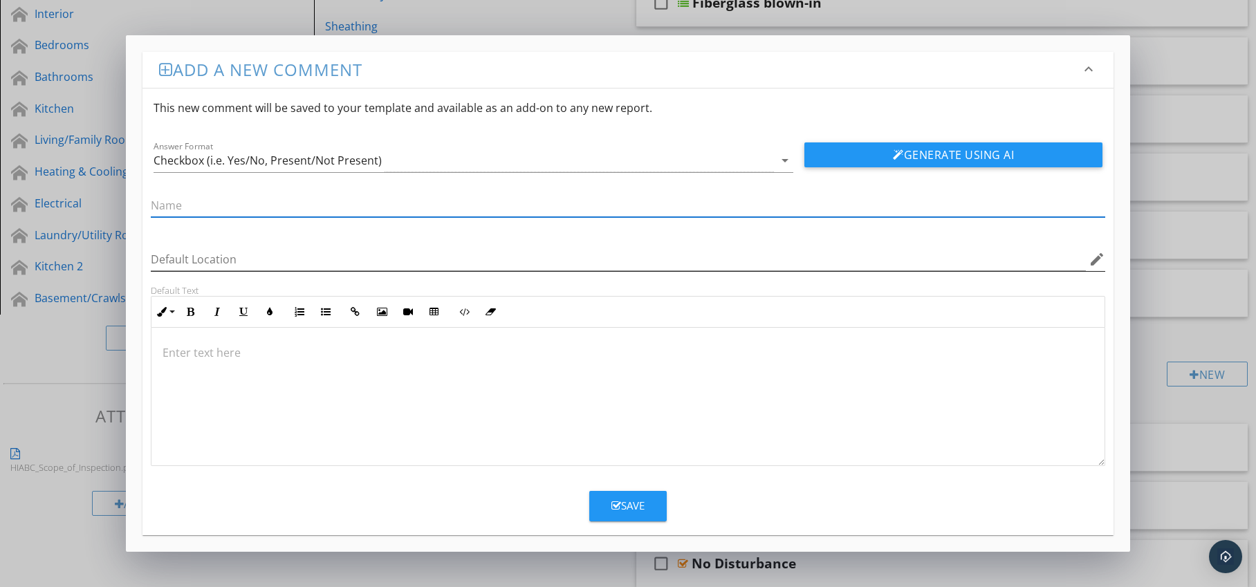
click at [1099, 264] on icon "edit" at bounding box center [1097, 259] width 17 height 17
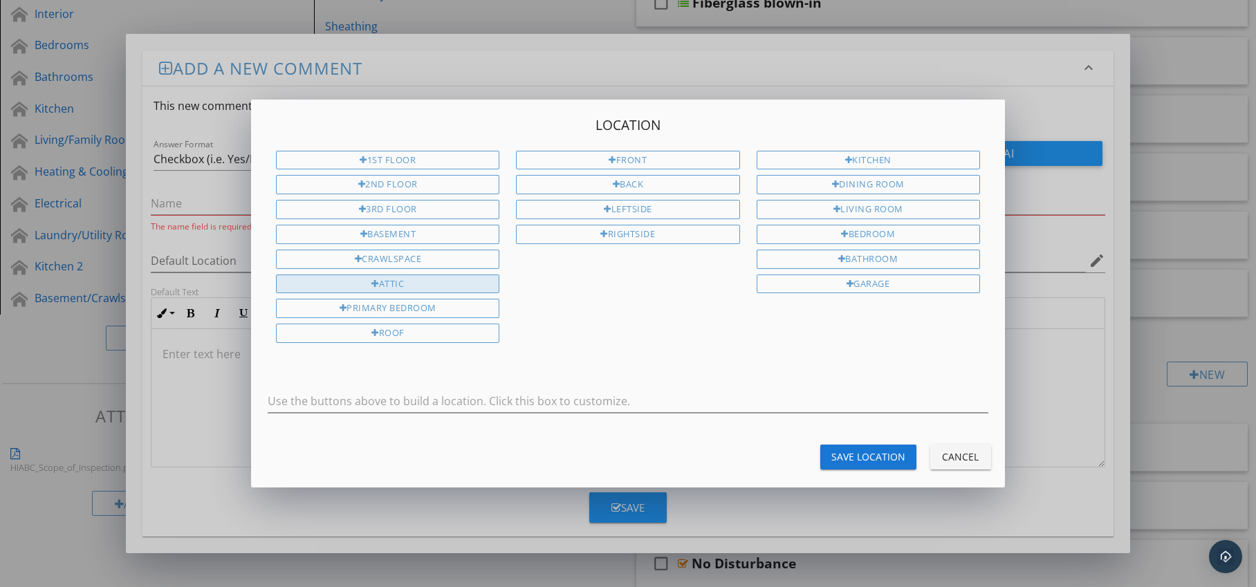
click at [434, 282] on div "Attic" at bounding box center [387, 284] width 223 height 19
type input "Attic"
drag, startPoint x: 848, startPoint y: 451, endPoint x: 836, endPoint y: 451, distance: 11.8
click at [848, 451] on div "Save Location" at bounding box center [869, 457] width 74 height 15
type input "Attic"
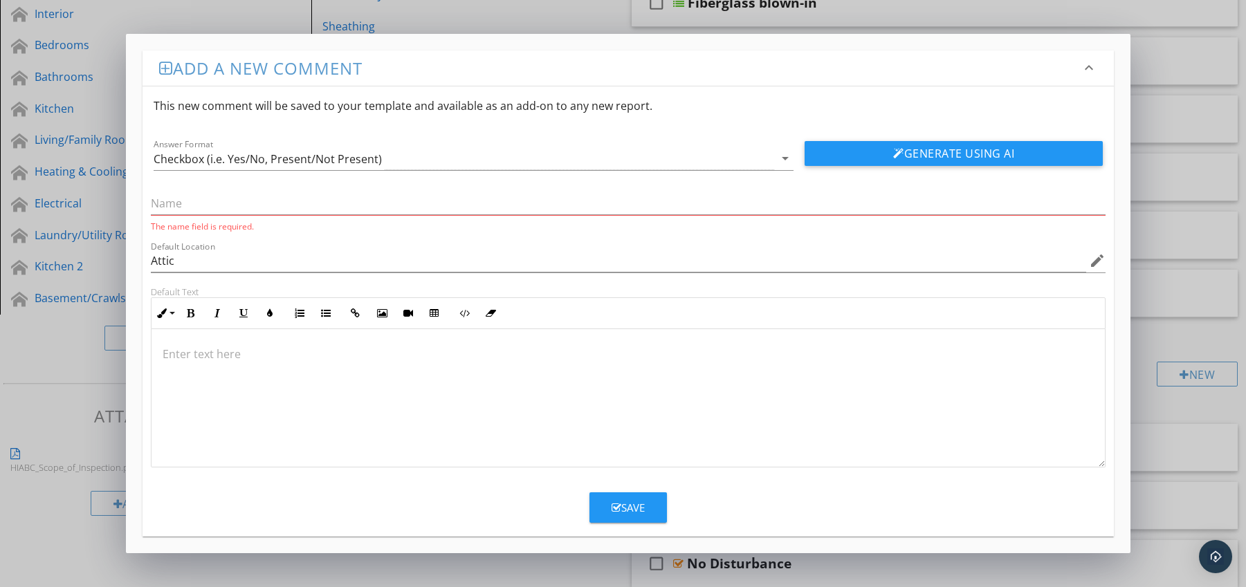
click at [228, 344] on div at bounding box center [628, 398] width 954 height 138
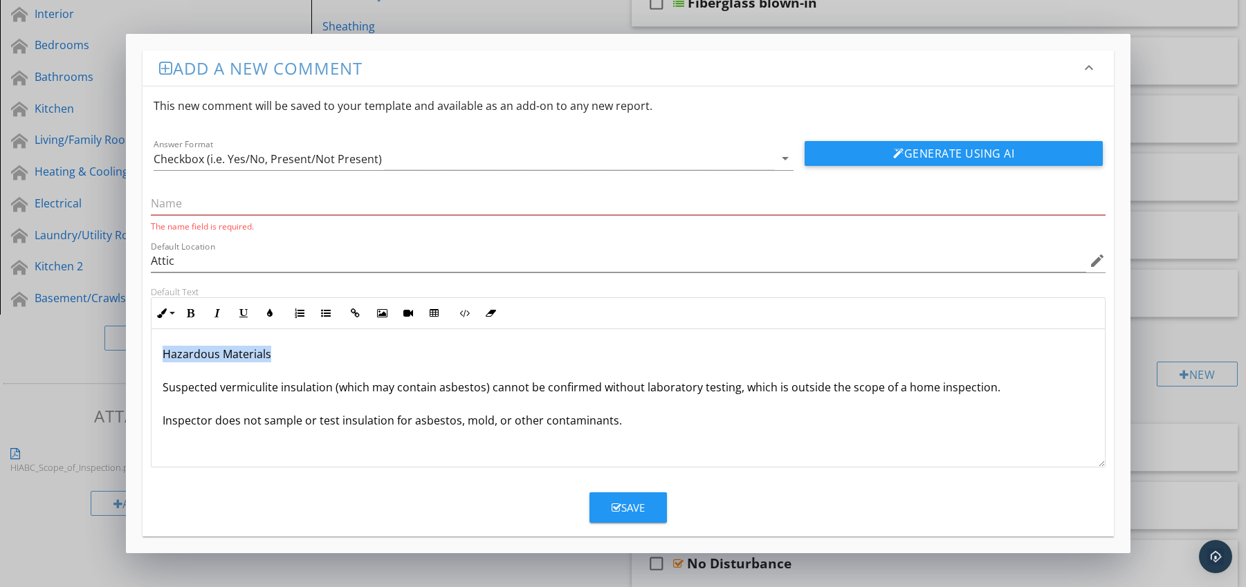
drag, startPoint x: 160, startPoint y: 357, endPoint x: 276, endPoint y: 356, distance: 116.2
click at [276, 356] on div "Hazardous Materials Suspected vermiculite insulation (which may contain asbesto…" at bounding box center [628, 398] width 954 height 138
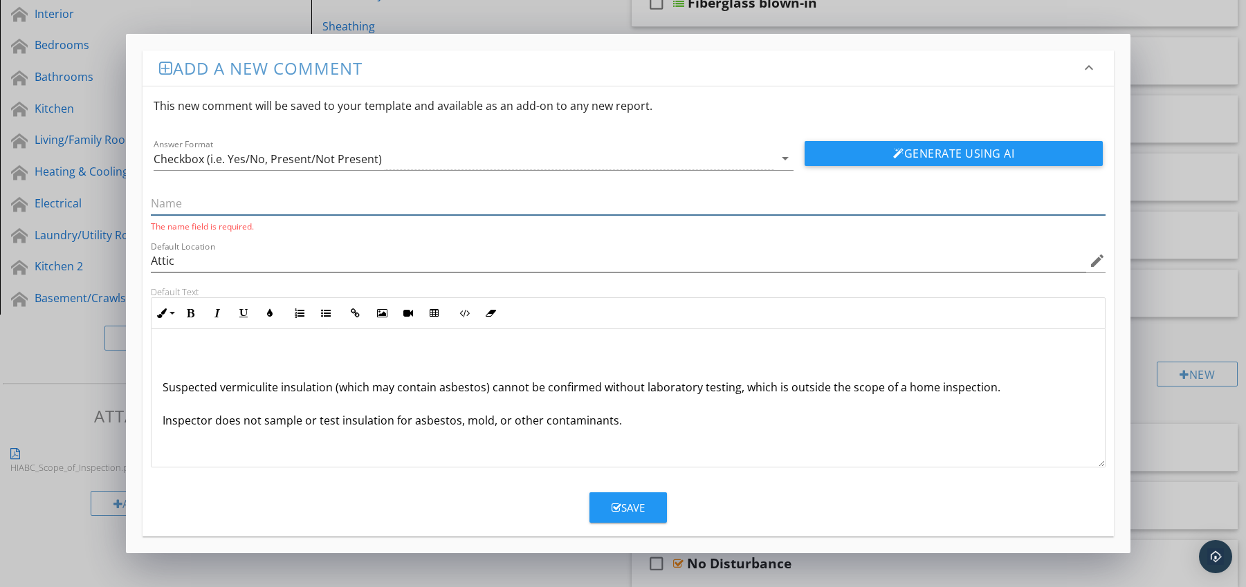
click at [220, 206] on input "text" at bounding box center [628, 203] width 955 height 23
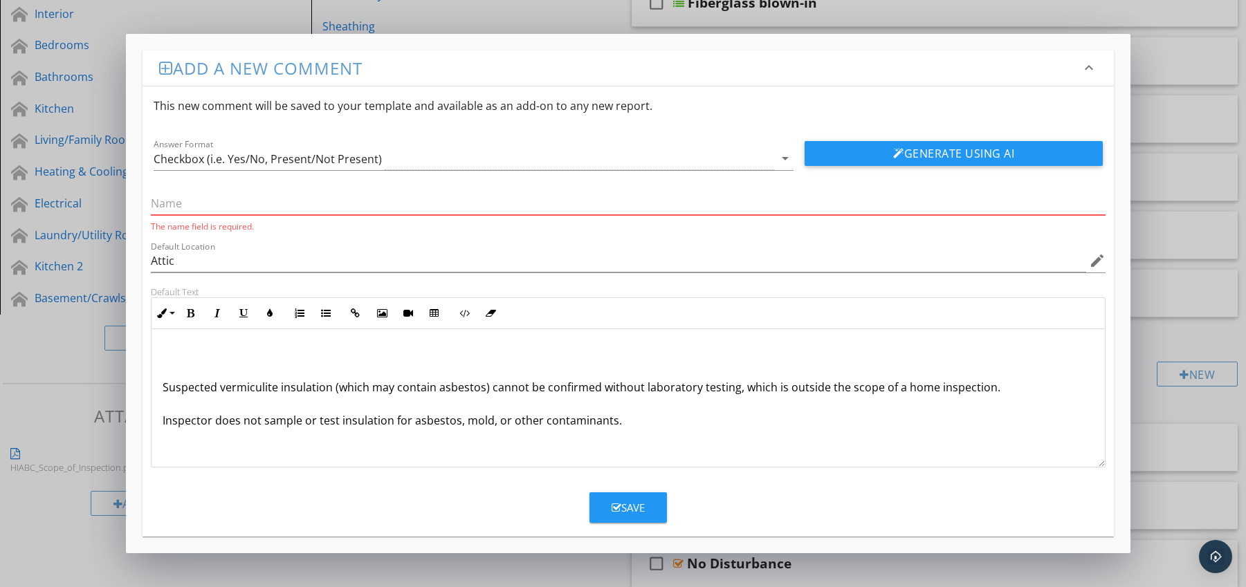
paste input "Hazardous Materials"
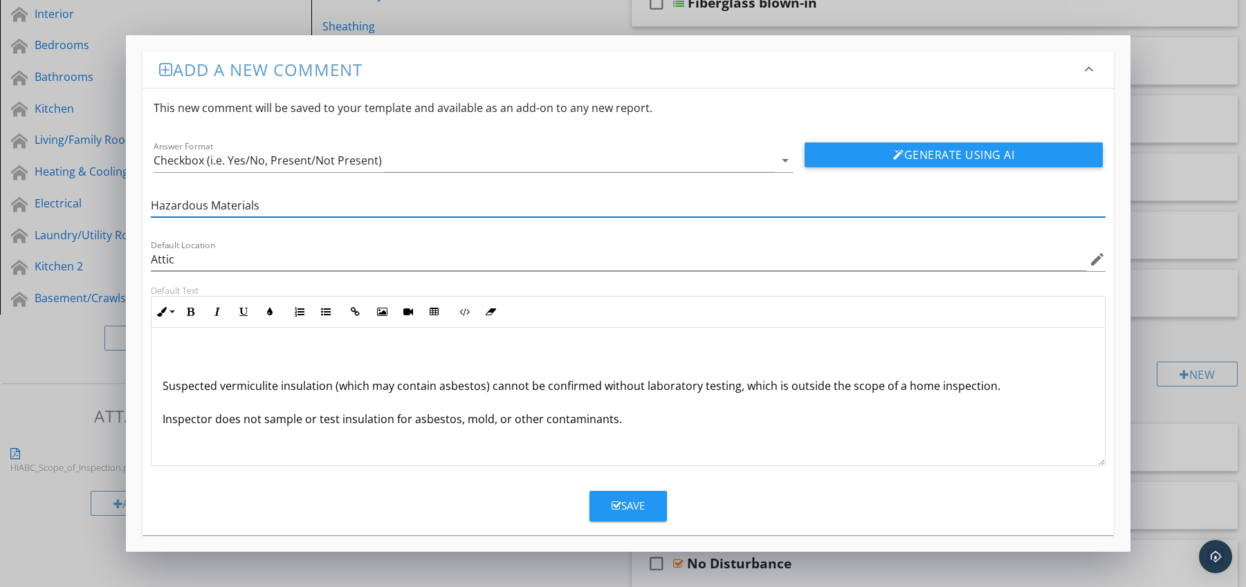
type input "Hazardous Materials"
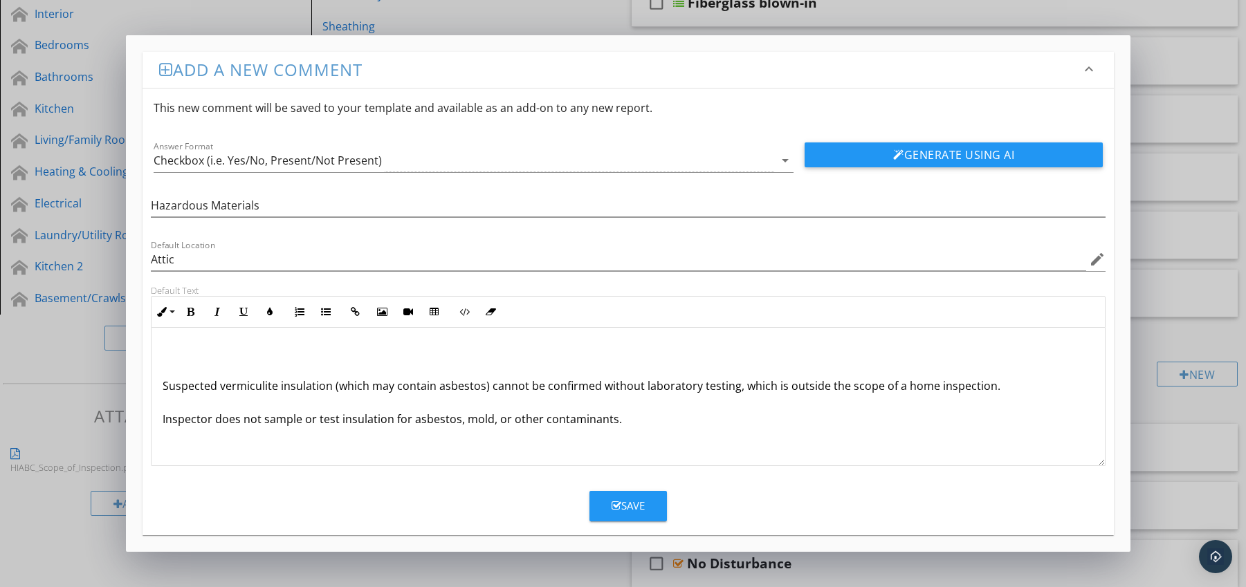
click at [156, 389] on div "Suspected vermiculite insulation (which may contain asbestos) cannot be confirm…" at bounding box center [628, 397] width 954 height 138
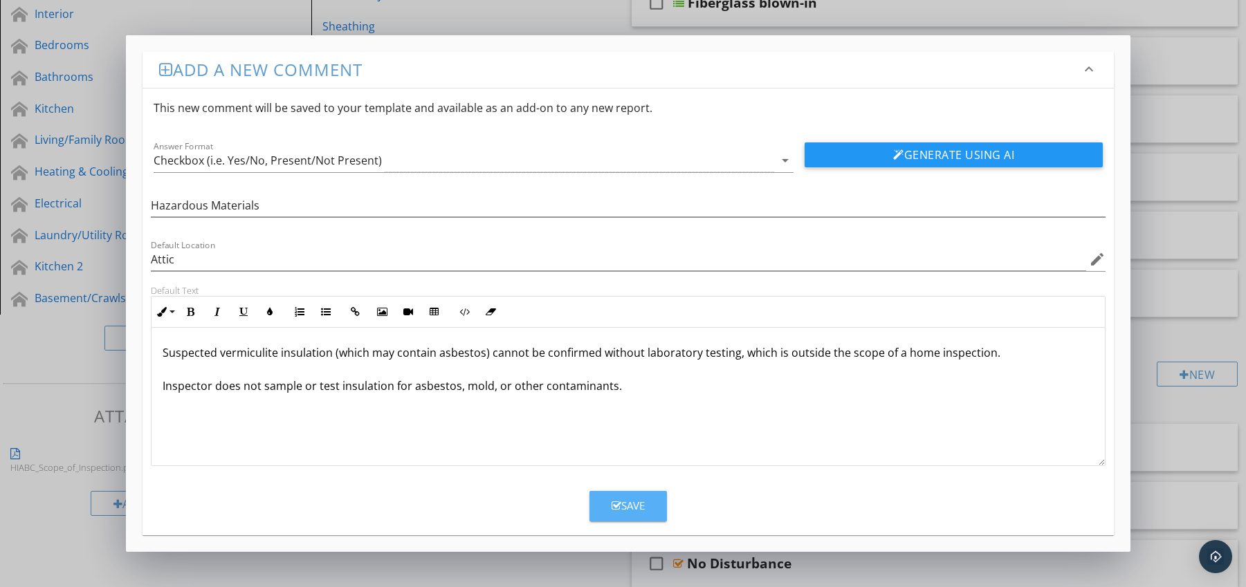
click at [627, 501] on div "Save" at bounding box center [628, 506] width 33 height 16
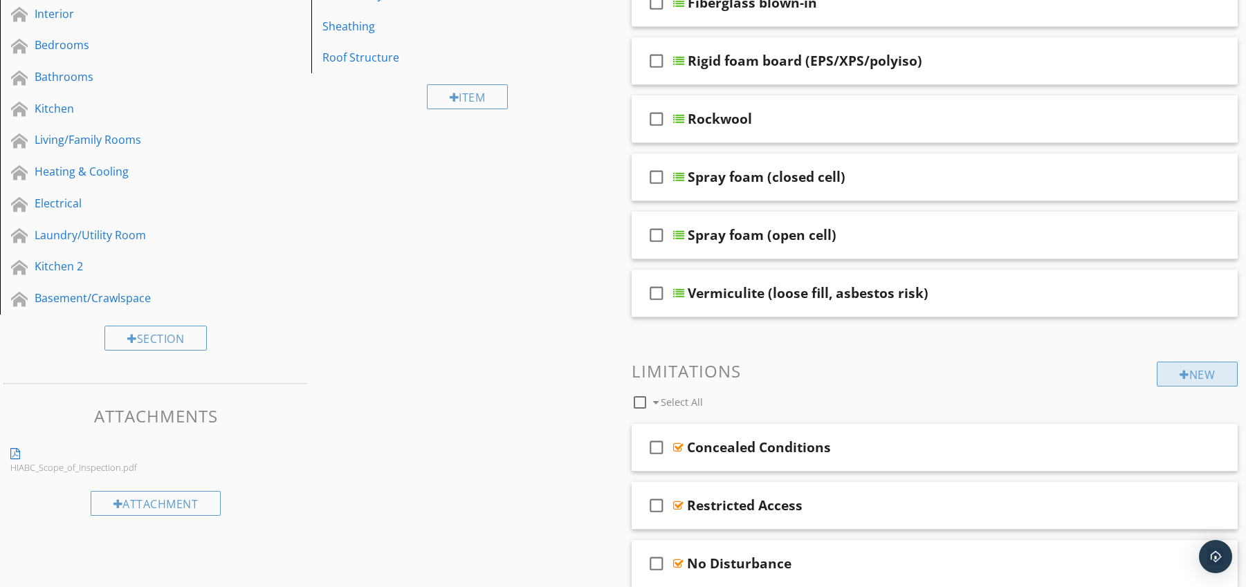
click at [1206, 375] on div "New" at bounding box center [1197, 374] width 81 height 25
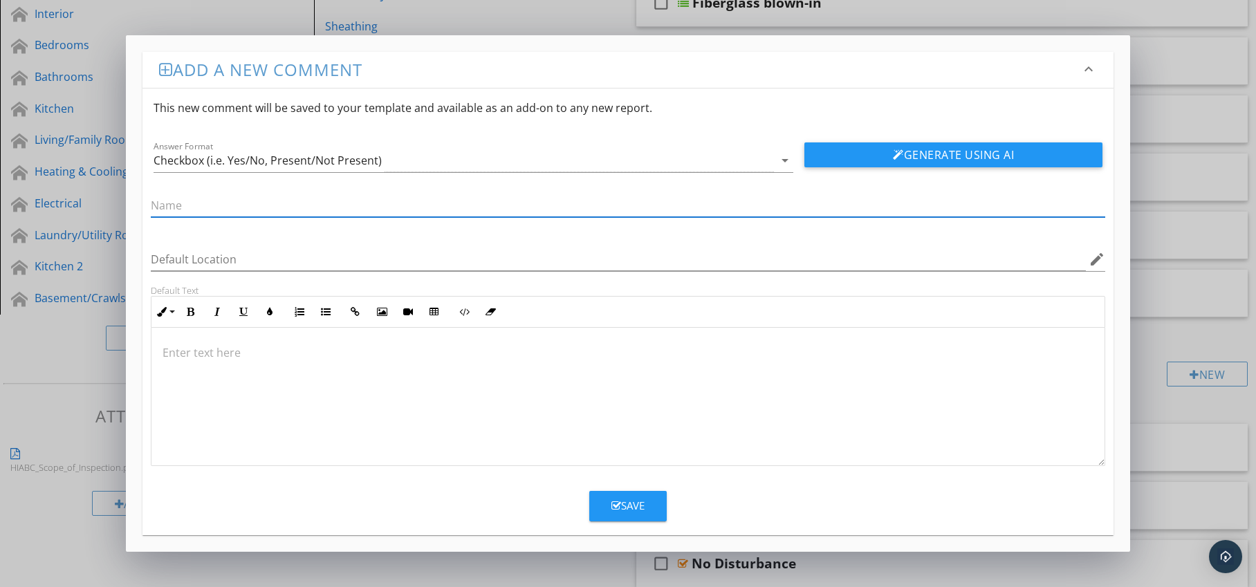
click at [199, 351] on p at bounding box center [629, 353] width 932 height 17
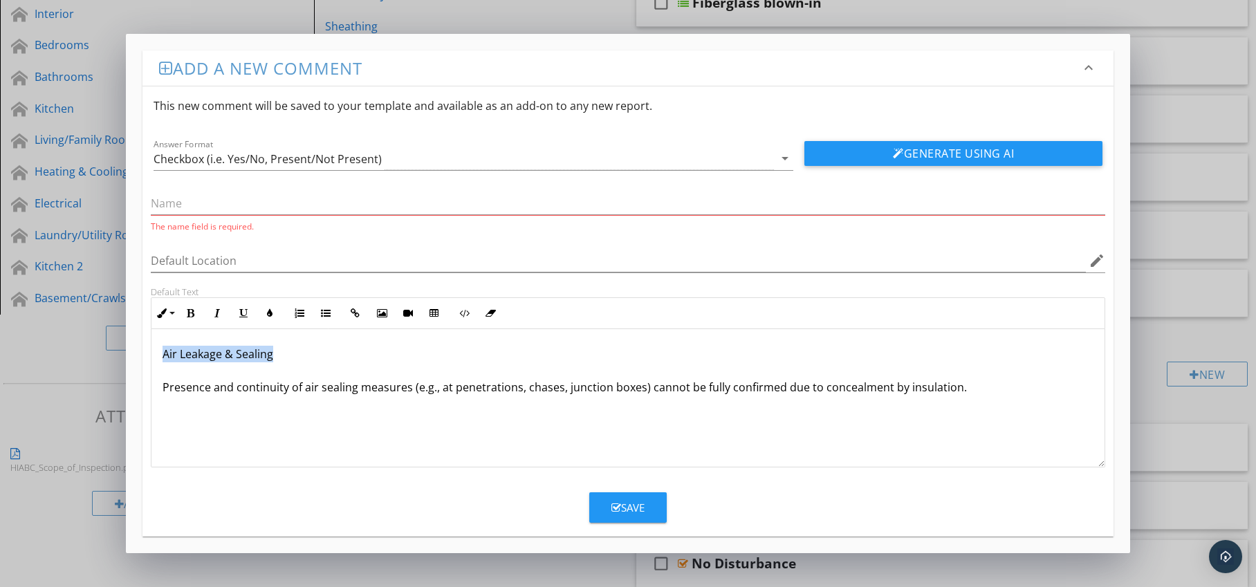
drag, startPoint x: 157, startPoint y: 354, endPoint x: 275, endPoint y: 352, distance: 117.6
click at [284, 353] on div "Air Leakage & Sealing Presence and continuity of air sealing measures (e.g., at…" at bounding box center [628, 398] width 954 height 138
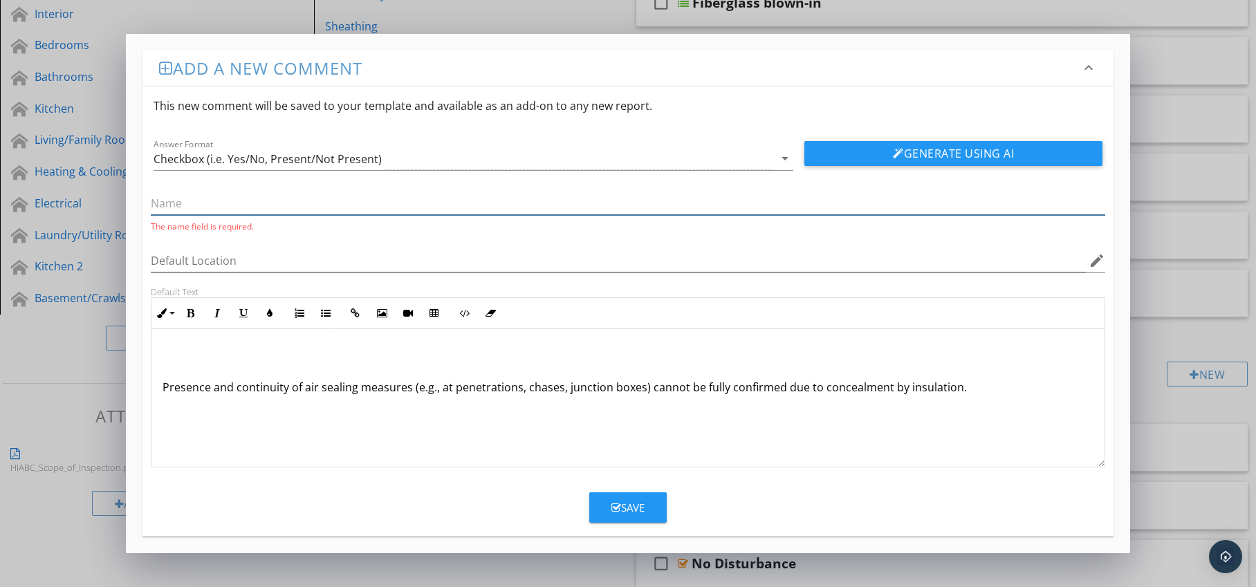
click at [248, 211] on input "text" at bounding box center [628, 203] width 955 height 23
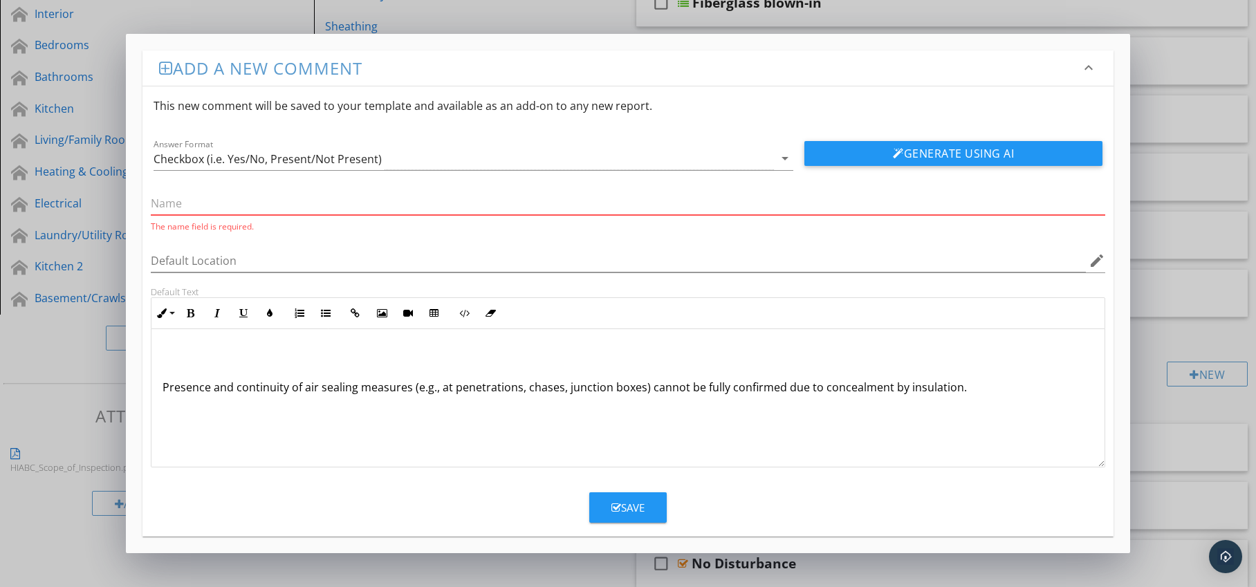
paste input "Air Leakage & Sealing"
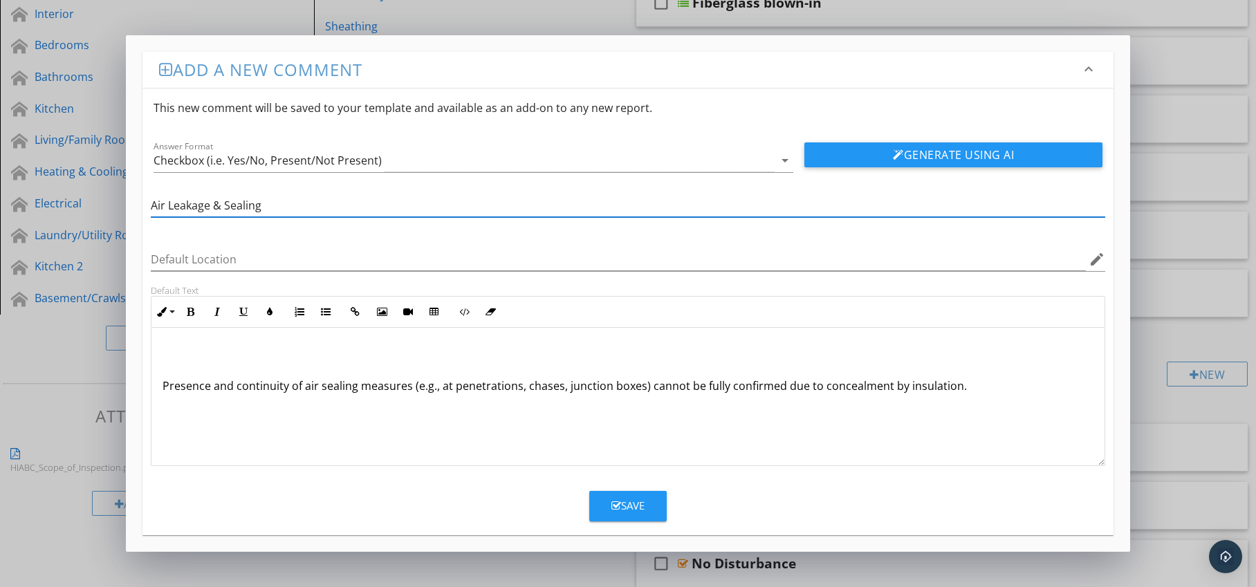
type input "Air Leakage & Sealing"
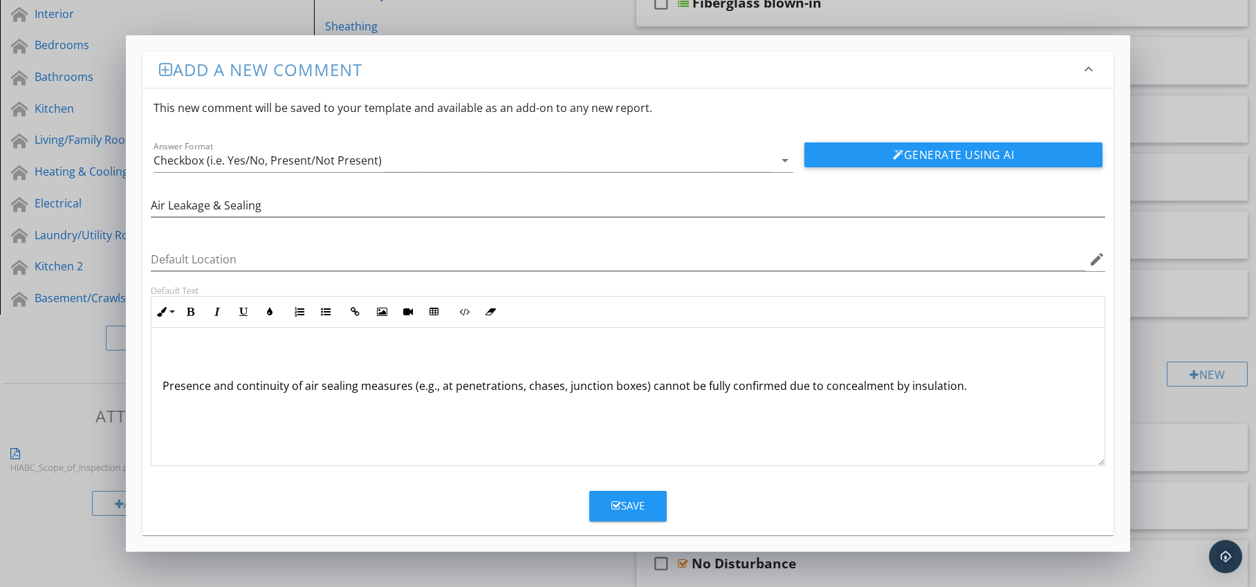
click at [163, 391] on p "Presence and continuity of air sealing measures (e.g., at penetrations, chases,…" at bounding box center [629, 370] width 932 height 50
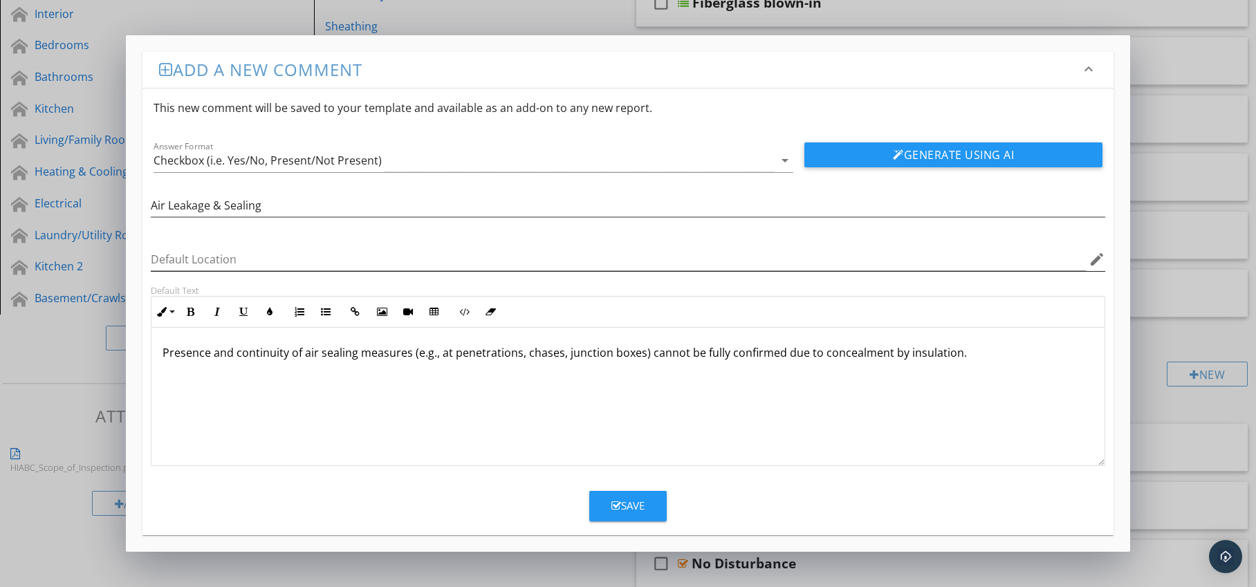
click at [1096, 259] on icon "edit" at bounding box center [1097, 259] width 17 height 17
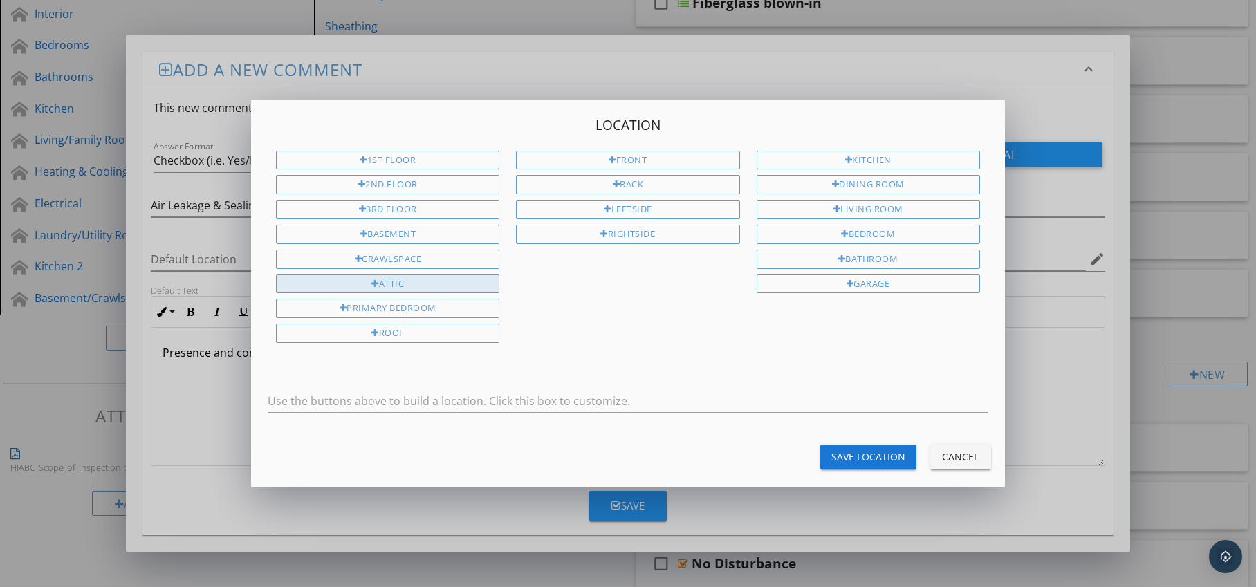
click at [447, 289] on div "Attic" at bounding box center [387, 284] width 223 height 19
type input "Attic"
click at [833, 455] on div "Save Location" at bounding box center [869, 457] width 74 height 15
type input "Attic"
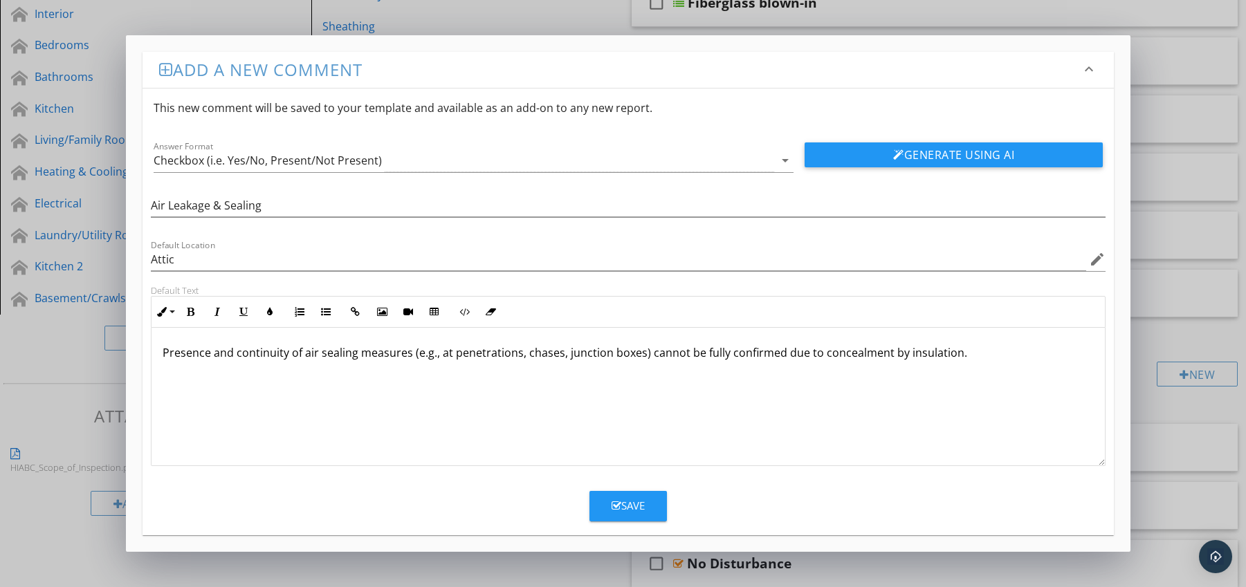
click at [637, 504] on div "Save" at bounding box center [628, 506] width 33 height 16
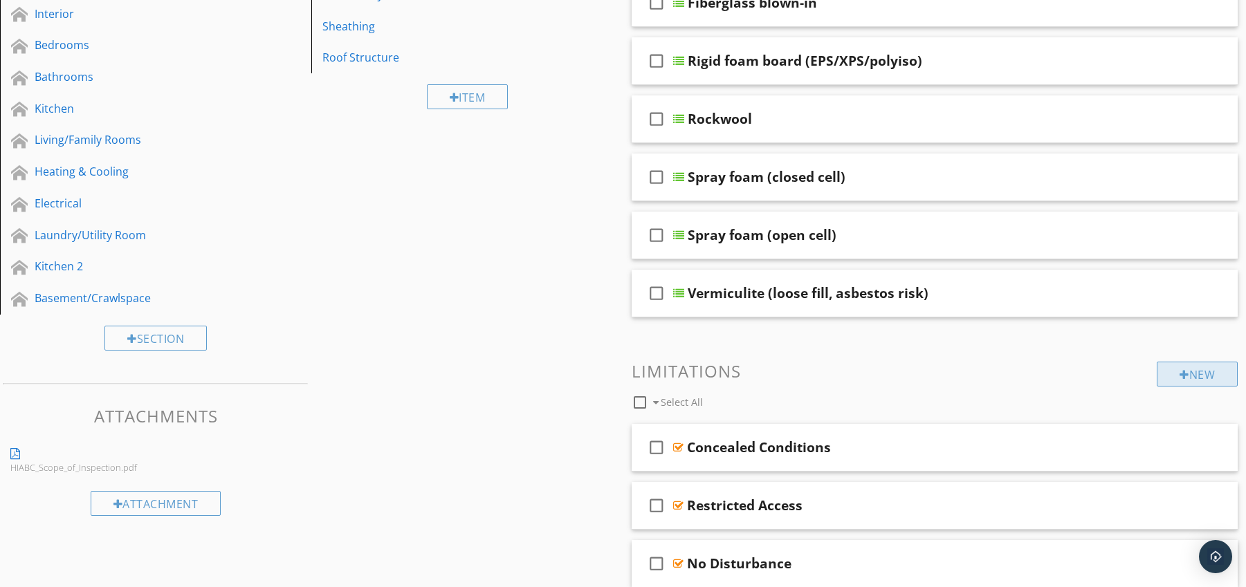
click at [1170, 376] on div "New" at bounding box center [1197, 374] width 81 height 25
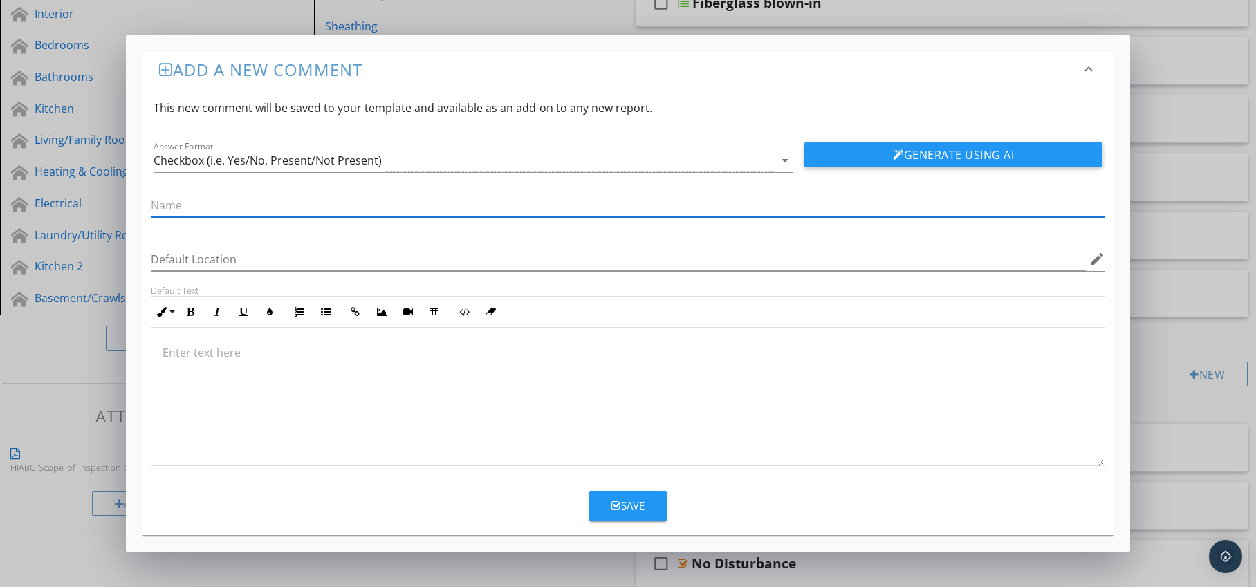
click at [215, 340] on div at bounding box center [628, 397] width 954 height 138
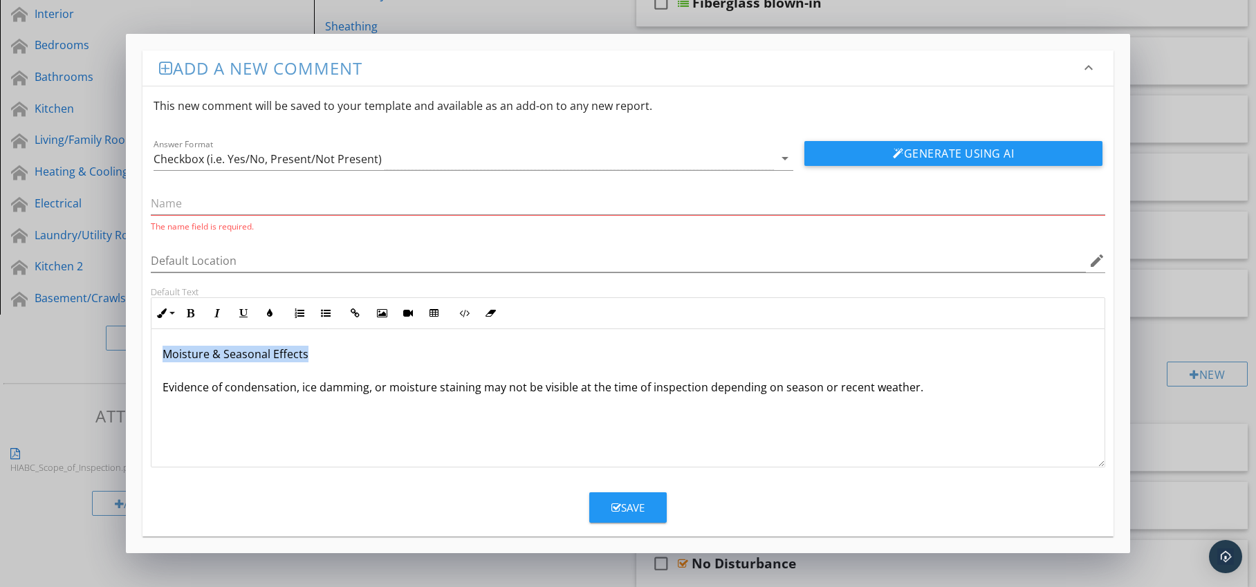
drag, startPoint x: 157, startPoint y: 354, endPoint x: 321, endPoint y: 354, distance: 164.0
click at [321, 354] on div "Moisture & Seasonal Effects Evidence of condensation, ice damming, or moisture …" at bounding box center [628, 398] width 954 height 138
click at [275, 210] on input "text" at bounding box center [628, 203] width 955 height 23
paste input "Moisture & Seasonal Effects"
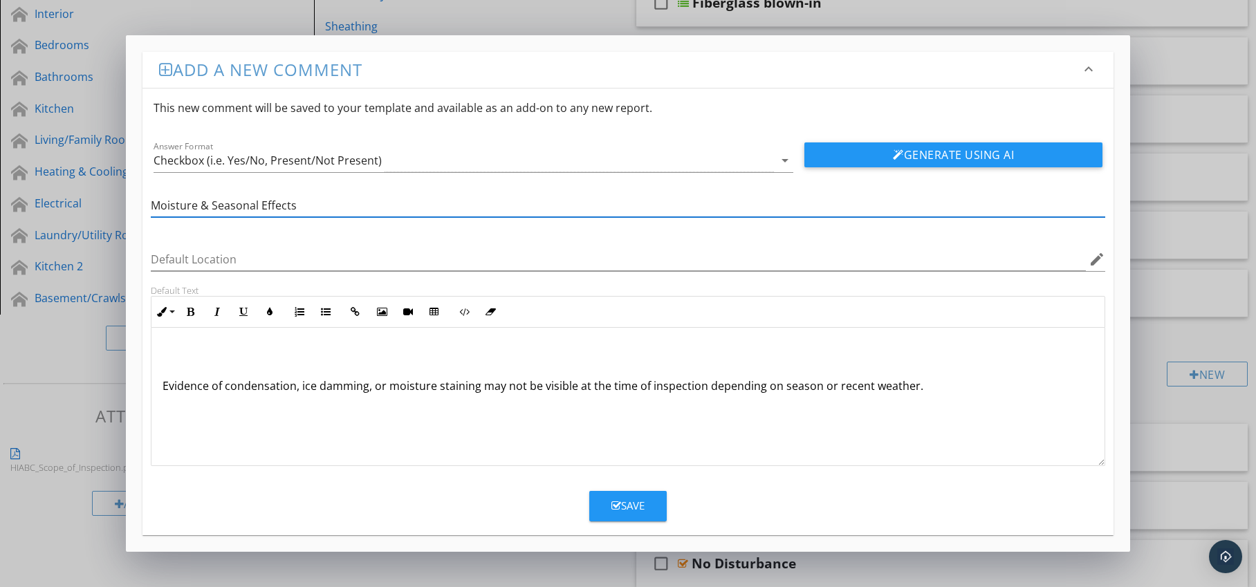
type input "Moisture & Seasonal Effects"
click at [163, 388] on p "Evidence of condensation, ice damming, or moisture staining may not be visible …" at bounding box center [629, 370] width 932 height 50
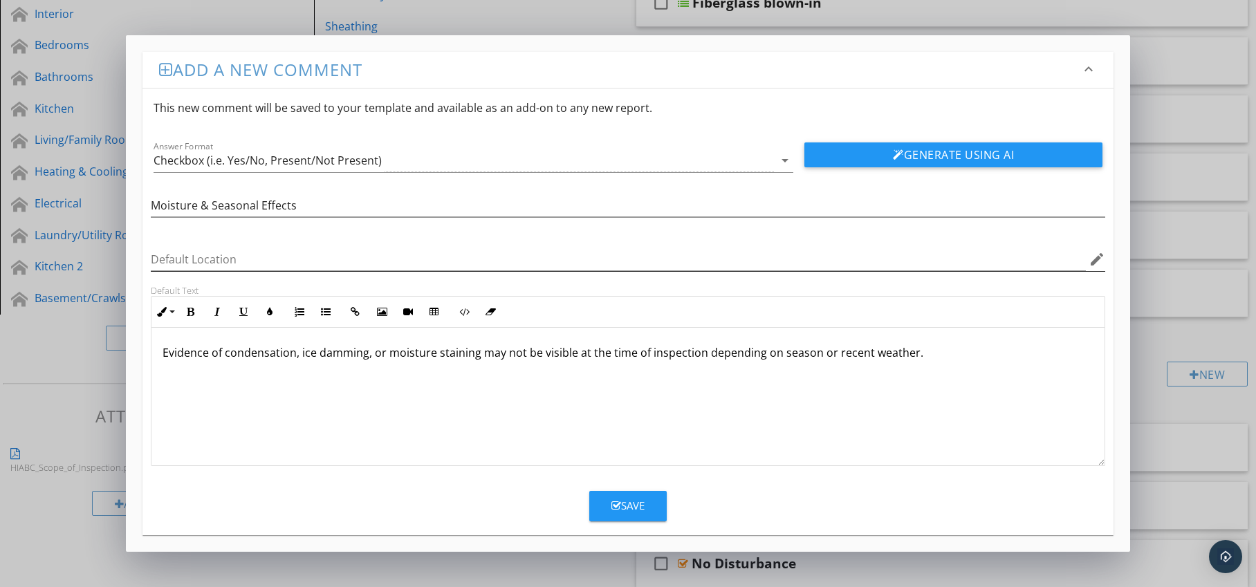
click at [1092, 264] on icon "edit" at bounding box center [1097, 259] width 17 height 17
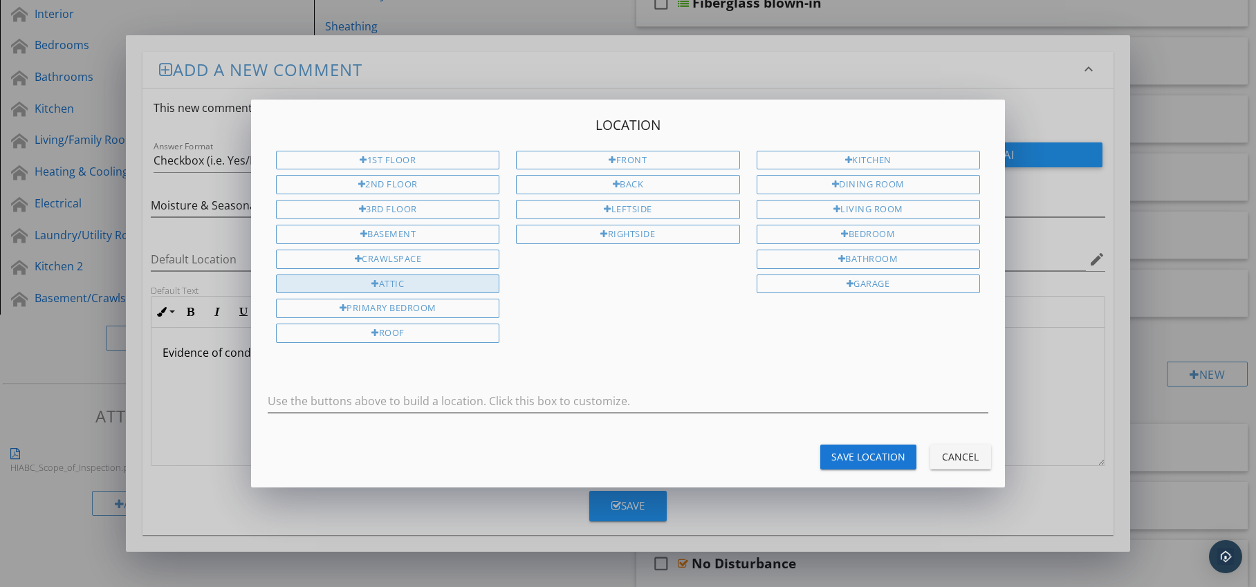
click at [452, 281] on div "Attic" at bounding box center [387, 284] width 223 height 19
type input "Attic"
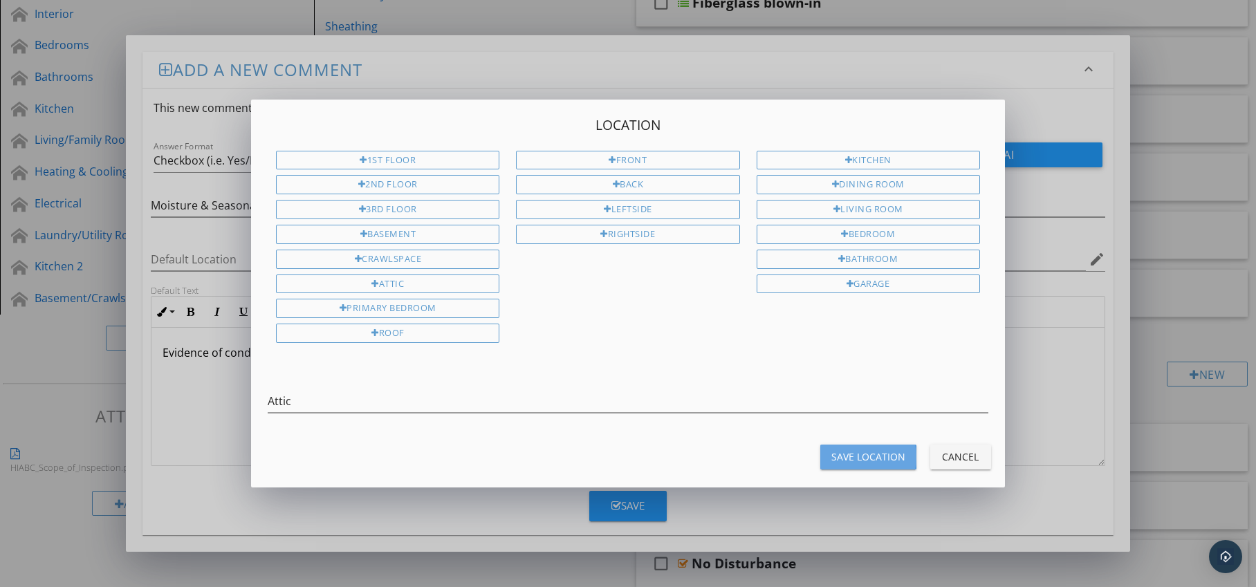
drag, startPoint x: 846, startPoint y: 458, endPoint x: 742, endPoint y: 472, distance: 104.7
click at [845, 459] on div "Save Location" at bounding box center [869, 457] width 74 height 15
type input "Attic"
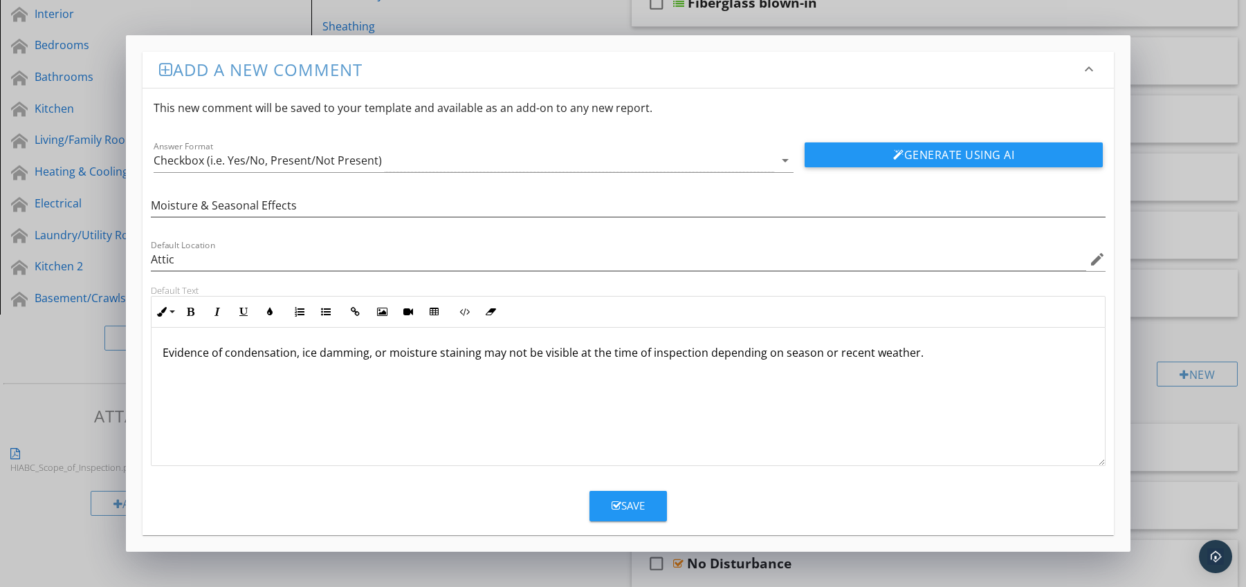
click at [627, 509] on div "Save" at bounding box center [628, 506] width 33 height 16
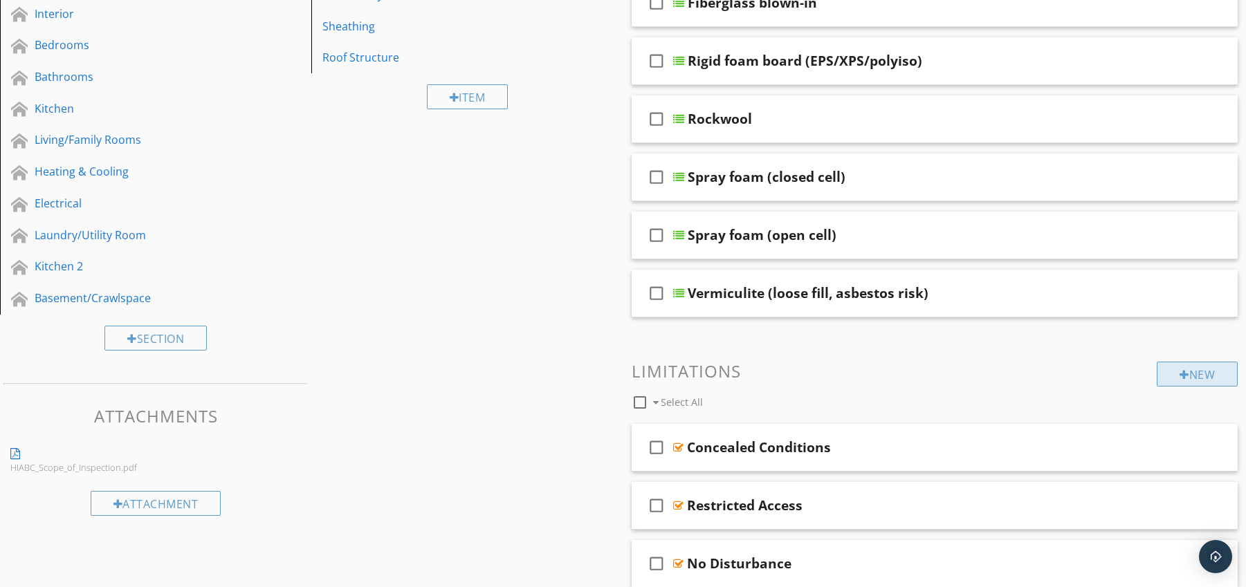
click at [1202, 366] on div "New" at bounding box center [1197, 374] width 81 height 25
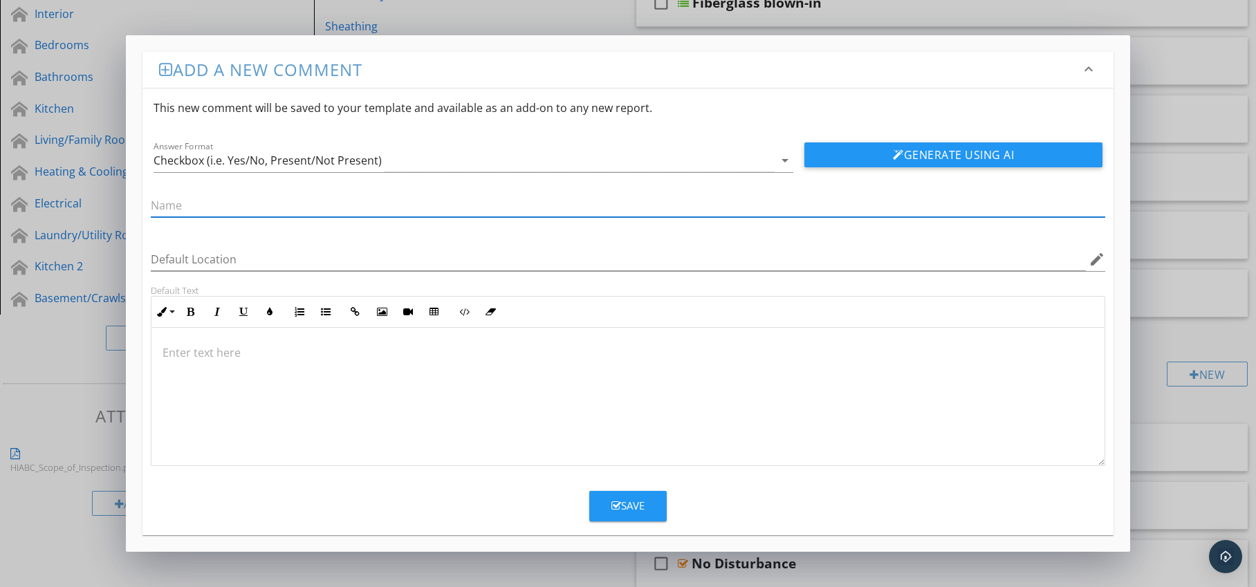
click at [256, 344] on div at bounding box center [628, 397] width 954 height 138
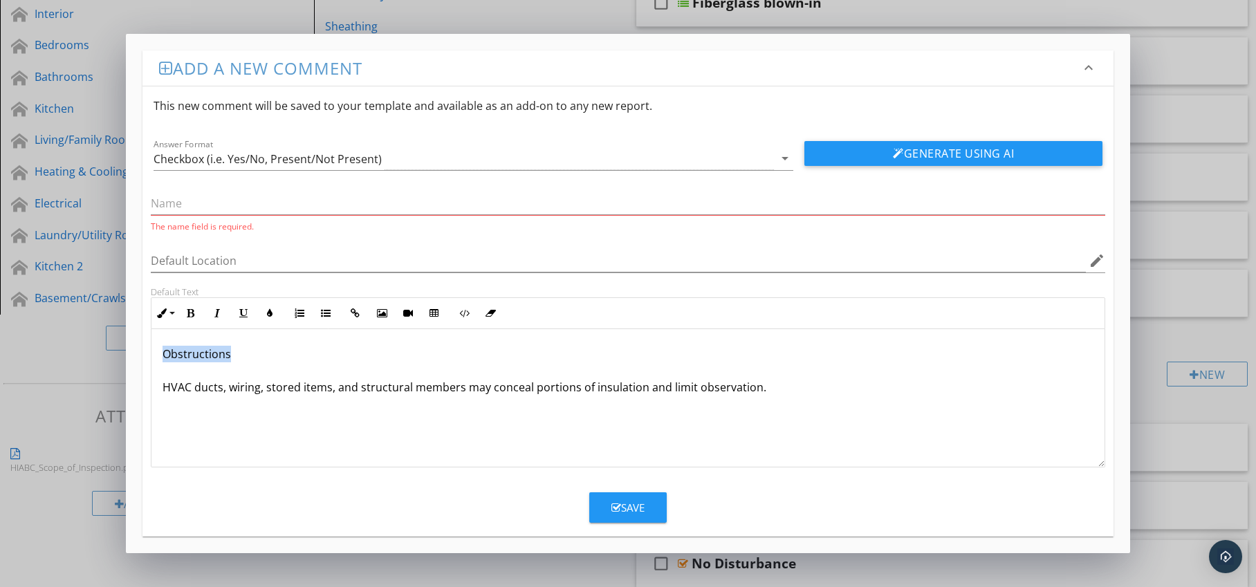
drag, startPoint x: 159, startPoint y: 354, endPoint x: 230, endPoint y: 353, distance: 71.3
click at [230, 353] on div "Obstructions HVAC ducts, wiring, stored items, and structural members may conce…" at bounding box center [628, 398] width 954 height 138
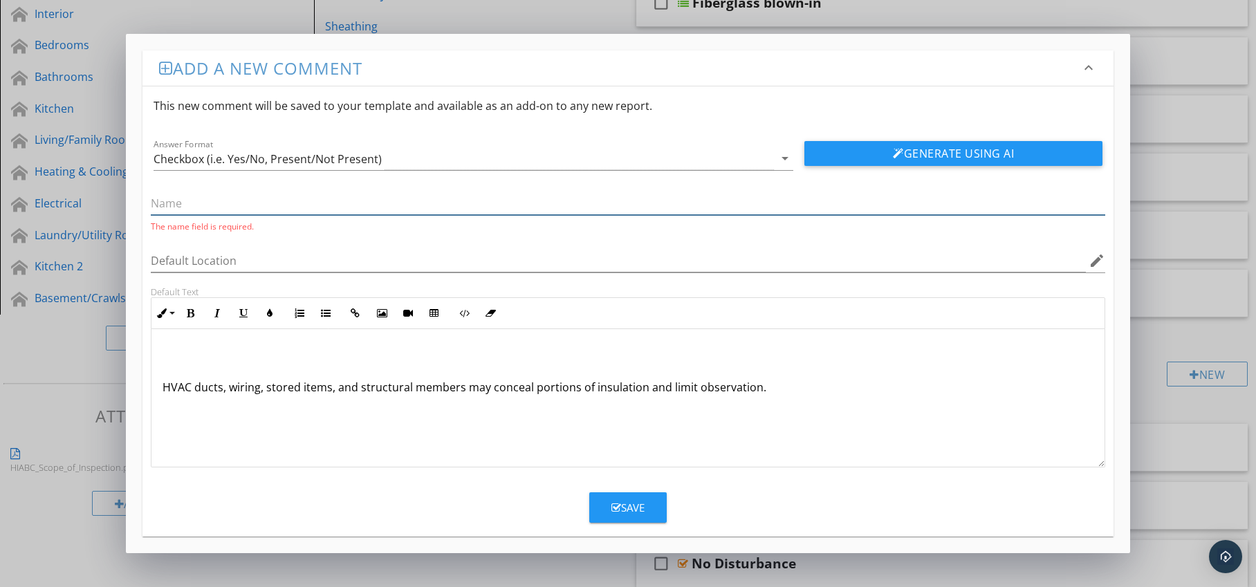
click at [193, 205] on input "text" at bounding box center [628, 203] width 955 height 23
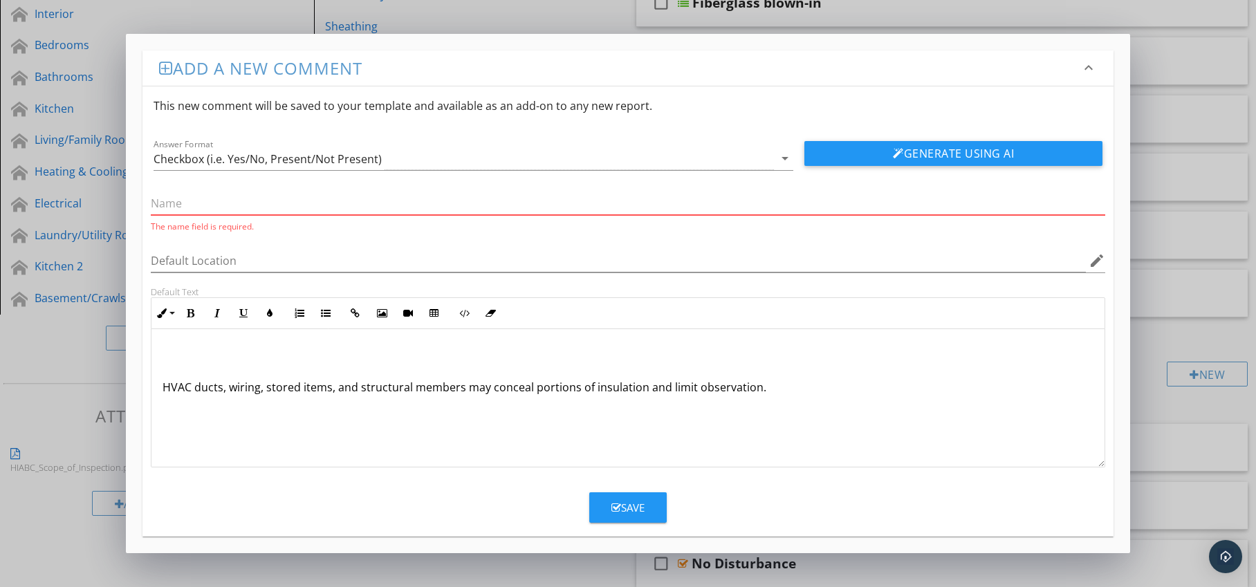
paste input "Obstructions"
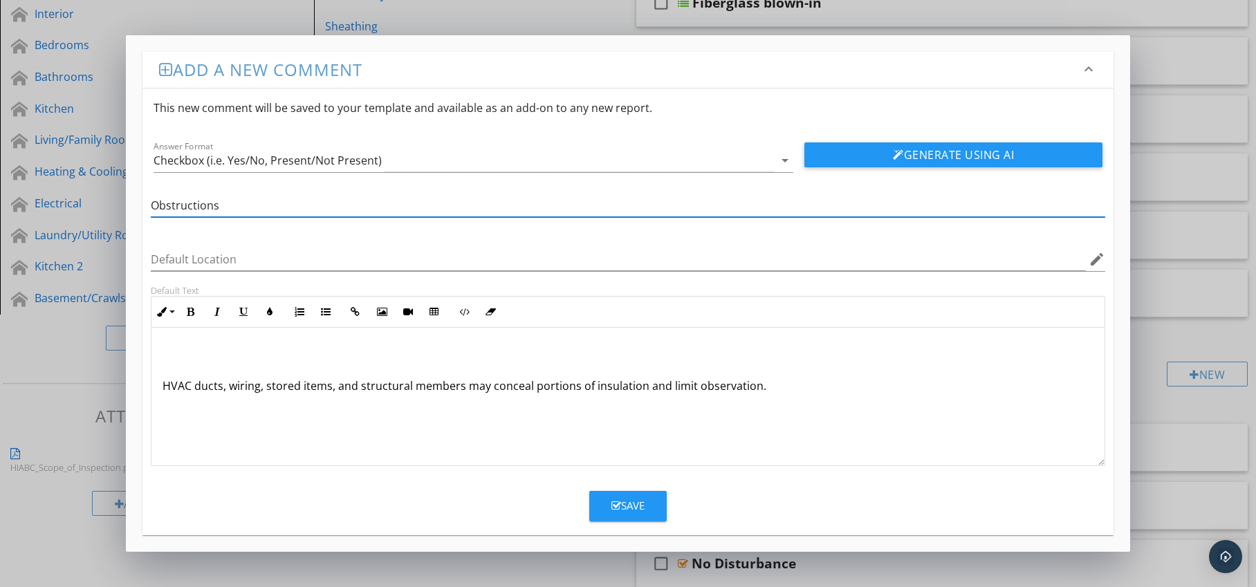
type input "Obstructions"
click at [160, 389] on div "HVAC ducts, wiring, stored items, and structural members may conceal portions o…" at bounding box center [628, 397] width 954 height 138
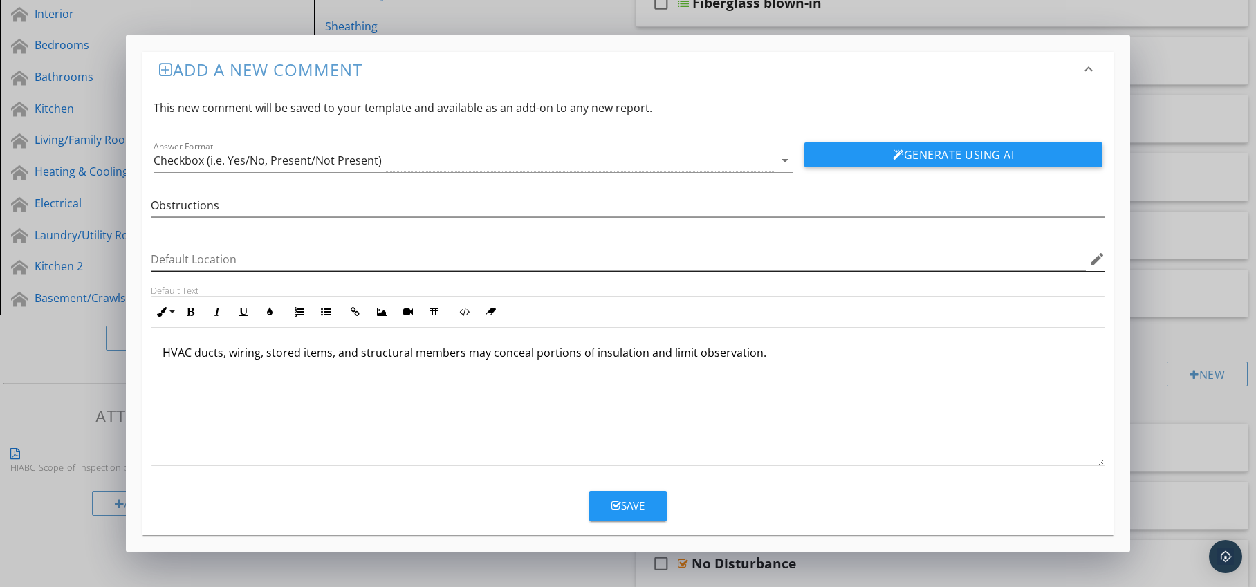
click at [1093, 264] on icon "edit" at bounding box center [1097, 259] width 17 height 17
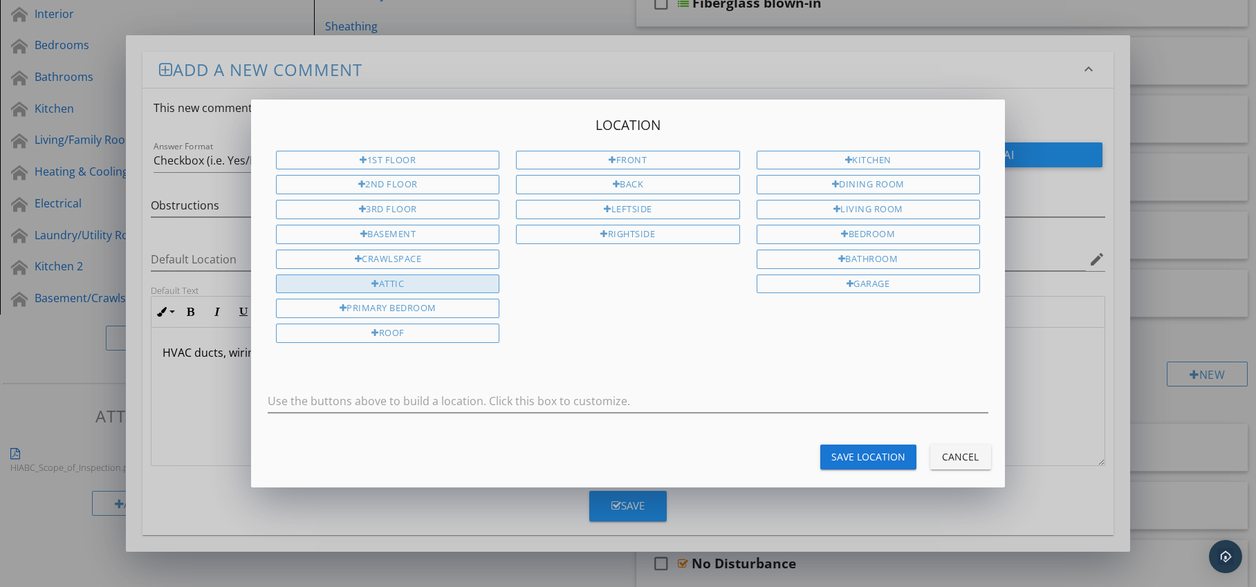
click at [383, 280] on div "Attic" at bounding box center [387, 284] width 223 height 19
type input "Attic"
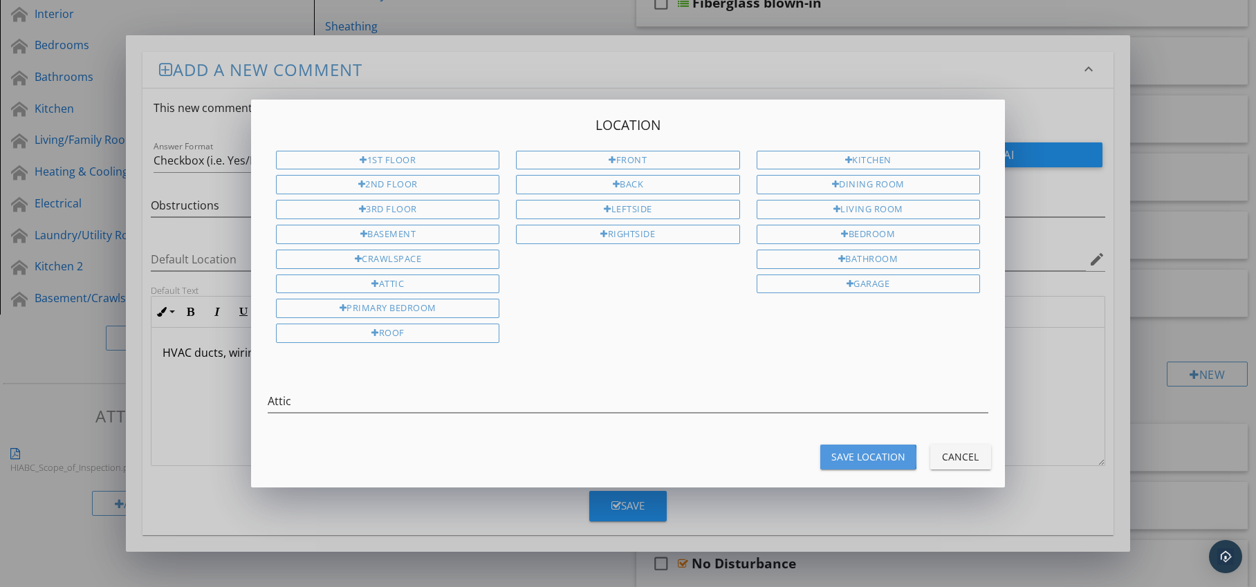
click at [845, 454] on div "Save Location" at bounding box center [869, 457] width 74 height 15
type input "Attic"
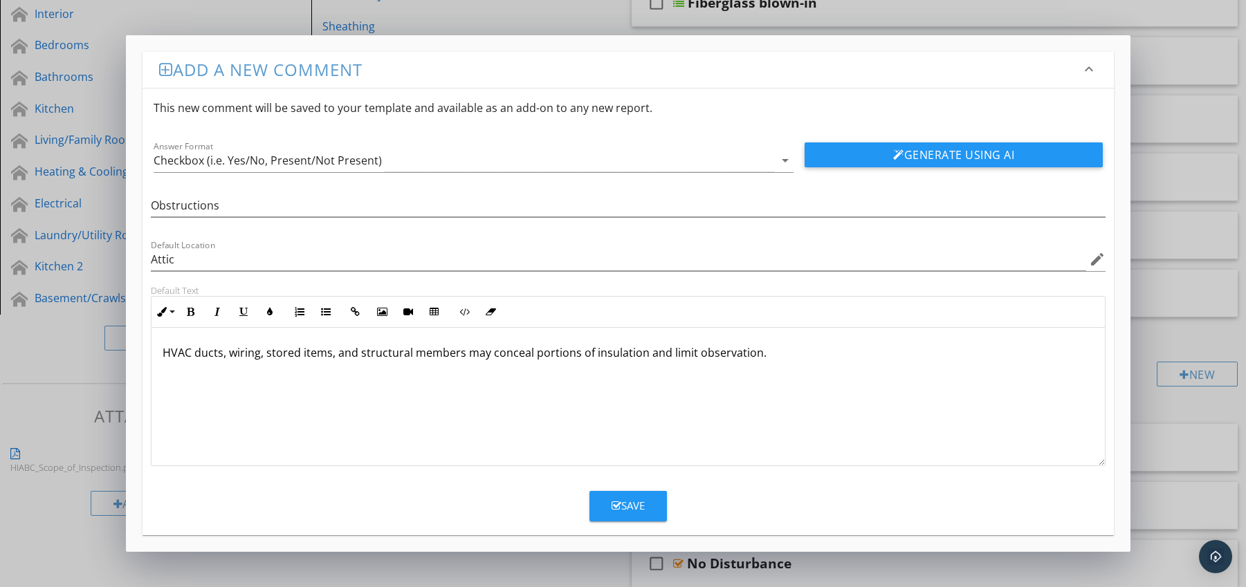
click at [637, 505] on div "Save" at bounding box center [628, 506] width 33 height 16
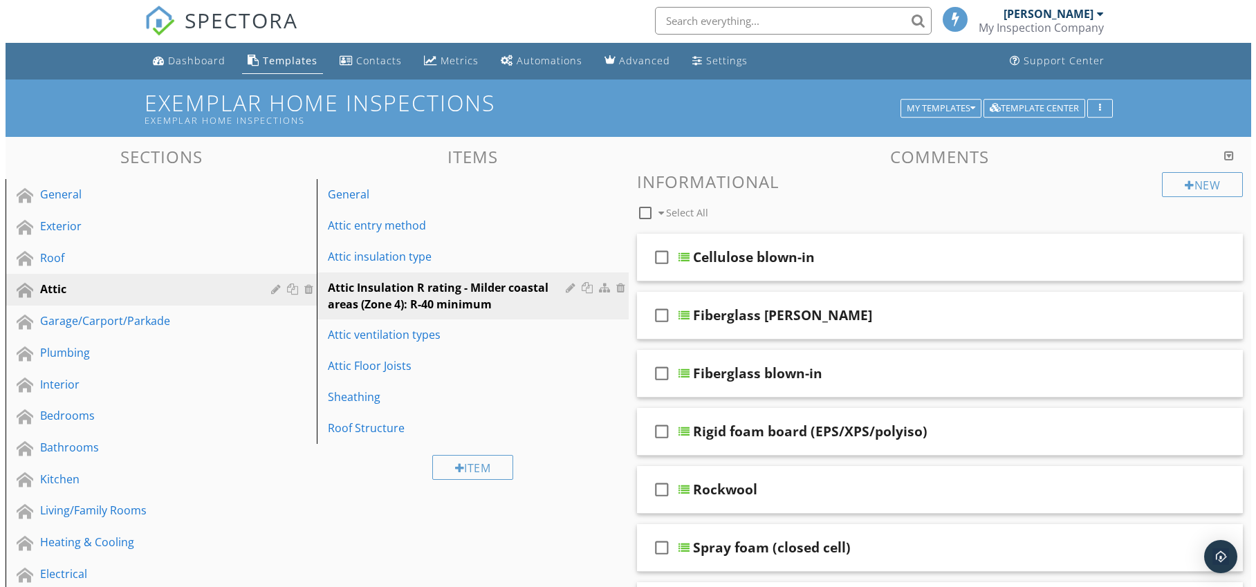
scroll to position [0, 0]
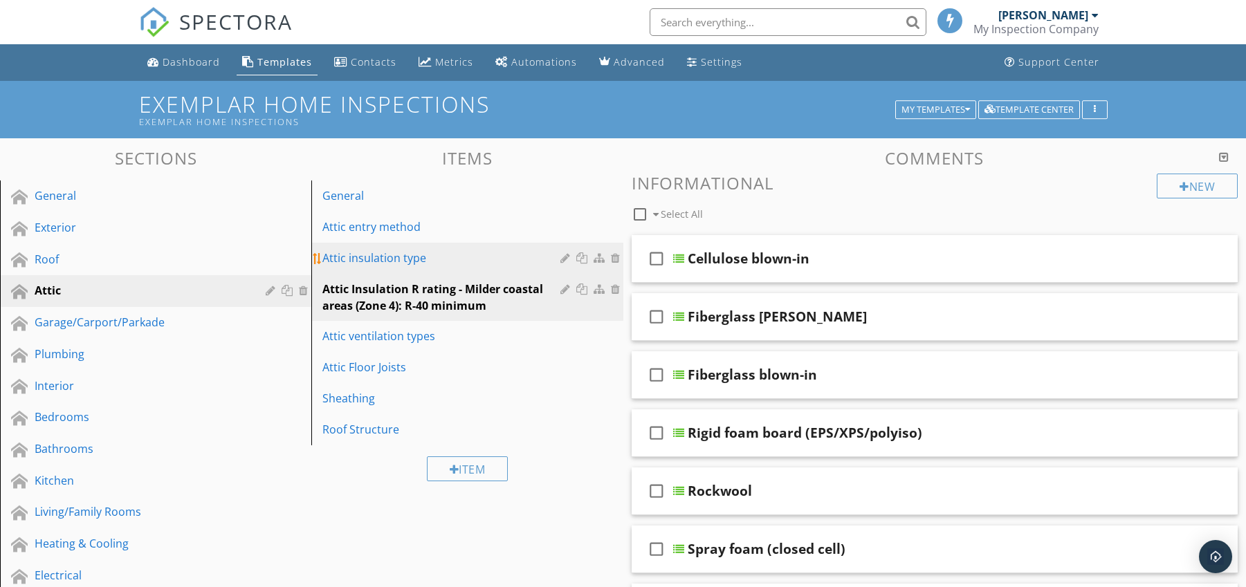
click at [495, 252] on div "Attic insulation type" at bounding box center [442, 258] width 241 height 17
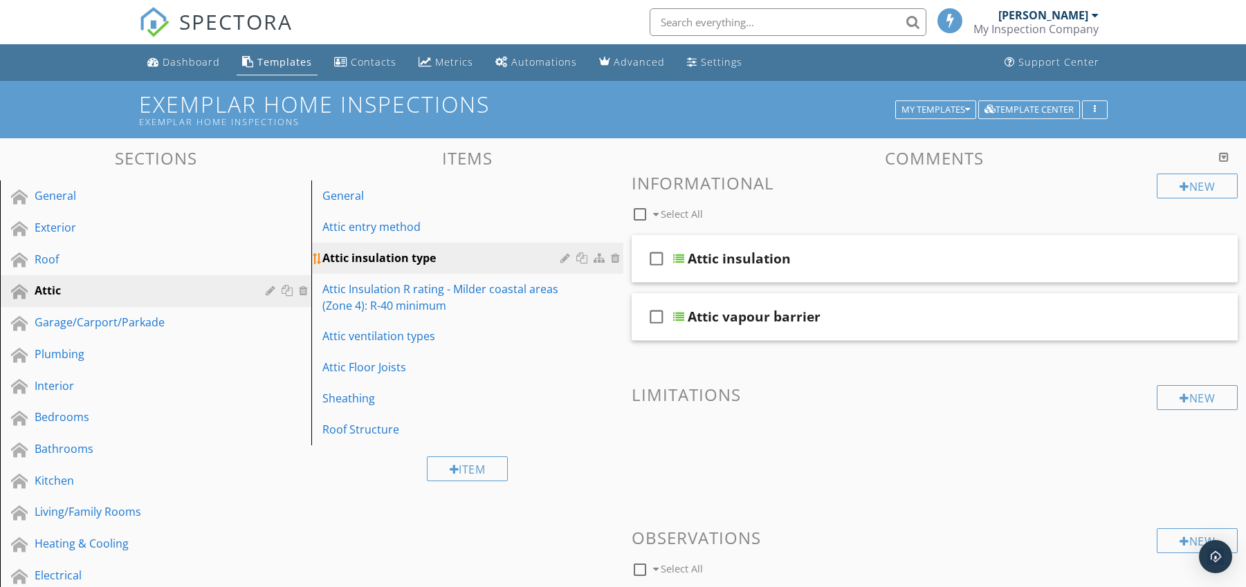
click at [562, 257] on div at bounding box center [566, 257] width 13 height 11
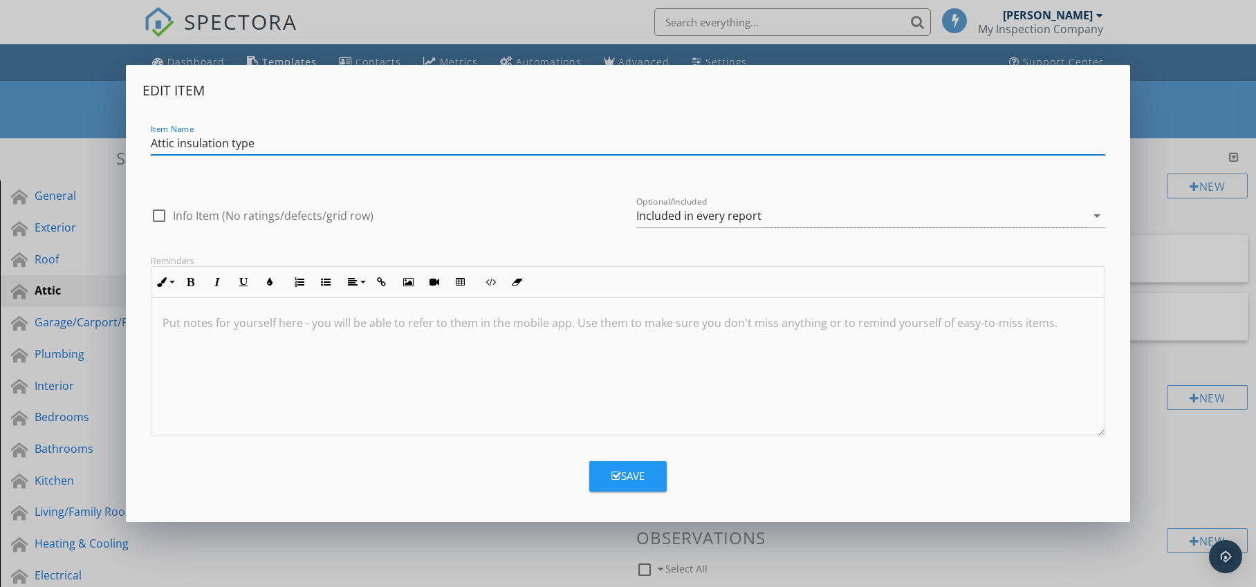
click at [189, 327] on p at bounding box center [629, 323] width 932 height 17
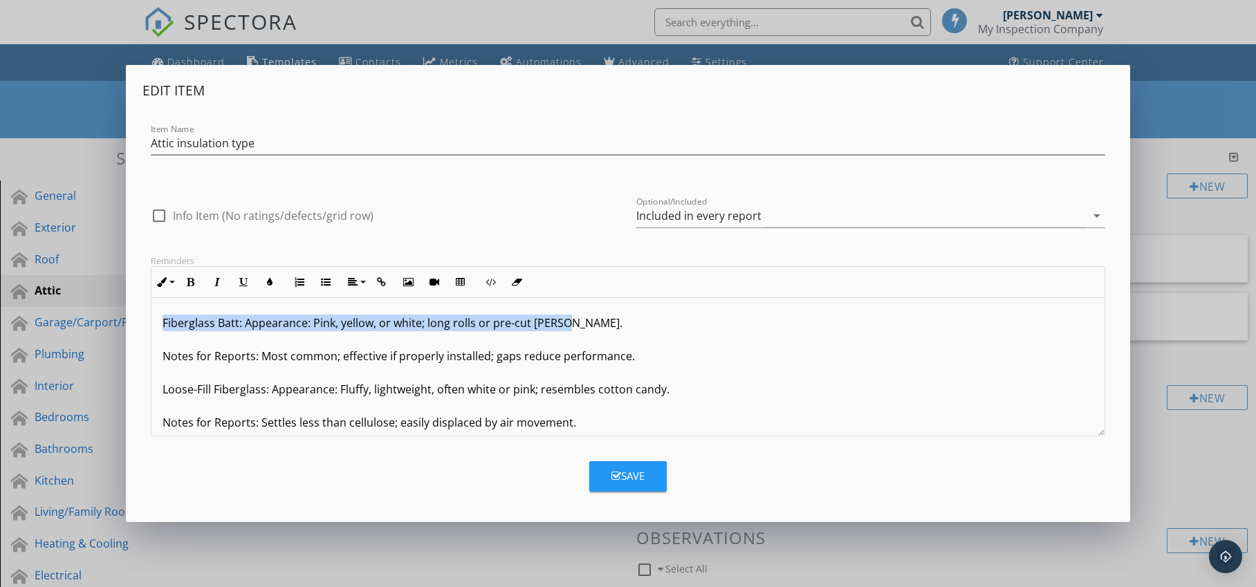
drag, startPoint x: 159, startPoint y: 323, endPoint x: 580, endPoint y: 322, distance: 420.6
click at [270, 284] on icon "button" at bounding box center [270, 282] width 10 height 10
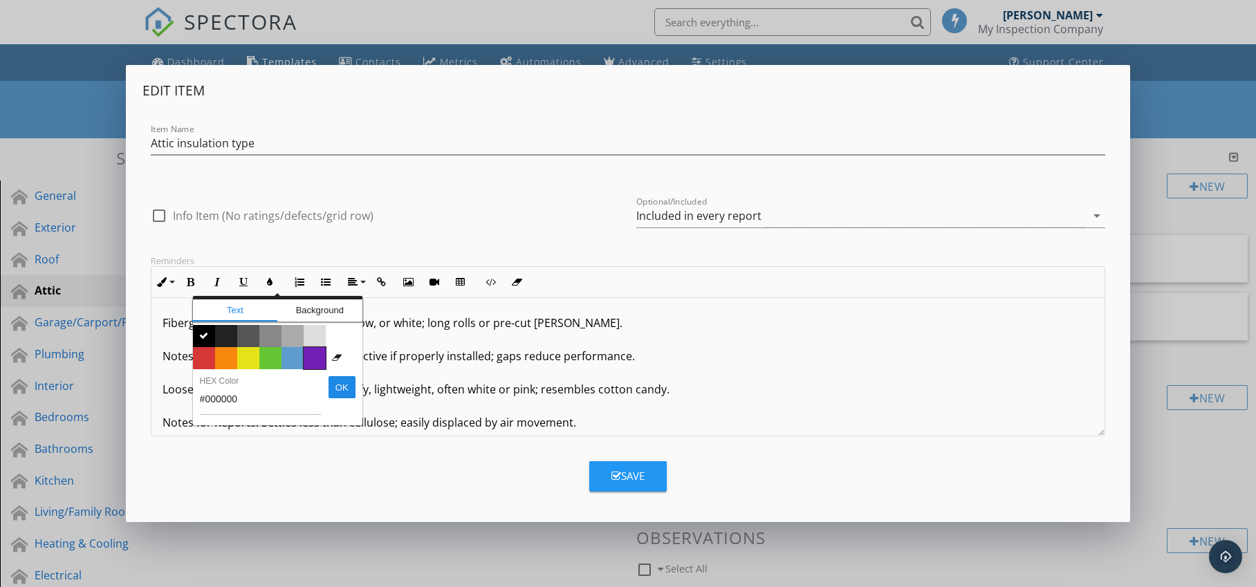
click at [318, 352] on span "Color #731eb5" at bounding box center [315, 358] width 22 height 22
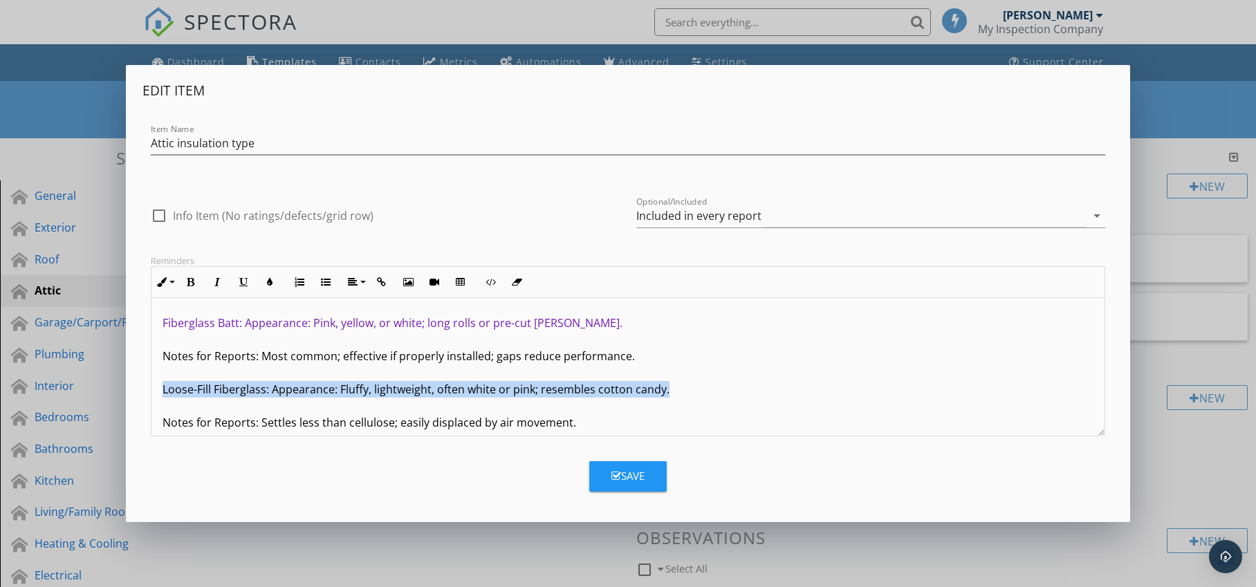
drag, startPoint x: 160, startPoint y: 391, endPoint x: 674, endPoint y: 389, distance: 513.3
click at [270, 279] on icon "button" at bounding box center [270, 282] width 10 height 10
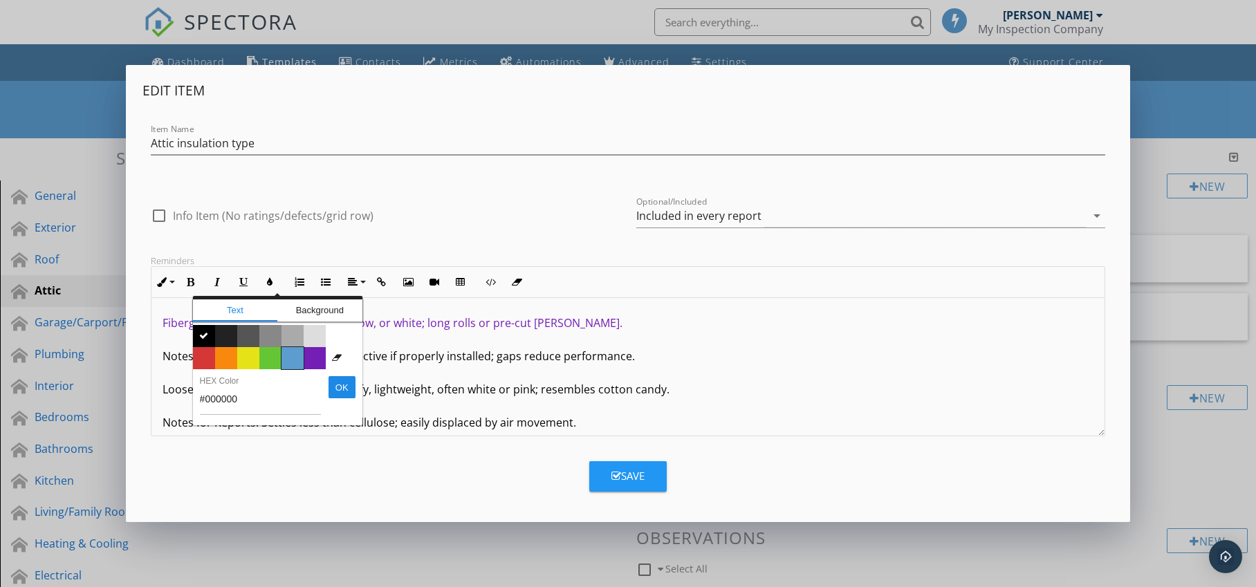
click at [288, 357] on span "Color #5c9ccf" at bounding box center [293, 358] width 22 height 22
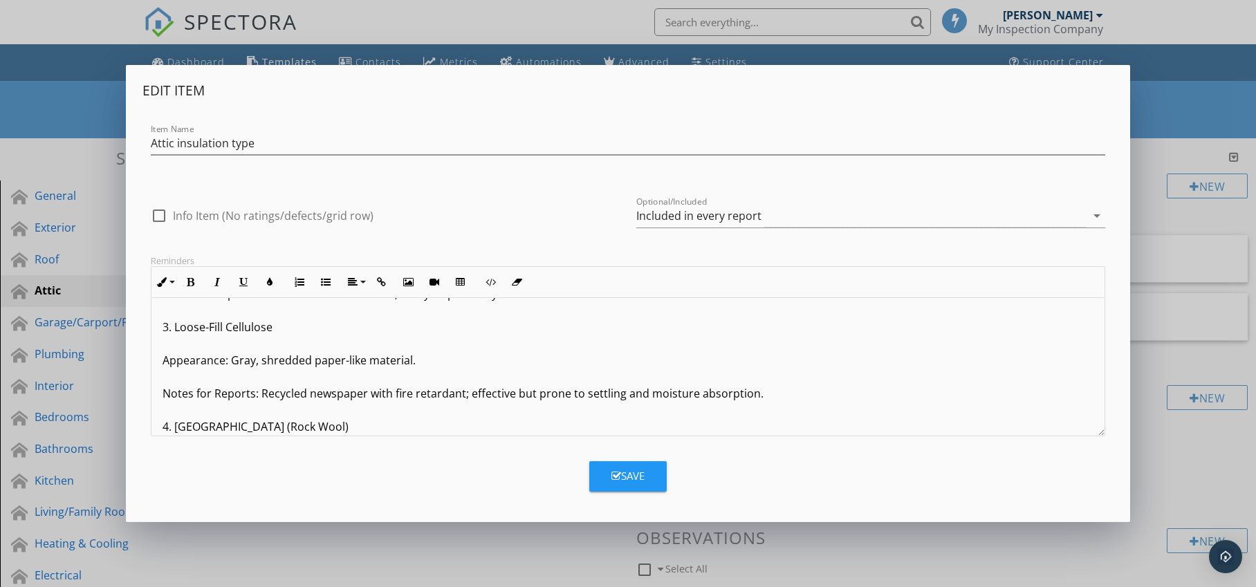
scroll to position [126, 0]
click at [174, 332] on p "Fiberglass Batt: Appearance: Pink, yellow, or white; long rolls or pre-cut [PER…" at bounding box center [629, 496] width 932 height 614
click at [160, 365] on div "Fiberglass Batt: Appearance: Pink, yellow, or white; long rolls or pre-cut [PER…" at bounding box center [628, 496] width 954 height 648
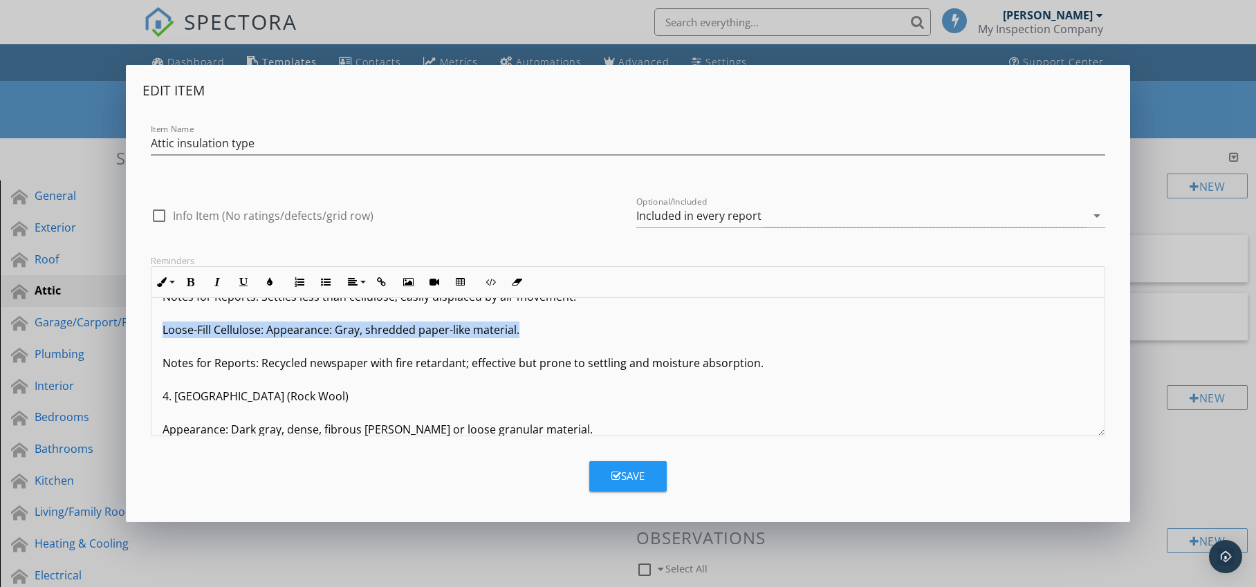
drag, startPoint x: 156, startPoint y: 333, endPoint x: 522, endPoint y: 334, distance: 366.0
click at [522, 334] on div "Fiberglass Batt: Appearance: Pink, yellow, or white; long rolls or pre-cut [PER…" at bounding box center [628, 479] width 954 height 614
click at [271, 279] on icon "button" at bounding box center [270, 282] width 10 height 10
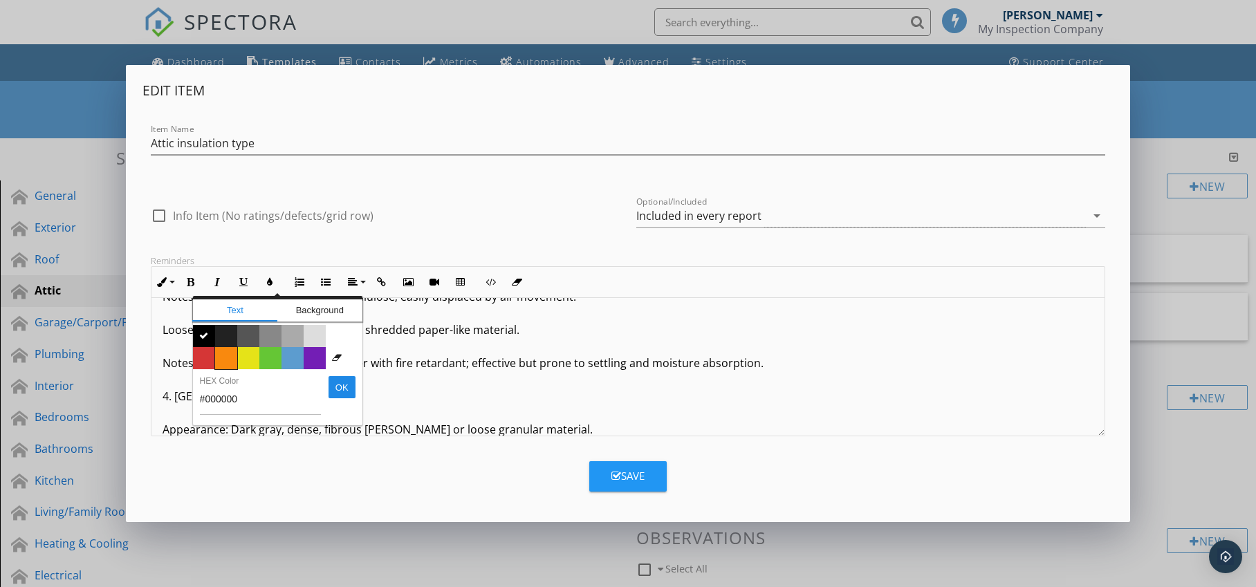
click at [226, 358] on span "Color #f9890e" at bounding box center [226, 358] width 22 height 22
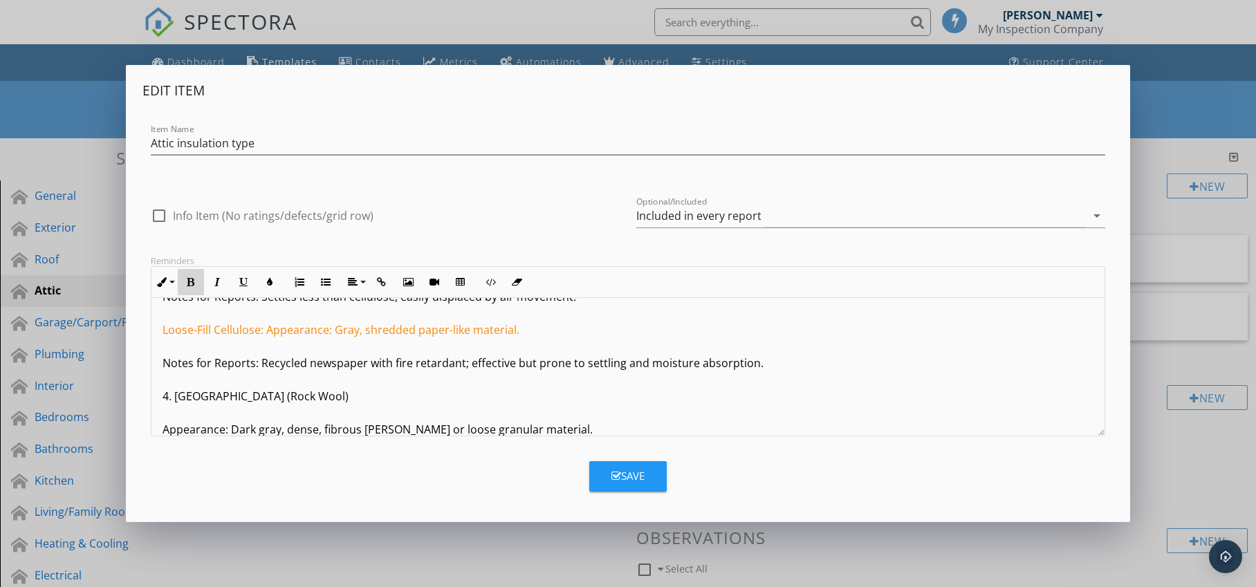
click at [188, 286] on button "Bold" at bounding box center [191, 282] width 26 height 26
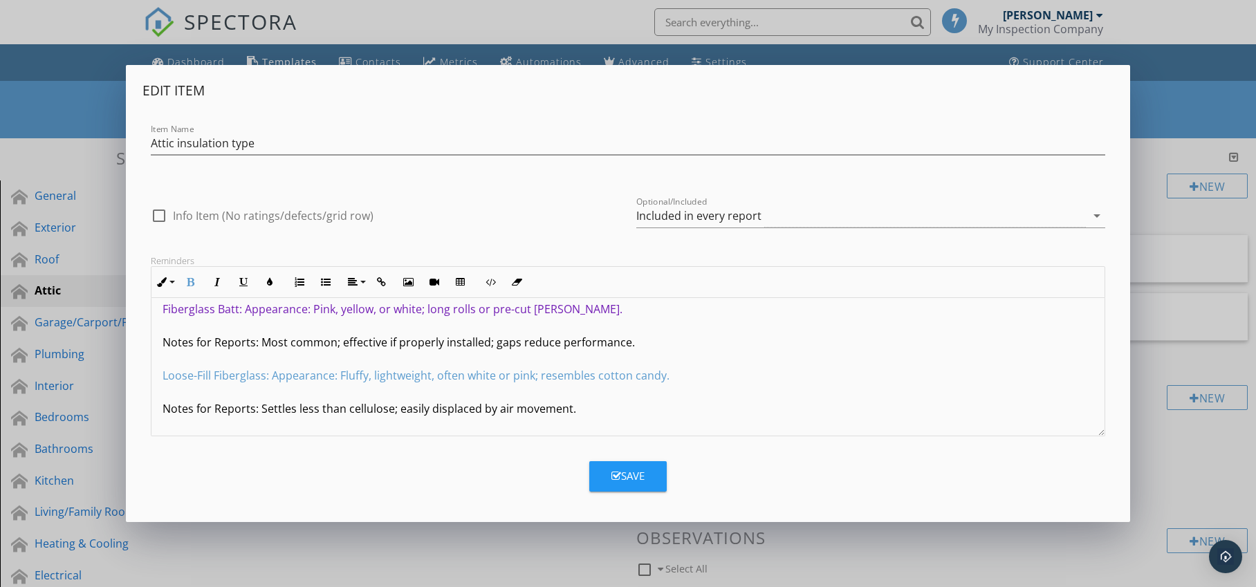
scroll to position [0, 0]
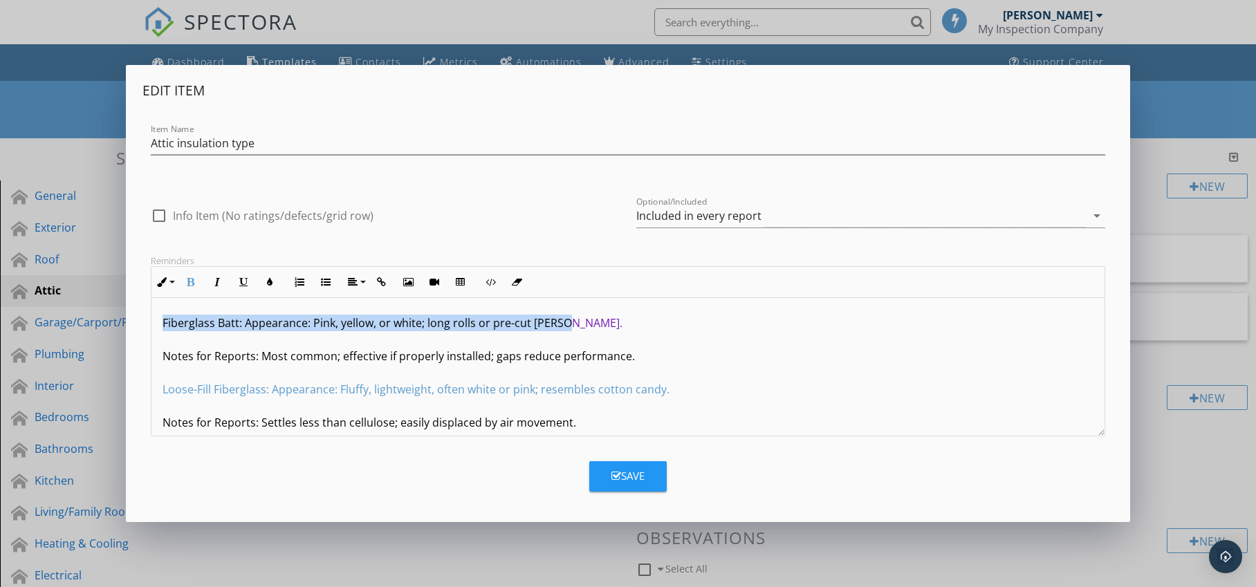
drag, startPoint x: 160, startPoint y: 319, endPoint x: 567, endPoint y: 324, distance: 406.8
click at [191, 281] on icon "button" at bounding box center [191, 282] width 10 height 10
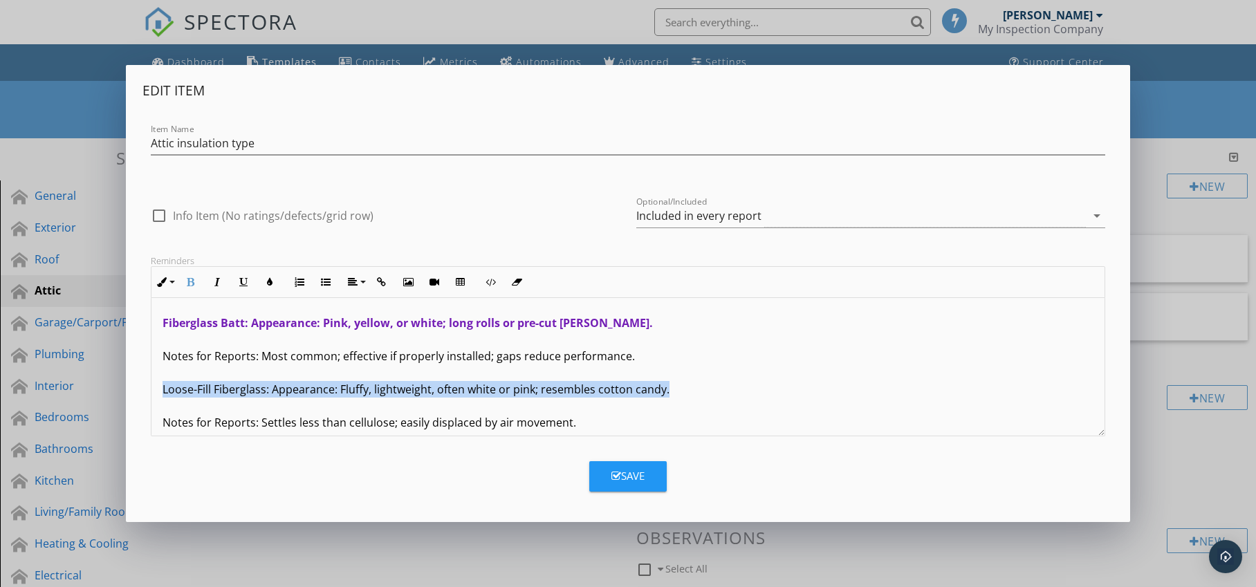
drag, startPoint x: 160, startPoint y: 387, endPoint x: 680, endPoint y: 389, distance: 520.2
click at [187, 282] on icon "button" at bounding box center [191, 282] width 10 height 10
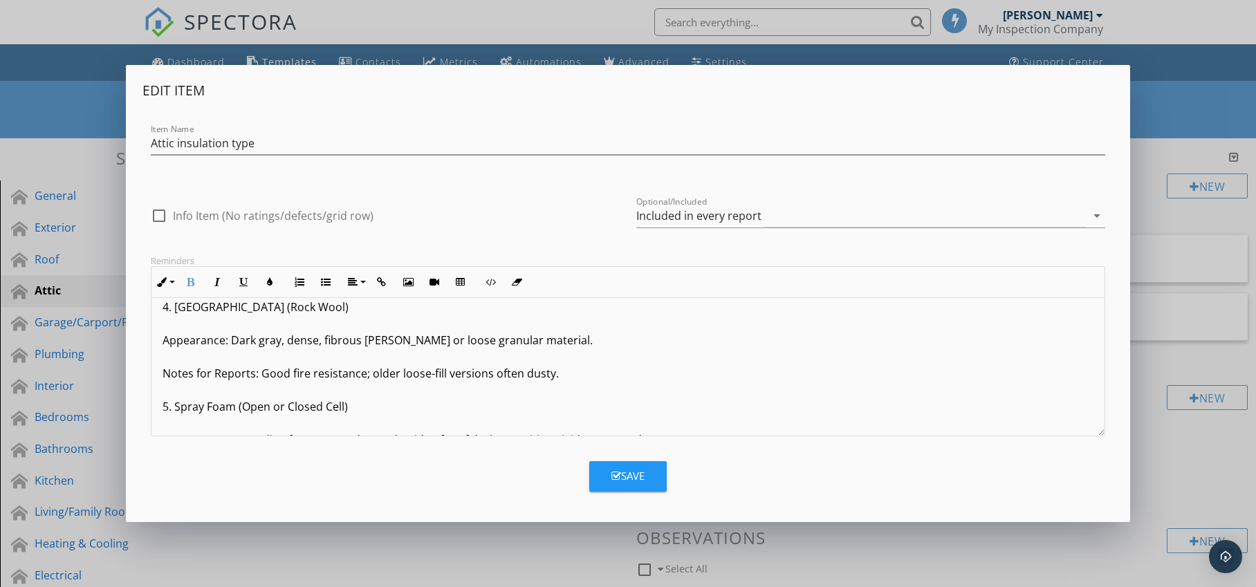
scroll to position [213, 0]
click at [163, 343] on p "Fiberglass Batt: Appearance: Pink, yellow, or white; long rolls or pre-cut [PER…" at bounding box center [629, 392] width 932 height 581
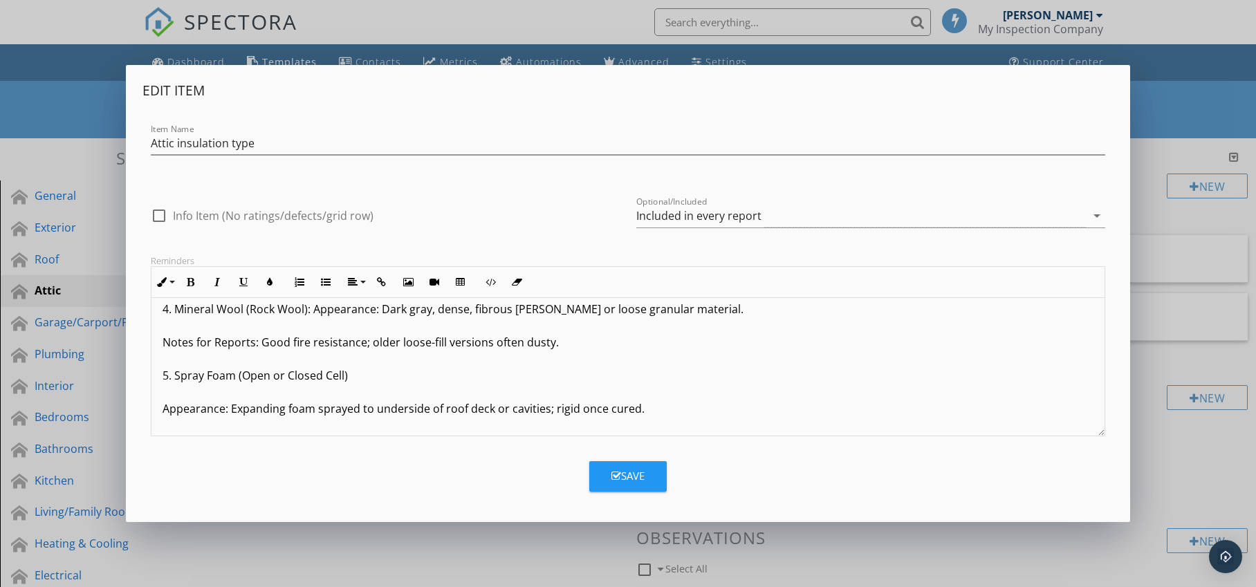
click at [174, 311] on p "Fiberglass Batt: Appearance: Pink, yellow, or white; long rolls or pre-cut [PER…" at bounding box center [629, 376] width 932 height 548
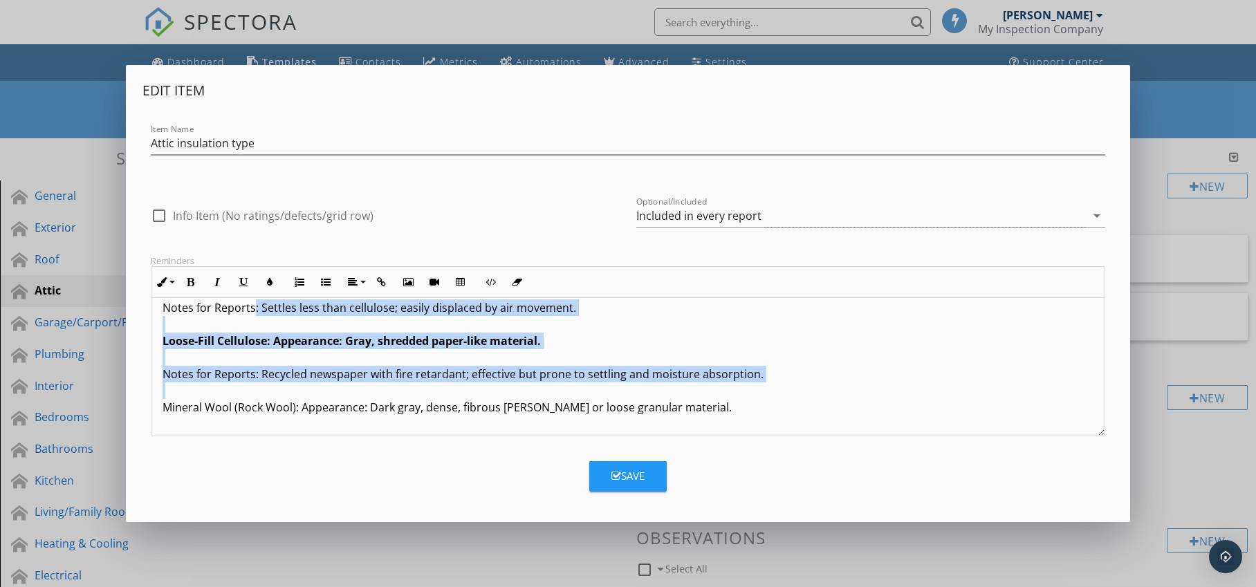
scroll to position [104, 0]
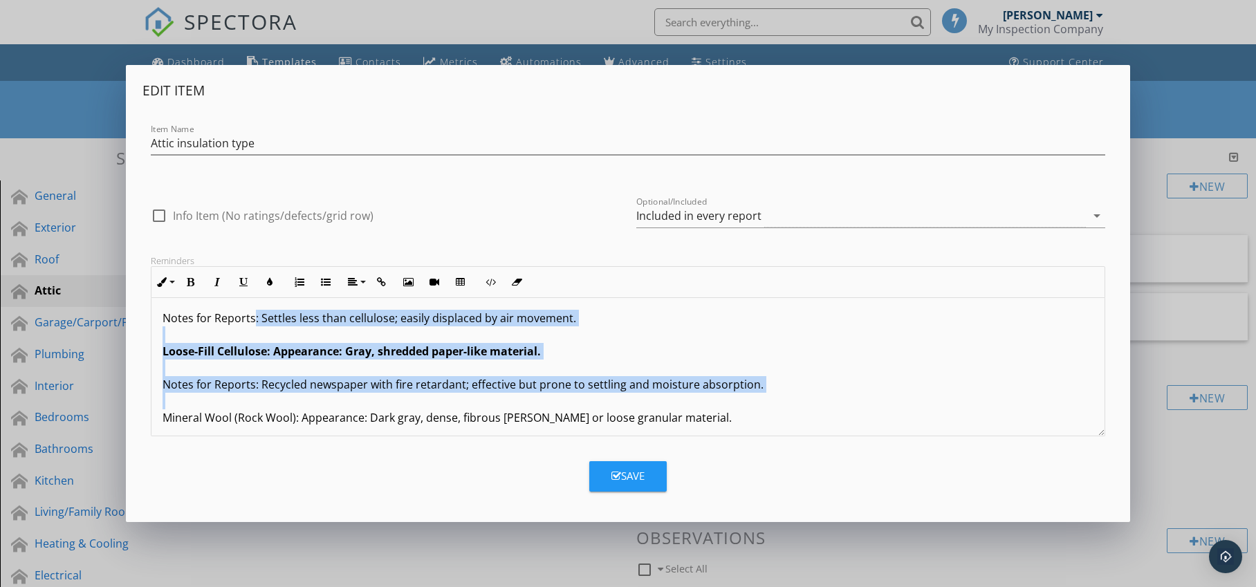
drag, startPoint x: 154, startPoint y: 310, endPoint x: 230, endPoint y: 355, distance: 89.0
click at [251, 311] on div "Fiberglass Batt: Appearance: Pink, yellow, or white; long rolls or pre-cut [PER…" at bounding box center [628, 484] width 954 height 581
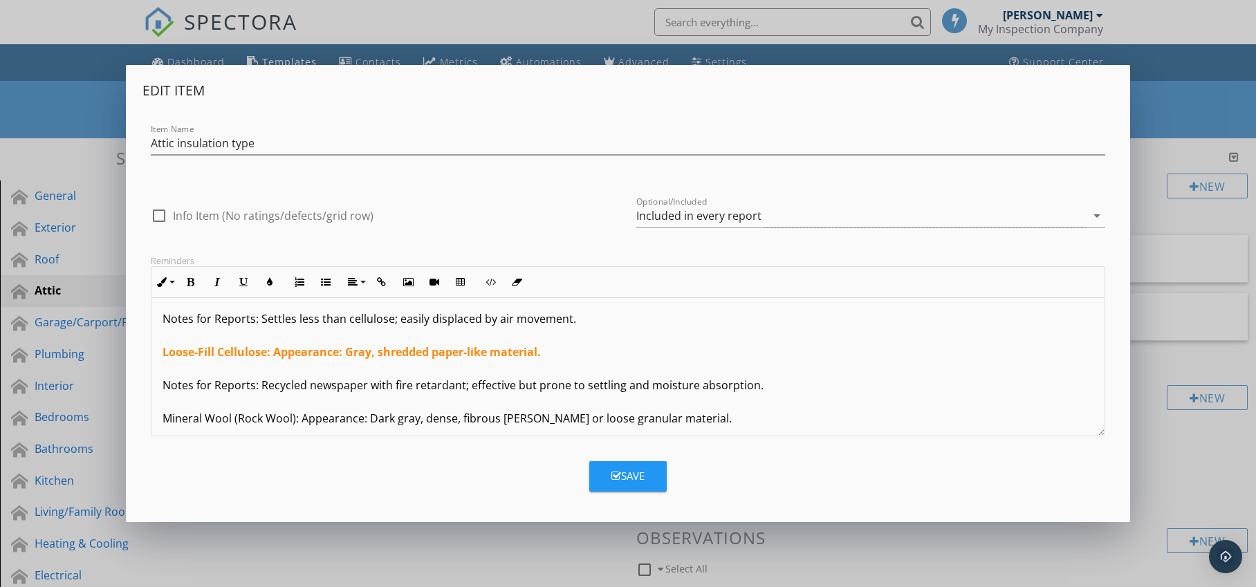
click at [211, 393] on p "Fiberglass Batt: Appearance: Pink, yellow, or white; long rolls or pre-cut [PER…" at bounding box center [629, 485] width 932 height 548
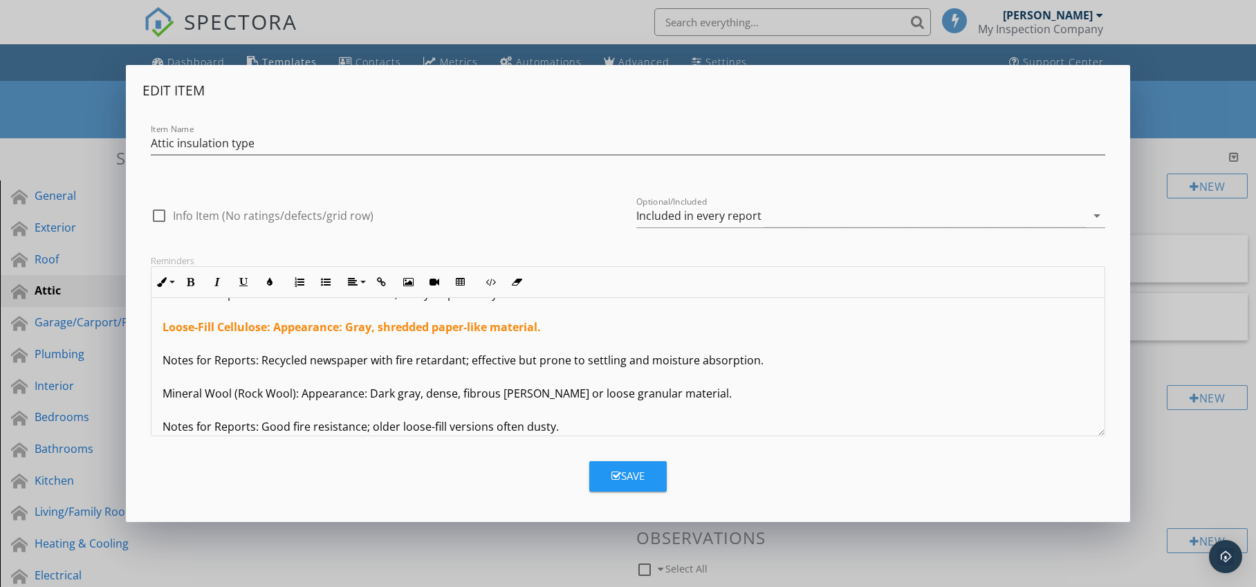
scroll to position [132, 0]
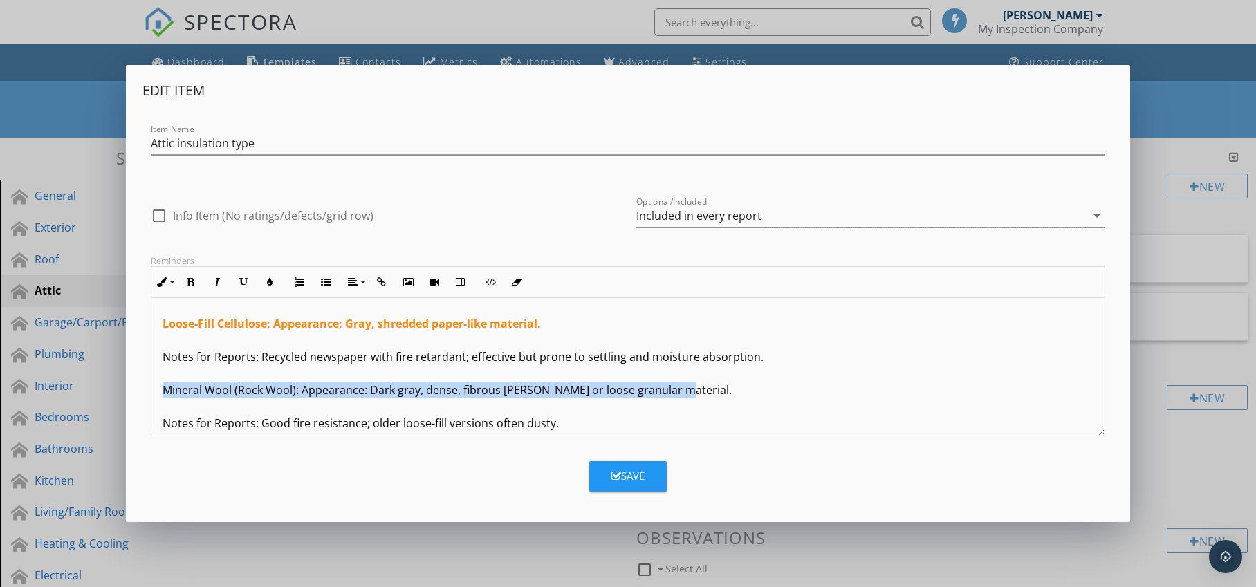
drag, startPoint x: 163, startPoint y: 390, endPoint x: 702, endPoint y: 393, distance: 538.9
click at [702, 393] on div "Fiberglass Batt: Appearance: Pink, yellow, or white; long rolls or pre-cut [PER…" at bounding box center [628, 456] width 954 height 581
click at [190, 285] on icon "button" at bounding box center [191, 282] width 10 height 10
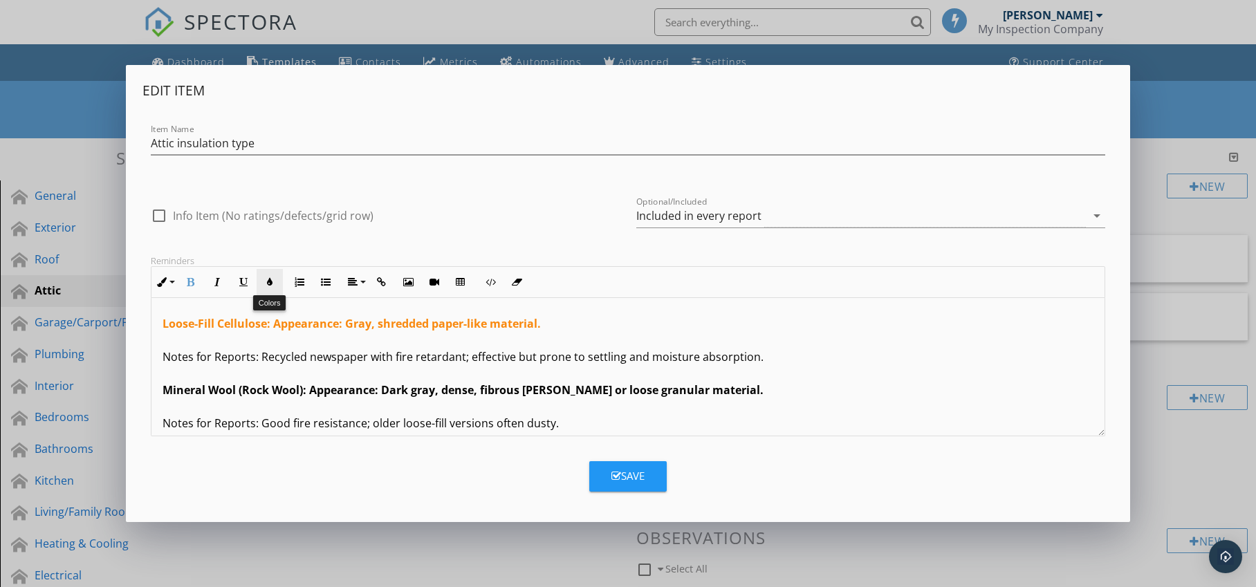
click at [270, 285] on icon "button" at bounding box center [270, 282] width 10 height 10
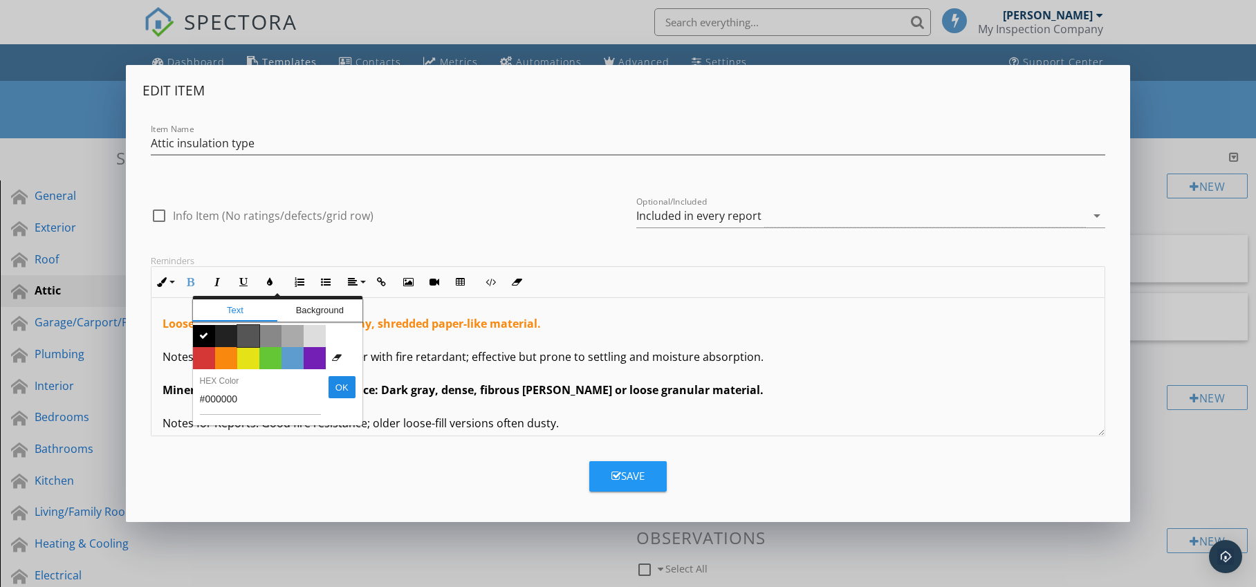
click at [245, 334] on span "Color #555555" at bounding box center [248, 336] width 22 height 22
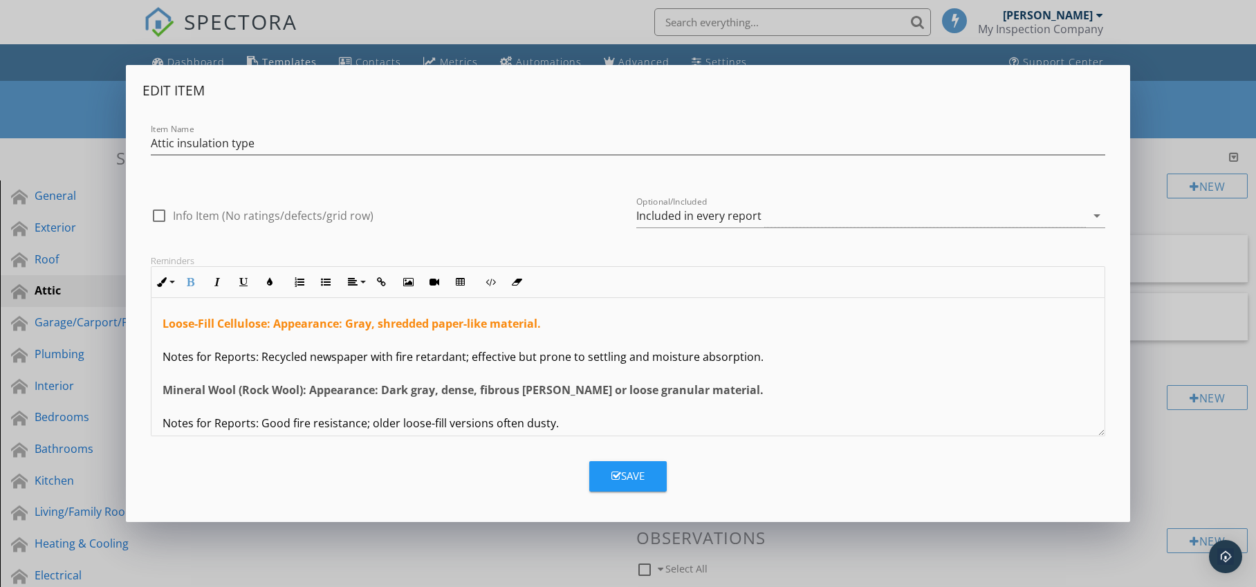
click at [274, 375] on p "Fiberglass Batt: Appearance: Pink, yellow, or white; long rolls or pre-cut [PER…" at bounding box center [629, 457] width 932 height 548
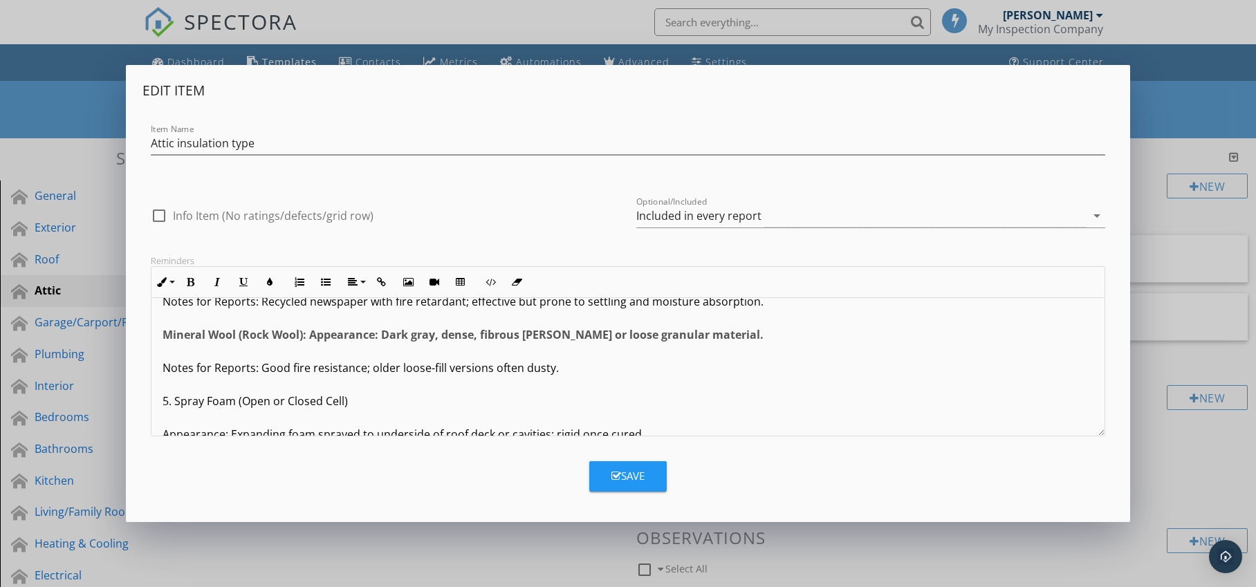
scroll to position [213, 0]
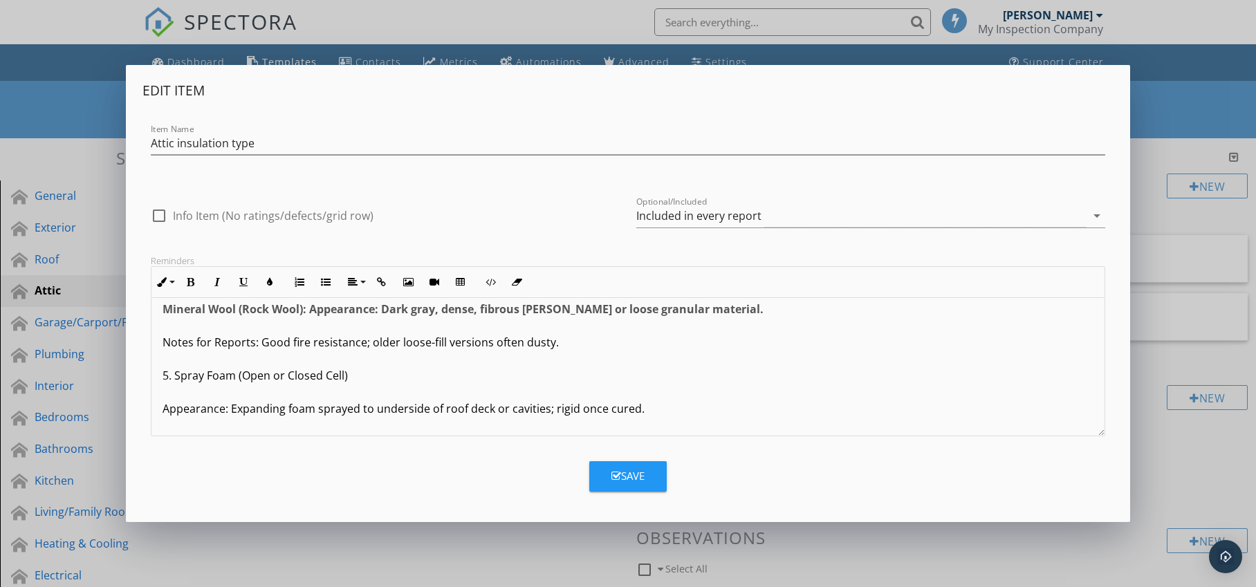
click at [176, 378] on p "Fiberglass Batt: Appearance: Pink, yellow, or white; long rolls or pre-cut [PER…" at bounding box center [629, 376] width 932 height 548
click at [160, 410] on div "Fiberglass Batt: Appearance: Pink, yellow, or white; long rolls or pre-cut [PER…" at bounding box center [628, 375] width 954 height 581
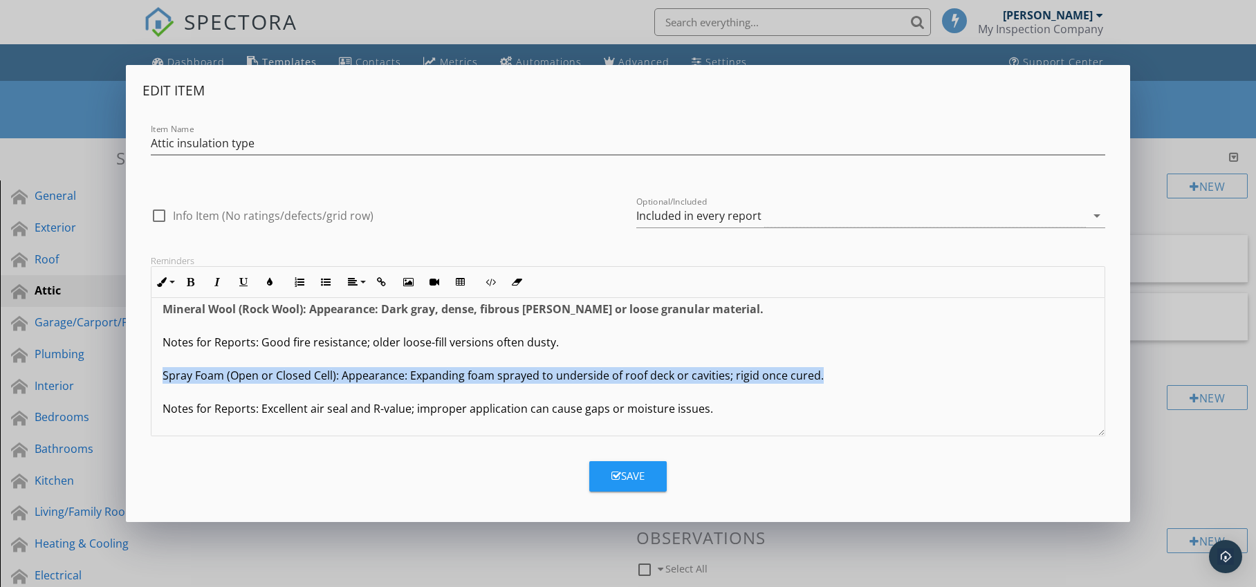
drag, startPoint x: 162, startPoint y: 376, endPoint x: 816, endPoint y: 376, distance: 653.7
click at [816, 376] on div "Fiberglass Batt: Appearance: Pink, yellow, or white; long rolls or pre-cut [PER…" at bounding box center [628, 359] width 954 height 548
click at [190, 277] on icon "button" at bounding box center [191, 282] width 10 height 10
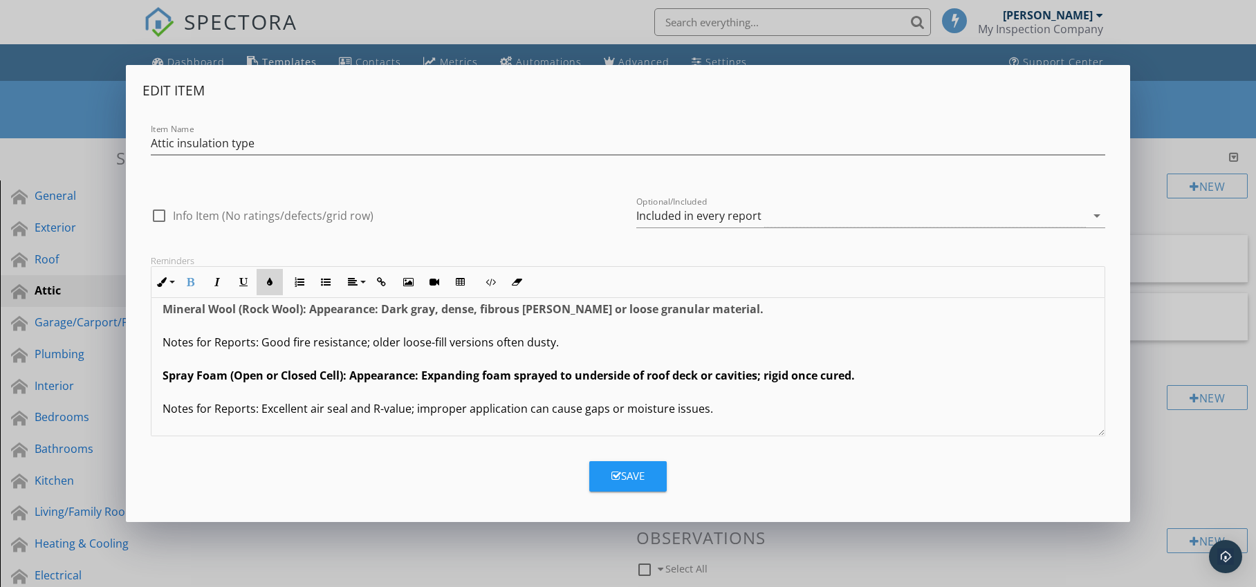
drag, startPoint x: 272, startPoint y: 278, endPoint x: 256, endPoint y: 295, distance: 23.0
click at [272, 278] on icon "button" at bounding box center [270, 282] width 10 height 10
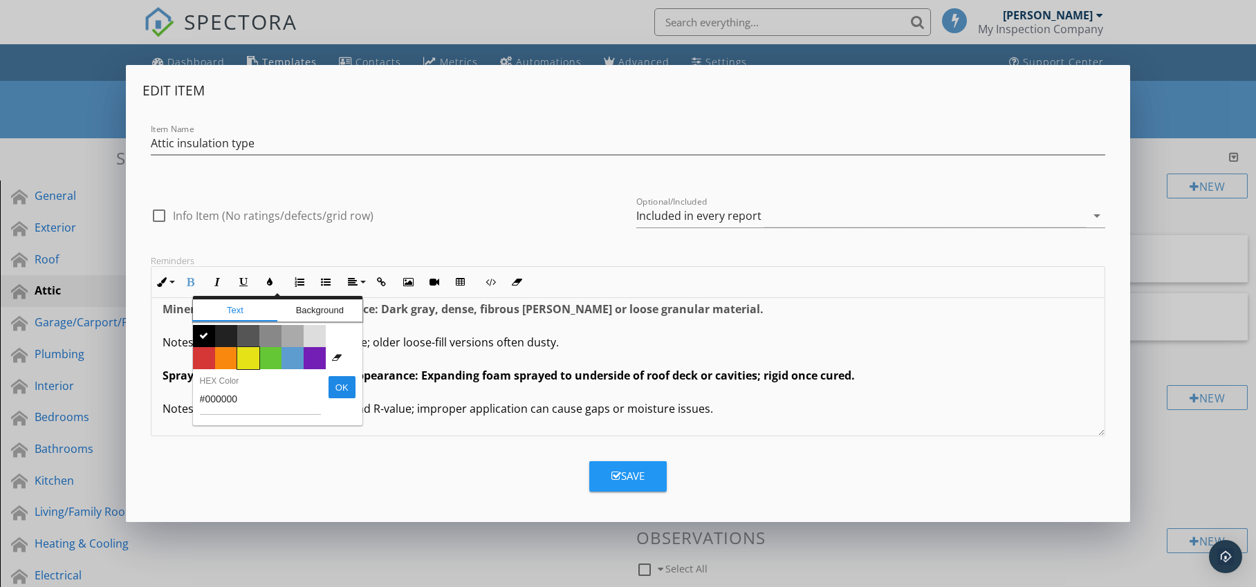
click at [246, 359] on span "Color #e5e318" at bounding box center [248, 358] width 22 height 22
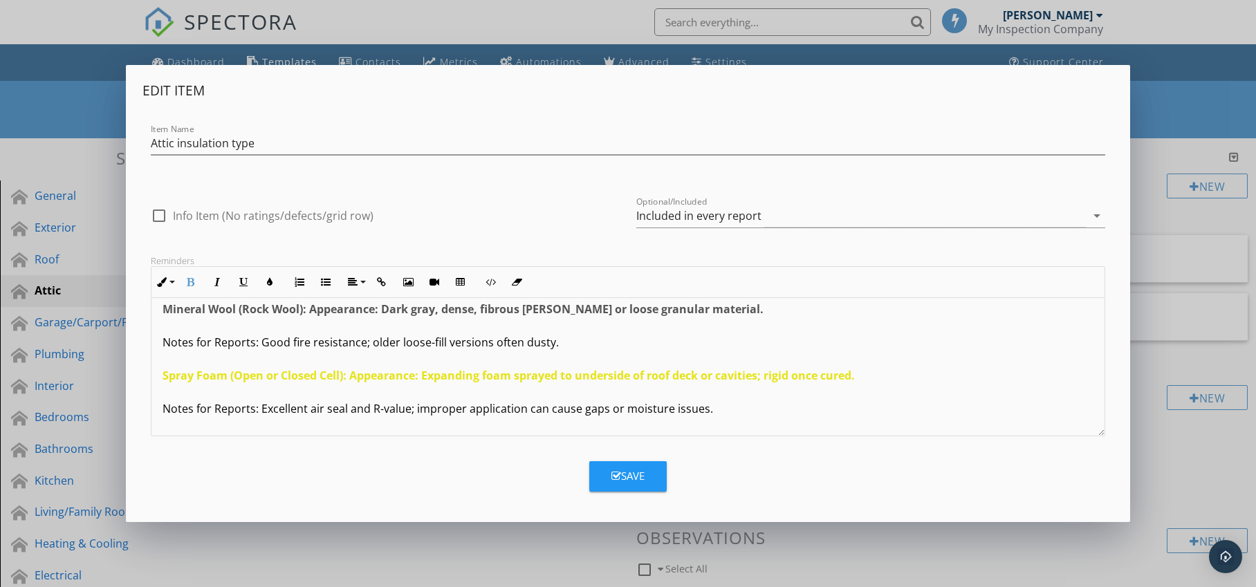
click at [248, 366] on p "Fiberglass Batt: Appearance: Pink, yellow, or white; long rolls or pre-cut [PER…" at bounding box center [629, 359] width 932 height 515
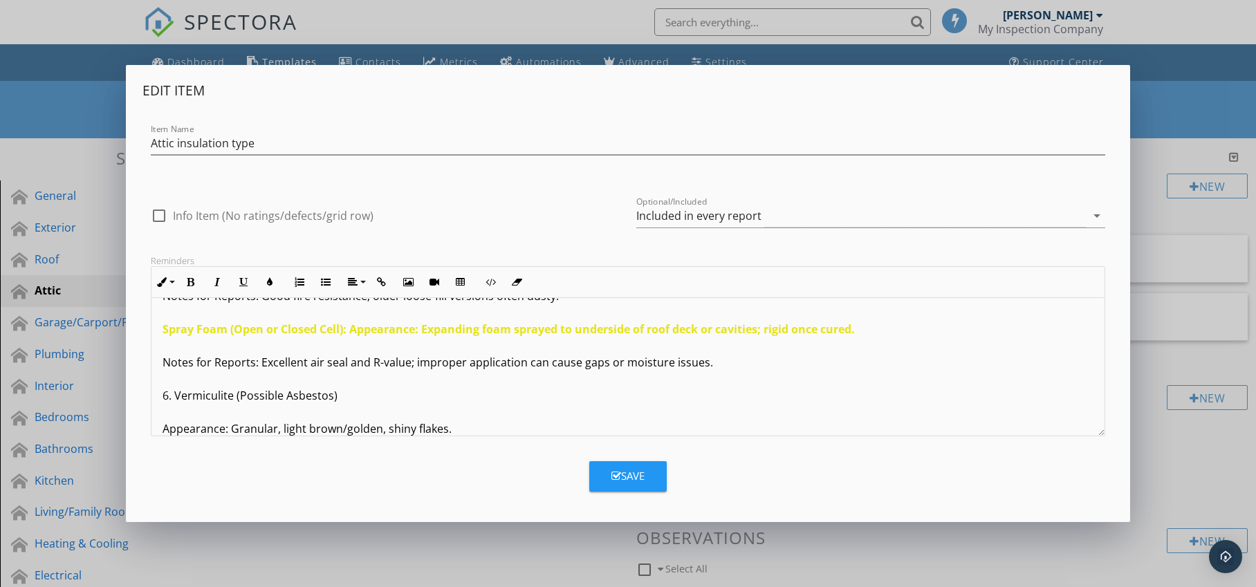
scroll to position [323, 0]
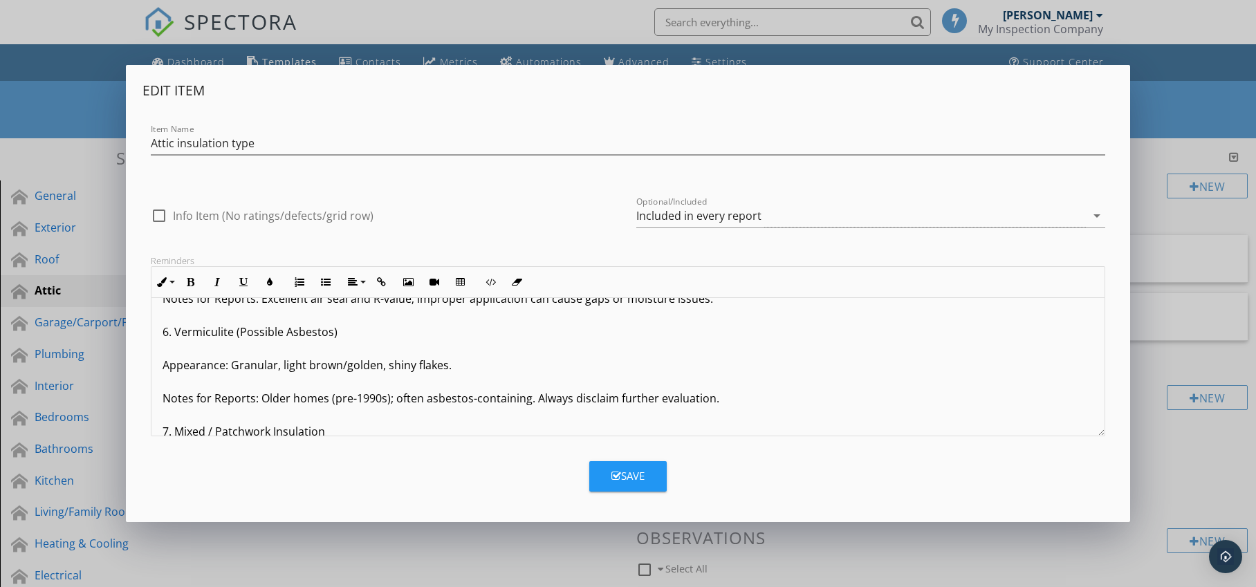
click at [175, 332] on p "Fiberglass Batt: Appearance: Pink, yellow, or white; long rolls or pre-cut [PER…" at bounding box center [629, 249] width 932 height 515
click at [163, 368] on p "Fiberglass Batt: Appearance: Pink, yellow, or white; long rolls or pre-cut [PER…" at bounding box center [629, 249] width 932 height 515
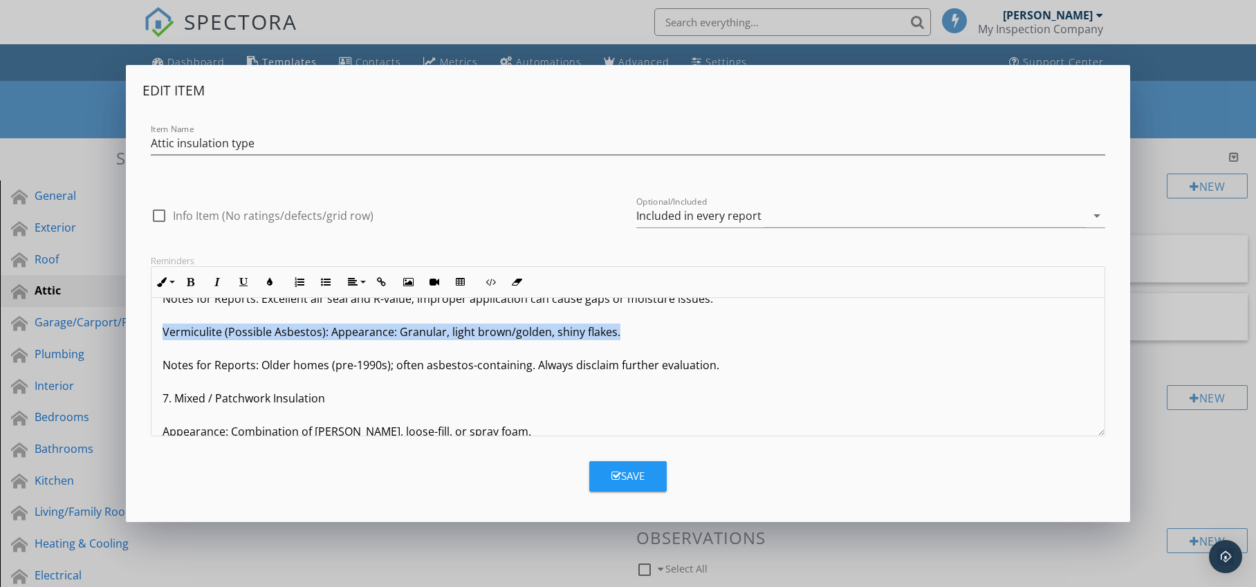
drag, startPoint x: 161, startPoint y: 331, endPoint x: 616, endPoint y: 334, distance: 455.2
click at [616, 334] on p "Fiberglass Batt: Appearance: Pink, yellow, or white; long rolls or pre-cut [PER…" at bounding box center [629, 232] width 932 height 481
click at [187, 279] on icon "button" at bounding box center [191, 282] width 10 height 10
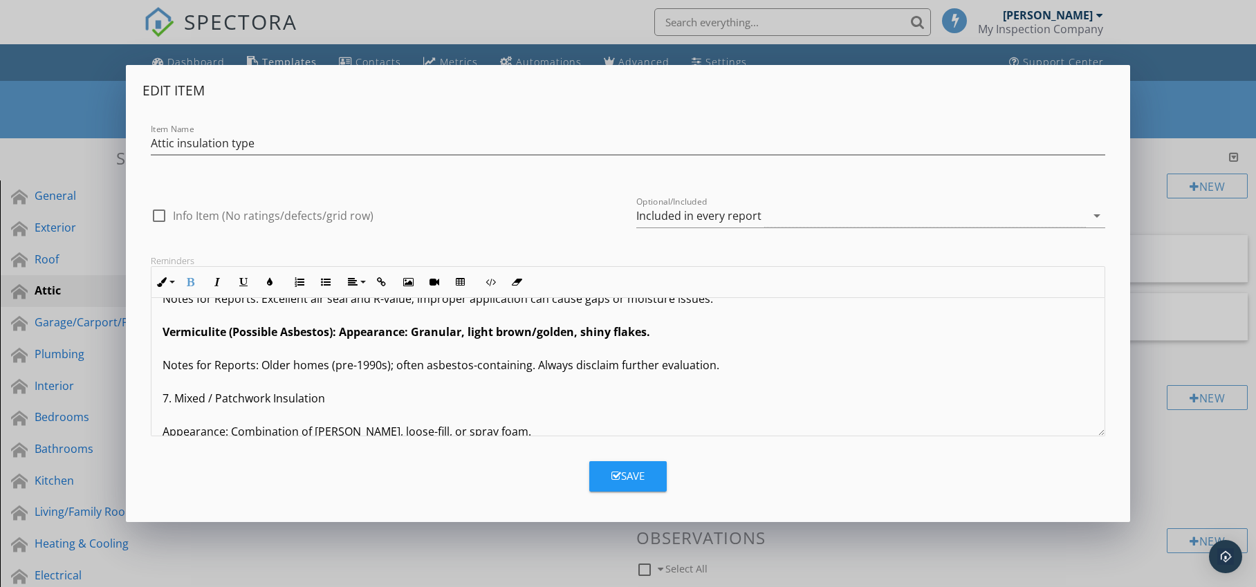
click at [192, 395] on p "Fiberglass Batt: Appearance: Pink, yellow, or white; long rolls or pre-cut [PER…" at bounding box center [629, 232] width 932 height 481
click at [175, 400] on p "Fiberglass Batt: Appearance: Pink, yellow, or white; long rolls or pre-cut [PER…" at bounding box center [629, 232] width 932 height 481
click at [163, 432] on p "Fiberglass Batt: Appearance: Pink, yellow, or white; long rolls or pre-cut [PER…" at bounding box center [629, 232] width 932 height 481
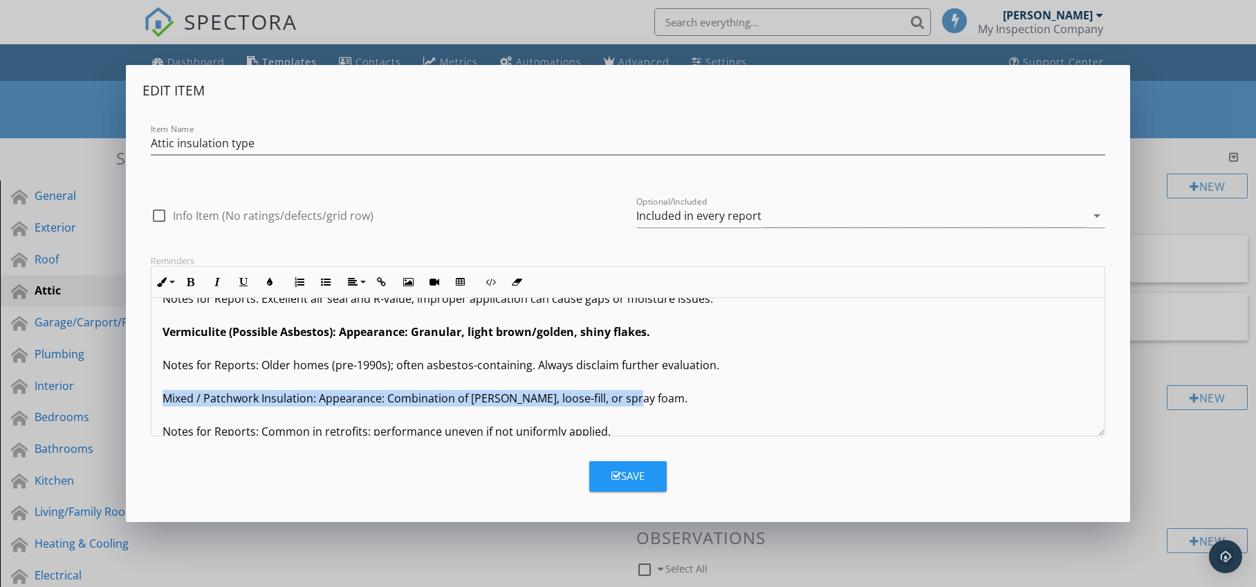
drag, startPoint x: 161, startPoint y: 400, endPoint x: 633, endPoint y: 405, distance: 471.8
click at [633, 405] on div "Fiberglass Batt: Appearance: Pink, yellow, or white; long rolls or pre-cut [PER…" at bounding box center [628, 215] width 954 height 481
click at [191, 279] on icon "button" at bounding box center [191, 282] width 10 height 10
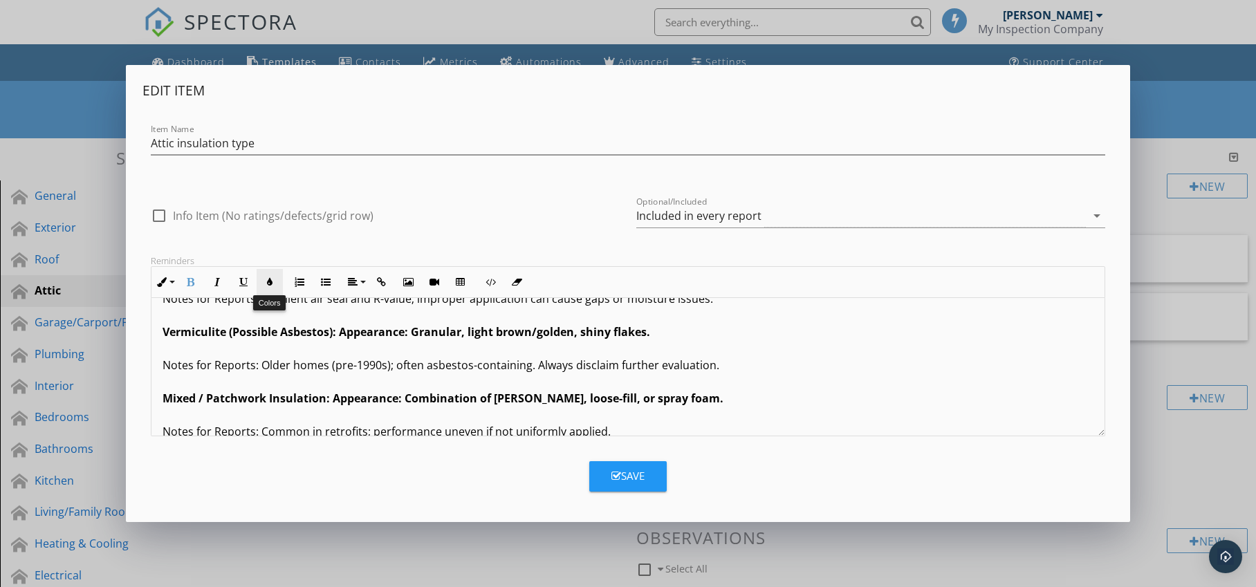
click at [269, 284] on icon "button" at bounding box center [270, 282] width 10 height 10
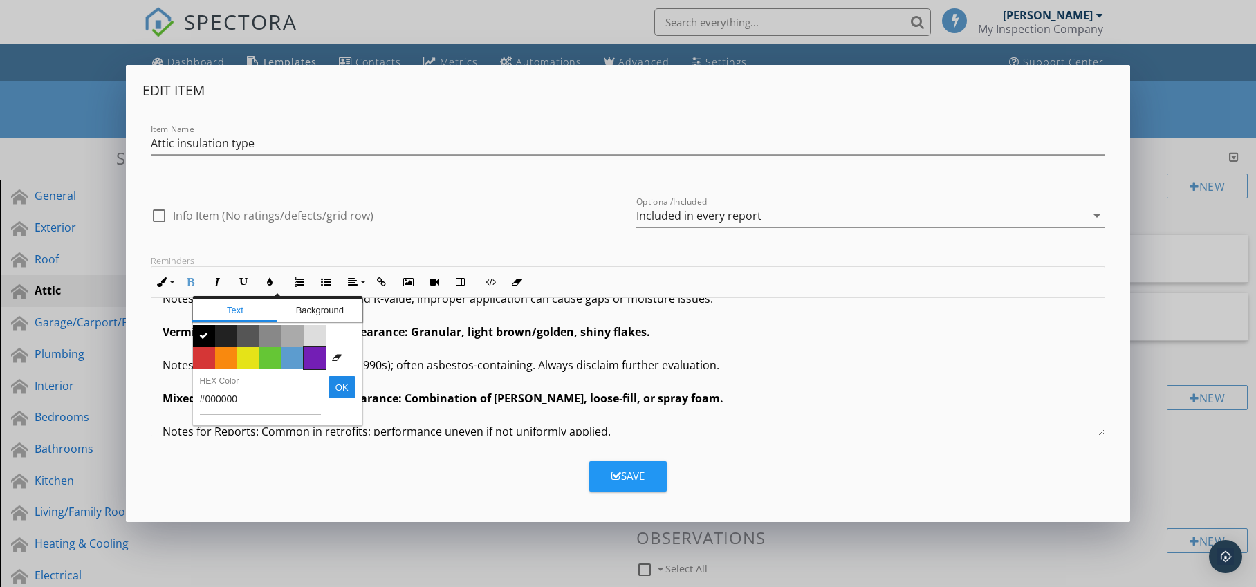
click at [315, 355] on span "Color #731eb5" at bounding box center [315, 358] width 22 height 22
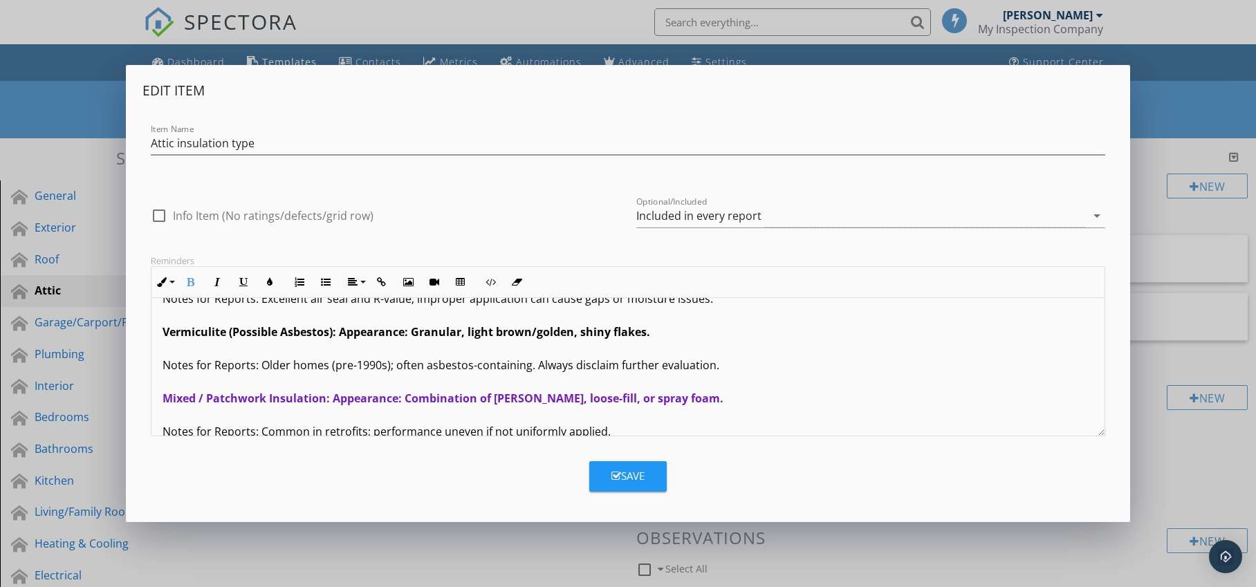
click at [239, 375] on p "Fiberglass Batt: Appearance: Pink, yellow, or white; long rolls or pre-cut [PER…" at bounding box center [629, 216] width 932 height 448
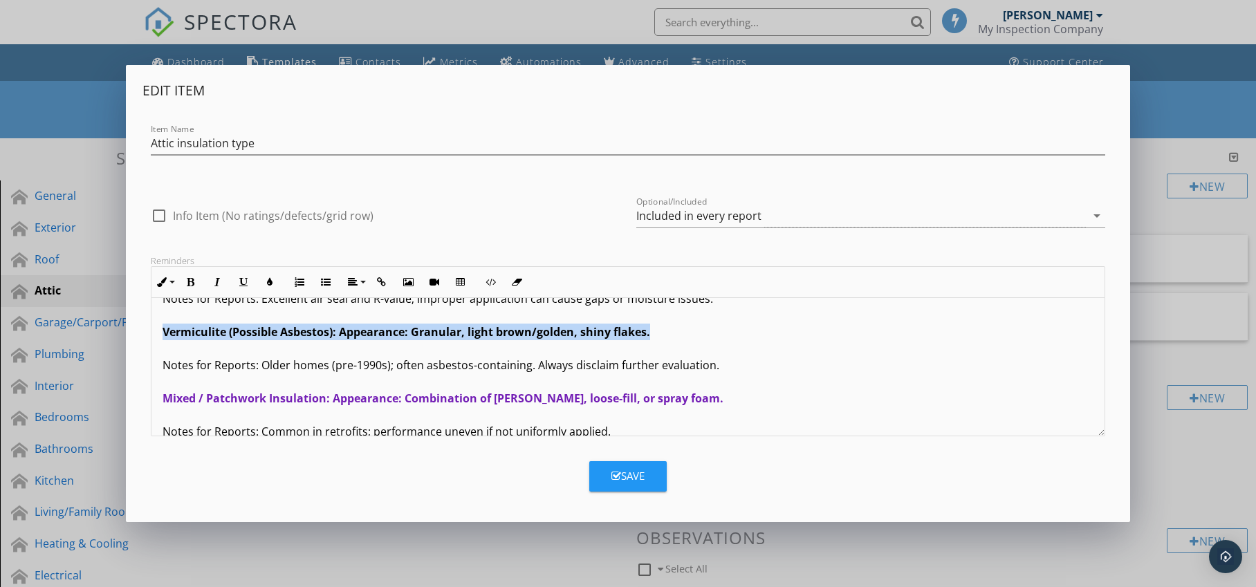
drag, startPoint x: 160, startPoint y: 333, endPoint x: 654, endPoint y: 338, distance: 494.0
click at [654, 338] on div "Fiberglass Batt: Appearance: Pink, yellow, or white; long rolls or pre-cut [PER…" at bounding box center [628, 215] width 954 height 481
click at [265, 282] on icon "button" at bounding box center [270, 282] width 10 height 10
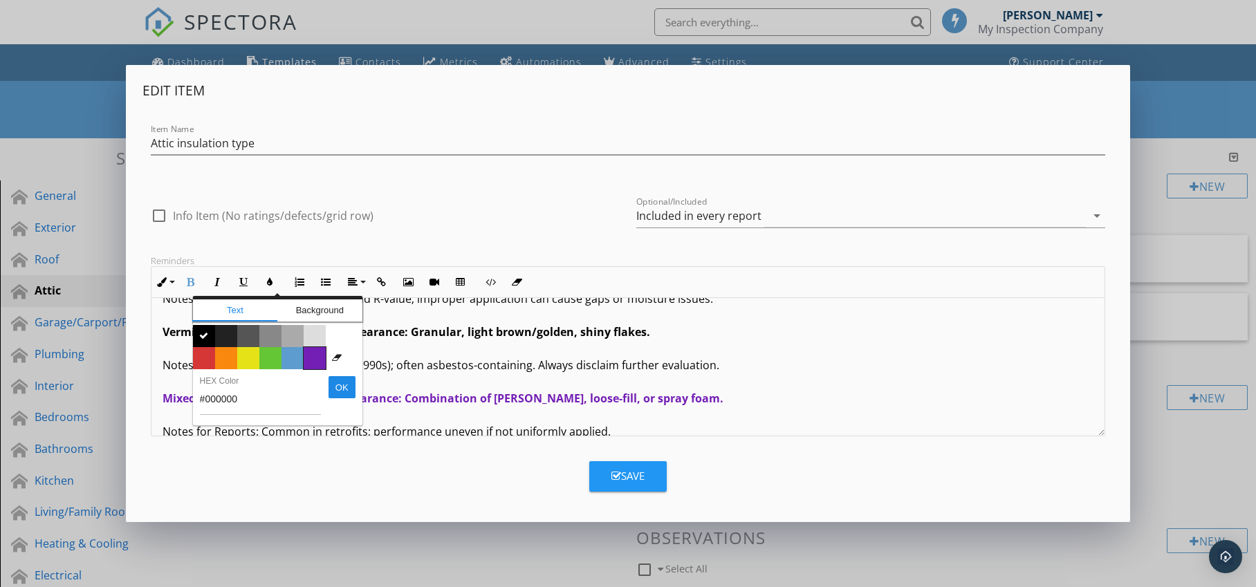
click at [313, 351] on span "Color #731eb5" at bounding box center [315, 358] width 22 height 22
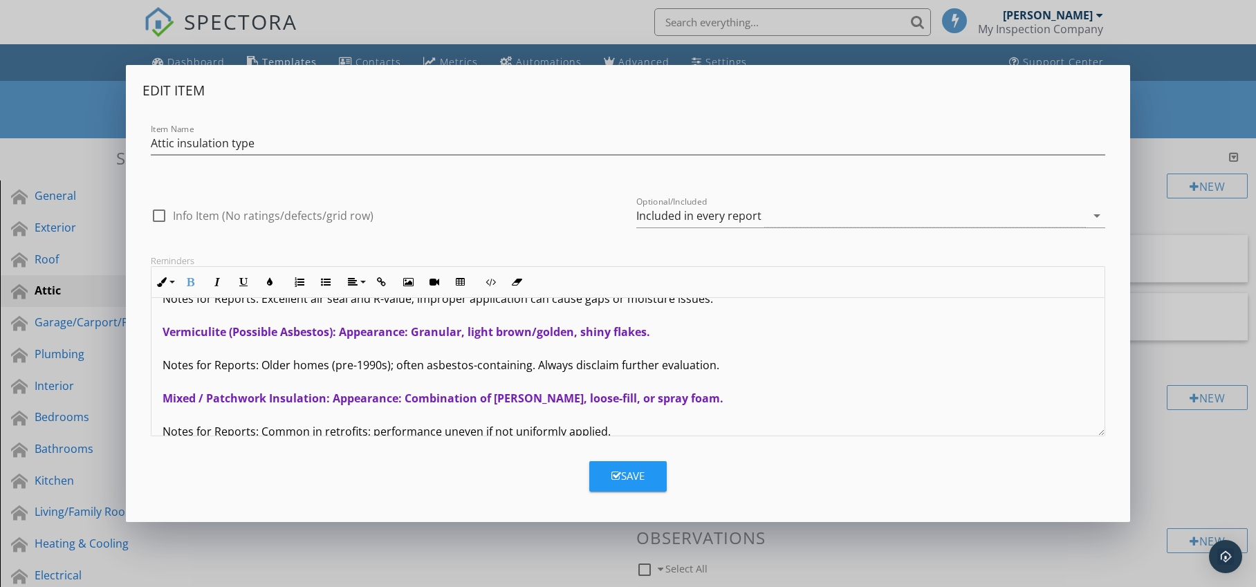
click at [270, 369] on p "Fiberglass Batt: Appearance: Pink, yellow, or white; long rolls or pre-cut [PER…" at bounding box center [629, 216] width 932 height 448
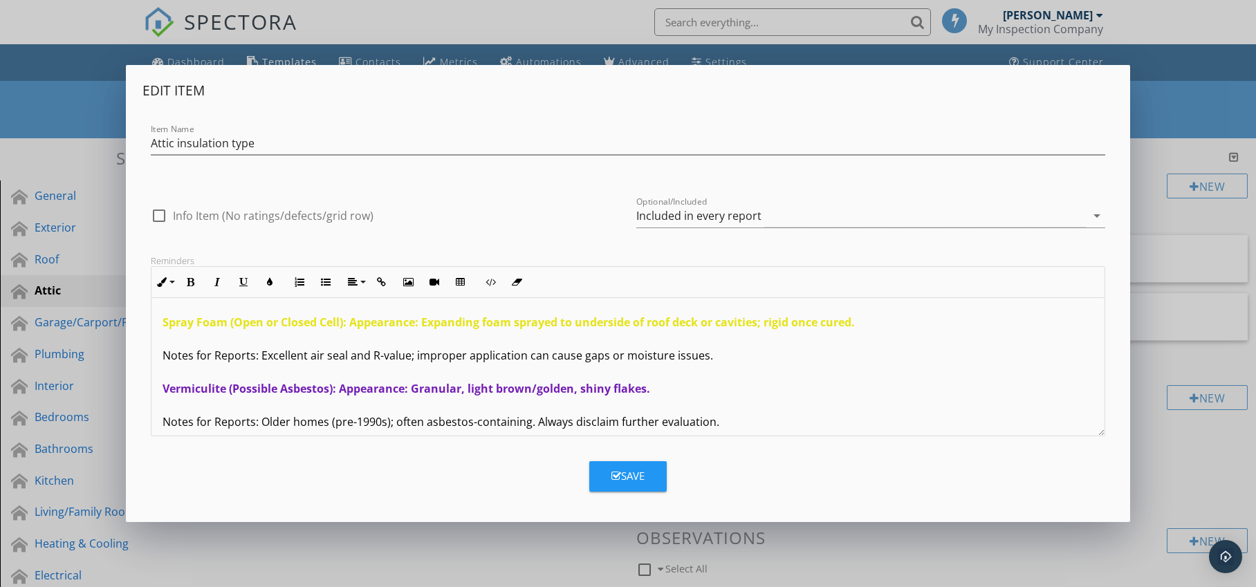
scroll to position [266, 0]
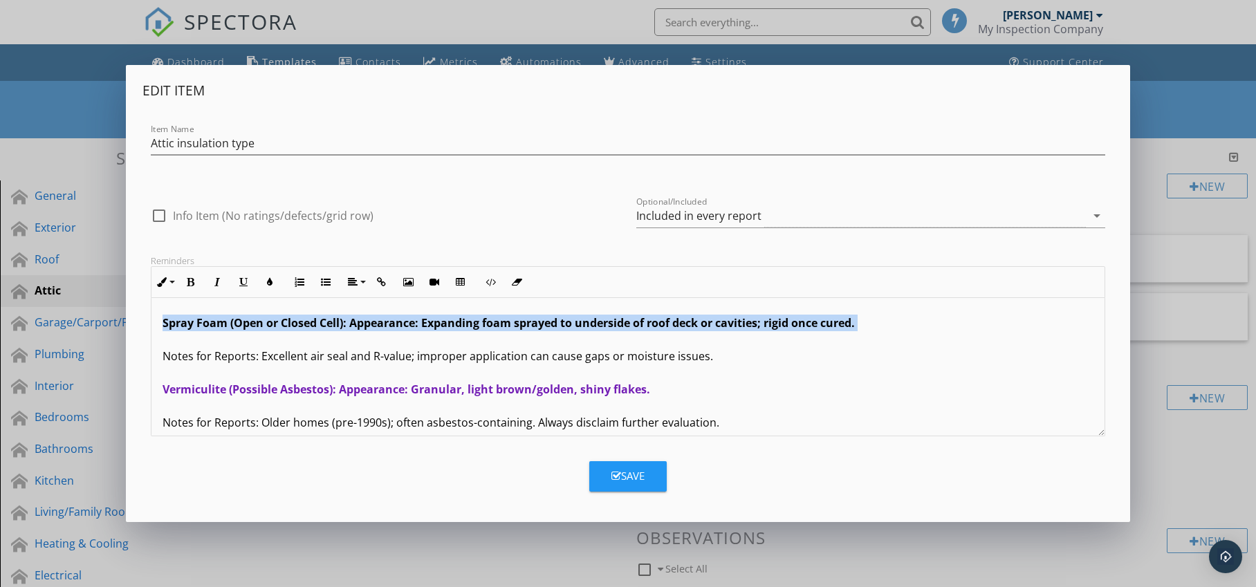
drag, startPoint x: 160, startPoint y: 322, endPoint x: 580, endPoint y: 336, distance: 420.1
click at [580, 336] on div "Fiberglass Batt: Appearance: Pink, yellow, or white; long rolls or pre-cut [PER…" at bounding box center [628, 273] width 954 height 481
click at [267, 280] on icon "button" at bounding box center [270, 282] width 10 height 10
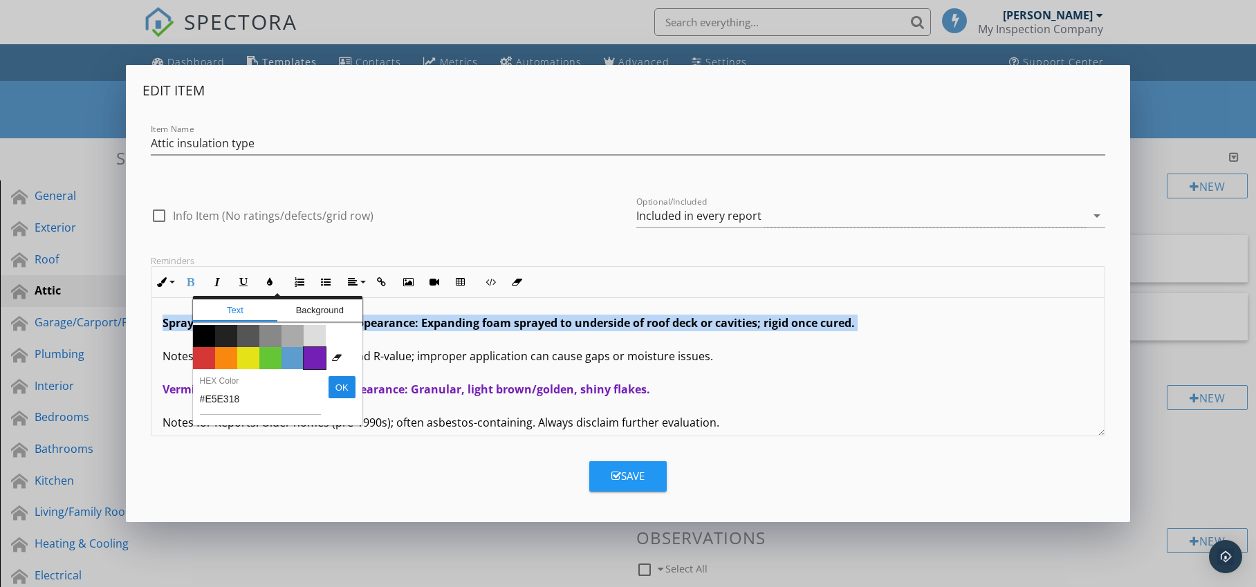
click at [311, 358] on span "Color #731eb5" at bounding box center [315, 358] width 22 height 22
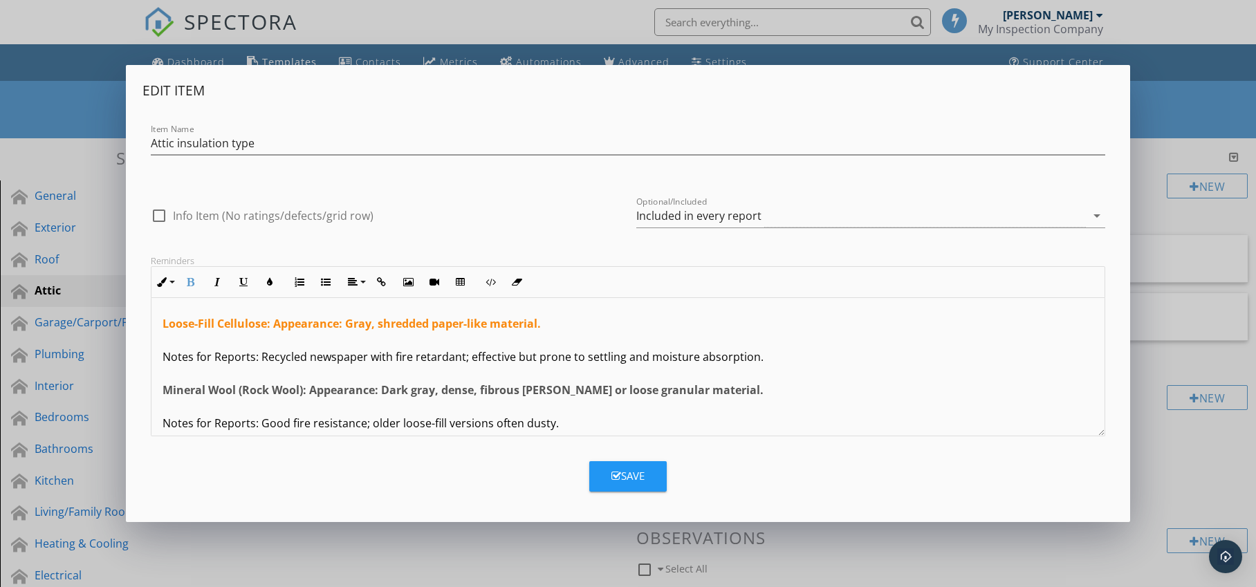
scroll to position [145, 0]
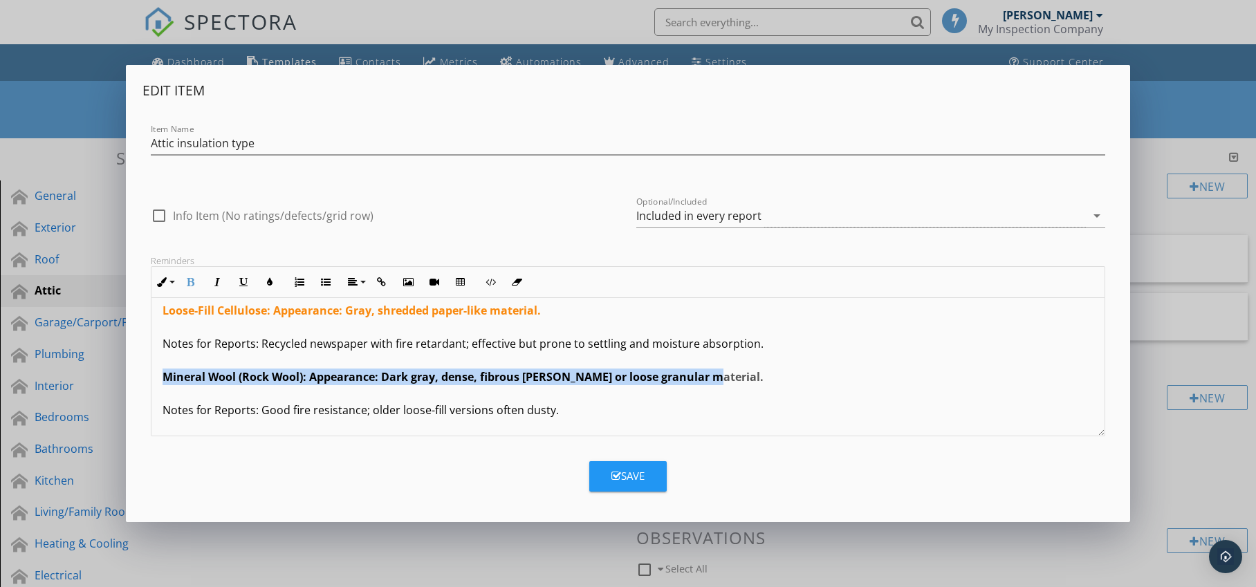
drag, startPoint x: 158, startPoint y: 376, endPoint x: 722, endPoint y: 384, distance: 564.6
click at [722, 384] on div "Fiberglass Batt: Appearance: Pink, yellow, or white; long rolls or pre-cut [PER…" at bounding box center [628, 393] width 954 height 481
click at [270, 282] on icon "button" at bounding box center [270, 282] width 10 height 10
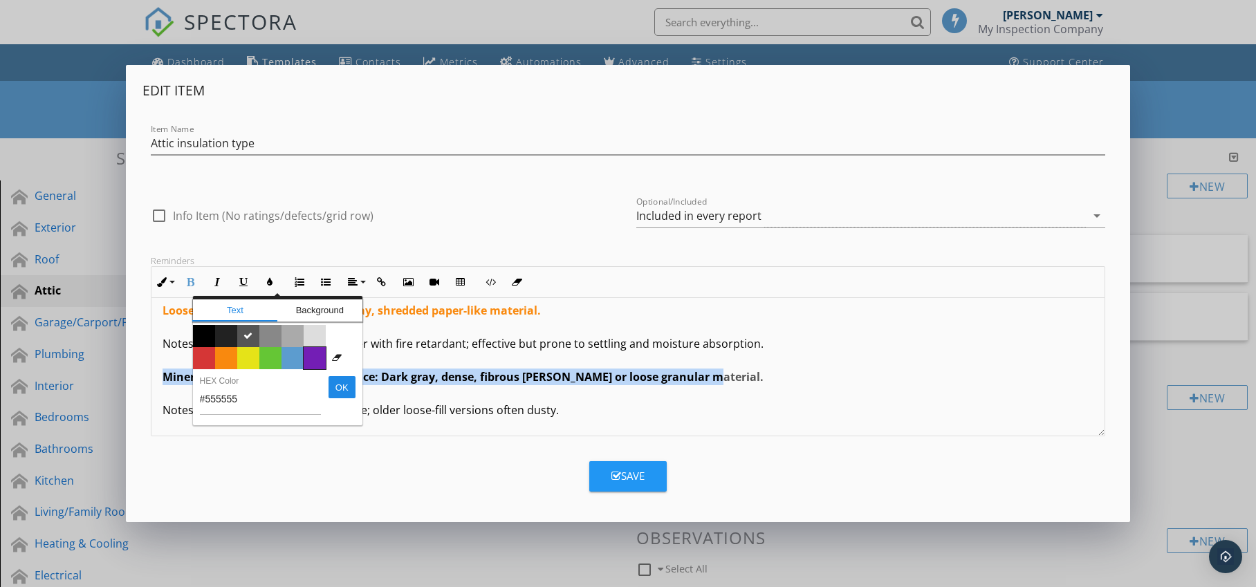
click at [318, 353] on span "Color #731eb5" at bounding box center [315, 358] width 22 height 22
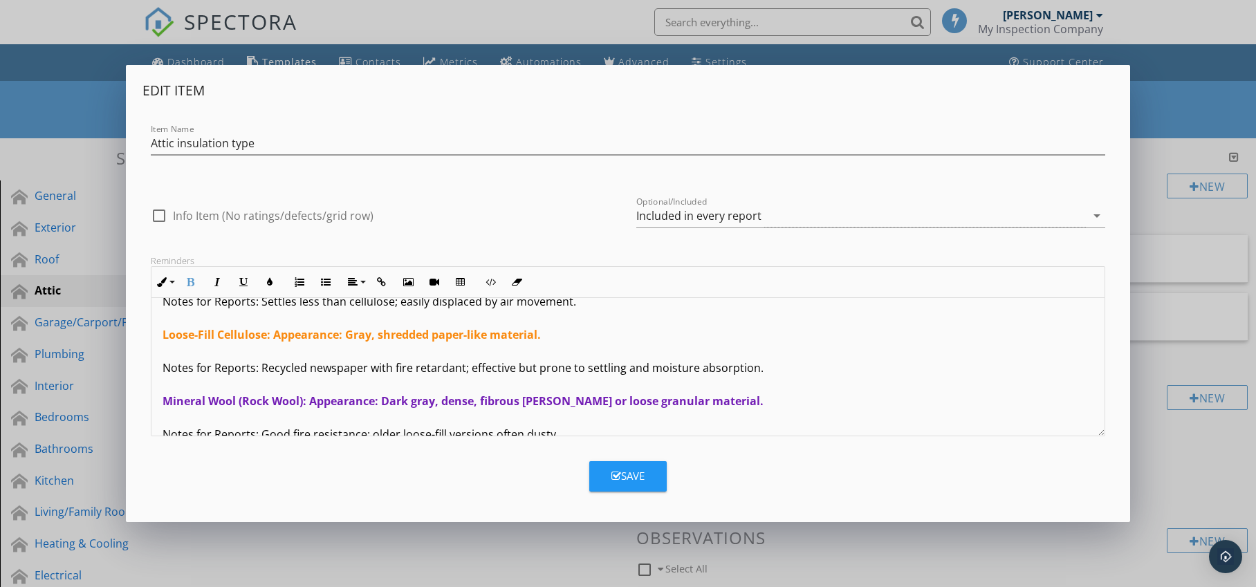
scroll to position [120, 0]
drag, startPoint x: 160, startPoint y: 338, endPoint x: 558, endPoint y: 342, distance: 397.8
click at [558, 342] on div "Fiberglass Batt: Appearance: Pink, yellow, or white; long rolls or pre-cut [PER…" at bounding box center [628, 418] width 954 height 481
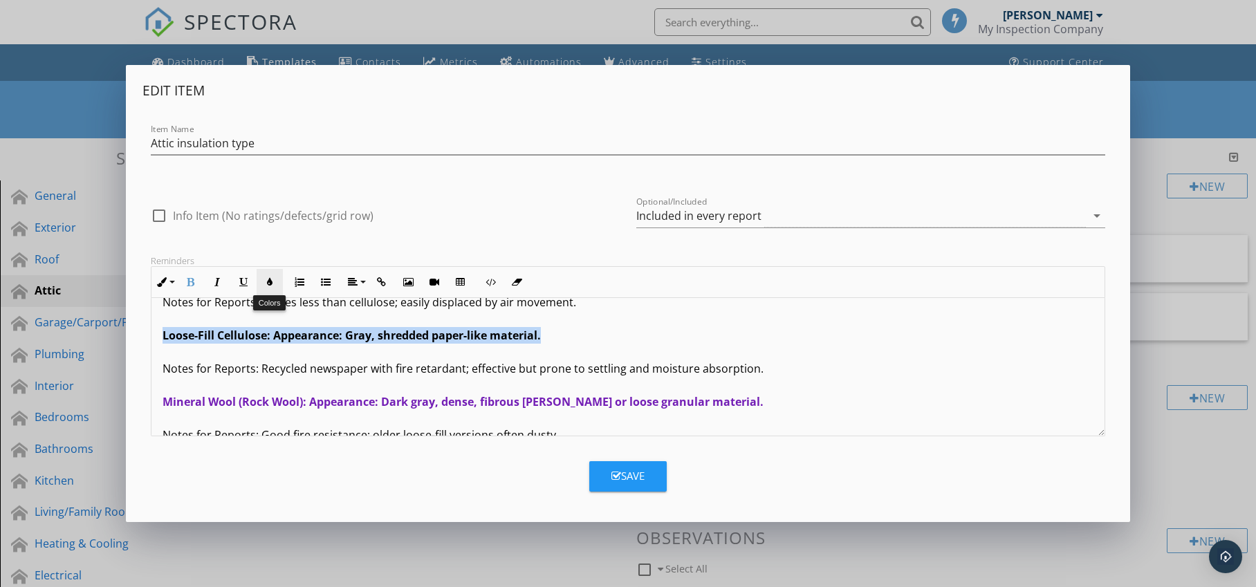
click at [273, 281] on icon "button" at bounding box center [270, 282] width 10 height 10
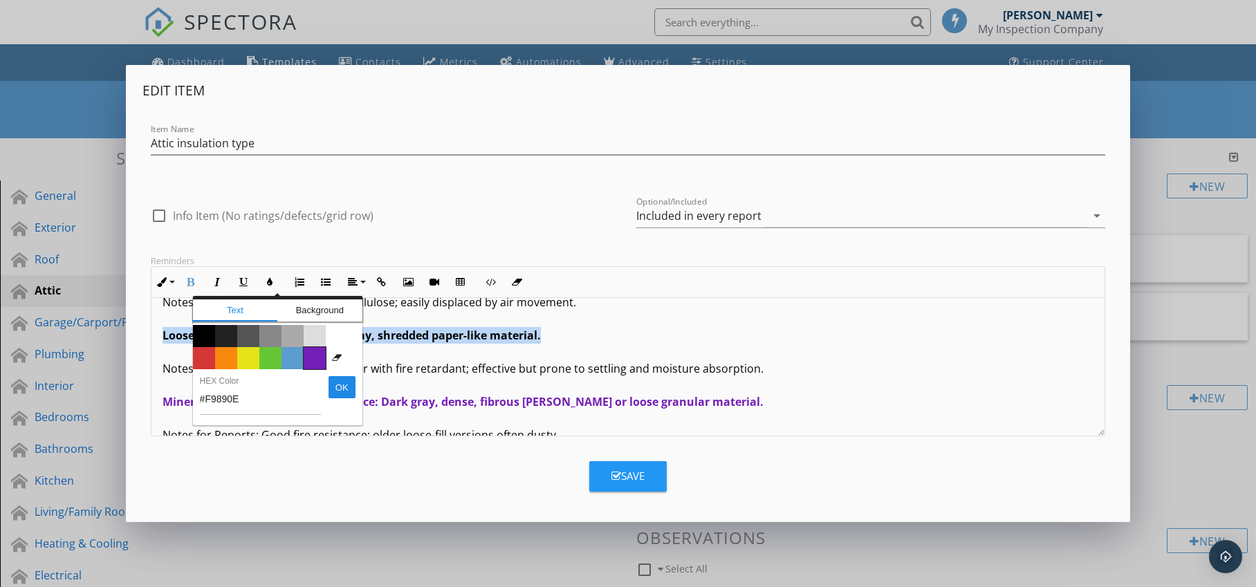
click at [309, 356] on span "Color #731eb5" at bounding box center [315, 358] width 22 height 22
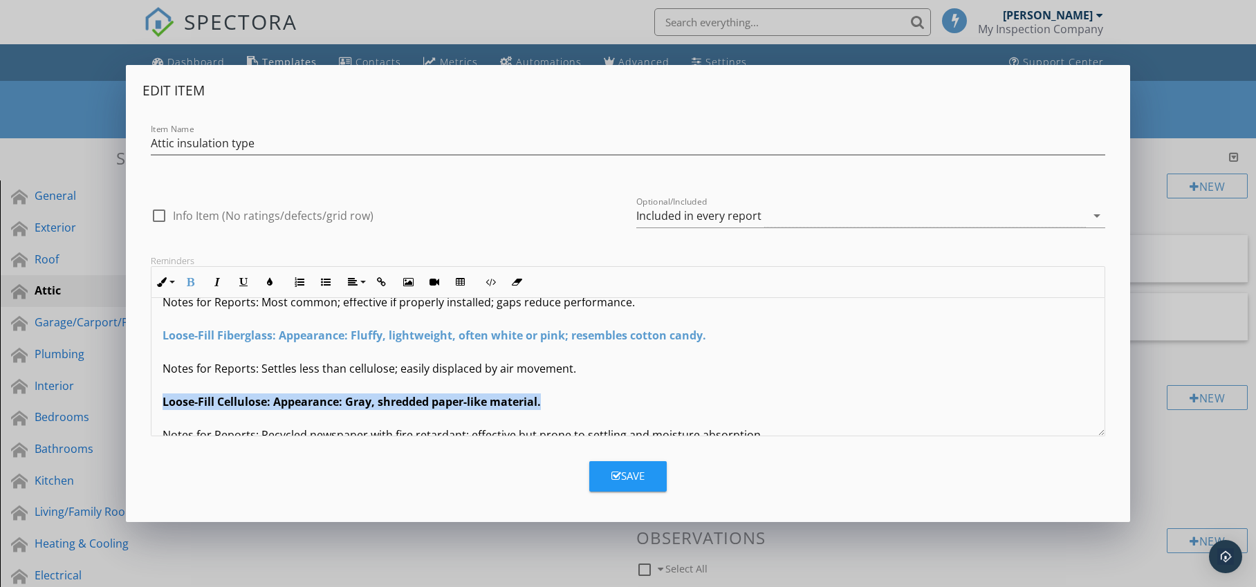
scroll to position [51, 0]
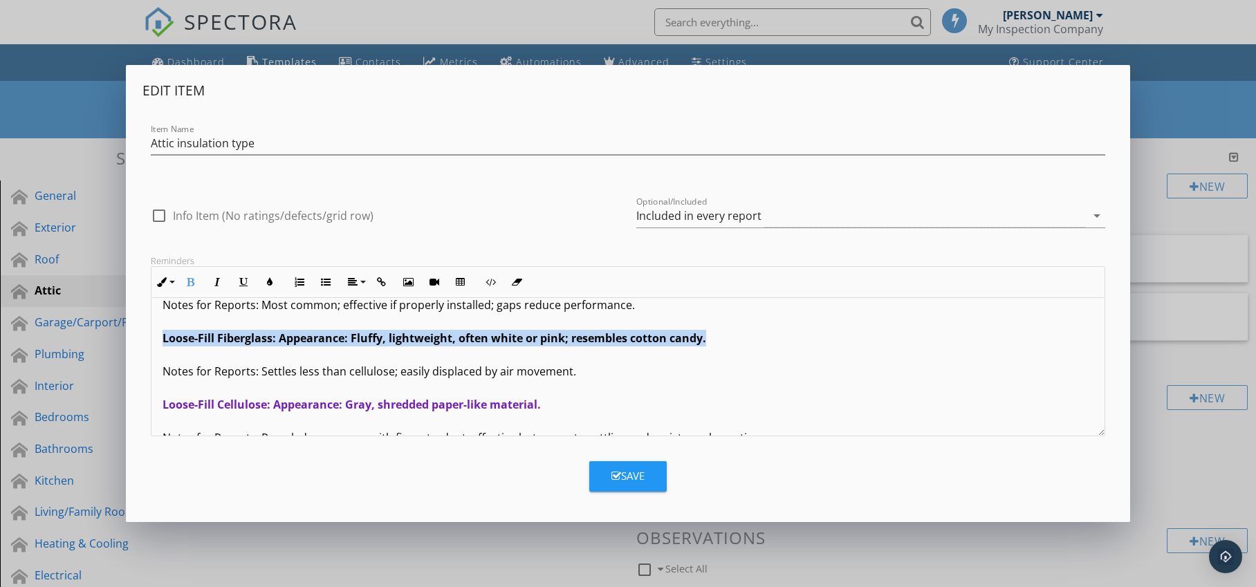
drag, startPoint x: 153, startPoint y: 339, endPoint x: 704, endPoint y: 346, distance: 551.4
click at [704, 346] on div "Fiberglass Batt: Appearance: Pink, yellow, or white; long rolls or pre-cut [PER…" at bounding box center [628, 487] width 954 height 481
click at [270, 282] on icon "button" at bounding box center [270, 282] width 10 height 10
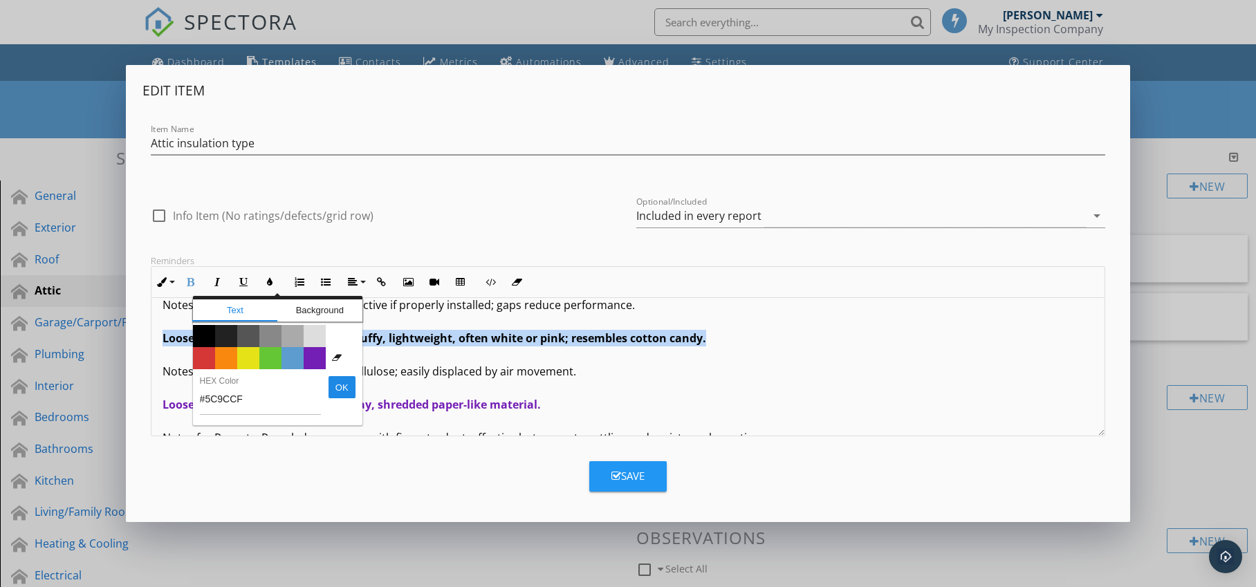
click at [320, 357] on span "Color #731eb5" at bounding box center [315, 358] width 22 height 22
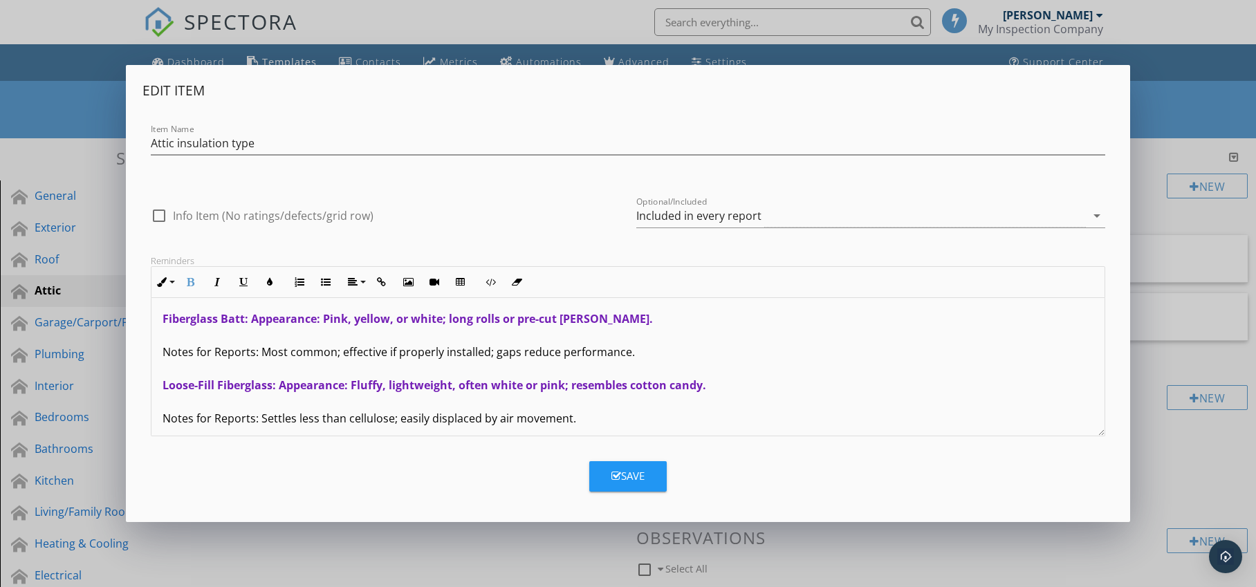
scroll to position [0, 0]
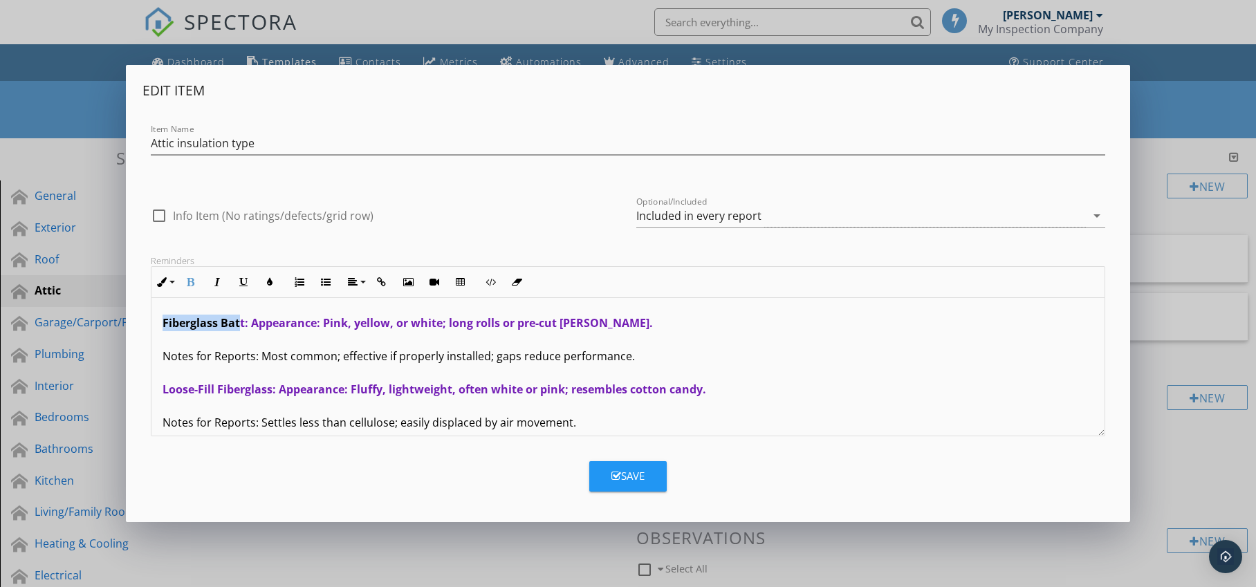
drag, startPoint x: 156, startPoint y: 321, endPoint x: 239, endPoint y: 327, distance: 82.5
click at [239, 327] on div "Fiberglass Batt: Appearance: Pink, yellow, or white; long rolls or pre-cut [PER…" at bounding box center [628, 538] width 954 height 481
click at [249, 345] on p "Fiberglass Batt: Appearance: Pink, yellow, or white; long rolls or pre-cut [PER…" at bounding box center [629, 539] width 932 height 448
click at [147, 325] on div "Reminders Inline Style XLarge Large Normal Small Light Small/Light Bold Italic …" at bounding box center [629, 345] width 972 height 181
drag, startPoint x: 159, startPoint y: 324, endPoint x: 606, endPoint y: 327, distance: 446.9
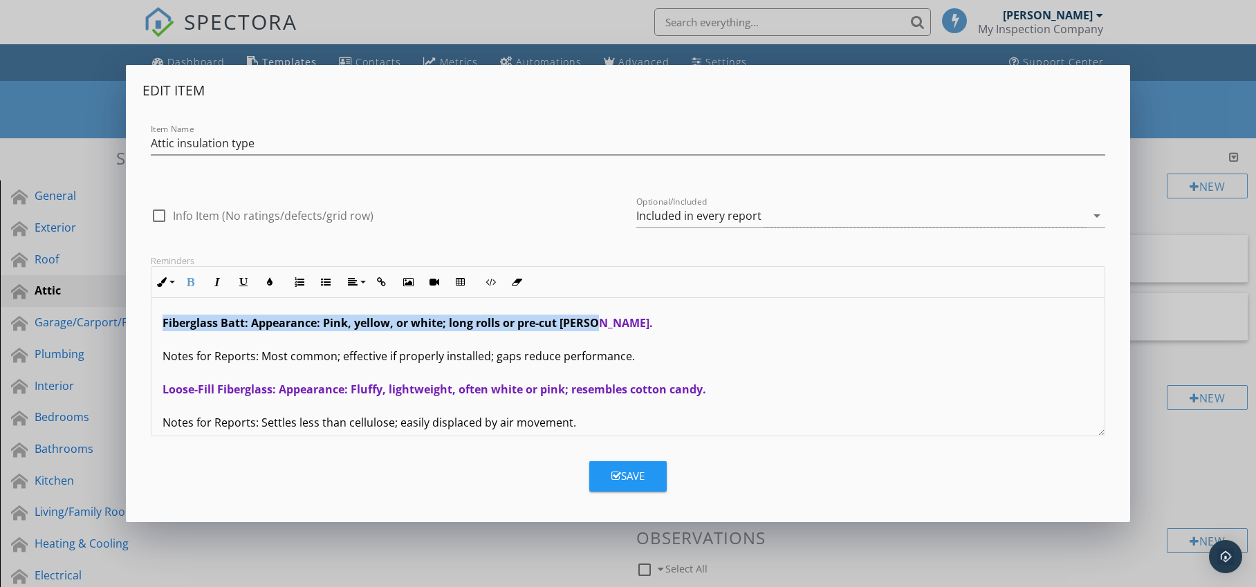
click at [606, 327] on div "Fiberglass Batt: Appearance: Pink, yellow, or white; long rolls or pre-cut [PER…" at bounding box center [628, 538] width 954 height 481
click at [270, 280] on icon "button" at bounding box center [270, 282] width 10 height 10
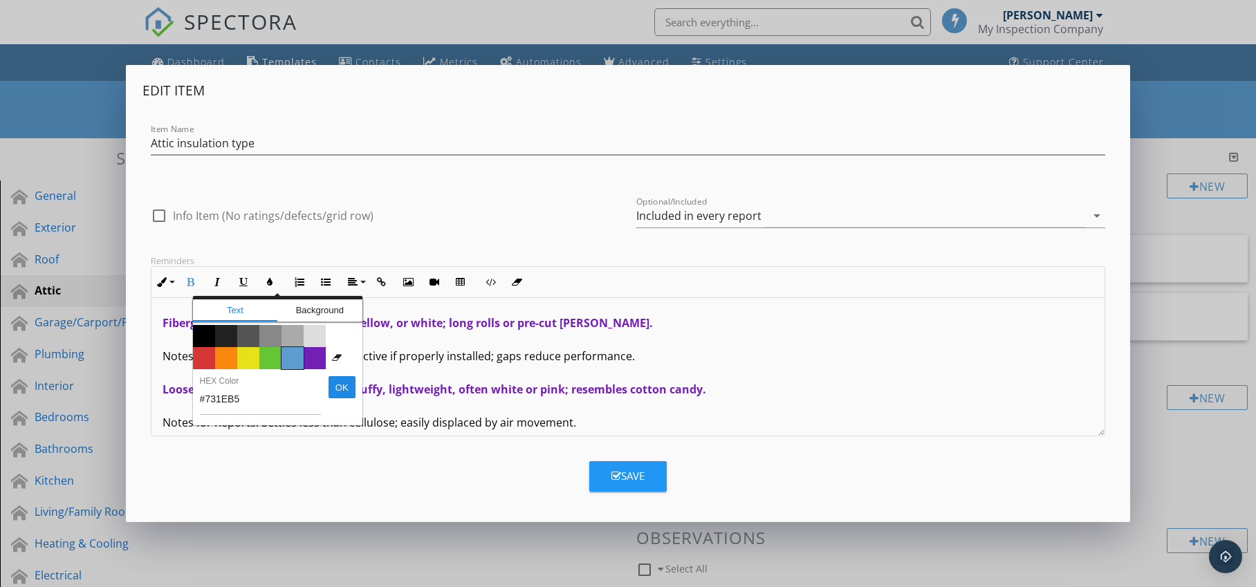
click at [291, 353] on span "Color #5c9ccf" at bounding box center [293, 358] width 22 height 22
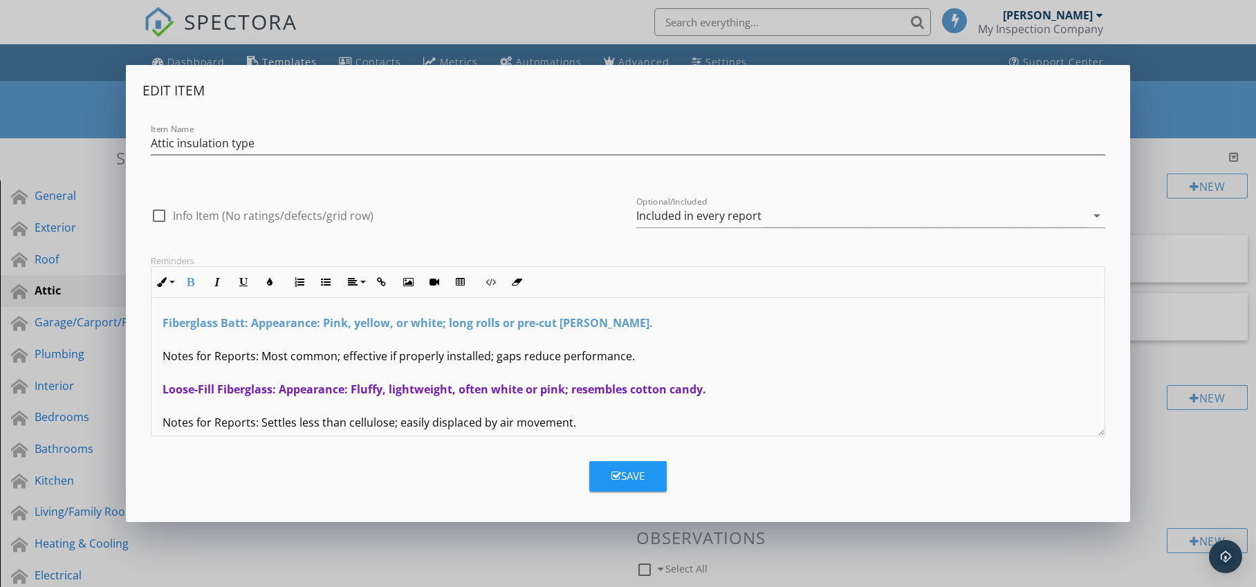
click at [291, 353] on p "Fiberglass Batt: Appearance: Pink, yellow, or white; long rolls or pre-cut [PER…" at bounding box center [629, 539] width 932 height 448
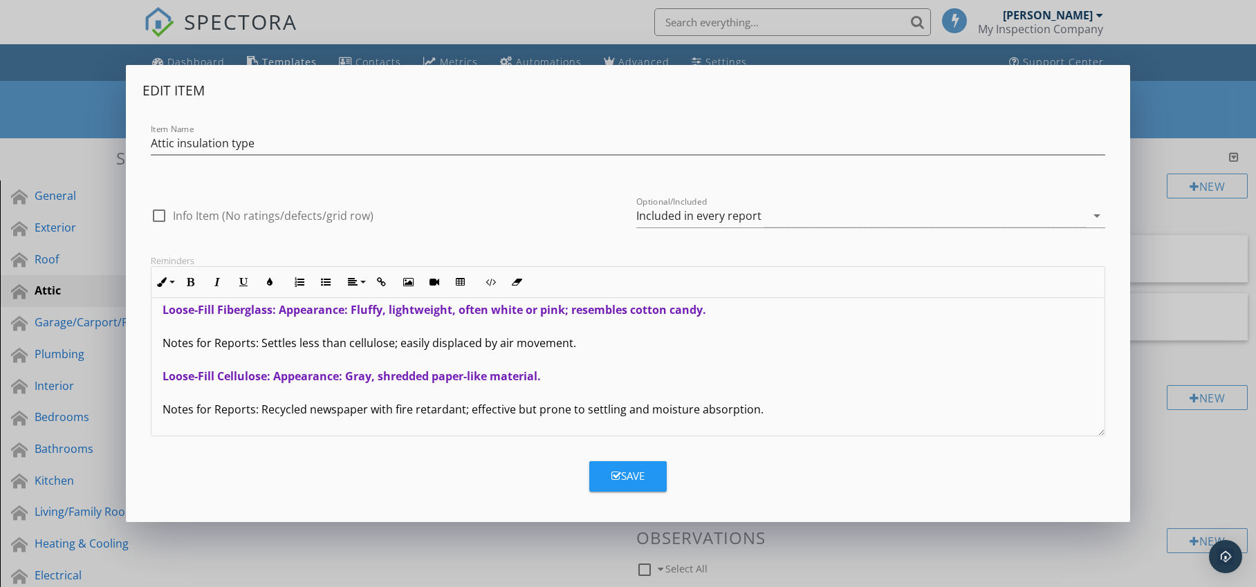
scroll to position [82, 0]
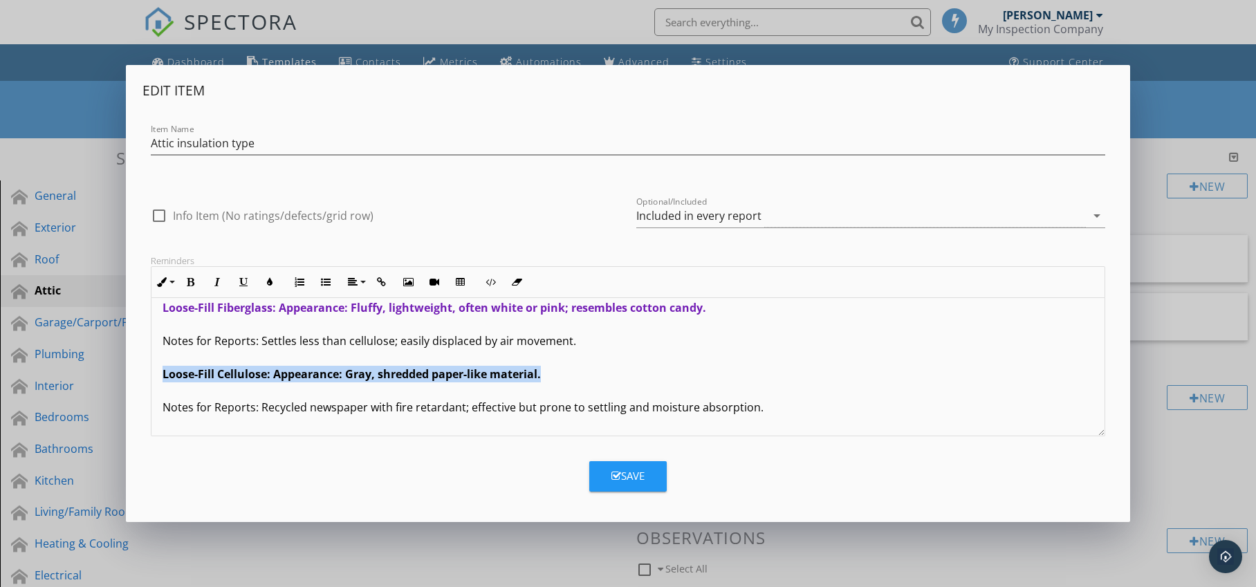
drag, startPoint x: 160, startPoint y: 375, endPoint x: 554, endPoint y: 377, distance: 393.6
click at [554, 377] on div "Fiberglass Batt: Appearance: Pink, yellow, or white; long rolls or pre-cut [PER…" at bounding box center [628, 457] width 954 height 481
click at [270, 282] on icon "button" at bounding box center [270, 282] width 10 height 10
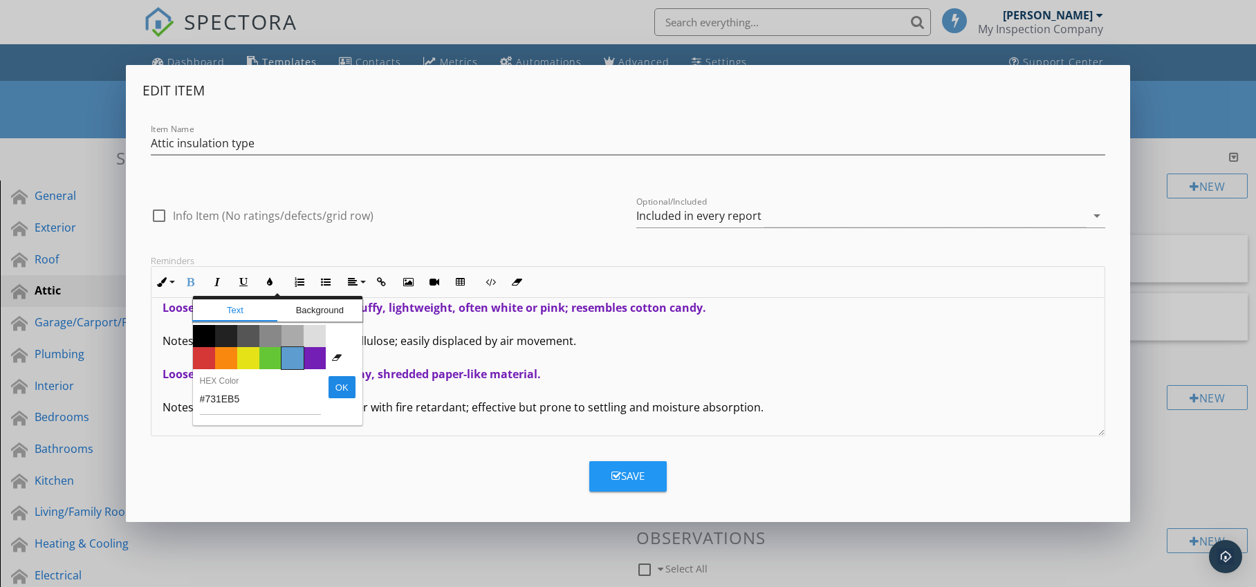
click at [295, 358] on span "Color #5c9ccf" at bounding box center [293, 358] width 22 height 22
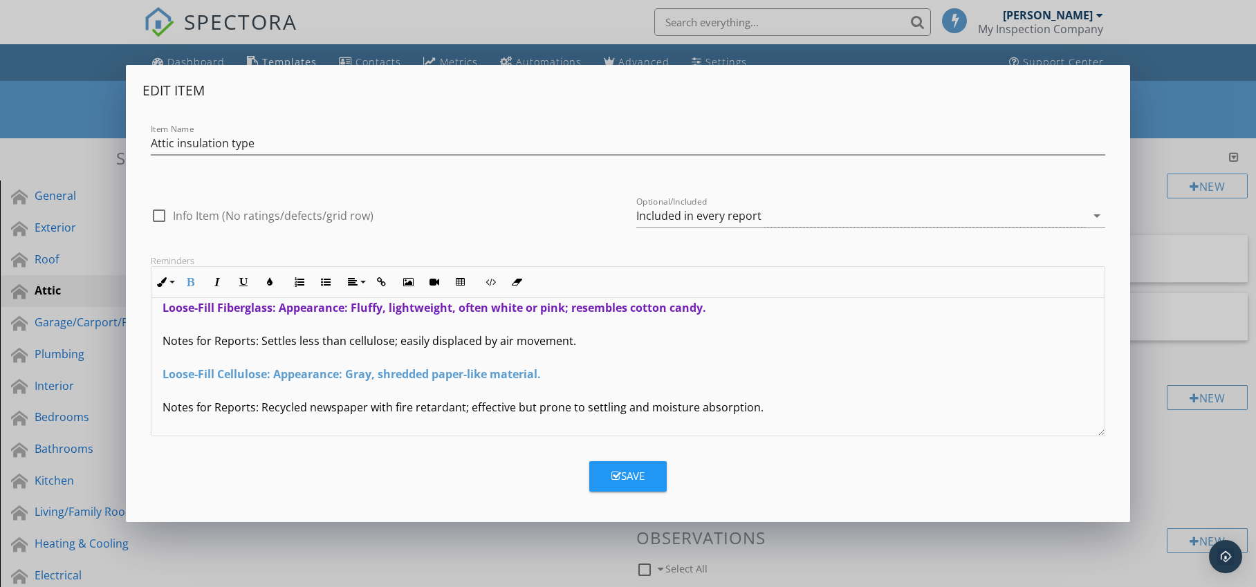
click at [267, 378] on strong "Loose-Fill Cellulose: Appearance: Gray, shredded paper-like material." at bounding box center [352, 374] width 378 height 15
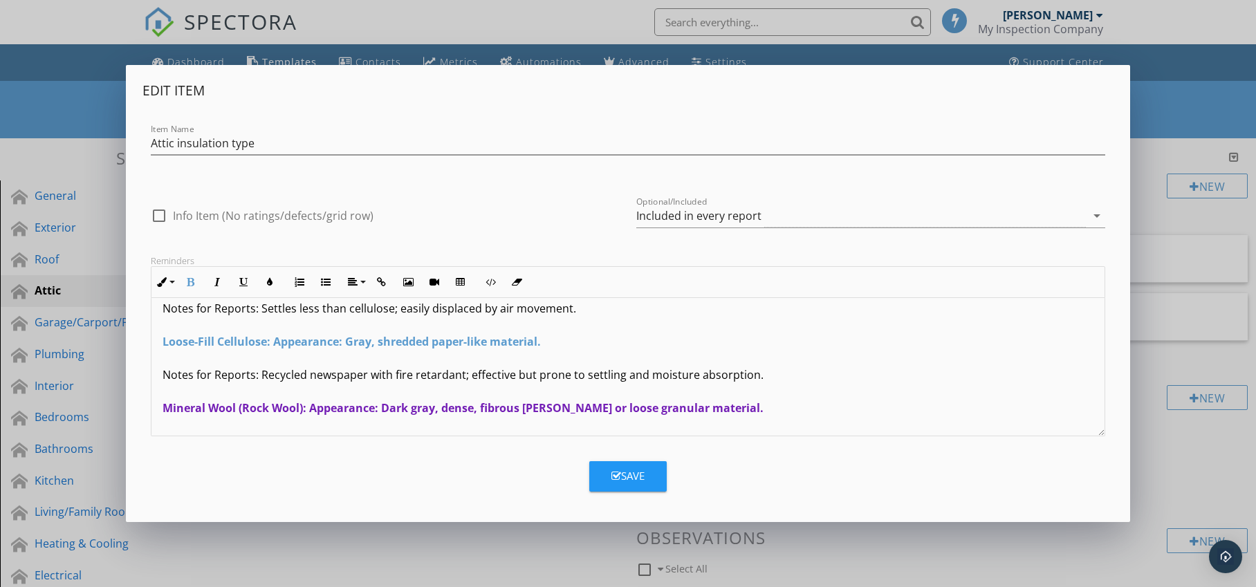
scroll to position [117, 0]
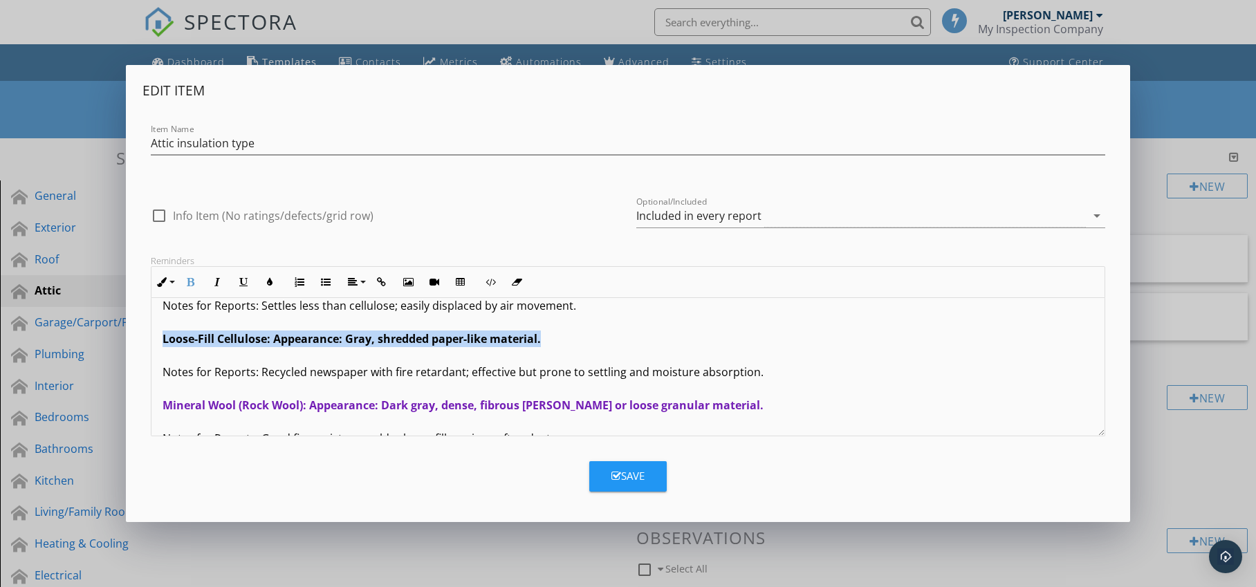
drag, startPoint x: 159, startPoint y: 338, endPoint x: 547, endPoint y: 342, distance: 388.1
click at [549, 342] on div "Fiberglass Batt: Appearance: Pink, yellow, or white; long rolls or pre-cut [PER…" at bounding box center [628, 421] width 954 height 481
click at [270, 277] on icon "button" at bounding box center [270, 282] width 10 height 10
type input "#5C9CCF"
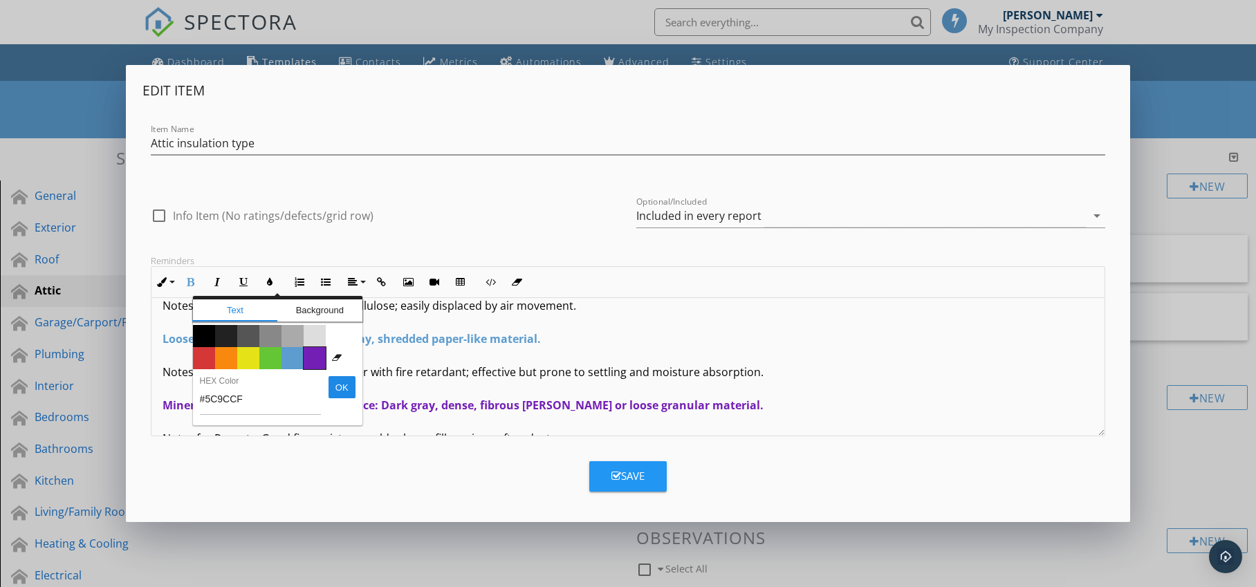
click at [311, 356] on span "Color #731eb5" at bounding box center [315, 358] width 22 height 22
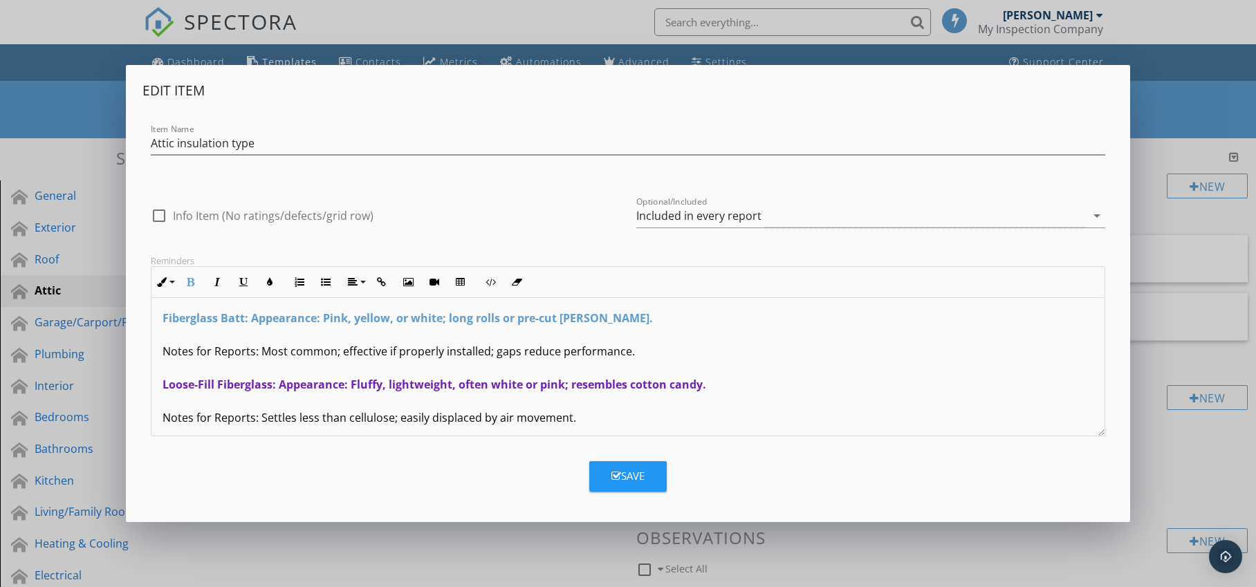
scroll to position [0, 0]
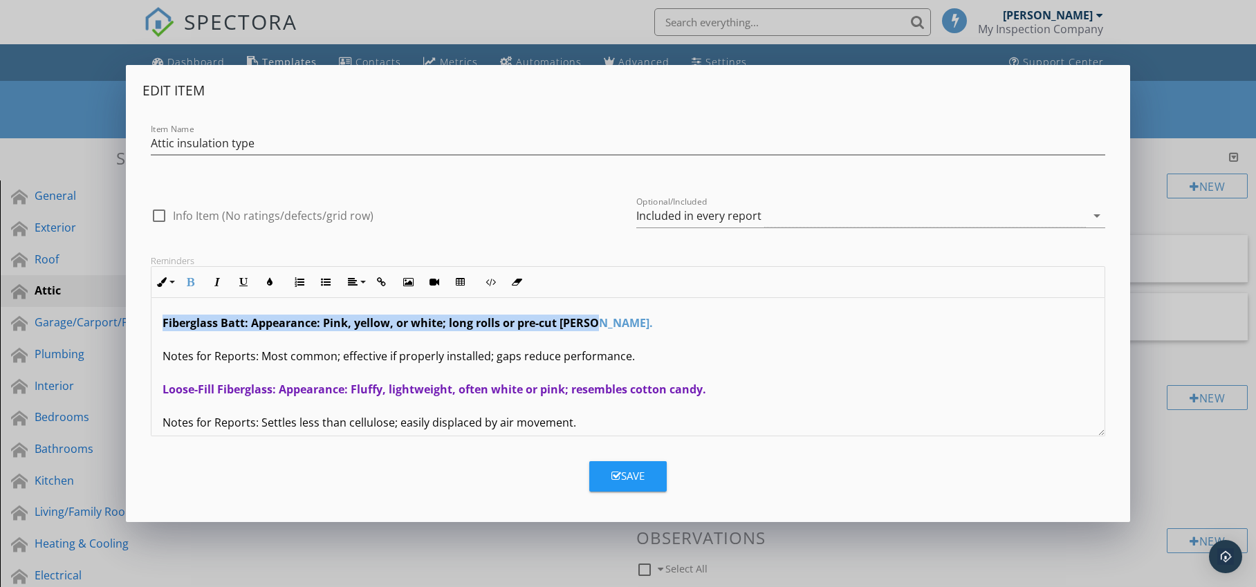
drag, startPoint x: 158, startPoint y: 323, endPoint x: 603, endPoint y: 326, distance: 445.5
click at [603, 326] on div "Fiberglass Batt: Appearance: Pink, yellow, or white; long rolls or pre-cut [PER…" at bounding box center [628, 538] width 954 height 481
click at [268, 286] on icon "button" at bounding box center [270, 282] width 10 height 10
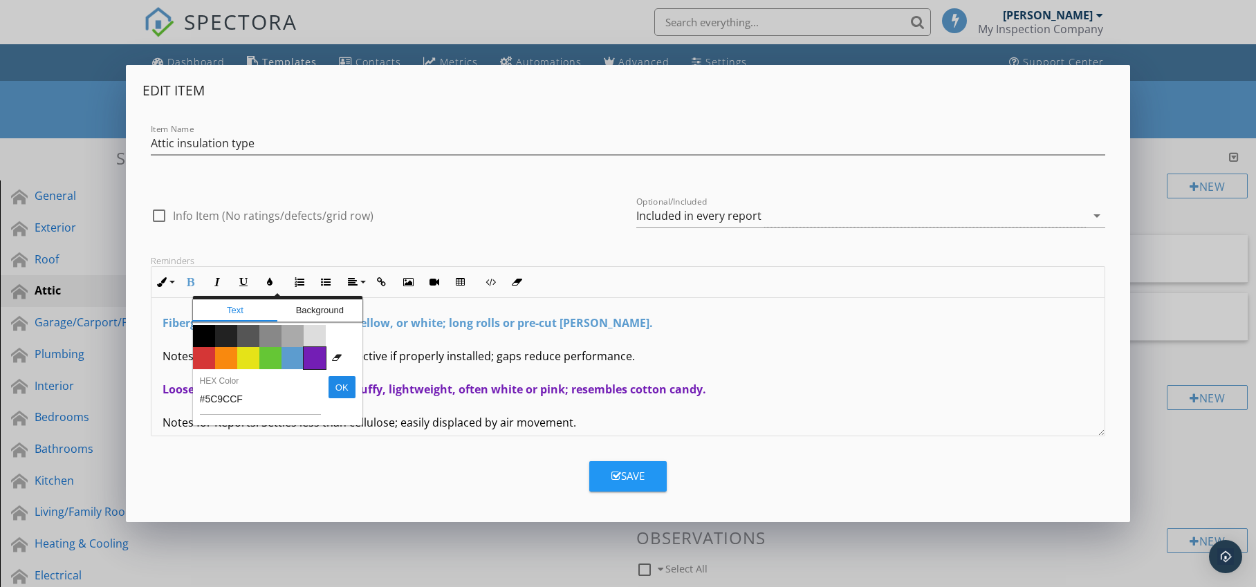
click at [311, 352] on span "Color #731eb5" at bounding box center [315, 358] width 22 height 22
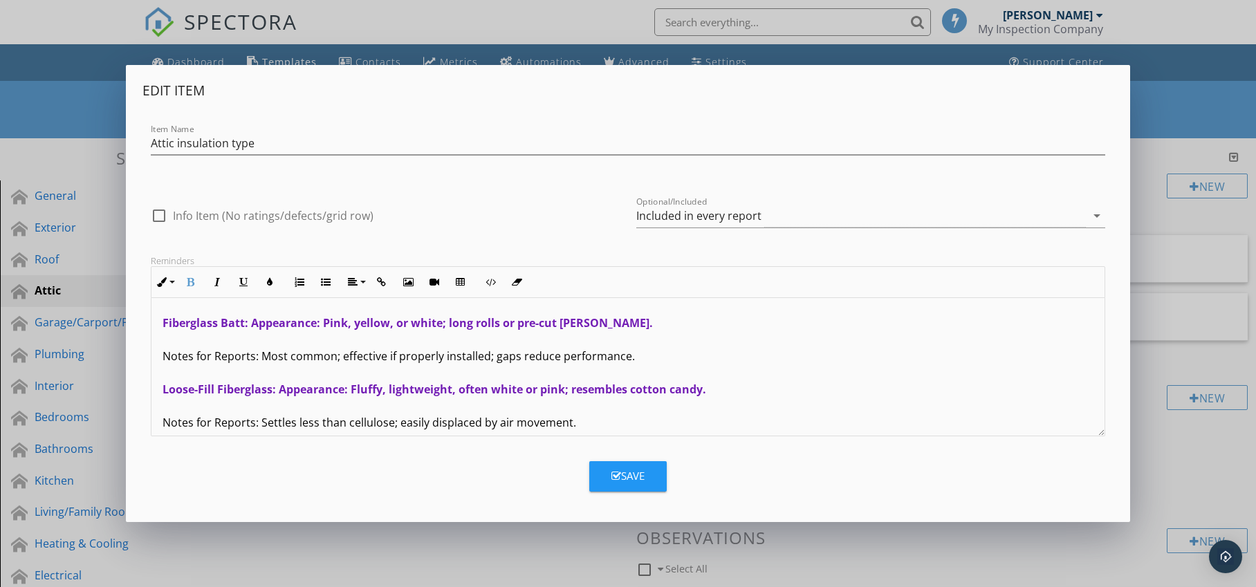
click at [289, 355] on p "Fiberglass Batt: Appearance: Pink, yellow, or white; long rolls or pre-cut [PER…" at bounding box center [629, 539] width 932 height 448
click at [629, 477] on div "Save" at bounding box center [628, 476] width 33 height 16
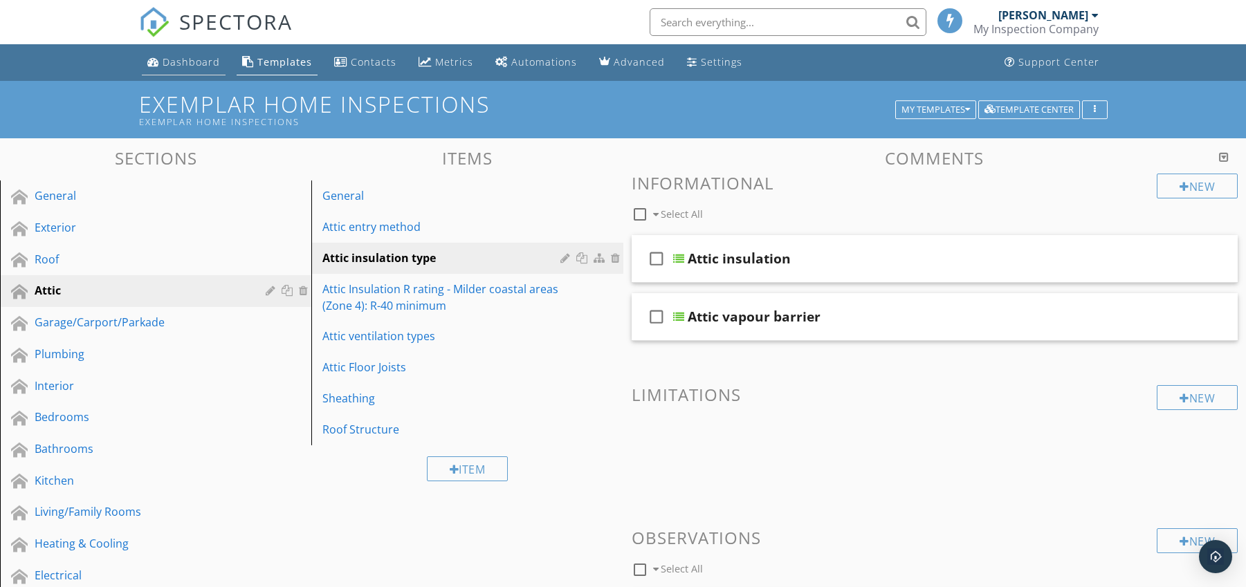
click at [200, 62] on div "Dashboard" at bounding box center [191, 61] width 57 height 13
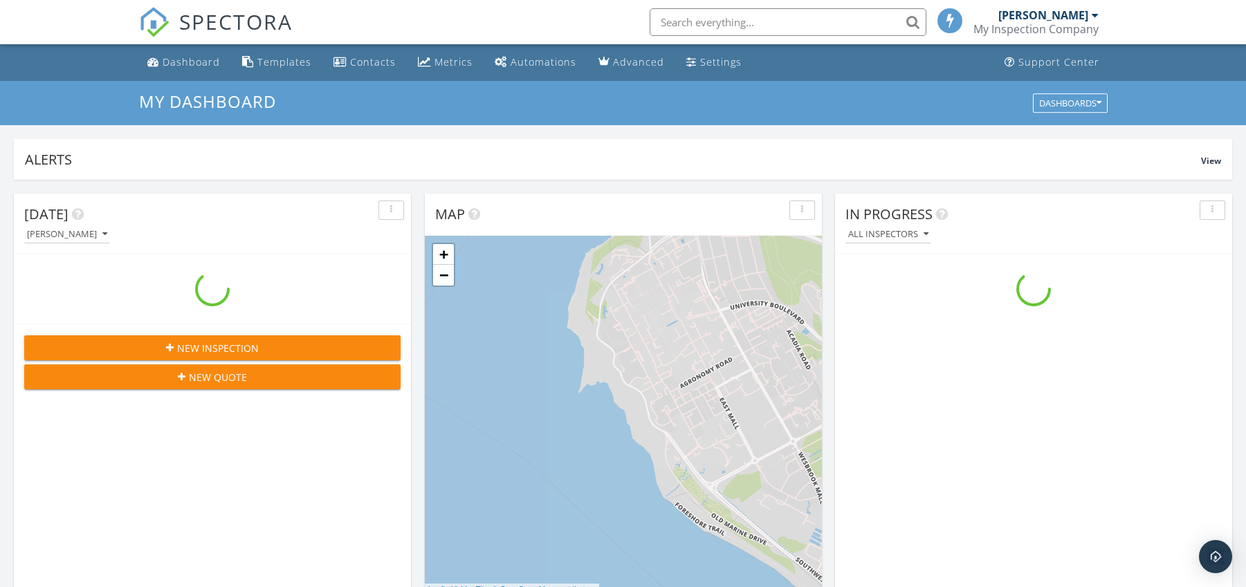
scroll to position [1280, 1267]
